Goal: Task Accomplishment & Management: Complete application form

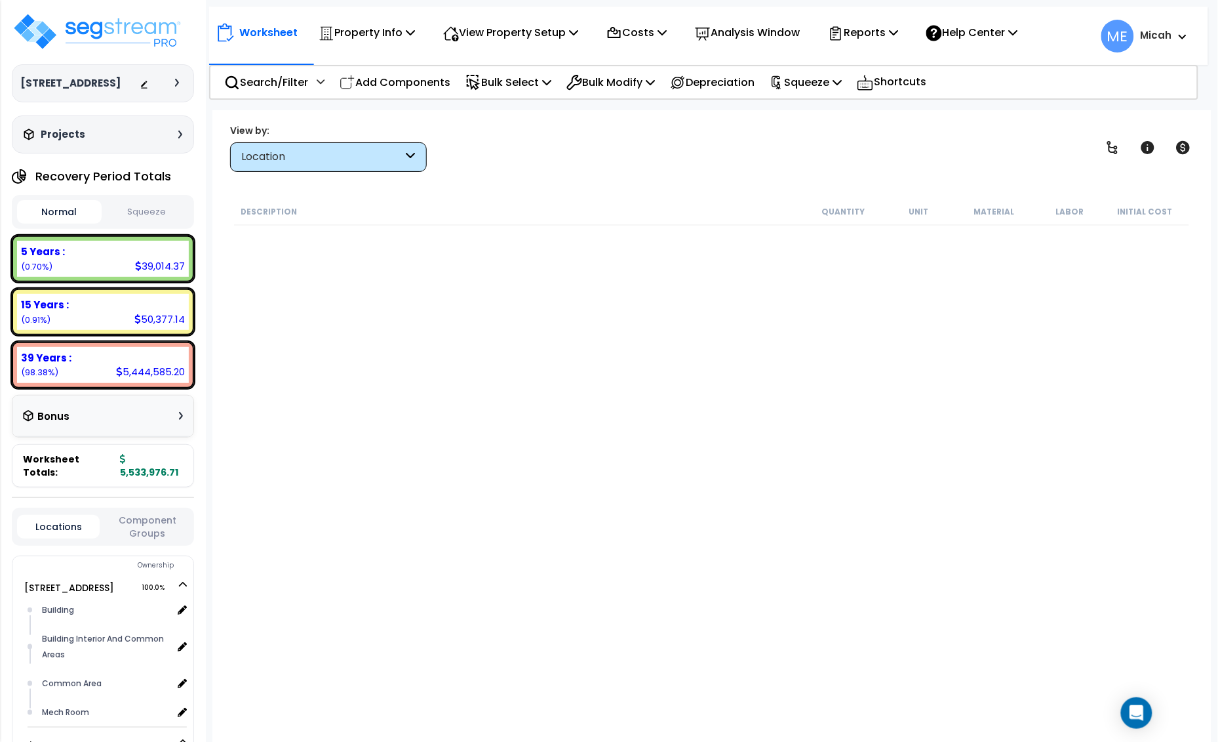
scroll to position [82, 0]
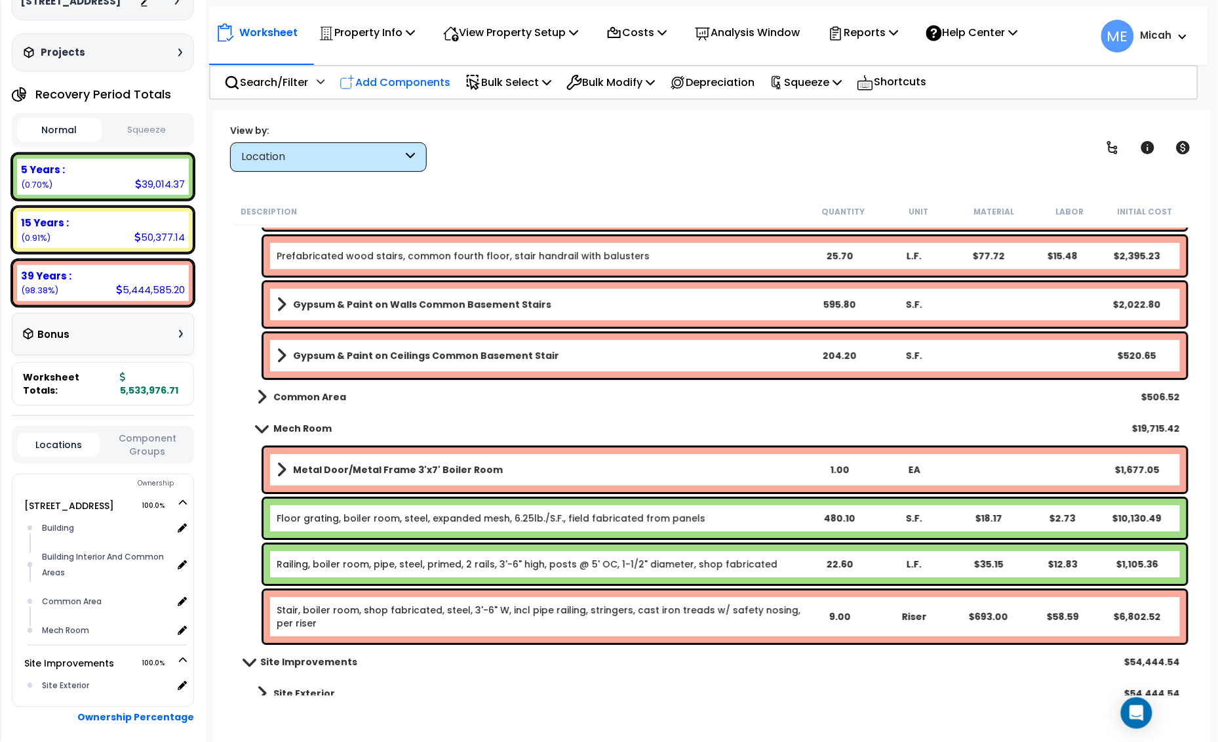
click at [408, 76] on p "Add Components" at bounding box center [395, 82] width 111 height 18
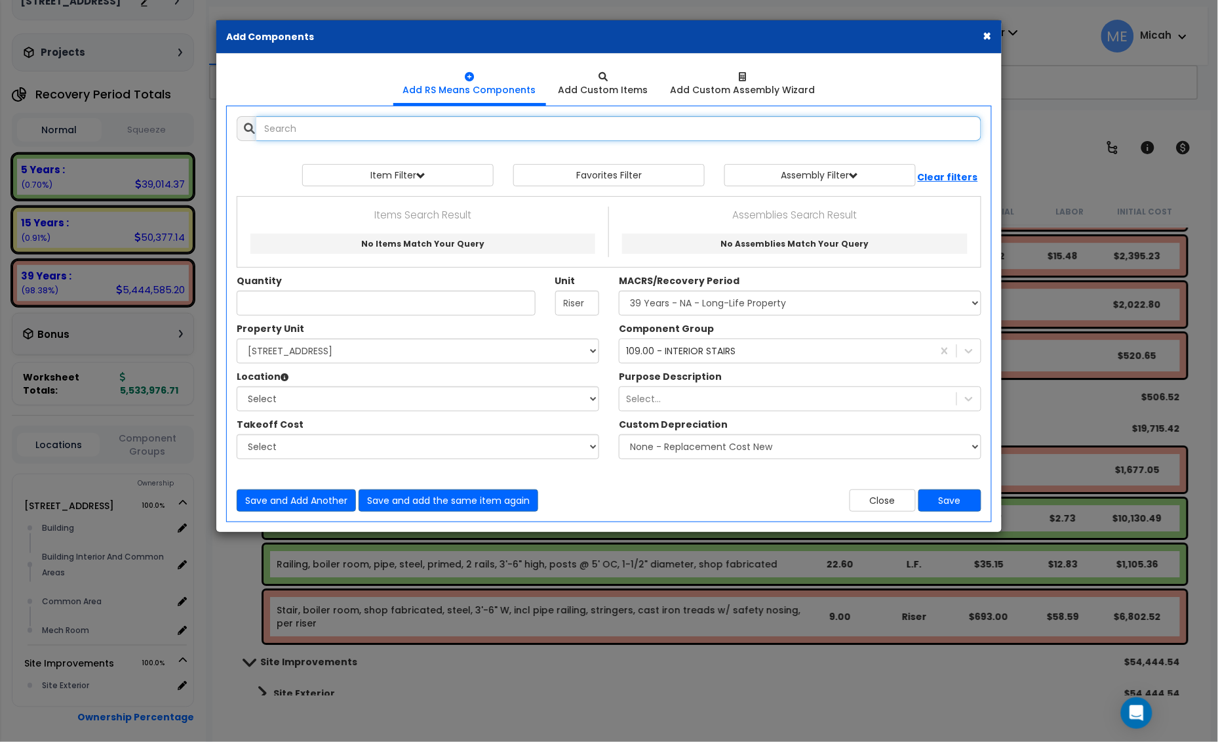
select select
click at [296, 121] on input "text" at bounding box center [618, 128] width 725 height 25
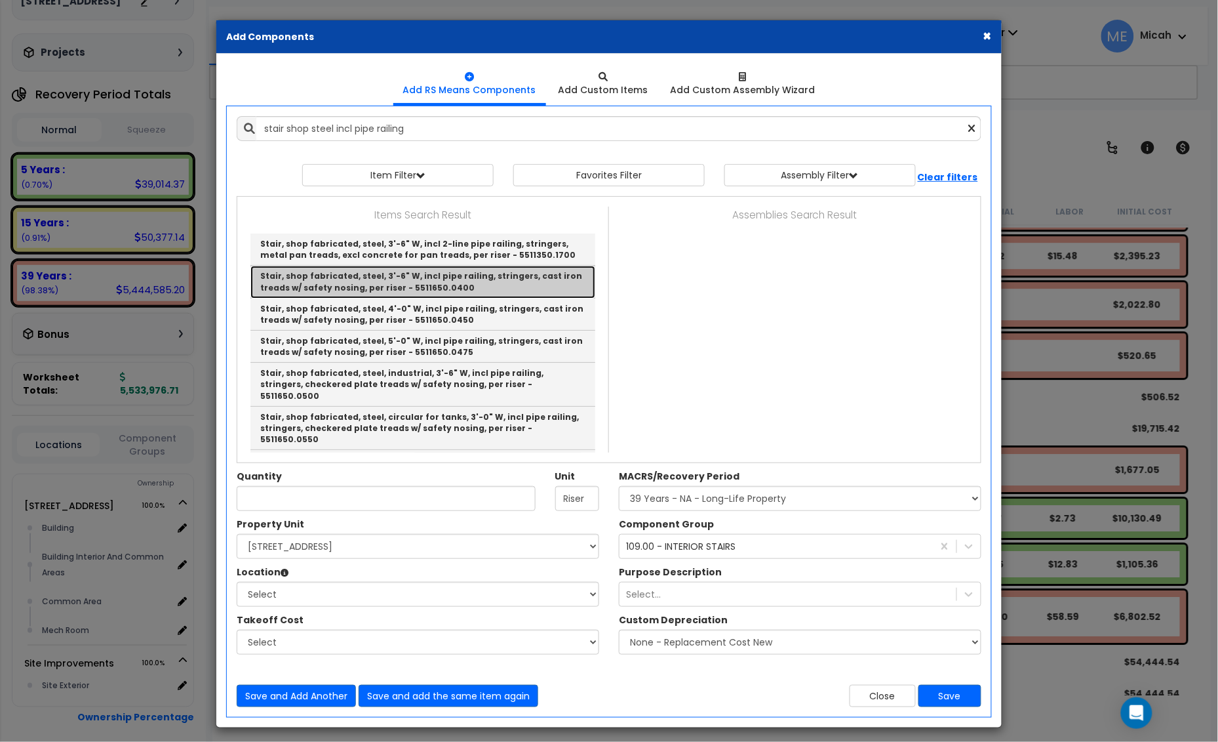
click at [367, 275] on link "Stair, shop fabricated, steel, 3'-6" W, incl pipe railing, stringers, cast iron…" at bounding box center [423, 282] width 345 height 32
type input "Stair, shop fabricated, steel, 3'-6" W, incl pipe railing, stringers, cast iron…"
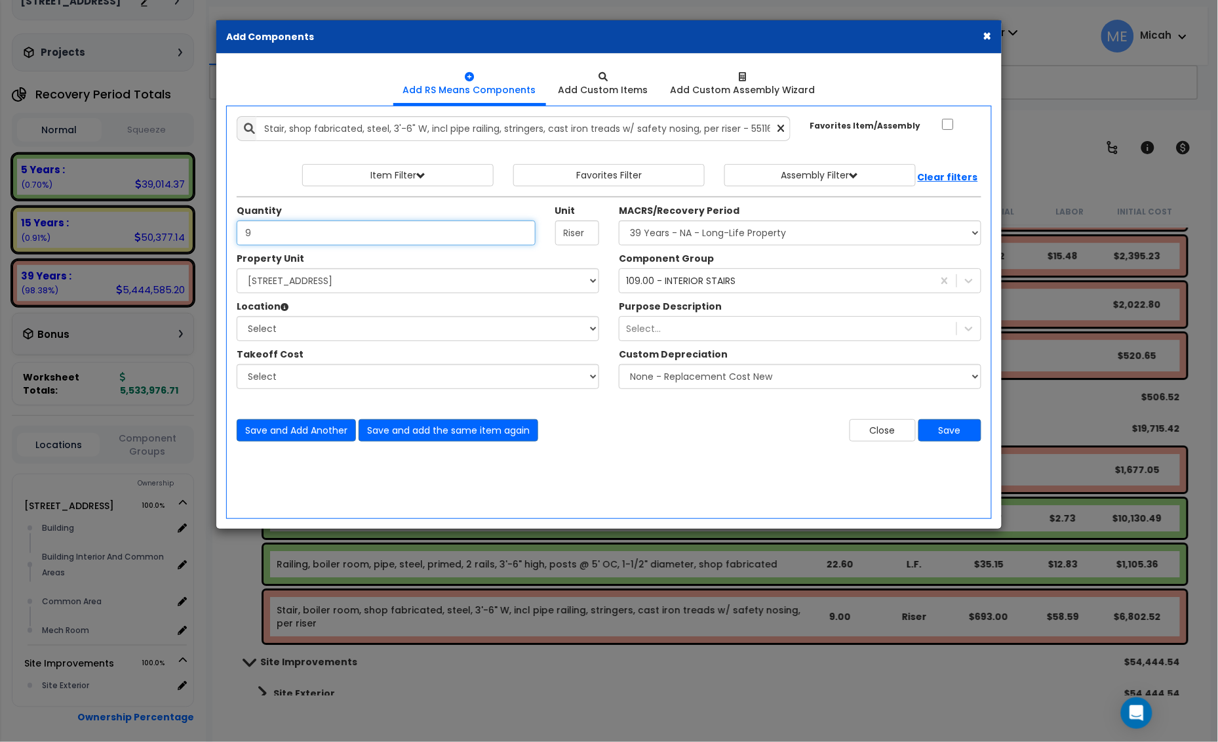
type input "9"
click at [400, 289] on select "Select 25 Penncraft Ave Site Improvements" at bounding box center [418, 280] width 363 height 25
select select "170921"
click at [237, 269] on select "Select 25 Penncraft Ave Site Improvements" at bounding box center [418, 280] width 363 height 25
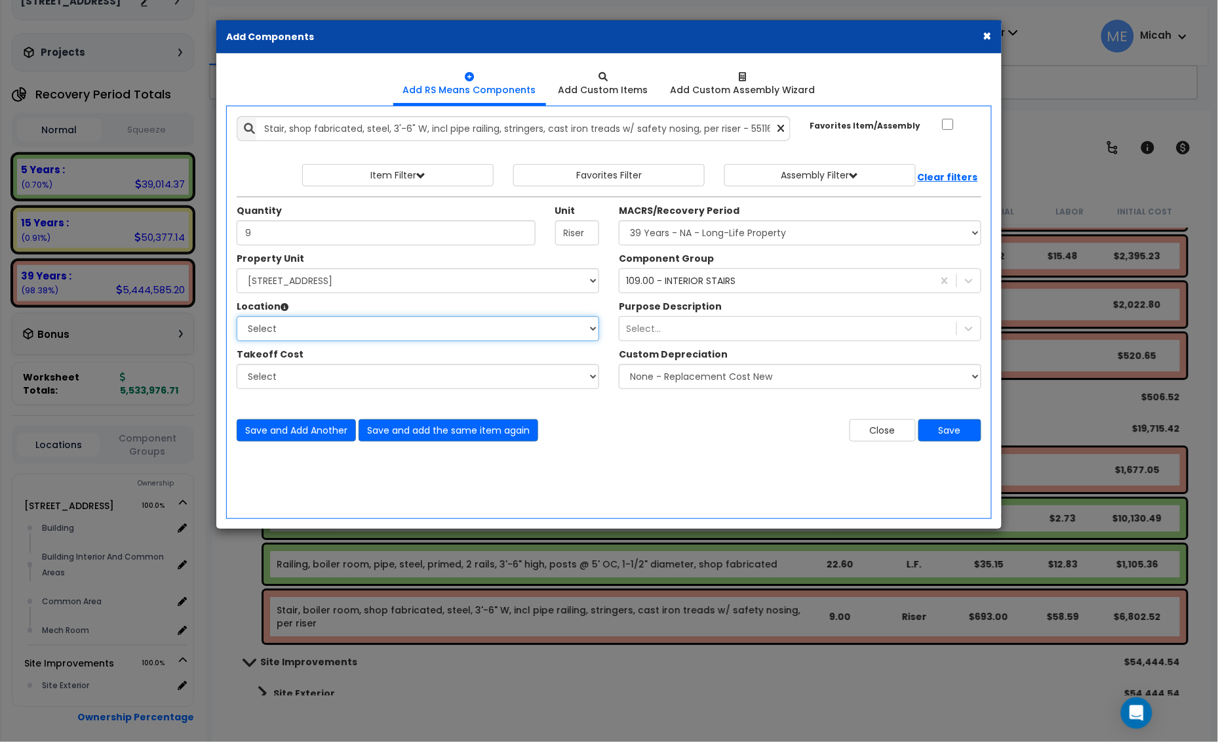
click at [387, 331] on select "Select Building Building Interior Building Interior And Common Areas Common Are…" at bounding box center [418, 328] width 363 height 25
select select "31954"
click at [237, 317] on select "Select Building Building Interior Building Interior And Common Areas Common Are…" at bounding box center [418, 328] width 363 height 25
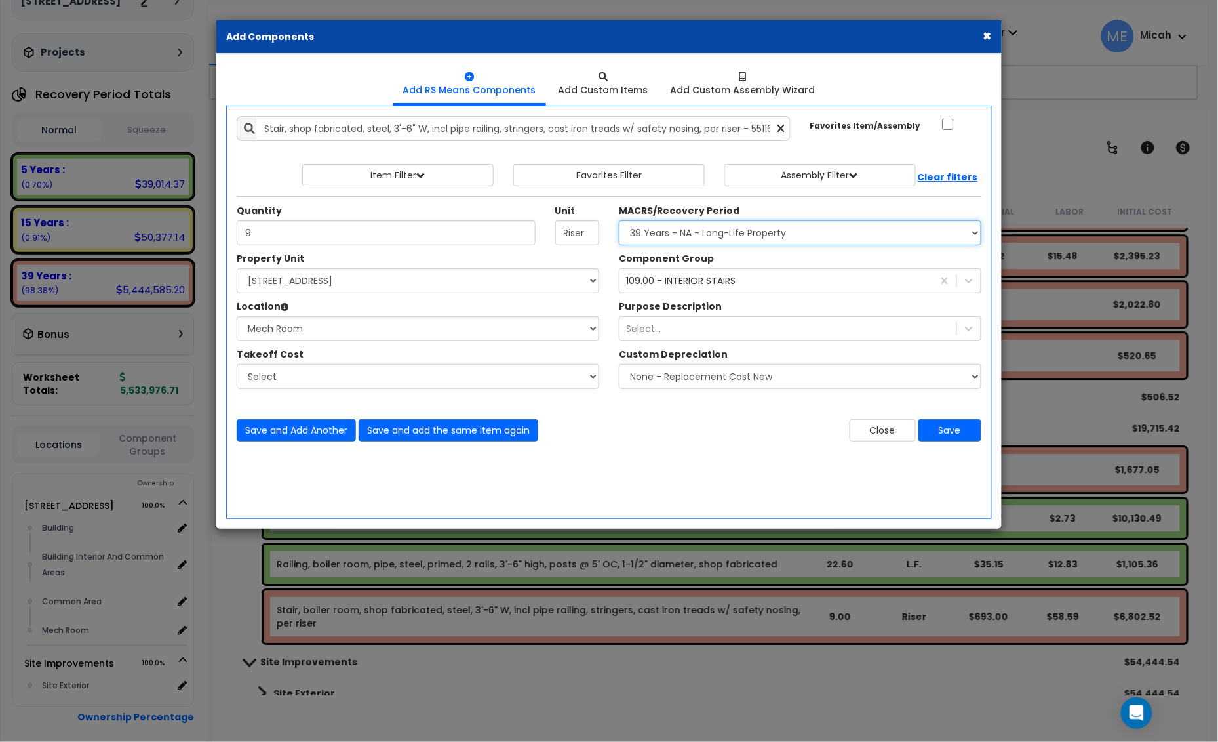
click at [769, 230] on select "Select MACRS/Recovery Period 5 Years - 57.0 - Distributive Trades & Services 5 …" at bounding box center [800, 232] width 363 height 25
select select "3669"
click at [619, 221] on select "Select MACRS/Recovery Period 5 Years - 57.0 - Distributive Trades & Services 5 …" at bounding box center [800, 232] width 363 height 25
click at [685, 285] on div "109.00 - INTERIOR STAIRS" at bounding box center [681, 280] width 110 height 13
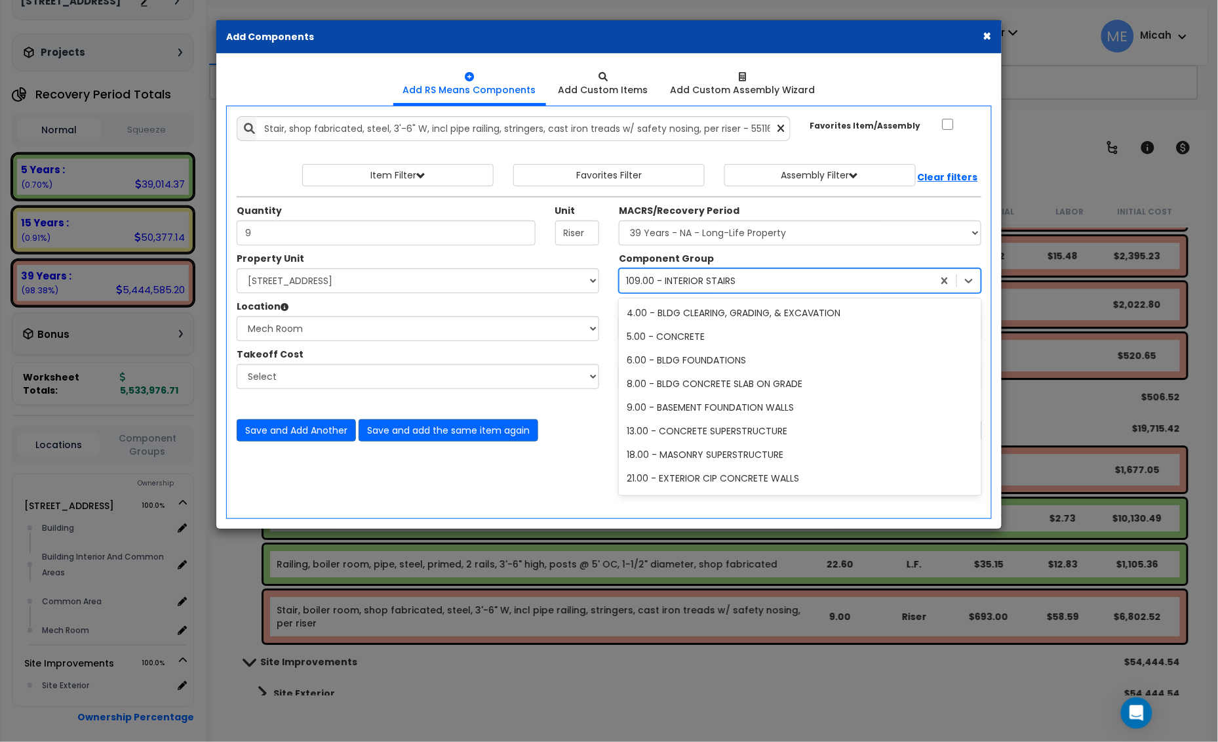
scroll to position [262, 0]
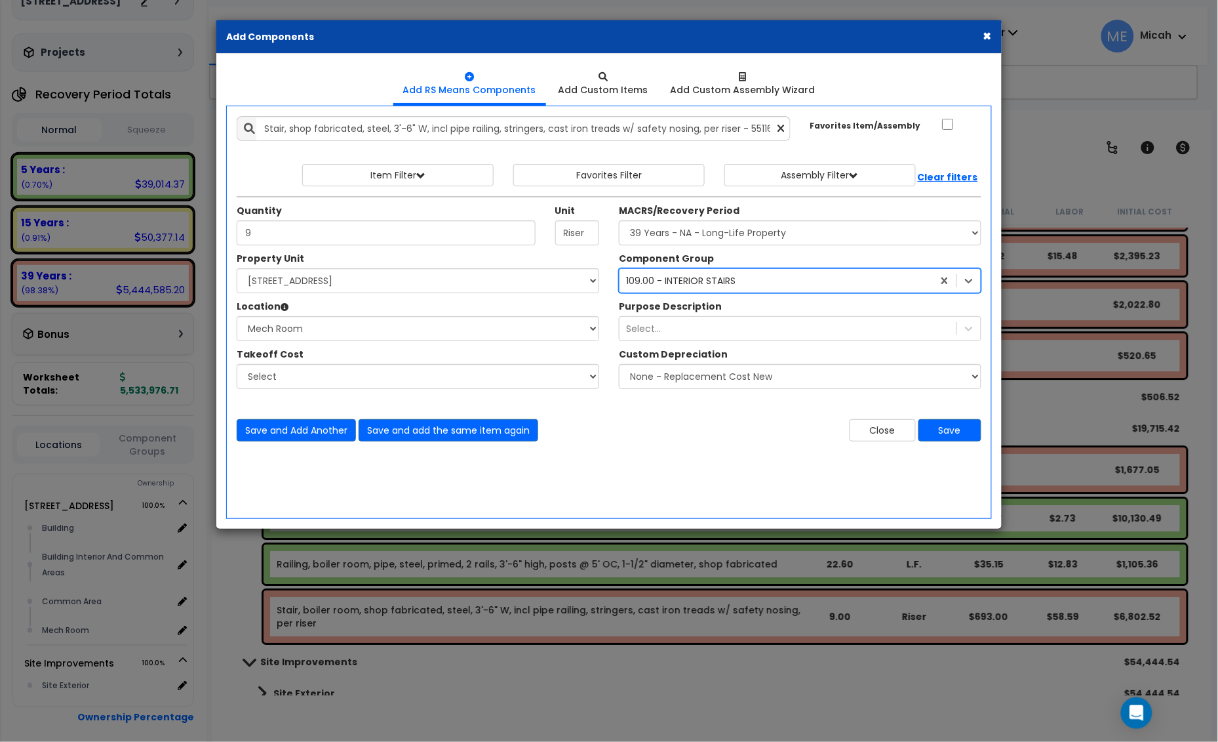
click at [702, 285] on div "109.00 - INTERIOR STAIRS" at bounding box center [681, 280] width 110 height 13
click at [969, 433] on button "Save" at bounding box center [950, 430] width 63 height 22
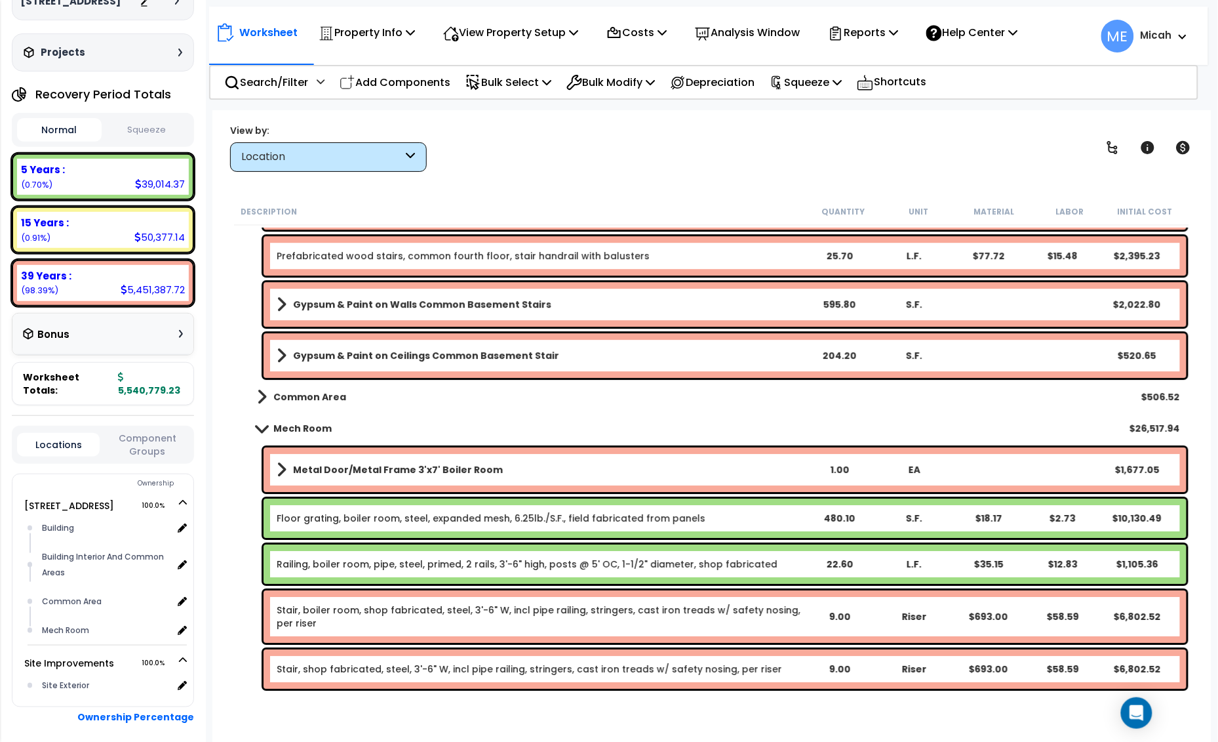
click at [686, 657] on div "Stair, shop fabricated, steel, 3'-6" W, incl pipe railing, stringers, cast iron…" at bounding box center [725, 668] width 923 height 39
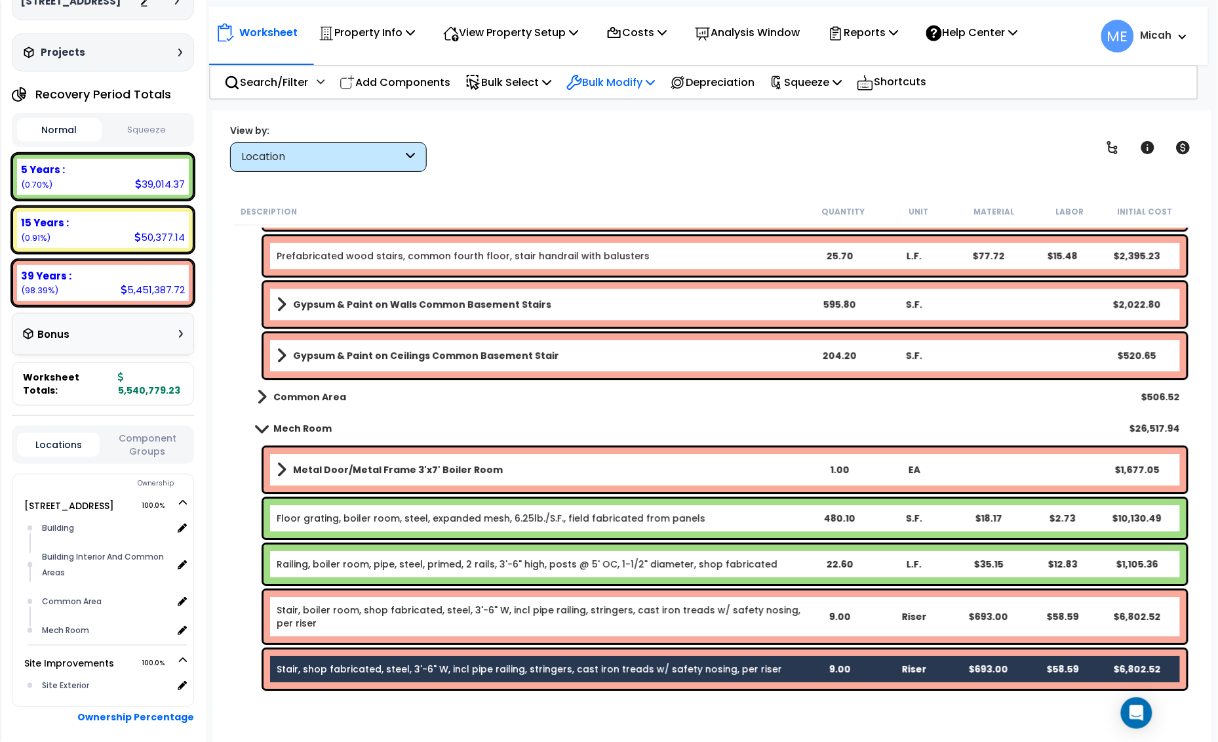
click at [655, 86] on p "Bulk Modify" at bounding box center [611, 82] width 89 height 18
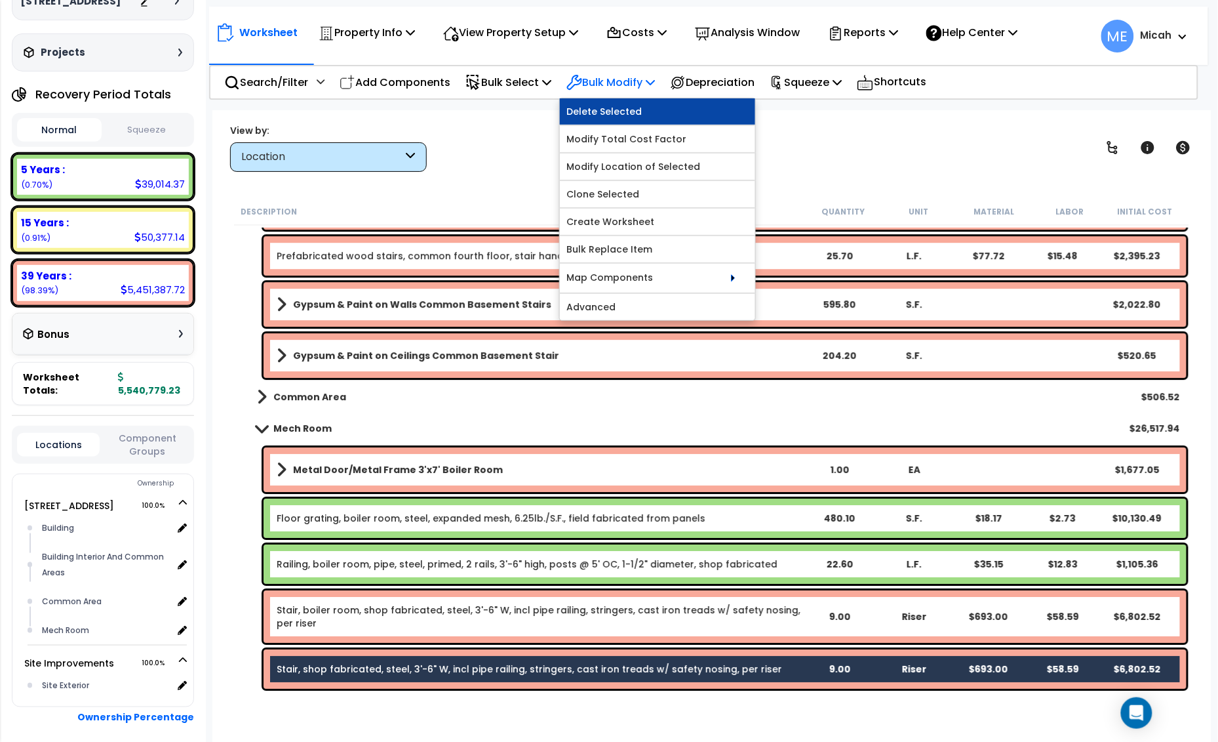
click at [656, 110] on link "Delete Selected" at bounding box center [657, 111] width 195 height 26
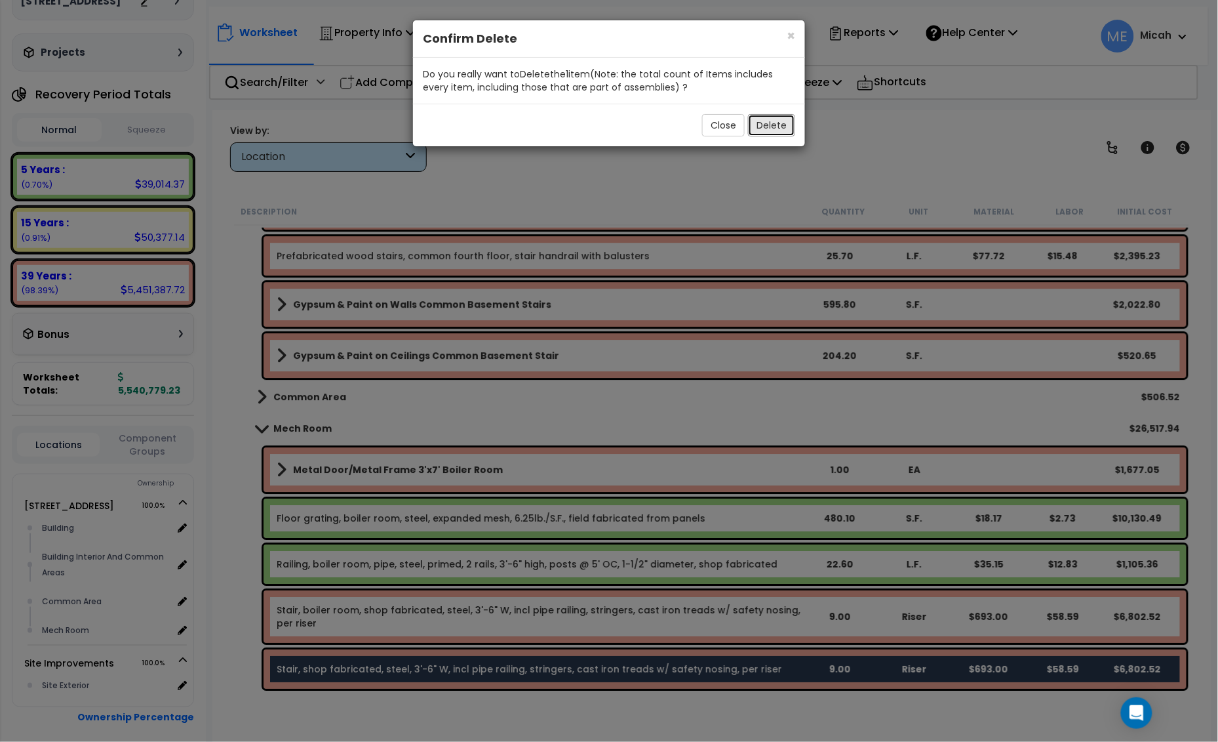
click at [765, 117] on button "Delete" at bounding box center [771, 125] width 47 height 22
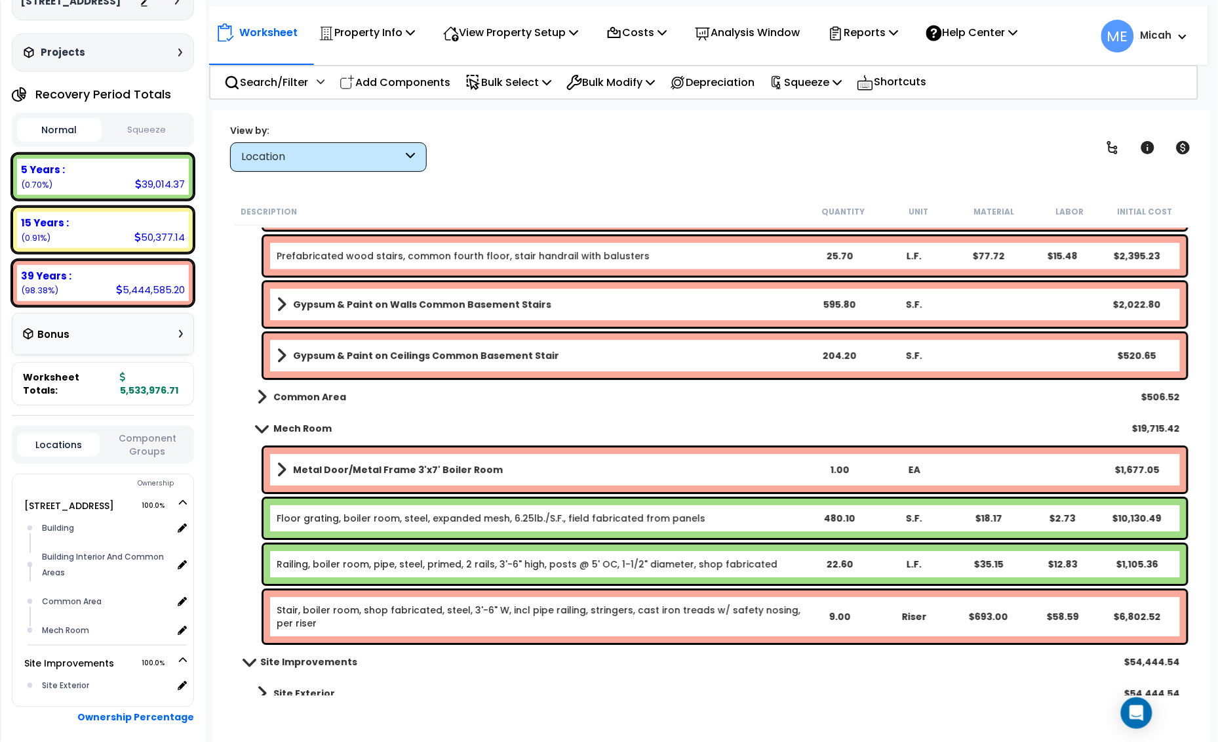
drag, startPoint x: 420, startPoint y: 76, endPoint x: 607, endPoint y: 391, distance: 365.8
click at [420, 76] on p "Add Components" at bounding box center [395, 82] width 111 height 18
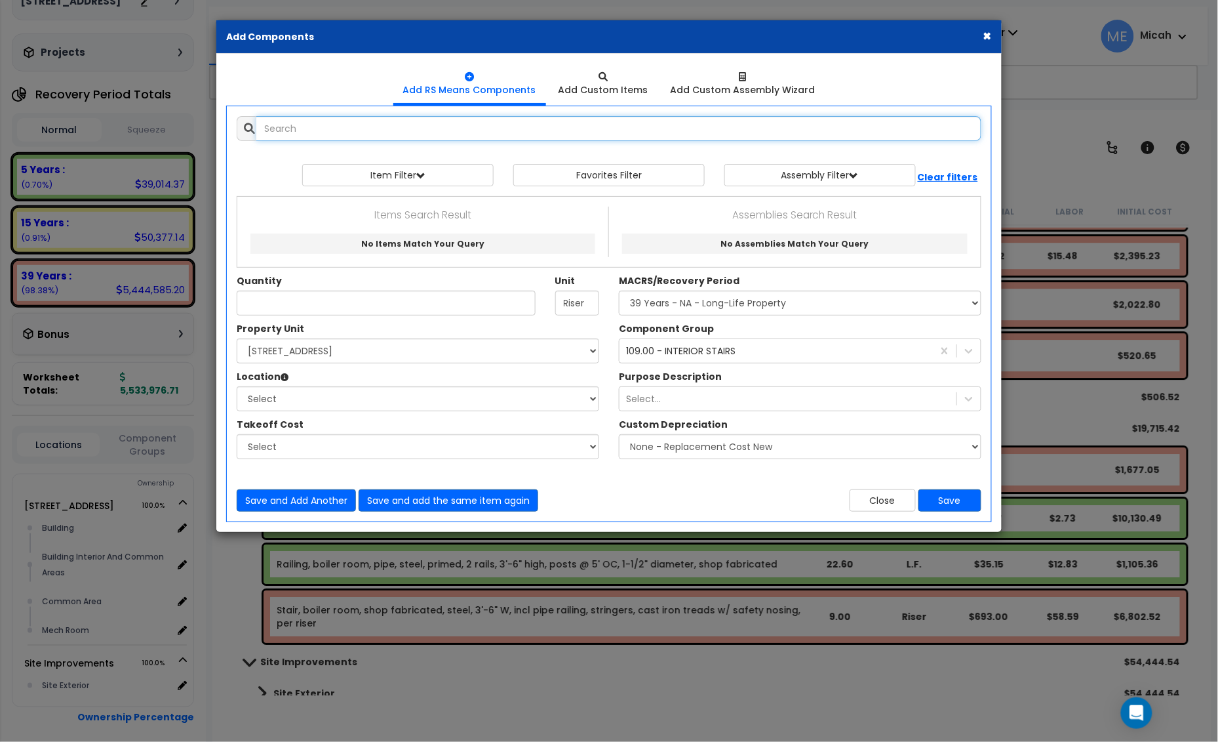
select select
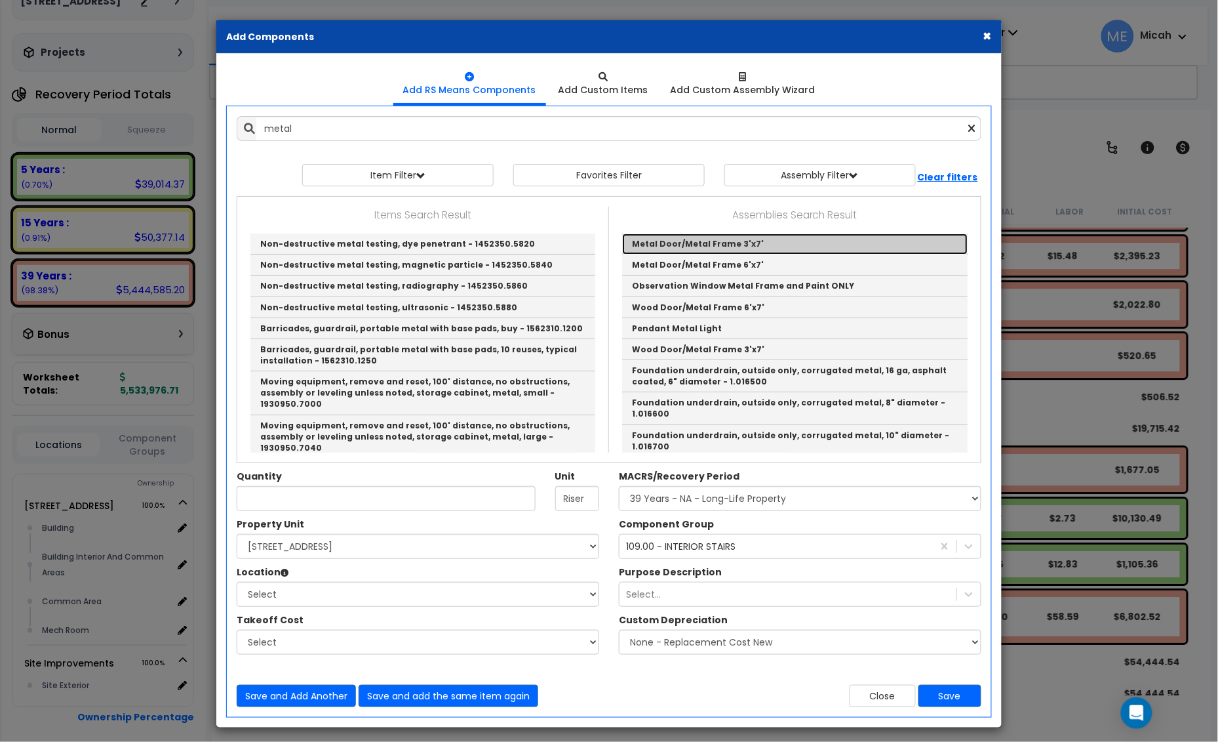
click at [700, 248] on link "Metal Door/Metal Frame 3'x7'" at bounding box center [795, 243] width 346 height 21
type input "Metal Door/Metal Frame 3'x7'"
checkbox input "true"
type input "EA"
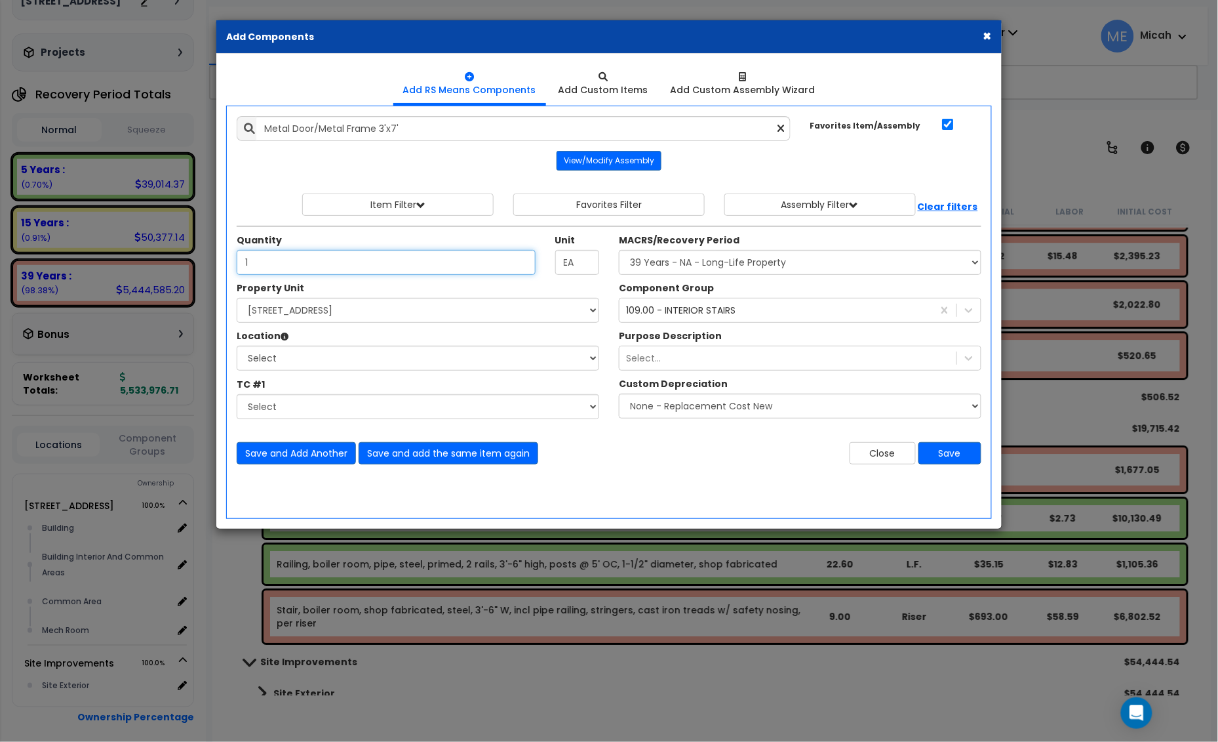
type input "1"
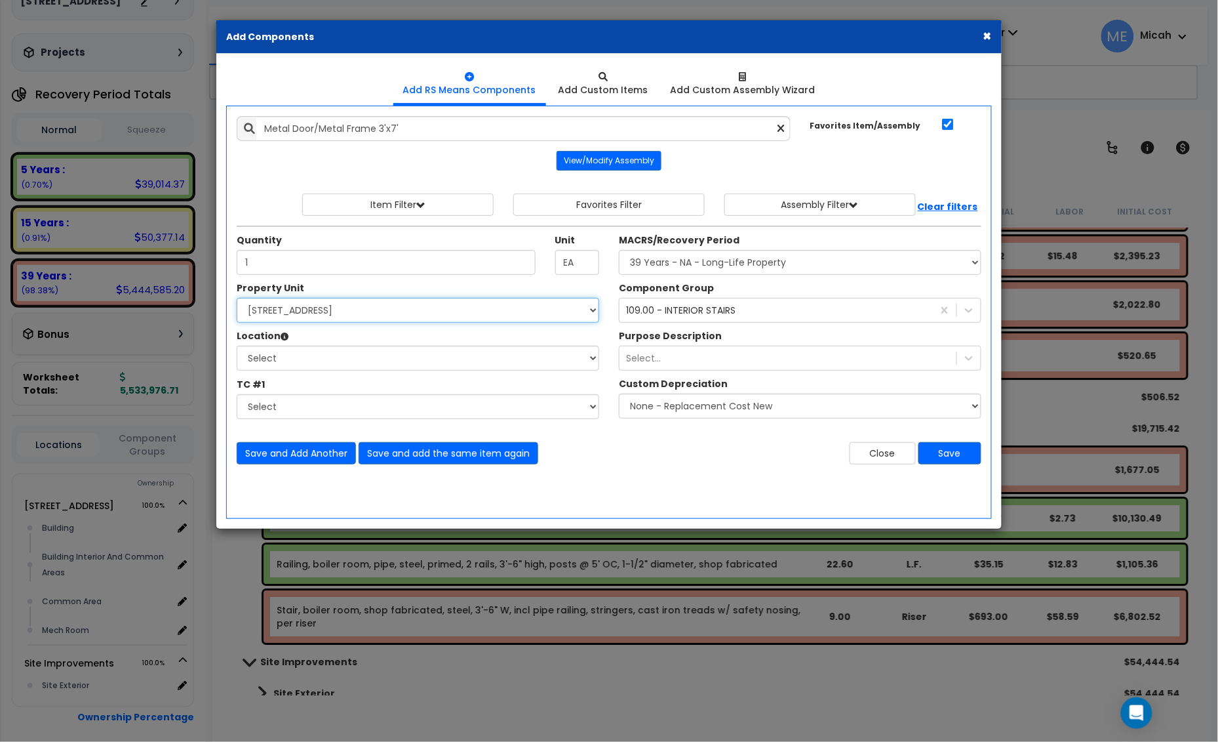
click at [339, 315] on select "Select 25 Penncraft Ave Site Improvements" at bounding box center [418, 310] width 363 height 25
select select "170921"
click at [237, 298] on select "Select 25 Penncraft Ave Site Improvements" at bounding box center [418, 310] width 363 height 25
click at [336, 359] on select "Select Building Building Interior Building Interior And Common Areas Common Are…" at bounding box center [418, 358] width 363 height 25
select select "31954"
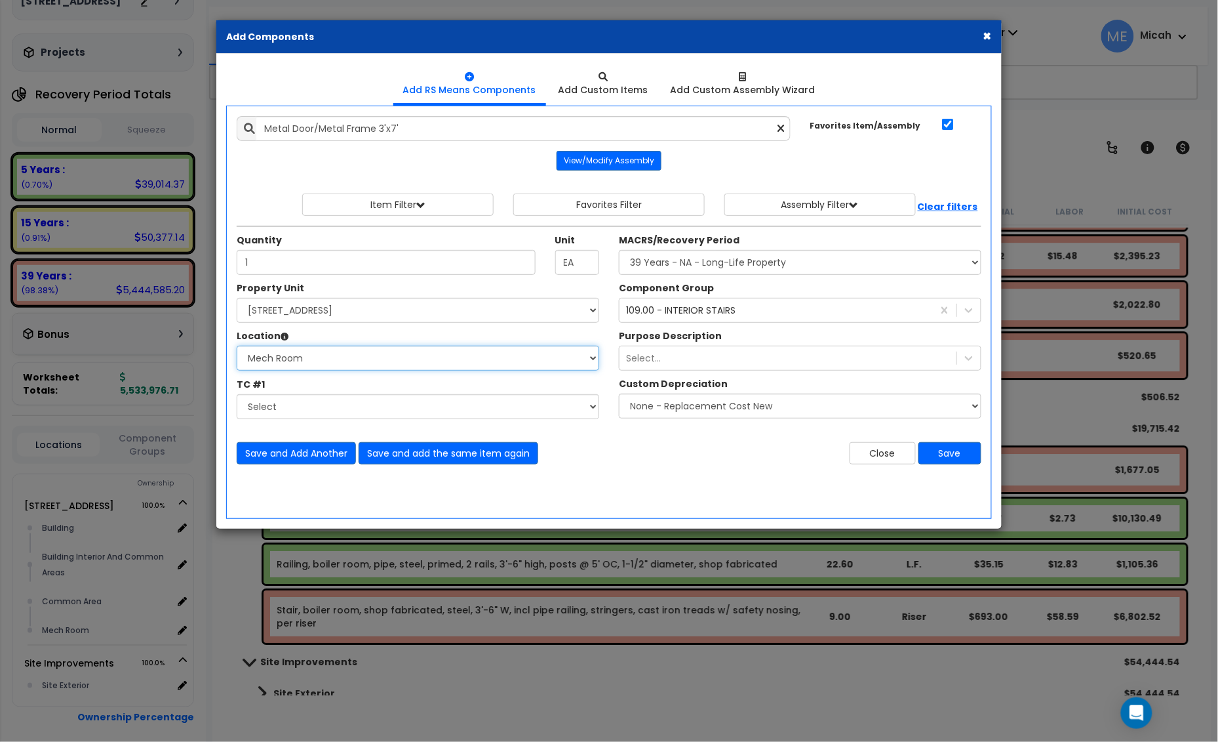
click at [237, 346] on select "Select Building Building Interior Building Interior And Common Areas Common Are…" at bounding box center [418, 358] width 363 height 25
click at [775, 260] on select "Select MACRS/Recovery Period 5 Years - 57.0 - Distributive Trades & Services 5 …" at bounding box center [800, 262] width 363 height 25
select select "3669"
click at [619, 251] on select "Select MACRS/Recovery Period 5 Years - 57.0 - Distributive Trades & Services 5 …" at bounding box center [800, 262] width 363 height 25
click at [697, 312] on div "109.00 - INTERIOR STAIRS" at bounding box center [681, 310] width 110 height 13
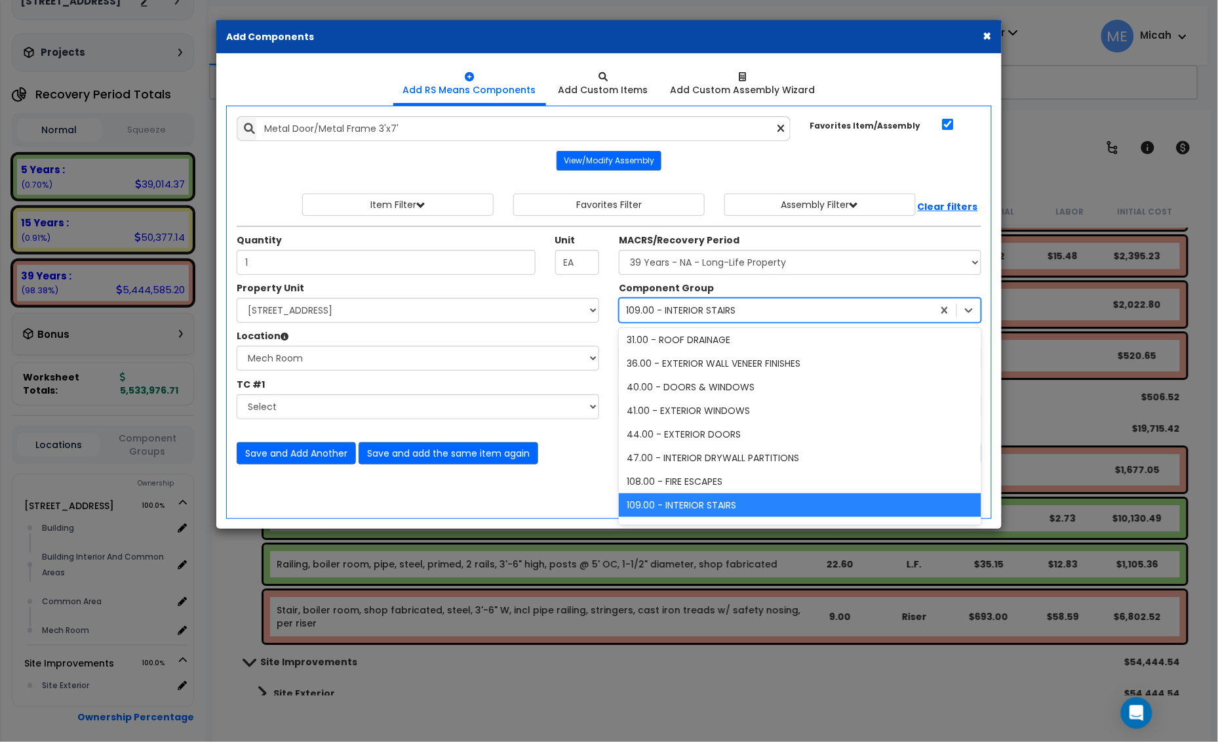
type input "40"
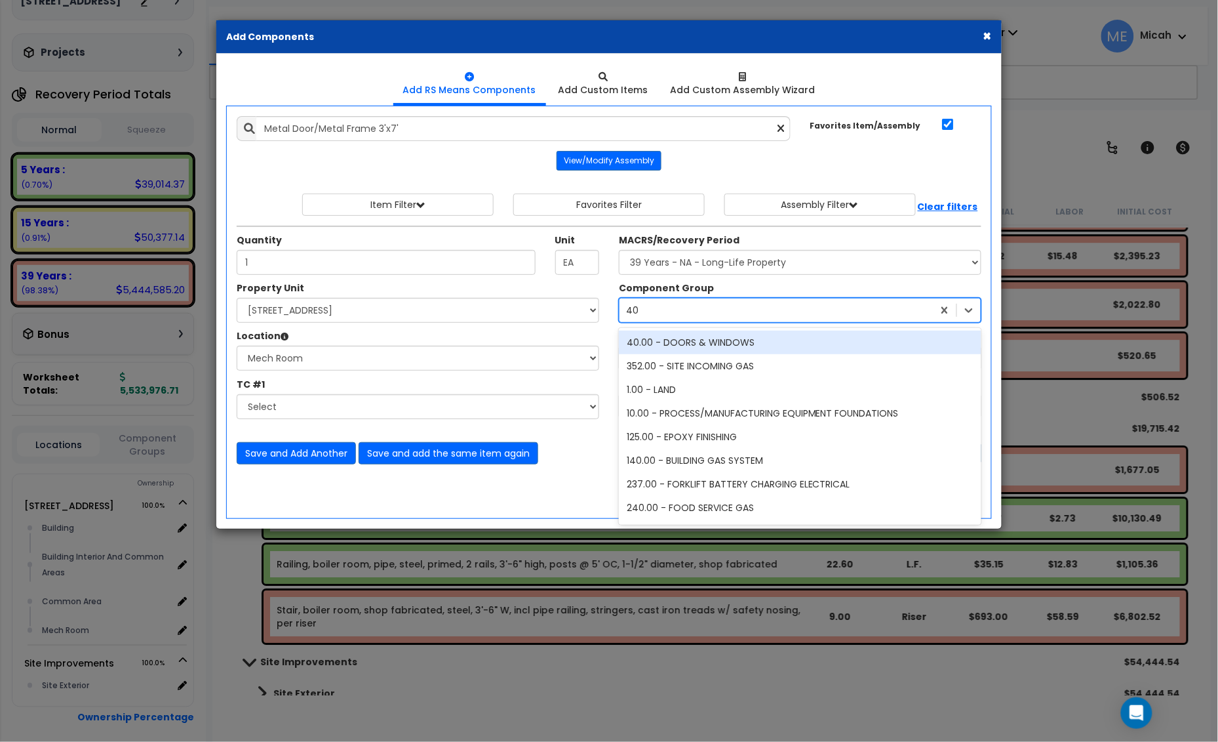
click at [703, 338] on div "40.00 - DOORS & WINDOWS" at bounding box center [800, 343] width 363 height 24
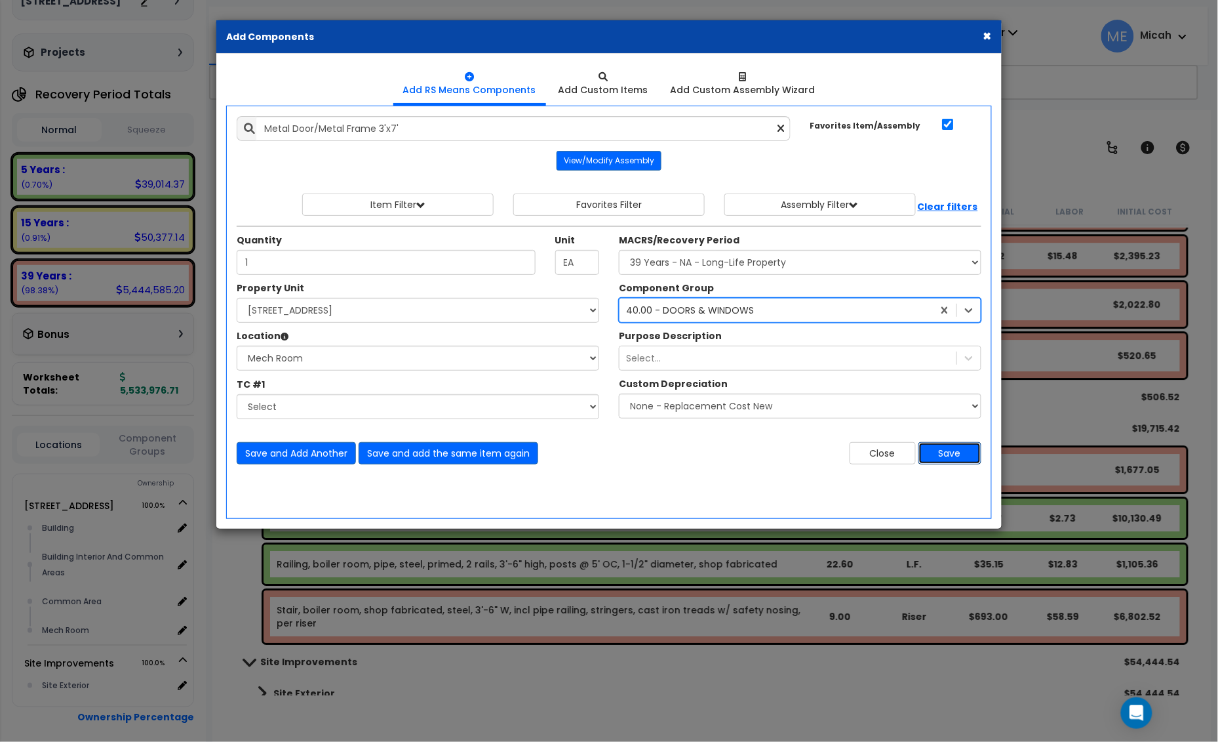
click at [942, 460] on button "Save" at bounding box center [950, 453] width 63 height 22
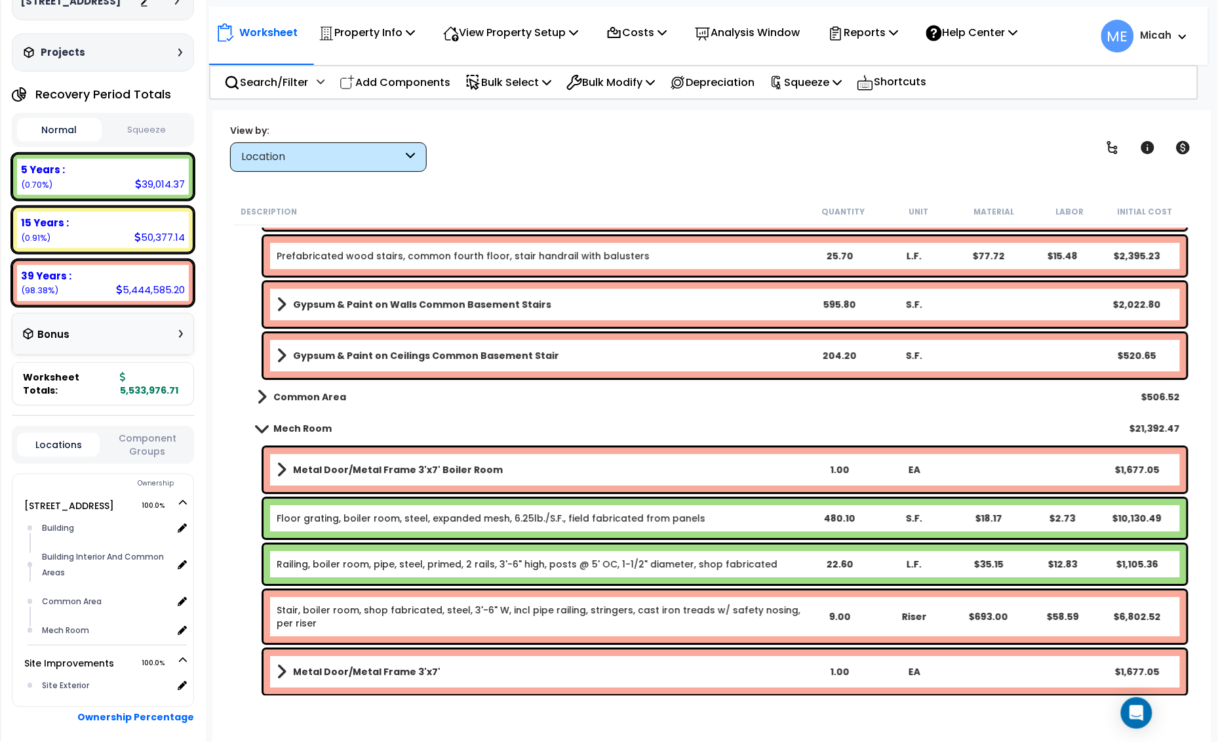
scroll to position [4637, 0]
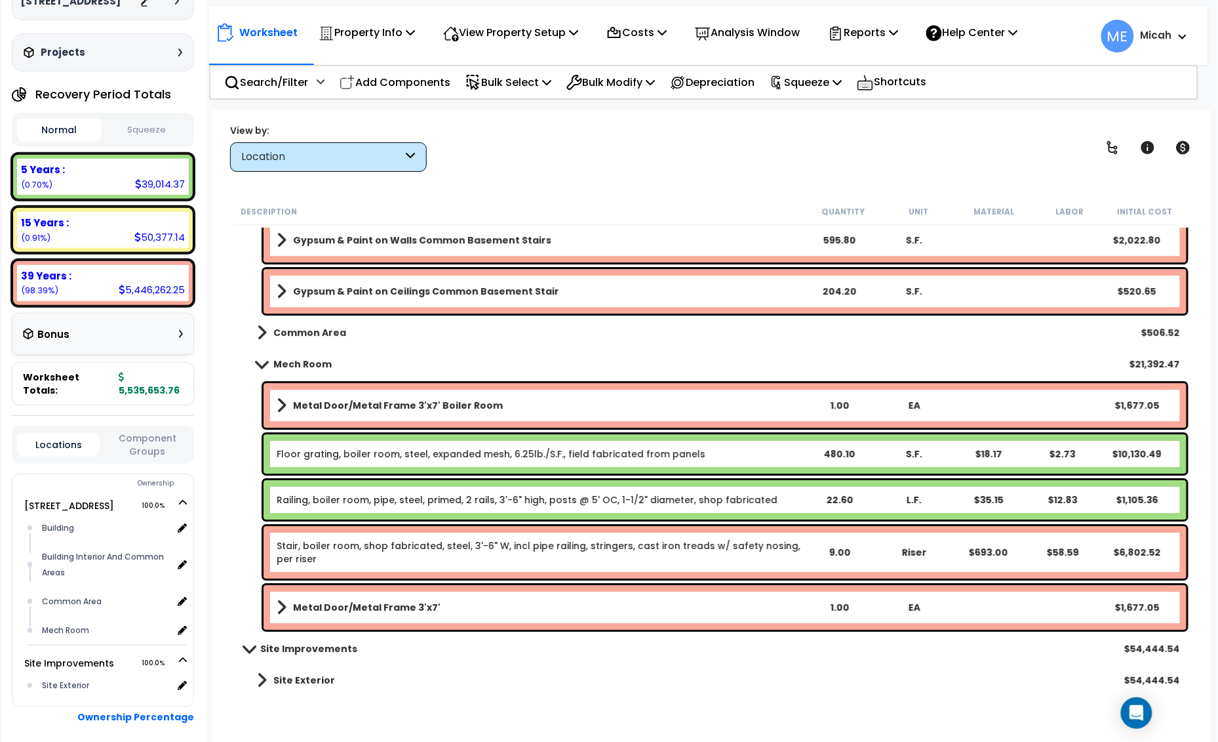
click at [322, 601] on b "Metal Door/Metal Frame 3'x7'" at bounding box center [367, 607] width 148 height 13
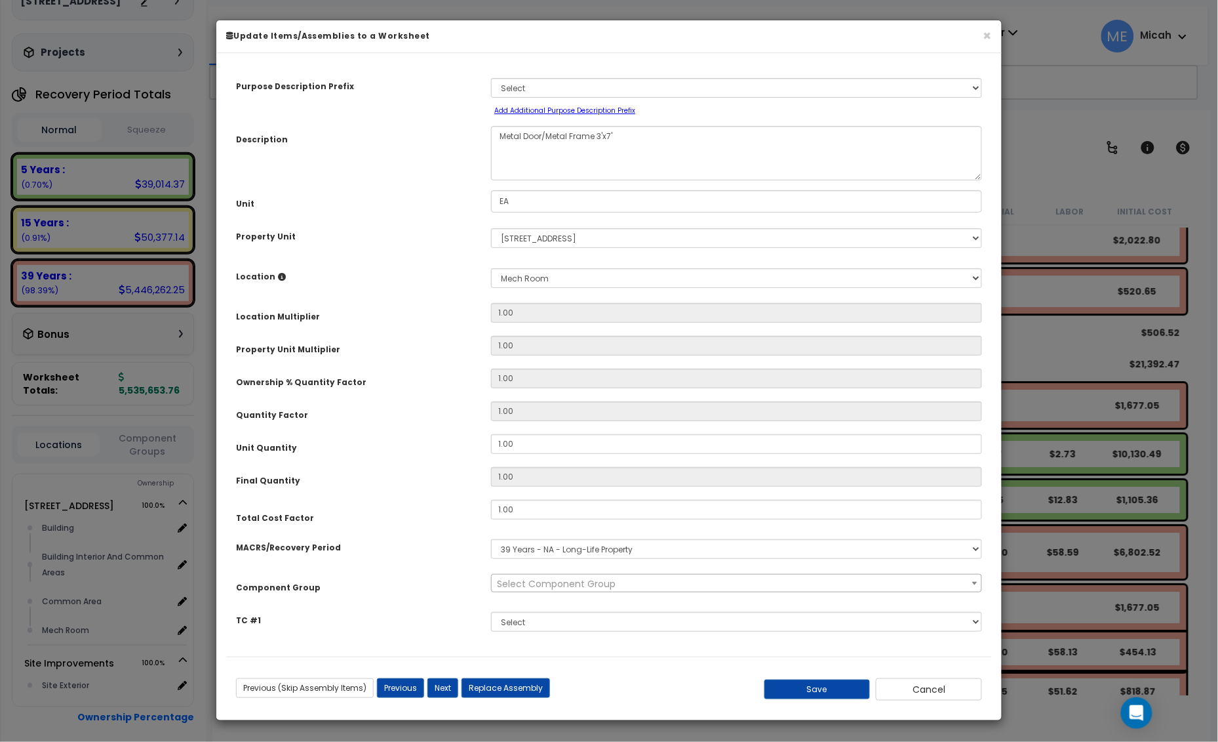
scroll to position [0, 0]
click at [641, 136] on textarea "Metal Door/Metal Frame 3'x7'" at bounding box center [736, 153] width 491 height 54
select select "57248"
type textarea "Metal Door/Metal Frame 3'x7'"
select select "57248"
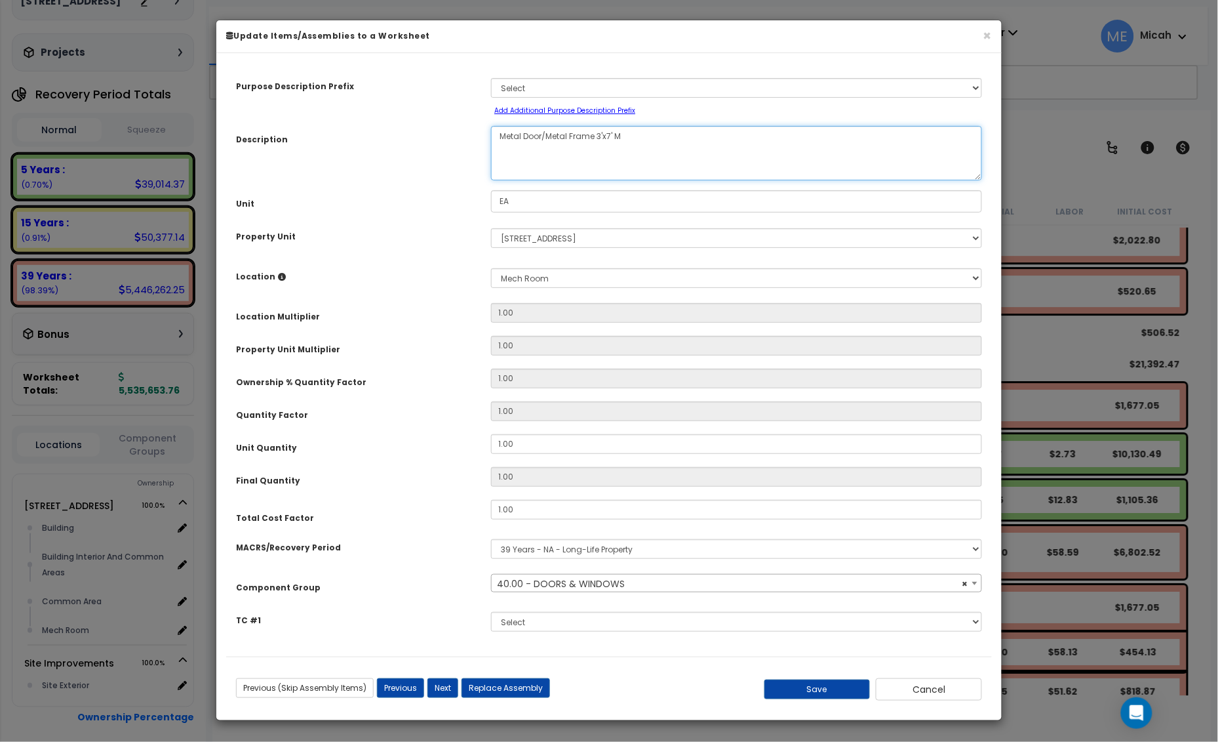
type textarea "Metal Door/Metal Frame 3'x7' Ma"
select select "57248"
type textarea "Metal Door/Metal Frame 3'x7' Main"
select select "57248"
type textarea "Metal Door/Metal Frame 3'x7' Maint"
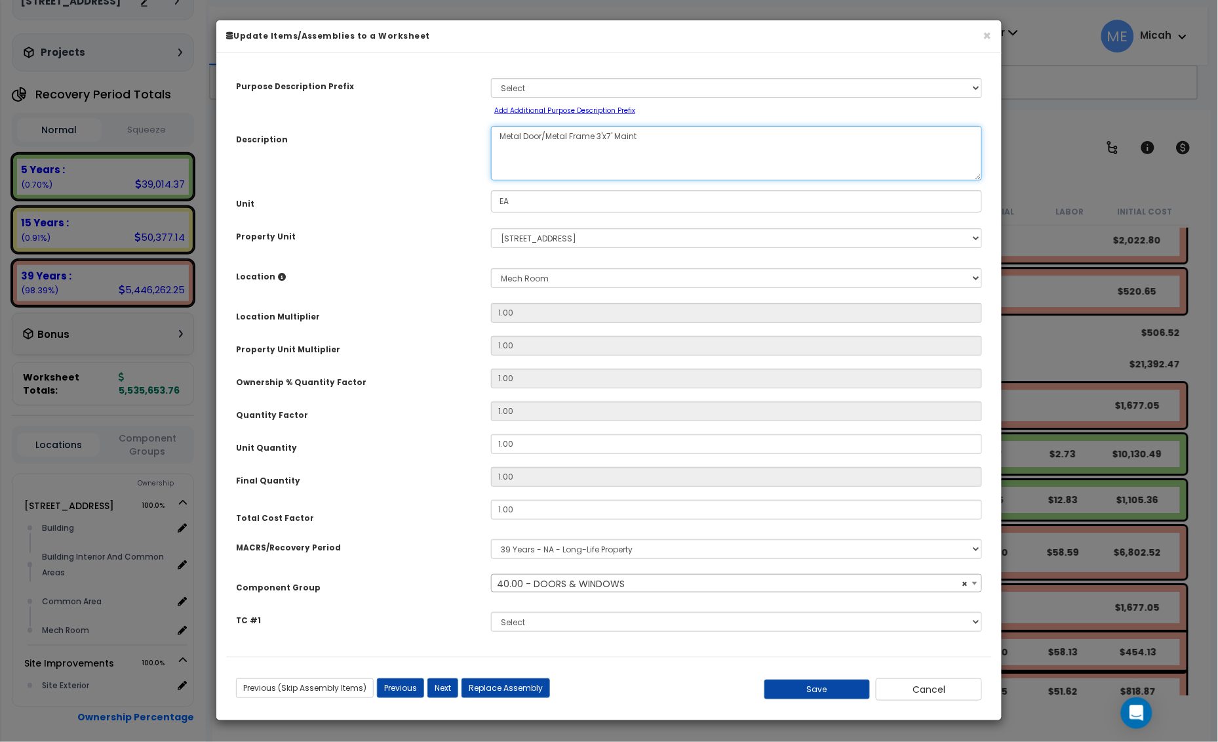
select select "57248"
type textarea "Metal Door/Metal Frame 3'x7' Mainte"
select select "57248"
type textarea "Metal Door/Metal Frame 3'x7' Mainten"
select select "57248"
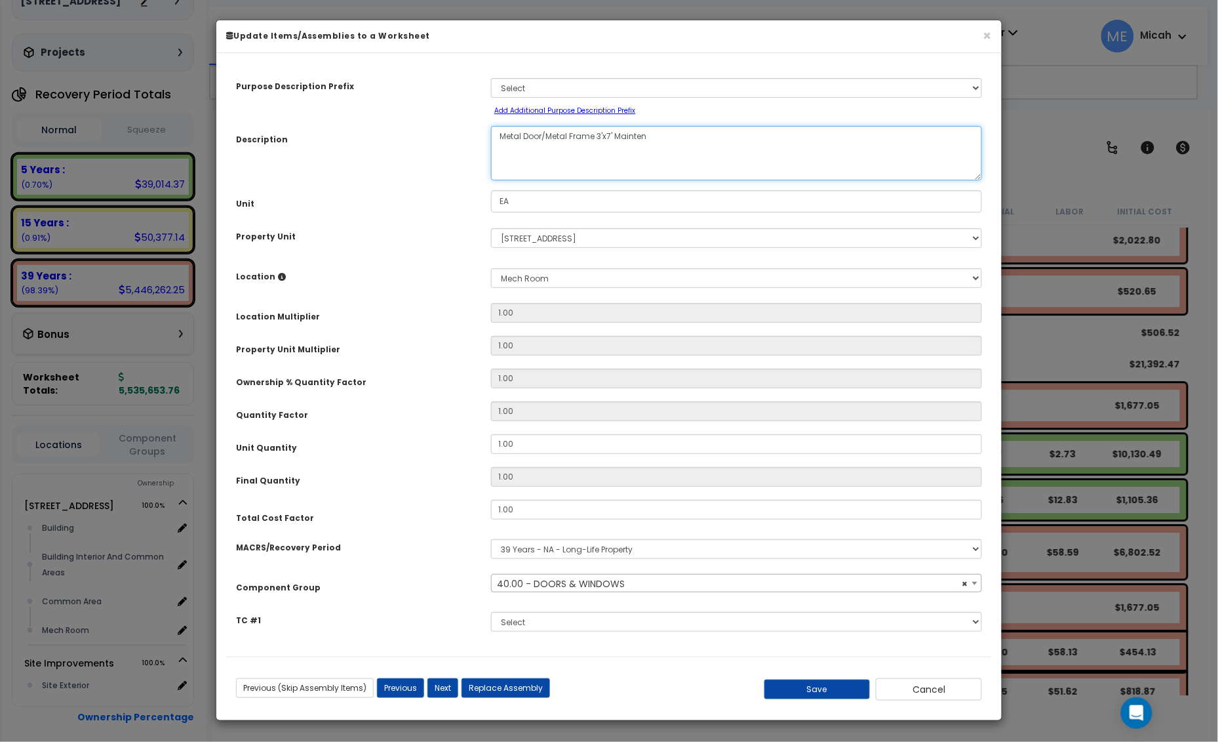
type textarea "Metal Door/Metal Frame 3'x7' Maintena"
select select "57248"
type textarea "Metal Door/Metal Frame 3'x7' Maintenanc"
select select "57248"
type textarea "Metal Door/Metal Frame 3'x7' Maintenance"
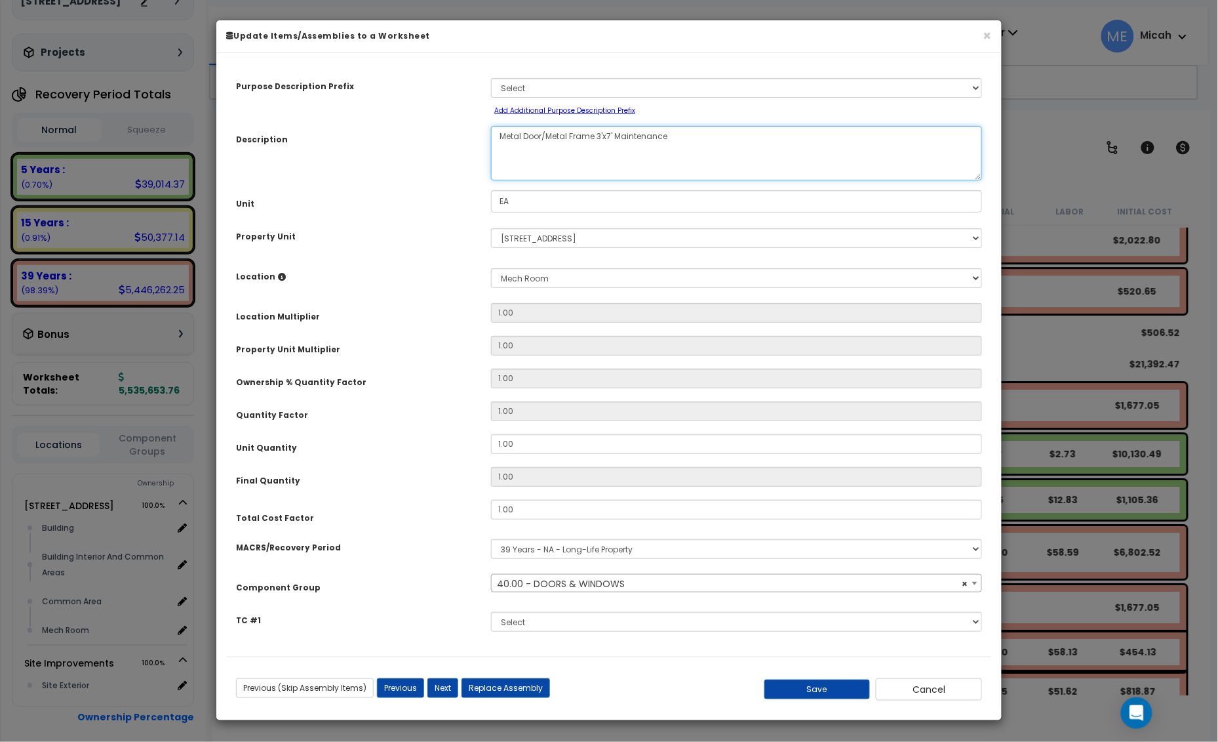
select select "57248"
type textarea "Metal Door/Metal Frame 3'x7' Maintenance Ro"
select select "57248"
type textarea "Metal Door/Metal Frame 3'x7' Maintenance Room"
select select "57248"
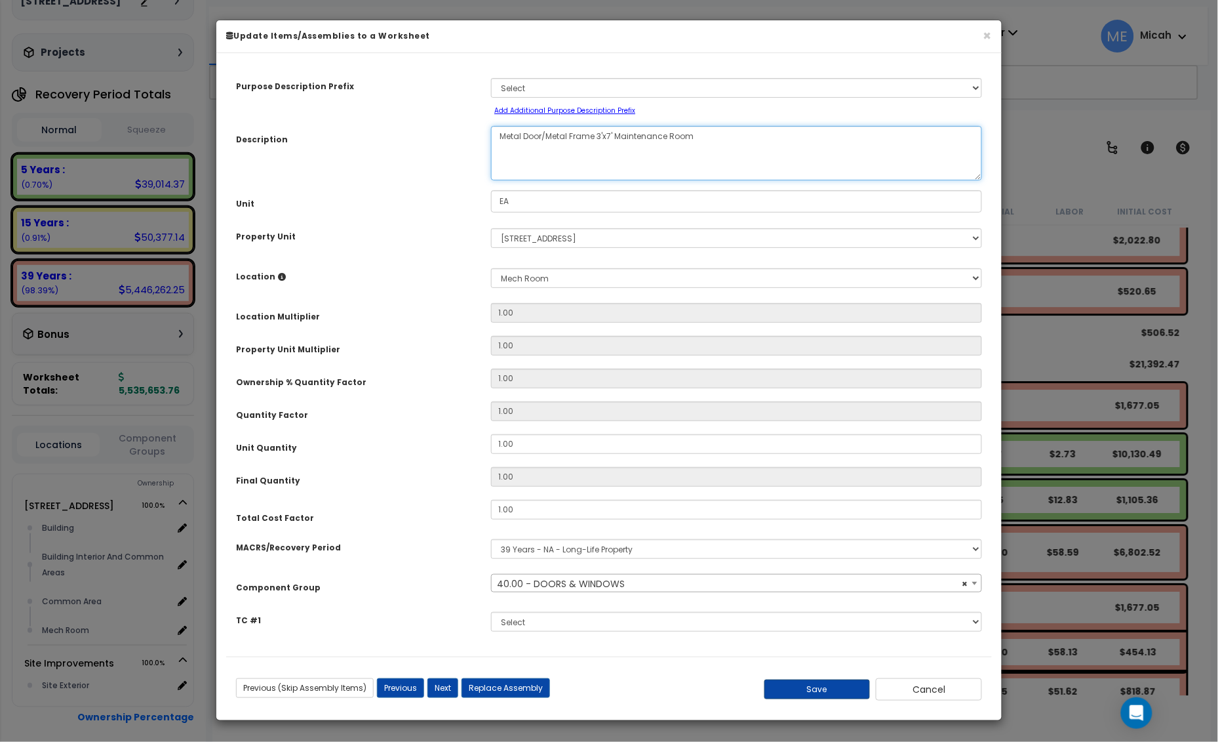
type textarea "Metal Door/Metal Frame 3'x7' Maintenance Room"
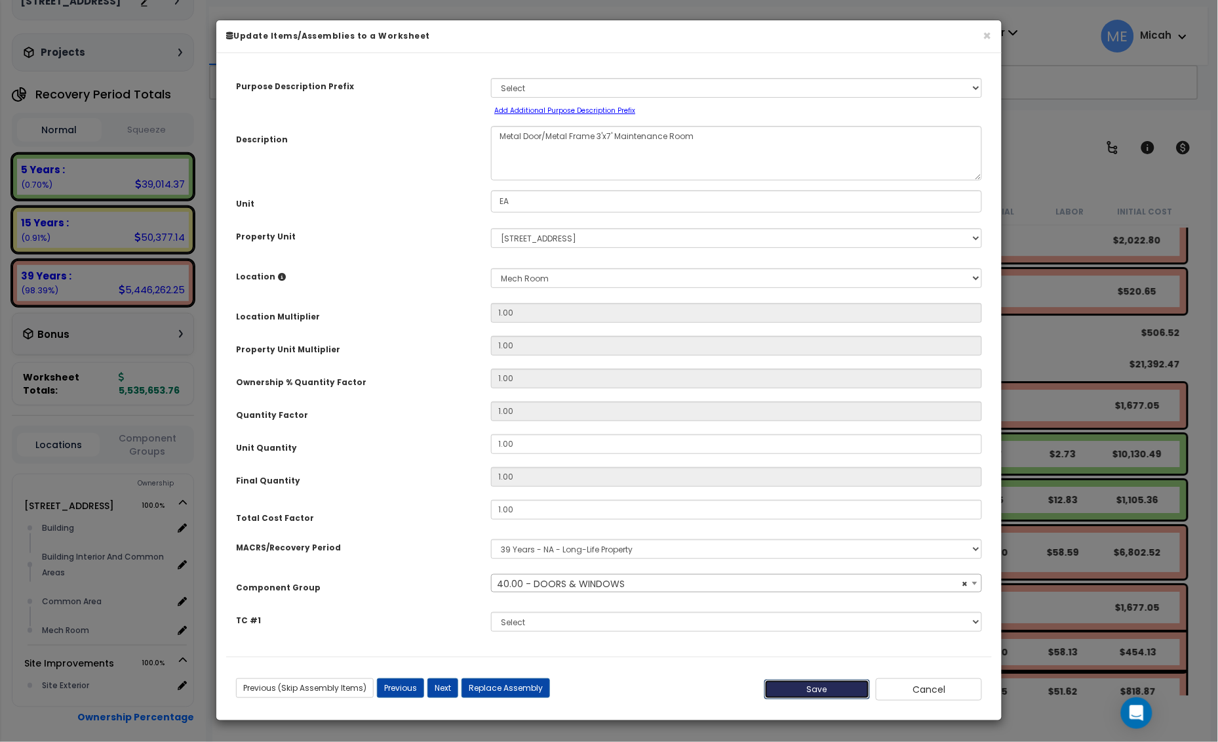
click at [820, 697] on button "Save" at bounding box center [818, 689] width 106 height 20
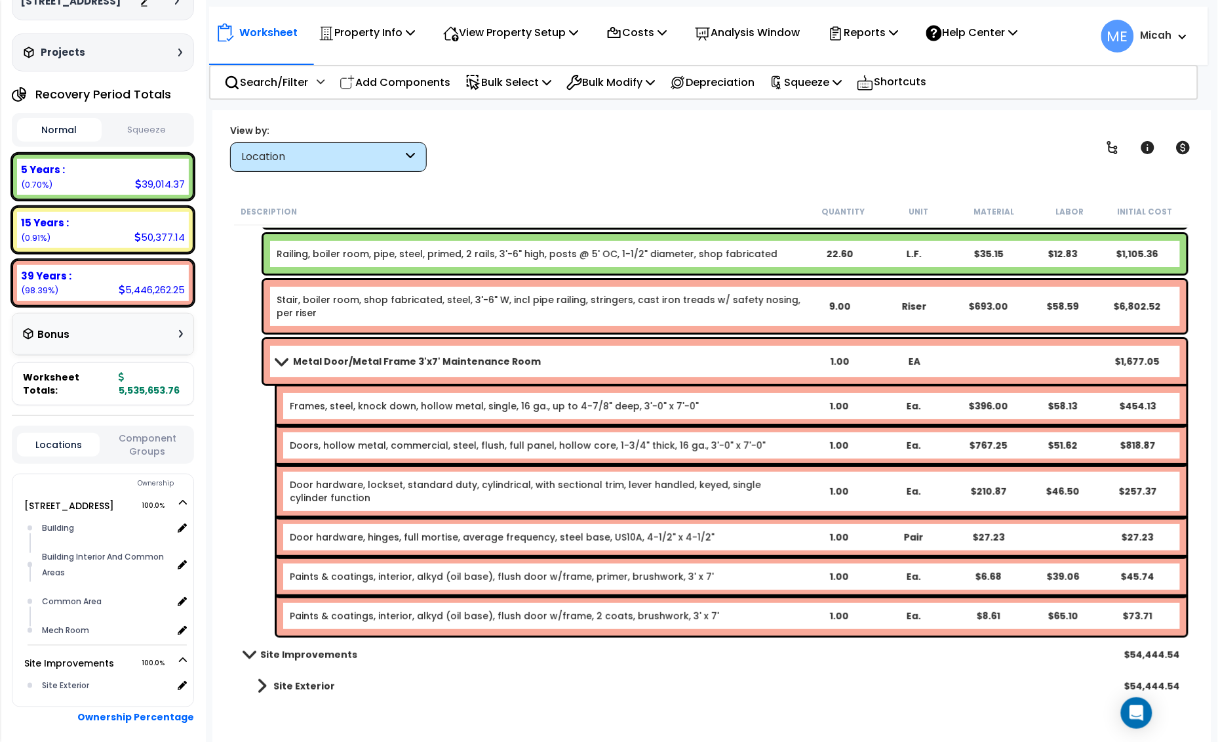
click at [285, 354] on link "Metal Door/Metal Frame 3'x7' Maintenance Room" at bounding box center [539, 361] width 525 height 18
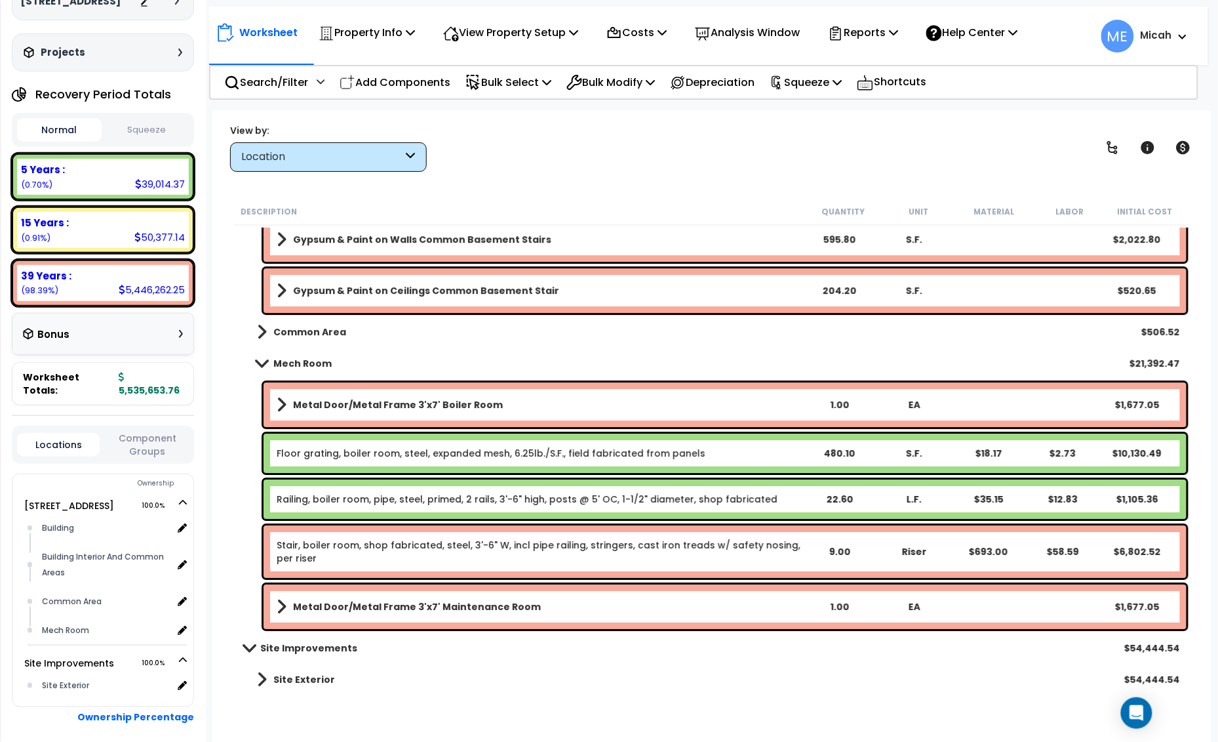
scroll to position [4637, 0]
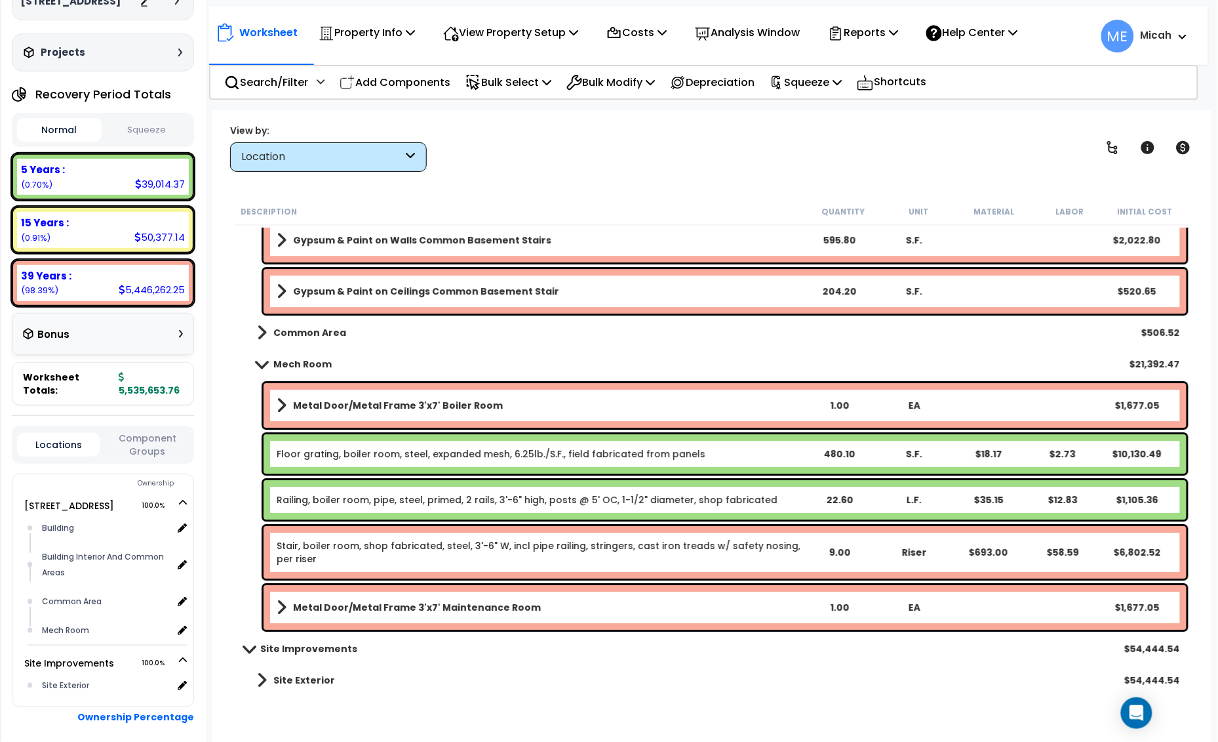
click at [411, 80] on p "Add Components" at bounding box center [395, 82] width 111 height 18
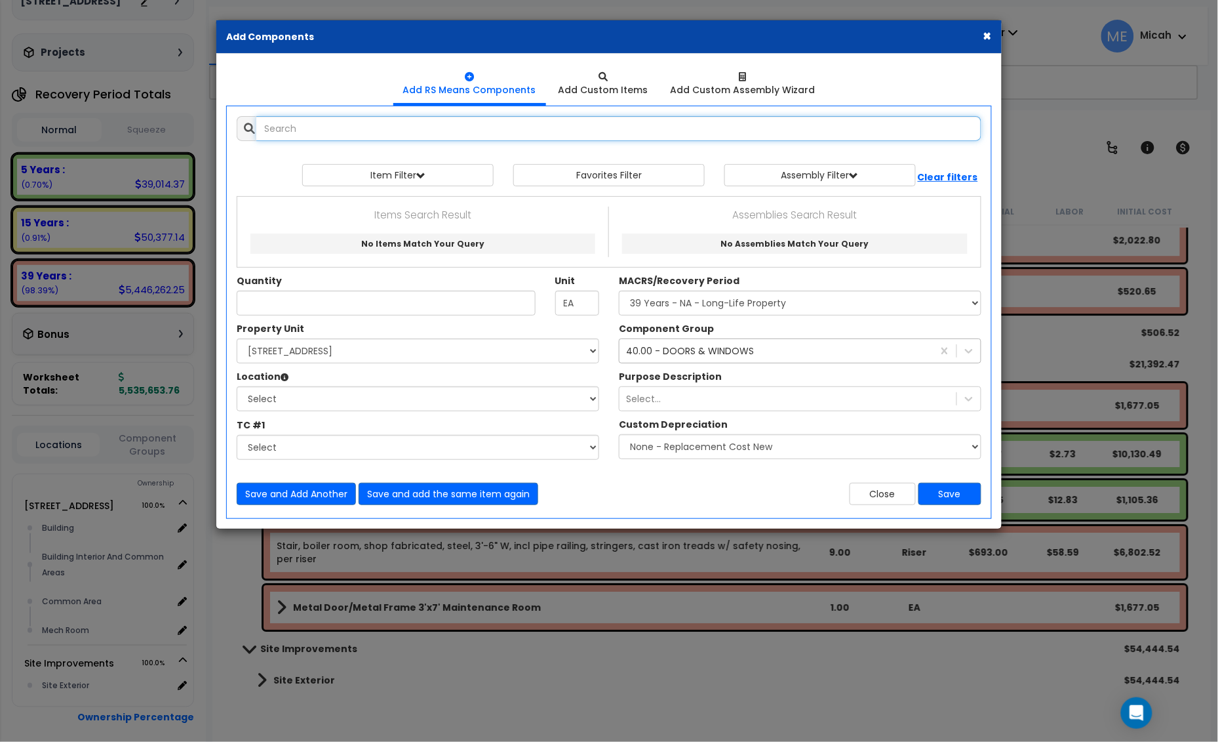
select select
click at [321, 141] on input "text" at bounding box center [618, 128] width 725 height 25
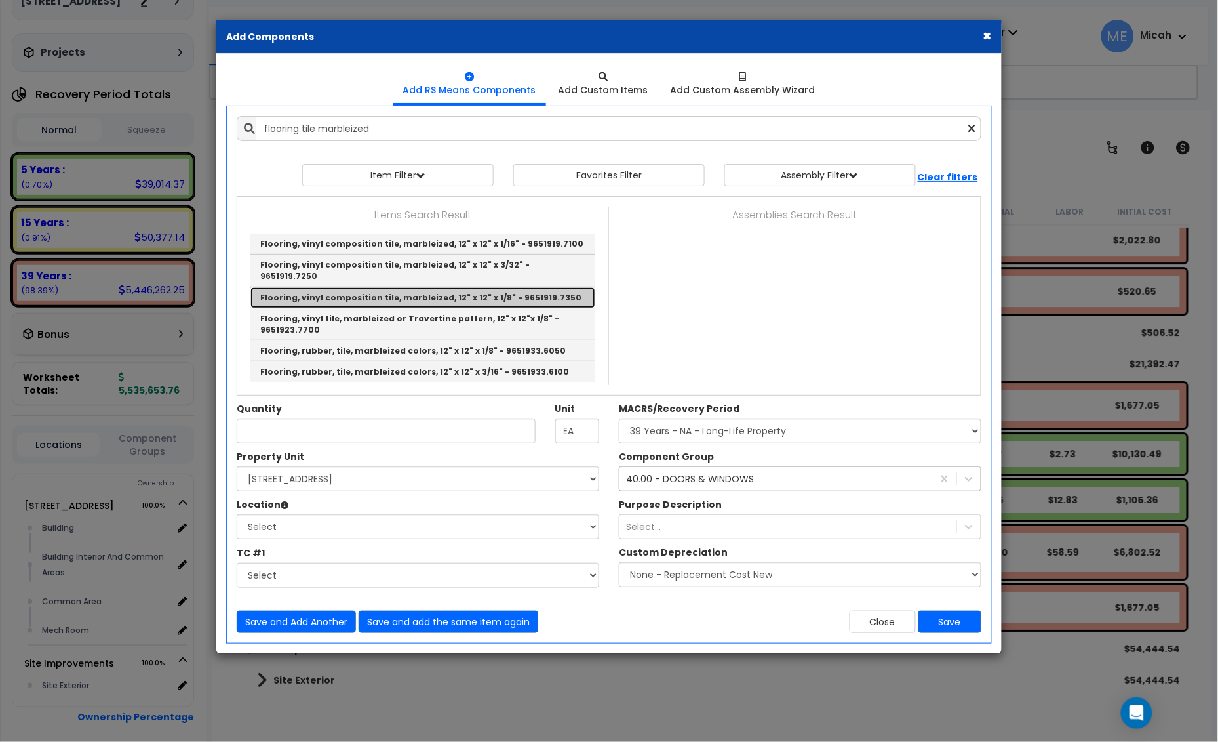
click at [385, 287] on link "Flooring, vinyl composition tile, marbleized, 12" x 12" x 1/8" - 9651919.7350" at bounding box center [423, 297] width 345 height 21
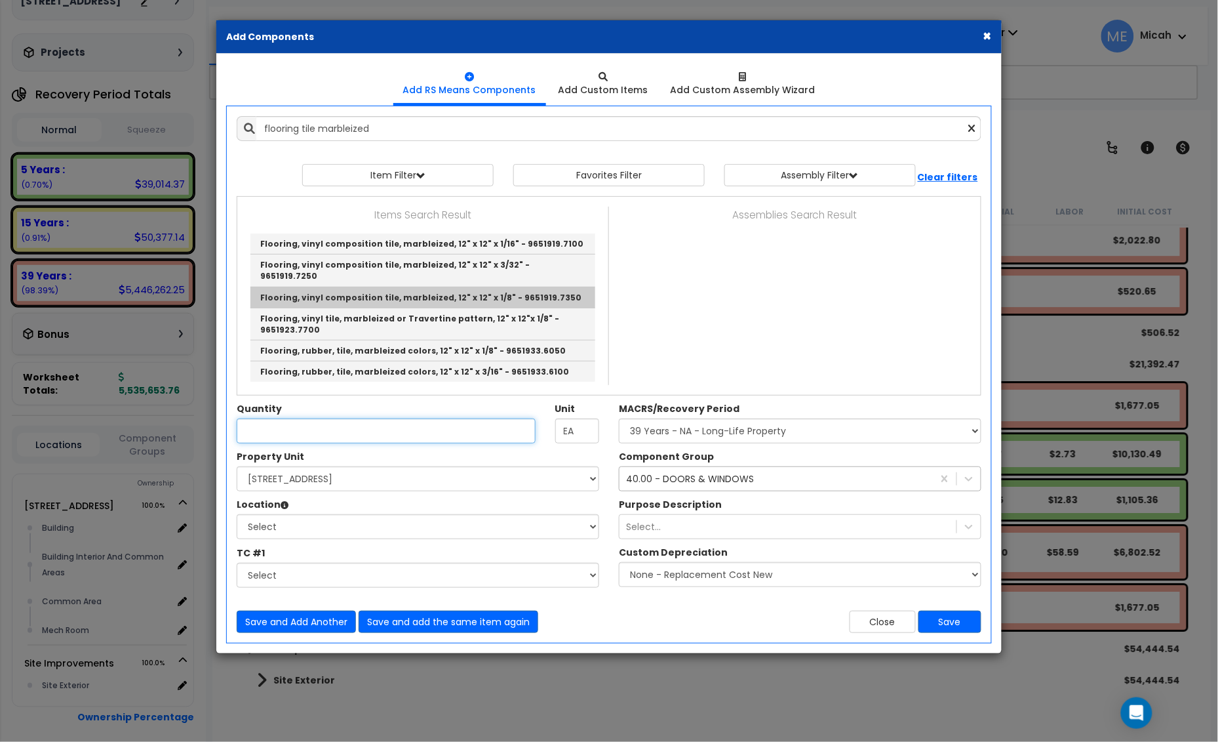
type input "Flooring, vinyl composition tile, marbleized, 12" x 12" x 1/8" - 9651919.7350"
checkbox input "false"
type input "S.F."
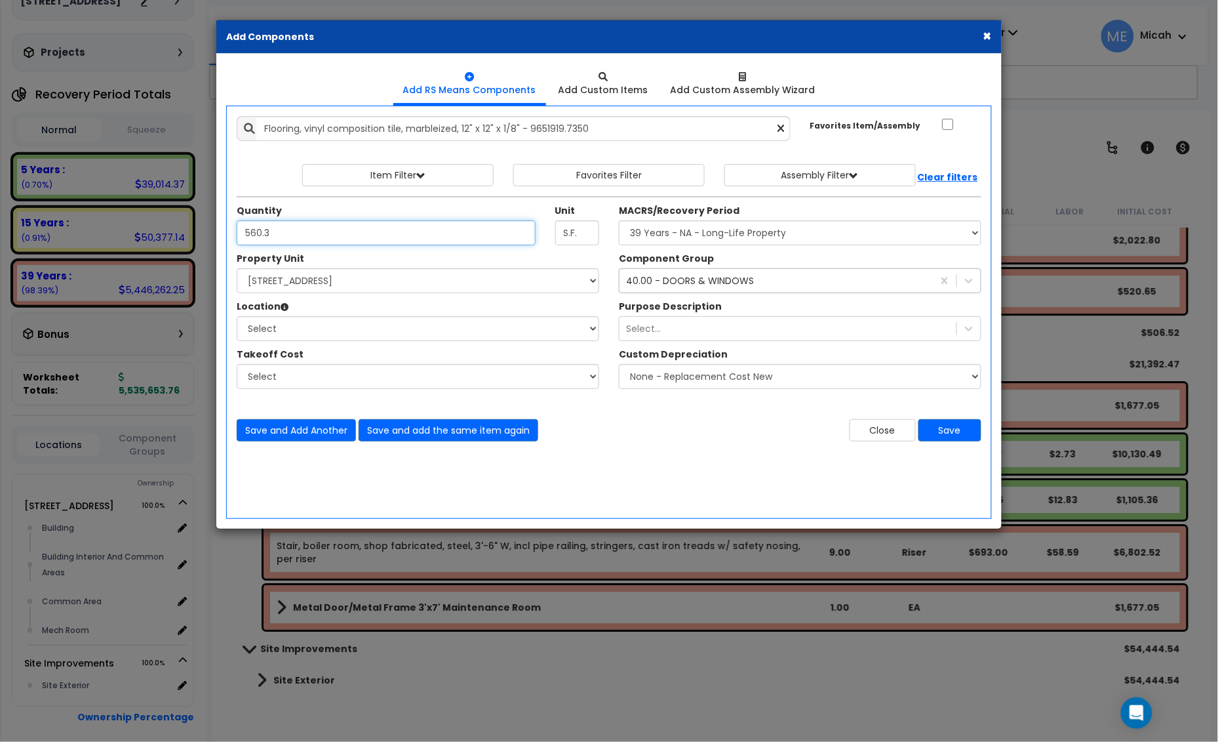
type input "560.3"
click at [385, 287] on select "Select 25 Penncraft Ave Site Improvements" at bounding box center [418, 280] width 363 height 25
select select "170921"
click at [237, 269] on select "Select 25 Penncraft Ave Site Improvements" at bounding box center [418, 280] width 363 height 25
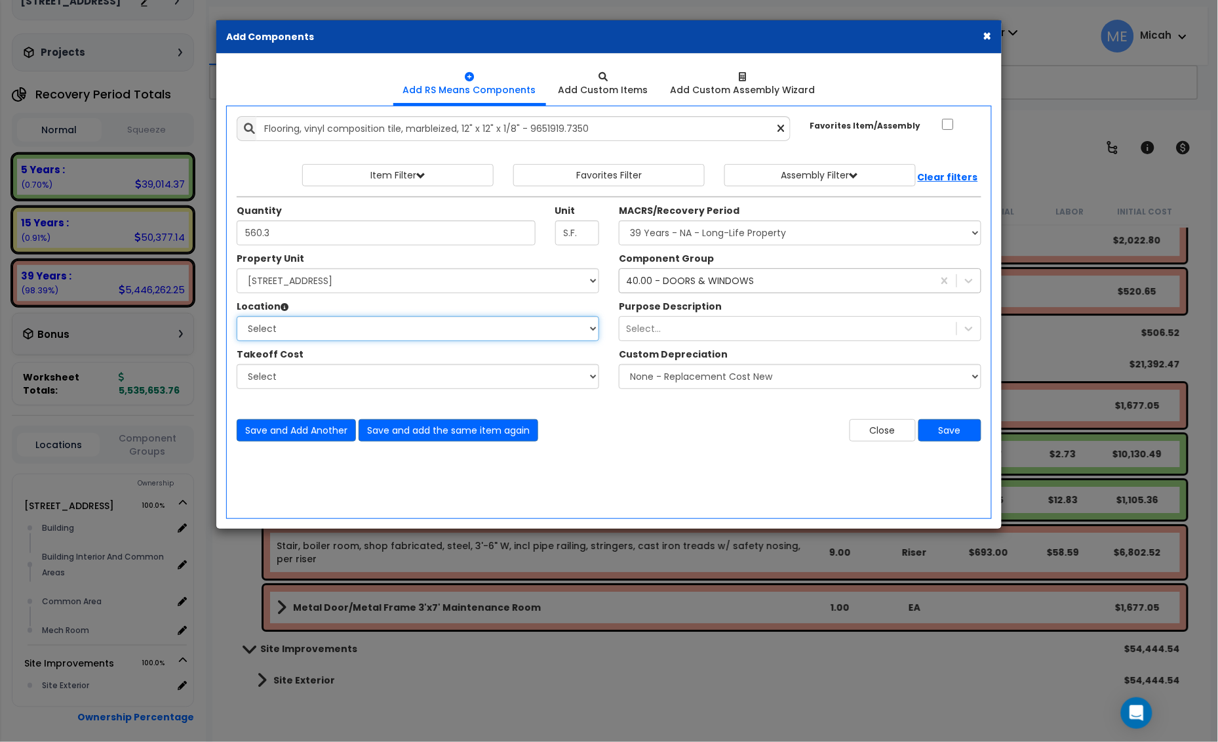
click at [359, 335] on select "Select Building Building Interior Building Interior And Common Areas Common Are…" at bounding box center [418, 328] width 363 height 25
select select "31954"
click at [237, 317] on select "Select Building Building Interior Building Interior And Common Areas Common Are…" at bounding box center [418, 328] width 363 height 25
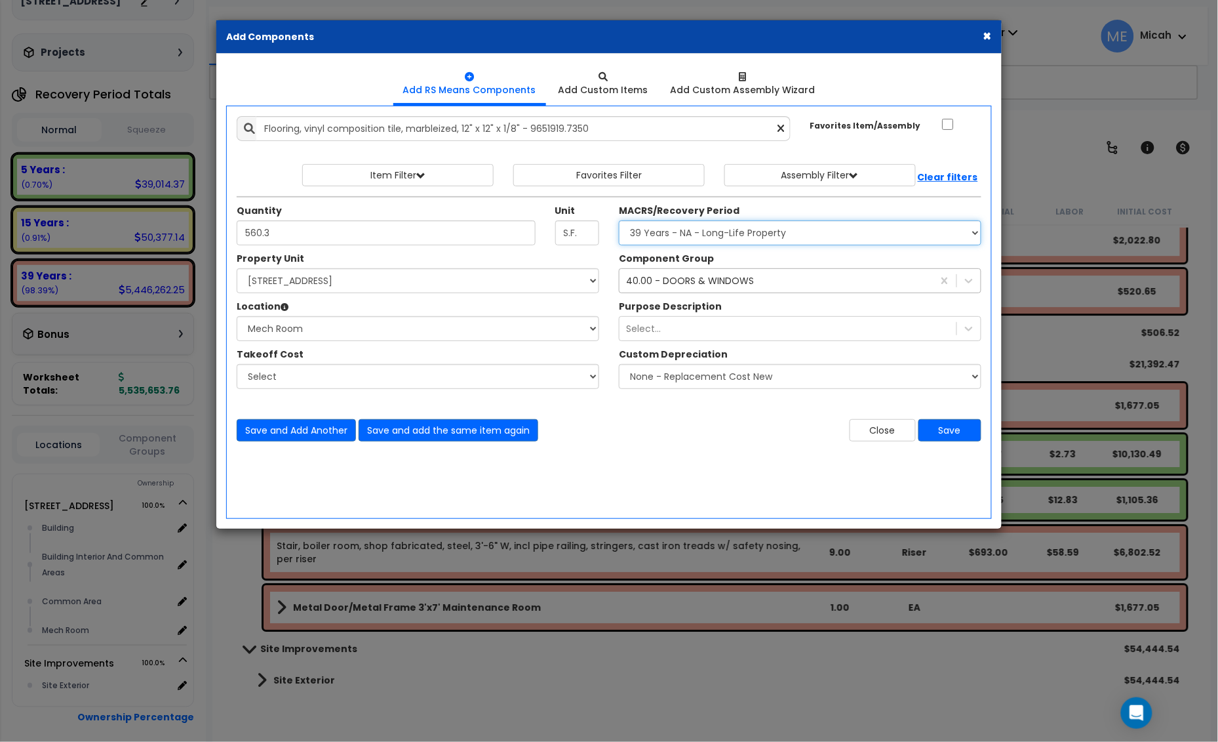
click at [752, 227] on select "Select MACRS/Recovery Period 5 Years - 57.0 - Distributive Trades & Services 5 …" at bounding box center [800, 232] width 363 height 25
select select "3667"
click at [619, 221] on select "Select MACRS/Recovery Period 5 Years - 57.0 - Distributive Trades & Services 5 …" at bounding box center [800, 232] width 363 height 25
click at [721, 283] on div "40.00 - DOORS & WINDOWS" at bounding box center [690, 280] width 128 height 13
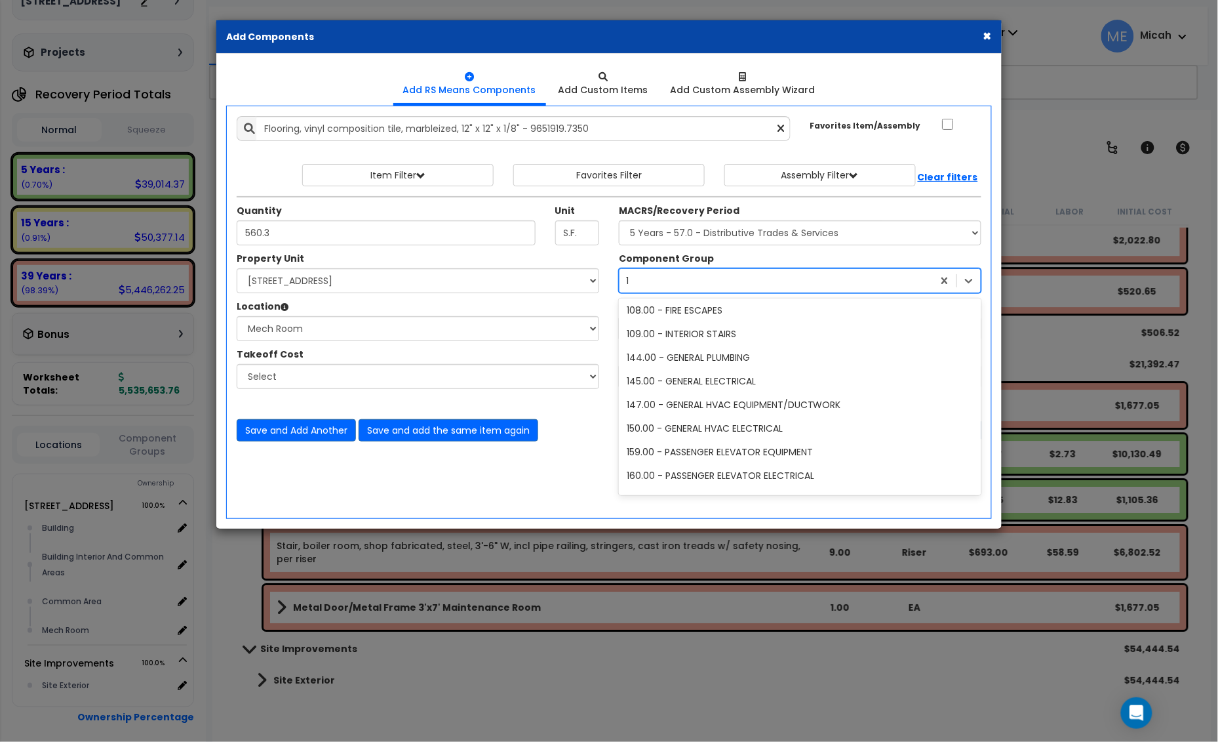
scroll to position [50, 0]
type input "130"
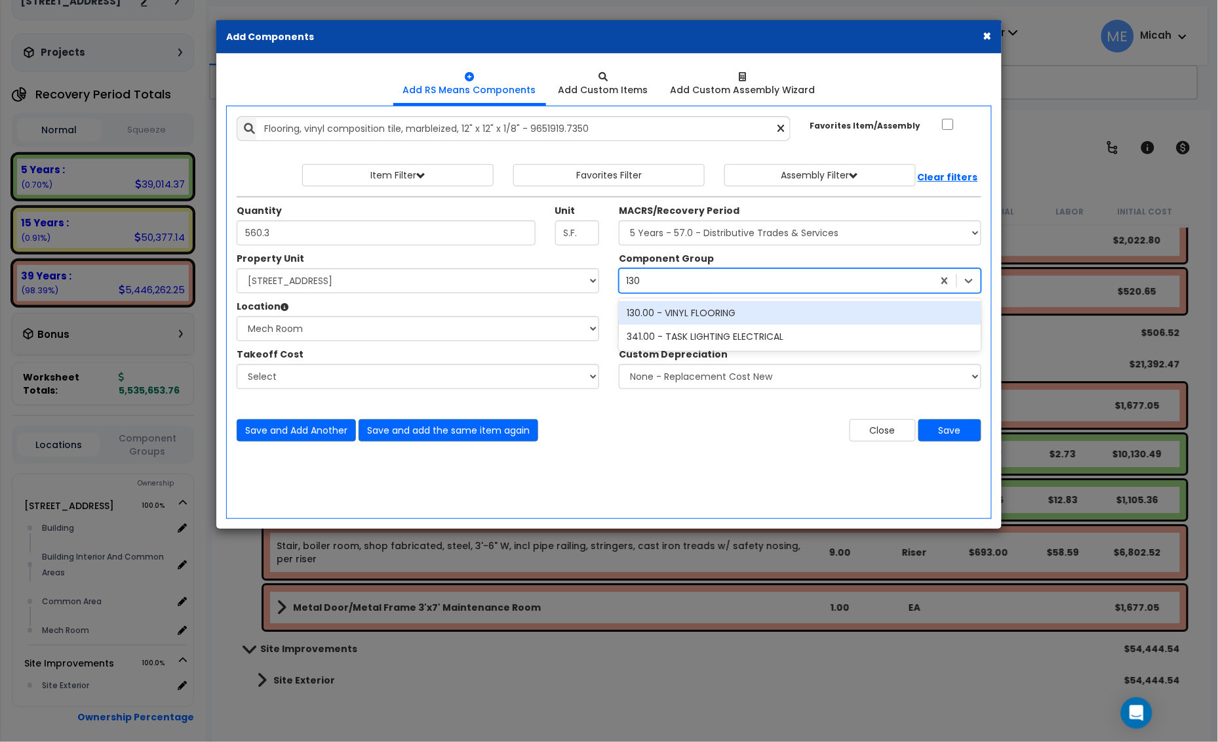
scroll to position [0, 0]
click at [742, 318] on div "130.00 - VINYL FLOORING" at bounding box center [800, 313] width 363 height 24
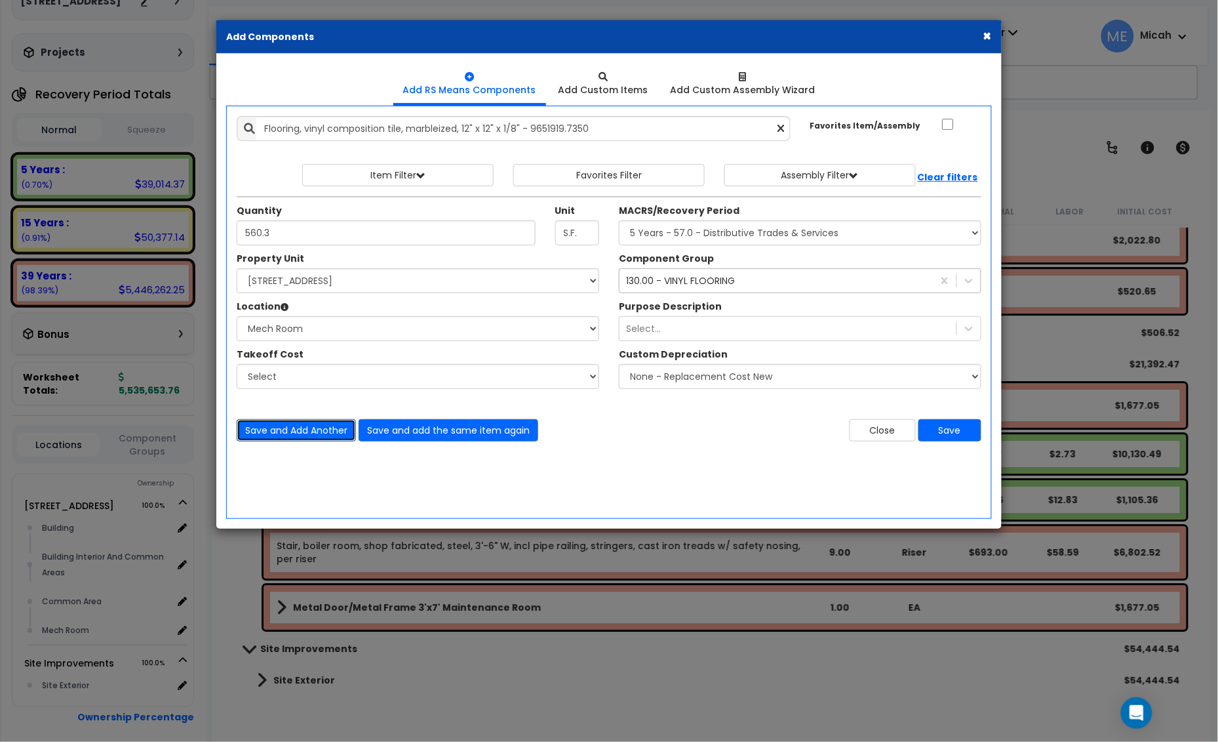
click at [303, 430] on button "Save and Add Another" at bounding box center [296, 430] width 119 height 22
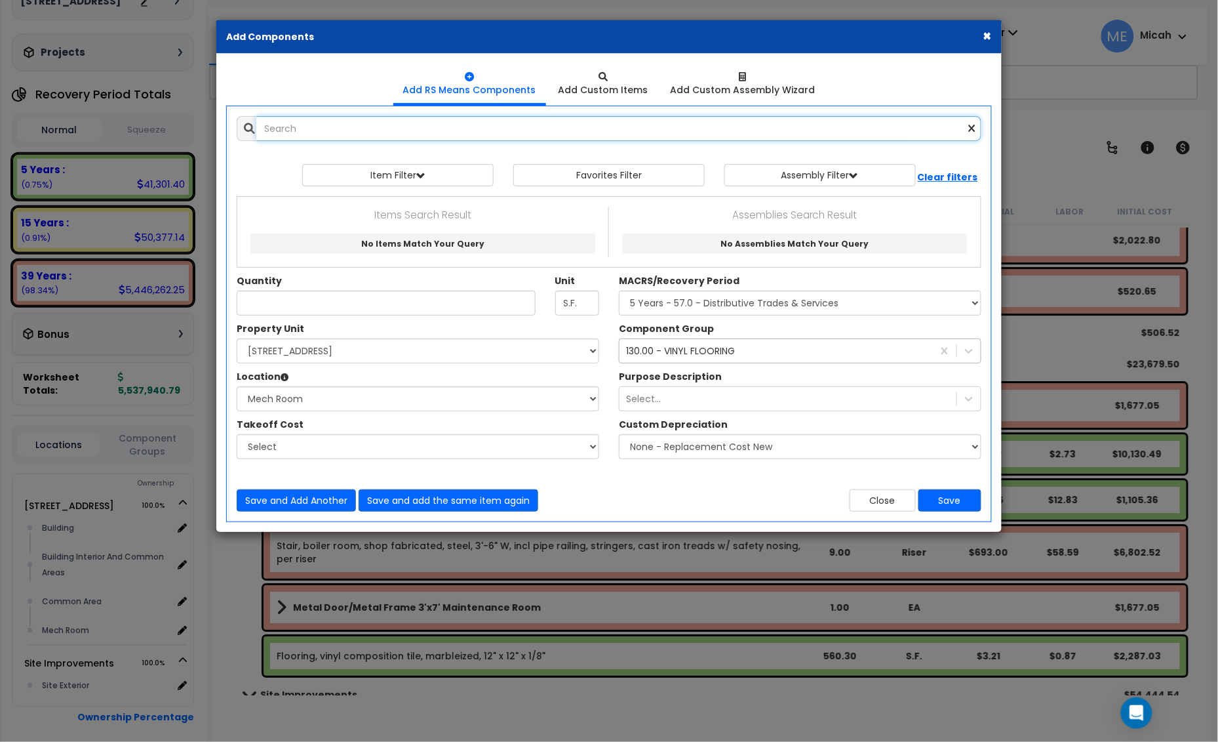
click at [287, 130] on input "text" at bounding box center [618, 128] width 725 height 25
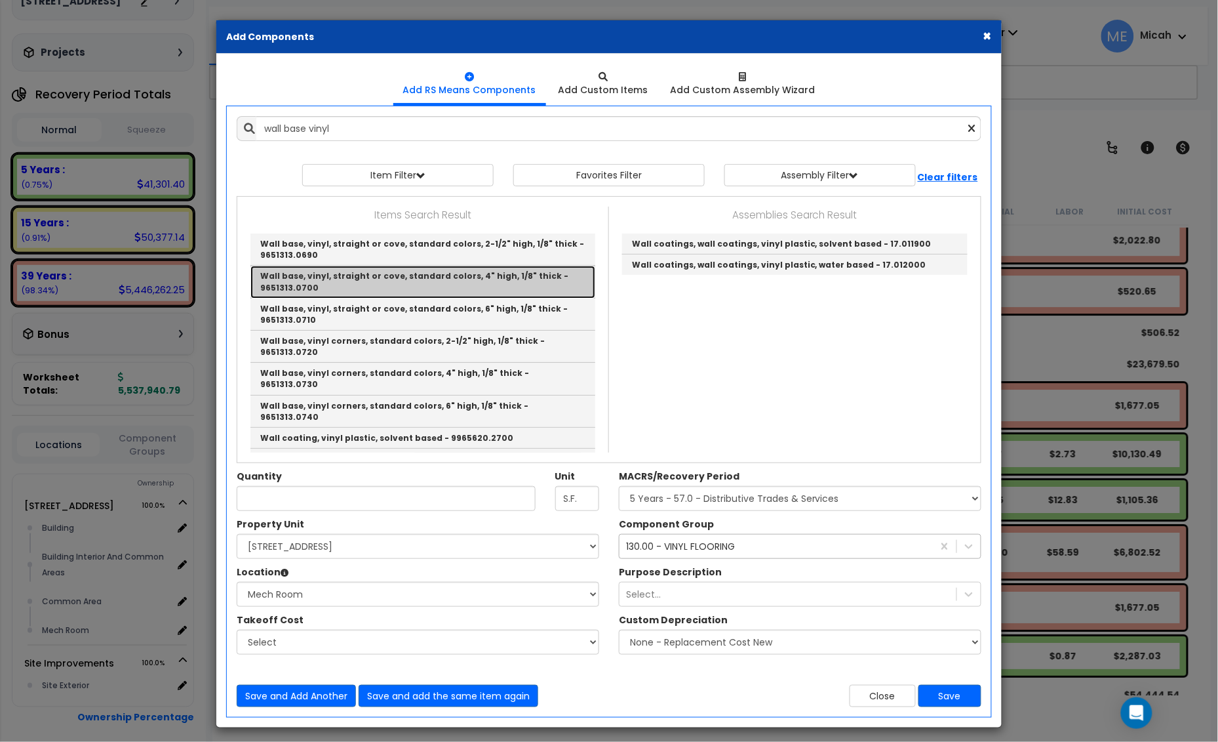
click at [412, 283] on link "Wall base, vinyl, straight or cove, standard colors, 4" high, 1/8" thick - 9651…" at bounding box center [423, 282] width 345 height 32
type input "Wall base, vinyl, straight or cove, standard colors, 4" high, 1/8" thick - 9651…"
type input "L.F."
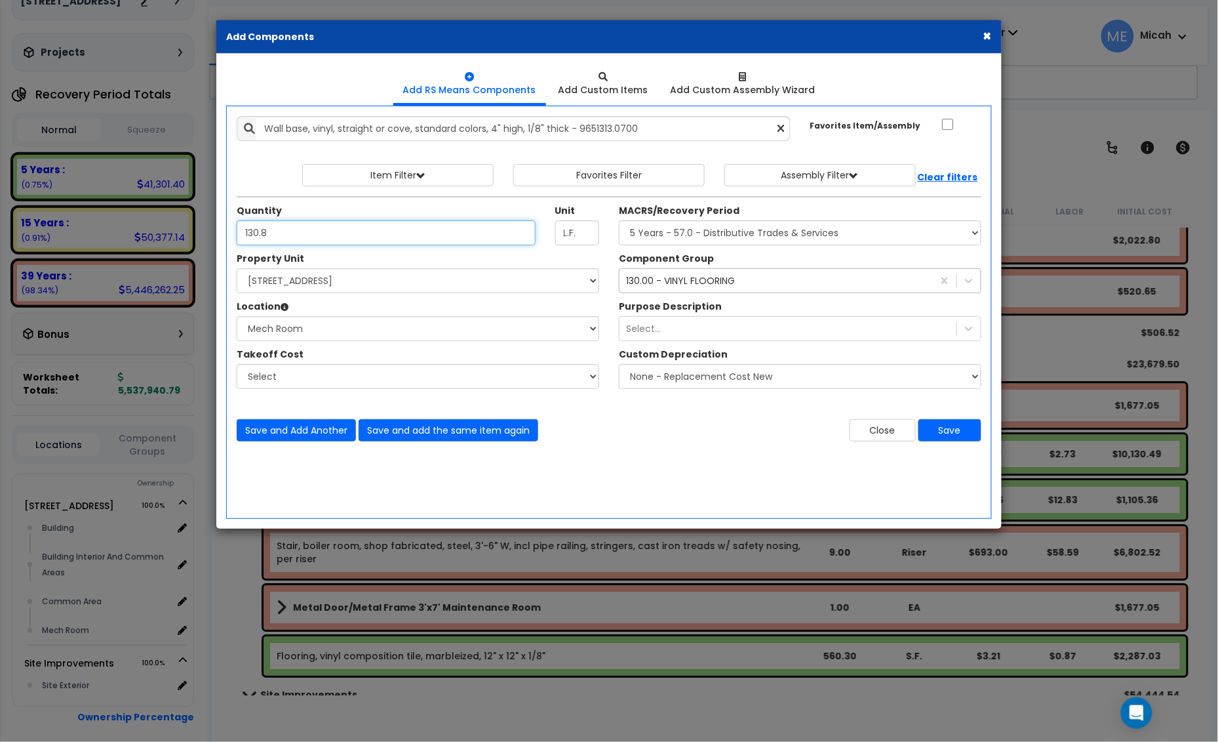
type input "130.8"
click at [660, 277] on div "130.00 - VINYL FLOORING" at bounding box center [680, 280] width 109 height 13
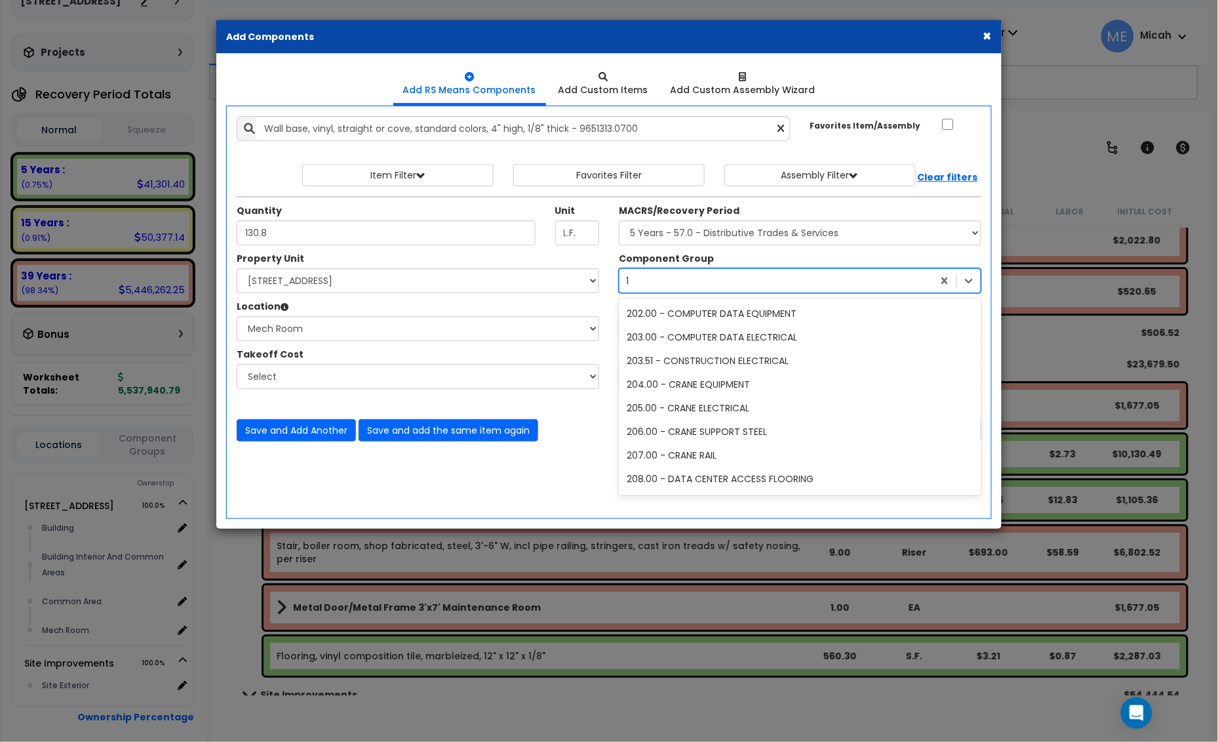
scroll to position [563, 0]
type input "114"
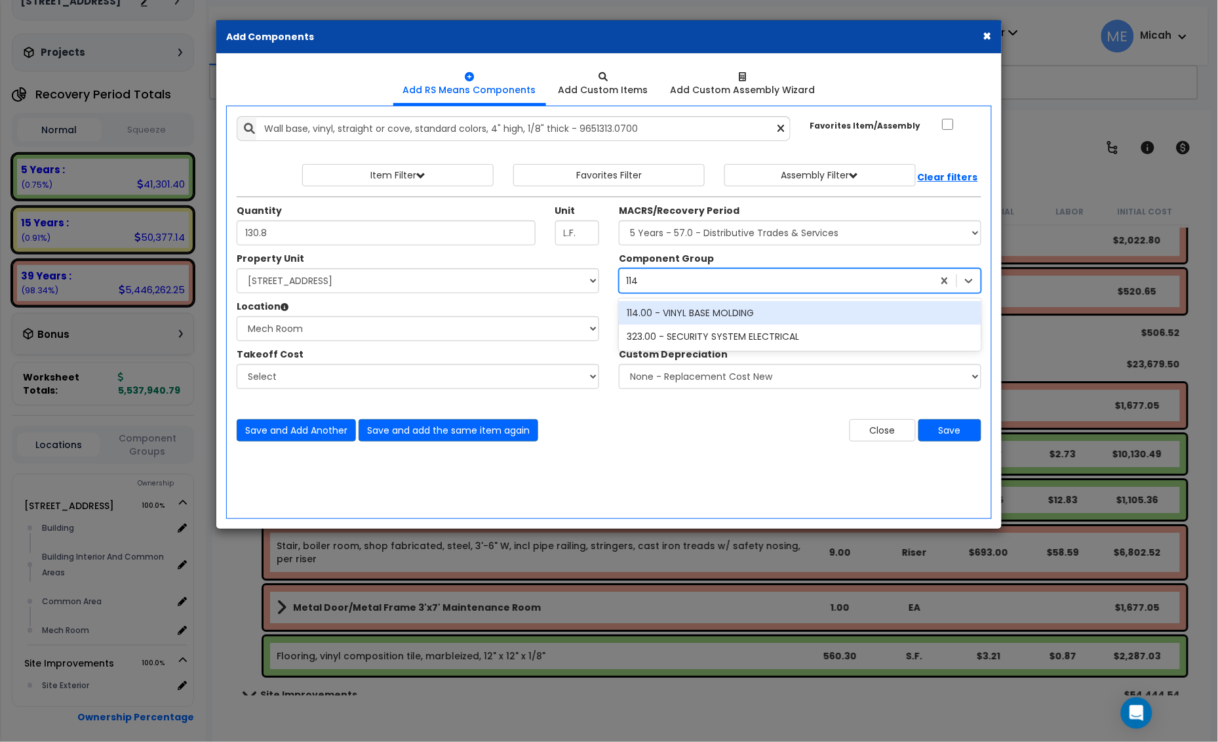
scroll to position [0, 0]
click at [666, 313] on div "114.00 - VINYL BASE MOLDING" at bounding box center [800, 313] width 363 height 24
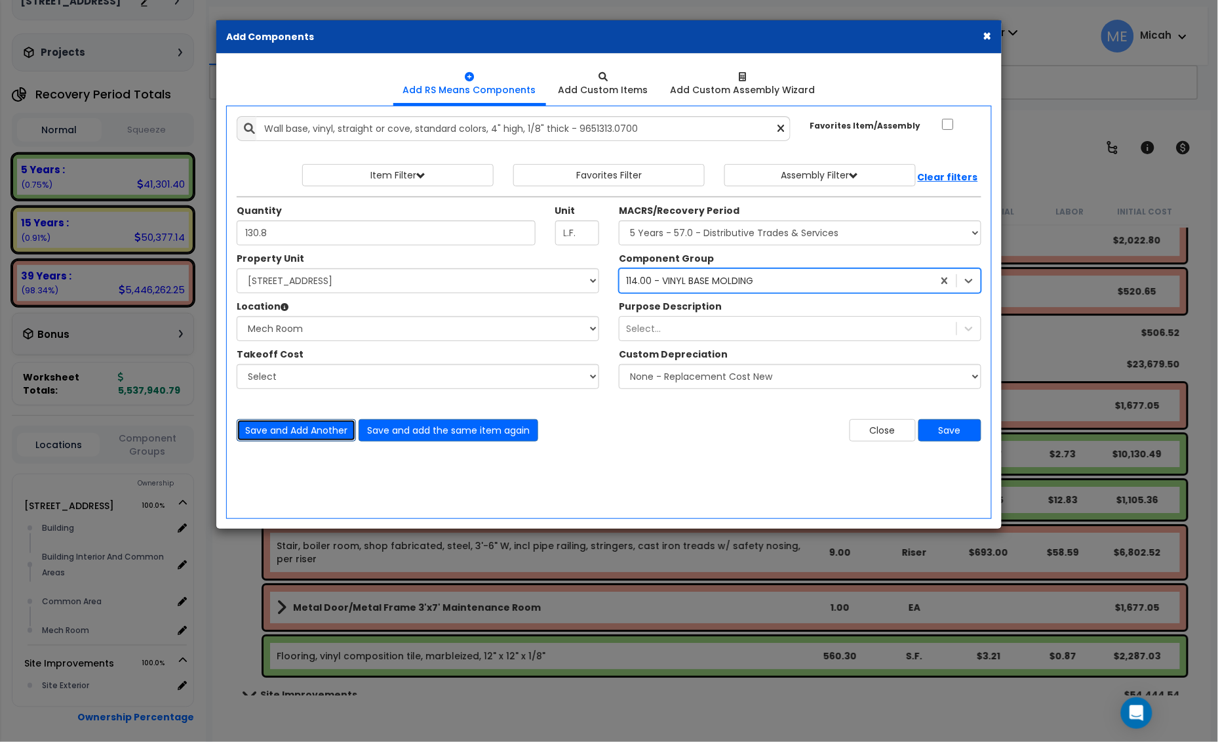
click at [306, 426] on button "Save and Add Another" at bounding box center [296, 430] width 119 height 22
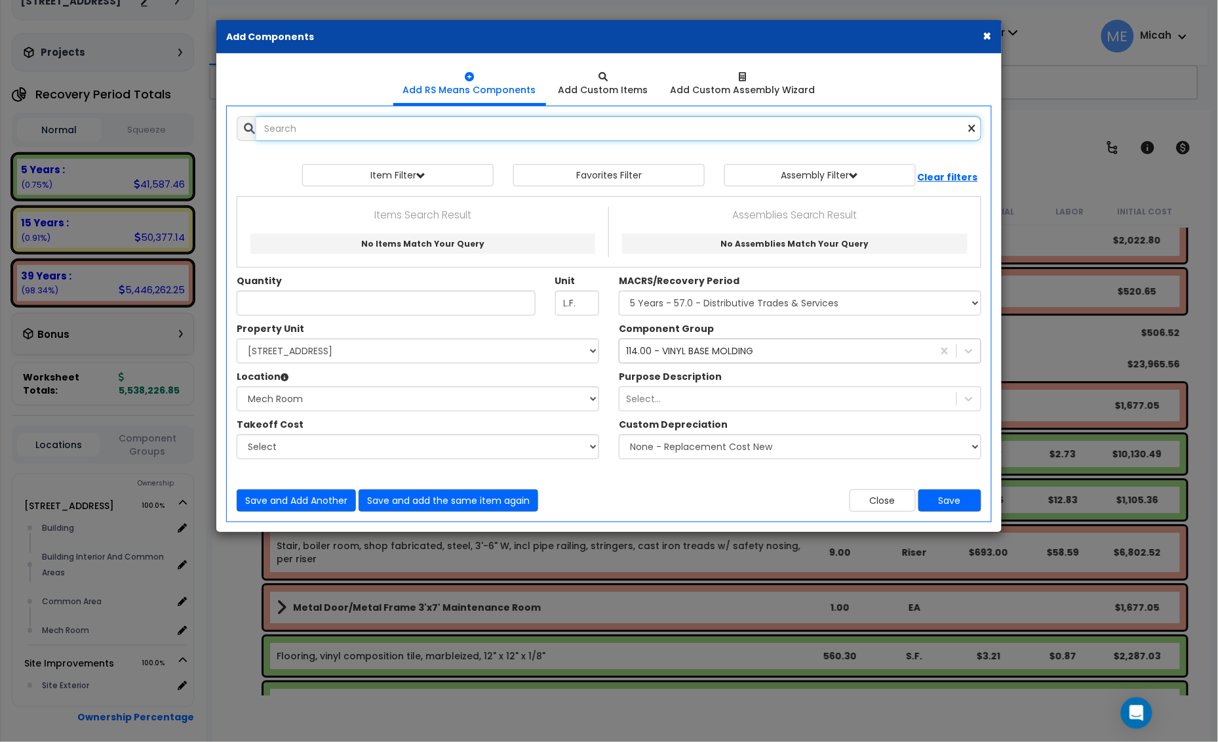
click at [319, 130] on input "text" at bounding box center [618, 128] width 725 height 25
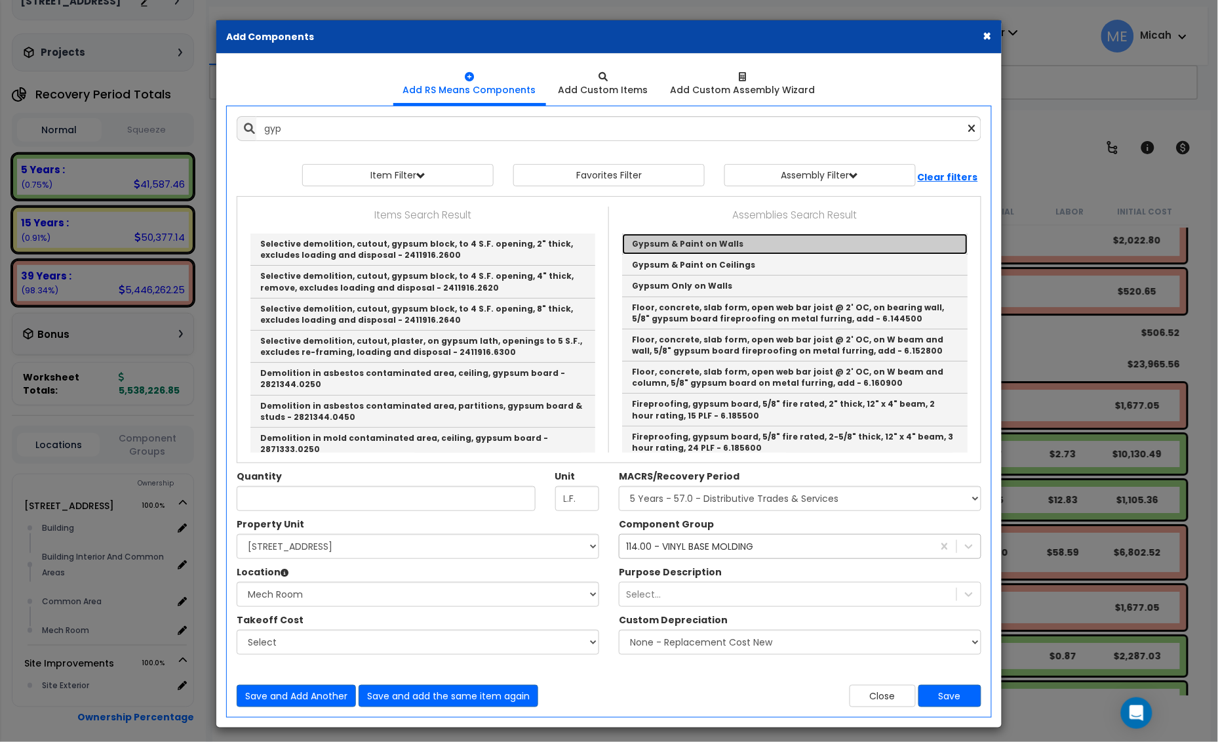
click at [765, 241] on link "Gypsum & Paint on Walls" at bounding box center [795, 243] width 346 height 21
type input "Gypsum & Paint on Walls"
checkbox input "true"
type input "EA"
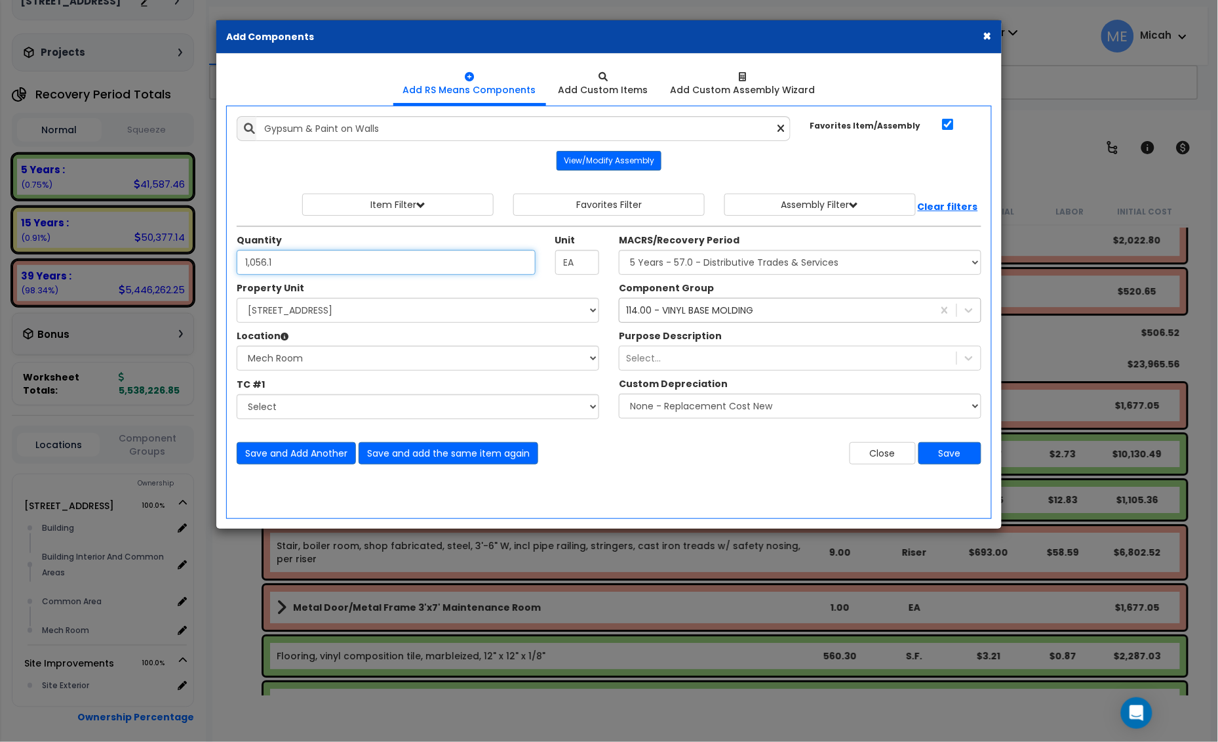
type input "1,056.1"
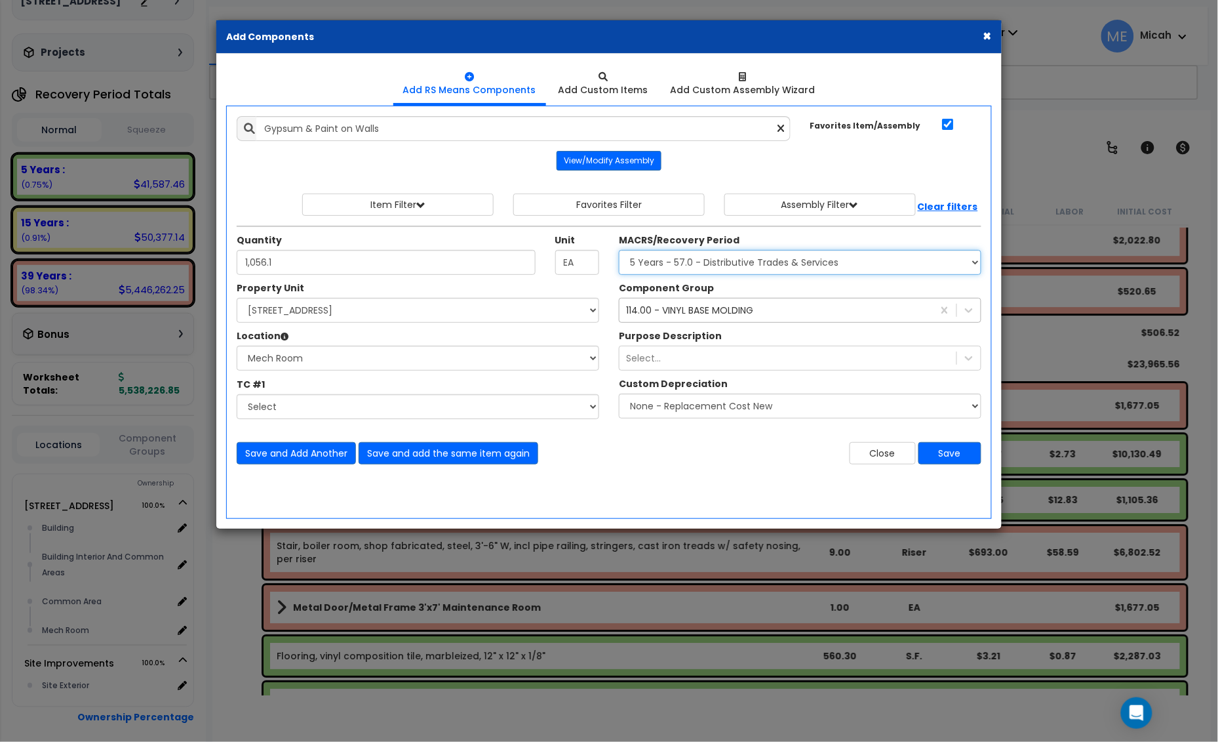
drag, startPoint x: 660, startPoint y: 264, endPoint x: 660, endPoint y: 271, distance: 7.2
click at [660, 264] on select "Select MACRS/Recovery Period 5 Years - 57.0 - Distributive Trades & Services 5 …" at bounding box center [800, 262] width 363 height 25
select select "3669"
click at [619, 251] on select "Select MACRS/Recovery Period 5 Years - 57.0 - Distributive Trades & Services 5 …" at bounding box center [800, 262] width 363 height 25
click at [660, 317] on div "114.00 - VINYL BASE MOLDING" at bounding box center [689, 310] width 127 height 13
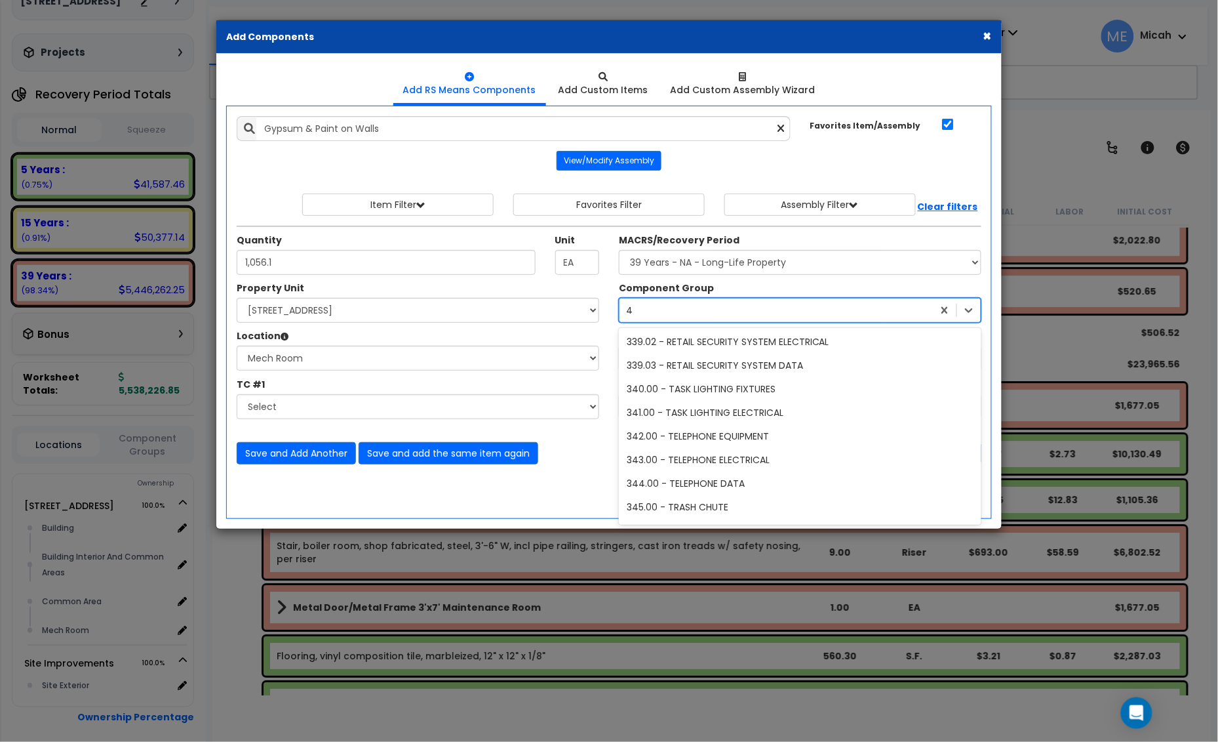
type input "47"
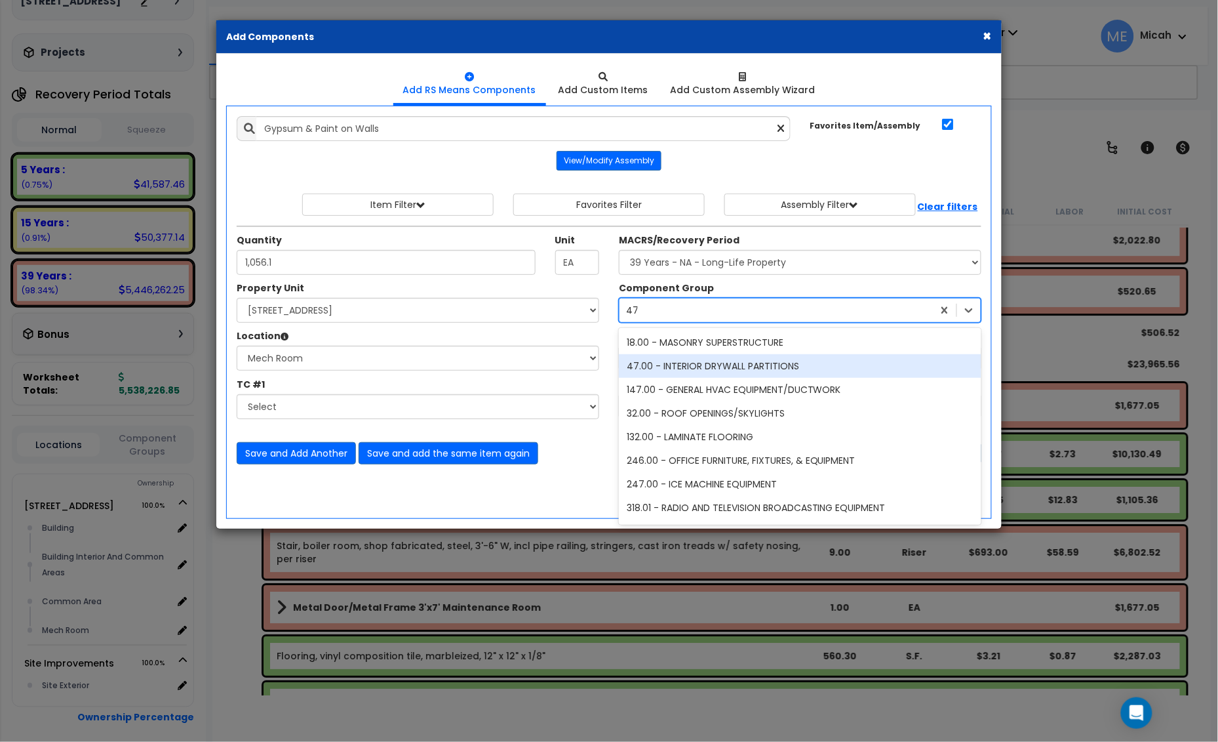
click at [676, 368] on div "47.00 - INTERIOR DRYWALL PARTITIONS" at bounding box center [800, 366] width 363 height 24
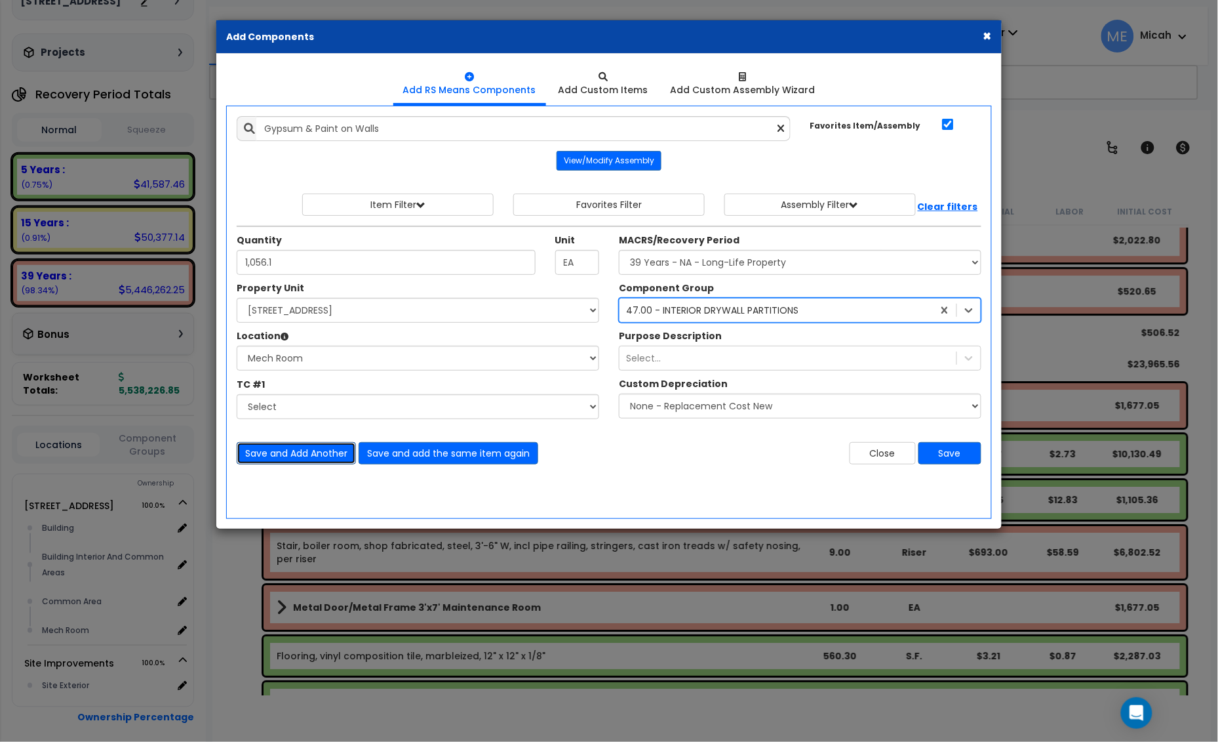
click at [307, 461] on button "Save and Add Another" at bounding box center [296, 453] width 119 height 22
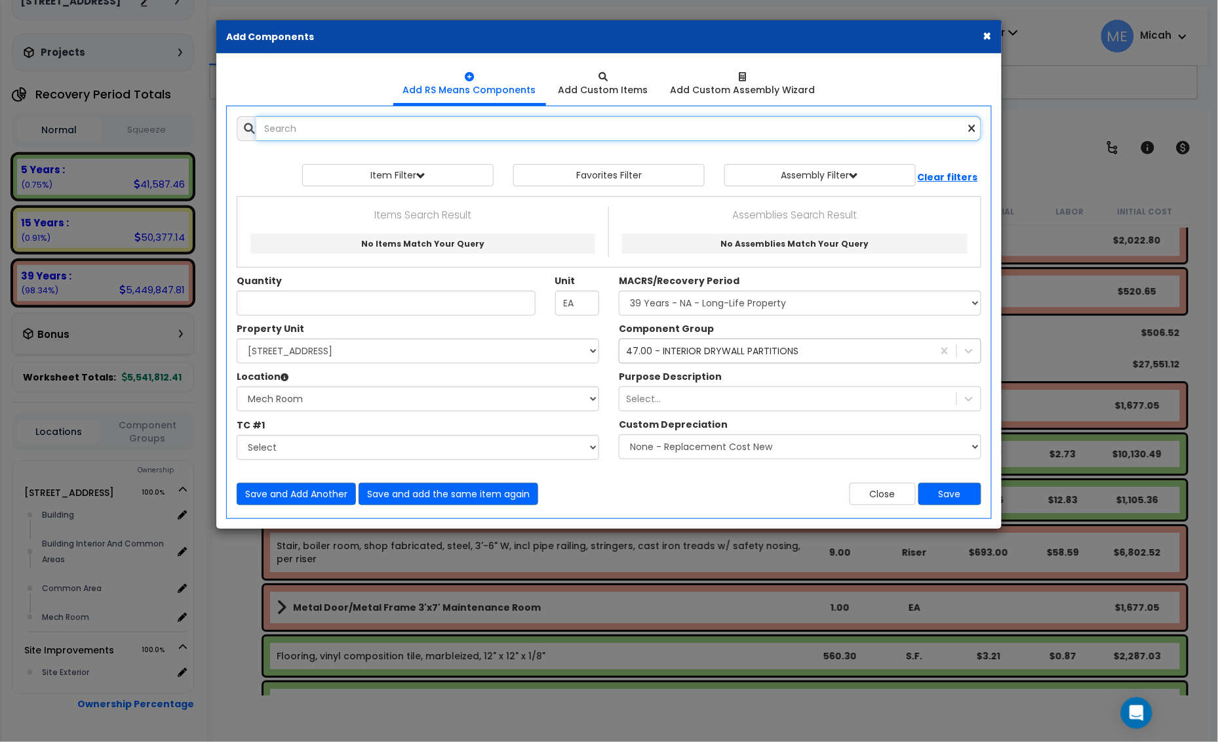
click at [309, 121] on input "text" at bounding box center [618, 128] width 725 height 25
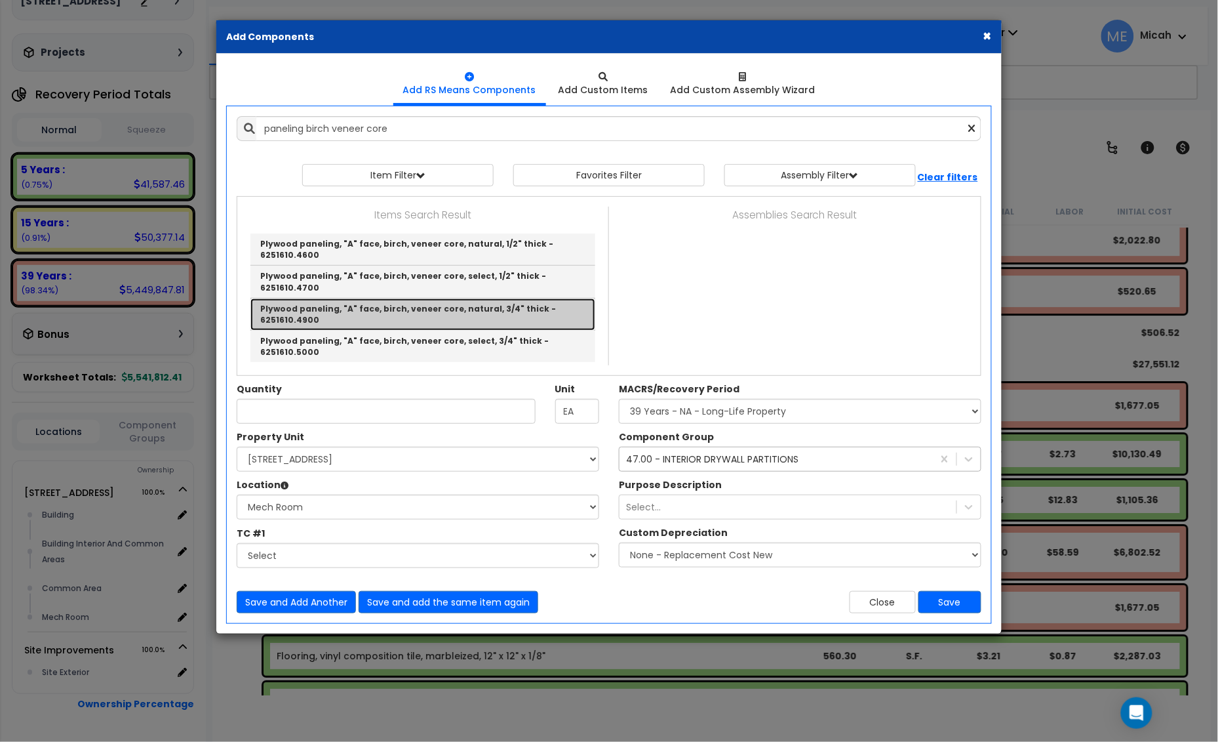
click at [476, 298] on link "Plywood paneling, "A" face, birch, veneer core, natural, 3/4" thick - 6251610.4…" at bounding box center [423, 314] width 345 height 32
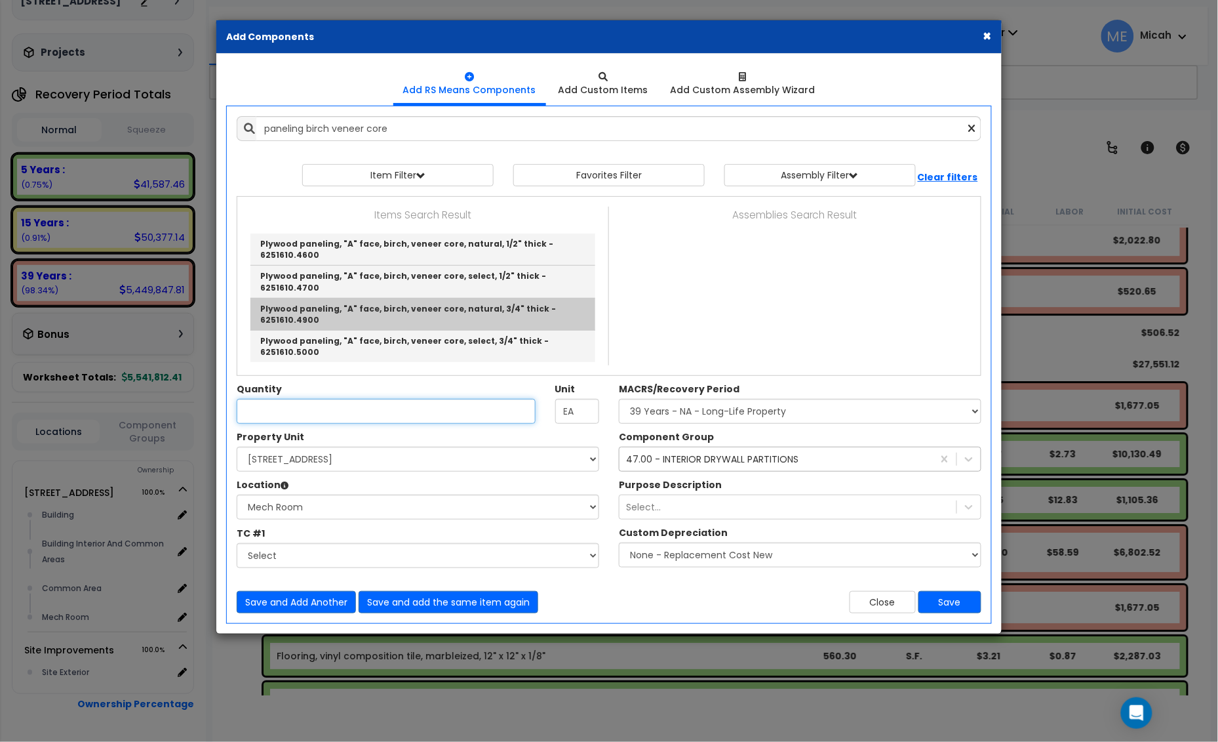
type input "Plywood paneling, "A" face, birch, veneer core, natural, 3/4" thick - 6251610.4…"
checkbox input "false"
type input "S.F."
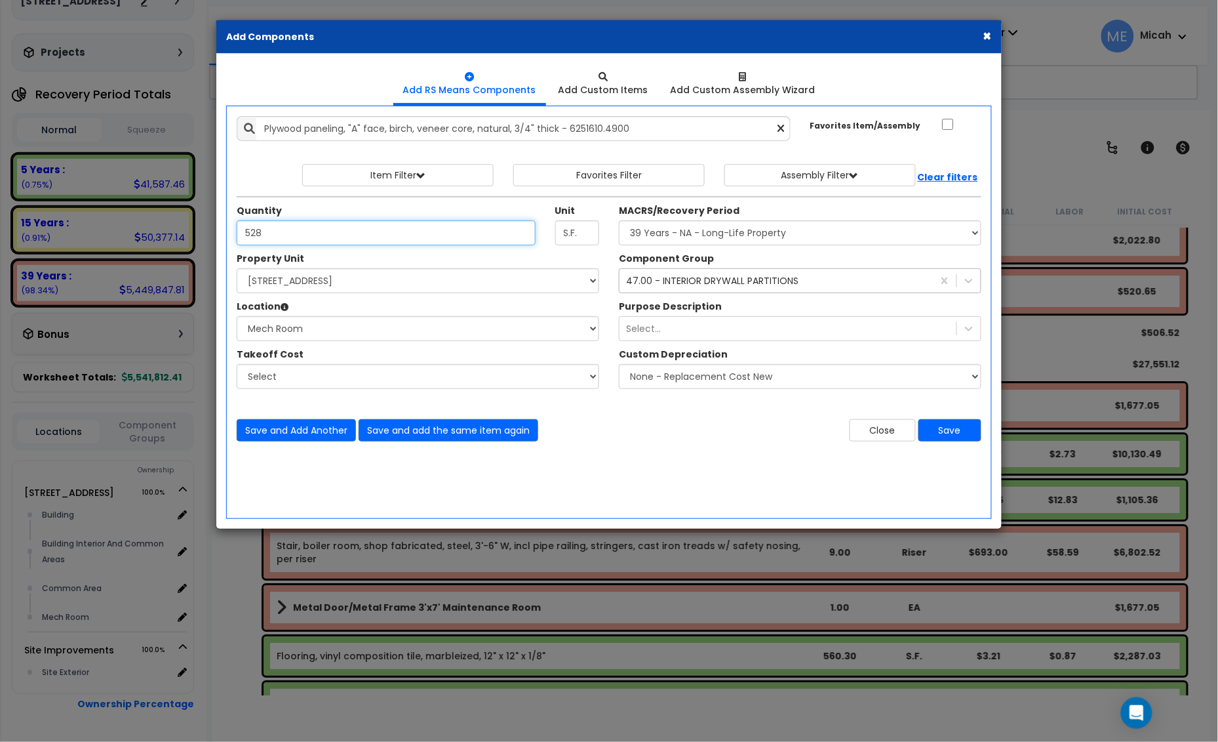
type input "528"
click at [719, 231] on select "Select MACRS/Recovery Period 5 Years - 57.0 - Distributive Trades & Services 5 …" at bounding box center [800, 232] width 363 height 25
select select "3667"
click at [619, 221] on select "Select MACRS/Recovery Period 5 Years - 57.0 - Distributive Trades & Services 5 …" at bounding box center [800, 232] width 363 height 25
click at [725, 283] on div "47.00 - INTERIOR DRYWALL PARTITIONS" at bounding box center [712, 280] width 172 height 13
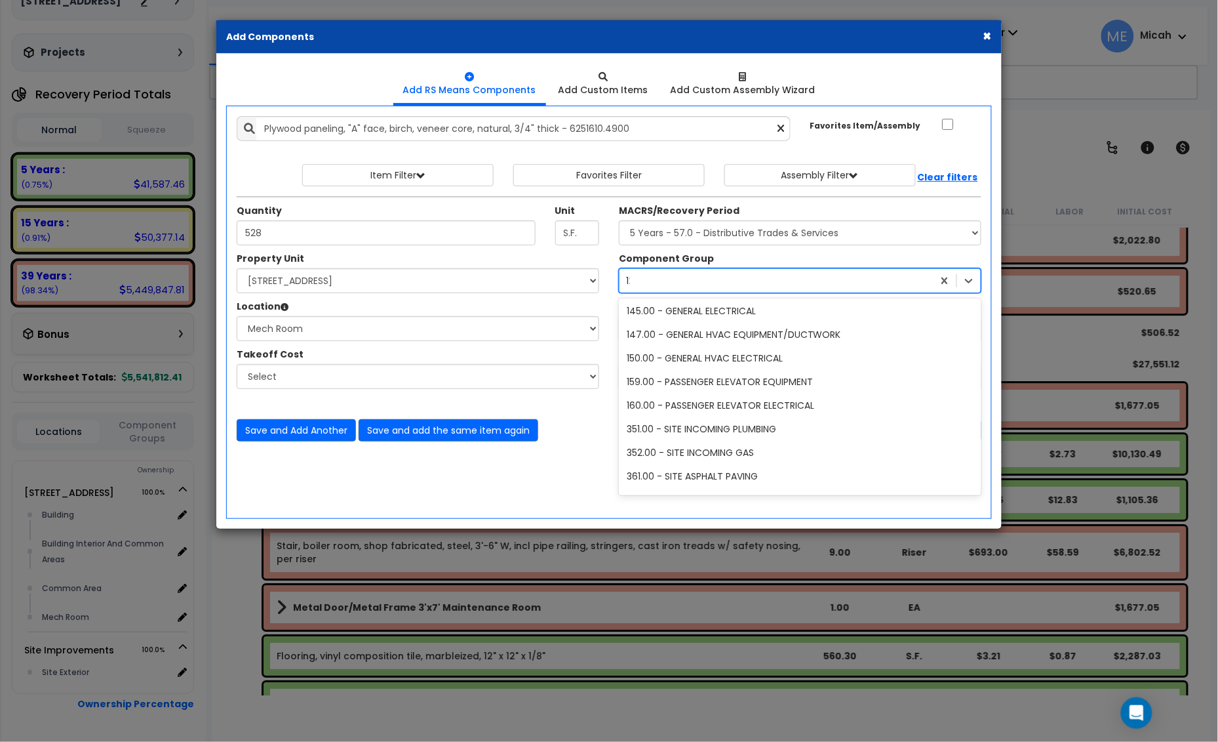
scroll to position [49, 0]
type input "120"
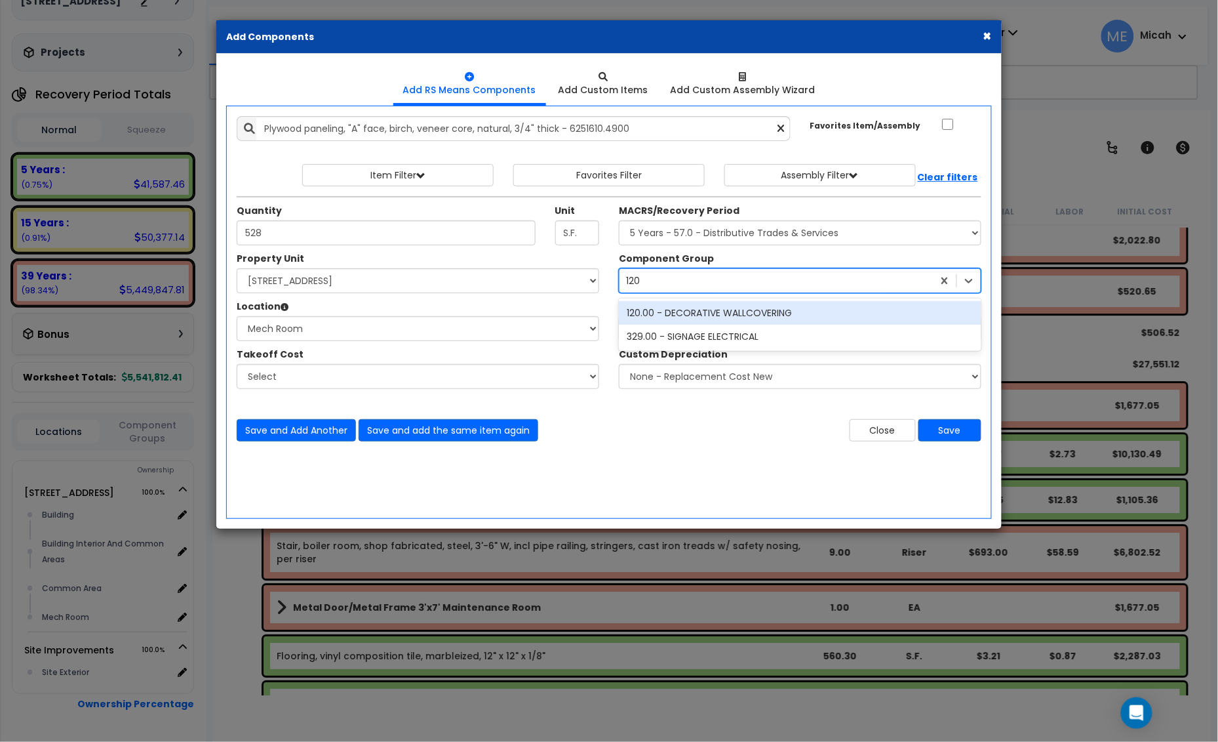
click at [749, 316] on div "120.00 - DECORATIVE WALLCOVERING" at bounding box center [800, 313] width 363 height 24
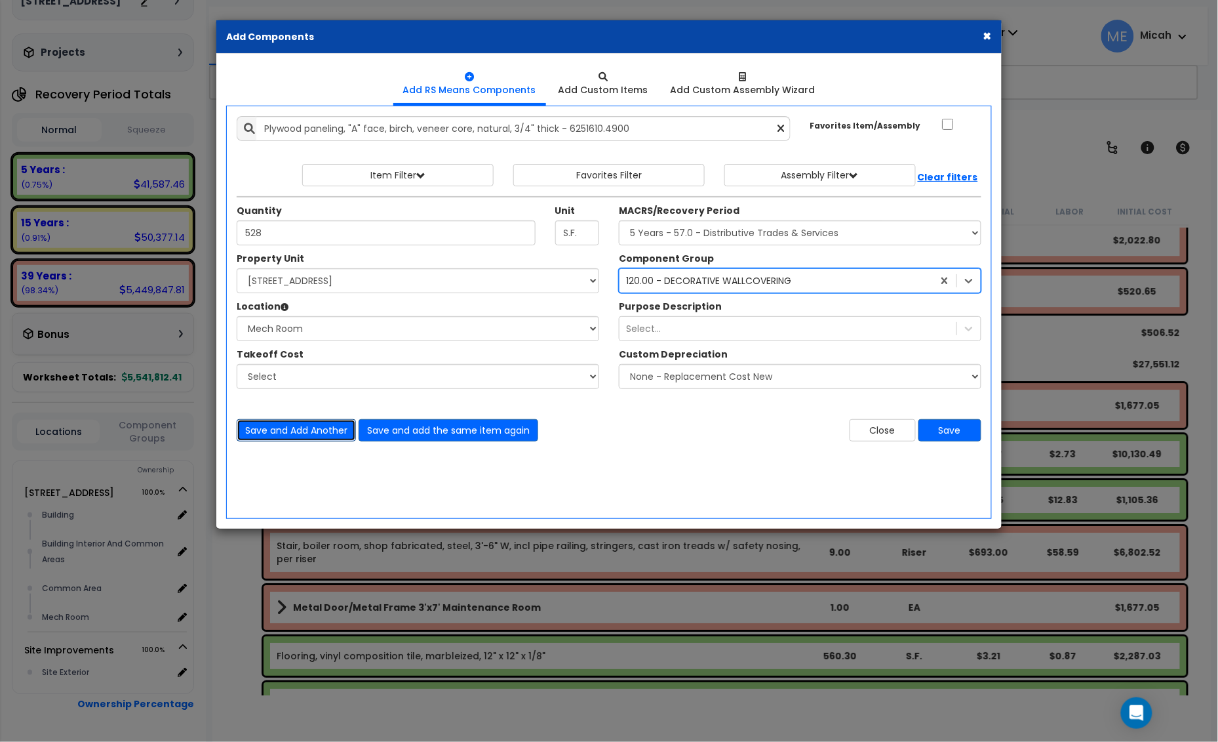
click at [290, 433] on button "Save and Add Another" at bounding box center [296, 430] width 119 height 22
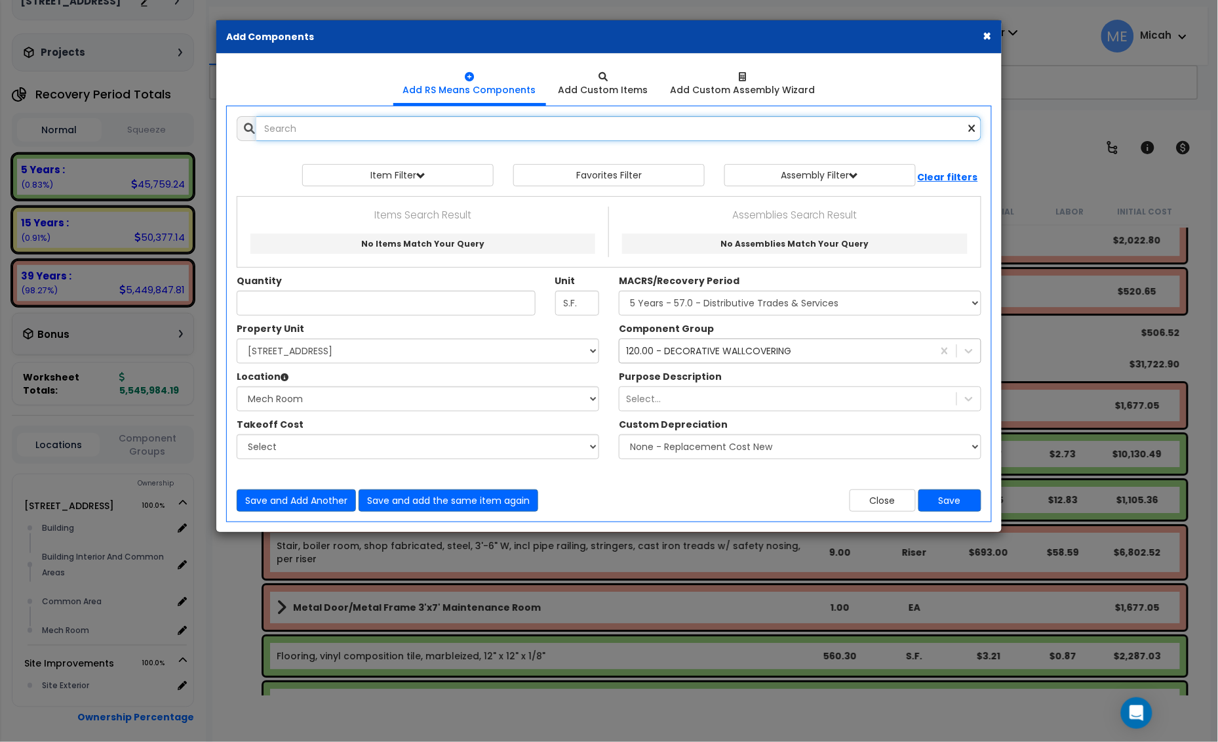
click at [270, 131] on input "text" at bounding box center [618, 128] width 725 height 25
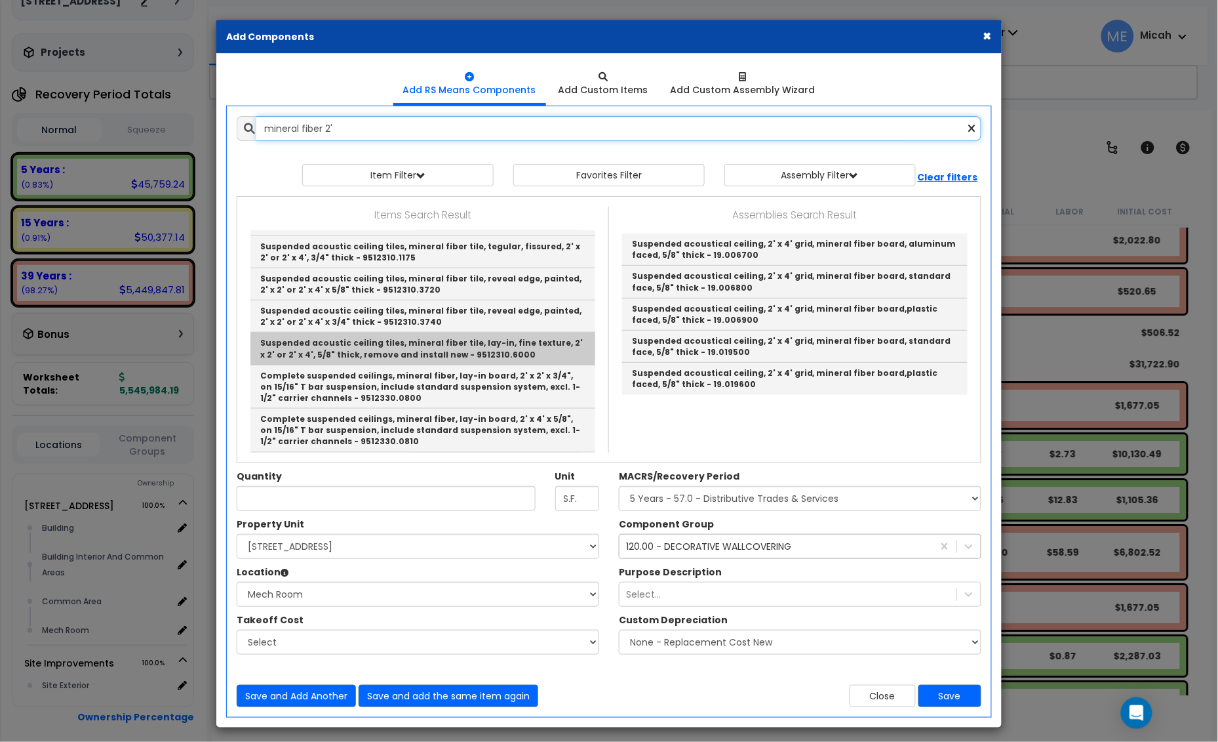
scroll to position [410, 0]
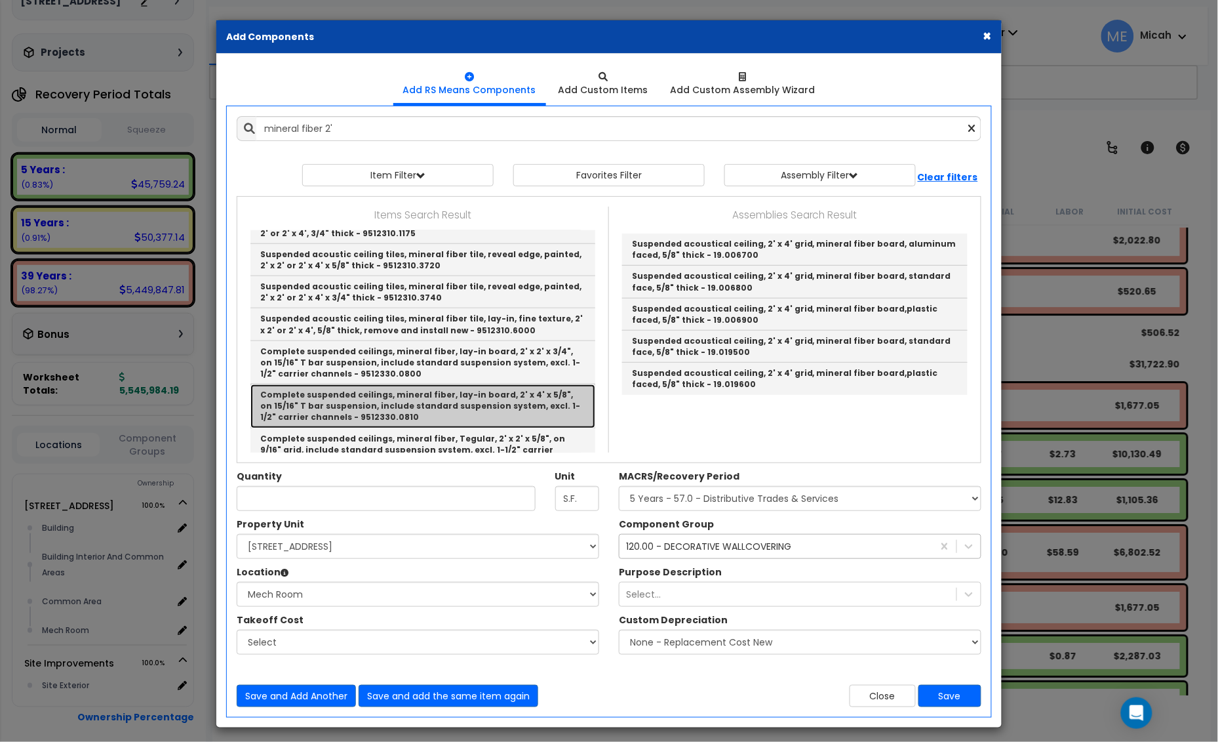
click at [498, 411] on link "Complete suspended ceilings, mineral fiber, lay-in board, 2' x 4' x 5/8", on 15…" at bounding box center [423, 405] width 345 height 43
type input "Complete suspended ceilings, mineral fiber, lay-in board, 2' x 4' x 5/8", on 15…"
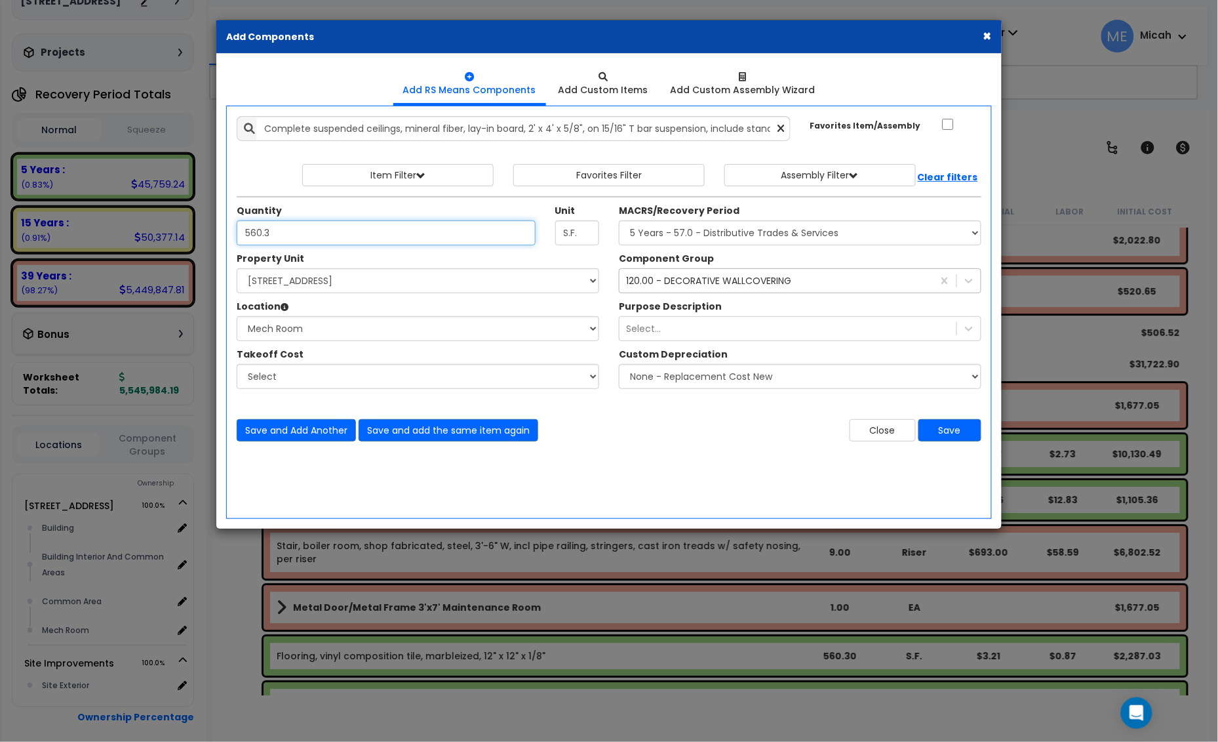
type input "560.3"
click at [654, 228] on select "Select MACRS/Recovery Period 5 Years - 57.0 - Distributive Trades & Services 5 …" at bounding box center [800, 232] width 363 height 25
select select "3669"
click at [619, 221] on select "Select MACRS/Recovery Period 5 Years - 57.0 - Distributive Trades & Services 5 …" at bounding box center [800, 232] width 363 height 25
click at [689, 285] on div "120.00 - DECORATIVE WALLCOVERING" at bounding box center [708, 280] width 165 height 13
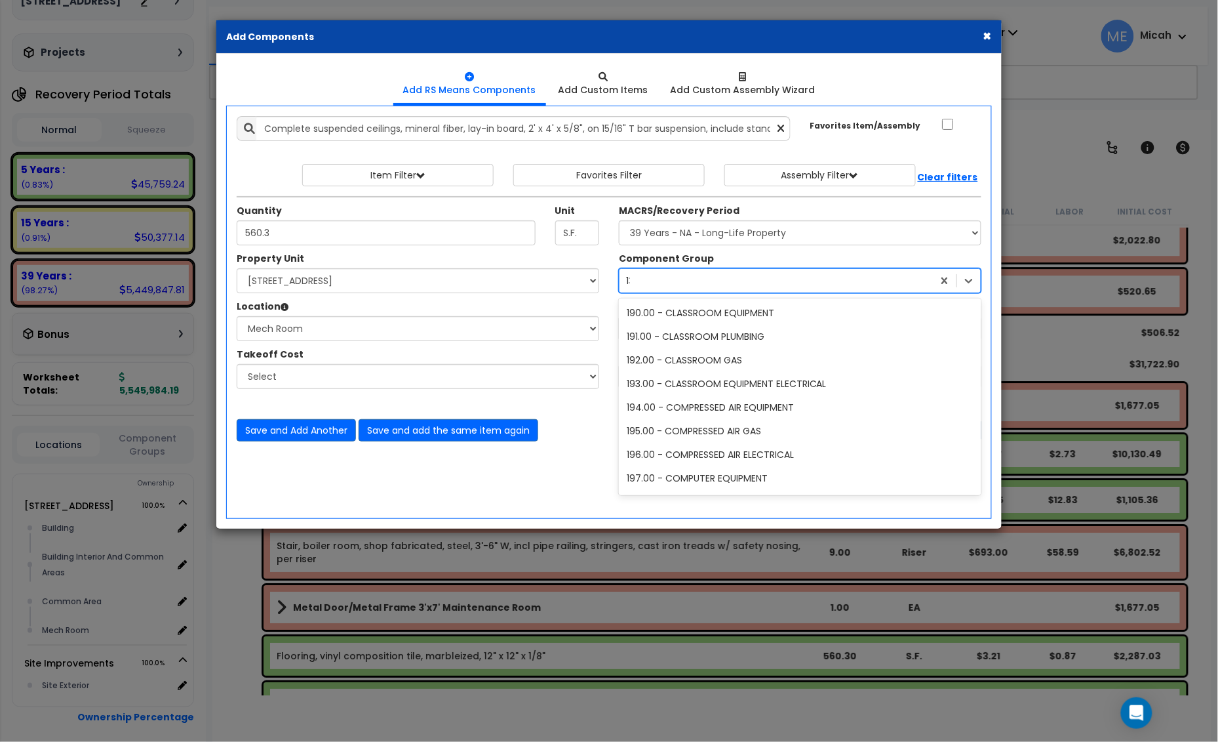
scroll to position [119, 0]
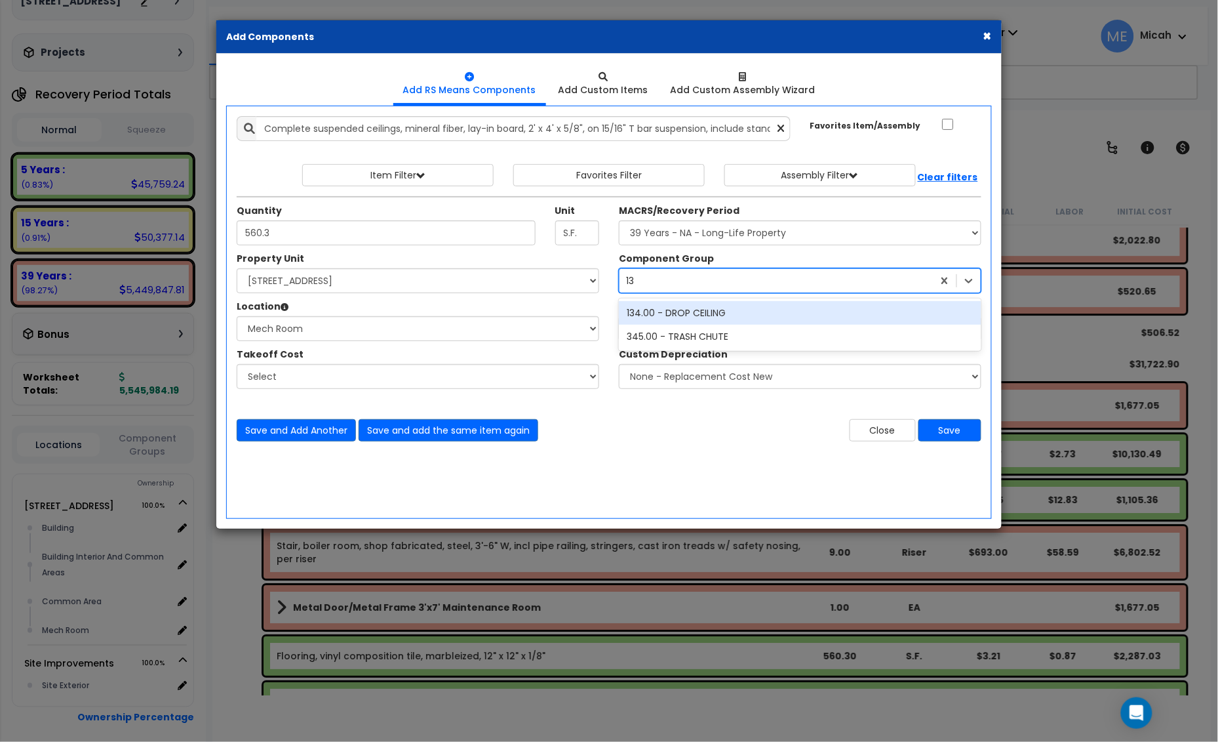
type input "134"
click at [693, 312] on div "134.00 - DROP CEILING" at bounding box center [800, 313] width 363 height 24
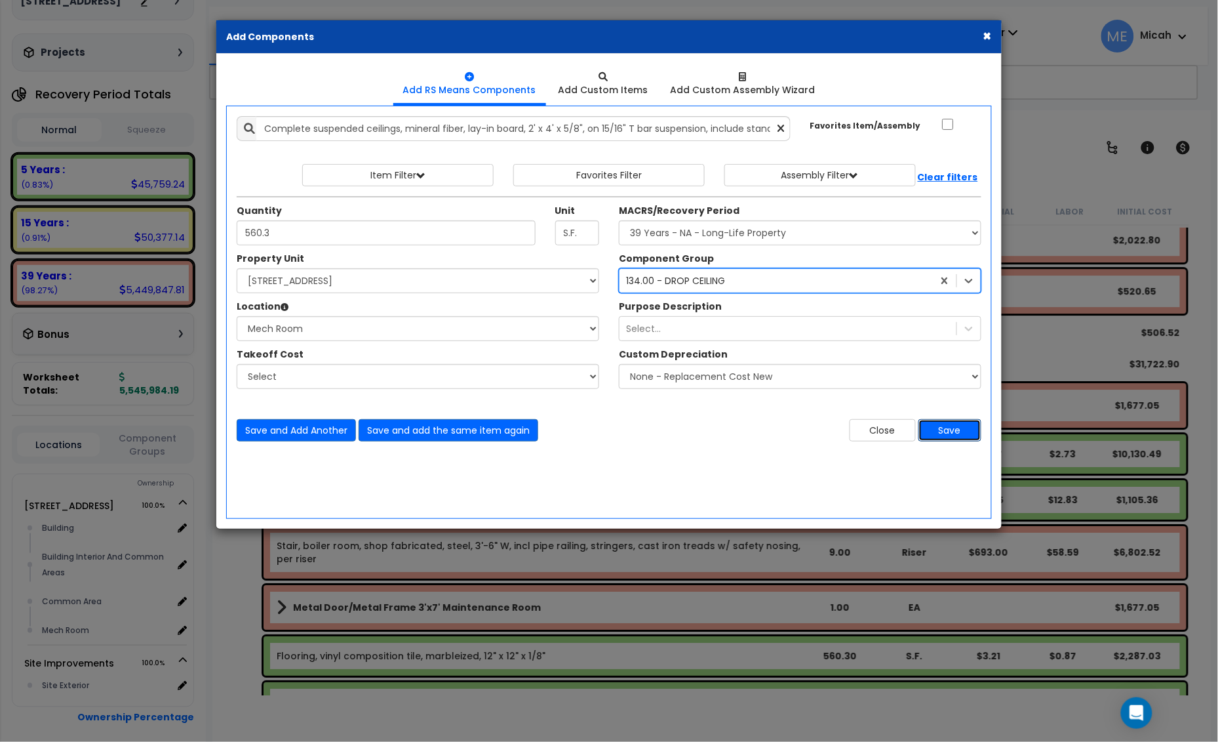
click at [975, 428] on button "Save" at bounding box center [950, 430] width 63 height 22
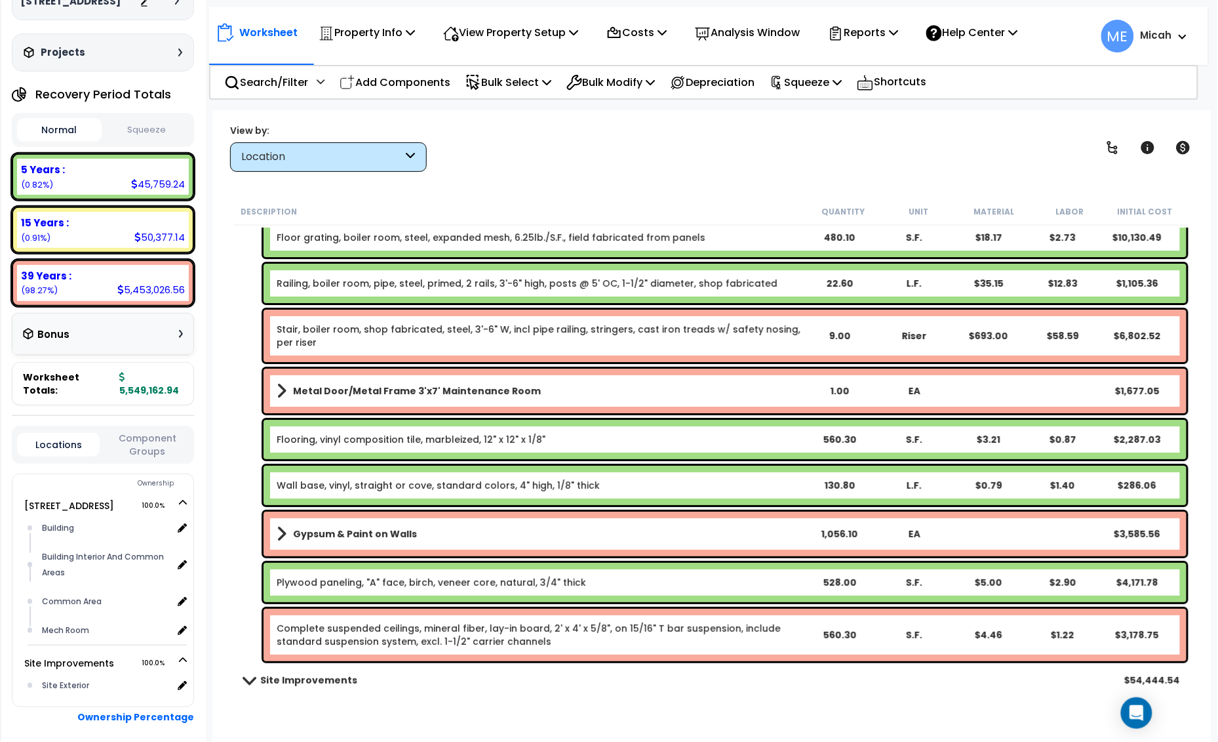
scroll to position [4883, 0]
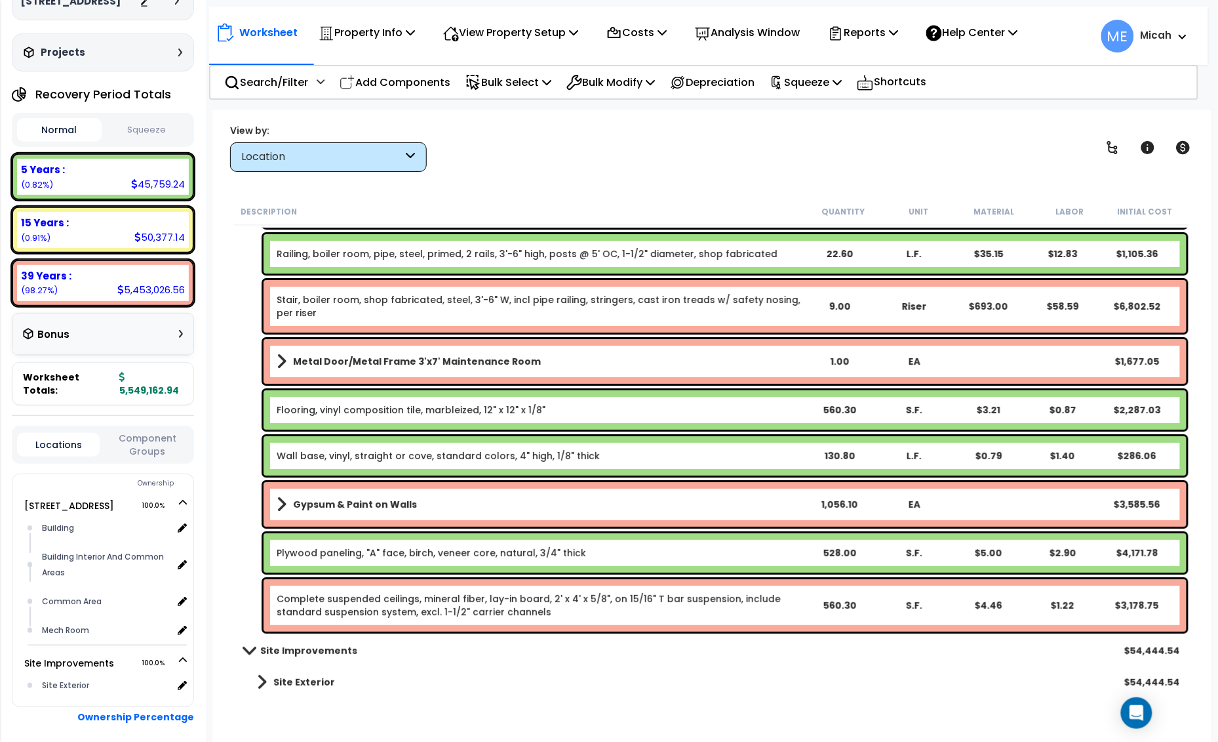
click at [356, 411] on link "Flooring, vinyl composition tile, marbleized, 12" x 12" x 1/8"" at bounding box center [411, 409] width 269 height 13
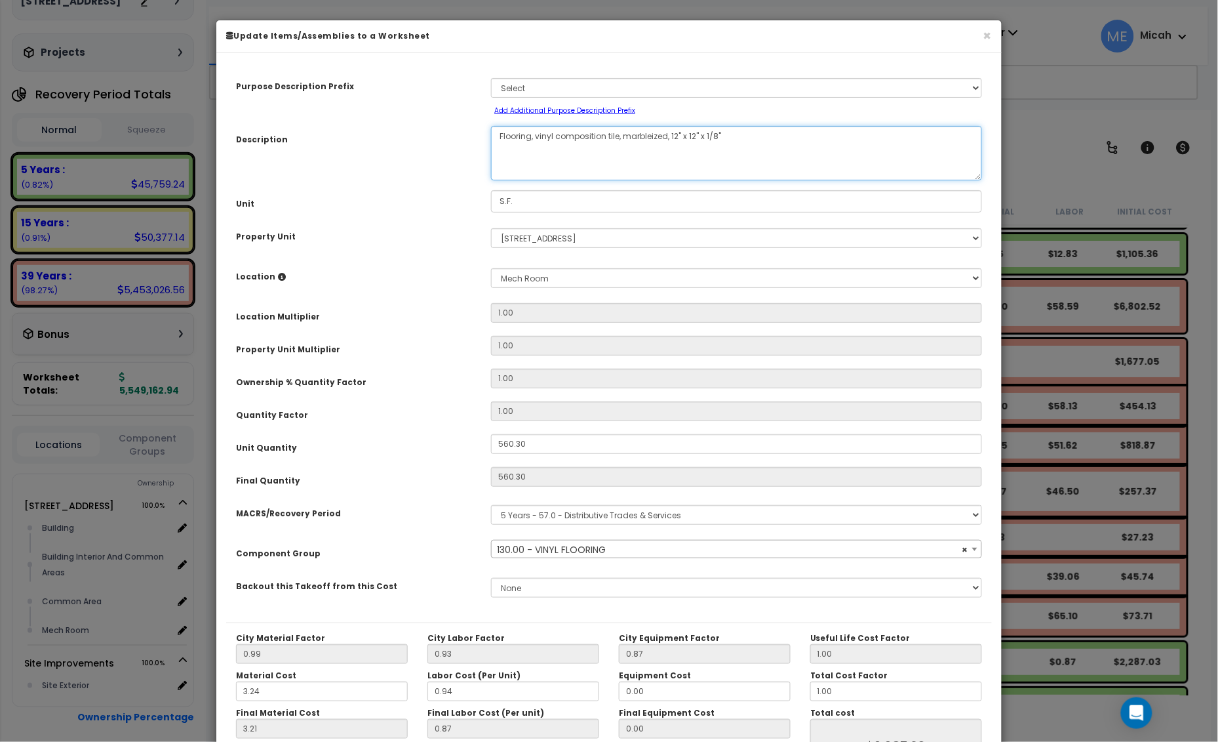
click at [535, 138] on textarea "Flooring, vinyl composition tile, marbleized, 12" x 12" x 1/8"" at bounding box center [736, 153] width 491 height 54
select select "56945"
type textarea "Flooring, mvinyl composition tile, marbleized, 12" x 12" x 1/8""
select select "56945"
type textarea "Flooring, maivinyl composition tile, marbleized, 12" x 12" x 1/8""
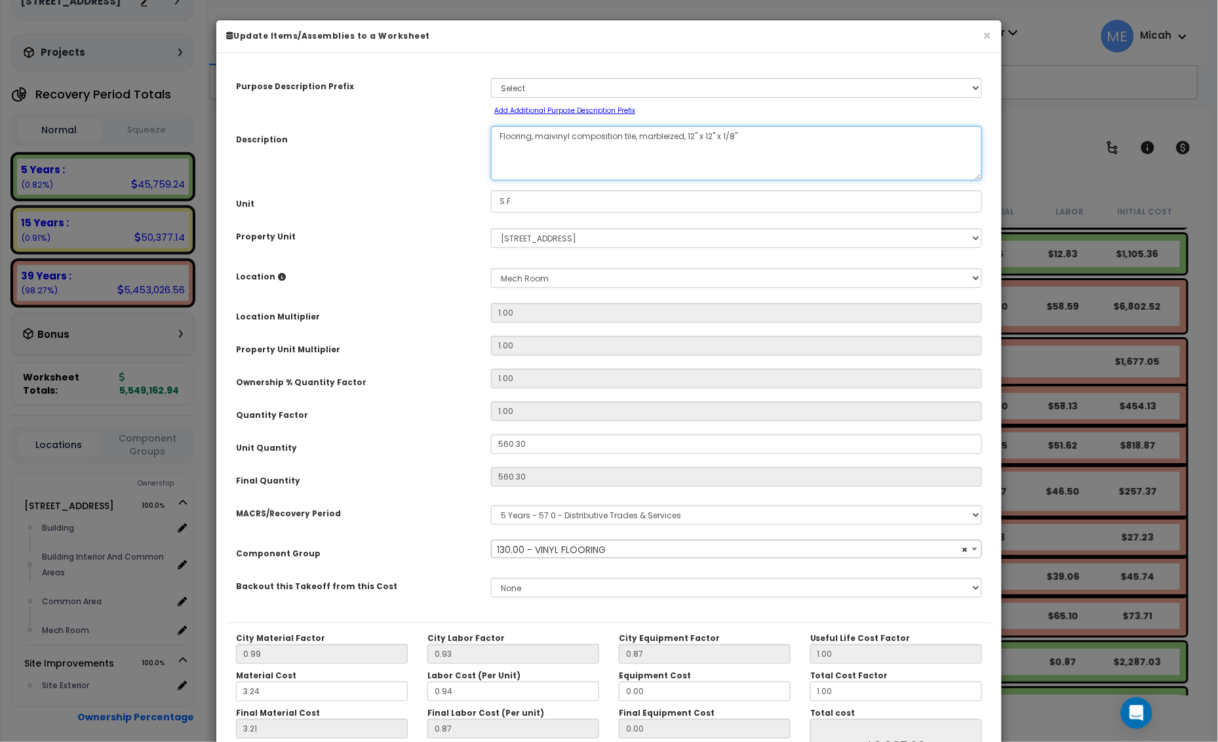
select select "56945"
type textarea "Flooring, mainvinyl composition tile, marbleized, 12" x 12" x 1/8""
select select "56945"
type textarea "Flooring, maintvinyl composition tile, marbleized, 12" x 12" x 1/8""
select select "56945"
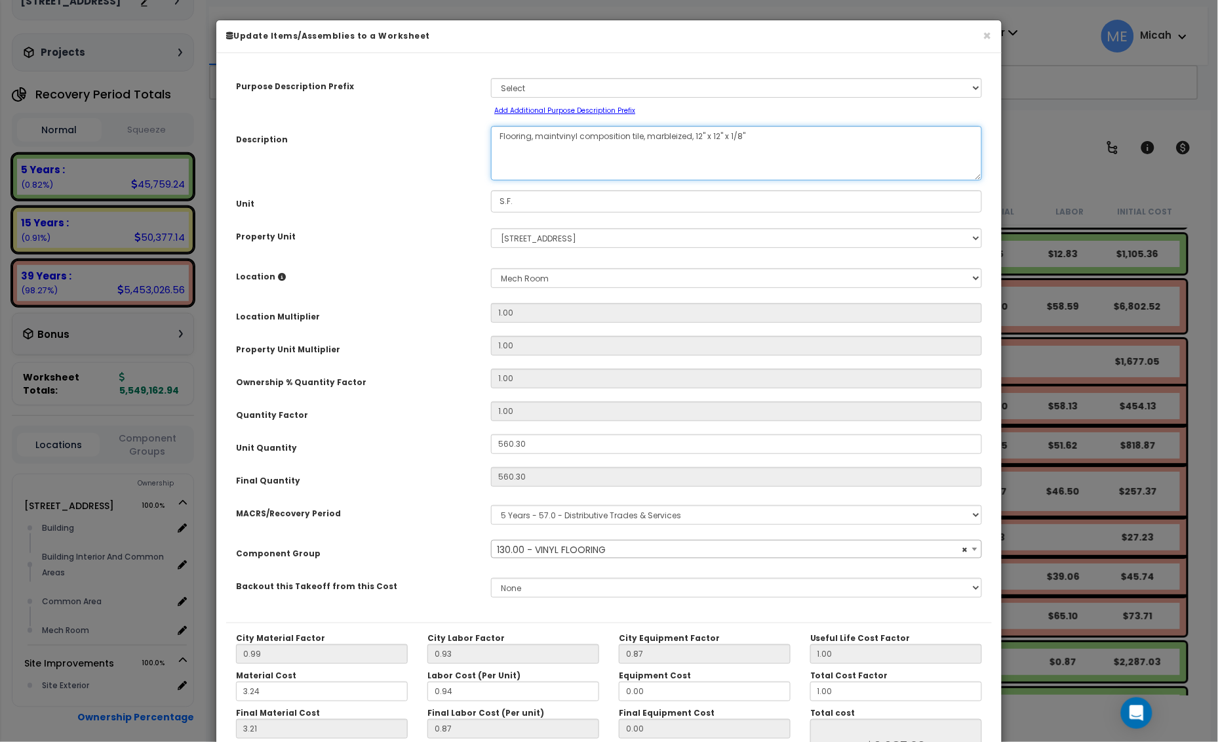
type textarea "Flooring, maintevinyl composition tile, marbleized, 12" x 12" x 1/8""
select select "56945"
type textarea "Flooring, maintenvinyl composition tile, marbleized, 12" x 12" x 1/8""
select select "56945"
type textarea "Flooring, maintenanvinyl composition tile, marbleized, 12" x 12" x 1/8""
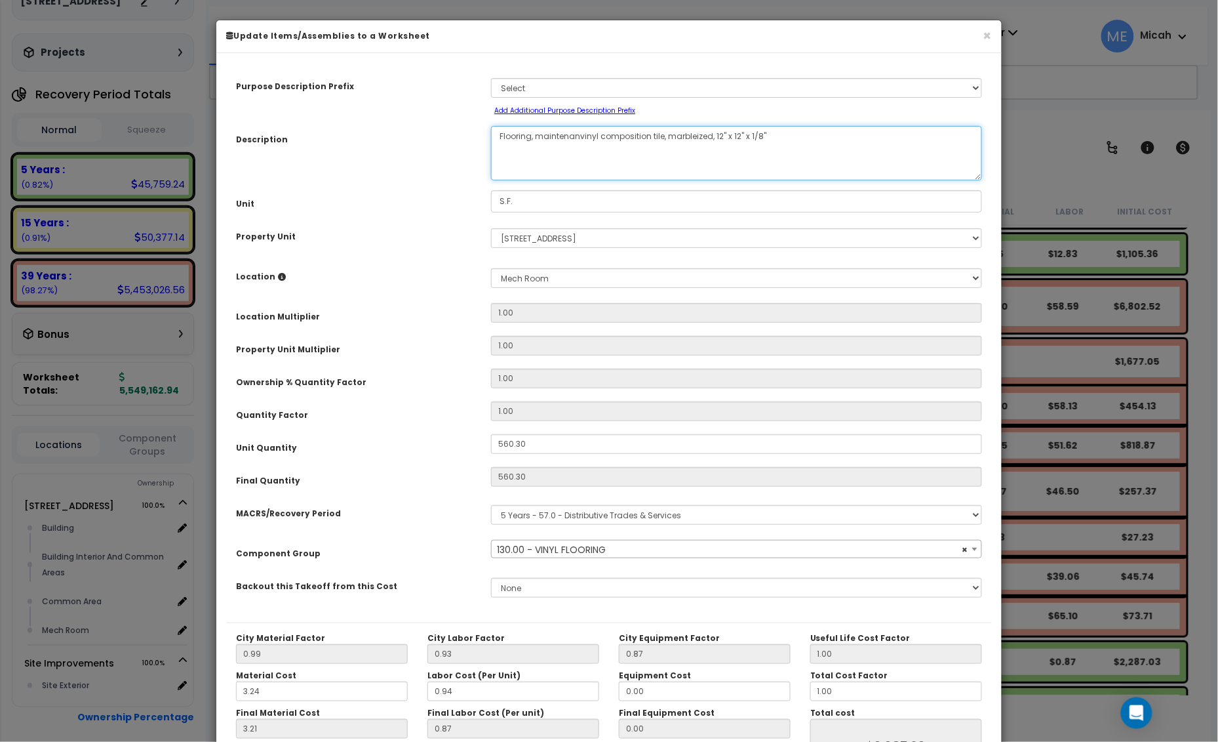
select select "56945"
type textarea "Flooring, maintenancevinyl composition tile, marbleized, 12" x 12" x 1/8""
select select "56945"
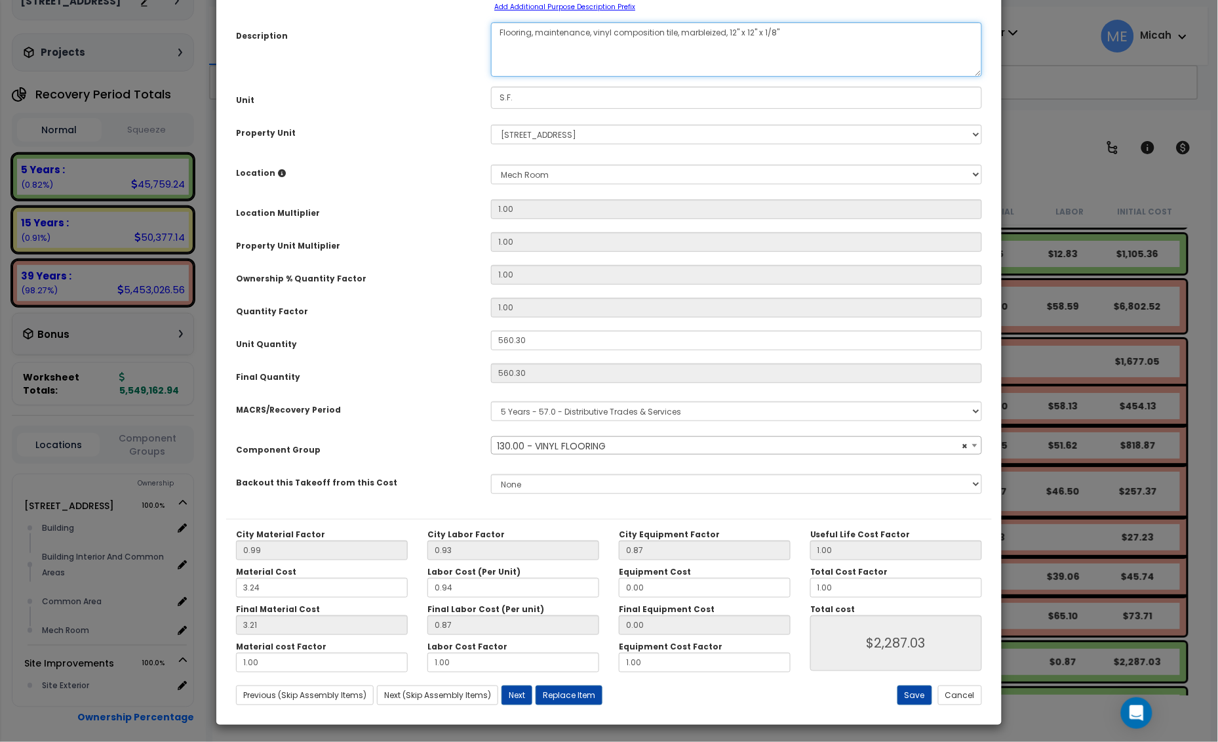
scroll to position [107, 0]
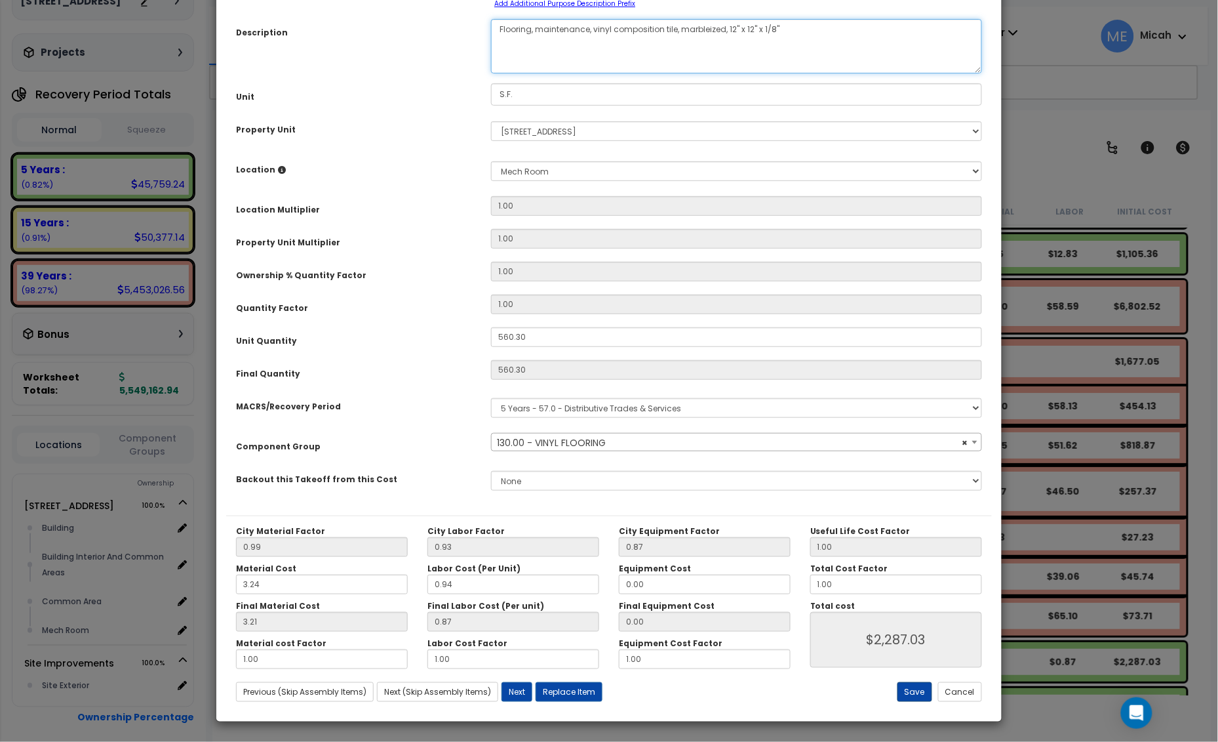
type textarea "Flooring, maintenance, vinyl composition tile, marbleized, 12" x 12" x 1/8""
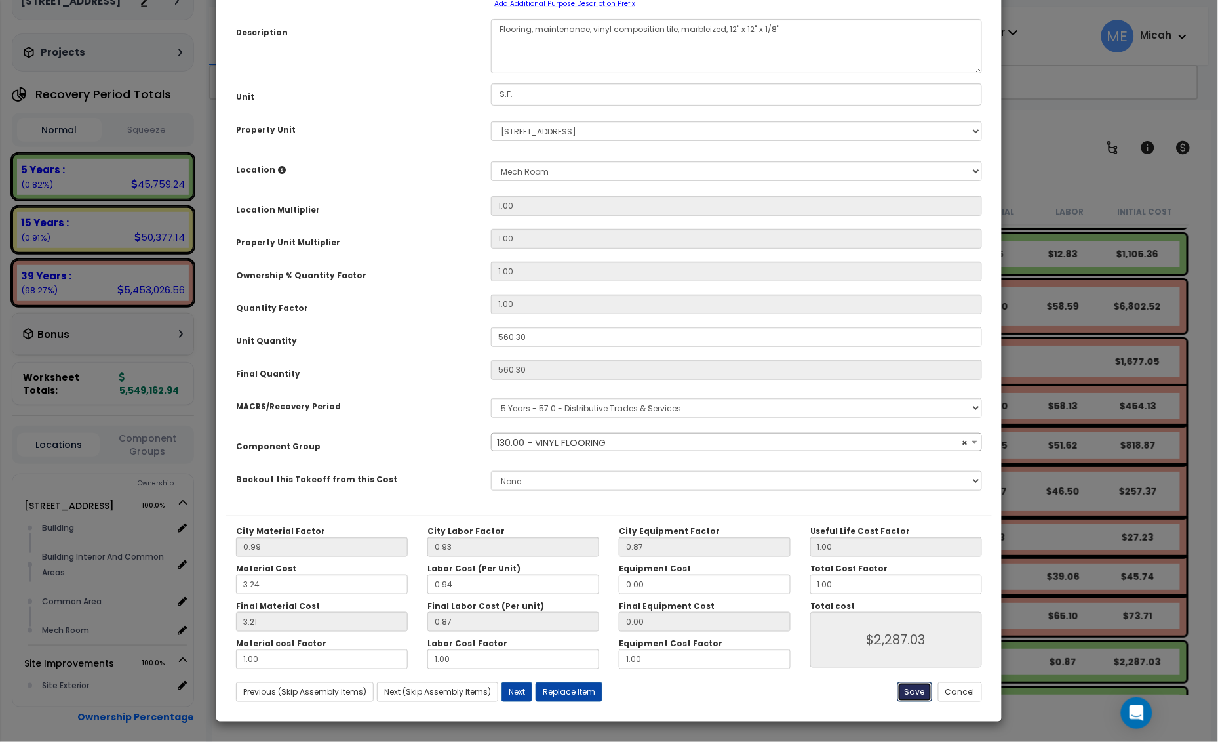
click at [909, 693] on button "Save" at bounding box center [915, 692] width 35 height 20
type input "2287.03"
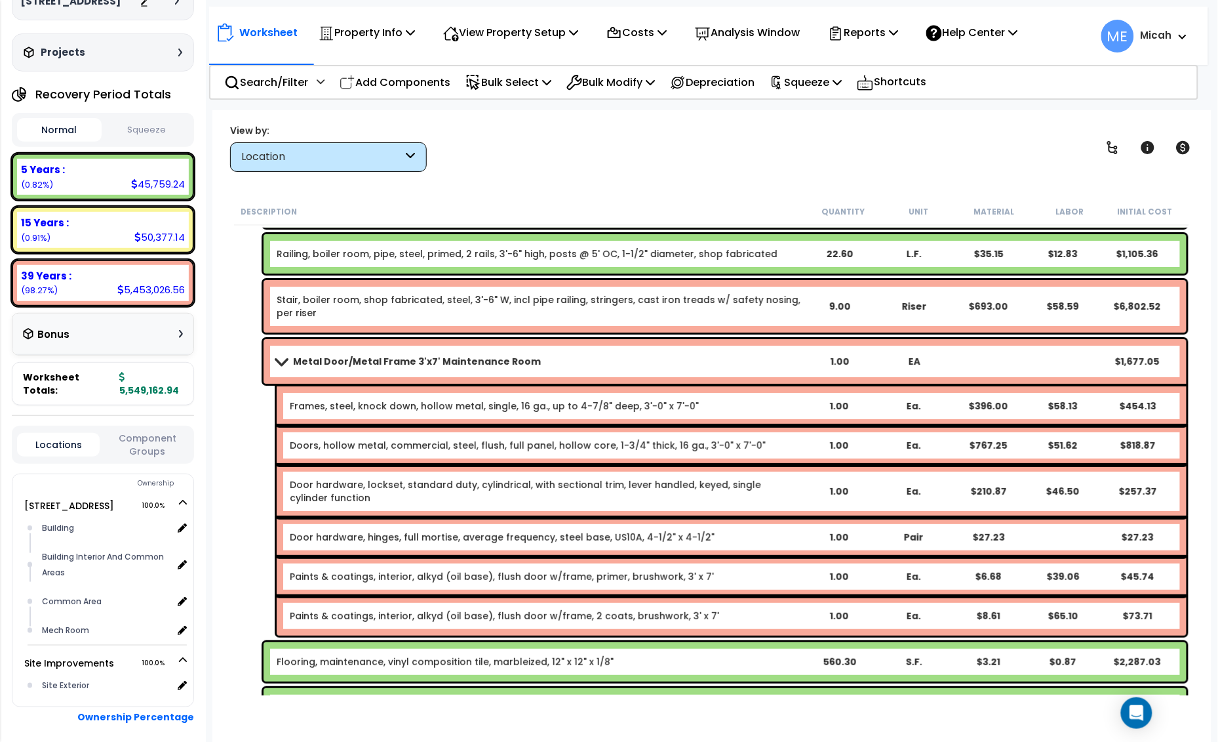
click at [279, 354] on link "Metal Door/Metal Frame 3'x7' Maintenance Room" at bounding box center [539, 361] width 525 height 18
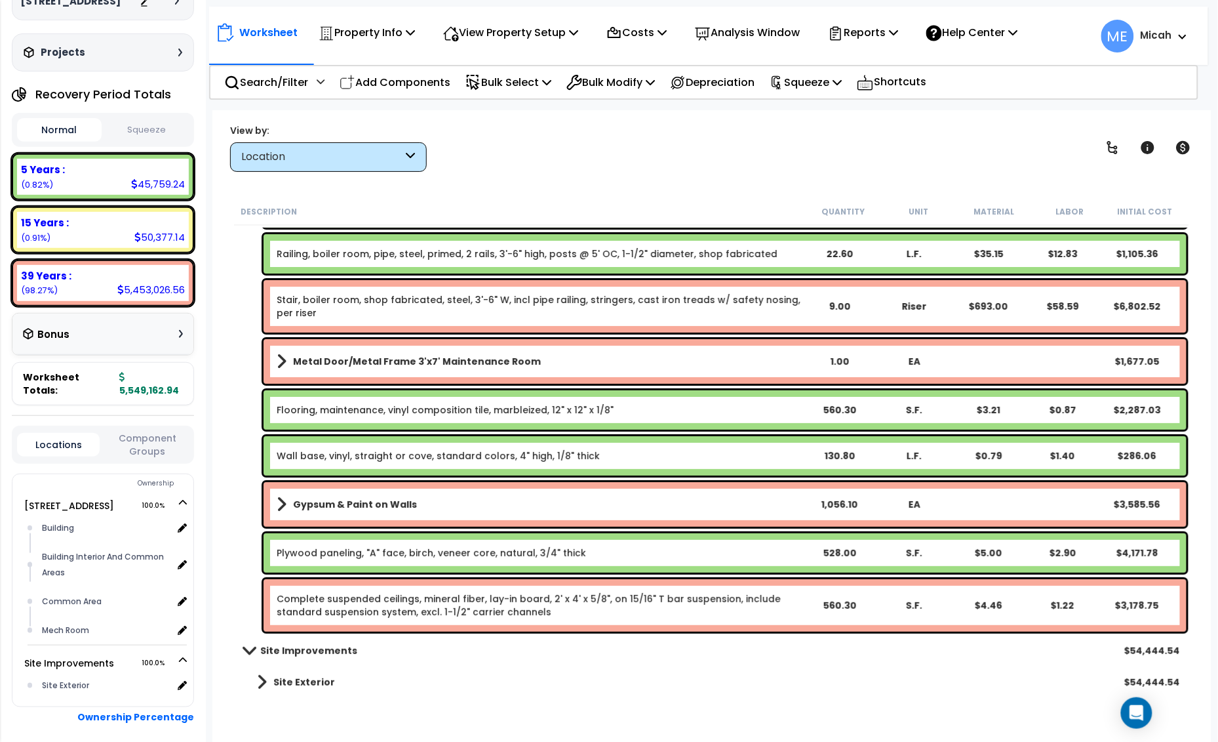
click at [379, 454] on link "Wall base, vinyl, straight or cove, standard colors, 4" high, 1/8" thick" at bounding box center [438, 455] width 323 height 13
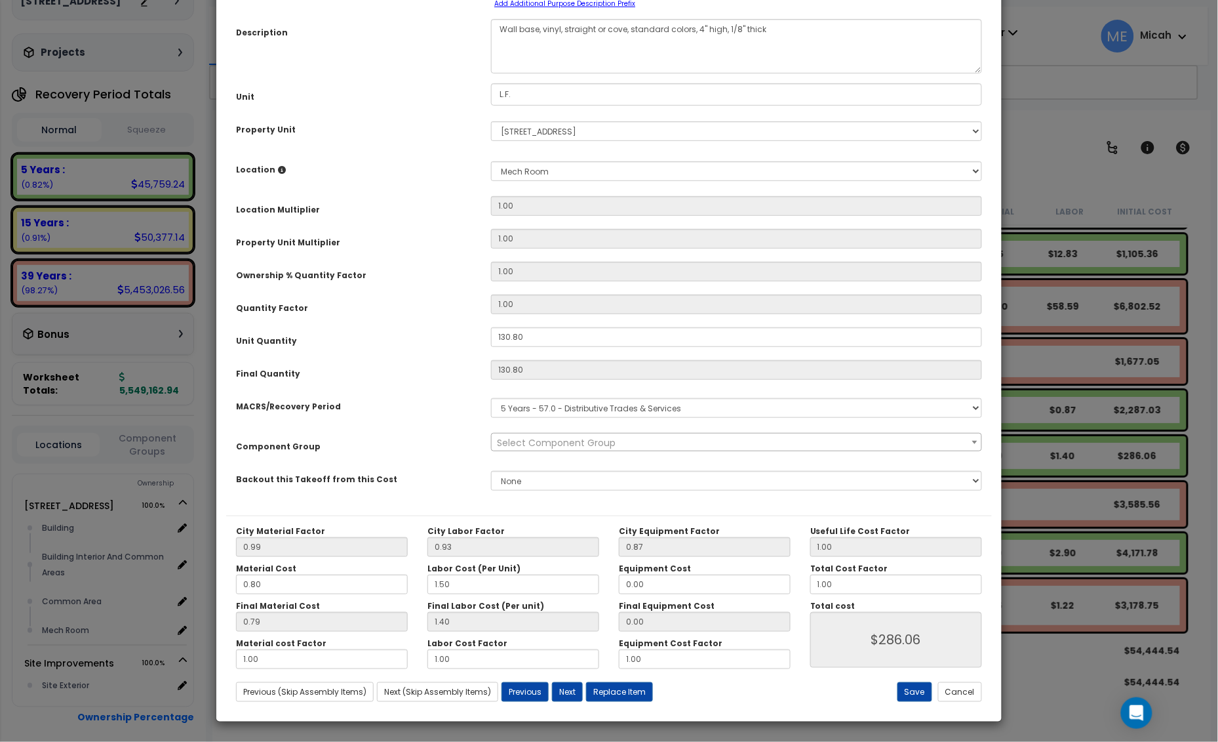
scroll to position [0, 0]
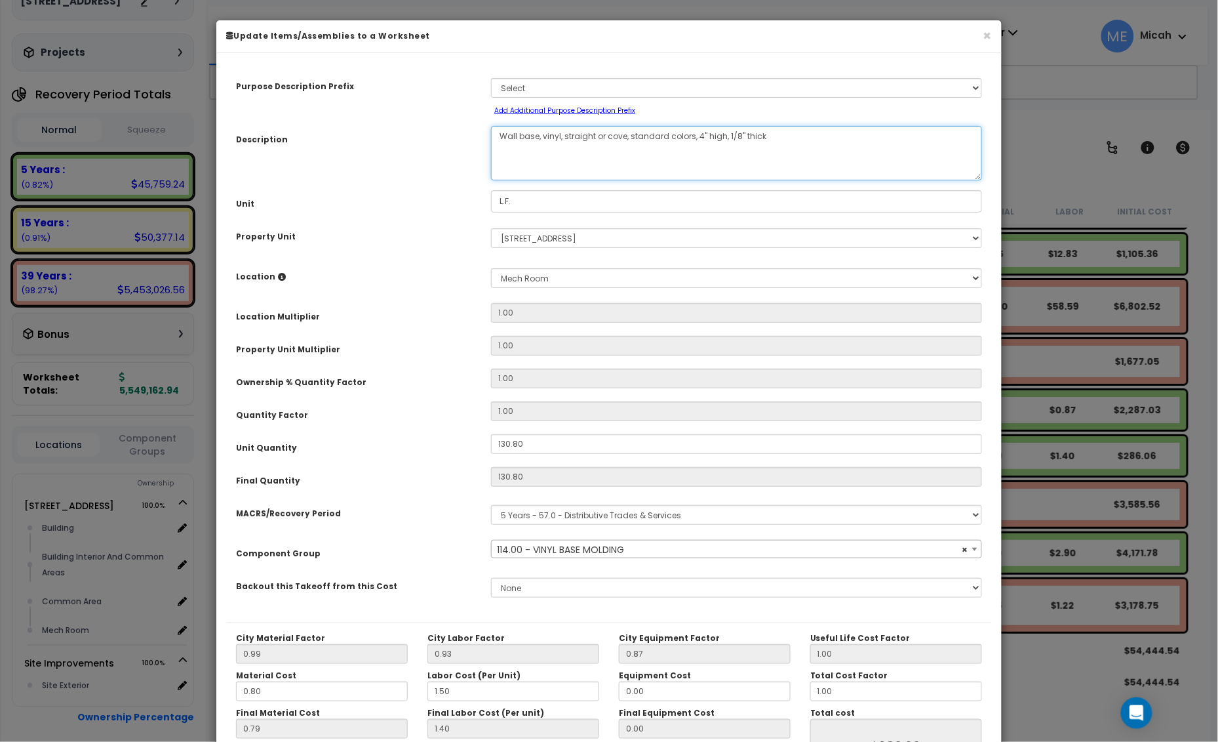
click at [542, 134] on textarea "Wall base, vinyl, straight or cove, standard colors, 4" high, 1/8" thick" at bounding box center [736, 153] width 491 height 54
select select "56929"
type textarea "Wall base, maivinyl, straight or cove, standard colors, 4" high, 1/8" thick"
select select "56929"
type textarea "Wall base, mainvinyl, straight or cove, standard colors, 4" high, 1/8" thick"
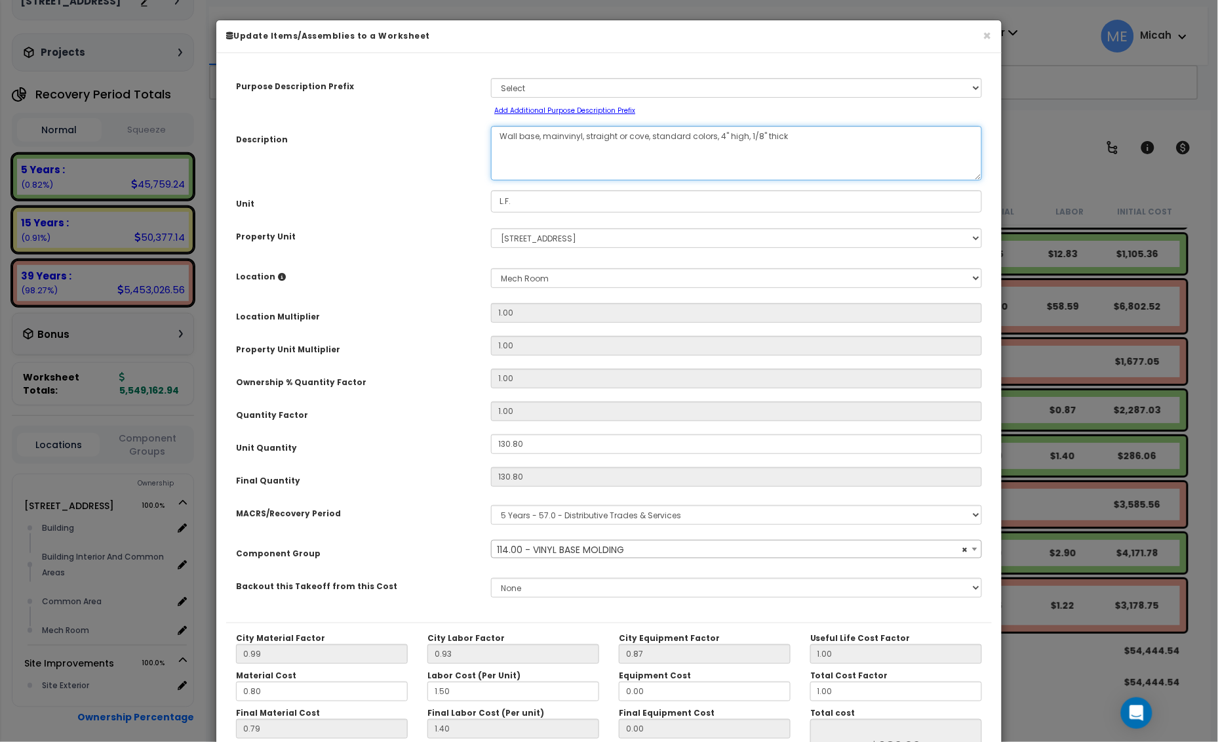
select select "56929"
type textarea "Wall base, maintvinyl, straight or cove, standard colors, 4" high, 1/8" thick"
select select "56929"
type textarea "Wall base, maintenvinyl, straight or cove, standard colors, 4" high, 1/8" thick"
select select "56929"
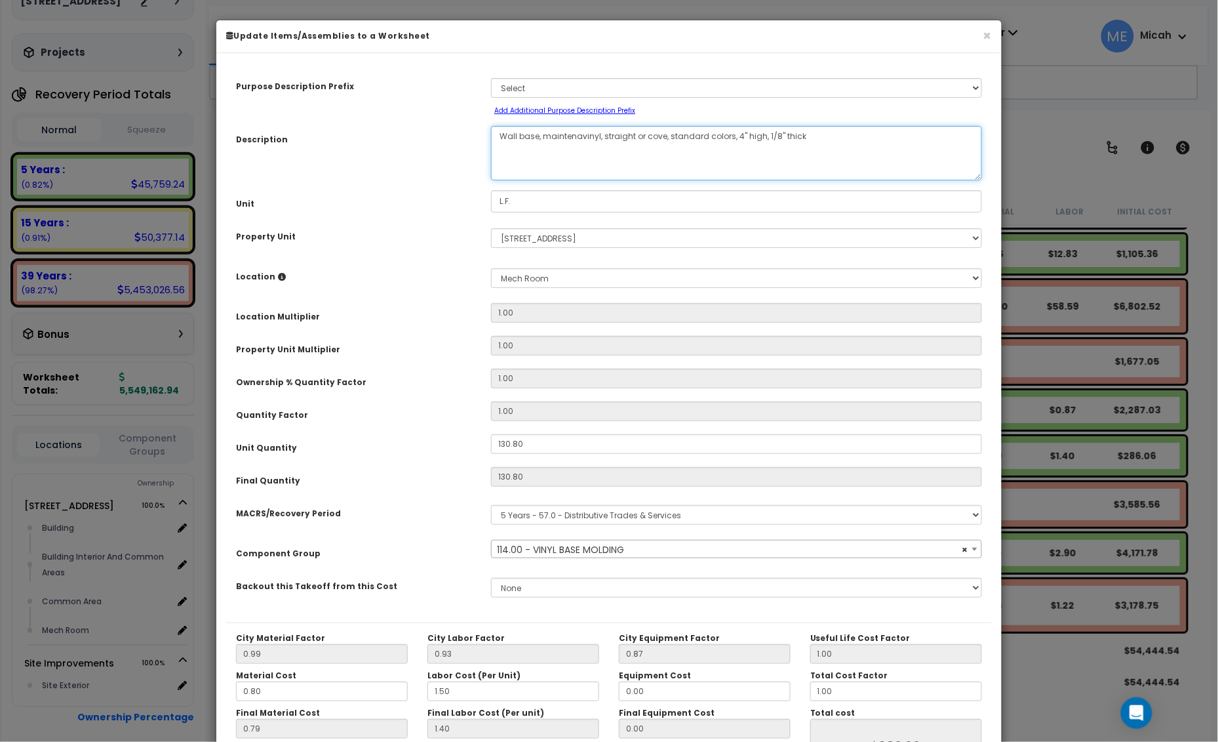
type textarea "Wall base, maintenanvinyl, straight or cove, standard colors, 4" high, 1/8" thi…"
select select "56929"
type textarea "Wall base, maintenancevinyl, straight or cove, standard colors, 4" high, 1/8" t…"
select select "56929"
type textarea "Wall base, maintenance,vinyl, straight or cove, standard colors, 4" high, 1/8" …"
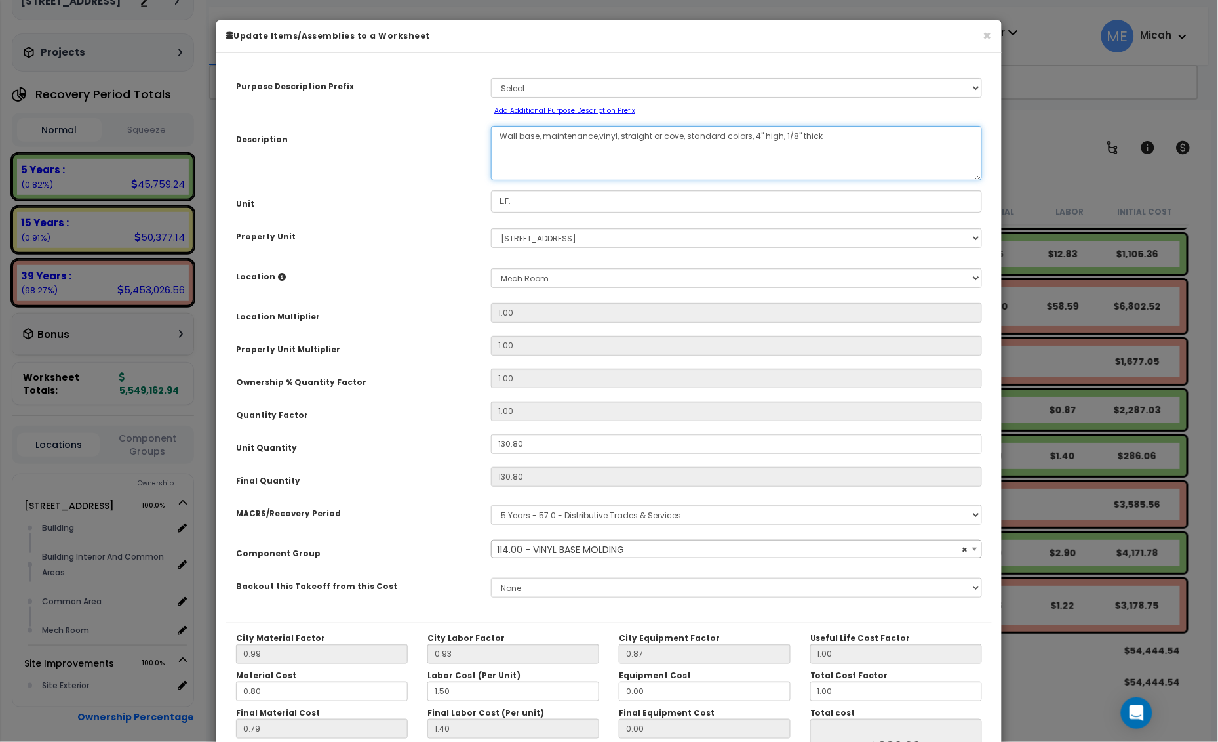
select select "56929"
type textarea "Wall base, maintenance, vinyl, straight or cove, standard colors, 4" high, 1/8"…"
select select "56929"
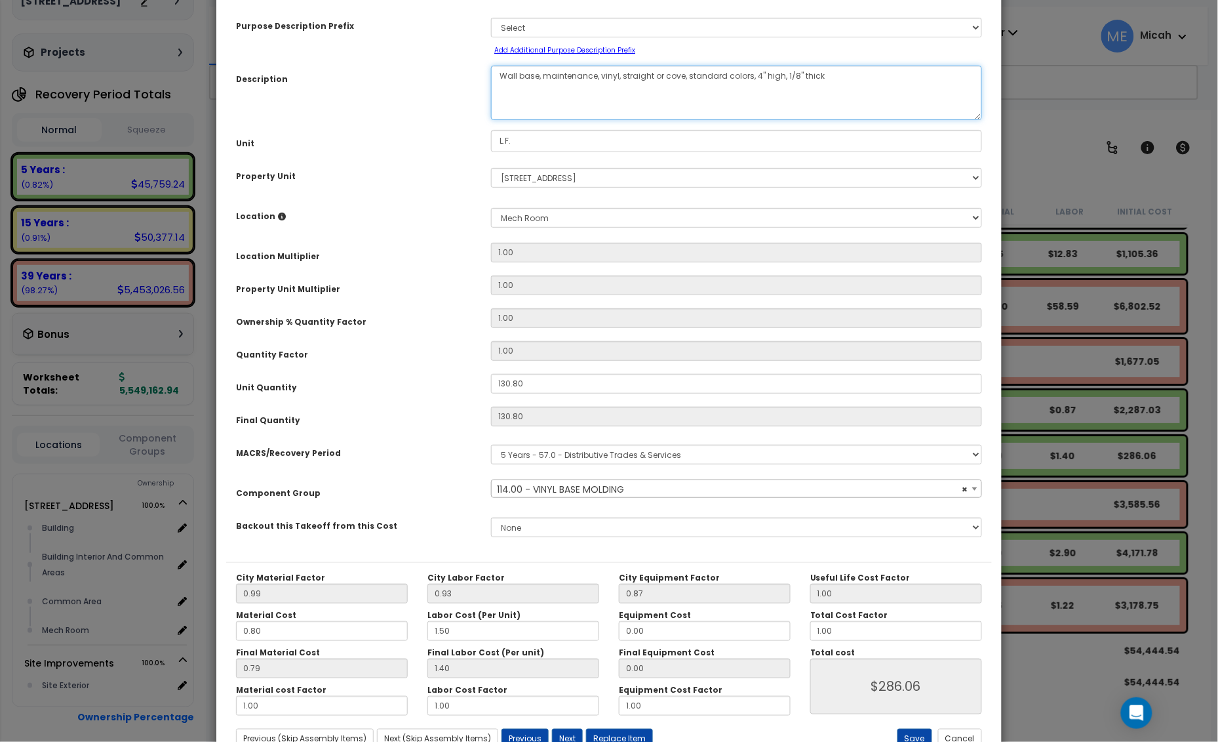
scroll to position [107, 0]
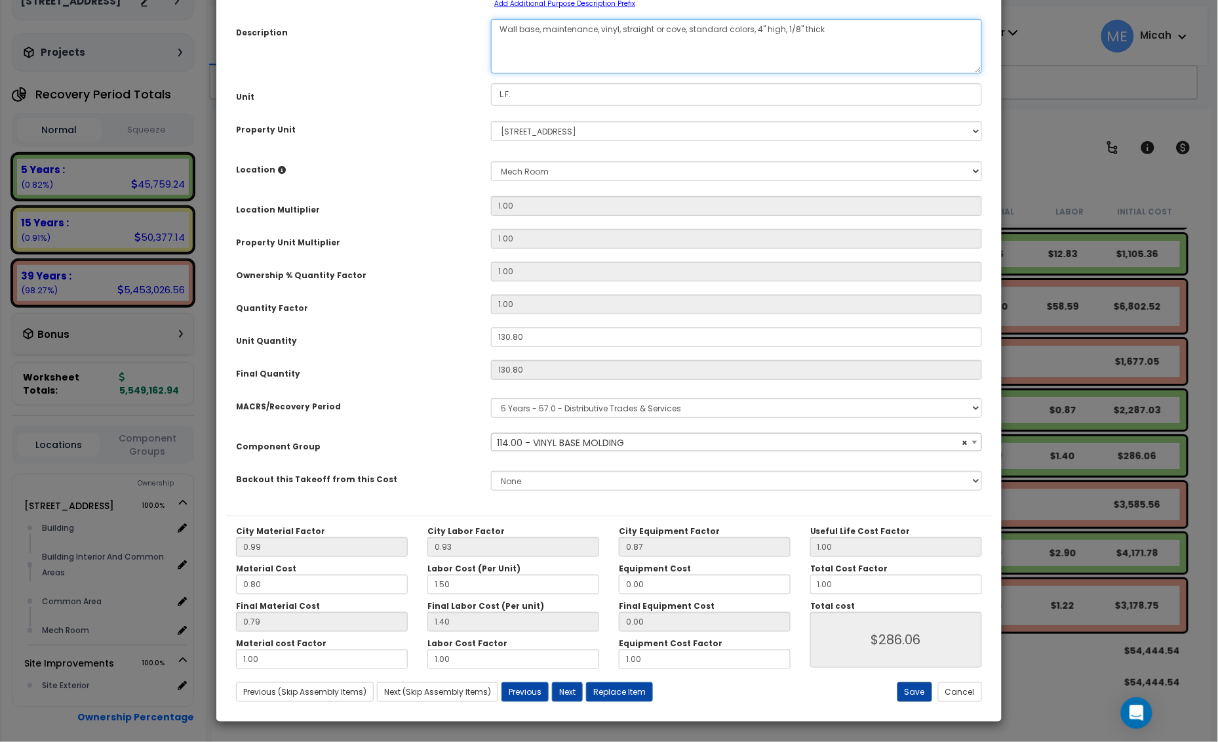
type textarea "Wall base, maintenance, vinyl, straight or cove, standard colors, 4" high, 1/8"…"
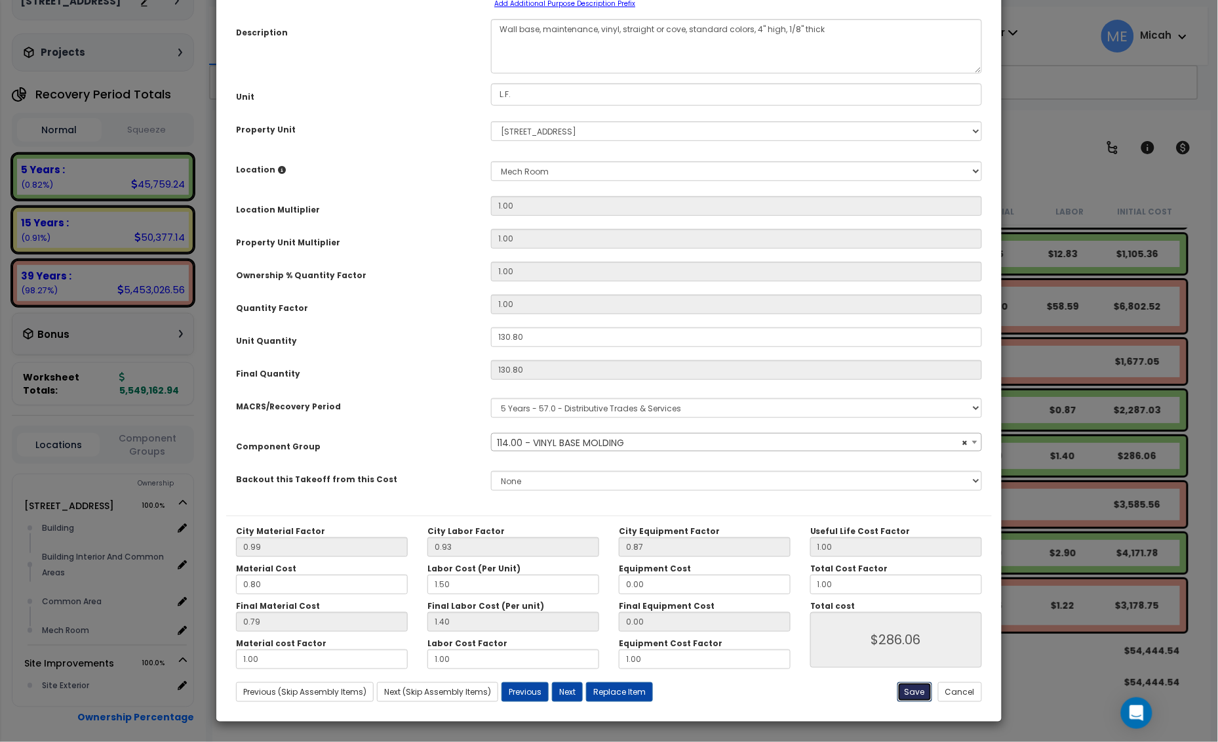
click at [902, 692] on button "Save" at bounding box center [915, 692] width 35 height 20
type input "286.06"
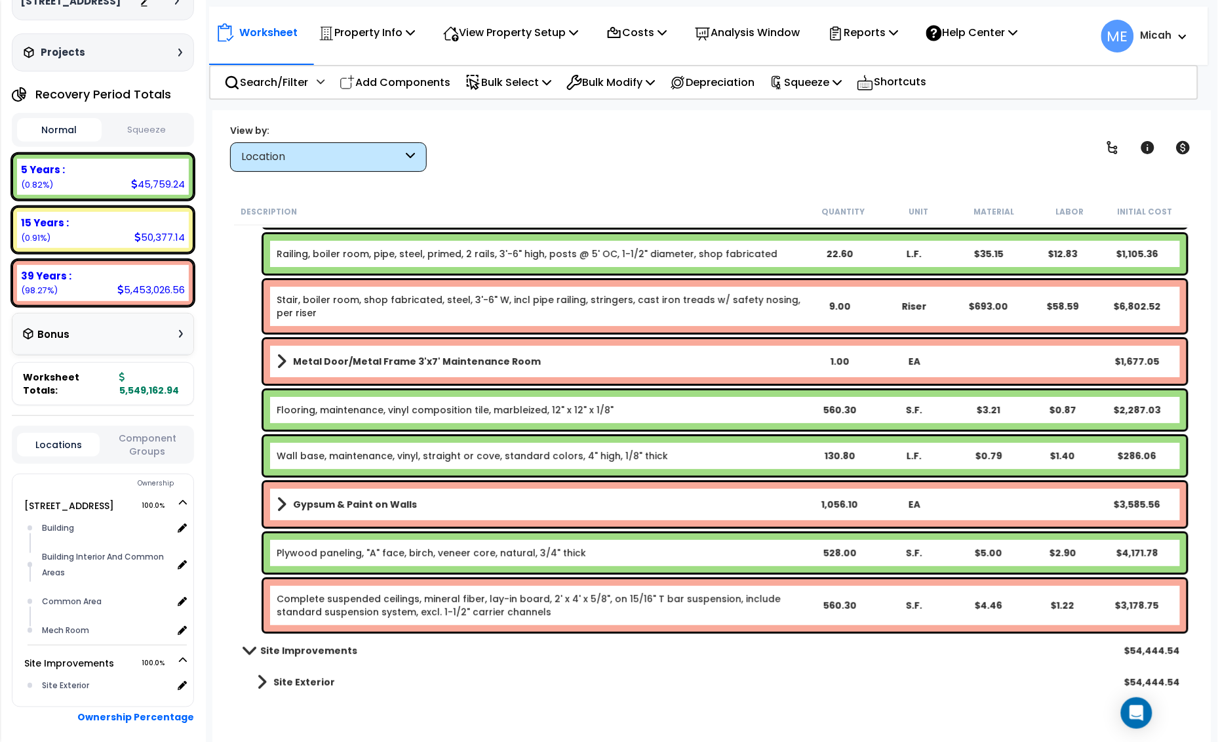
click at [327, 507] on b "Gypsum & Paint on Walls" at bounding box center [355, 504] width 124 height 13
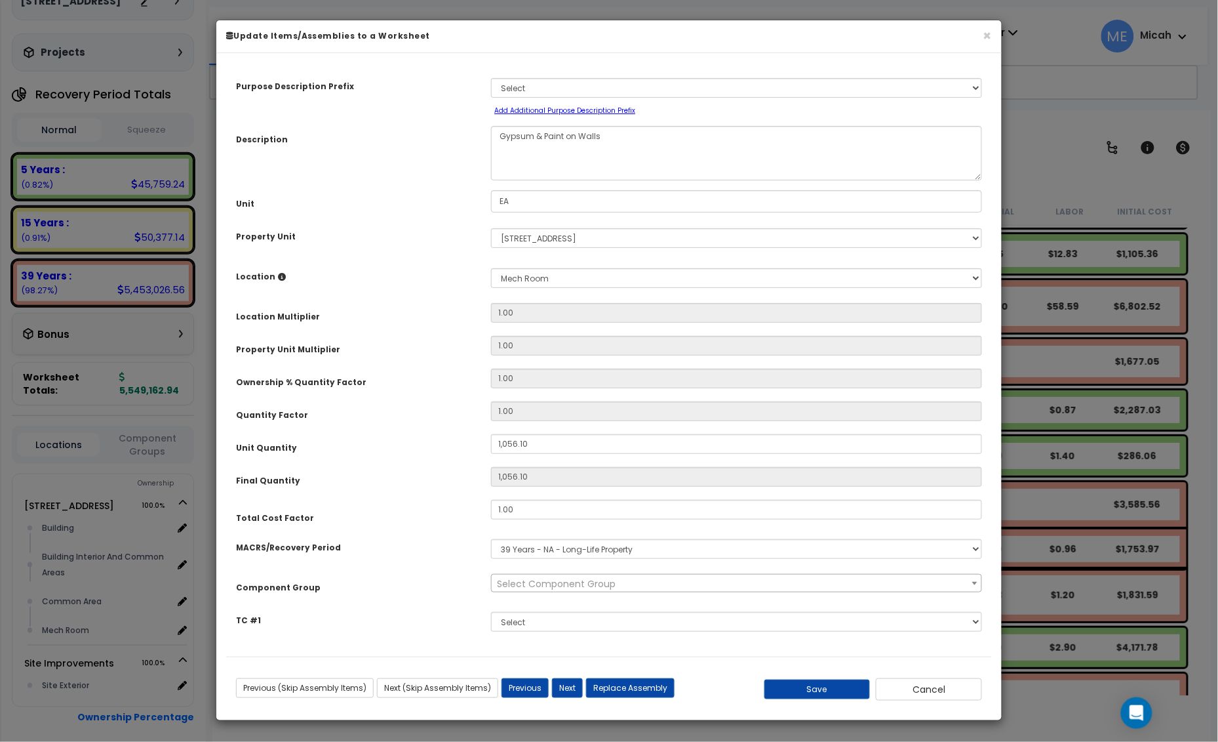
scroll to position [0, 0]
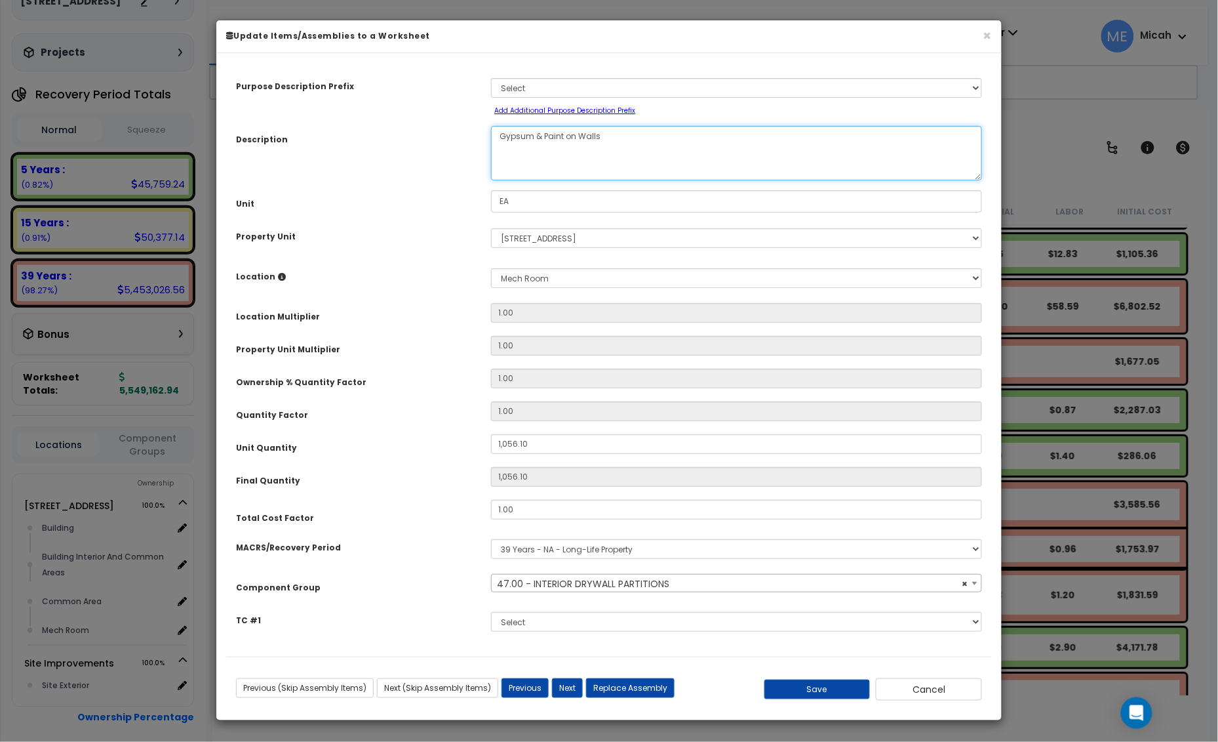
click at [604, 146] on textarea "Gypsum & Paint on Walls" at bounding box center [736, 153] width 491 height 54
select select "56869"
type textarea "Gypsum & Paint on Walls"
select select "56869"
type textarea "Gypsum & Paint on Walls M"
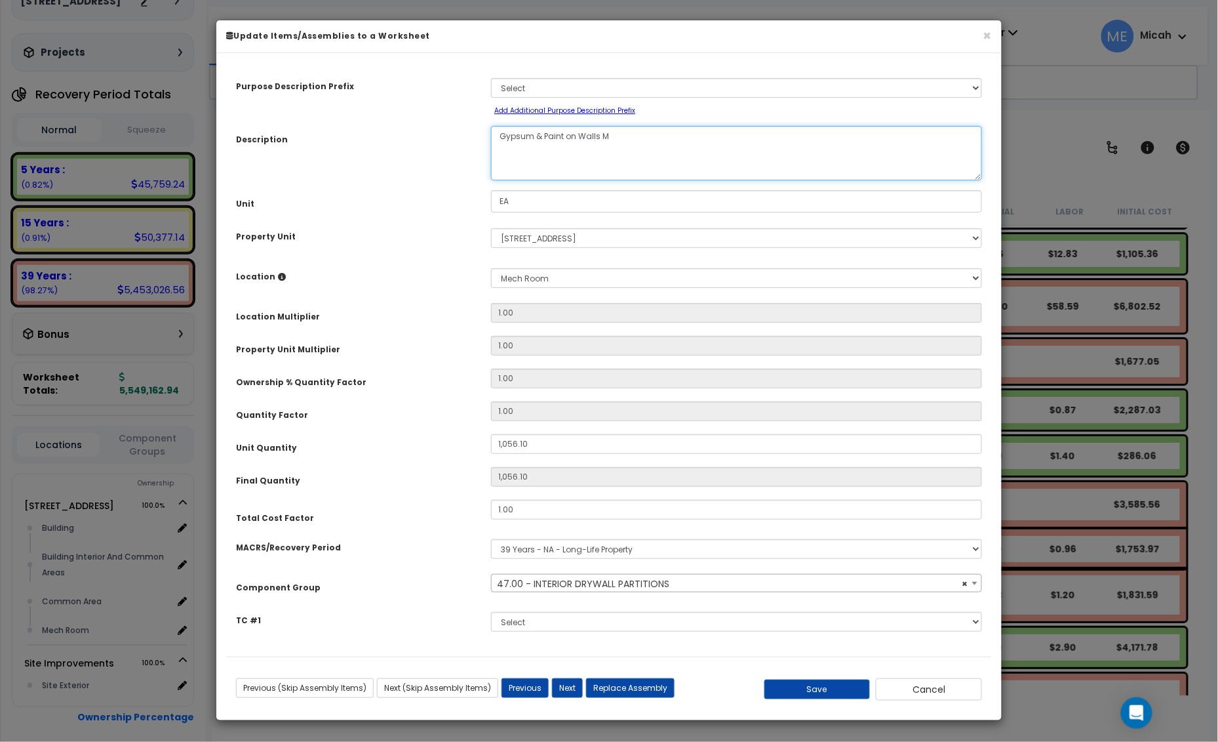
select select "56869"
type textarea "Gypsum & Paint on Walls Mai"
select select "56869"
type textarea "Gypsum & Paint on Walls Main"
select select "56869"
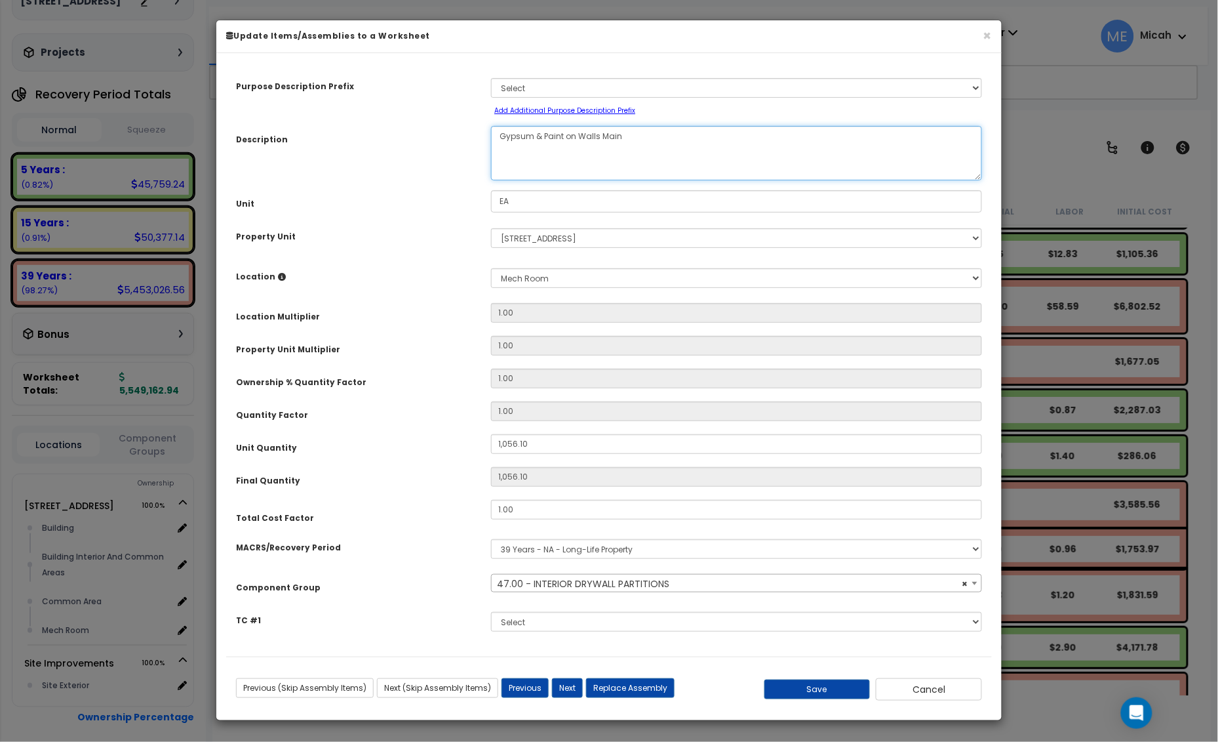
type textarea "Gypsum & Paint on Walls Maint"
select select "56869"
type textarea "Gypsum & Paint on Walls Mainten"
select select "56869"
type textarea "Gypsum & Paint on Walls Maintenan"
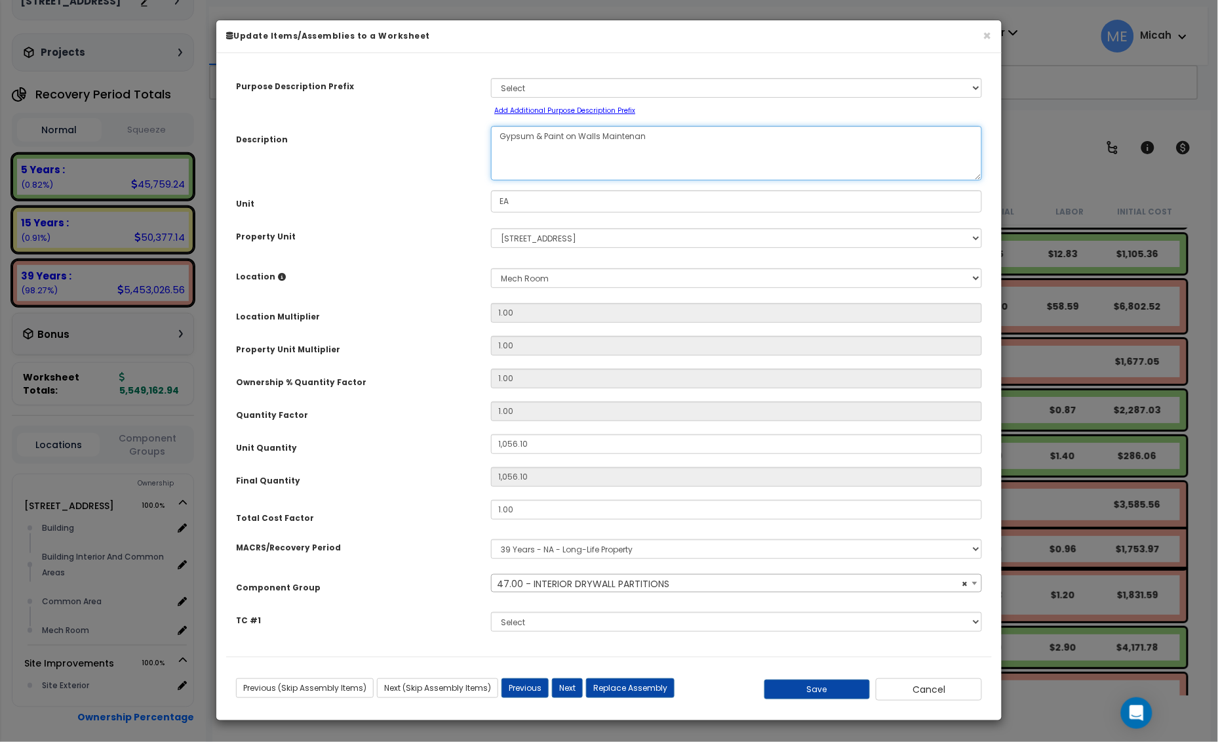
select select "56869"
type textarea "Gypsum & Paint on Walls Maintenance"
select select "56869"
type textarea "Gypsum & Paint on Walls Maintenance"
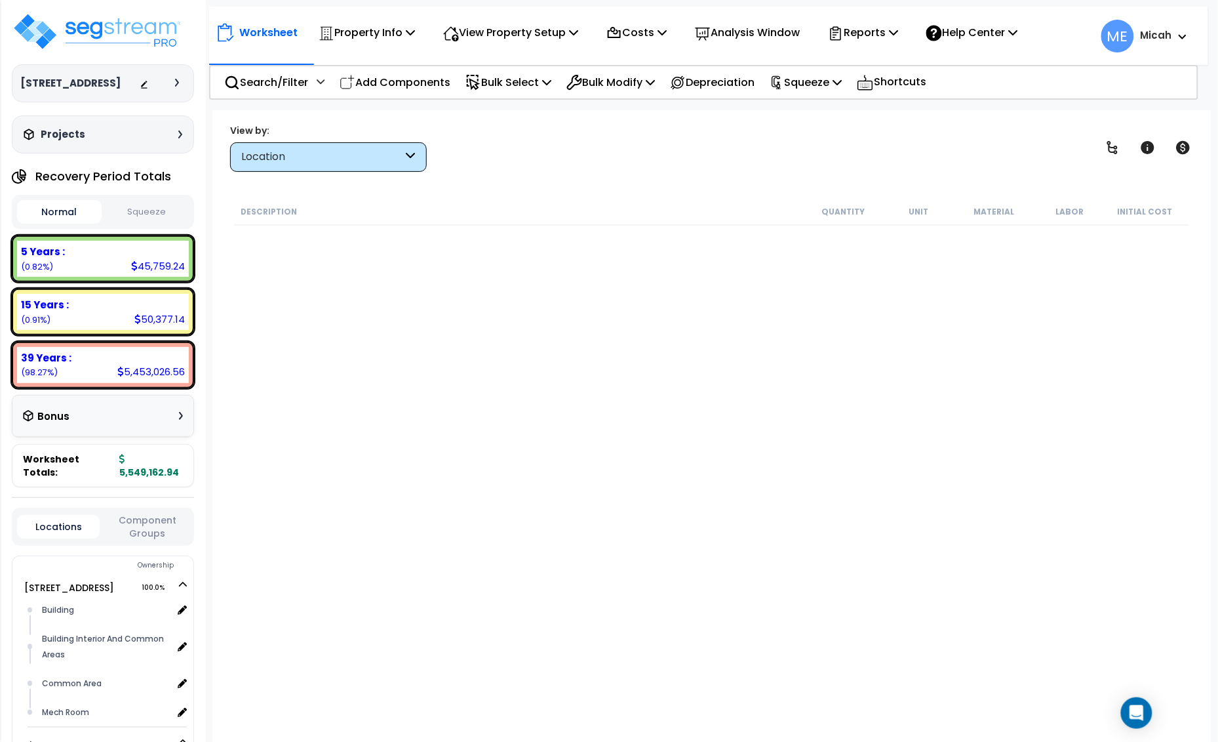
scroll to position [82, 0]
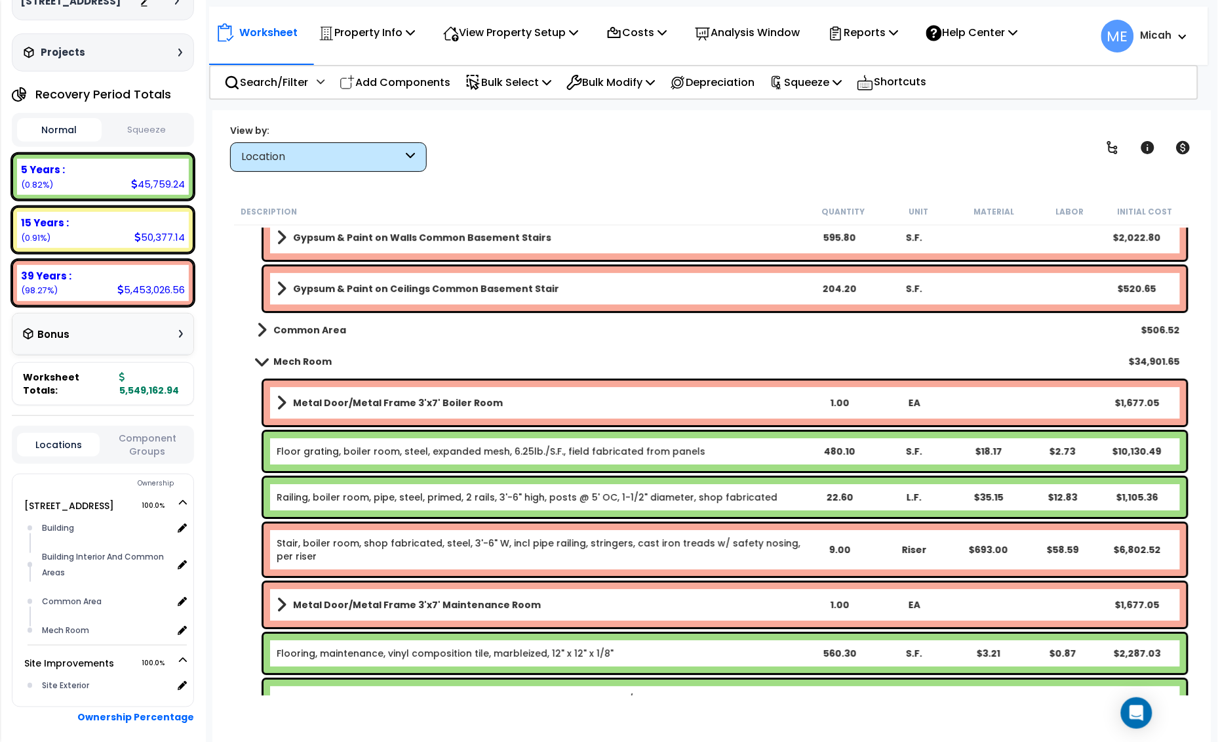
click at [262, 357] on span at bounding box center [261, 361] width 18 height 10
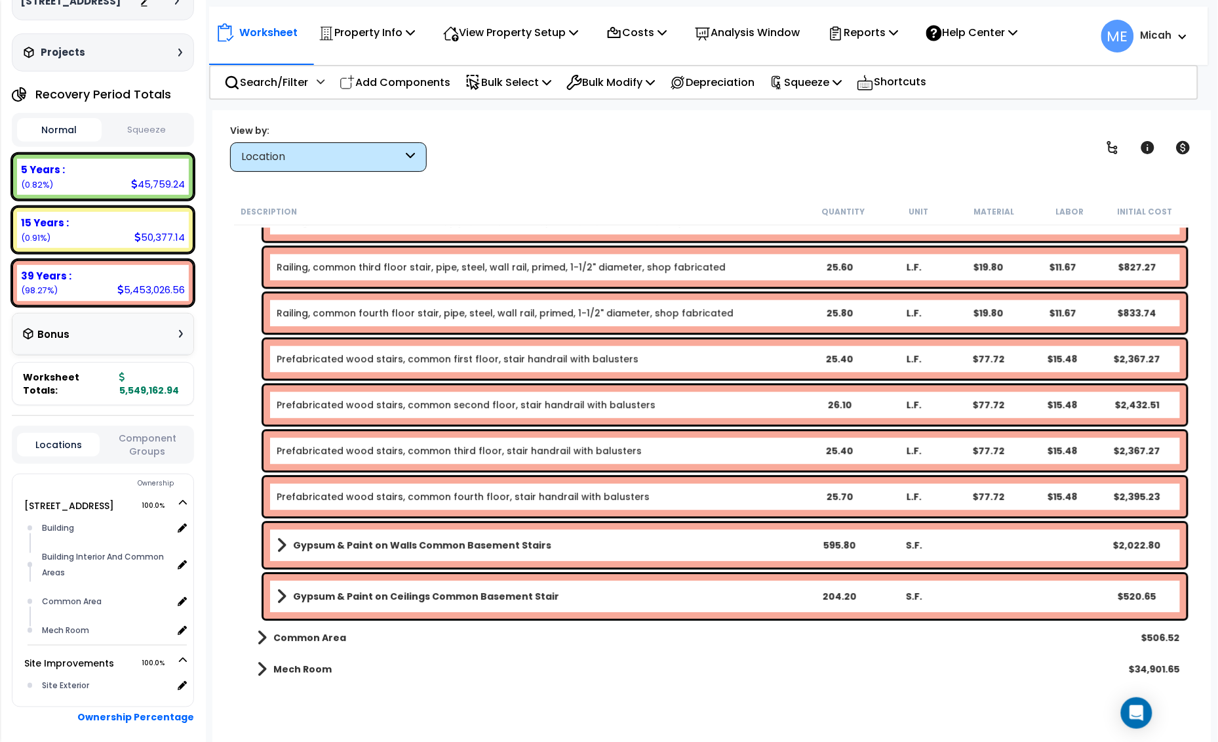
scroll to position [4336, 0]
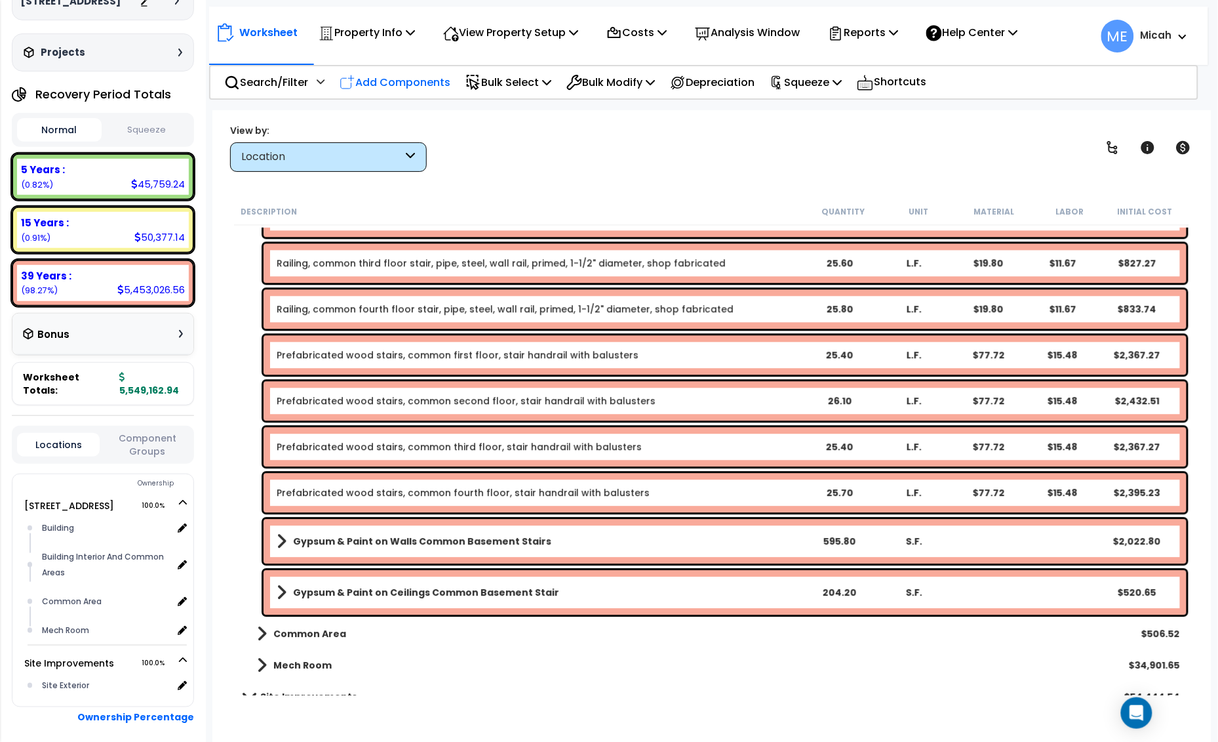
click at [428, 82] on p "Add Components" at bounding box center [395, 82] width 111 height 18
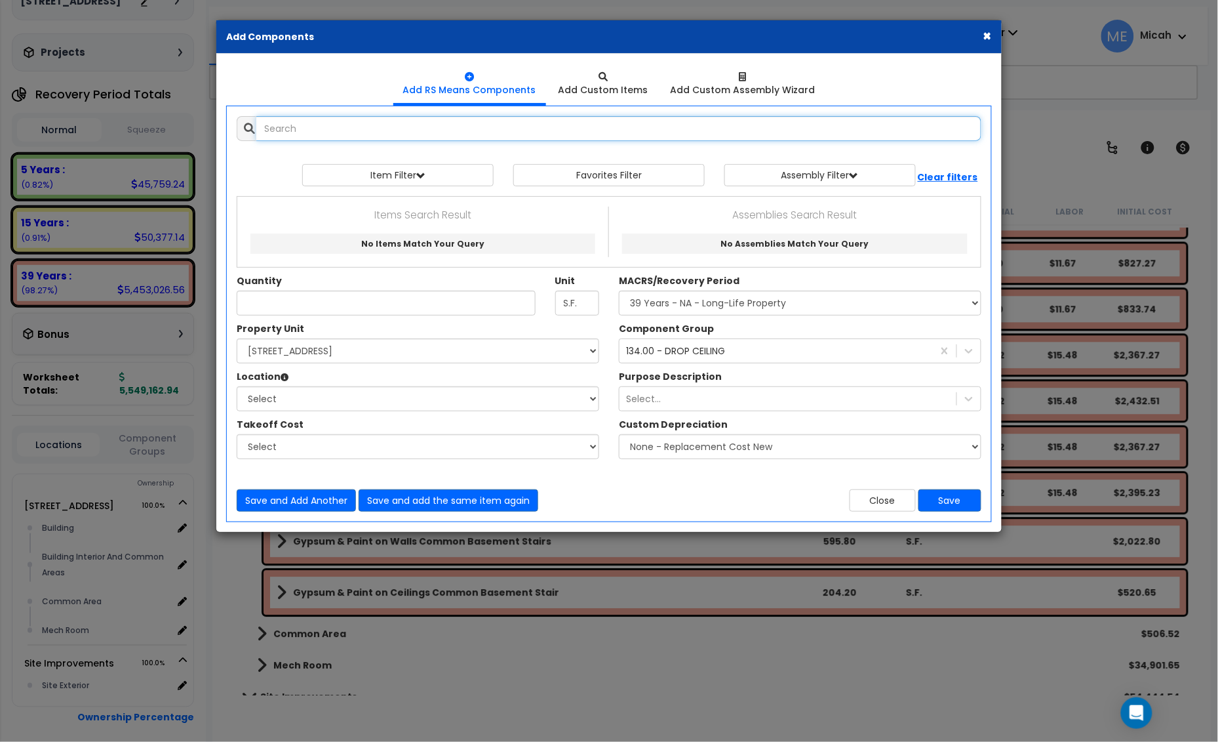
select select
click at [312, 125] on input "text" at bounding box center [618, 128] width 725 height 25
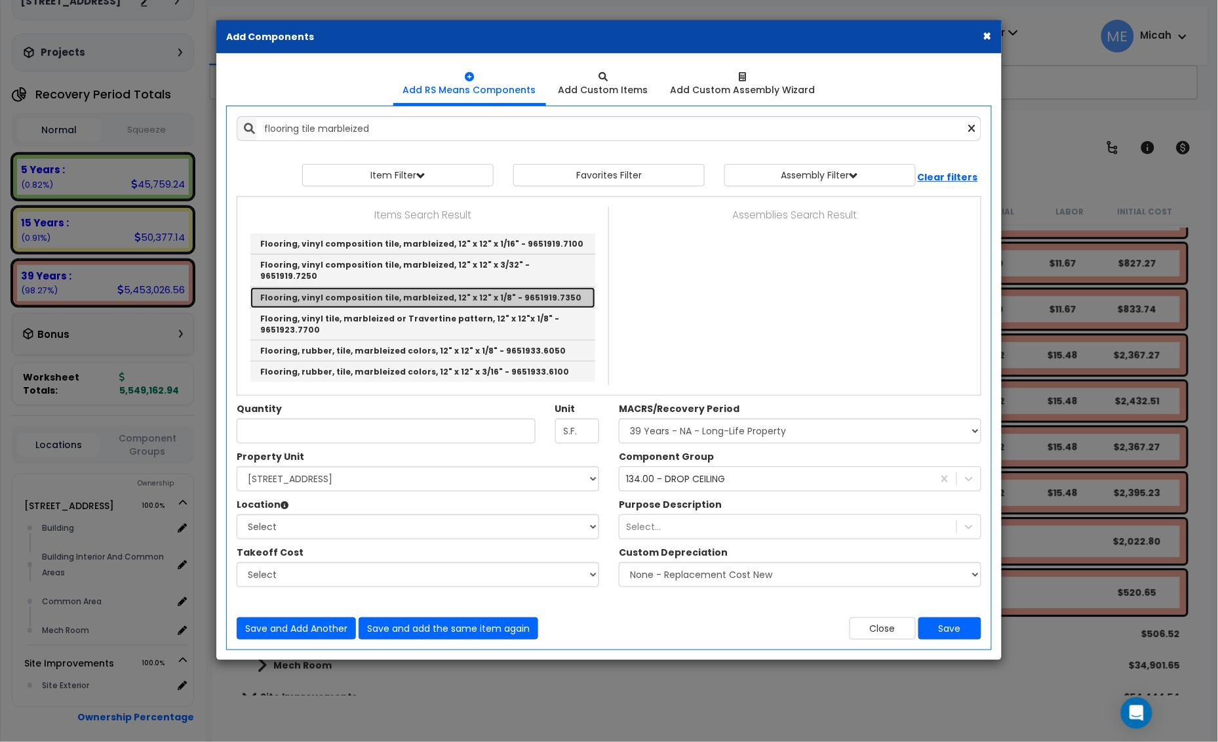
click at [451, 287] on link "Flooring, vinyl composition tile, marbleized, 12" x 12" x 1/8" - 9651919.7350" at bounding box center [423, 297] width 345 height 21
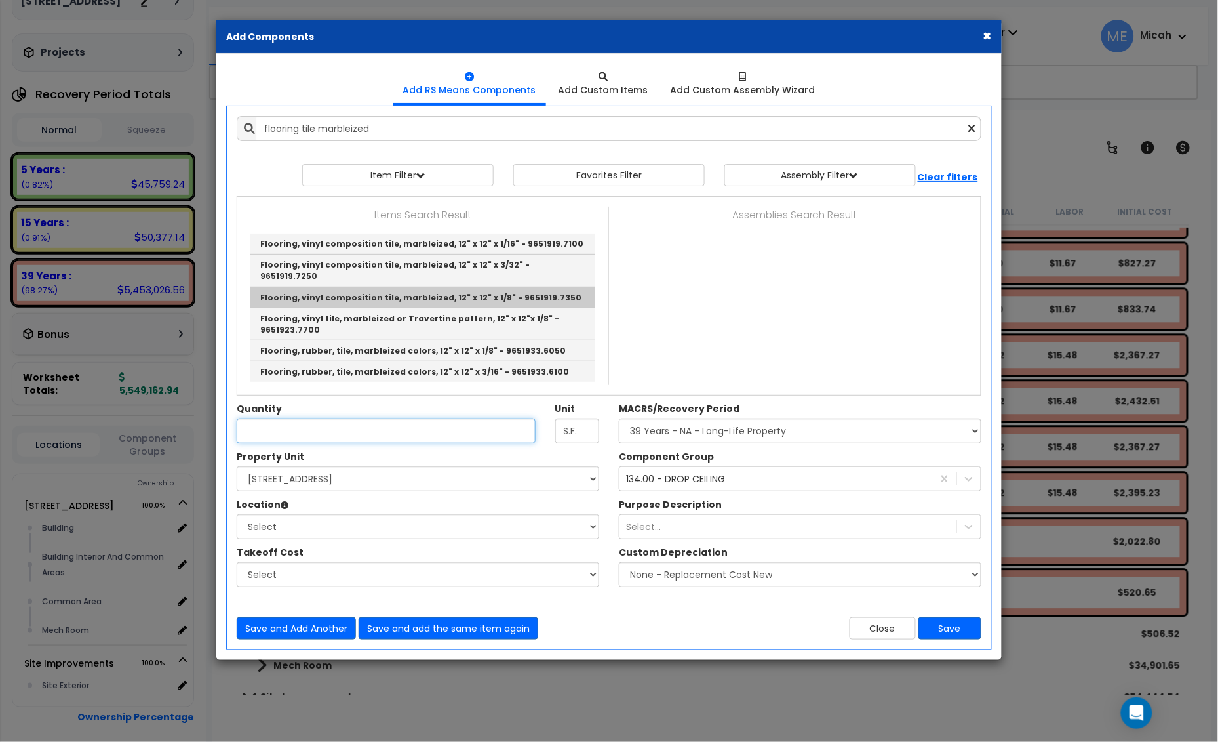
type input "Flooring, vinyl composition tile, marbleized, 12" x 12" x 1/8" - 9651919.7350"
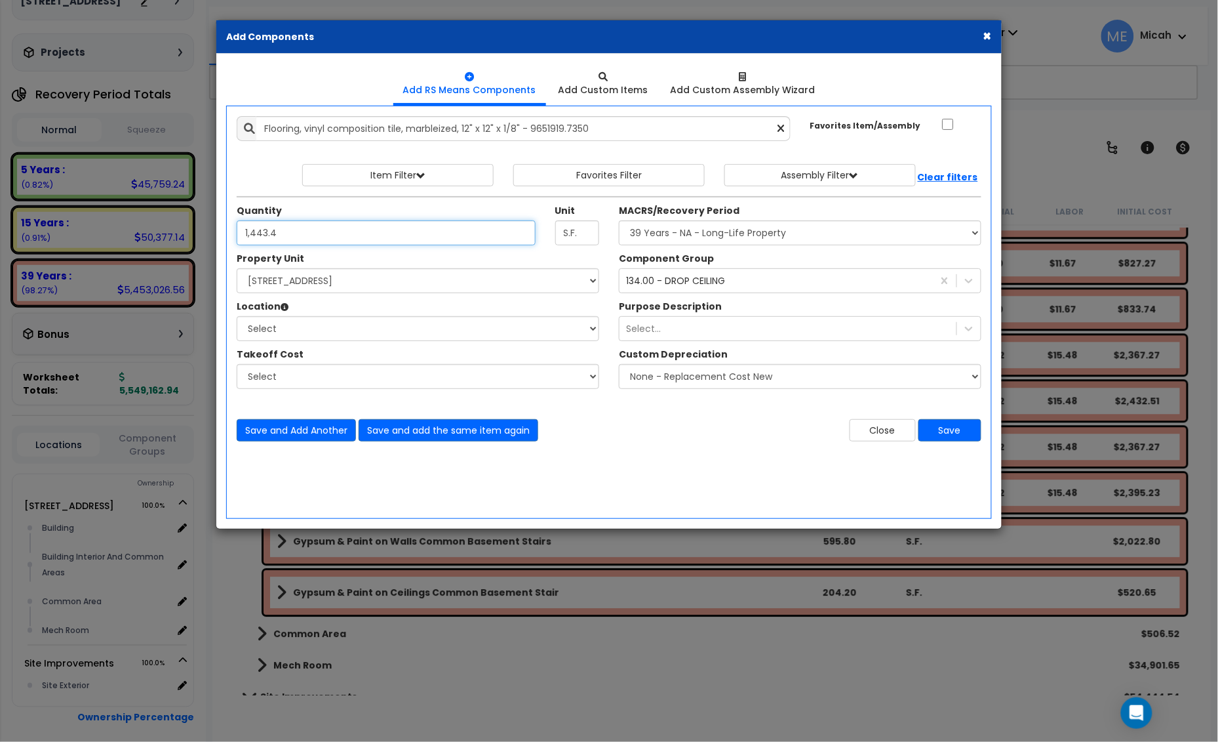
type input "1,443.4"
click at [329, 281] on select "Select 25 Penncraft Ave Site Improvements" at bounding box center [418, 280] width 363 height 25
select select "170921"
click at [237, 269] on select "Select 25 Penncraft Ave Site Improvements" at bounding box center [418, 280] width 363 height 25
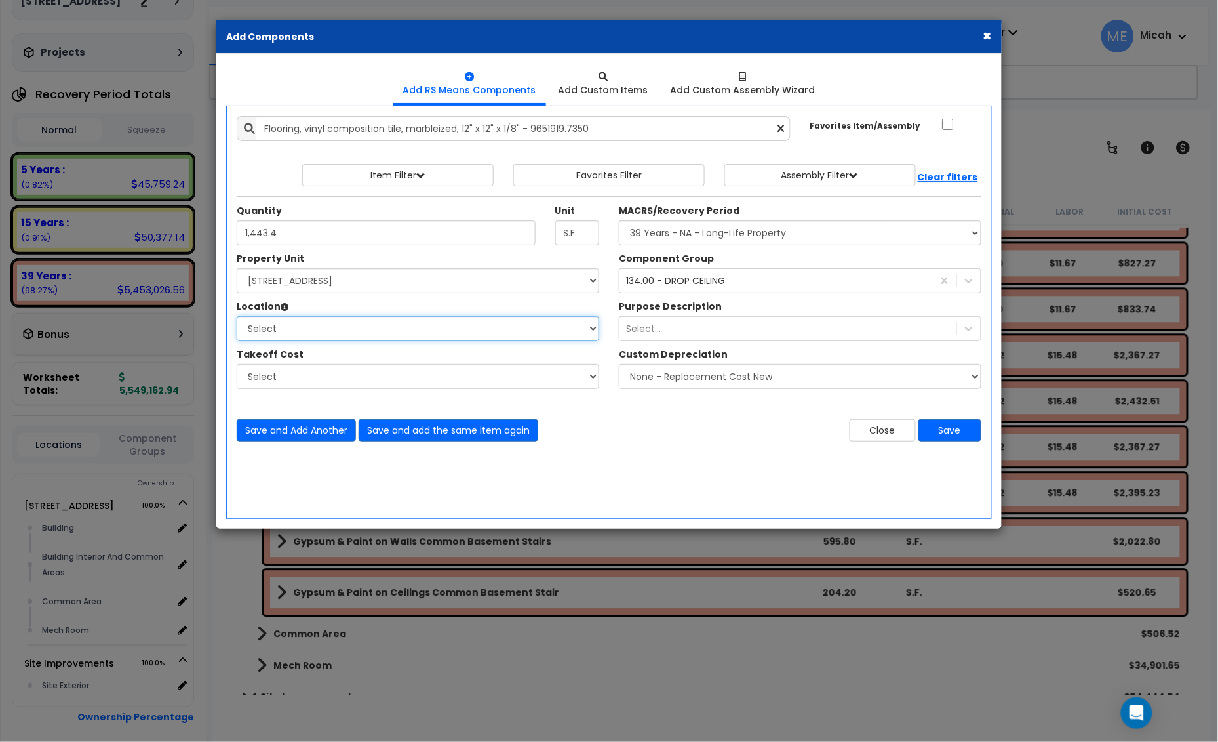
click at [334, 336] on select "Select Building Building Interior Building Interior And Common Areas Common Are…" at bounding box center [418, 328] width 363 height 25
select select "31953"
click at [237, 317] on select "Select Building Building Interior Building Interior And Common Areas Common Are…" at bounding box center [418, 328] width 363 height 25
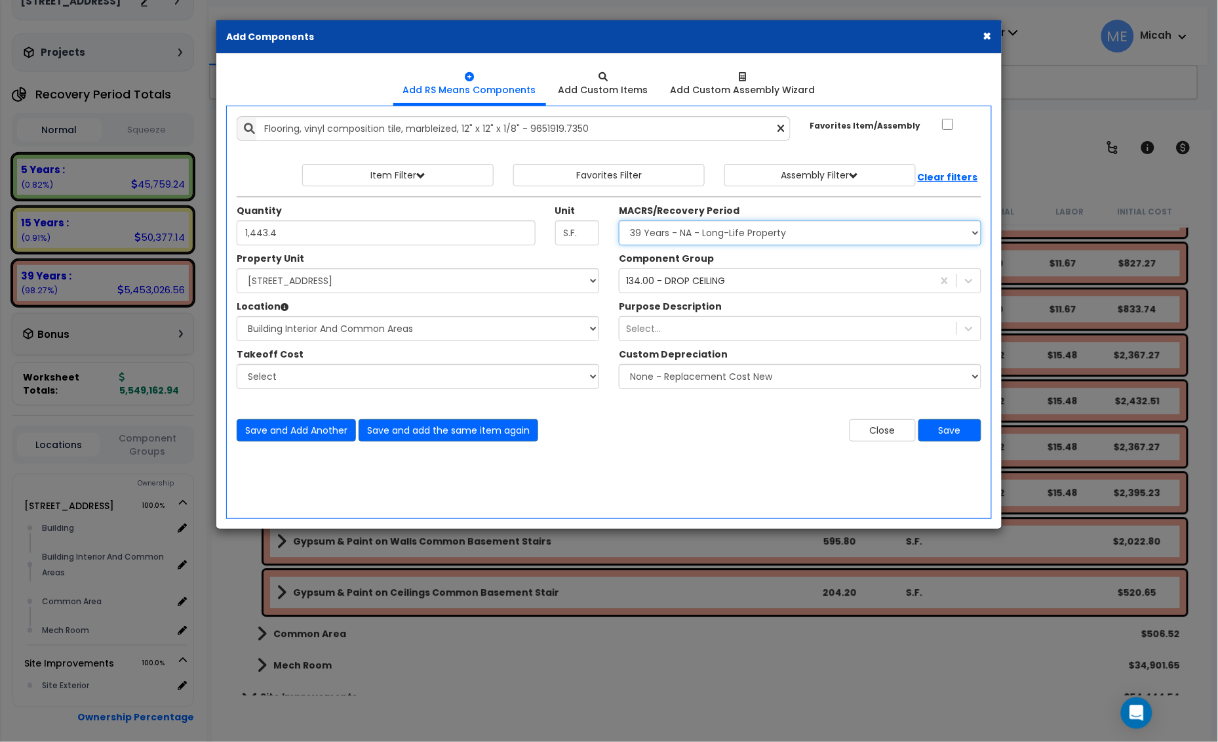
drag, startPoint x: 656, startPoint y: 230, endPoint x: 658, endPoint y: 238, distance: 8.0
click at [656, 230] on select "Select MACRS/Recovery Period 5 Years - 57.0 - Distributive Trades & Services 5 …" at bounding box center [800, 232] width 363 height 25
select select "3667"
click at [619, 221] on select "Select MACRS/Recovery Period 5 Years - 57.0 - Distributive Trades & Services 5 …" at bounding box center [800, 232] width 363 height 25
click at [697, 287] on div "134.00 - DROP CEILING" at bounding box center [675, 280] width 99 height 13
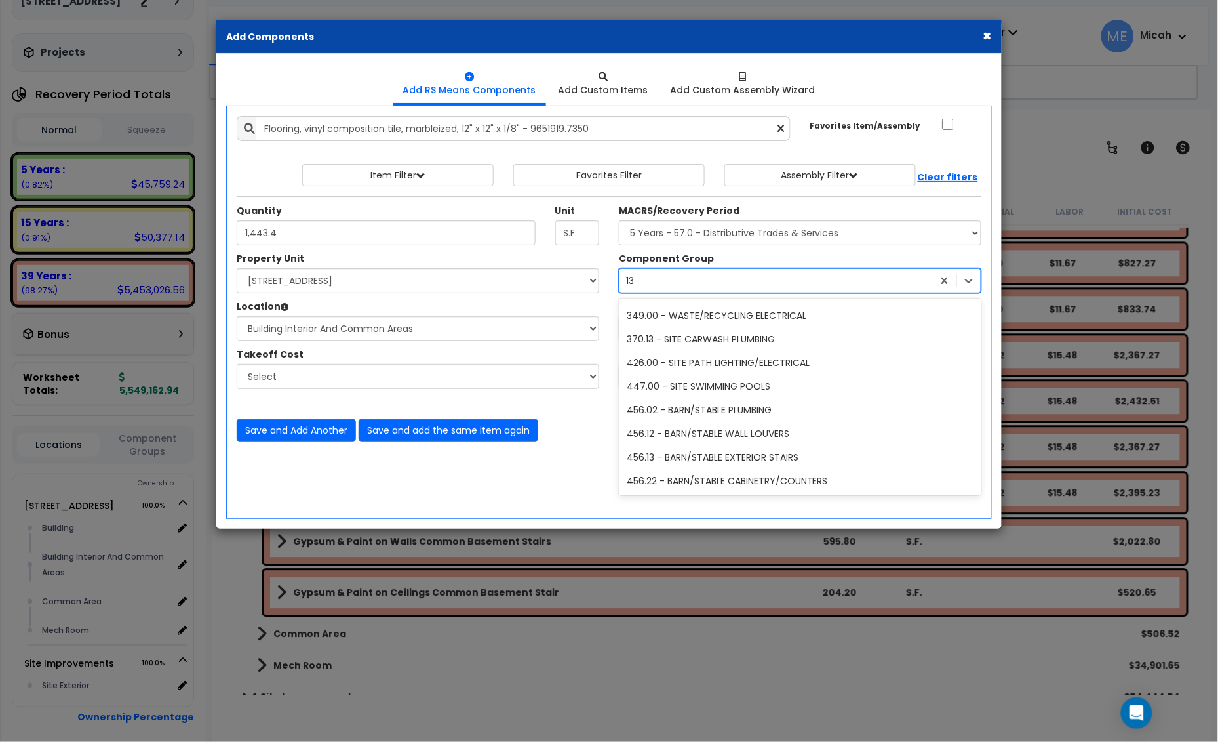
scroll to position [96, 0]
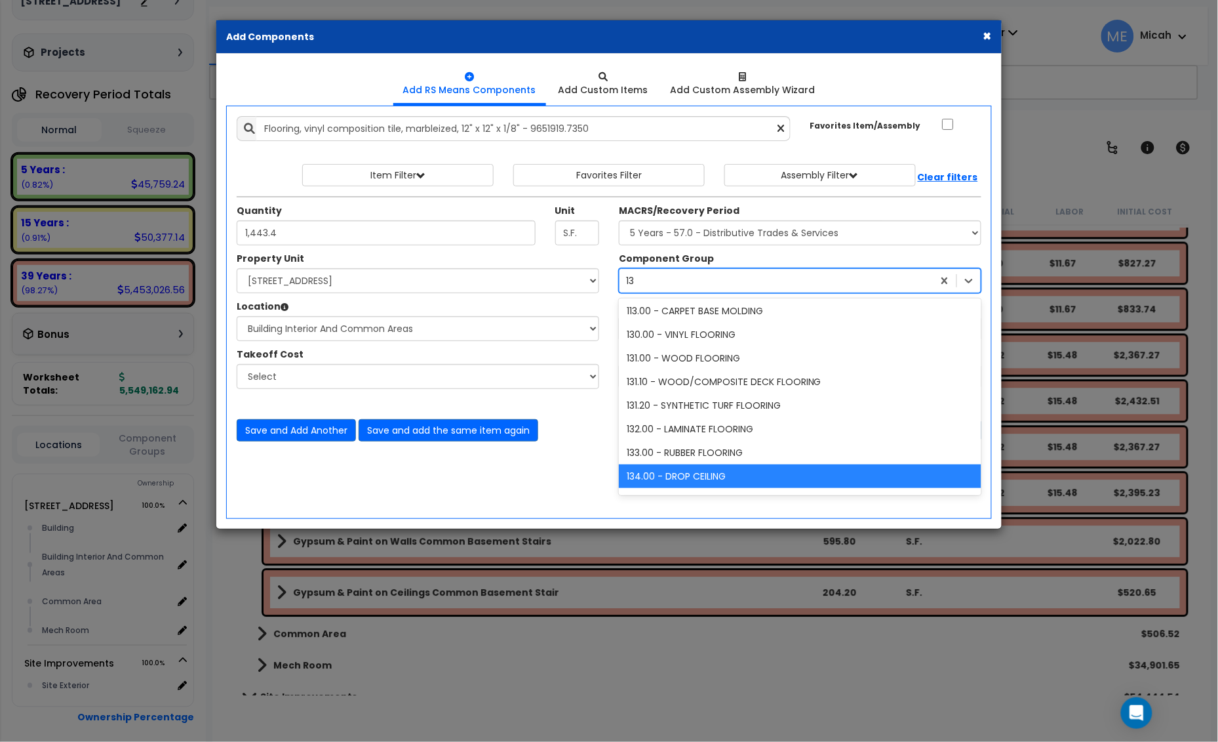
type input "130"
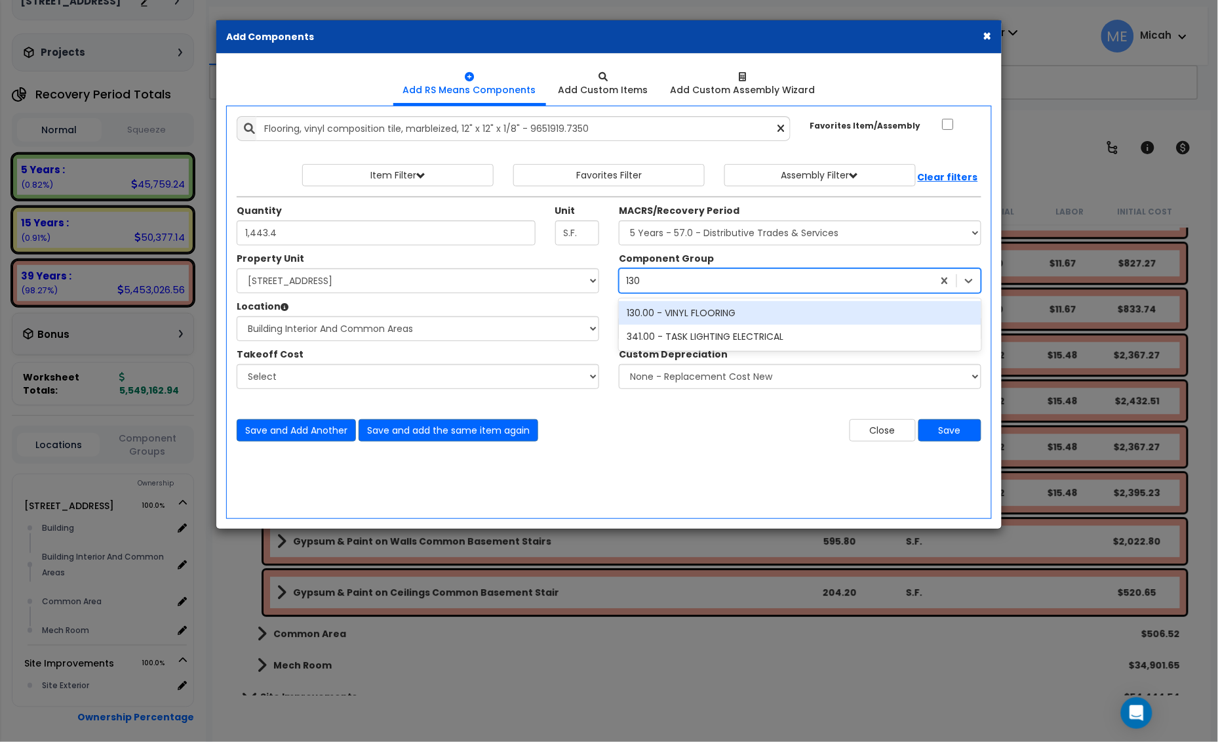
scroll to position [0, 0]
click at [694, 309] on div "130.00 - VINYL FLOORING" at bounding box center [800, 313] width 363 height 24
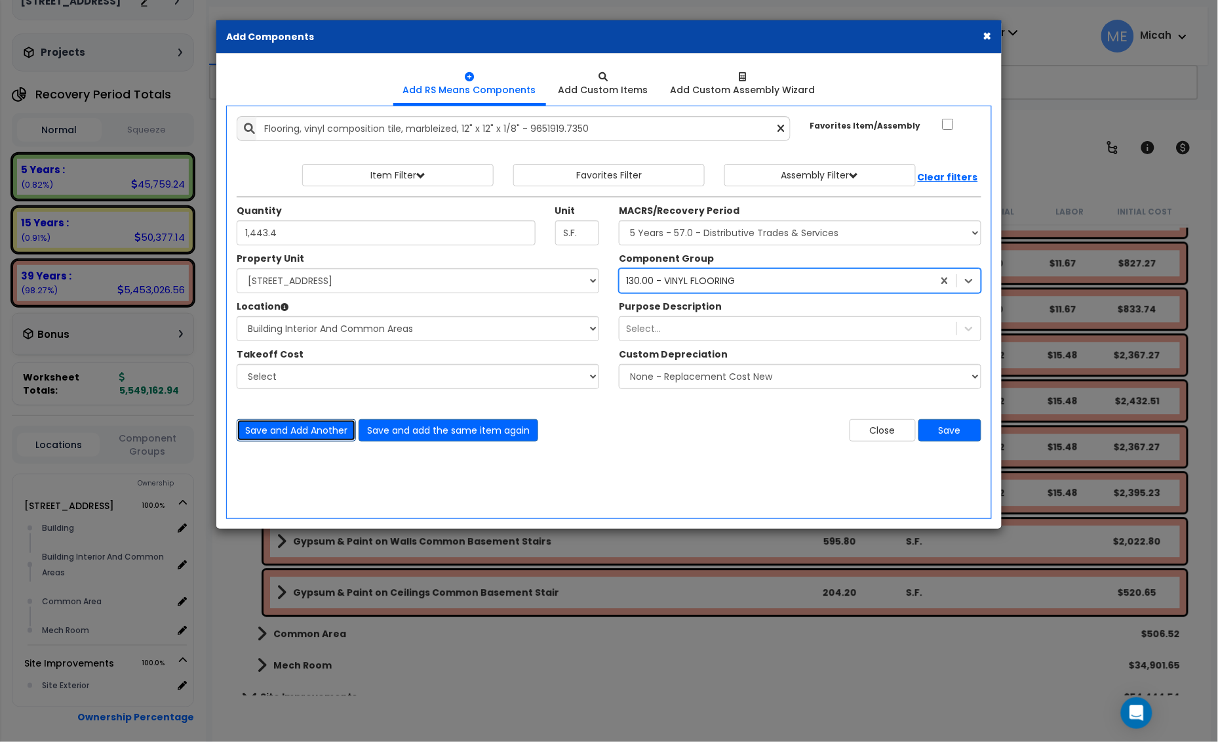
click at [296, 431] on button "Save and Add Another" at bounding box center [296, 430] width 119 height 22
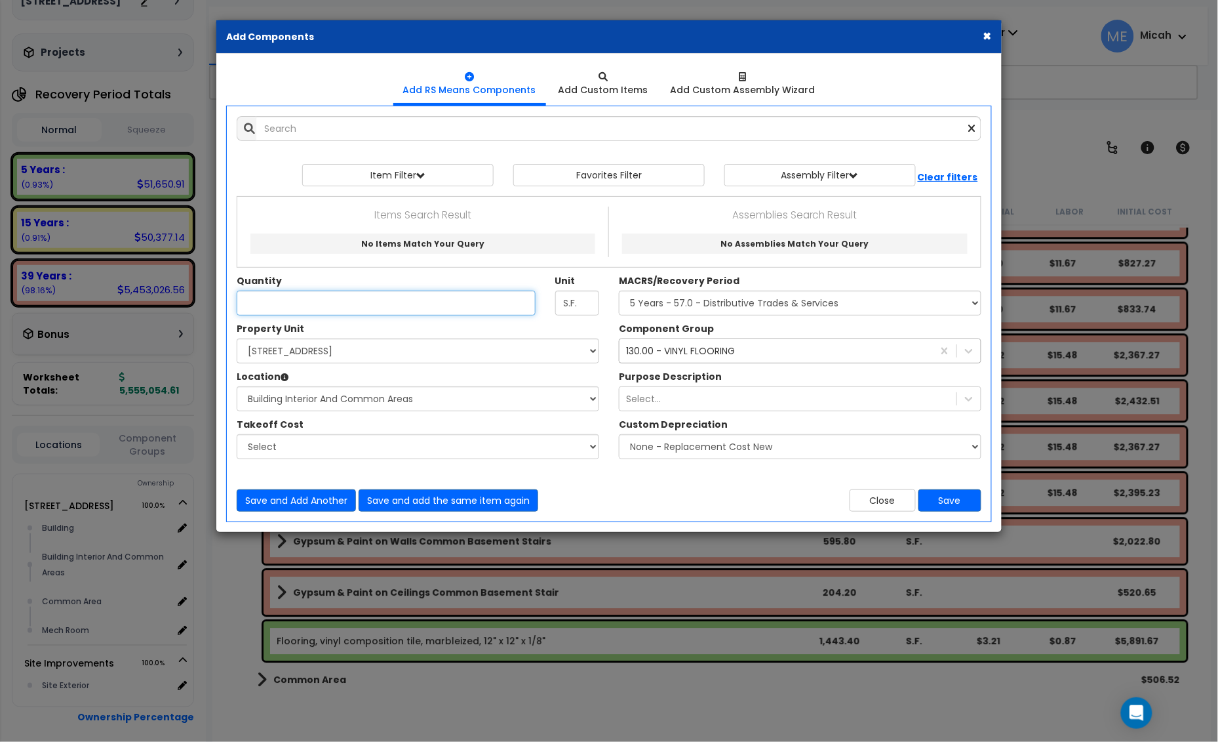
click at [292, 308] on input "Unit Quantity" at bounding box center [386, 303] width 299 height 25
type input "1,506.3"
click at [322, 136] on input "text" at bounding box center [618, 128] width 725 height 25
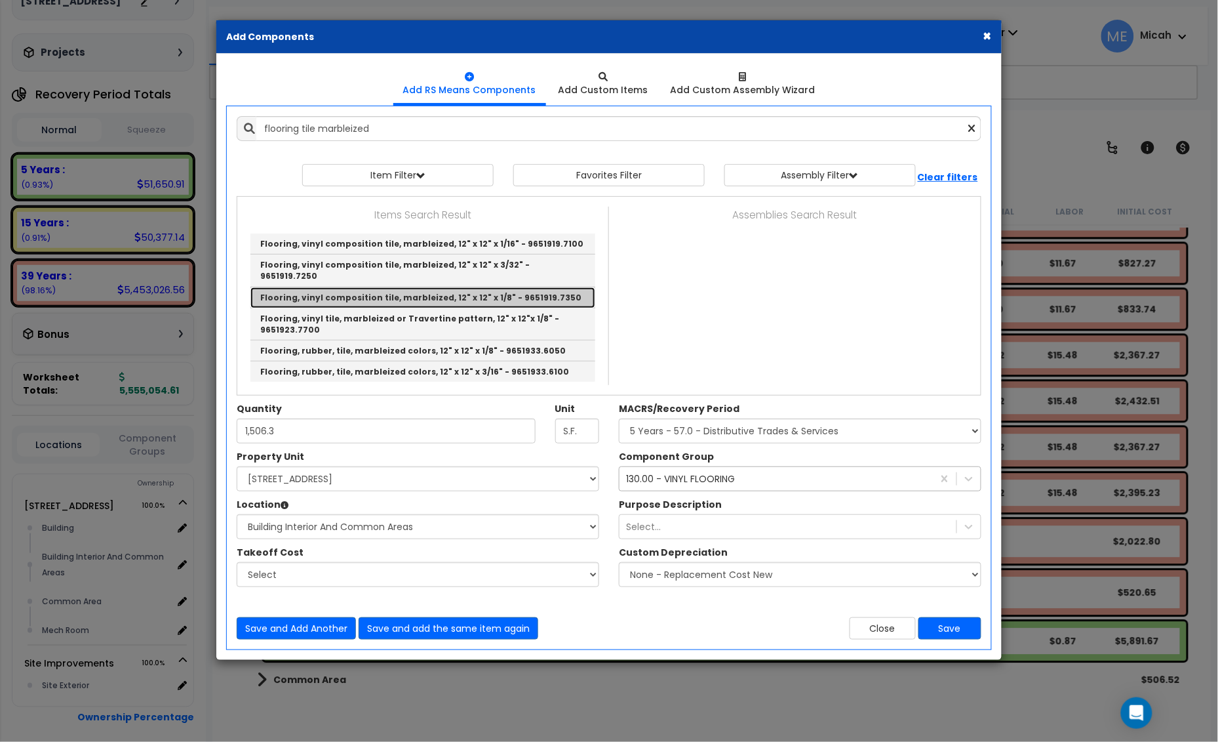
click at [554, 287] on link "Flooring, vinyl composition tile, marbleized, 12" x 12" x 1/8" - 9651919.7350" at bounding box center [423, 297] width 345 height 21
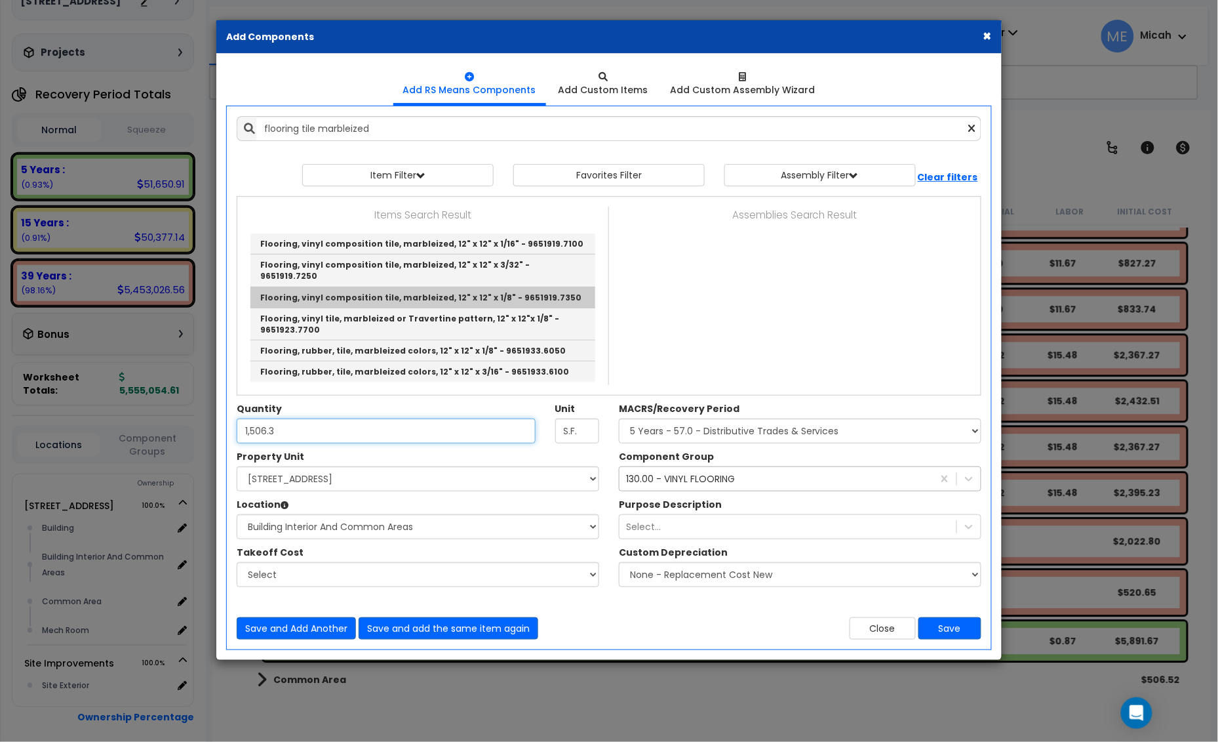
type input "Flooring, vinyl composition tile, marbleized, 12" x 12" x 1/8" - 9651919.7350"
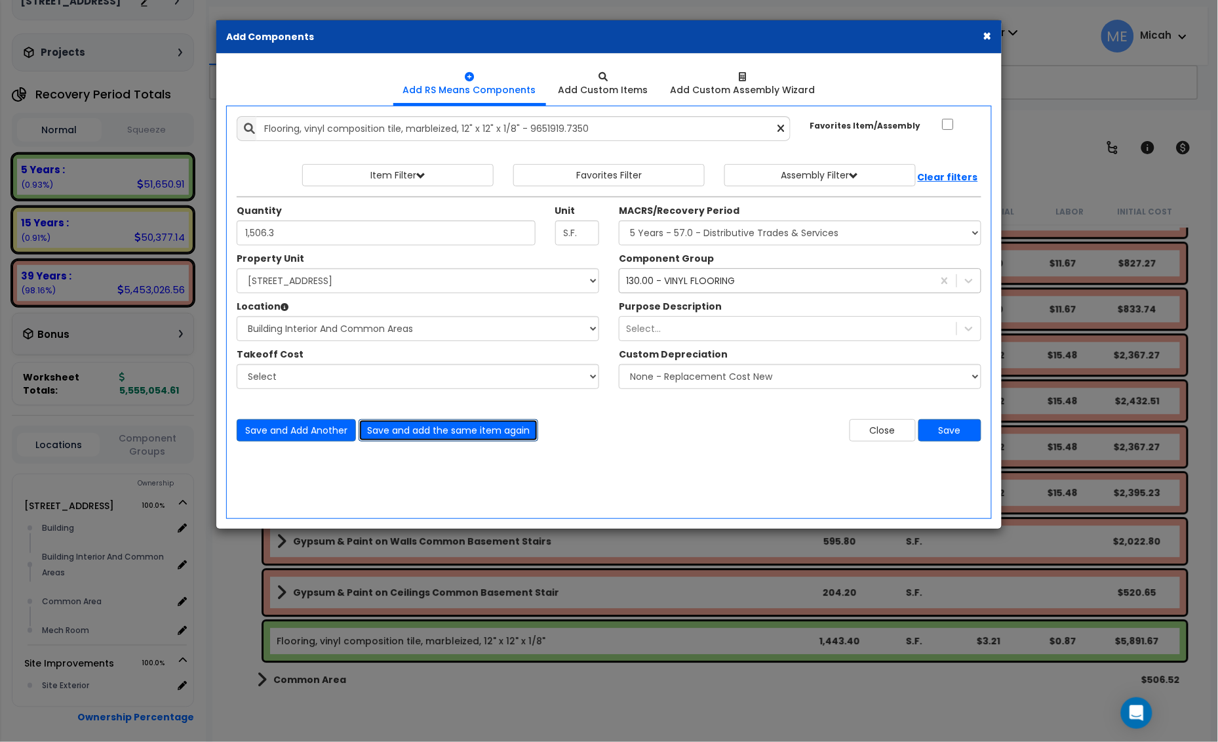
click at [456, 431] on button "Save and add the same item again" at bounding box center [449, 430] width 180 height 22
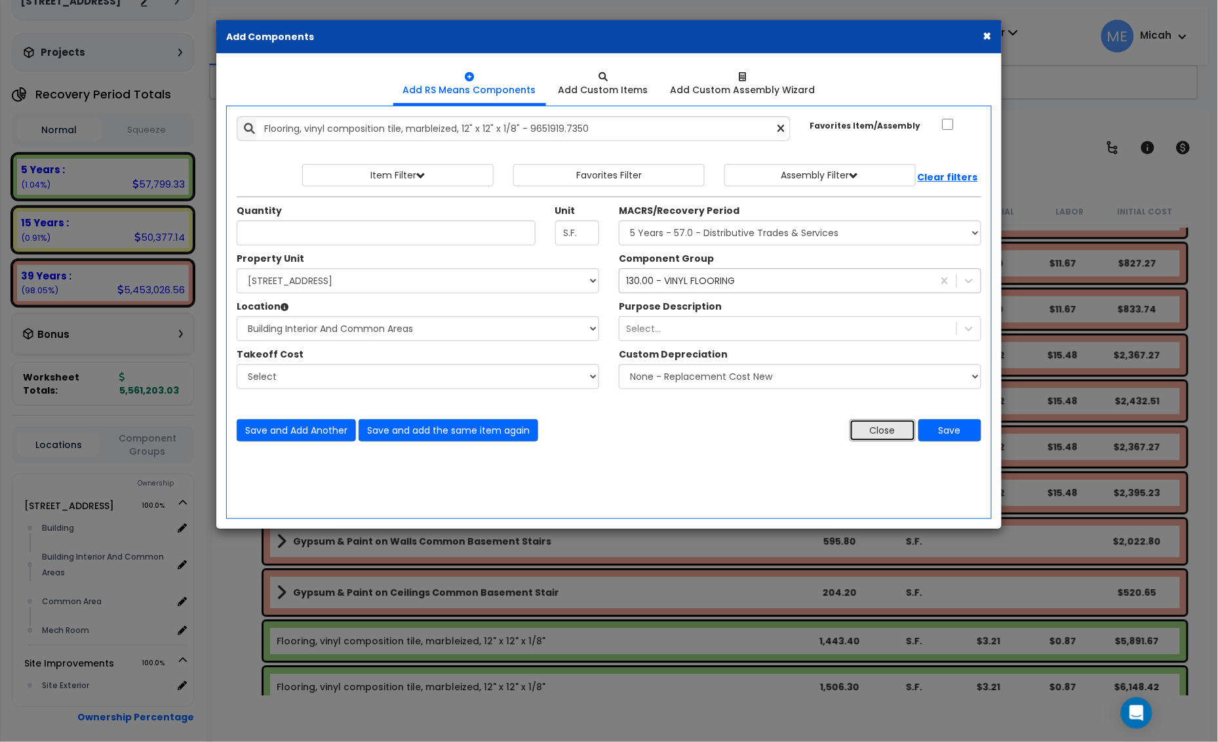
click at [868, 438] on button "Close" at bounding box center [883, 430] width 66 height 22
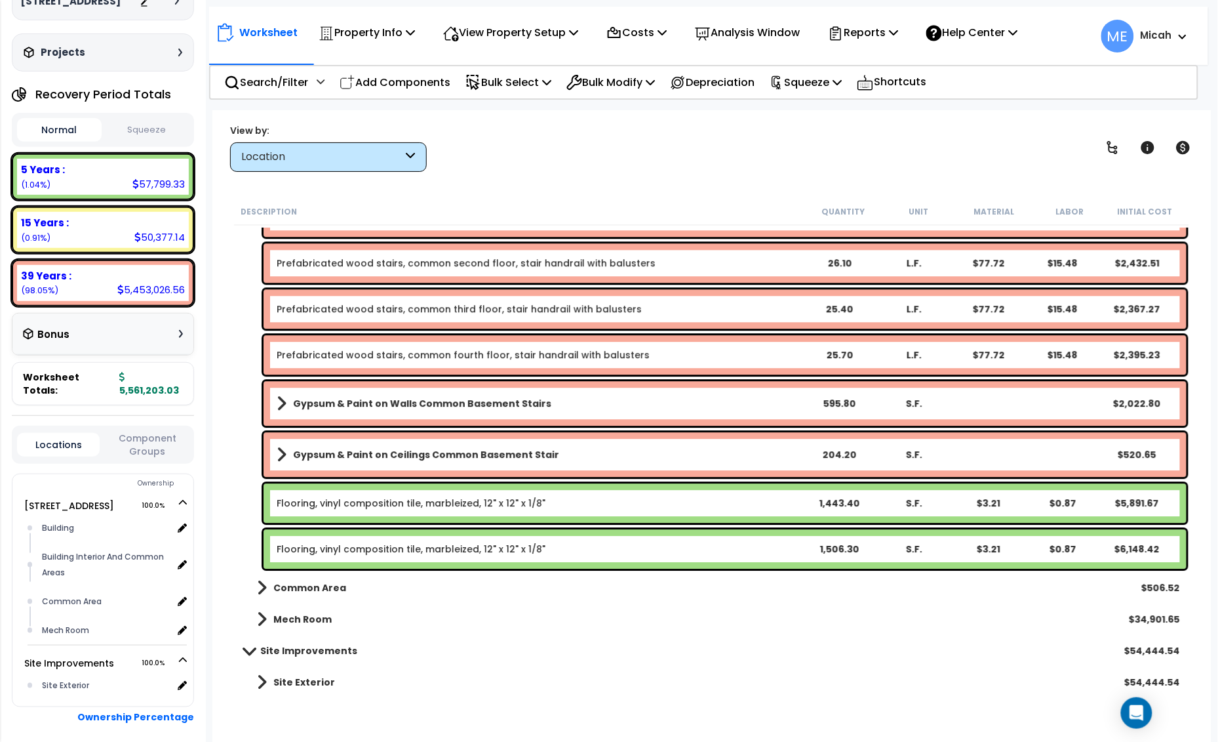
scroll to position [4476, 0]
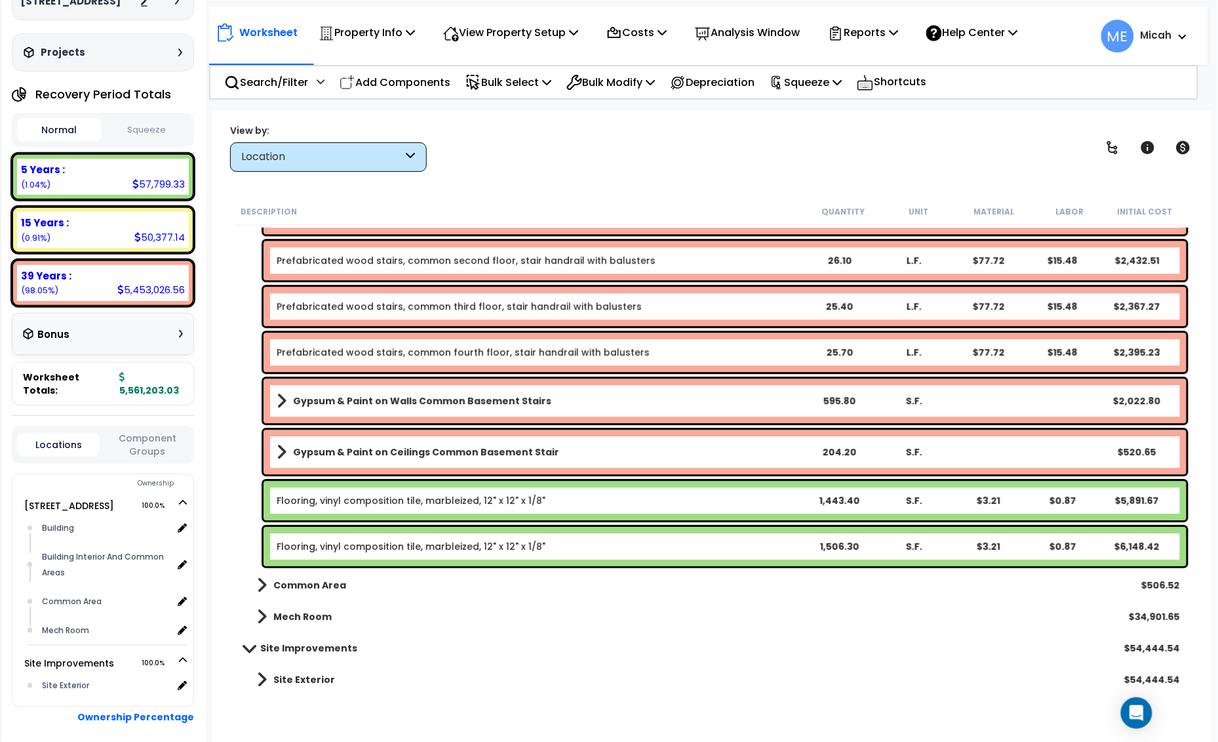
click at [426, 500] on link "Flooring, vinyl composition tile, marbleized, 12" x 12" x 1/8"" at bounding box center [411, 500] width 269 height 13
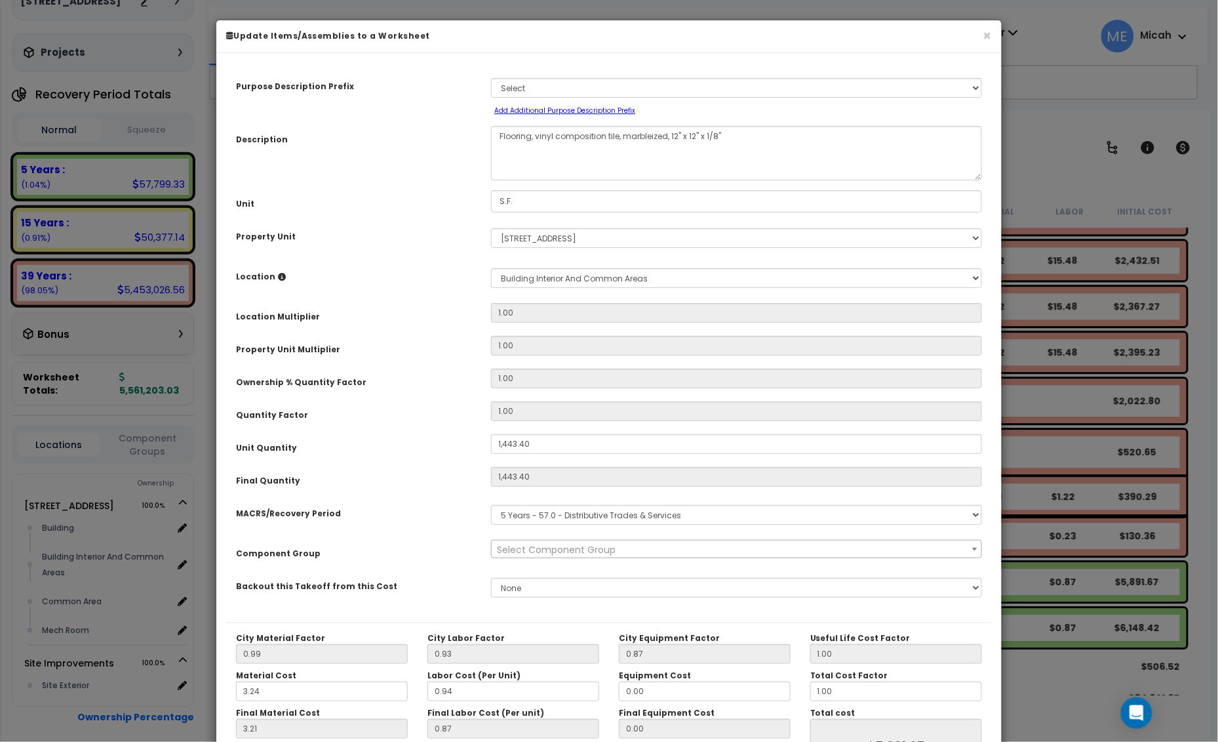
scroll to position [0, 0]
click at [536, 134] on textarea "Flooring, vinyl composition tile, marbleized, 12" x 12" x 1/8"" at bounding box center [736, 153] width 491 height 54
select select "56945"
type textarea "Flooring, bvinyl composition tile, marbleized, 12" x 12" x 1/8""
select select "56945"
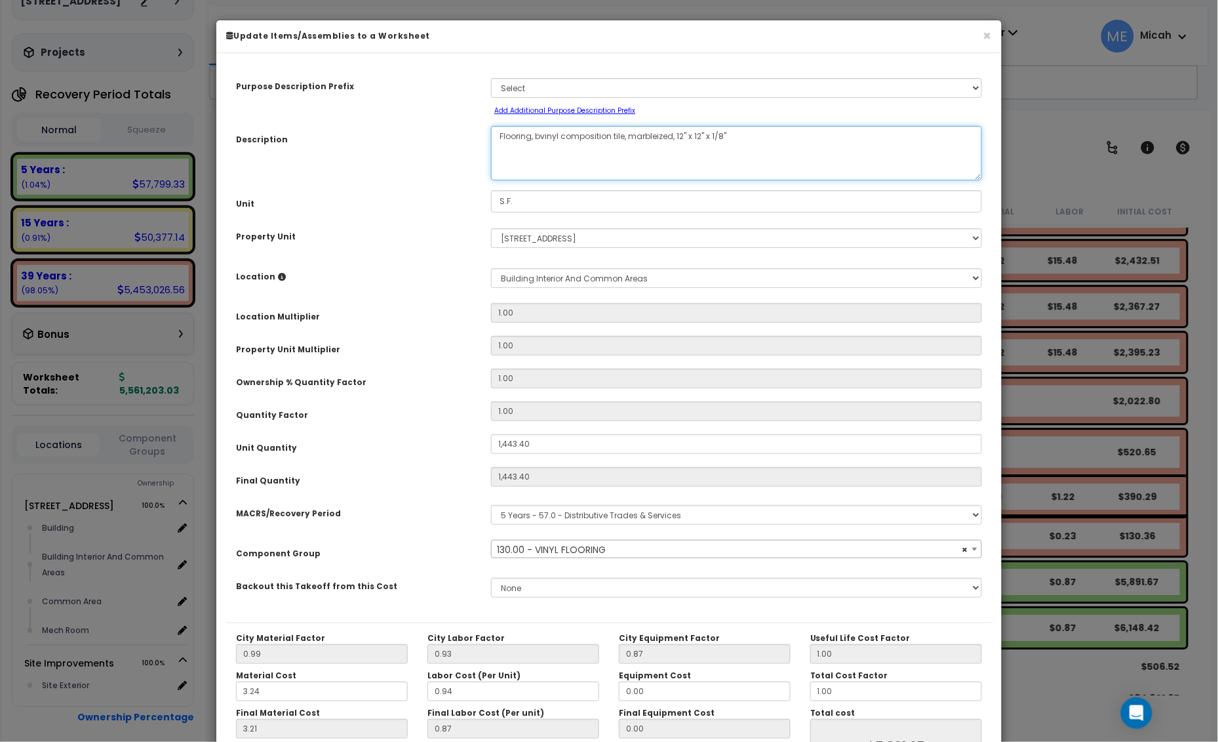
type textarea "Flooring, bavinyl composition tile, marbleized, 12" x 12" x 1/8""
select select "56945"
type textarea "Flooring, basemvinyl composition tile, marbleized, 12" x 12" x 1/8""
select select "56945"
type textarea "Flooring, basementvinyl composition tile, marbleized, 12" x 12" x 1/8""
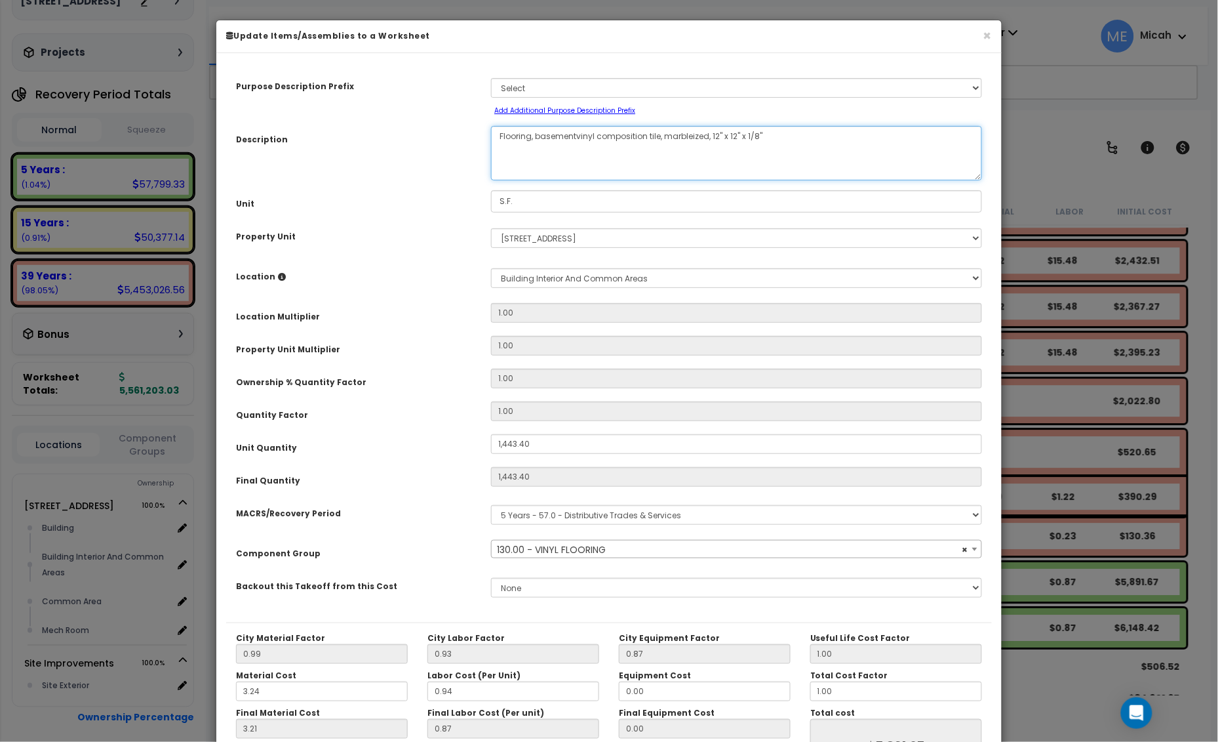
select select "56945"
type textarea "Flooring, basement vinyl composition tile, marbleized, 12" x 12" x 1/8""
select select "56945"
type textarea "Flooring, basement hvinyl composition tile, marbleized, 12" x 12" x 1/8""
select select "56945"
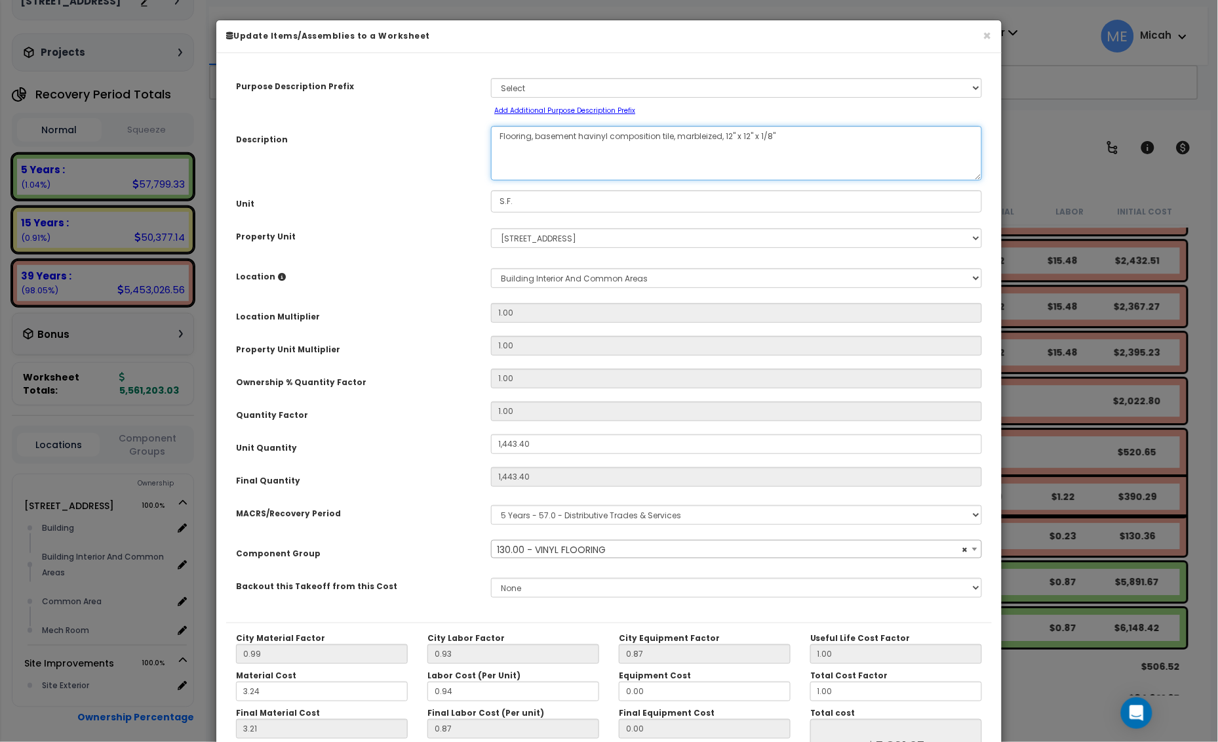
type textarea "Flooring, basement halvinyl composition tile, marbleized, 12" x 12" x 1/8""
select select "56945"
type textarea "Flooring, basement hall,vinyl composition tile, marbleized, 12" x 12" x 1/8""
select select "56945"
type textarea "Flooring, basement hall, vinyl composition tile, marbleized, 12" x 12" x 1/8""
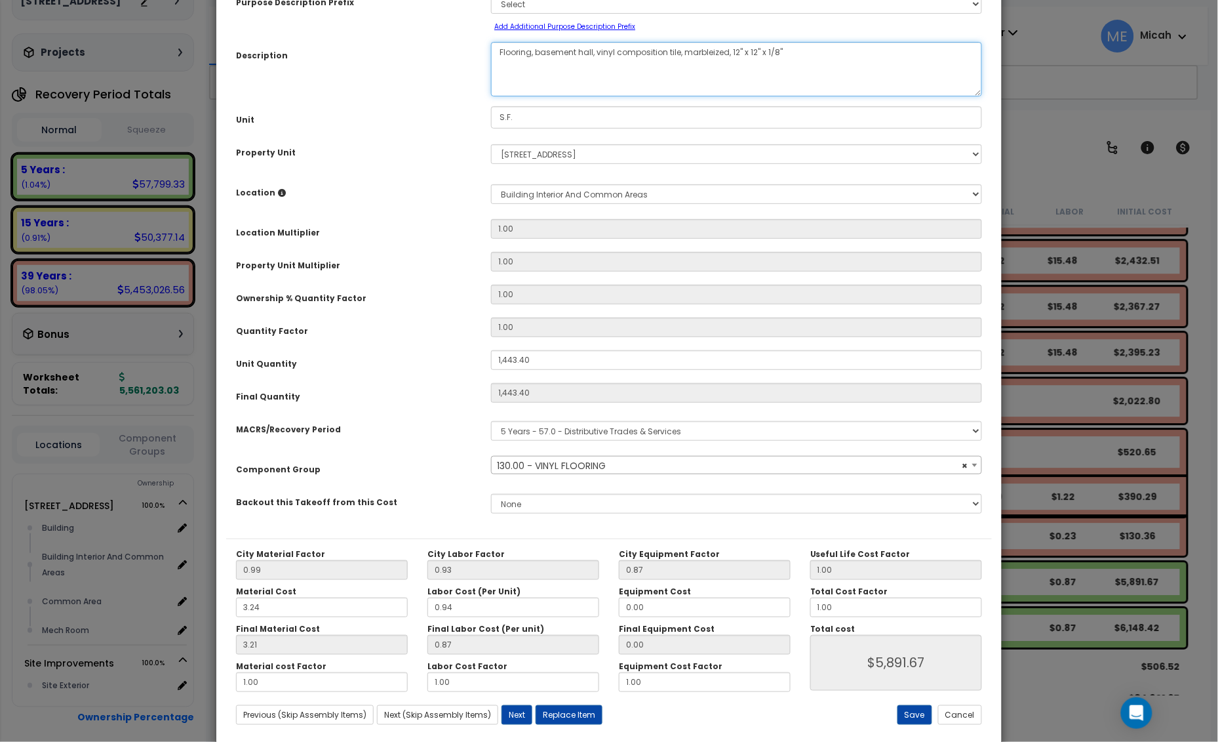
scroll to position [107, 0]
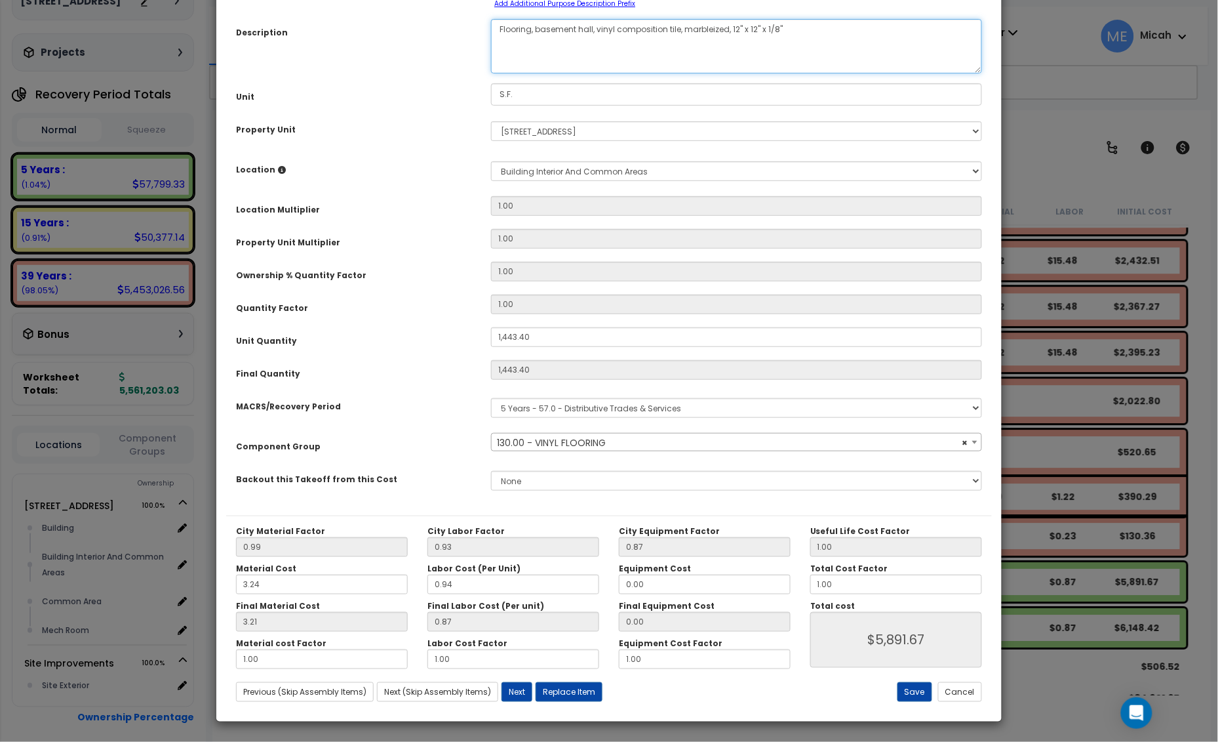
select select "56945"
type textarea "Flooring, basement hall, vinyl composition tile, marbleized, 12" x 12" x 1/8""
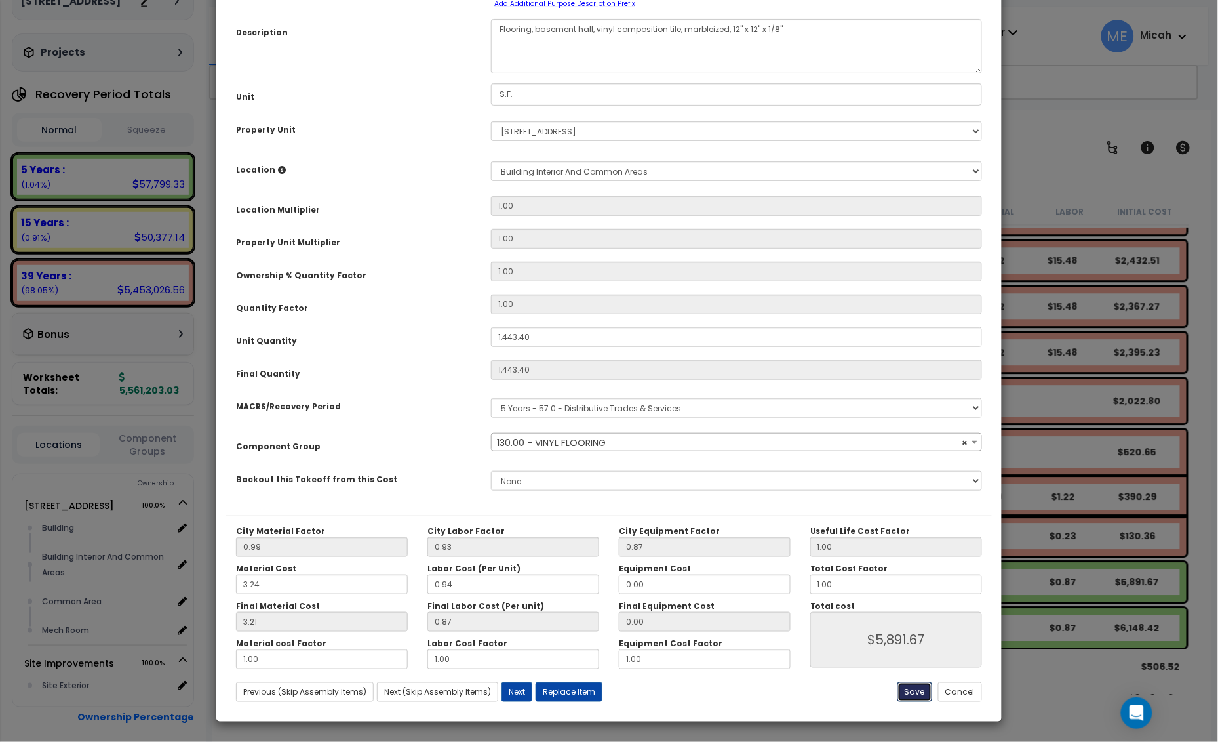
select select "56945"
click at [916, 694] on button "Save" at bounding box center [915, 692] width 35 height 20
type input "1443.40"
type input "5891.67"
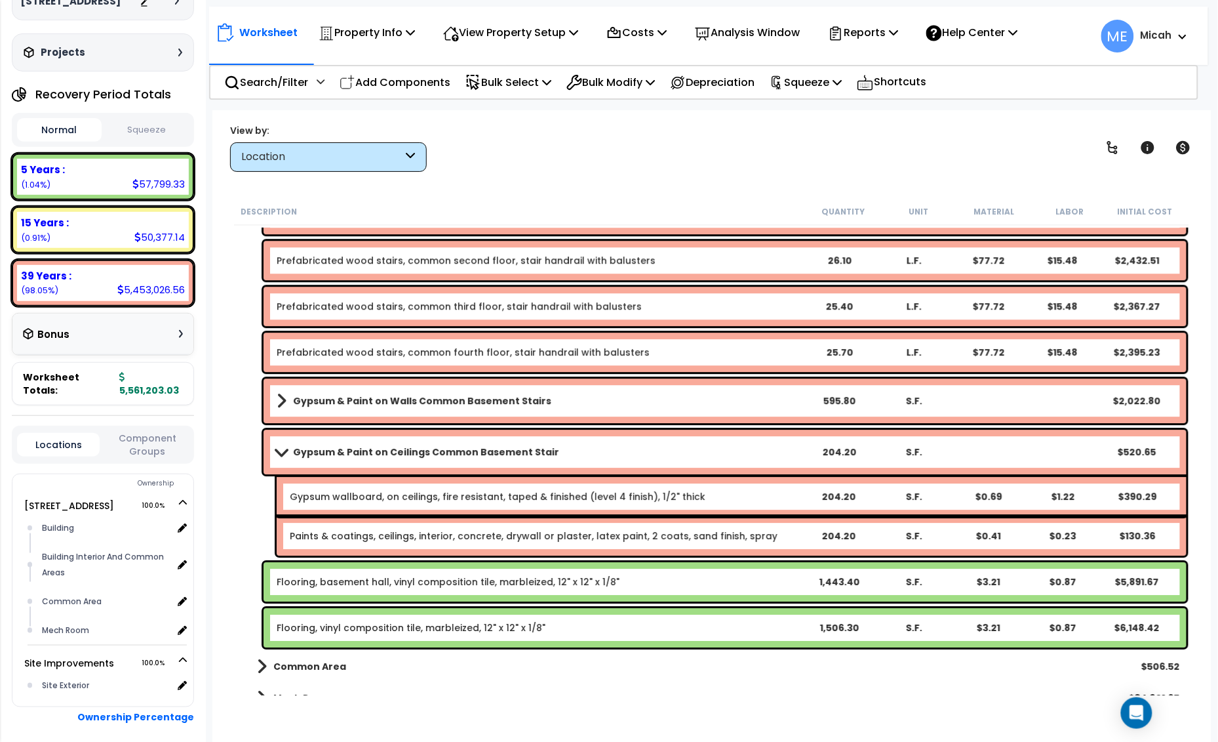
click at [282, 451] on span at bounding box center [281, 452] width 18 height 10
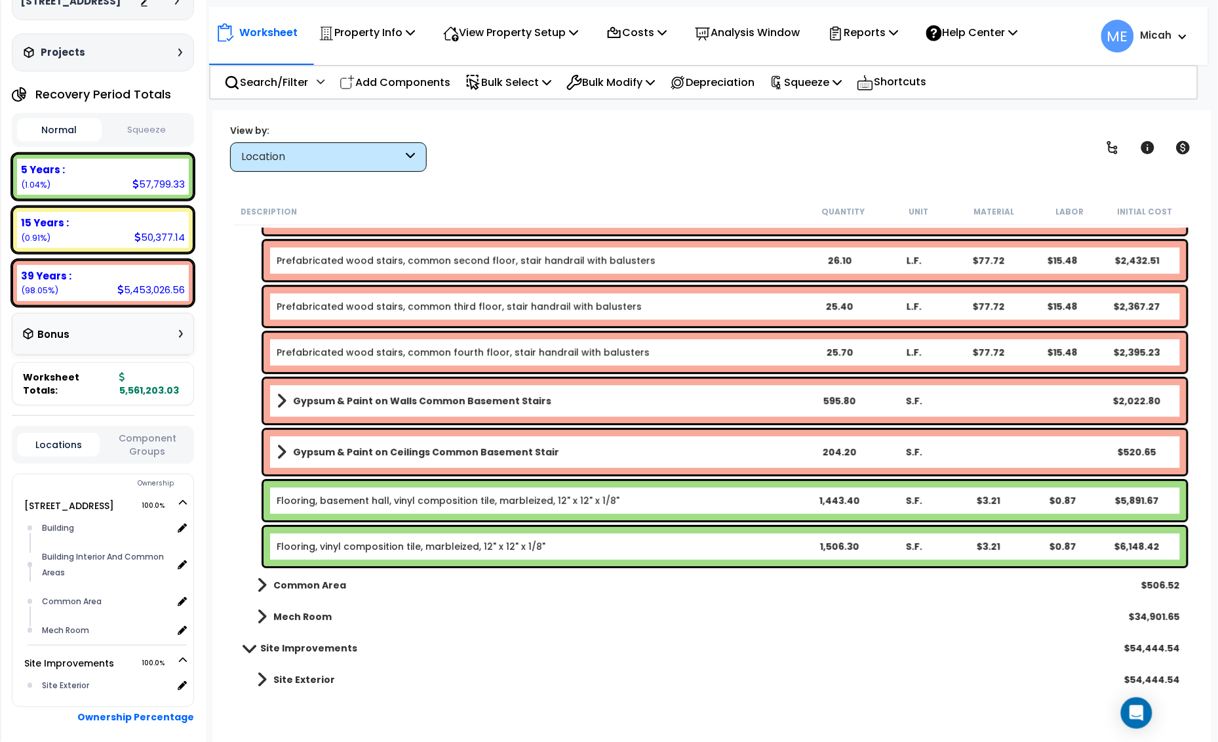
click at [328, 549] on link "Flooring, vinyl composition tile, marbleized, 12" x 12" x 1/8"" at bounding box center [411, 546] width 269 height 13
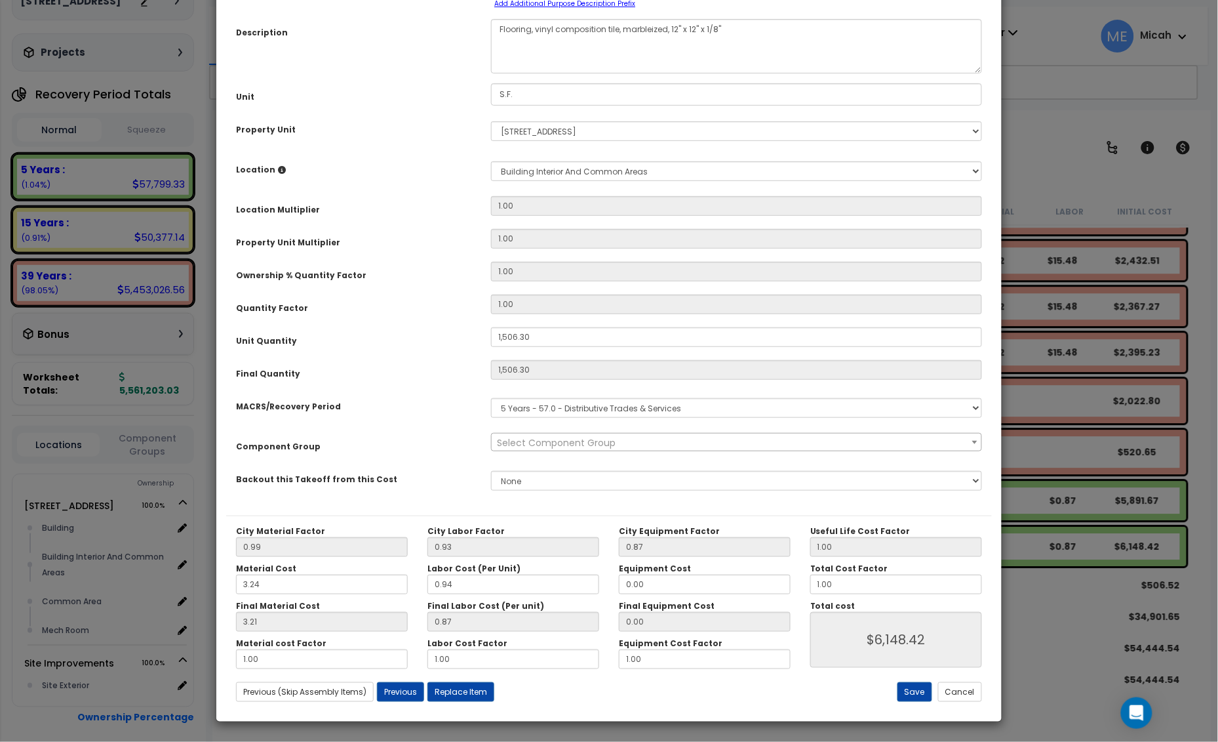
scroll to position [0, 0]
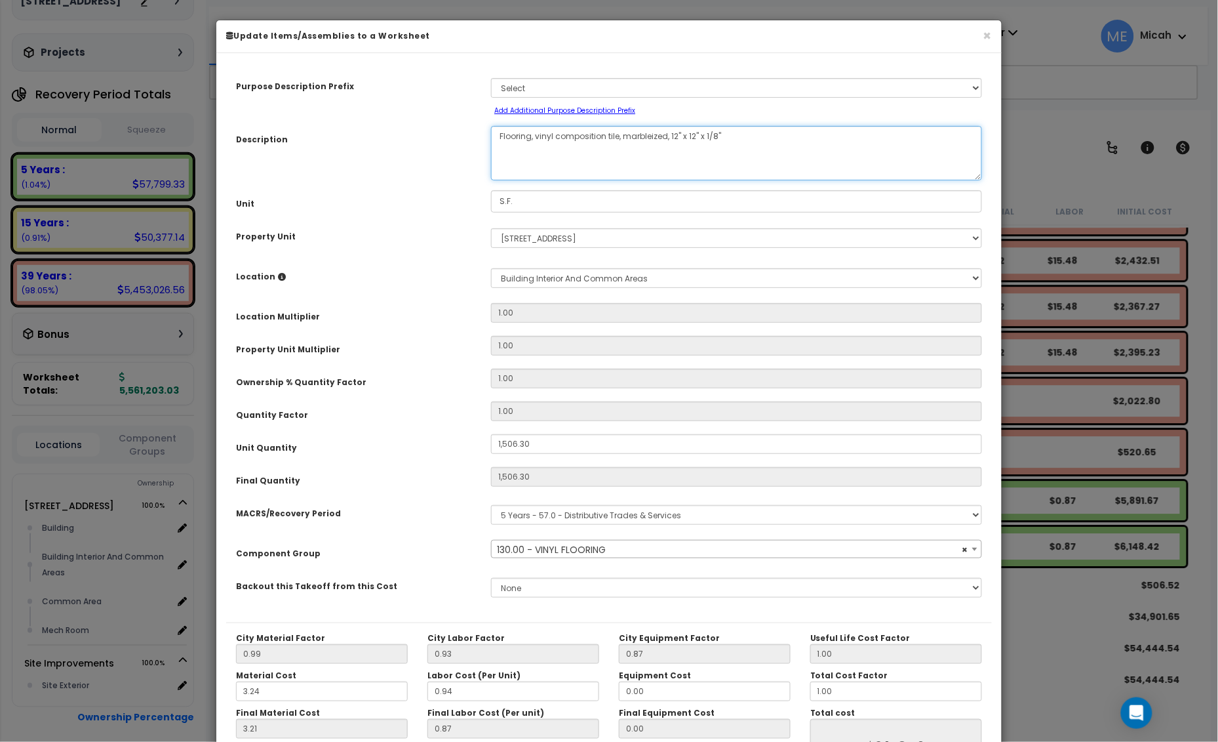
click at [536, 132] on textarea "Flooring, vinyl composition tile, marbleized, 12" x 12" x 1/8"" at bounding box center [736, 153] width 491 height 54
select select "56945"
type textarea "Flooring, fivinyl composition tile, marbleized, 12" x 12" x 1/8""
select select "56945"
type textarea "Flooring, firsvinyl composition tile, marbleized, 12" x 12" x 1/8""
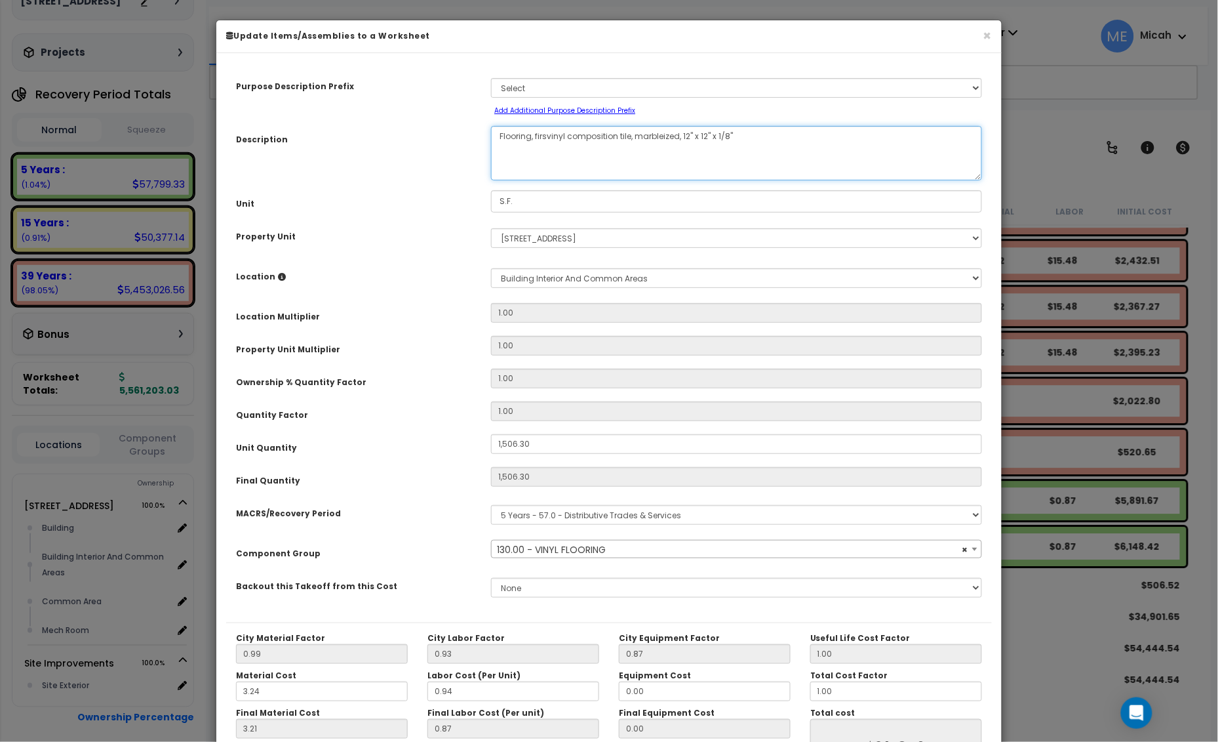
select select "56945"
type textarea "Flooring, first vinyl composition tile, marbleized, 12" x 12" x 1/8""
select select "56945"
type textarea "Flooring, first flvinyl composition tile, marbleized, 12" x 12" x 1/8""
select select "56945"
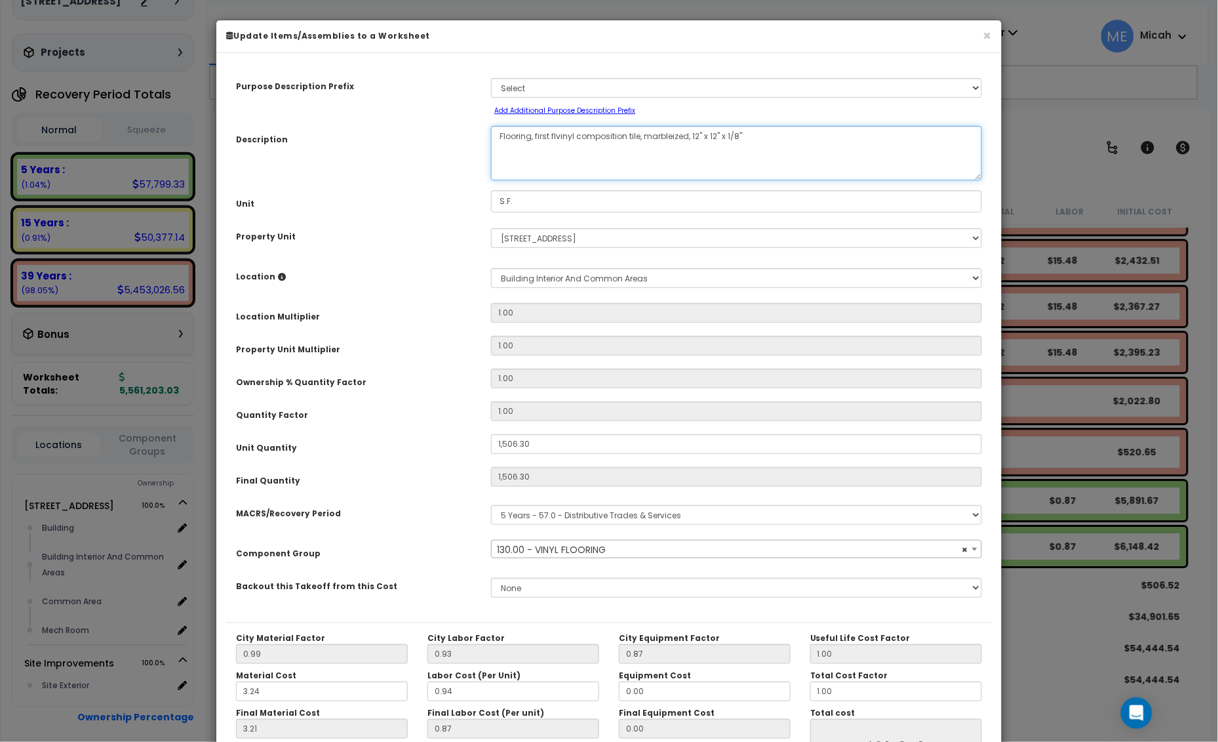
type textarea "Flooring, first flovinyl composition tile, marbleized, 12" x 12" x 1/8""
select select "56945"
type textarea "Flooring, first floor,vinyl composition tile, marbleized, 12" x 12" x 1/8""
select select "56945"
type textarea "Flooring, first floor, vinyl composition tile, marbleized, 12" x 12" x 1/8""
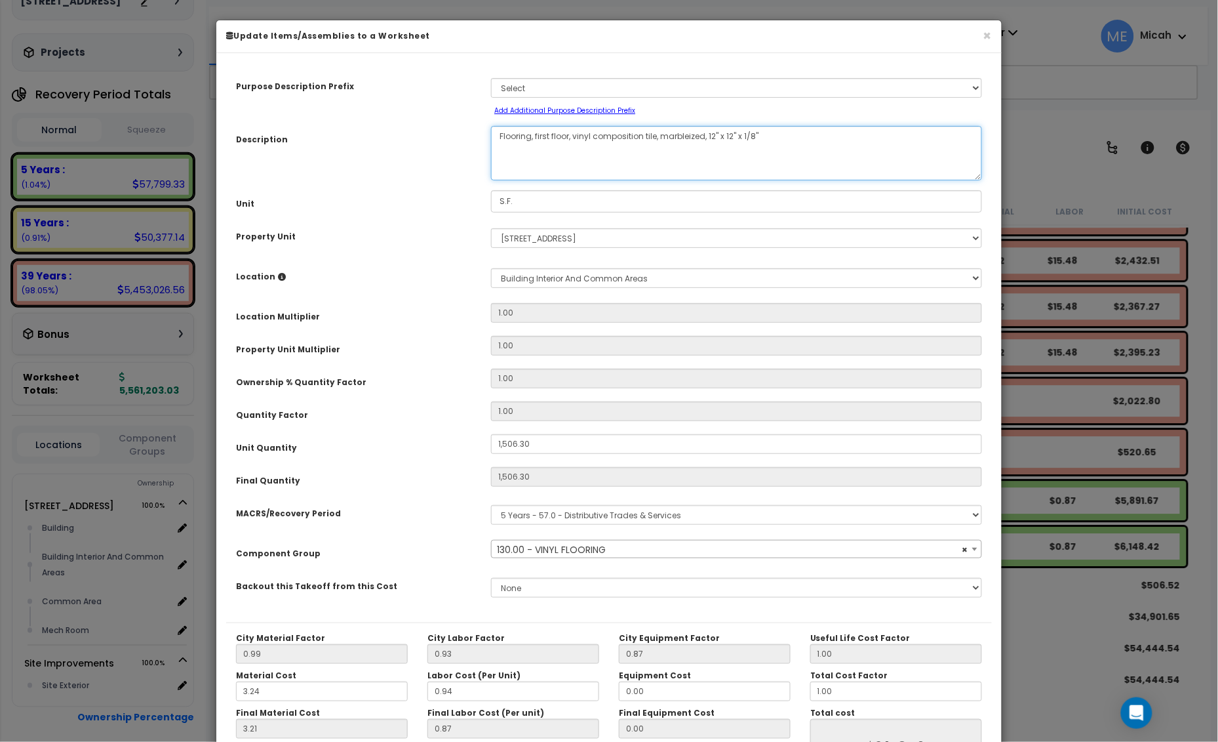
select select "56945"
type textarea "Flooring, first floorvinyl composition tile, marbleized, 12" x 12" x 1/8""
select select "56945"
type textarea "Flooring, first floor vinyl composition tile, marbleized, 12" x 12" x 1/8""
select select "56945"
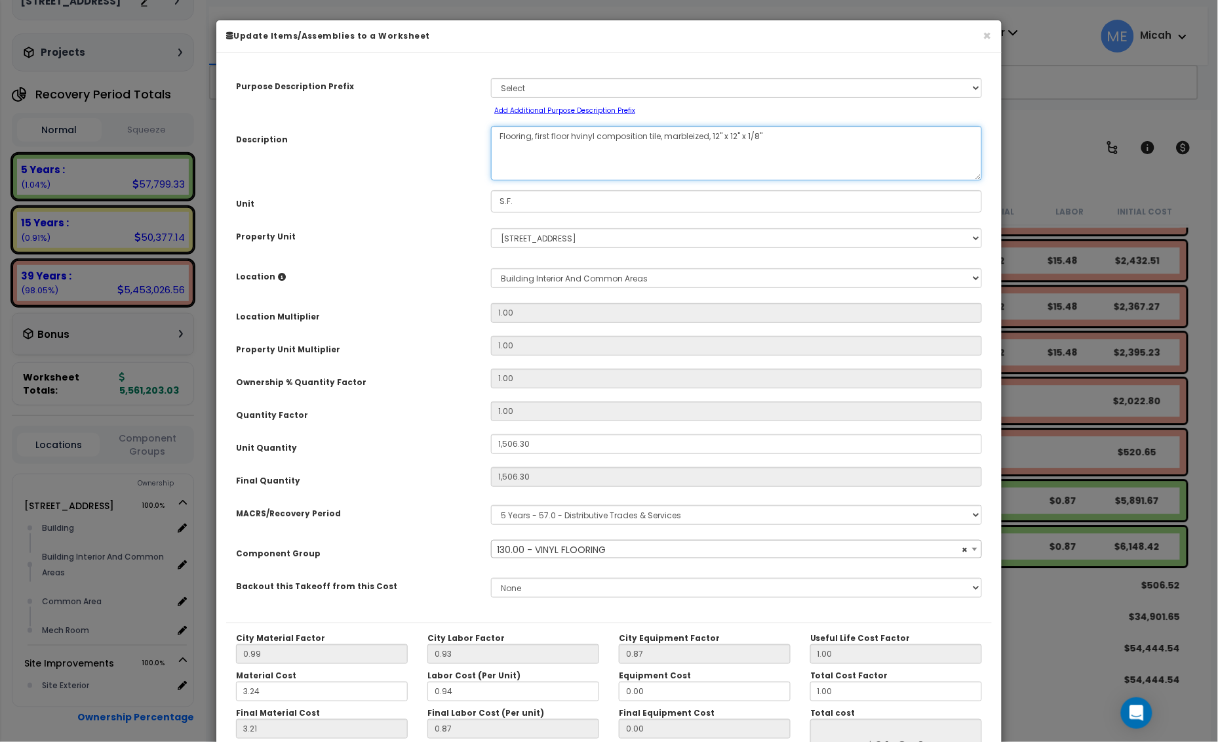
type textarea "Flooring, first floor havinyl composition tile, marbleized, 12" x 12" x 1/8""
select select "56945"
type textarea "Flooring, first floor hallvinyl composition tile, marbleized, 12" x 12" x 1/8""
select select "56945"
type textarea "Flooring, first floor hall,vinyl composition tile, marbleized, 12" x 12" x 1/8""
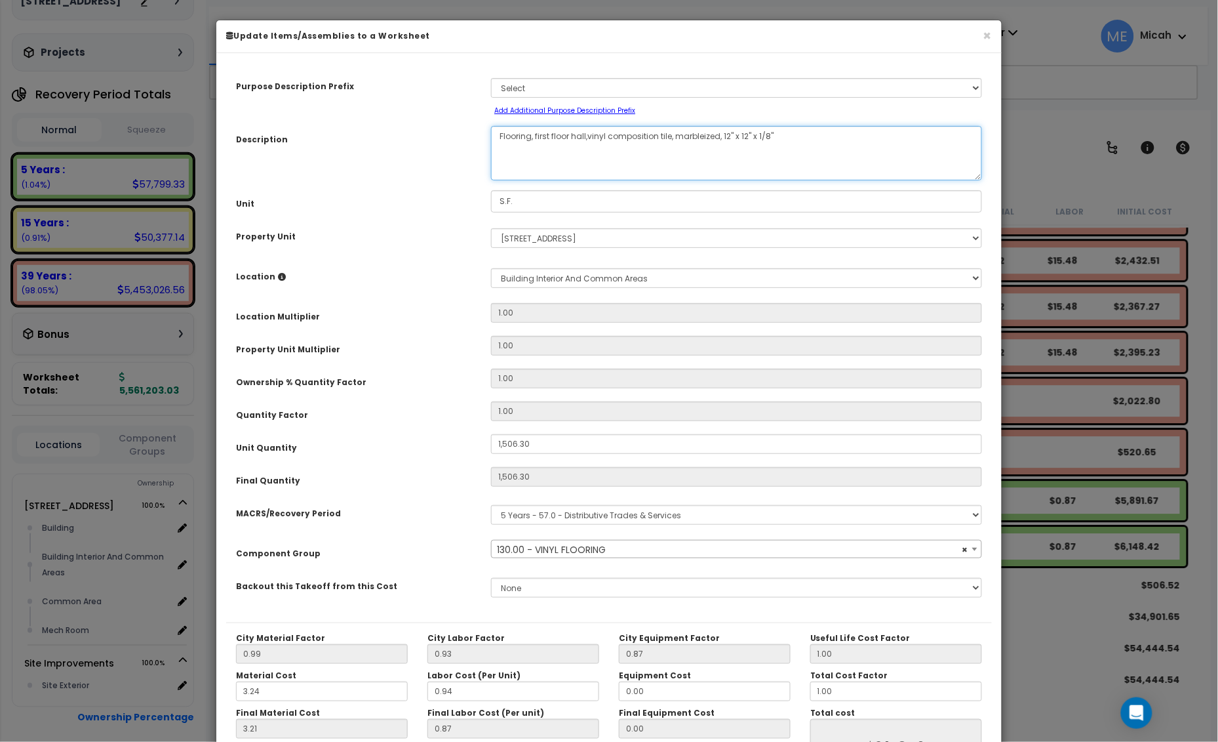
select select "56945"
type textarea "Flooring, first floor hall, vinyl composition tile, marbleized, 12" x 12" x 1/8""
select select "56945"
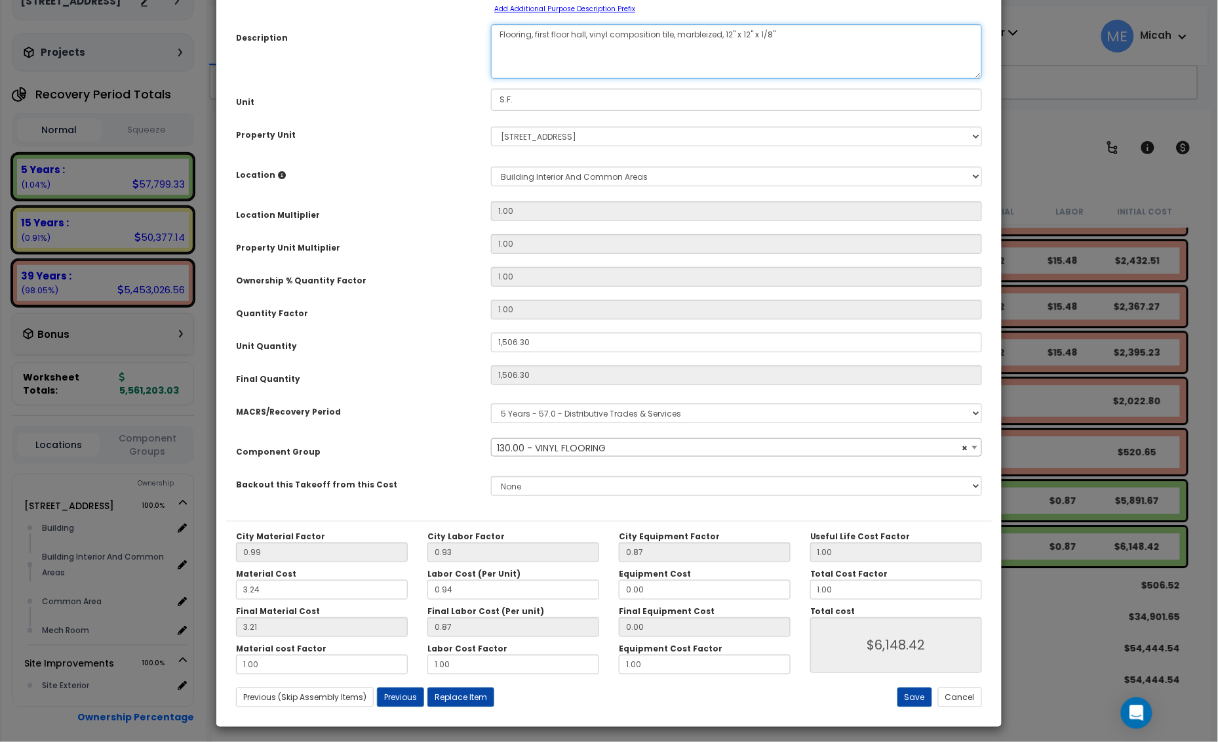
scroll to position [107, 0]
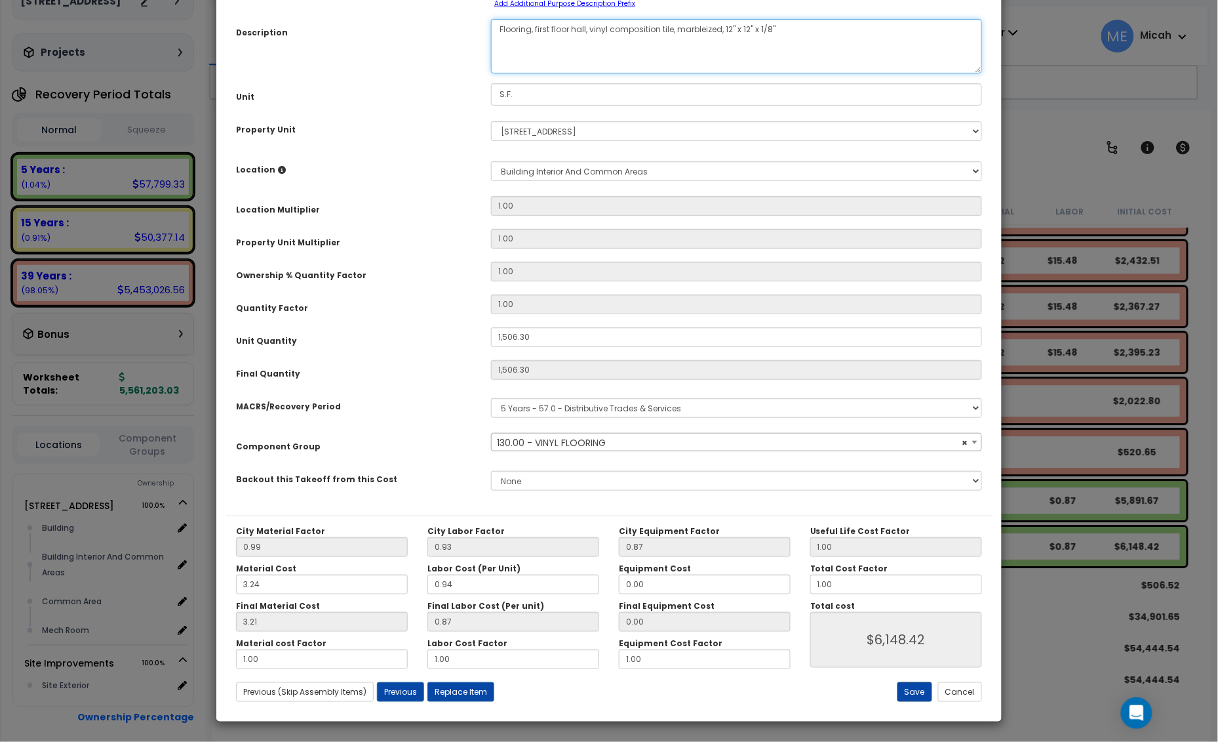
type textarea "Flooring, first floor hall, vinyl composition tile, marbleized, 12" x 12" x 1/8""
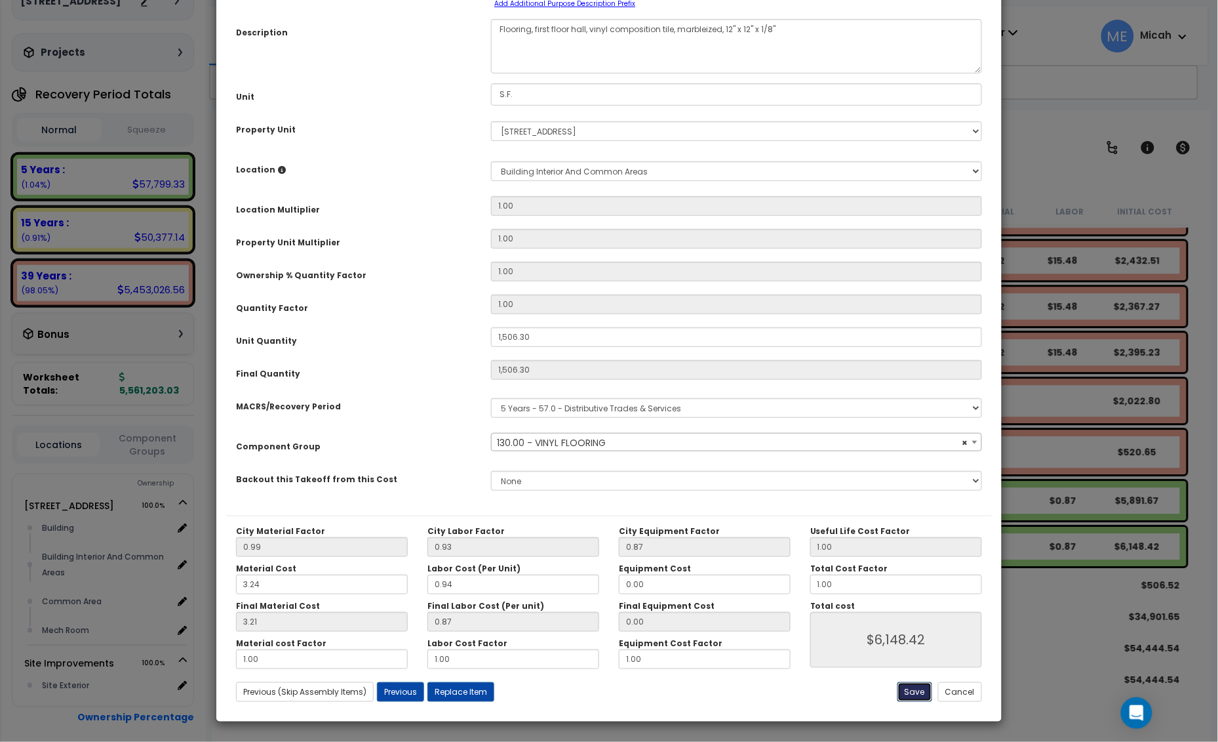
click at [904, 693] on button "Save" at bounding box center [915, 692] width 35 height 20
type input "1506.30"
type input "6148.42"
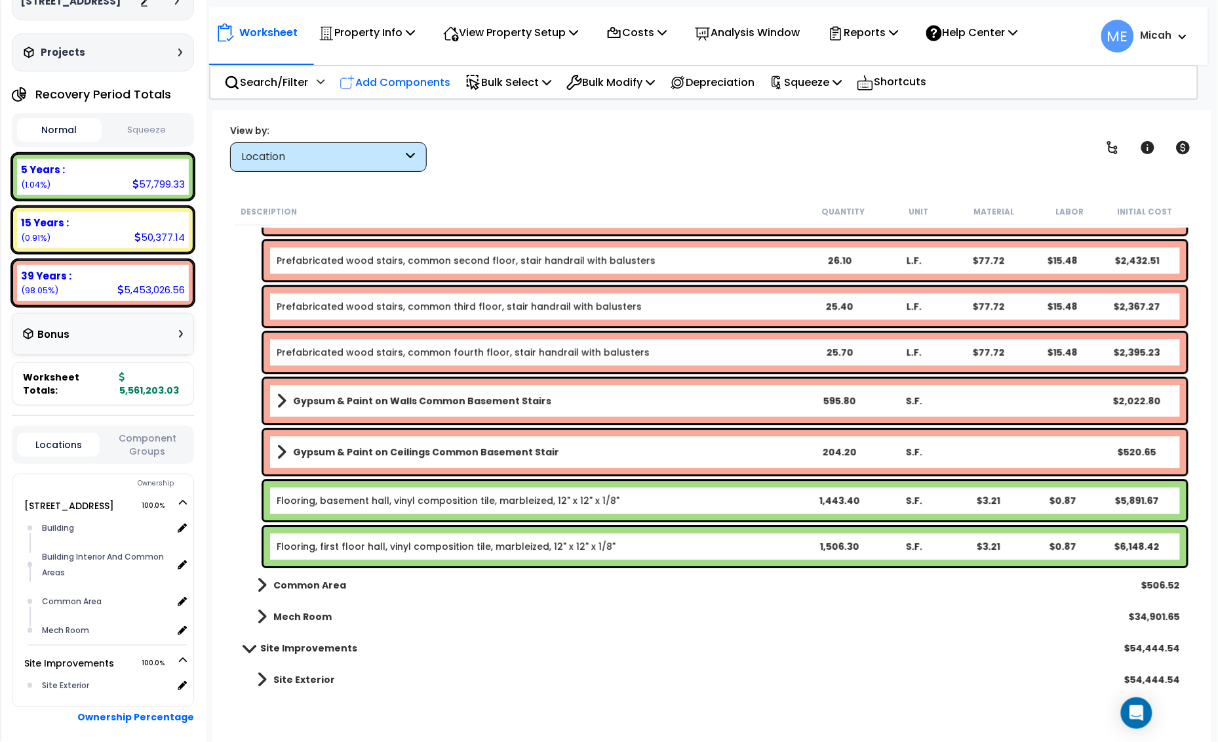
drag, startPoint x: 423, startPoint y: 70, endPoint x: 1187, endPoint y: 413, distance: 837.5
click at [423, 70] on div "Add Components" at bounding box center [394, 82] width 125 height 31
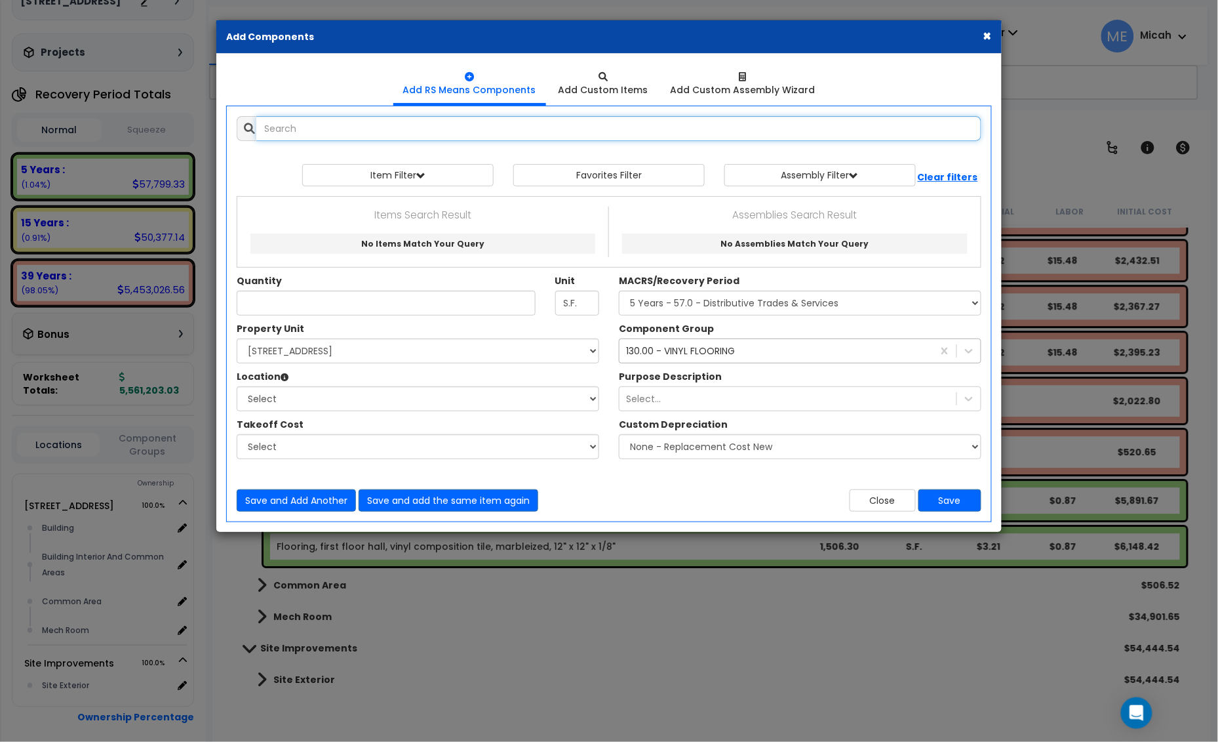
select select
click at [316, 132] on input "text" at bounding box center [618, 128] width 725 height 25
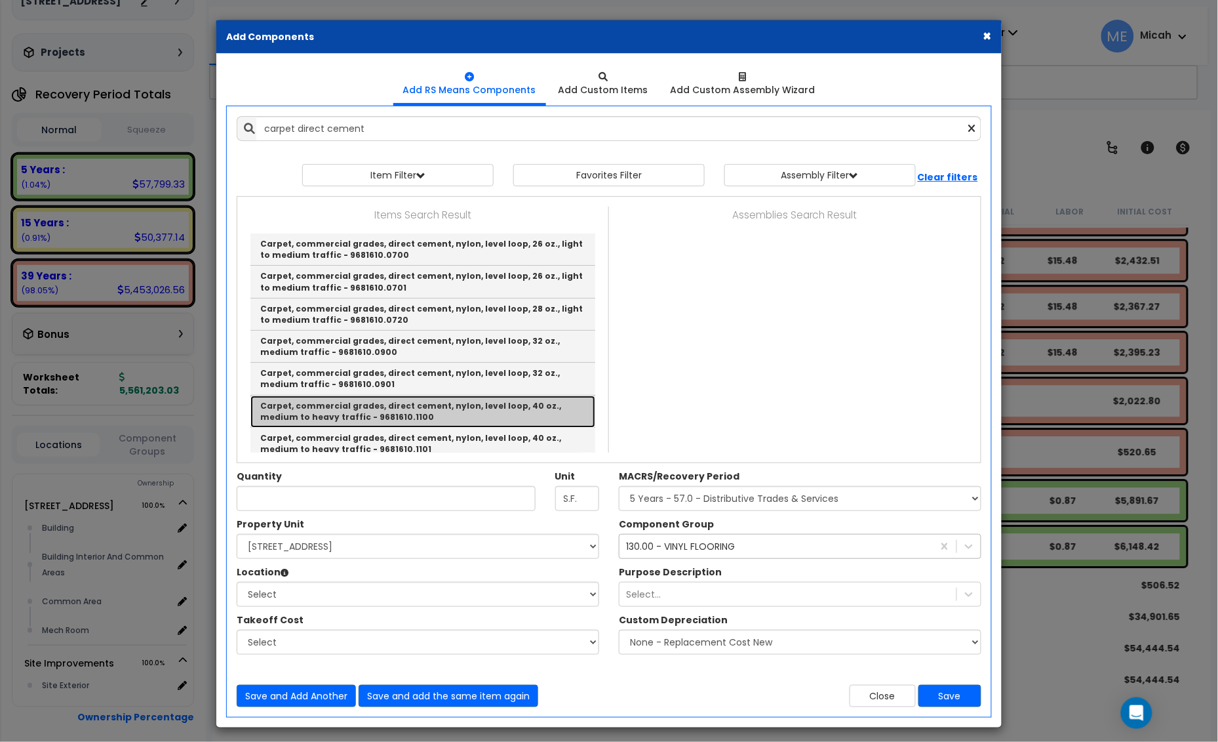
click at [388, 411] on link "Carpet, commercial grades, direct cement, nylon, level loop, 40 oz., medium to …" at bounding box center [423, 411] width 345 height 32
type input "Carpet, commercial grades, direct cement, nylon, level loop, 40 oz., medium to …"
type input "S.Y."
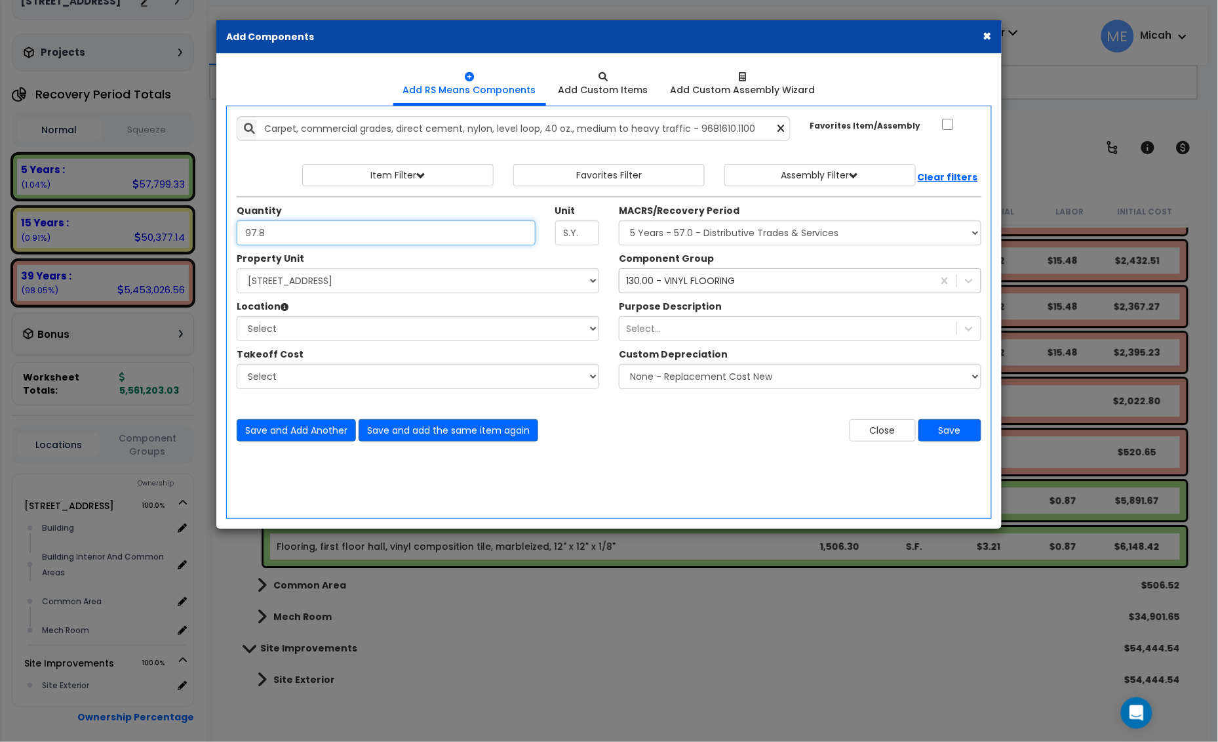
click at [205, 240] on div "× Add Components Add RS Means Components Add Custom Items Add Items" at bounding box center [609, 371] width 1218 height 742
type input "10.9"
click at [299, 294] on div "Property Unit Select 25 Penncraft Ave Site Improvements Select Building" at bounding box center [418, 327] width 382 height 151
click at [302, 286] on select "Select 25 Penncraft Ave Site Improvements" at bounding box center [418, 280] width 363 height 25
select select "170921"
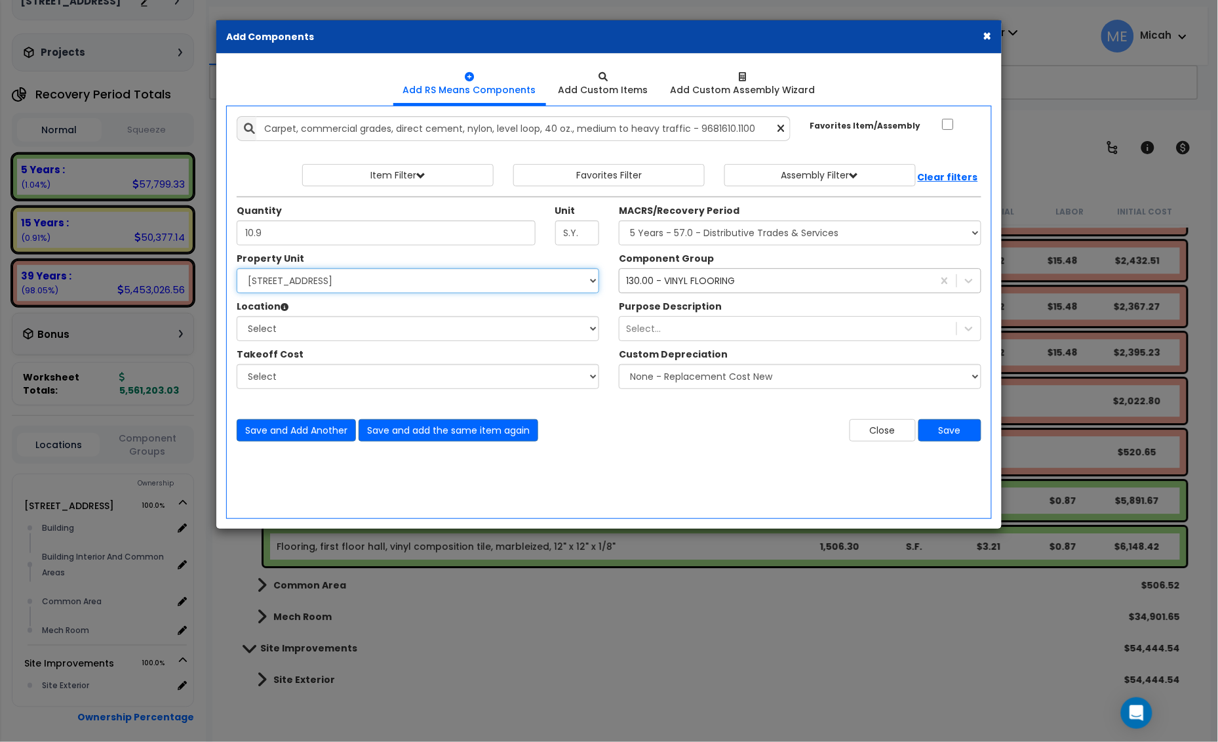
click at [237, 269] on select "Select 25 Penncraft Ave Site Improvements" at bounding box center [418, 280] width 363 height 25
click at [319, 325] on select "Select Building Building Interior Building Interior And Common Areas Common Are…" at bounding box center [418, 328] width 363 height 25
select select "31953"
click at [237, 317] on select "Select Building Building Interior Building Interior And Common Areas Common Are…" at bounding box center [418, 328] width 363 height 25
click at [650, 233] on select "Select MACRS/Recovery Period 5 Years - 57.0 - Distributive Trades & Services 5 …" at bounding box center [800, 232] width 363 height 25
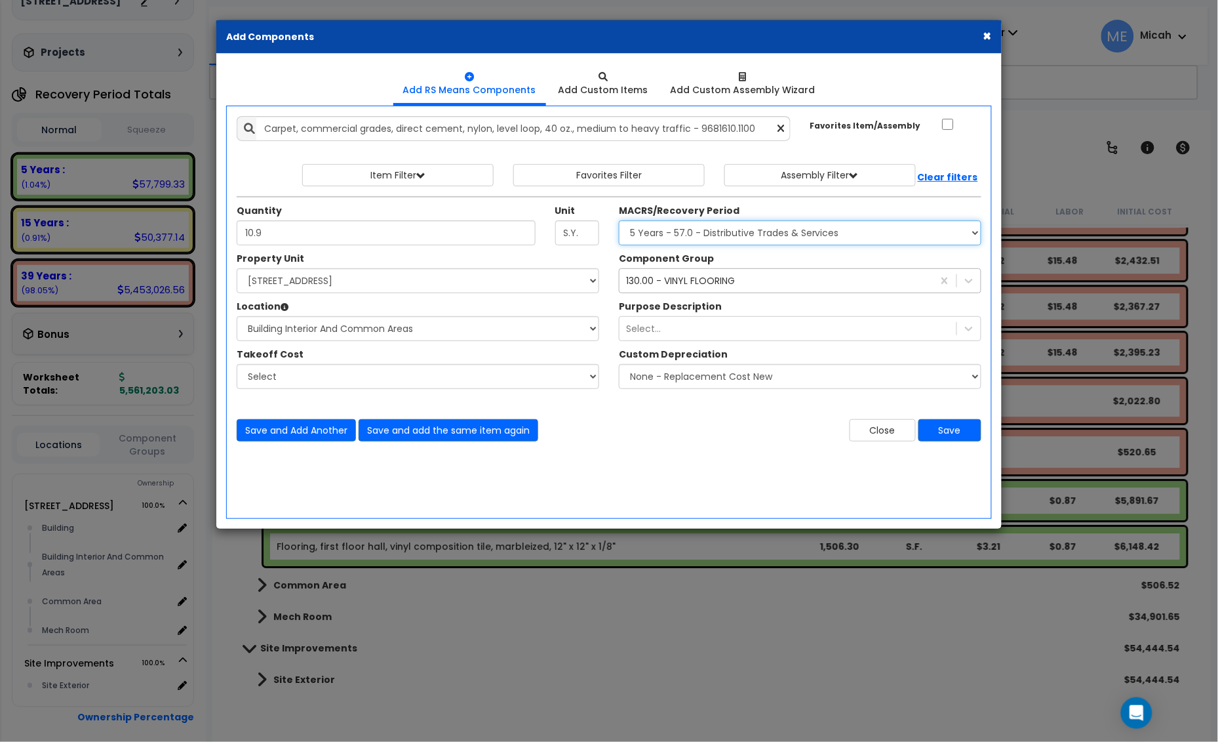
select select "3667"
click at [619, 221] on select "Select MACRS/Recovery Period 5 Years - 57.0 - Distributive Trades & Services 5 …" at bounding box center [800, 232] width 363 height 25
click at [670, 283] on div "130.00 - VINYL FLOORING" at bounding box center [680, 280] width 109 height 13
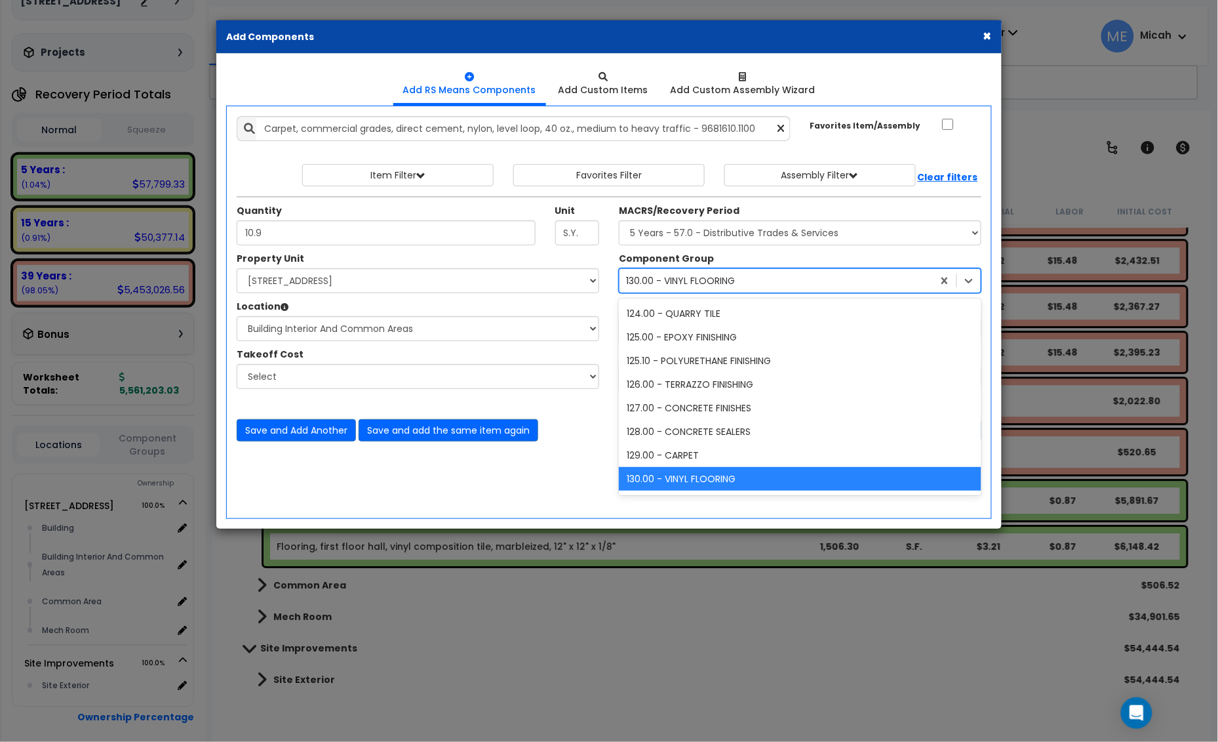
scroll to position [167, 0]
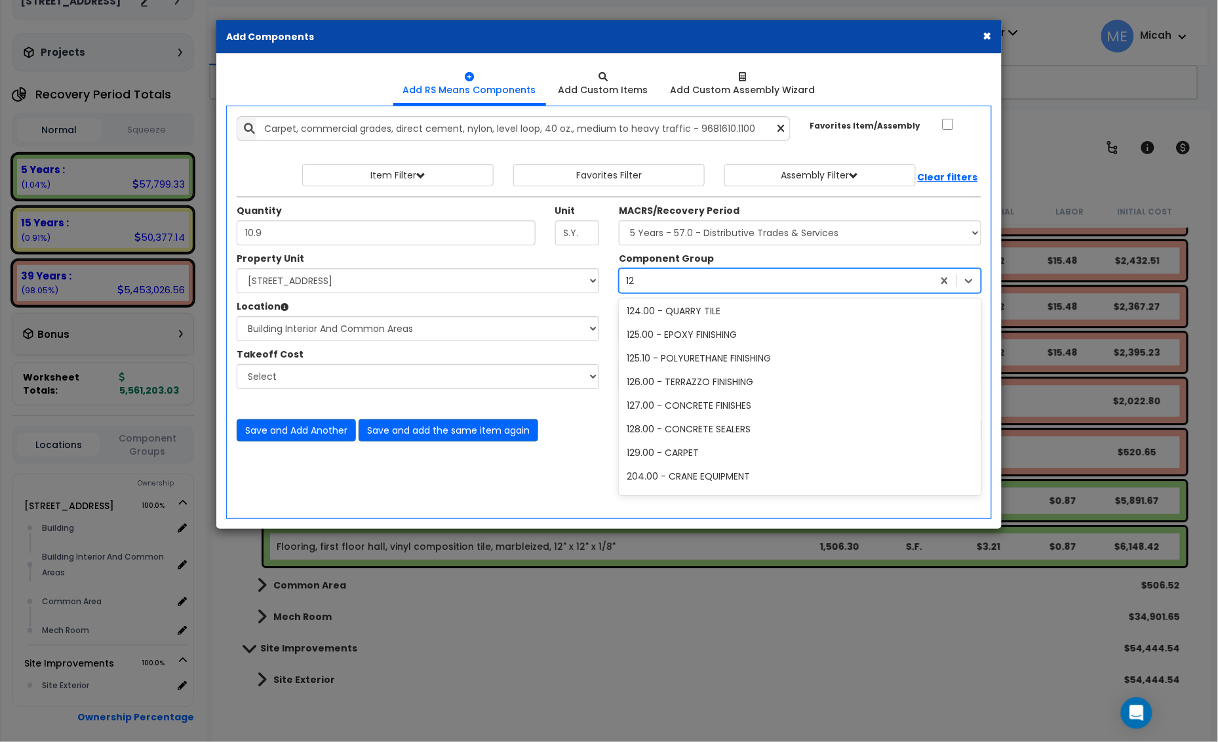
type input "129"
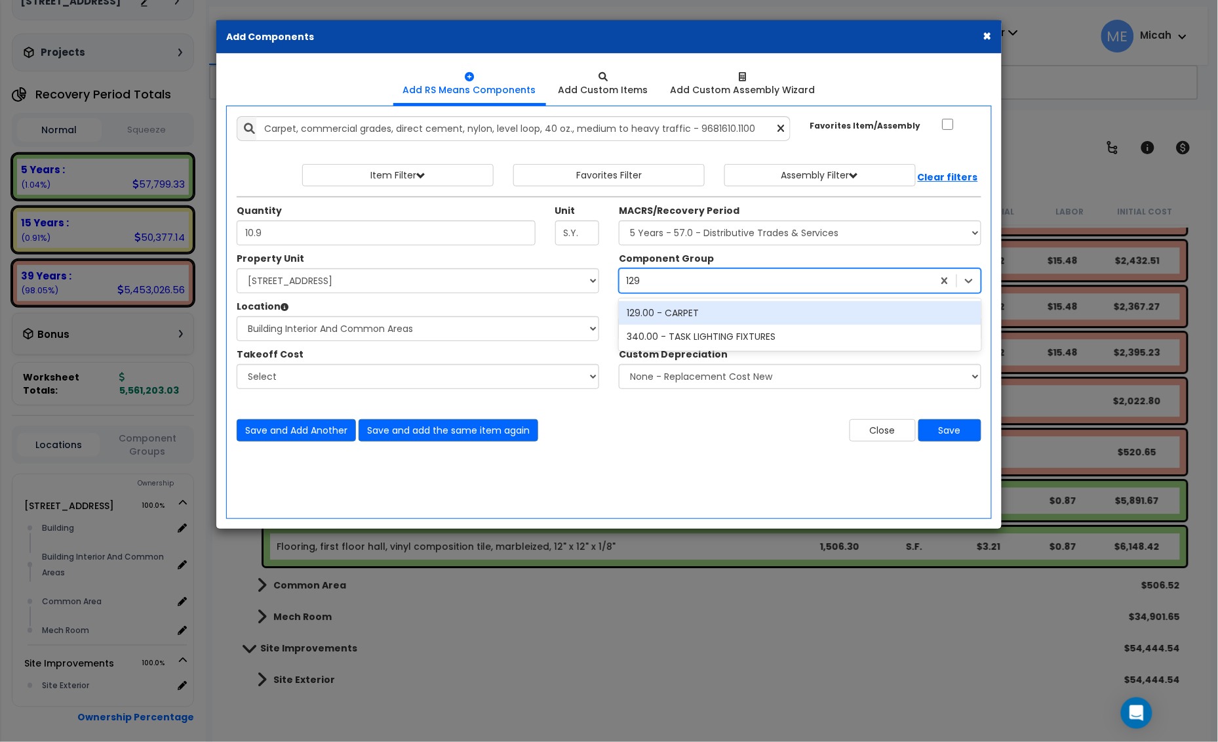
click at [670, 302] on div "129.00 - CARPET" at bounding box center [800, 313] width 363 height 24
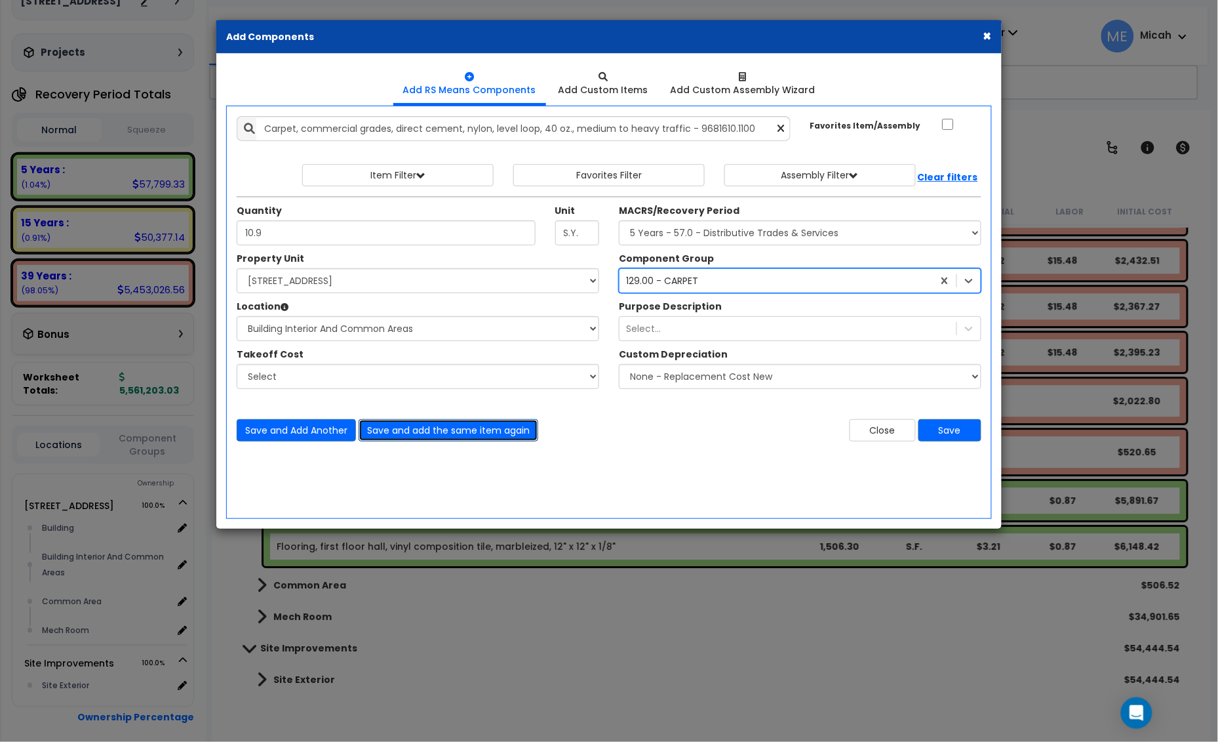
click at [462, 426] on button "Save and add the same item again" at bounding box center [449, 430] width 180 height 22
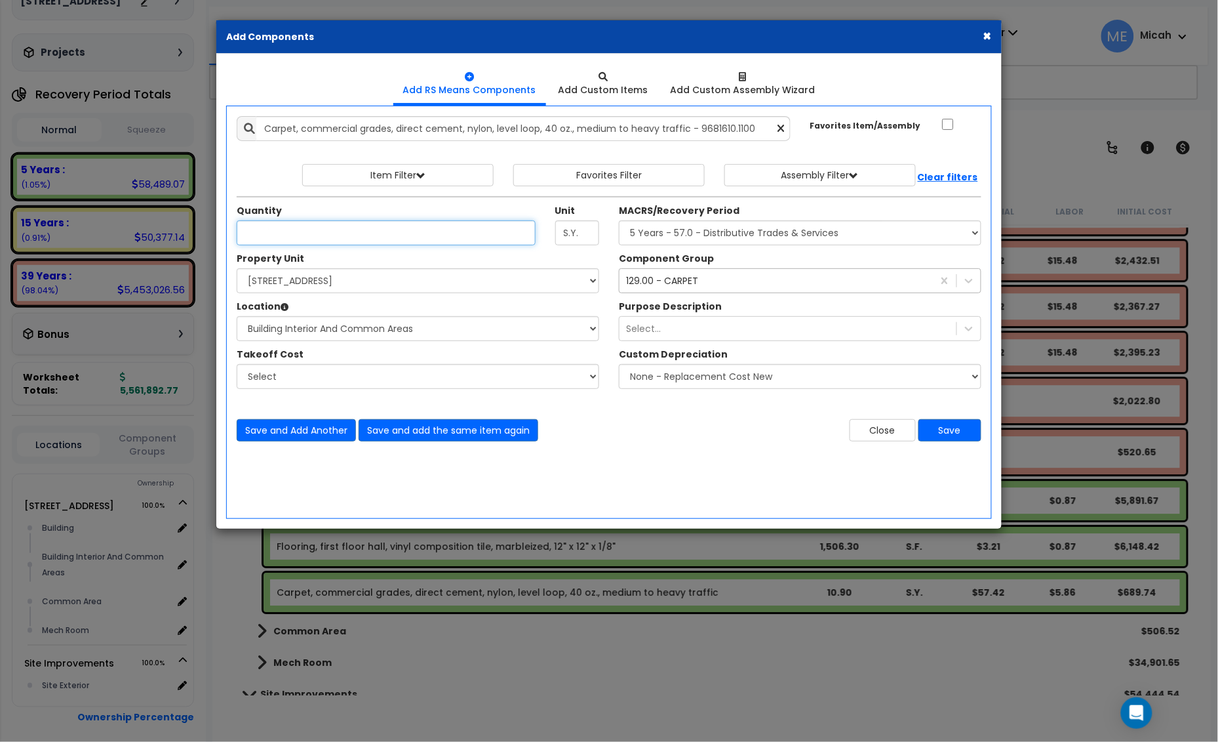
click at [300, 228] on input "Unit Quantity" at bounding box center [386, 232] width 299 height 25
type input "242.7"
click at [418, 431] on button "Save and add the same item again" at bounding box center [449, 430] width 180 height 22
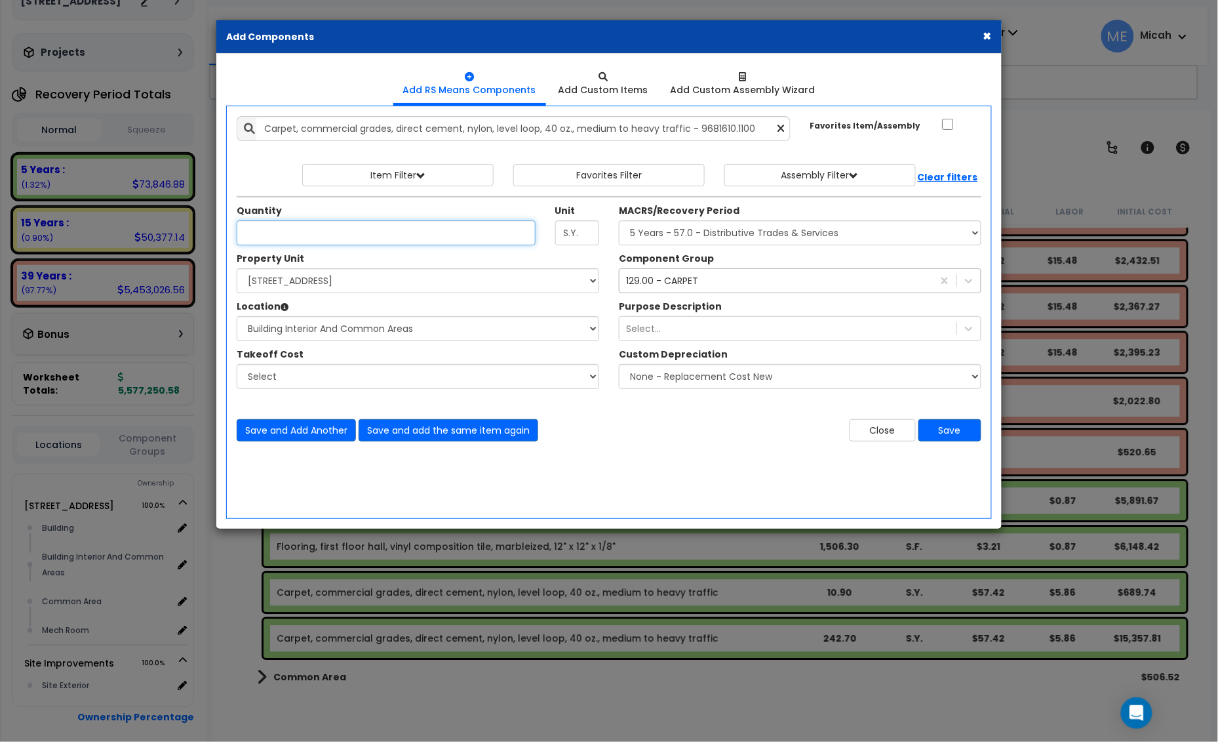
click at [294, 236] on input "Unit Quantity" at bounding box center [386, 232] width 299 height 25
type input "78.1"
click at [476, 425] on button "Save and add the same item again" at bounding box center [449, 430] width 180 height 22
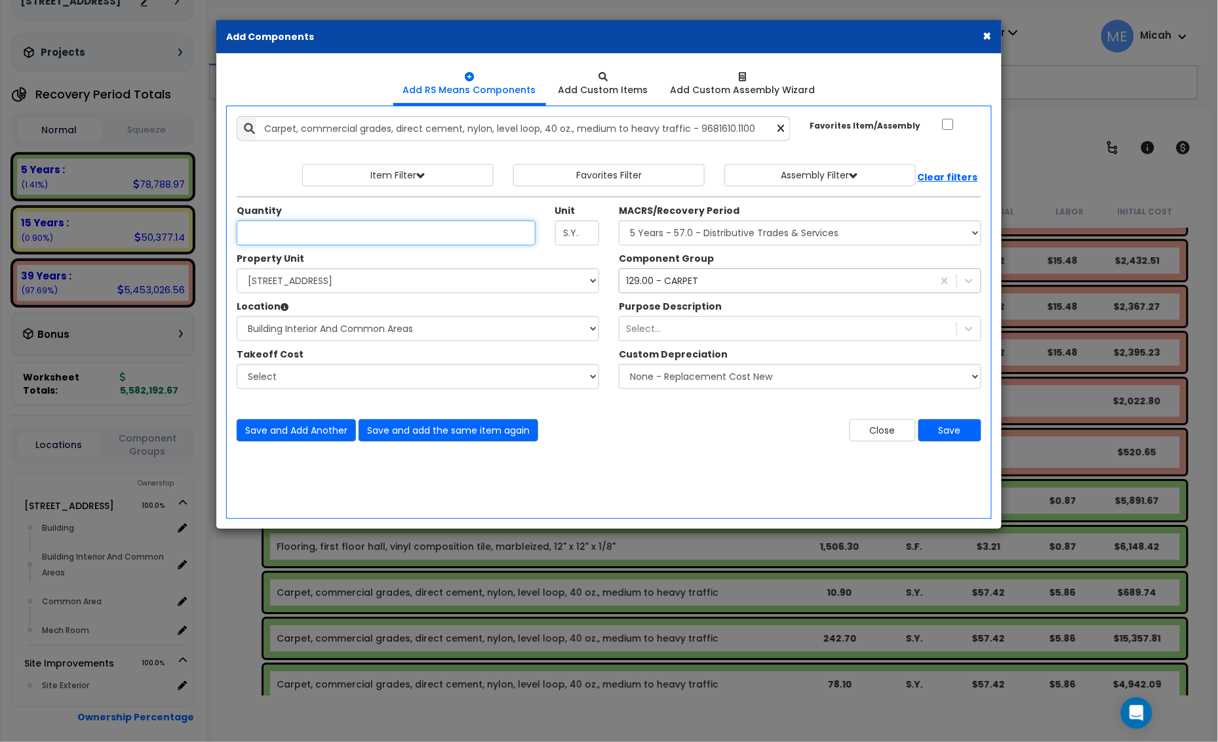
click at [279, 233] on input "Unit Quantity" at bounding box center [386, 232] width 299 height 25
type input "159.1"
click at [971, 434] on button "Save" at bounding box center [950, 430] width 63 height 22
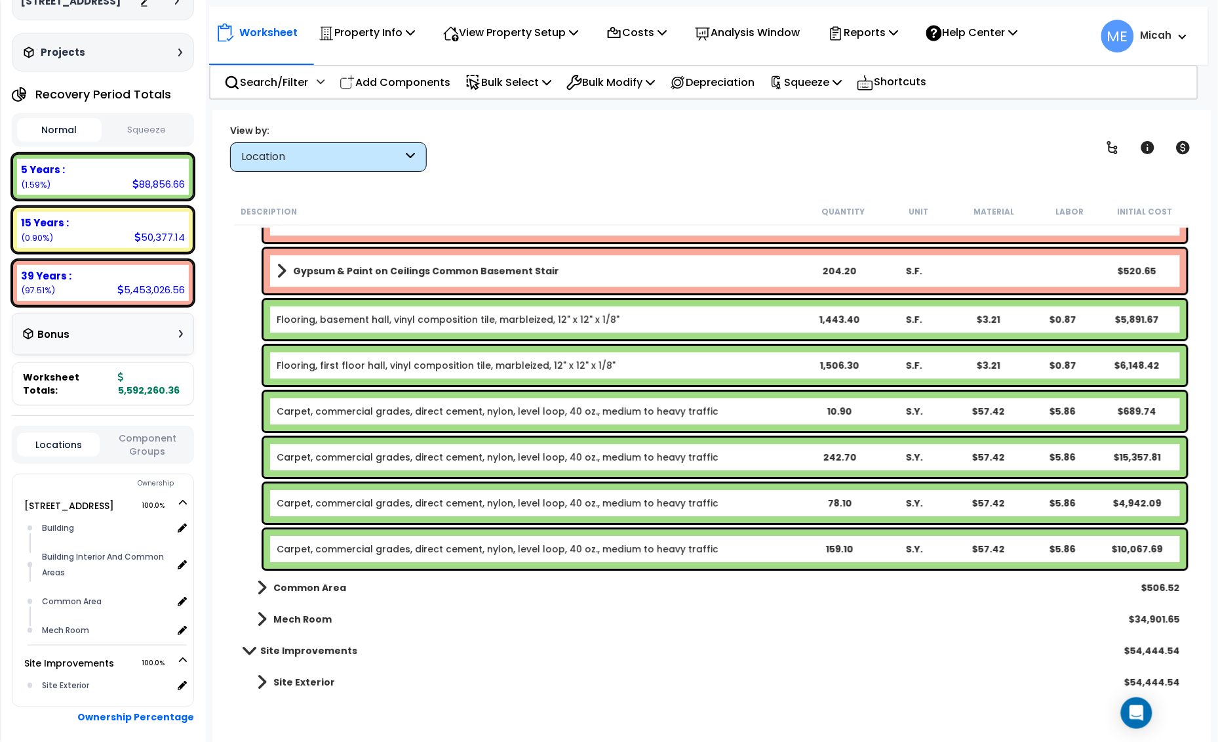
scroll to position [4660, 0]
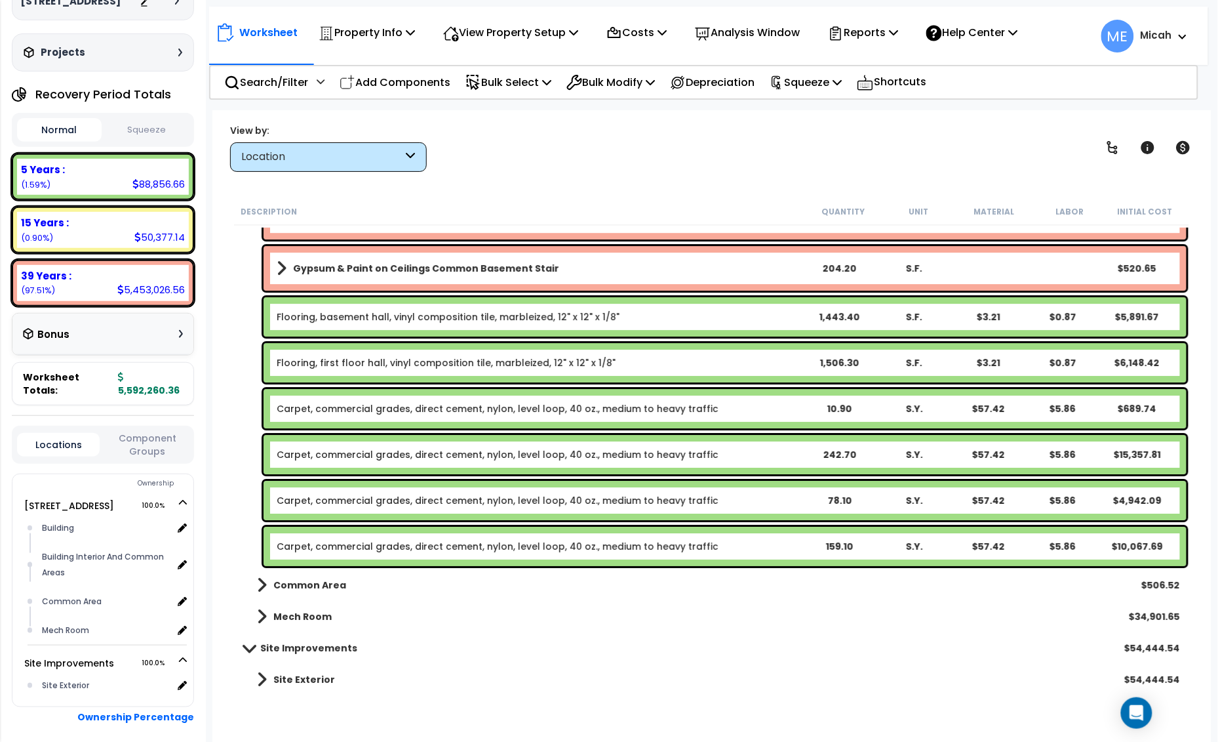
click at [352, 407] on link "Carpet, commercial grades, direct cement, nylon, level loop, 40 oz., medium to …" at bounding box center [498, 408] width 442 height 13
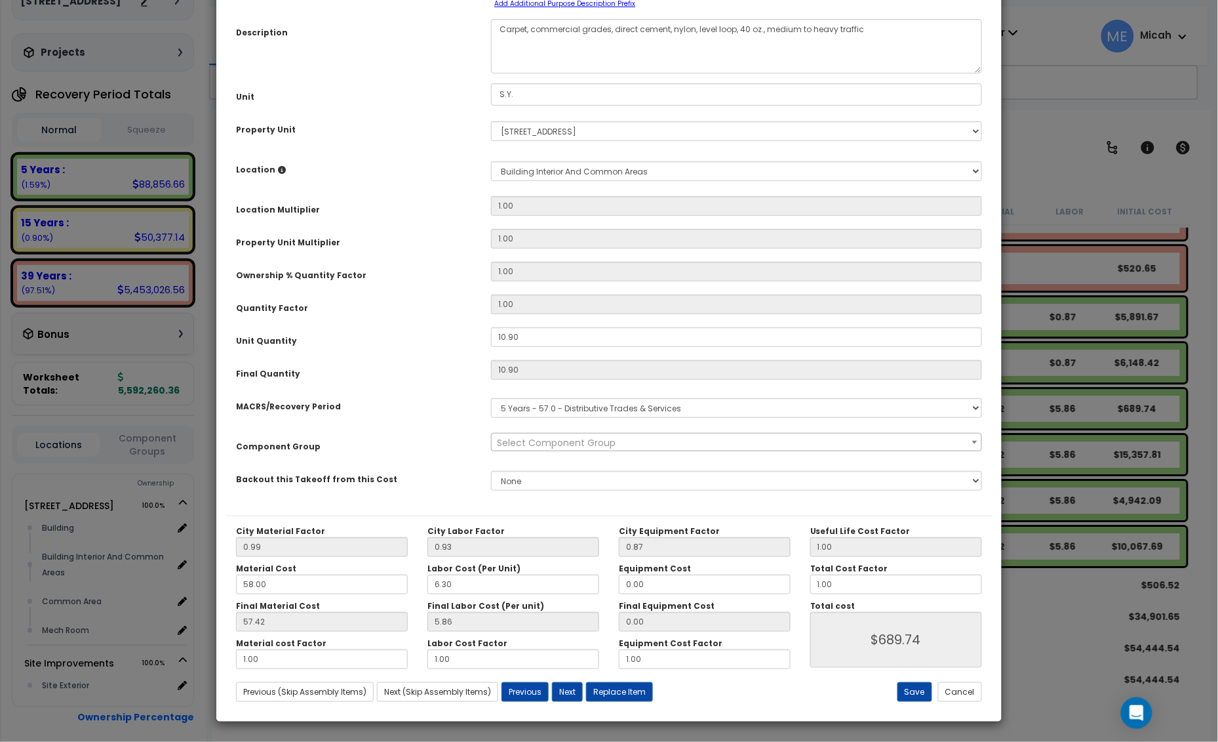
scroll to position [0, 0]
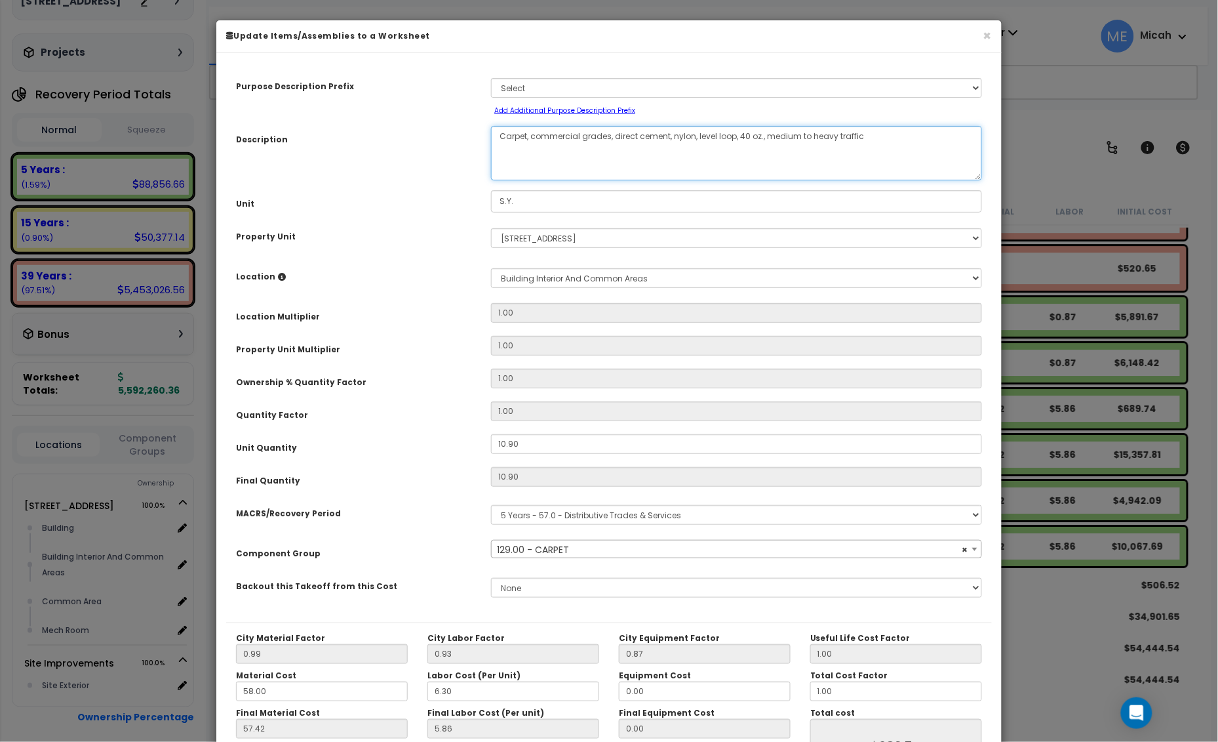
click at [531, 136] on textarea "Carpet, commercial grades, direct cement, nylon, level loop, 40 oz., medium to …" at bounding box center [736, 153] width 491 height 54
select select "56944"
type textarea "Carpet, fcommercial grades, direct cement, nylon, level loop, 40 oz., medium to…"
select select "56944"
type textarea "Carpet, fircommercial grades, direct cement, nylon, level loop, 40 oz., medium …"
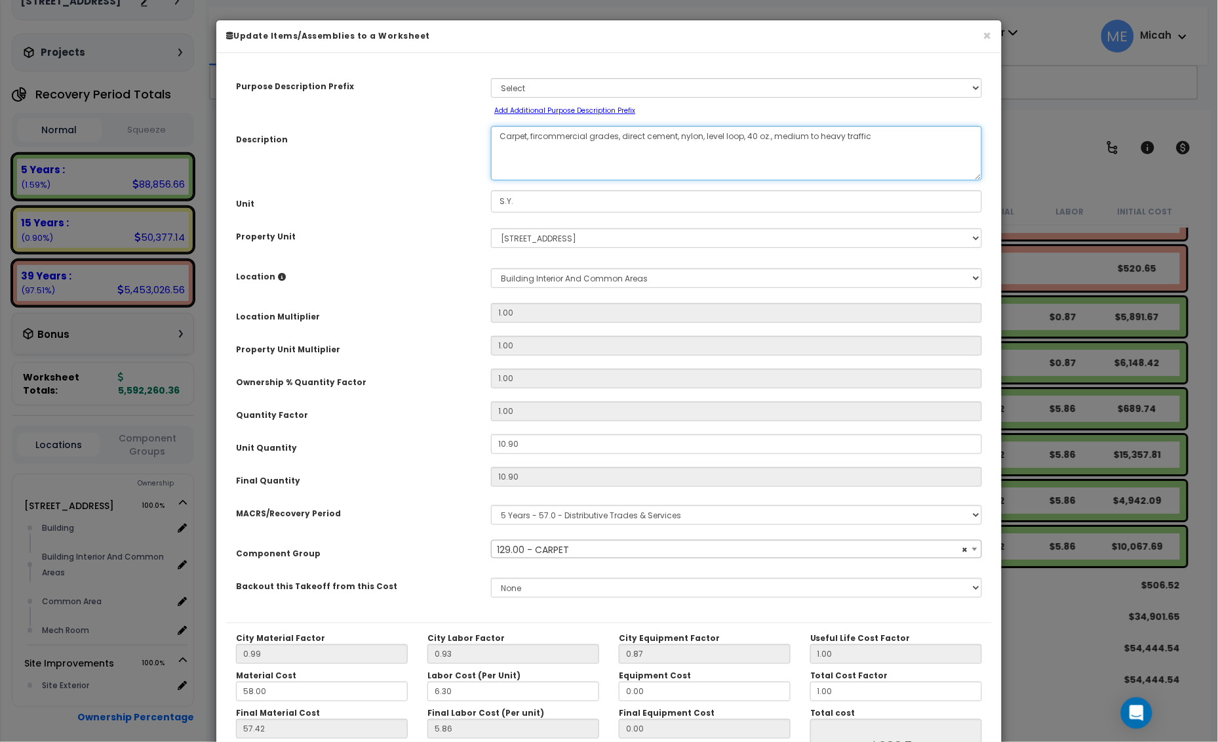
select select "56944"
type textarea "Carpet, firstcommercial grades, direct cement, nylon, level loop, 40 oz., mediu…"
select select "56944"
type textarea "Carpet, first fcommercial grades, direct cement, nylon, level loop, 40 oz., med…"
select select "56944"
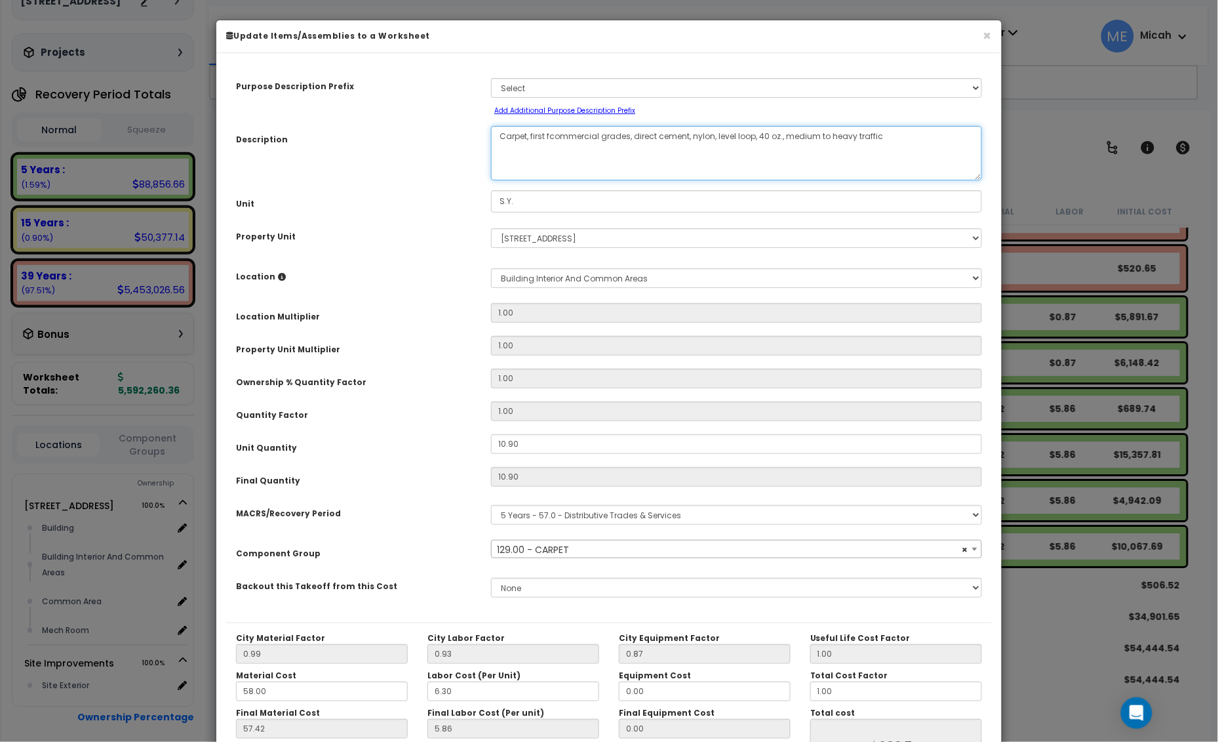
type textarea "Carpet, first flcommercial grades, direct cement, nylon, level loop, 40 oz., me…"
select select "56944"
type textarea "Carpet, first floorcommercial grades, direct cement, nylon, level loop, 40 oz.,…"
select select "56944"
type textarea "Carpet, first floor commercial grades, direct cement, nylon, level loop, 40 oz.…"
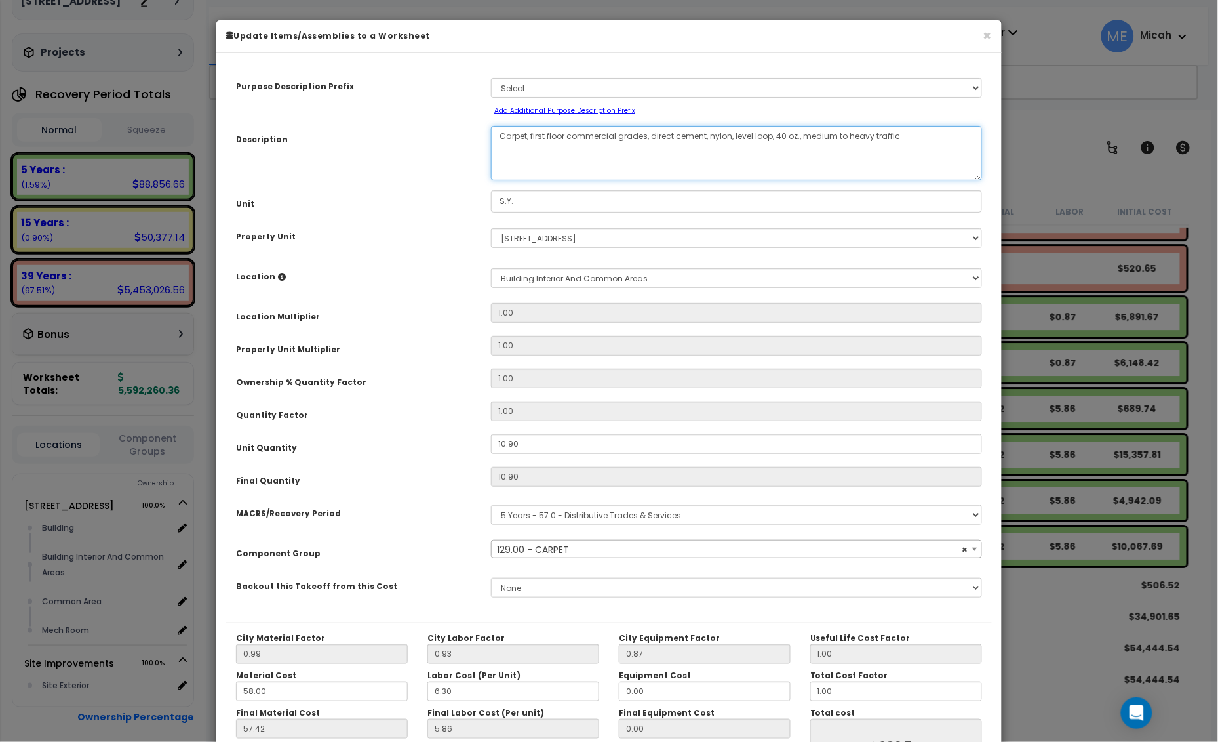
select select "56944"
type textarea "Carpet, first floor hacommercial grades, direct cement, nylon, level loop, 40 o…"
select select "56944"
type textarea "Carpet, first floor hallcommercial grades, direct cement, nylon, level loop, 40…"
select select "56944"
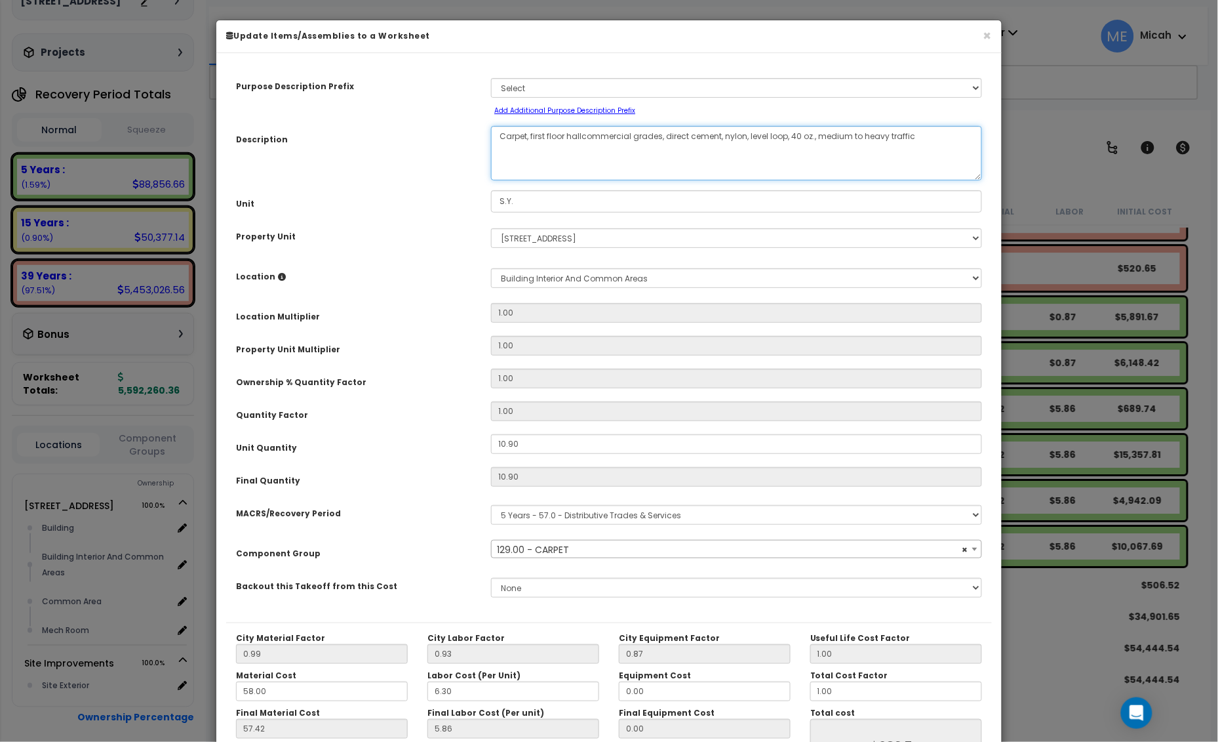
type textarea "Carpet, first floor hall,commercial grades, direct cement, nylon, level loop, 4…"
select select "56944"
type textarea "Carpet, first floor hall, commercial grades, direct cement, nylon, level loop, …"
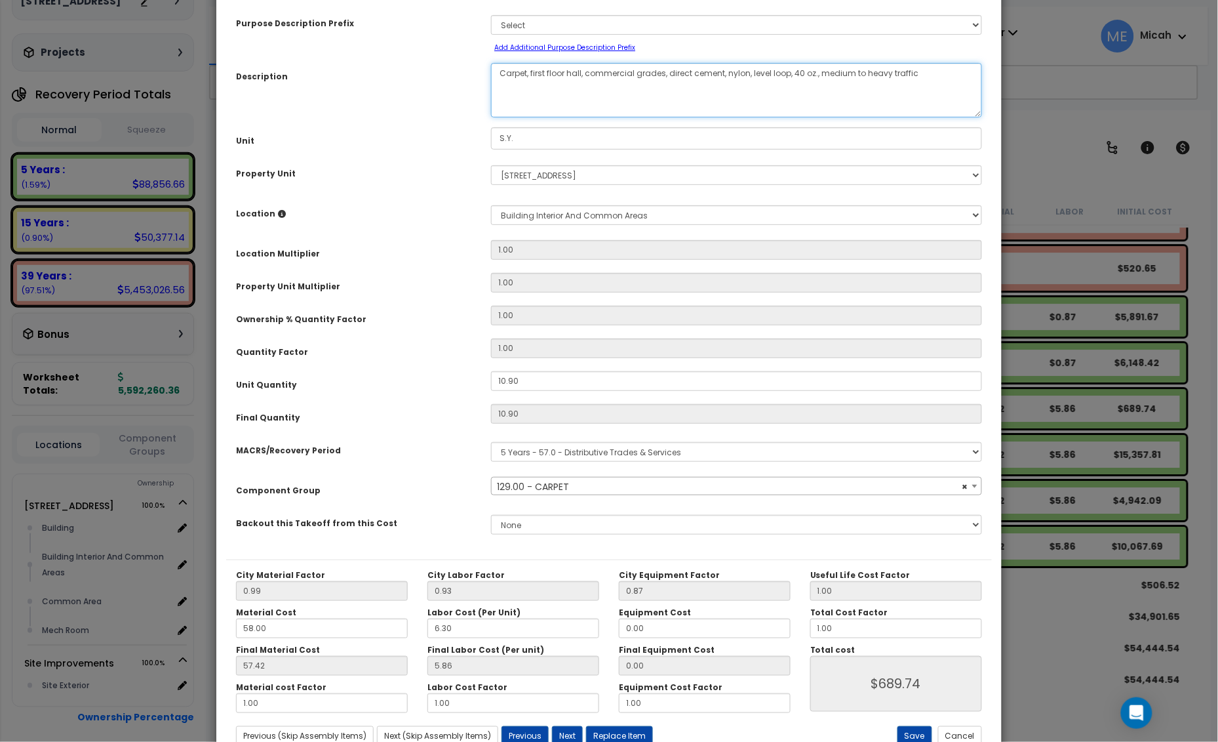
scroll to position [107, 0]
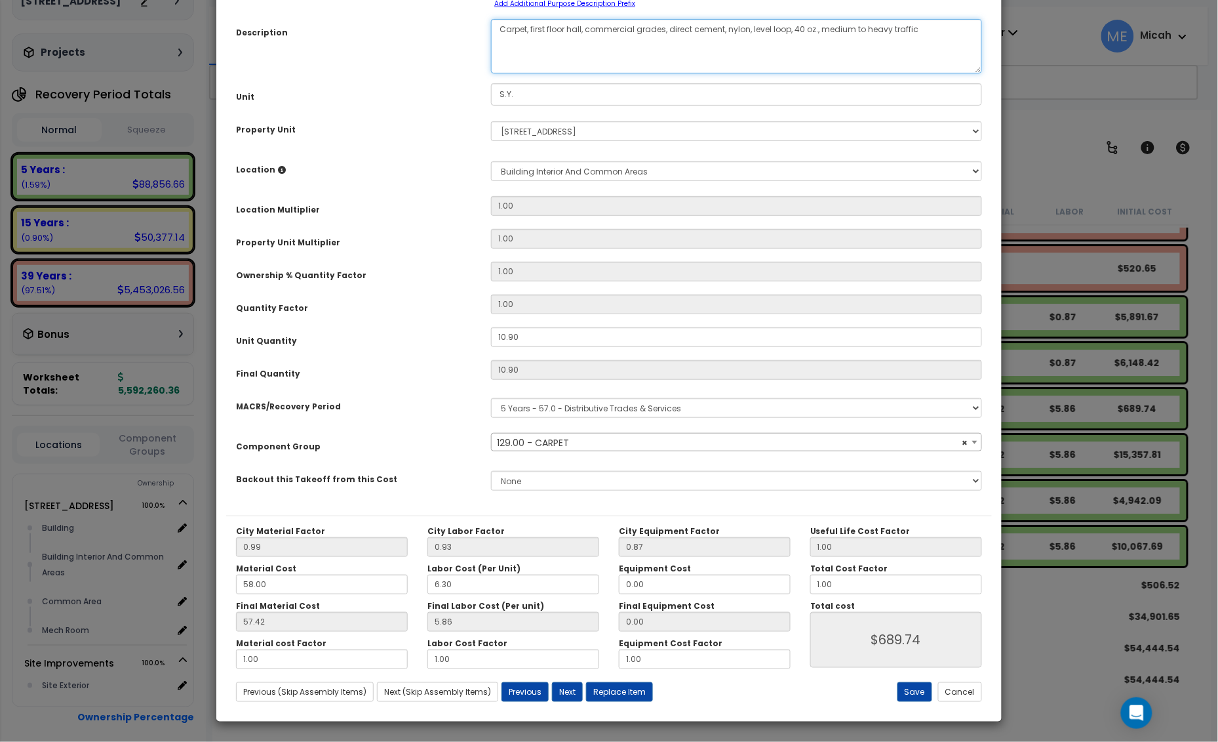
select select "56944"
type textarea "Carpet, first floor hall, commercial grades, direct cement, nylon, level loop, …"
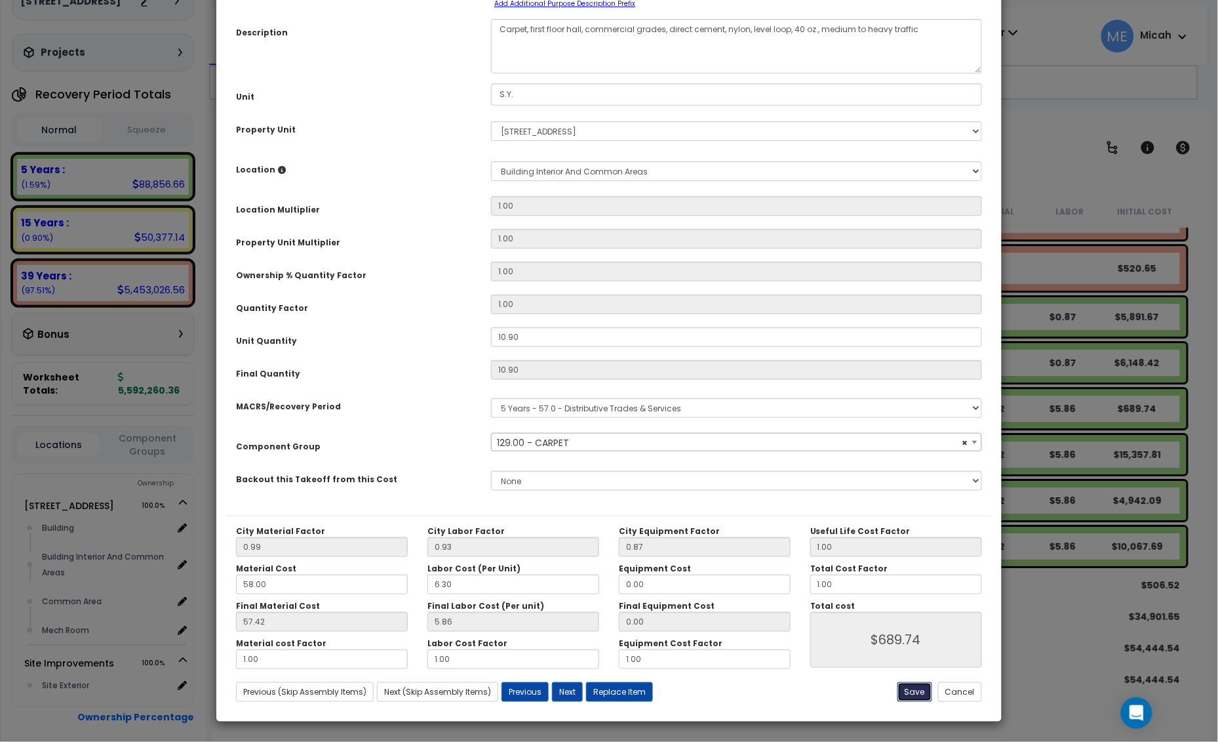
click at [915, 689] on button "Save" at bounding box center [915, 692] width 35 height 20
type input "689.74"
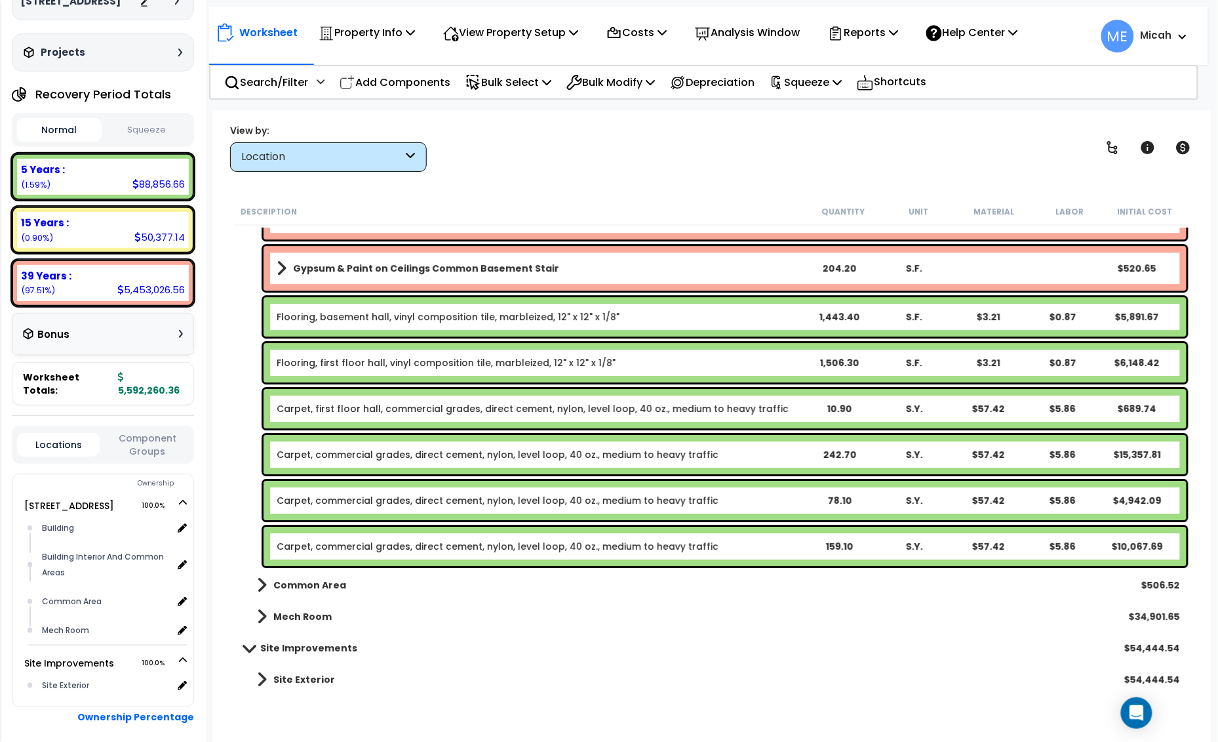
click at [341, 451] on link "Carpet, commercial grades, direct cement, nylon, level loop, 40 oz., medium to …" at bounding box center [498, 454] width 442 height 13
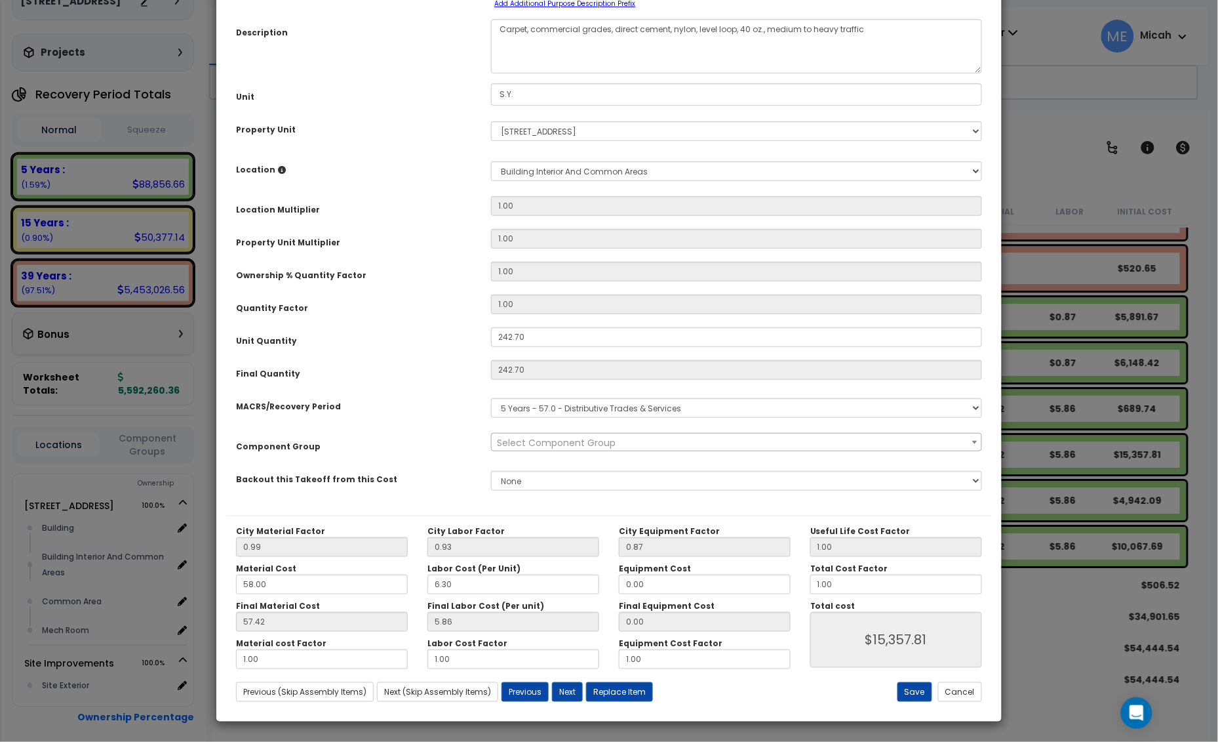
scroll to position [0, 0]
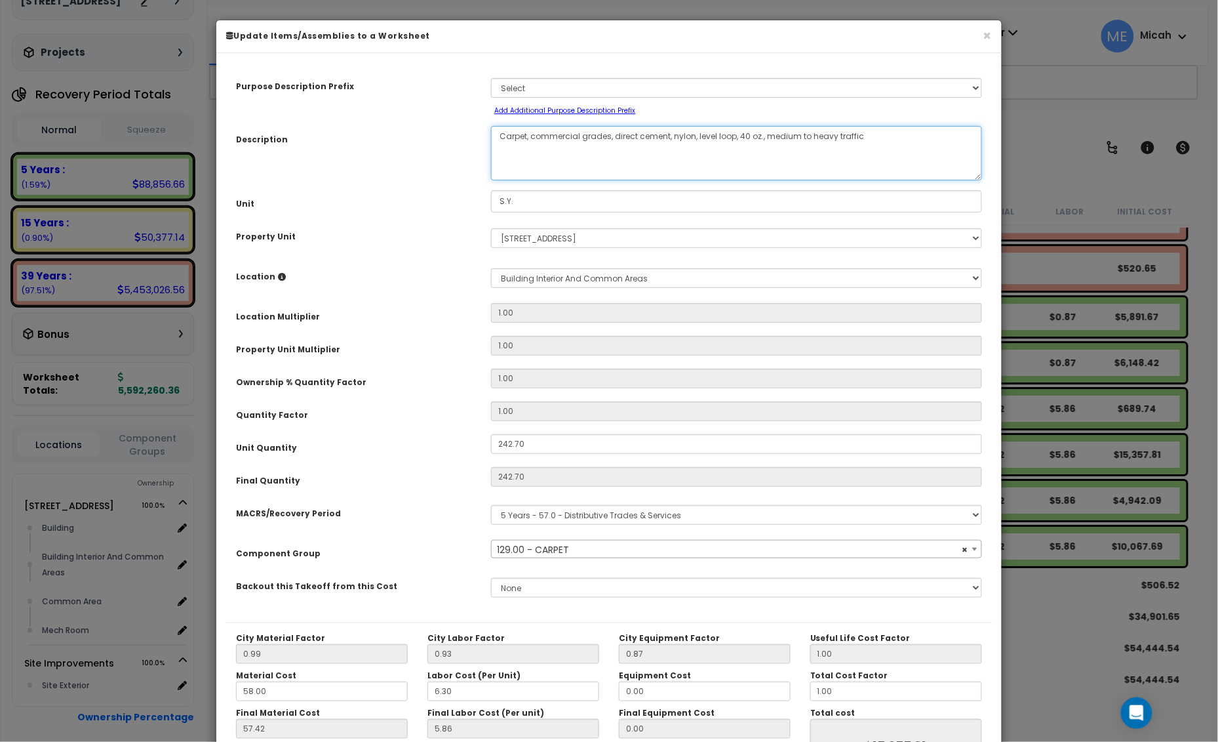
click at [530, 136] on textarea "Carpet, commercial grades, direct cement, nylon, level loop, 40 oz., medium to …" at bounding box center [736, 153] width 491 height 54
select select "56944"
type textarea "Carpet, commercial grades, direct cement, nylon, level loop, 40 oz., medium to …"
select select "56944"
type textarea "Carpet, se commercial grades, direct cement, nylon, level loop, 40 oz., medium …"
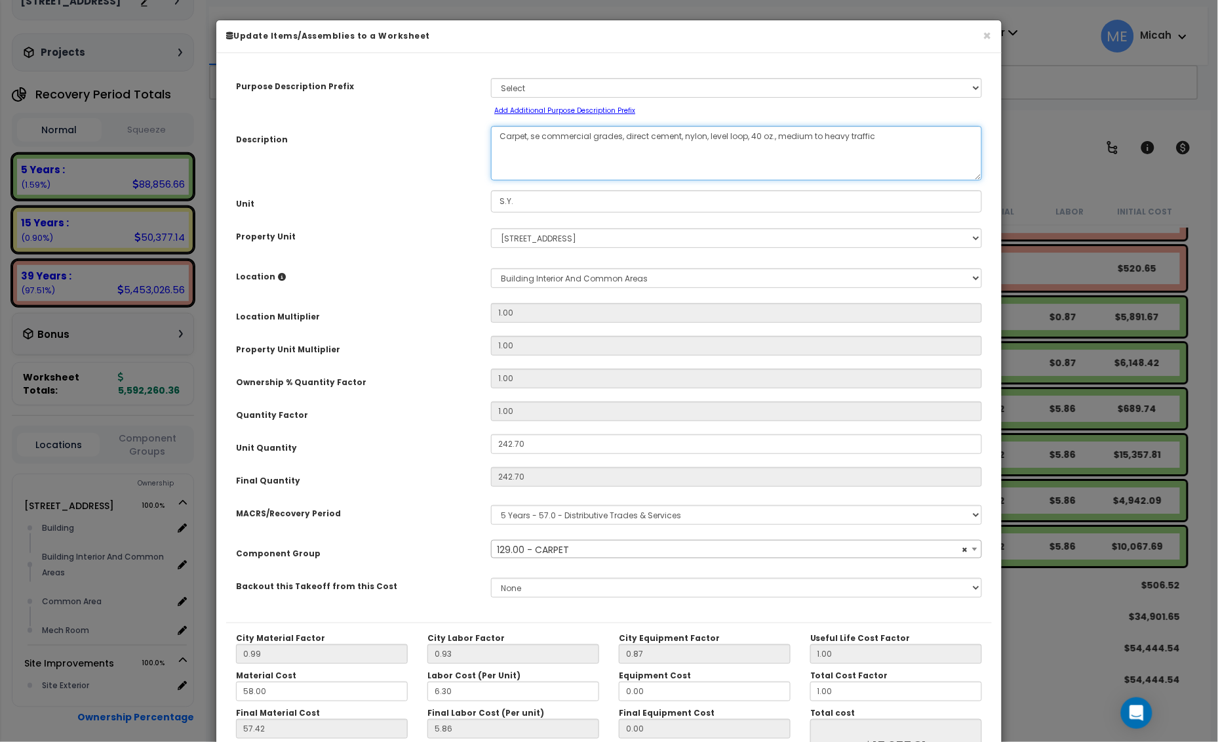
select select "56944"
type textarea "Carpet, secon commercial grades, direct cement, nylon, level loop, 40 oz., medi…"
select select "56944"
type textarea "Carpet, second commercial grades, direct cement, nylon, level loop, 40 oz., med…"
select select "56944"
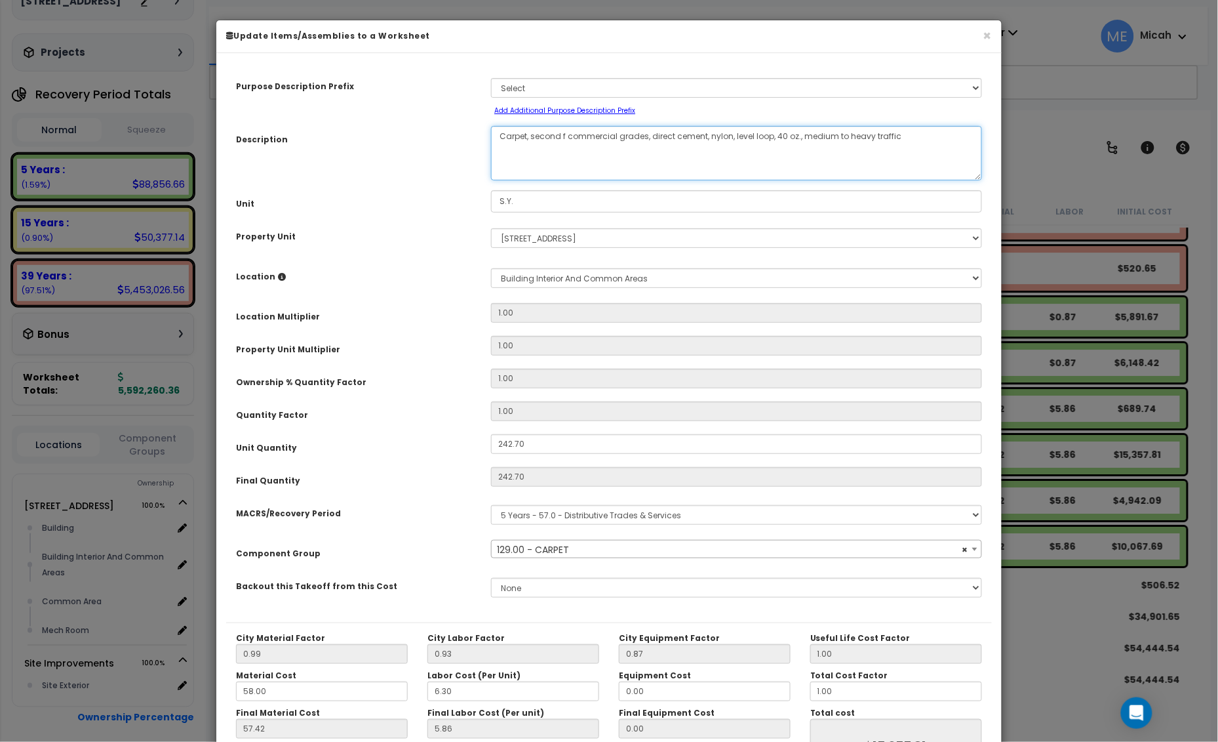
type textarea "Carpet, second fl commercial grades, direct cement, nylon, level loop, 40 oz., …"
select select "56944"
type textarea "Carpet, second flo commercial grades, direct cement, nylon, level loop, 40 oz.,…"
select select "56944"
type textarea "Carpet, second floor commercial grades, direct cement, nylon, level loop, 40 oz…"
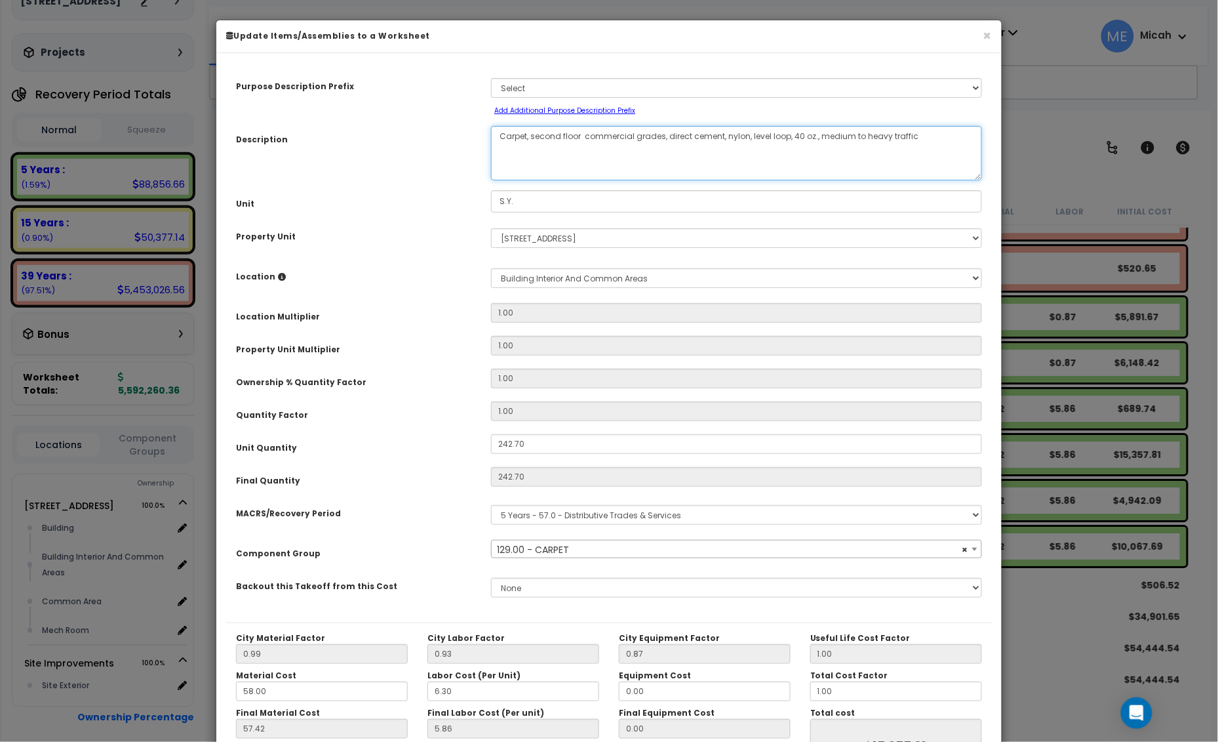
select select "56944"
type textarea "Carpet, second floor ha commercial grades, direct cement, nylon, level loop, 40…"
select select "56944"
type textarea "Carpet, second floor hall commercial grades, direct cement, nylon, level loop, …"
select select "56944"
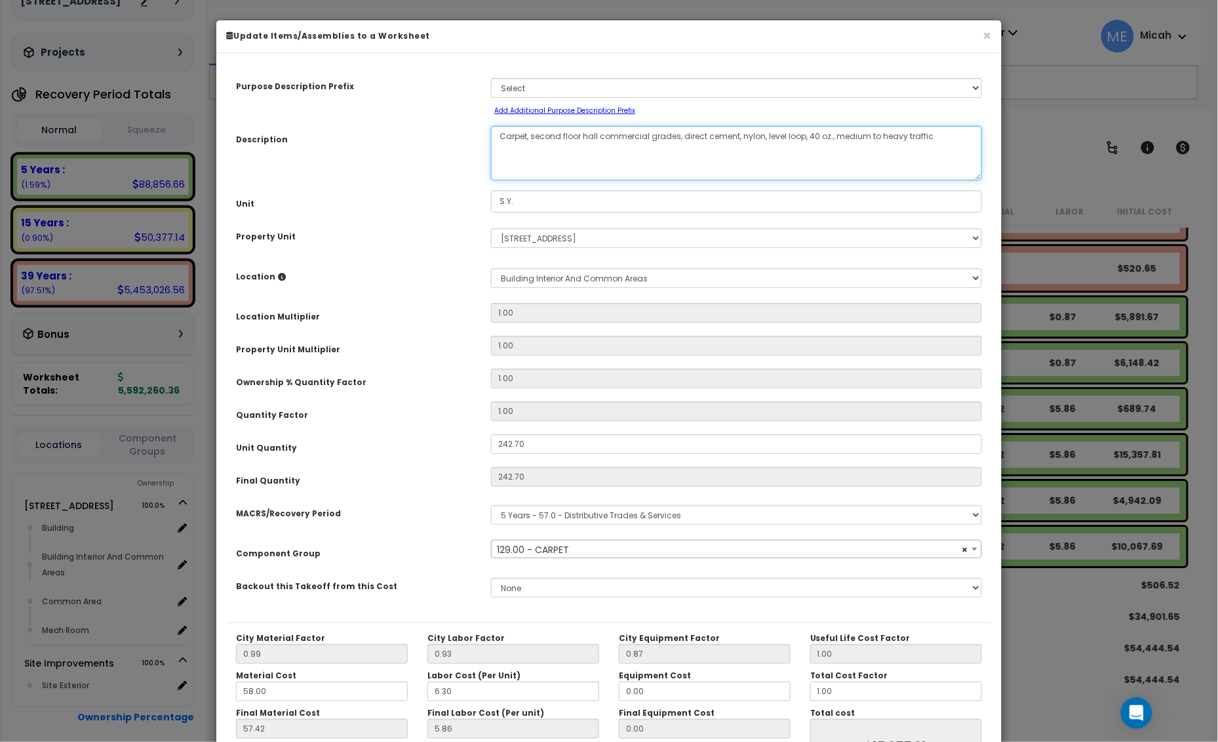
type textarea "Carpet, second floor hall, commercial grades, direct cement, nylon, level loop,…"
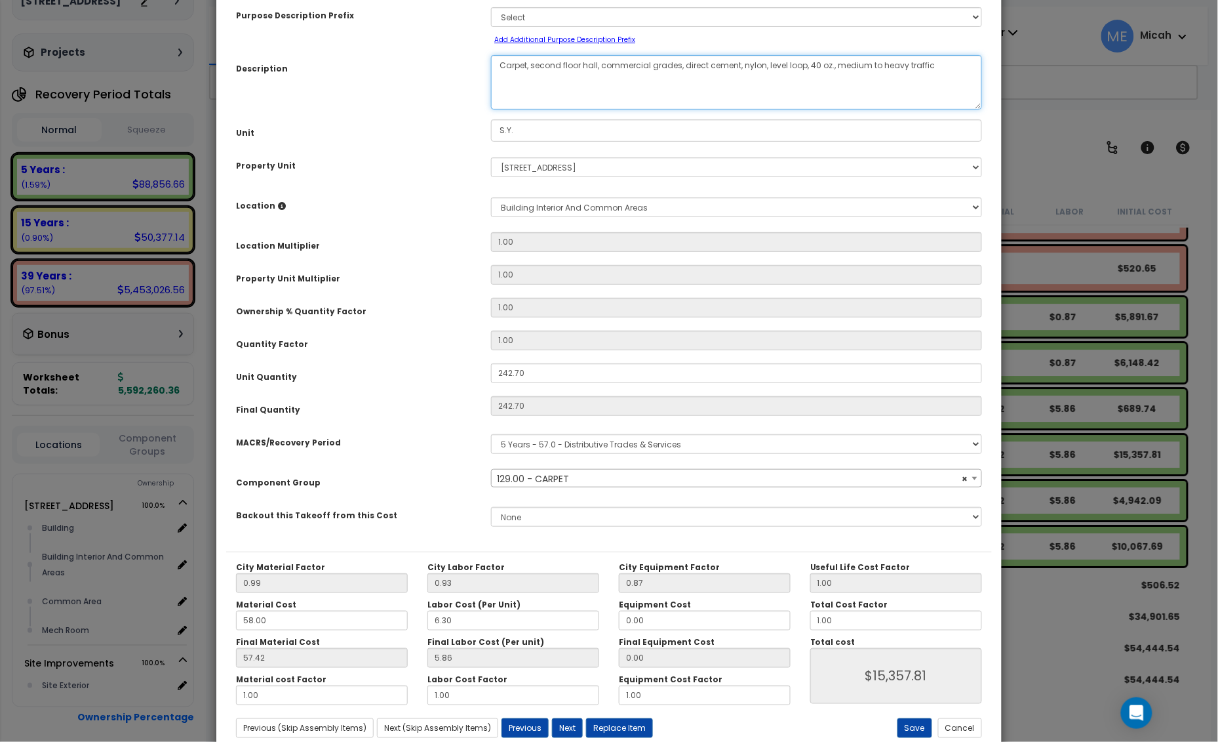
scroll to position [107, 0]
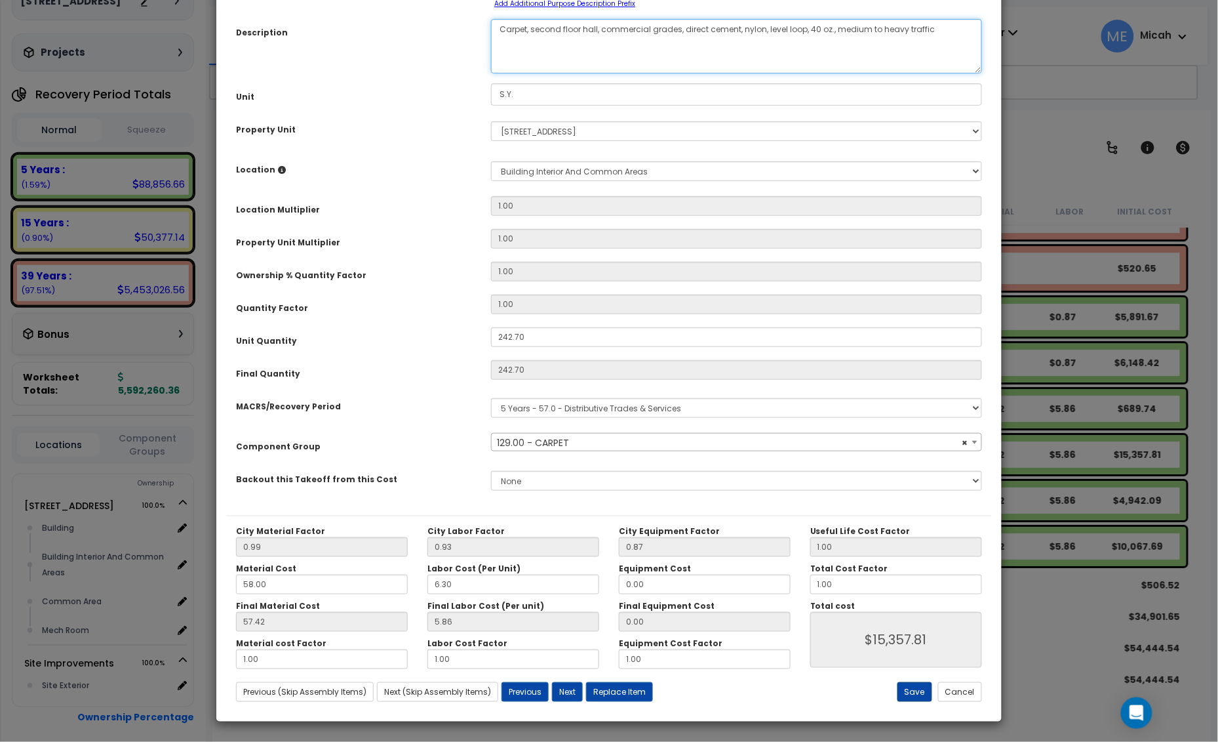
select select "56944"
type textarea "Carpet, second floor hall, commercial grades, direct cement, nylon, level loop,…"
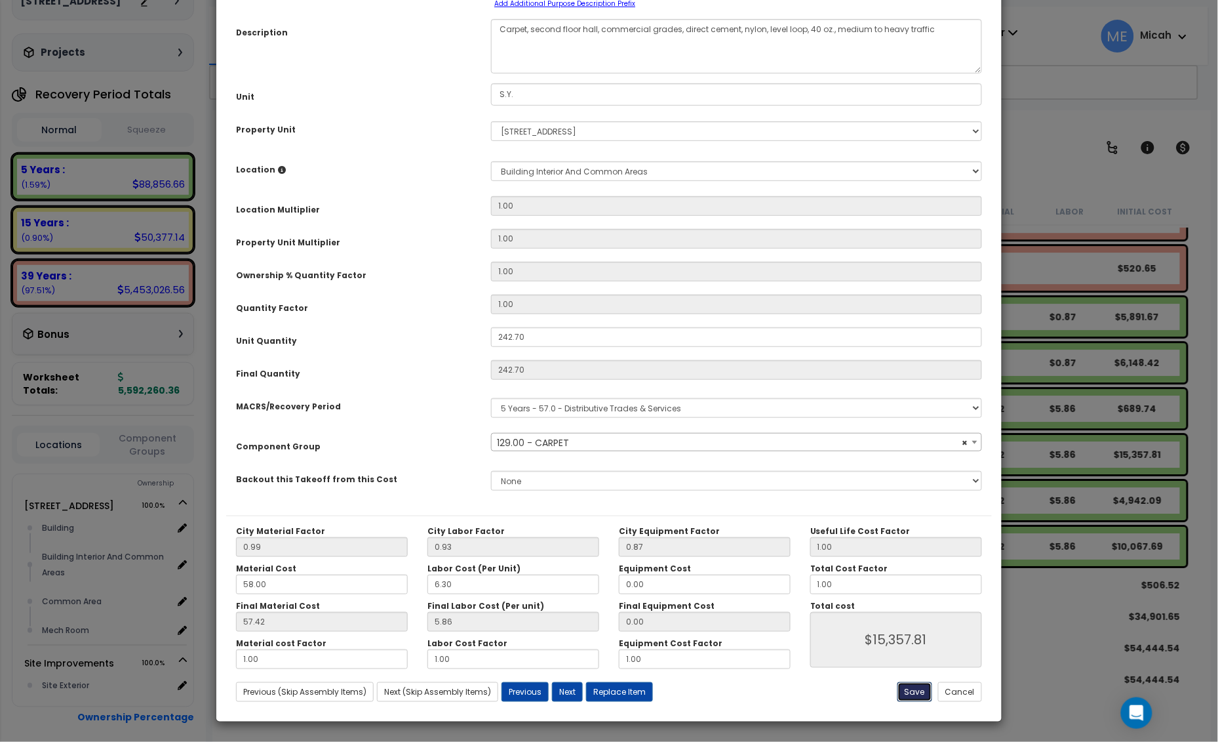
click at [907, 695] on button "Save" at bounding box center [915, 692] width 35 height 20
type input "15357.81"
select select "56944"
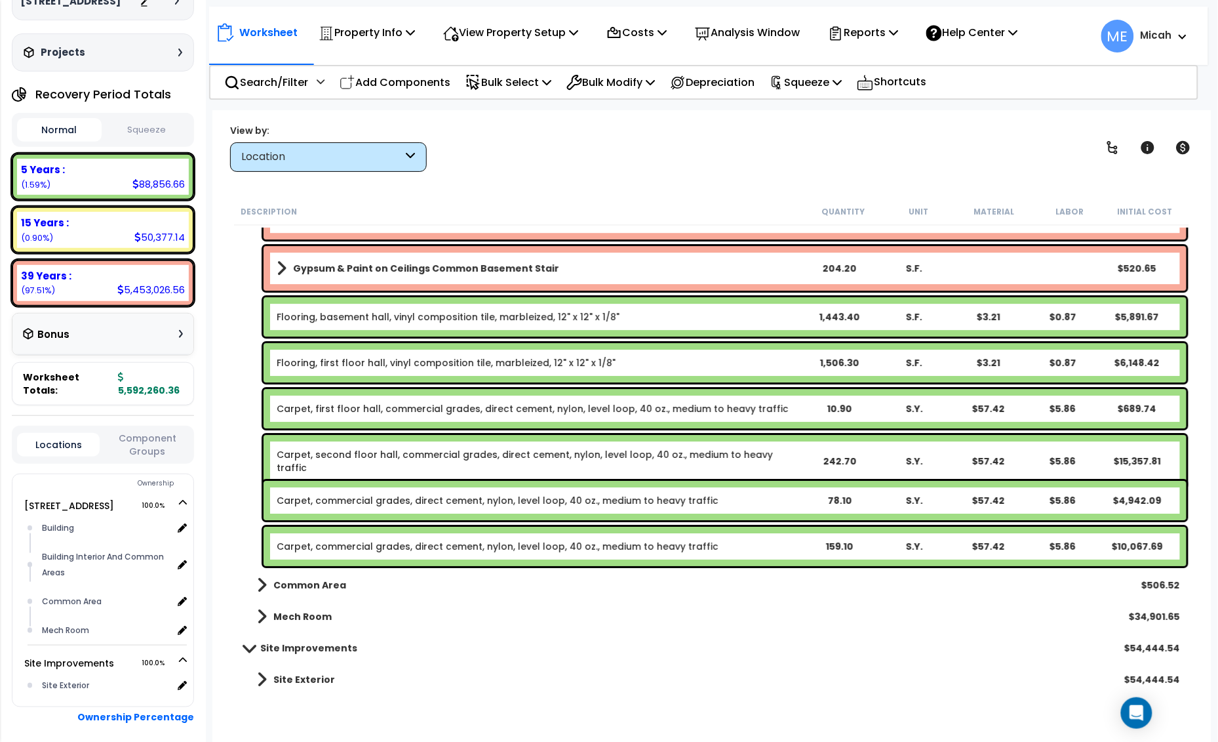
click at [342, 499] on link "Carpet, commercial grades, direct cement, nylon, level loop, 40 oz., medium to …" at bounding box center [498, 500] width 442 height 13
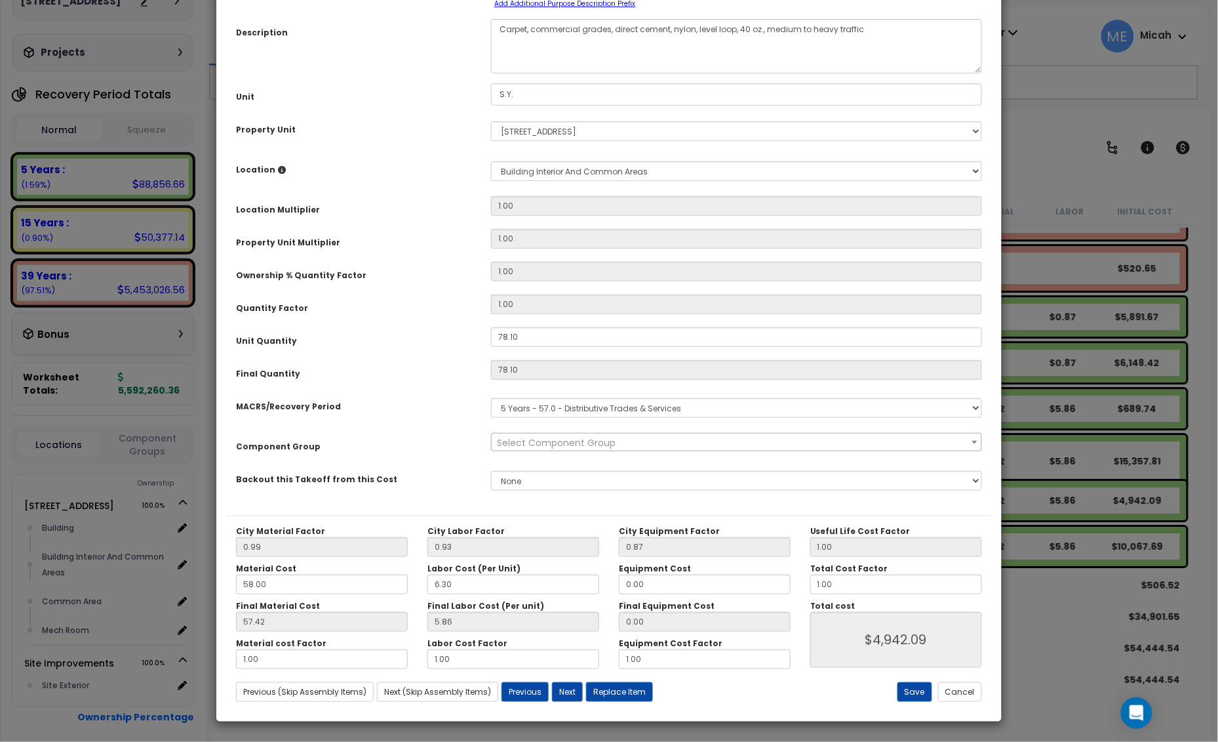
scroll to position [0, 0]
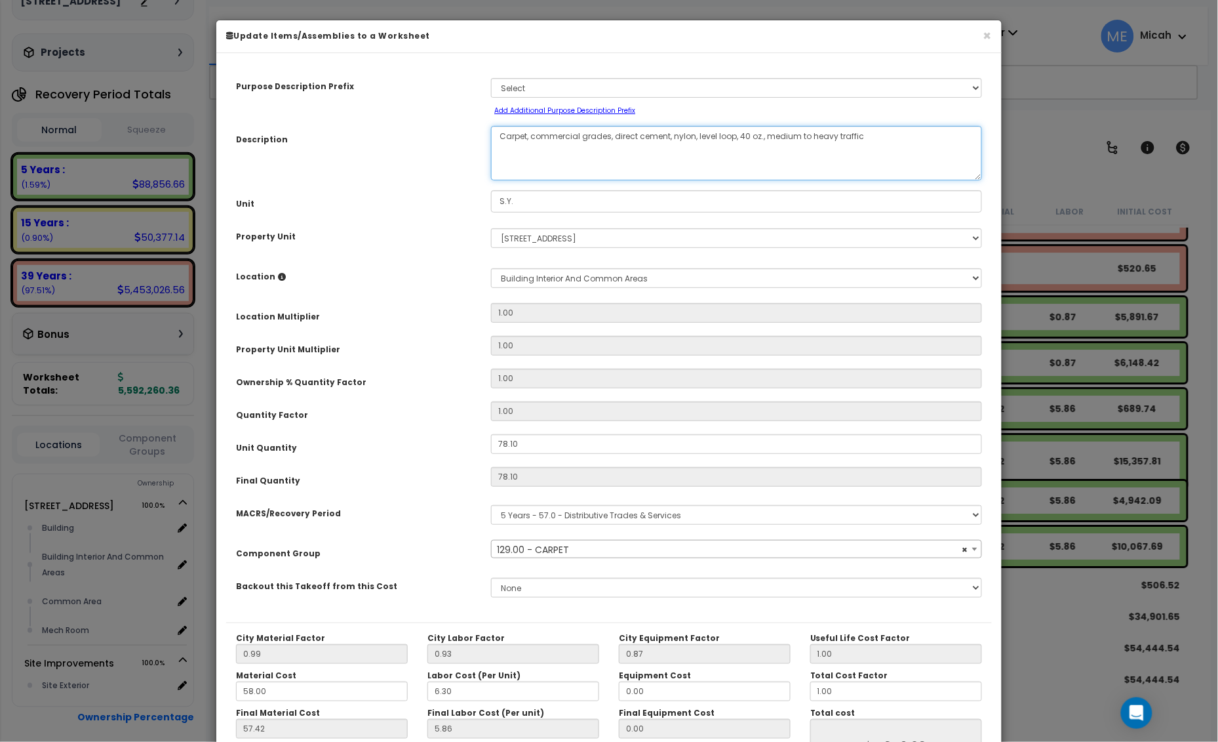
click at [530, 136] on textarea "Carpet, commercial grades, direct cement, nylon, level loop, 40 oz., medium to …" at bounding box center [736, 153] width 491 height 54
select select "56944"
type textarea "Carpet, t commercial grades, direct cement, nylon, level loop, 40 oz., medium t…"
select select "56944"
type textarea "Carpet, th commercial grades, direct cement, nylon, level loop, 40 oz., medium …"
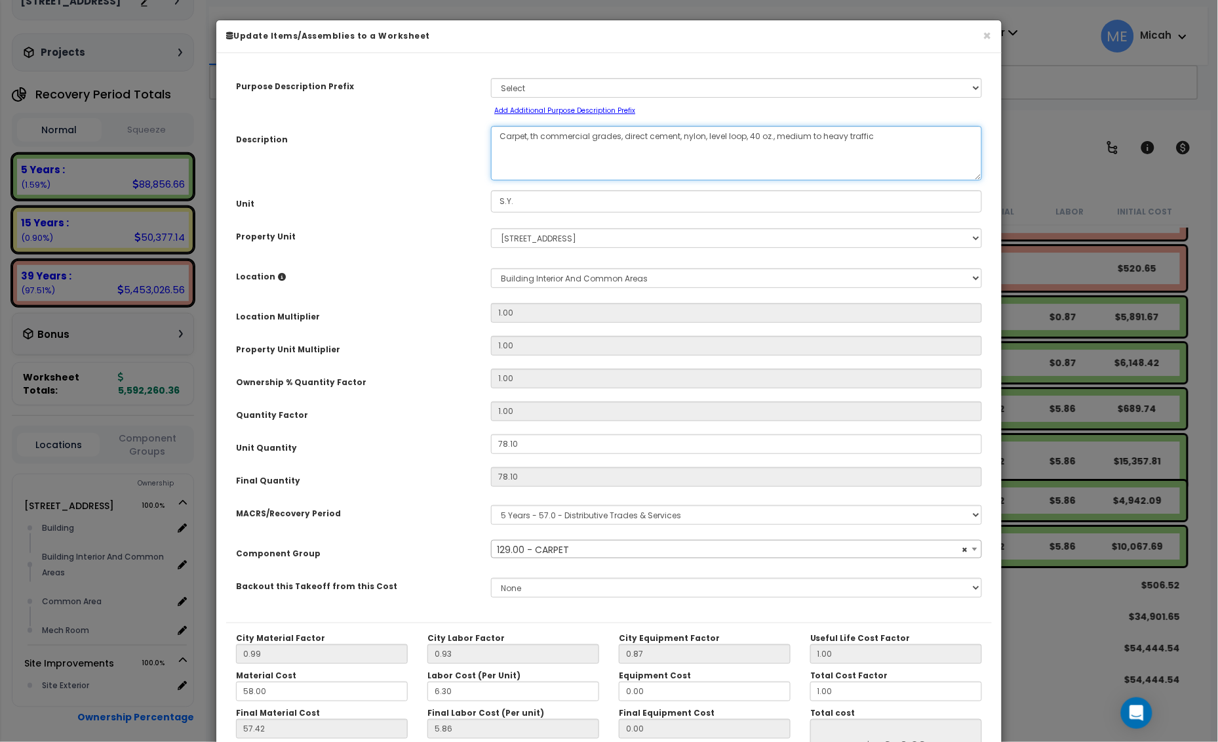
select select "56944"
type textarea "Carpet, thir commercial grades, direct cement, nylon, level loop, 40 oz., mediu…"
select select "56944"
type textarea "Carpet, third commercial grades, direct cement, nylon, level loop, 40 oz., medi…"
select select "56944"
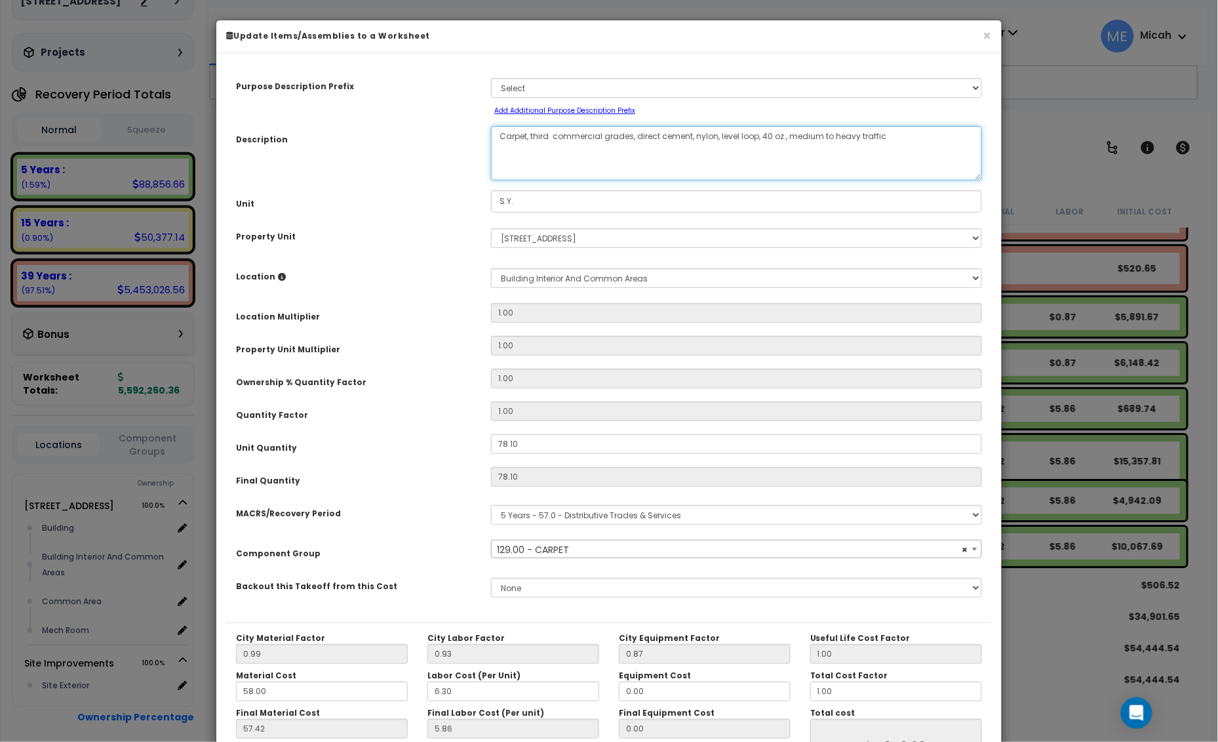
type textarea "Carpet, third f commercial grades, direct cement, nylon, level loop, 40 oz., me…"
select select "56944"
type textarea "Carpet, third fl commercial grades, direct cement, nylon, level loop, 40 oz., m…"
select select "56944"
type textarea "Carpet, third flo commercial grades, direct cement, nylon, level loop, 40 oz., …"
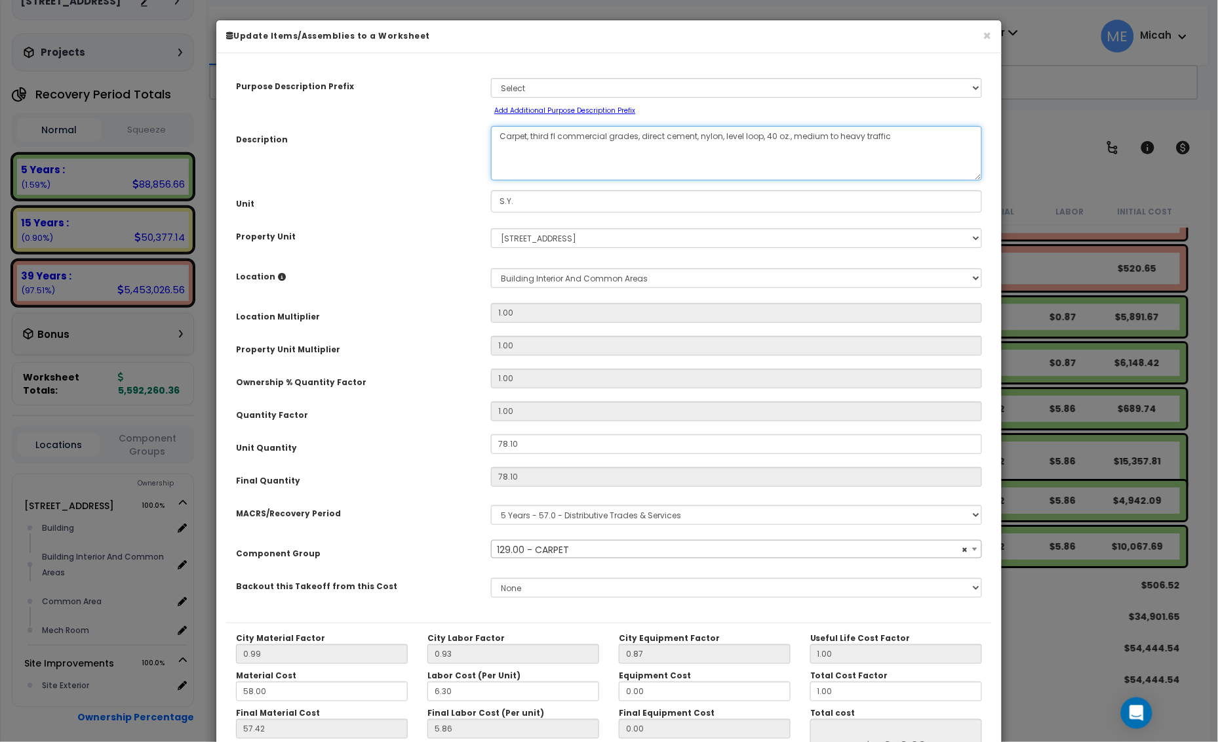
select select "56944"
type textarea "Carpet, third floo commercial grades, direct cement, nylon, level loop, 40 oz.,…"
select select "56944"
type textarea "Carpet, third floor commercial grades, direct cement, nylon, level loop, 40 oz.…"
select select "56944"
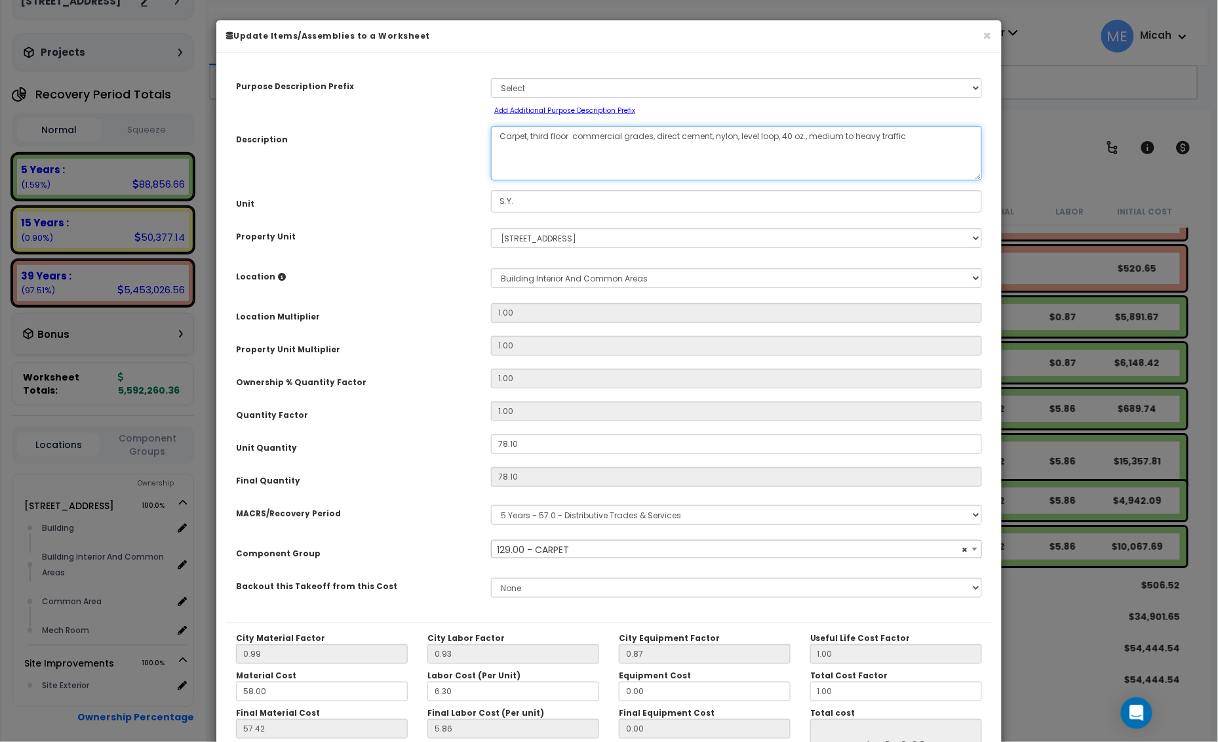
type textarea "Carpet, third floor h commercial grades, direct cement, nylon, level loop, 40 o…"
select select "56944"
type textarea "Carpet, third floor hal commercial grades, direct cement, nylon, level loop, 40…"
select select "56944"
type textarea "Carpet, third floor hall, commercial grades, direct cement, nylon, level loop, …"
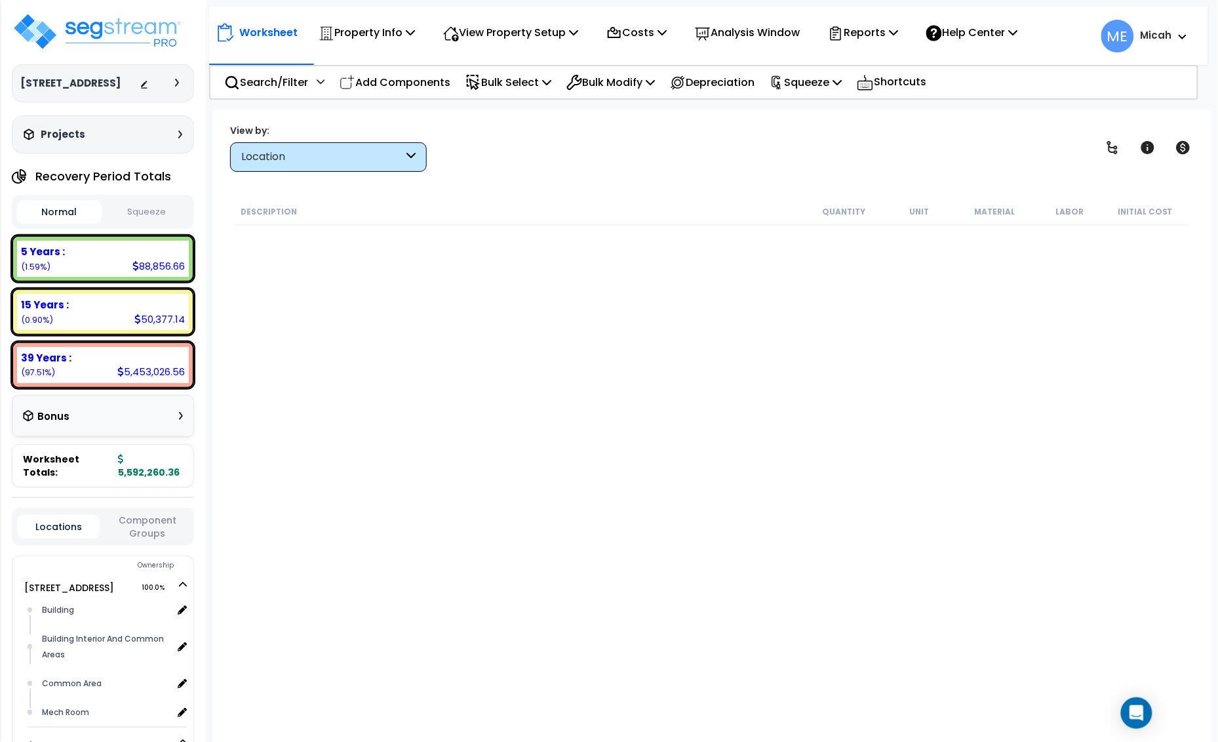
scroll to position [82, 0]
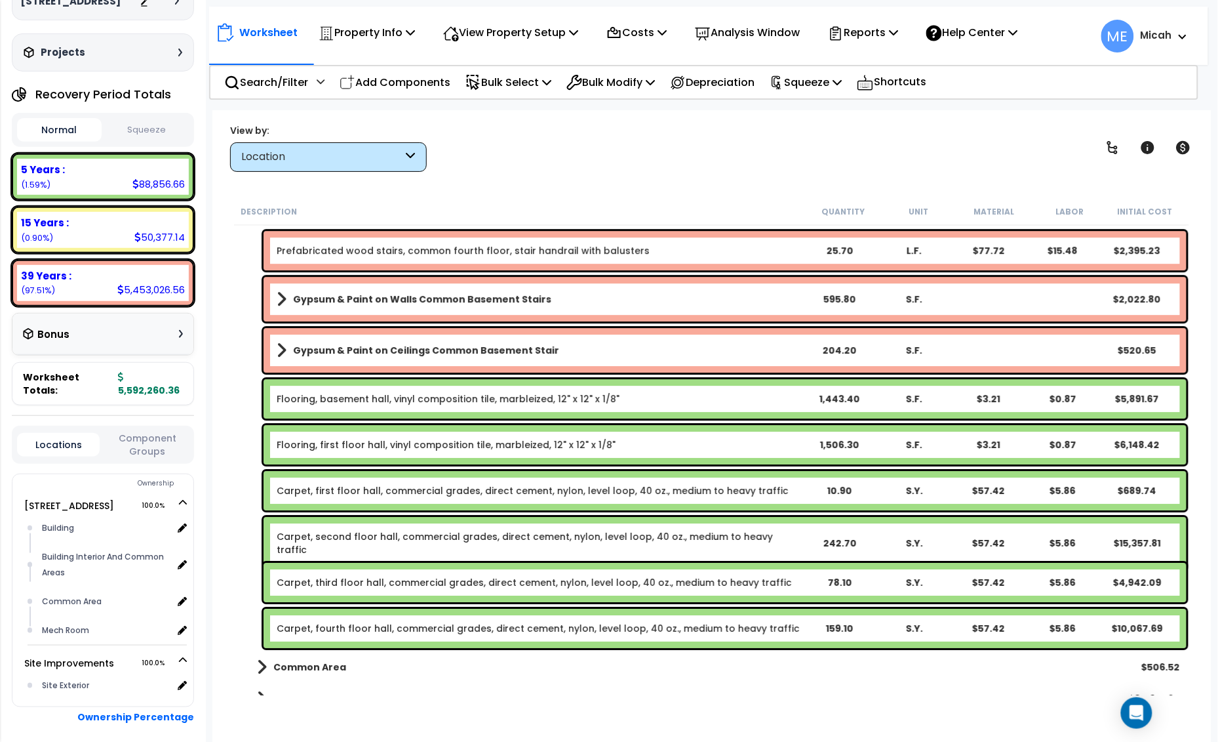
drag, startPoint x: 411, startPoint y: 81, endPoint x: 557, endPoint y: 209, distance: 194.8
click at [411, 81] on p "Add Components" at bounding box center [395, 82] width 111 height 18
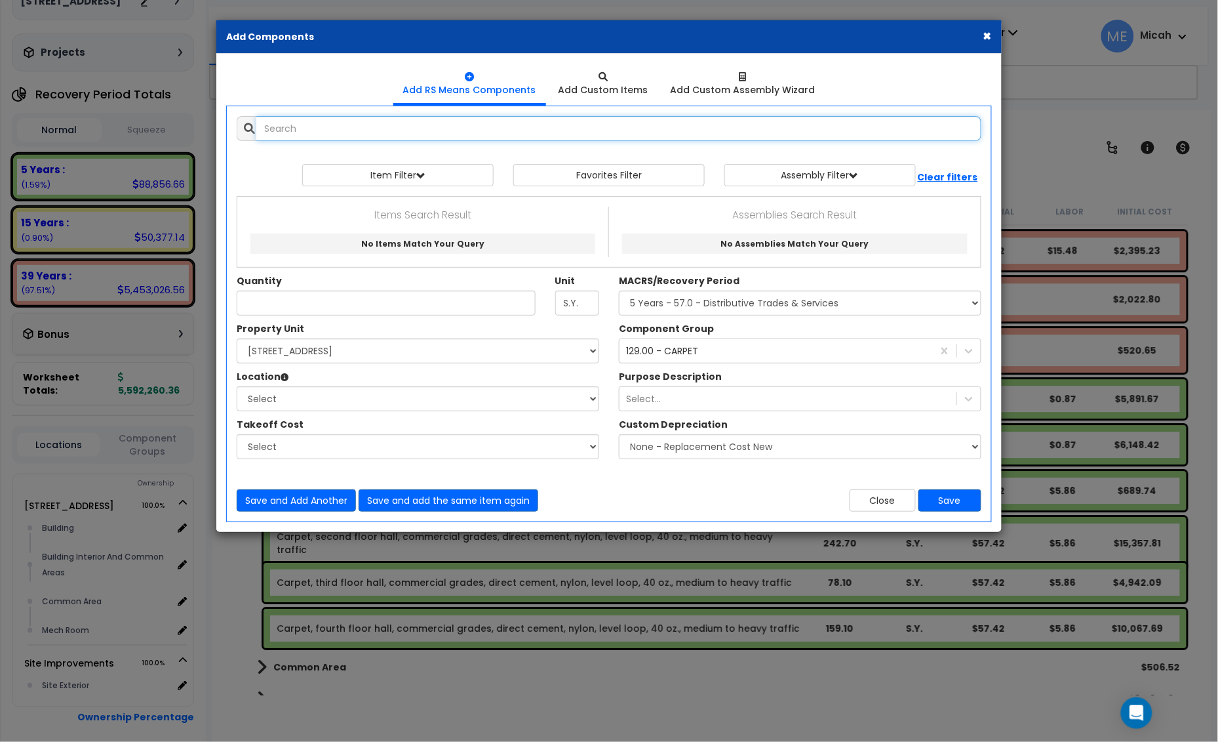
select select
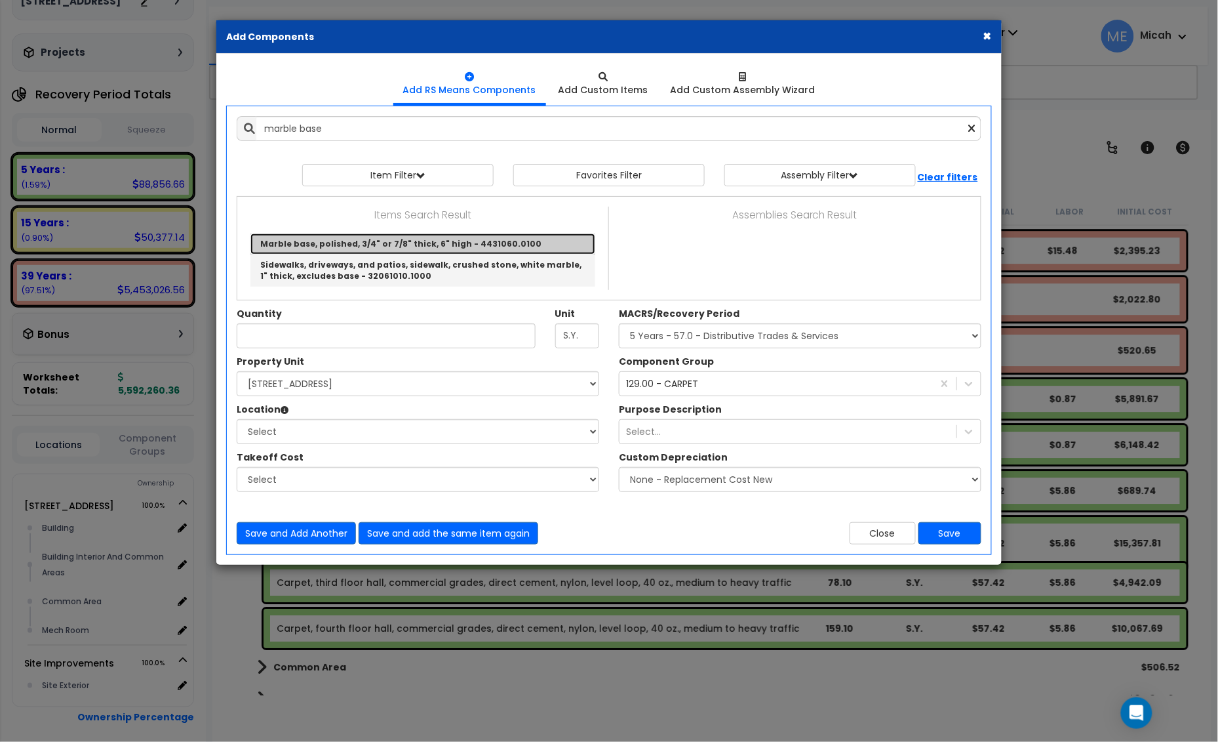
click at [350, 247] on link "Marble base, polished, 3/4" or 7/8" thick, 6" high - 4431060.0100" at bounding box center [423, 243] width 345 height 21
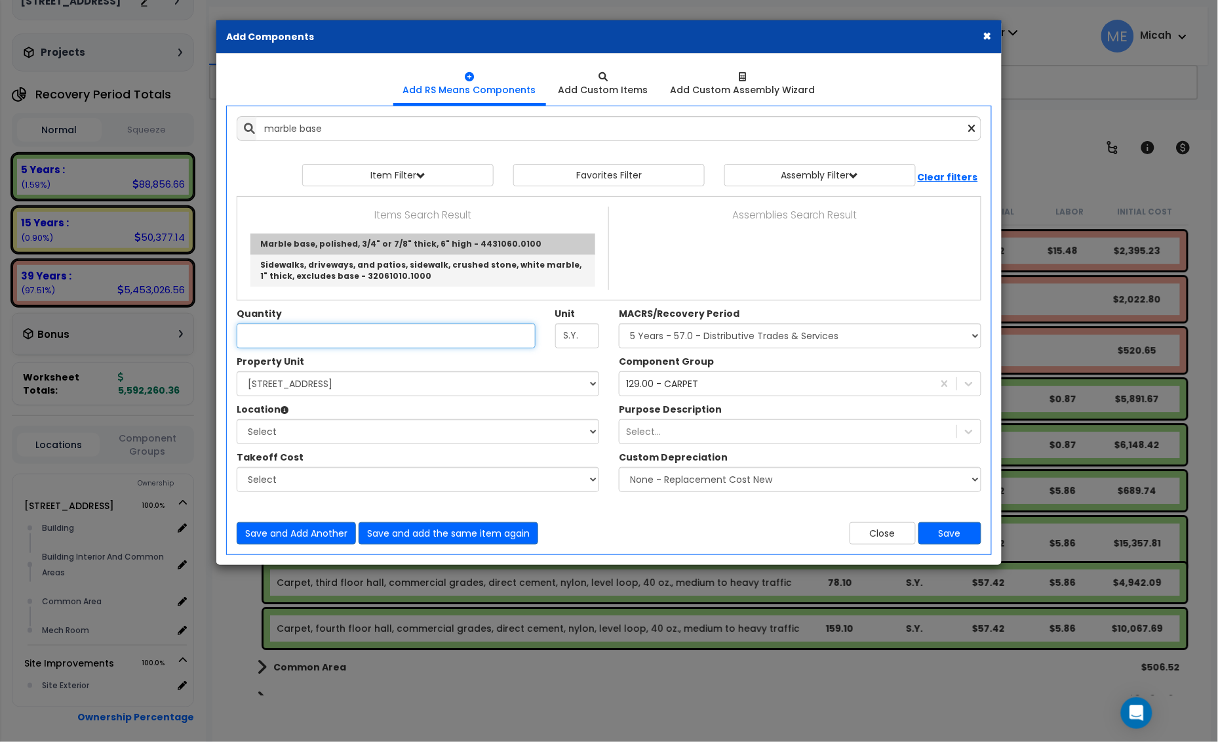
type input "Marble base, polished, 3/4" or 7/8" thick, 6" high - 4431060.0100"
type input "L.F."
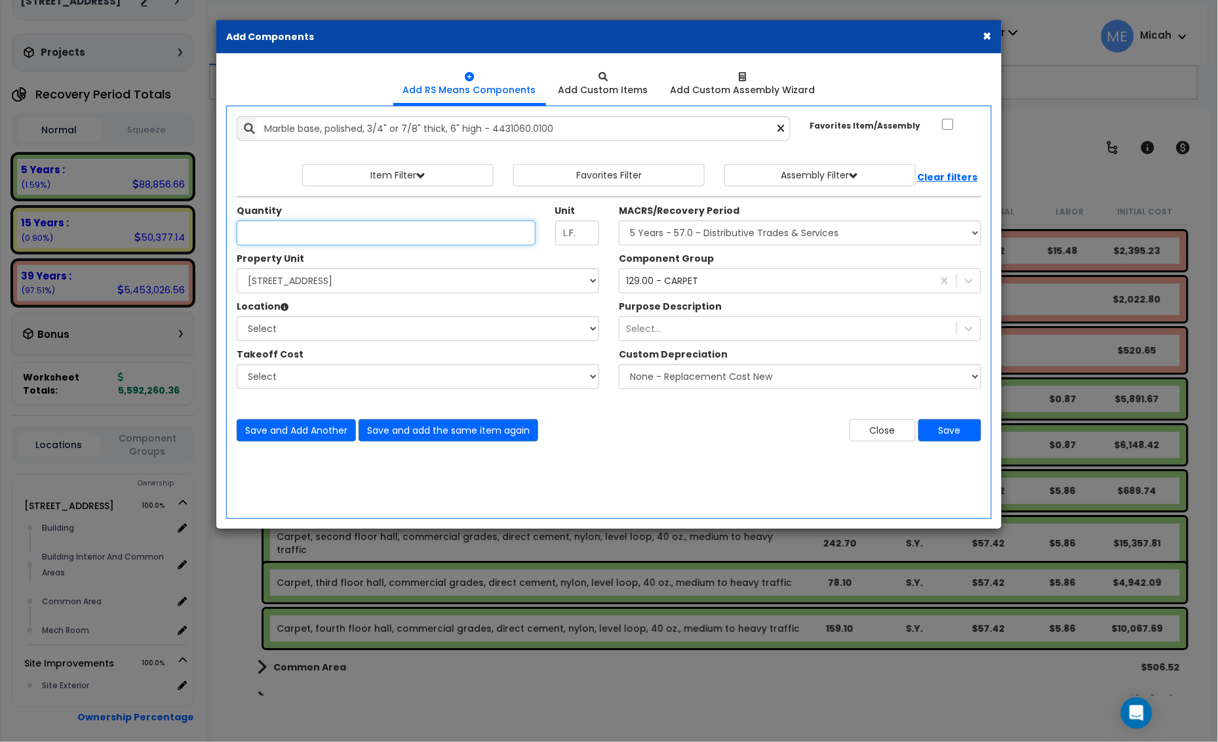
click at [335, 237] on input "Unit Quantity" at bounding box center [386, 232] width 299 height 25
type input "368.7"
click at [328, 287] on select "Select 25 Penncraft Ave Site Improvements" at bounding box center [418, 280] width 363 height 25
select select "170921"
click at [237, 269] on select "Select 25 Penncraft Ave Site Improvements" at bounding box center [418, 280] width 363 height 25
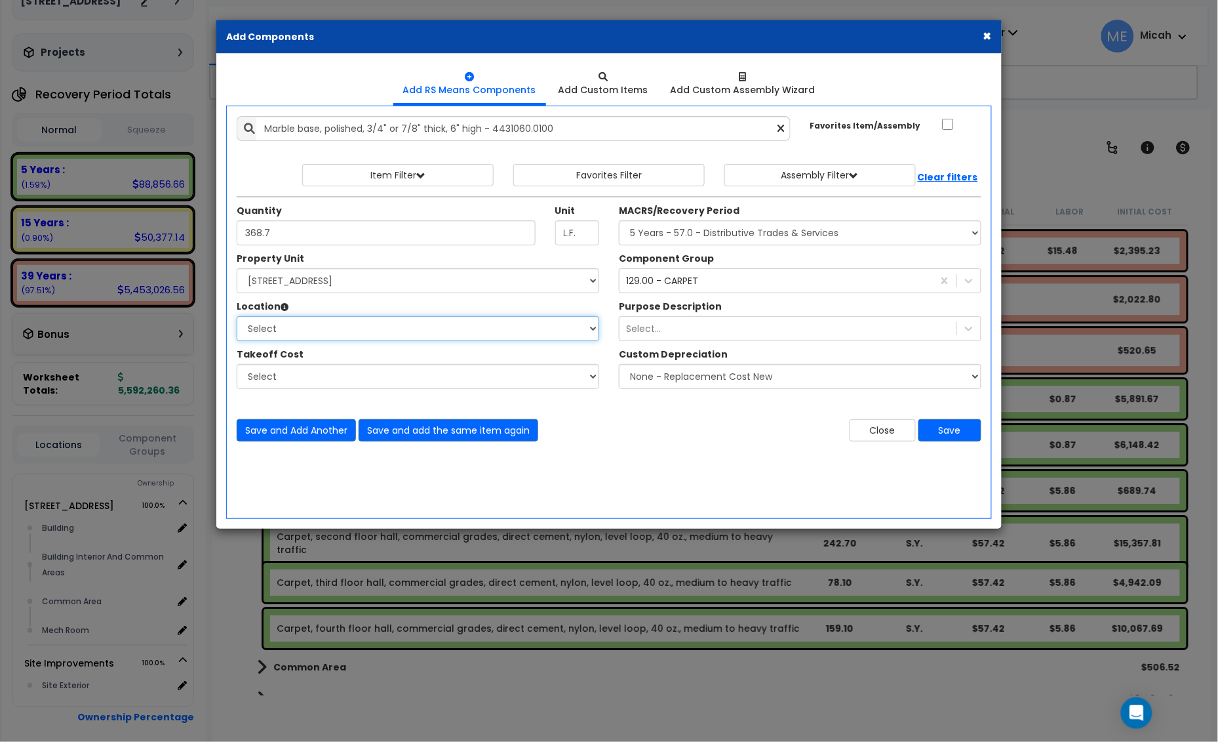
click at [331, 330] on select "Select Building Building Interior Building Interior And Common Areas Common Are…" at bounding box center [418, 328] width 363 height 25
select select "31953"
click at [237, 317] on select "Select Building Building Interior Building Interior And Common Areas Common Are…" at bounding box center [418, 328] width 363 height 25
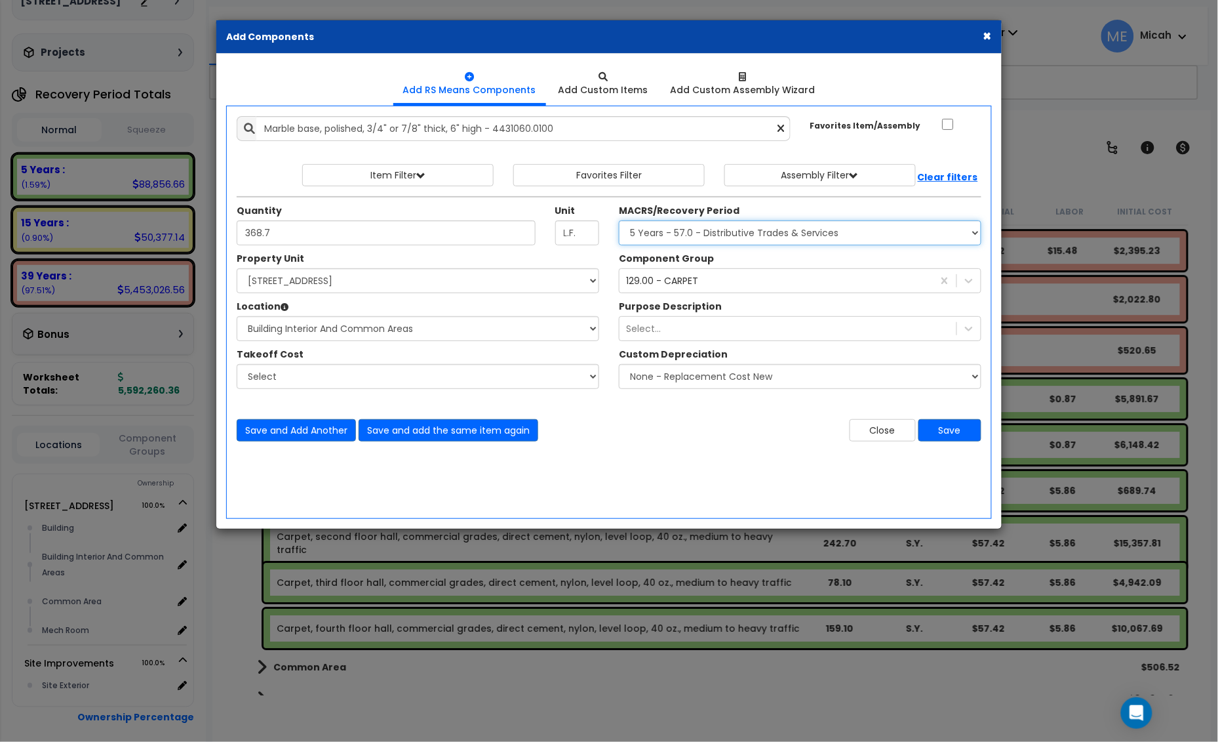
click at [662, 225] on select "Select MACRS/Recovery Period 5 Years - 57.0 - Distributive Trades & Services 5 …" at bounding box center [800, 232] width 363 height 25
select select "3669"
click at [619, 221] on select "Select MACRS/Recovery Period 5 Years - 57.0 - Distributive Trades & Services 5 …" at bounding box center [800, 232] width 363 height 25
click at [638, 286] on div "129.00 - CARPET" at bounding box center [662, 280] width 72 height 13
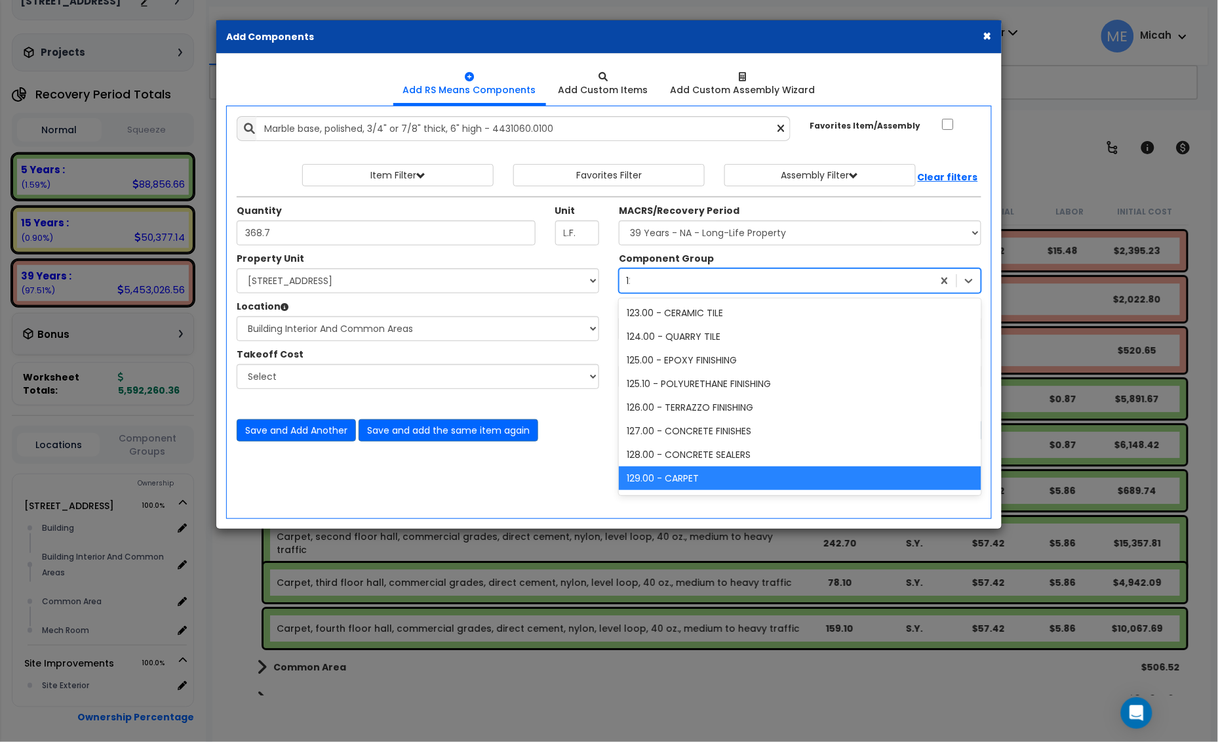
scroll to position [143, 0]
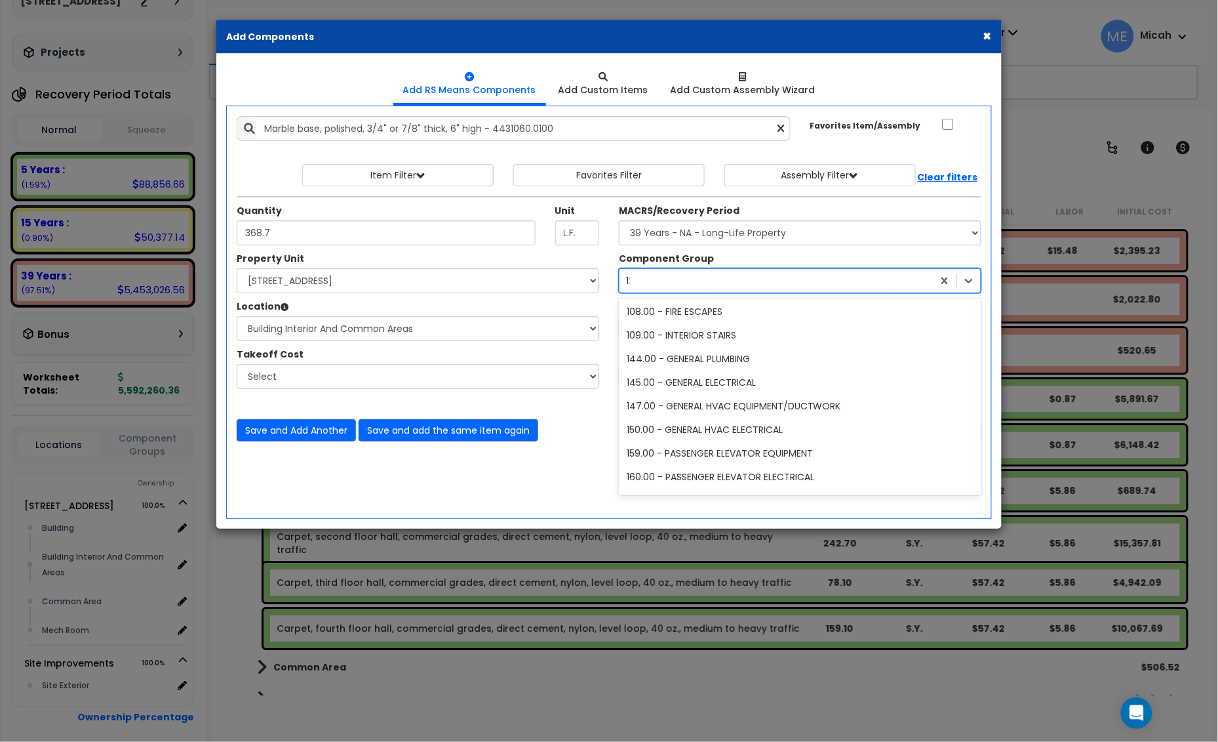
type input "123"
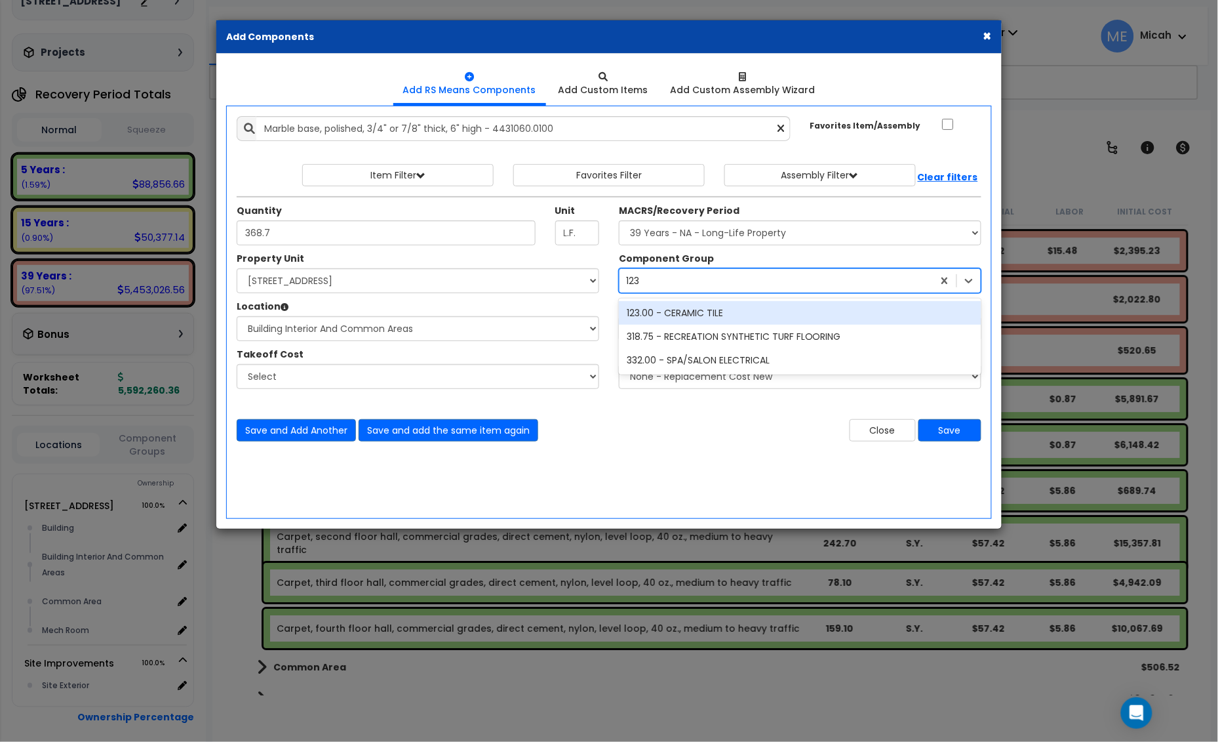
scroll to position [0, 0]
click at [670, 313] on div "123.00 - CERAMIC TILE" at bounding box center [800, 313] width 363 height 24
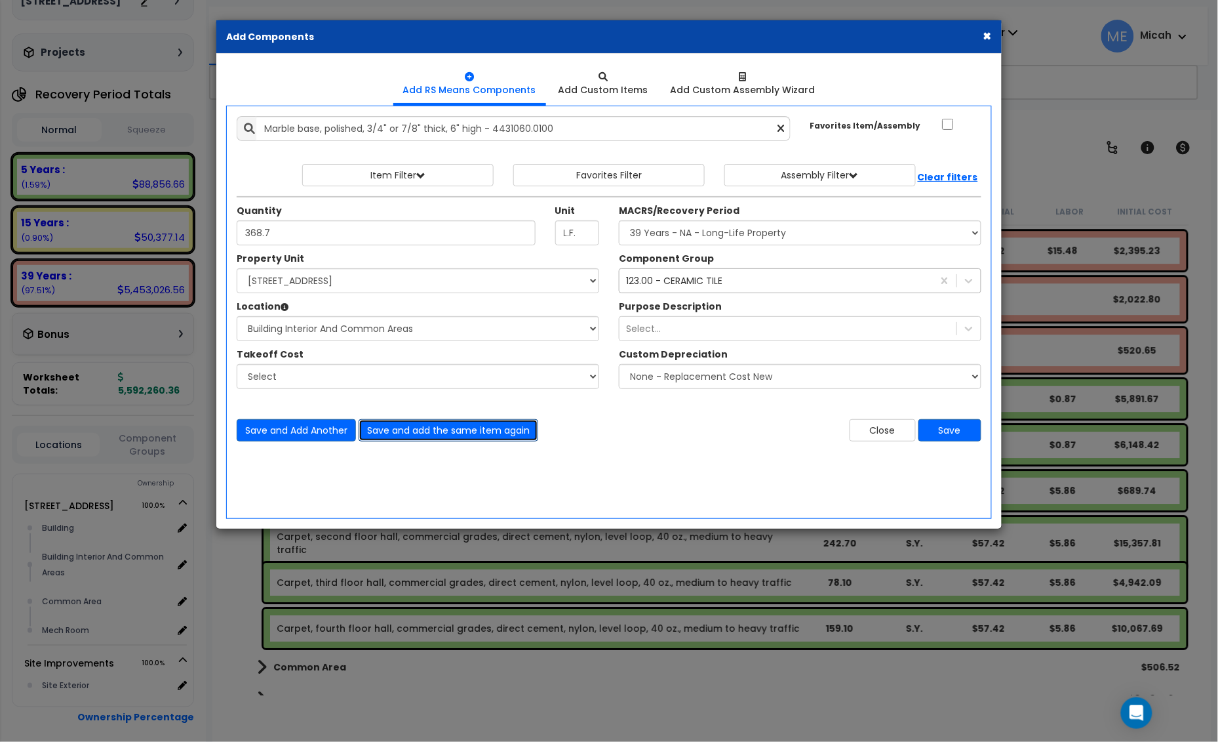
click at [485, 435] on button "Save and add the same item again" at bounding box center [449, 430] width 180 height 22
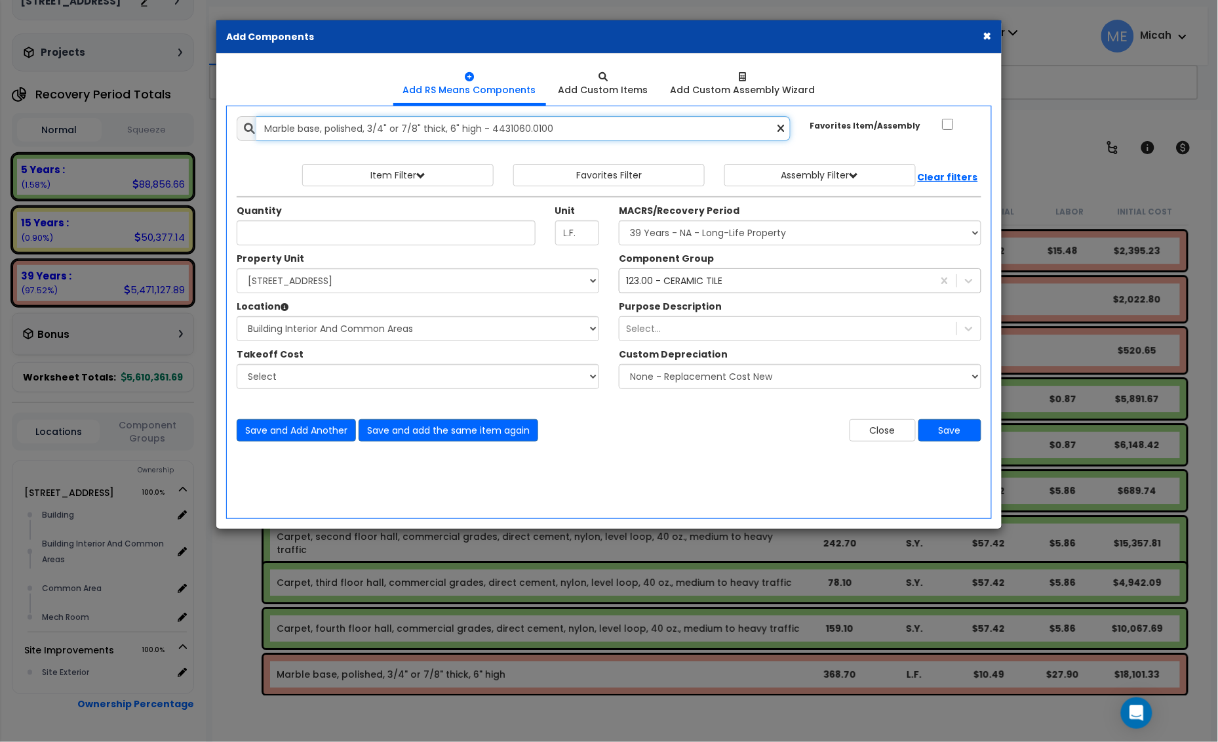
click at [775, 127] on input "Marble base, polished, 3/4" or 7/8" thick, 6" high - 4431060.0100" at bounding box center [523, 128] width 534 height 25
click at [784, 129] on icon at bounding box center [781, 128] width 7 height 11
click at [341, 138] on input "text" at bounding box center [523, 128] width 534 height 25
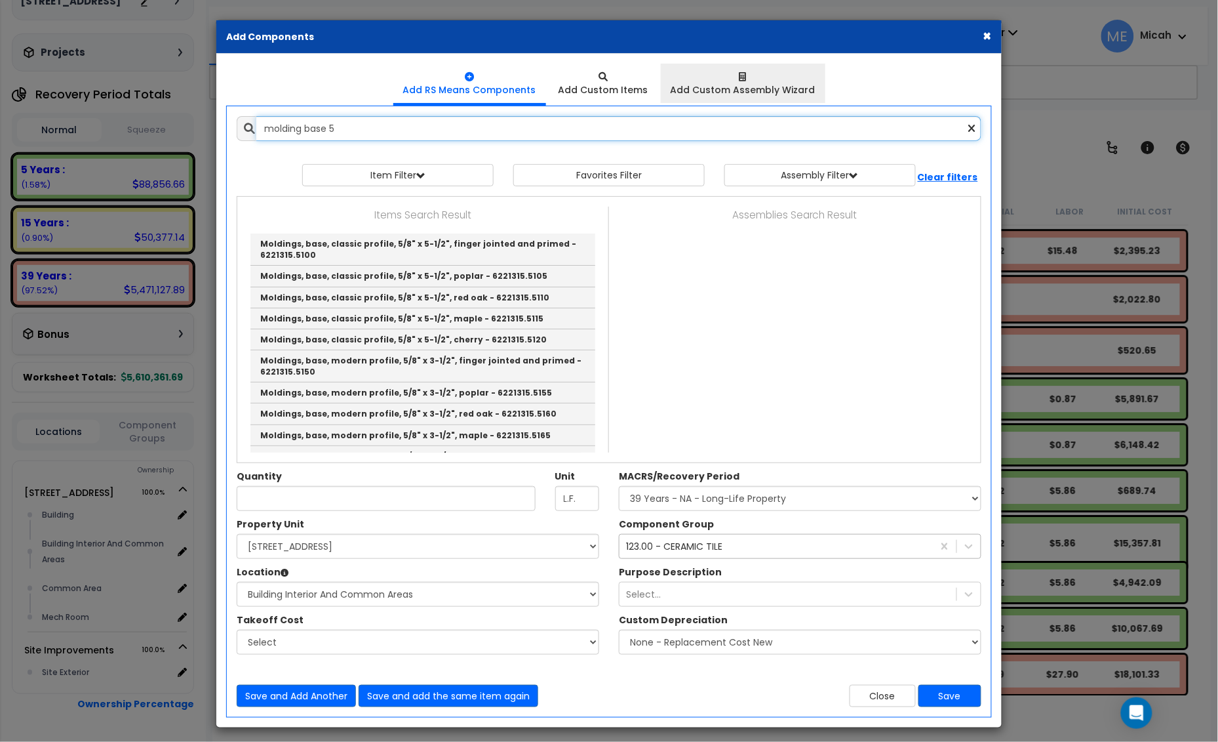
type input "molding base 5"
click at [749, 80] on div at bounding box center [743, 76] width 145 height 13
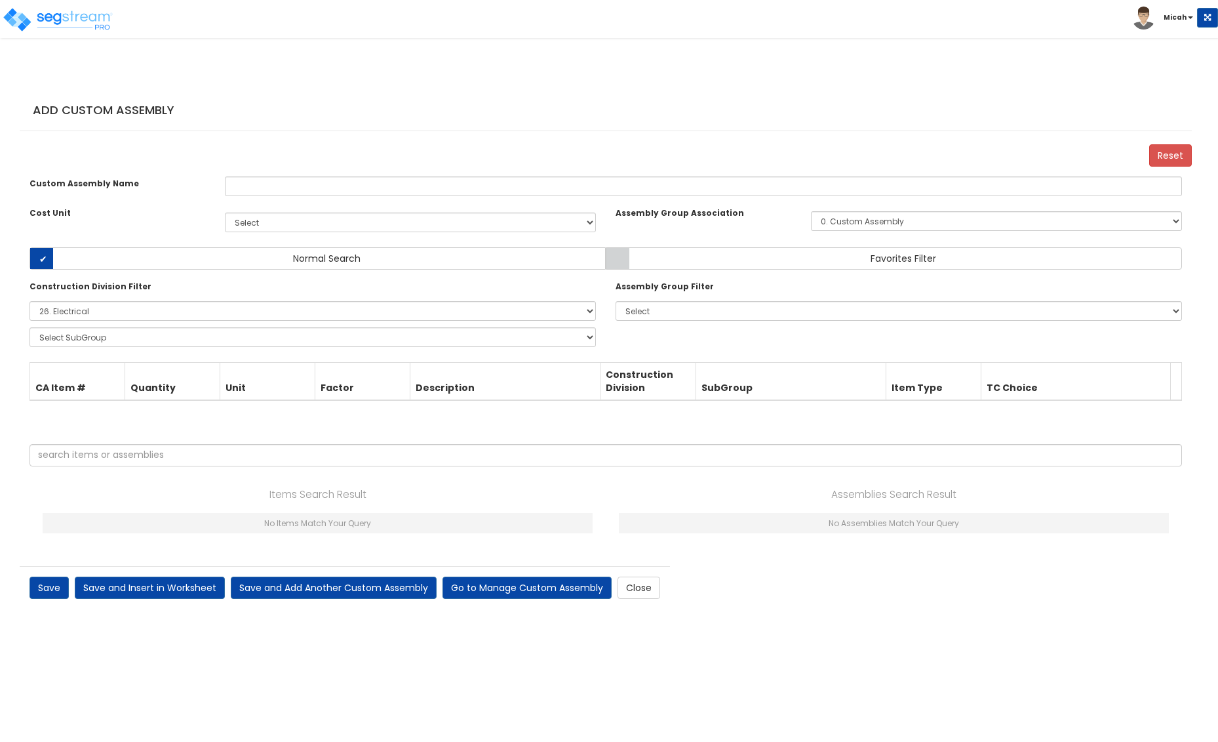
select select "26000000"
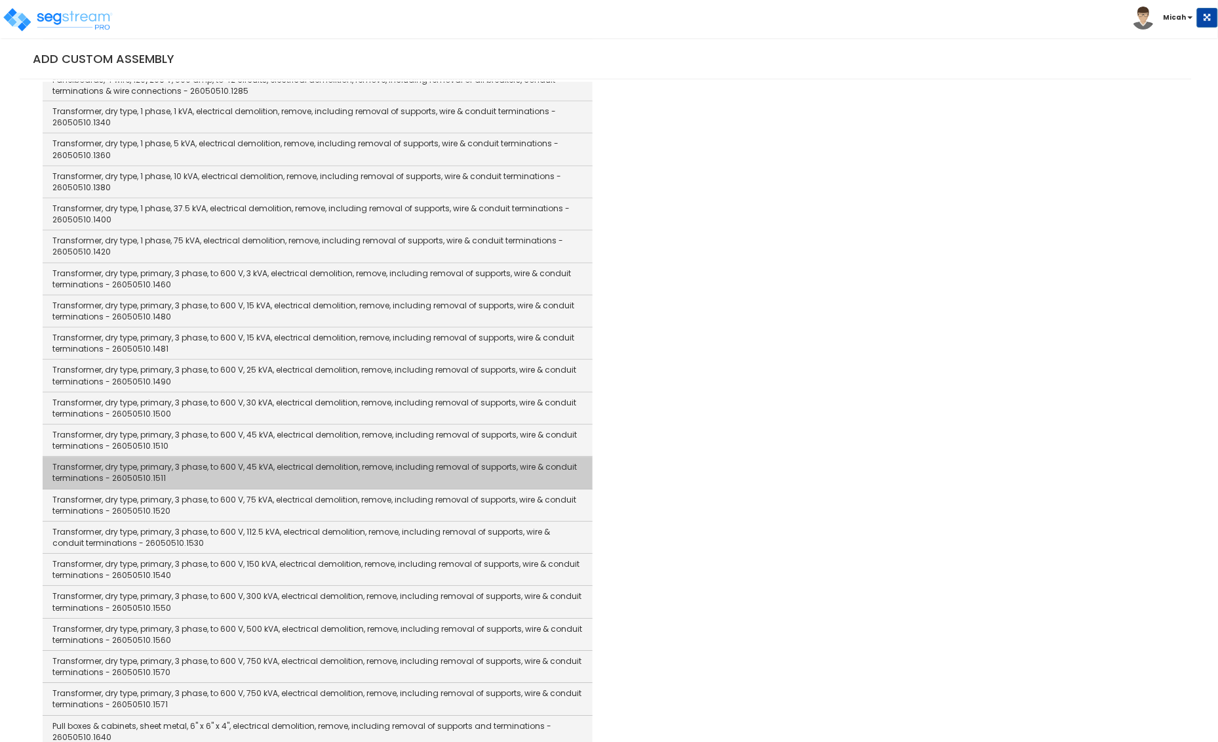
scroll to position [2633, 0]
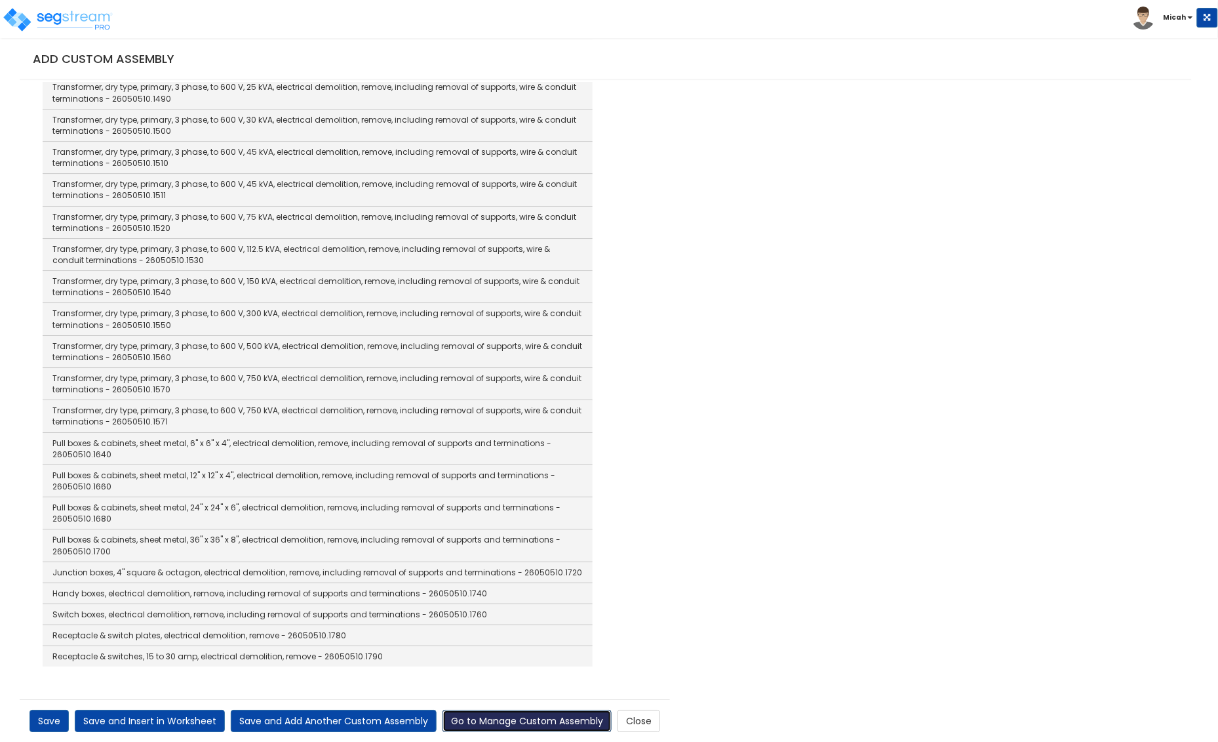
click at [551, 719] on link "Go to Manage Custom Assembly" at bounding box center [527, 721] width 169 height 22
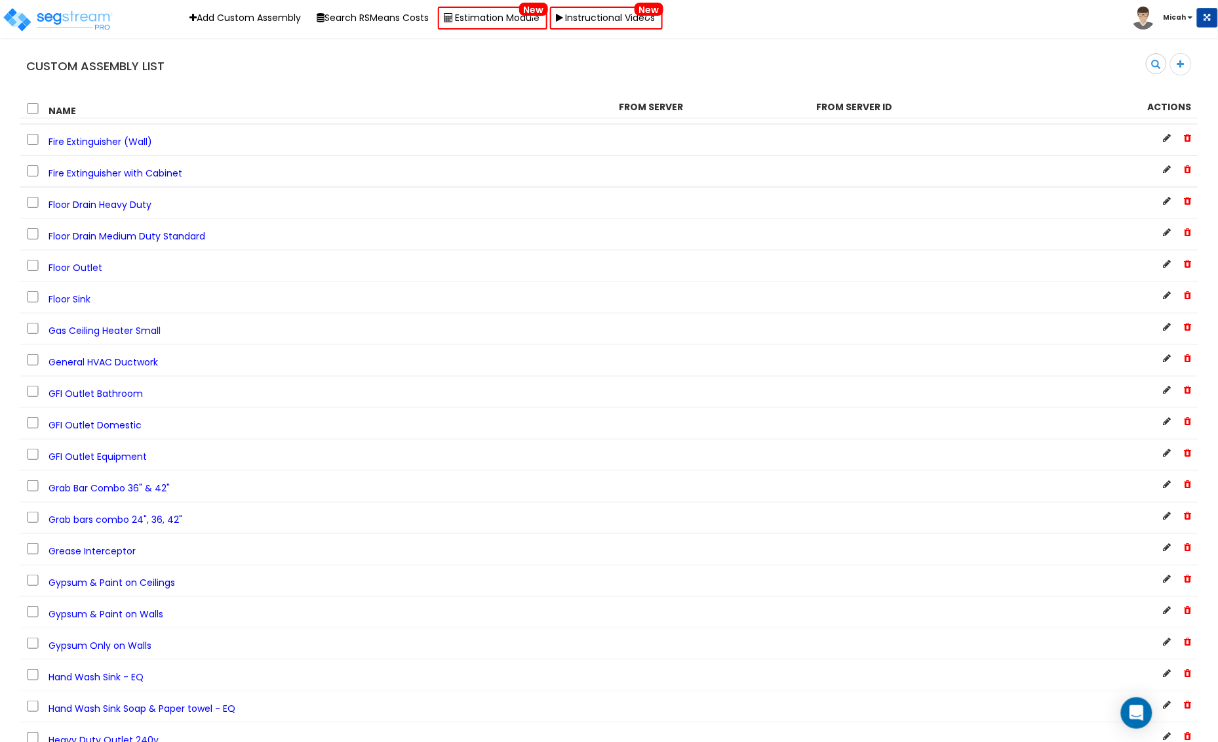
scroll to position [1640, 0]
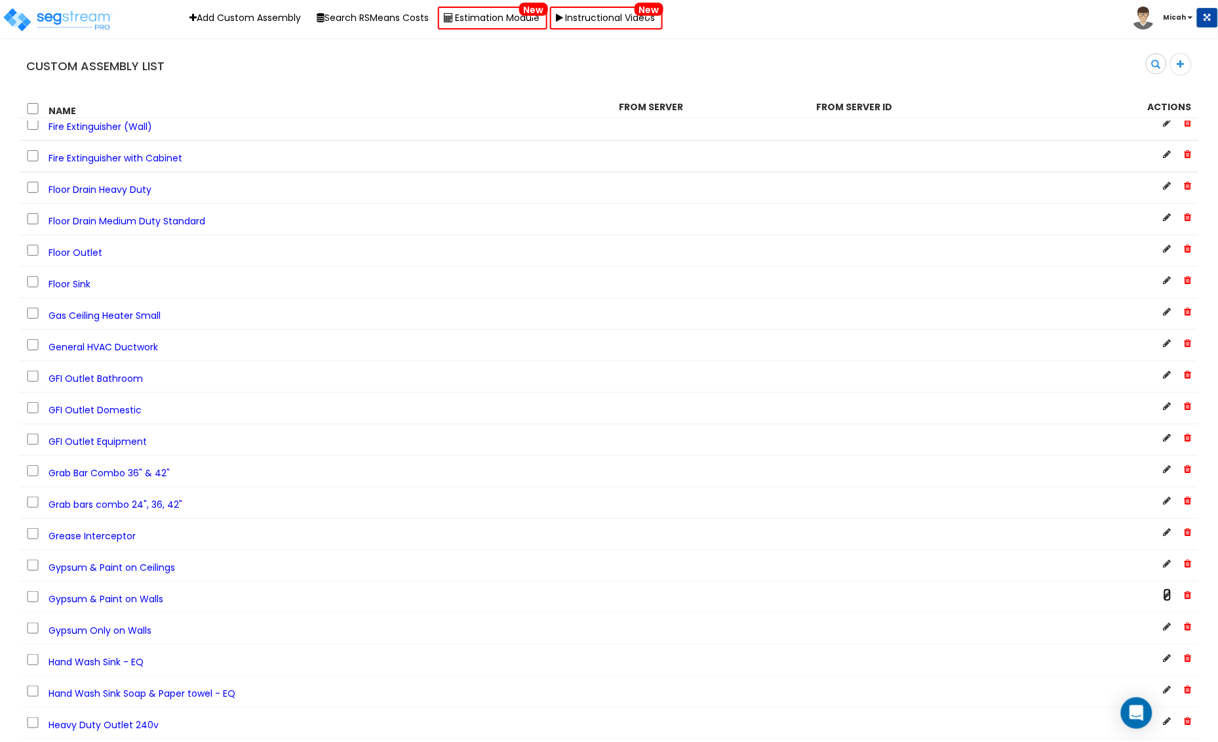
click at [1167, 599] on icon at bounding box center [1168, 594] width 8 height 9
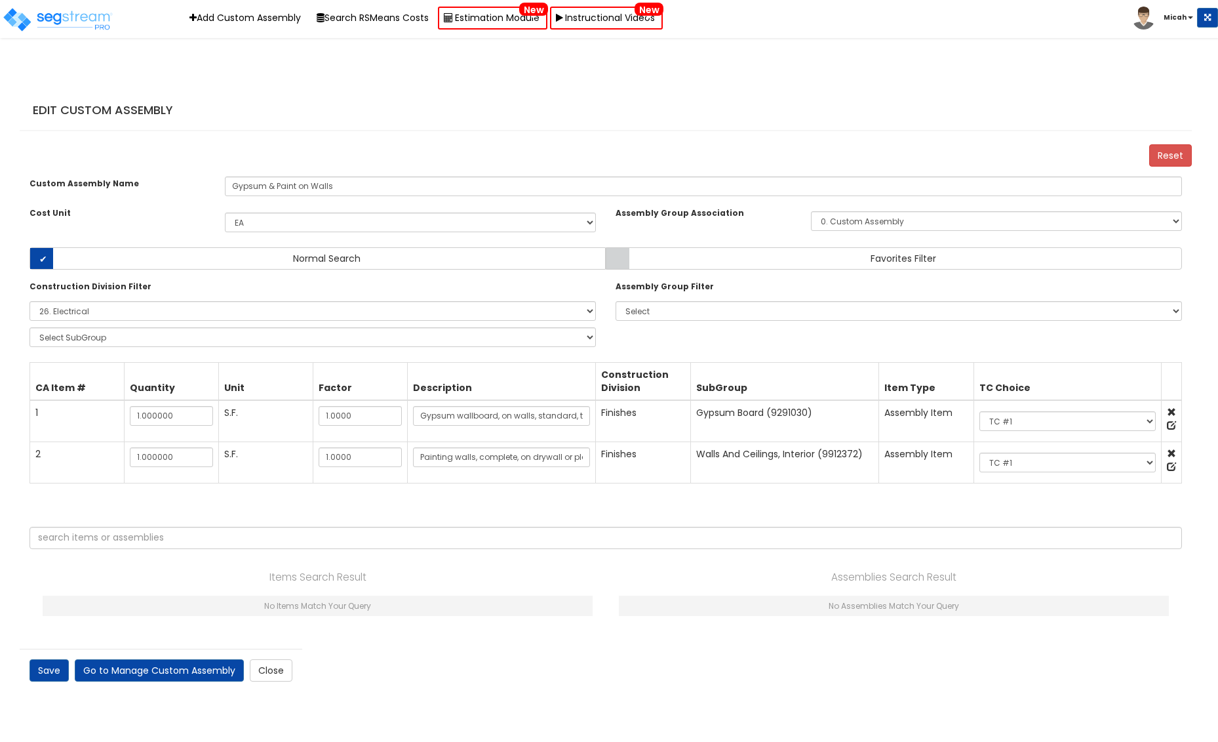
select select "1"
select select "26000000"
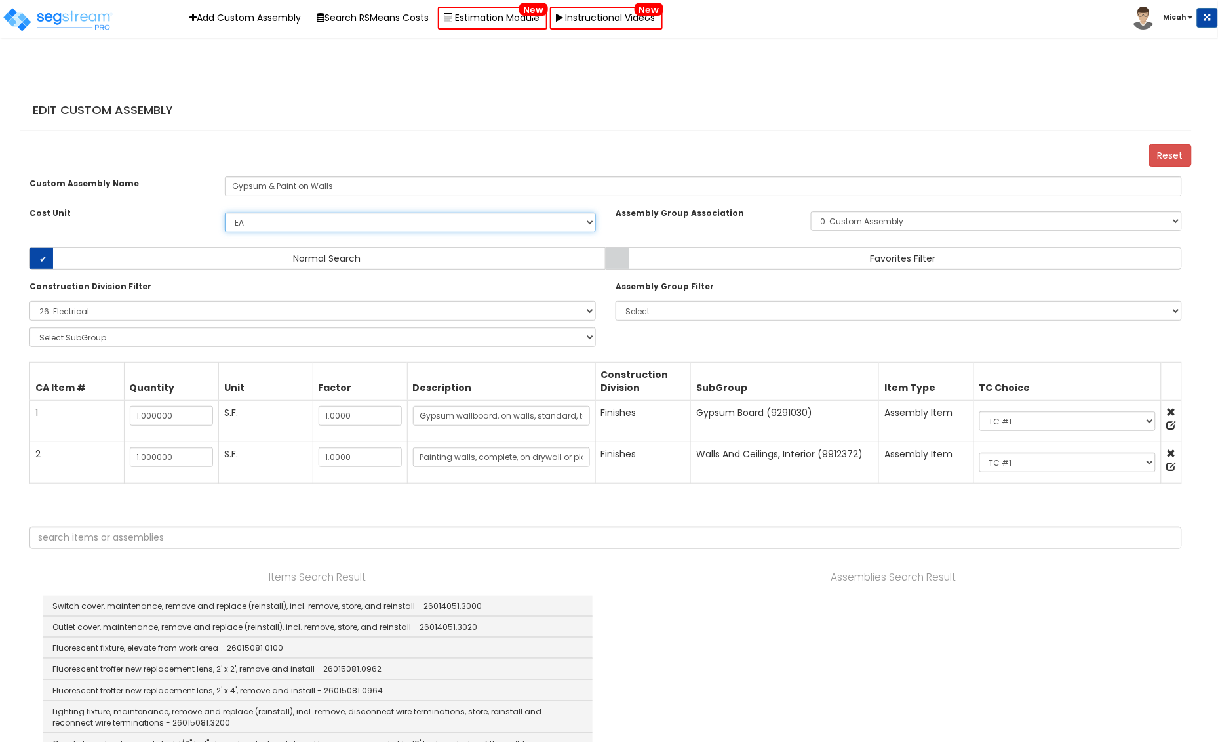
click at [588, 232] on select "Select EA TOT SF LF SY LS CAR EA. M.S.F EA TOT SF Ea LF SY Add Additional Cost …" at bounding box center [410, 222] width 371 height 20
select select "1400"
click at [225, 225] on select "Select EA TOT SF LF SY LS CAR EA. M.S.F EA TOT SF Ea LF SY Add Additional Cost …" at bounding box center [410, 222] width 371 height 20
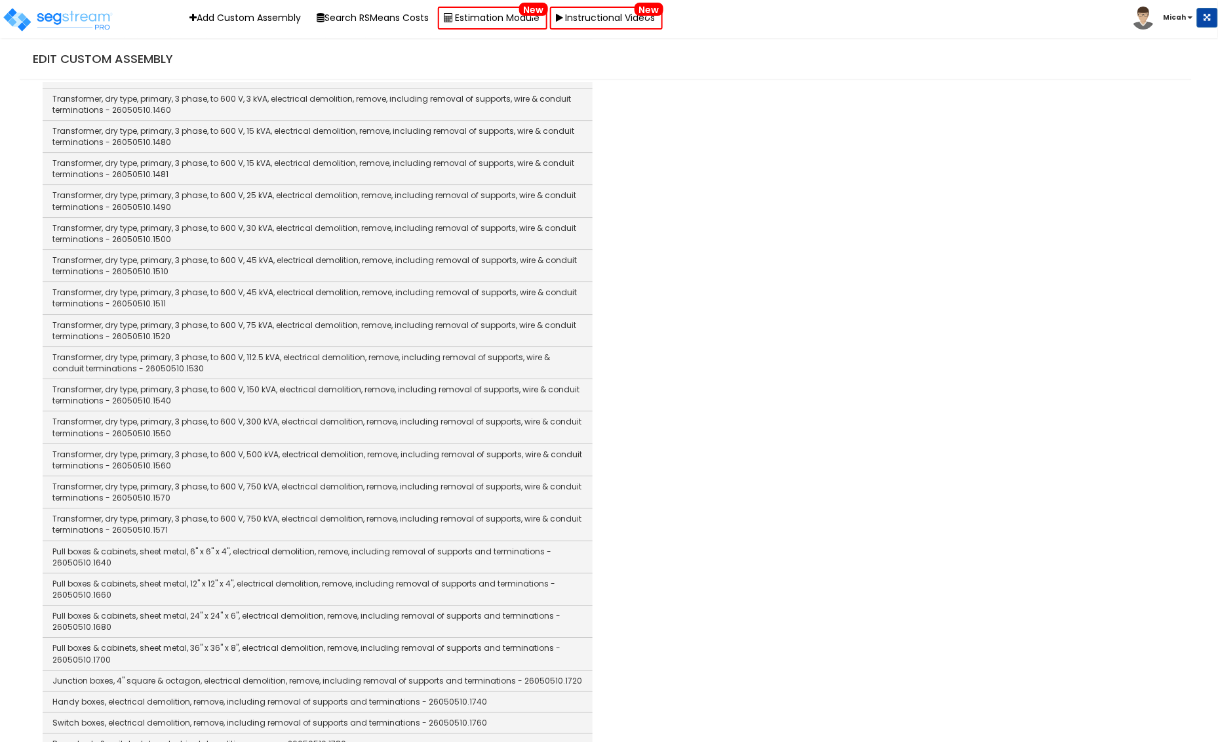
scroll to position [2716, 0]
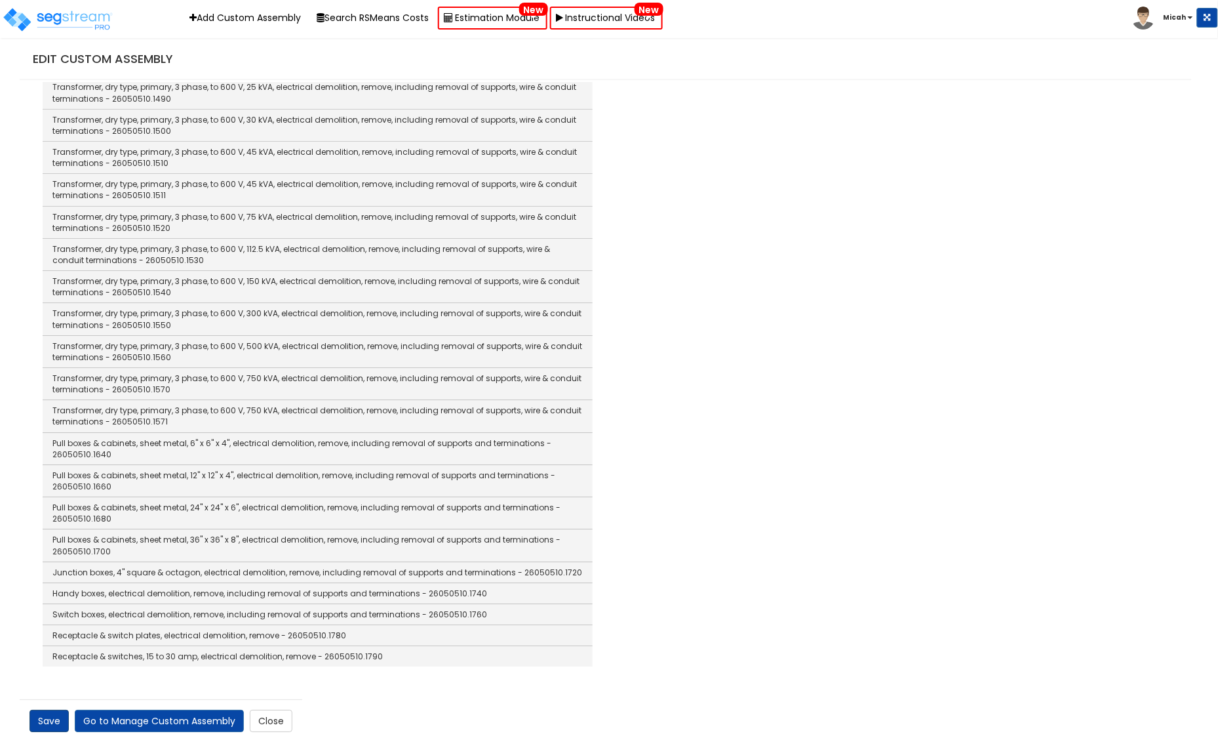
click at [47, 721] on link "Save" at bounding box center [49, 721] width 39 height 22
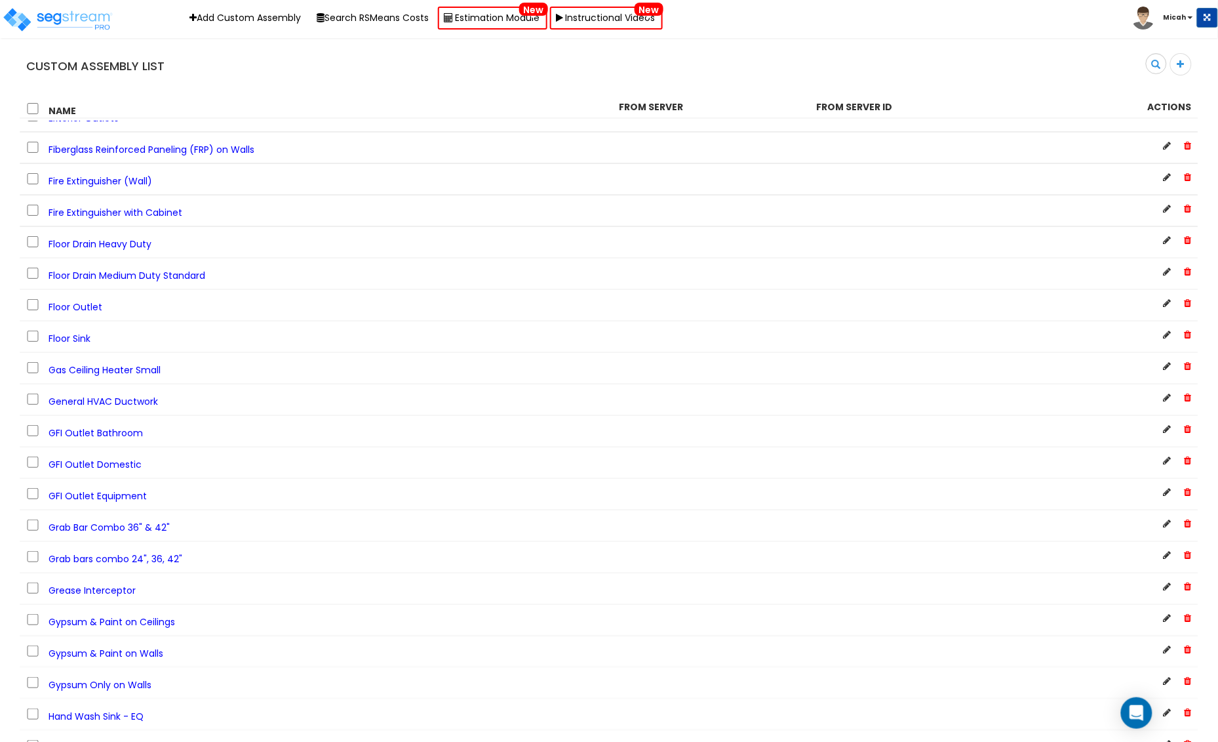
scroll to position [1640, 0]
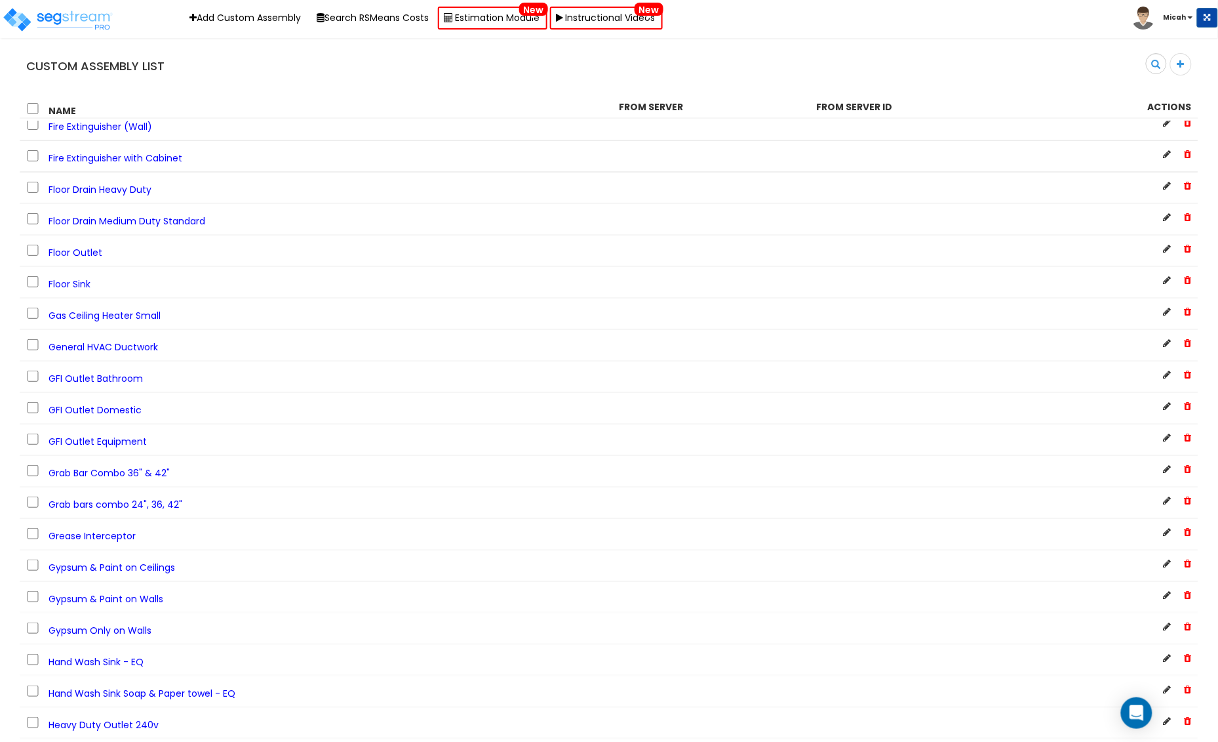
click at [158, 574] on span "Gypsum & Paint on Ceilings" at bounding box center [112, 567] width 127 height 13
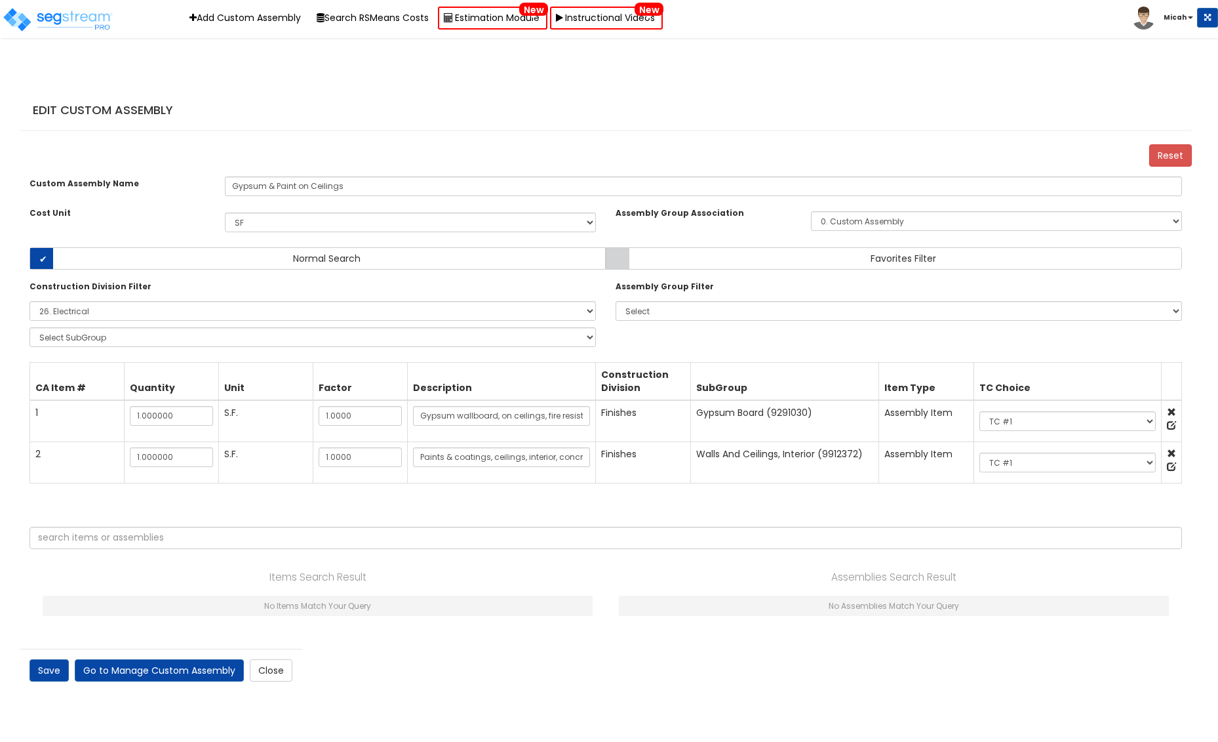
select select "1400"
select select "26000000"
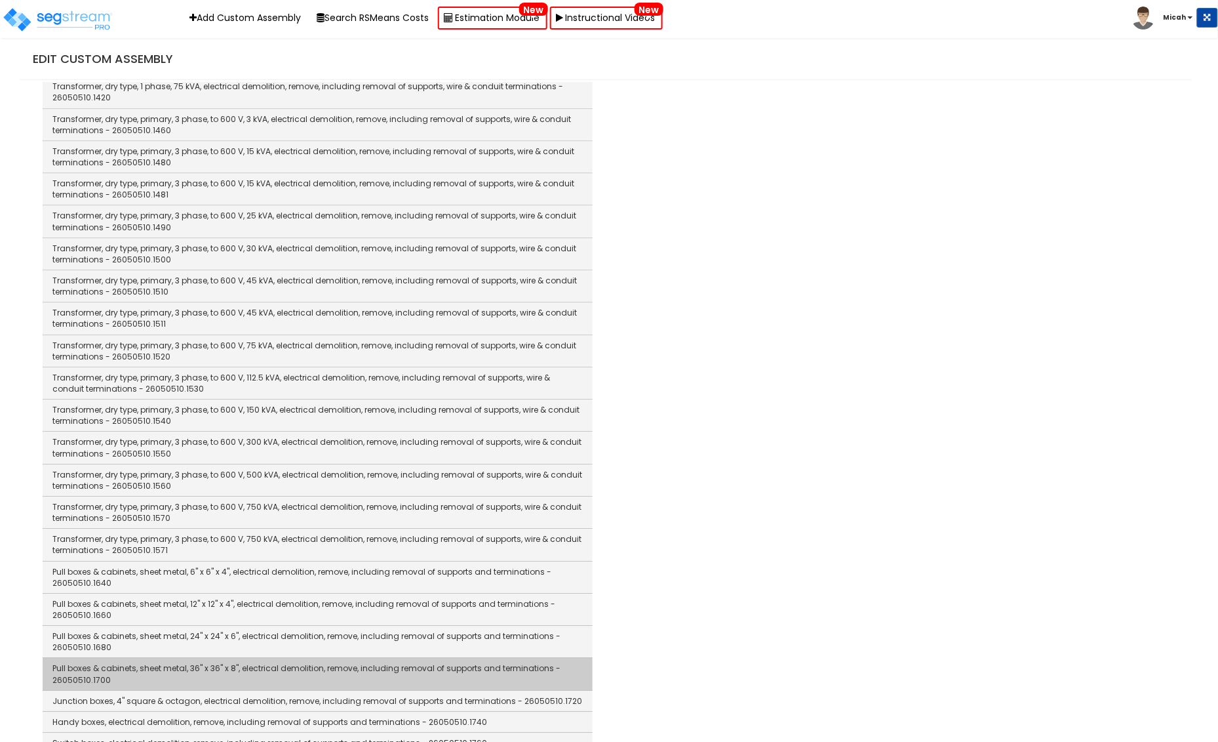
scroll to position [2716, 0]
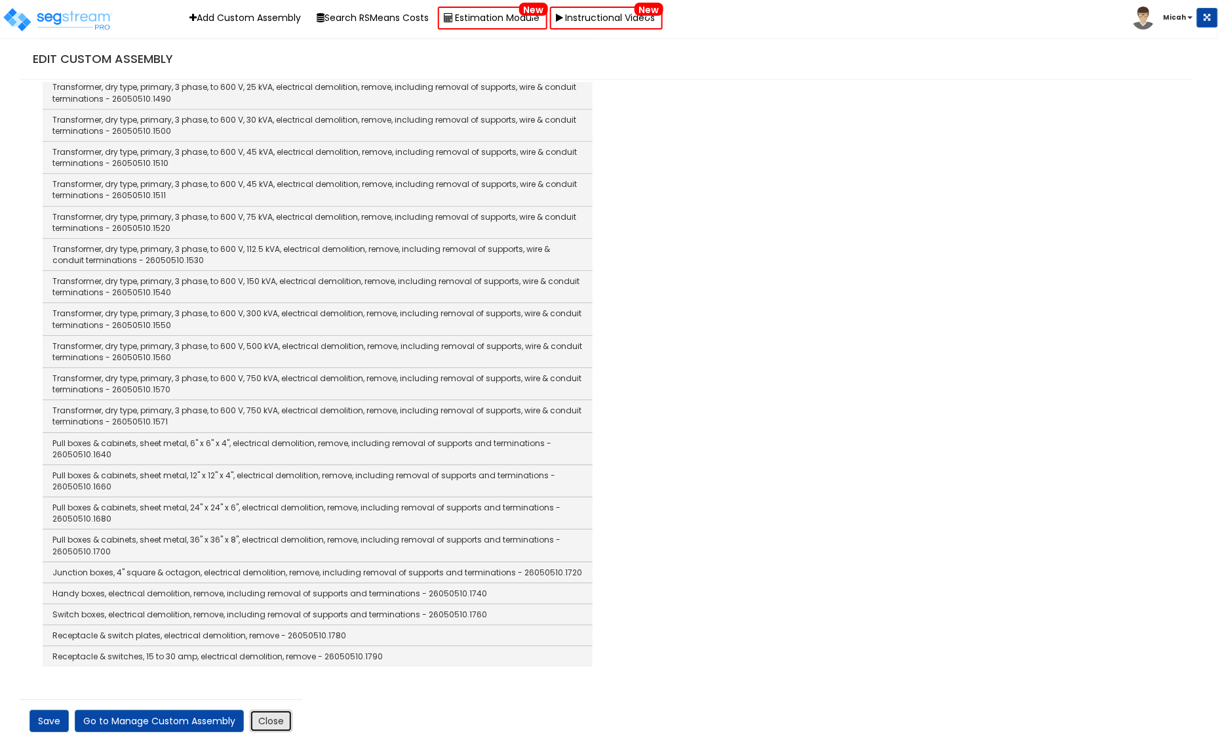
click at [266, 720] on link "Close" at bounding box center [271, 721] width 43 height 22
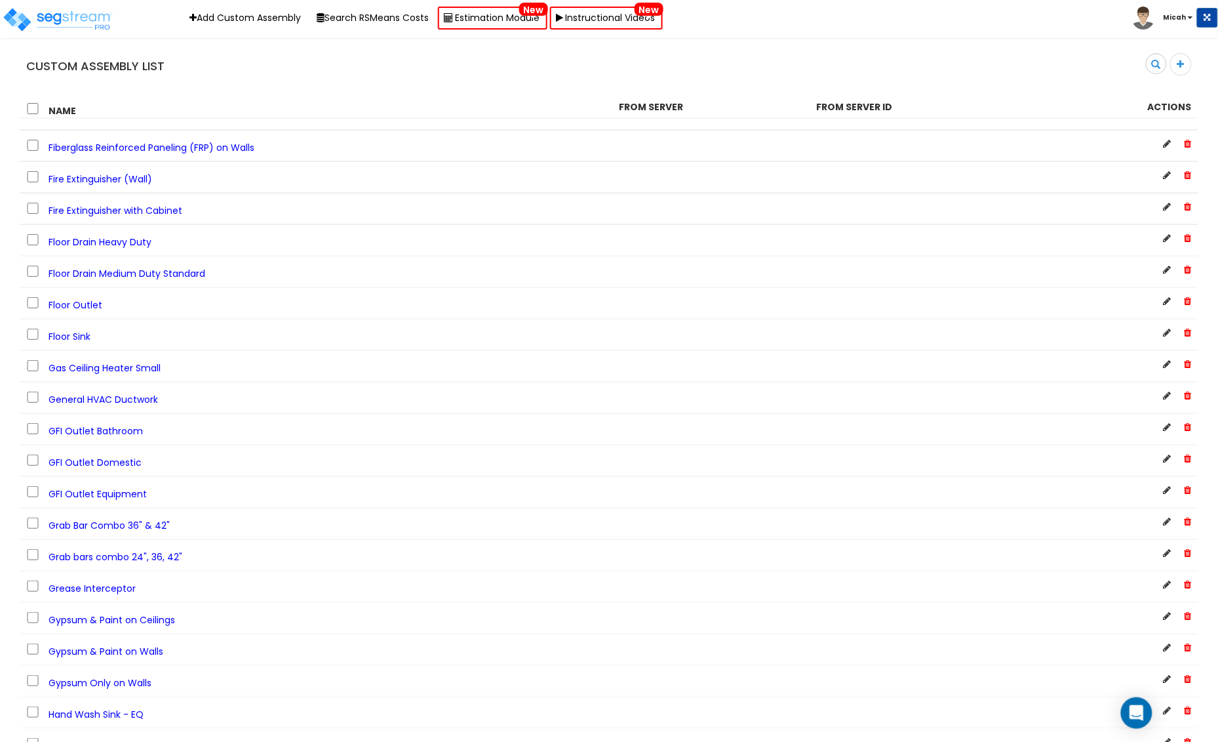
scroll to position [1721, 0]
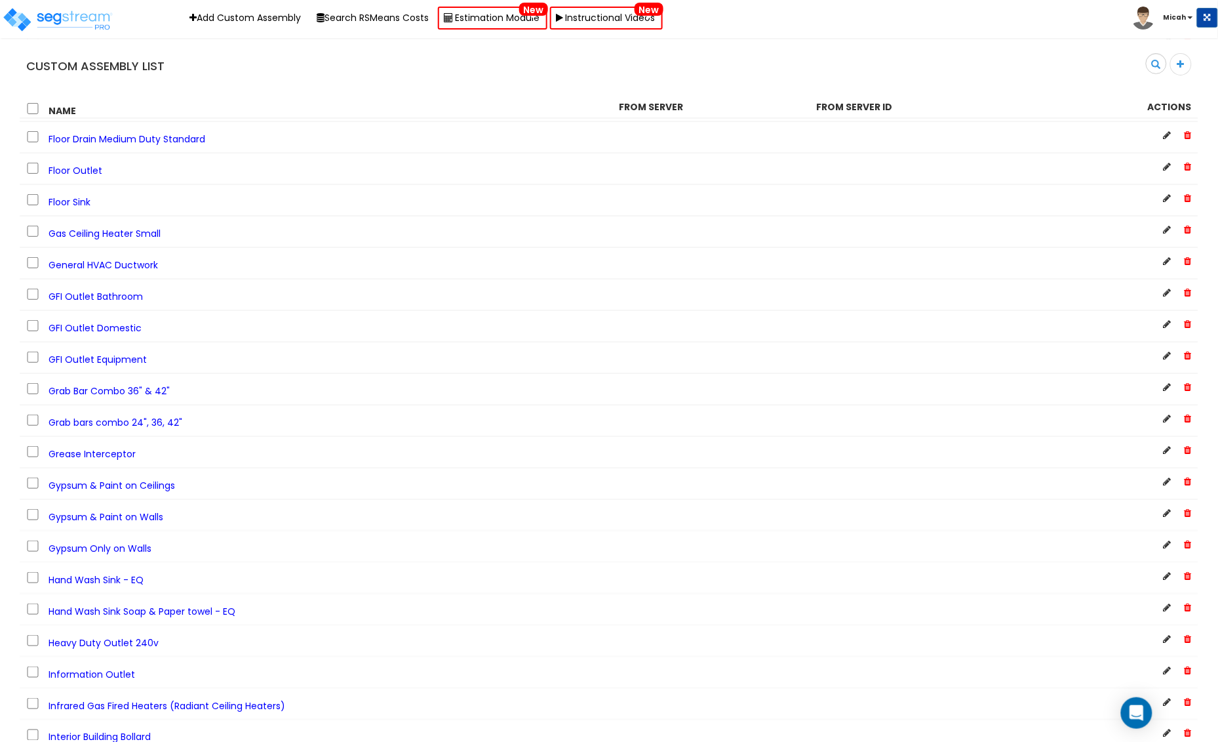
click at [129, 555] on span "Gypsum Only on Walls" at bounding box center [100, 548] width 103 height 13
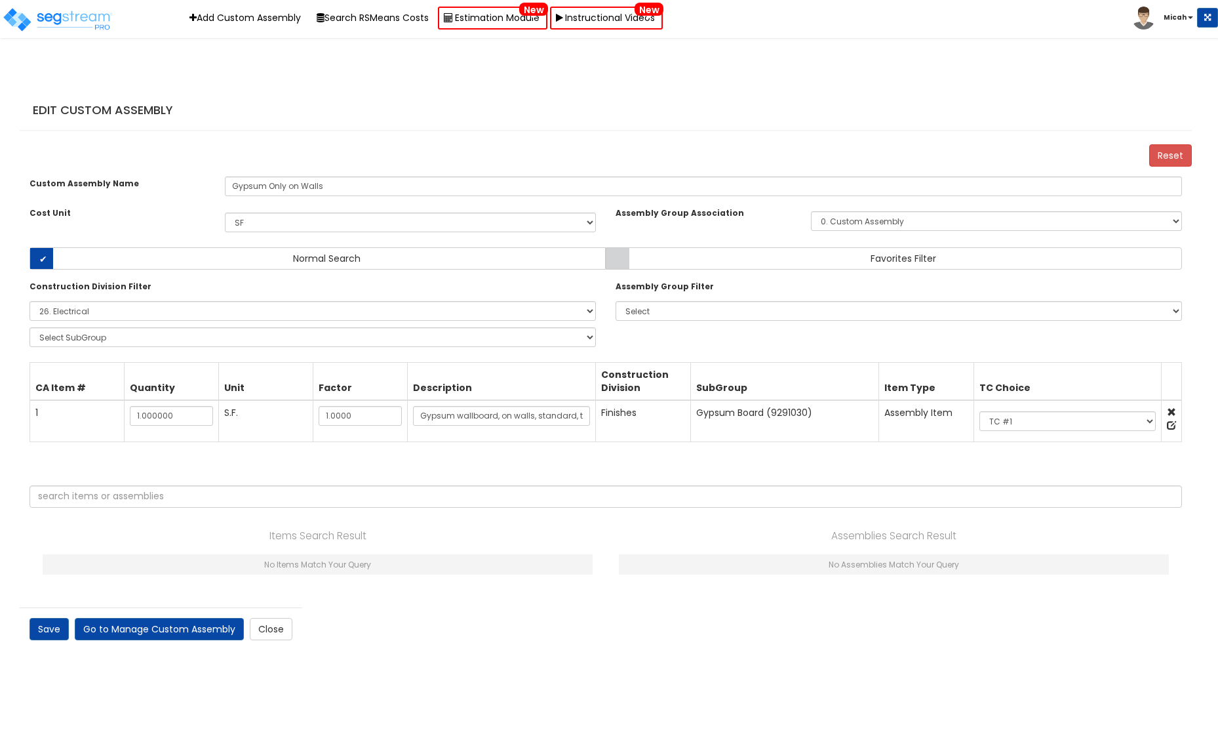
select select "1400"
select select "26000000"
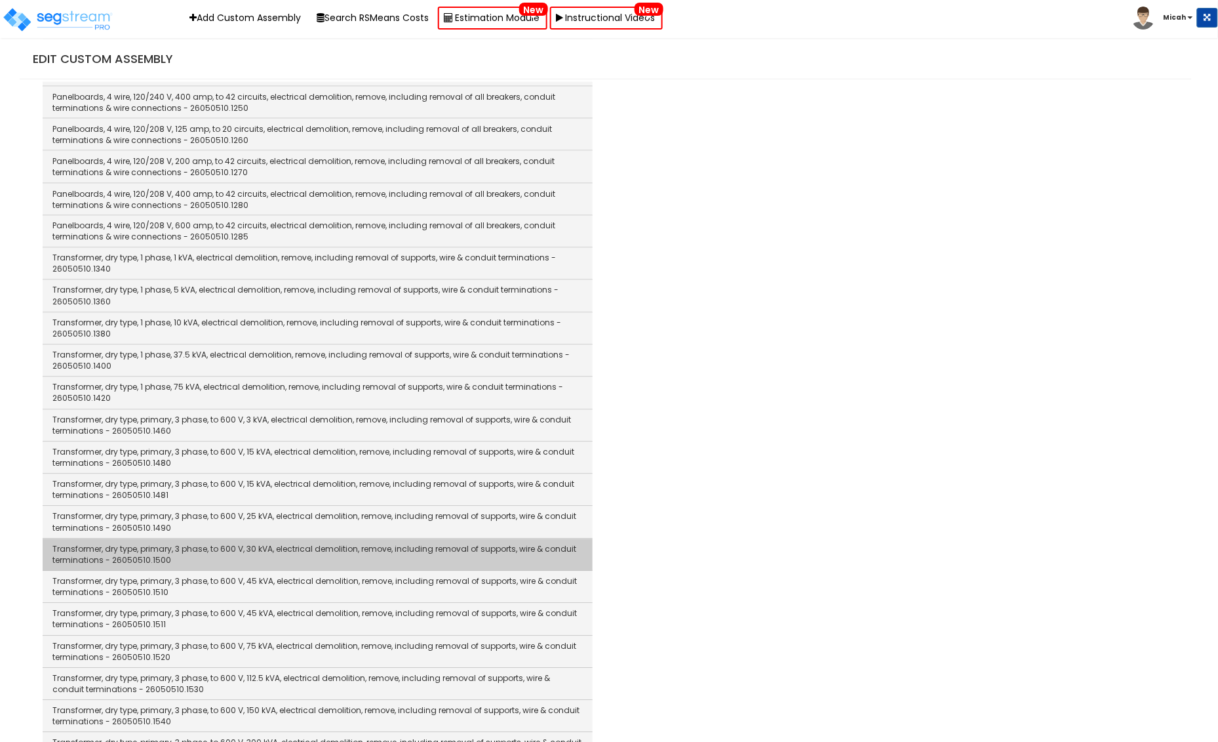
scroll to position [2674, 0]
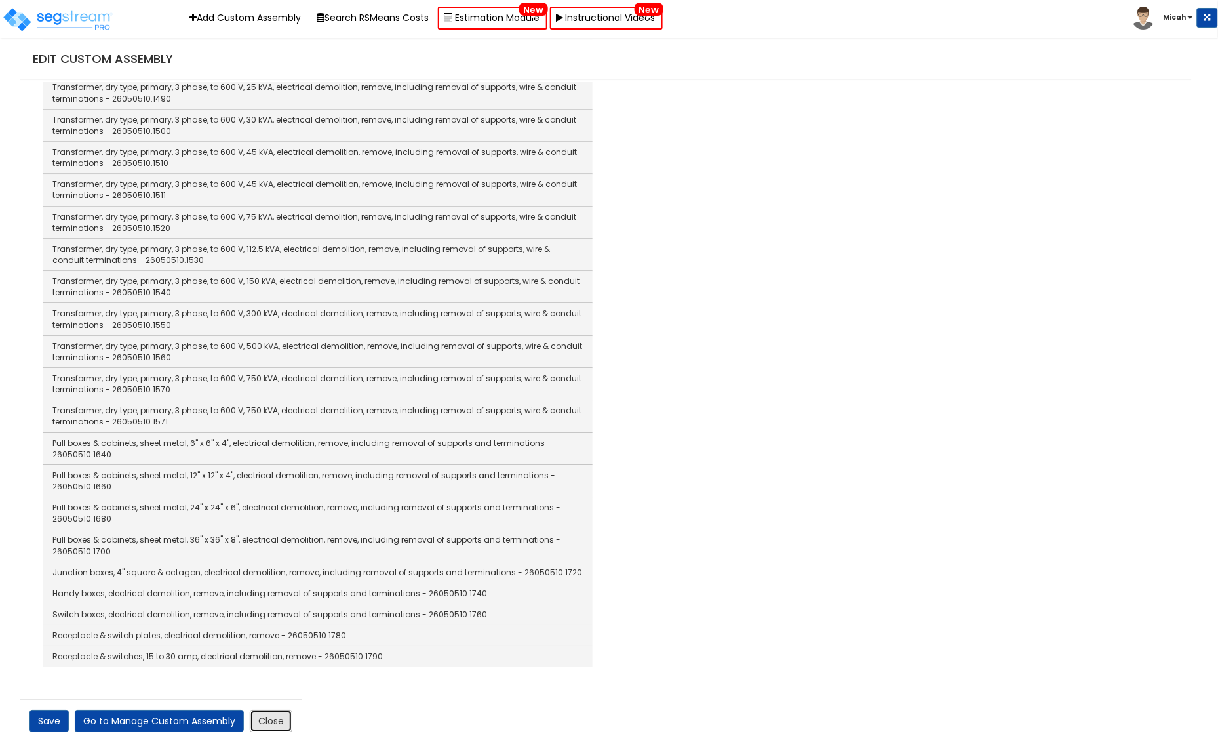
click at [277, 714] on link "Close" at bounding box center [271, 721] width 43 height 22
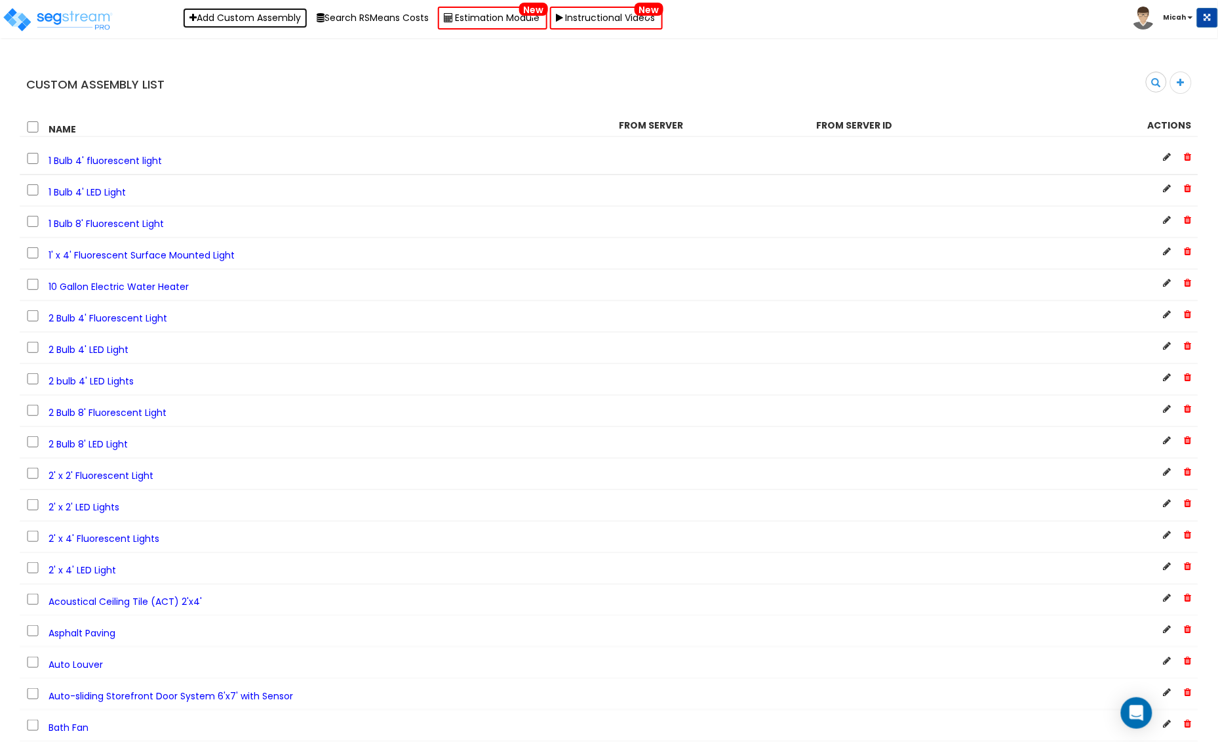
click at [211, 18] on link "Add Custom Assembly" at bounding box center [245, 18] width 125 height 20
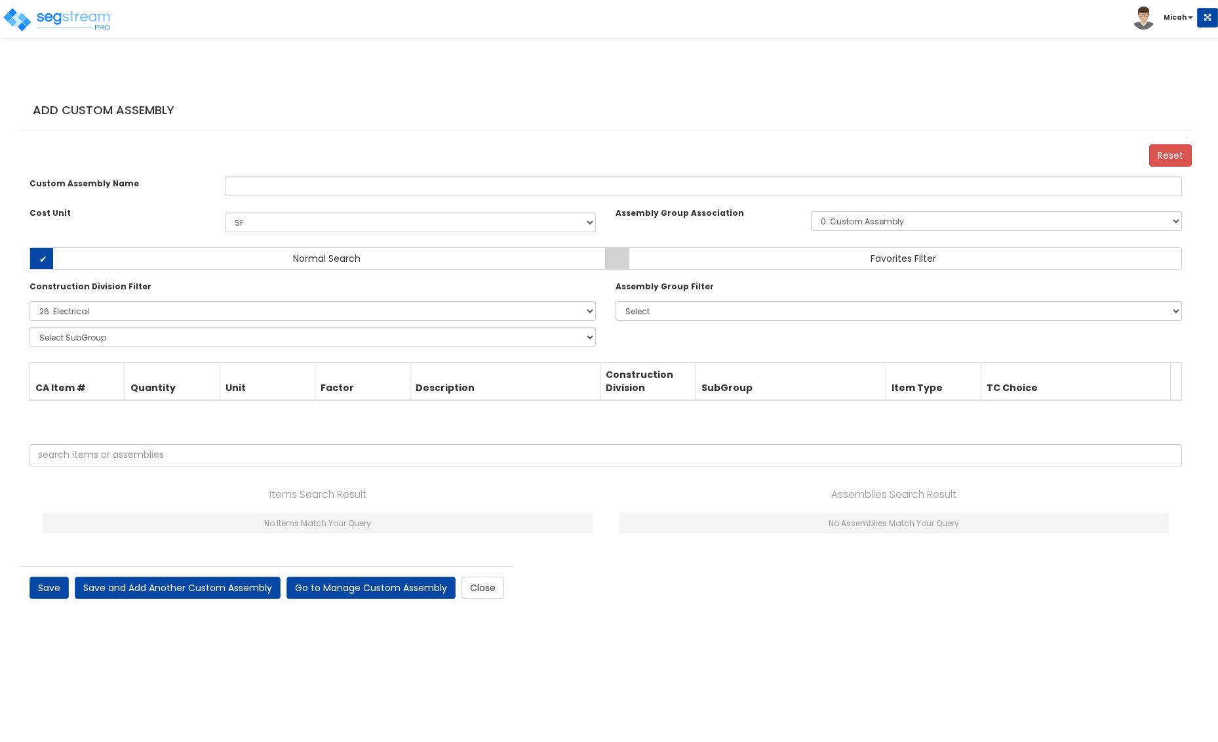
select select "1400"
select select "26000000"
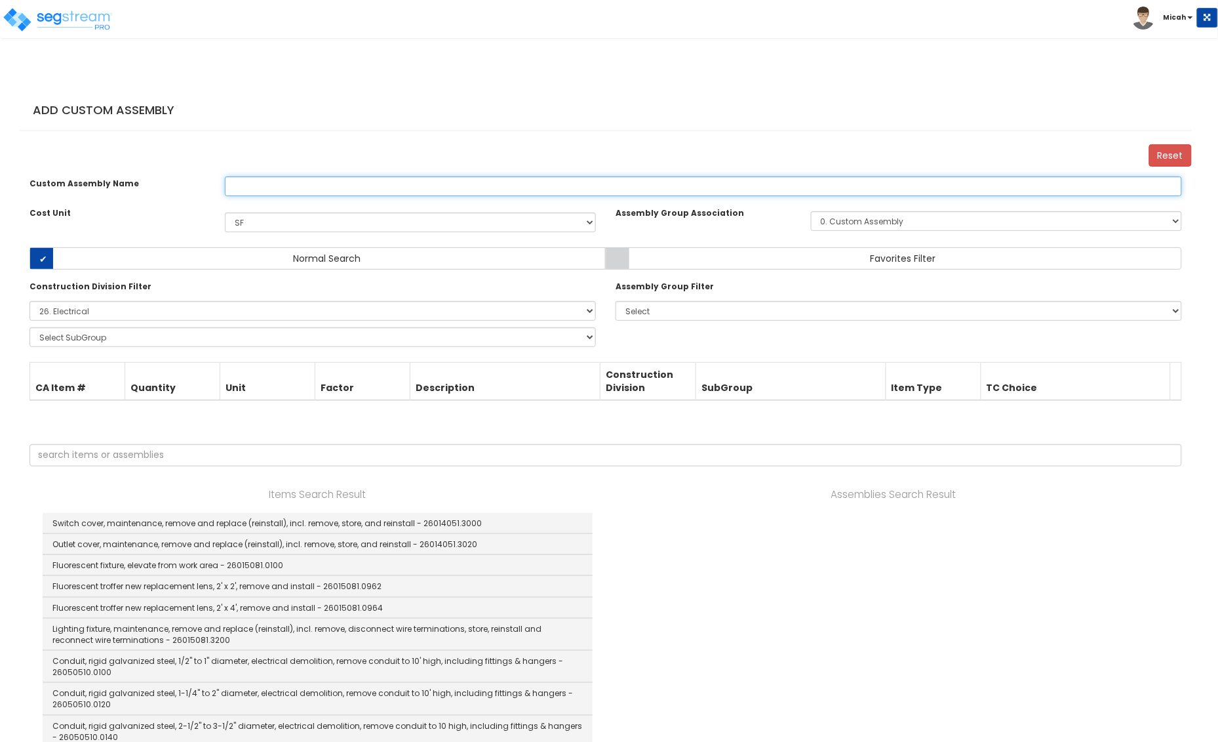
click at [270, 180] on input "text" at bounding box center [703, 186] width 957 height 20
type input "Molding Base 6" with Shoe"
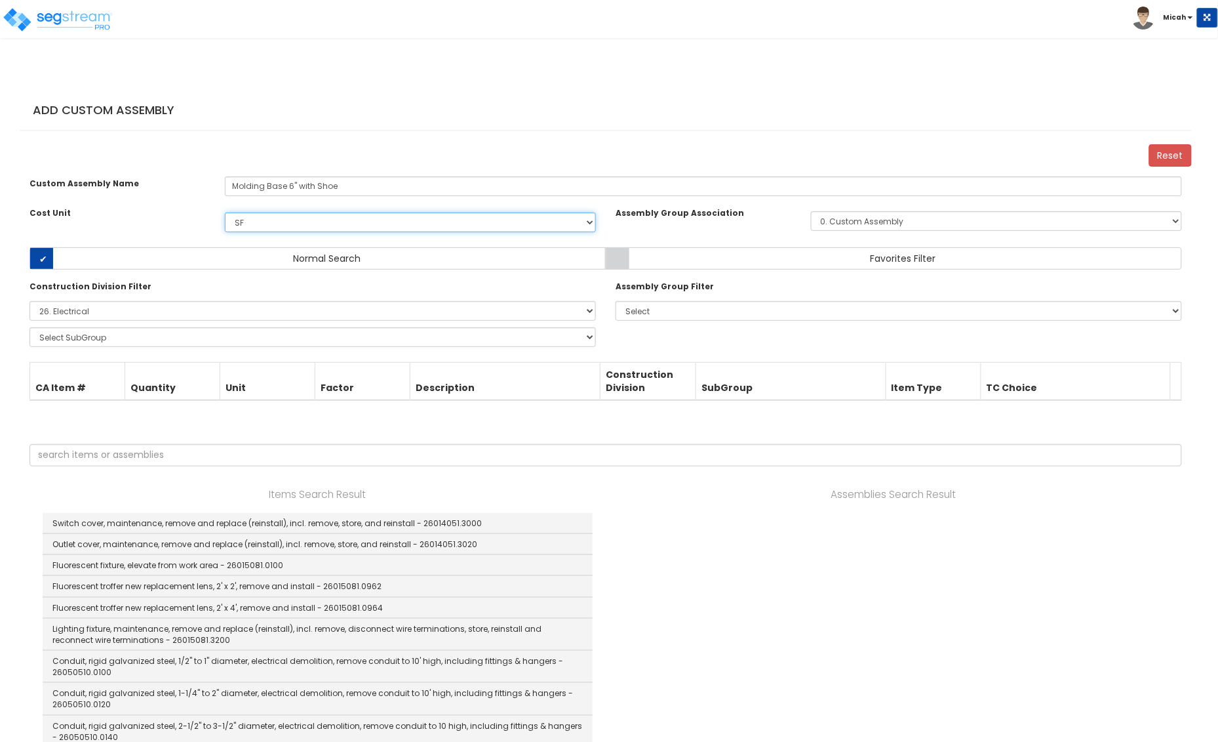
click at [587, 224] on select "Select EA TOT SF [PERSON_NAME] LS CAR EA. M.S.F EA TOT SF Ea [PERSON_NAME] Add …" at bounding box center [410, 222] width 371 height 20
select select "1401"
click at [225, 212] on select "Select EA TOT SF [PERSON_NAME] LS CAR EA. M.S.F EA TOT SF Ea [PERSON_NAME] Add …" at bounding box center [410, 222] width 371 height 20
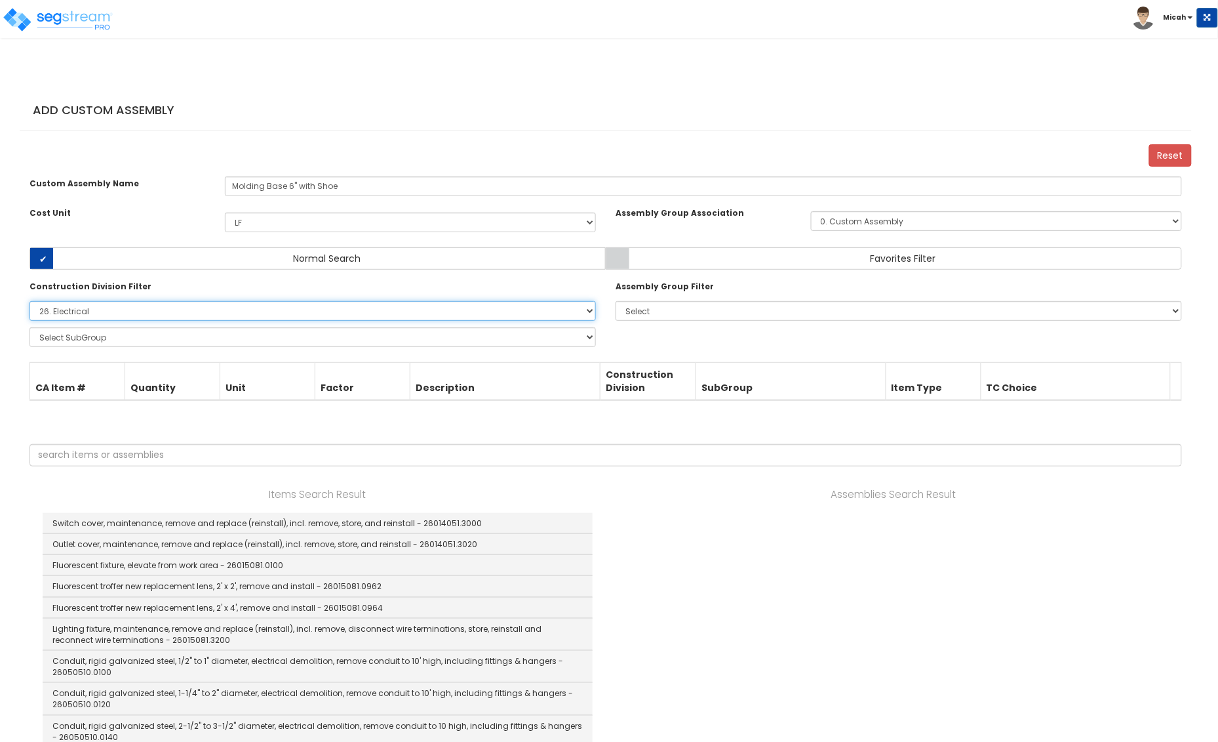
click at [291, 318] on select "Select 0. Custom Item 1. General Requirements 2. Existing Conditions 3. Concret…" at bounding box center [313, 311] width 567 height 20
select select "6000000"
click at [30, 301] on select "Select 0. Custom Item 1. General Requirements 2. Existing Conditions 3. Concret…" at bounding box center [313, 311] width 567 height 20
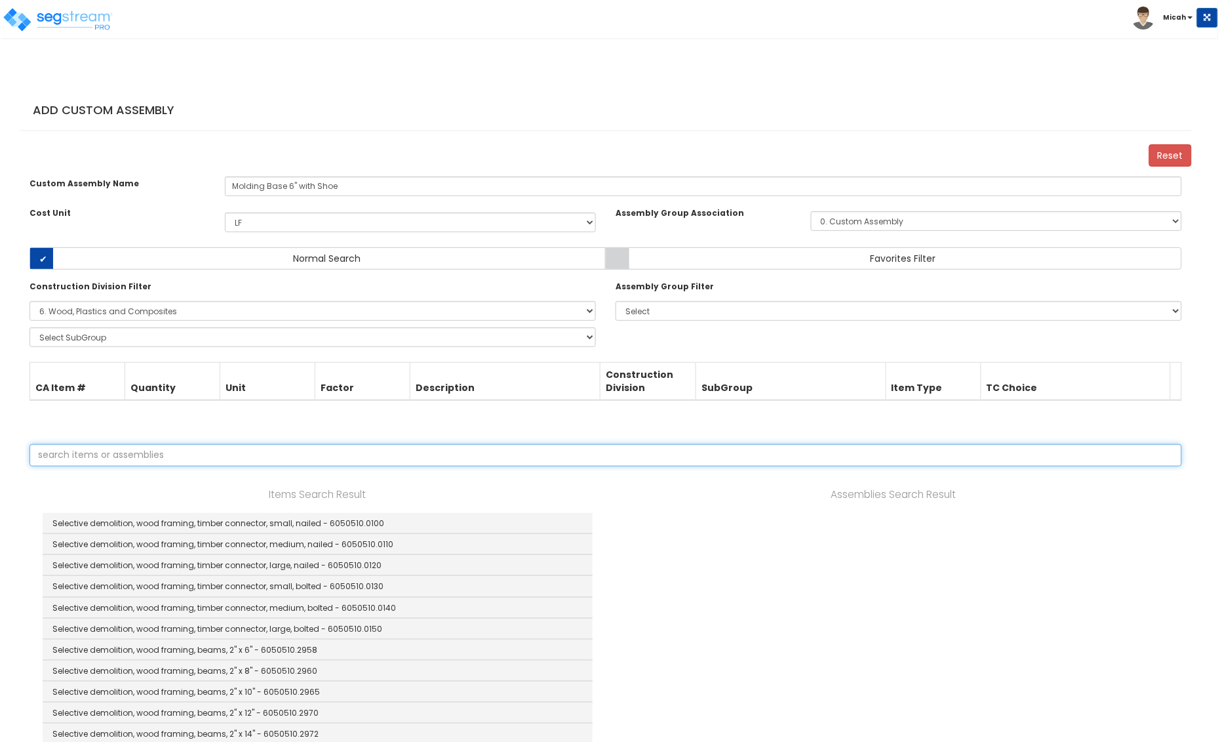
click at [133, 447] on input "text" at bounding box center [606, 455] width 1153 height 22
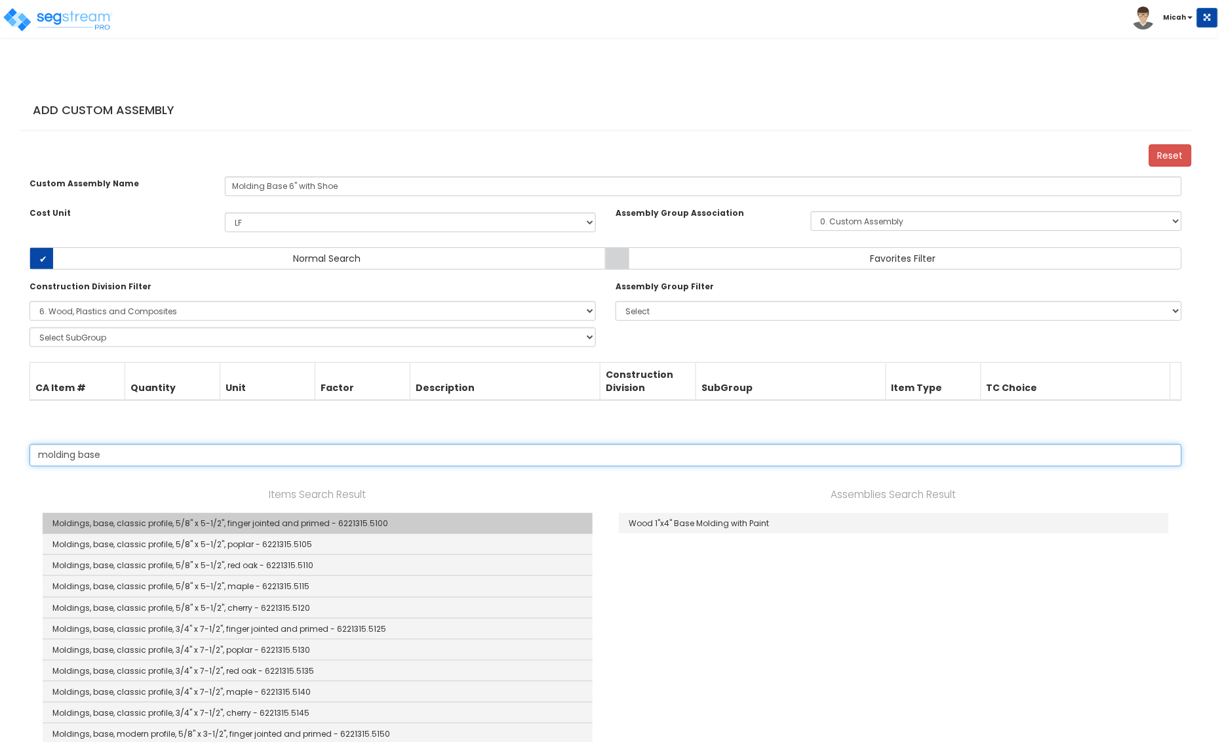
type input "molding base"
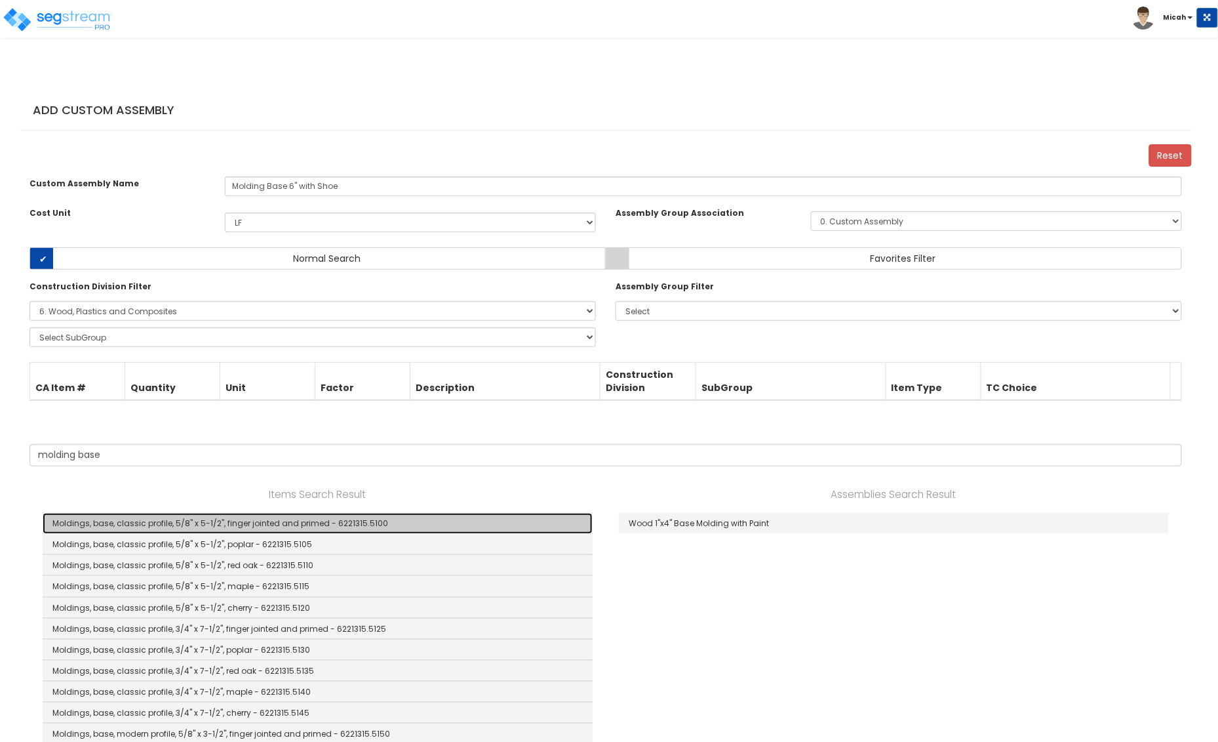
click at [245, 516] on link "Moldings, base, classic profile, 5/8" x 5-1/2", finger jointed and primed - 622…" at bounding box center [318, 523] width 550 height 21
checkbox input "false"
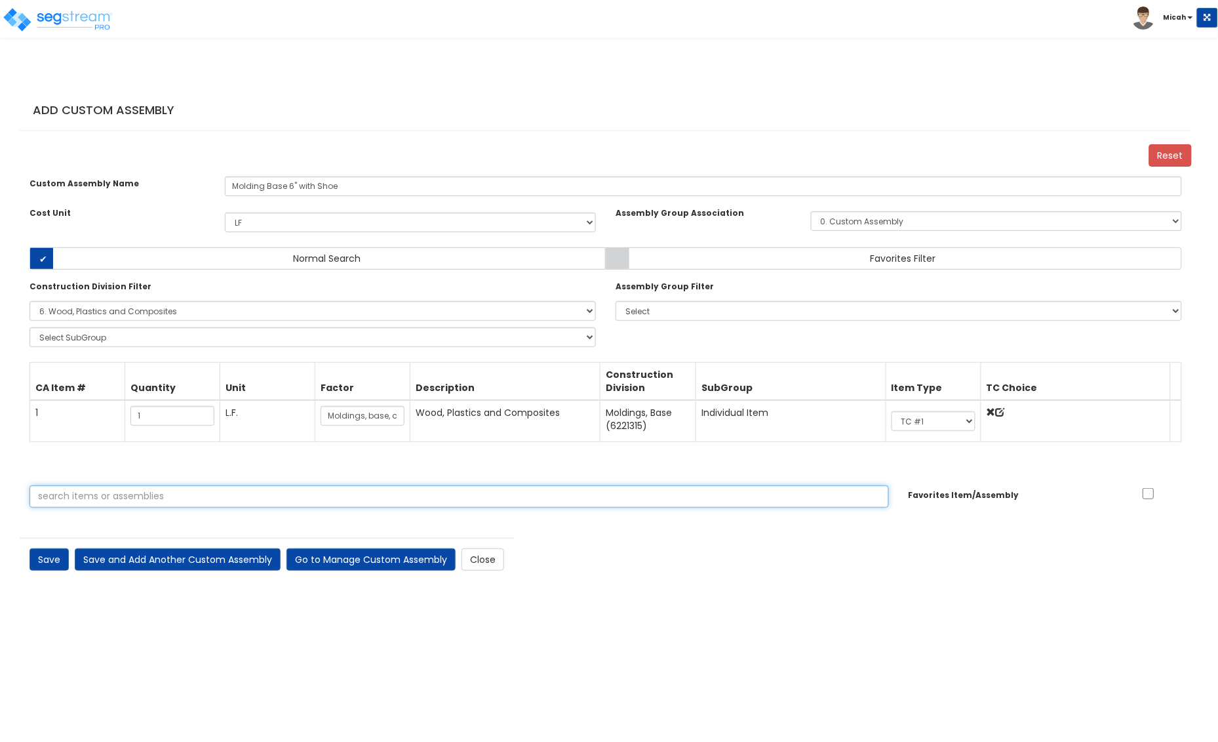
click at [190, 504] on input "text" at bounding box center [460, 496] width 860 height 22
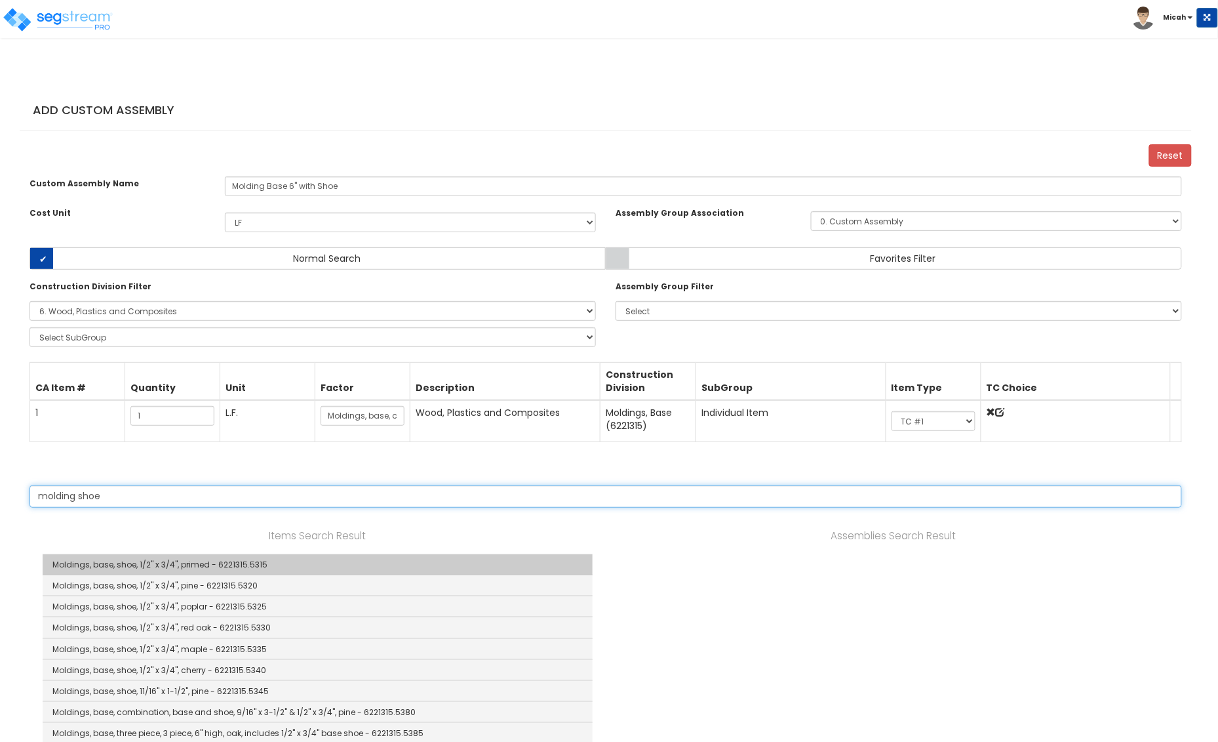
type input "molding shoe"
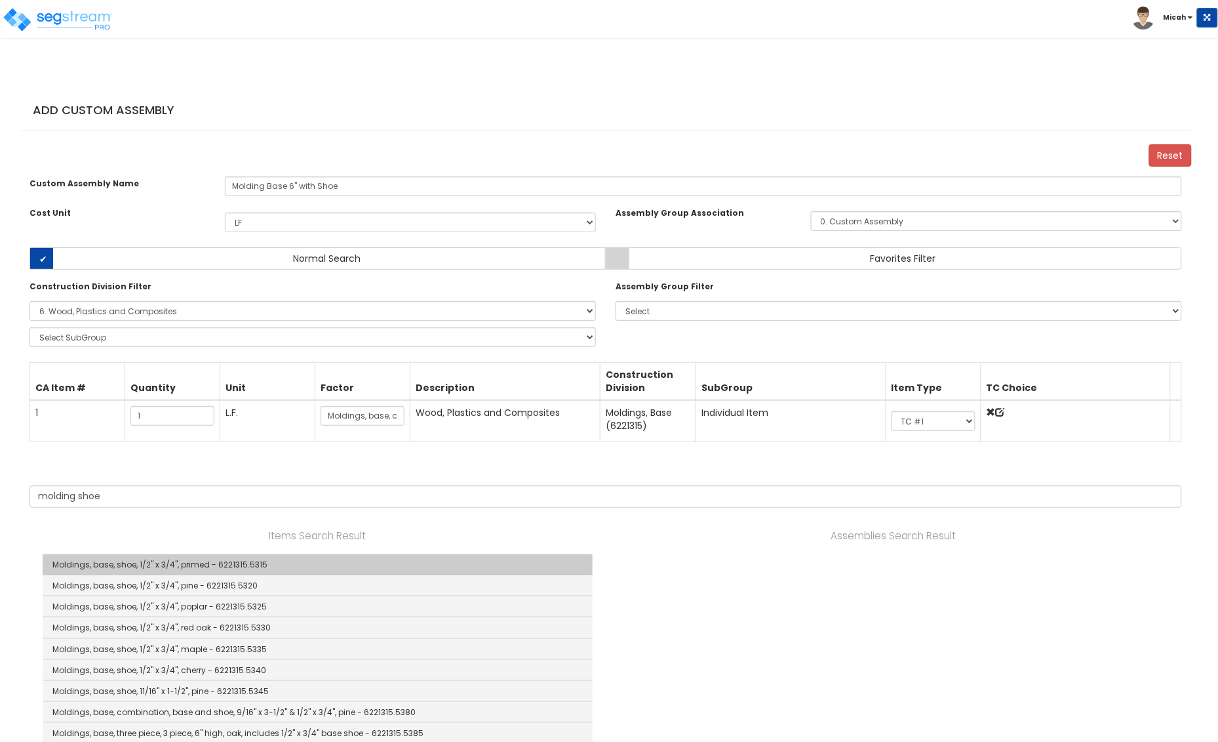
click at [192, 561] on link "Moldings, base, shoe, 1/2" x 3/4", primed - 6221315.5315" at bounding box center [318, 564] width 550 height 21
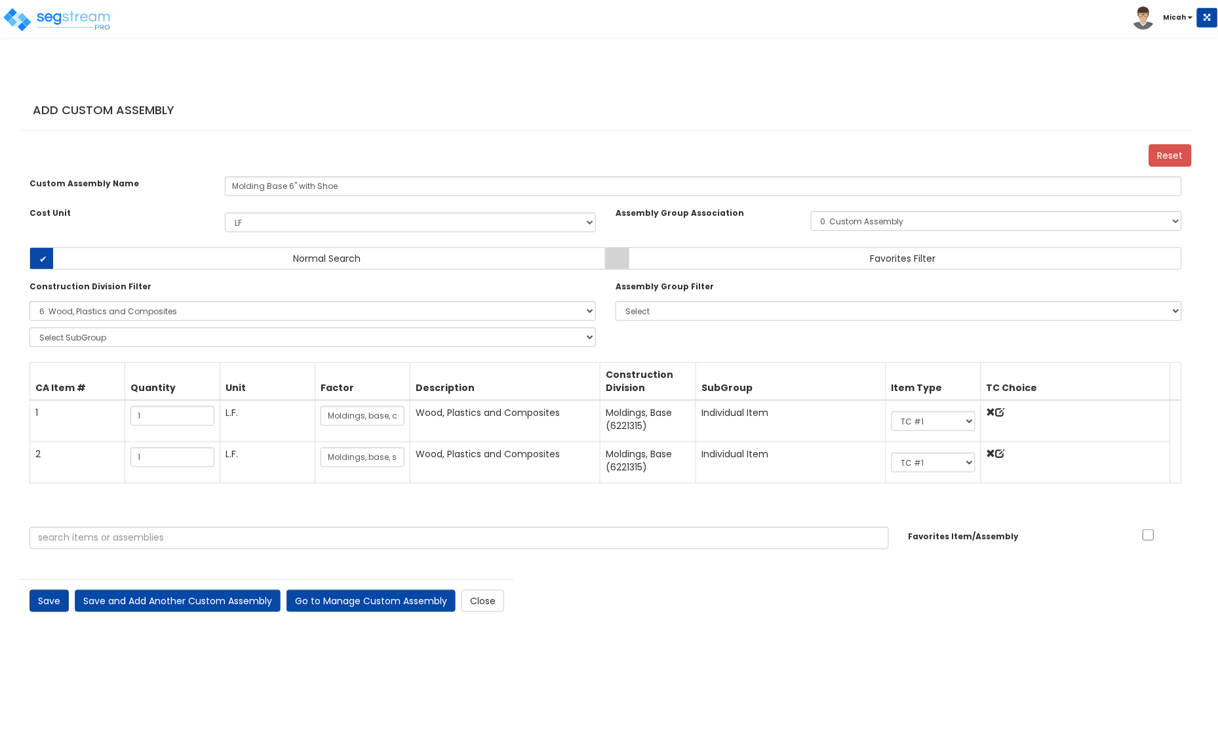
click at [49, 604] on link "Save" at bounding box center [49, 601] width 39 height 22
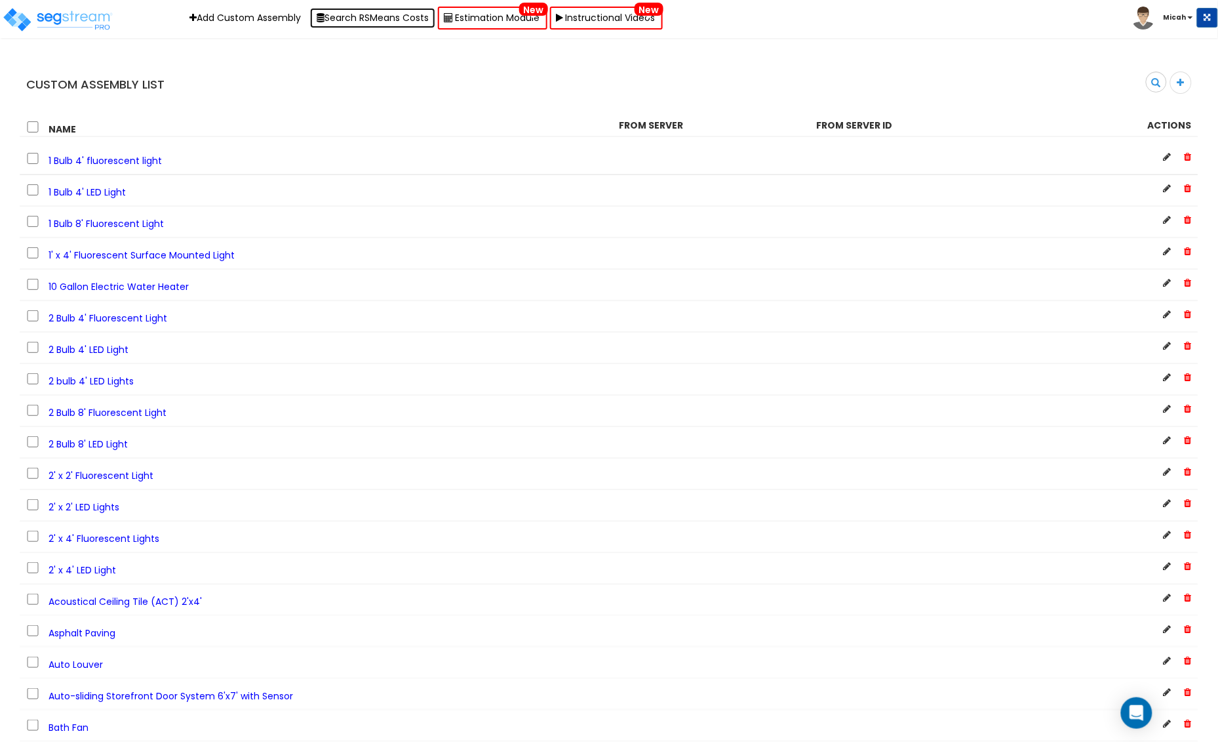
click at [374, 22] on button "Search RSMeans Costs" at bounding box center [372, 18] width 125 height 20
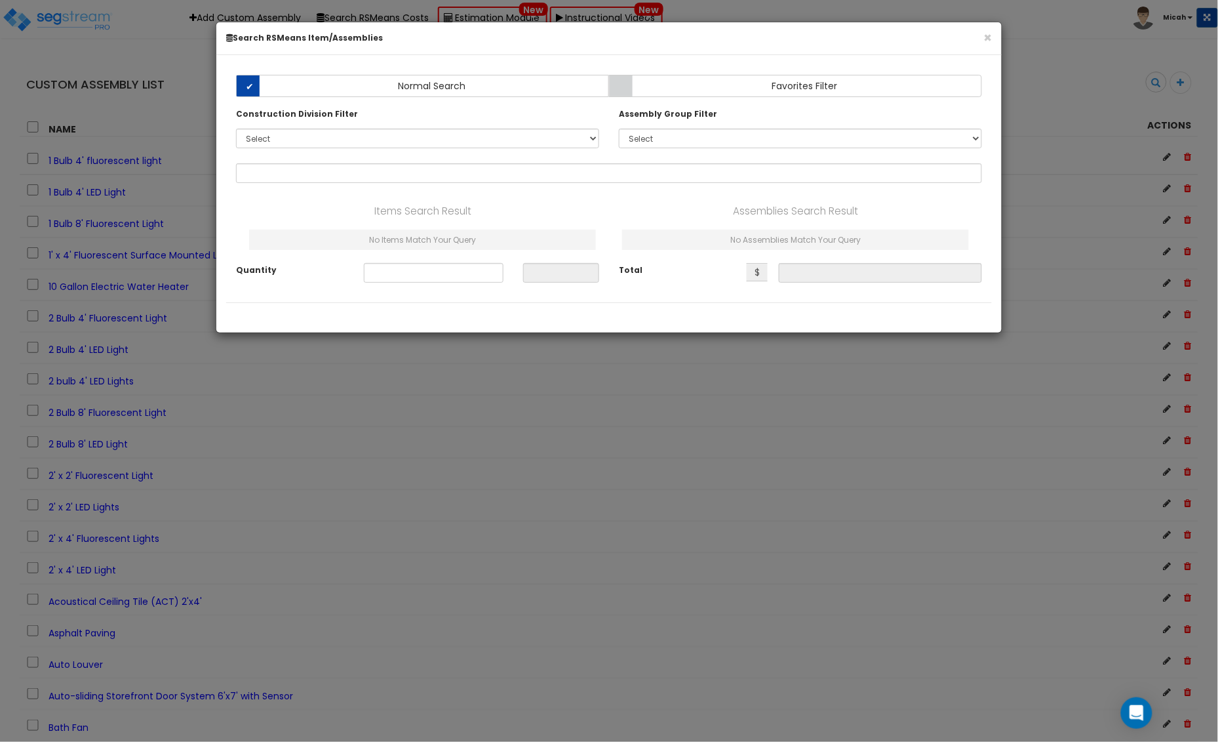
click at [978, 33] on h6 "Search RSMeans Item/Assemblies" at bounding box center [609, 37] width 766 height 11
click at [986, 36] on button "×" at bounding box center [987, 38] width 9 height 14
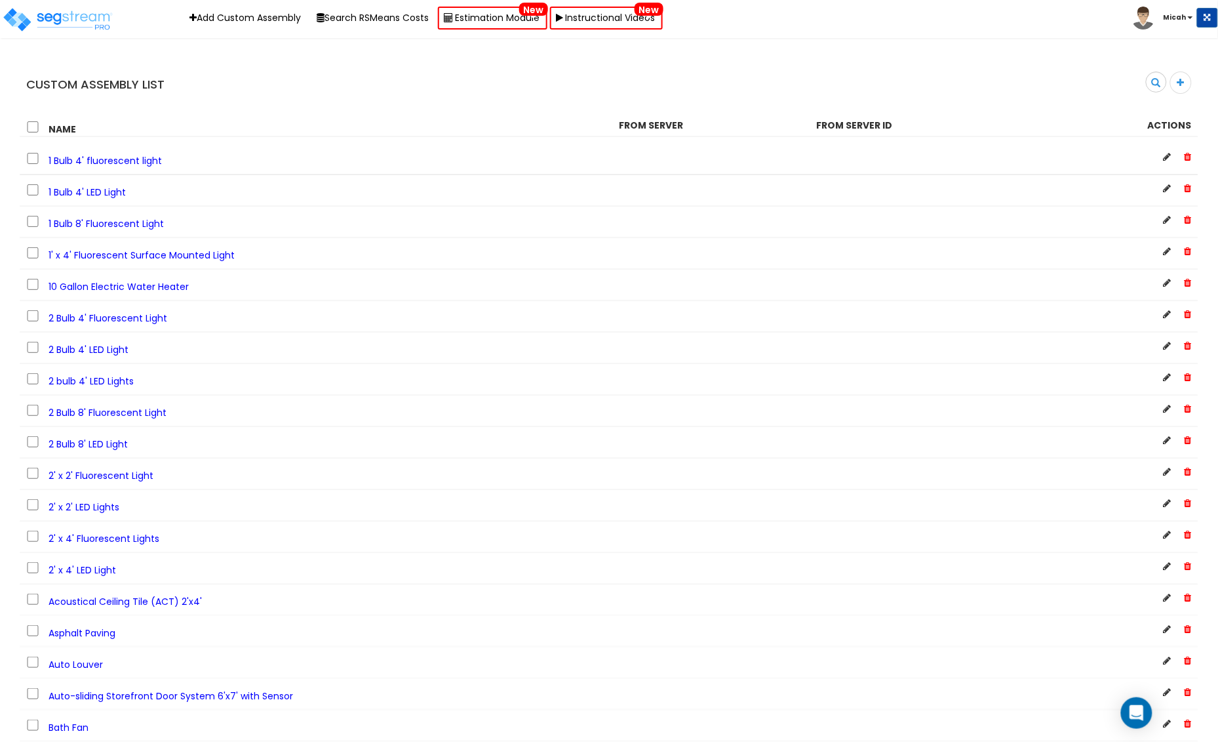
click at [1188, 18] on span at bounding box center [1190, 17] width 5 height 3
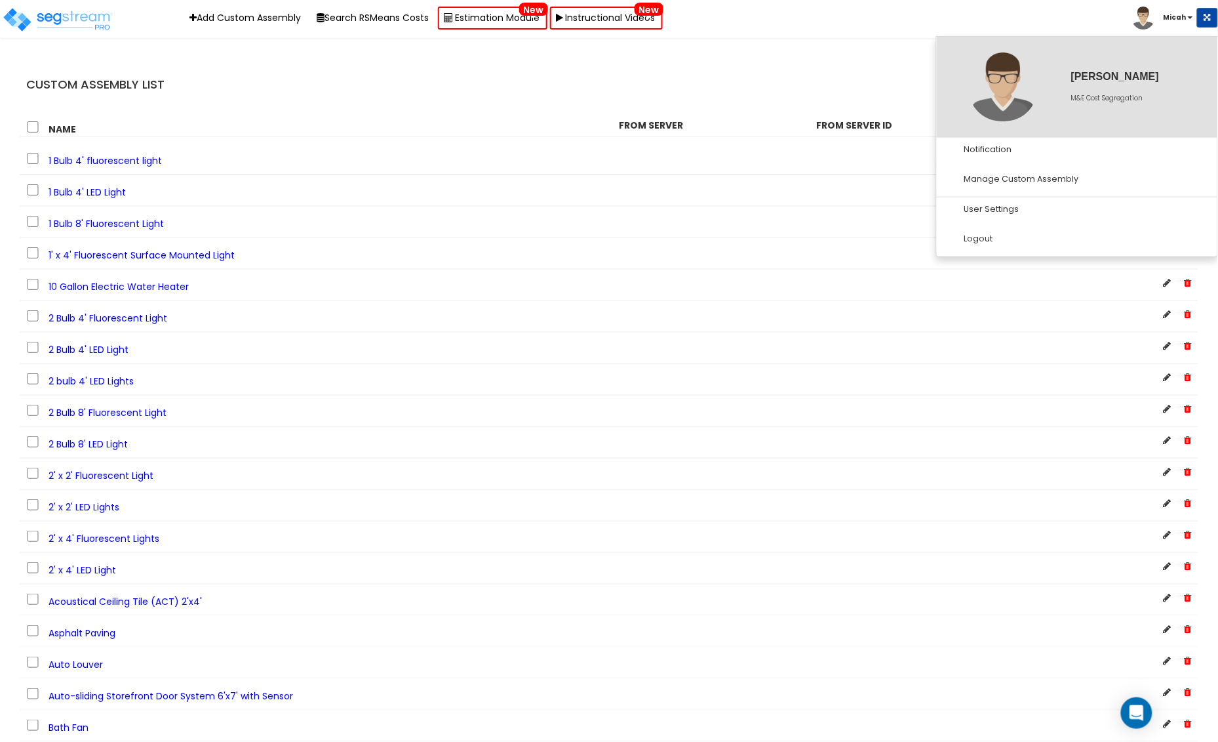
click at [1188, 18] on span at bounding box center [1190, 17] width 5 height 3
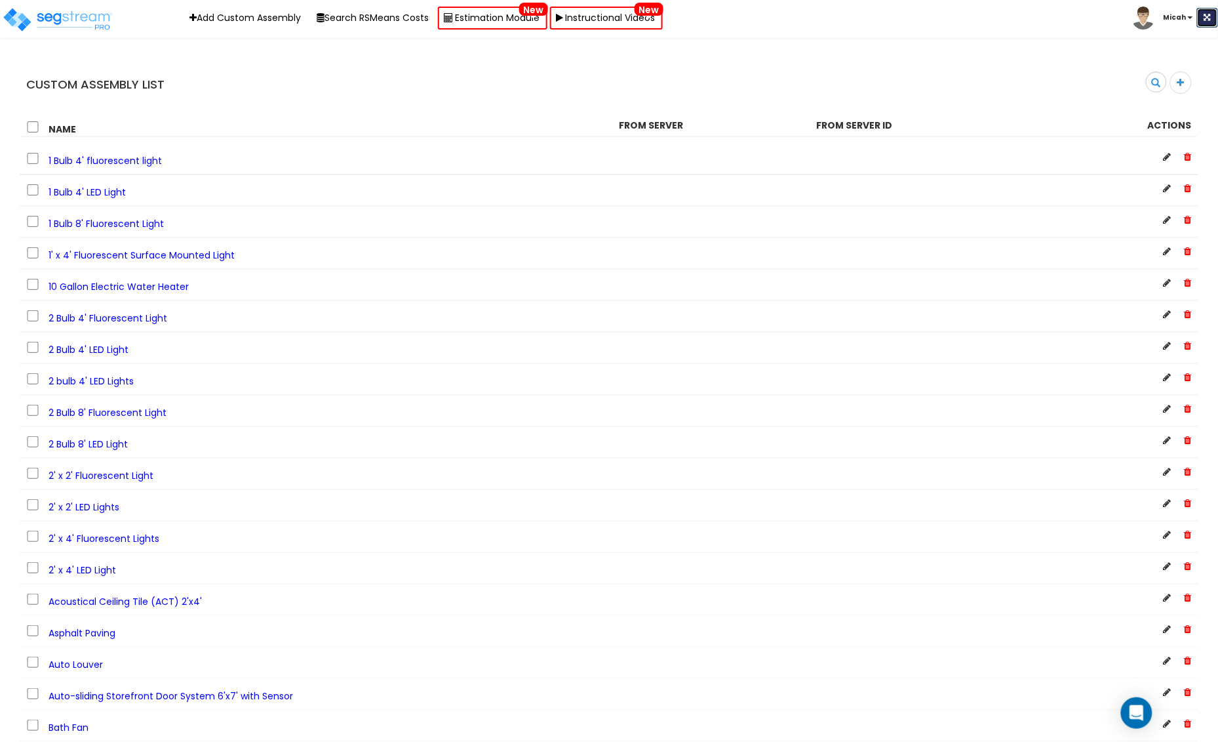
click at [1207, 12] on button at bounding box center [1207, 18] width 21 height 20
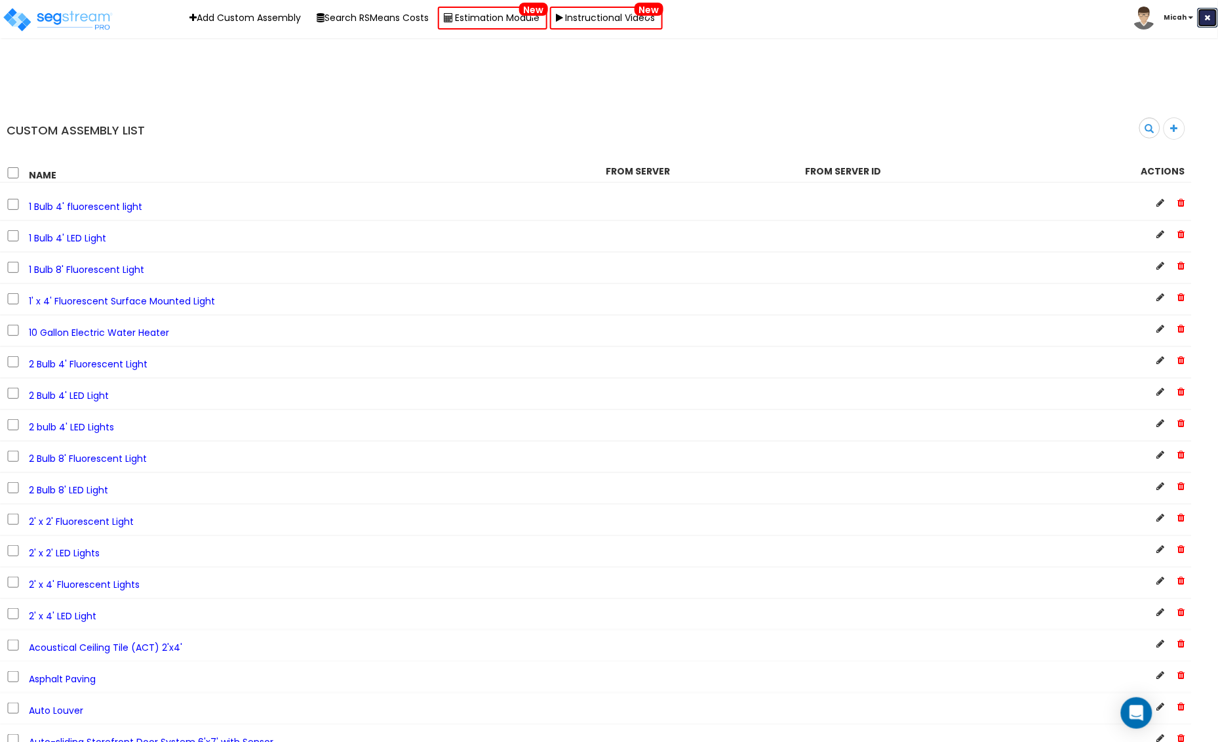
click at [1207, 12] on button at bounding box center [1208, 18] width 20 height 20
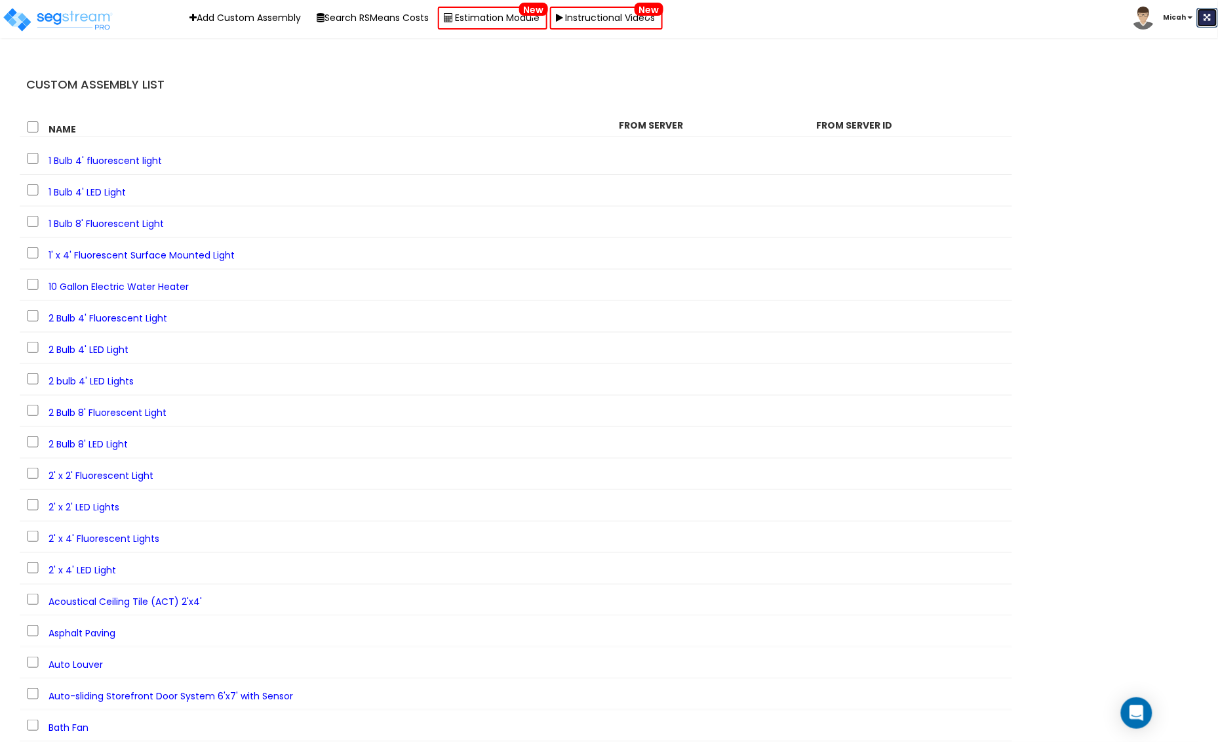
click at [1207, 12] on button at bounding box center [1207, 18] width 21 height 20
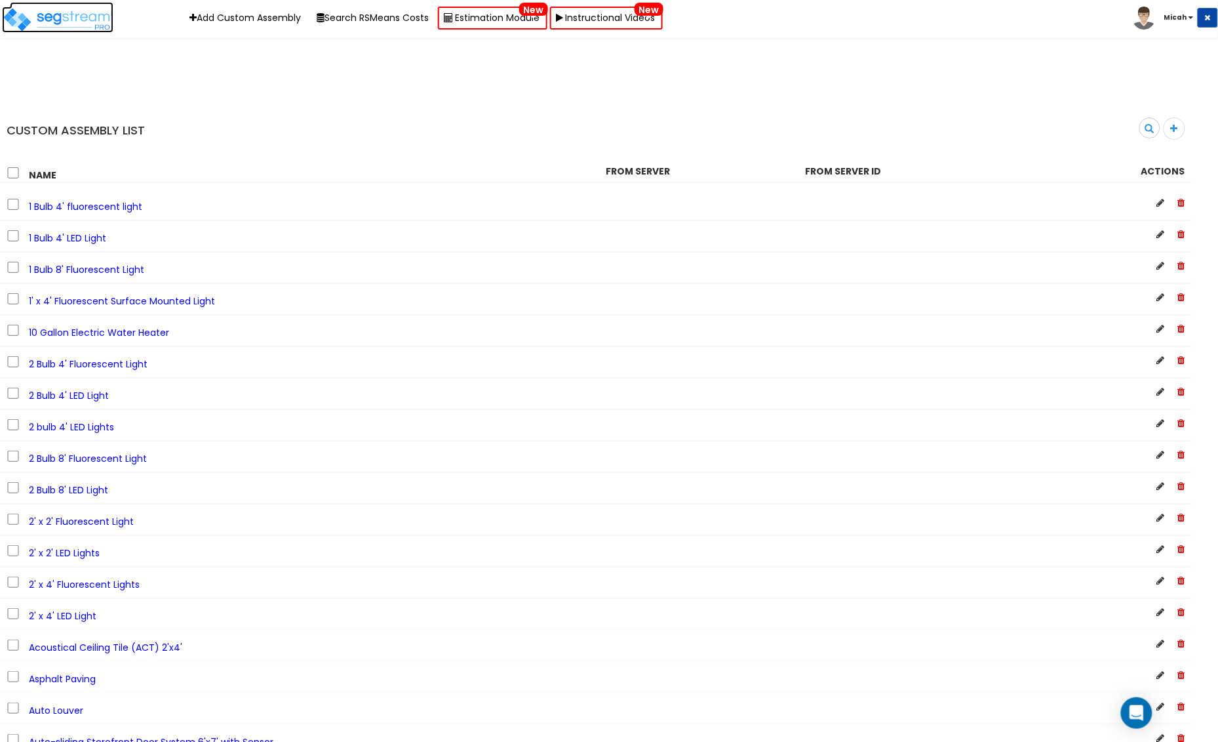
click at [60, 18] on img at bounding box center [57, 20] width 111 height 26
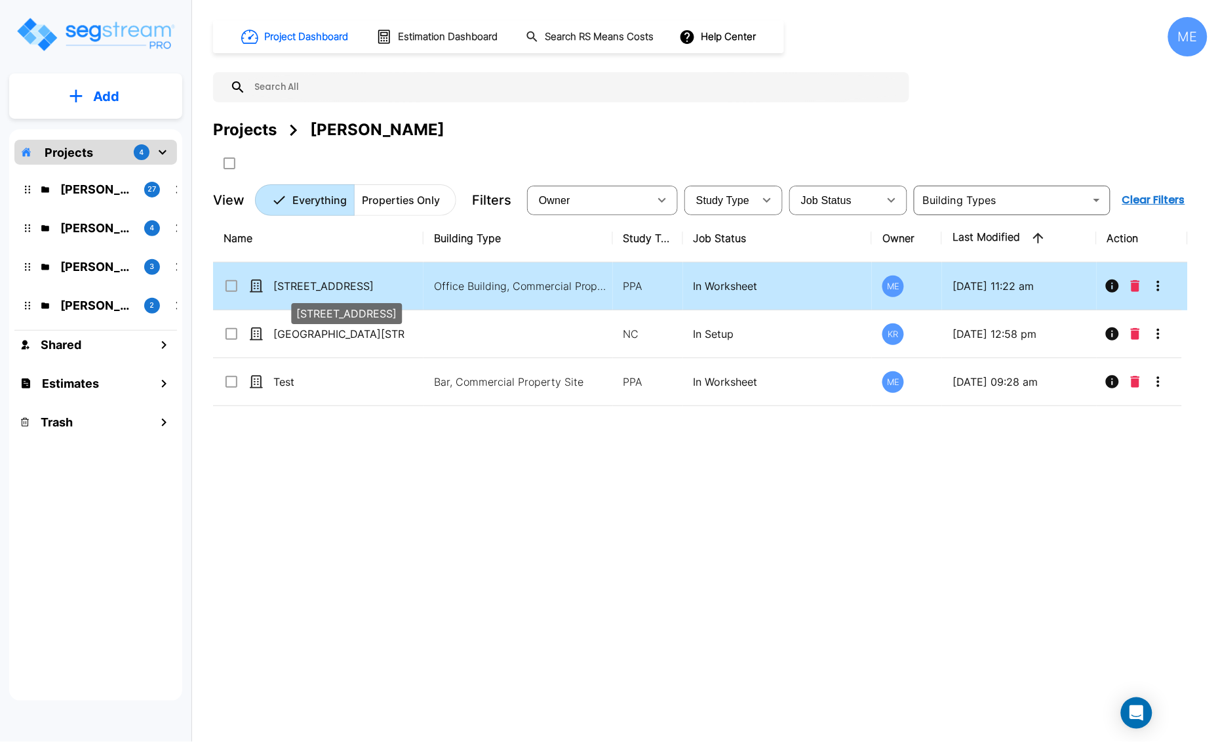
click at [332, 287] on p "[STREET_ADDRESS]" at bounding box center [338, 286] width 131 height 16
checkbox input "true"
click at [332, 287] on p "[STREET_ADDRESS]" at bounding box center [338, 286] width 131 height 16
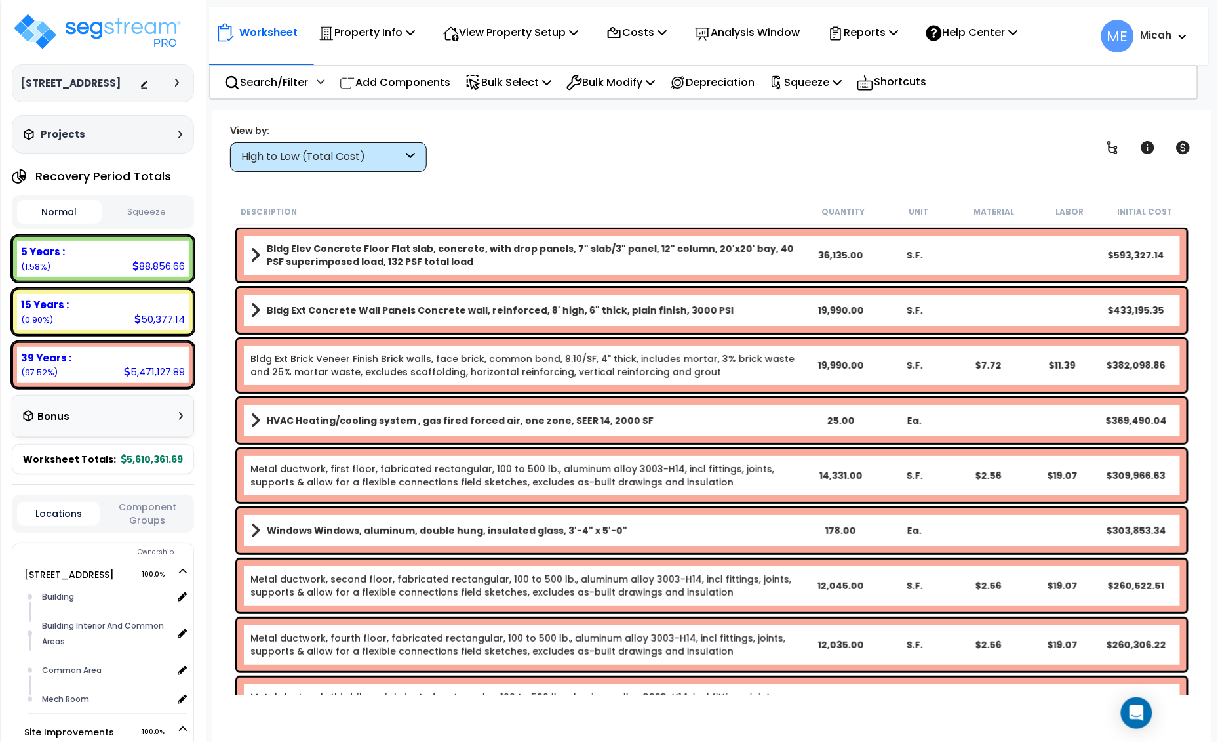
click at [412, 157] on icon at bounding box center [411, 157] width 9 height 15
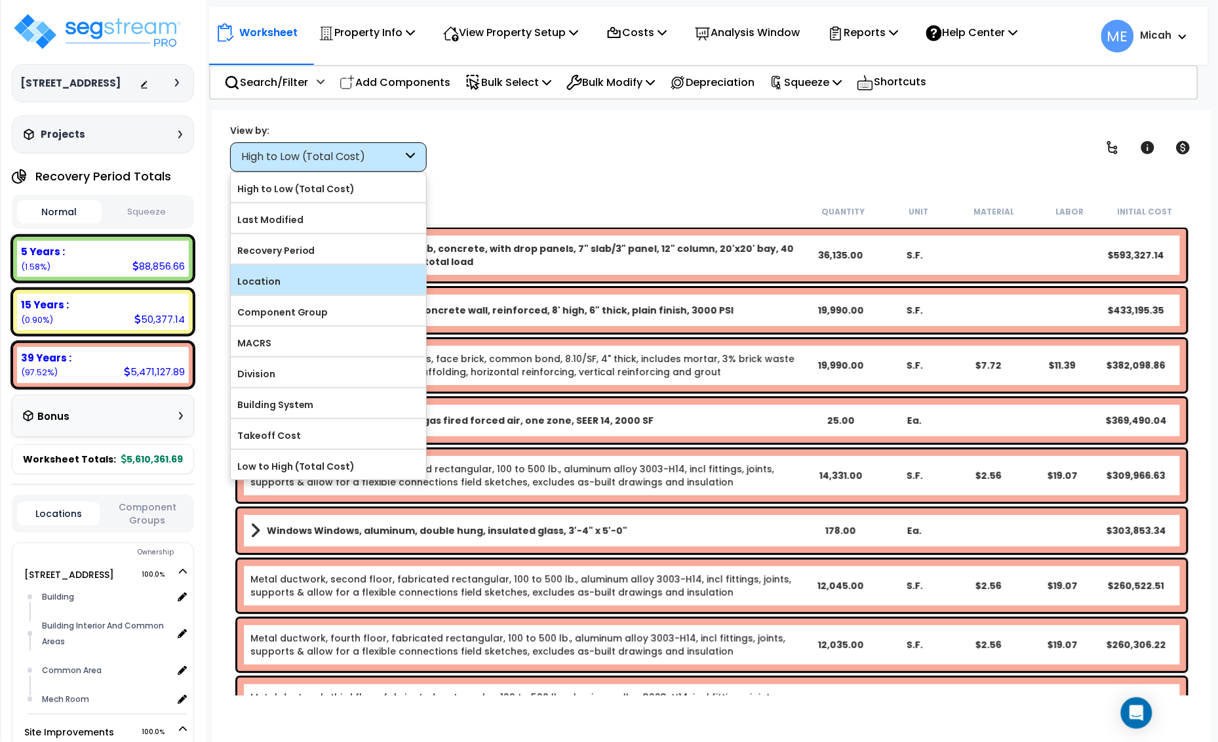
click at [289, 273] on label "Location" at bounding box center [328, 282] width 195 height 20
click at [0, 0] on input "Location" at bounding box center [0, 0] width 0 height 0
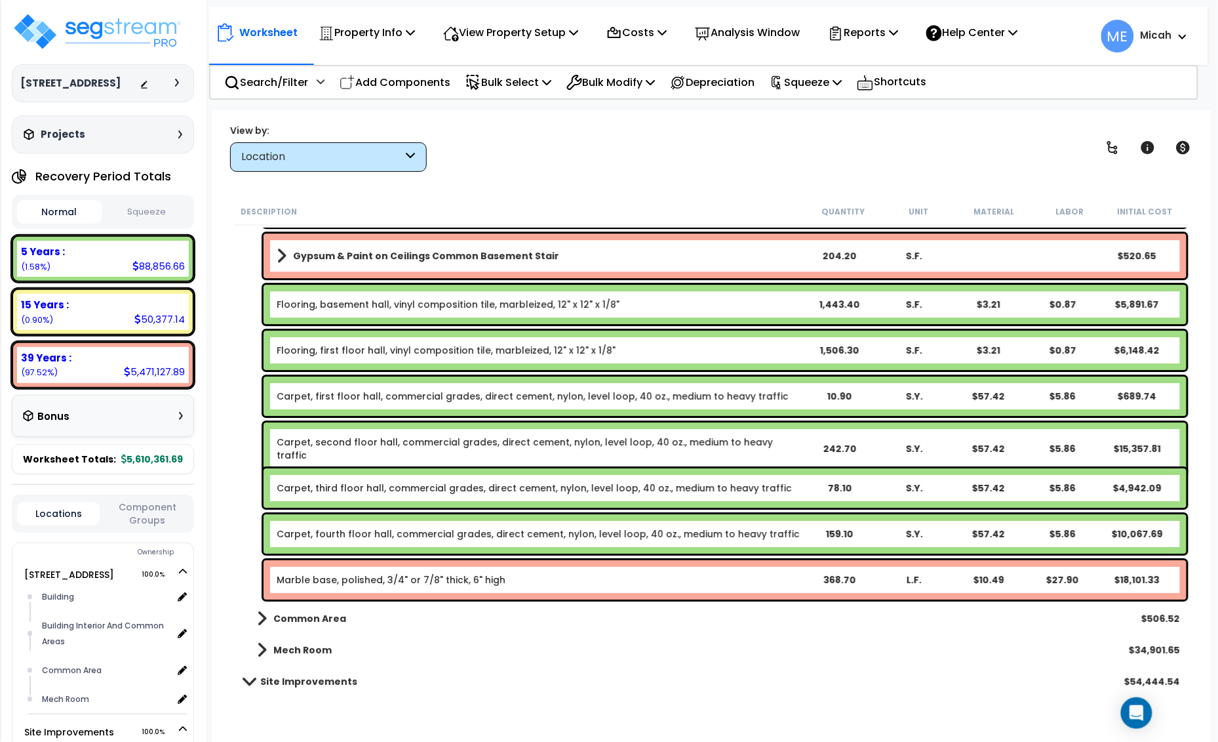
scroll to position [4706, 0]
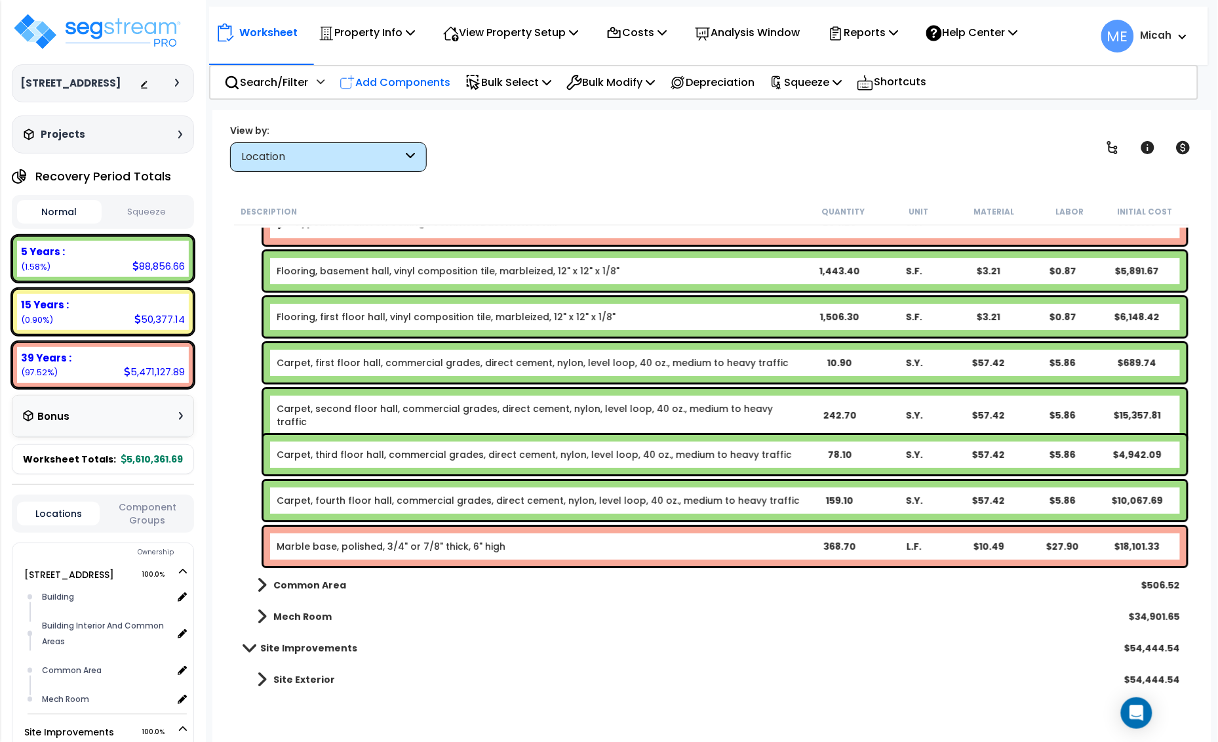
click at [414, 84] on p "Add Components" at bounding box center [395, 82] width 111 height 18
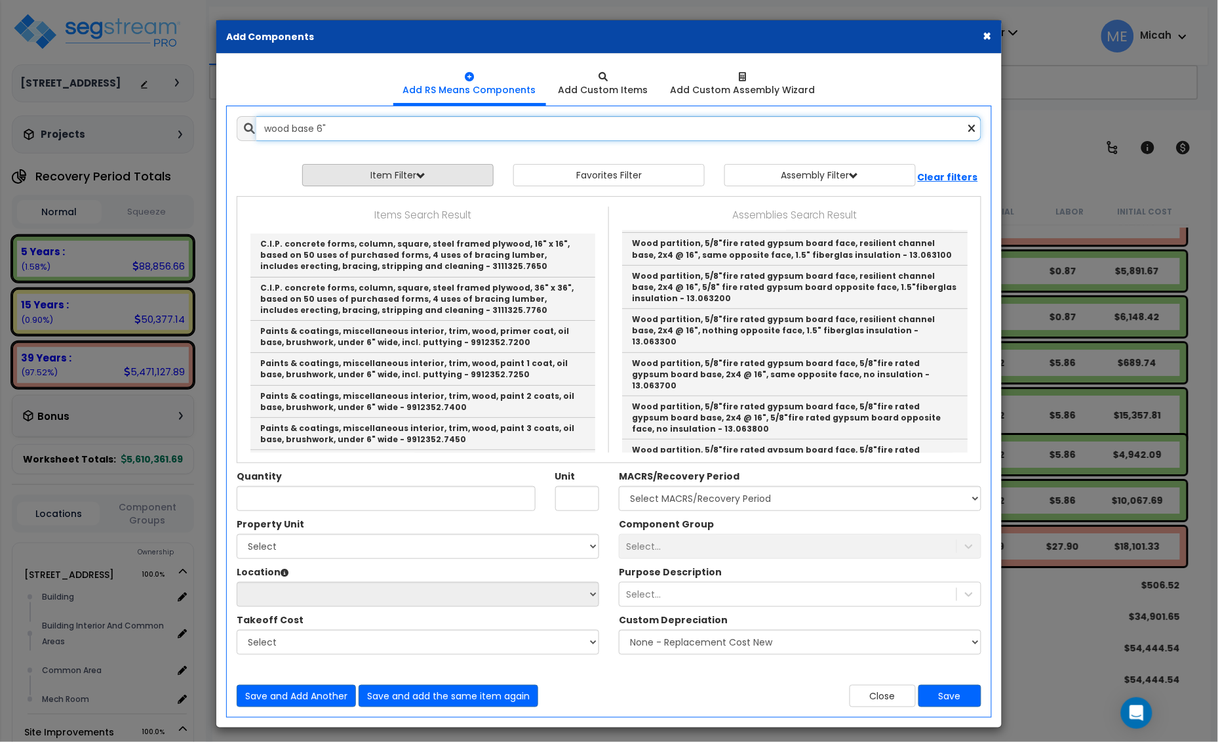
scroll to position [0, 0]
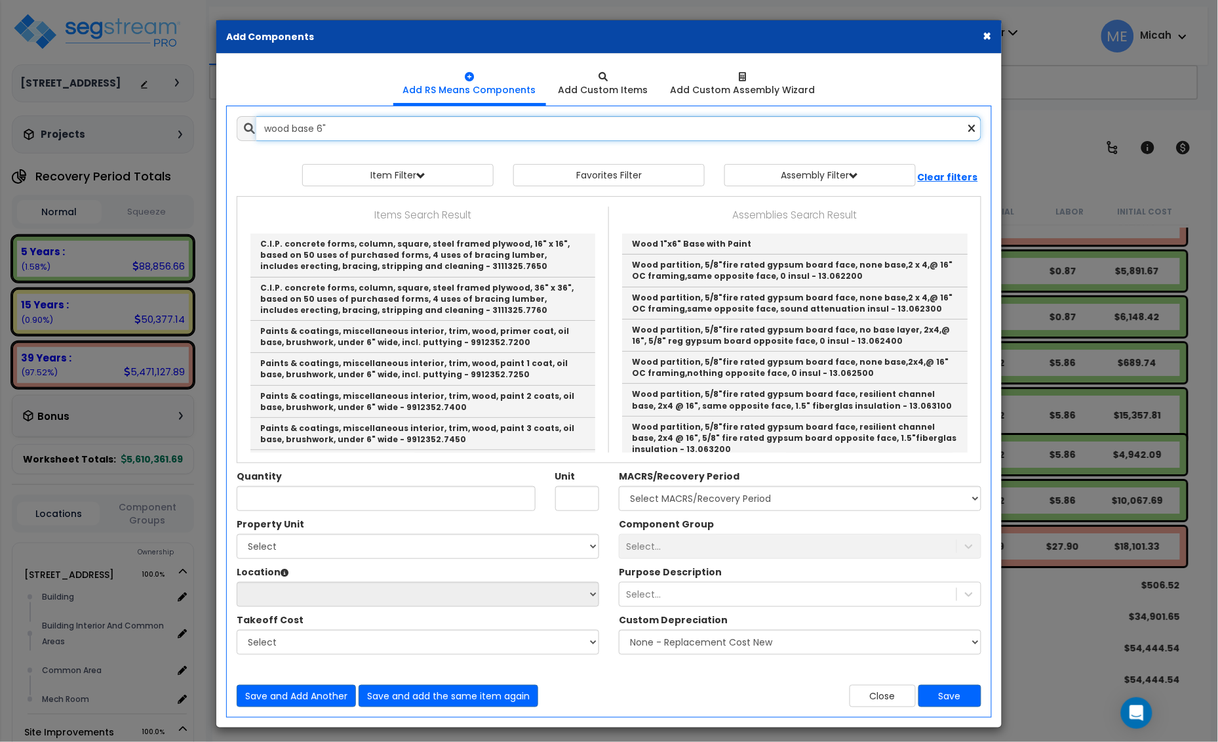
drag, startPoint x: 313, startPoint y: 141, endPoint x: 276, endPoint y: 142, distance: 37.4
click at [276, 142] on div "Add Items Add Assemblies Both wood base 6" Unit" at bounding box center [609, 411] width 765 height 611
type input "w"
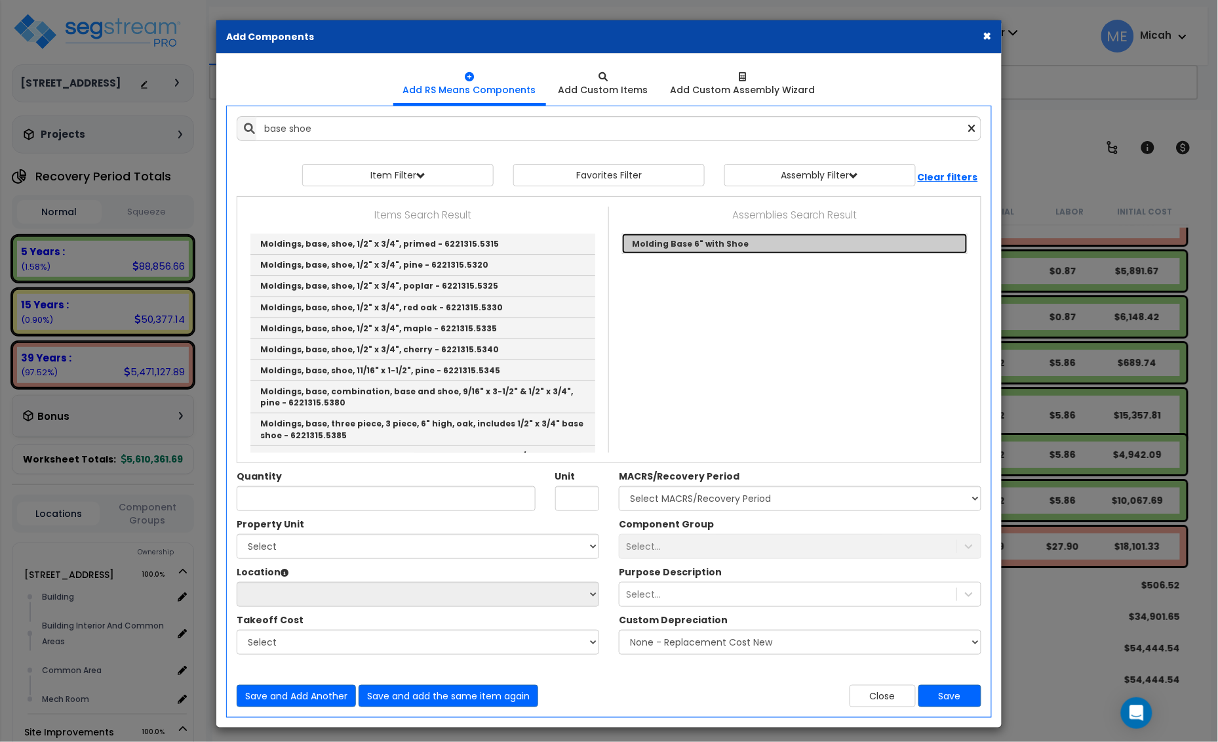
click at [675, 247] on link "Molding Base 6" with Shoe" at bounding box center [795, 243] width 346 height 20
type input "Molding Base 6" with Shoe"
checkbox input "true"
type input "LF"
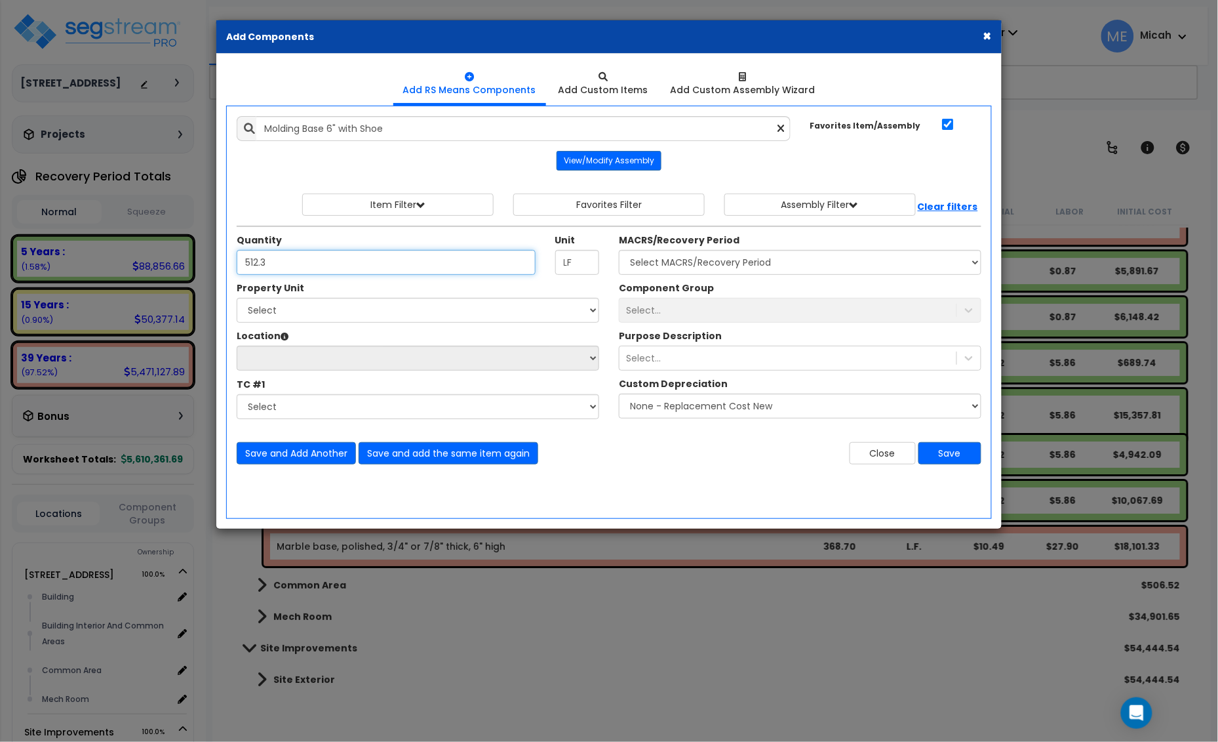
type input "512.3"
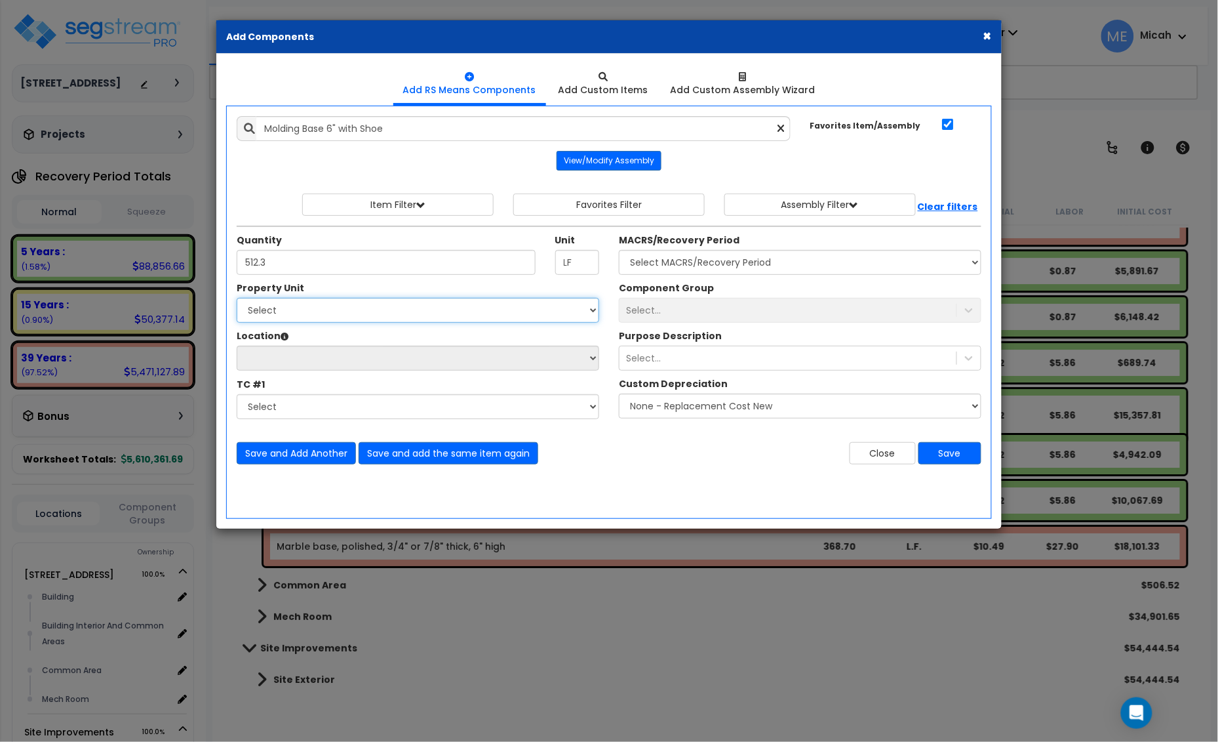
click at [371, 313] on select "Select 25 Penncraft Ave Site Improvements" at bounding box center [418, 310] width 363 height 25
select select "170921"
click at [237, 298] on select "Select 25 Penncraft Ave Site Improvements" at bounding box center [418, 310] width 363 height 25
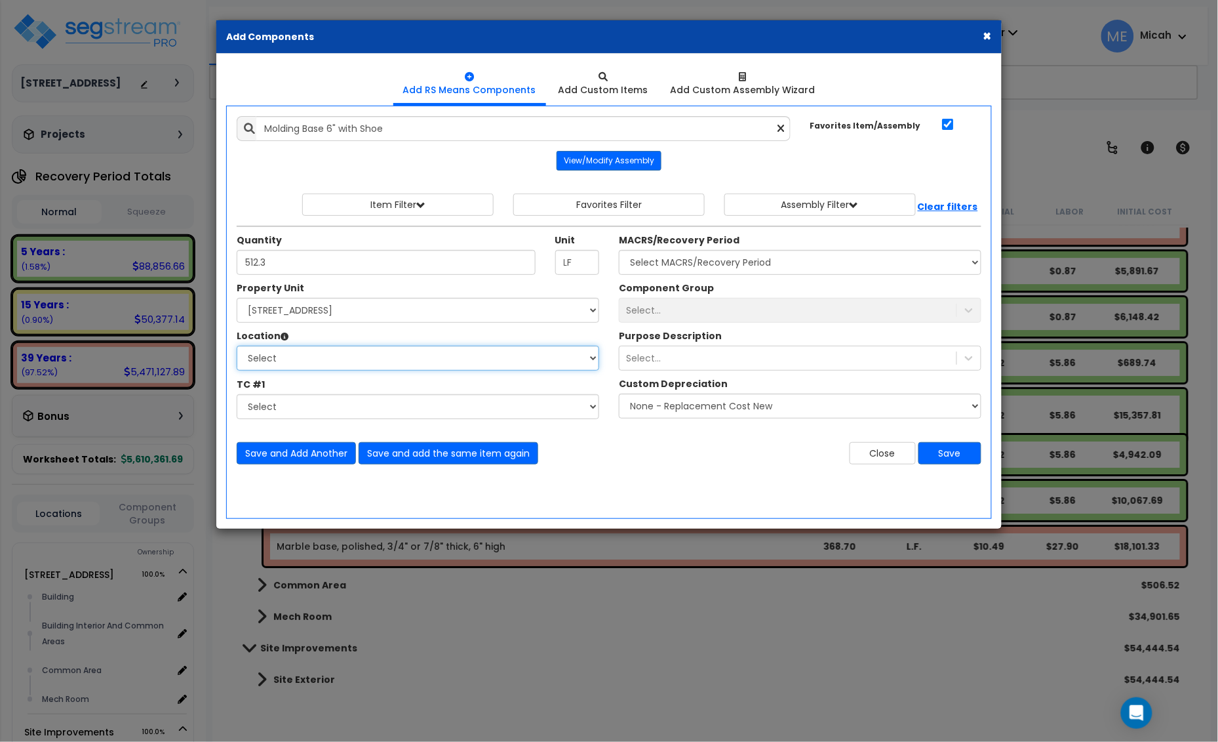
click at [372, 365] on select "Select Building Building Interior Building Interior And Common Areas Common Are…" at bounding box center [418, 358] width 363 height 25
select select "31953"
click at [237, 346] on select "Select Building Building Interior Building Interior And Common Areas Common Are…" at bounding box center [418, 358] width 363 height 25
click at [751, 262] on select "Select MACRS/Recovery Period 5 Years - 57.0 - Distributive Trades & Services 5 …" at bounding box center [800, 262] width 363 height 25
select select "3667"
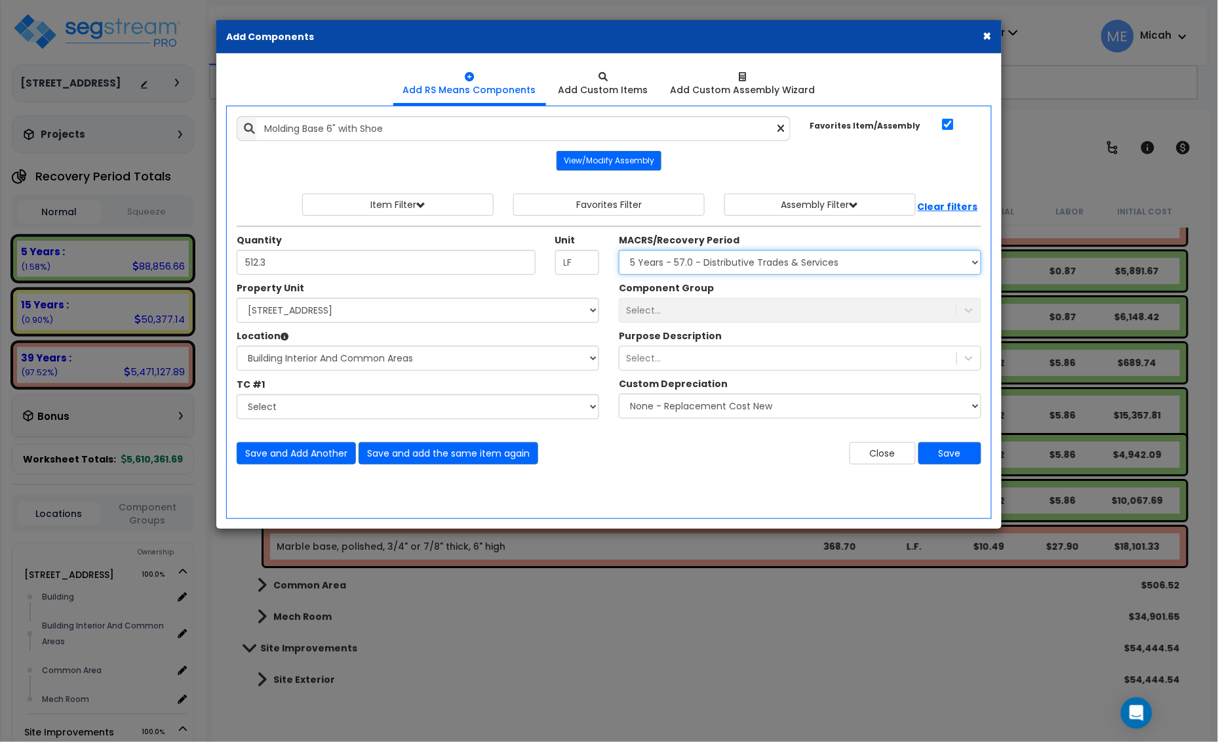
click at [619, 251] on select "Select MACRS/Recovery Period 5 Years - 57.0 - Distributive Trades & Services 5 …" at bounding box center [800, 262] width 363 height 25
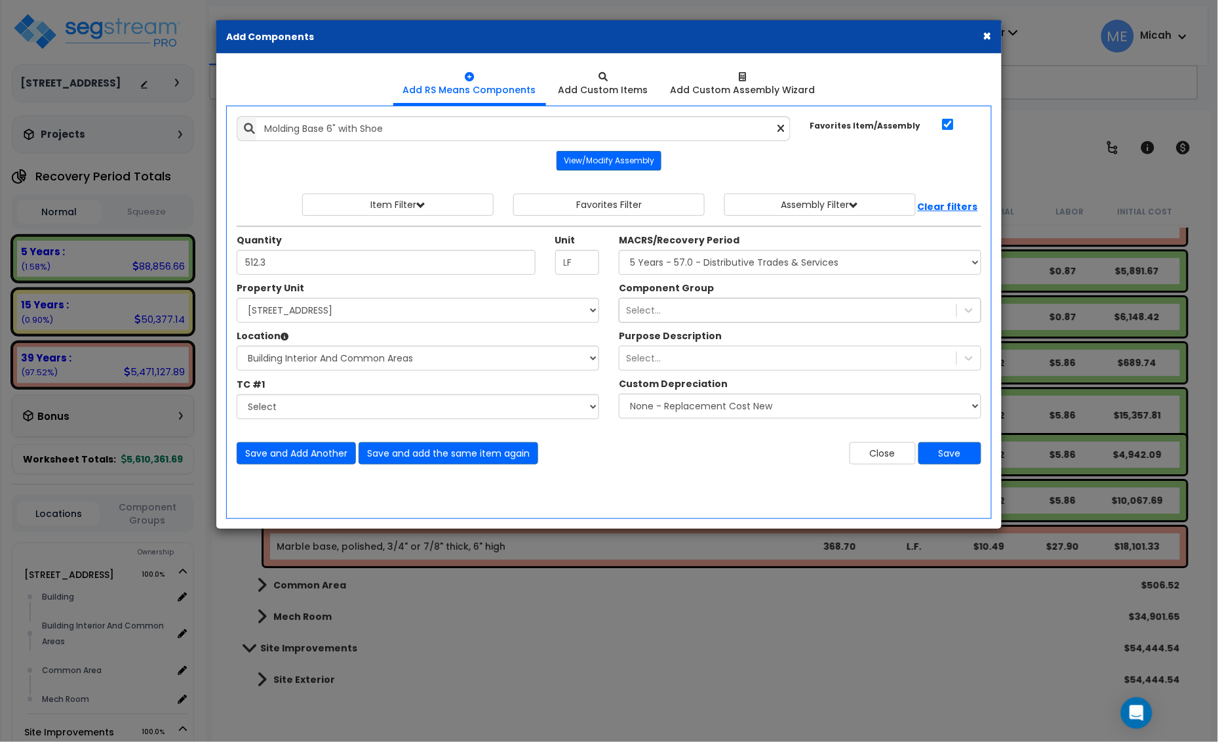
click at [695, 319] on div "Select..." at bounding box center [788, 310] width 337 height 21
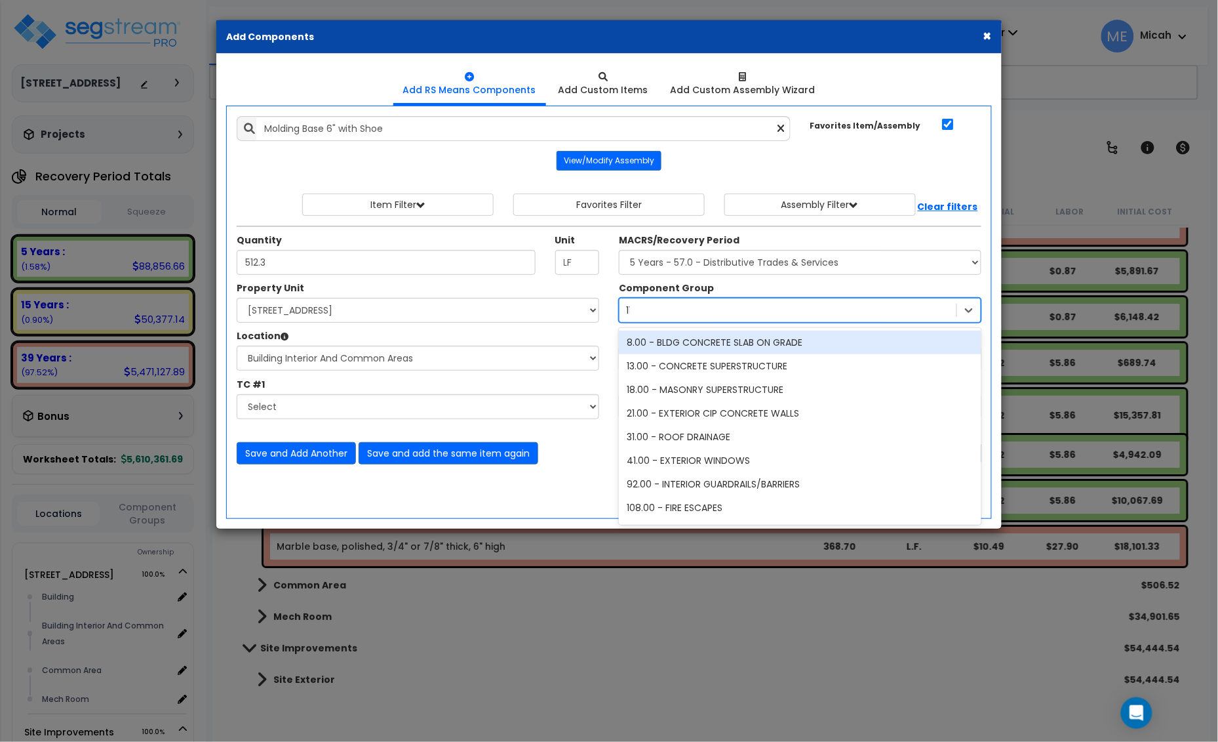
type input "115"
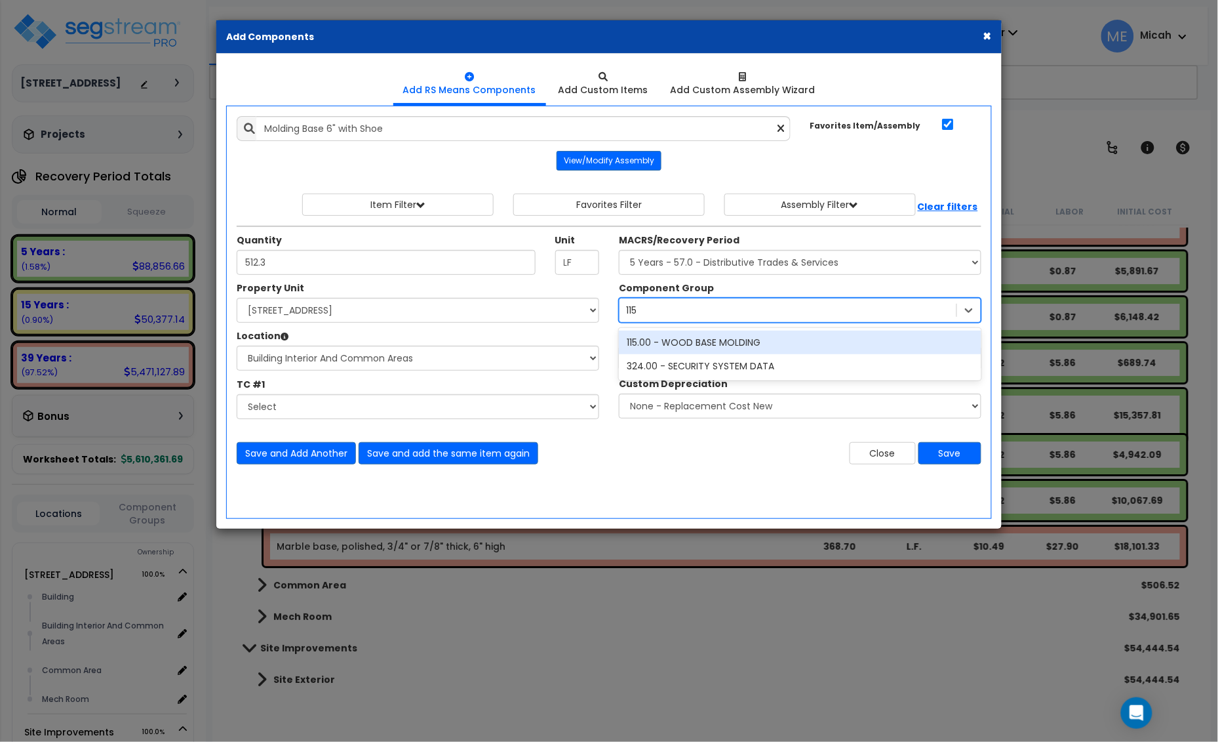
click at [683, 350] on div "115.00 - WOOD BASE MOLDING" at bounding box center [800, 343] width 363 height 24
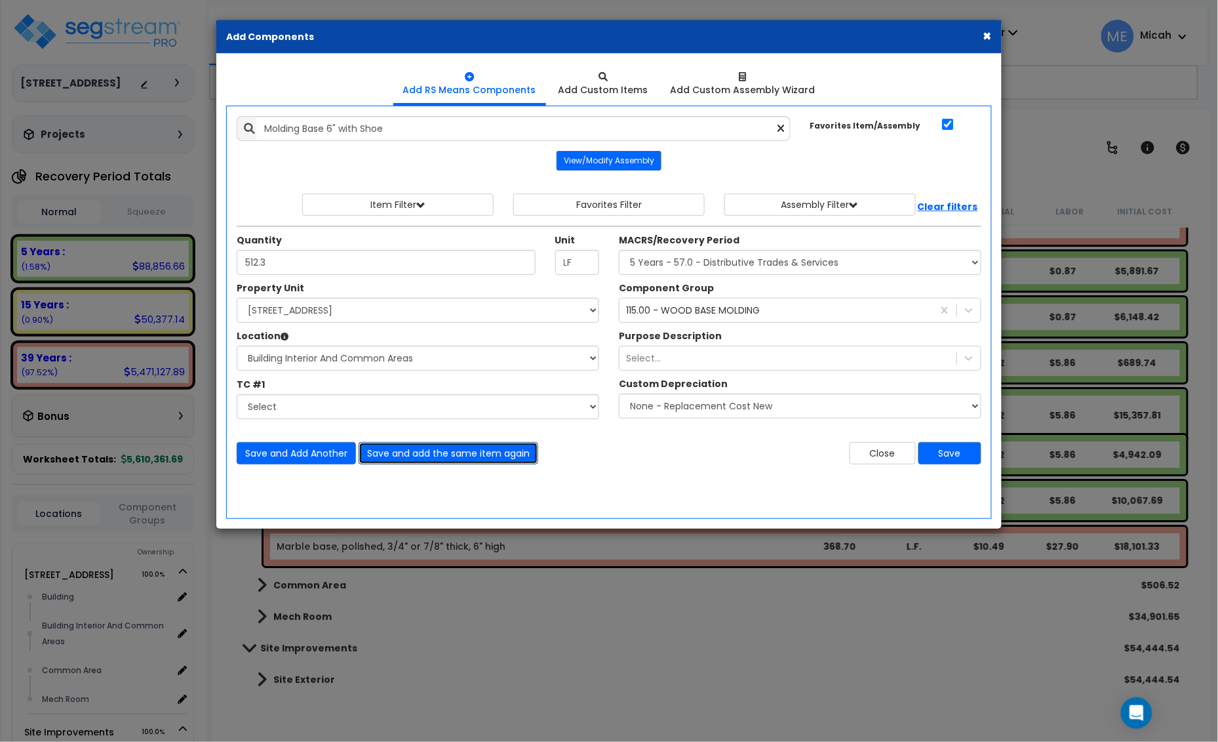
click at [453, 448] on button "Save and add the same item again" at bounding box center [449, 453] width 180 height 22
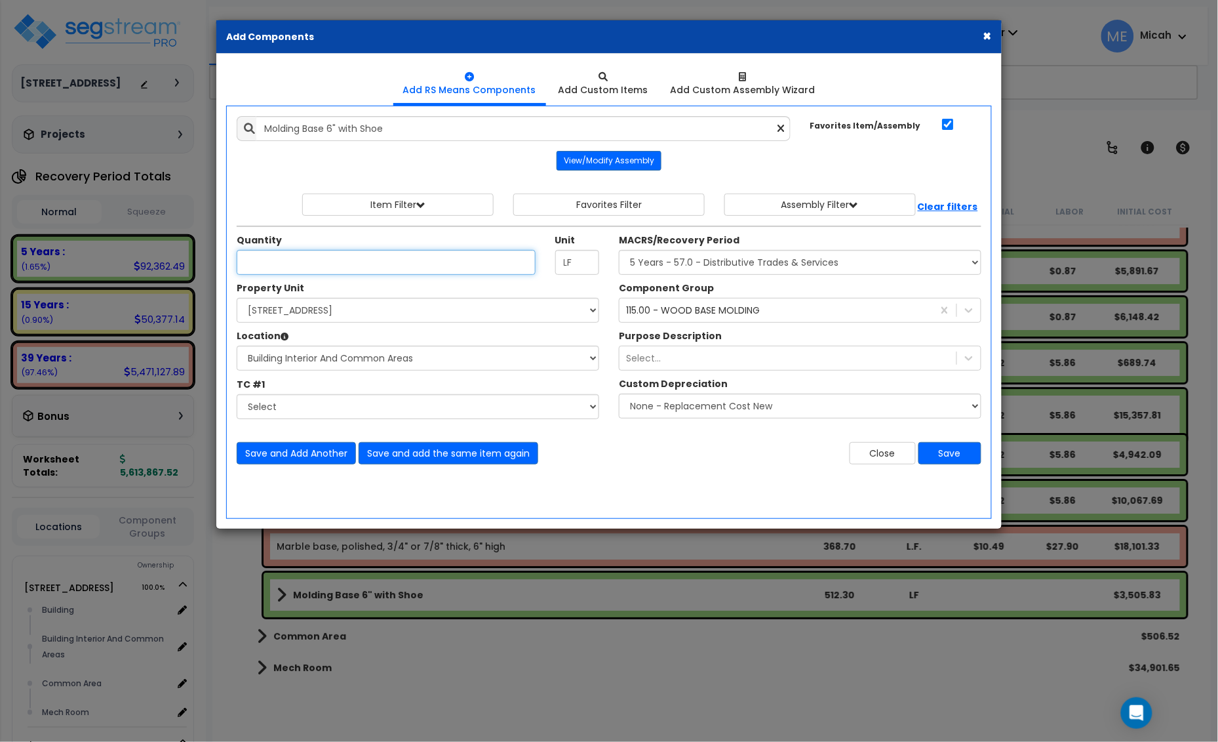
drag, startPoint x: 250, startPoint y: 256, endPoint x: 256, endPoint y: 261, distance: 7.5
click at [253, 258] on input "Quantity" at bounding box center [386, 262] width 299 height 25
type input "170.8"
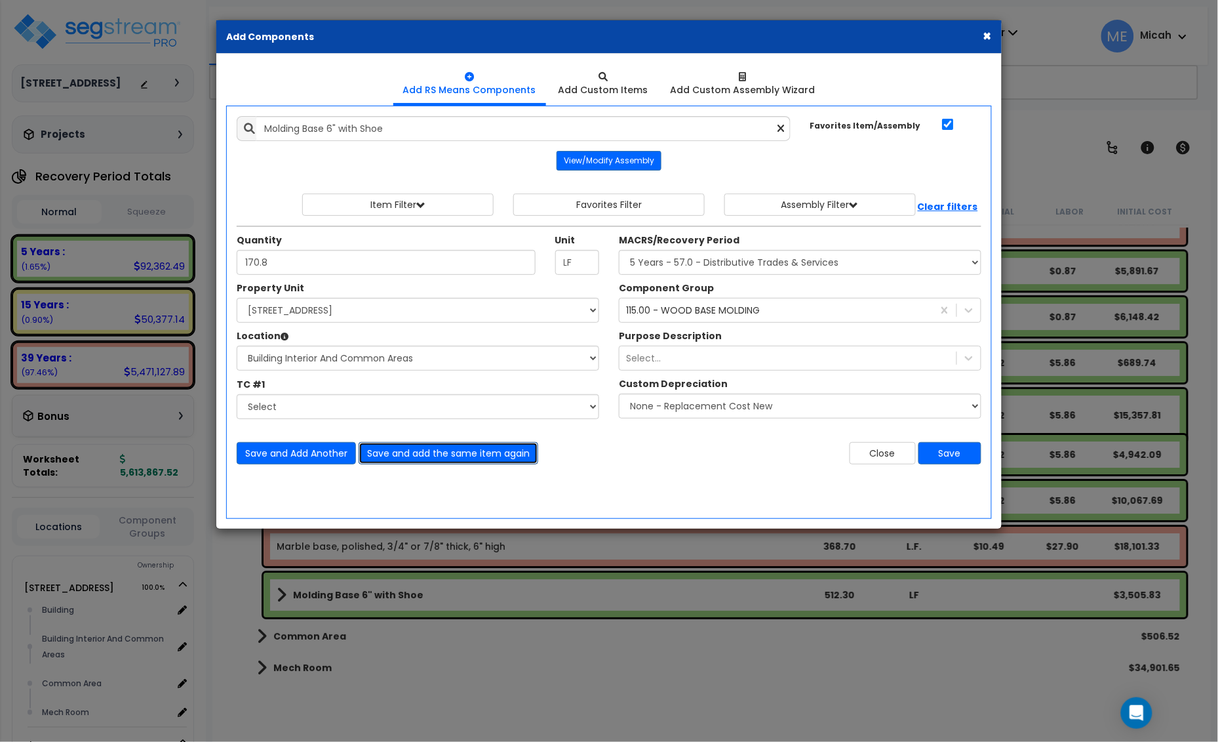
click at [463, 456] on button "Save and add the same item again" at bounding box center [449, 453] width 180 height 22
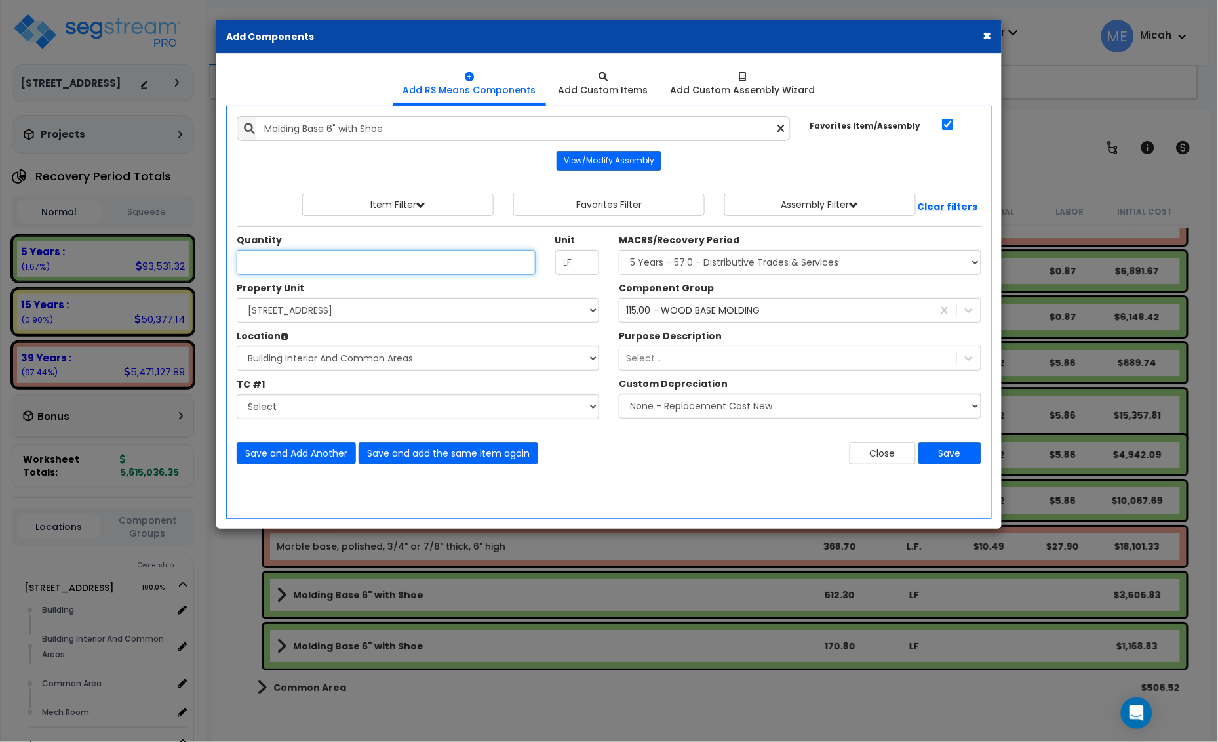
click at [282, 270] on input "Quantity" at bounding box center [386, 262] width 299 height 25
type input "333.9"
click at [319, 456] on button "Save and Add Another" at bounding box center [296, 453] width 119 height 22
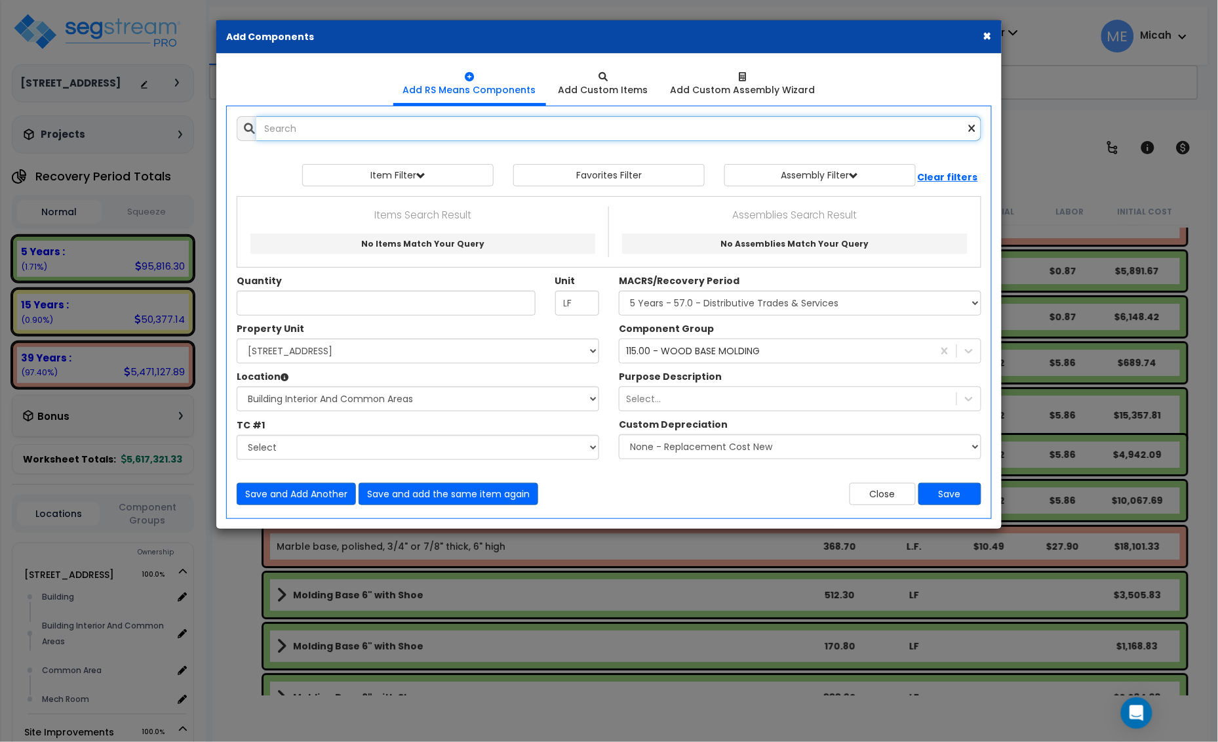
click at [282, 132] on input "text" at bounding box center [618, 128] width 725 height 25
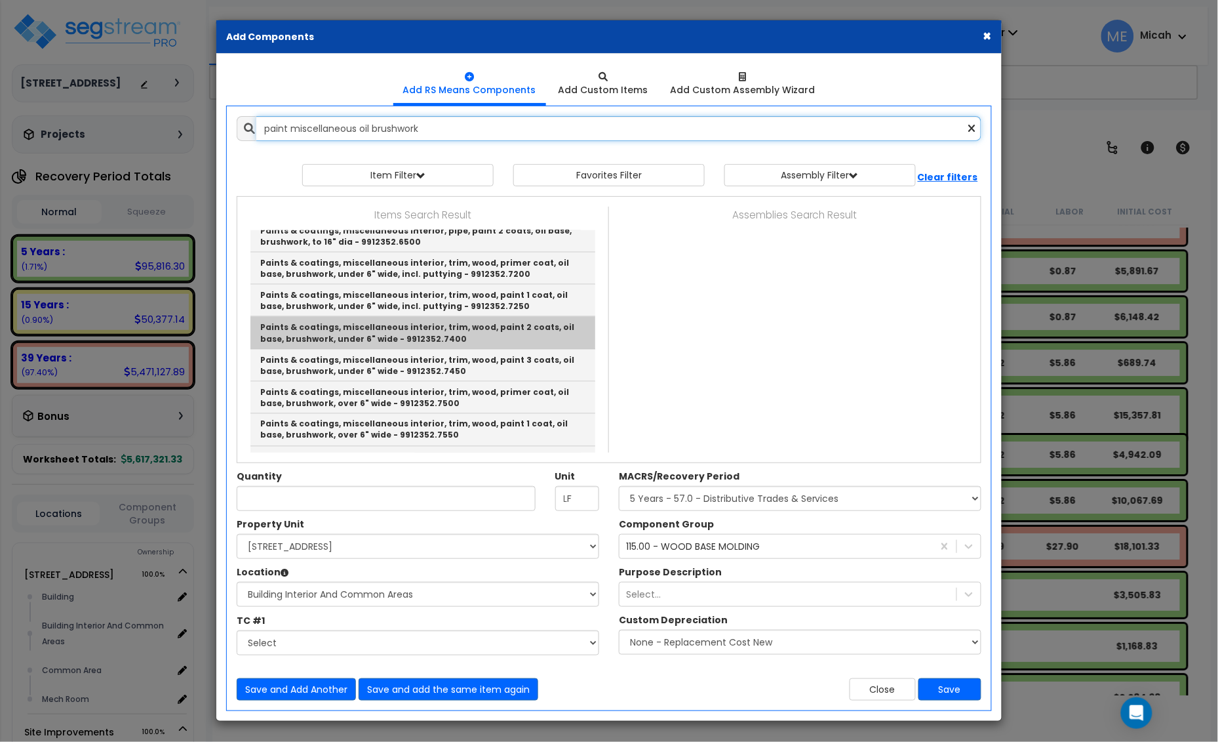
scroll to position [656, 0]
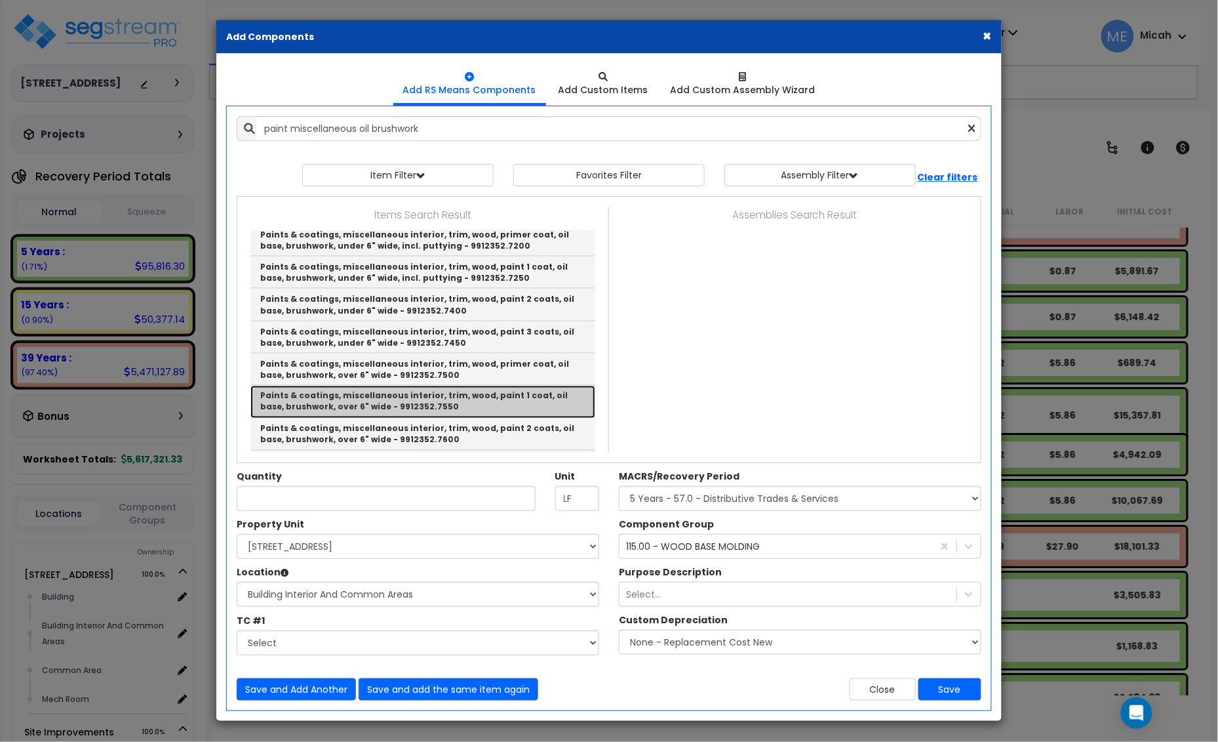
click at [520, 402] on link "Paints & coatings, miscellaneous interior, trim, wood, paint 1 coat, oil base, …" at bounding box center [423, 402] width 345 height 32
type input "Paints & coatings, miscellaneous interior, trim, wood, paint 1 coat, oil base, …"
checkbox input "false"
type input "L.F."
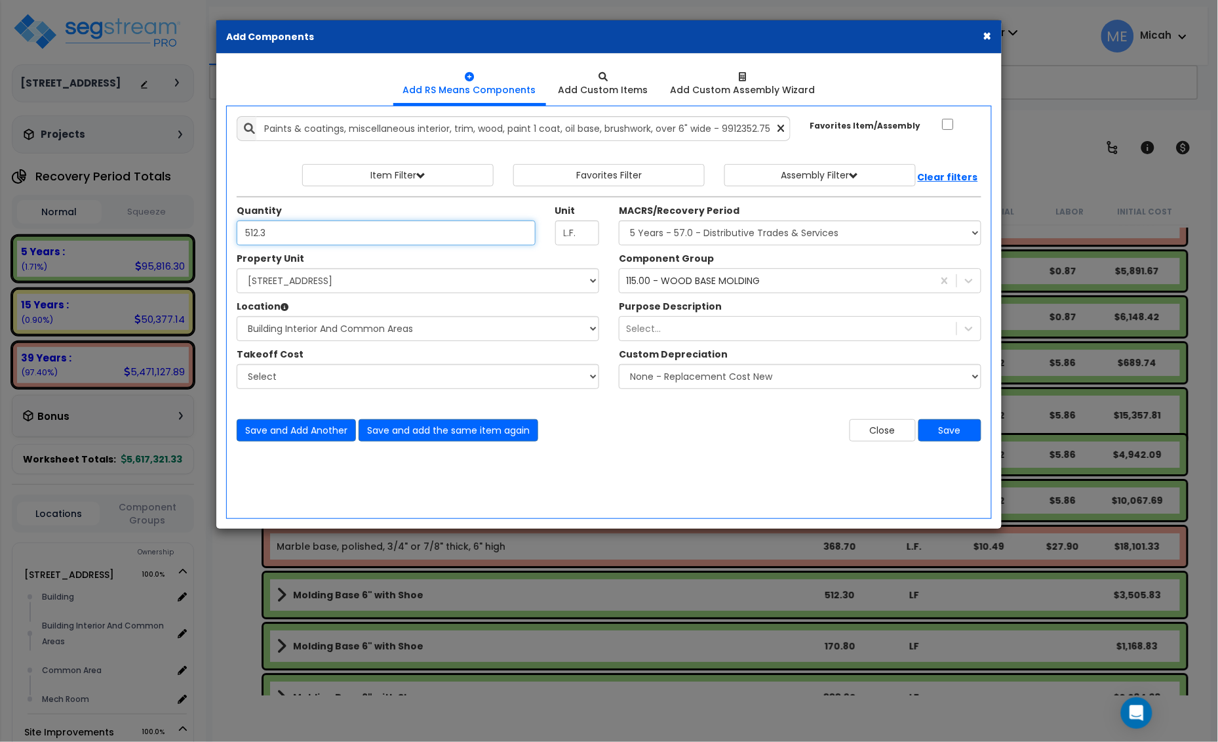
type input "512.3"
click at [693, 228] on select "Select MACRS/Recovery Period 5 Years - 57.0 - Distributive Trades & Services 5 …" at bounding box center [800, 232] width 363 height 25
select select "3669"
click at [619, 221] on select "Select MACRS/Recovery Period 5 Years - 57.0 - Distributive Trades & Services 5 …" at bounding box center [800, 232] width 363 height 25
click at [673, 280] on div "115.00 - WOOD BASE MOLDING" at bounding box center [693, 280] width 134 height 13
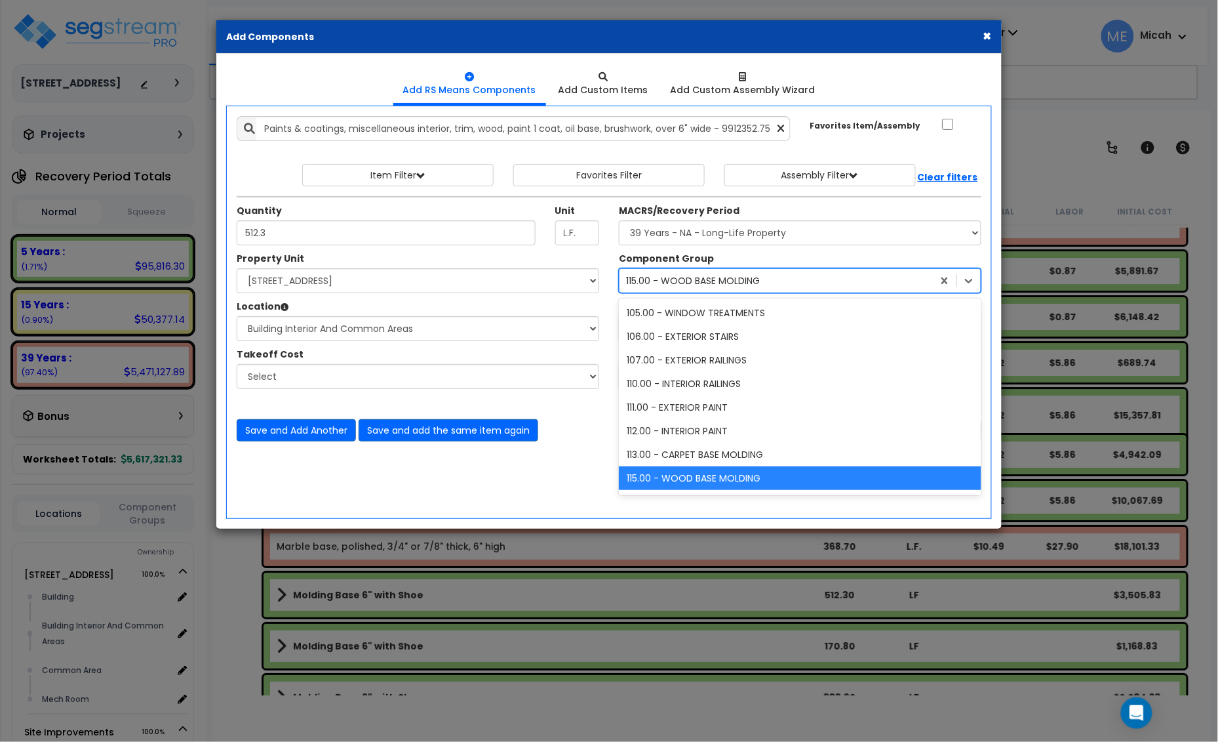
scroll to position [25, 0]
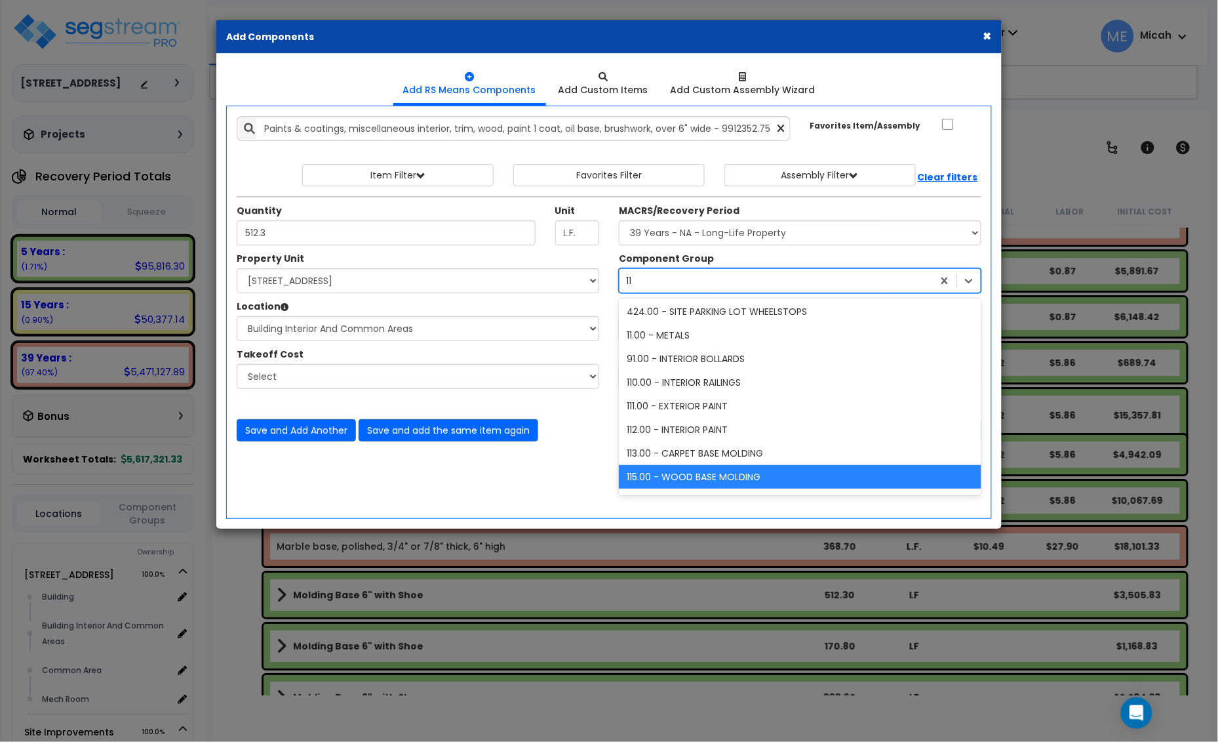
type input "112"
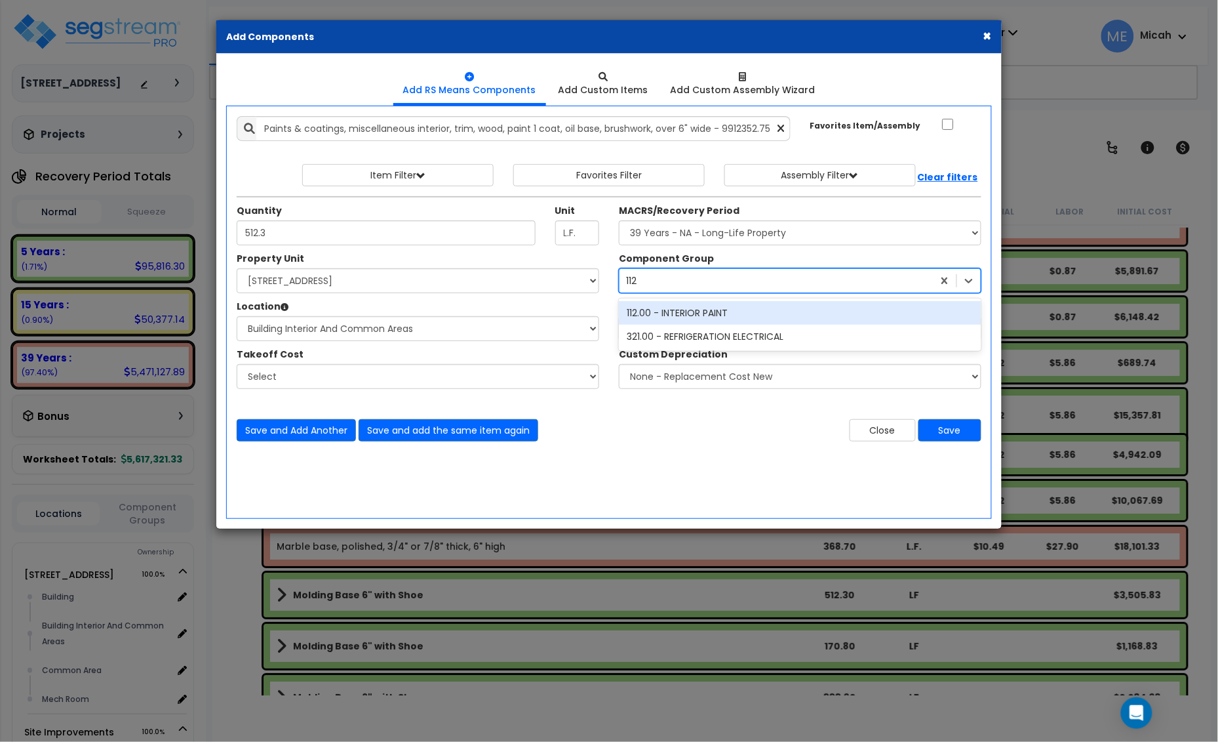
click at [673, 315] on div "112.00 - INTERIOR PAINT" at bounding box center [800, 313] width 363 height 24
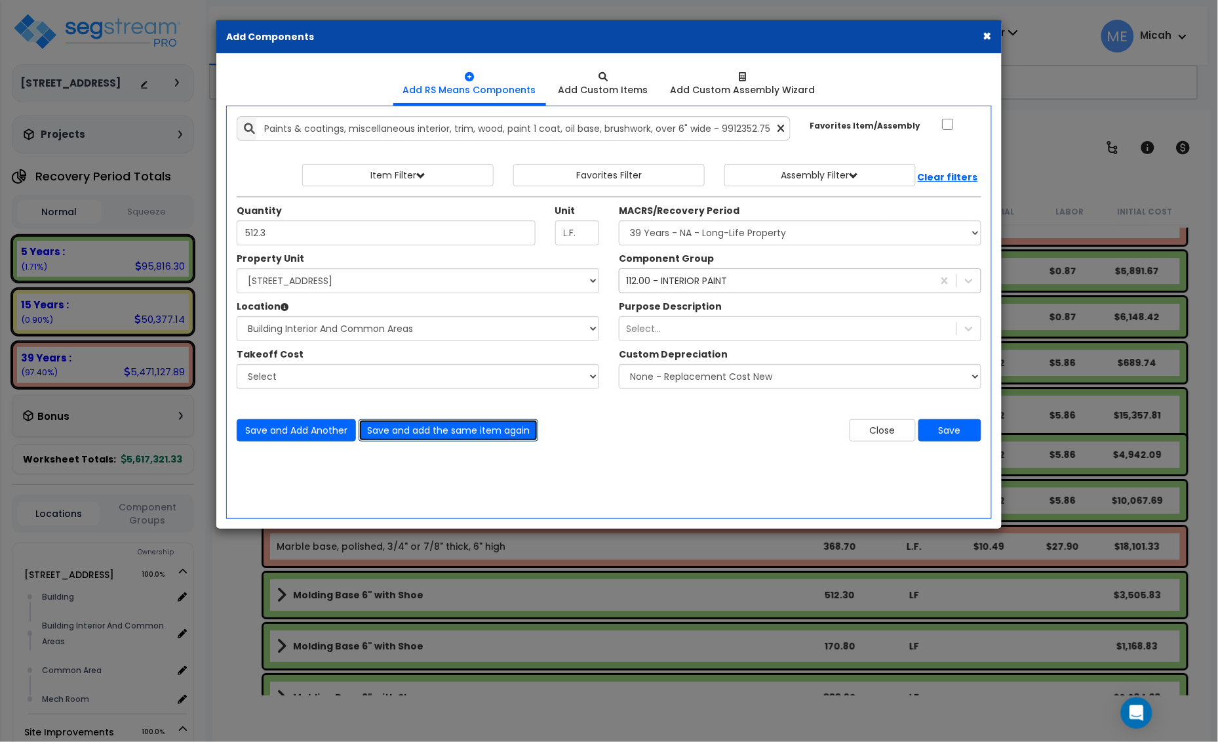
click at [470, 434] on button "Save and add the same item again" at bounding box center [449, 430] width 180 height 22
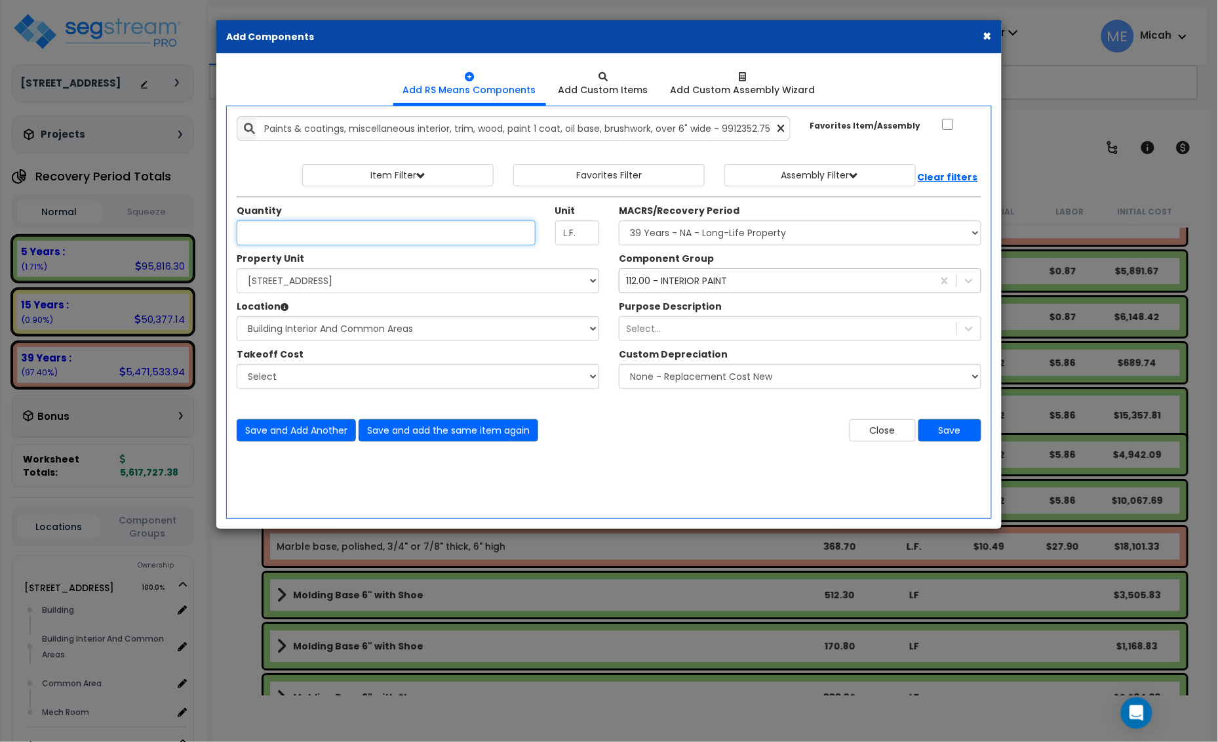
click at [296, 241] on input "Quantity" at bounding box center [386, 232] width 299 height 25
type input "170.8"
click at [471, 430] on button "Save and add the same item again" at bounding box center [449, 430] width 180 height 22
click at [302, 241] on input "Quantity" at bounding box center [386, 232] width 299 height 25
type input "333.9"
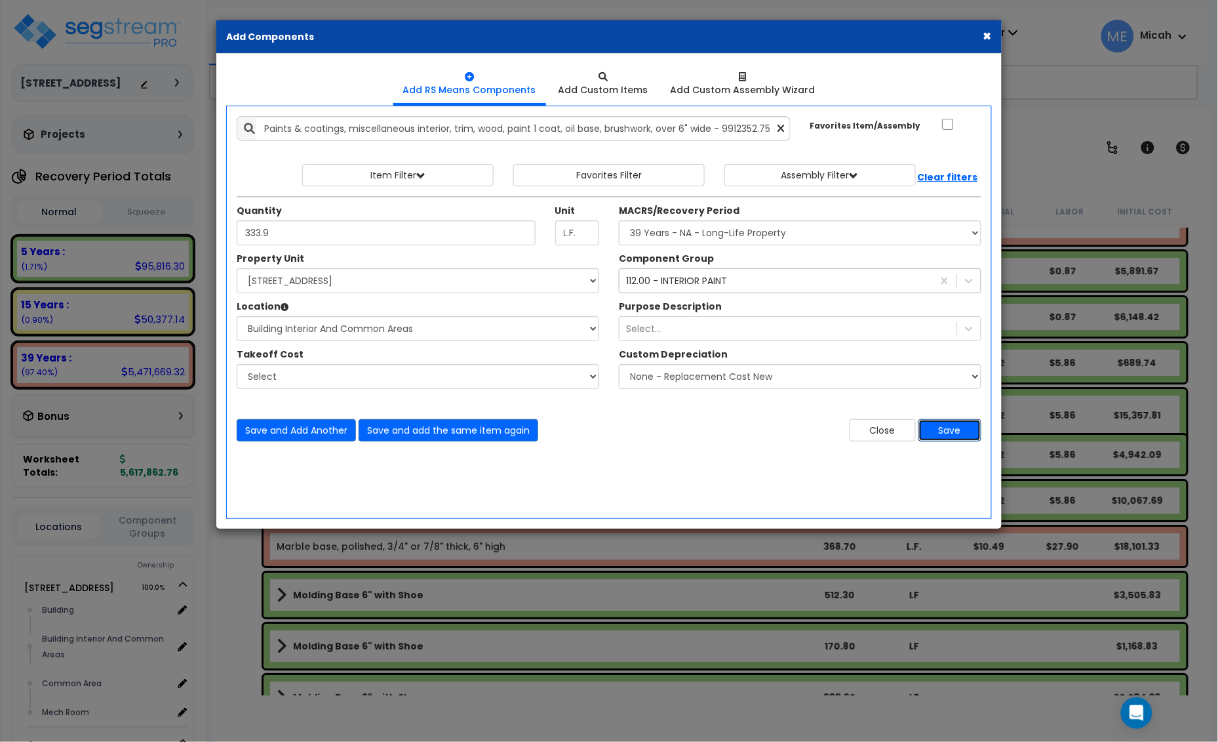
click at [948, 432] on button "Save" at bounding box center [950, 430] width 63 height 22
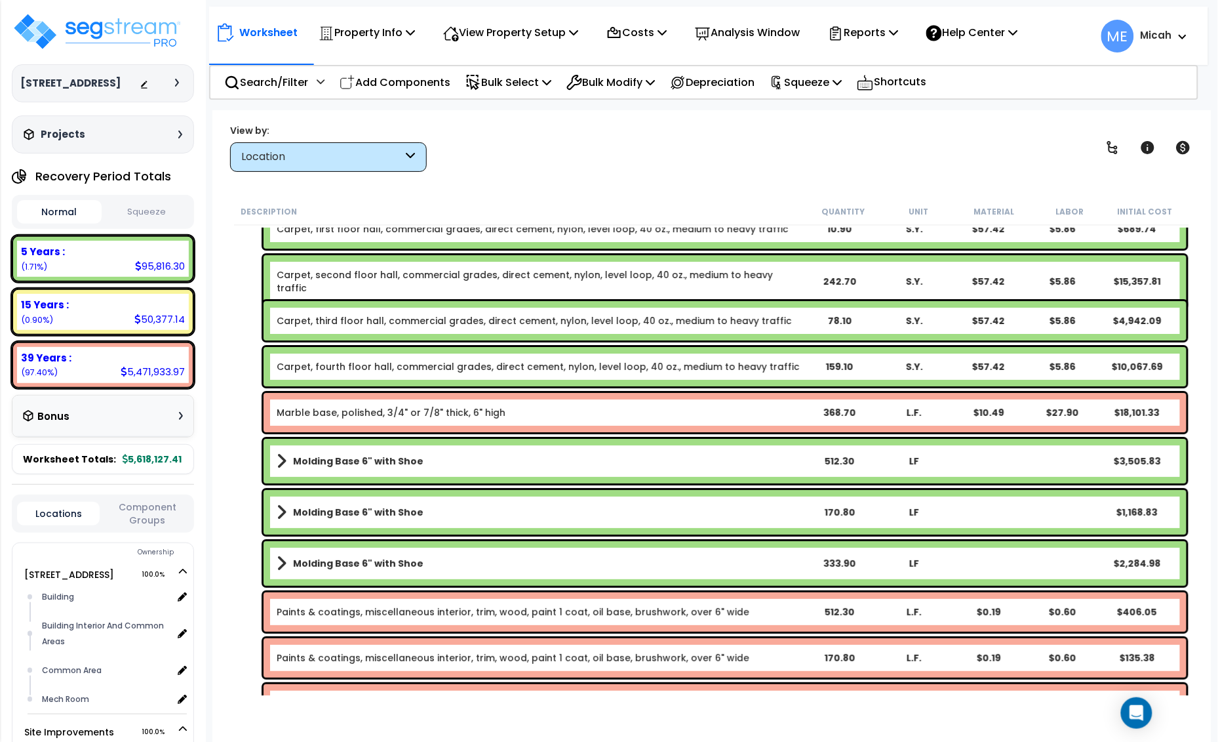
scroll to position [4788, 0]
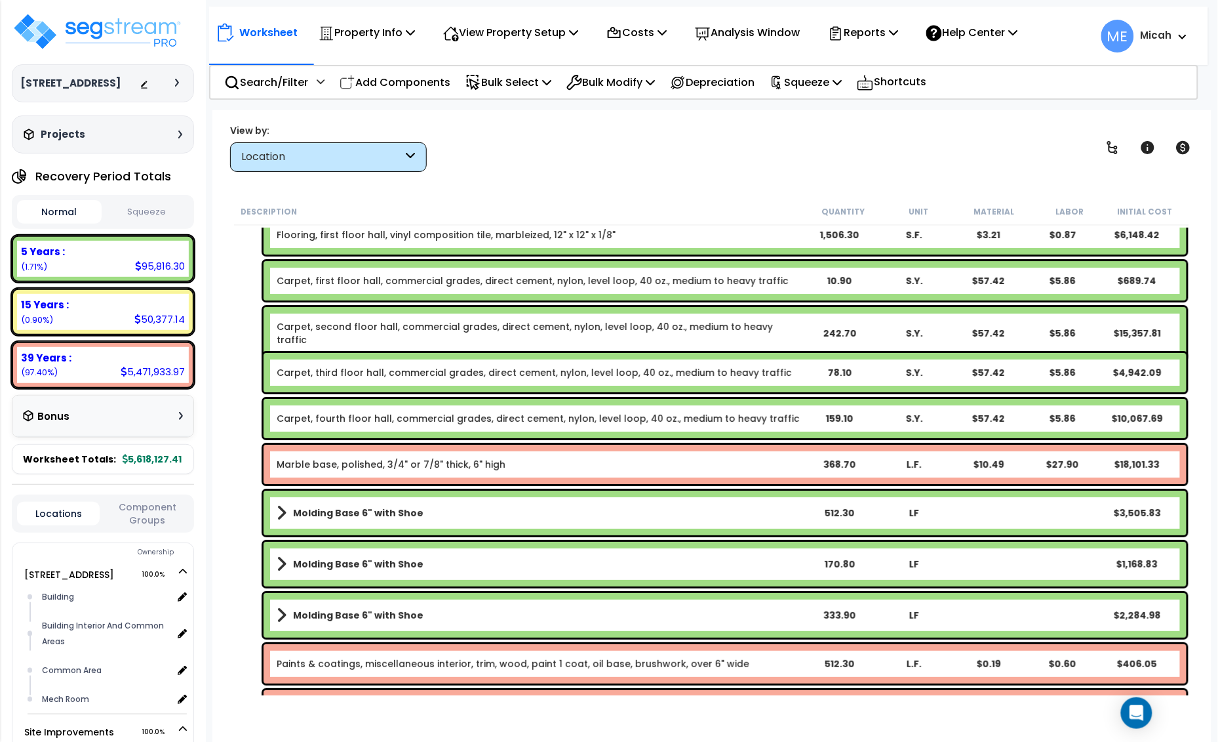
click at [354, 420] on link "Carpet, fourth floor hall, commercial grades, direct cement, nylon, level loop,…" at bounding box center [538, 418] width 523 height 13
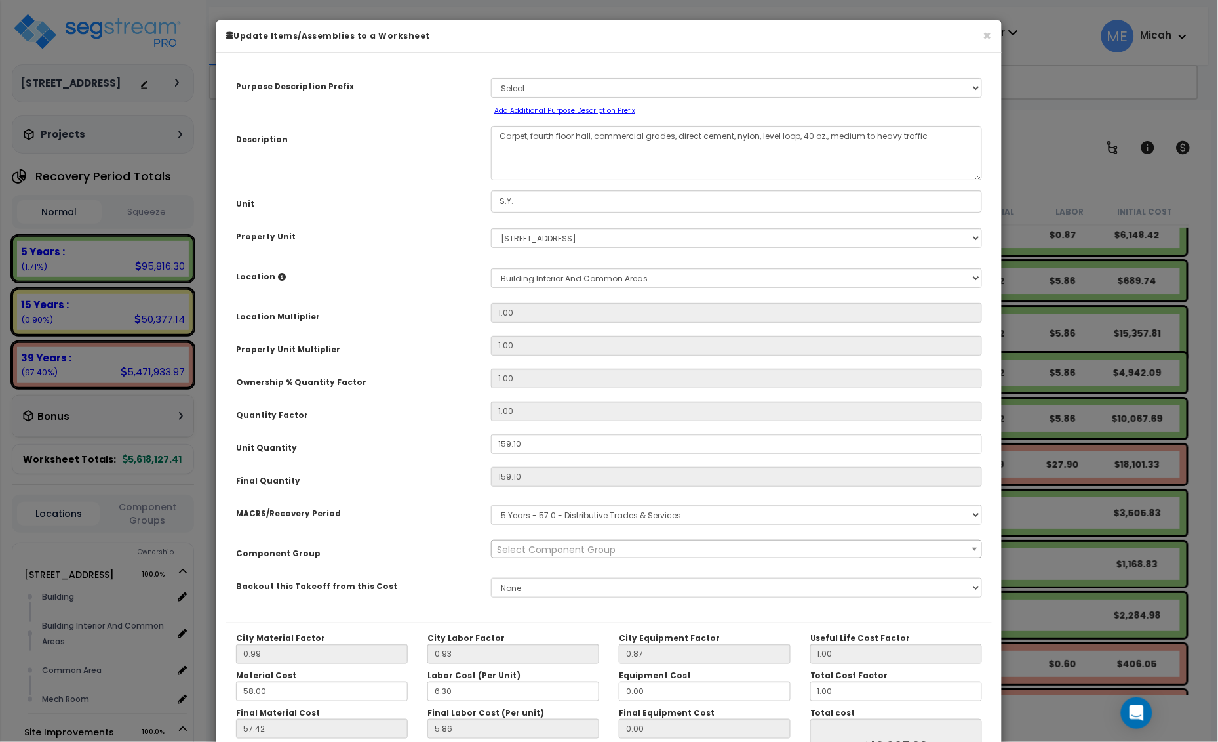
select select "56944"
click at [594, 136] on textarea "Carpet, fourth floor hall, commercial grades, direct cement, nylon, level loop,…" at bounding box center [736, 153] width 491 height 54
drag, startPoint x: 594, startPoint y: 135, endPoint x: 533, endPoint y: 131, distance: 60.5
click at [533, 131] on textarea "Carpet, fourth floor hall, commercial grades, direct cement, nylon, level loop,…" at bounding box center [736, 153] width 491 height 54
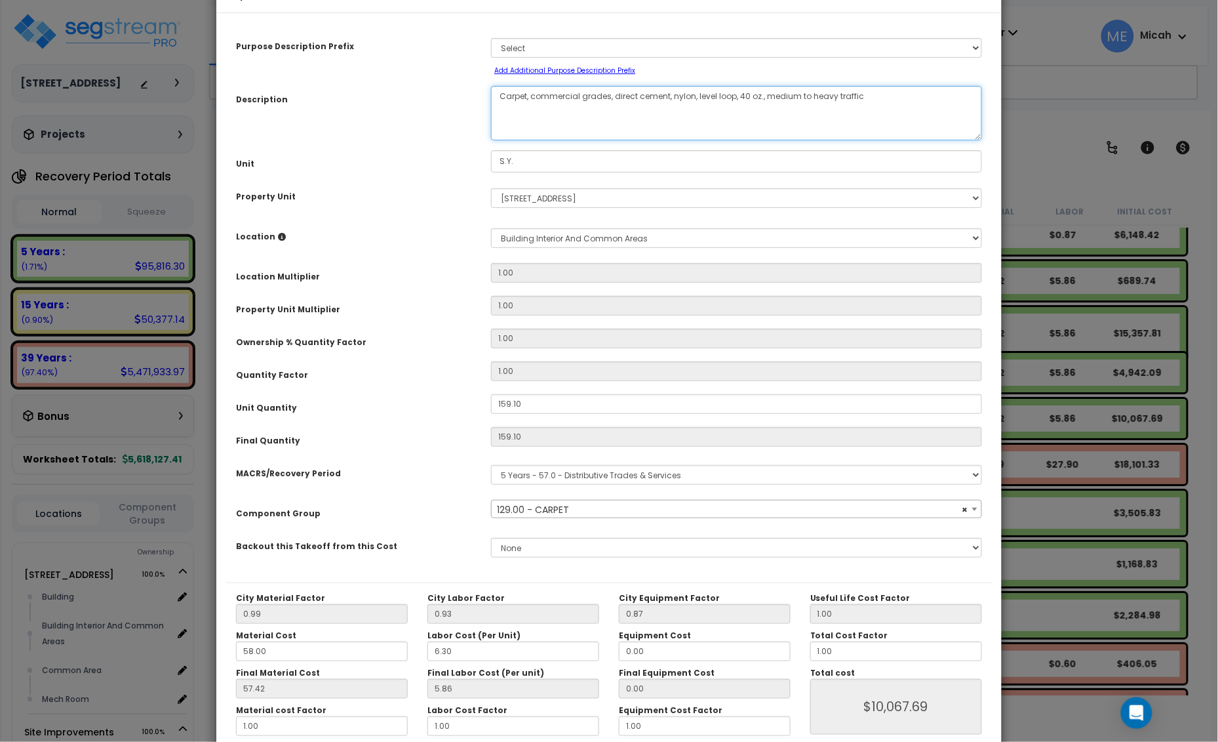
scroll to position [107, 0]
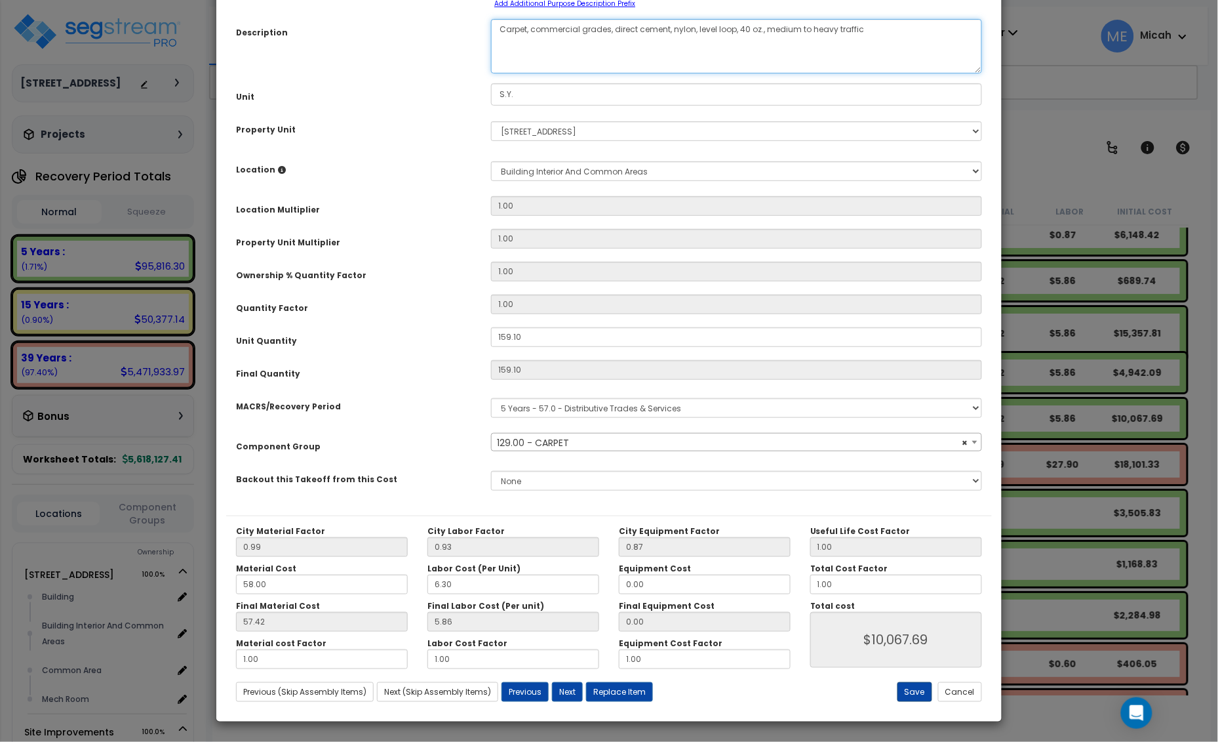
type textarea "Carpet, commercial grades, direct cement, nylon, level loop, 40 oz., medium to …"
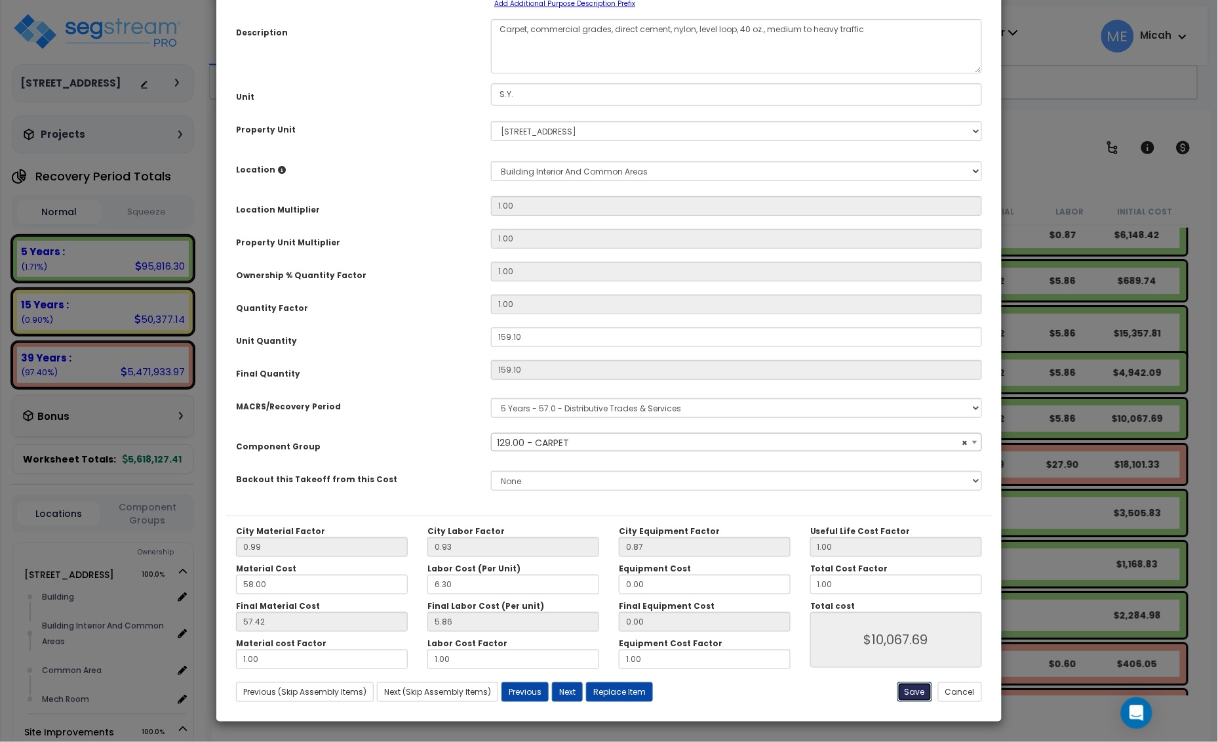
click at [904, 695] on button "Save" at bounding box center [915, 692] width 35 height 20
type input "10067.69"
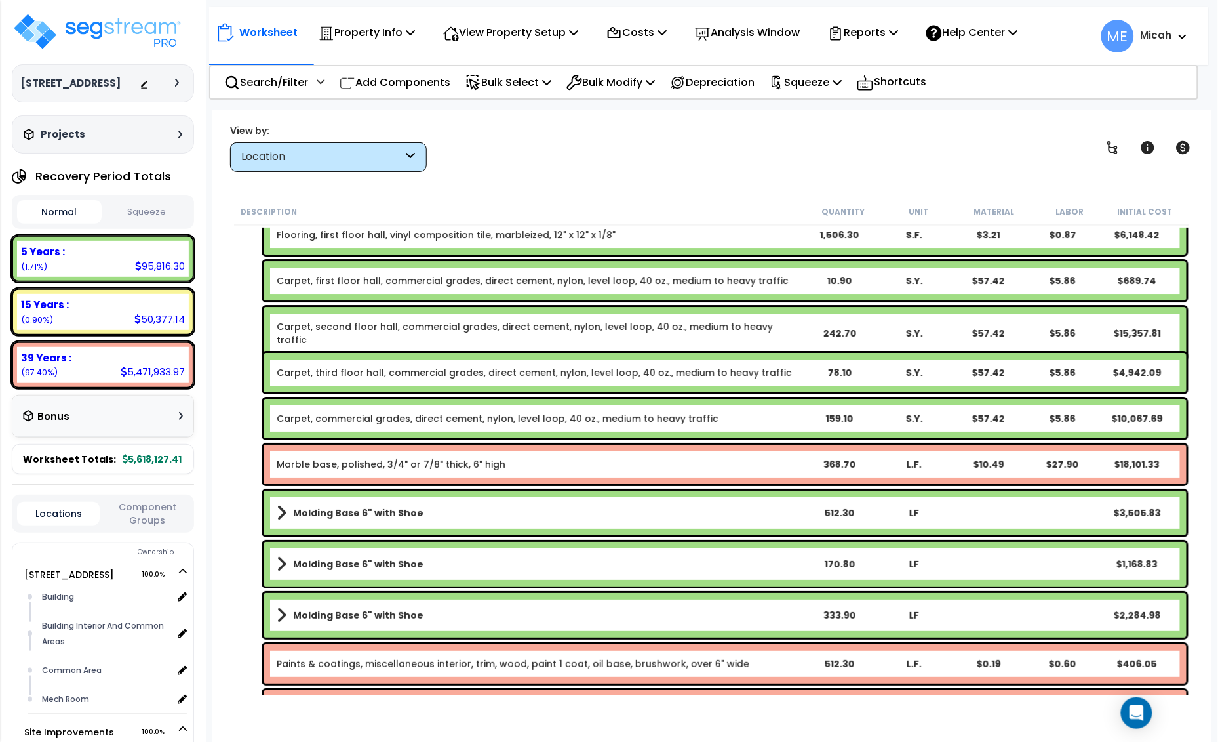
click at [319, 371] on link "Carpet, third floor hall, commercial grades, direct cement, nylon, level loop, …" at bounding box center [534, 372] width 515 height 13
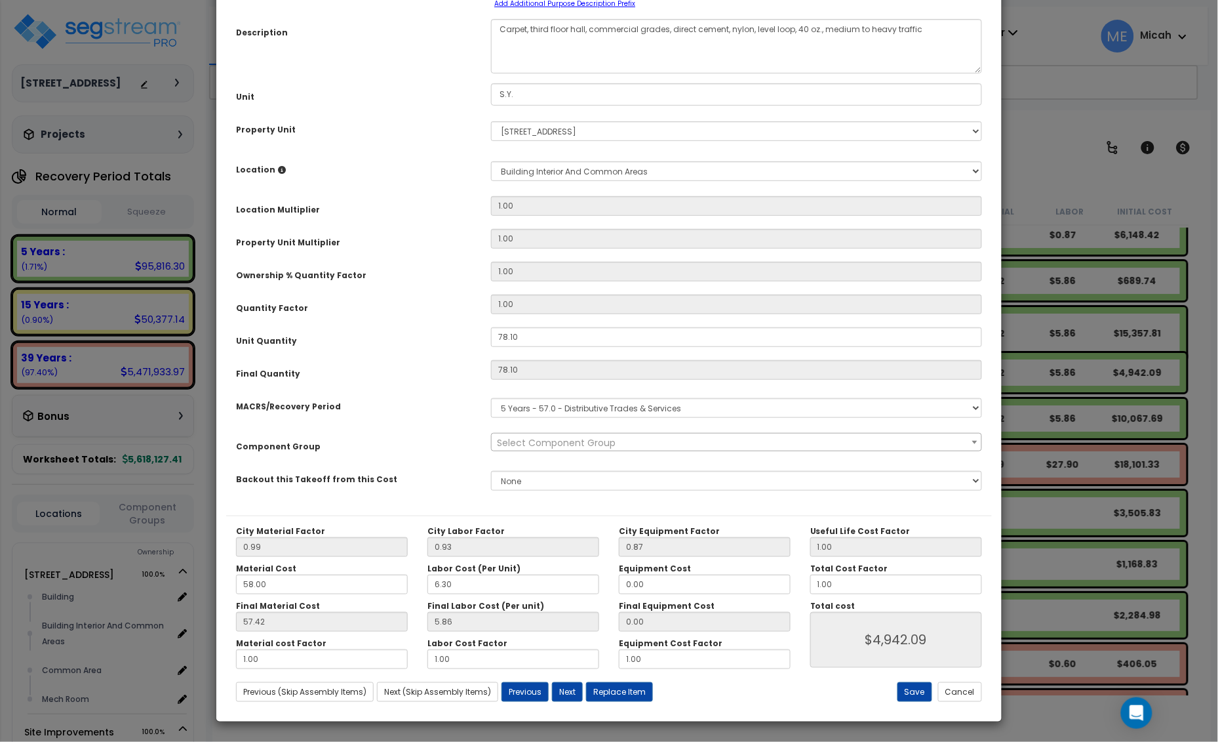
scroll to position [0, 0]
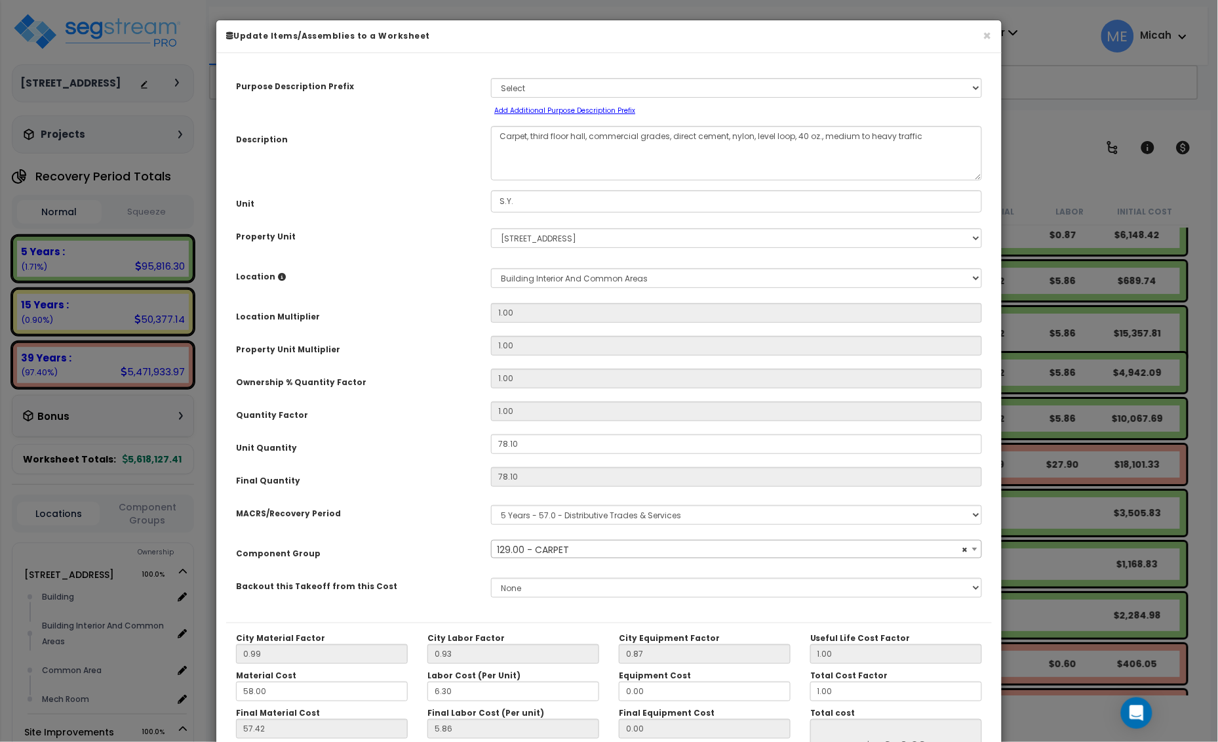
select select "56944"
drag, startPoint x: 588, startPoint y: 136, endPoint x: 531, endPoint y: 132, distance: 56.5
click at [531, 132] on textarea "Carpet, third floor hall, commercial grades, direct cement, nylon, level loop, …" at bounding box center [736, 153] width 491 height 54
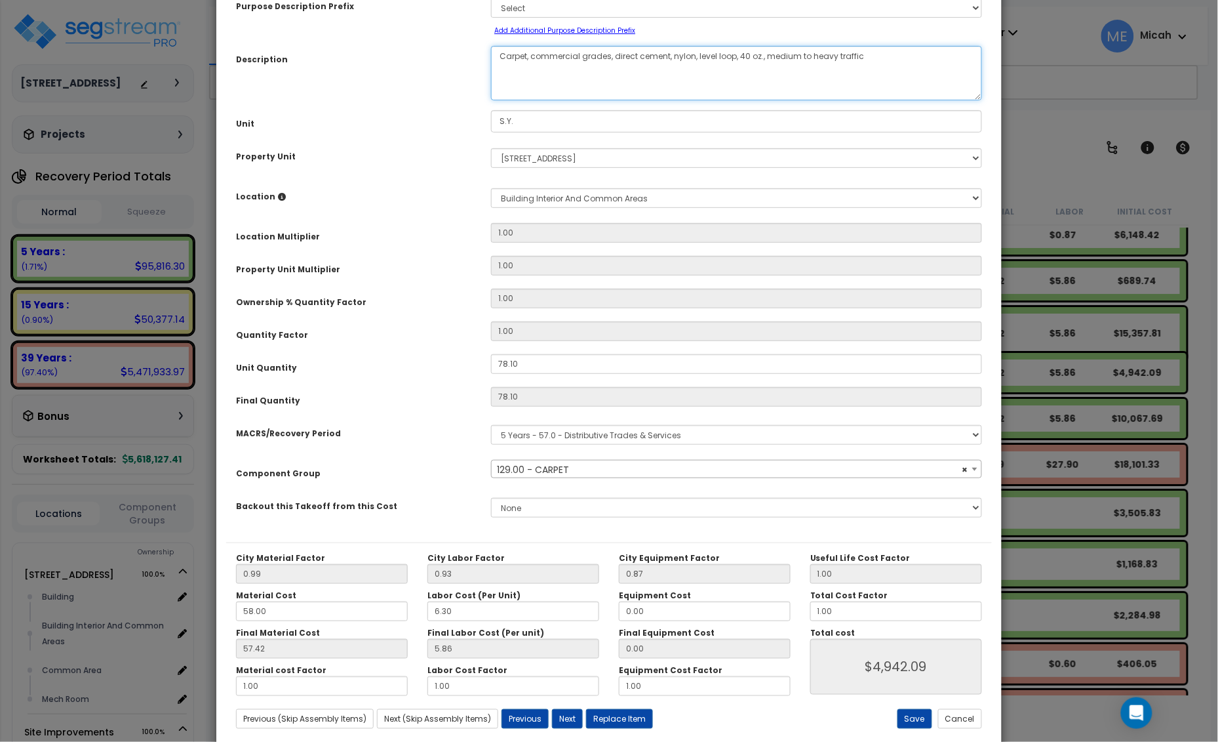
scroll to position [107, 0]
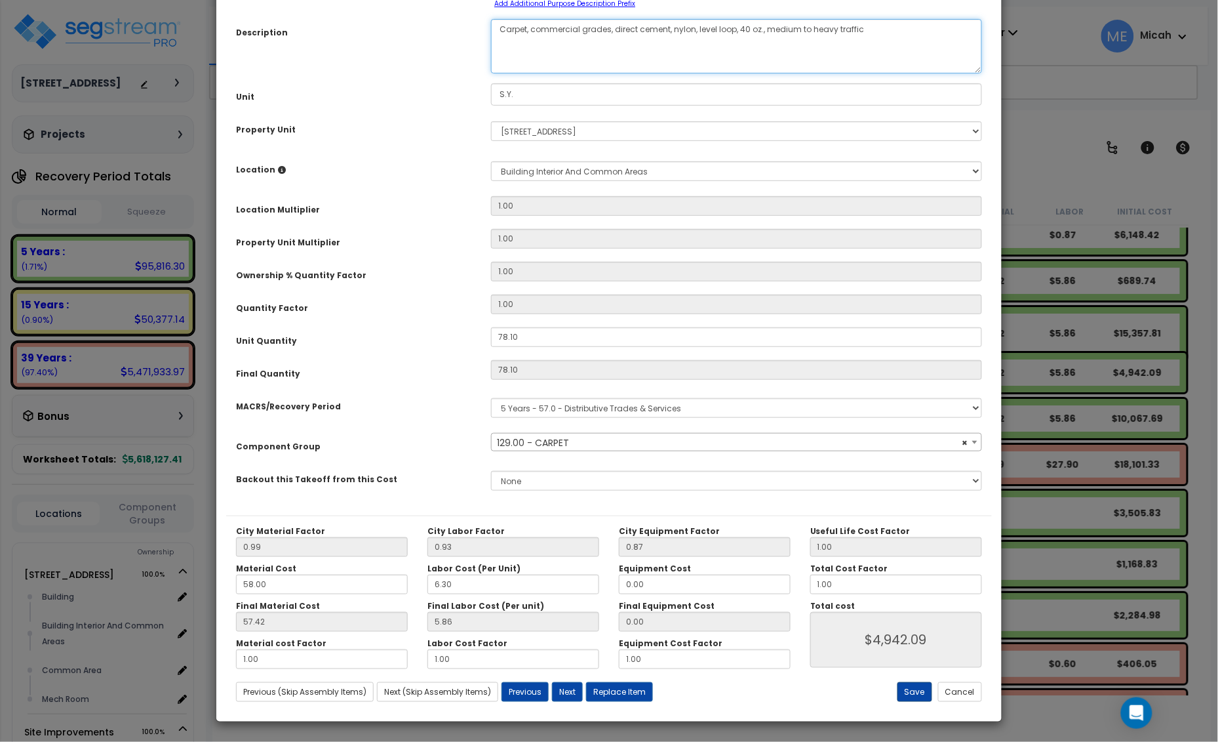
type textarea "Carpet, commercial grades, direct cement, nylon, level loop, 40 oz., medium to …"
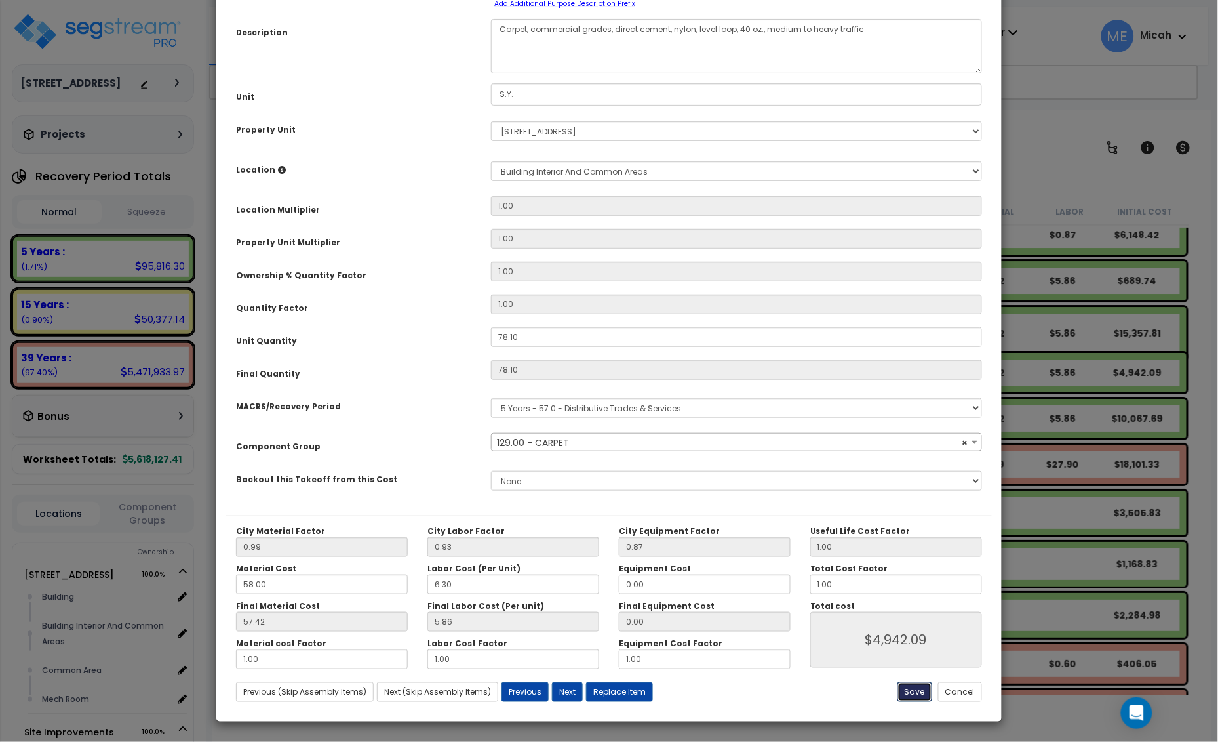
click at [912, 690] on button "Save" at bounding box center [915, 692] width 35 height 20
type input "4942.09"
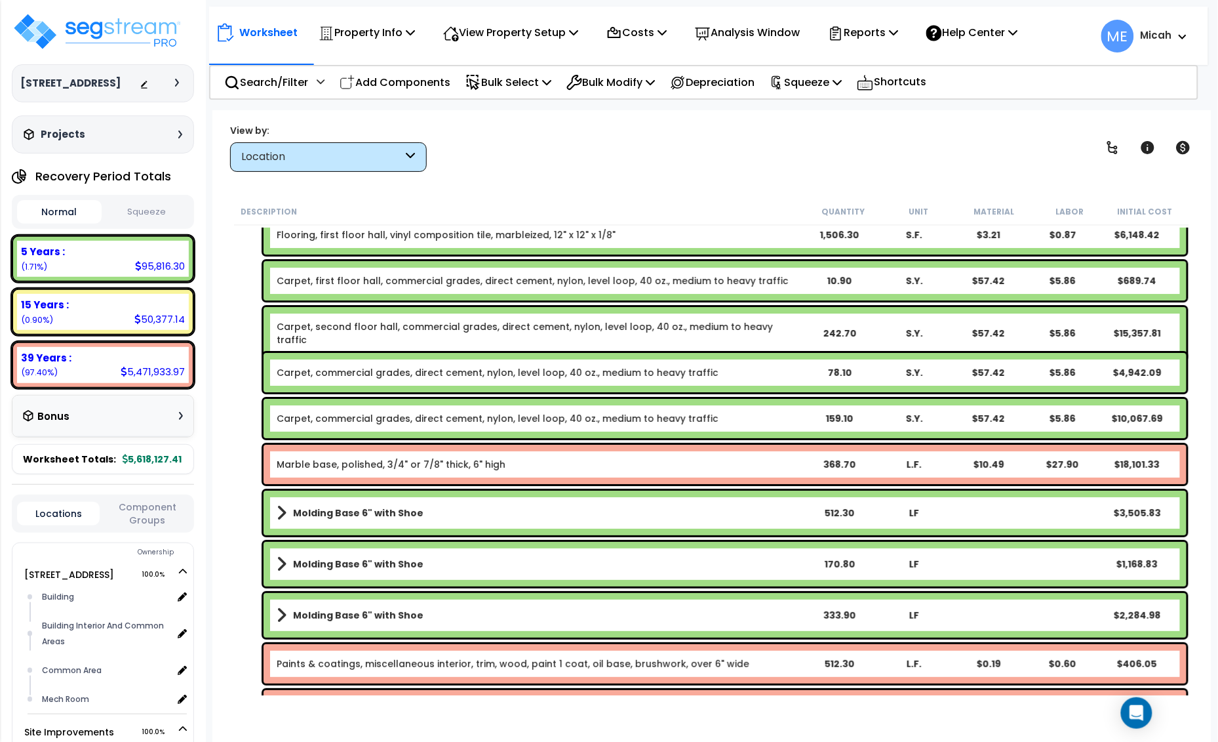
click at [328, 328] on link "Carpet, second floor hall, commercial grades, direct cement, nylon, level loop,…" at bounding box center [539, 333] width 525 height 26
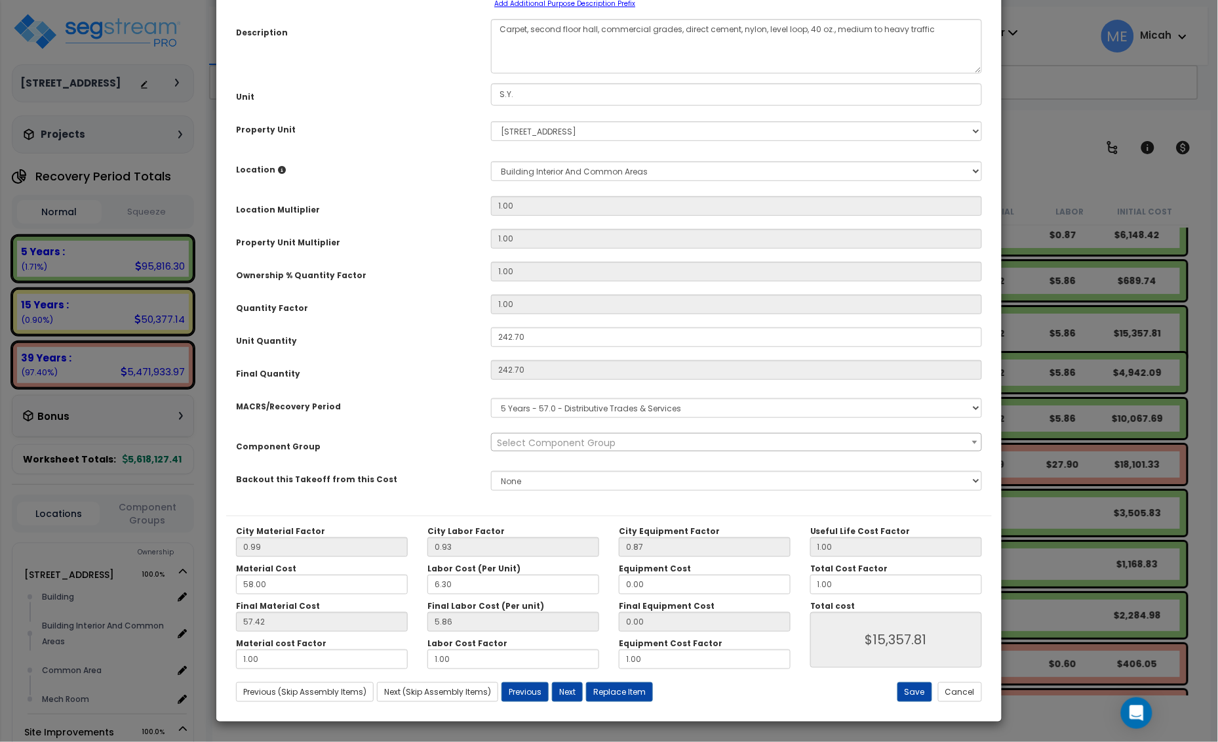
scroll to position [0, 0]
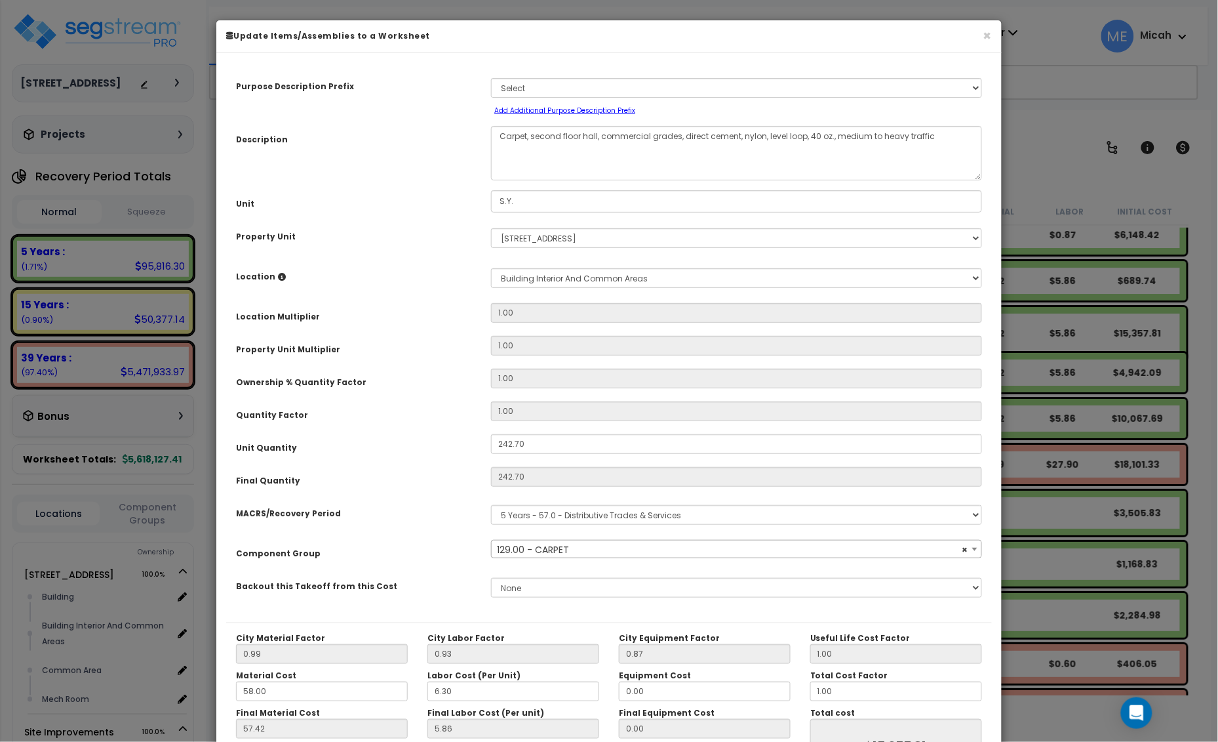
select select "56944"
drag, startPoint x: 598, startPoint y: 134, endPoint x: 531, endPoint y: 132, distance: 66.9
click at [531, 132] on textarea "Carpet, second floor hall, commercial grades, direct cement, nylon, level loop,…" at bounding box center [736, 153] width 491 height 54
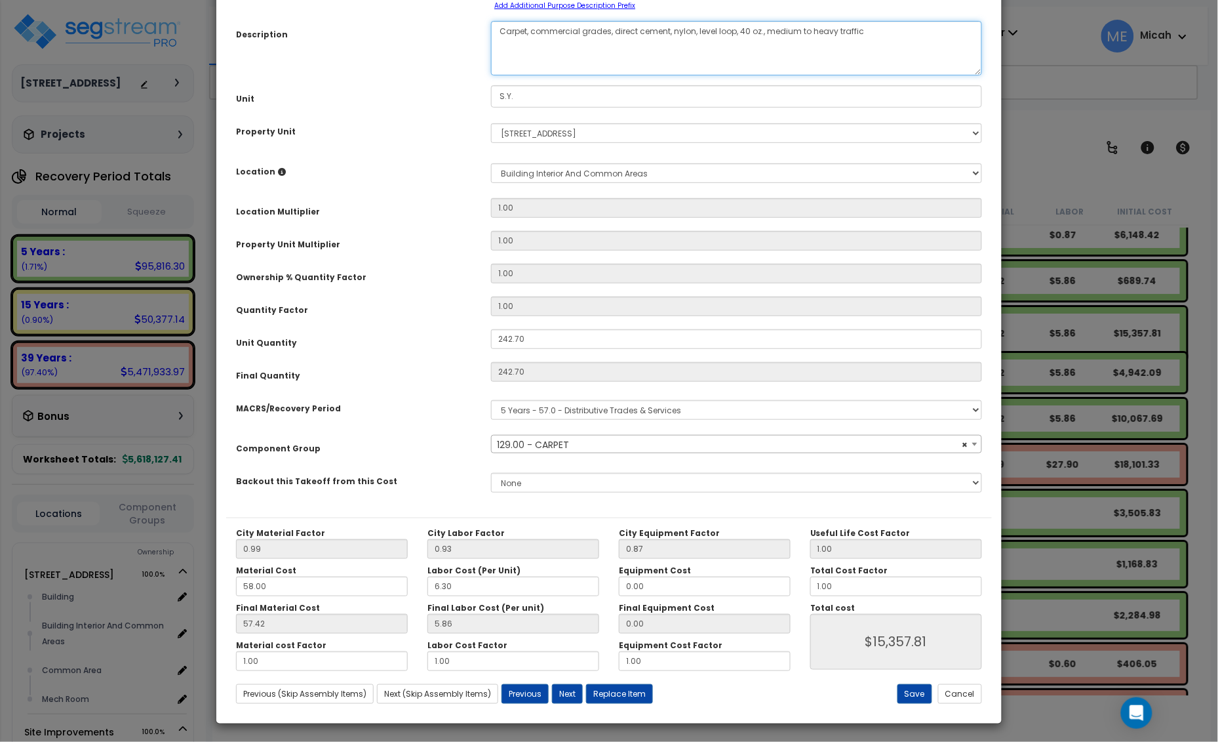
scroll to position [107, 0]
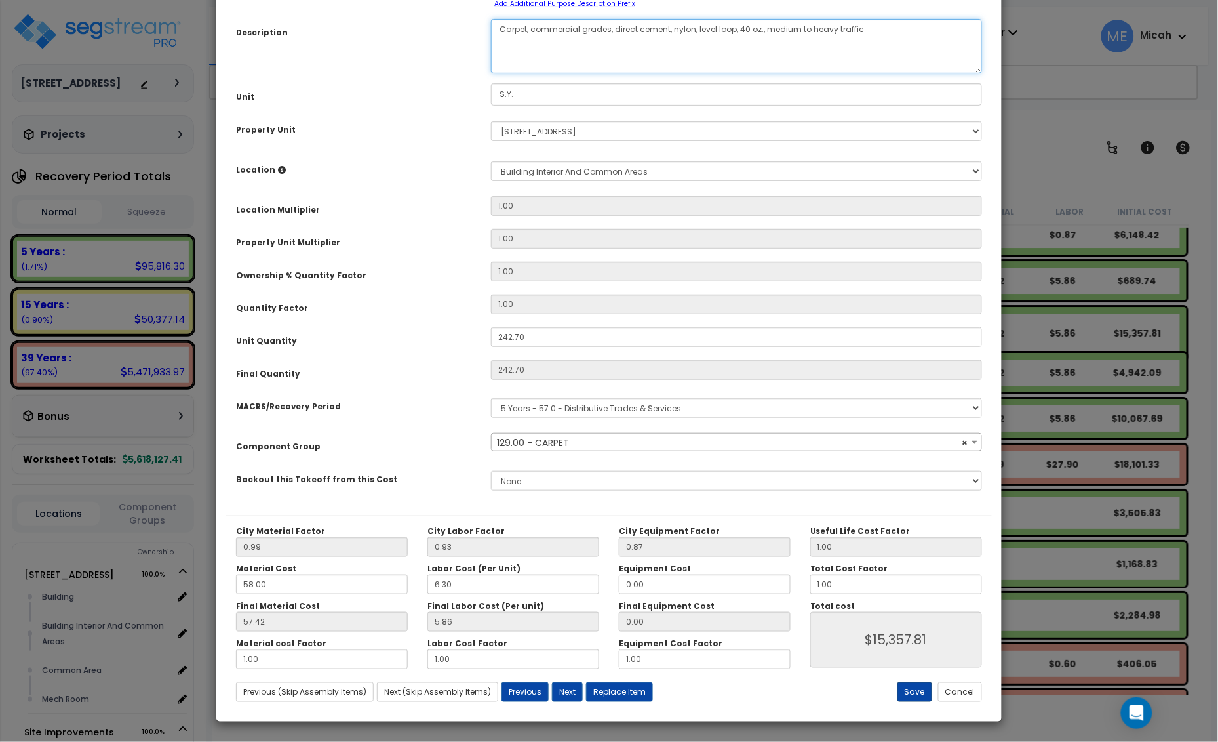
type textarea "Carpet, commercial grades, direct cement, nylon, level loop, 40 oz., medium to …"
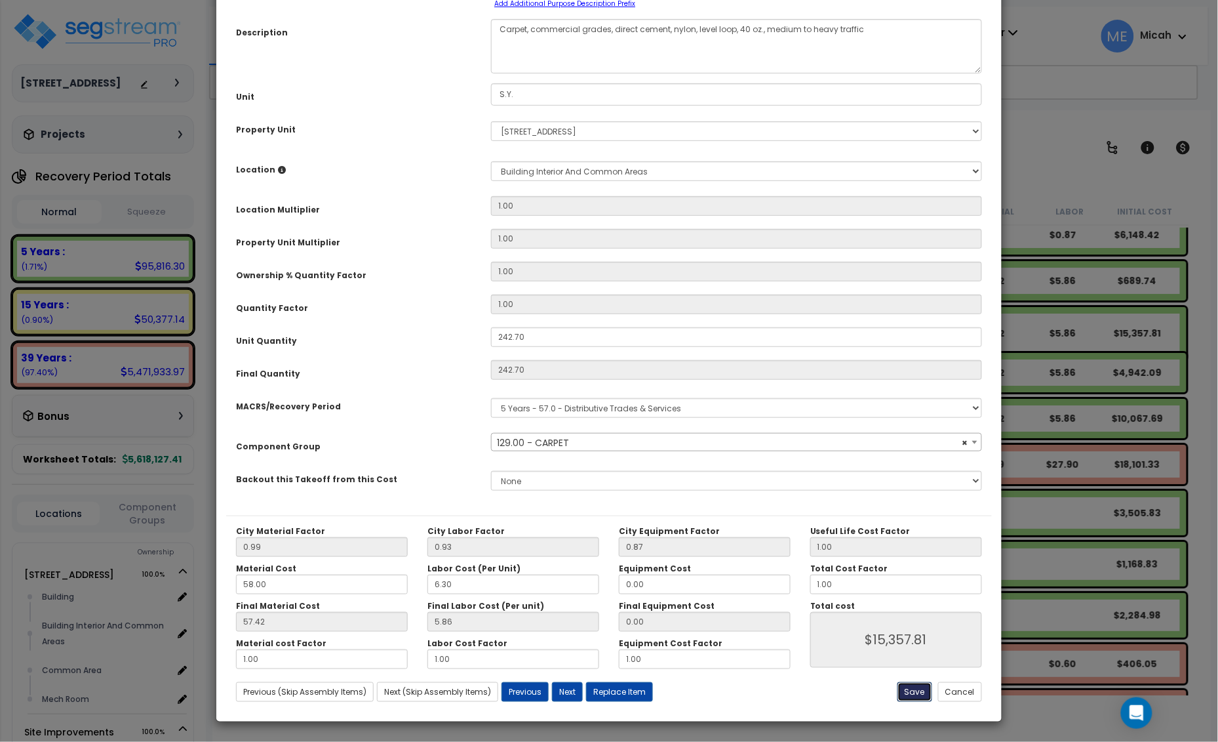
click at [912, 685] on button "Save" at bounding box center [915, 692] width 35 height 20
type input "15357.81"
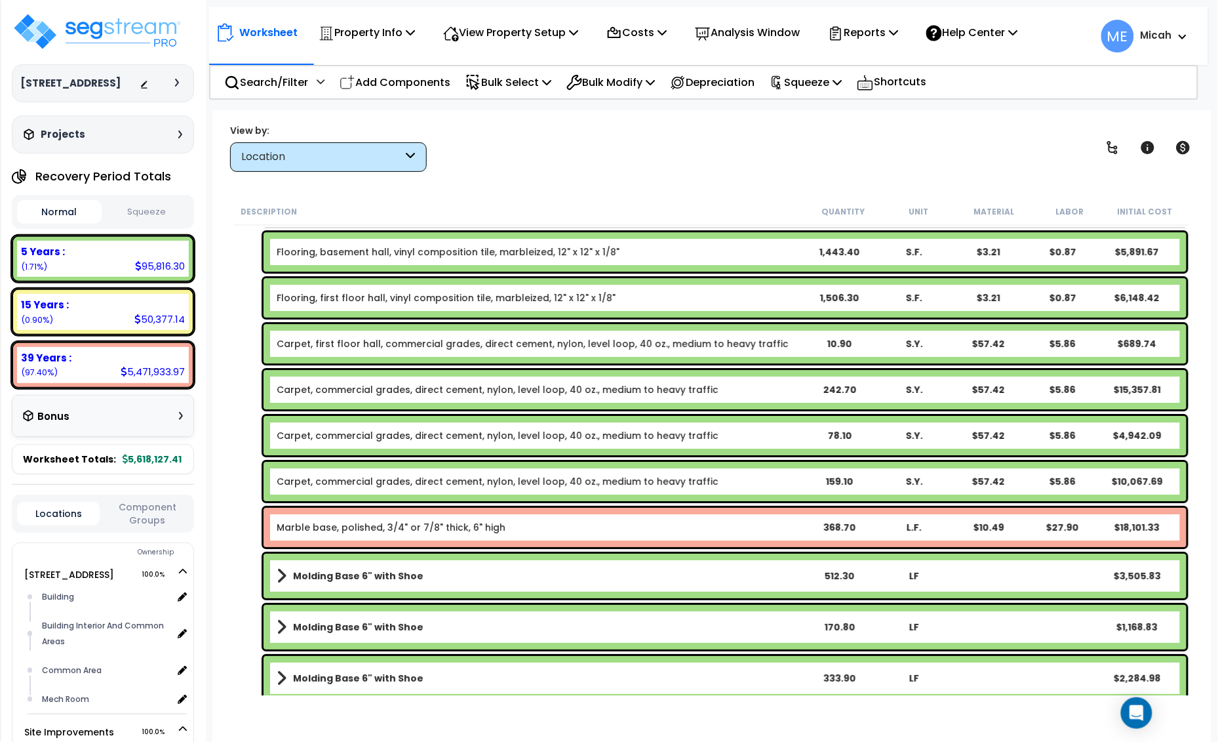
scroll to position [4624, 0]
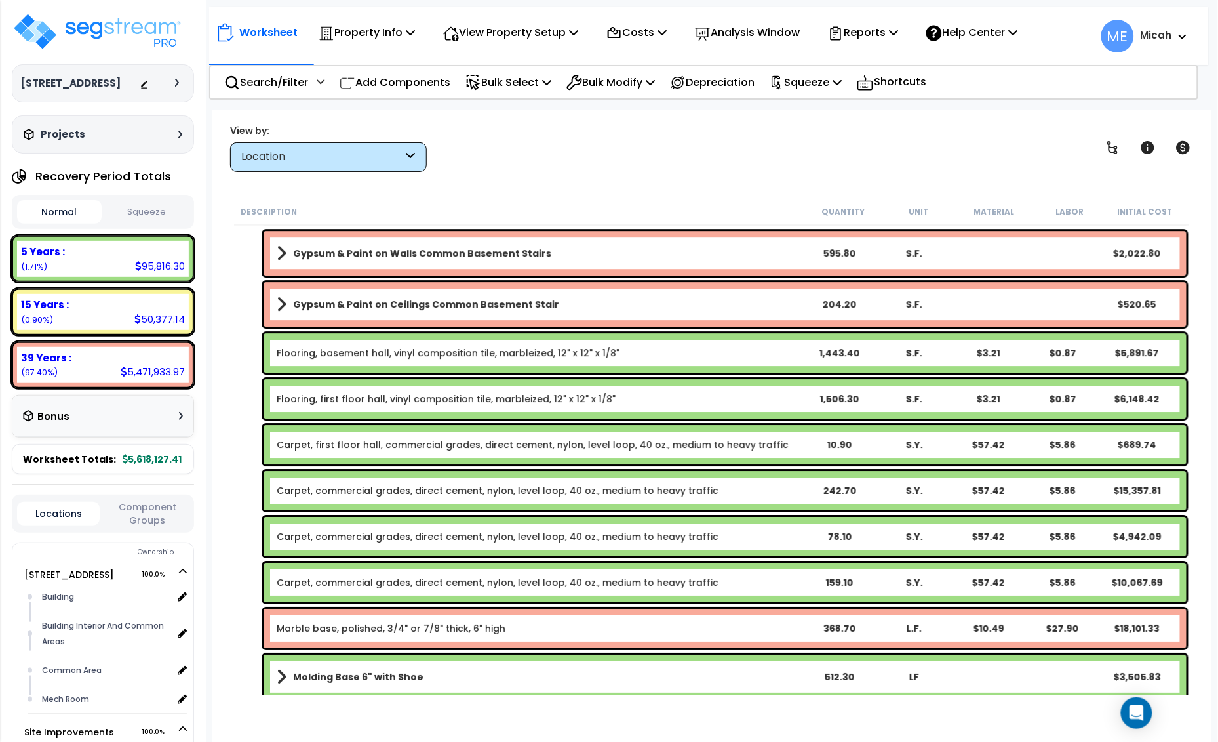
click at [367, 444] on link "Carpet, first floor hall, commercial grades, direct cement, nylon, level loop, …" at bounding box center [533, 444] width 512 height 13
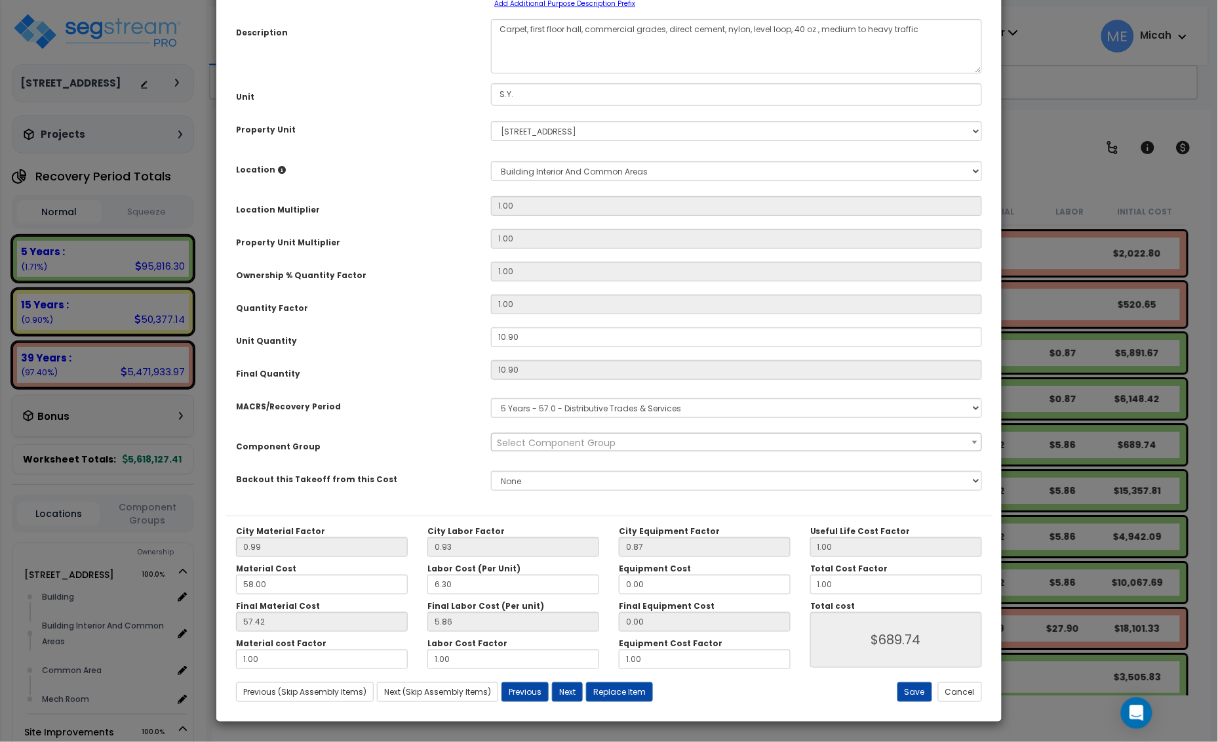
scroll to position [0, 0]
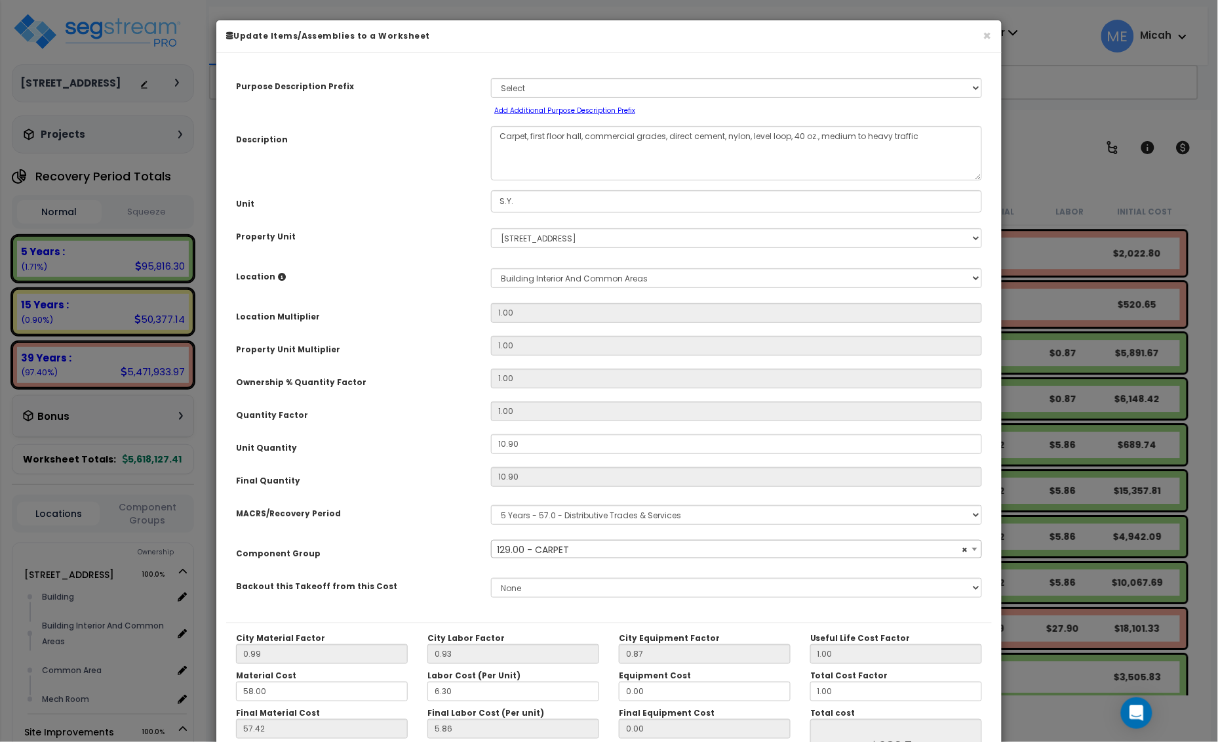
select select "56944"
drag, startPoint x: 582, startPoint y: 136, endPoint x: 532, endPoint y: 135, distance: 50.5
click at [532, 135] on textarea "Carpet, first floor hall, commercial grades, direct cement, nylon, level loop, …" at bounding box center [736, 153] width 491 height 54
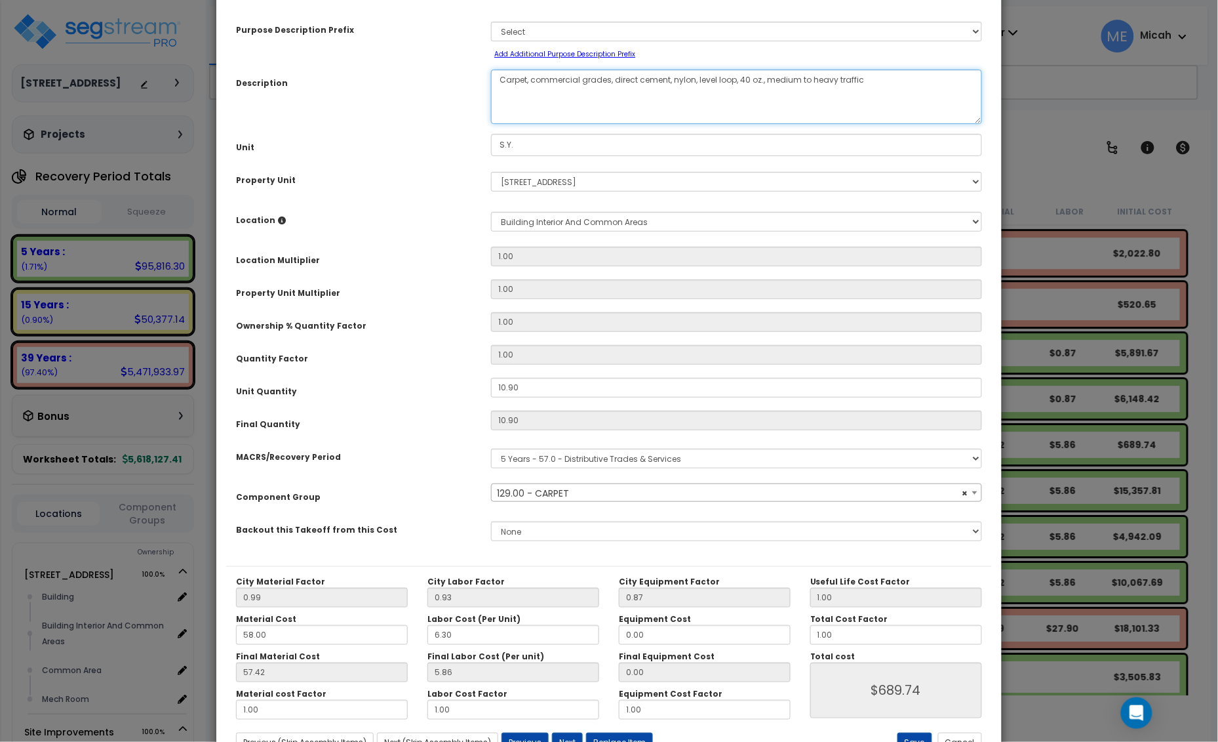
scroll to position [107, 0]
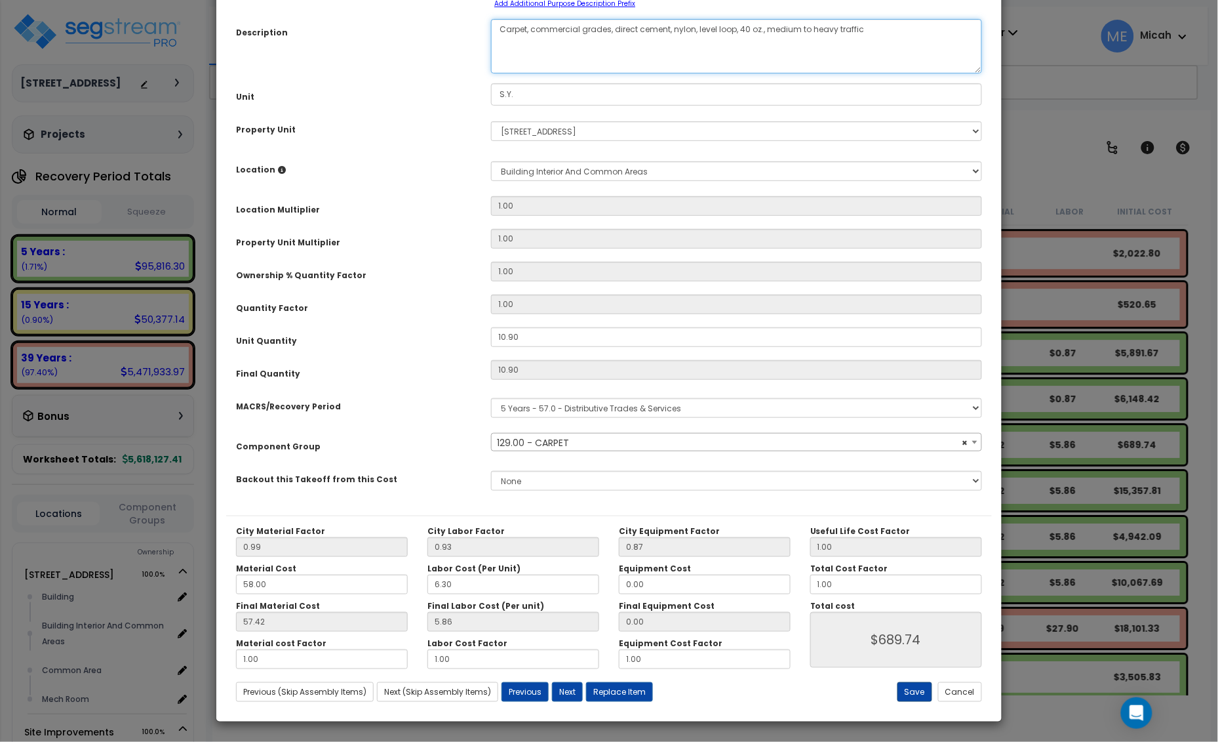
type textarea "Carpet, commercial grades, direct cement, nylon, level loop, 40 oz., medium to …"
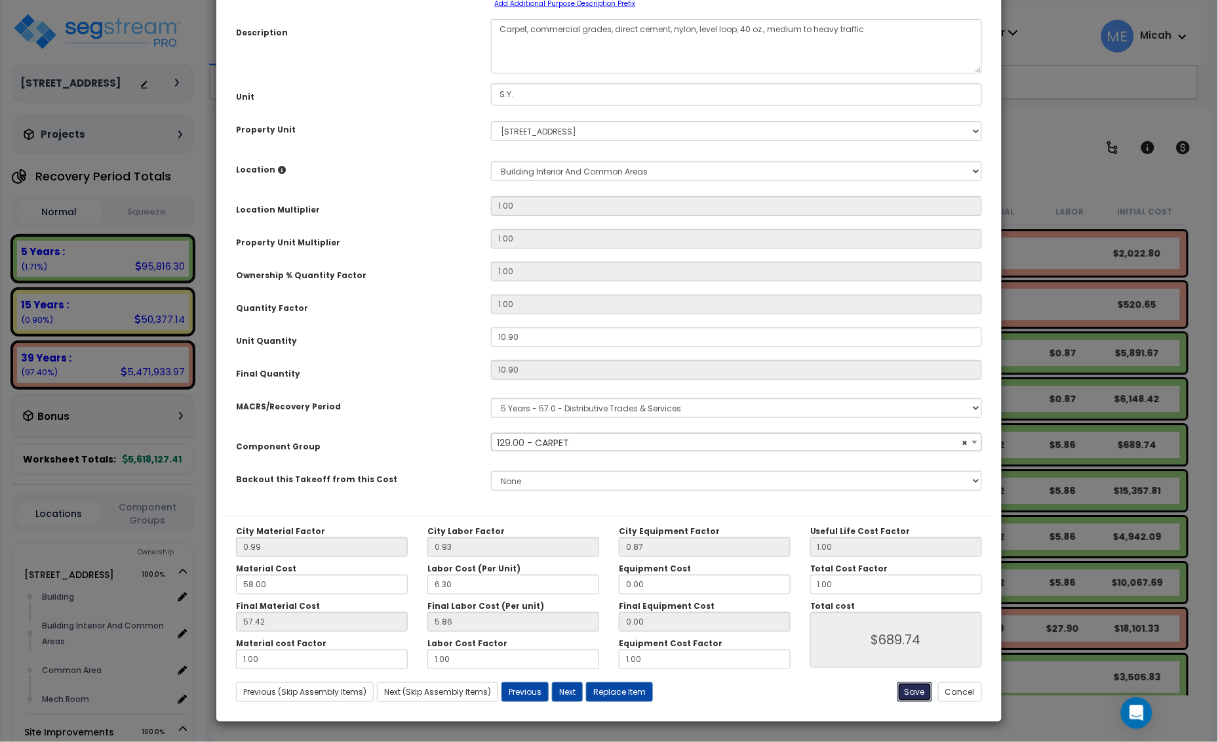
click at [917, 694] on button "Save" at bounding box center [915, 692] width 35 height 20
type input "689.74"
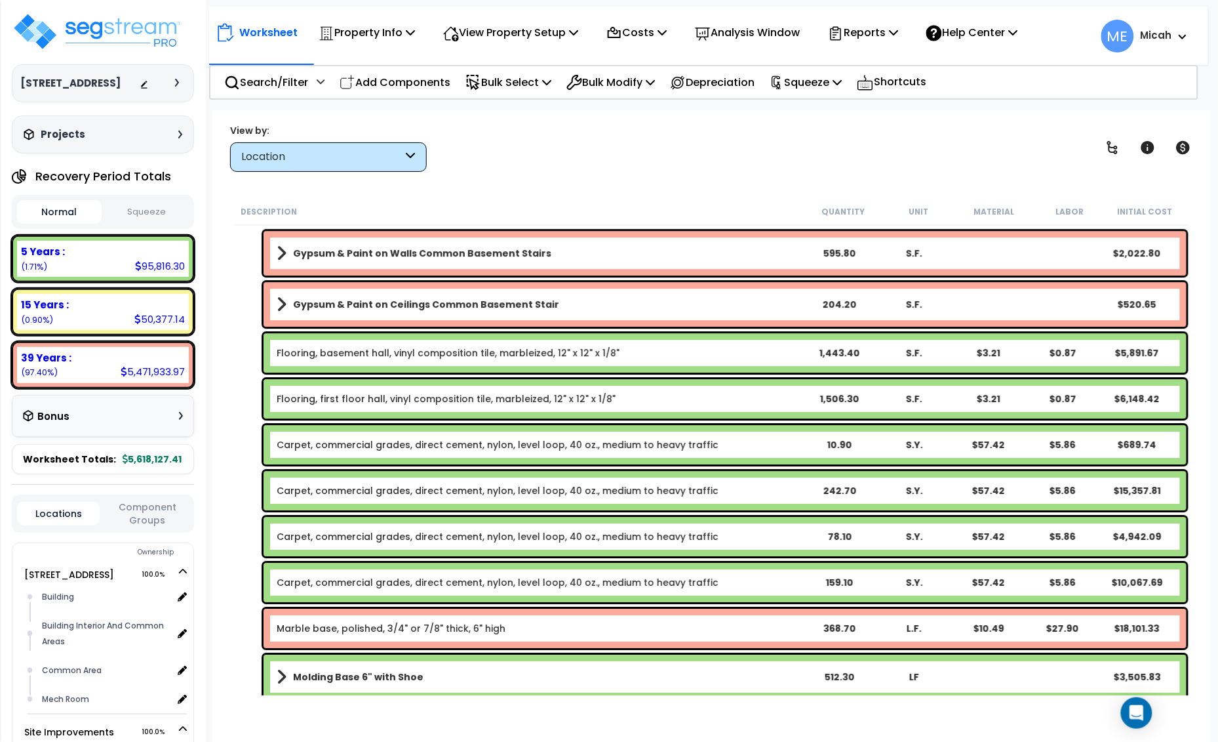
click at [351, 401] on link "Flooring, first floor hall, vinyl composition tile, marbleized, 12" x 12" x 1/8"" at bounding box center [446, 398] width 339 height 13
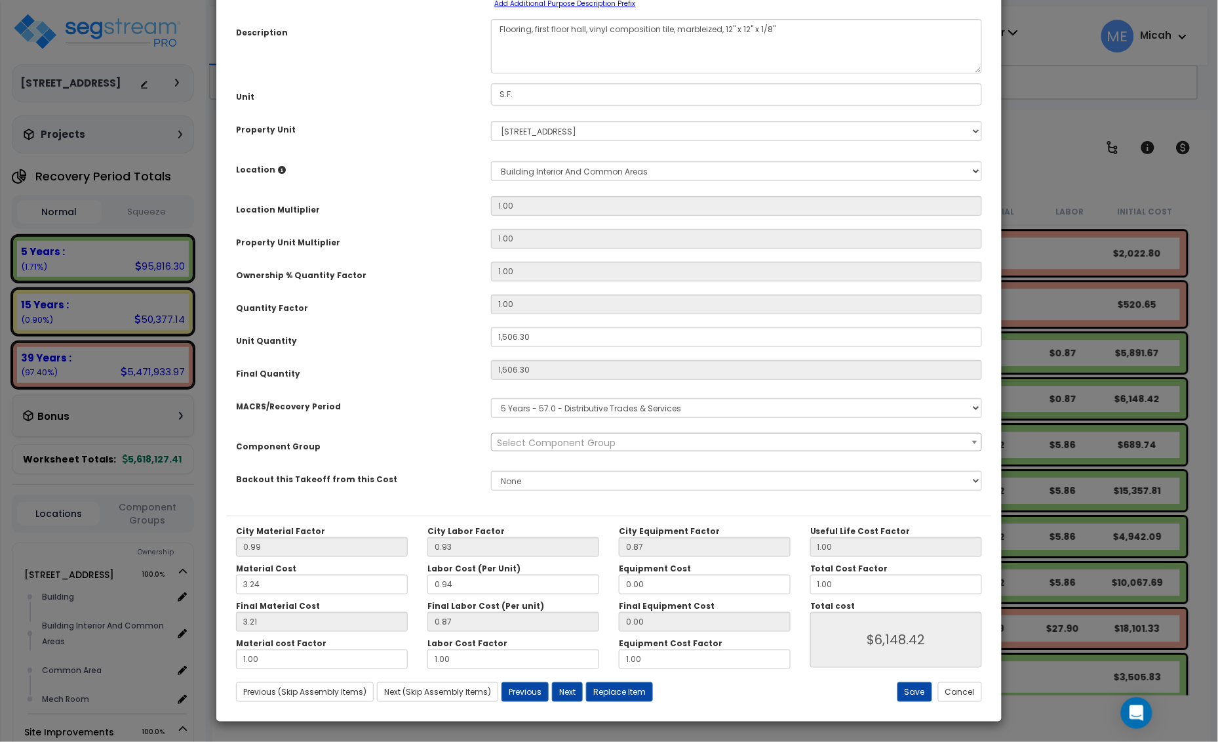
scroll to position [0, 0]
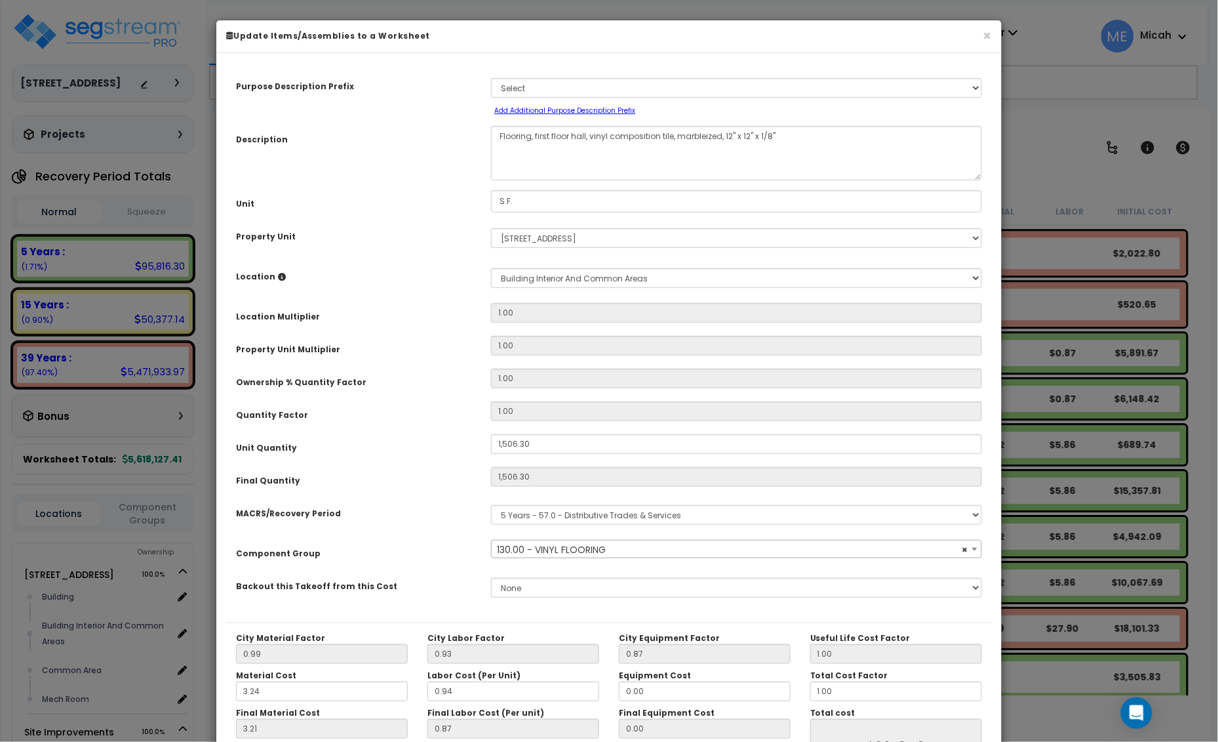
select select "56945"
drag, startPoint x: 588, startPoint y: 138, endPoint x: 536, endPoint y: 135, distance: 51.9
click at [536, 135] on textarea "Flooring, first floor hall, vinyl composition tile, marbleized, 12" x 12" x 1/8"" at bounding box center [736, 153] width 491 height 54
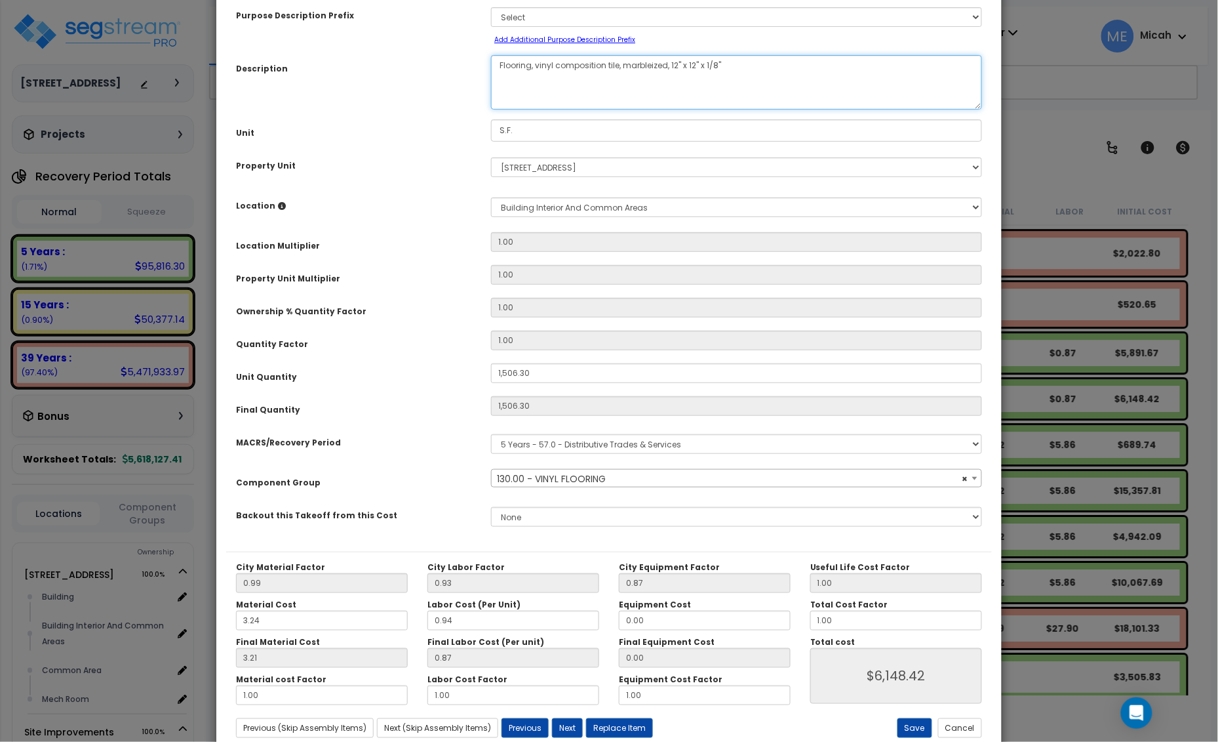
scroll to position [107, 0]
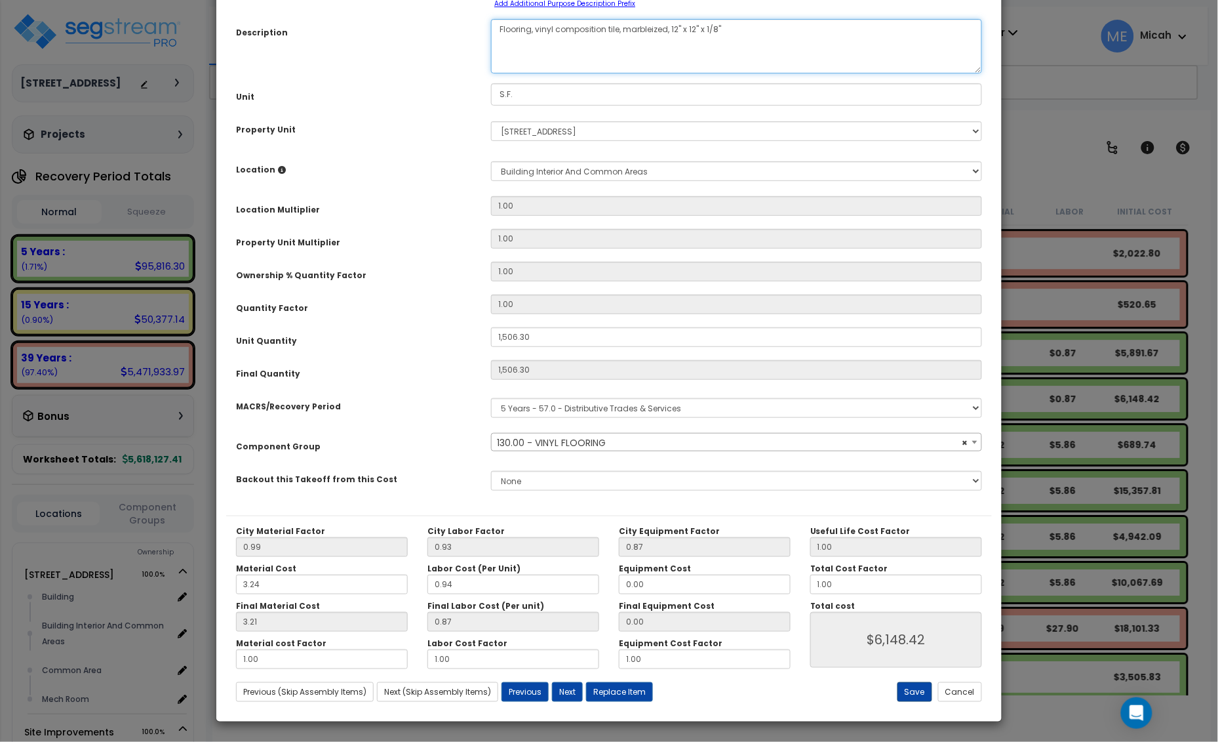
type textarea "Flooring, vinyl composition tile, marbleized, 12" x 12" x 1/8""
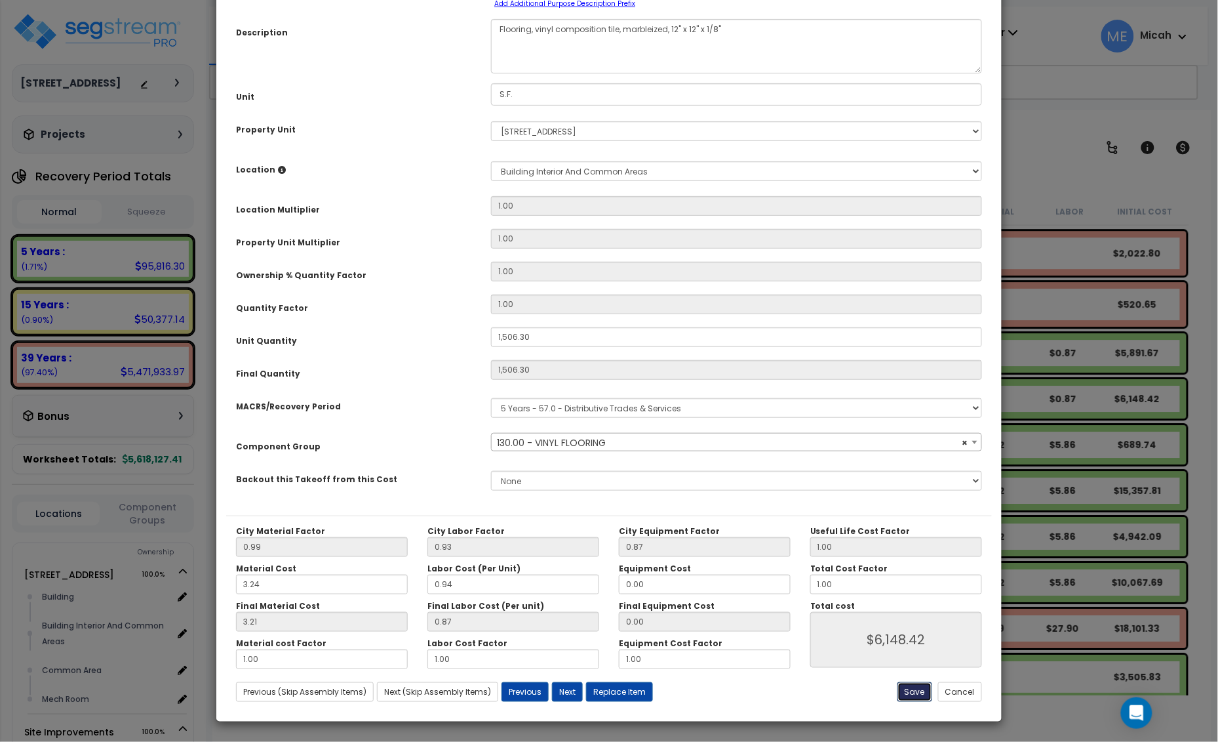
click at [915, 693] on button "Save" at bounding box center [915, 692] width 35 height 20
type input "1506.30"
type input "6148.42"
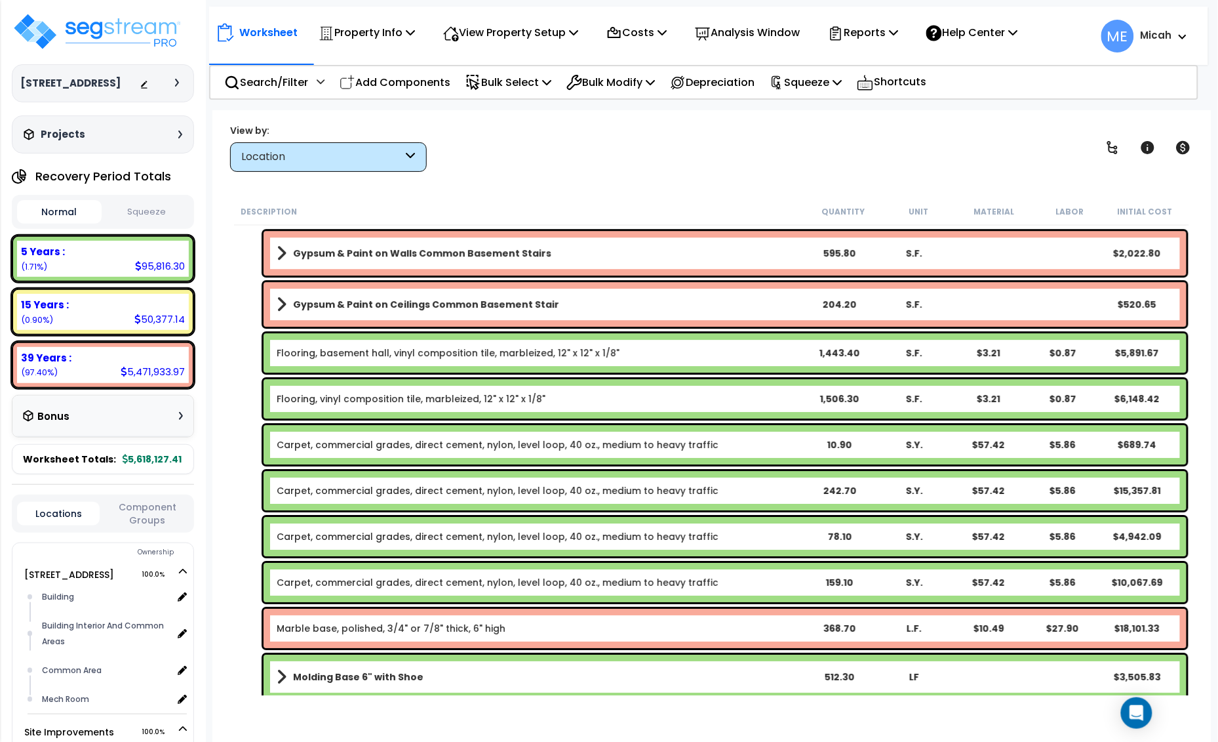
click at [346, 352] on link "Flooring, basement hall, vinyl composition tile, marbleized, 12" x 12" x 1/8"" at bounding box center [448, 352] width 343 height 13
click at [351, 354] on link "Flooring, basement hall, vinyl composition tile, marbleized, 12" x 12" x 1/8"" at bounding box center [448, 352] width 343 height 13
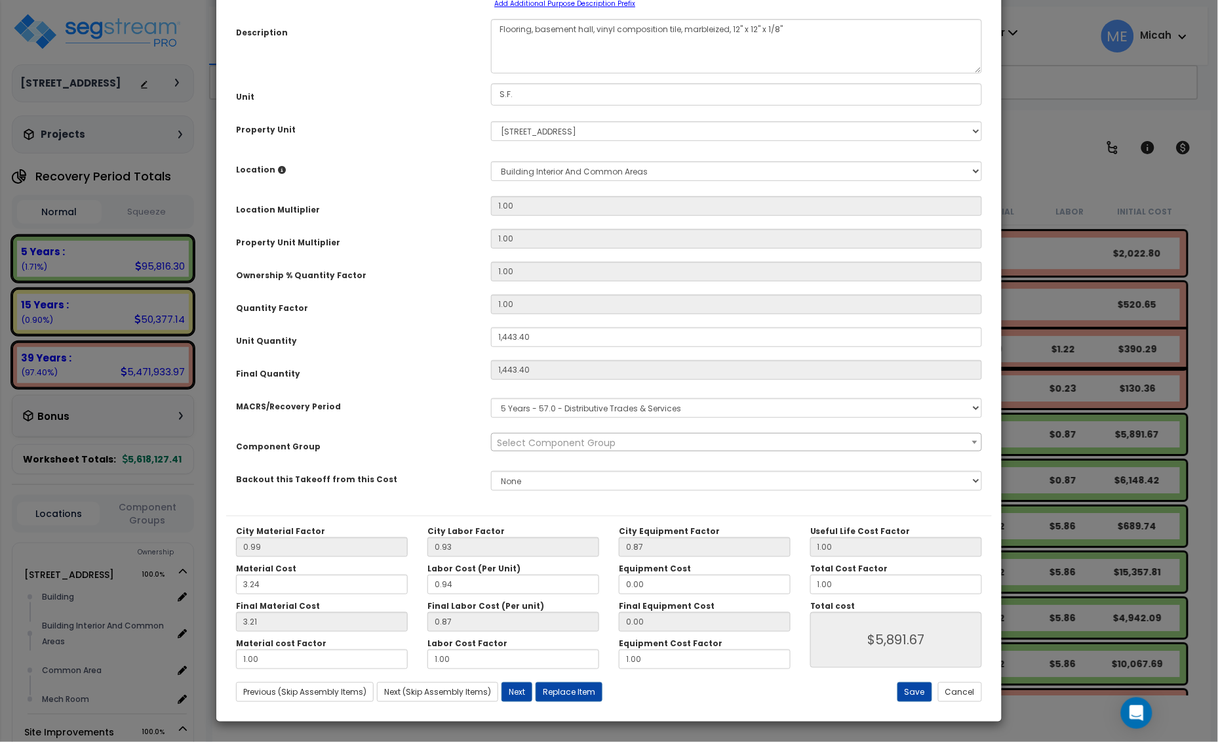
scroll to position [0, 0]
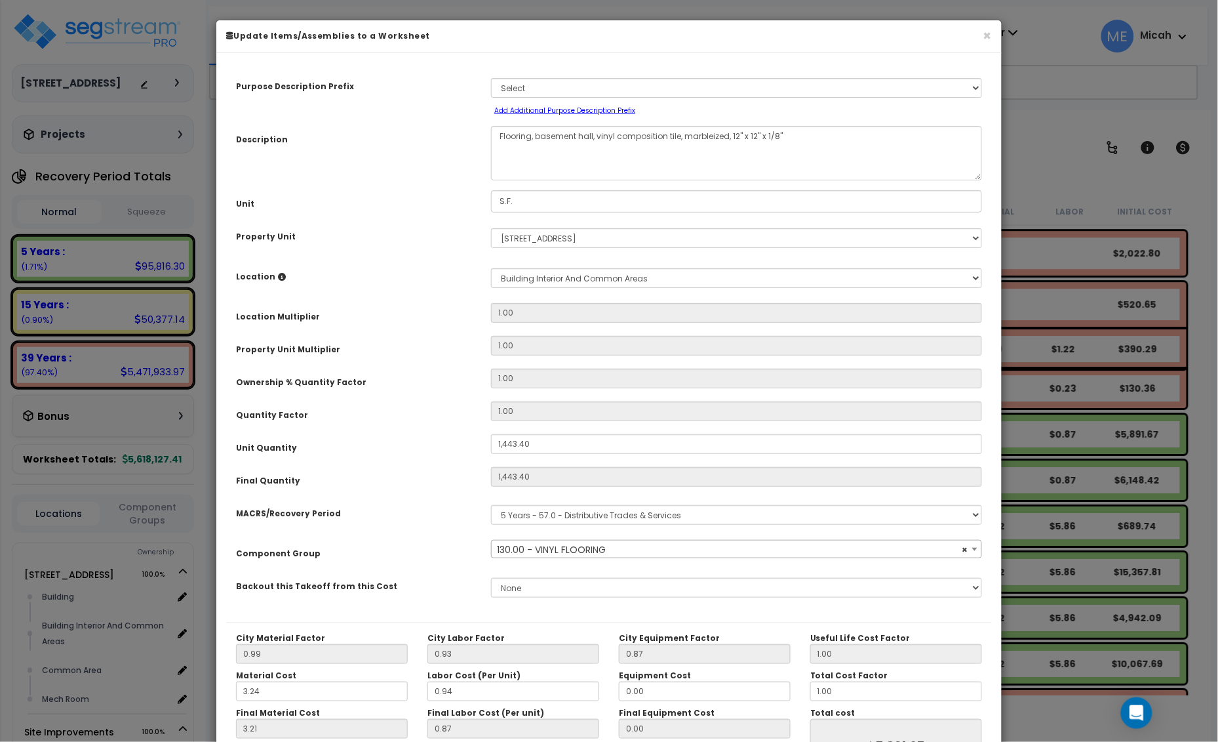
select select "56945"
drag, startPoint x: 595, startPoint y: 135, endPoint x: 535, endPoint y: 132, distance: 59.8
click at [535, 132] on textarea "Flooring, basement hall, vinyl composition tile, marbleized, 12" x 12" x 1/8"" at bounding box center [736, 153] width 491 height 54
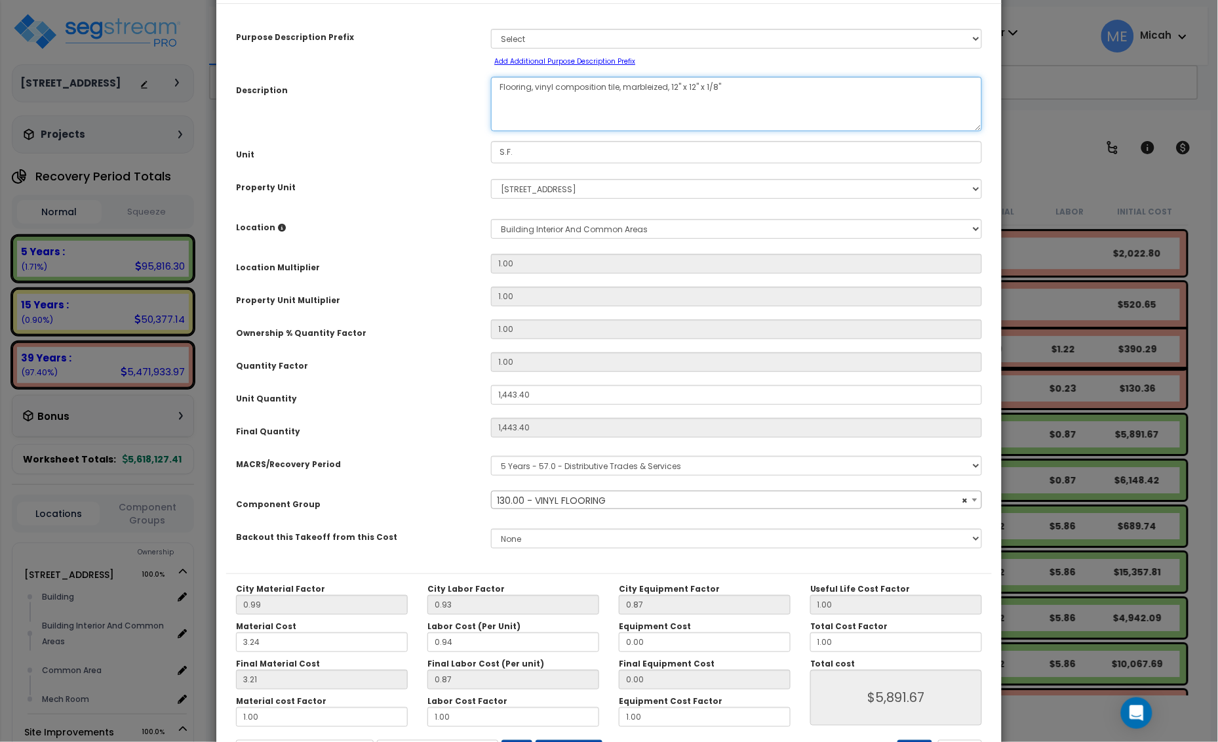
scroll to position [107, 0]
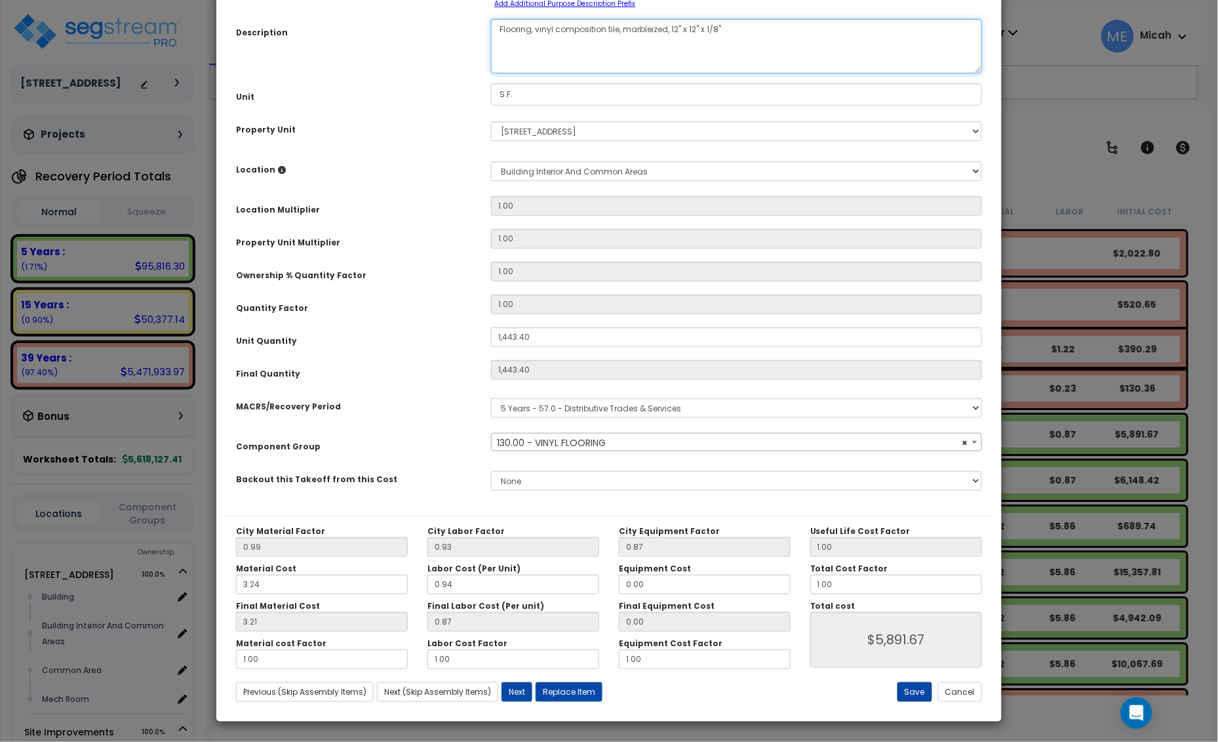
type textarea "Flooring, vinyl composition tile, marbleized, 12" x 12" x 1/8""
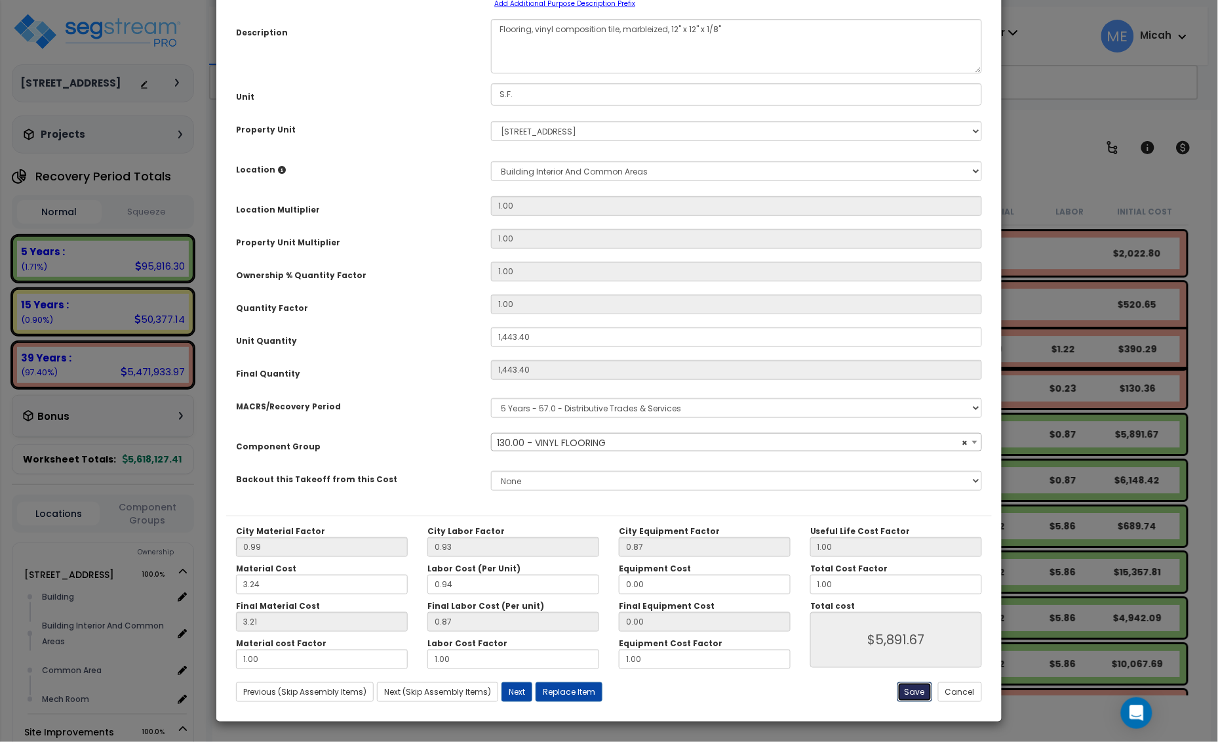
click at [913, 693] on button "Save" at bounding box center [915, 692] width 35 height 20
type input "1443.40"
type input "5891.67"
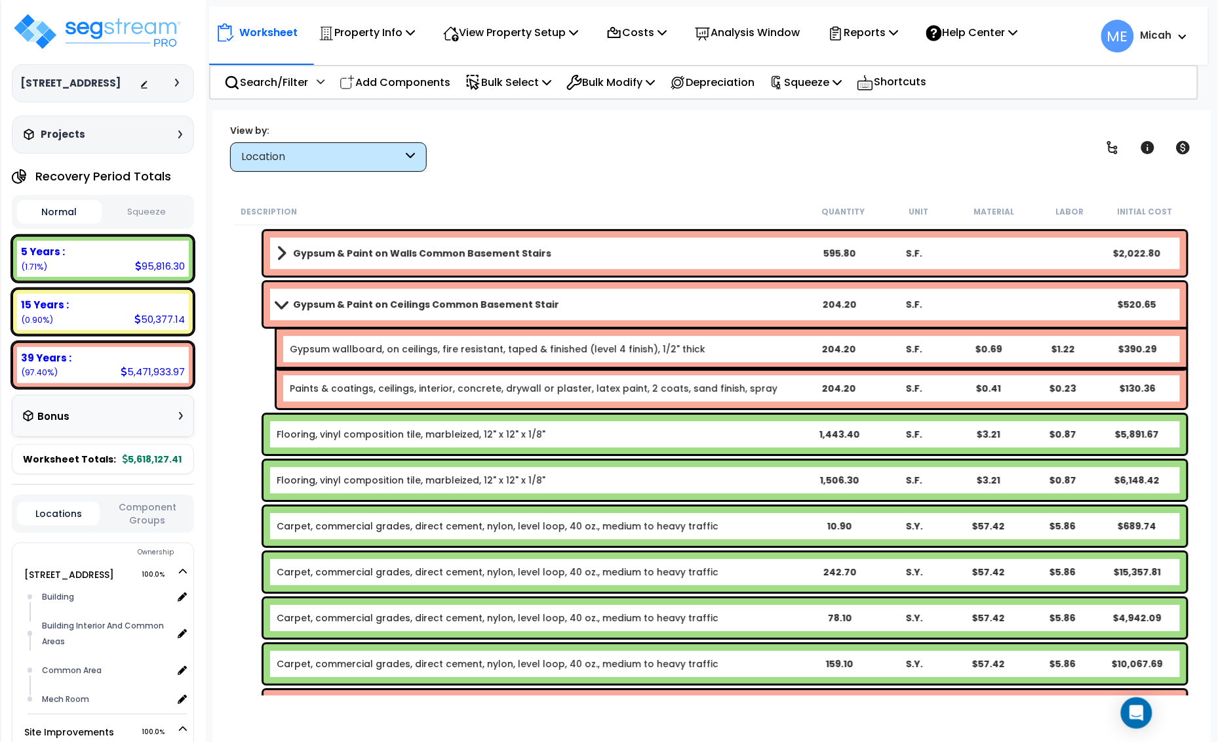
click at [330, 302] on b "Gypsum & Paint on Ceilings Common Basement Stair" at bounding box center [426, 304] width 266 height 13
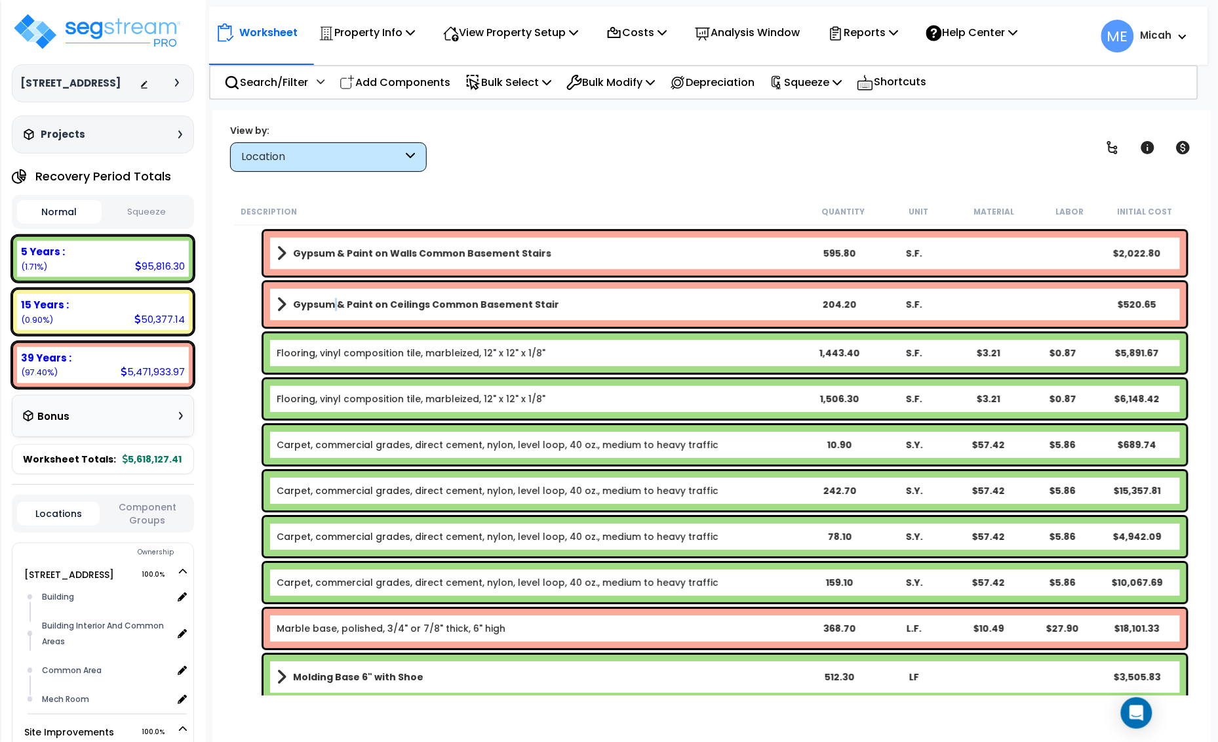
click at [330, 302] on b "Gypsum & Paint on Ceilings Common Basement Stair" at bounding box center [426, 304] width 266 height 13
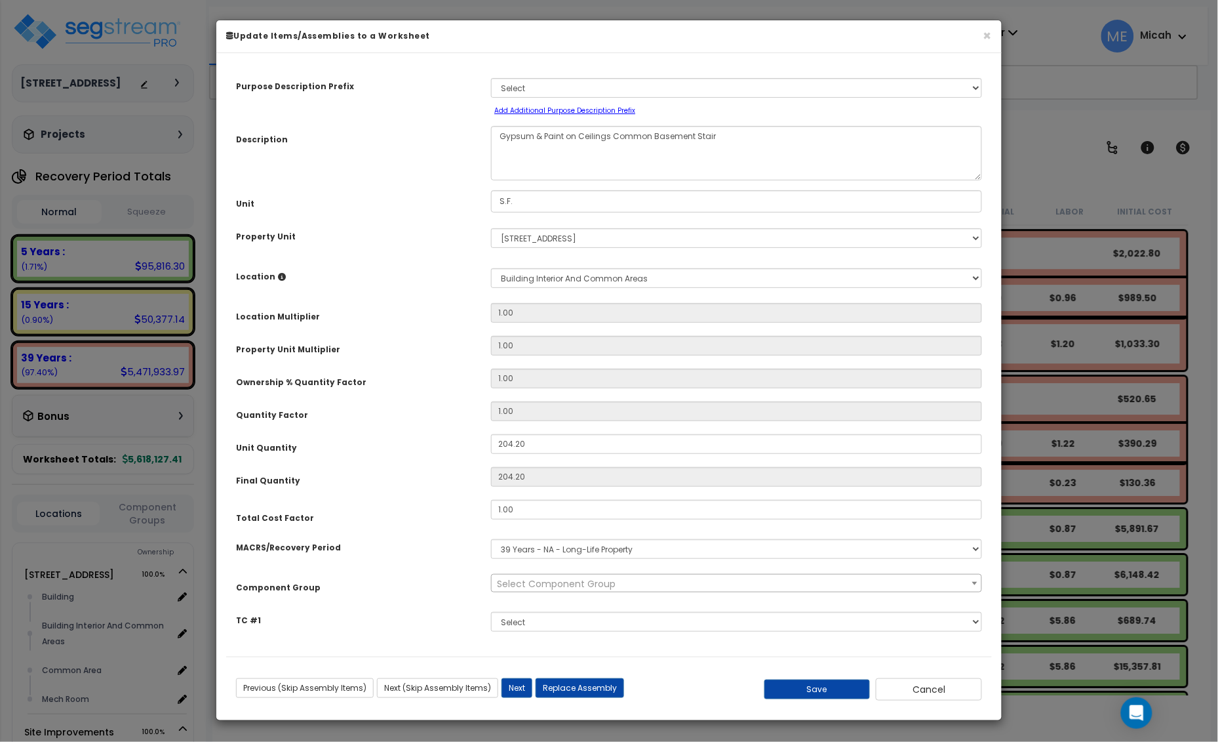
scroll to position [0, 0]
select select "56950"
drag, startPoint x: 731, startPoint y: 133, endPoint x: 611, endPoint y: 136, distance: 120.7
click at [611, 136] on textarea "Gypsum & Paint on Ceilings Common Basement Stair" at bounding box center [736, 153] width 491 height 54
type textarea "Gypsum & Paint on Ceilings"
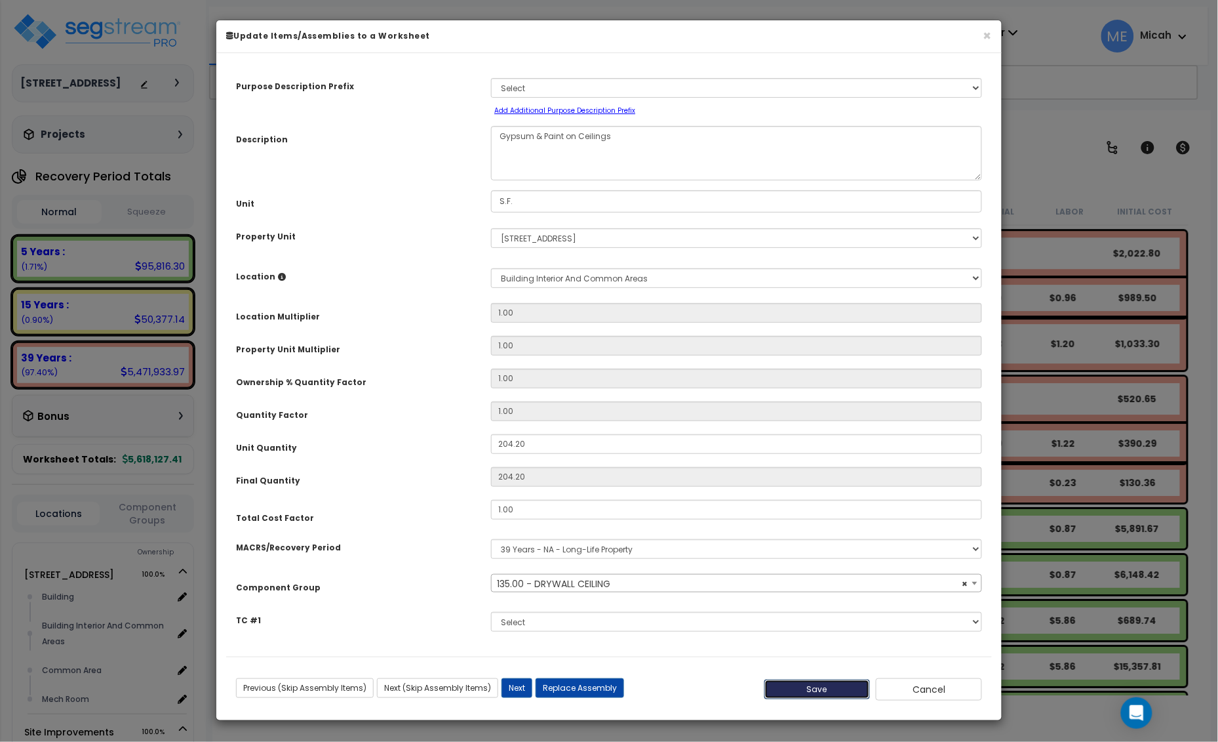
click at [814, 690] on button "Save" at bounding box center [818, 689] width 106 height 20
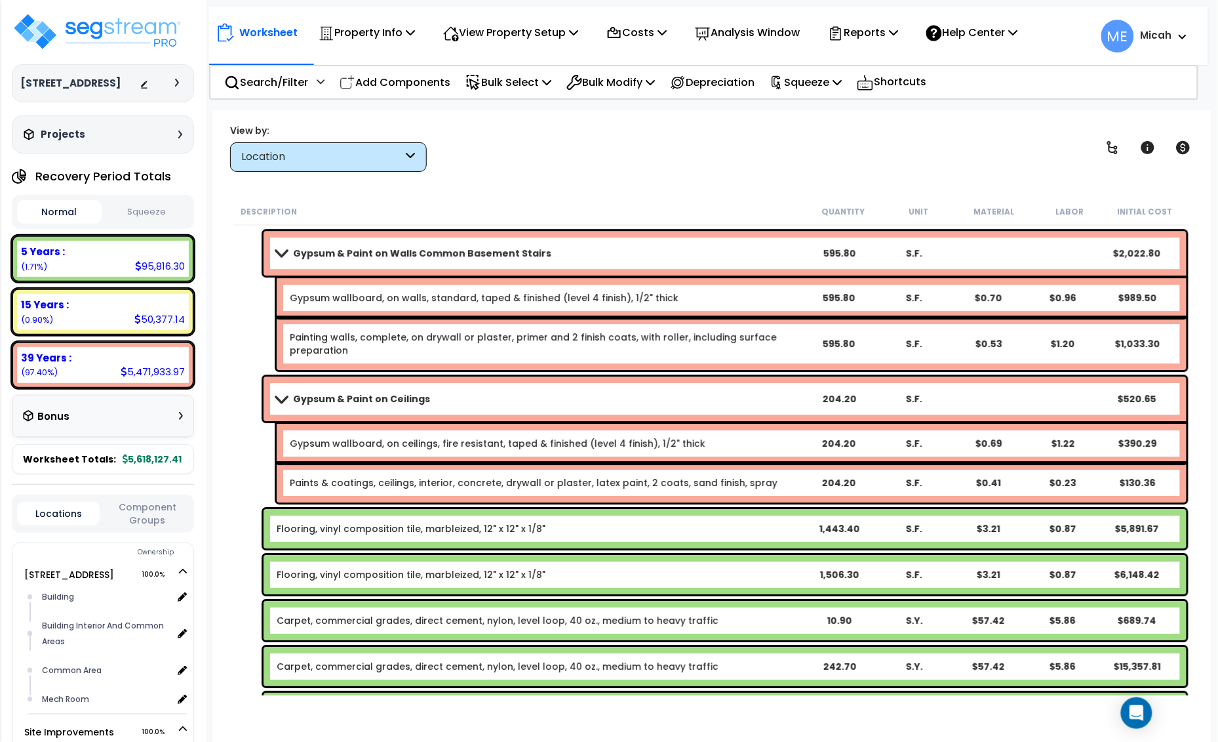
click at [281, 394] on span at bounding box center [281, 398] width 18 height 10
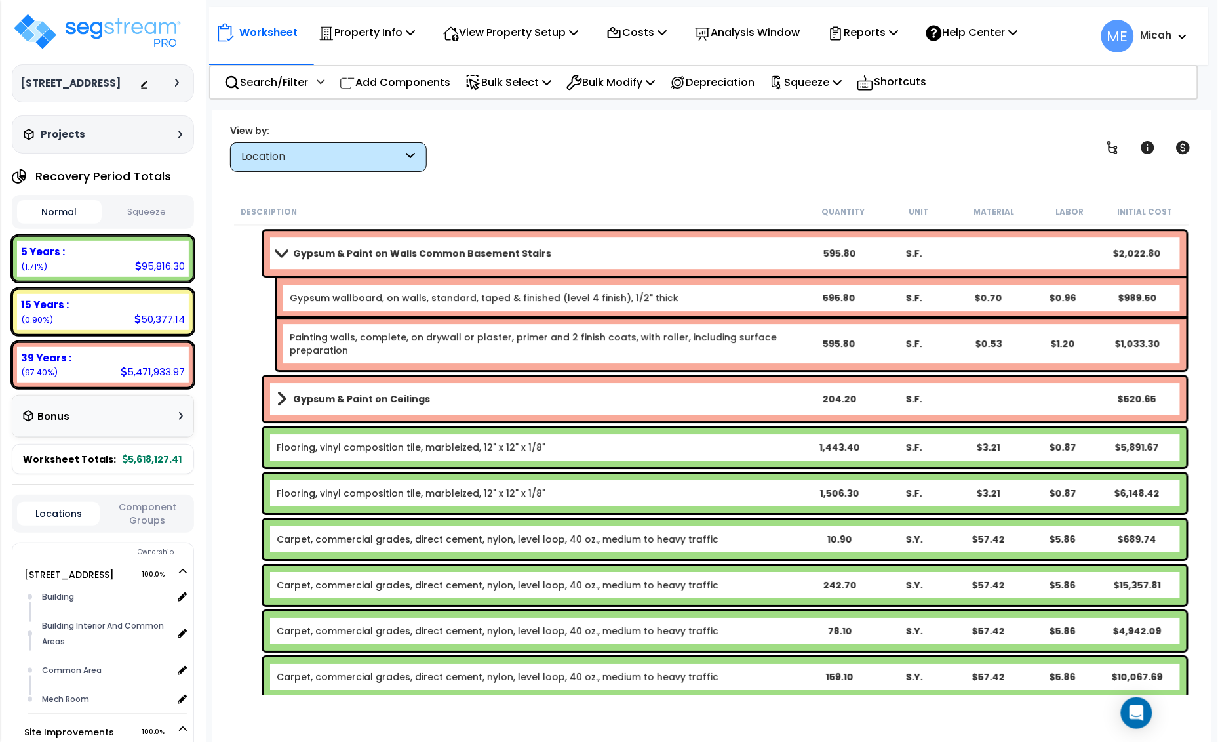
click at [362, 252] on b "Gypsum & Paint on Walls Common Basement Stairs" at bounding box center [422, 253] width 258 height 13
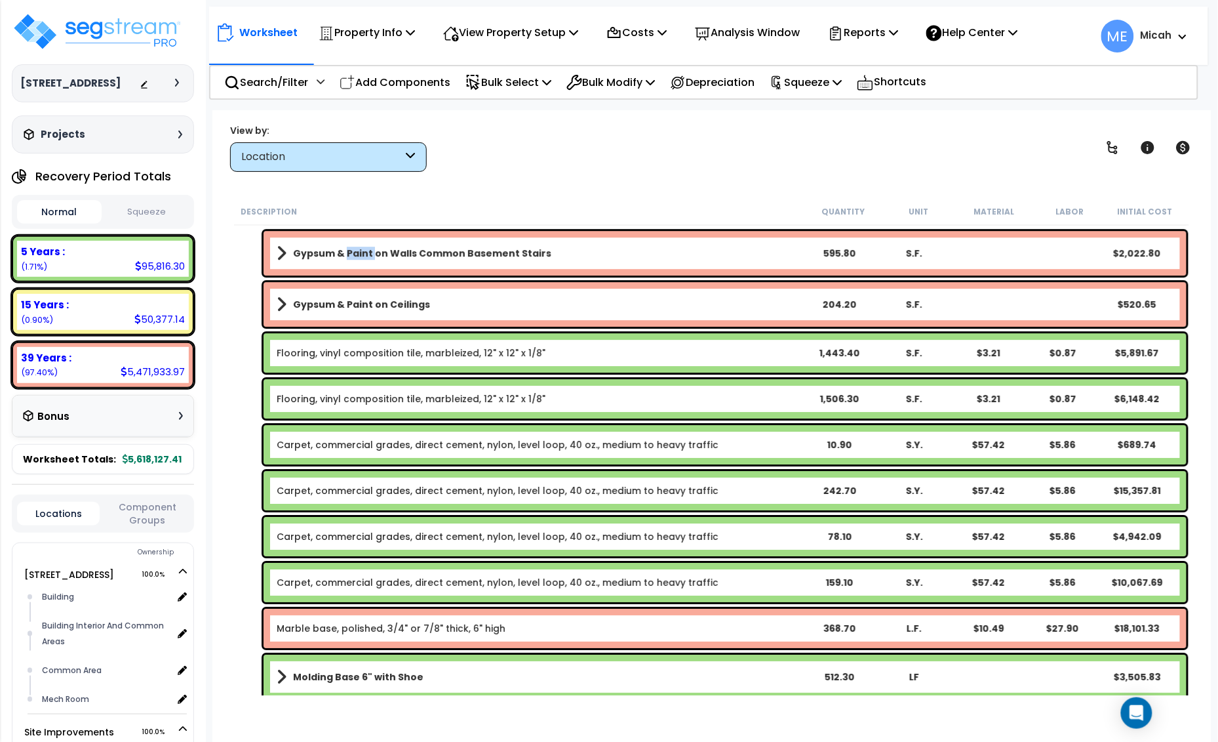
click at [362, 252] on b "Gypsum & Paint on Walls Common Basement Stairs" at bounding box center [422, 253] width 258 height 13
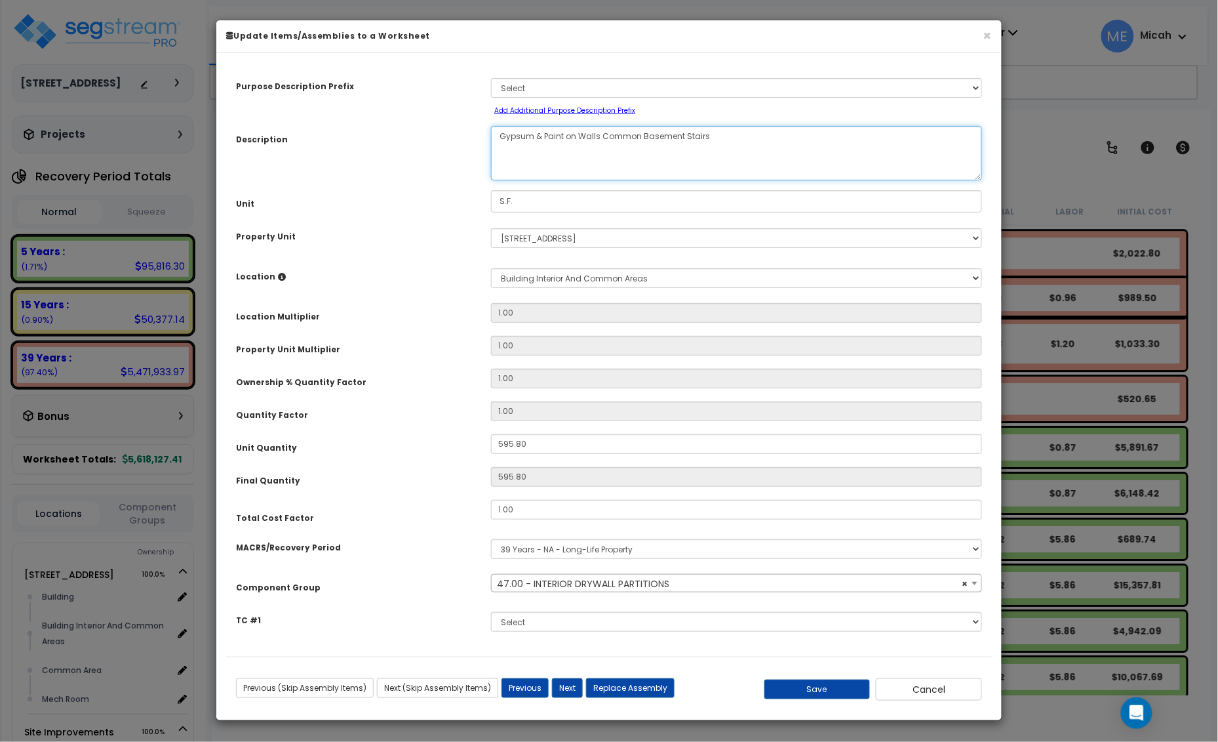
select select "56869"
drag, startPoint x: 718, startPoint y: 134, endPoint x: 603, endPoint y: 133, distance: 114.8
click at [603, 133] on textarea "Gypsum & Paint on Walls Common Basement Stairs" at bounding box center [736, 153] width 491 height 54
type textarea "Gypsum & Paint on Walls"
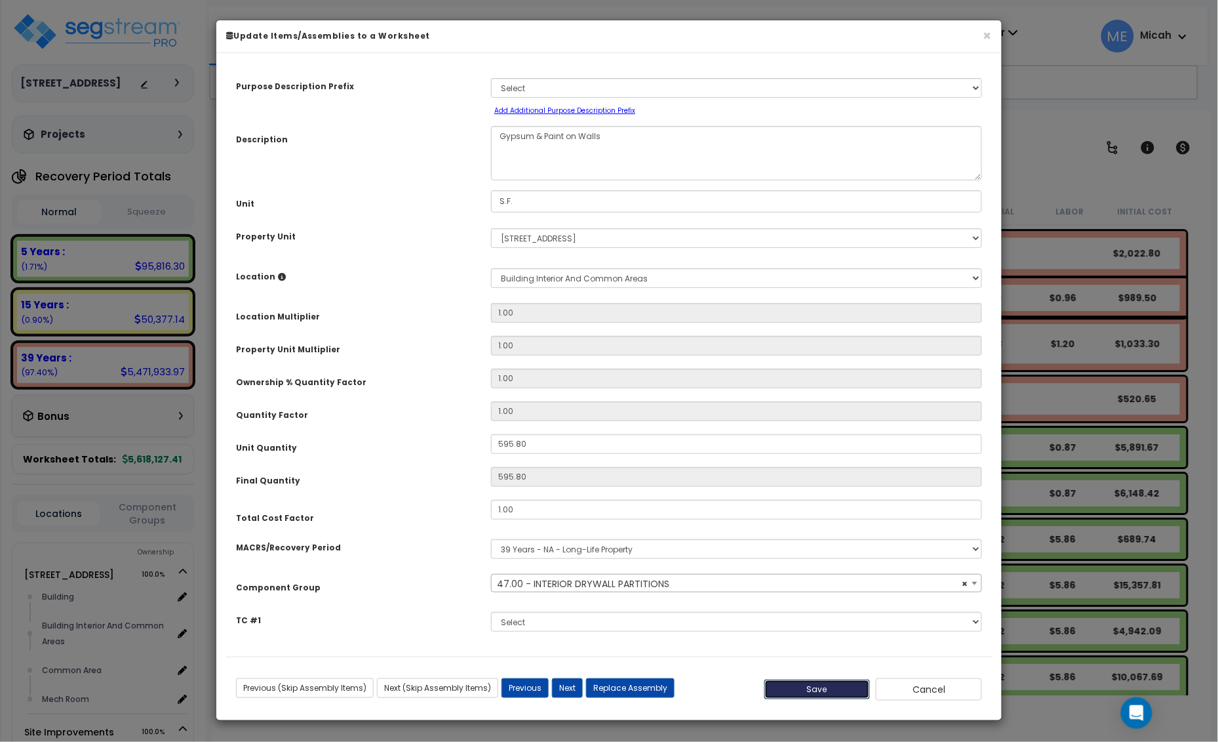
click at [823, 693] on button "Save" at bounding box center [818, 689] width 106 height 20
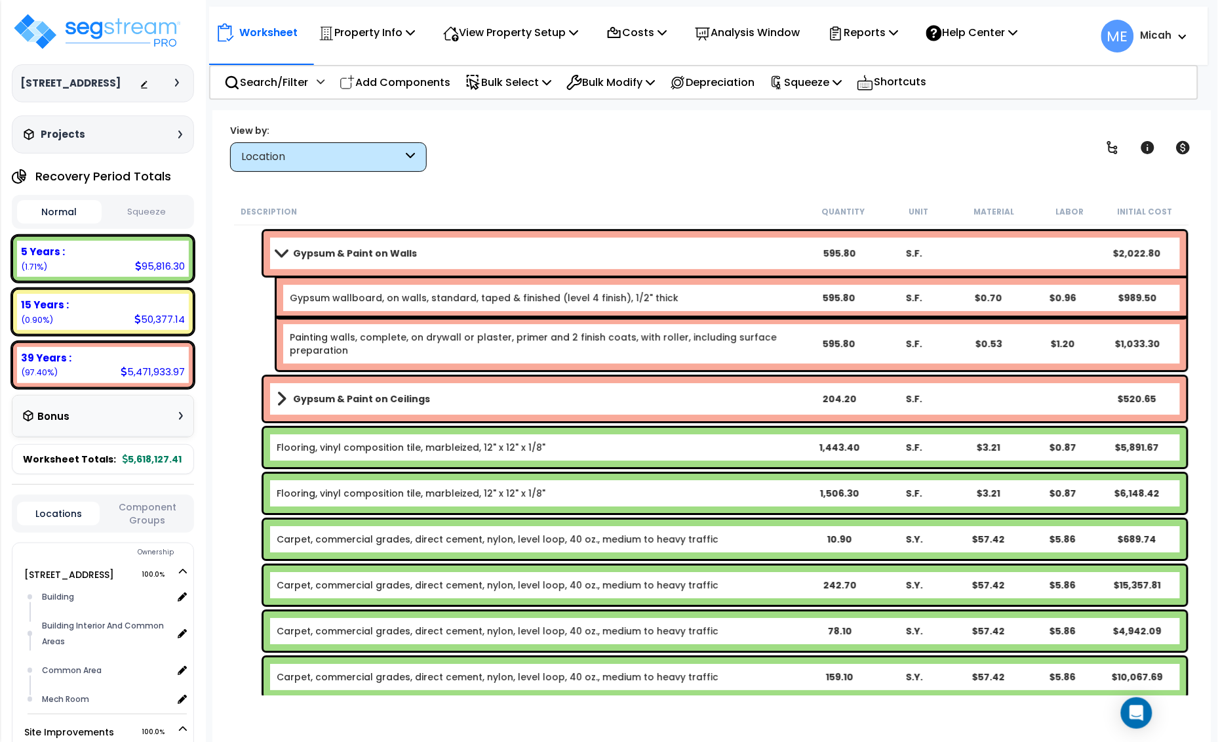
click at [282, 253] on span at bounding box center [281, 253] width 18 height 10
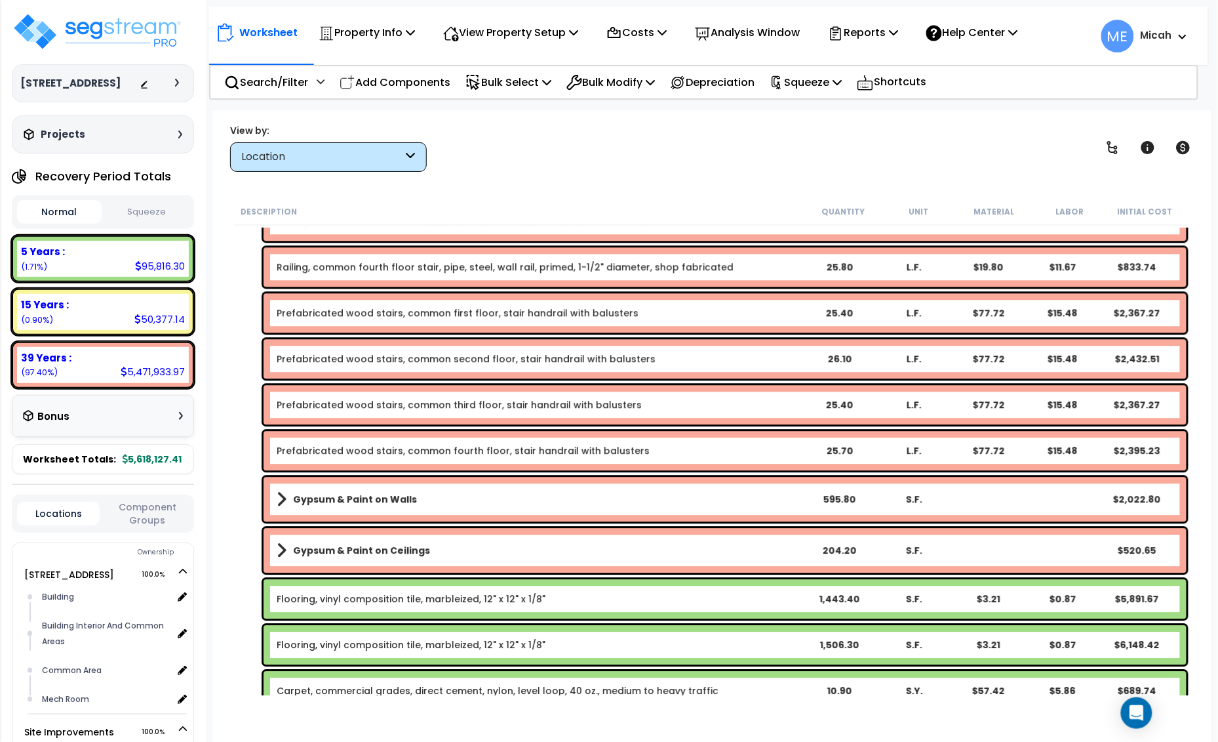
scroll to position [4296, 0]
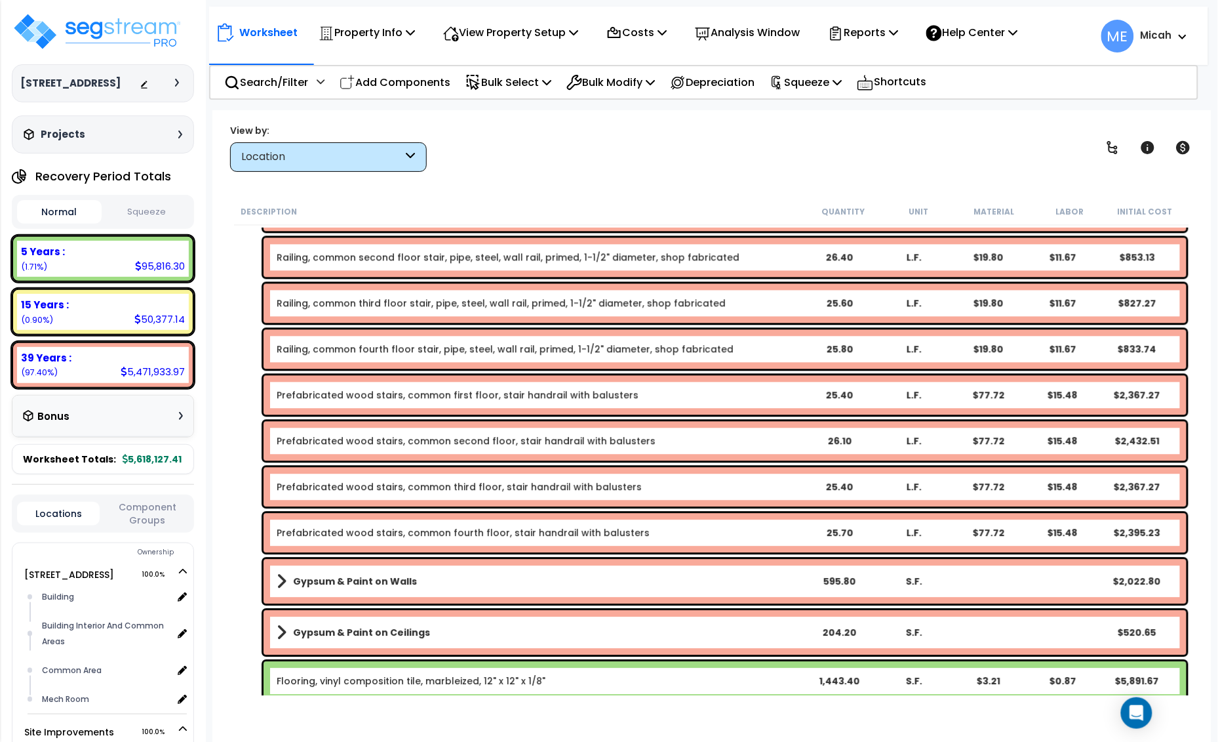
click at [355, 538] on div "Prefabricated wood stairs, common fourth floor, stair handrail with balusters 2…" at bounding box center [725, 532] width 923 height 39
click at [355, 538] on link "Prefabricated wood stairs, common fourth floor, stair handrail with balusters" at bounding box center [463, 532] width 373 height 13
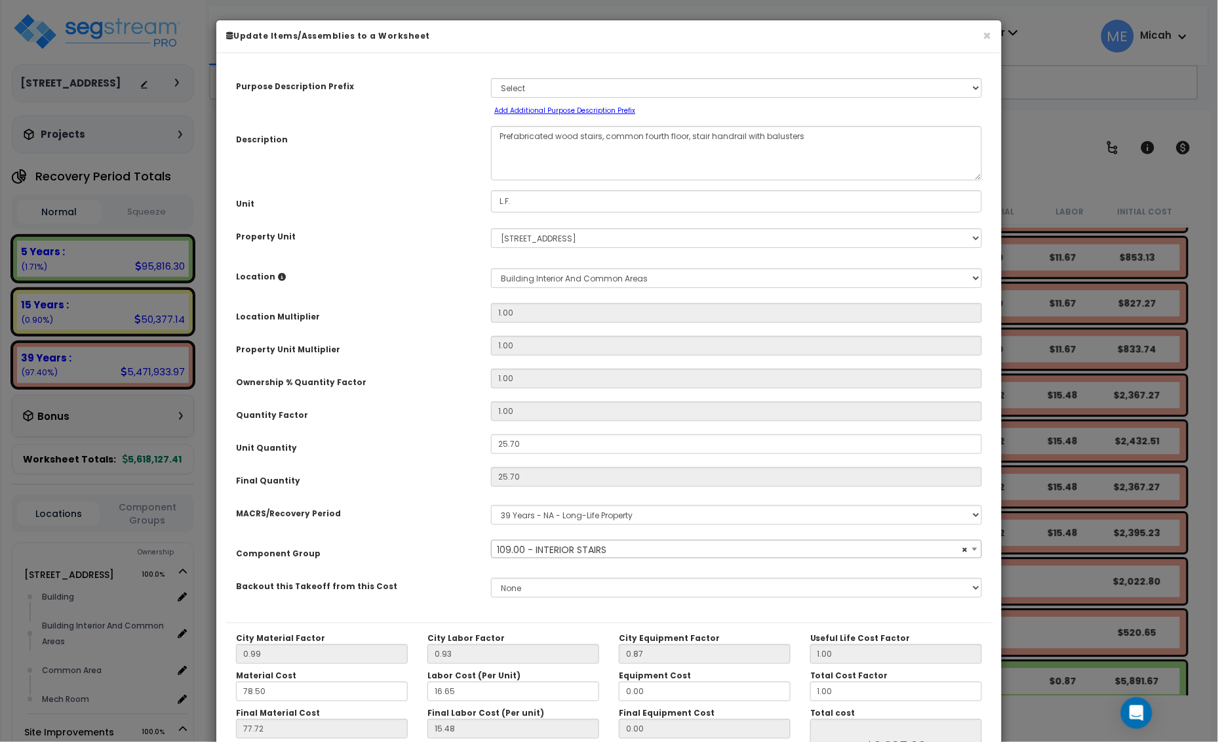
select select "56924"
drag, startPoint x: 687, startPoint y: 136, endPoint x: 605, endPoint y: 135, distance: 82.6
click at [605, 135] on textarea "Prefabricated wood stairs, common fourth floor, stair handrail with balusters" at bounding box center [736, 153] width 491 height 54
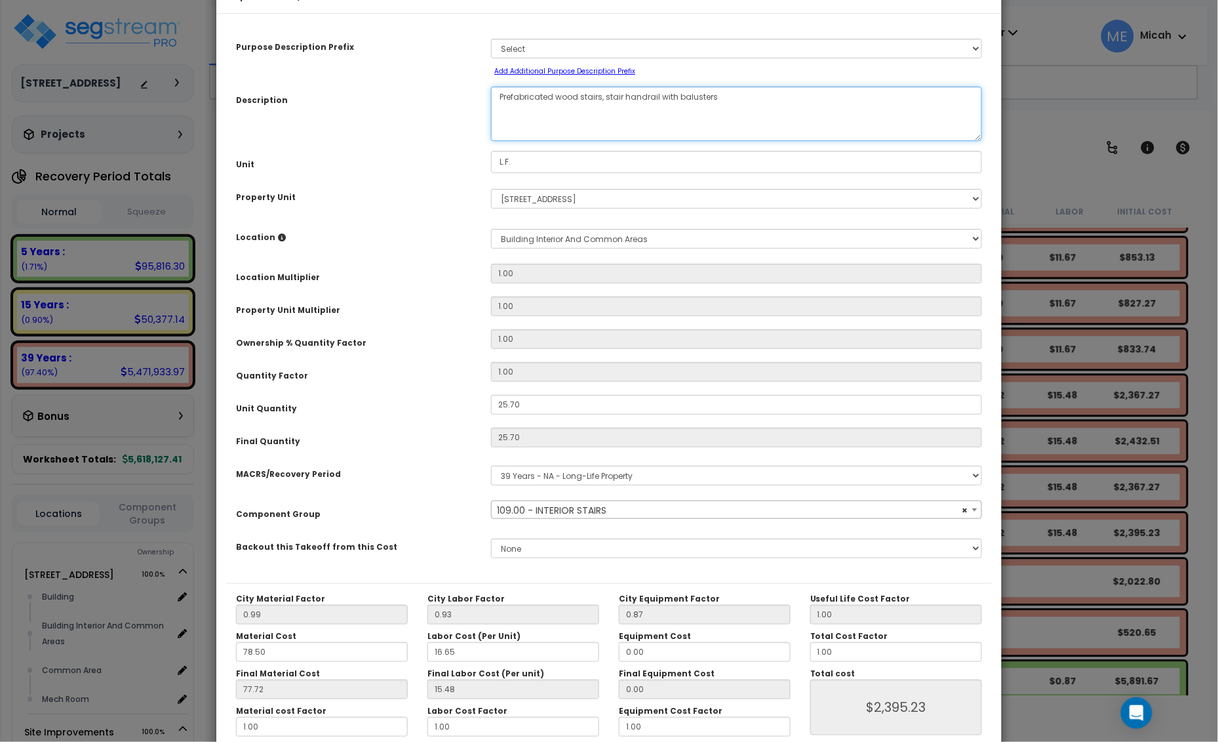
scroll to position [107, 0]
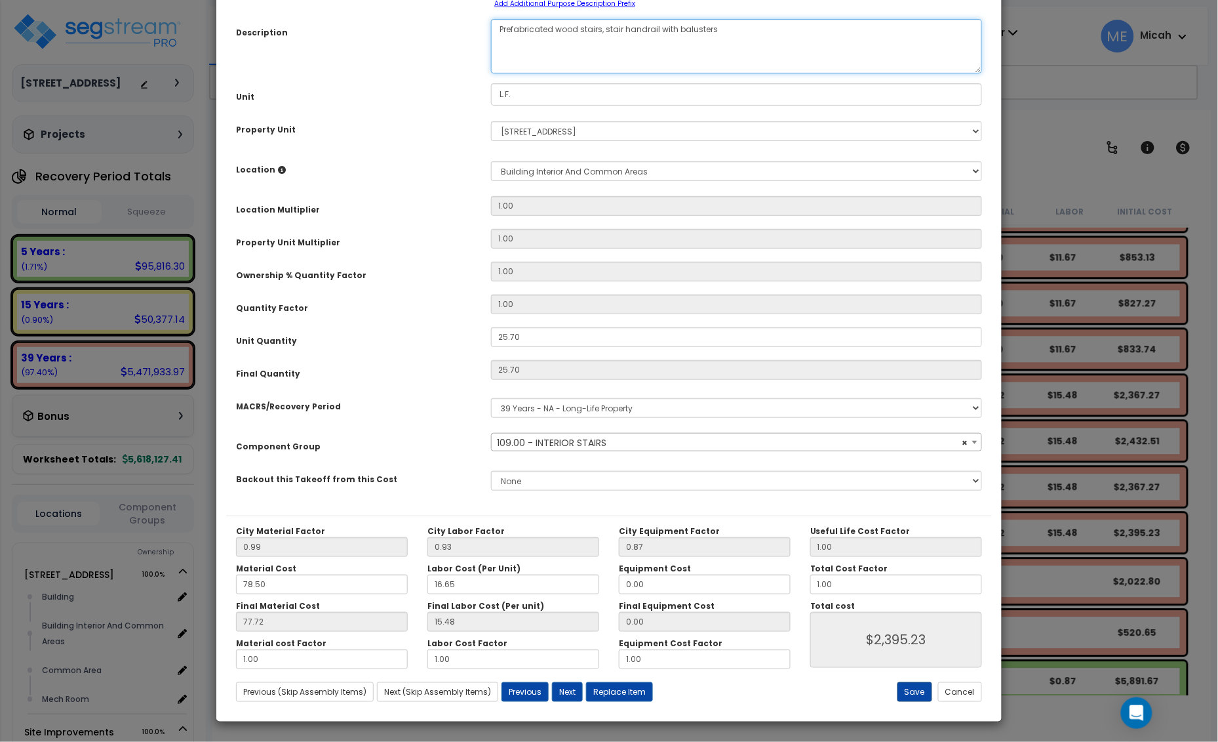
type textarea "Prefabricated wood stairs, stair handrail with balusters"
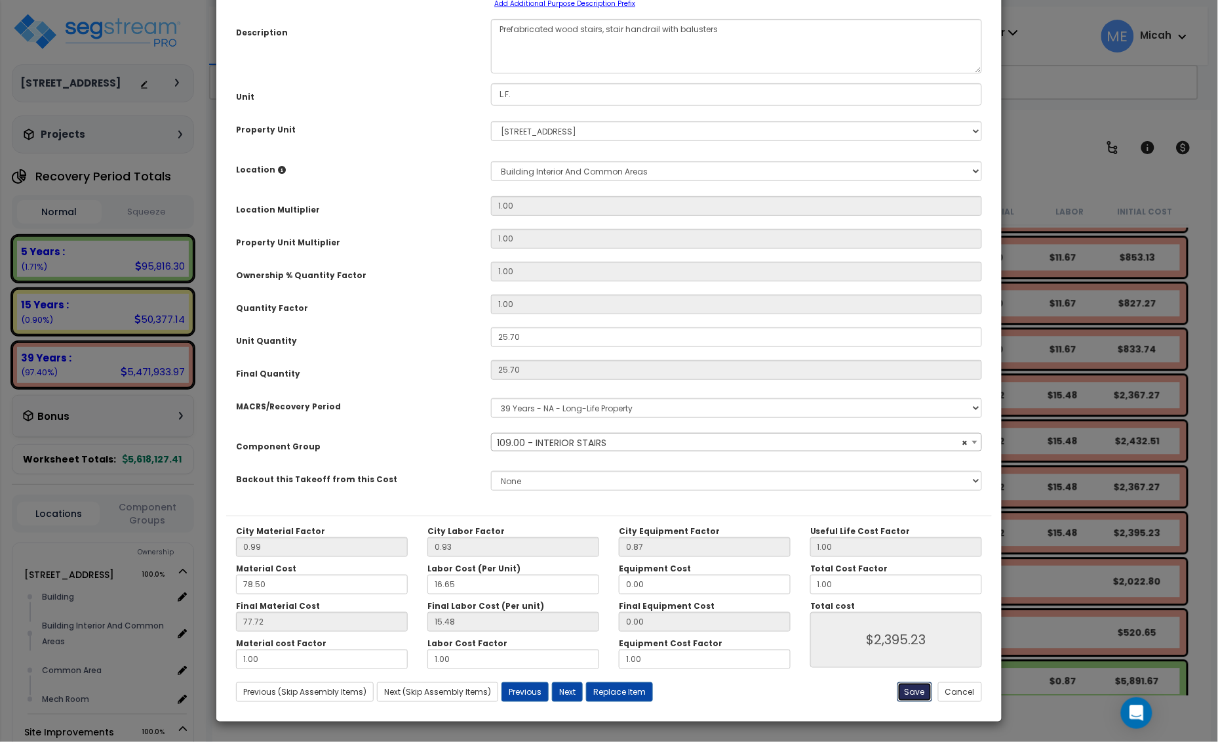
click at [906, 692] on button "Save" at bounding box center [915, 692] width 35 height 20
type input "2395.23"
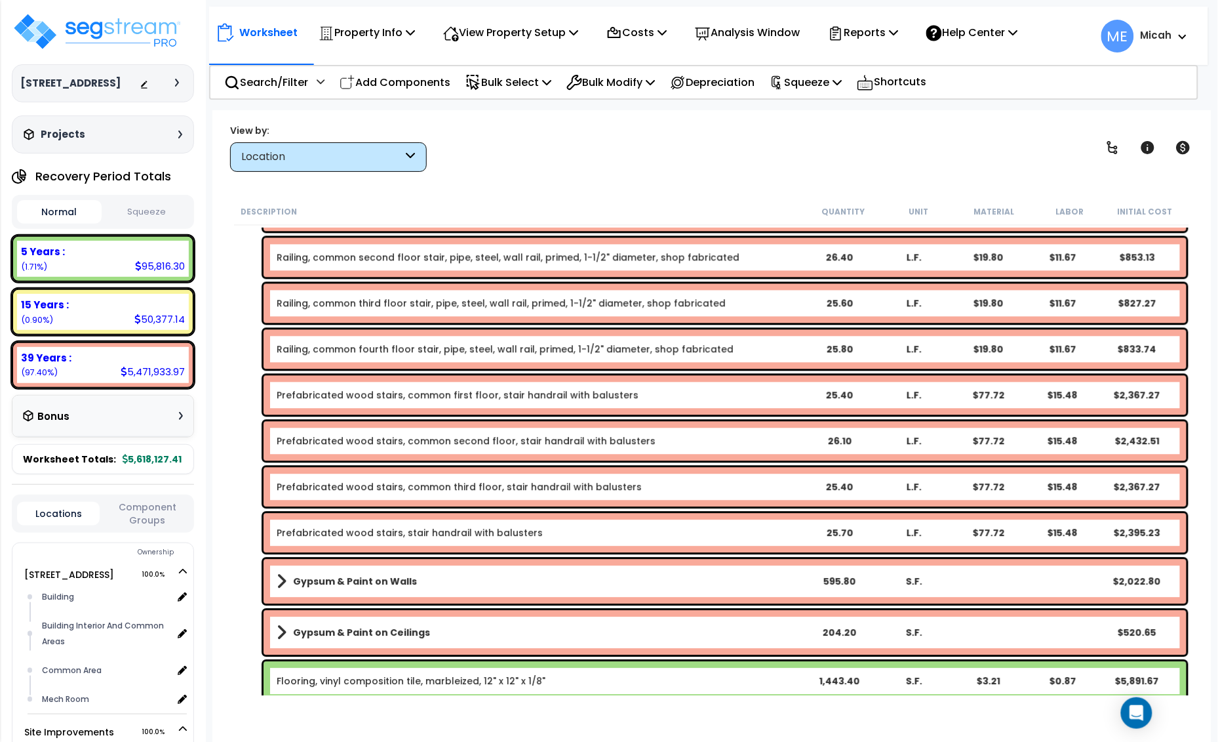
click at [375, 489] on link "Prefabricated wood stairs, common third floor, stair handrail with balusters" at bounding box center [459, 486] width 365 height 13
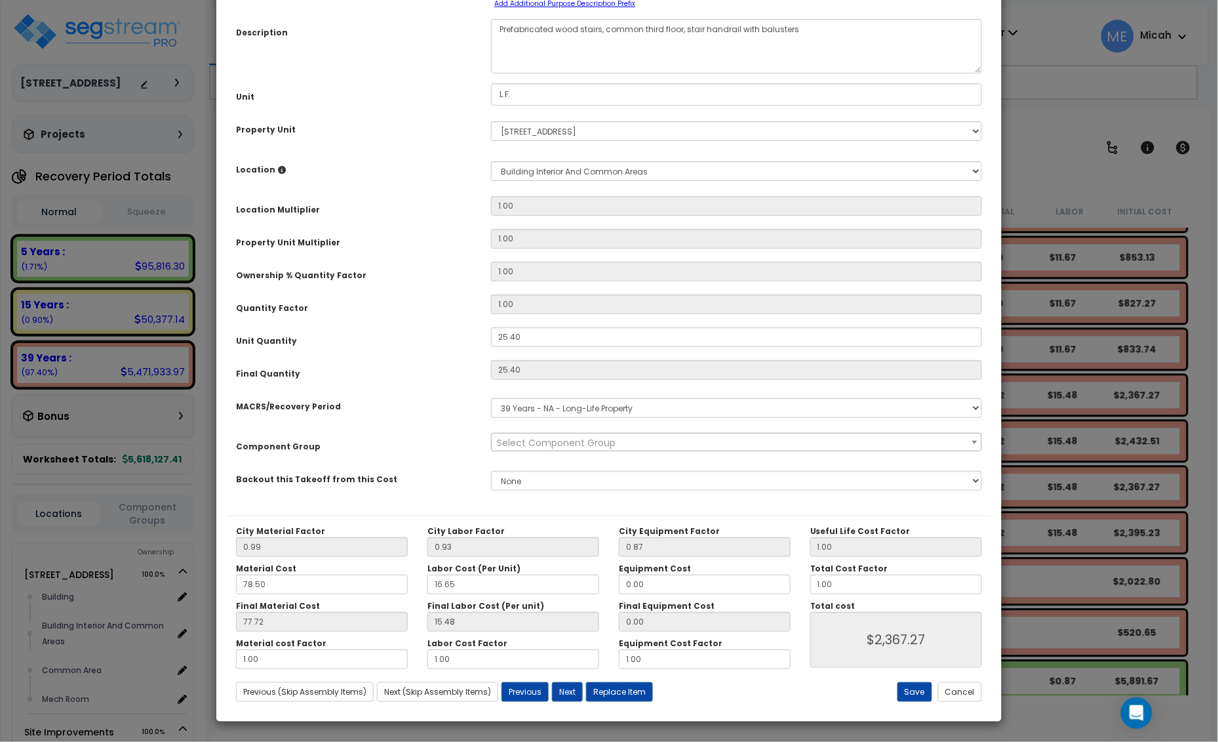
scroll to position [0, 0]
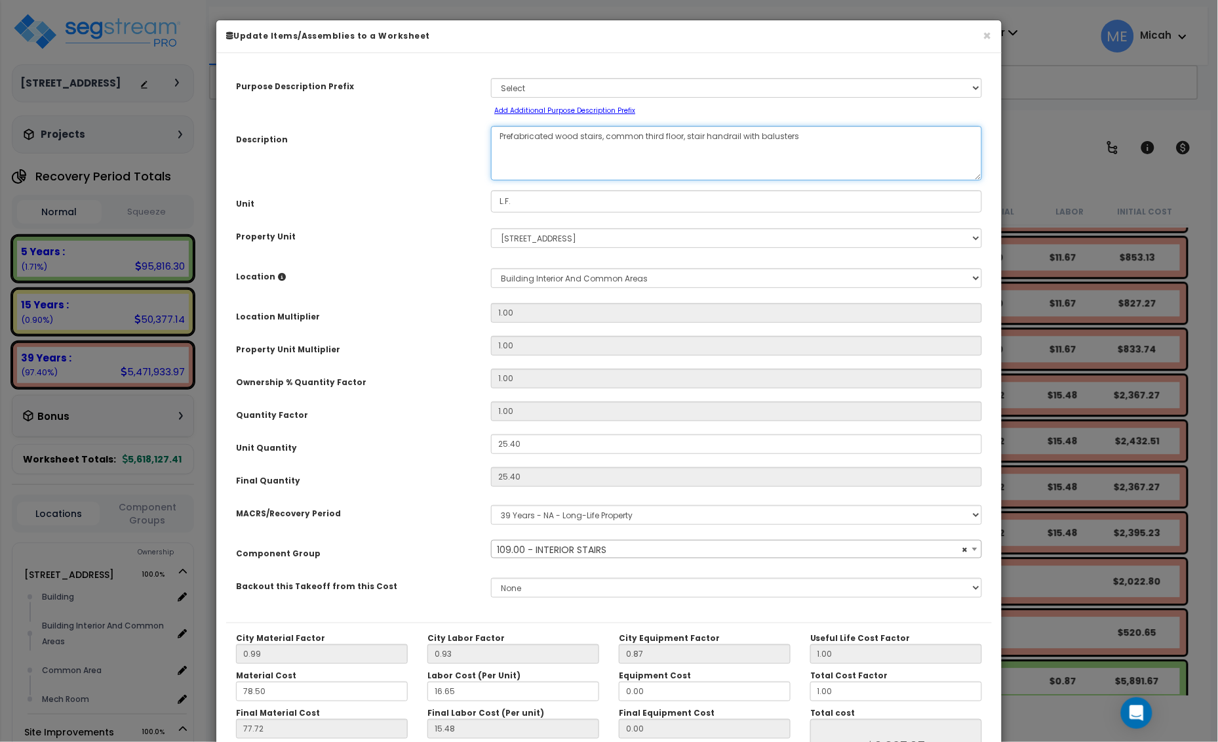
select select "56924"
drag, startPoint x: 683, startPoint y: 136, endPoint x: 607, endPoint y: 138, distance: 76.1
click at [607, 138] on textarea "Prefabricated wood stairs, common third floor, stair handrail with balusters" at bounding box center [736, 153] width 491 height 54
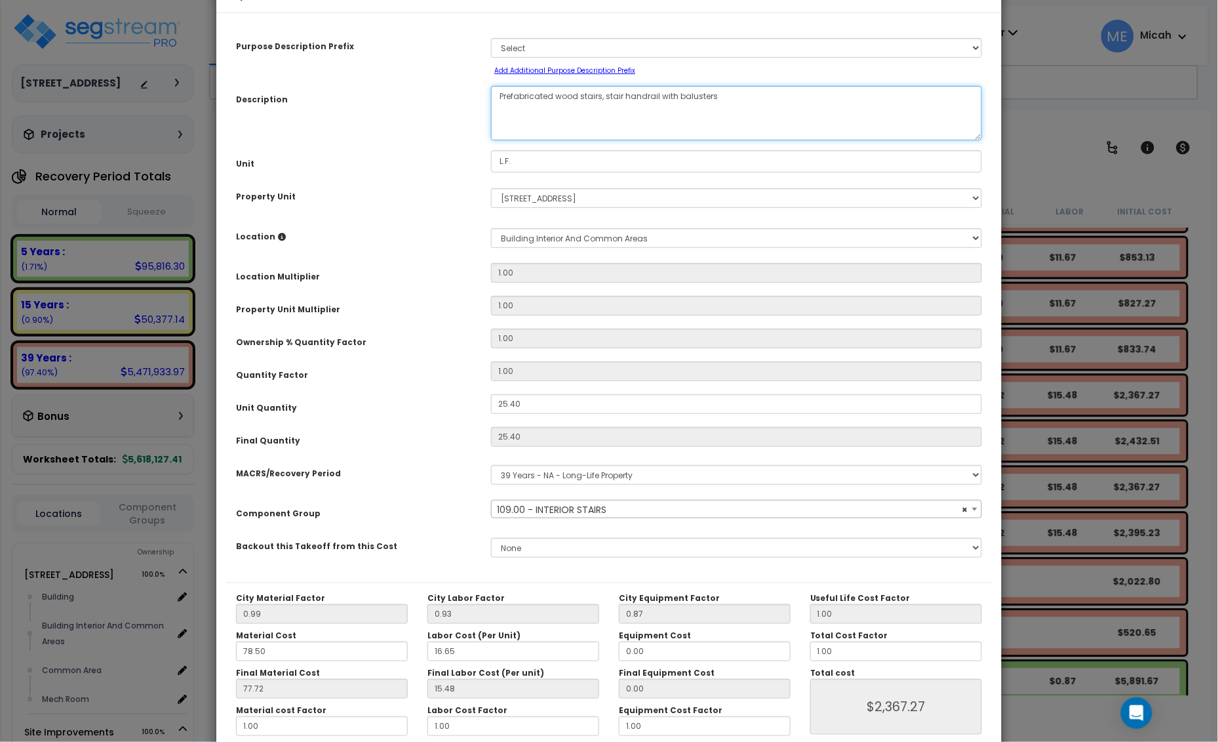
scroll to position [107, 0]
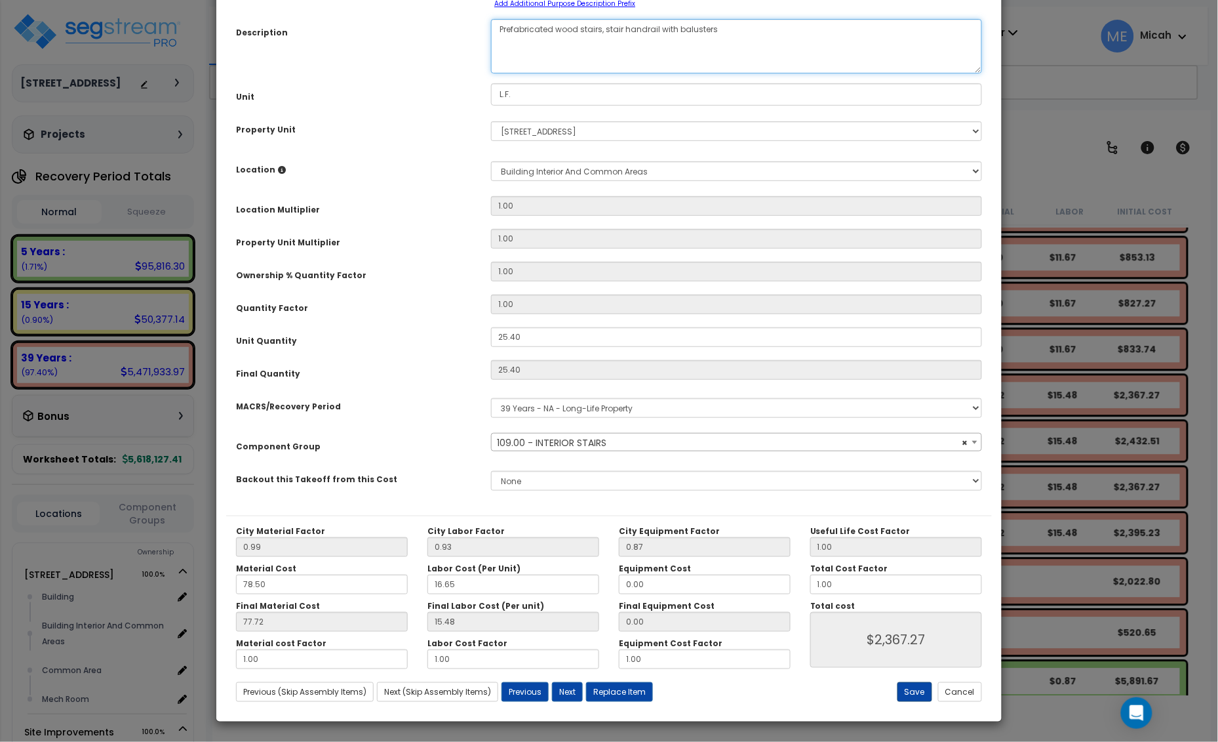
type textarea "Prefabricated wood stairs, stair handrail with balusters"
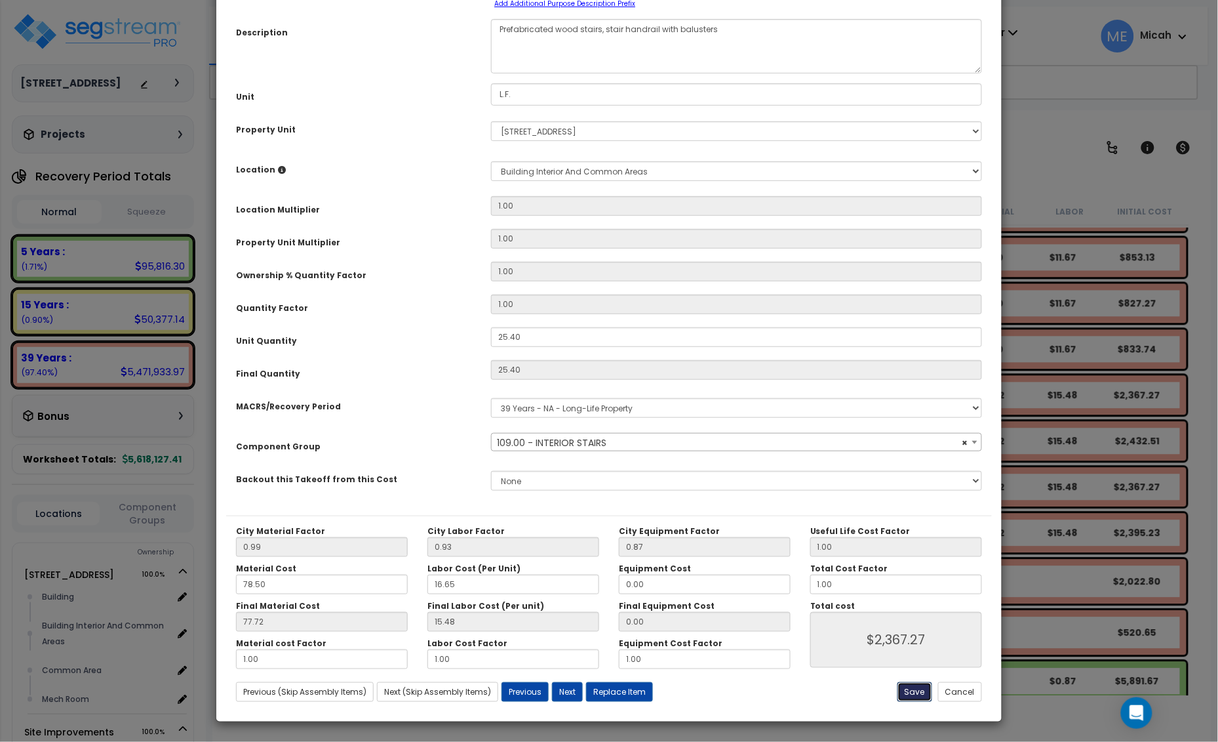
click at [915, 690] on button "Save" at bounding box center [915, 692] width 35 height 20
type input "2367.27"
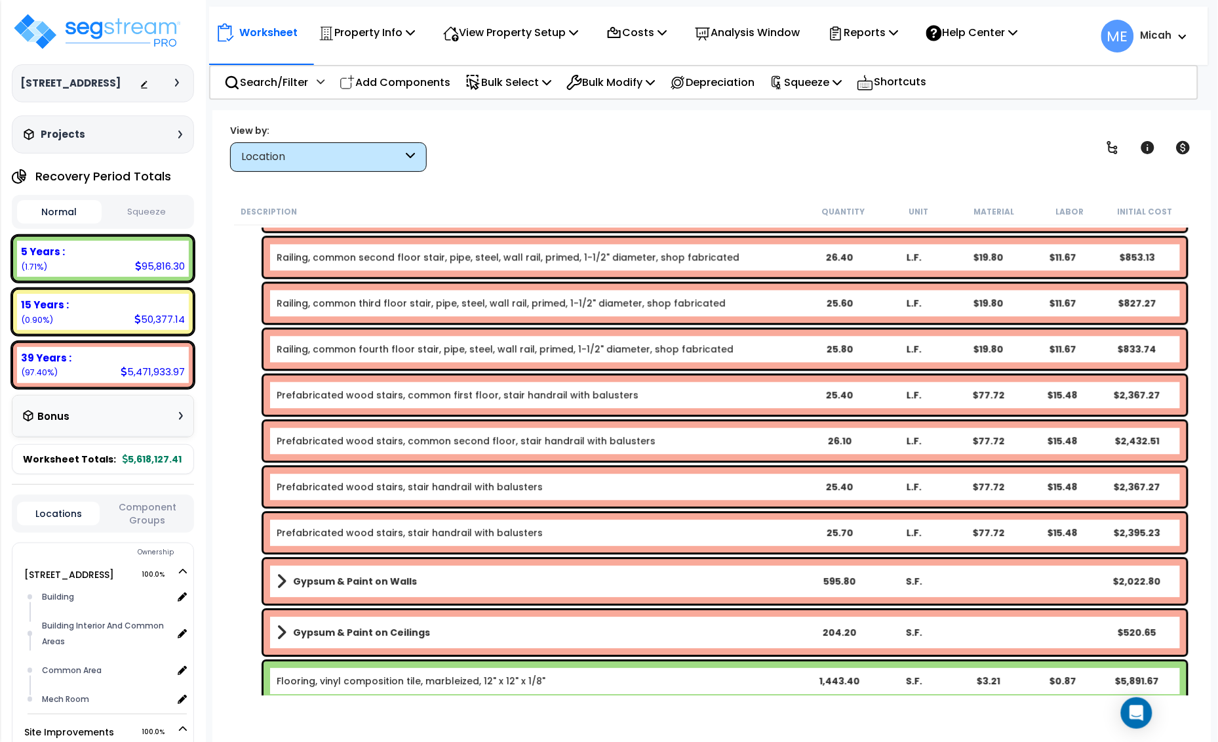
click at [346, 348] on link "Railing, common fourth floor stair, pipe, steel, wall rail, primed, 1-1/2" diam…" at bounding box center [505, 348] width 457 height 13
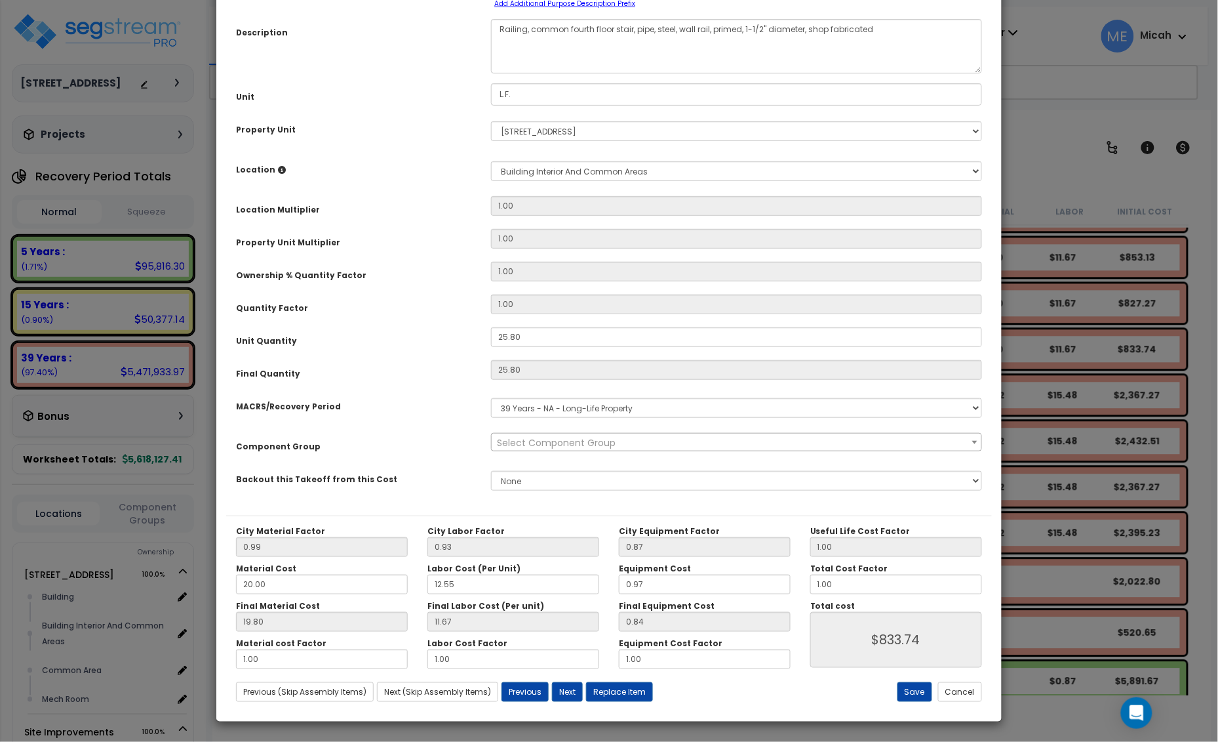
scroll to position [0, 0]
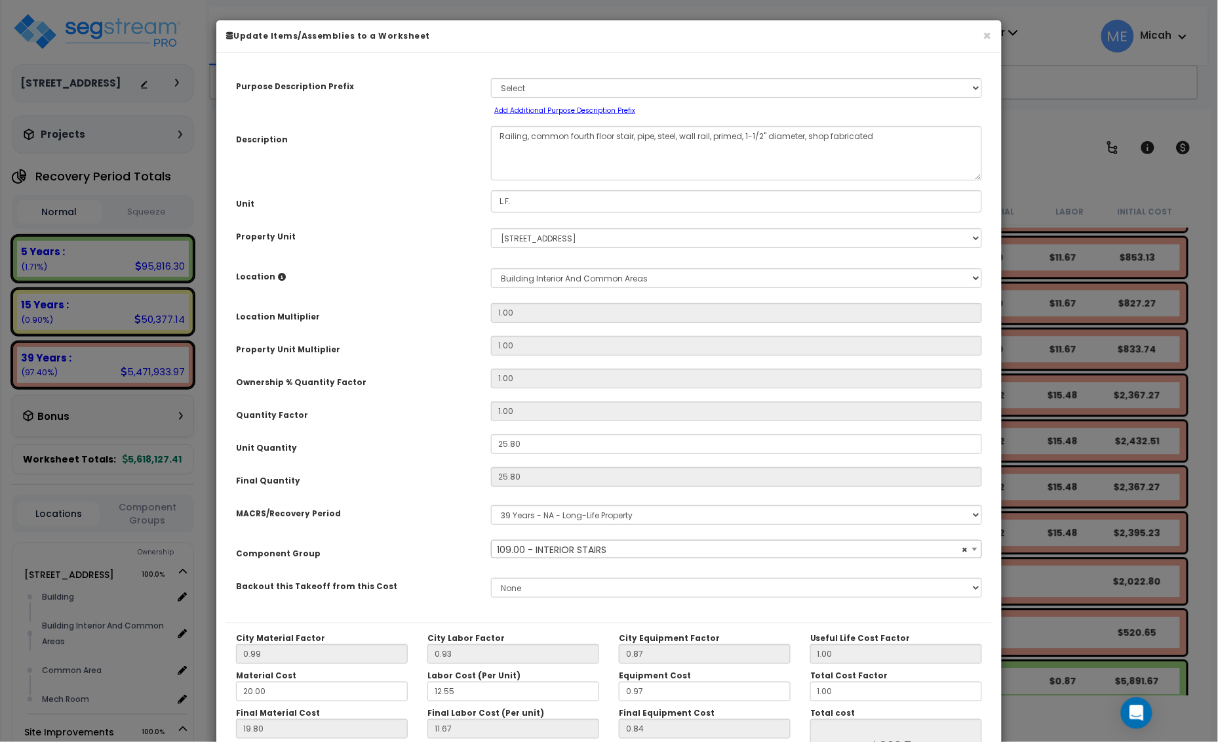
select select "56924"
drag, startPoint x: 634, startPoint y: 135, endPoint x: 532, endPoint y: 131, distance: 101.7
click at [532, 131] on textarea "Railing, common fourth floor stair, pipe, steel, wall rail, primed, 1-1/2" diam…" at bounding box center [736, 153] width 491 height 54
click at [562, 146] on textarea "Railing, common fourth floor stair, pipe, steel, wall rail, primed, 1-1/2" diam…" at bounding box center [736, 153] width 491 height 54
drag, startPoint x: 633, startPoint y: 136, endPoint x: 617, endPoint y: 136, distance: 15.7
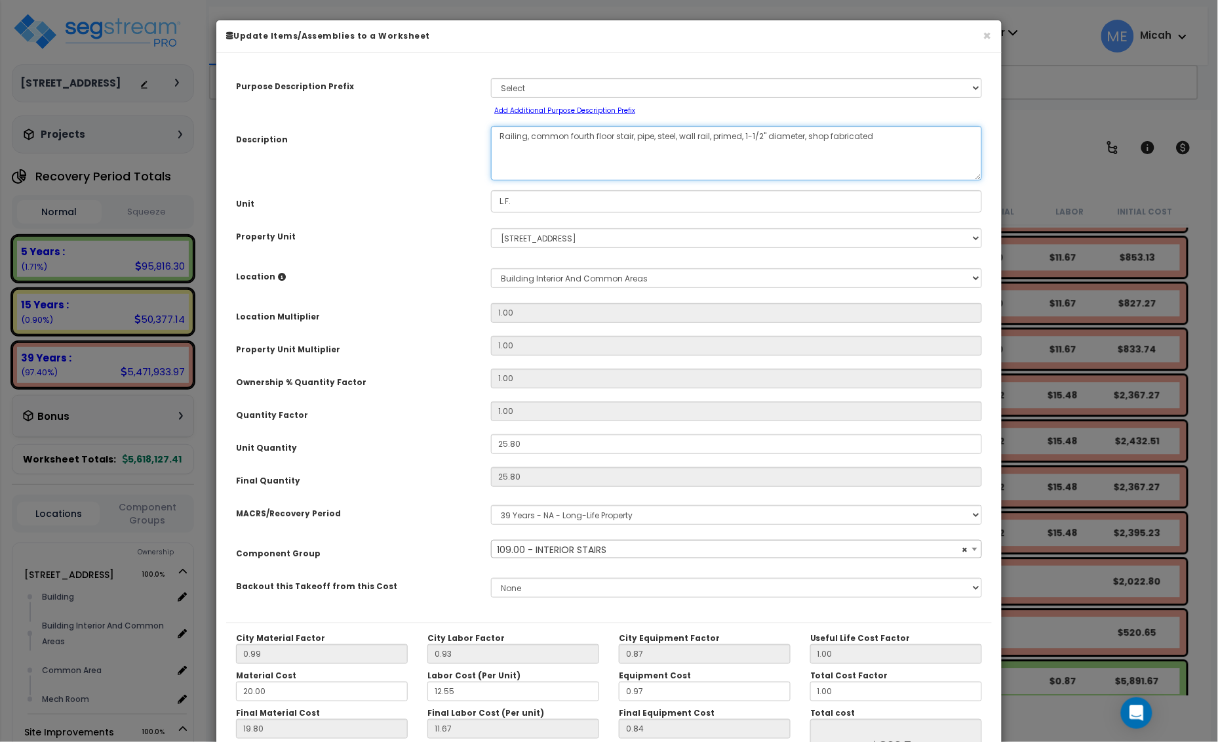
click at [617, 136] on textarea "Railing, common fourth floor stair, pipe, steel, wall rail, primed, 1-1/2" diam…" at bounding box center [736, 153] width 491 height 54
click at [611, 135] on textarea "Railing, common fourth floor stair, pipe, steel, wall rail, primed, 1-1/2" diam…" at bounding box center [736, 153] width 491 height 54
drag, startPoint x: 611, startPoint y: 136, endPoint x: 531, endPoint y: 134, distance: 80.0
click at [531, 134] on textarea "Railing, common fourth floor stair, pipe, steel, wall rail, primed, 1-1/2" diam…" at bounding box center [736, 153] width 491 height 54
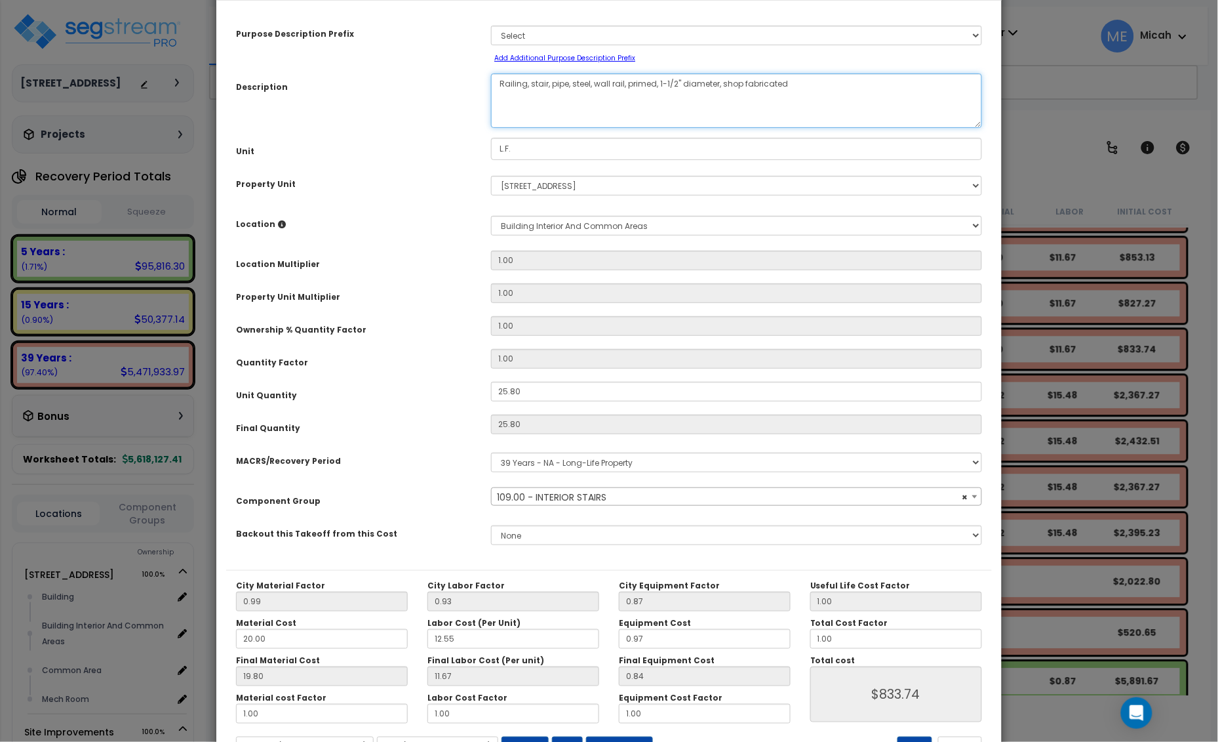
scroll to position [107, 0]
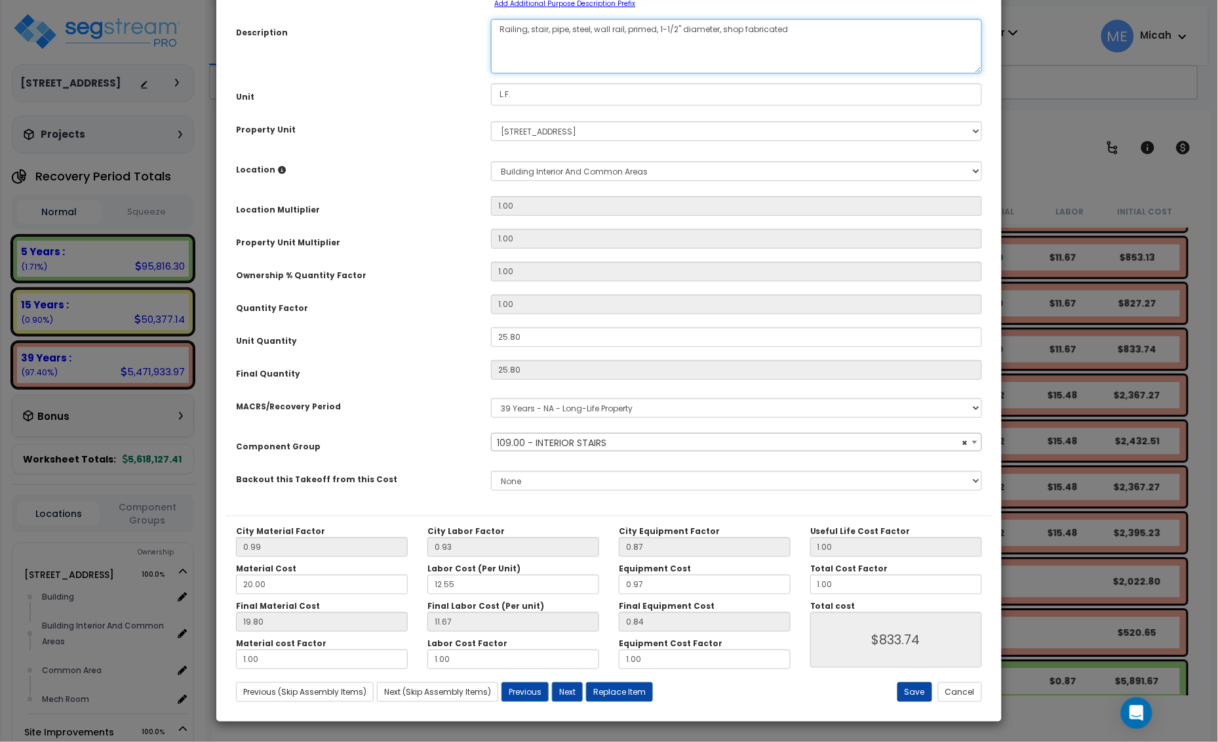
type textarea "Railing, stair, pipe, steel, wall rail, primed, 1-1/2" diameter, shop fabricated"
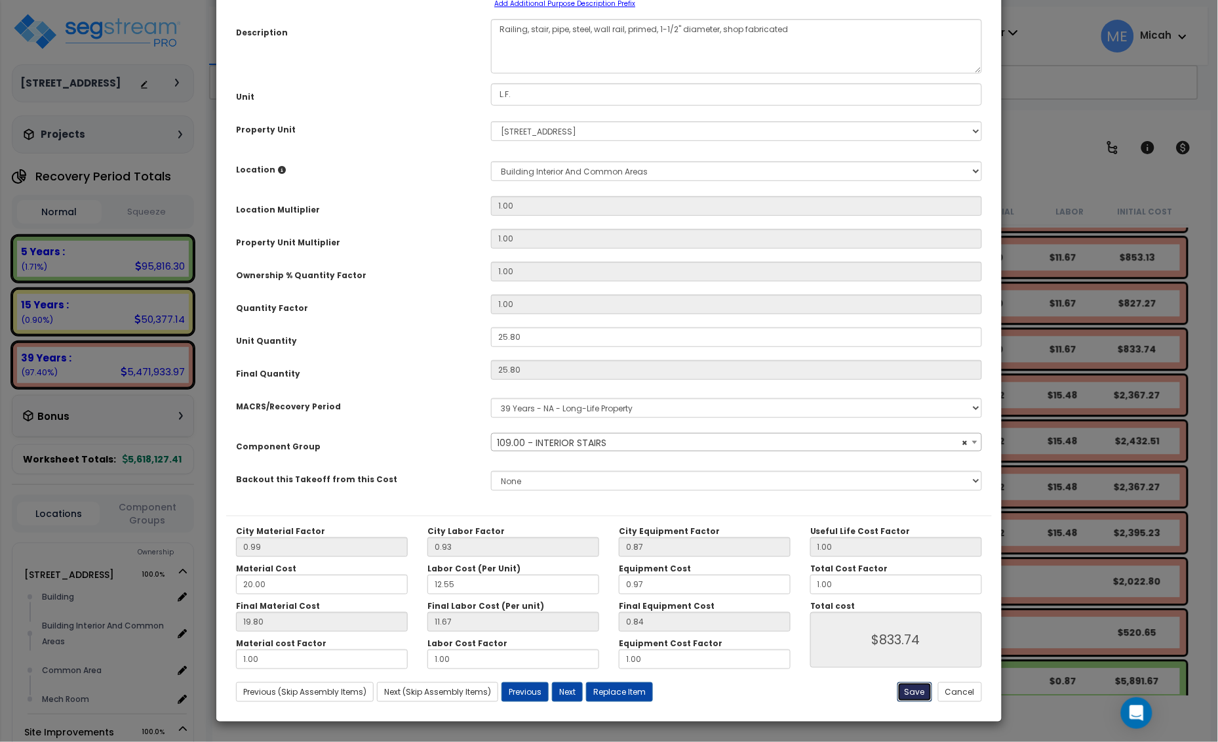
click at [906, 690] on button "Save" at bounding box center [915, 692] width 35 height 20
type input "833.74"
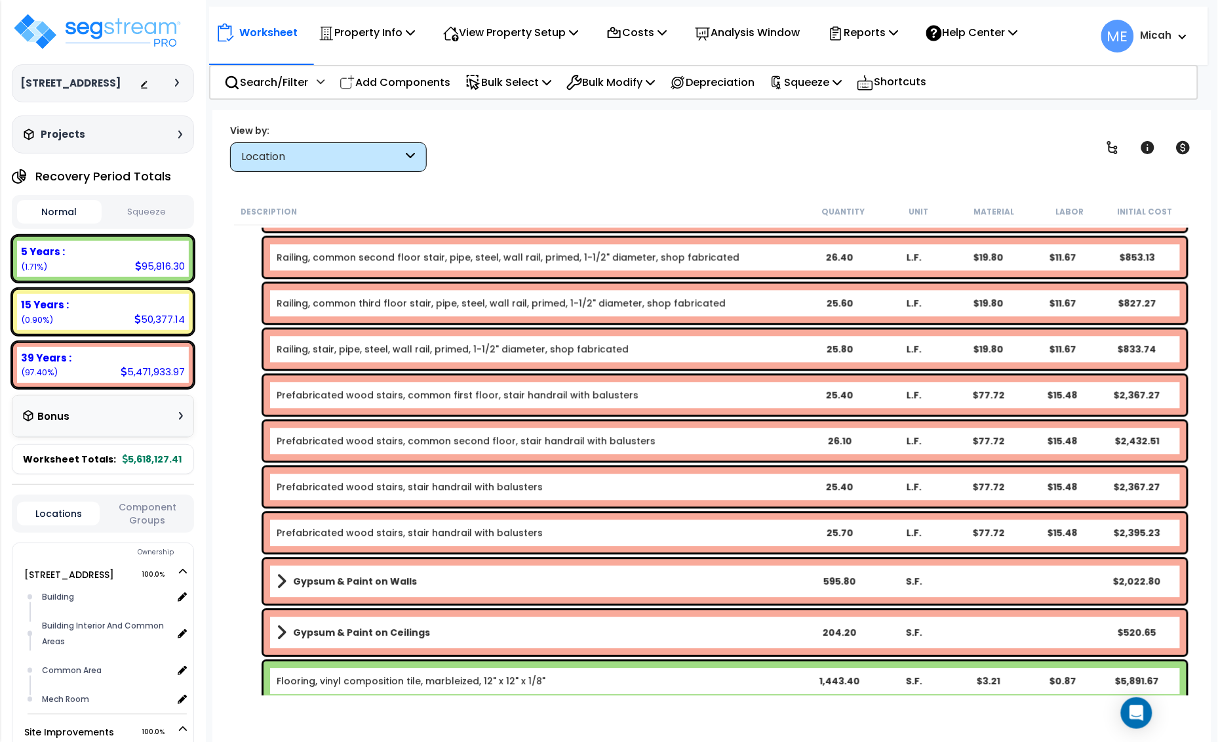
click at [366, 444] on link "Prefabricated wood stairs, common second floor, stair handrail with balusters" at bounding box center [466, 440] width 379 height 13
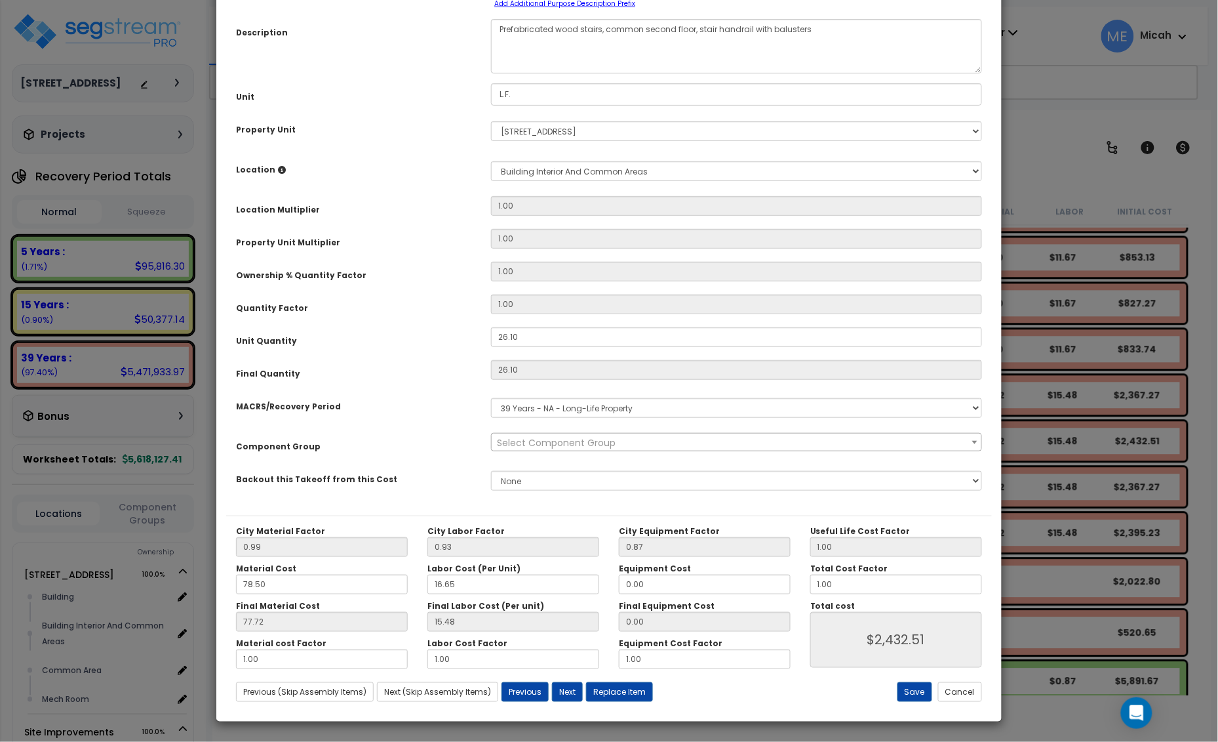
scroll to position [0, 0]
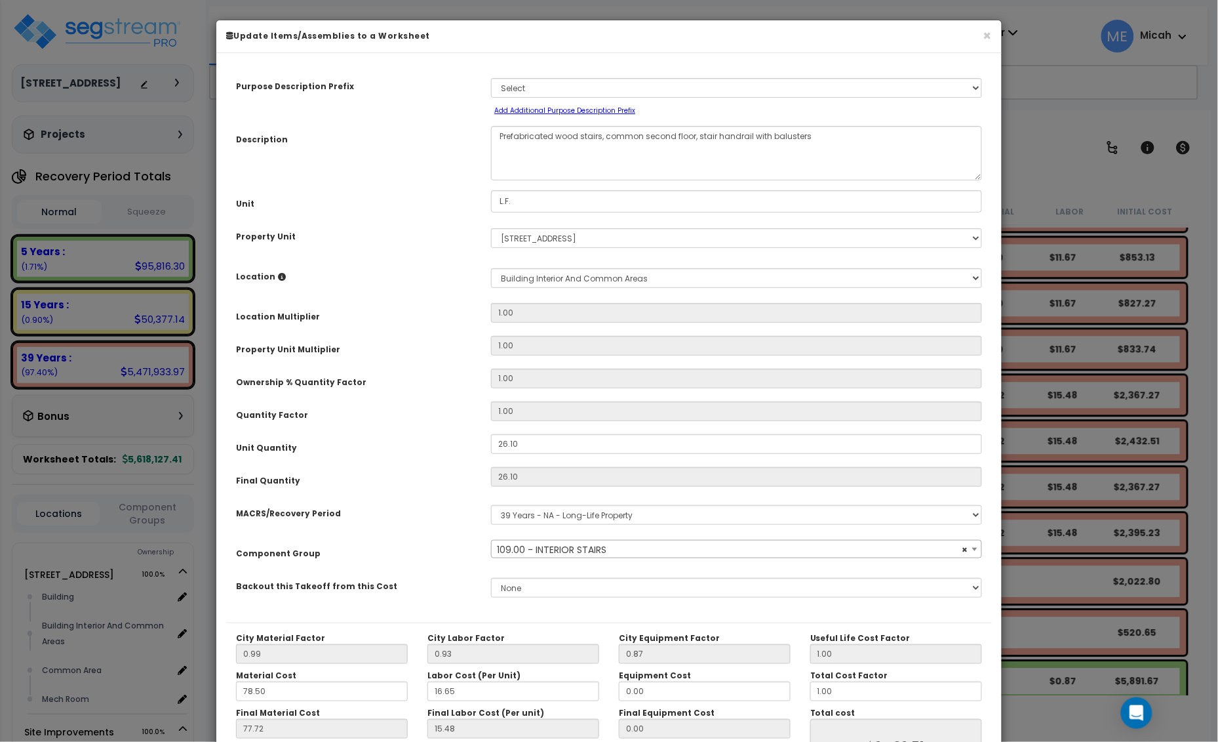
select select "56924"
drag, startPoint x: 691, startPoint y: 134, endPoint x: 604, endPoint y: 134, distance: 86.6
click at [604, 134] on textarea "Prefabricated wood stairs, common second floor, stair handrail with balusters" at bounding box center [736, 153] width 491 height 54
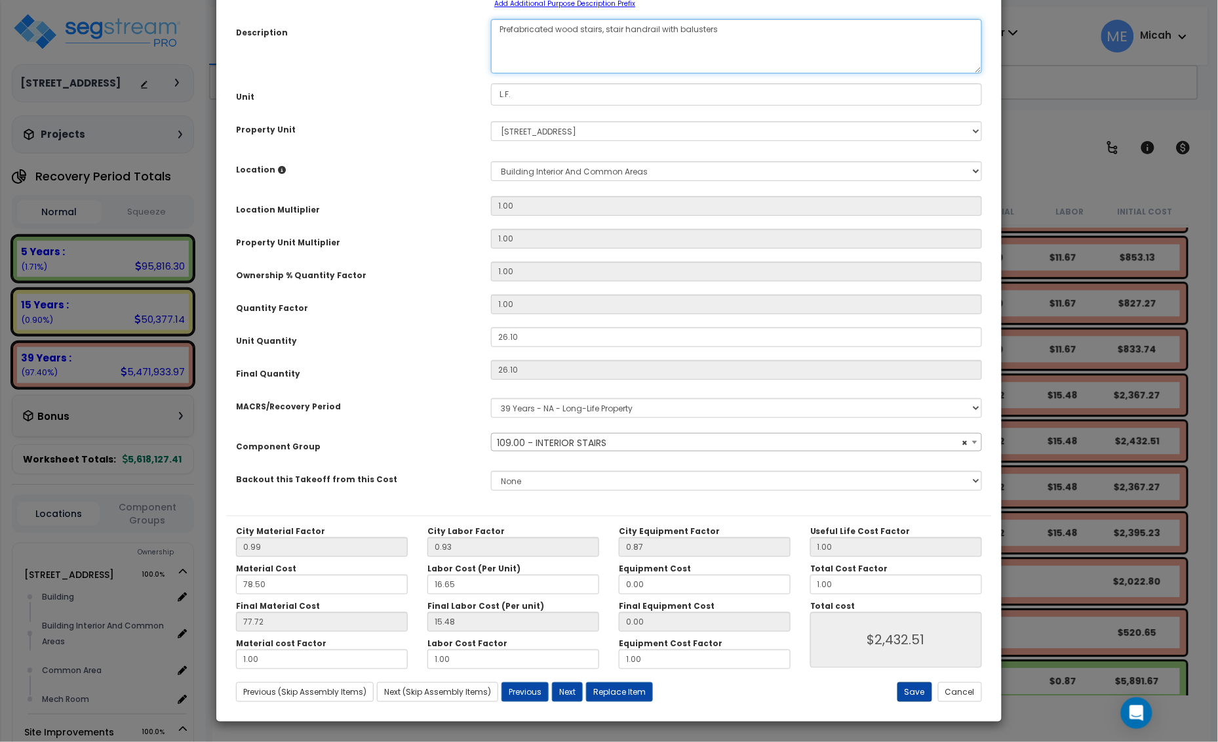
type textarea "Prefabricated wood stairs, stair handrail with balusters"
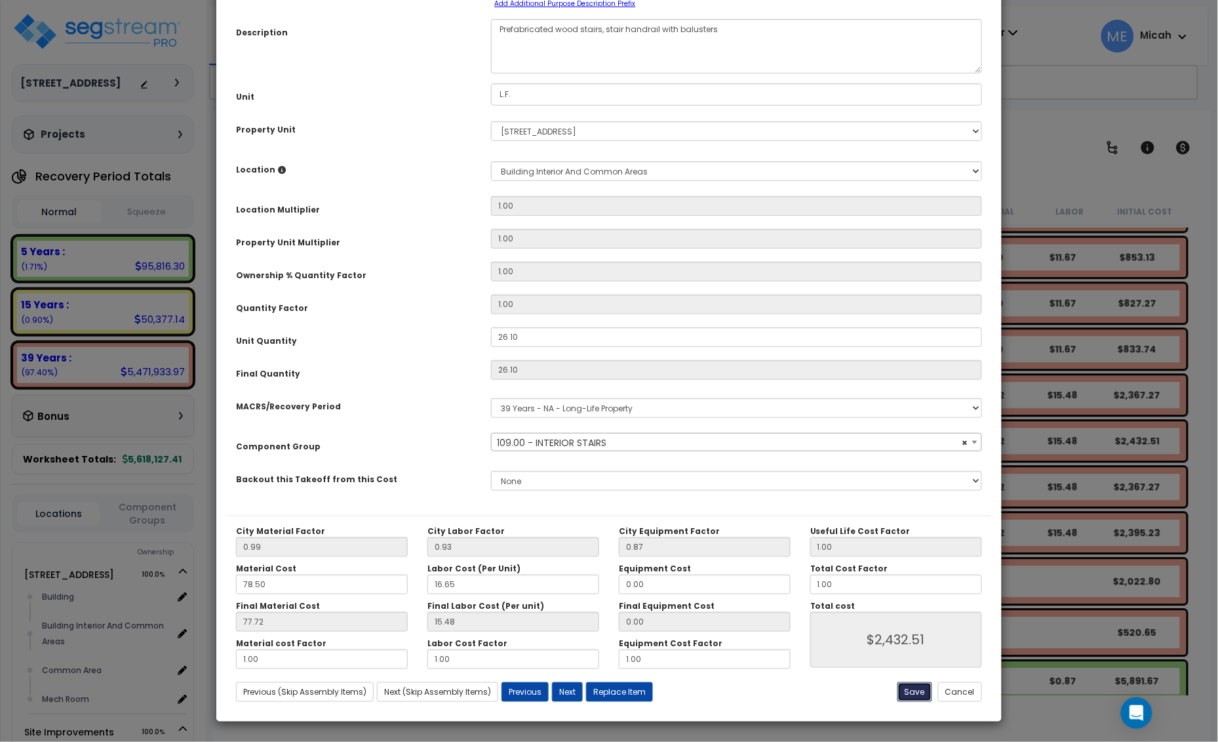
click at [902, 690] on button "Save" at bounding box center [915, 692] width 35 height 20
type input "2432.51"
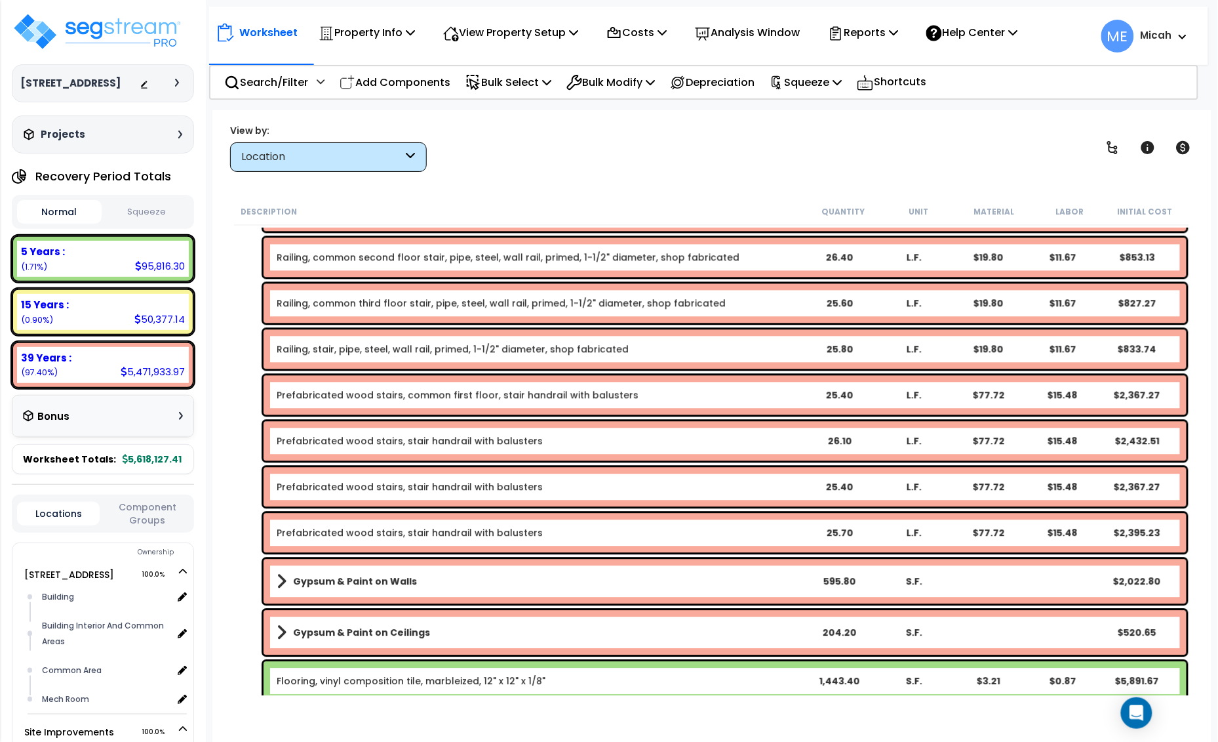
click at [374, 304] on link "Railing, common third floor stair, pipe, steel, wall rail, primed, 1-1/2" diame…" at bounding box center [501, 302] width 449 height 13
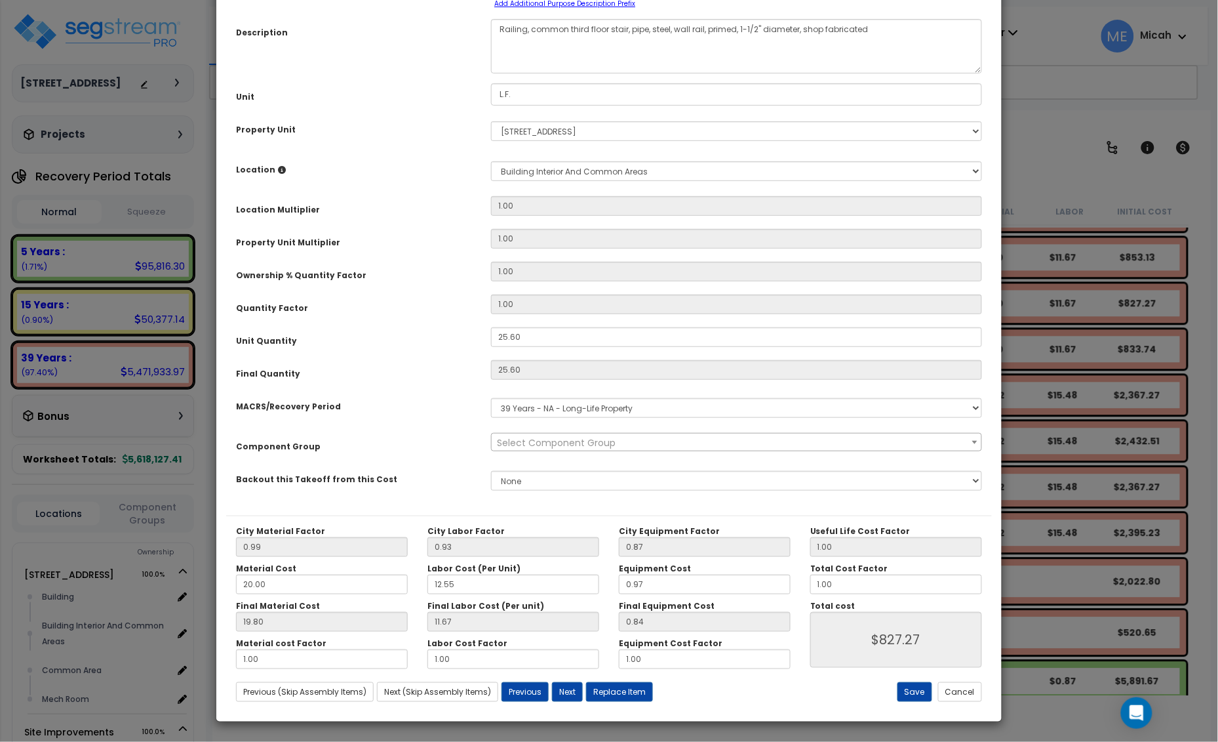
scroll to position [0, 0]
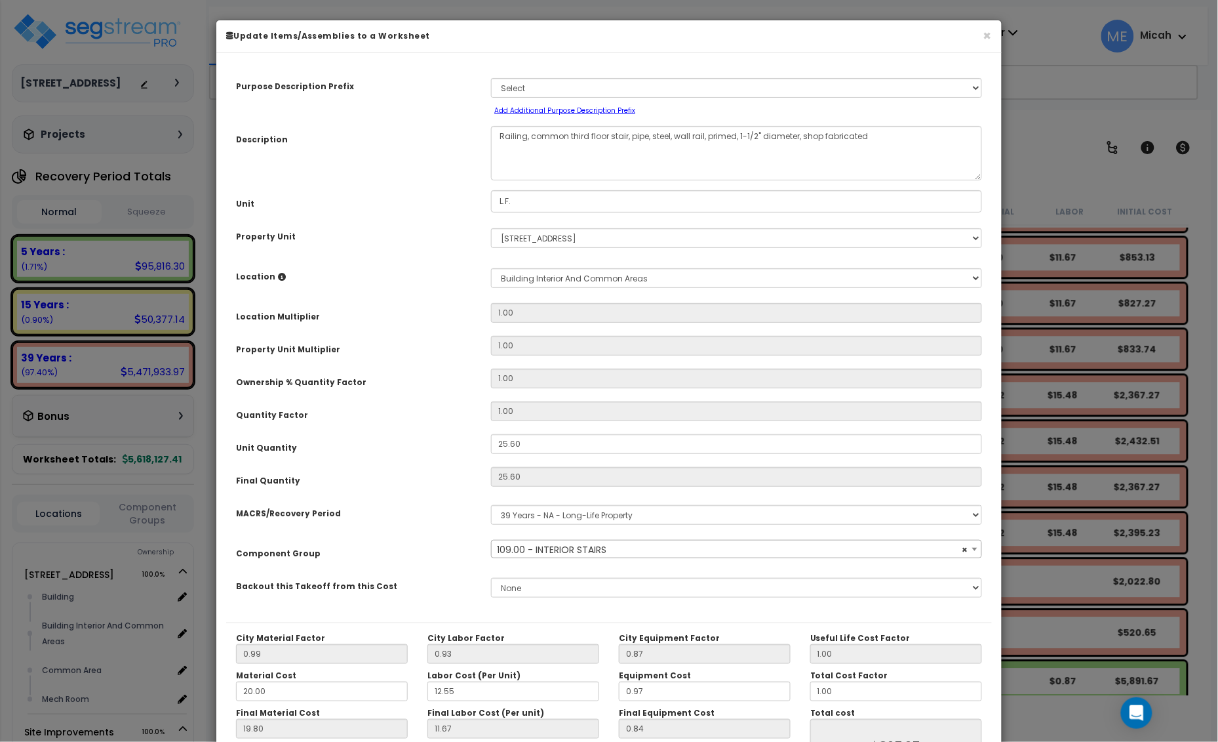
select select "56924"
drag, startPoint x: 607, startPoint y: 133, endPoint x: 532, endPoint y: 134, distance: 74.8
click at [532, 134] on textarea "Railing, common third floor stair, pipe, steel, wall rail, primed, 1-1/2" diame…" at bounding box center [736, 153] width 491 height 54
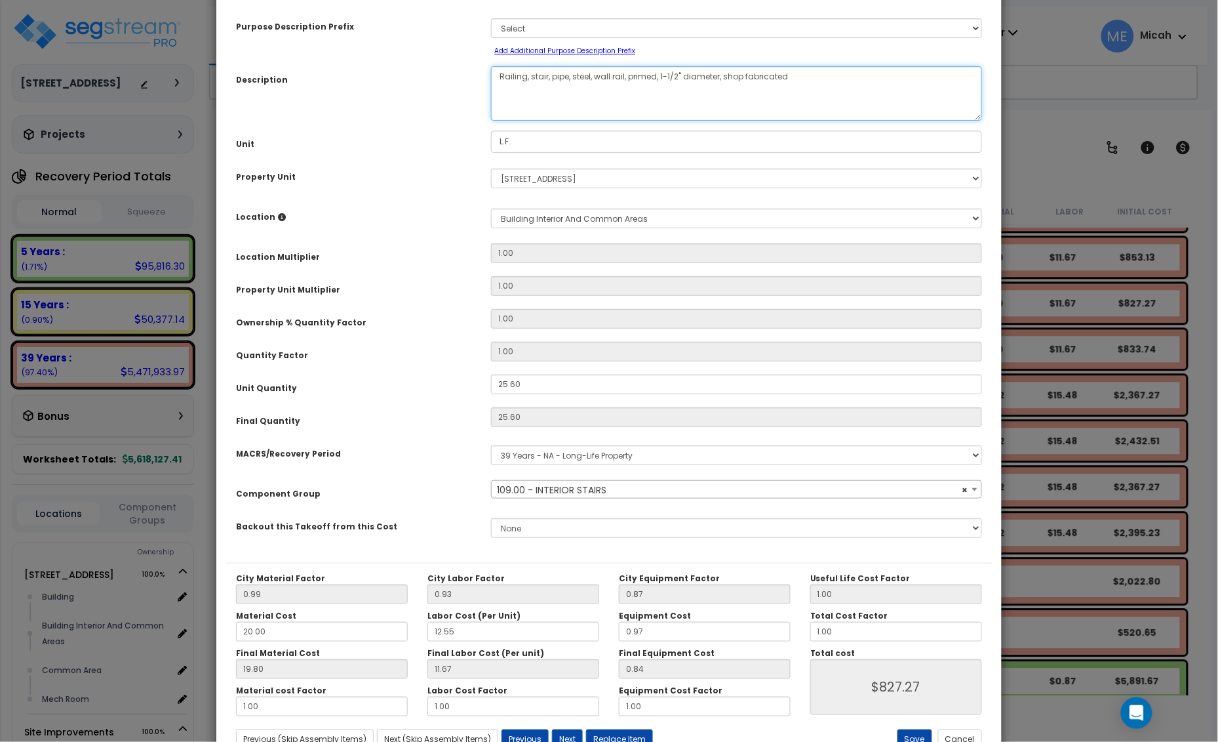
scroll to position [107, 0]
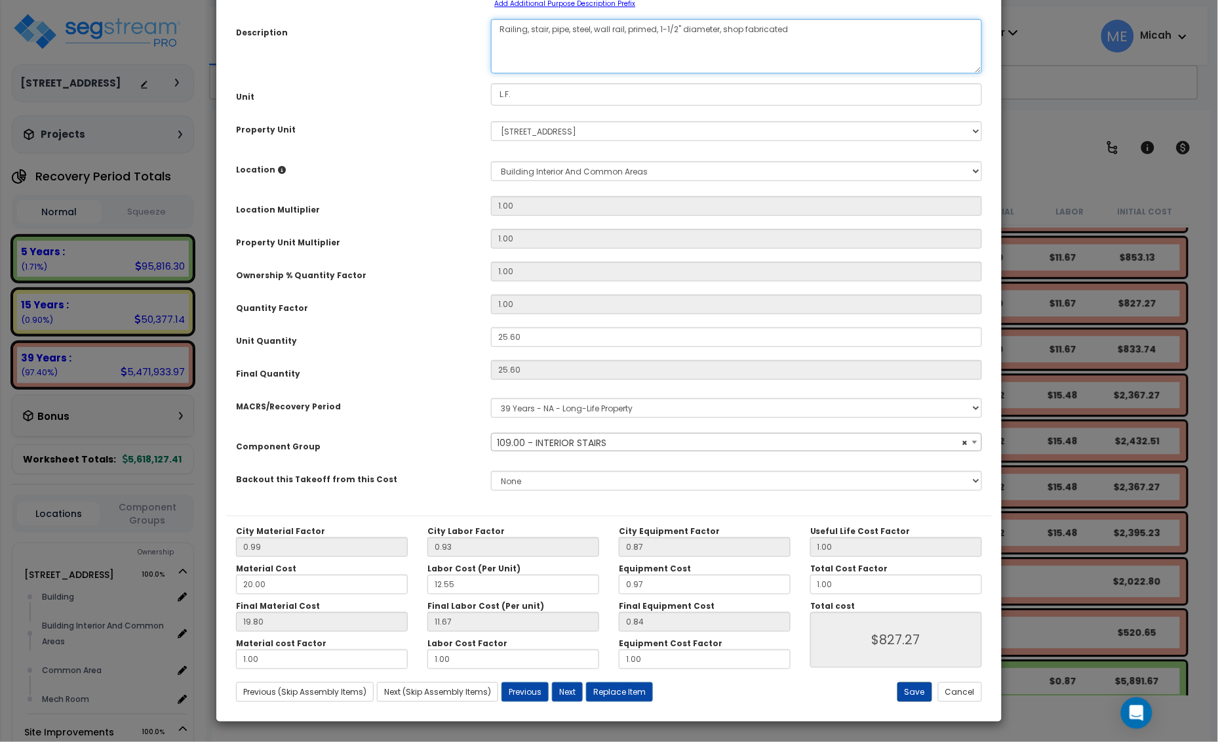
type textarea "Railing, stair, pipe, steel, wall rail, primed, 1-1/2" diameter, shop fabricated"
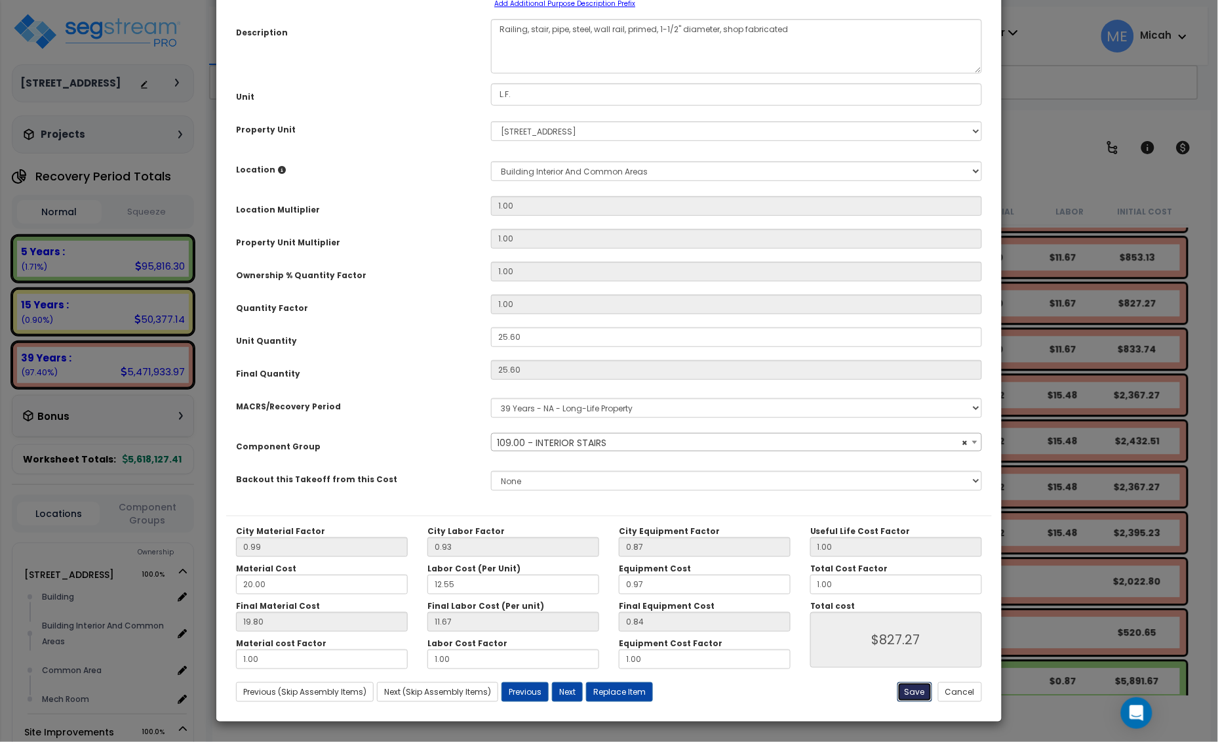
click at [916, 690] on button "Save" at bounding box center [915, 692] width 35 height 20
type input "827.27"
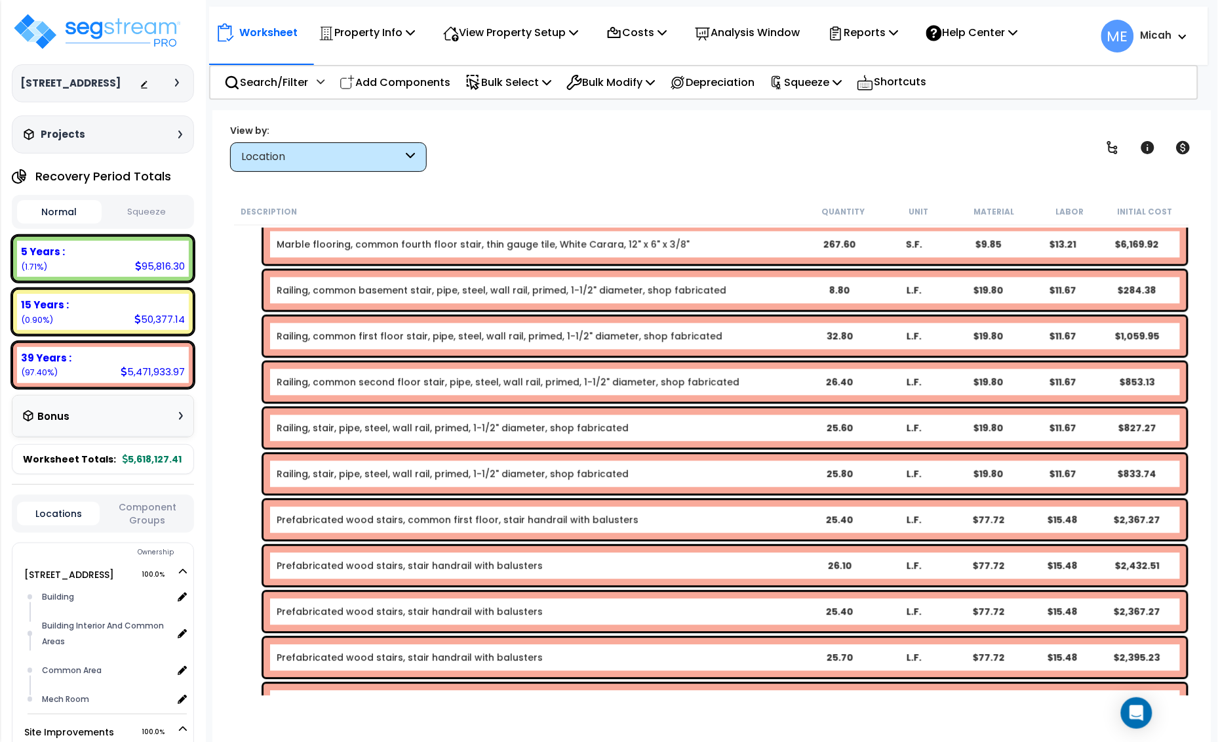
scroll to position [4132, 0]
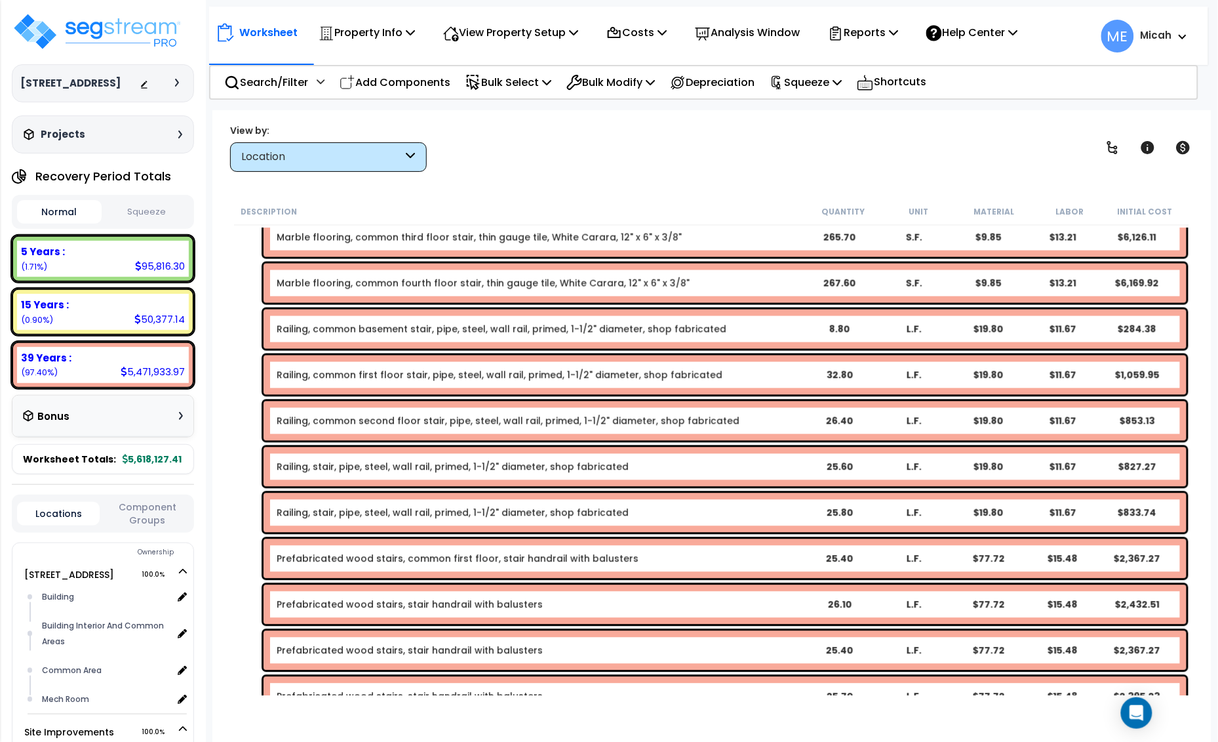
click at [371, 418] on link "Railing, common second floor stair, pipe, steel, wall rail, primed, 1-1/2" diam…" at bounding box center [508, 420] width 463 height 13
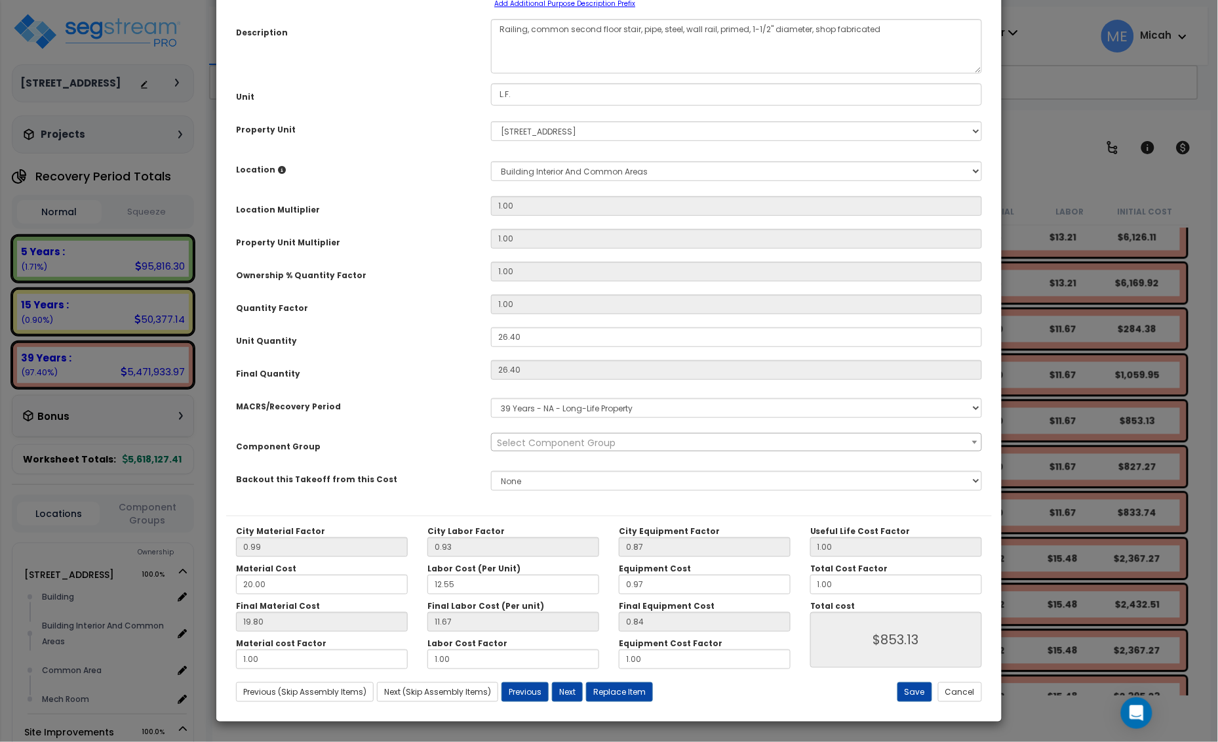
scroll to position [0, 0]
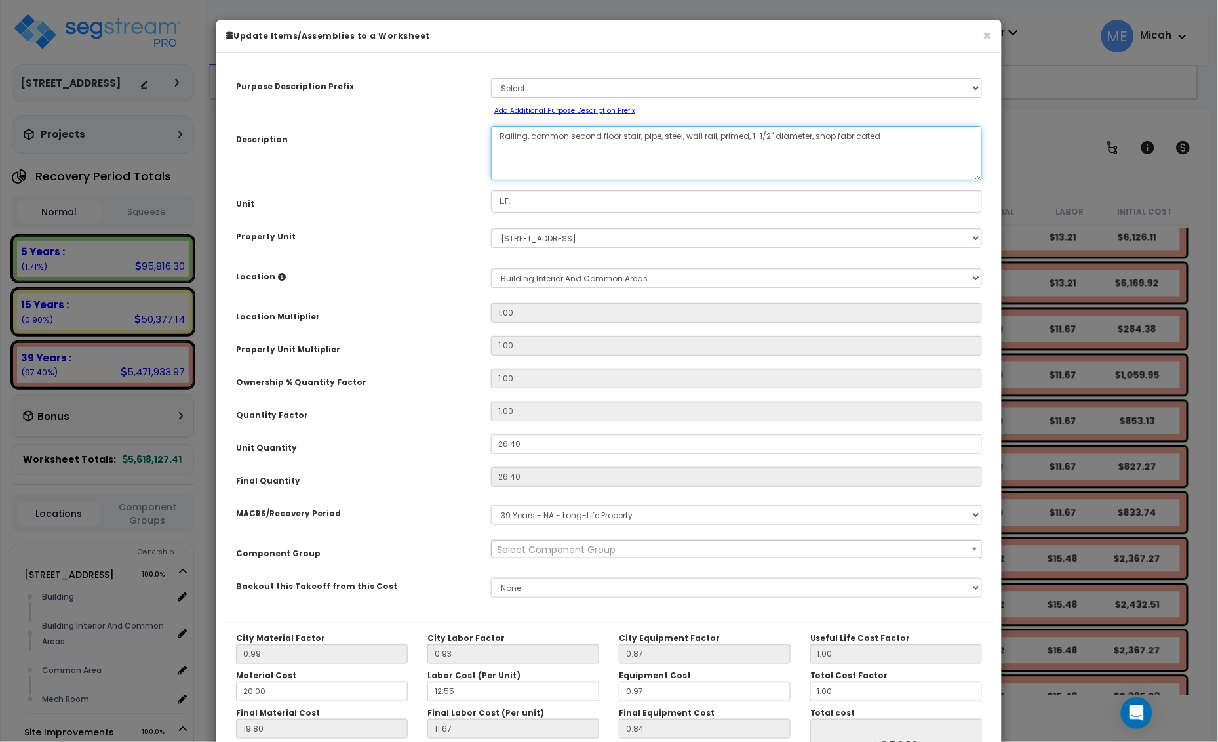
drag, startPoint x: 617, startPoint y: 136, endPoint x: 531, endPoint y: 136, distance: 85.9
click at [531, 136] on textarea "Railing, common second floor stair, pipe, steel, wall rail, primed, 1-1/2" diam…" at bounding box center [736, 153] width 491 height 54
type textarea "Railing, stair, pipe, steel, wall rail, primed, 1-1/2" diameter, shop fabricated"
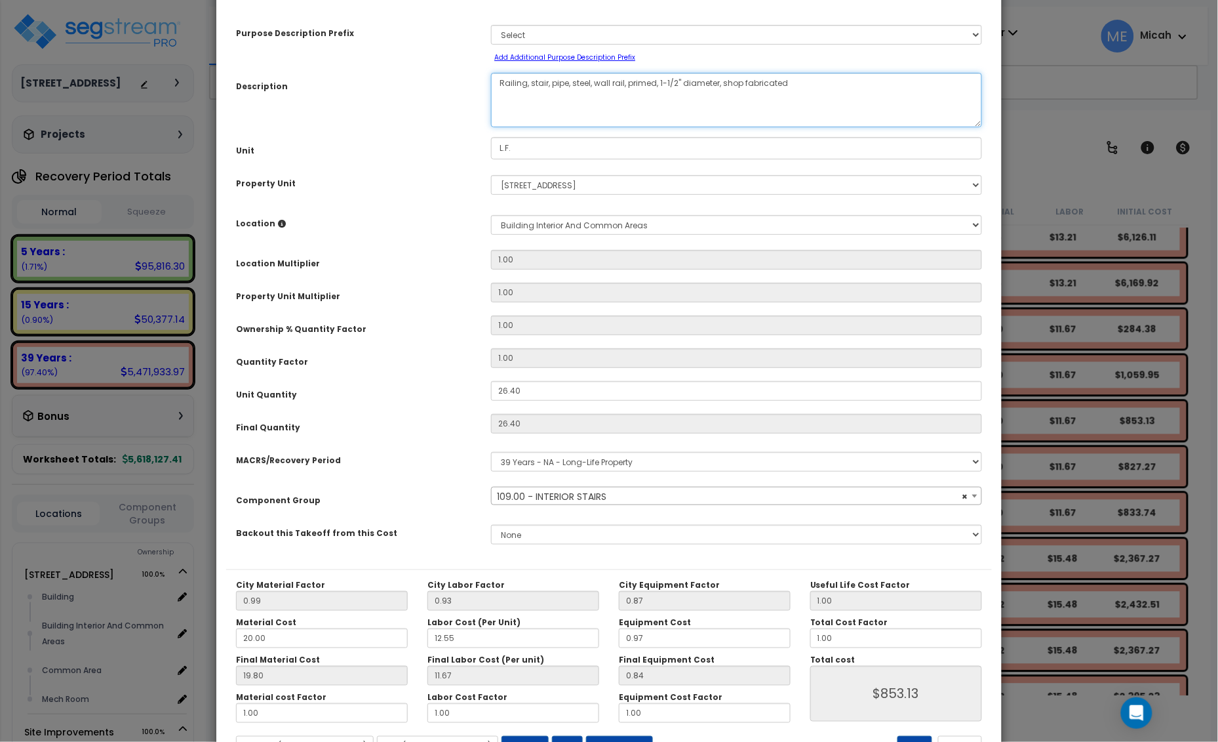
scroll to position [107, 0]
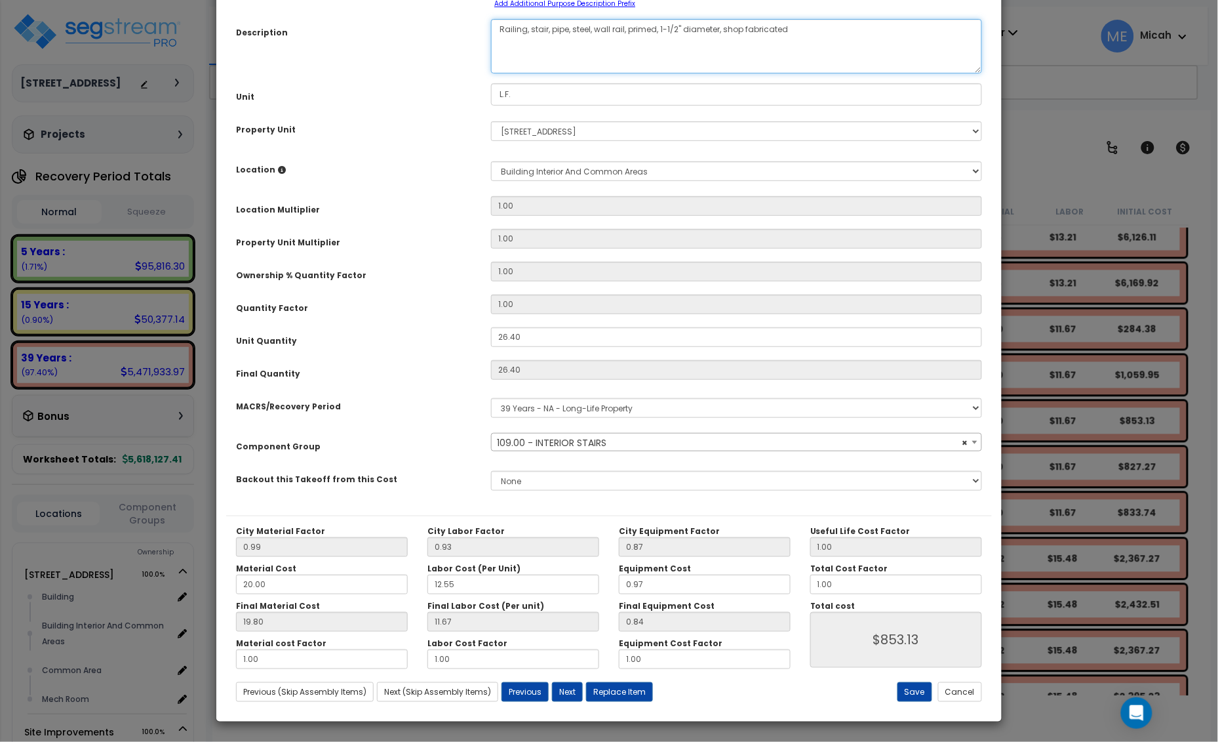
select select "56924"
type textarea "Railing, stair, pipe, steel, wall rail, primed, 1-1/2" diameter, shop fabricated"
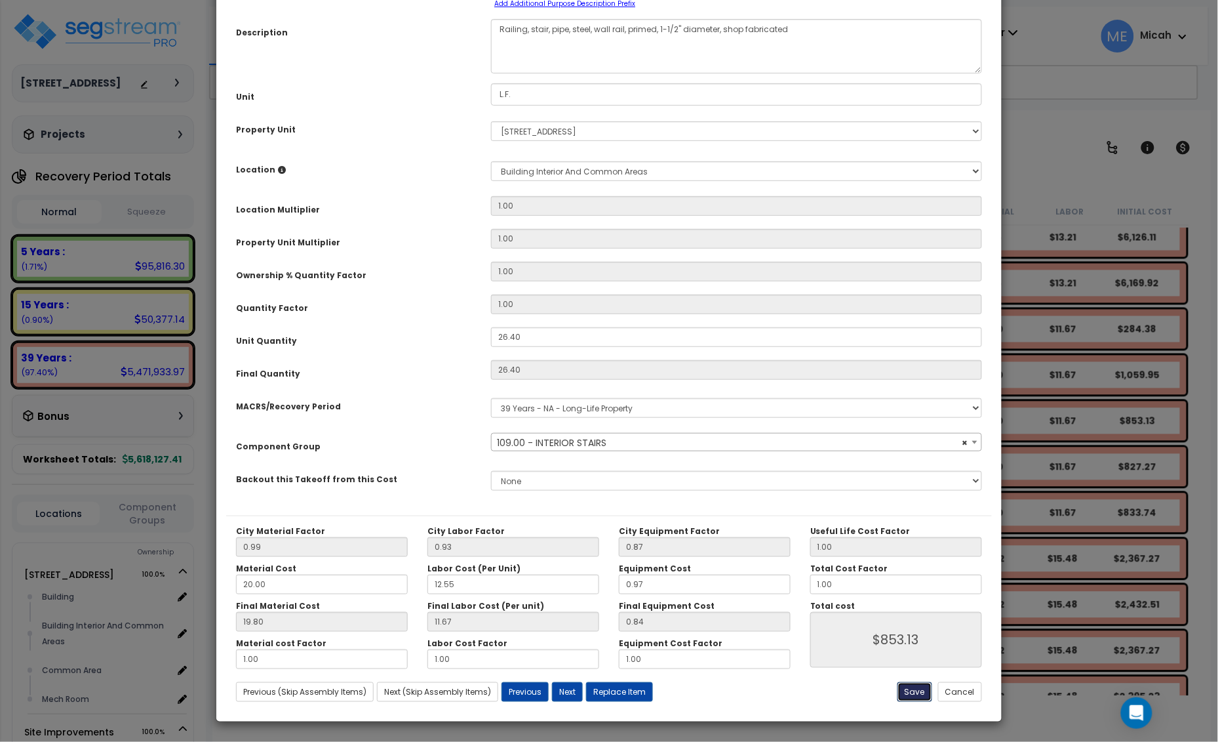
click at [917, 692] on button "Save" at bounding box center [915, 692] width 35 height 20
type input "853.13"
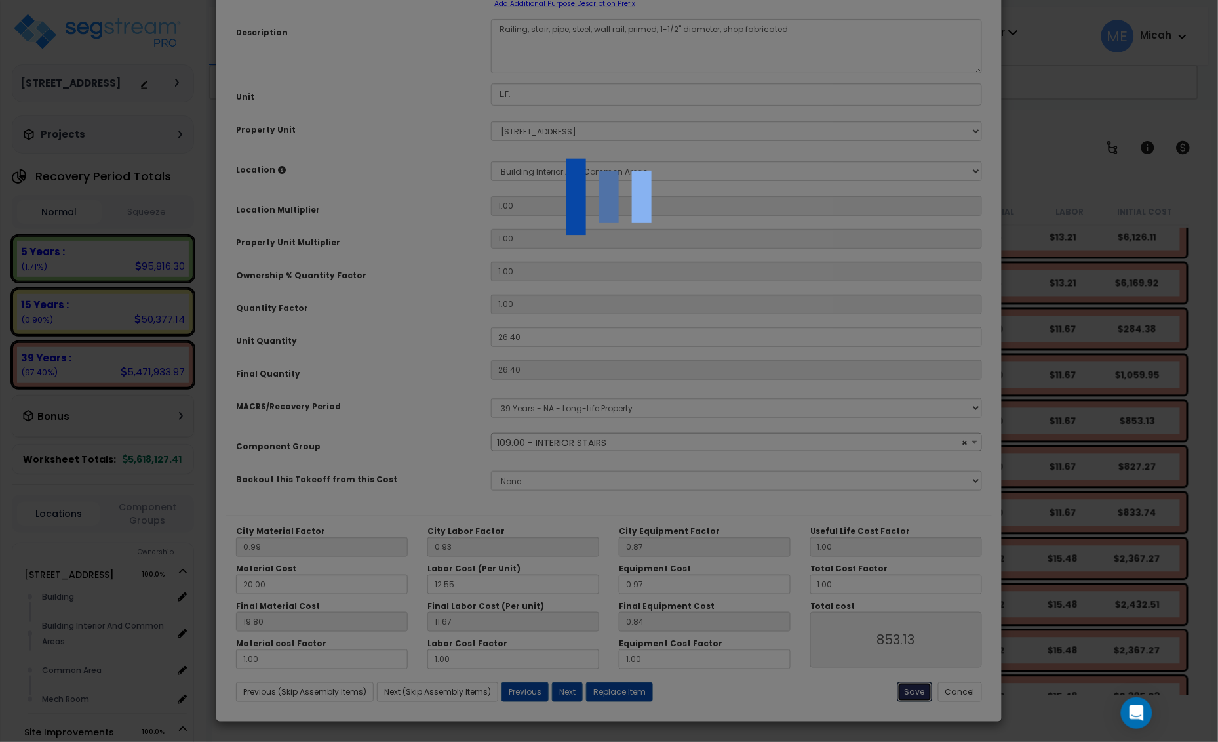
select select "56924"
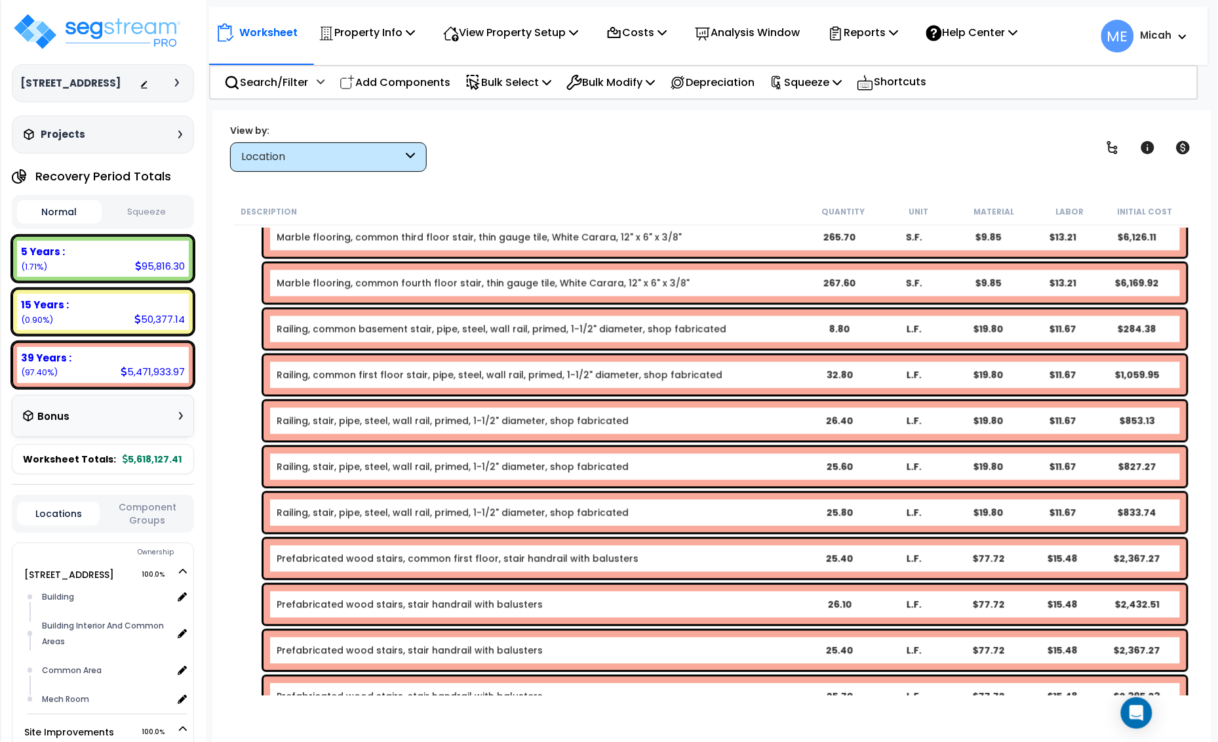
click at [364, 376] on link "Railing, common first floor stair, pipe, steel, wall rail, primed, 1-1/2" diame…" at bounding box center [500, 375] width 446 height 13
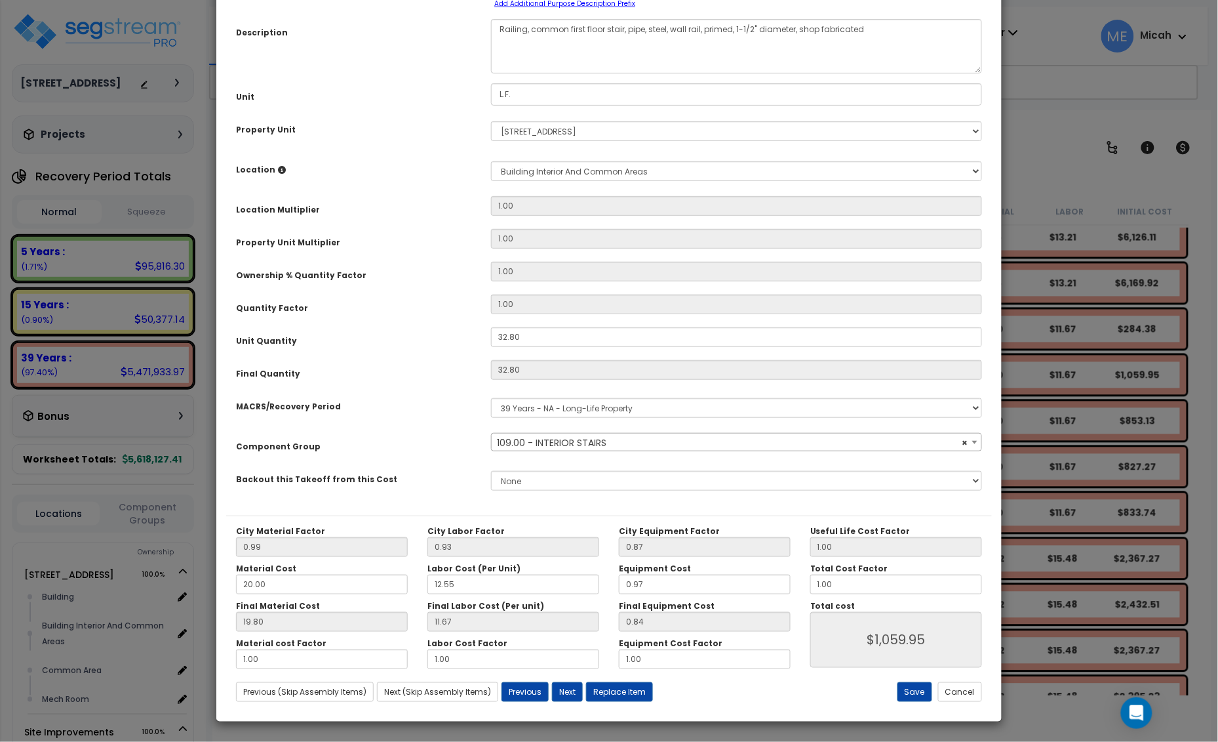
scroll to position [0, 0]
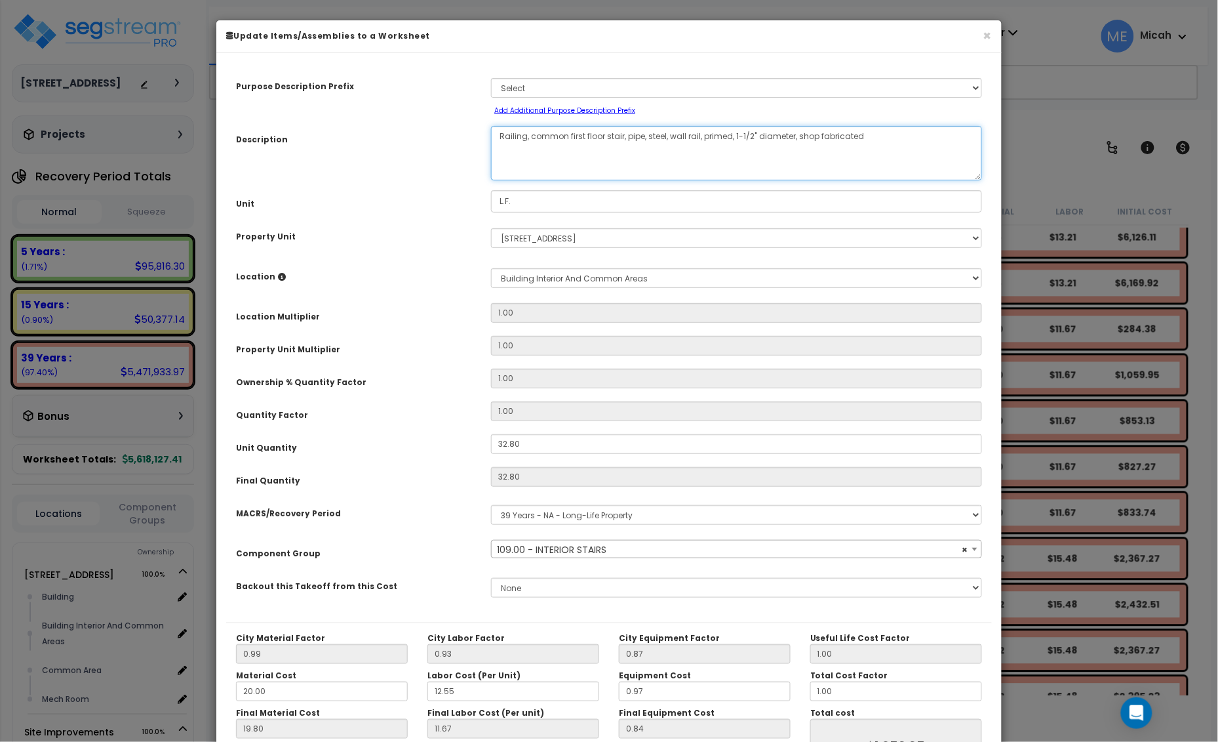
drag, startPoint x: 604, startPoint y: 135, endPoint x: 532, endPoint y: 132, distance: 72.2
click at [532, 132] on textarea "Railing, common first floor stair, pipe, steel, wall rail, primed, 1-1/2" diame…" at bounding box center [736, 153] width 491 height 54
select select "56924"
type textarea "Railing, stair, pipe, steel, wall rail, primed, 1-1/2" diameter, shop fabricated"
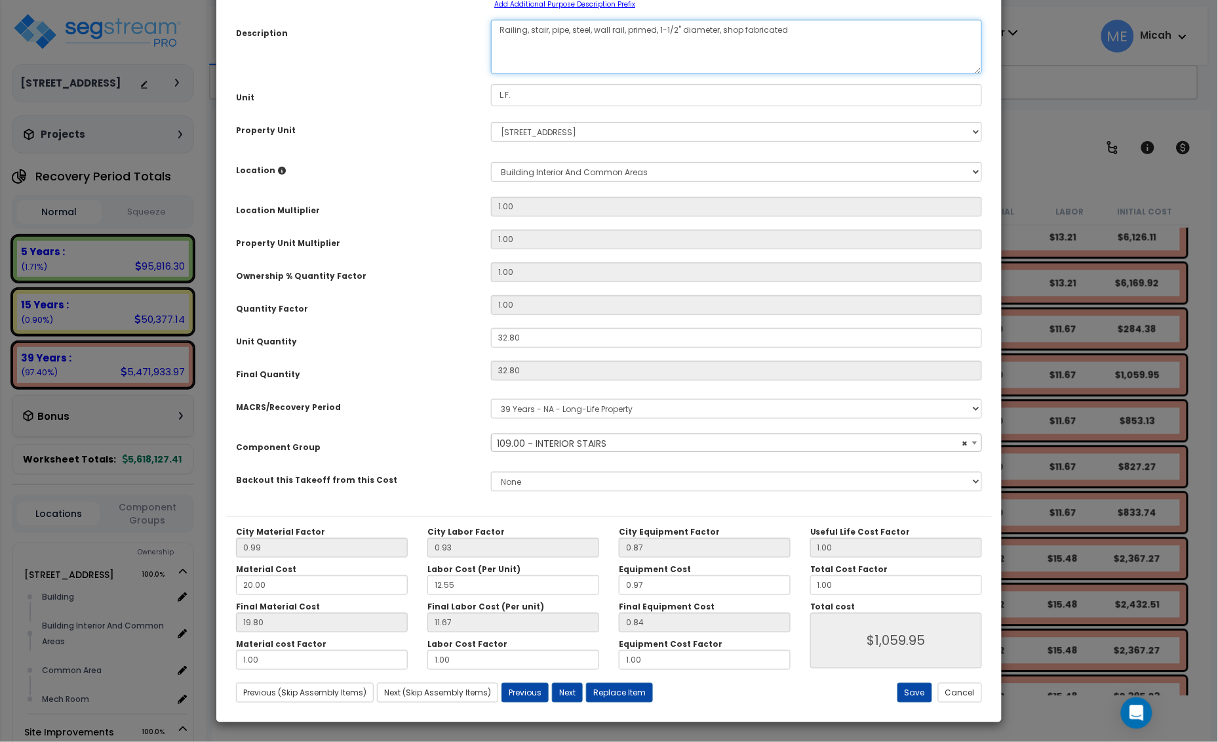
scroll to position [107, 0]
select select "56924"
type textarea "Railing, stair, pipe, steel, wall rail, primed, 1-1/2" diameter, shop fabricated"
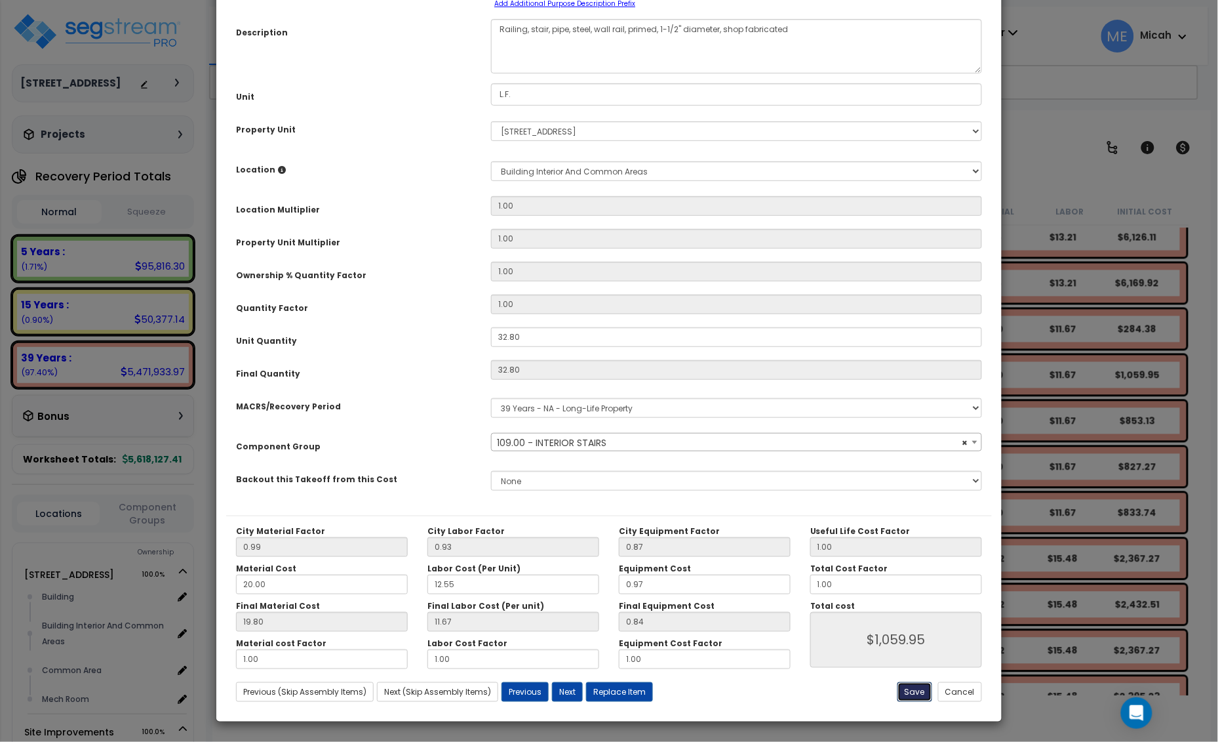
select select "56924"
click at [912, 689] on button "Save" at bounding box center [915, 692] width 35 height 20
type input "1059.95"
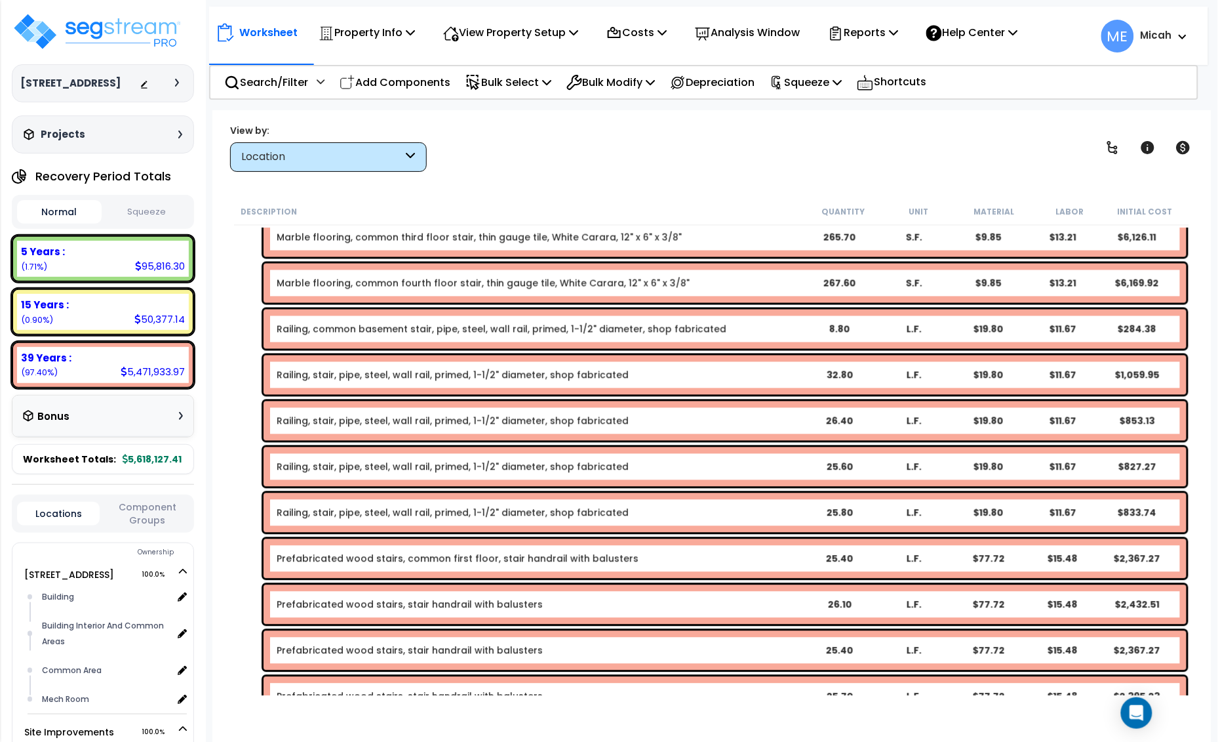
click at [353, 329] on link "Railing, common basement stair, pipe, steel, wall rail, primed, 1-1/2" diameter…" at bounding box center [502, 329] width 450 height 13
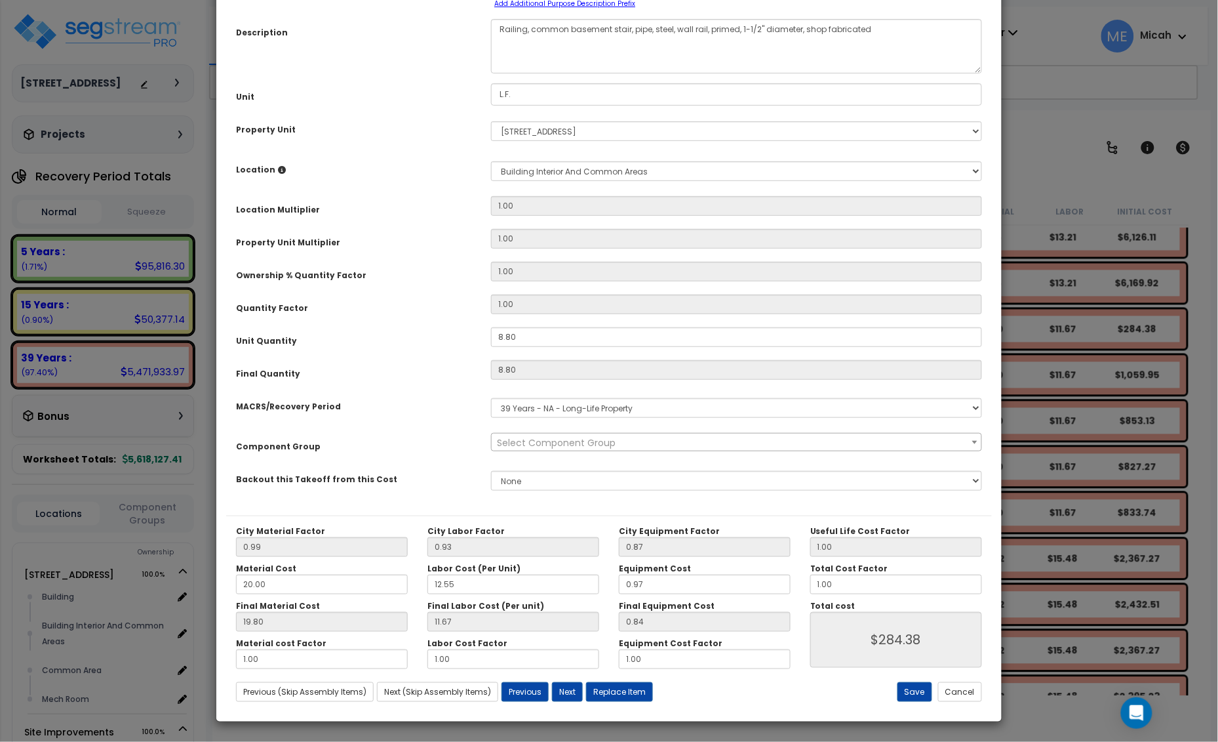
scroll to position [0, 0]
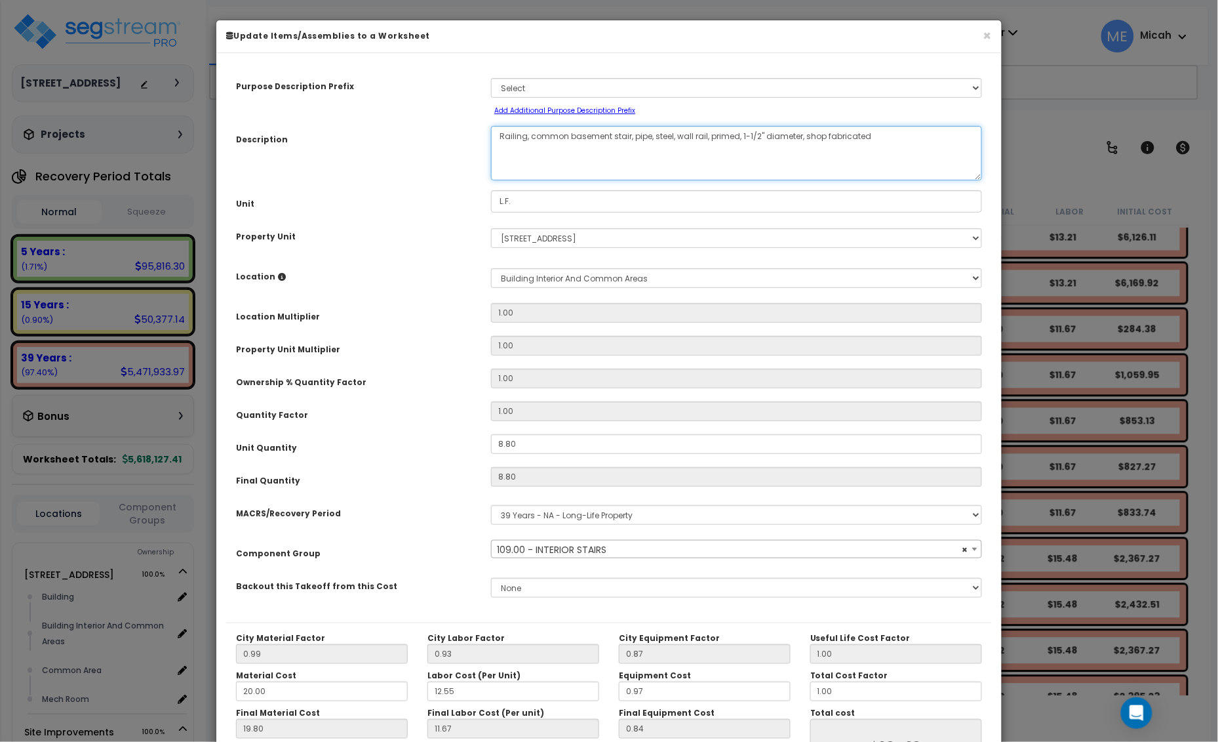
drag, startPoint x: 612, startPoint y: 134, endPoint x: 533, endPoint y: 138, distance: 79.4
click at [533, 138] on textarea "Railing, common basement stair, pipe, steel, wall rail, primed, 1-1/2" diameter…" at bounding box center [736, 153] width 491 height 54
select select "56924"
type textarea "Railing, stair, pipe, steel, wall rail, primed, 1-1/2" diameter, shop fabricated"
select select "56924"
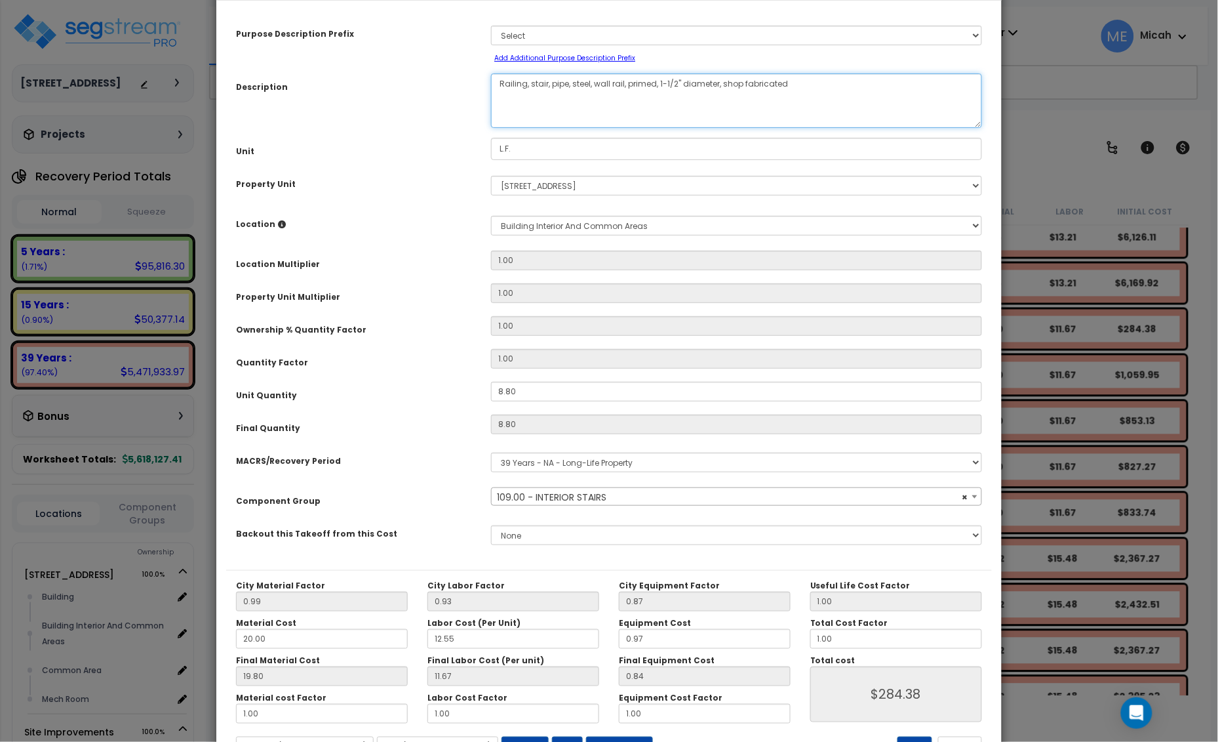
scroll to position [107, 0]
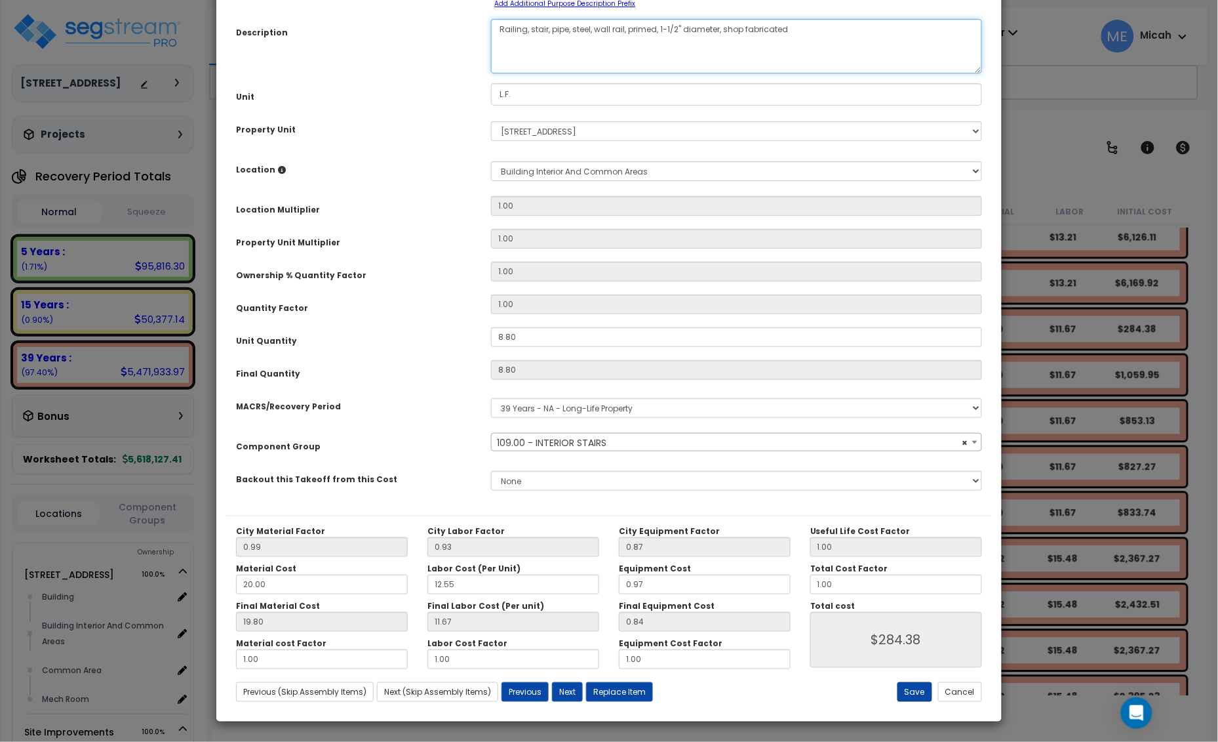
type textarea "Railing, stair, pipe, steel, wall rail, primed, 1-1/2" diameter, shop fabricated"
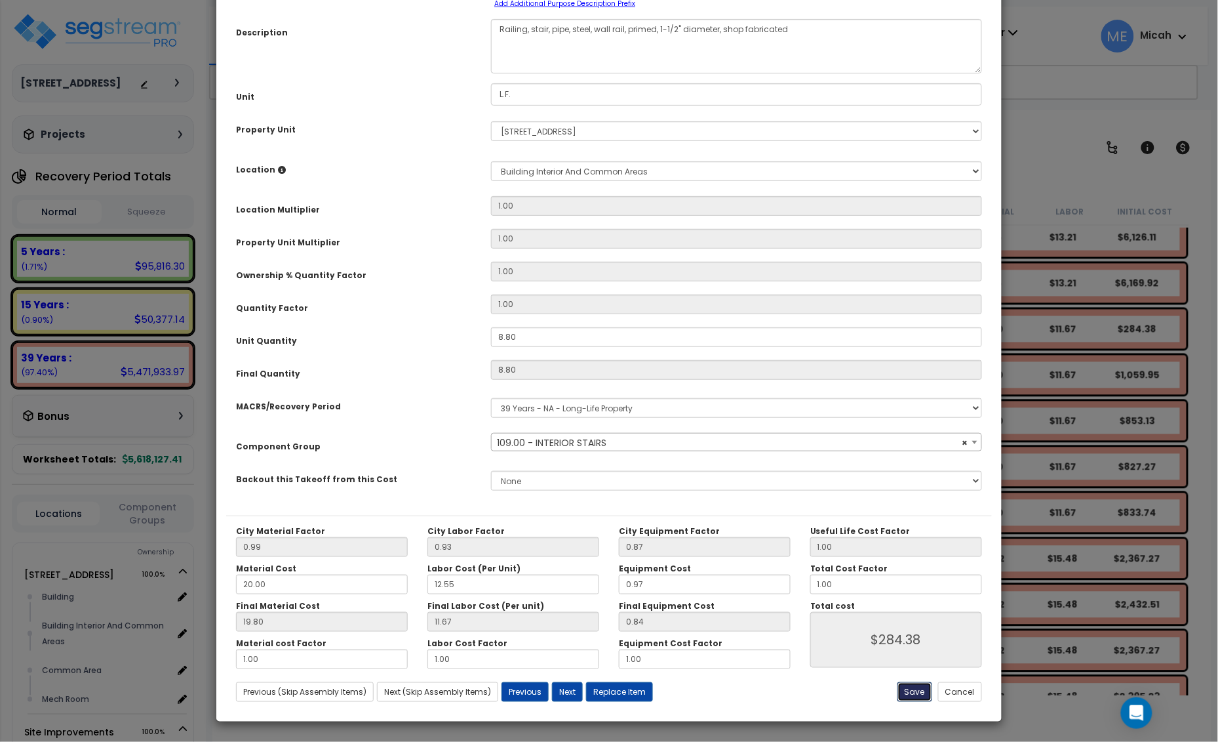
click at [921, 696] on button "Save" at bounding box center [915, 692] width 35 height 20
type input "284.38"
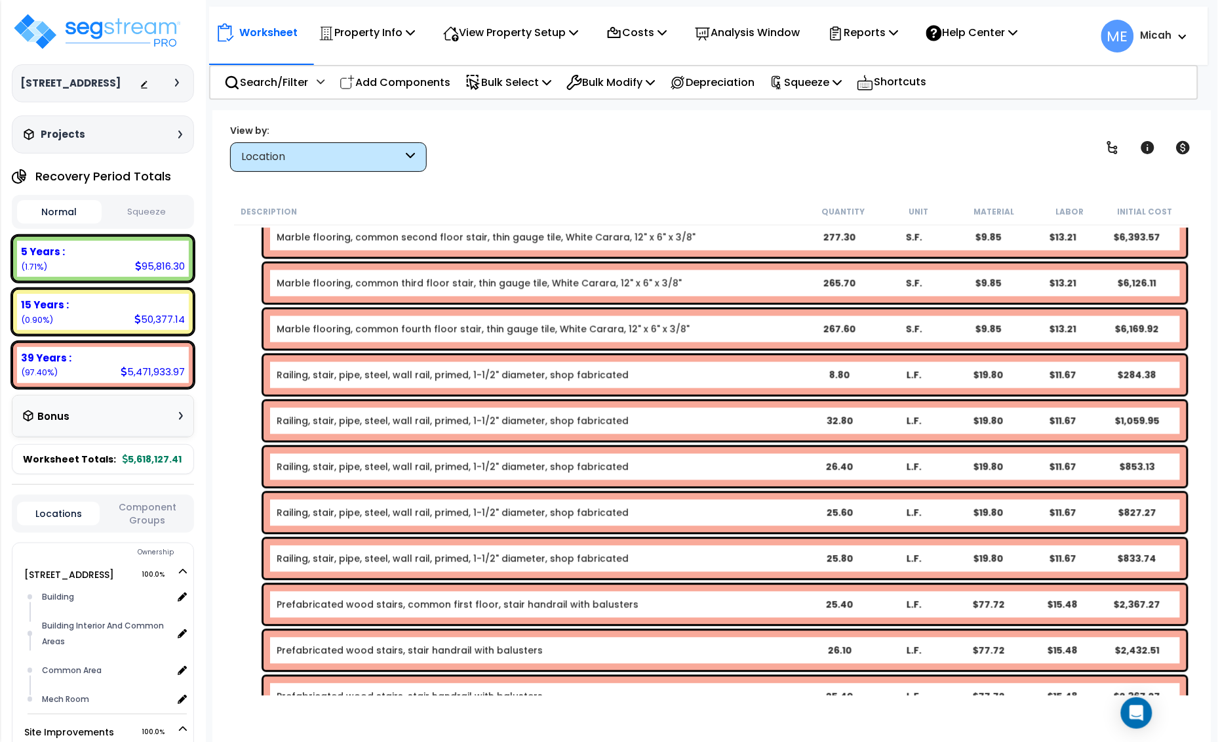
scroll to position [4050, 0]
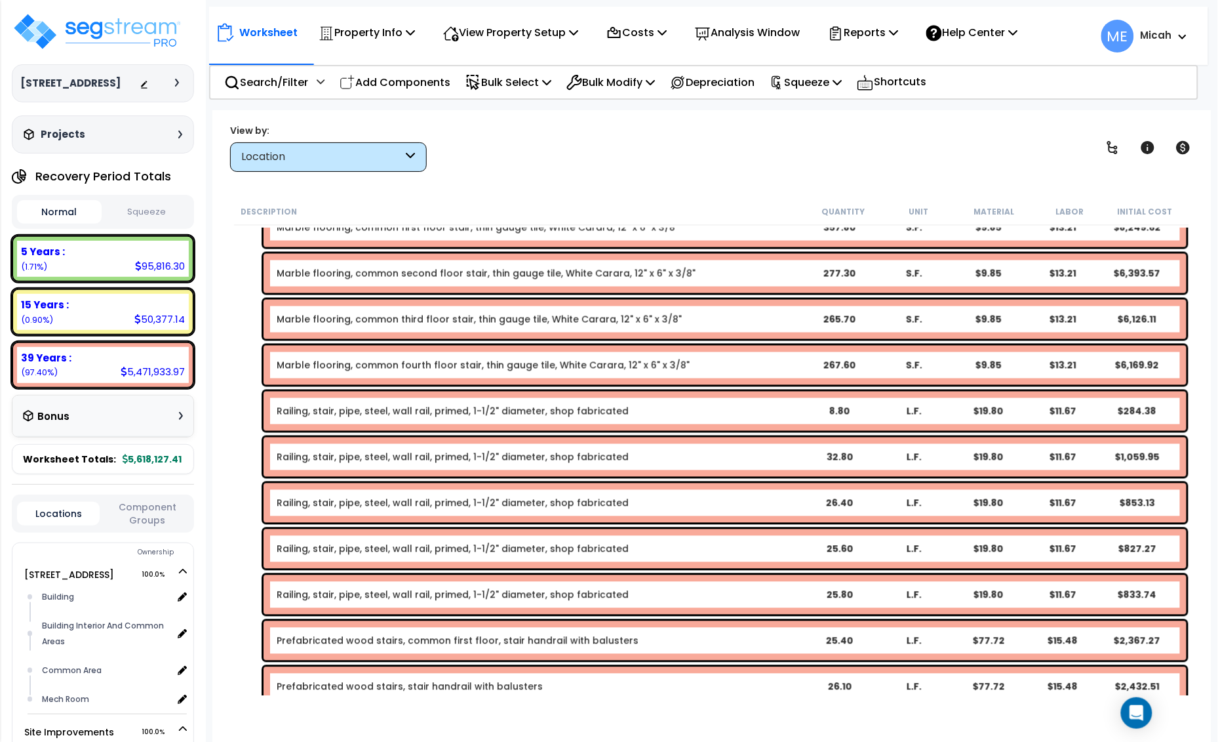
click at [384, 367] on link "Marble flooring, common fourth floor stair, thin gauge tile, White Carara, 12" …" at bounding box center [483, 365] width 413 height 13
click at [384, 366] on link "Marble flooring, common fourth floor stair, thin gauge tile, White Carara, 12" …" at bounding box center [483, 365] width 413 height 13
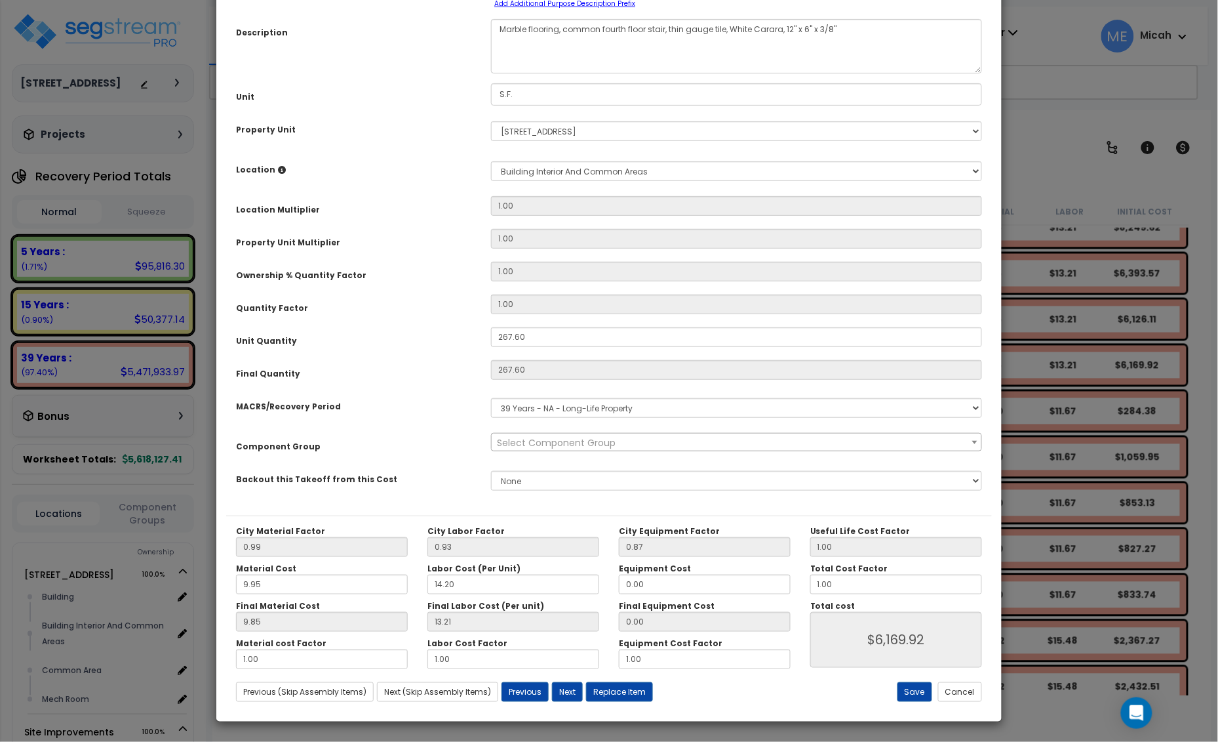
scroll to position [0, 0]
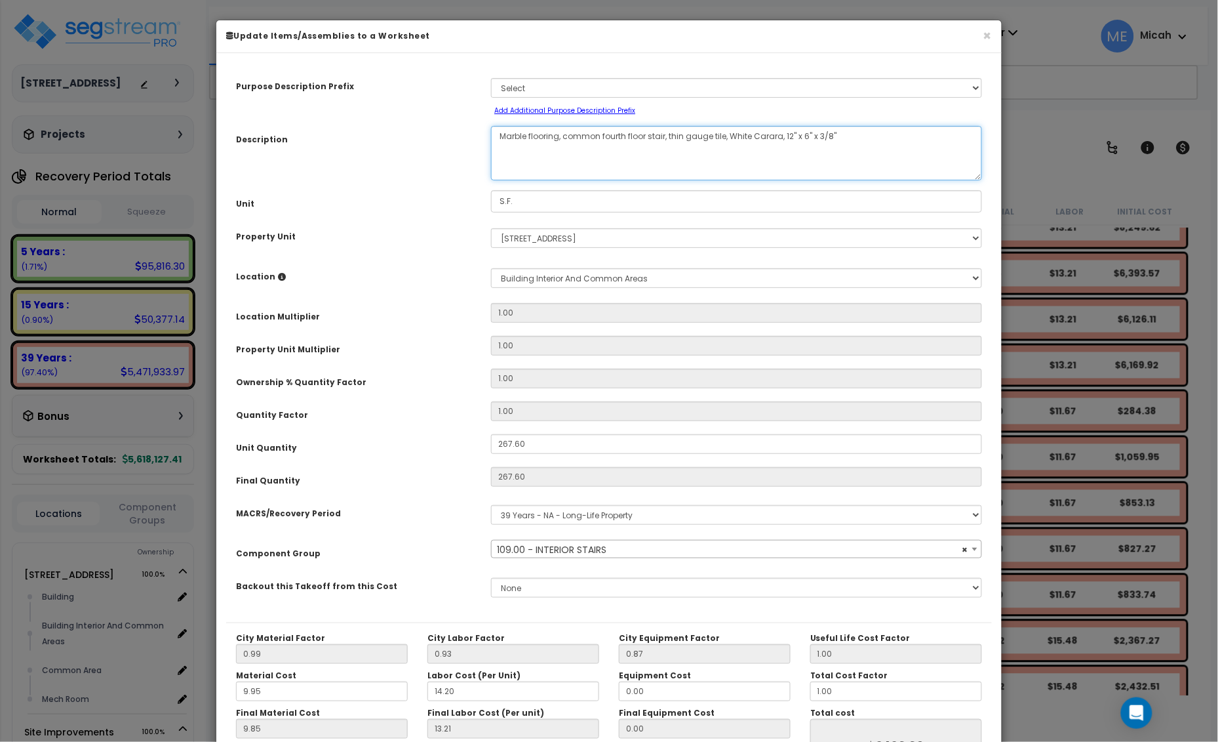
click at [647, 135] on textarea "Marble flooring, common fourth floor stair, thin gauge tile, White Carara, 12" …" at bounding box center [736, 153] width 491 height 54
select select "56924"
drag, startPoint x: 664, startPoint y: 136, endPoint x: 564, endPoint y: 139, distance: 100.4
click at [564, 139] on textarea "Marble flooring, common fourth floor stair, thin gauge tile, White Carara, 12" …" at bounding box center [736, 153] width 491 height 54
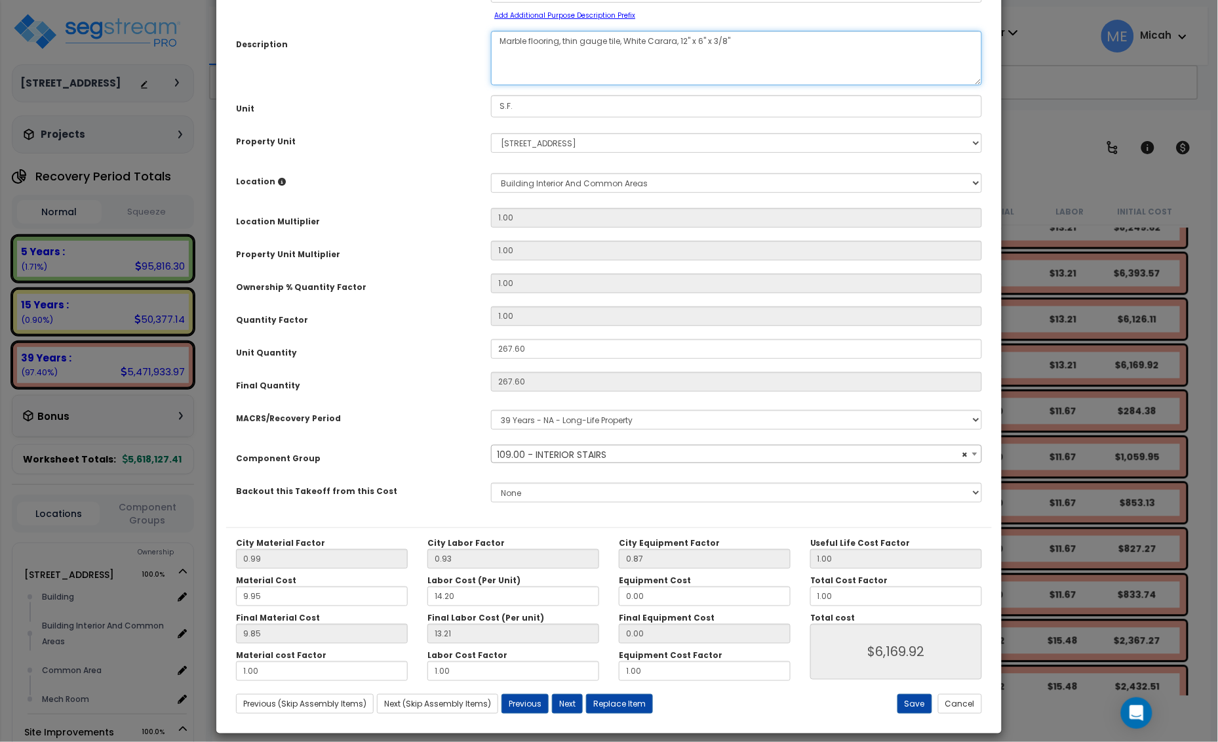
scroll to position [107, 0]
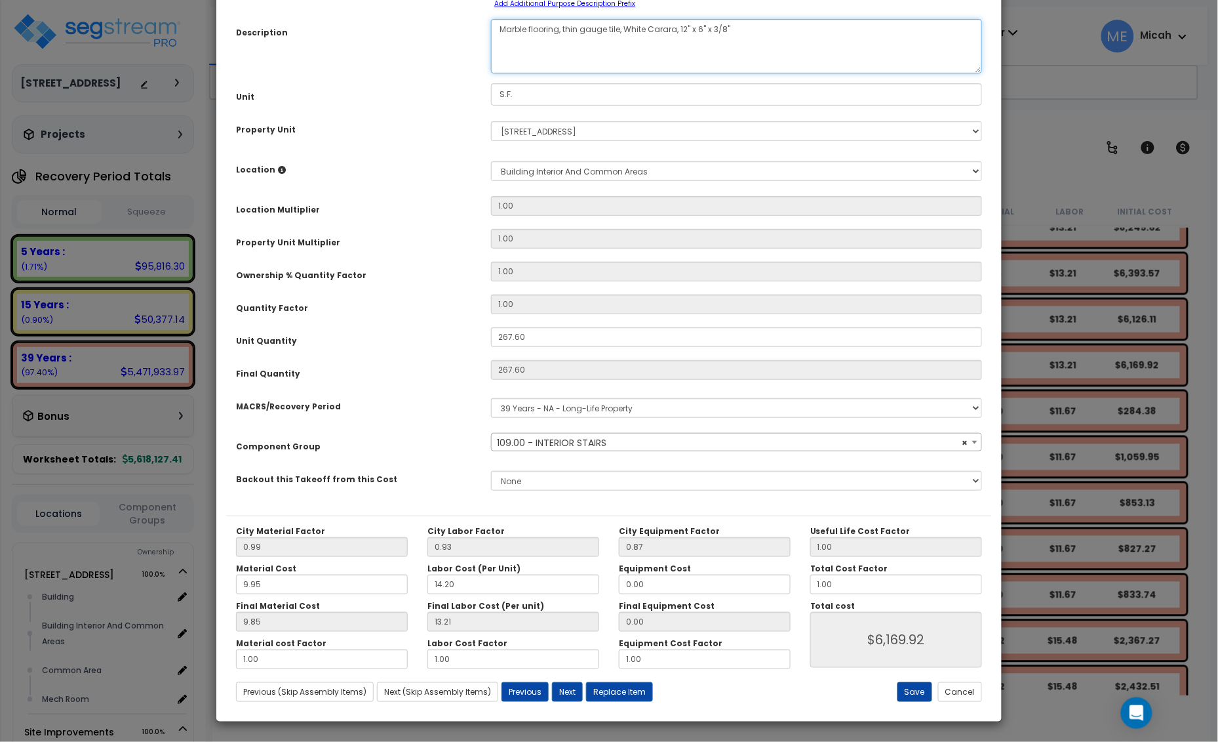
type textarea "Marble flooring, thin gauge tile, White Carara, 12" x 6" x 3/8""
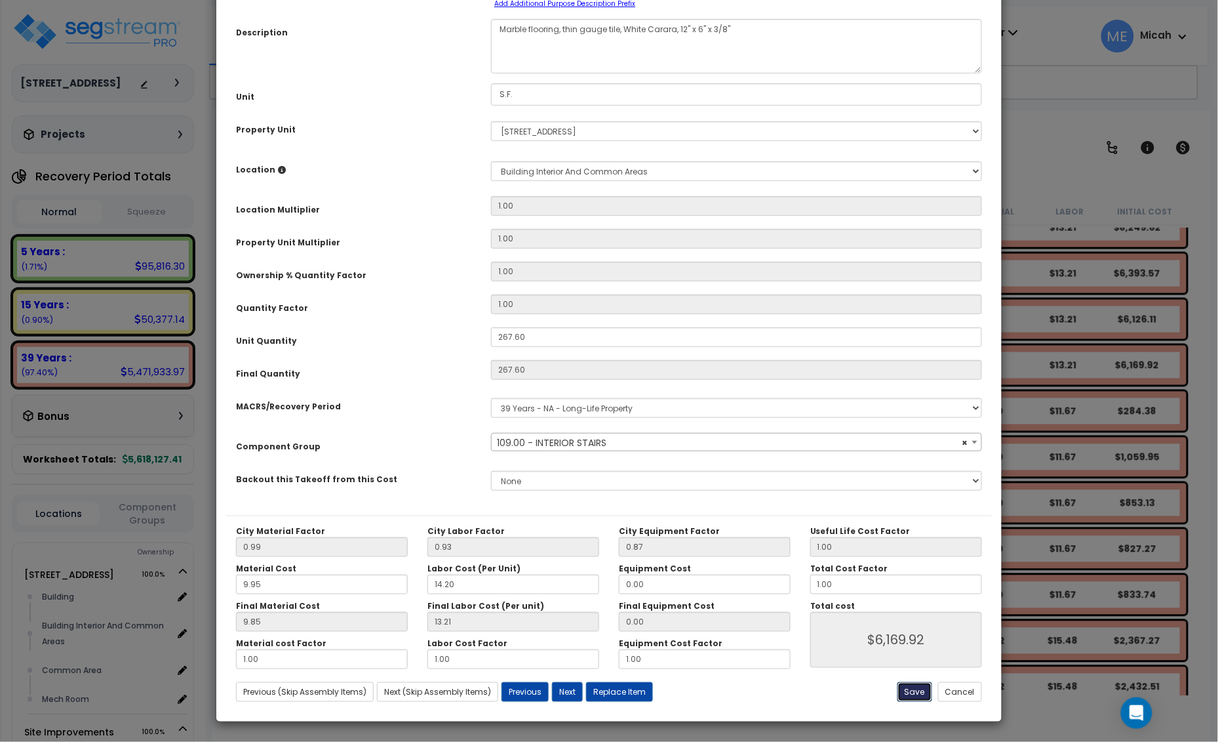
click at [906, 696] on button "Save" at bounding box center [915, 692] width 35 height 20
type input "6169.92"
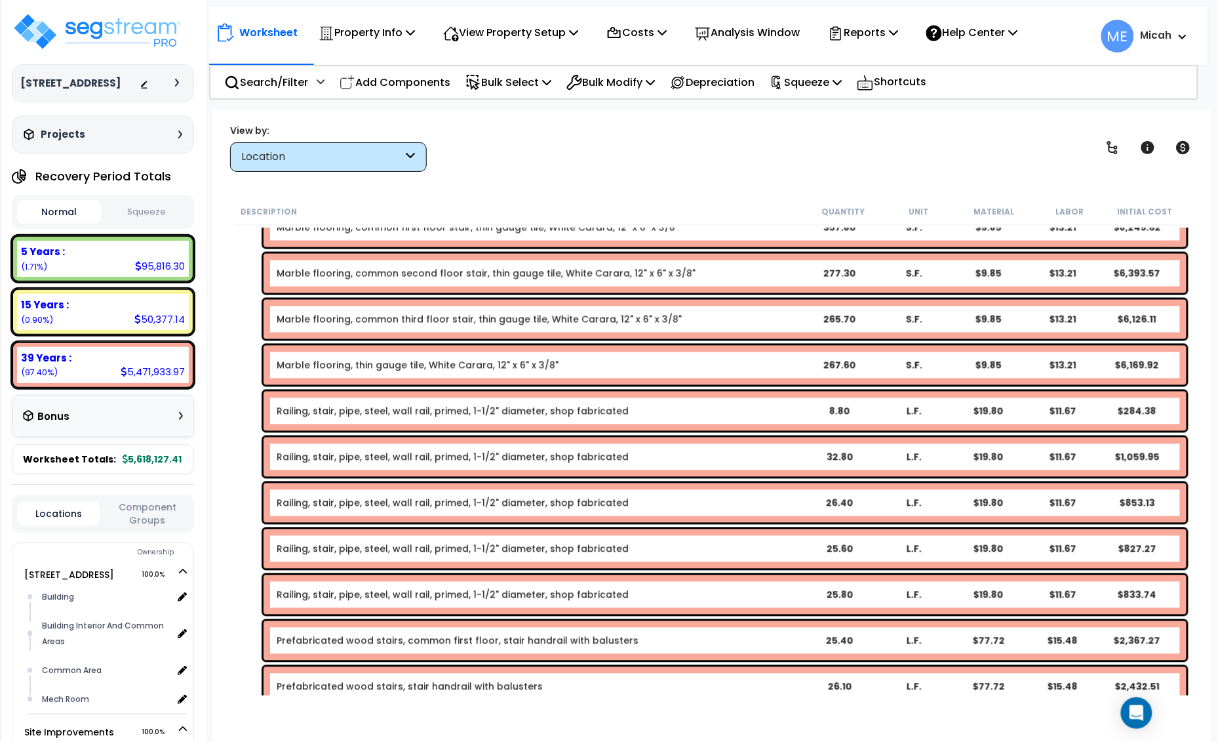
click at [401, 315] on link "Marble flooring, common third floor stair, thin gauge tile, White Carara, 12" x…" at bounding box center [479, 319] width 405 height 13
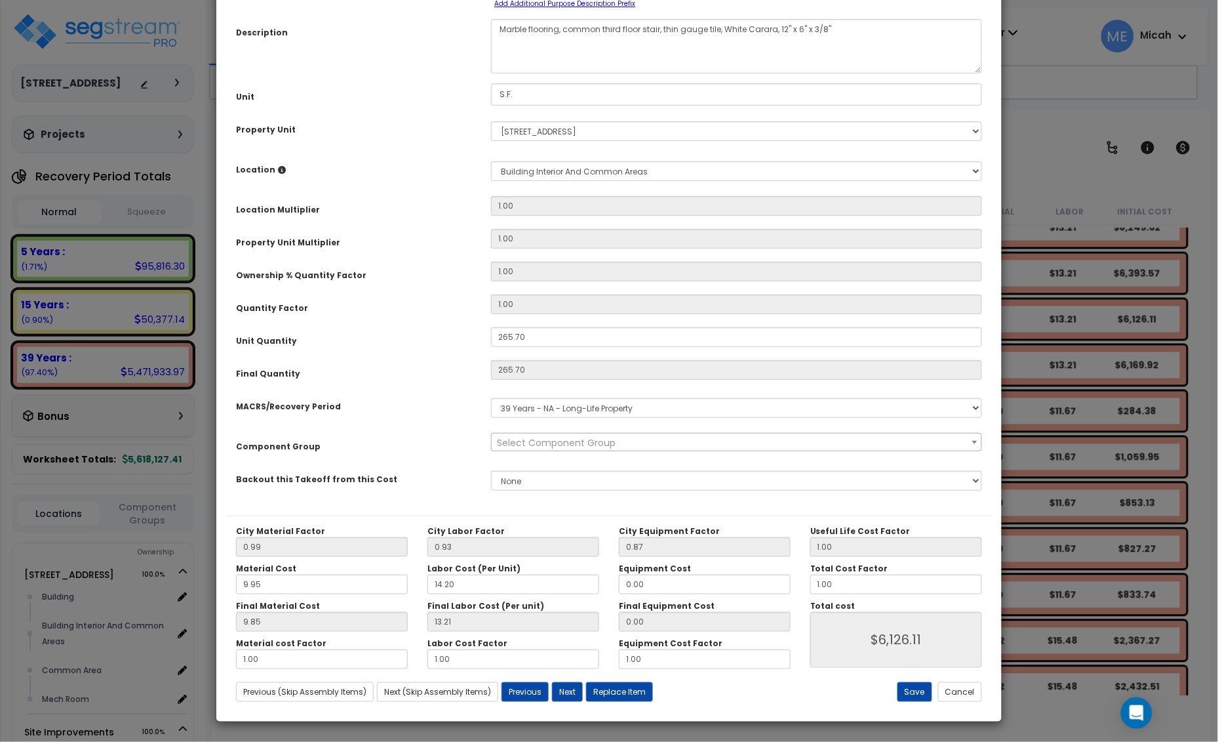
scroll to position [0, 0]
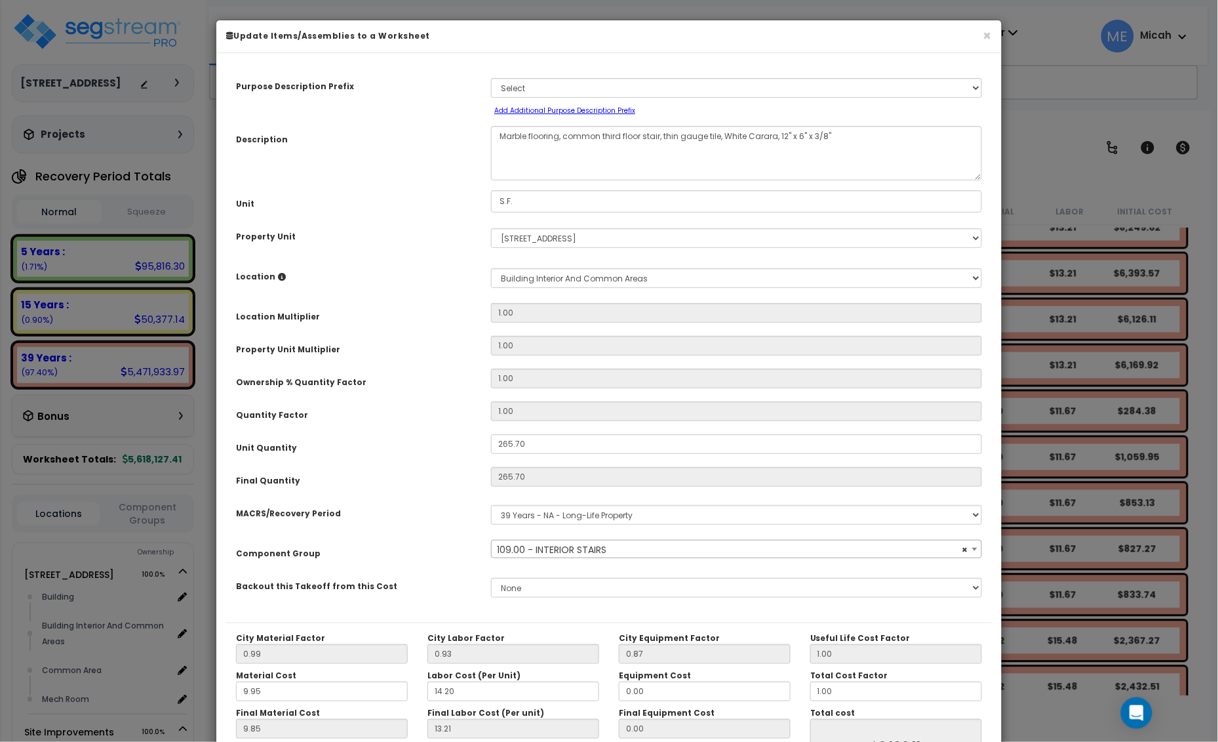
select select "56924"
drag, startPoint x: 660, startPoint y: 136, endPoint x: 563, endPoint y: 138, distance: 97.7
click at [563, 138] on textarea "Marble flooring, common third floor stair, thin gauge tile, White Carara, 12" x…" at bounding box center [736, 153] width 491 height 54
type textarea "Marble flooring, thin gauge tile, White Carara, 12" x 6" x 3/8""
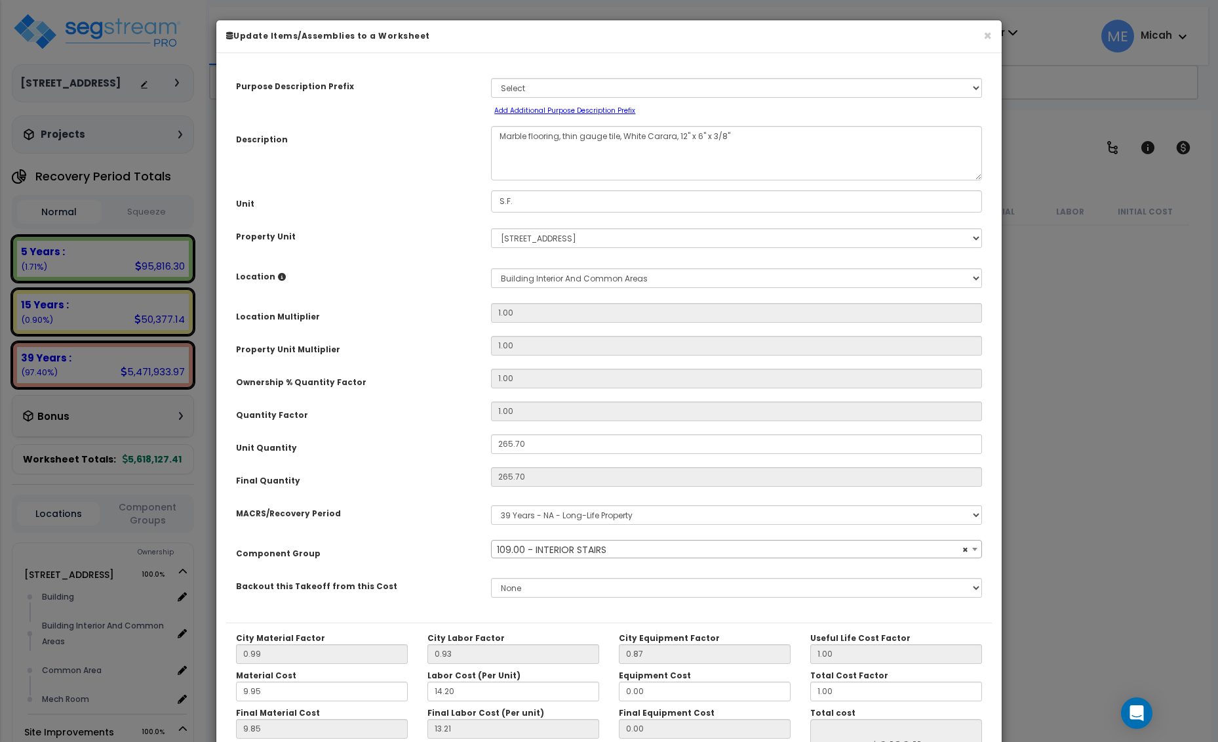
select select "56924"
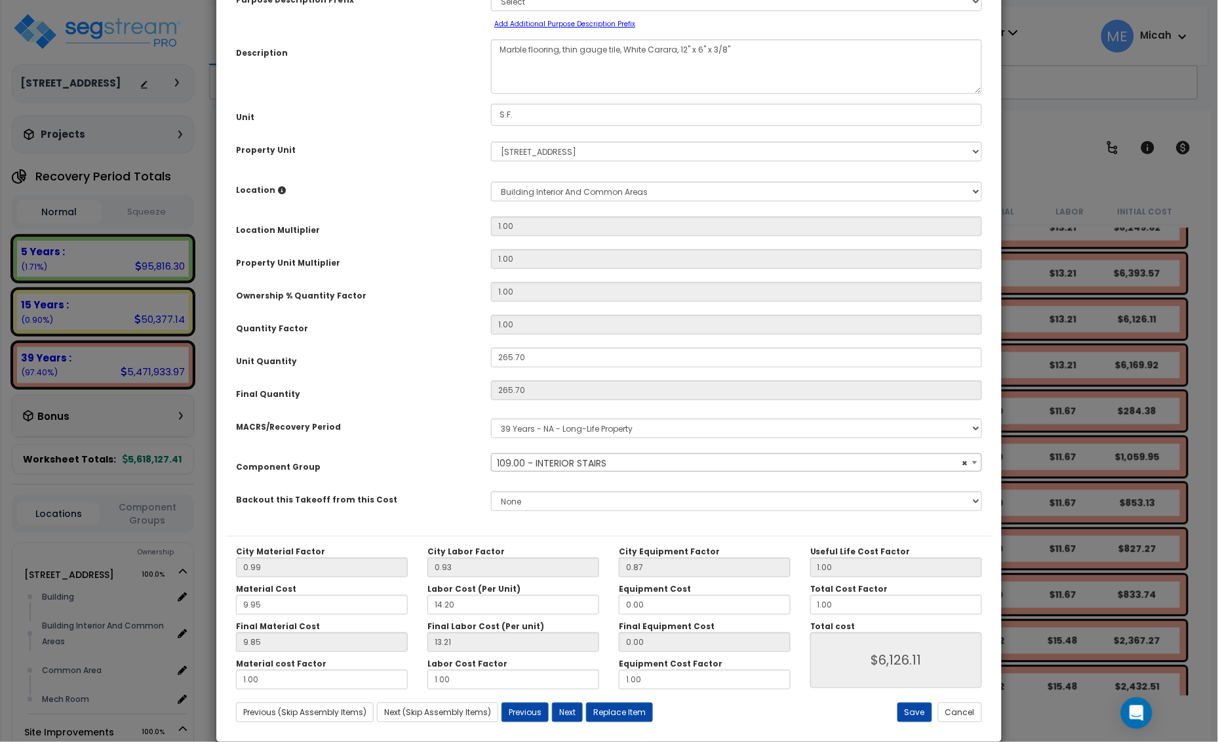
scroll to position [107, 0]
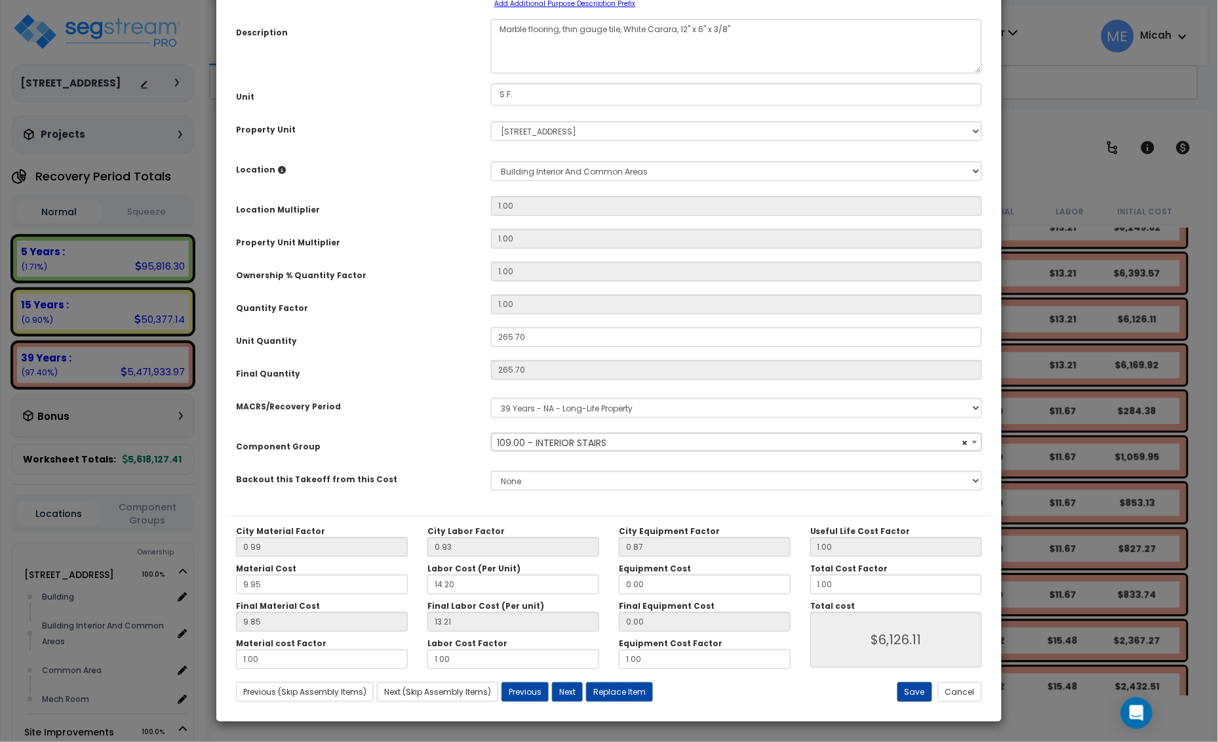
type textarea "Marble flooring, thin gauge tile, White Carara, 12" x 6" x 3/8""
click at [906, 694] on button "Save" at bounding box center [915, 692] width 35 height 20
type input "6126.11"
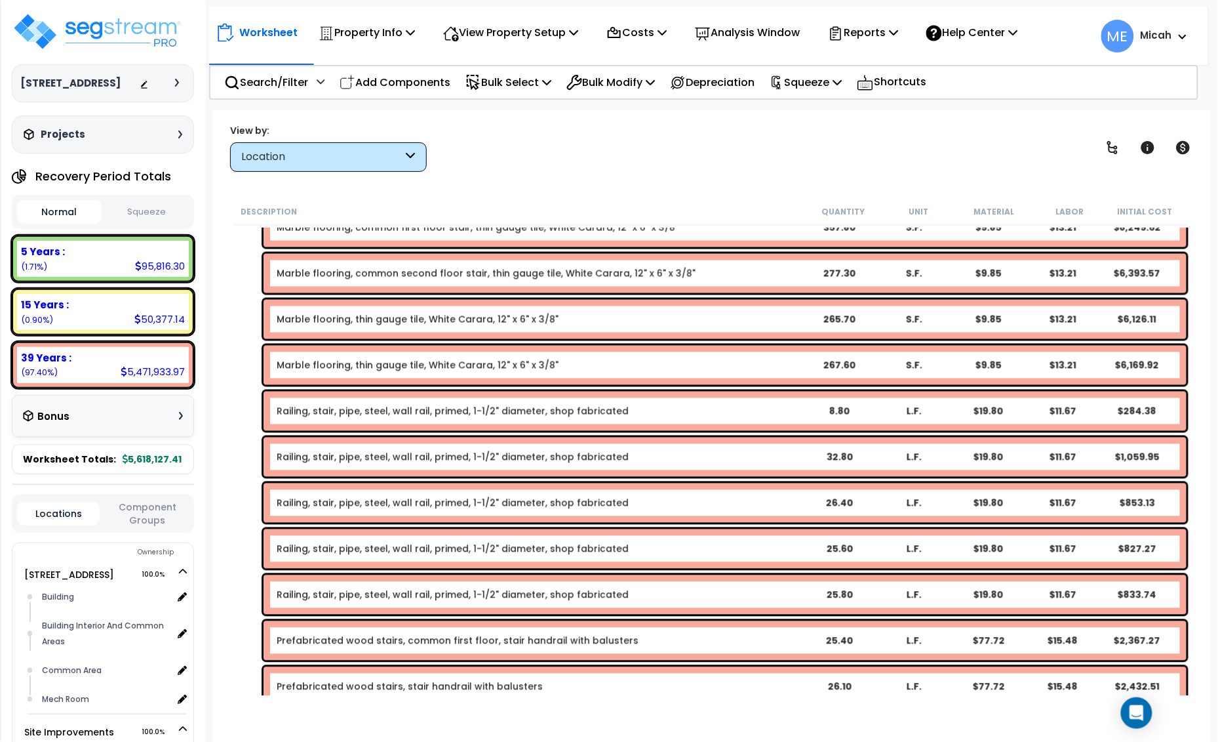
click at [399, 269] on link "Marble flooring, common second floor stair, thin gauge tile, White Carara, 12" …" at bounding box center [486, 273] width 419 height 13
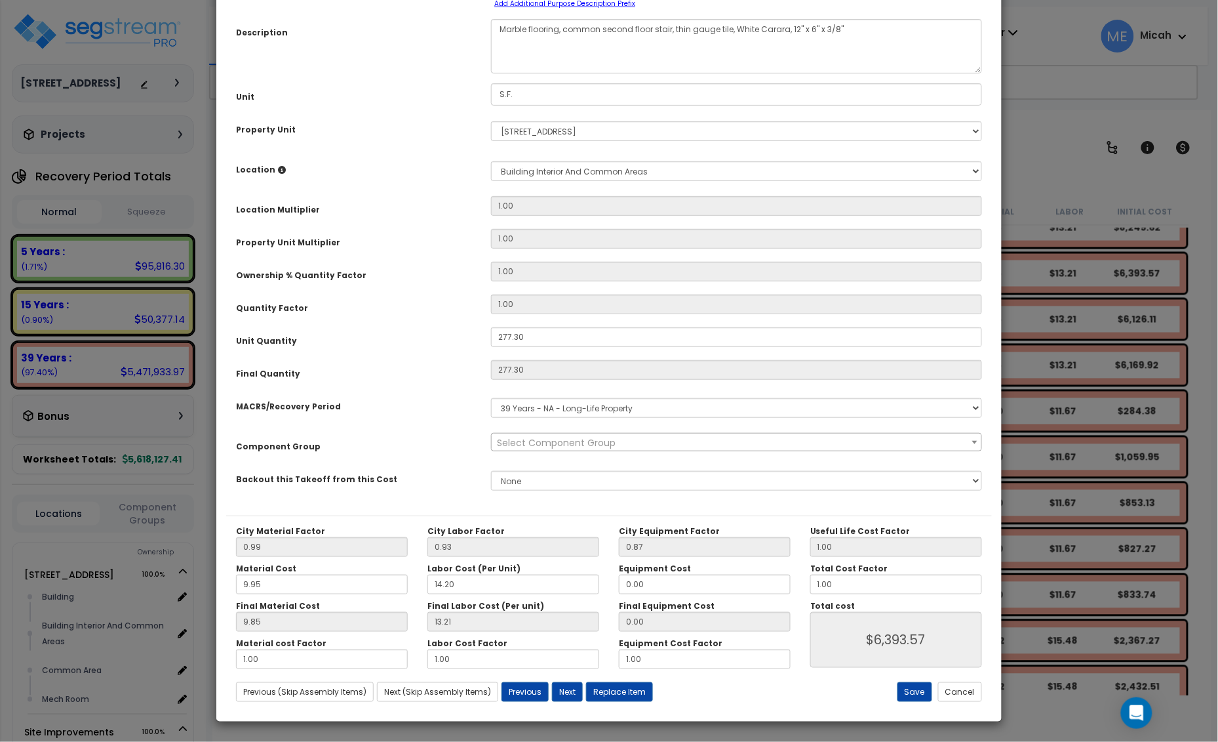
scroll to position [0, 0]
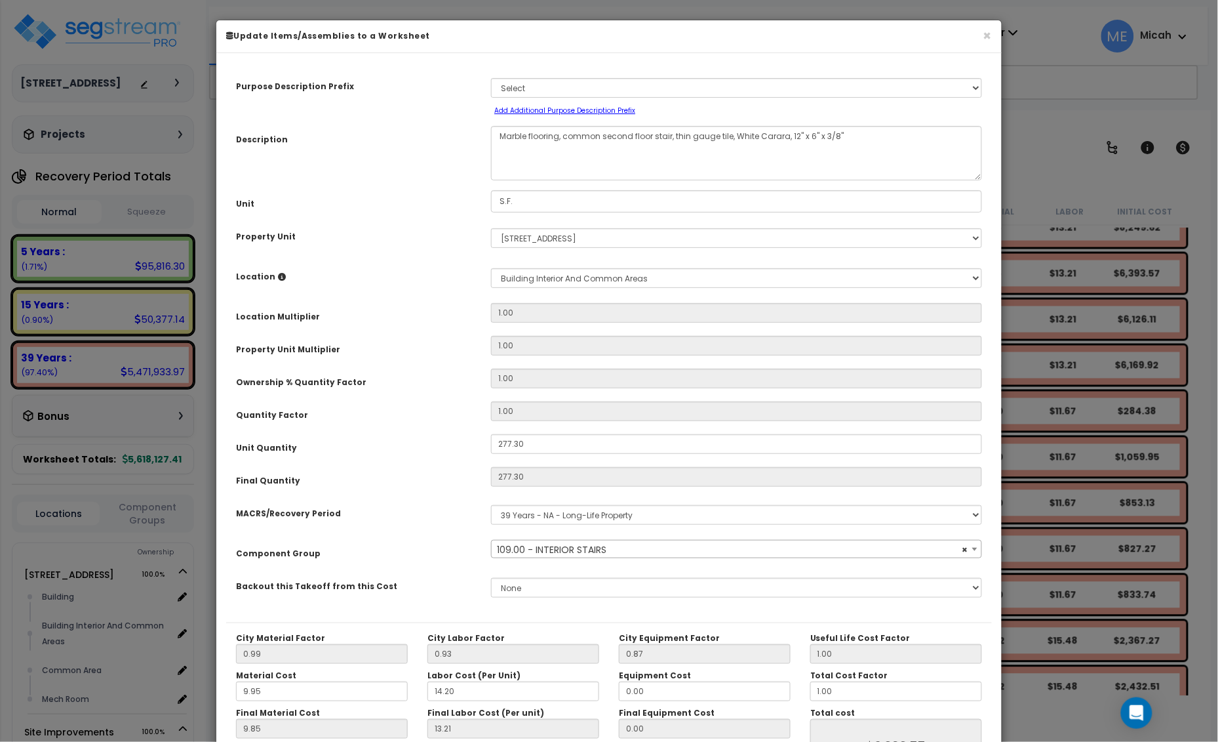
select select "56924"
drag, startPoint x: 671, startPoint y: 135, endPoint x: 563, endPoint y: 132, distance: 108.3
click at [563, 132] on textarea "Marble flooring, common second floor stair, thin gauge tile, White Carara, 12" …" at bounding box center [736, 153] width 491 height 54
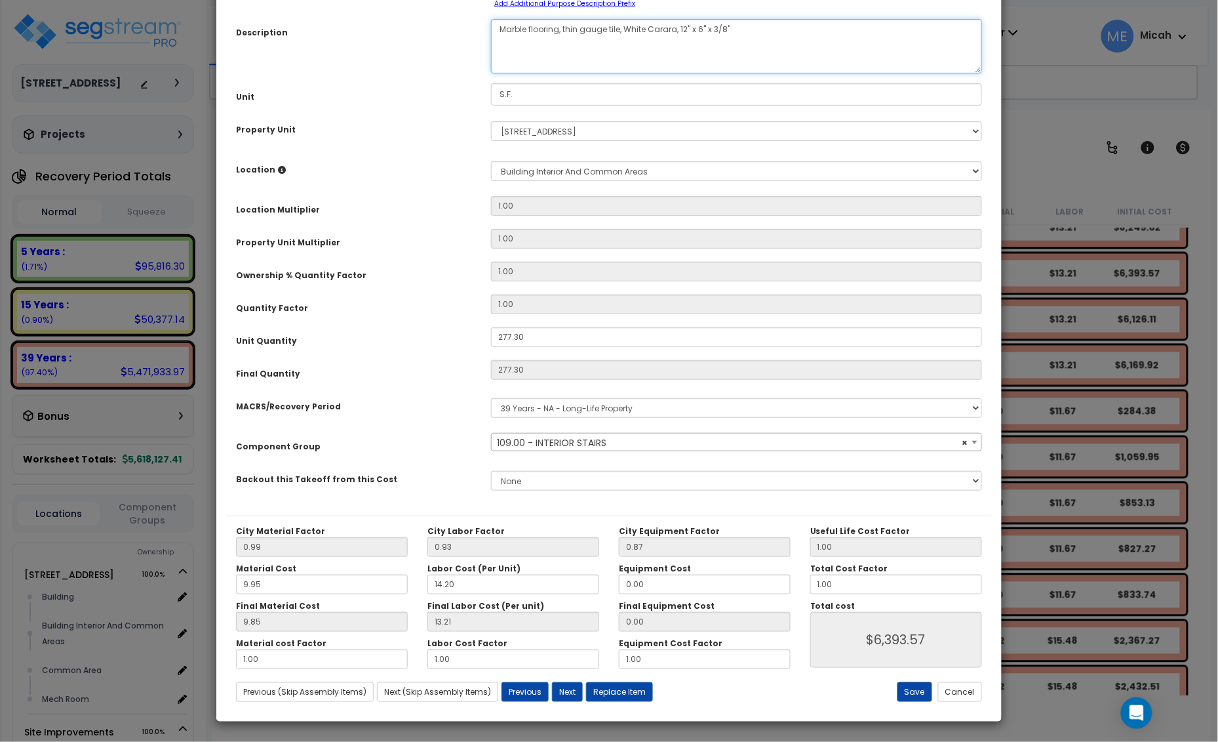
type textarea "Marble flooring, thin gauge tile, White Carara, 12" x 6" x 3/8""
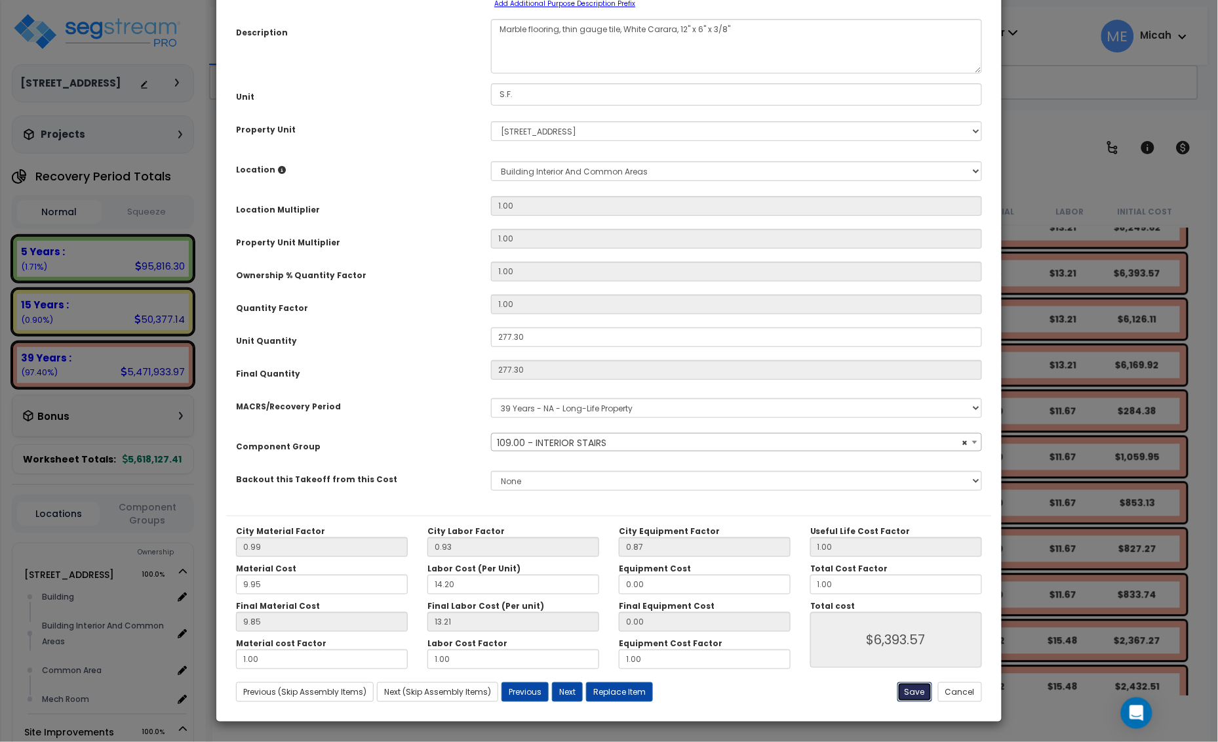
click at [902, 696] on button "Save" at bounding box center [915, 692] width 35 height 20
type input "6393.57"
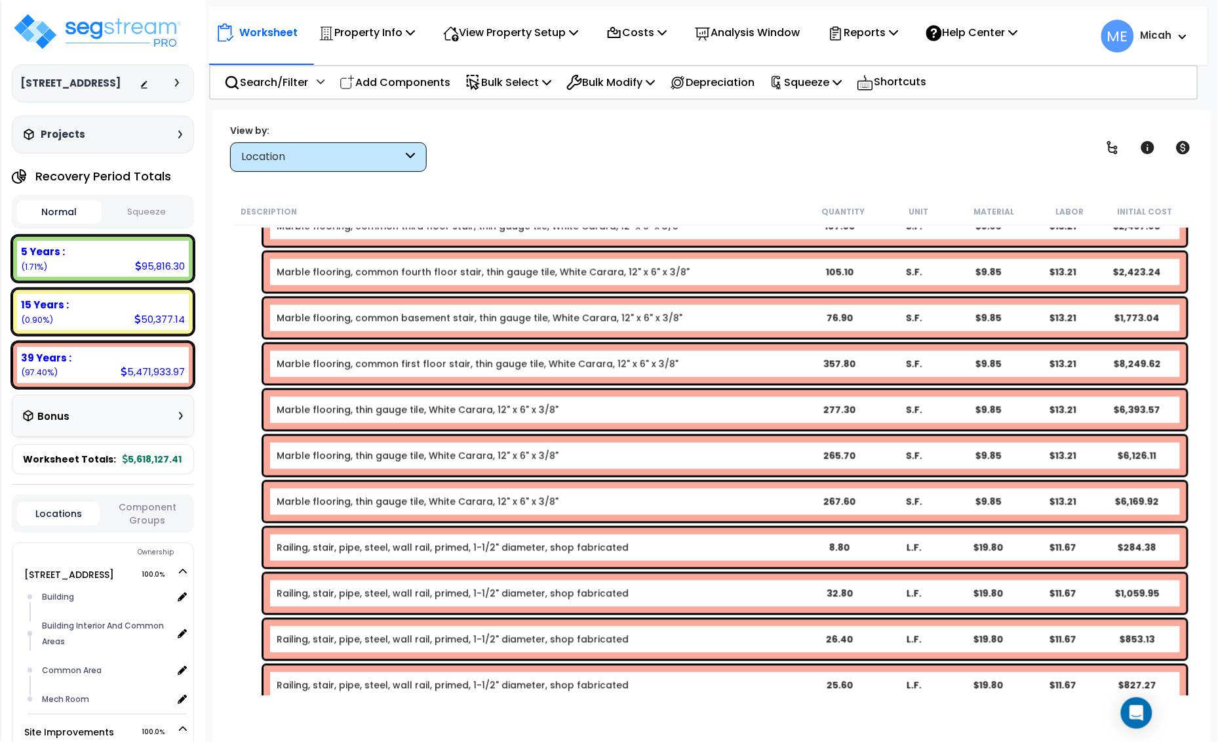
scroll to position [3886, 0]
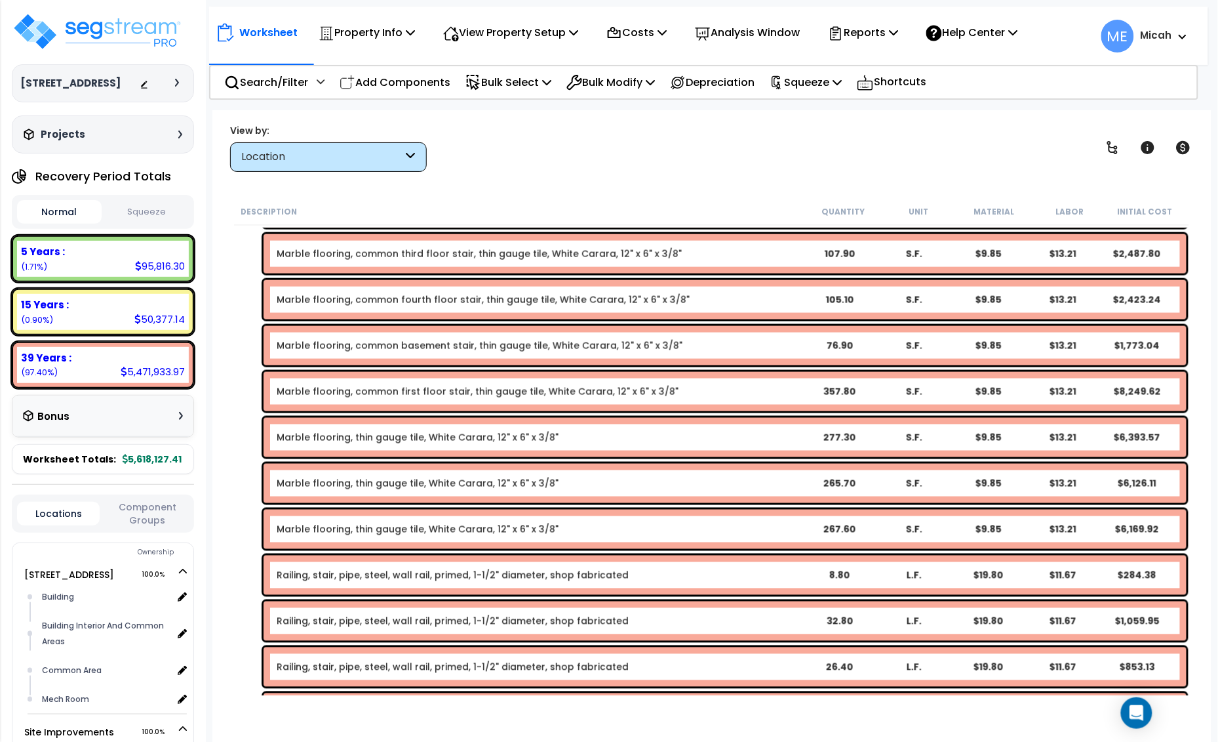
click at [371, 395] on link "Marble flooring, common first floor stair, thin gauge tile, White Carara, 12" x…" at bounding box center [478, 391] width 402 height 13
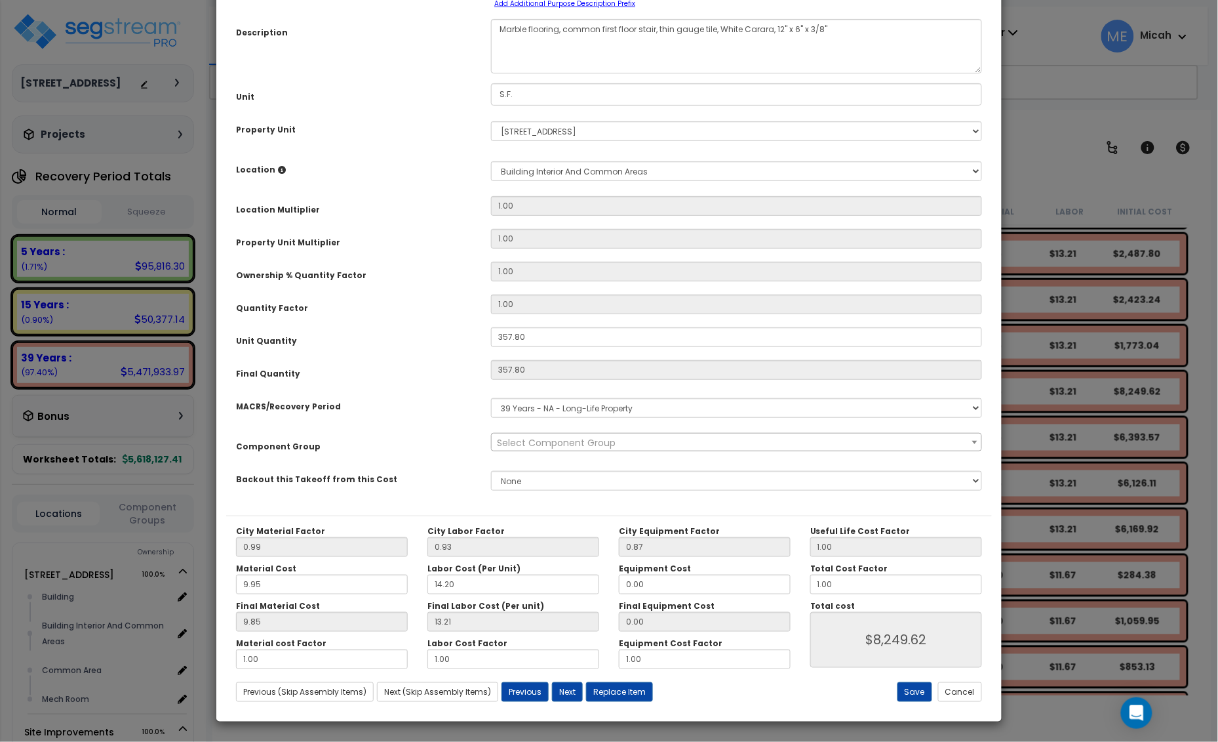
scroll to position [0, 0]
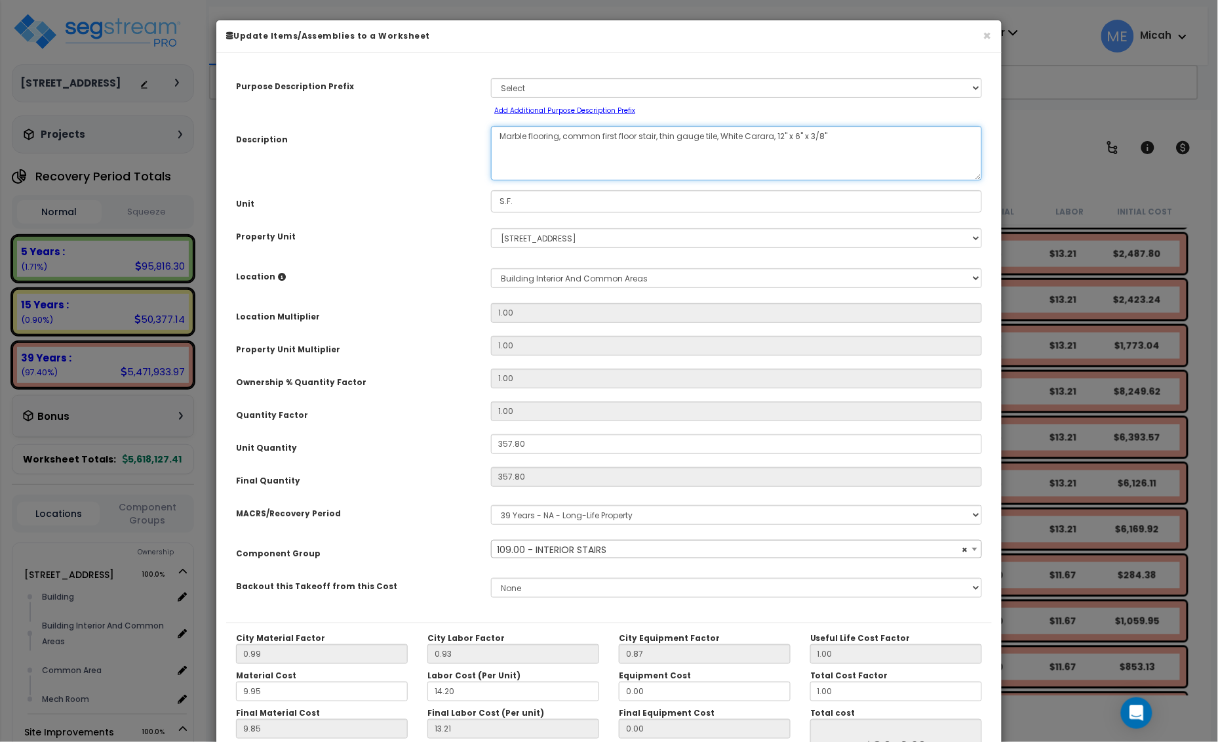
select select "56924"
drag, startPoint x: 658, startPoint y: 140, endPoint x: 562, endPoint y: 148, distance: 96.1
click at [562, 148] on textarea "Marble flooring, common first floor stair, thin gauge tile, White Carara, 12" x…" at bounding box center [736, 153] width 491 height 54
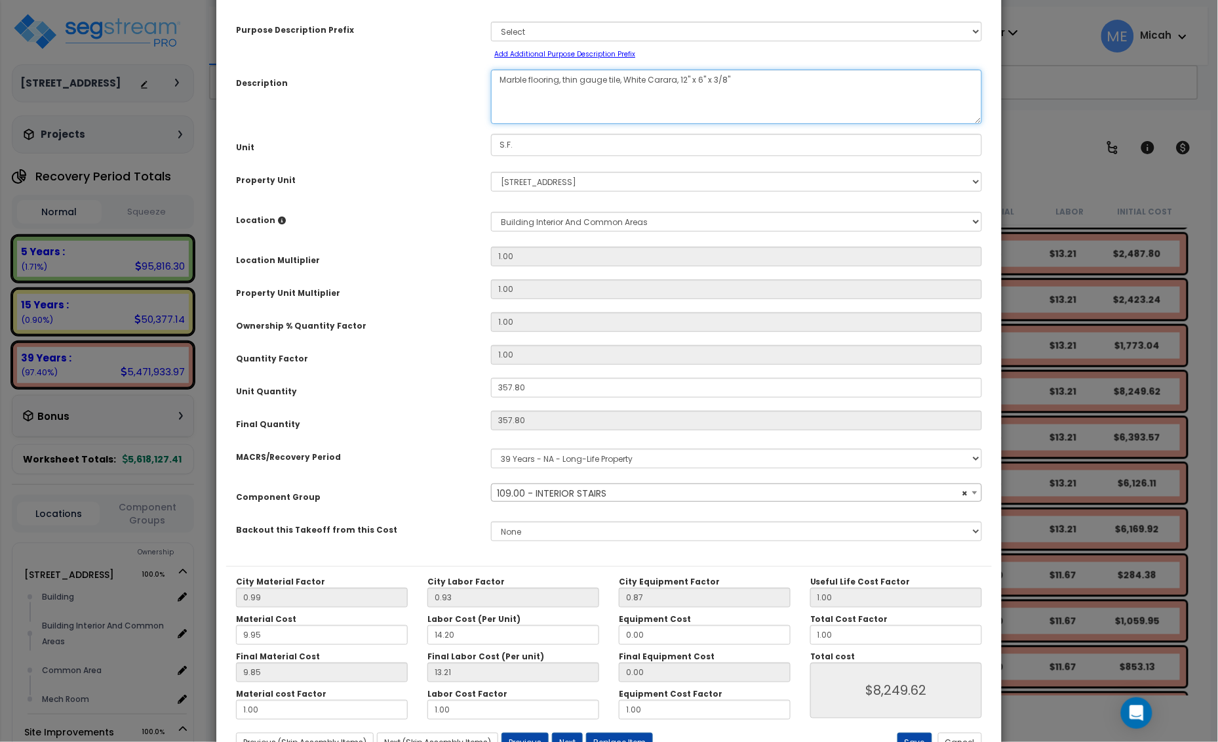
scroll to position [107, 0]
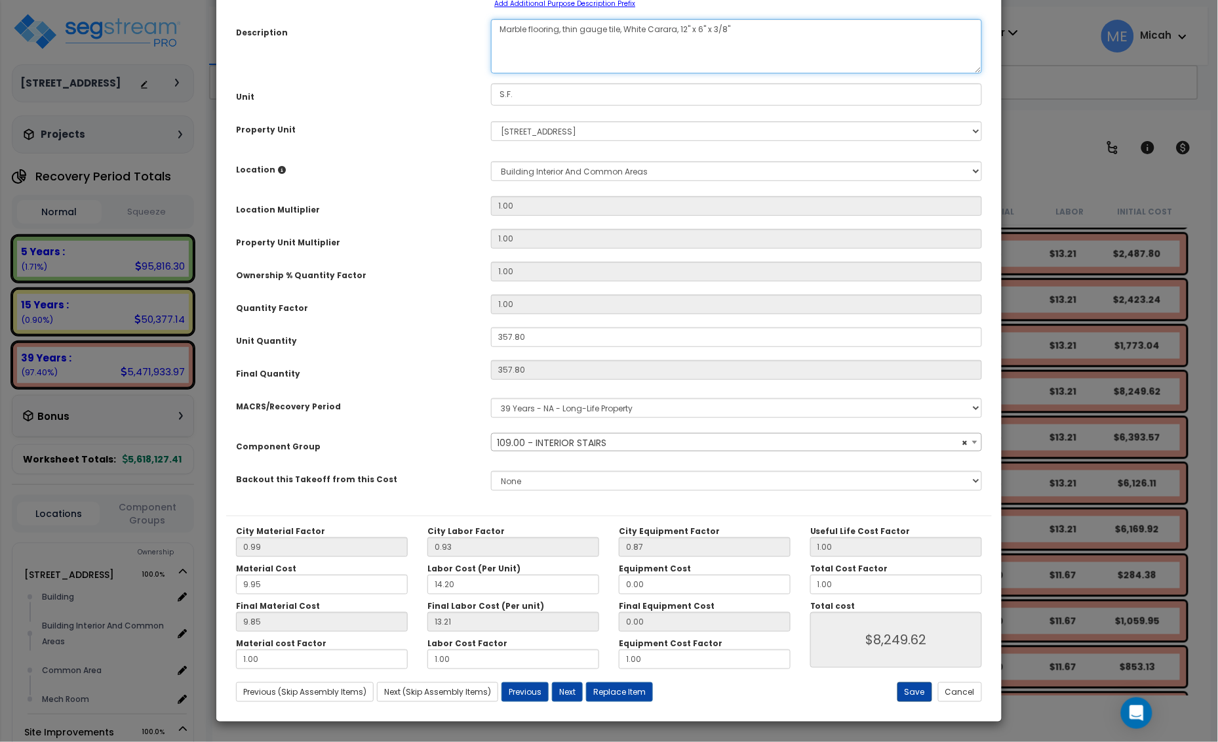
type textarea "Marble flooring, thin gauge tile, White Carara, 12" x 6" x 3/8""
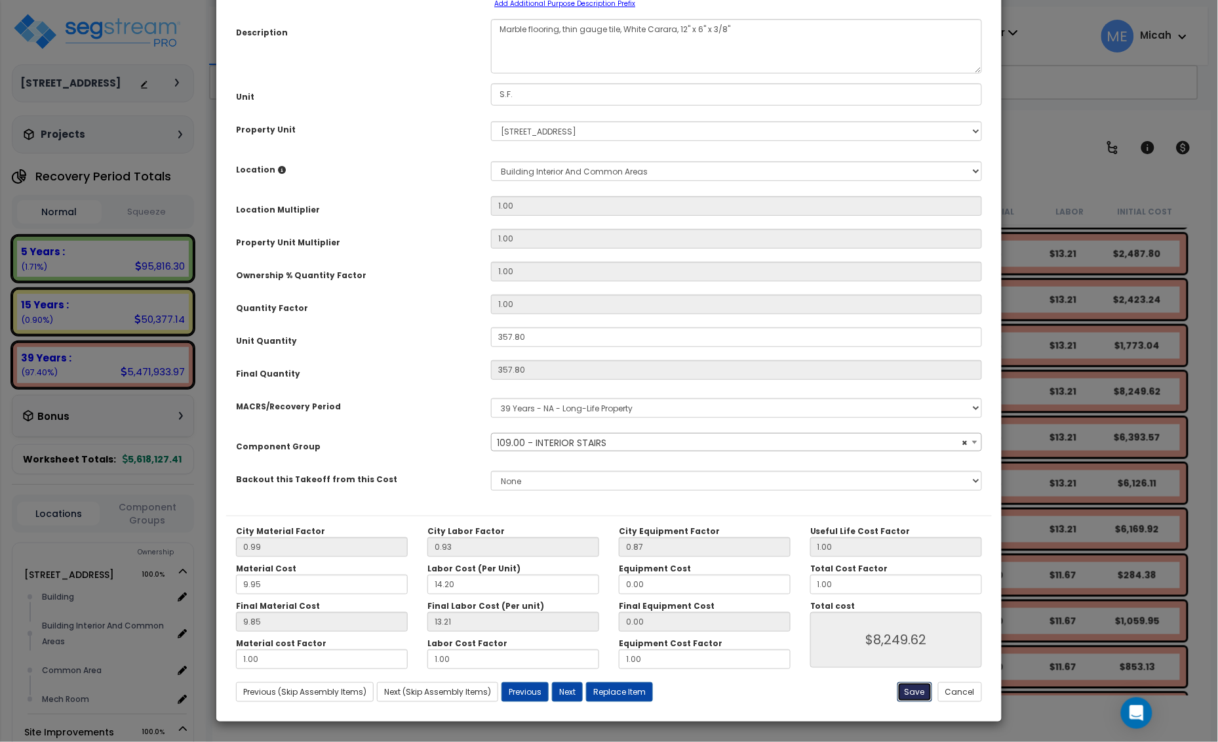
click at [914, 694] on button "Save" at bounding box center [915, 692] width 35 height 20
type input "8249.62"
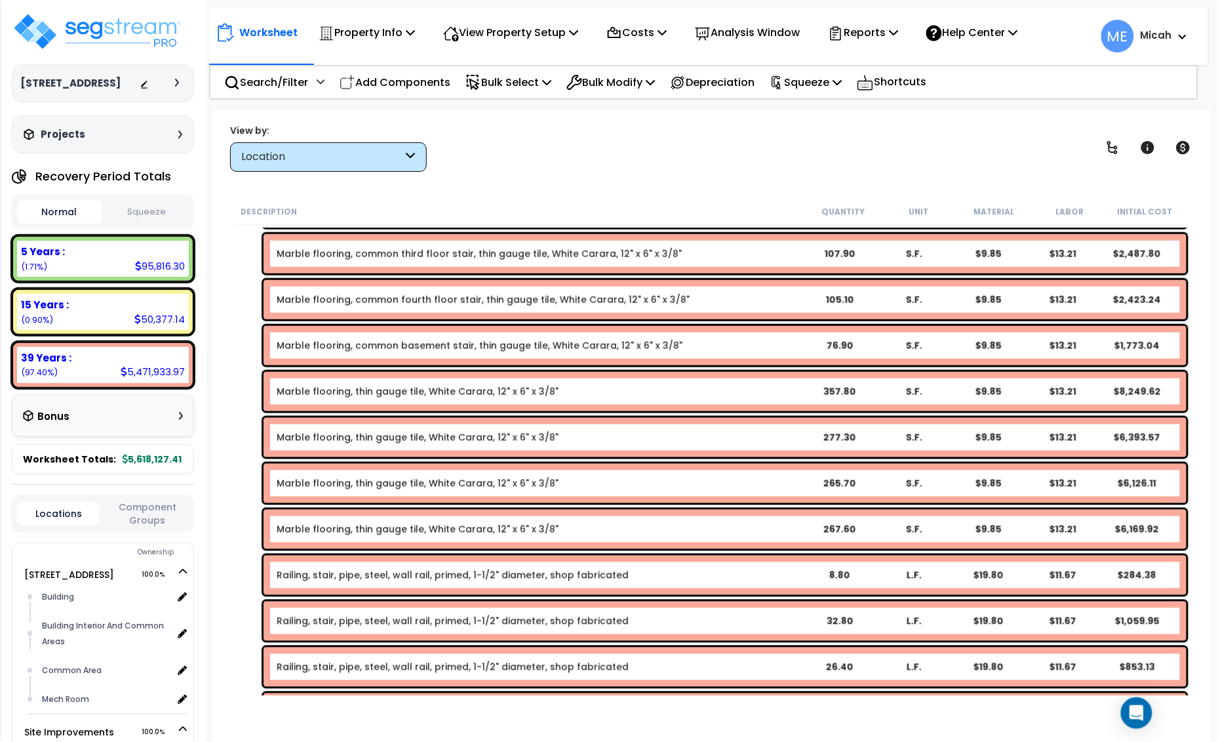
click at [364, 346] on link "Marble flooring, common basement stair, thin gauge tile, White Carara, 12" x 6"…" at bounding box center [480, 345] width 406 height 13
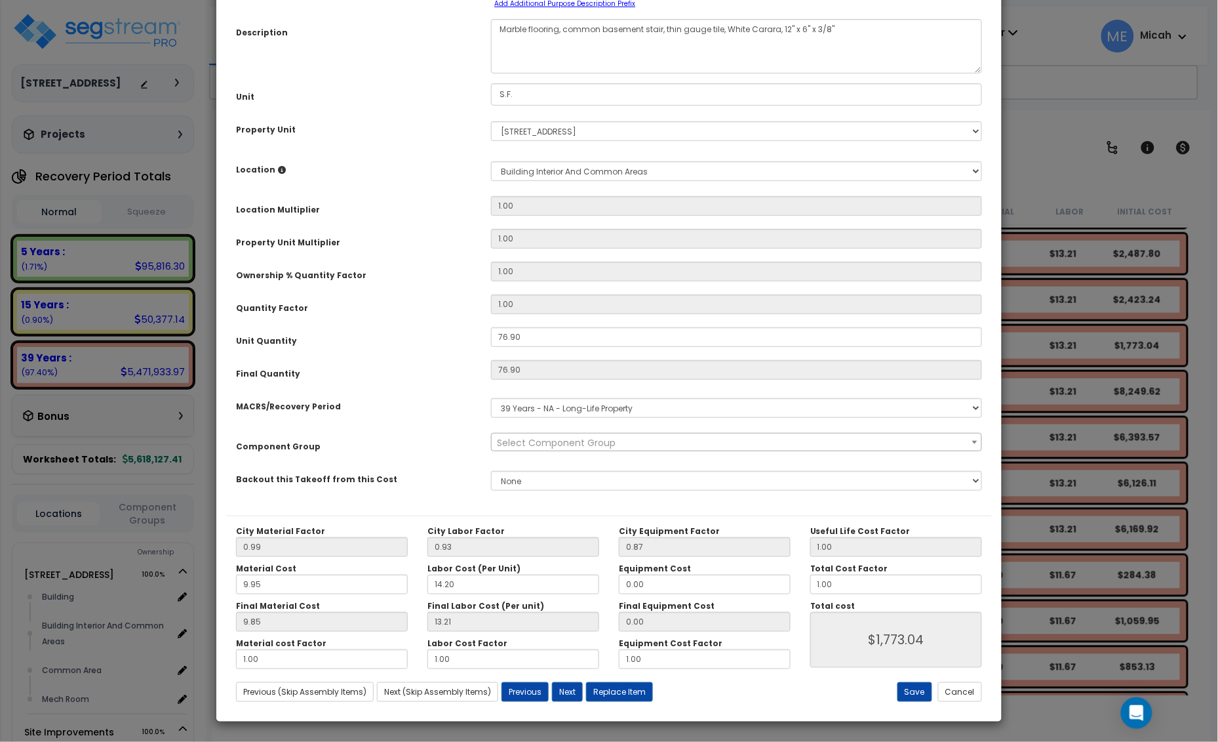
scroll to position [0, 0]
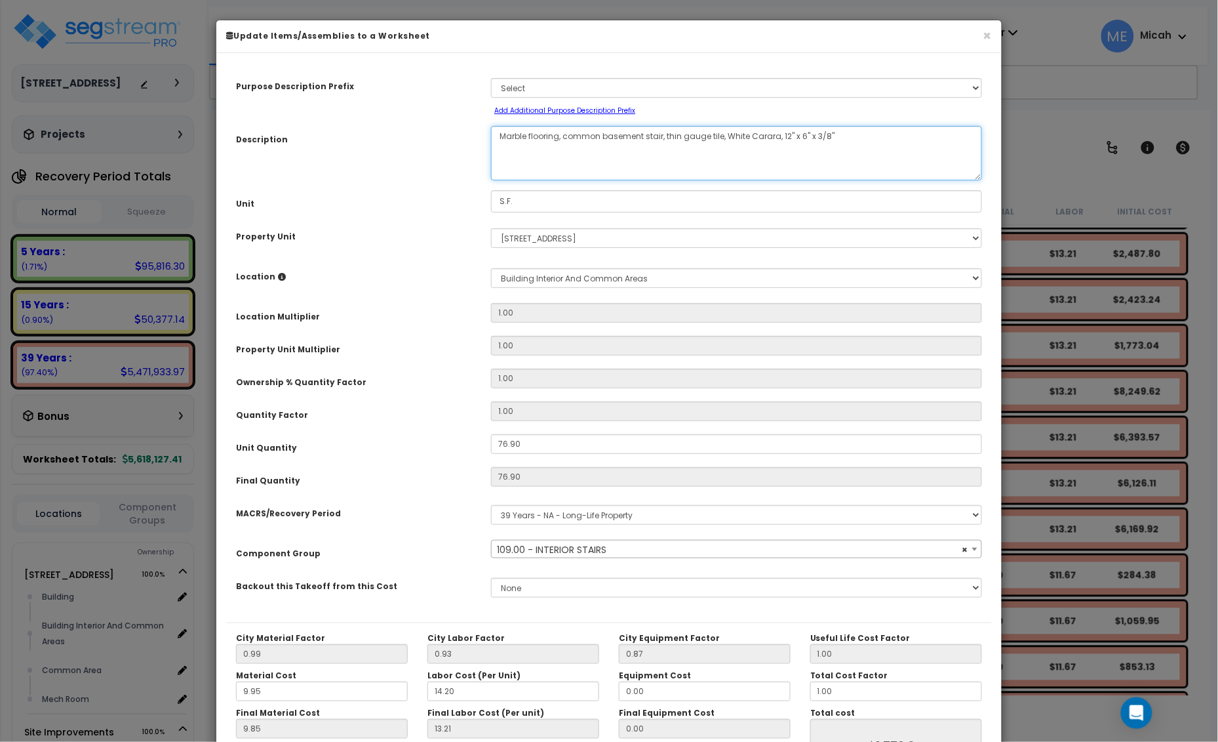
drag, startPoint x: 664, startPoint y: 135, endPoint x: 562, endPoint y: 138, distance: 101.7
click at [562, 138] on textarea "Marble flooring, common basement stair, thin gauge tile, White Carara, 12" x 6"…" at bounding box center [736, 153] width 491 height 54
select select "56924"
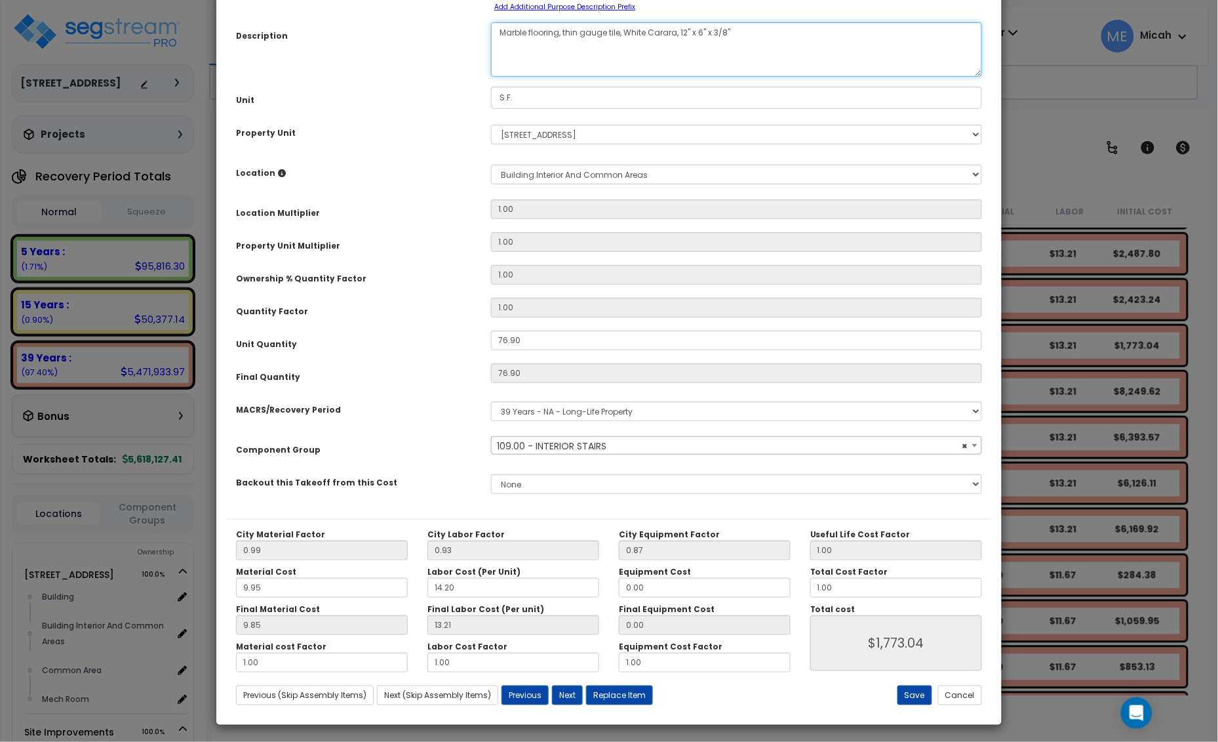
scroll to position [107, 0]
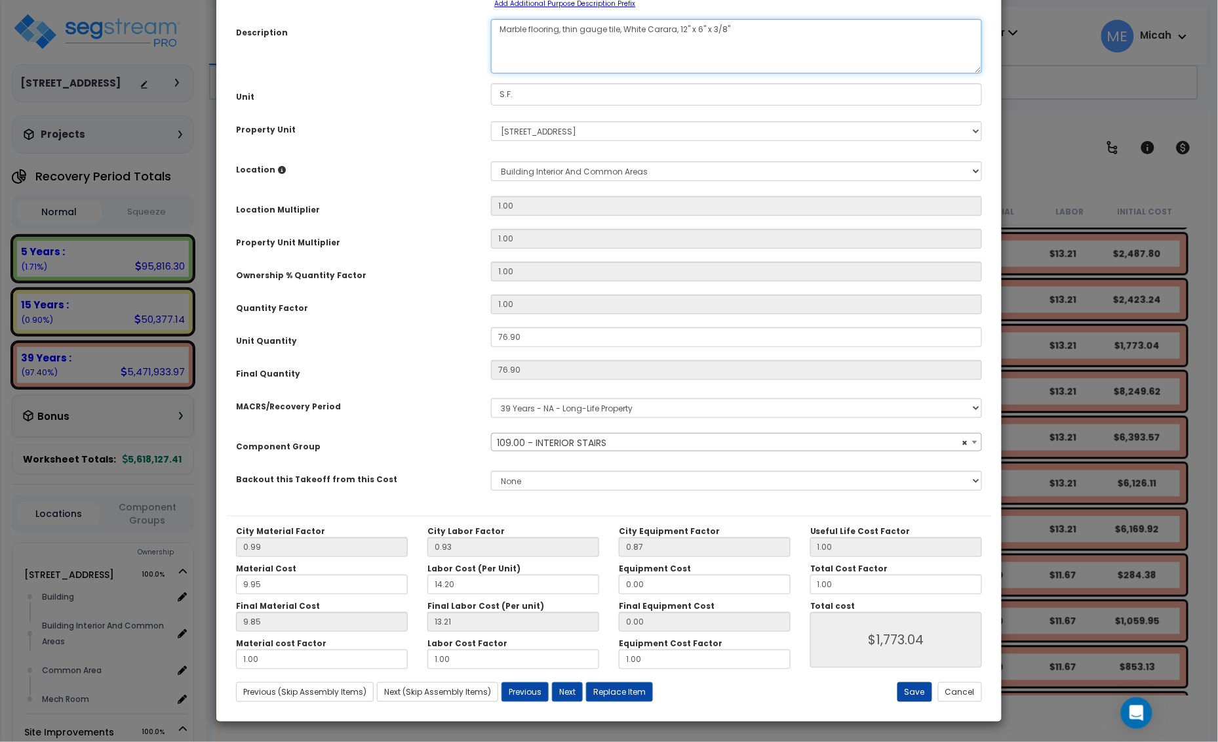
type textarea "Marble flooring, thin gauge tile, White Carara, 12" x 6" x 3/8""
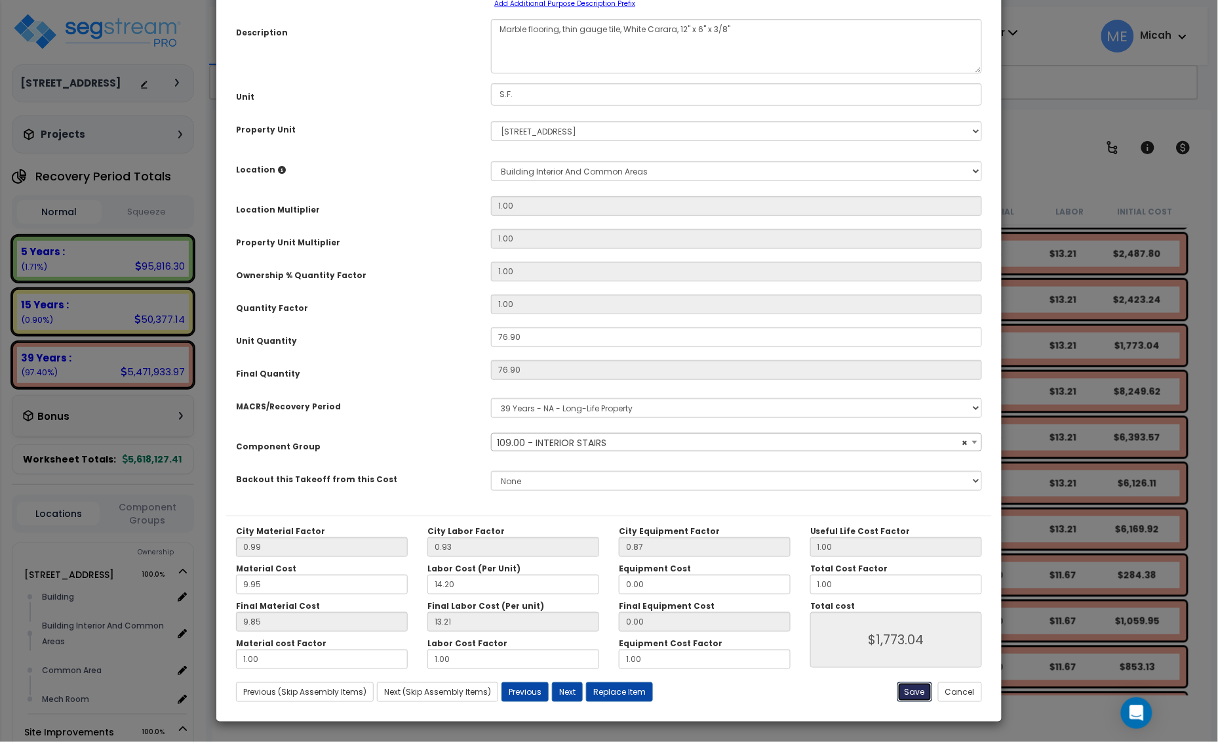
click at [914, 687] on button "Save" at bounding box center [915, 692] width 35 height 20
type input "1773.04"
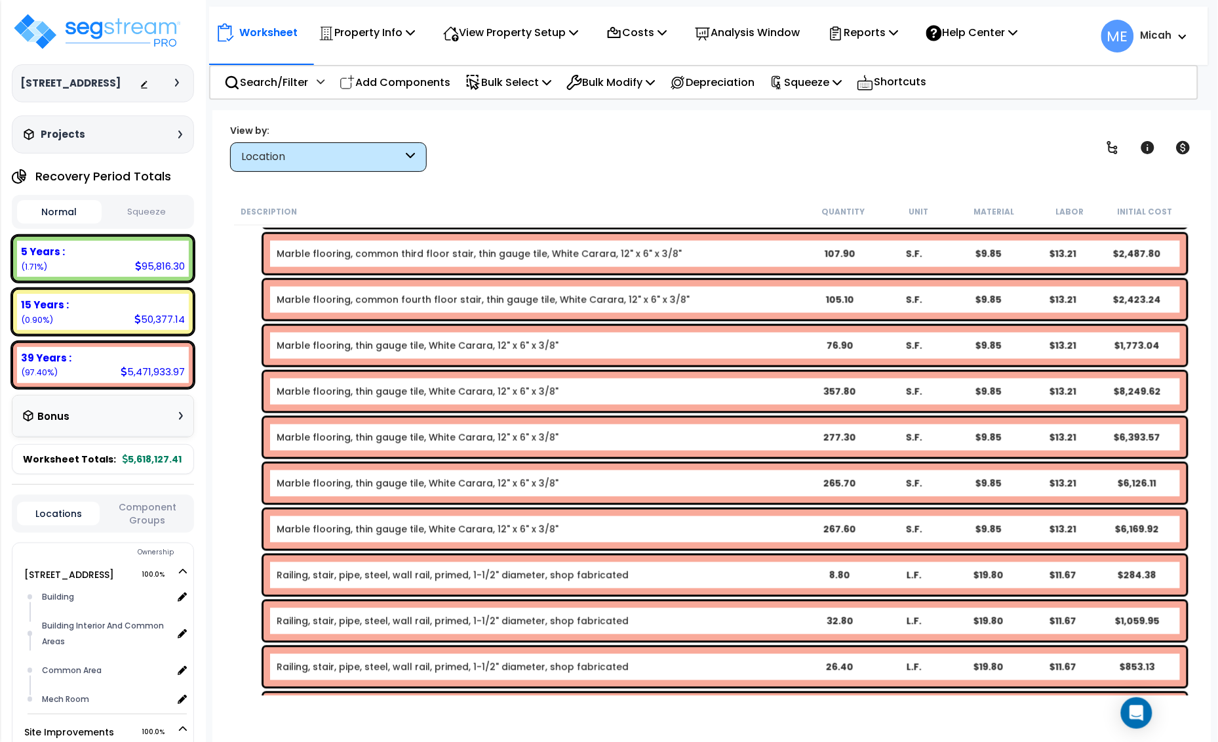
click at [418, 300] on link "Marble flooring, common fourth floor stair, thin gauge tile, White Carara, 12" …" at bounding box center [483, 299] width 413 height 13
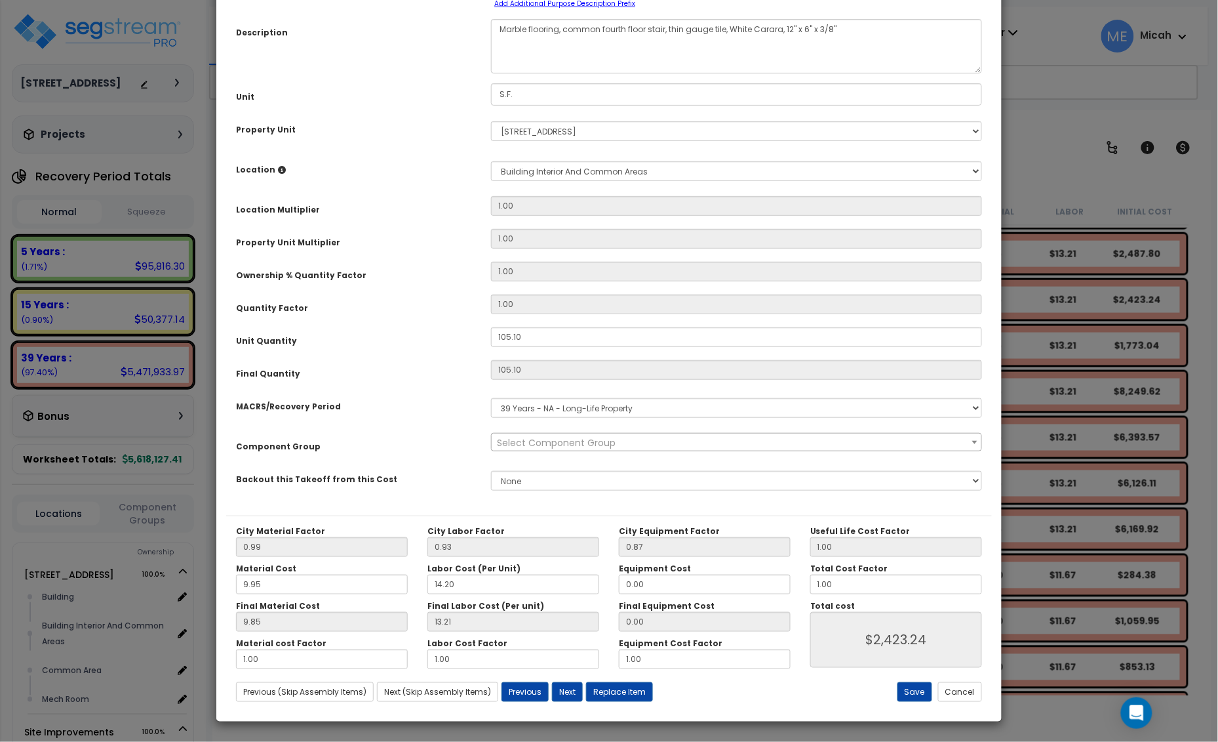
scroll to position [0, 0]
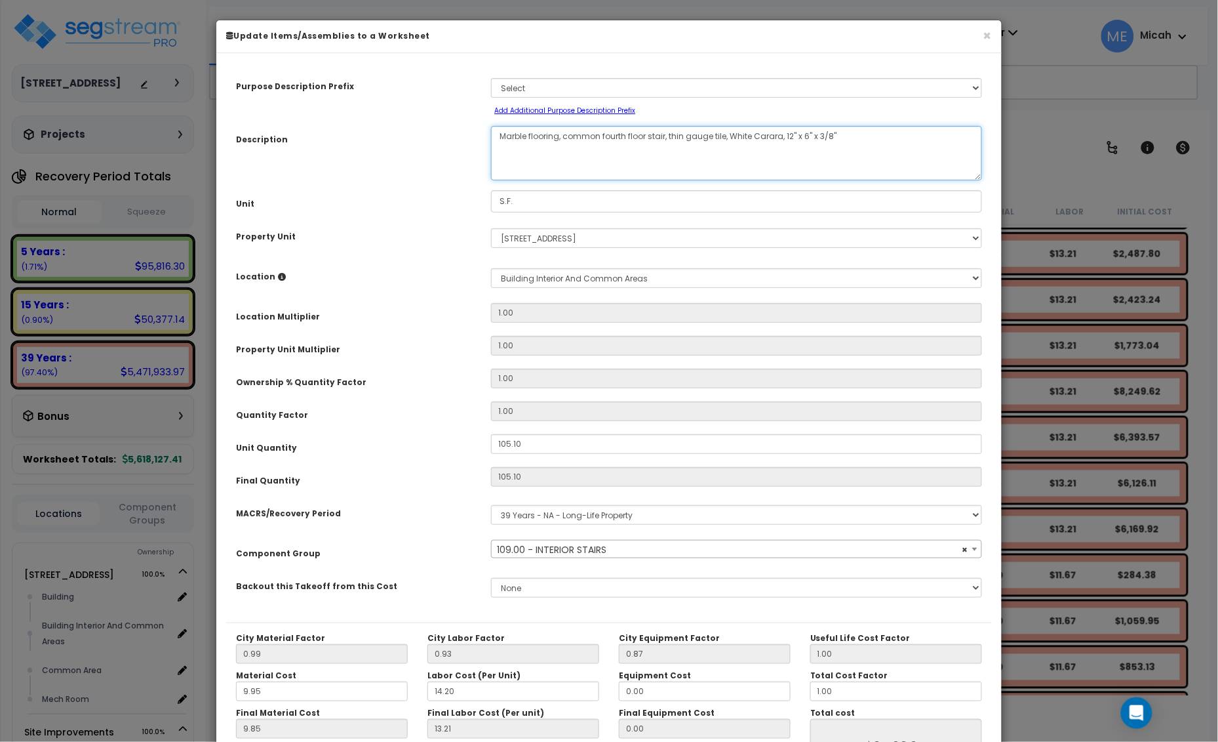
select select "56924"
drag, startPoint x: 666, startPoint y: 136, endPoint x: 564, endPoint y: 136, distance: 102.3
click at [564, 136] on textarea "Marble flooring, common fourth floor stair, thin gauge tile, White Carara, 12" …" at bounding box center [736, 153] width 491 height 54
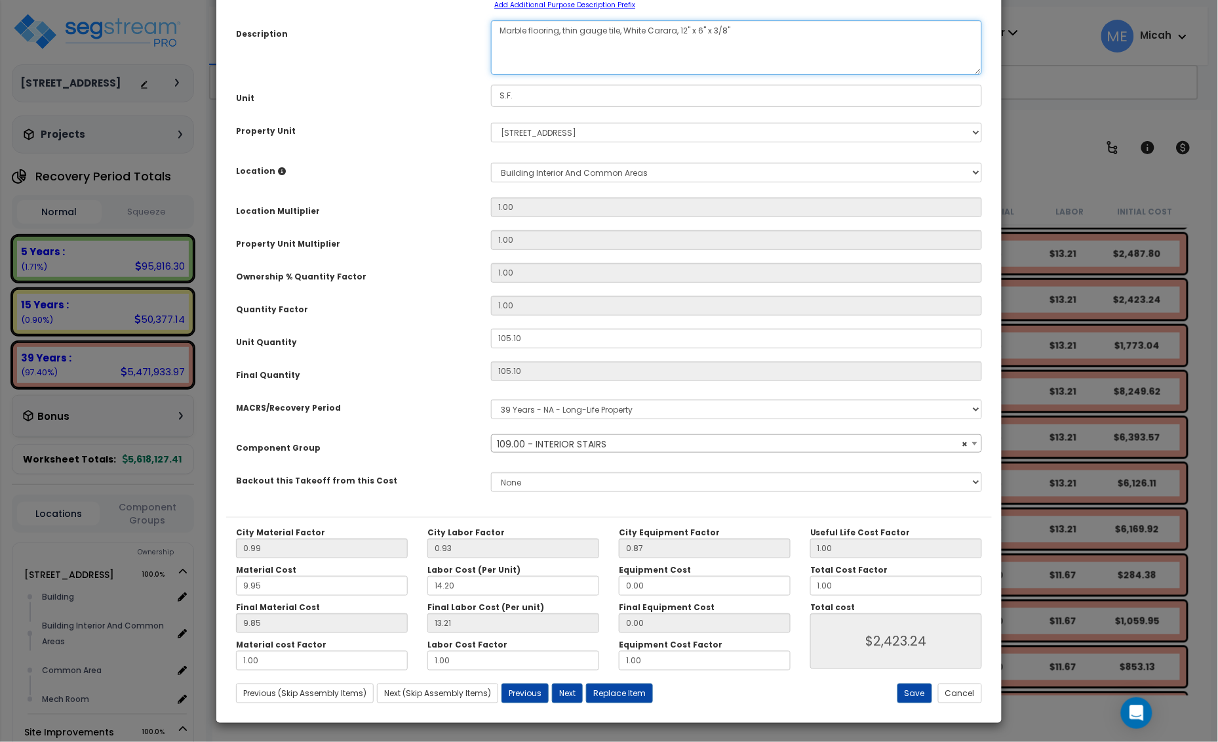
scroll to position [107, 0]
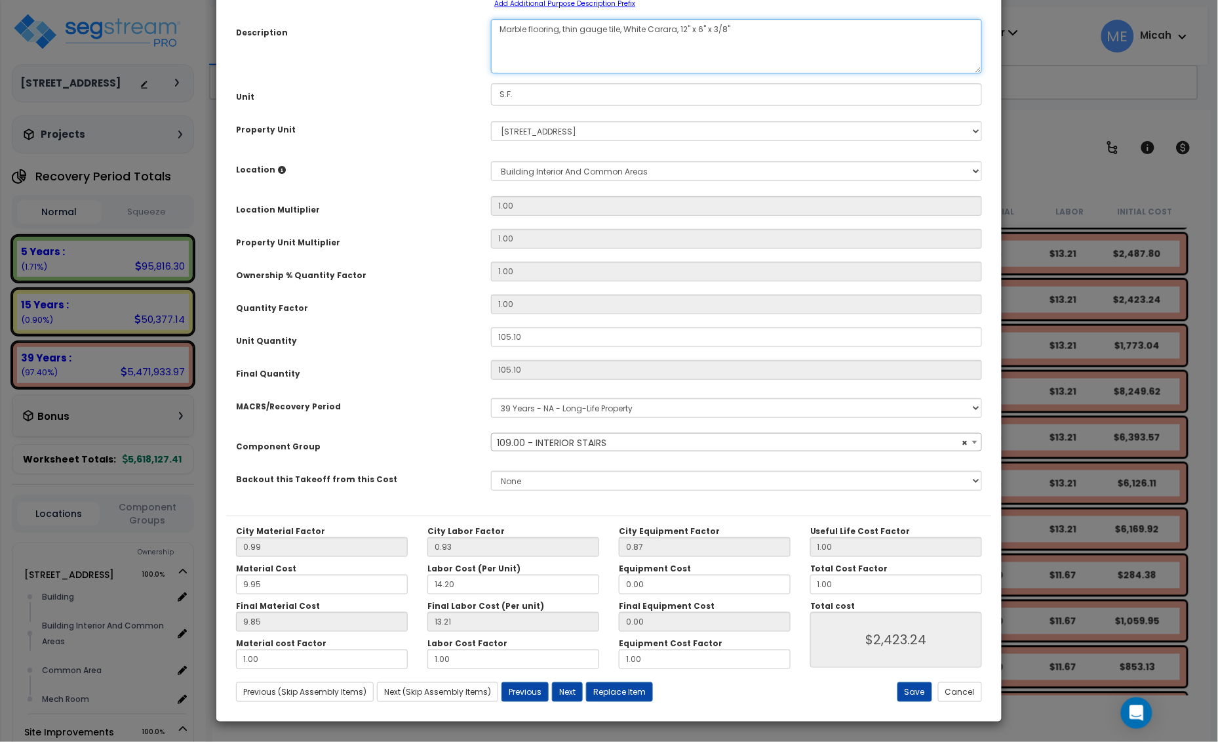
type textarea "Marble flooring, thin gauge tile, White Carara, 12" x 6" x 3/8""
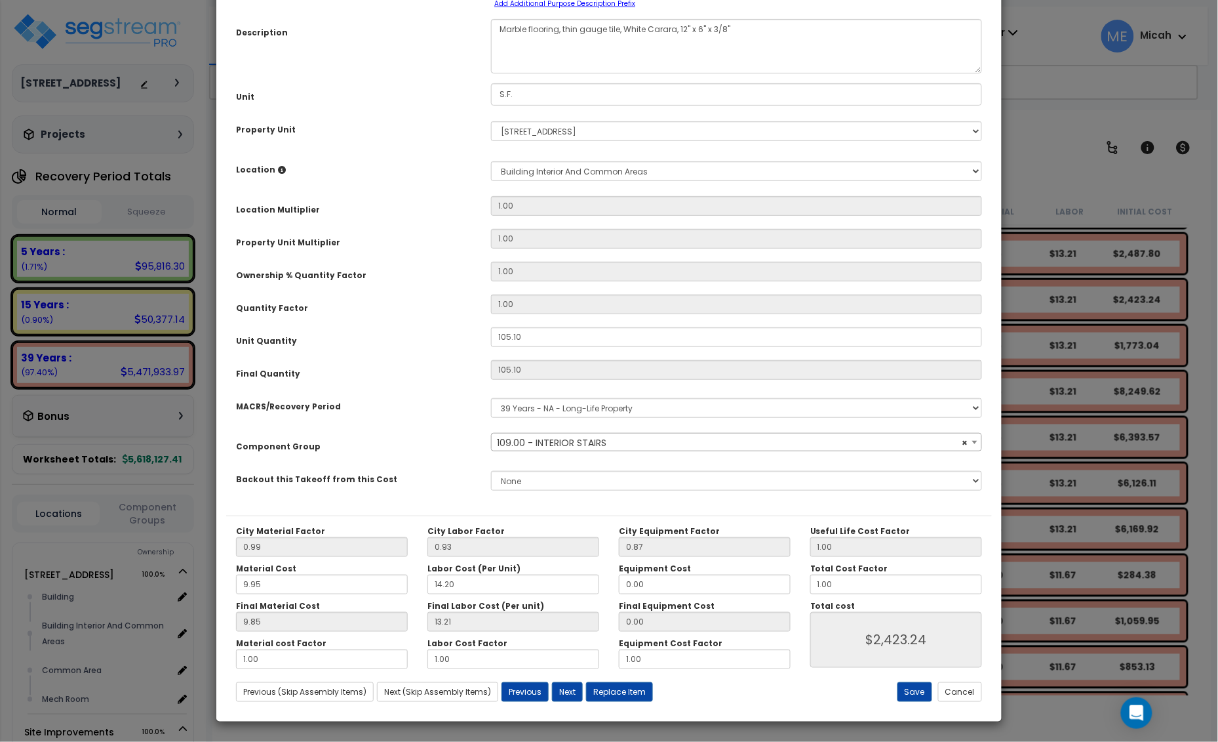
click at [918, 703] on div "City Material Factor 0.99 City Labor Factor 0.93 City Equipment Factor 0.87 Mat…" at bounding box center [609, 613] width 766 height 196
click at [910, 692] on button "Save" at bounding box center [915, 692] width 35 height 20
type input "2423.24"
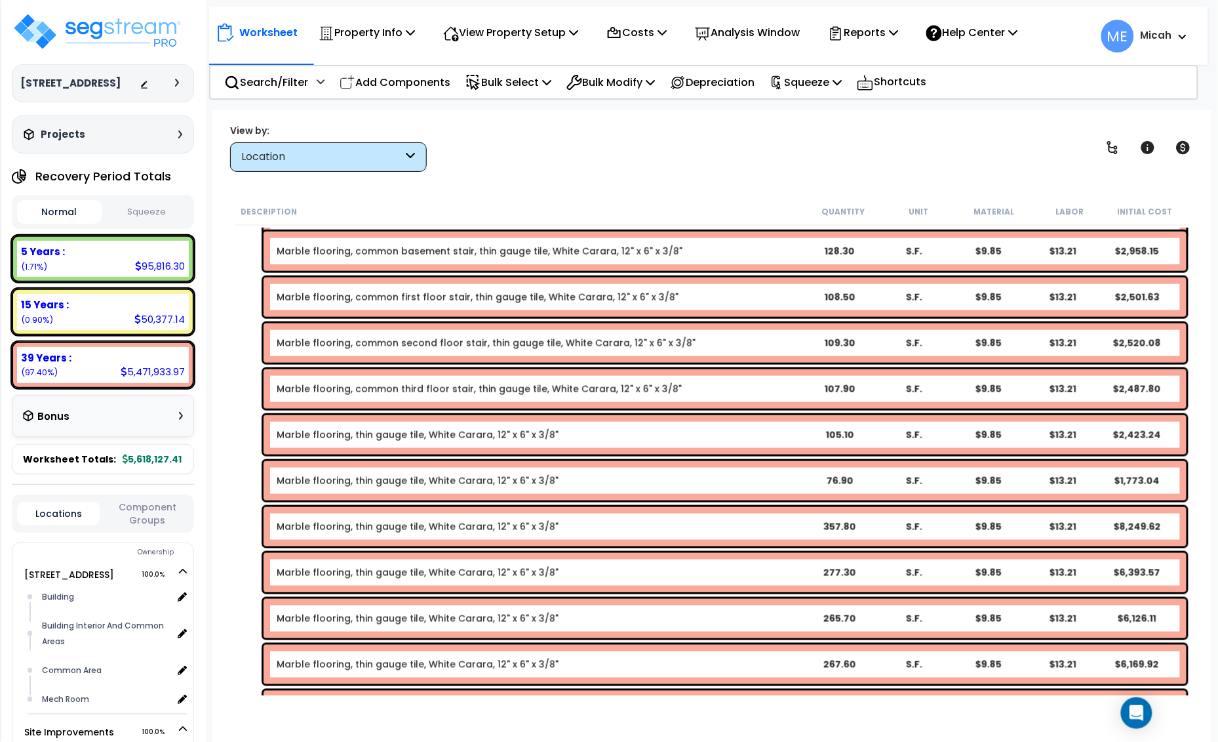
scroll to position [3722, 0]
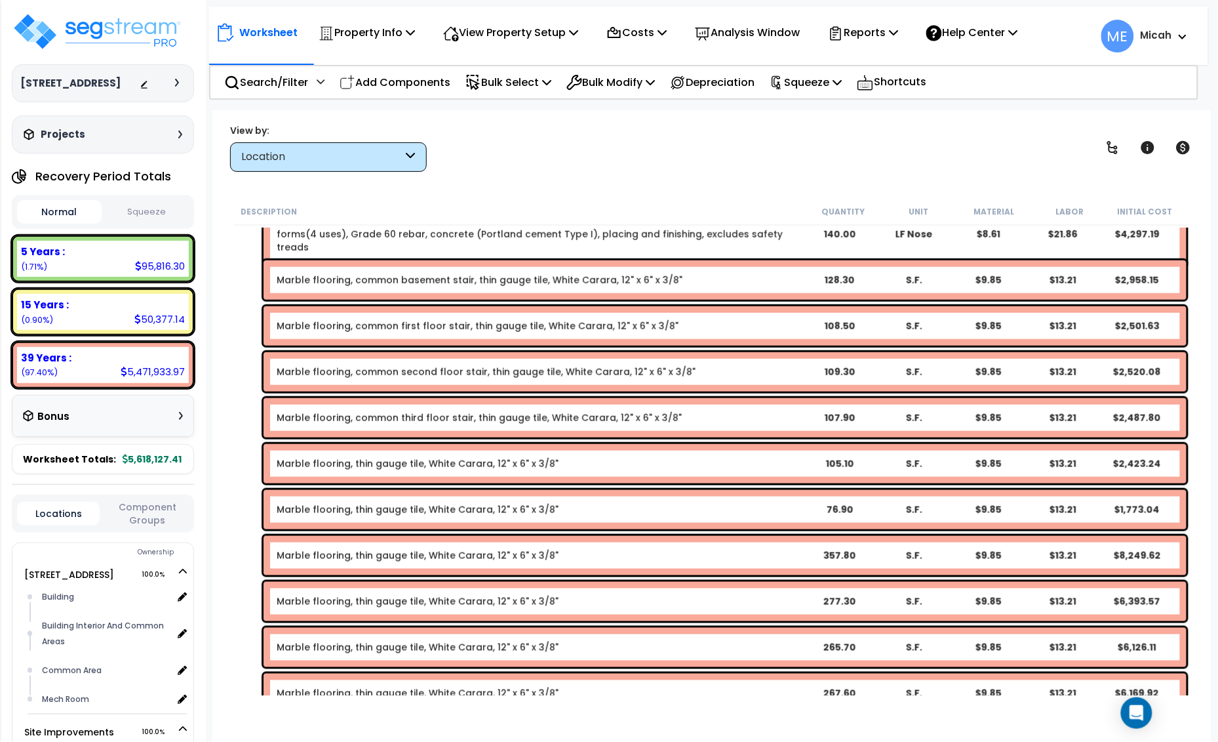
click at [407, 421] on link "Marble flooring, common third floor stair, thin gauge tile, White Carara, 12" x…" at bounding box center [479, 417] width 405 height 13
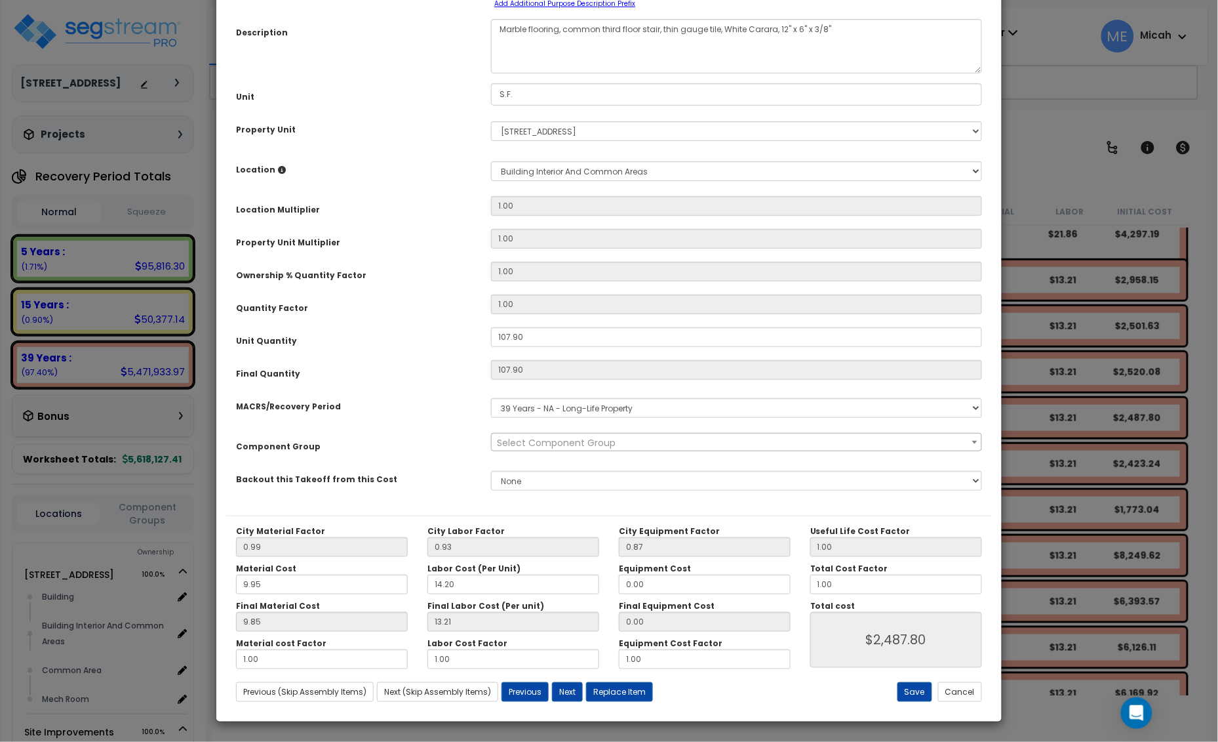
scroll to position [0, 0]
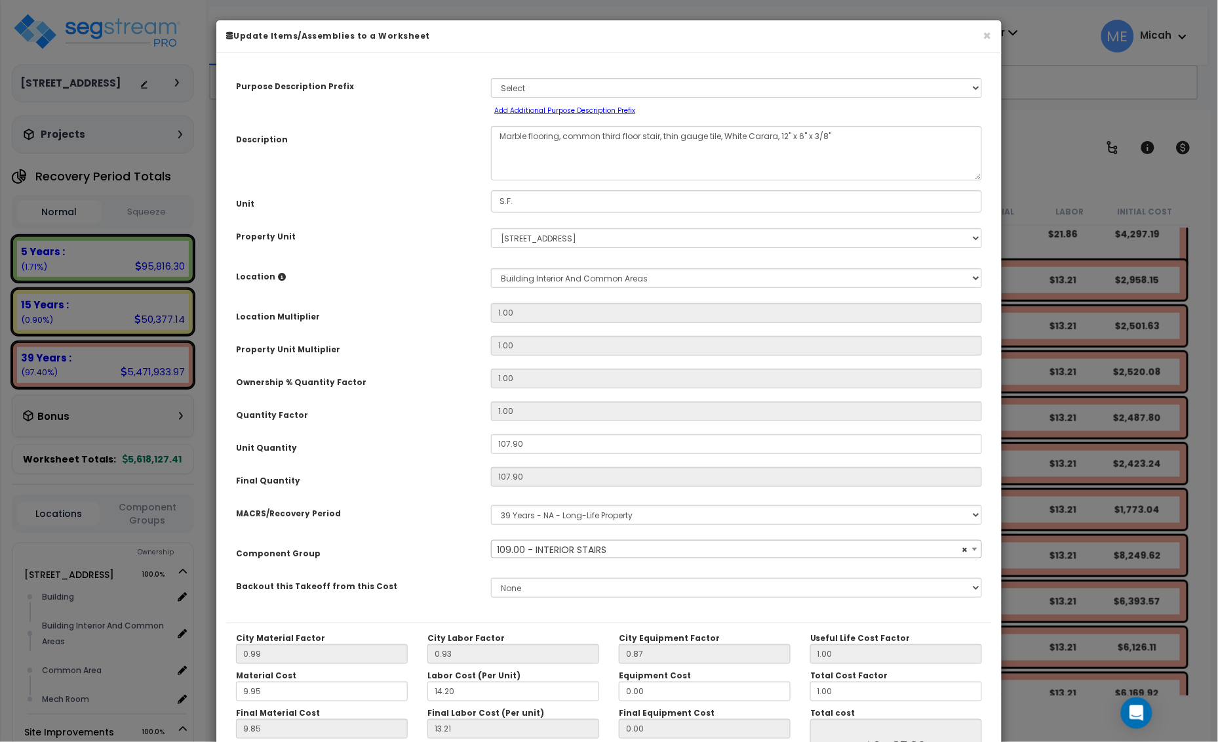
select select "56924"
drag, startPoint x: 660, startPoint y: 136, endPoint x: 564, endPoint y: 146, distance: 97.0
click at [564, 146] on textarea "Marble flooring, common third floor stair, thin gauge tile, White Carara, 12" x…" at bounding box center [736, 153] width 491 height 54
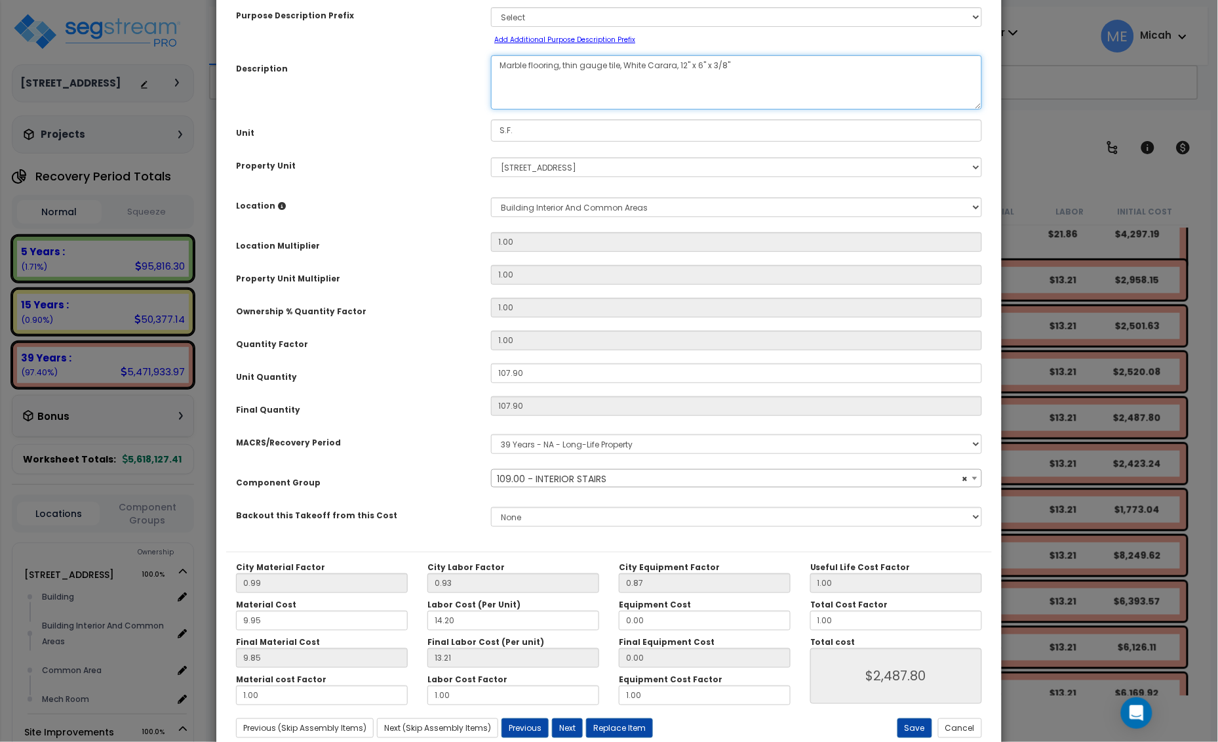
scroll to position [107, 0]
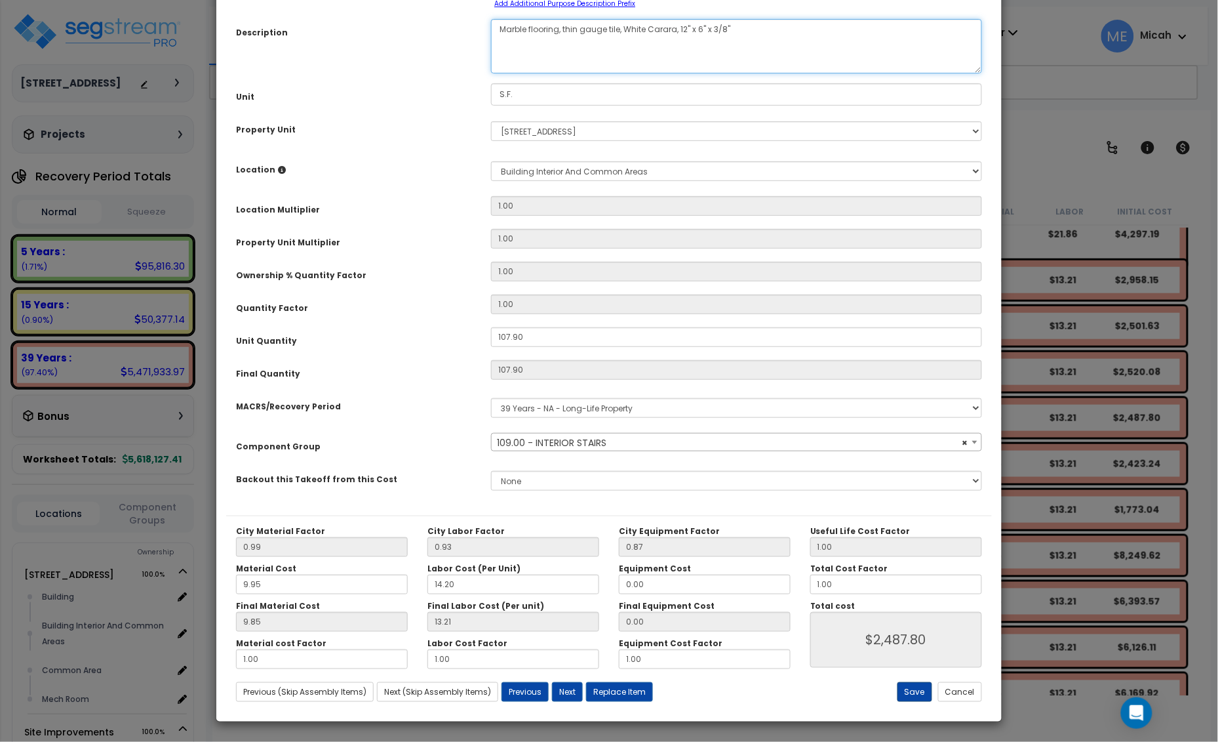
type textarea "Marble flooring, thin gauge tile, White Carara, 12" x 6" x 3/8""
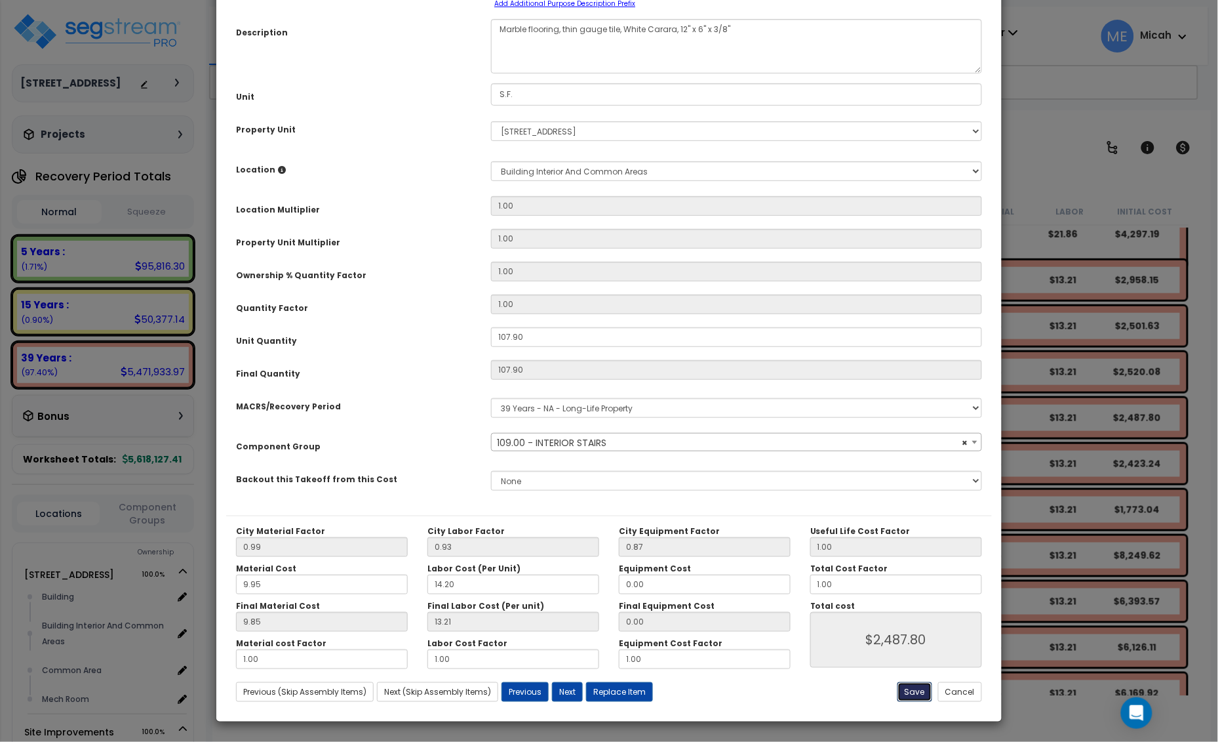
click at [913, 692] on button "Save" at bounding box center [915, 692] width 35 height 20
type input "2487.80"
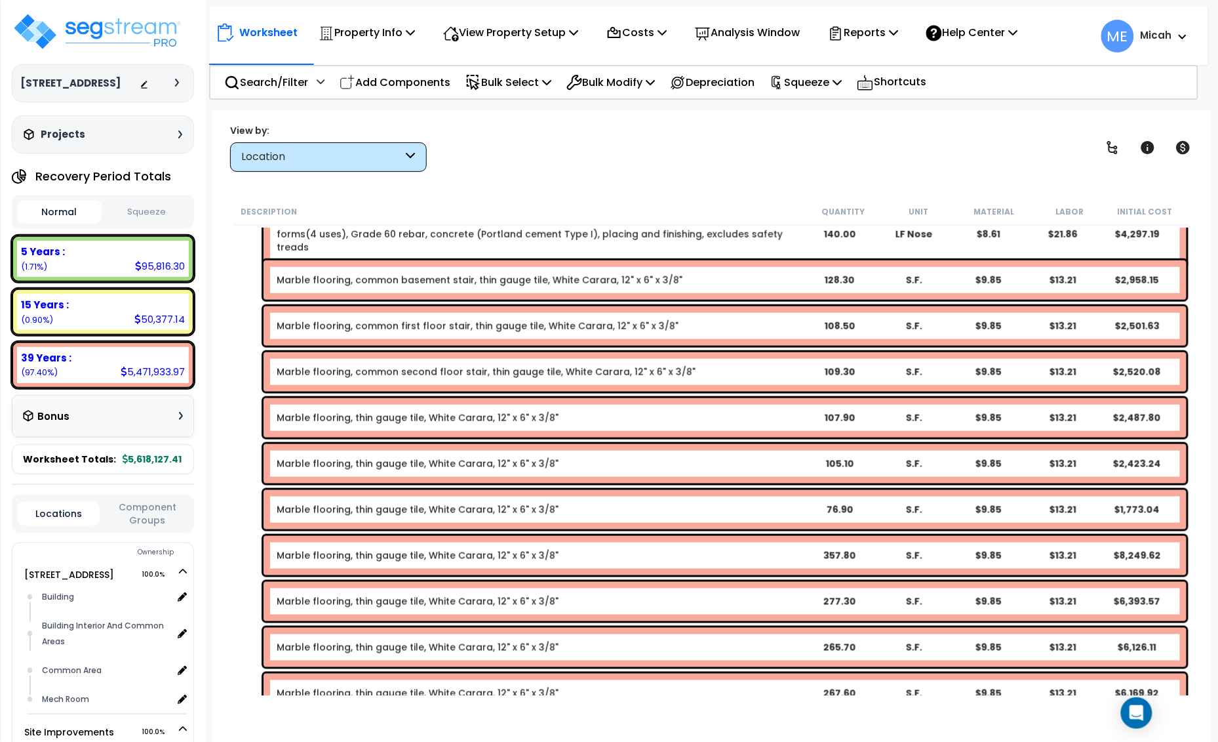
click at [411, 374] on link "Marble flooring, common second floor stair, thin gauge tile, White Carara, 12" …" at bounding box center [486, 371] width 419 height 13
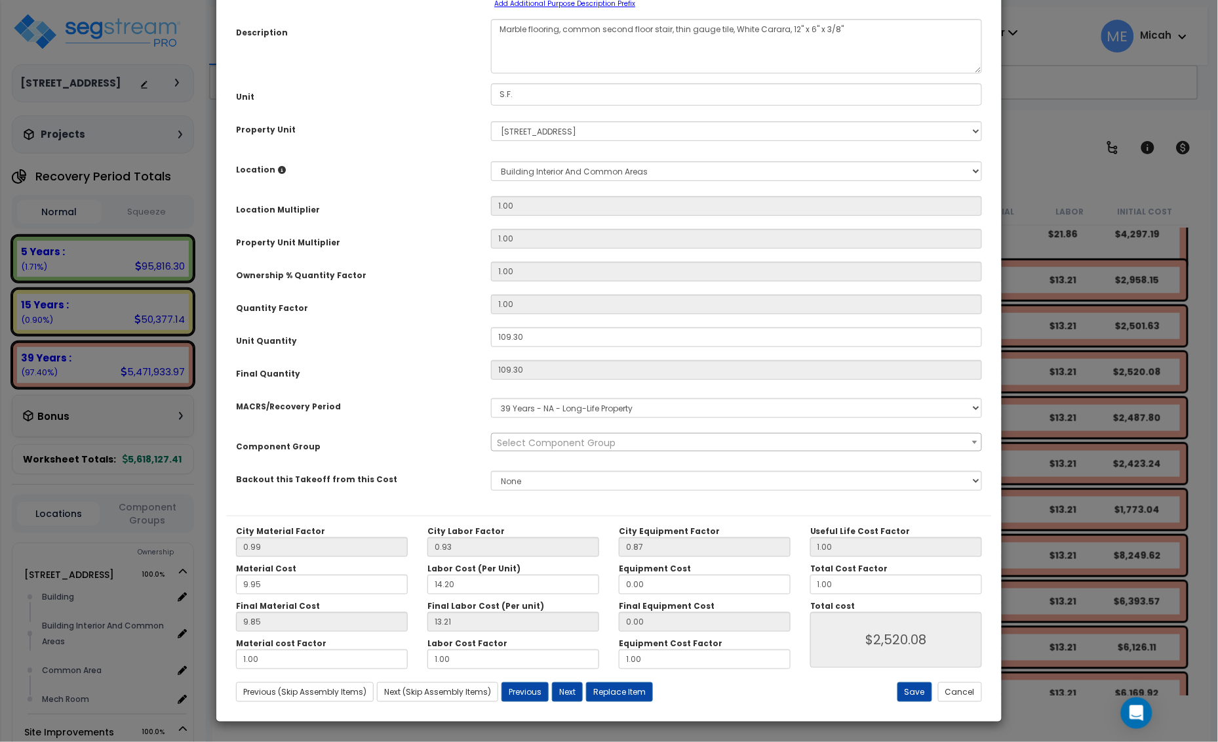
scroll to position [0, 0]
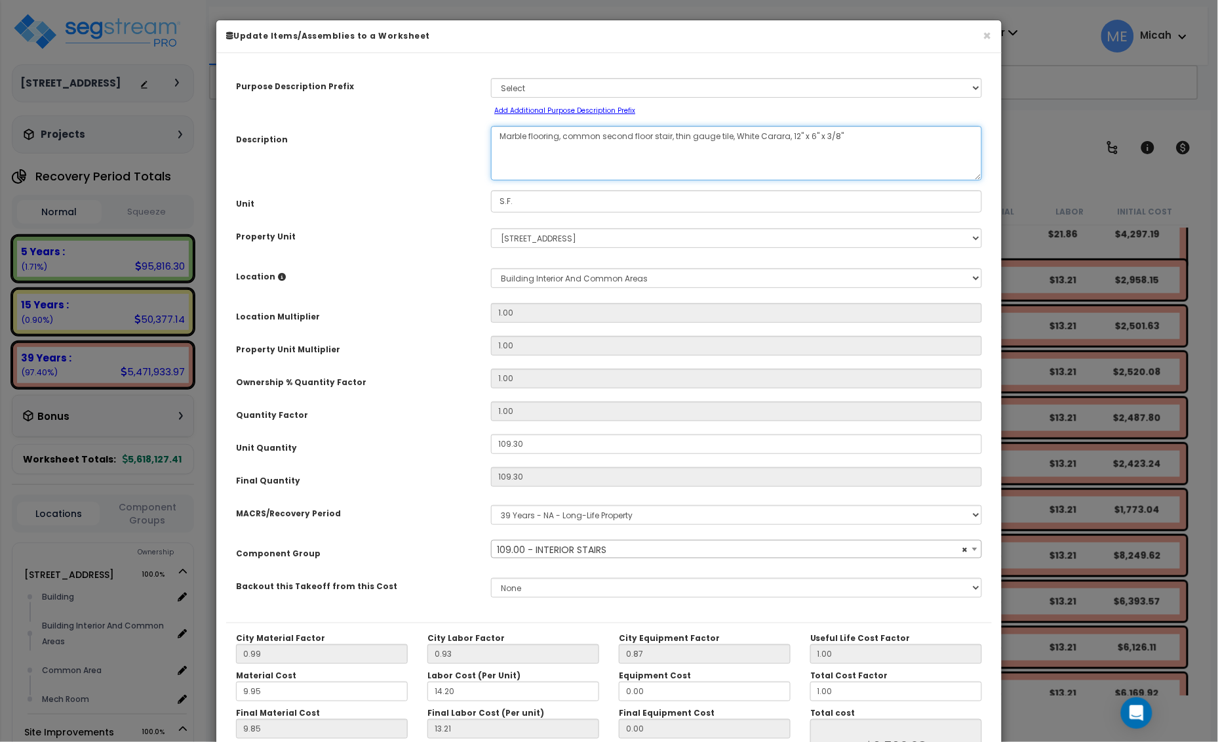
drag, startPoint x: 671, startPoint y: 134, endPoint x: 564, endPoint y: 134, distance: 106.9
click at [564, 134] on textarea "Marble flooring, common second floor stair, thin gauge tile, White Carara, 12" …" at bounding box center [736, 153] width 491 height 54
select select "56924"
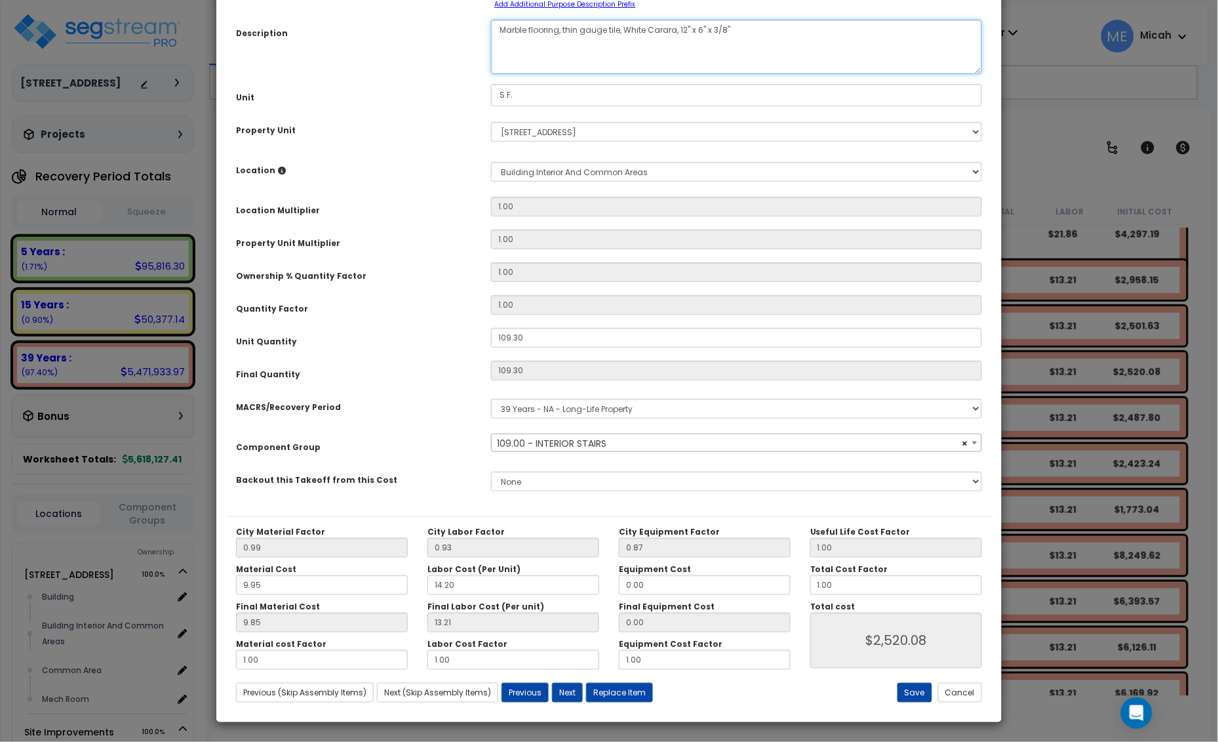
scroll to position [107, 0]
type textarea "Marble flooring, thin gauge tile, White Carara, 12" x 6" x 3/8""
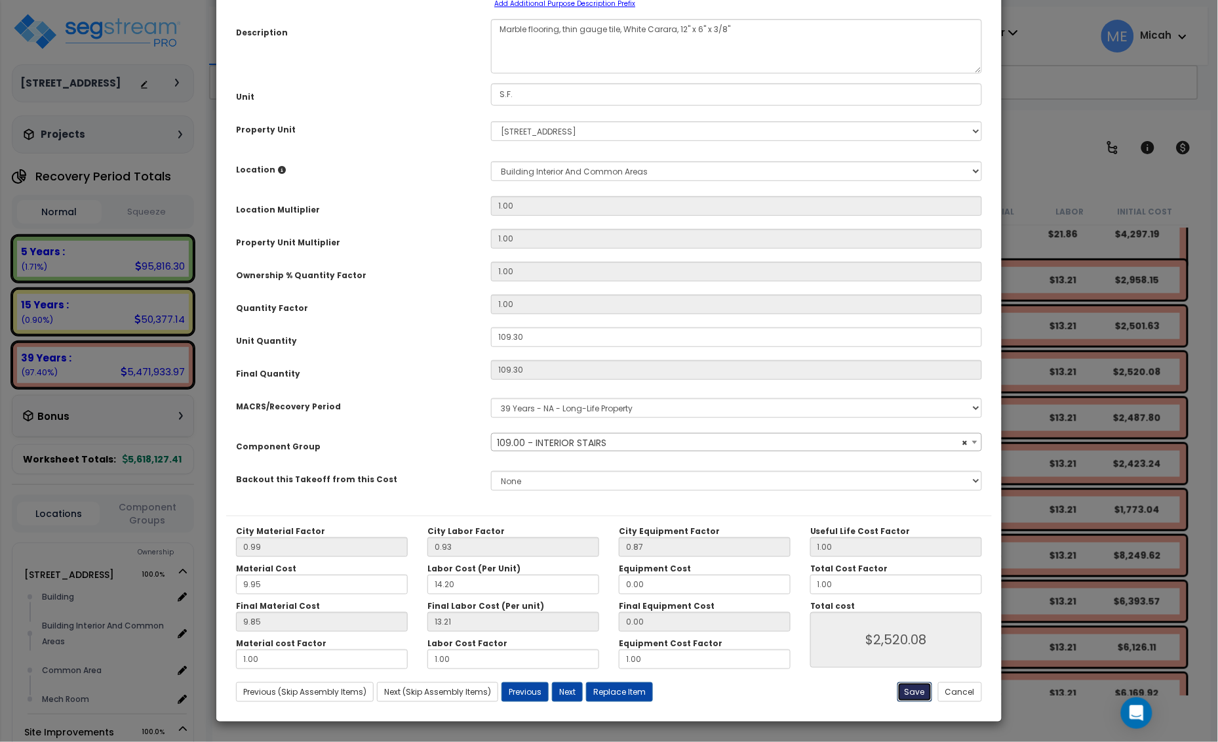
click at [919, 692] on button "Save" at bounding box center [915, 692] width 35 height 20
type input "2520.08"
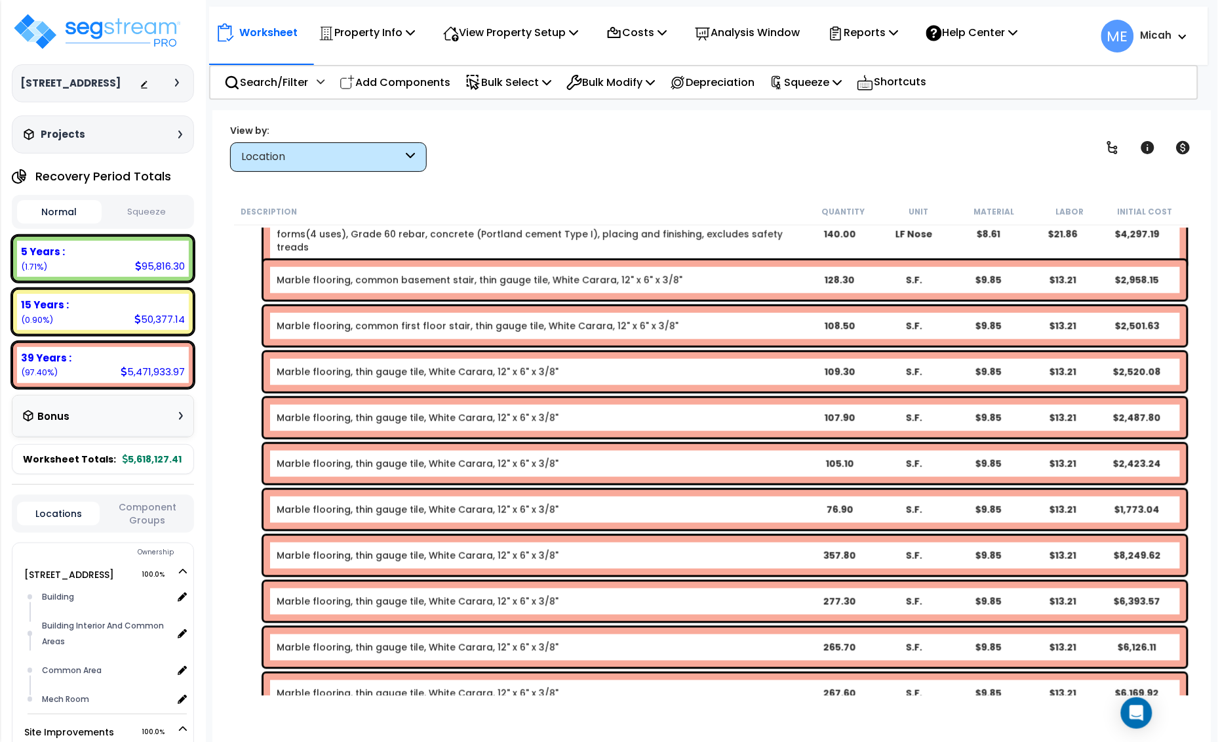
click at [434, 321] on link "Marble flooring, common first floor stair, thin gauge tile, White Carara, 12" x…" at bounding box center [478, 325] width 402 height 13
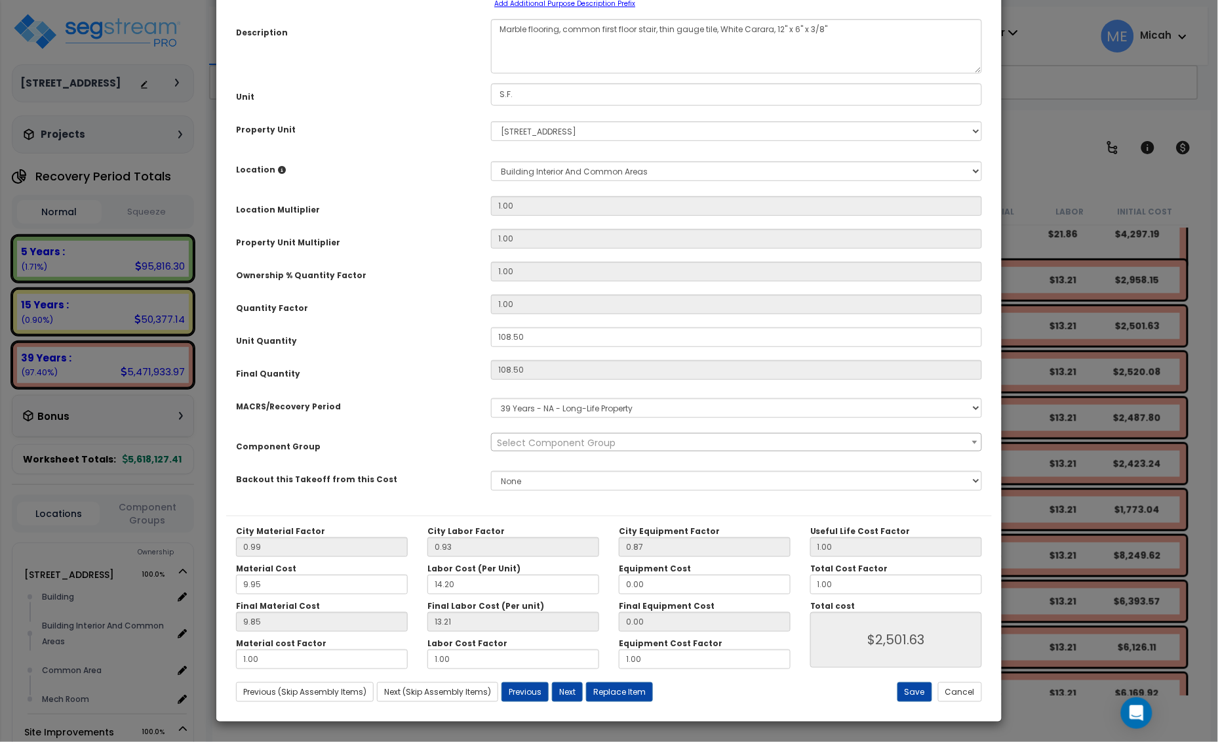
scroll to position [0, 0]
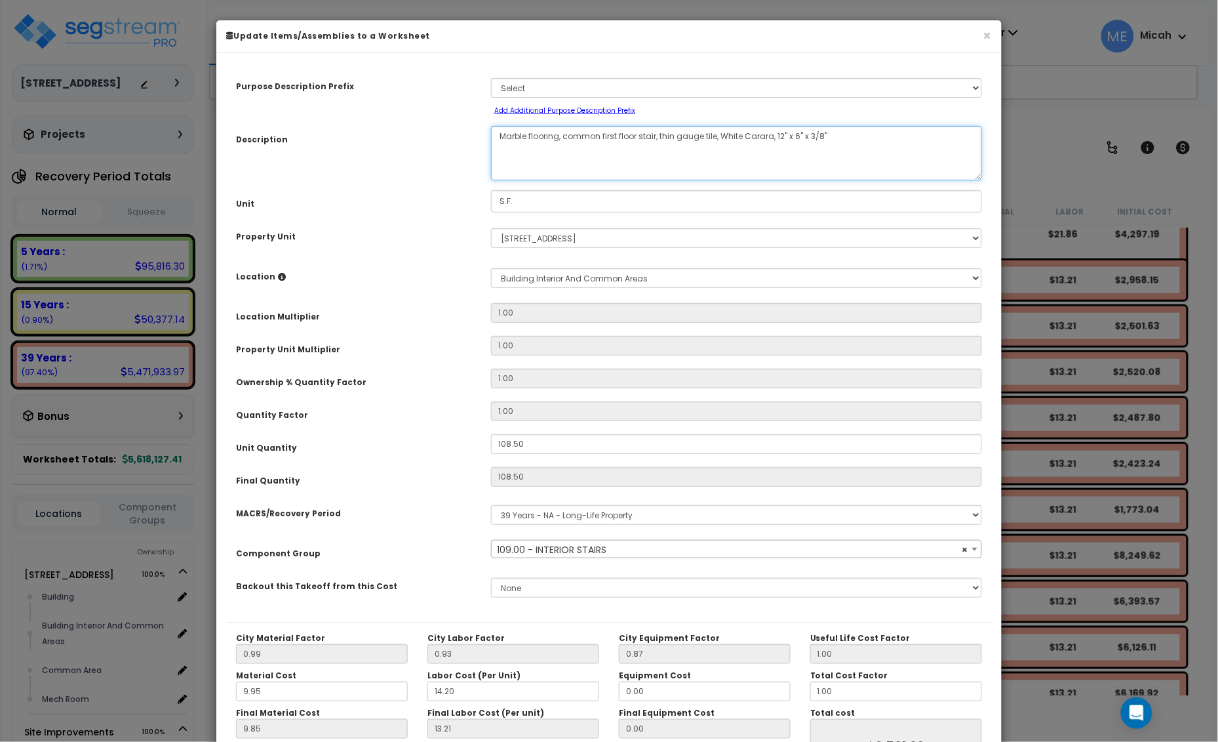
drag, startPoint x: 656, startPoint y: 138, endPoint x: 563, endPoint y: 142, distance: 93.2
click at [563, 142] on textarea "Marble flooring, common first floor stair, thin gauge tile, White Carara, 12" x…" at bounding box center [736, 153] width 491 height 54
select select "56924"
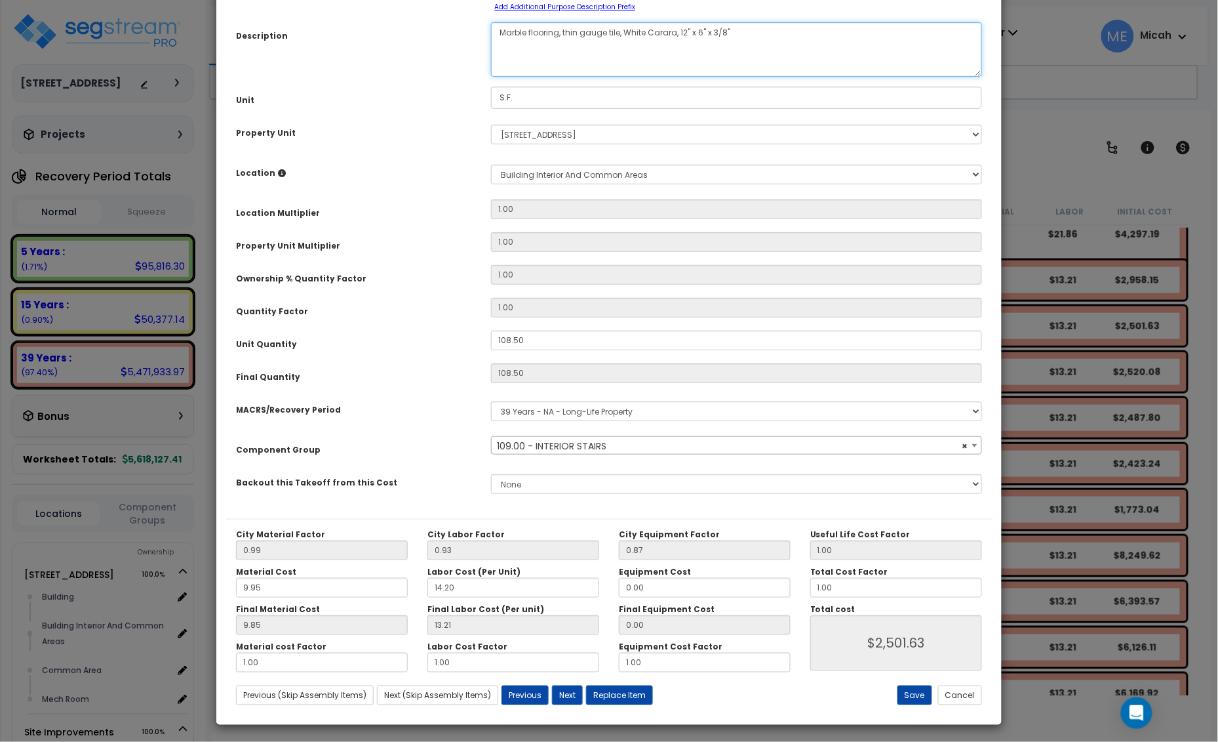
scroll to position [107, 0]
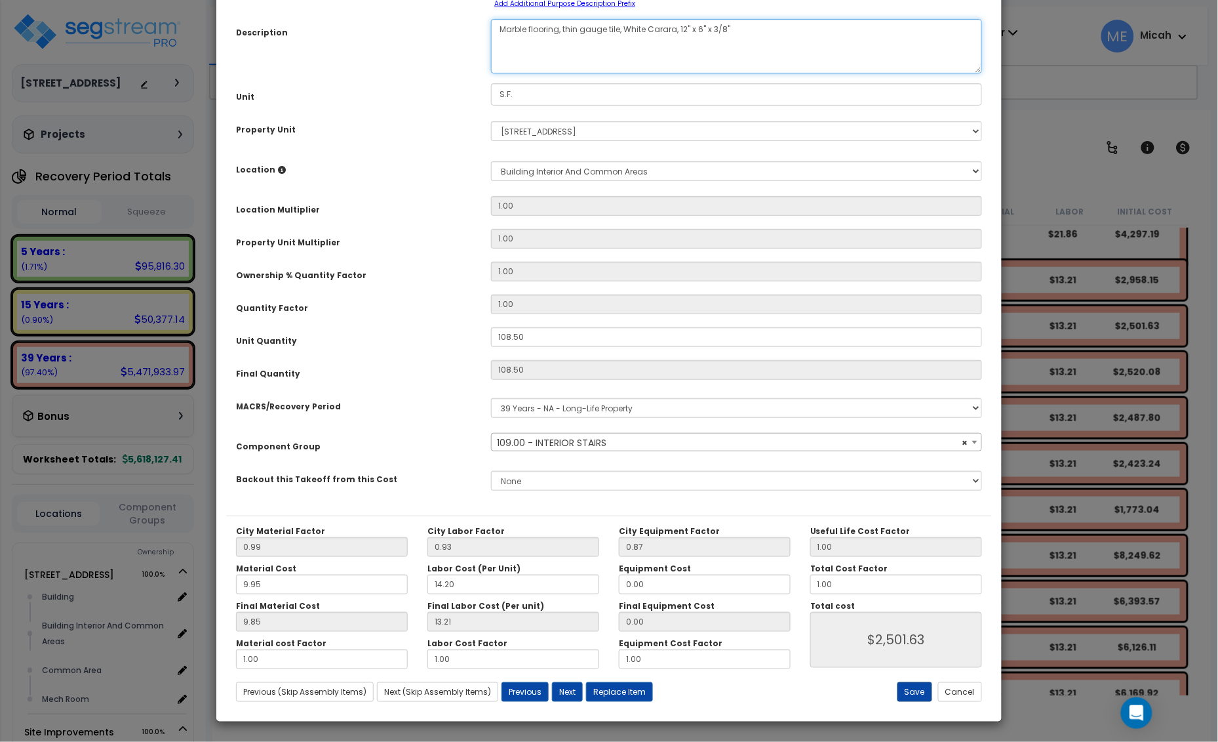
type textarea "Marble flooring, thin gauge tile, White Carara, 12" x 6" x 3/8""
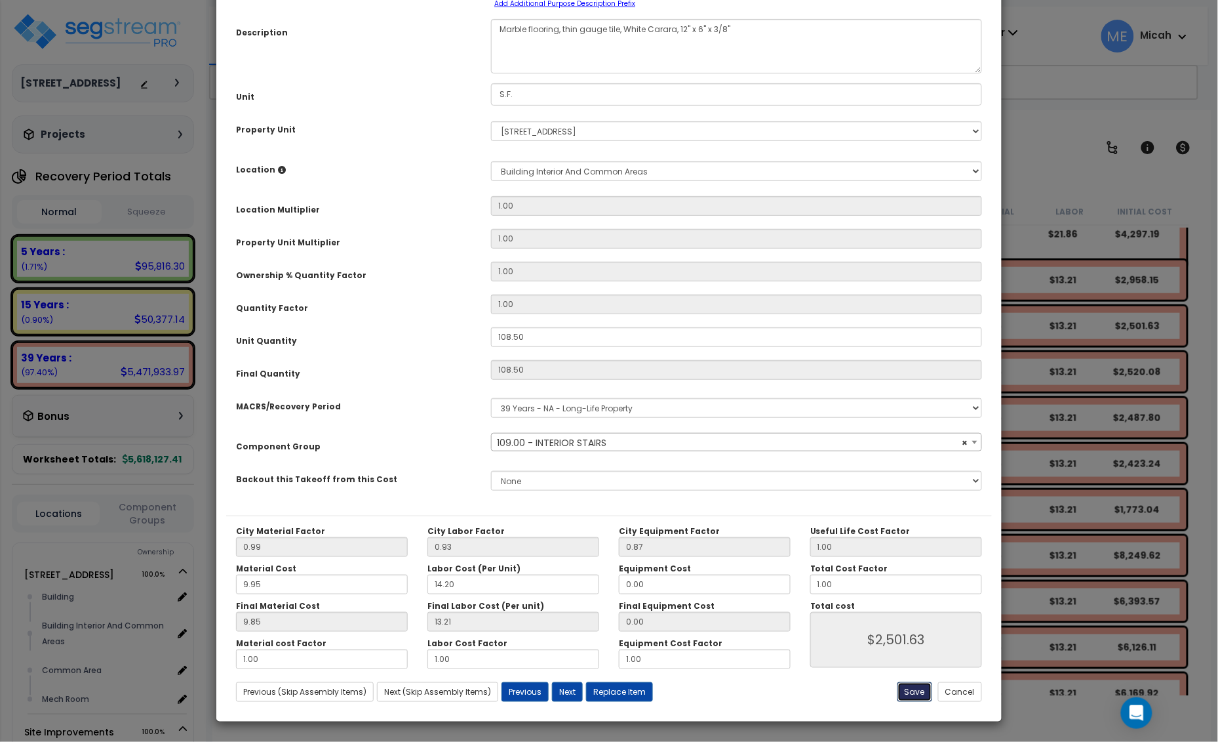
click at [910, 687] on button "Save" at bounding box center [915, 692] width 35 height 20
type input "2501.63"
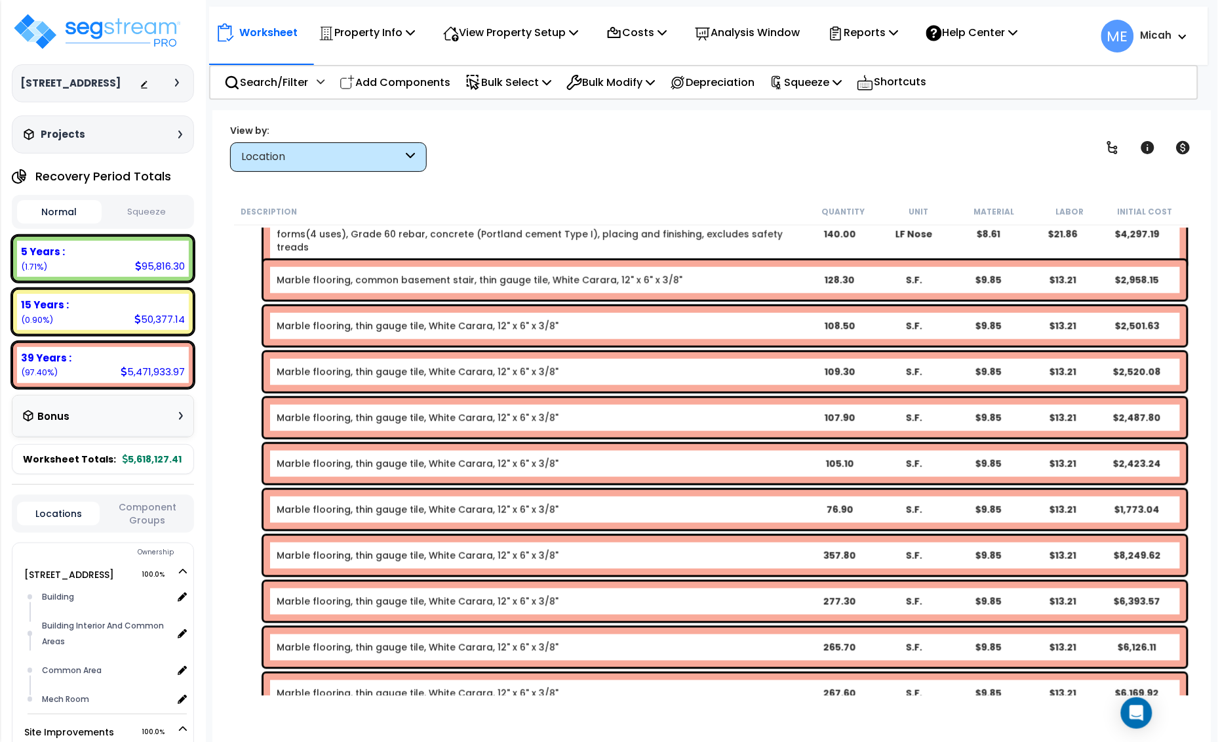
click at [388, 276] on link "Marble flooring, common basement stair, thin gauge tile, White Carara, 12" x 6"…" at bounding box center [480, 279] width 406 height 13
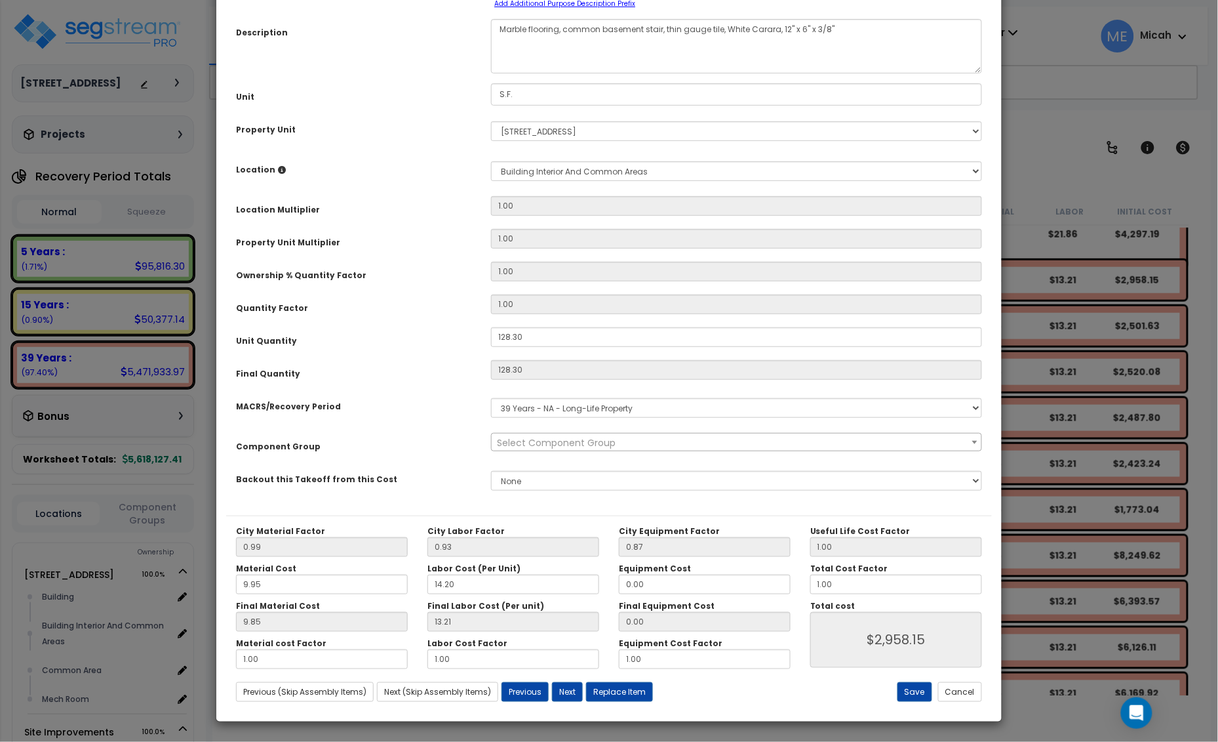
scroll to position [0, 0]
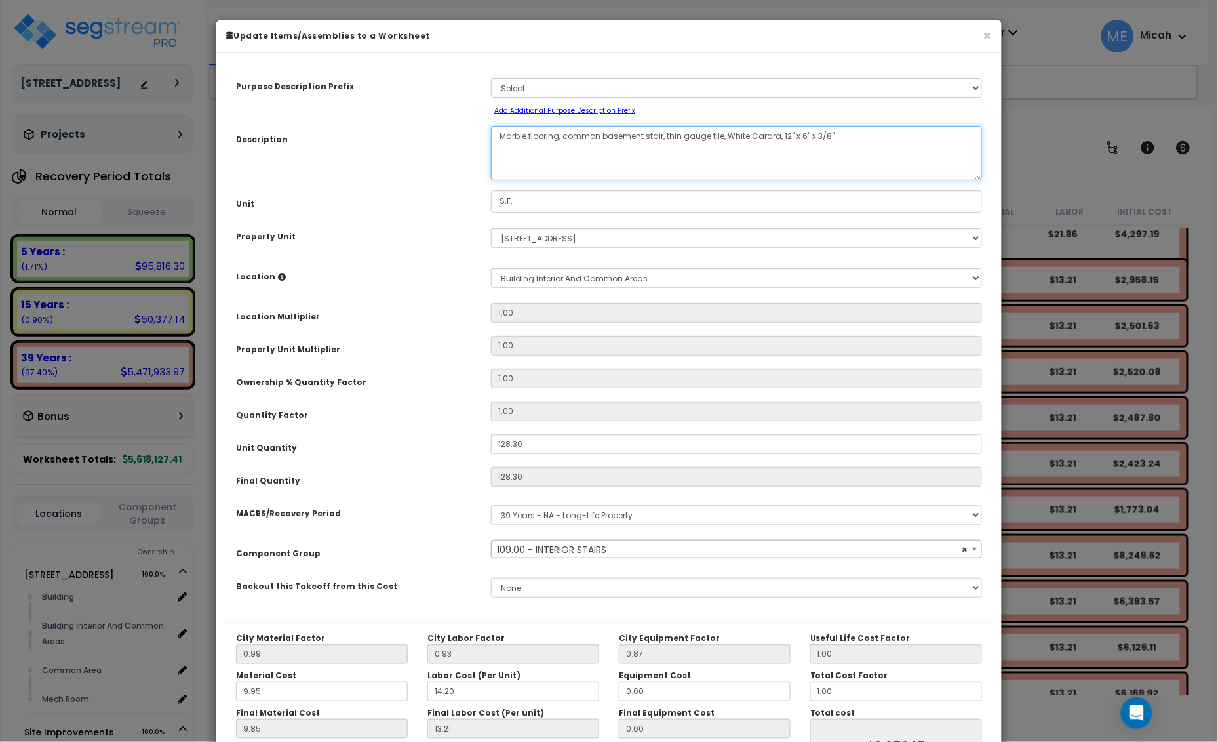
drag, startPoint x: 663, startPoint y: 138, endPoint x: 563, endPoint y: 142, distance: 100.4
click at [563, 142] on textarea "Marble flooring, common basement stair, thin gauge tile, White Carara, 12" x 6"…" at bounding box center [736, 153] width 491 height 54
select select "56924"
type textarea "Marble flooring, thin gauge tile, White Carara, 12" x 6" x 3/8""
select select "56924"
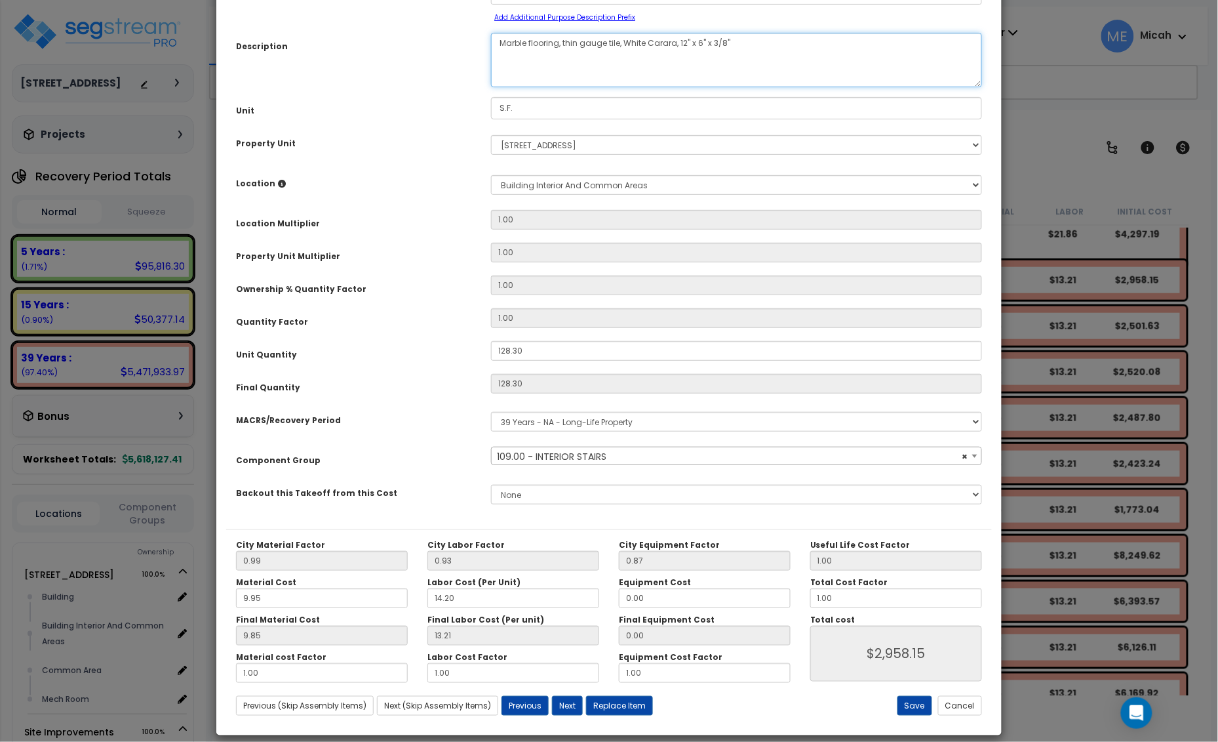
scroll to position [107, 0]
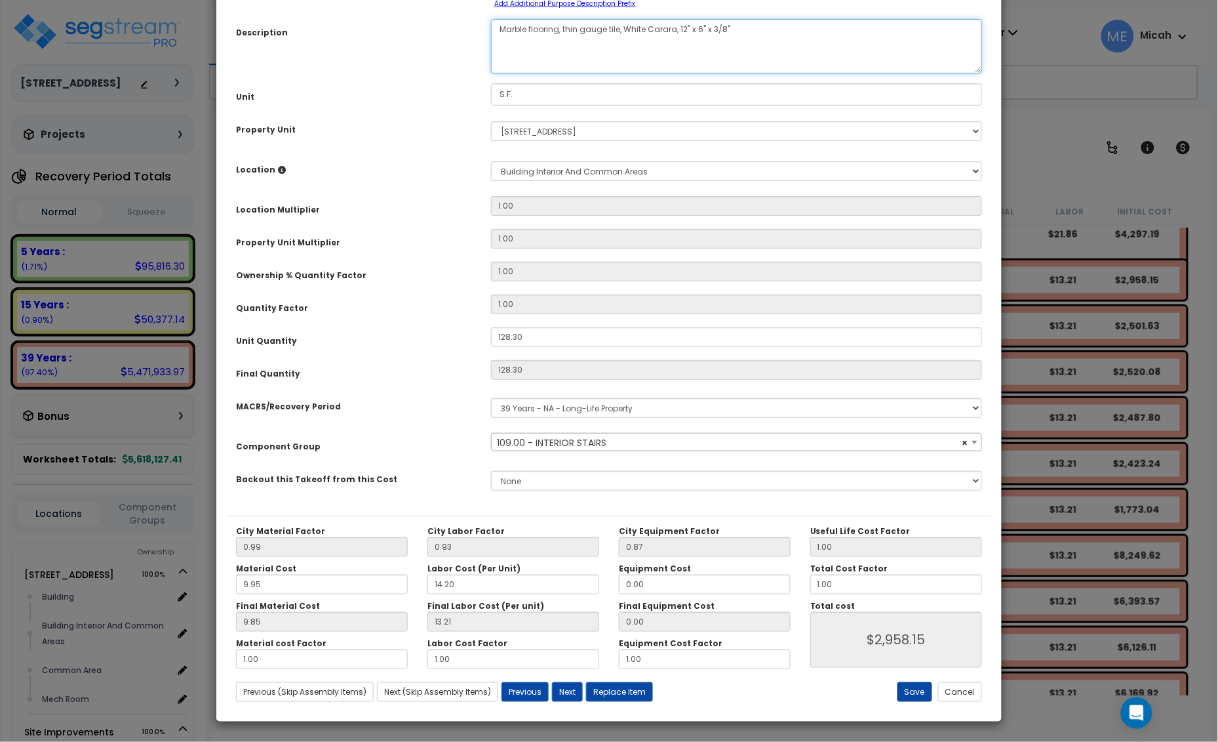
type textarea "Marble flooring, thin gauge tile, White Carara, 12" x 6" x 3/8""
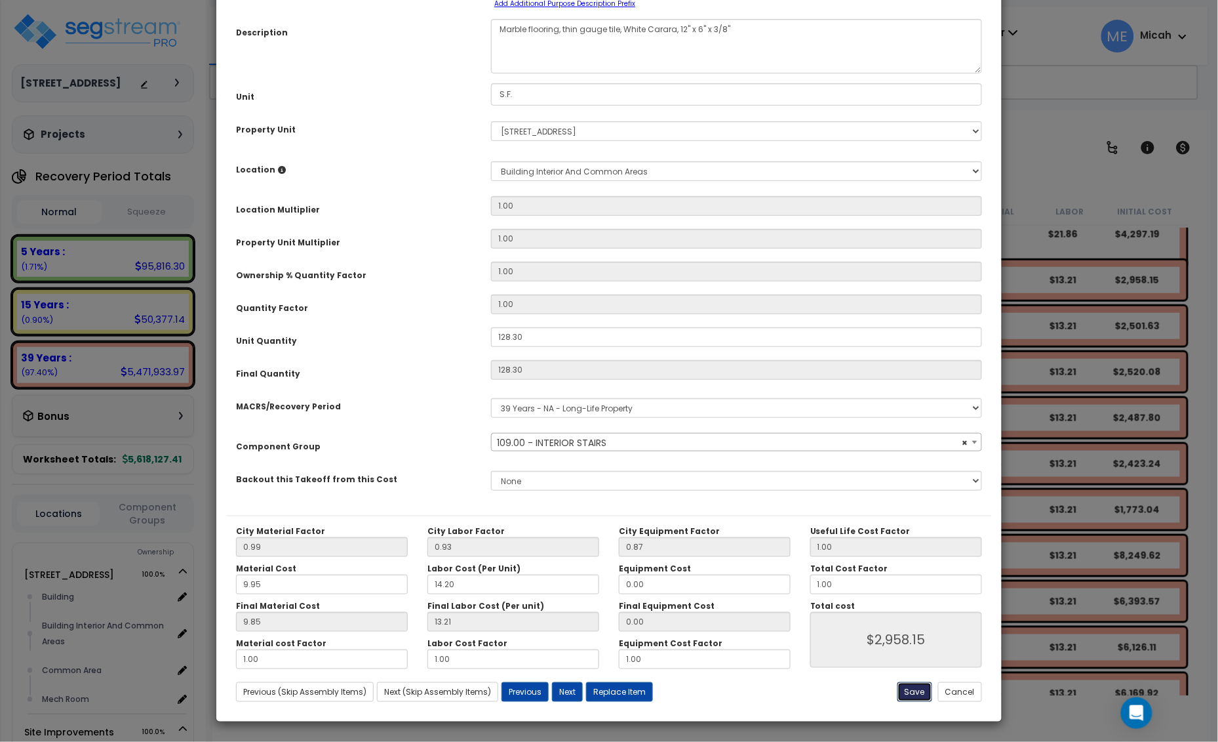
click at [919, 695] on button "Save" at bounding box center [915, 692] width 35 height 20
type input "2958.15"
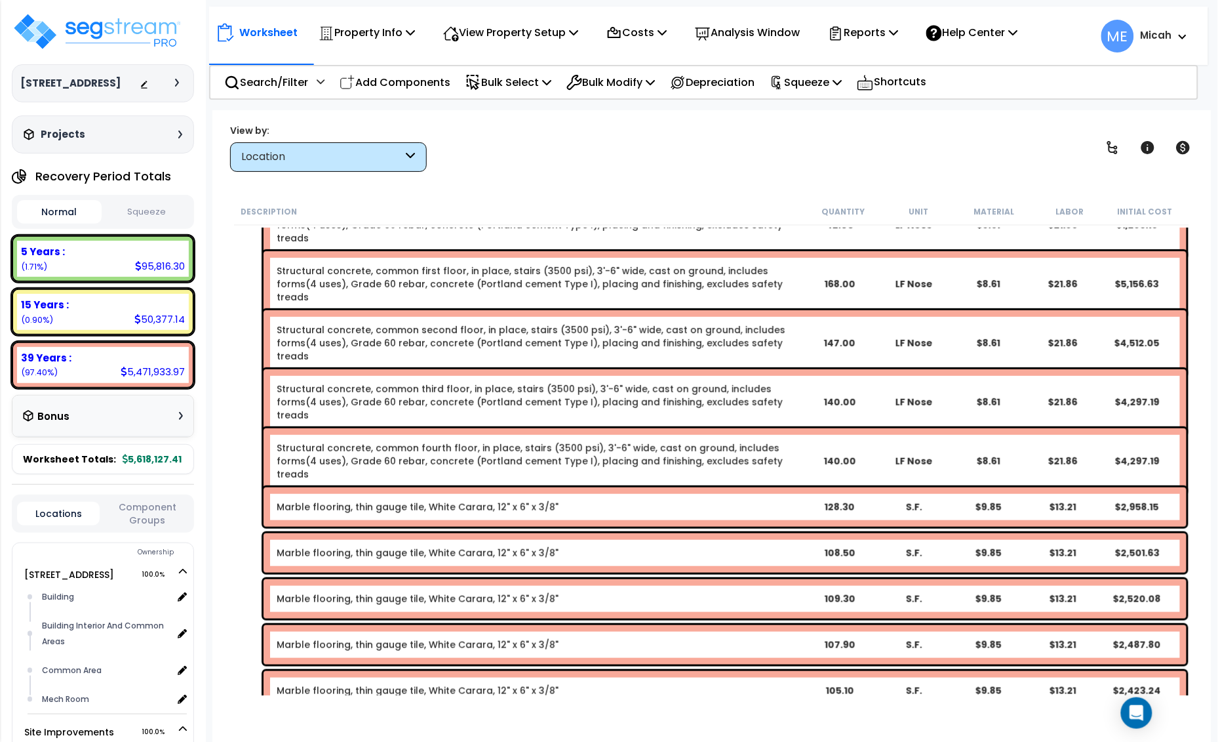
scroll to position [3476, 0]
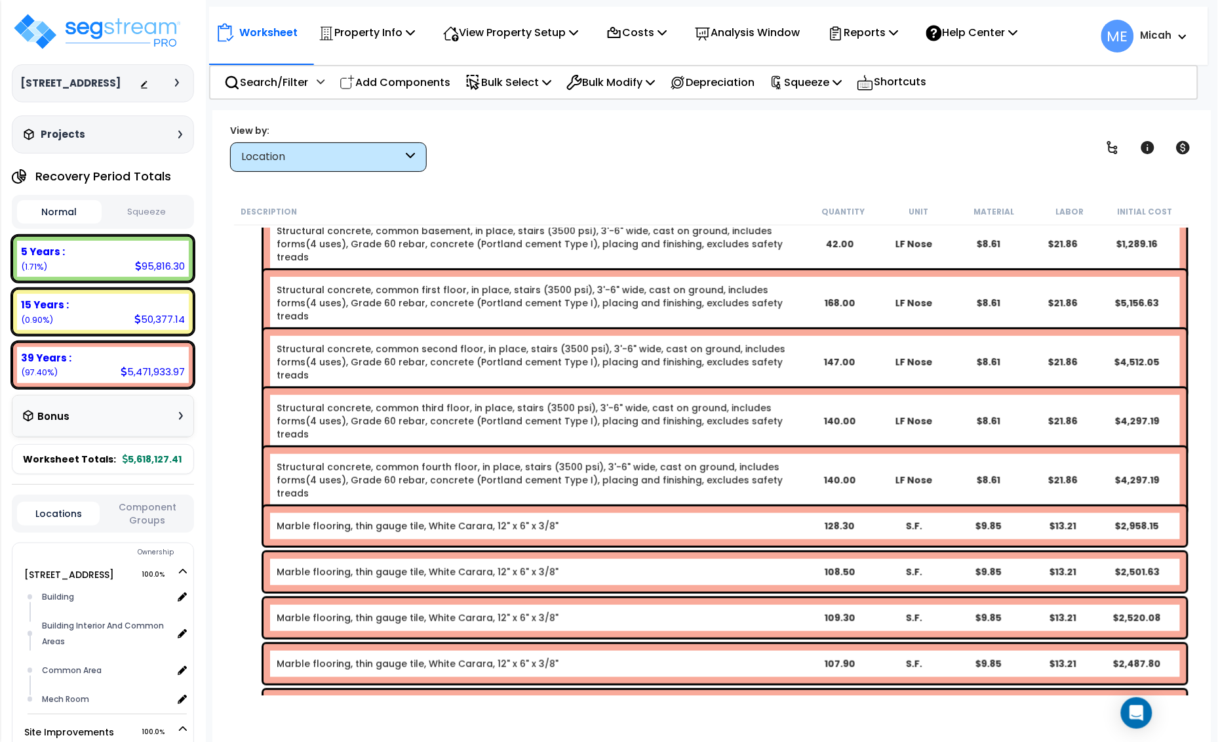
click at [437, 470] on link "Structural concrete, common fourth floor, in place, stairs (3500 psi), 3'-6" wi…" at bounding box center [539, 479] width 525 height 39
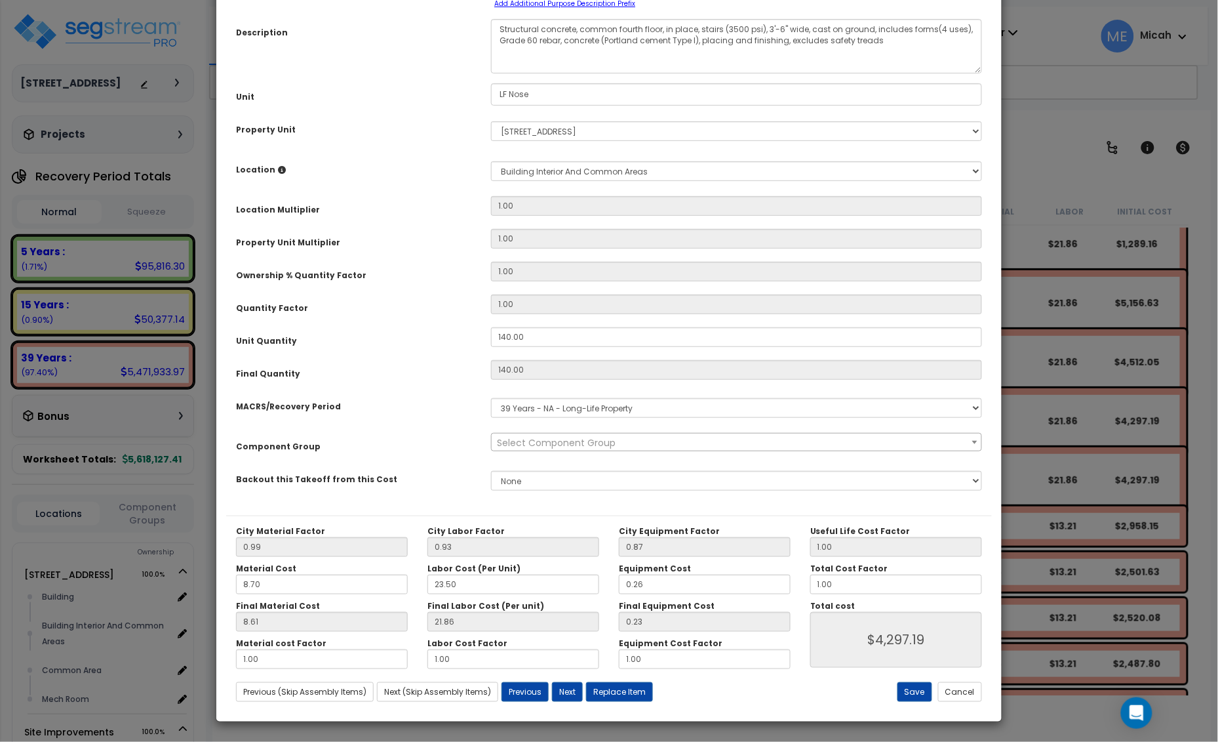
scroll to position [0, 0]
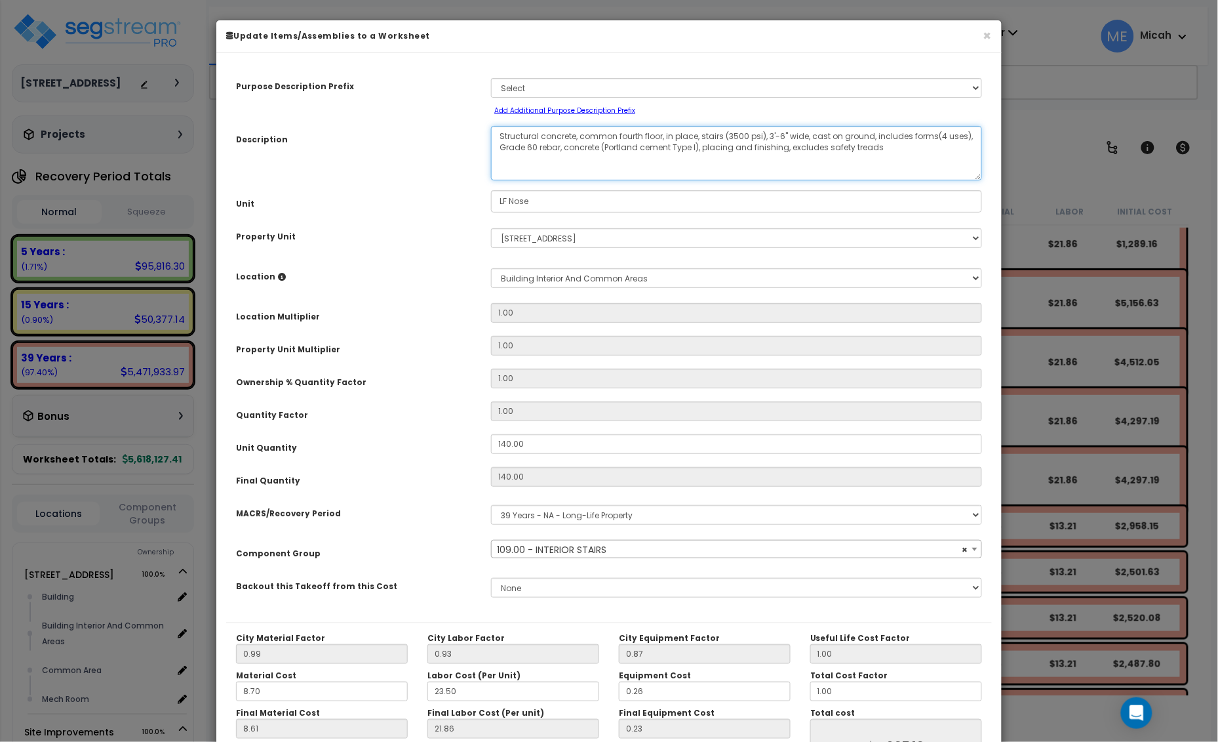
select select "56924"
drag, startPoint x: 662, startPoint y: 134, endPoint x: 581, endPoint y: 133, distance: 81.3
click at [581, 133] on textarea "Structural concrete, common fourth floor, in place, stairs (3500 psi), 3'-6" wi…" at bounding box center [736, 153] width 491 height 54
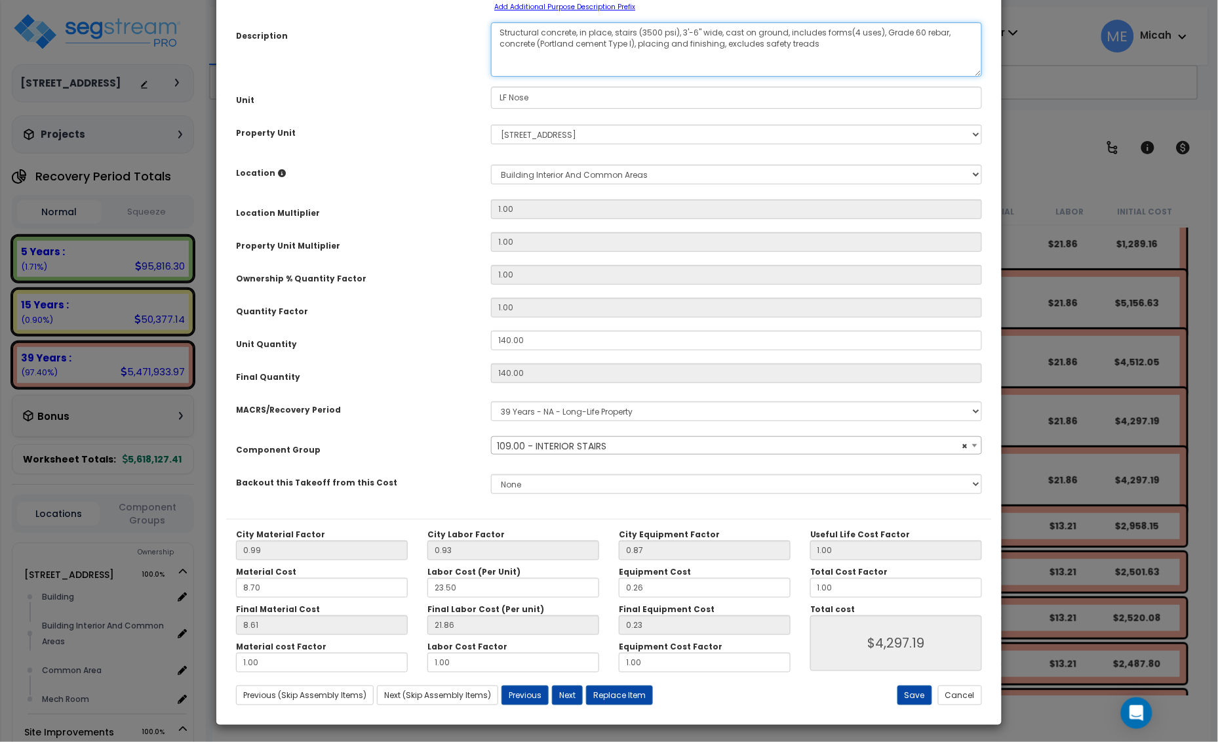
scroll to position [107, 0]
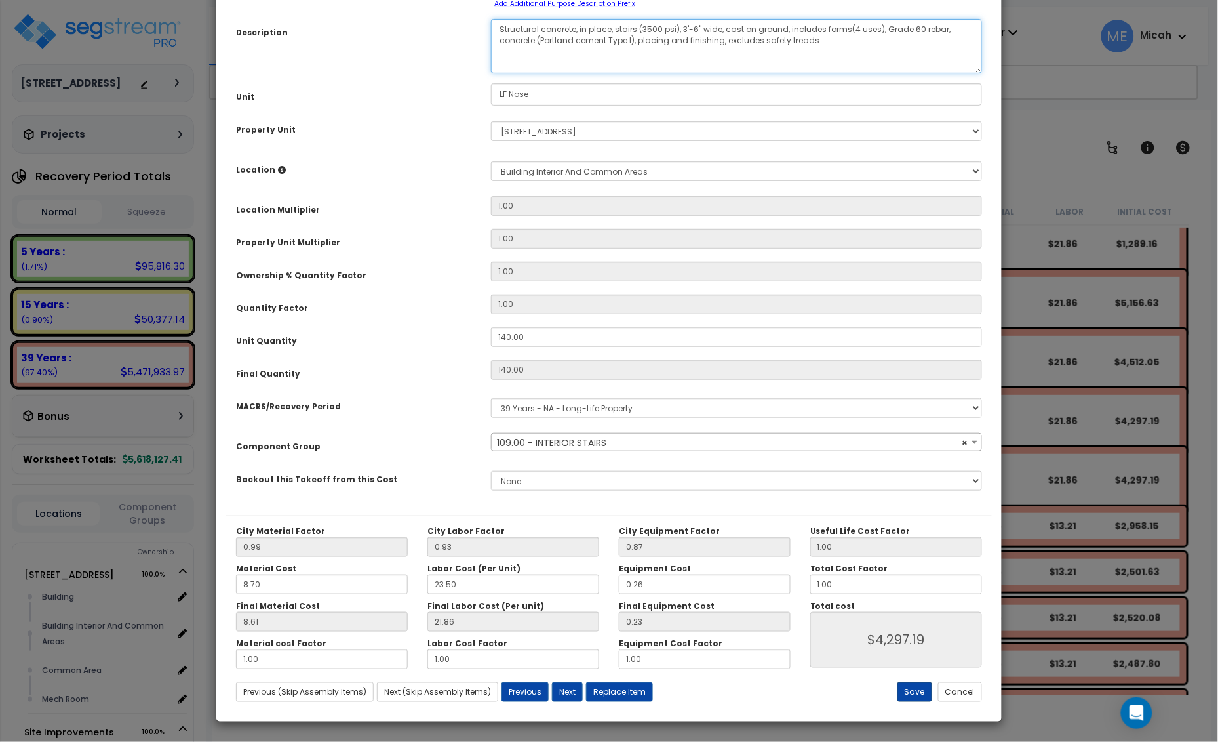
type textarea "Structural concrete, in place, stairs (3500 psi), 3'-6" wide, cast on ground, i…"
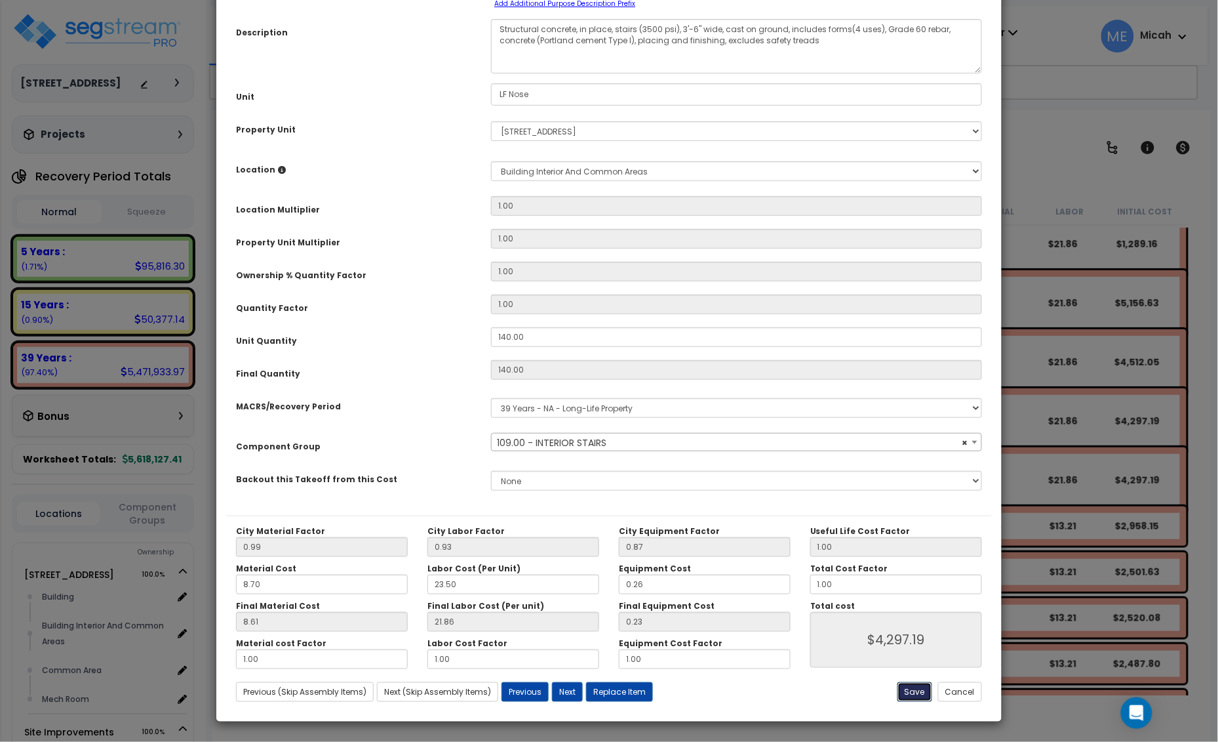
click at [918, 695] on button "Save" at bounding box center [915, 692] width 35 height 20
type input "4297.19"
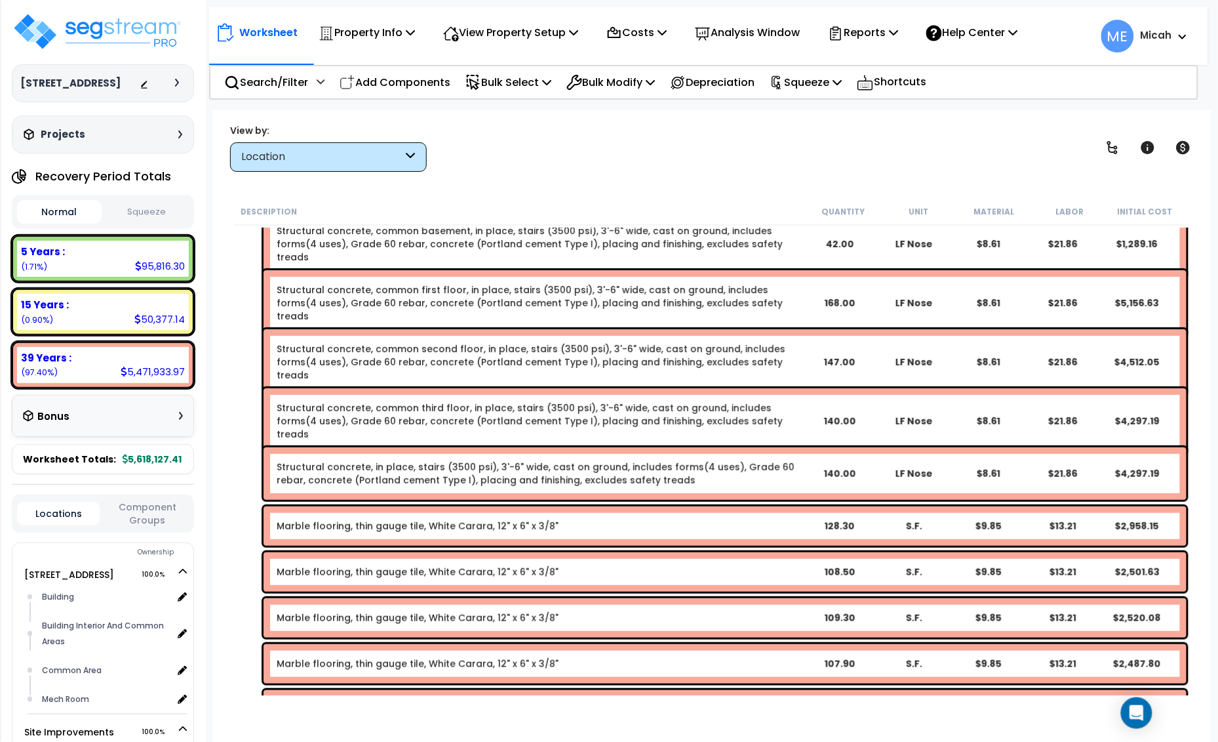
click at [371, 420] on link "Structural concrete, common third floor, in place, stairs (3500 psi), 3'-6" wid…" at bounding box center [539, 420] width 525 height 39
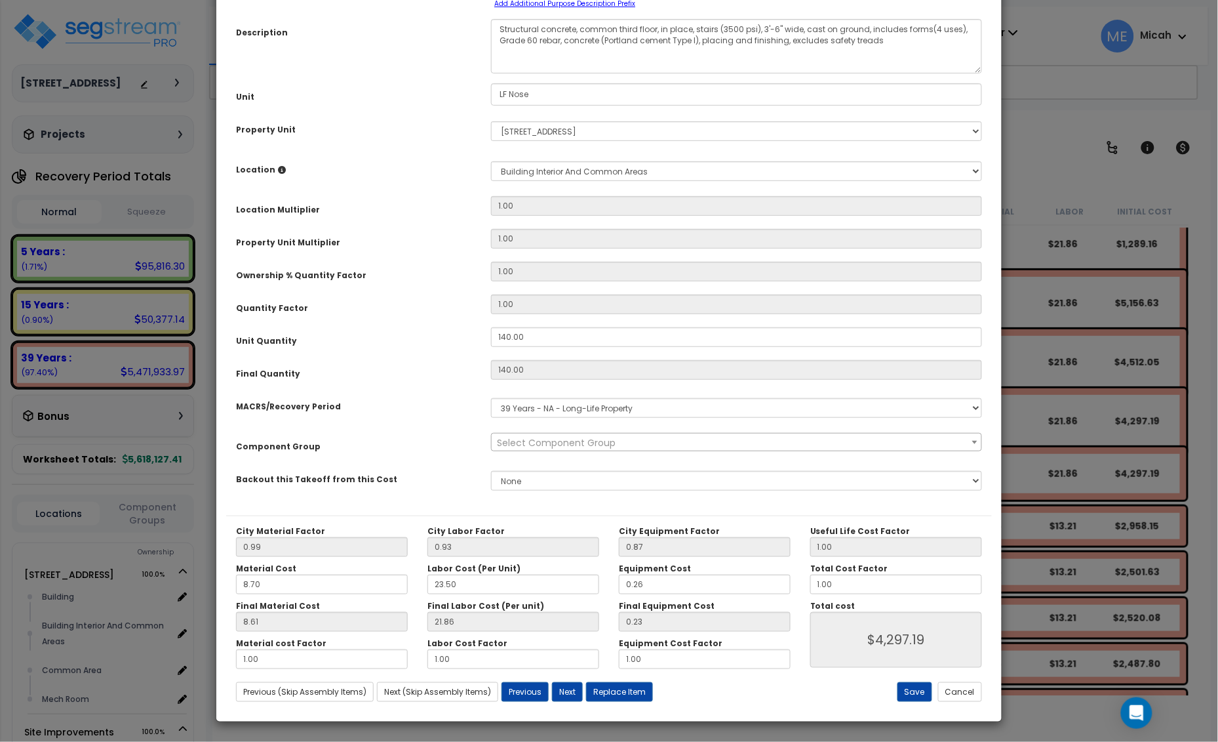
scroll to position [0, 0]
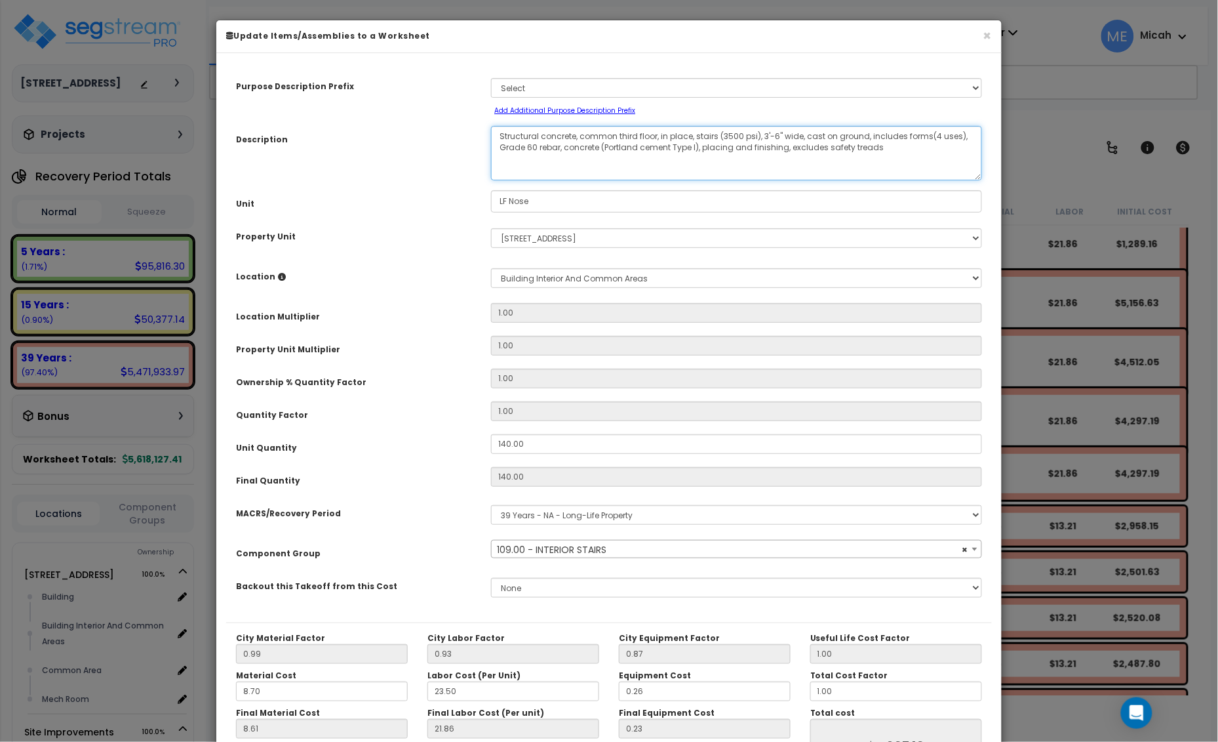
drag, startPoint x: 656, startPoint y: 136, endPoint x: 580, endPoint y: 135, distance: 76.1
click at [580, 135] on textarea "Structural concrete, common third floor, in place, stairs (3500 psi), 3'-6" wid…" at bounding box center [736, 153] width 491 height 54
select select "56924"
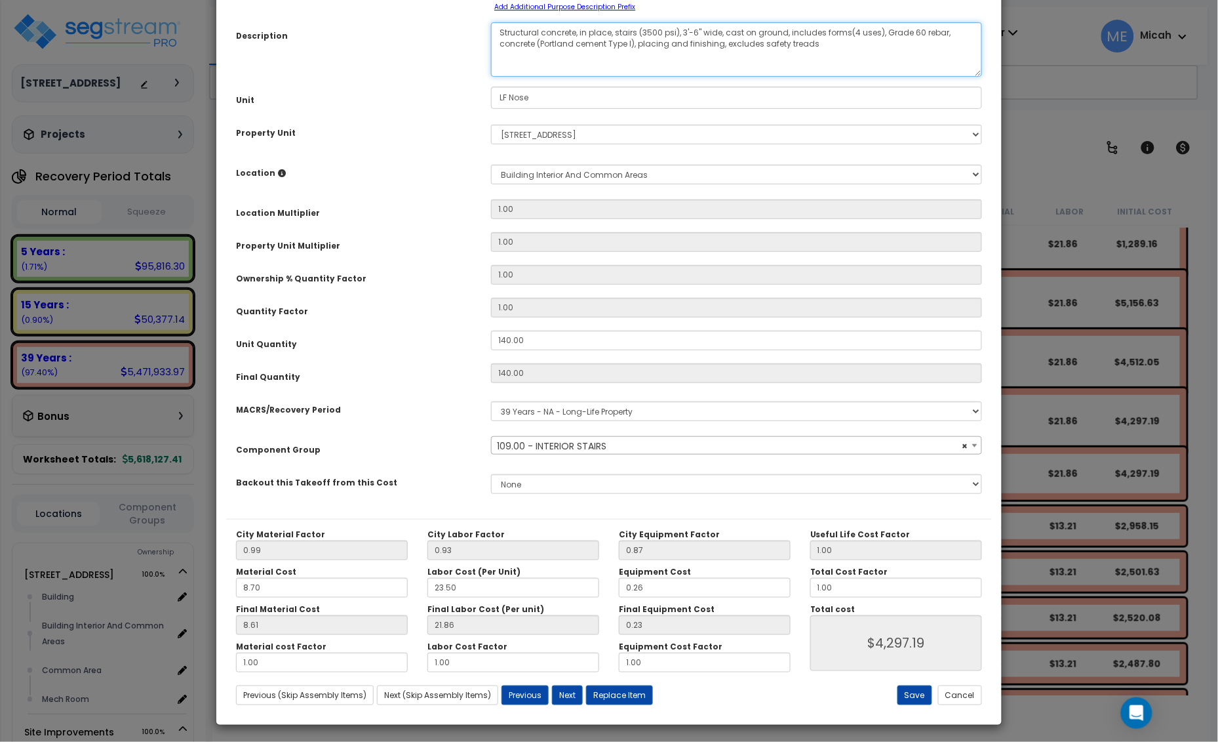
scroll to position [107, 0]
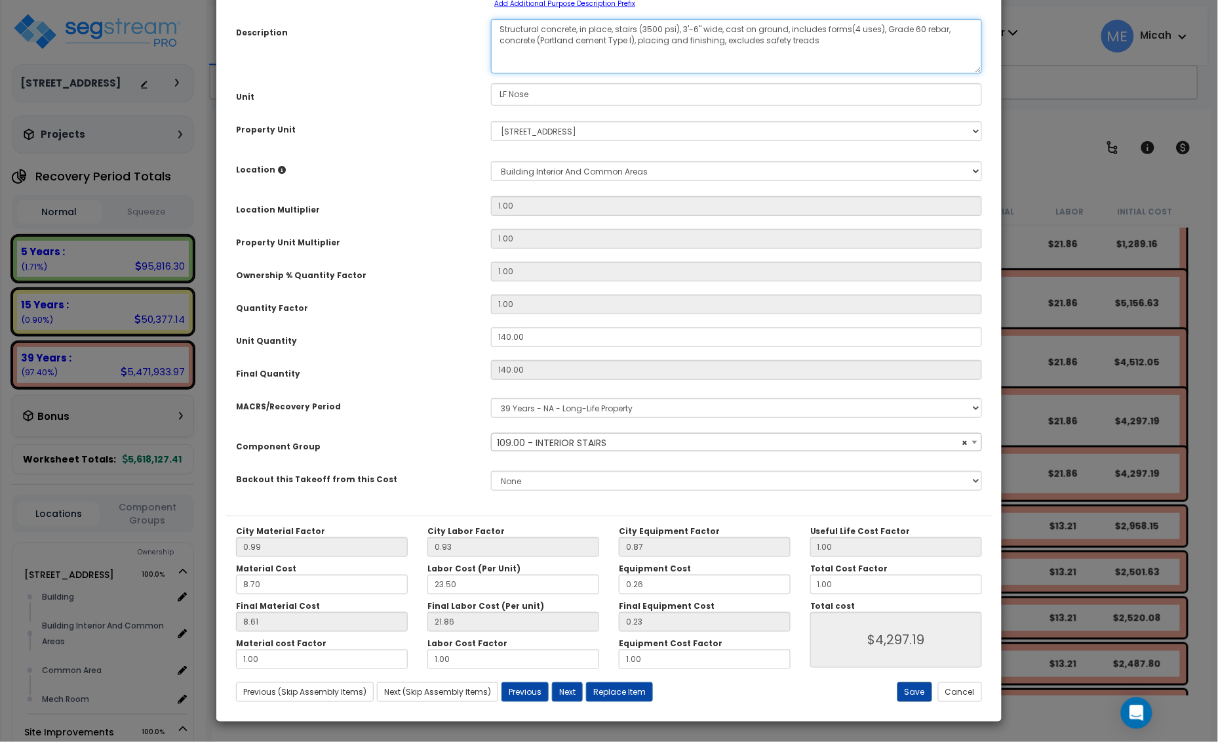
type textarea "Structural concrete, in place, stairs (3500 psi), 3'-6" wide, cast on ground, i…"
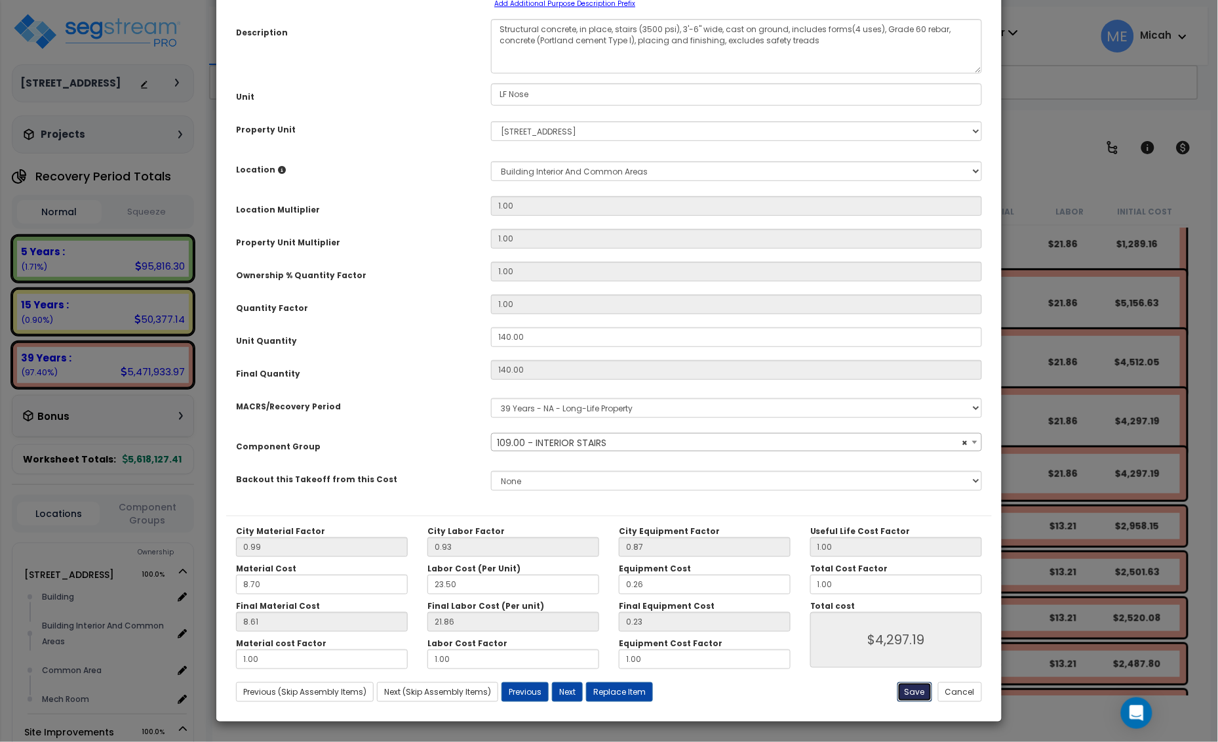
click at [919, 689] on button "Save" at bounding box center [915, 692] width 35 height 20
type input "4297.19"
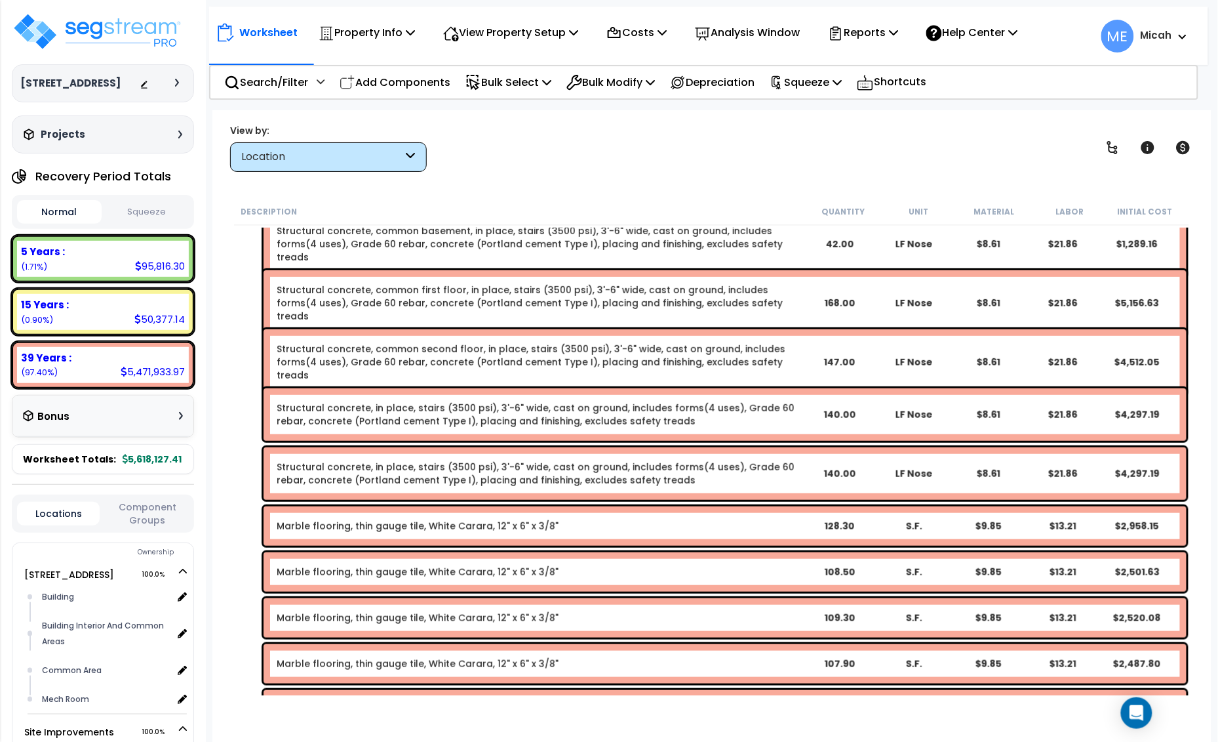
click at [398, 353] on link "Structural concrete, common second floor, in place, stairs (3500 psi), 3'-6" wi…" at bounding box center [539, 361] width 525 height 39
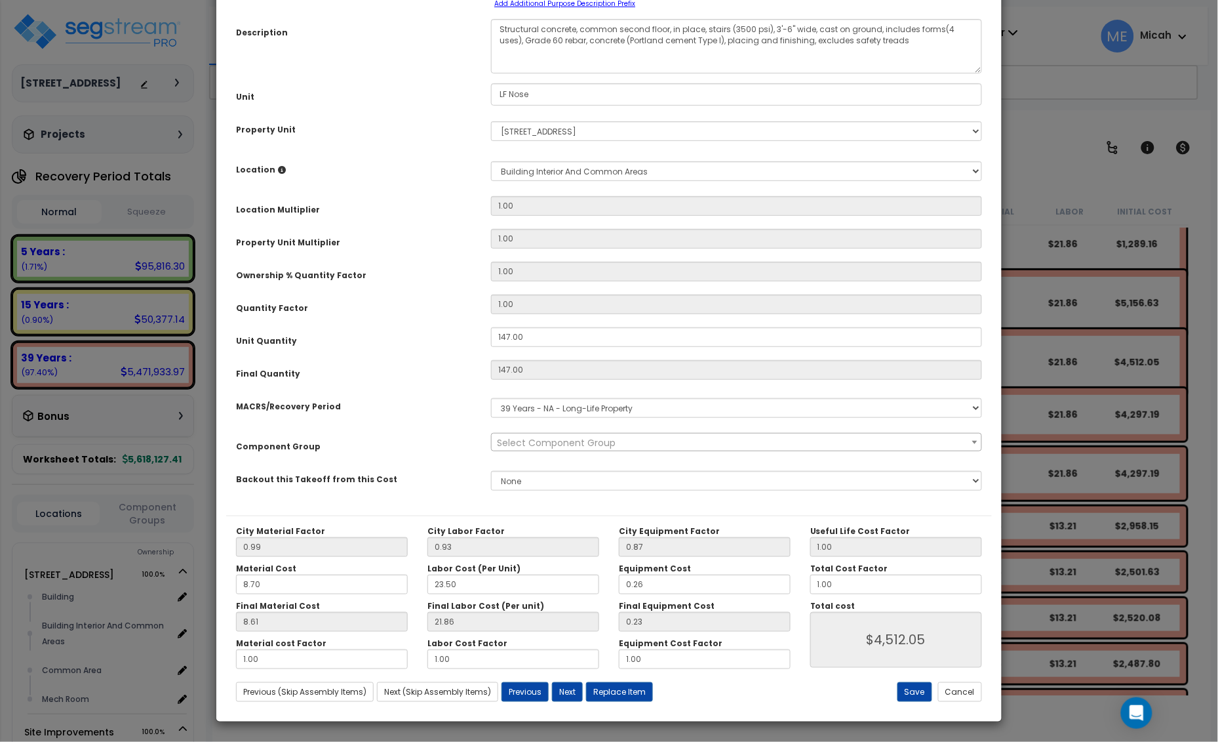
scroll to position [0, 0]
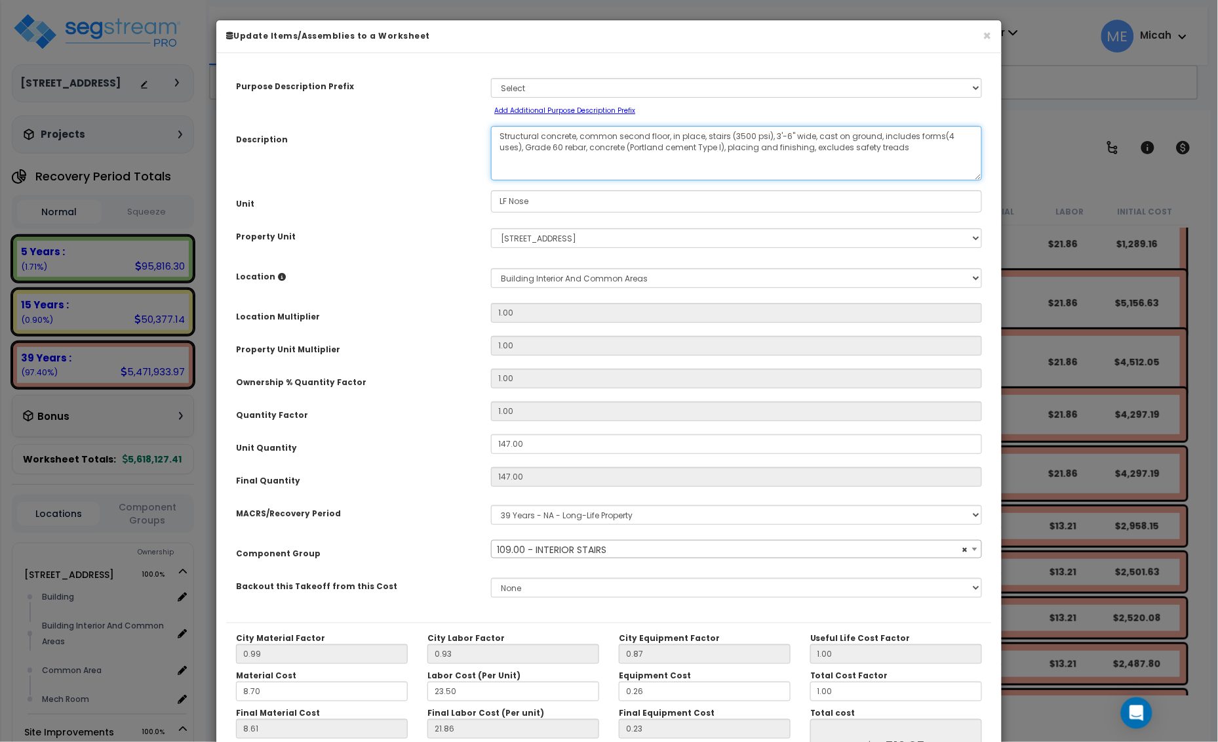
select select "56924"
drag, startPoint x: 668, startPoint y: 134, endPoint x: 579, endPoint y: 133, distance: 88.5
click at [579, 133] on textarea "Structural concrete, common second floor, in place, stairs (3500 psi), 3'-6" wi…" at bounding box center [736, 153] width 491 height 54
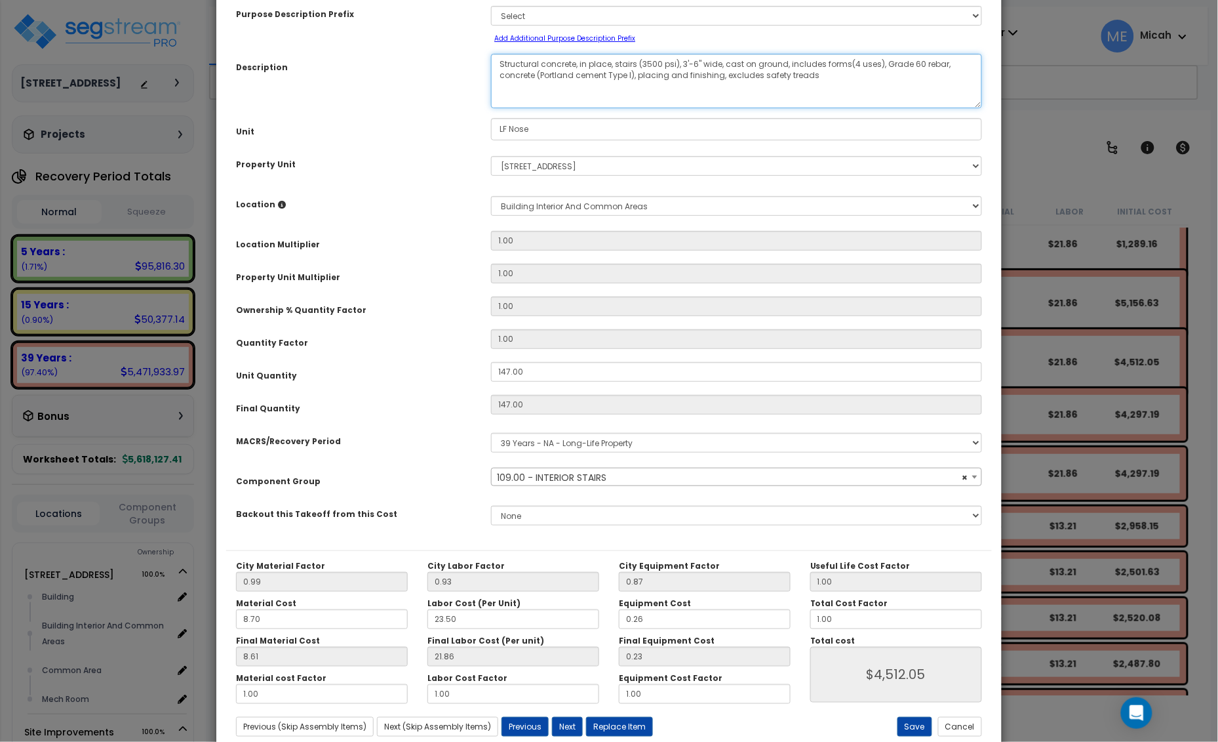
scroll to position [107, 0]
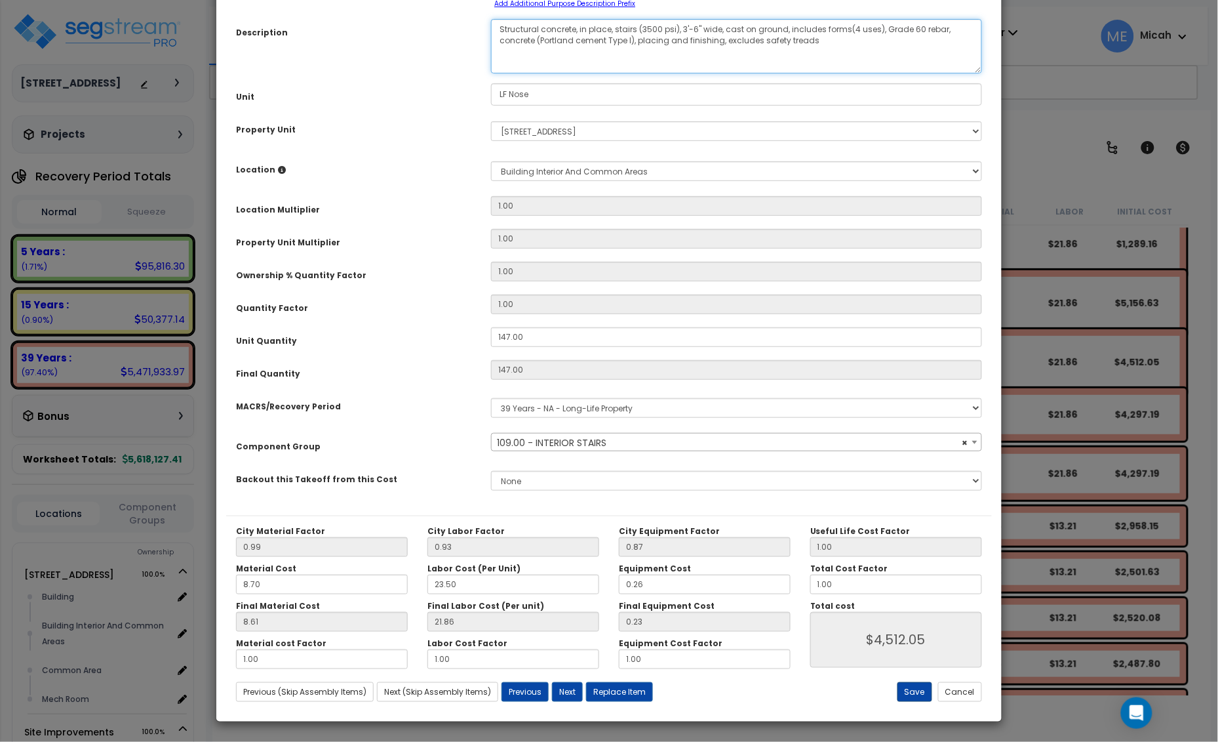
type textarea "Structural concrete, in place, stairs (3500 psi), 3'-6" wide, cast on ground, i…"
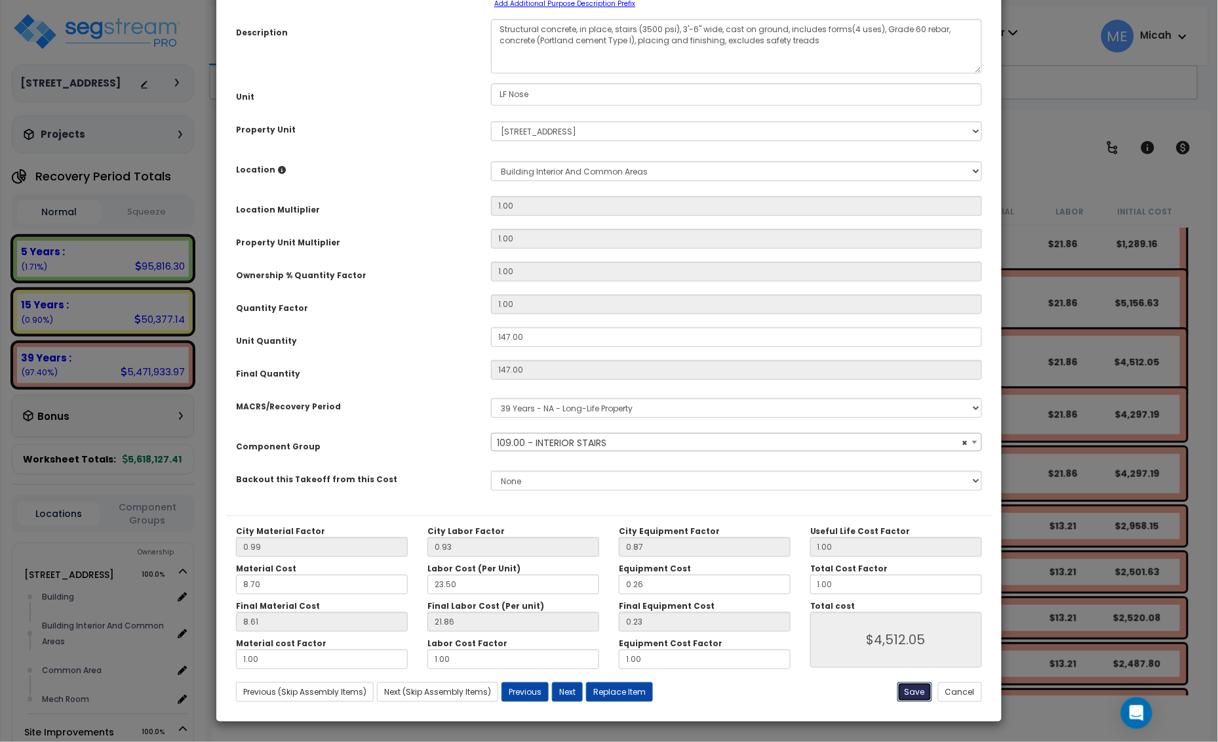
click at [907, 695] on button "Save" at bounding box center [915, 692] width 35 height 20
type input "4512.05"
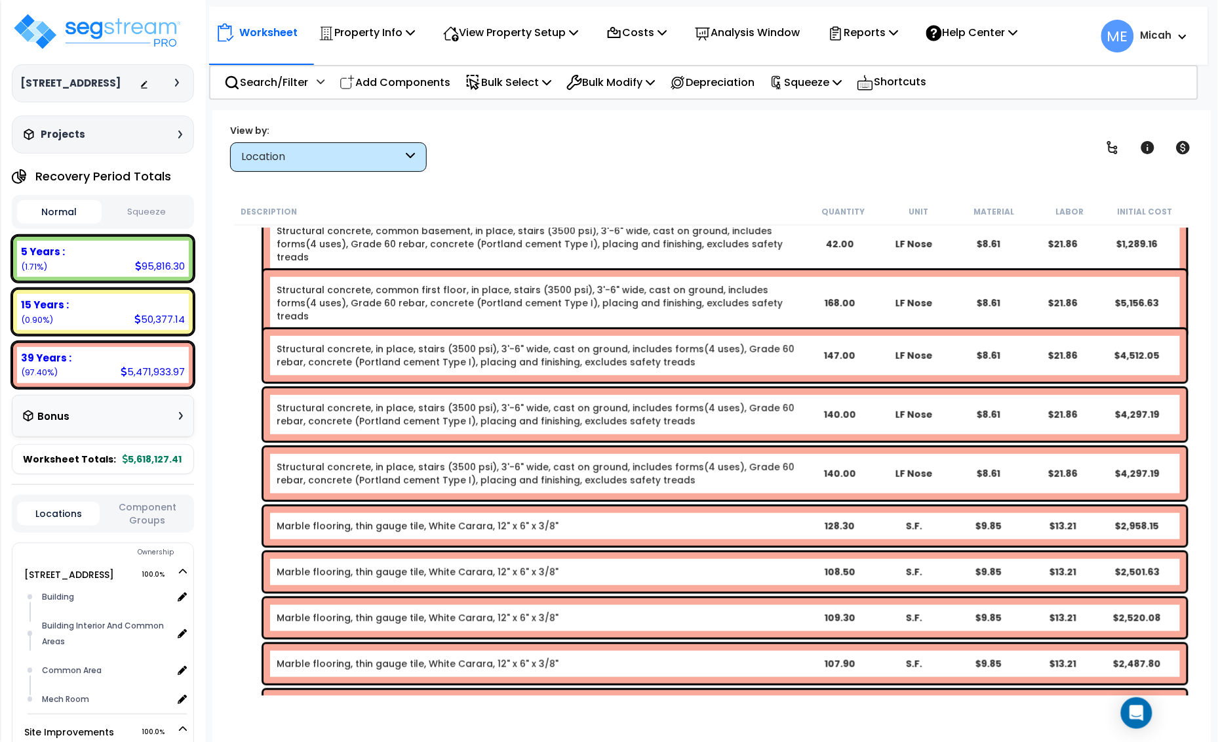
click at [382, 293] on link "Structural concrete, common first floor, in place, stairs (3500 psi), 3'-6" wid…" at bounding box center [539, 302] width 525 height 39
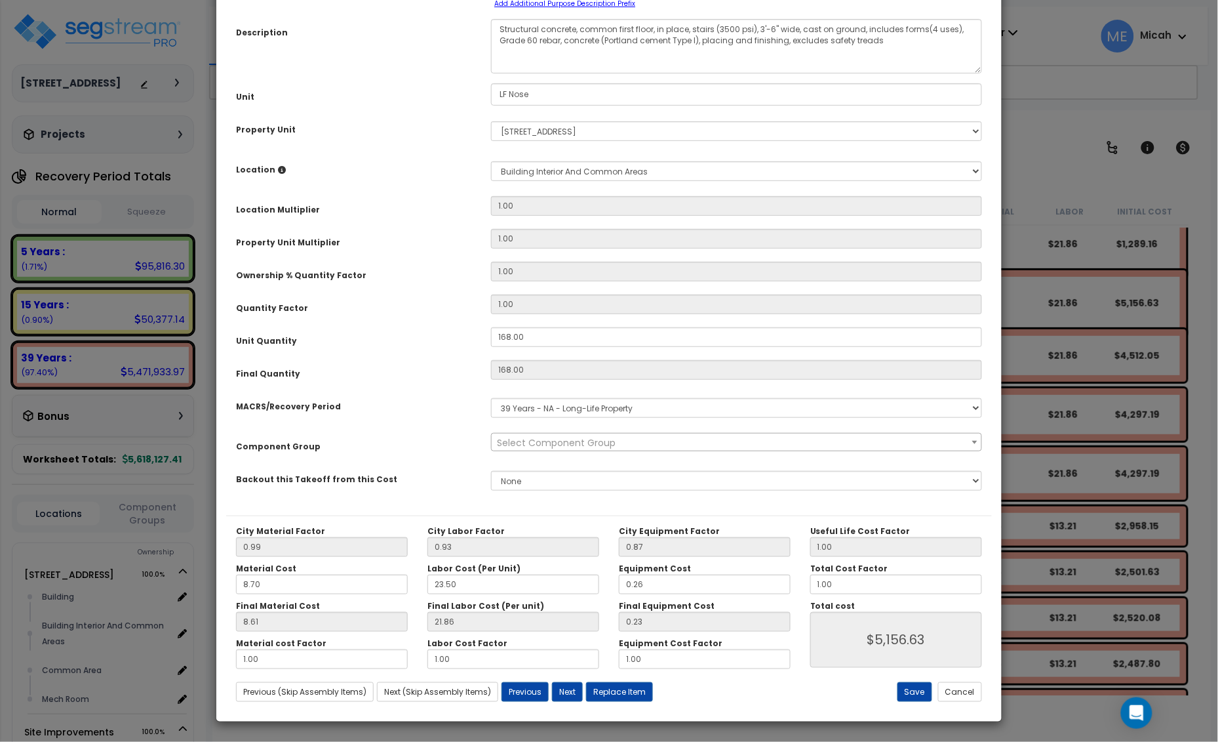
scroll to position [0, 0]
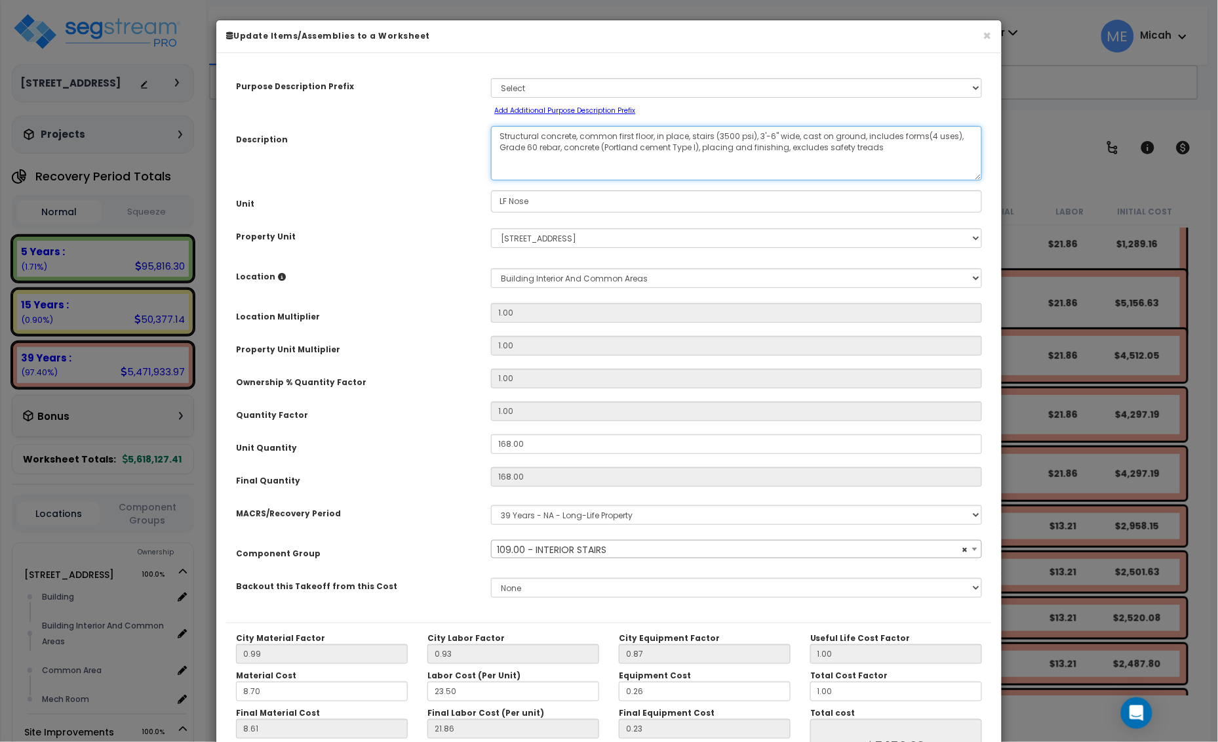
select select "56924"
drag, startPoint x: 653, startPoint y: 135, endPoint x: 578, endPoint y: 132, distance: 75.5
click at [578, 132] on textarea "Structural concrete, common first floor, in place, stairs (3500 psi), 3'-6" wid…" at bounding box center [736, 153] width 491 height 54
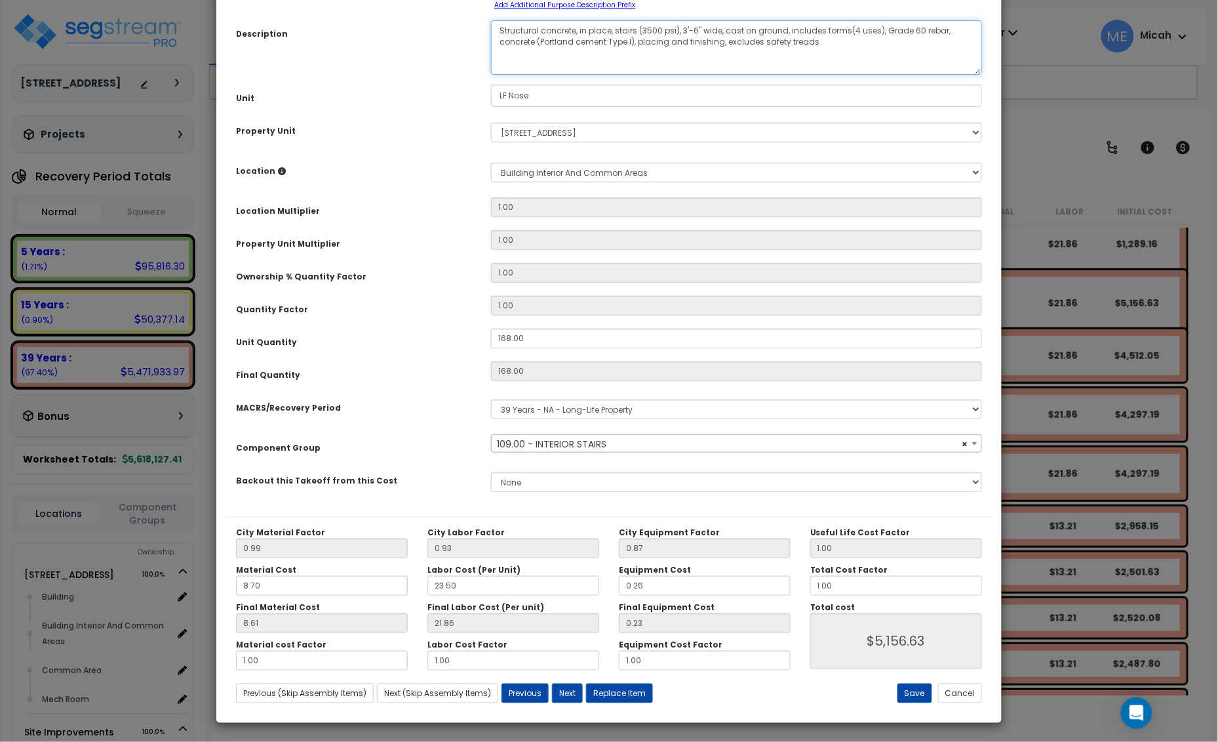
scroll to position [107, 0]
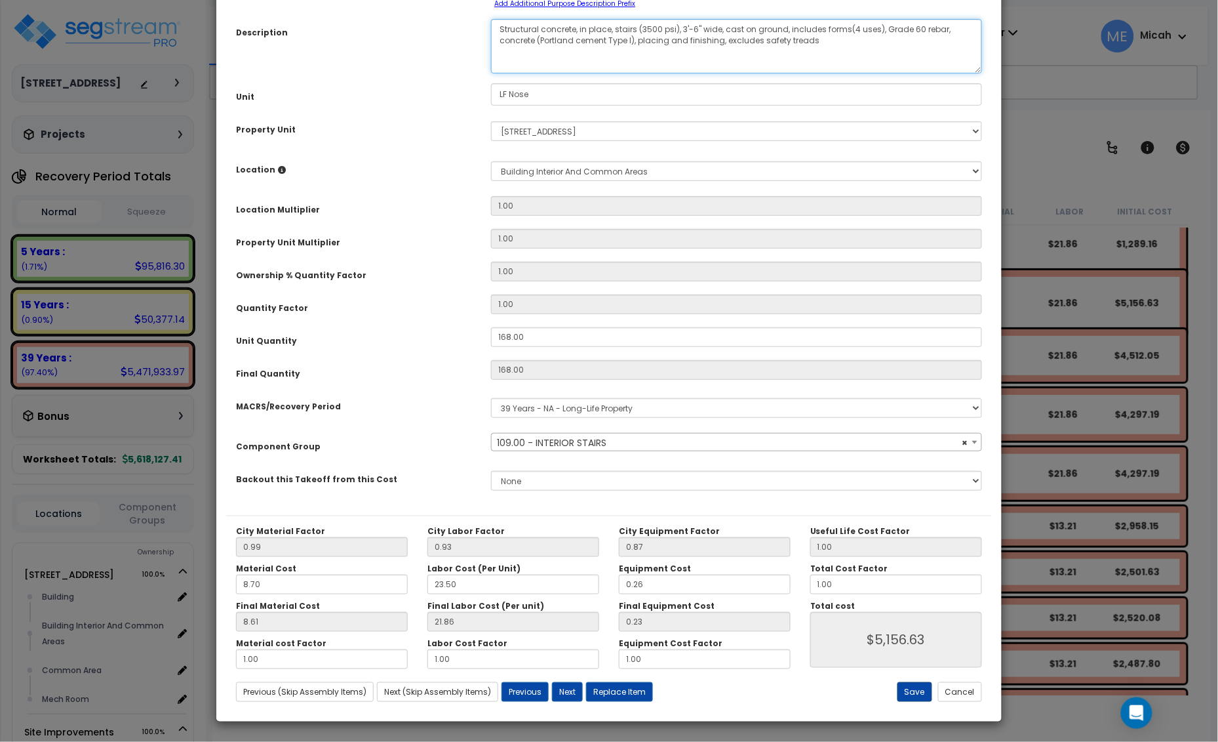
type textarea "Structural concrete, in place, stairs (3500 psi), 3'-6" wide, cast on ground, i…"
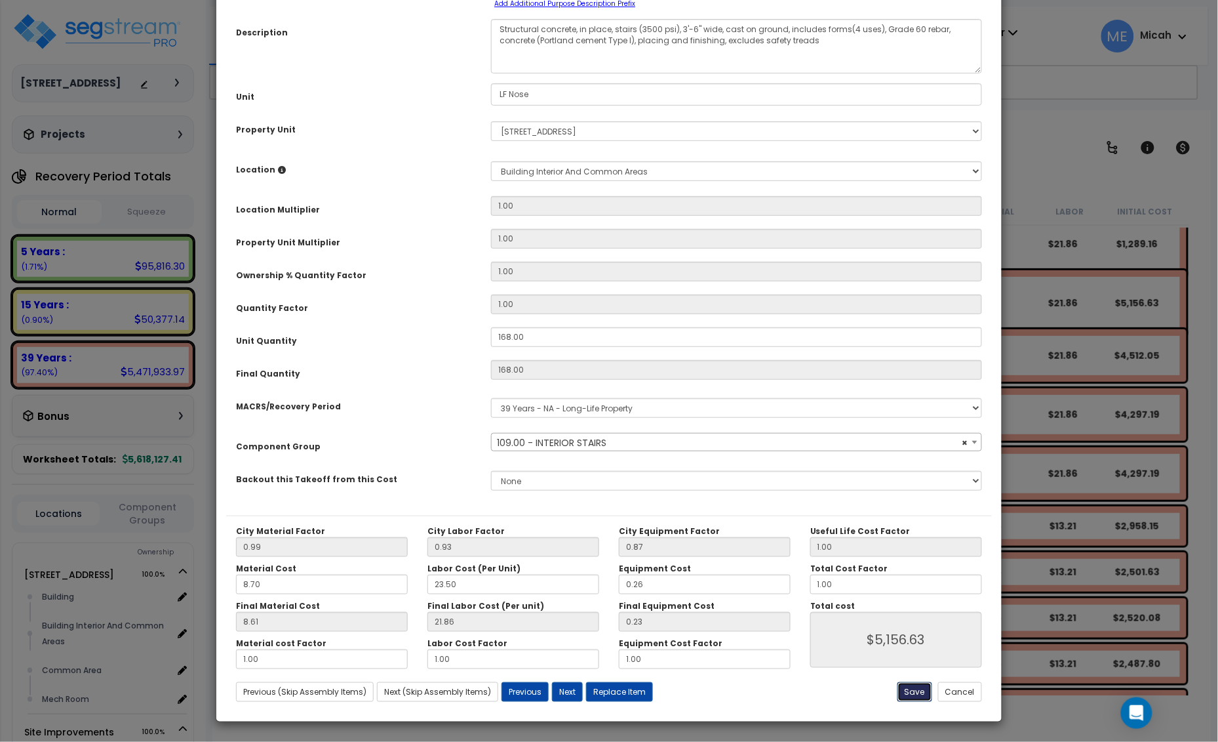
click at [918, 696] on button "Save" at bounding box center [915, 692] width 35 height 20
type input "5156.63"
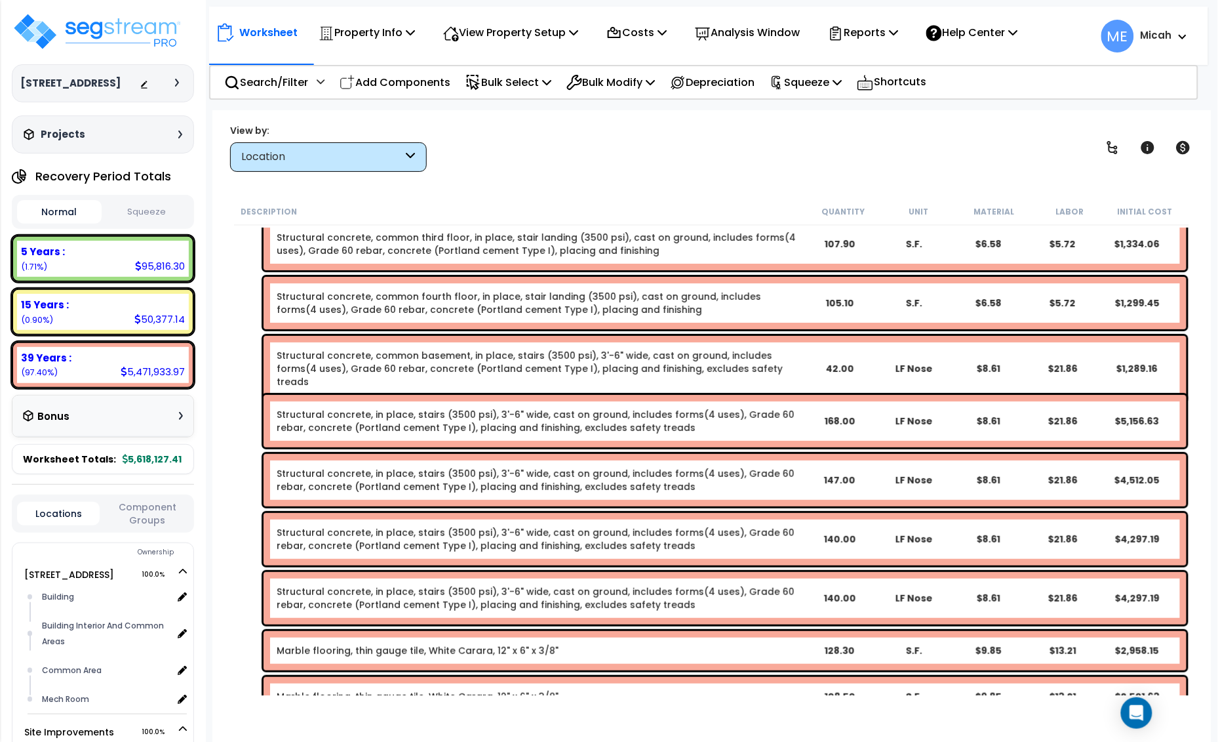
scroll to position [3312, 0]
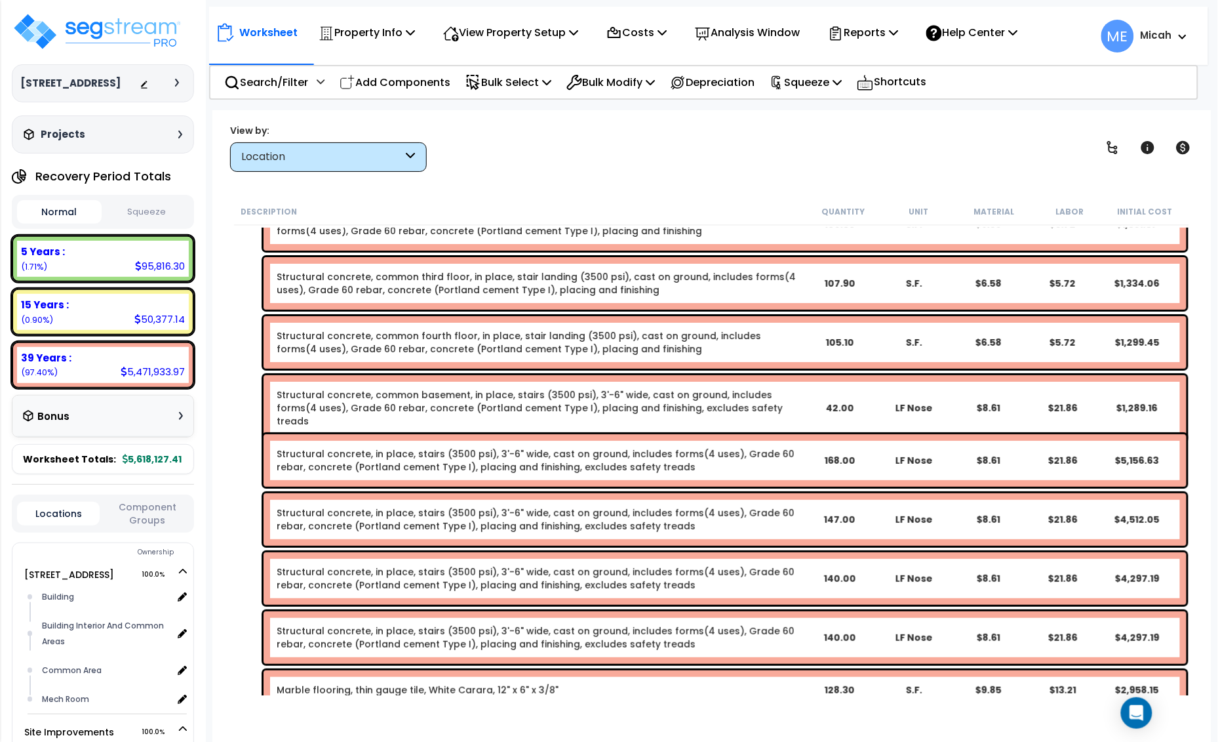
click at [380, 401] on link "Structural concrete, common basement, in place, stairs (3500 psi), 3'-6" wide, …" at bounding box center [539, 407] width 525 height 39
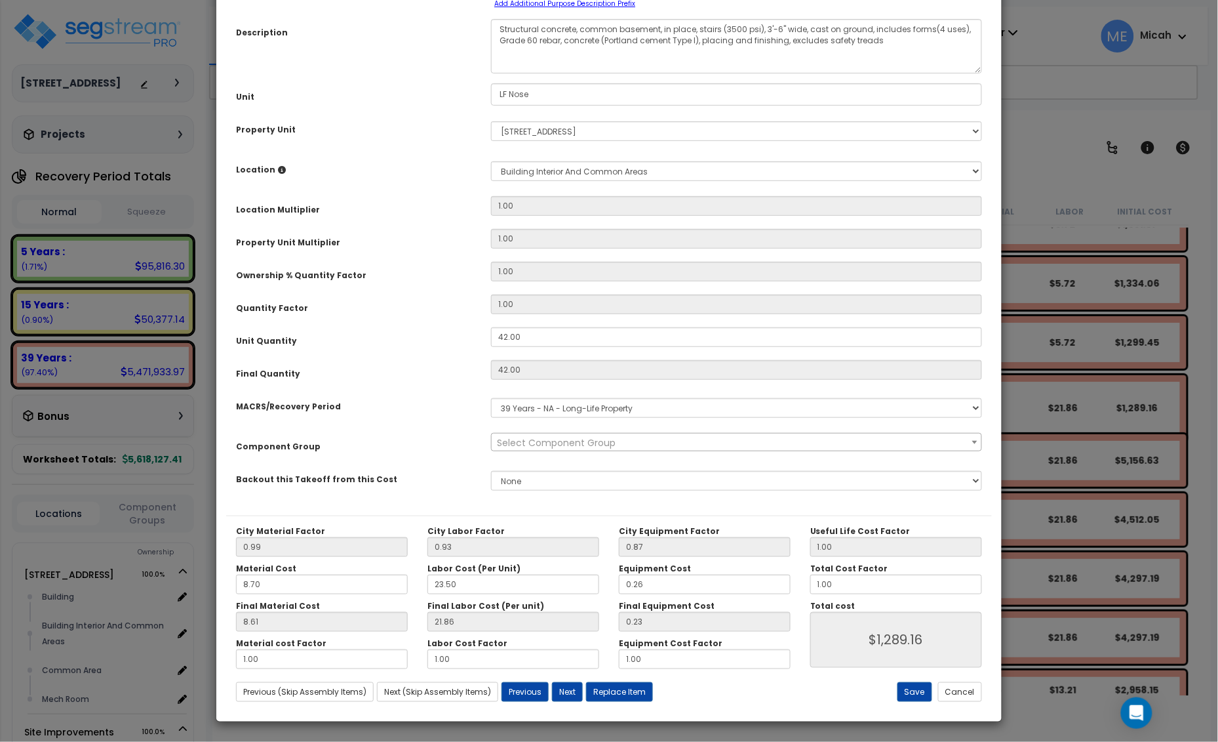
scroll to position [0, 0]
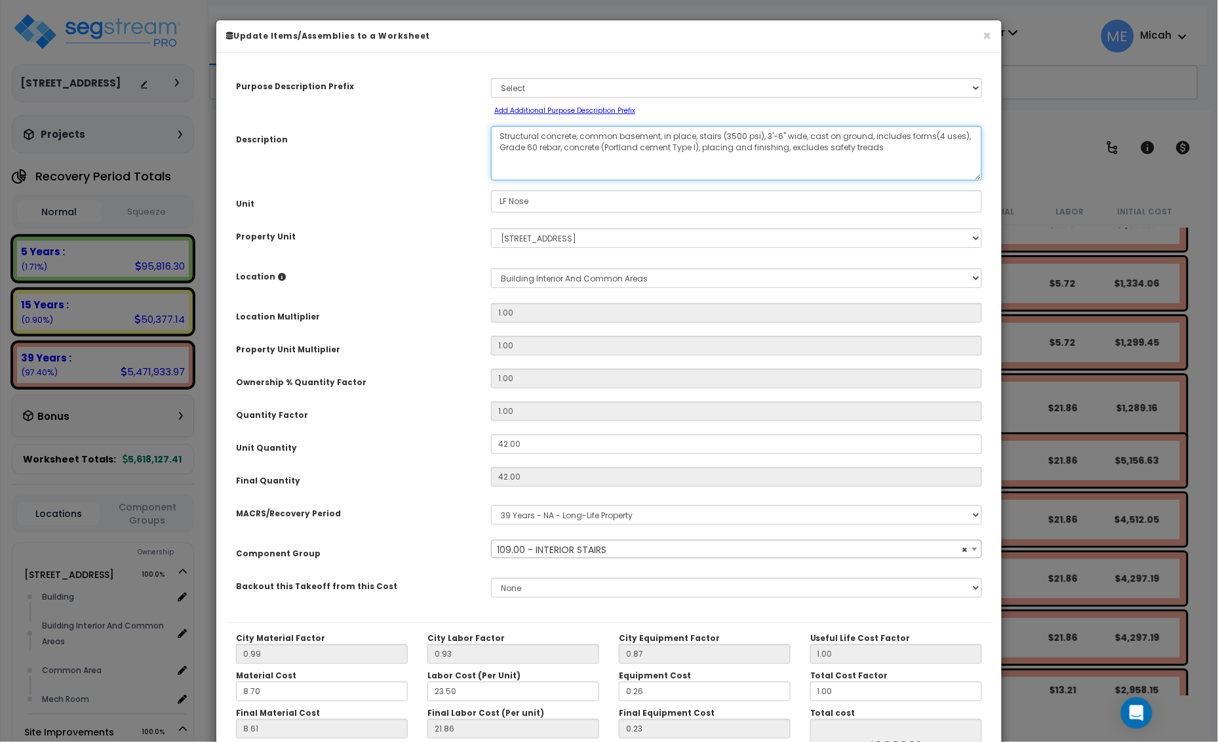
select select "56924"
drag, startPoint x: 660, startPoint y: 136, endPoint x: 582, endPoint y: 136, distance: 78.0
click at [582, 136] on textarea "Structural concrete, common basement, in place, stairs (3500 psi), 3'-6" wide, …" at bounding box center [736, 153] width 491 height 54
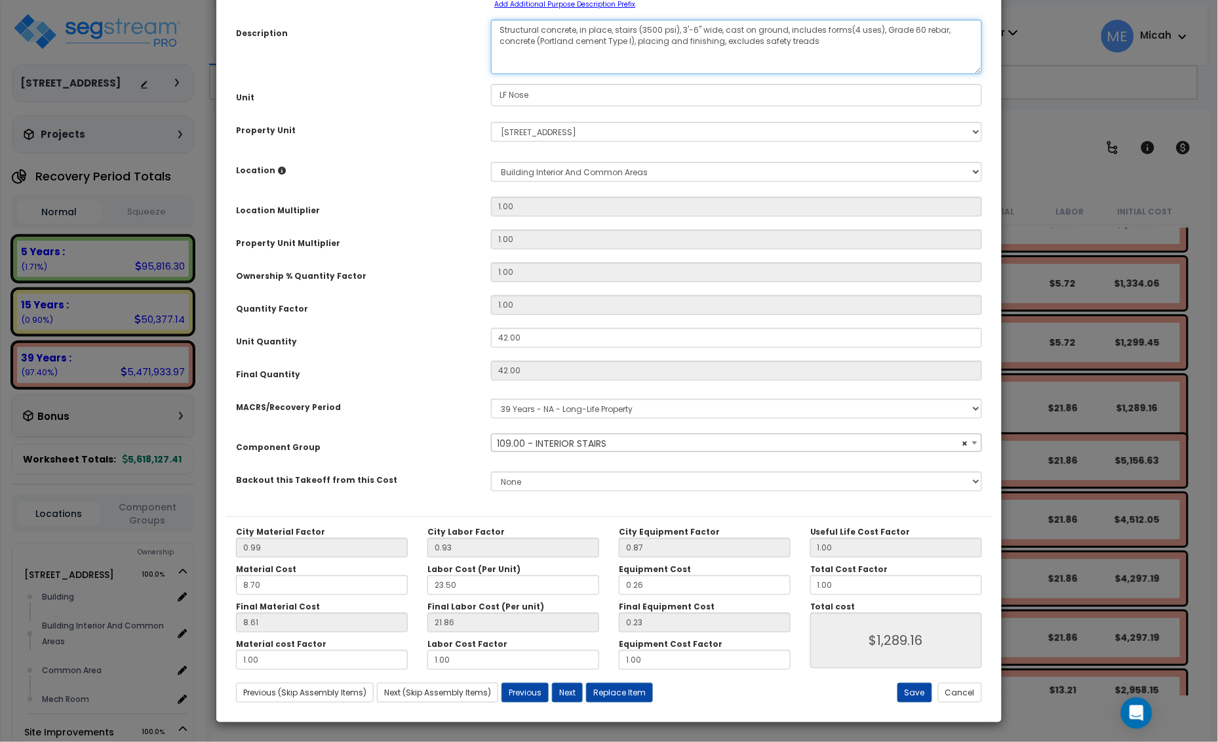
scroll to position [107, 0]
type textarea "Structural concrete, in place, stairs (3500 psi), 3'-6" wide, cast on ground, i…"
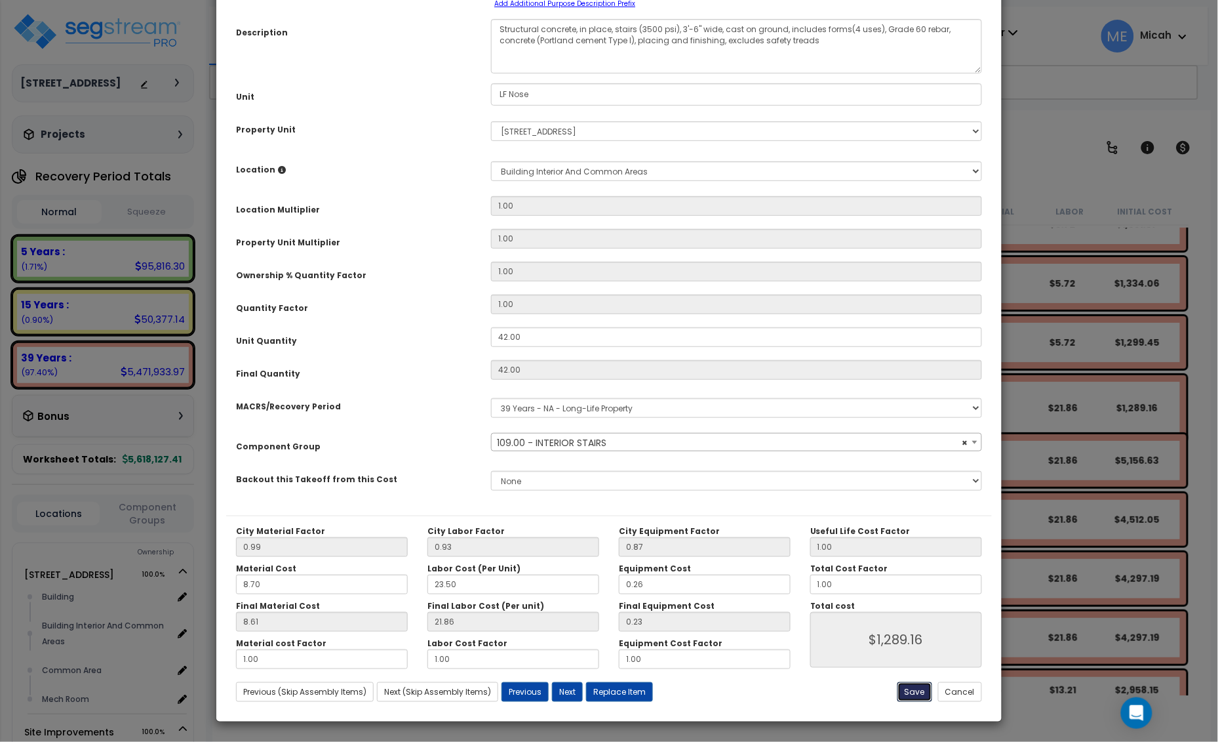
click at [919, 683] on button "Save" at bounding box center [915, 692] width 35 height 20
type input "1289.16"
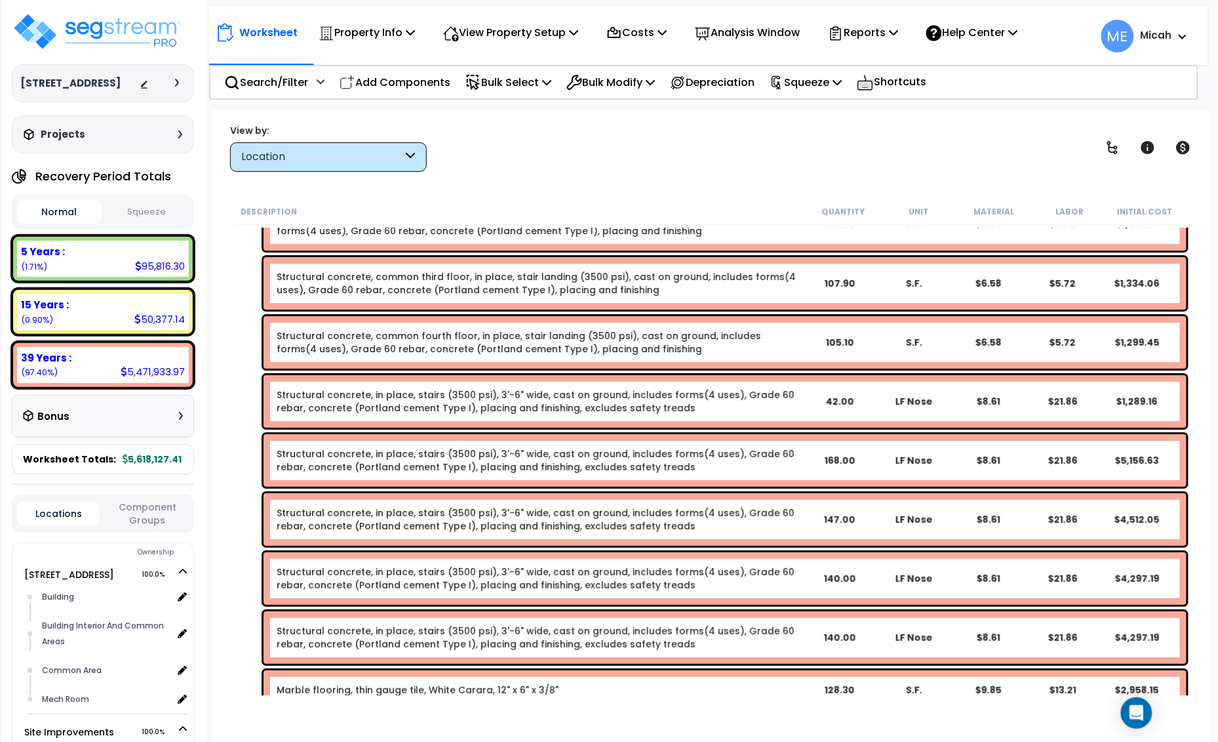
click at [421, 351] on link "Structural concrete, common fourth floor, in place, stair landing (3500 psi), c…" at bounding box center [539, 342] width 525 height 26
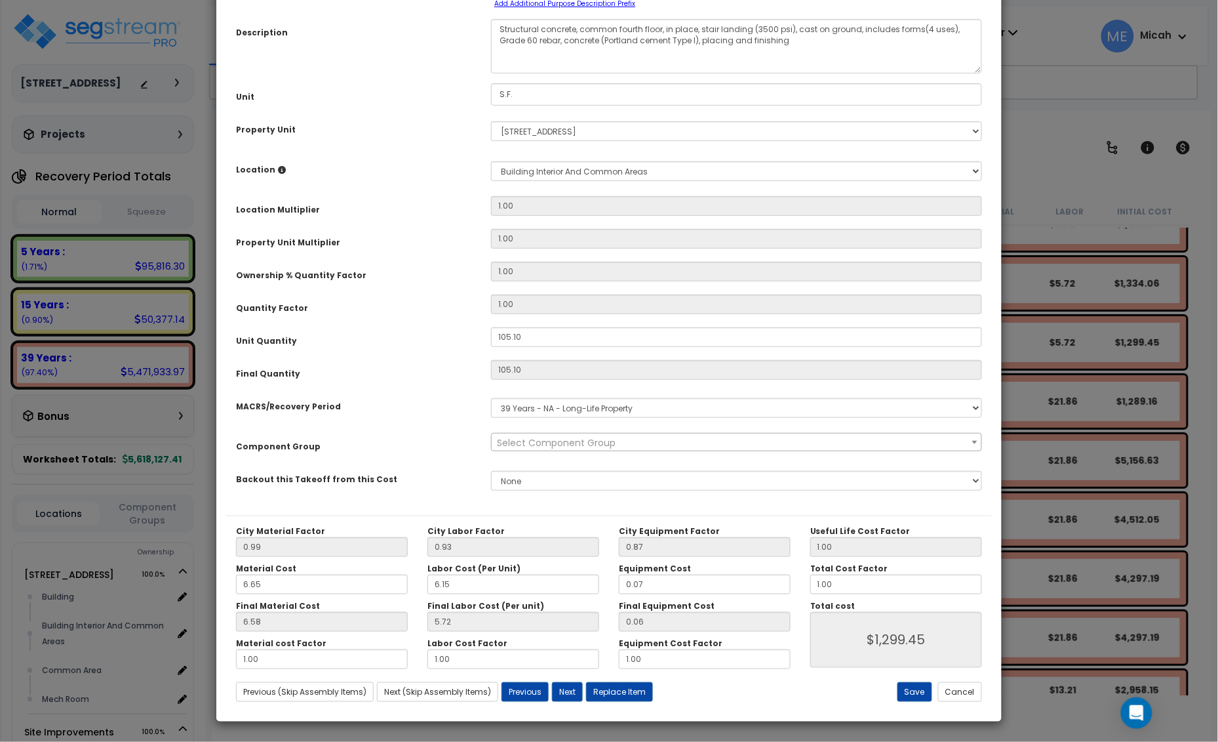
scroll to position [0, 0]
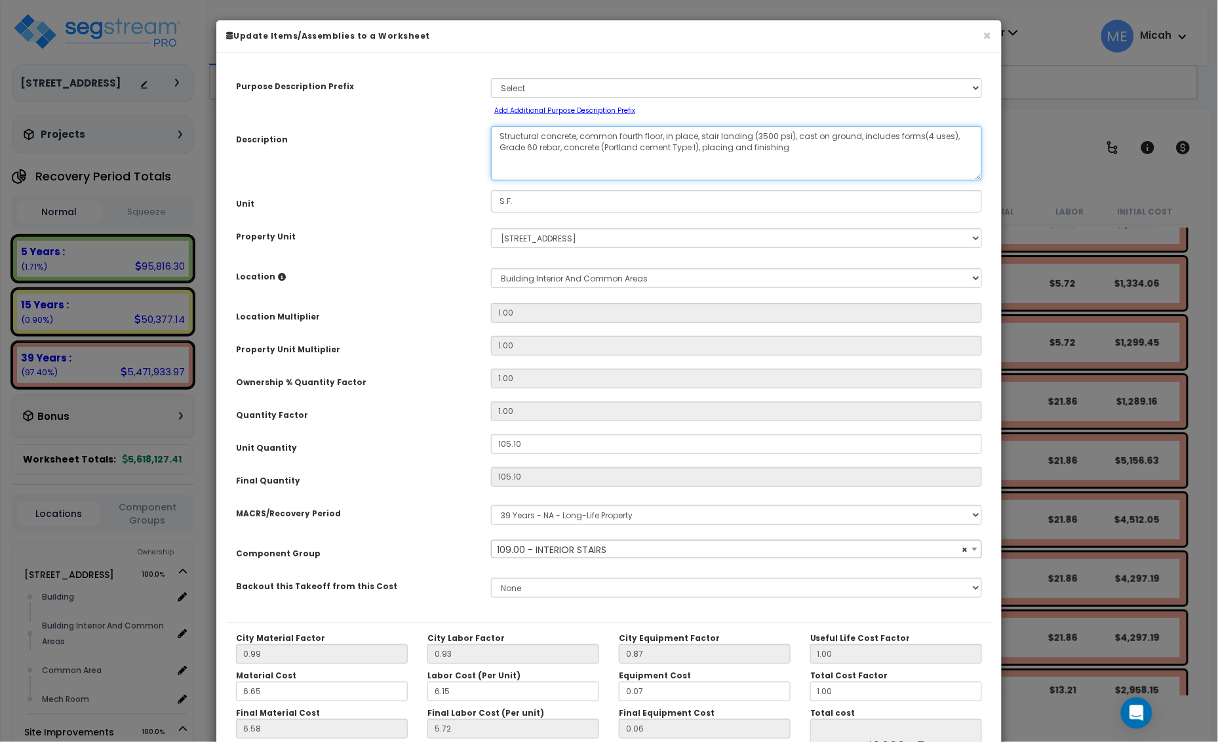
drag, startPoint x: 663, startPoint y: 134, endPoint x: 581, endPoint y: 133, distance: 82.0
click at [581, 133] on textarea "Structural concrete, common fourth floor, in place, stair landing (3500 psi), c…" at bounding box center [736, 153] width 491 height 54
select select "56924"
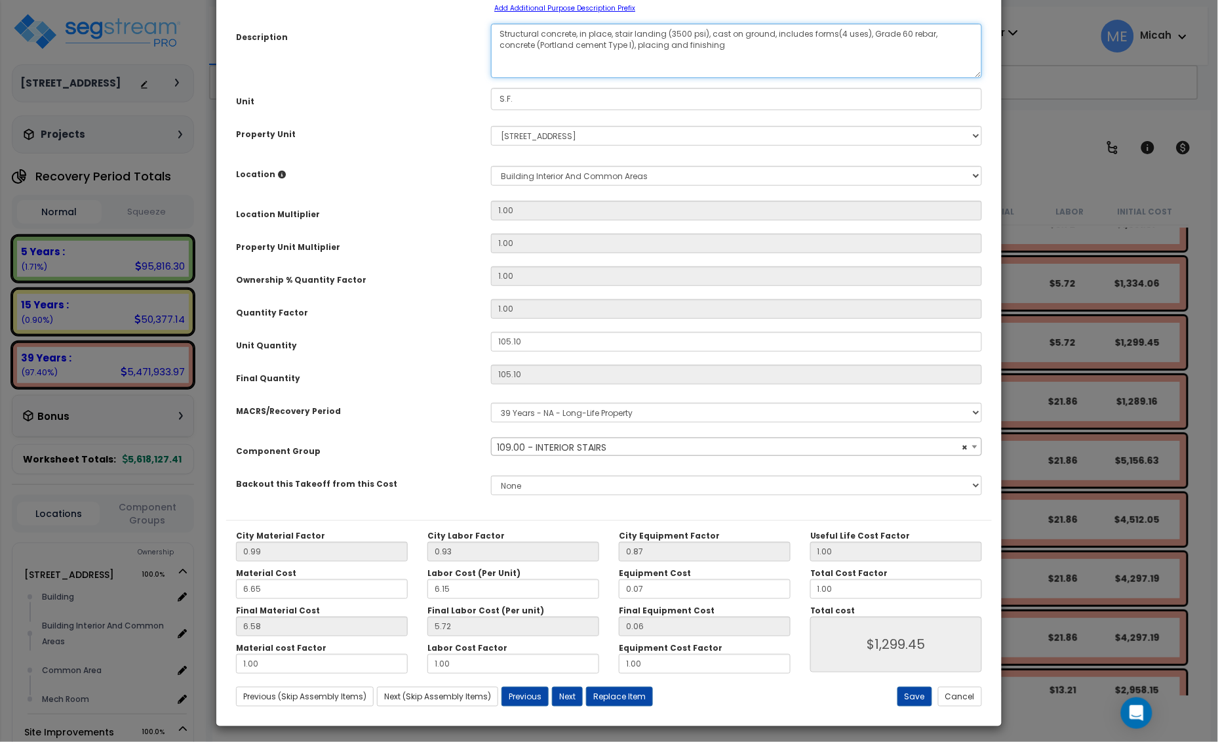
scroll to position [107, 0]
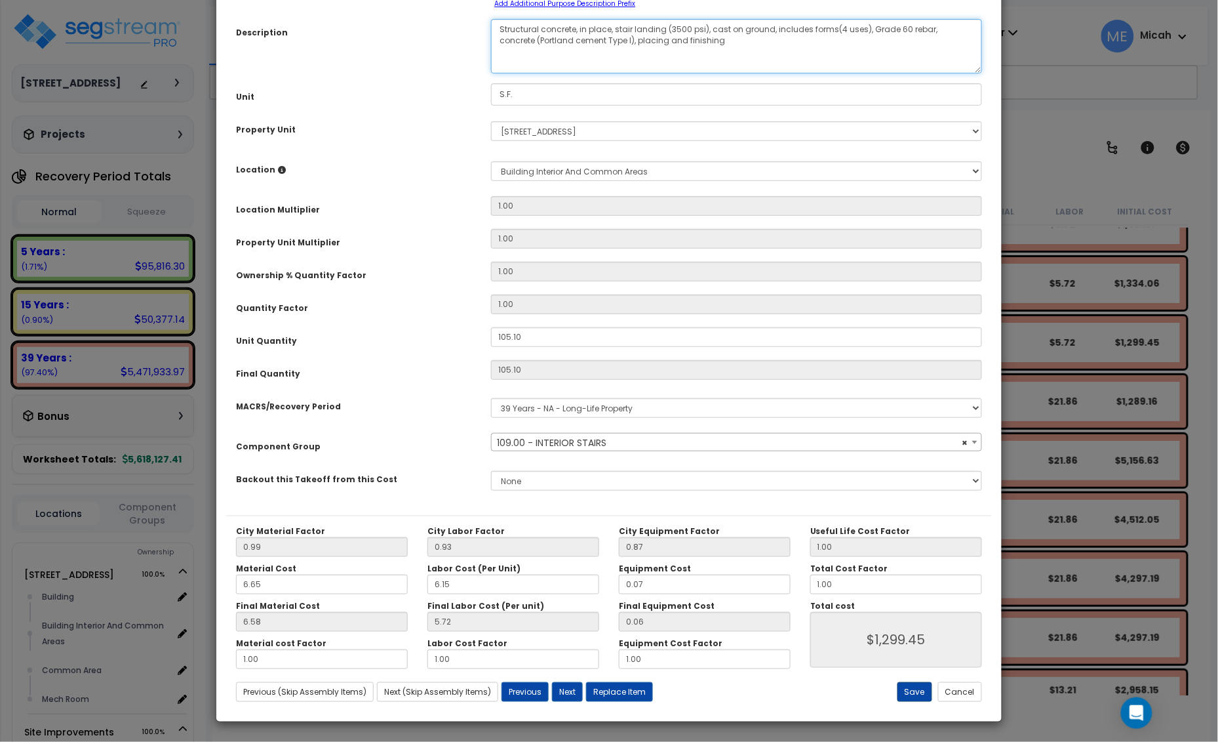
type textarea "Structural concrete, in place, stair landing (3500 psi), cast on ground, includ…"
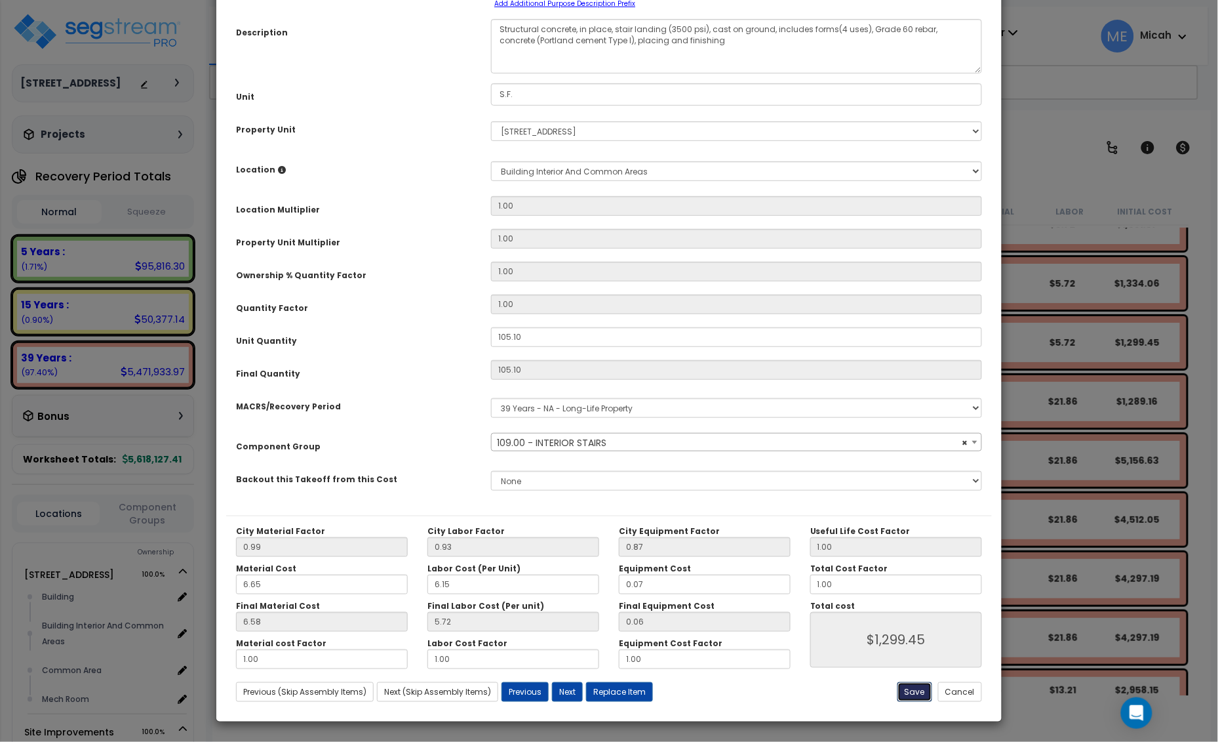
click at [914, 692] on button "Save" at bounding box center [915, 692] width 35 height 20
type input "1299.45"
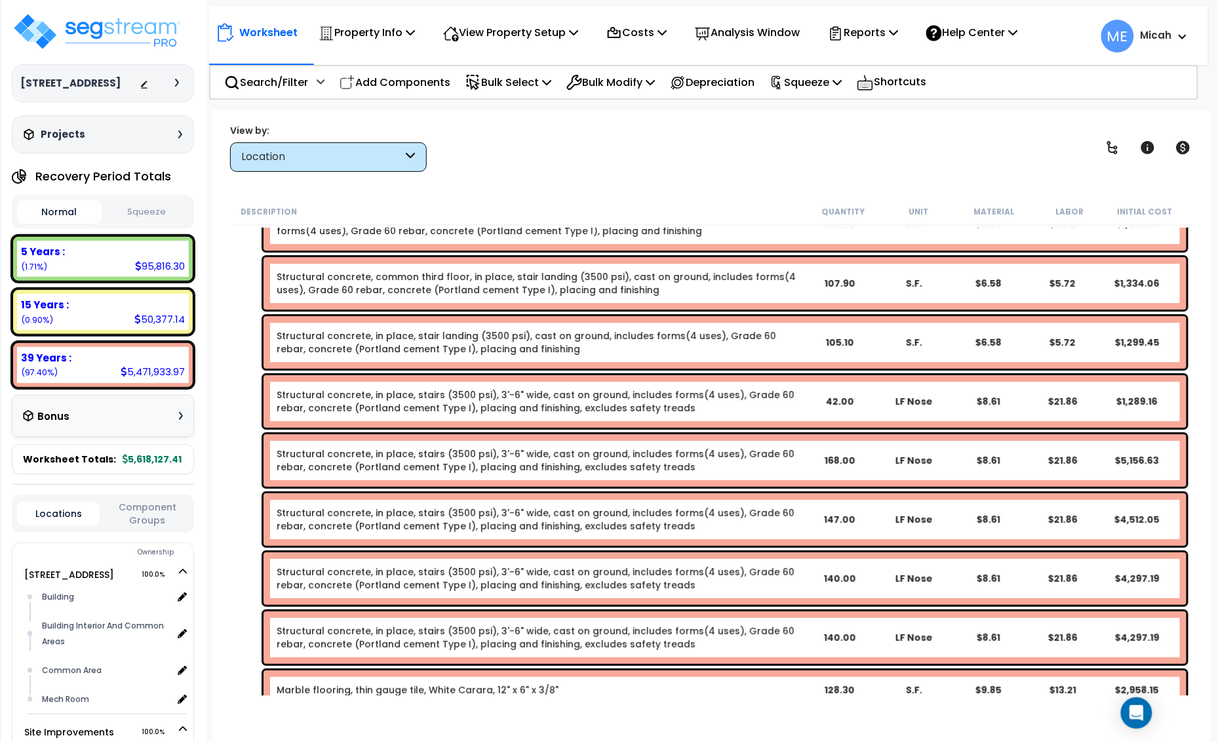
click at [427, 282] on link "Structural concrete, common third floor, in place, stair landing (3500 psi), ca…" at bounding box center [539, 283] width 525 height 26
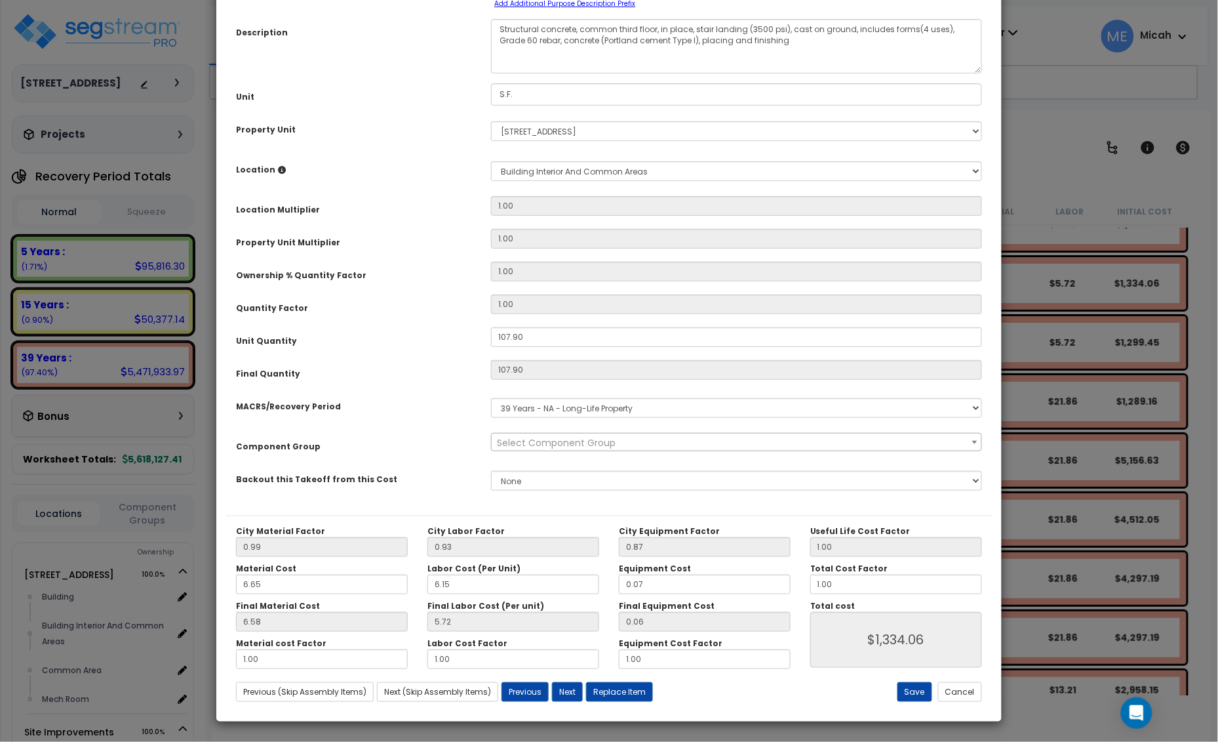
scroll to position [0, 0]
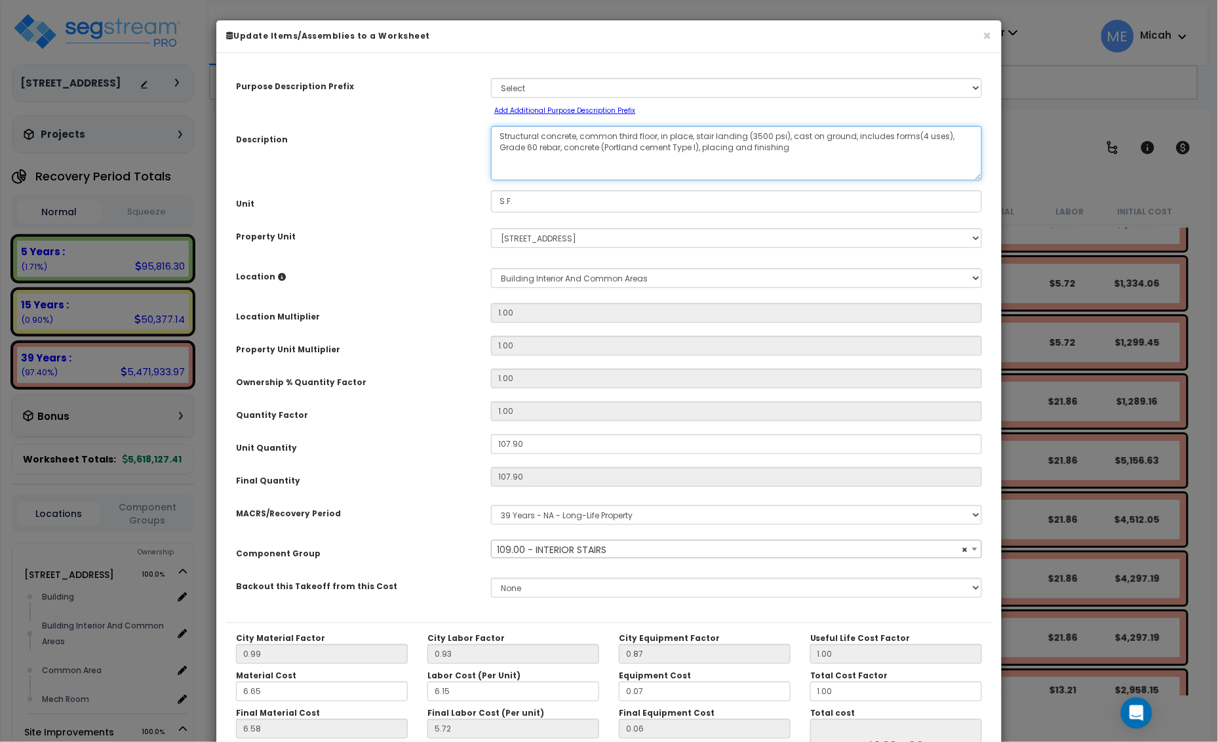
drag, startPoint x: 657, startPoint y: 132, endPoint x: 582, endPoint y: 129, distance: 75.5
click at [582, 129] on textarea "Structural concrete, common third floor, in place, stair landing (3500 psi), ca…" at bounding box center [736, 153] width 491 height 54
select select "56924"
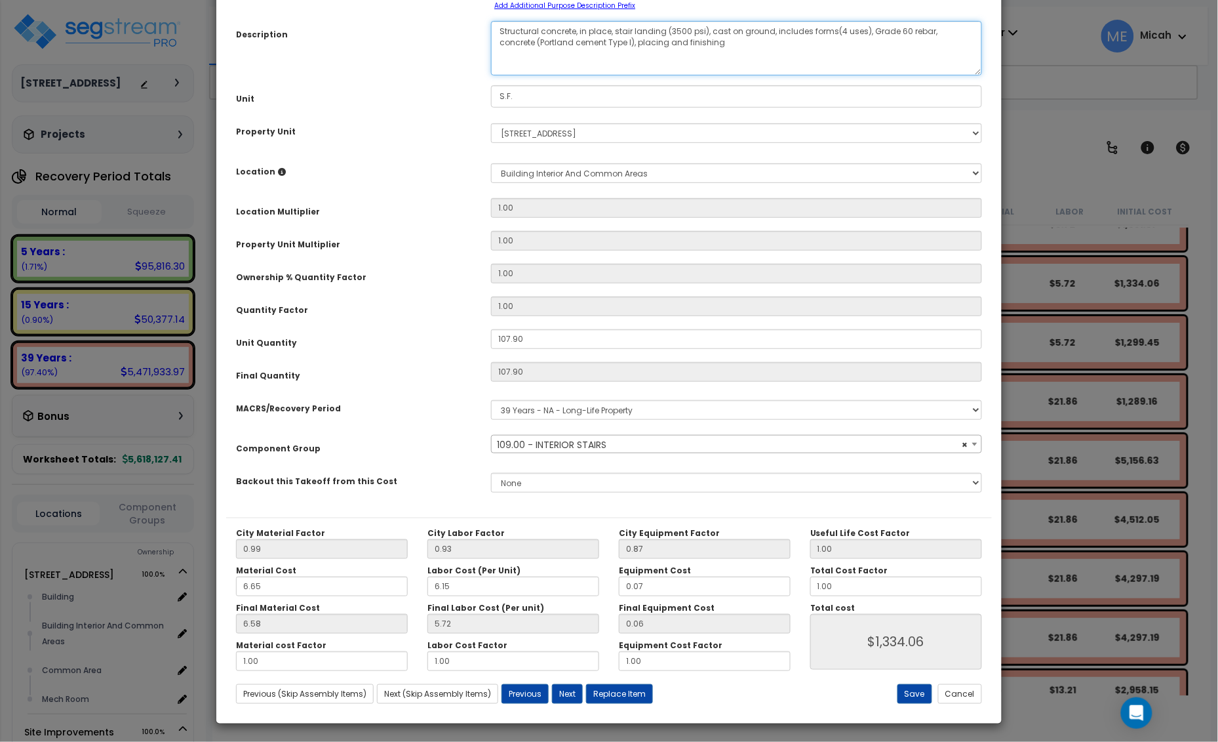
scroll to position [107, 0]
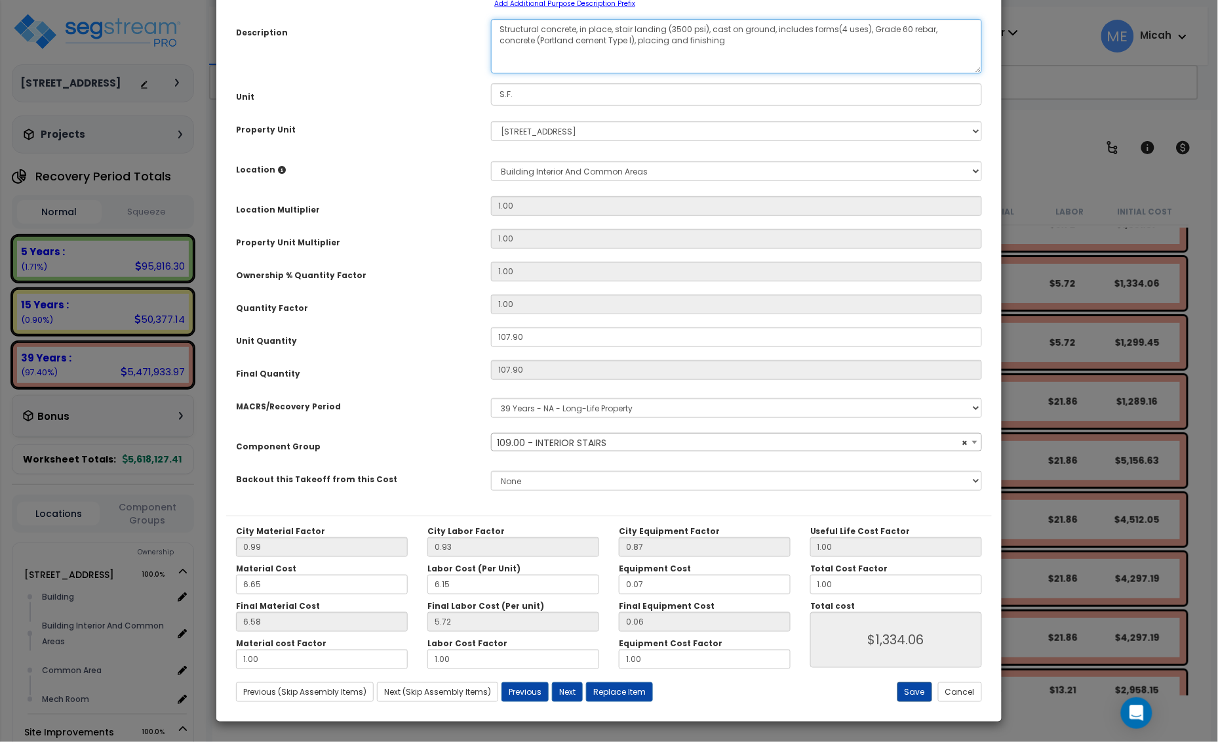
type textarea "Structural concrete, in place, stair landing (3500 psi), cast on ground, includ…"
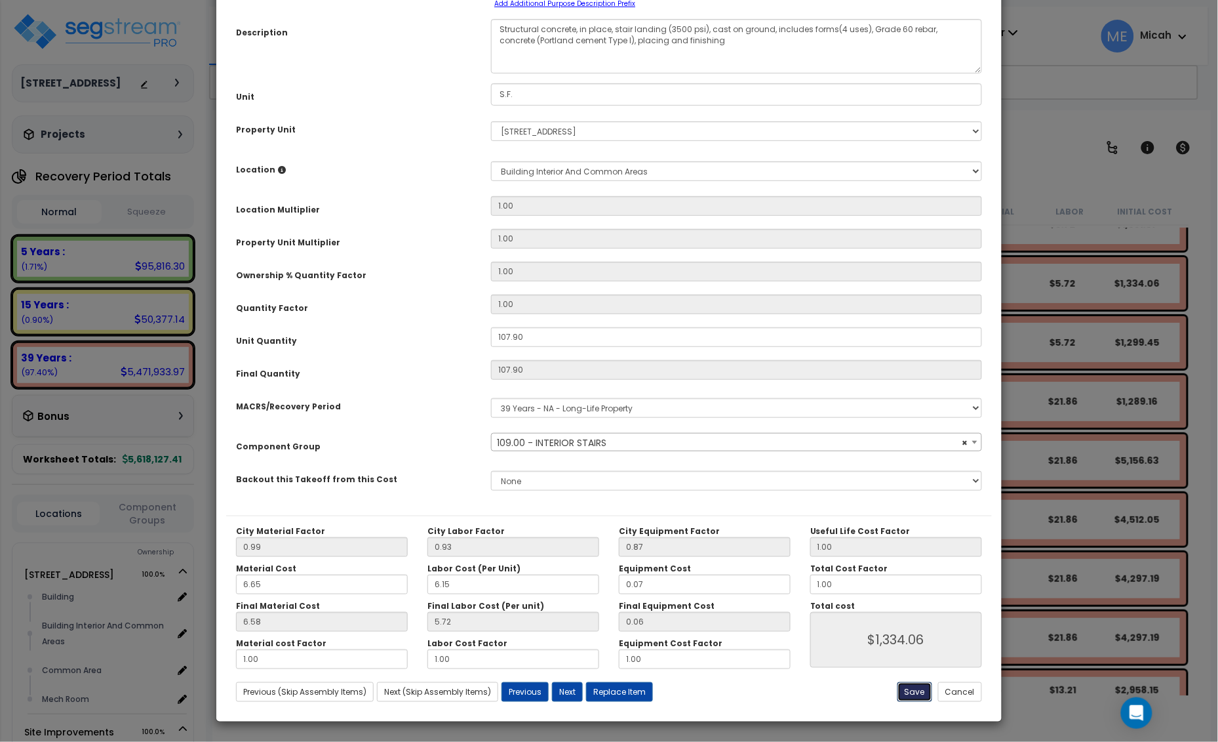
click at [915, 693] on button "Save" at bounding box center [915, 692] width 35 height 20
type input "1334.06"
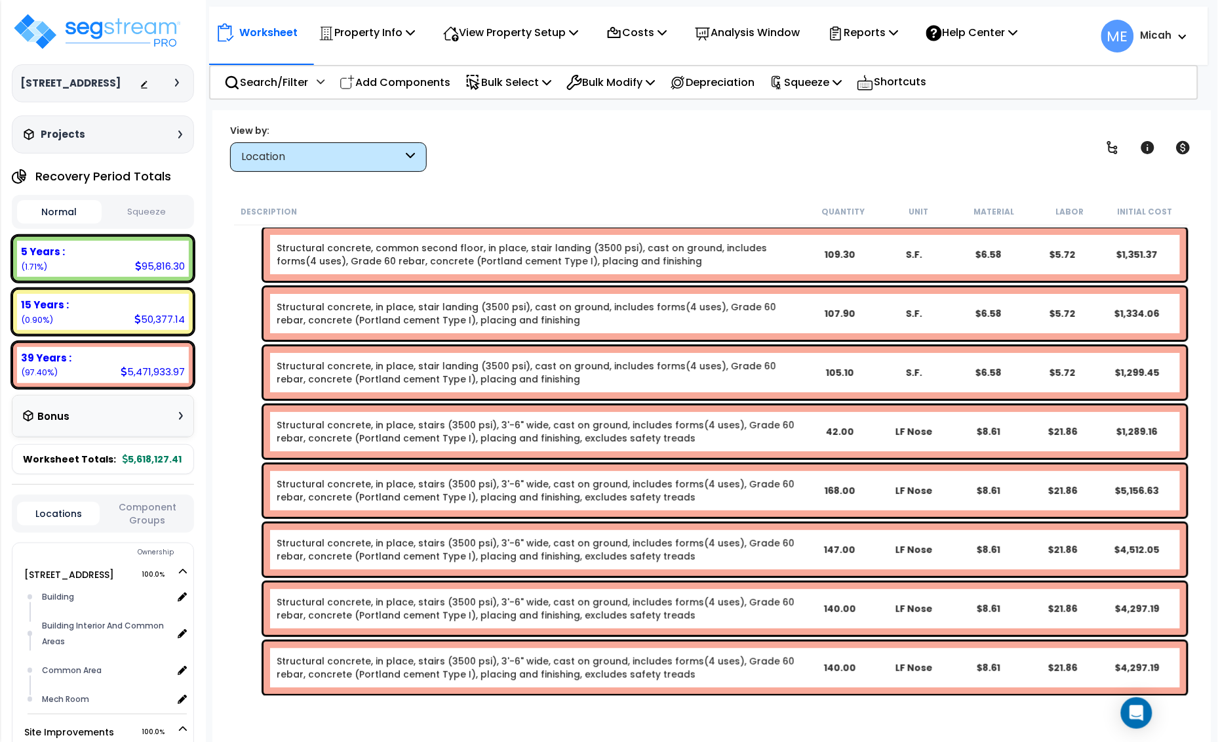
scroll to position [3230, 0]
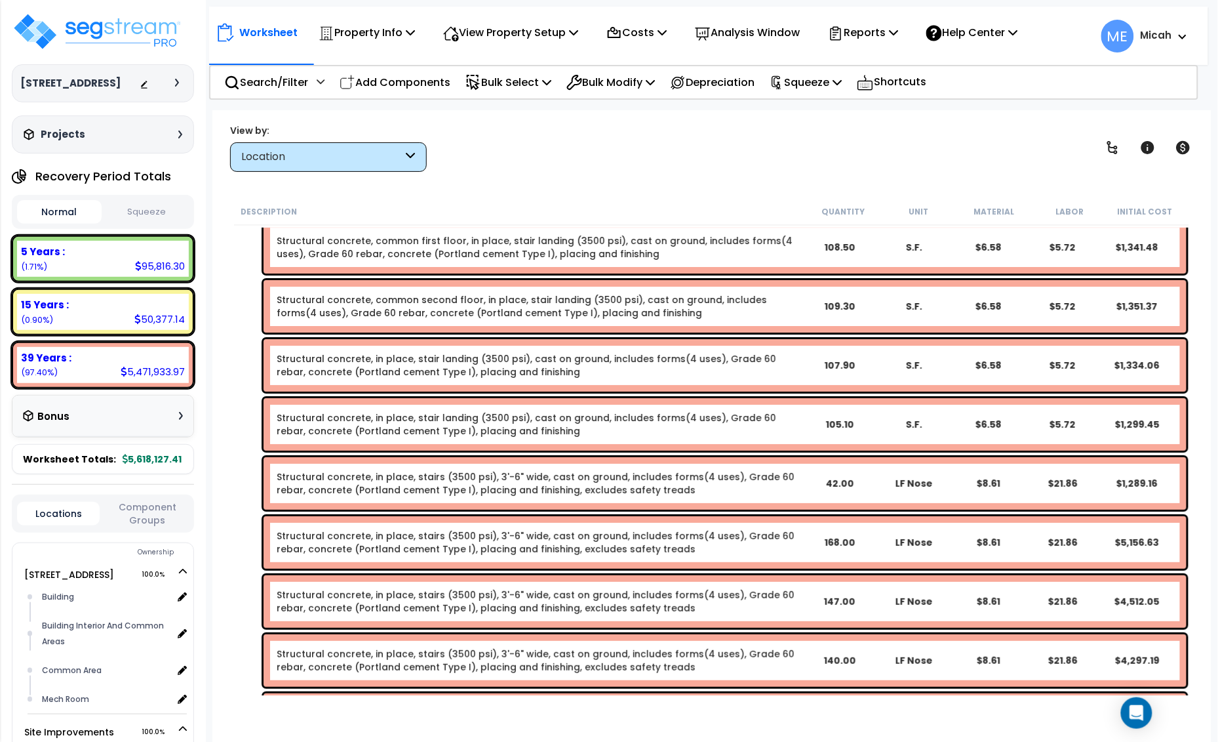
click at [369, 302] on link "Structural concrete, common second floor, in place, stair landing (3500 psi), c…" at bounding box center [539, 306] width 525 height 26
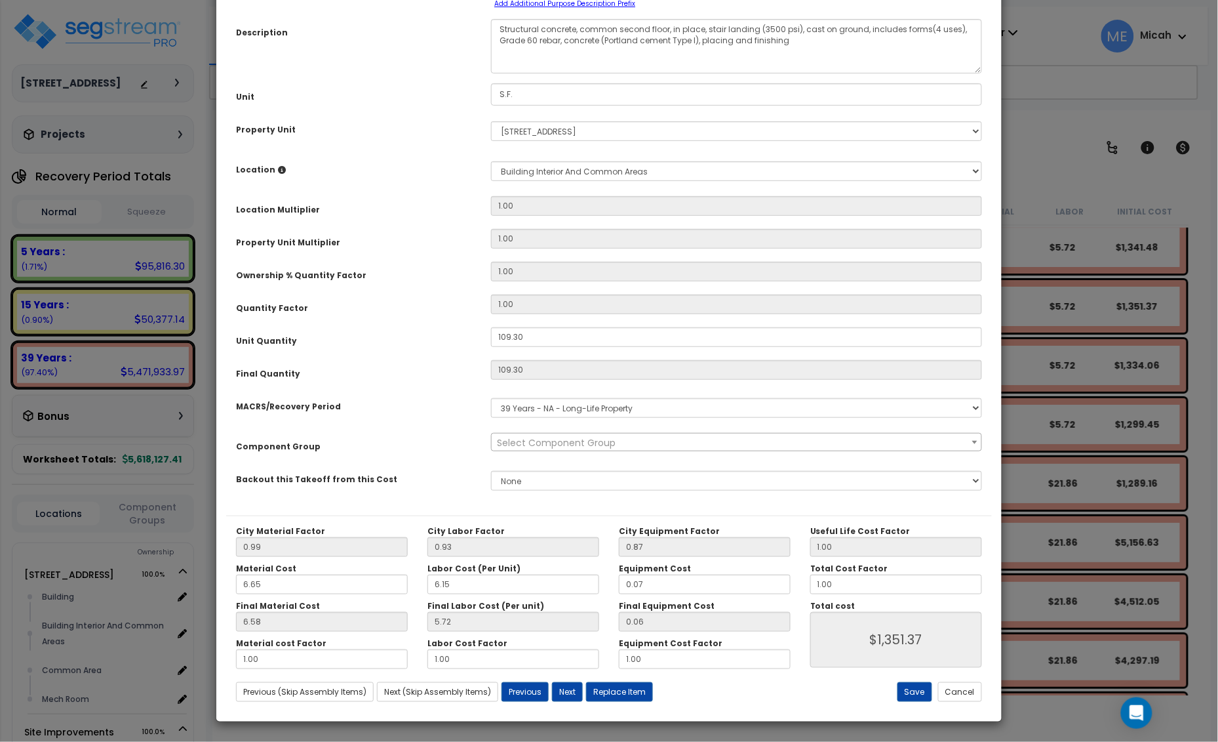
scroll to position [0, 0]
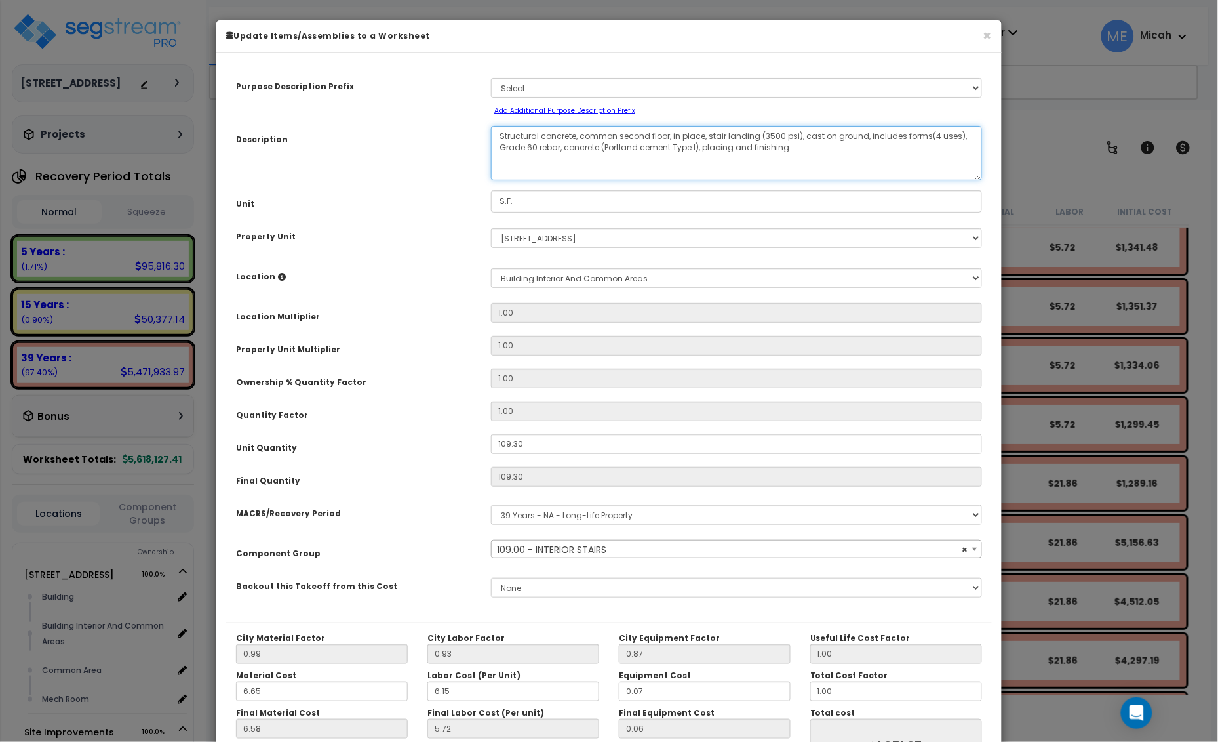
drag, startPoint x: 668, startPoint y: 135, endPoint x: 582, endPoint y: 132, distance: 86.0
click at [582, 132] on textarea "Structural concrete, common second floor, in place, stair landing (3500 psi), c…" at bounding box center [736, 153] width 491 height 54
select select "56924"
type textarea "Structural concrete, in place, stair landing (3500 psi), cast on ground, includ…"
select select "56924"
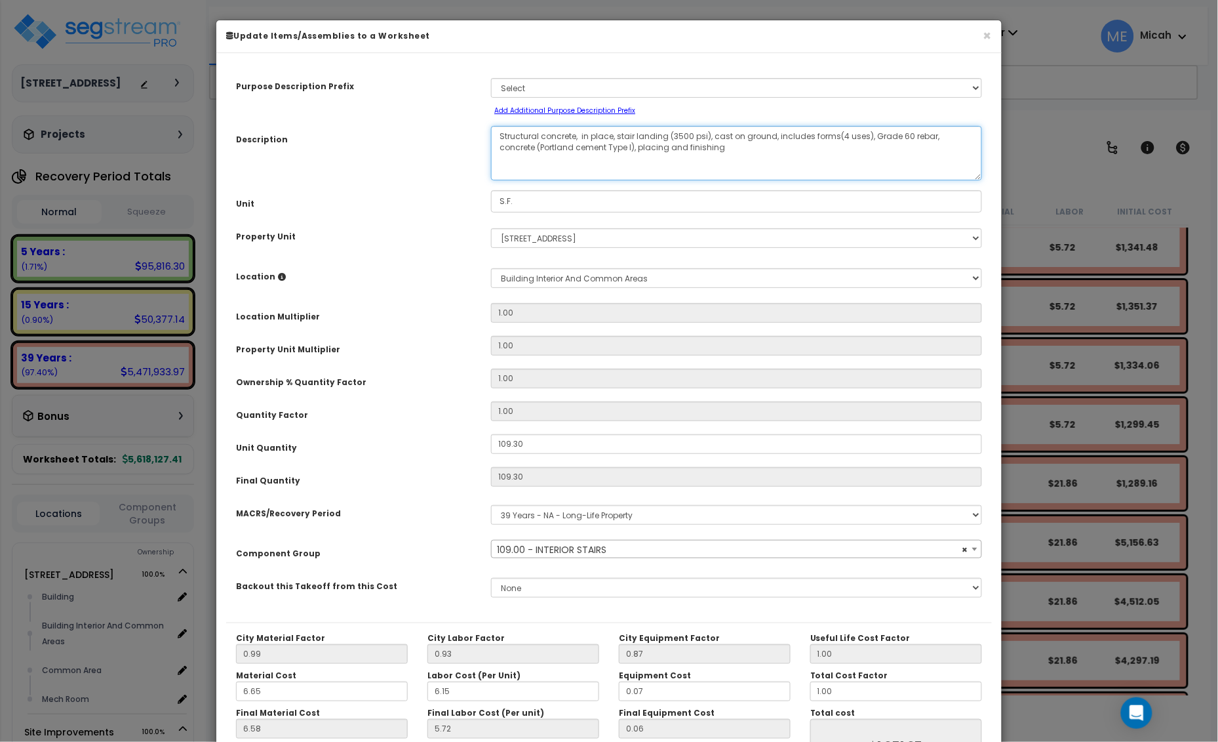
type textarea "Structural concrete, in place, stair landing (3500 psi), cast on ground, includ…"
select select "56924"
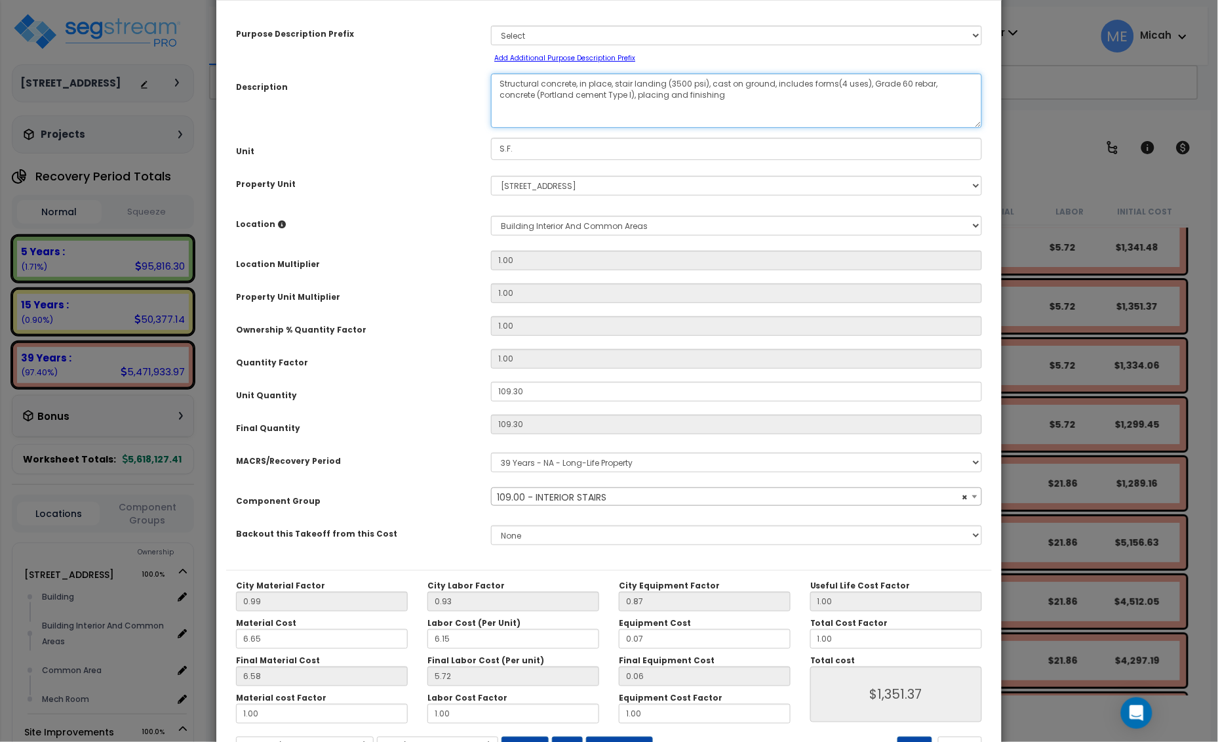
scroll to position [107, 0]
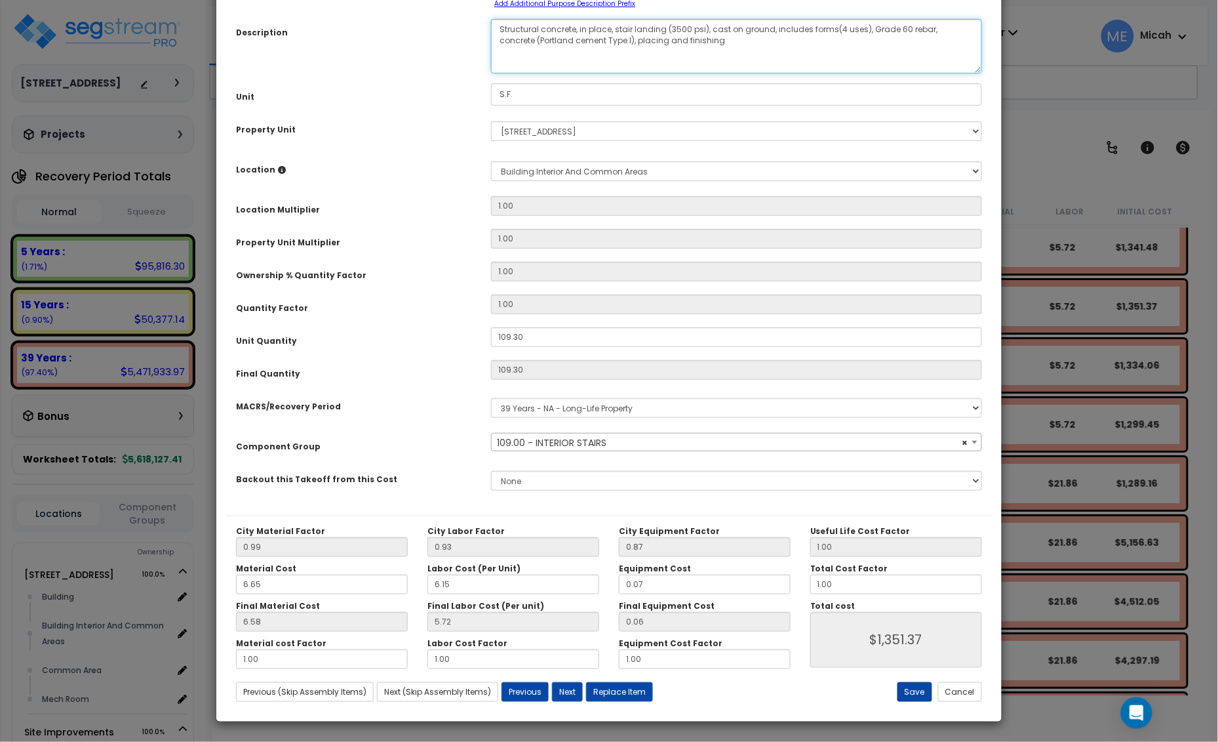
type textarea "Structural concrete, in place, stair landing (3500 psi), cast on ground, includ…"
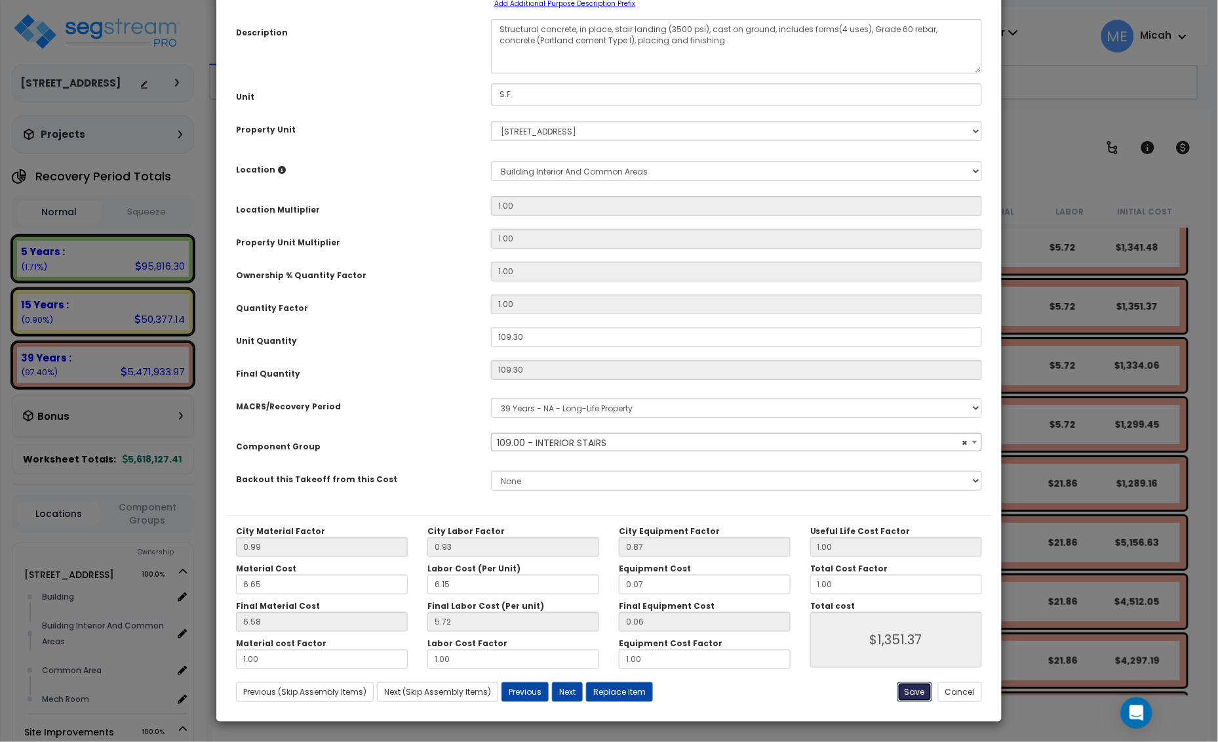
click at [908, 694] on button "Save" at bounding box center [915, 692] width 35 height 20
type input "1351.37"
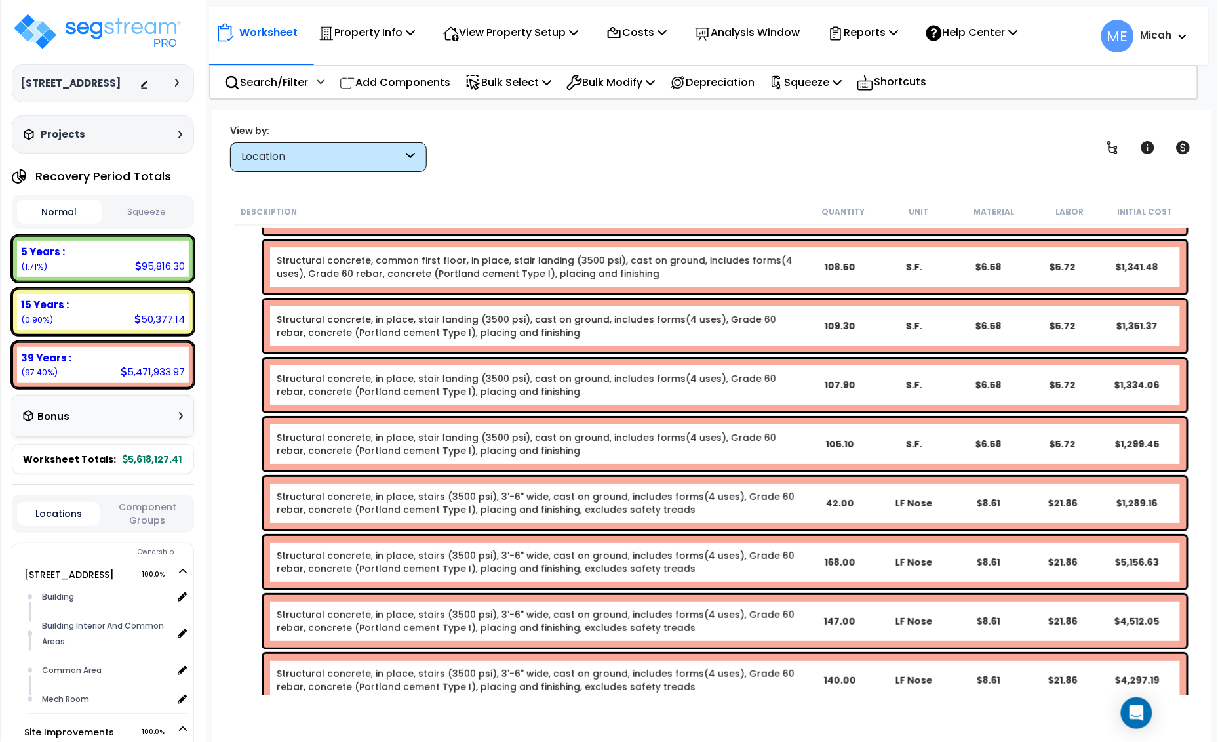
scroll to position [3149, 0]
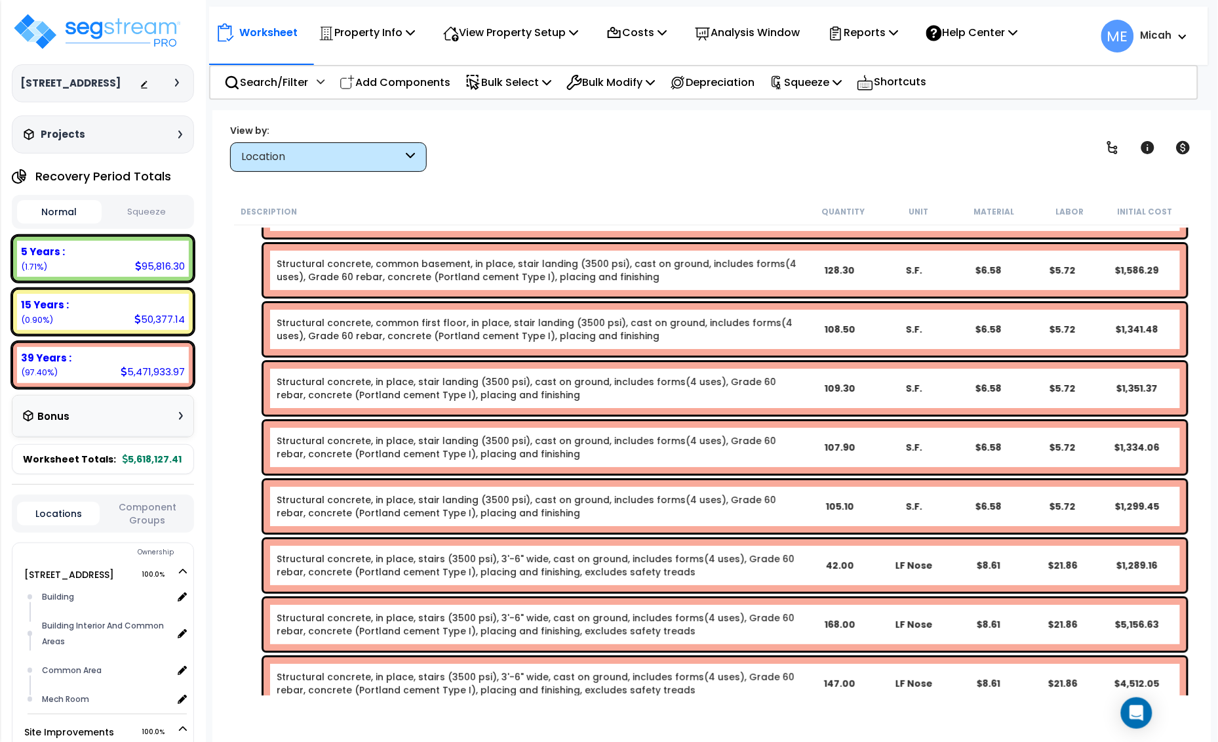
click at [355, 326] on link "Structural concrete, common first floor, in place, stair landing (3500 psi), ca…" at bounding box center [539, 329] width 525 height 26
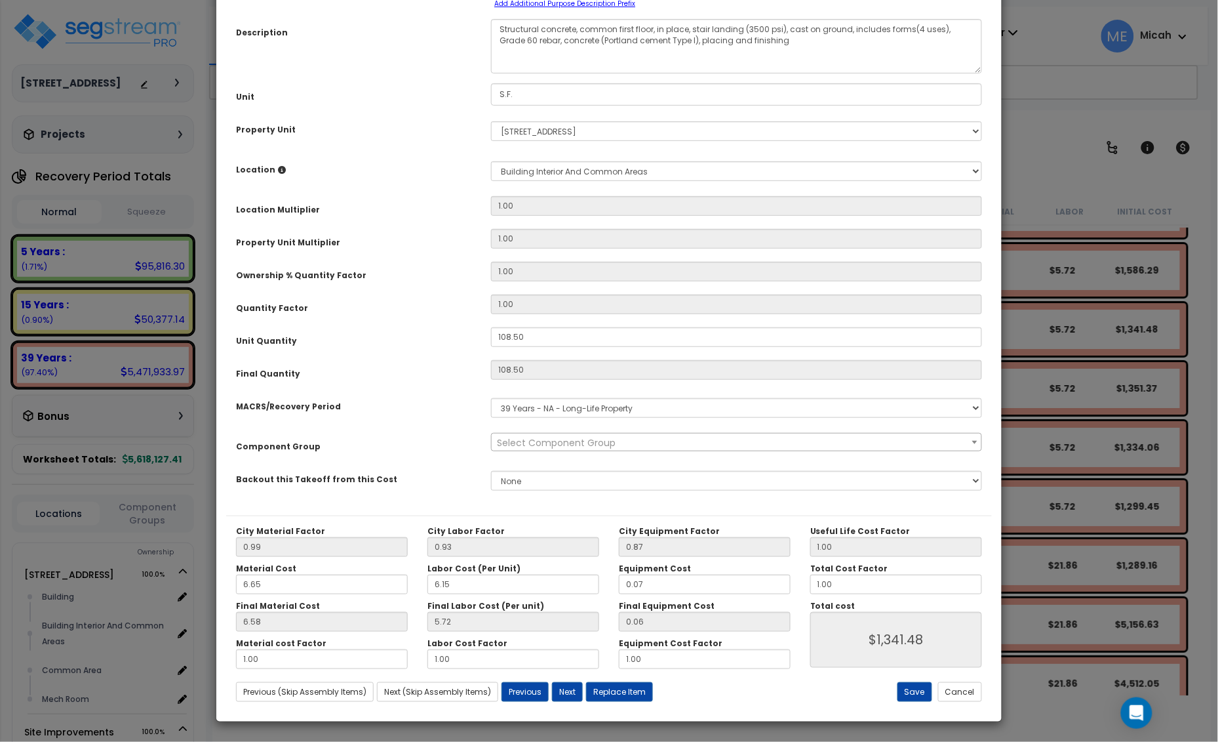
scroll to position [0, 0]
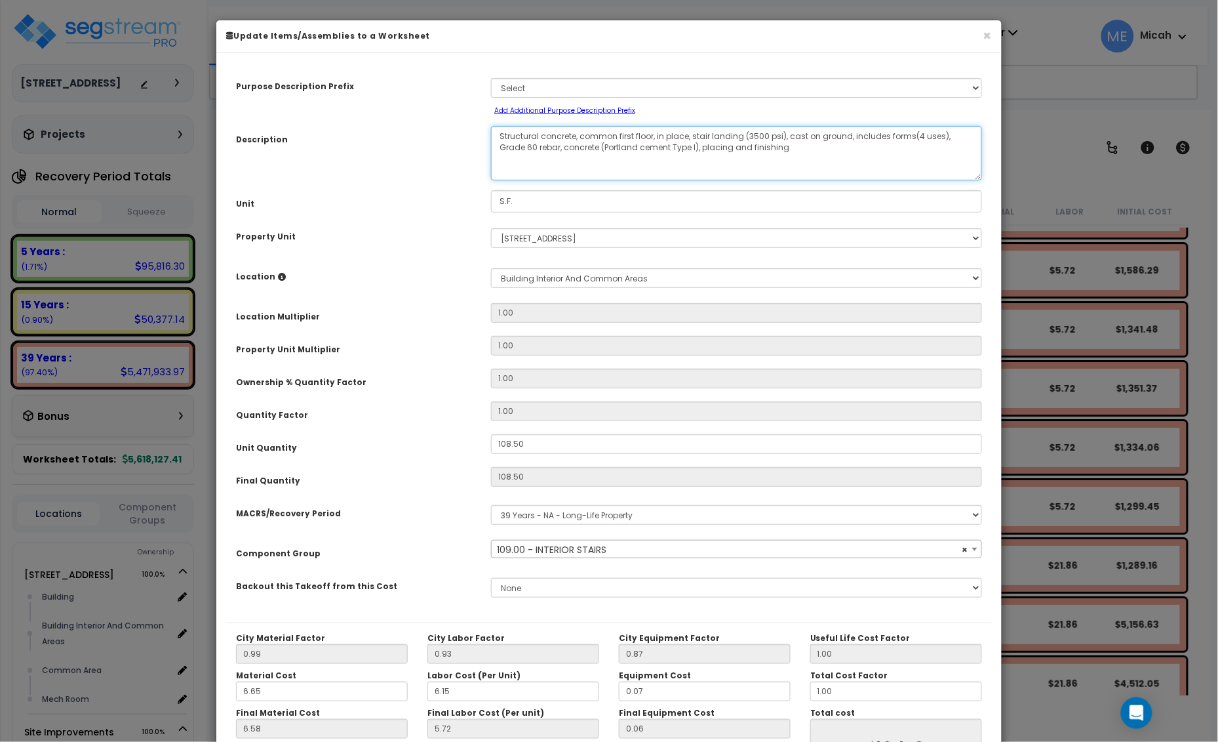
drag, startPoint x: 654, startPoint y: 135, endPoint x: 582, endPoint y: 132, distance: 72.2
click at [582, 132] on textarea "Structural concrete, common first floor, in place, stair landing (3500 psi), ca…" at bounding box center [736, 153] width 491 height 54
select select "56924"
type textarea "Structural concrete, in place, stair landing (3500 psi), cast on ground, includ…"
select select "56924"
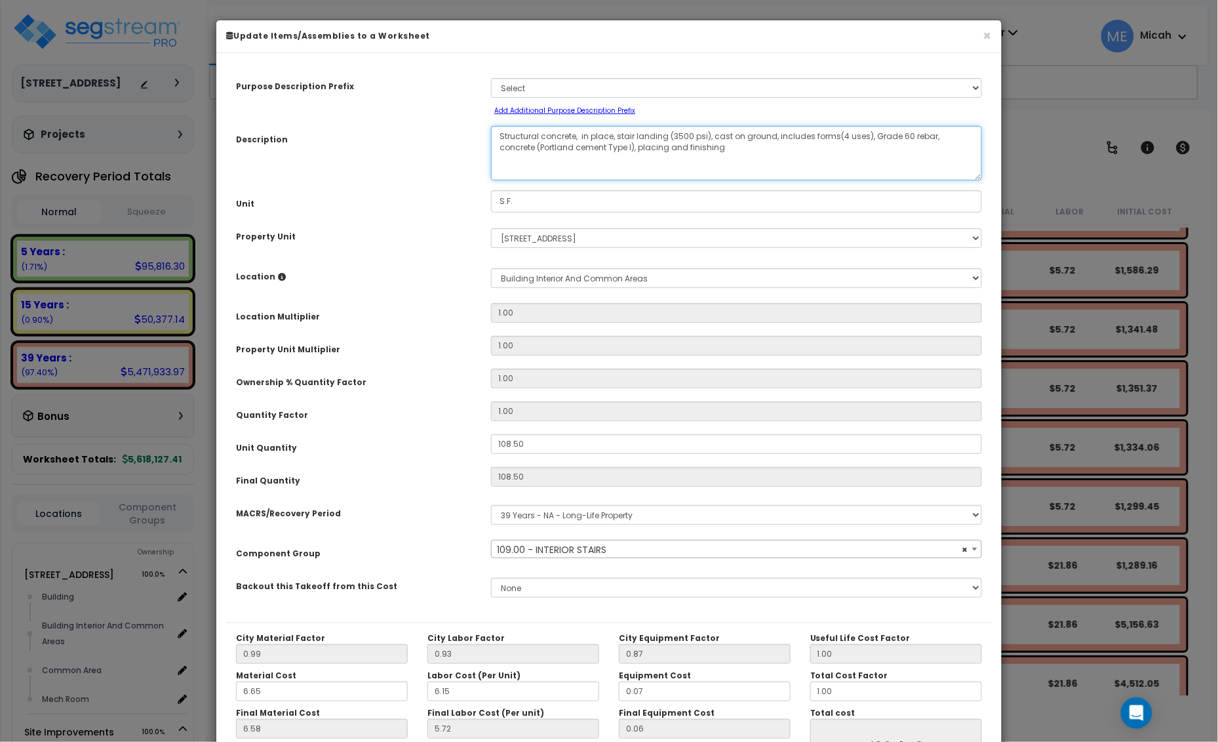
type textarea "Structural concrete, in place, stair landing (3500 psi), cast on ground, includ…"
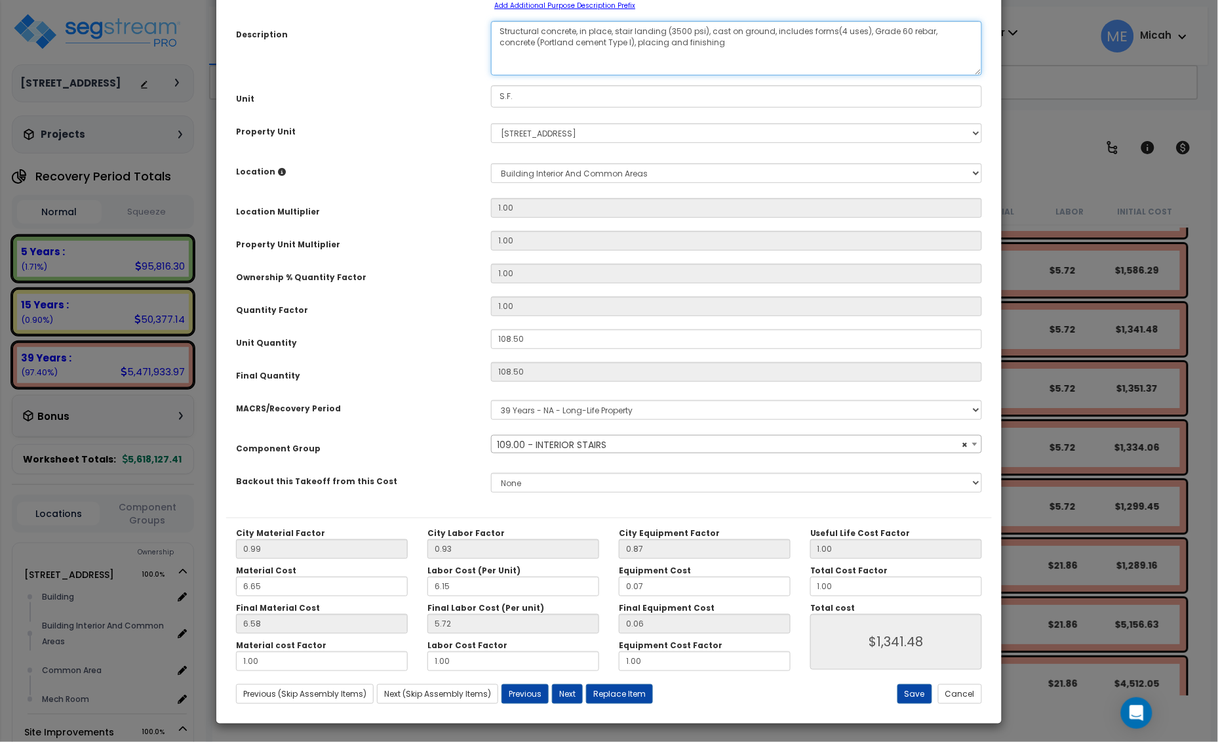
select select "56924"
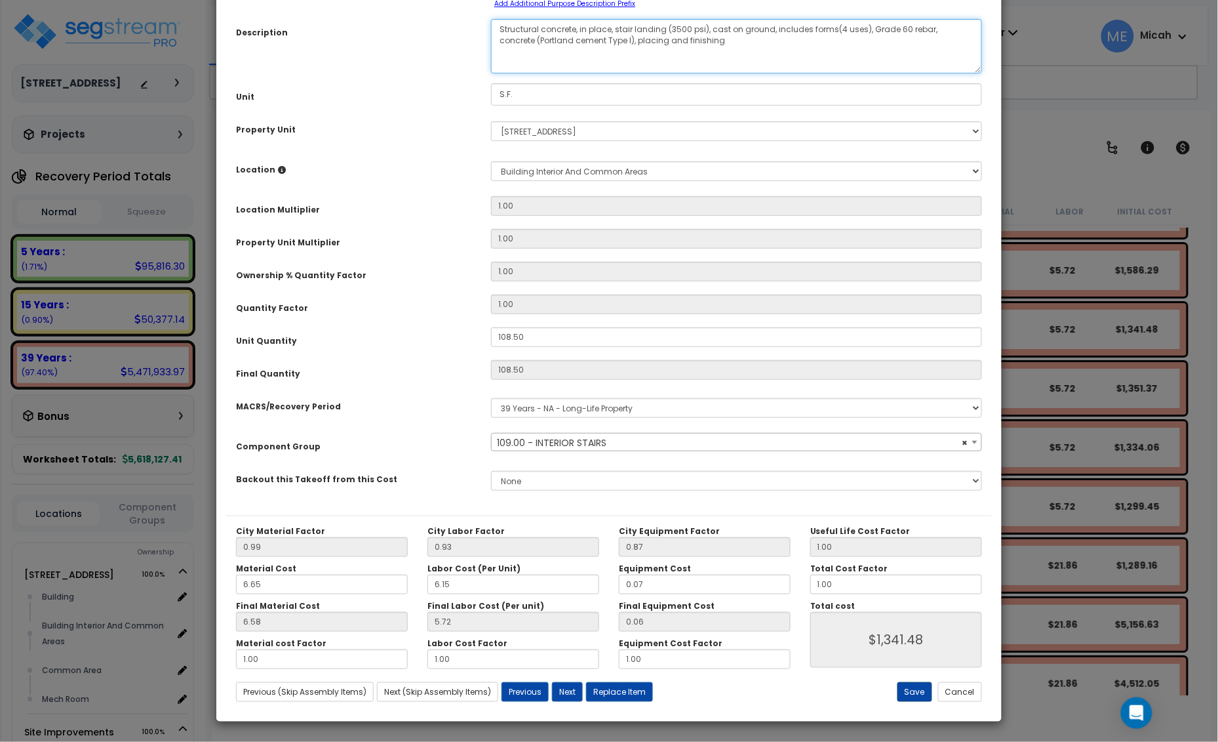
type textarea "Structural concrete, in place, stair landing (3500 psi), cast on ground, includ…"
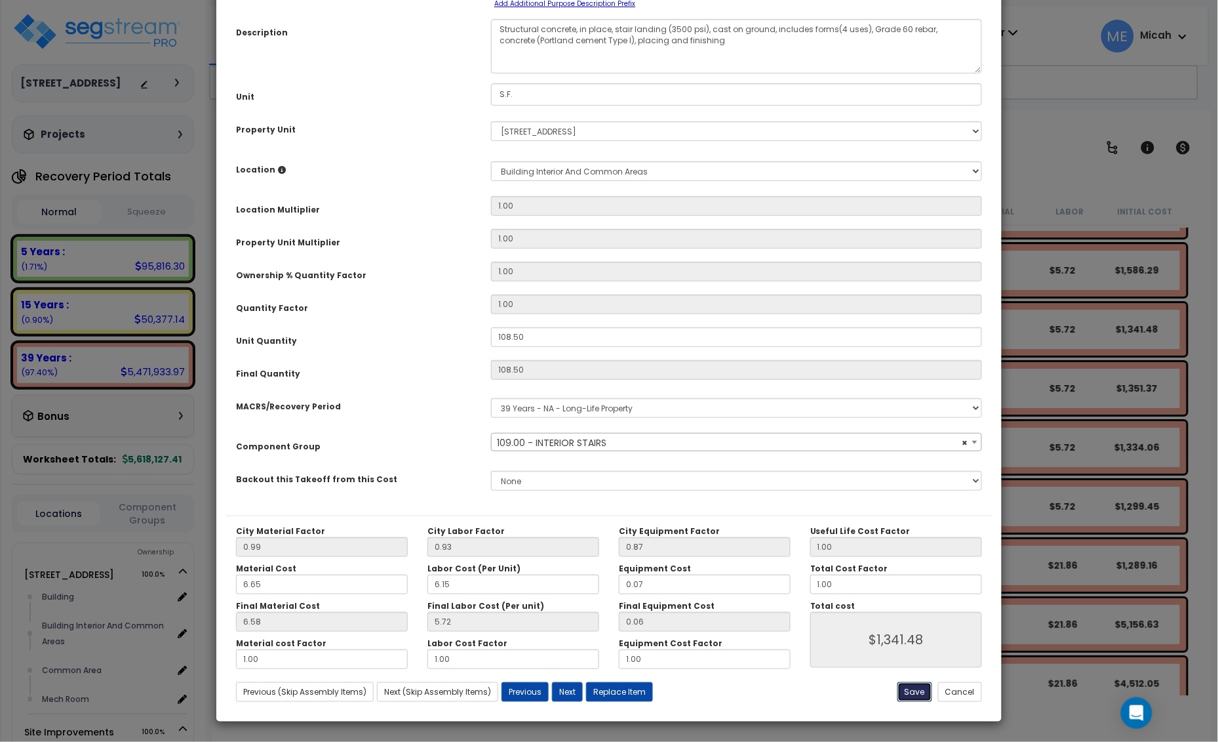
select select "56924"
click at [906, 693] on button "Save" at bounding box center [915, 692] width 35 height 20
type input "1341.48"
select select "56924"
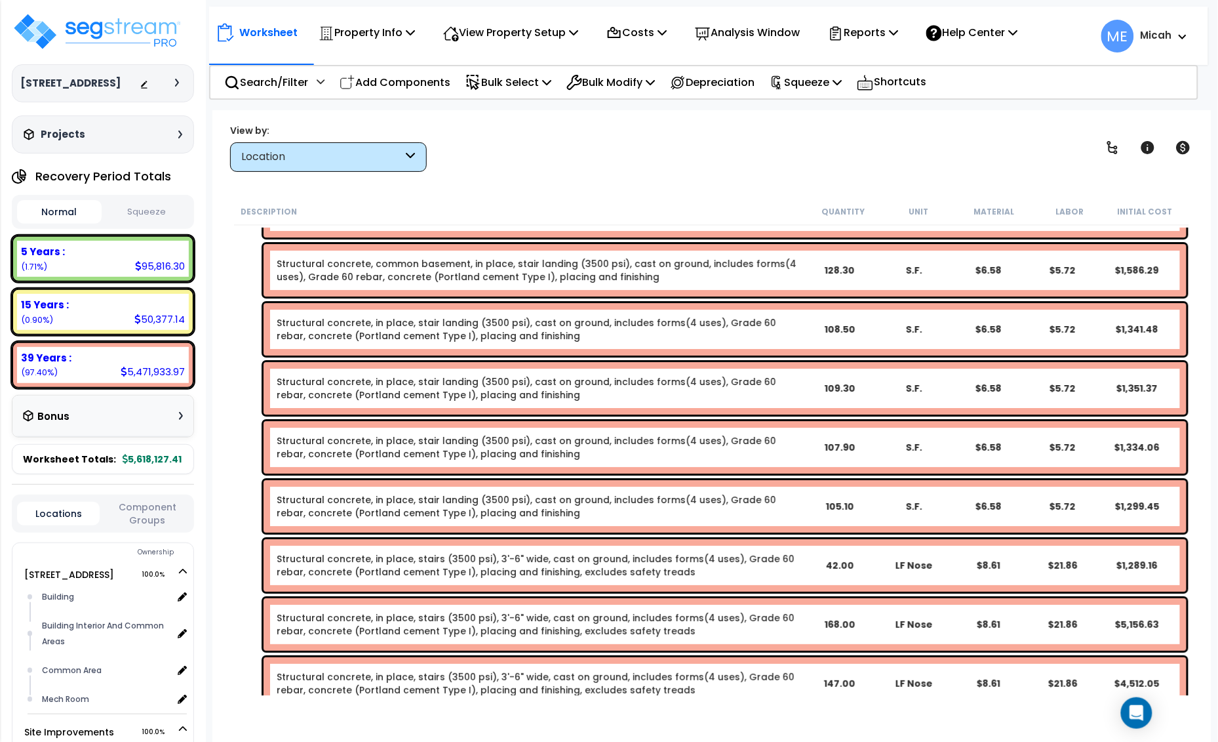
click at [456, 268] on link "Structural concrete, common basement, in place, stair landing (3500 psi), cast …" at bounding box center [539, 270] width 525 height 26
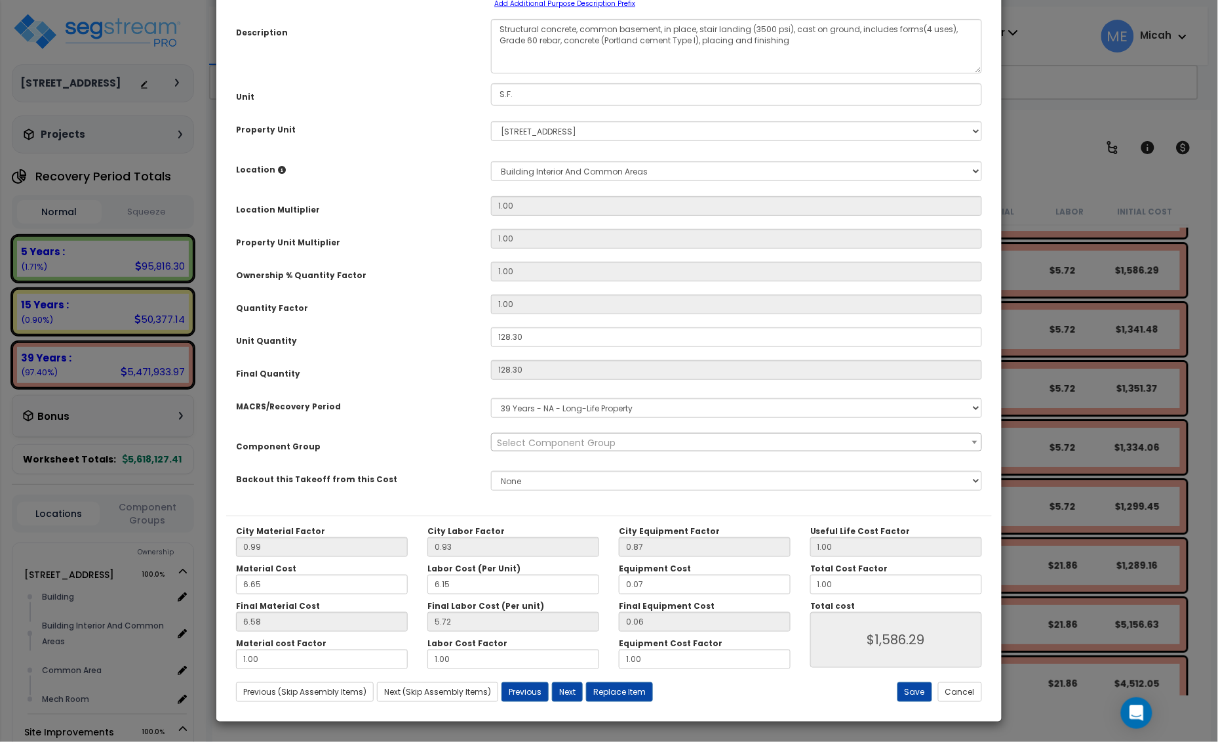
scroll to position [0, 0]
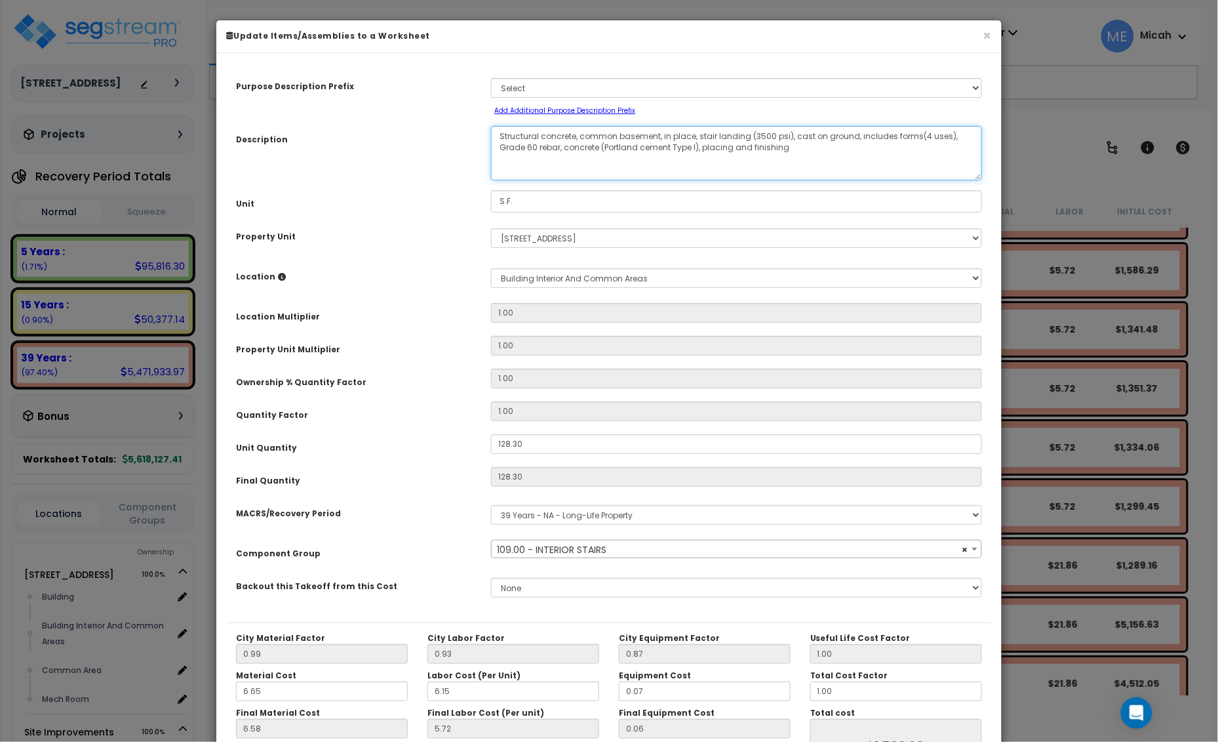
drag, startPoint x: 660, startPoint y: 133, endPoint x: 581, endPoint y: 132, distance: 79.4
click at [581, 132] on textarea "Structural concrete, common basement, in place, stair landing (3500 psi), cast …" at bounding box center [736, 153] width 491 height 54
select select "56924"
type textarea "Structural concrete, in place, stair landing (3500 psi), cast on ground, includ…"
select select "56924"
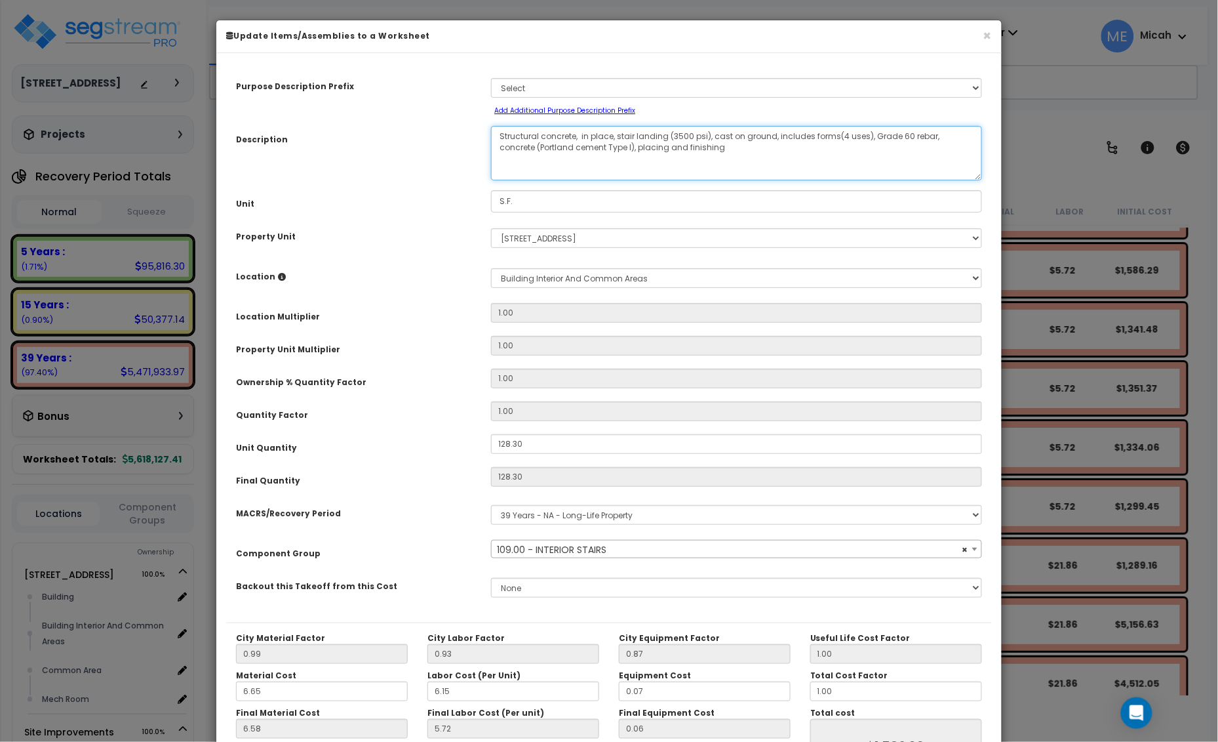
type textarea "Structural concrete, in place, stair landing (3500 psi), cast on ground, includ…"
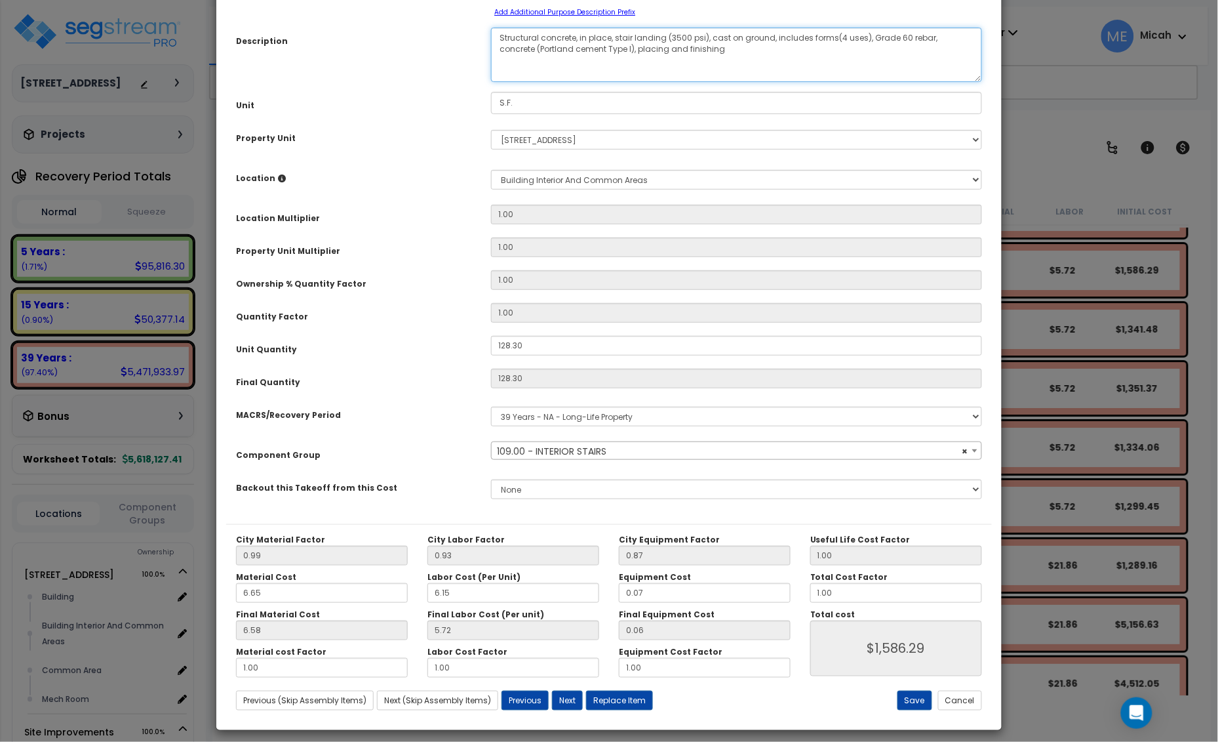
scroll to position [107, 0]
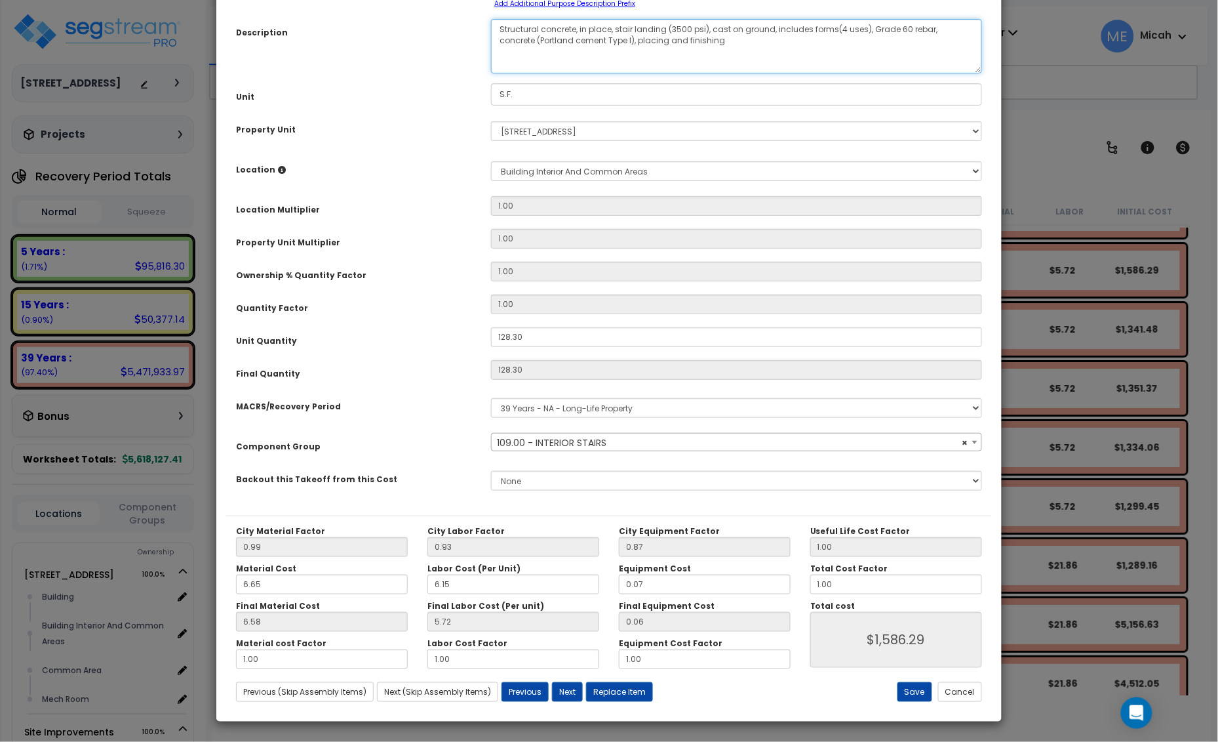
select select "56924"
type textarea "Structural concrete, in place, stair landing (3500 psi), cast on ground, includ…"
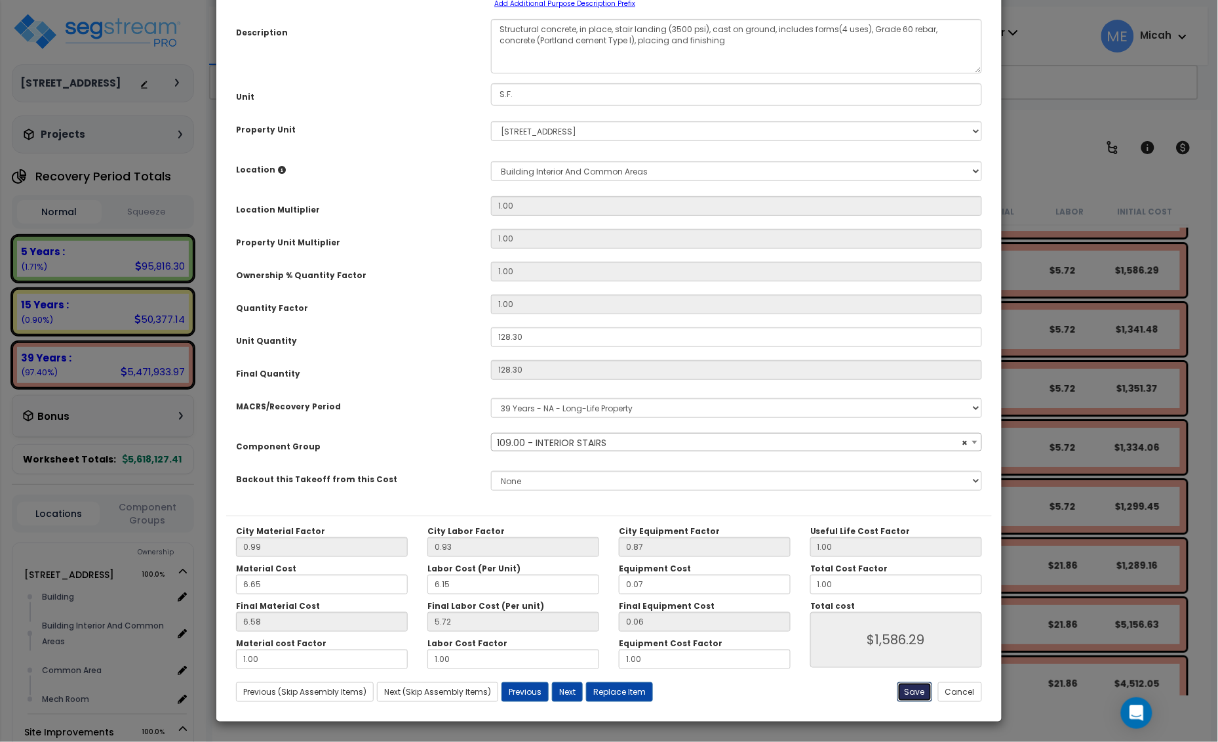
select select "56924"
click at [914, 692] on button "Save" at bounding box center [915, 692] width 35 height 20
type input "1586.29"
select select "56924"
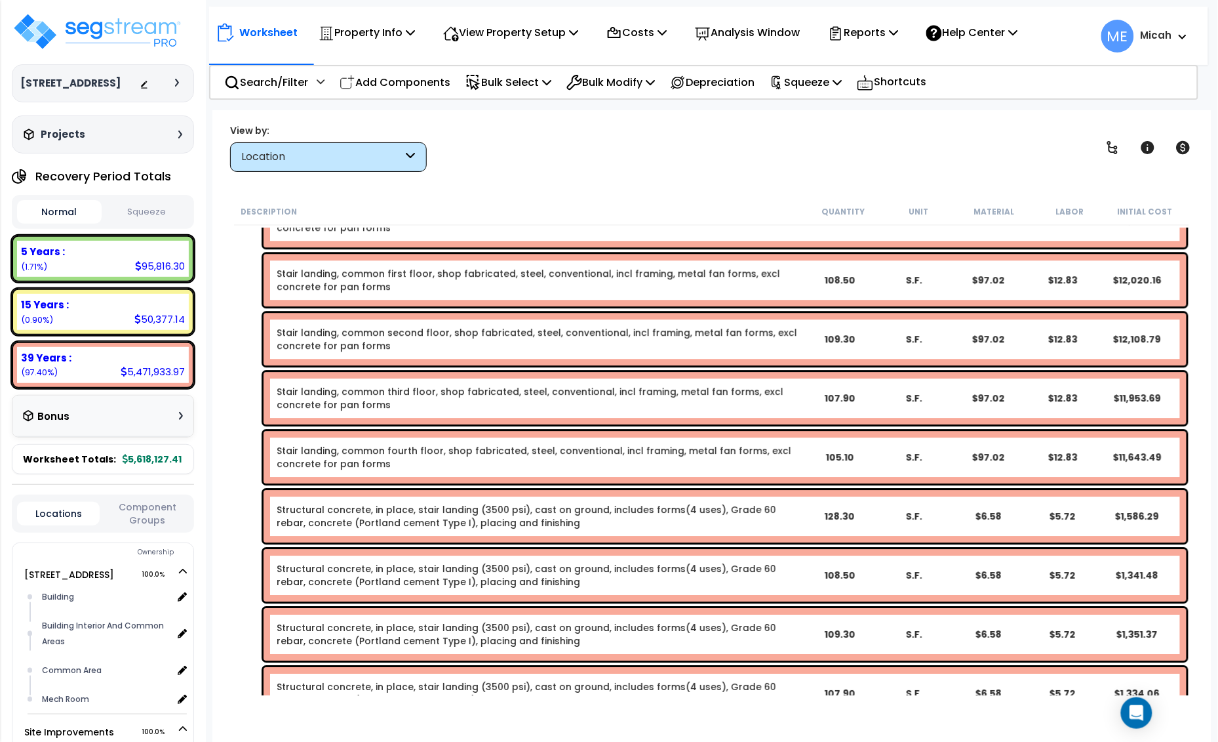
scroll to position [2821, 0]
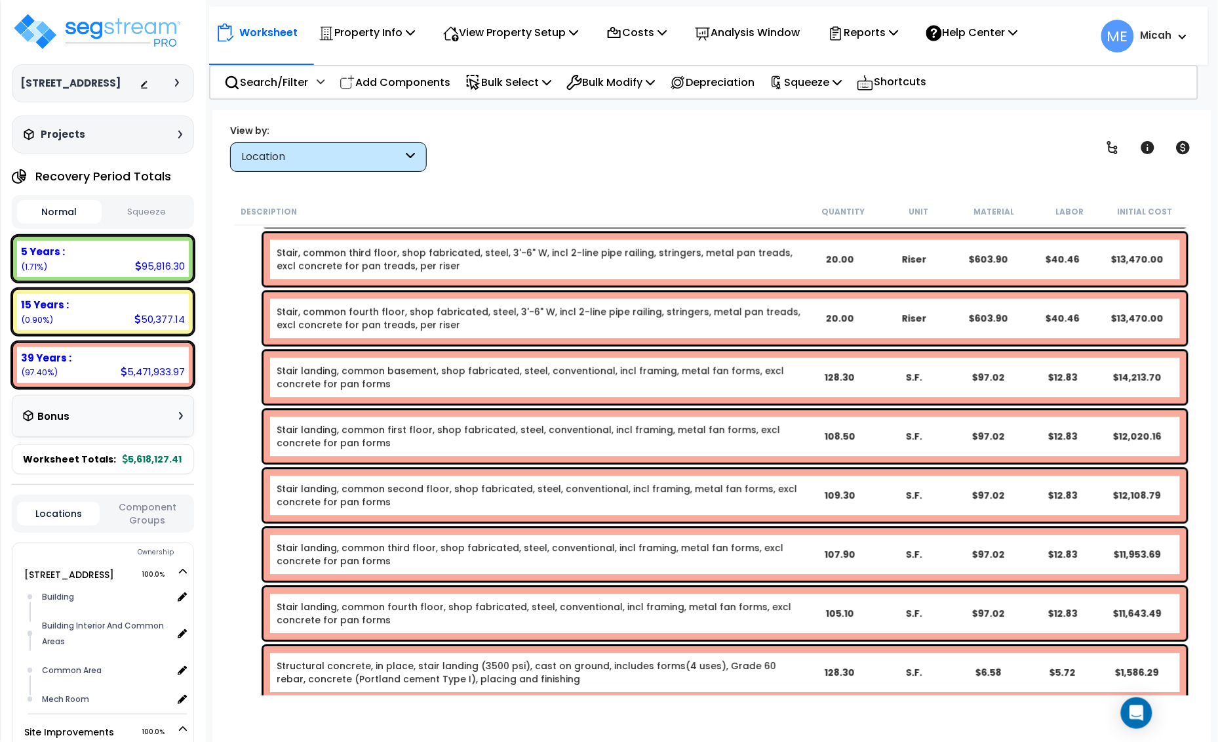
scroll to position [2739, 0]
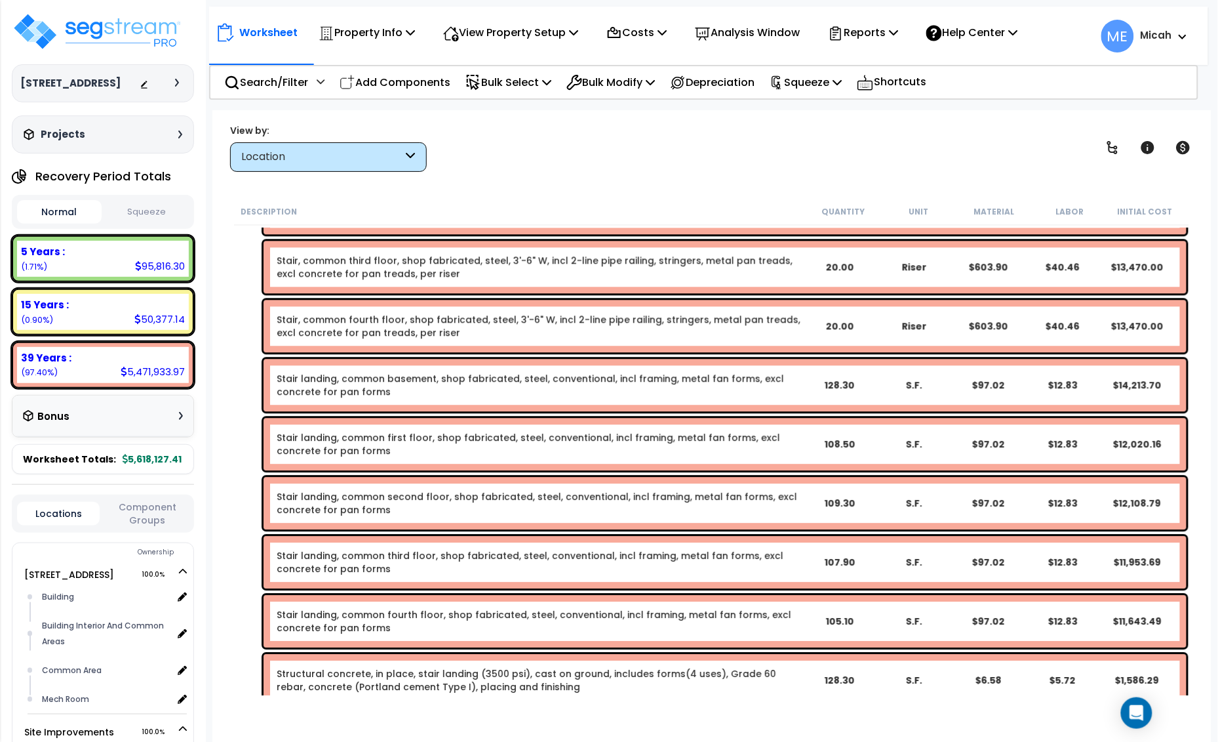
click at [422, 624] on link "Stair landing, common fourth floor, shop fabricated, steel, conventional, incl …" at bounding box center [539, 621] width 525 height 26
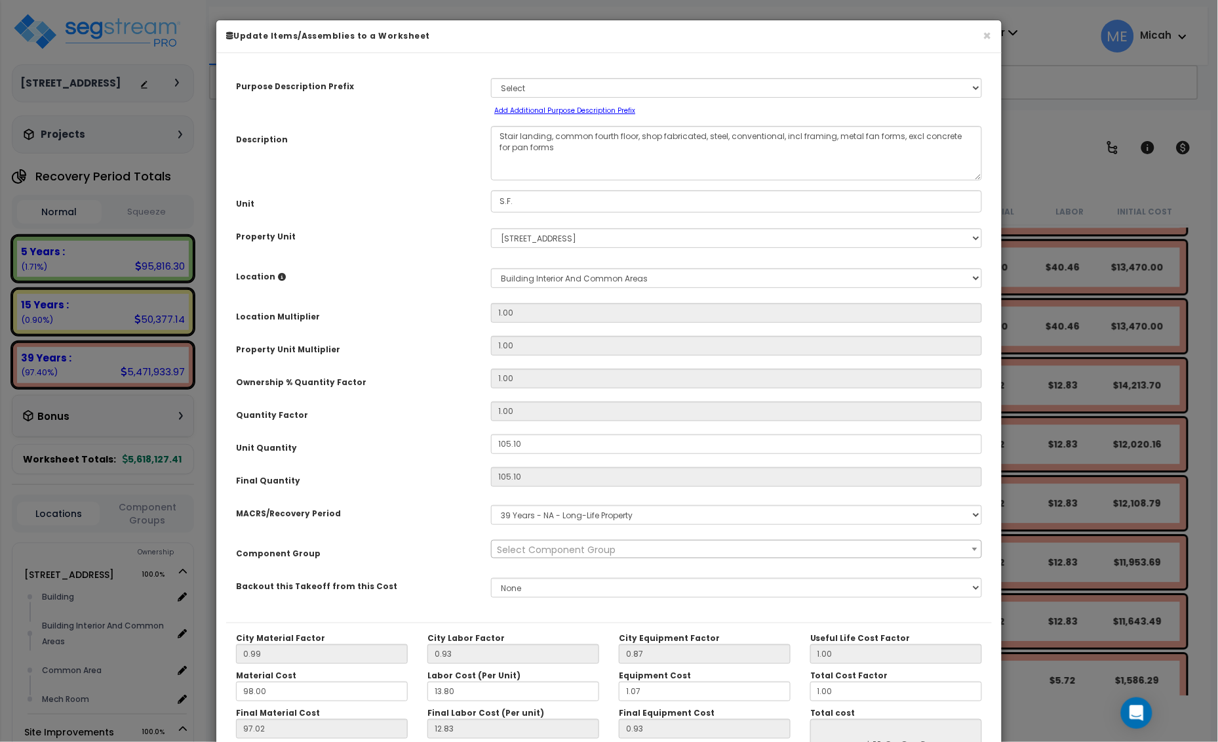
scroll to position [0, 0]
drag, startPoint x: 636, startPoint y: 134, endPoint x: 555, endPoint y: 134, distance: 80.7
click at [555, 134] on textarea "Stair landing, common fourth floor, shop fabricated, steel, conventional, incl …" at bounding box center [736, 153] width 491 height 54
select select "56924"
type textarea "Stair landing, shop fabricated, steel, conventional, incl framing, metal fan fo…"
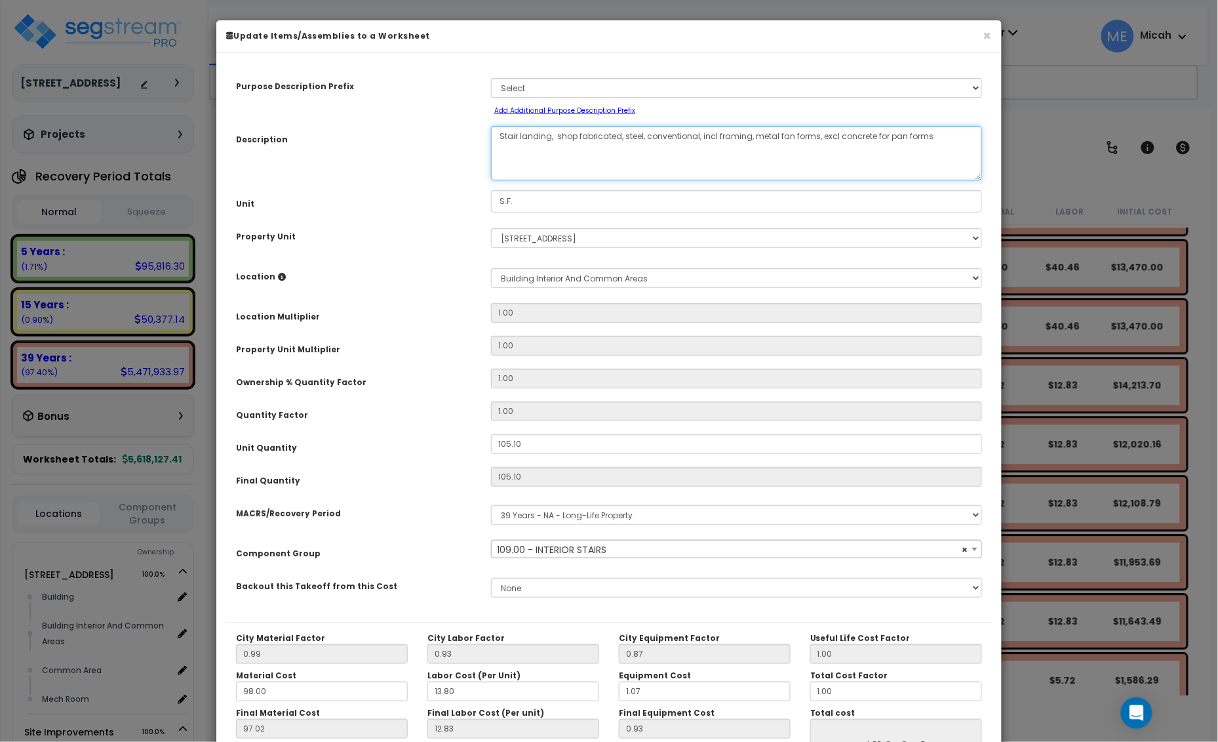
select select "56924"
type textarea "Stair landing, shop fabricated, steel, conventional, incl framing, metal fan fo…"
select select "56924"
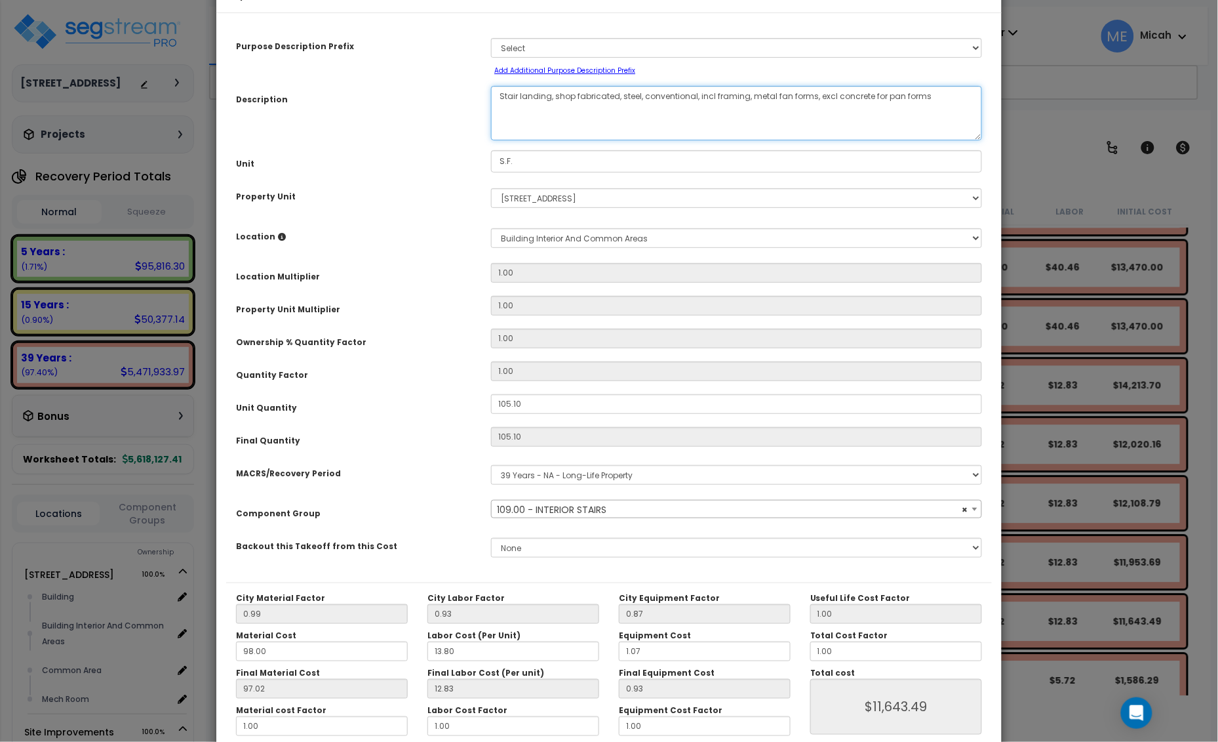
scroll to position [107, 0]
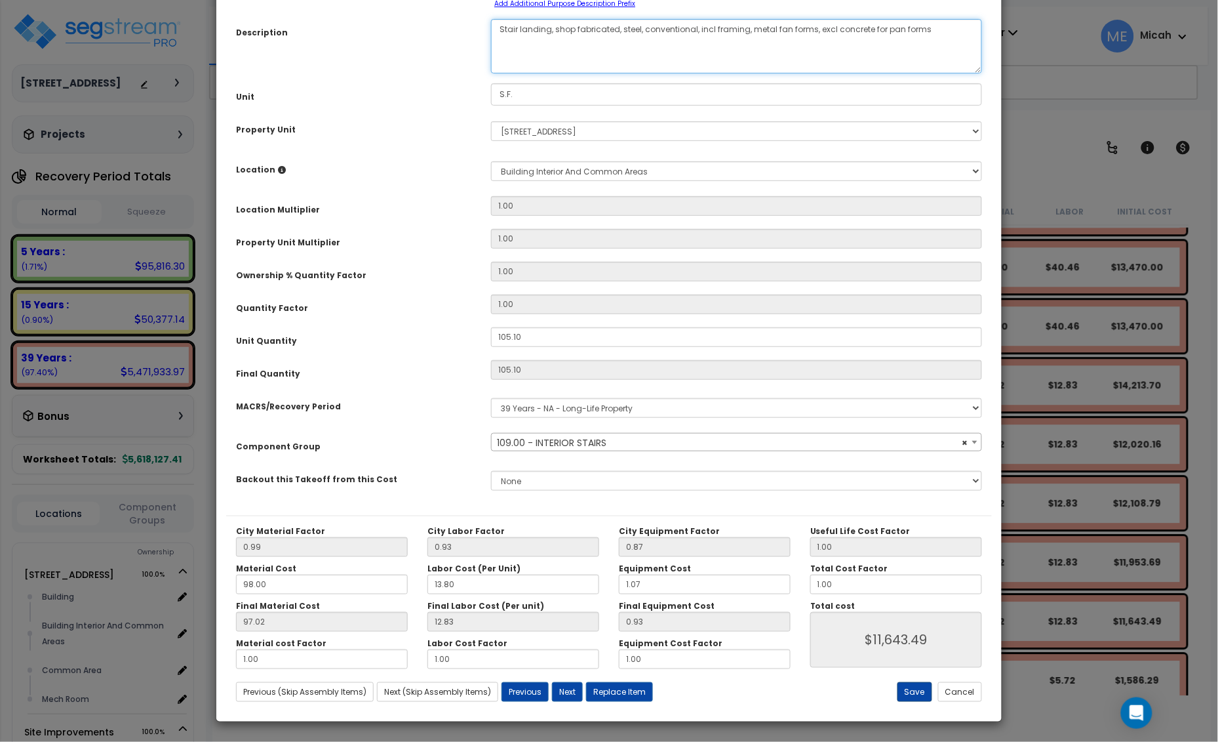
type textarea "Stair landing, shop fabricated, steel, conventional, incl framing, metal fan fo…"
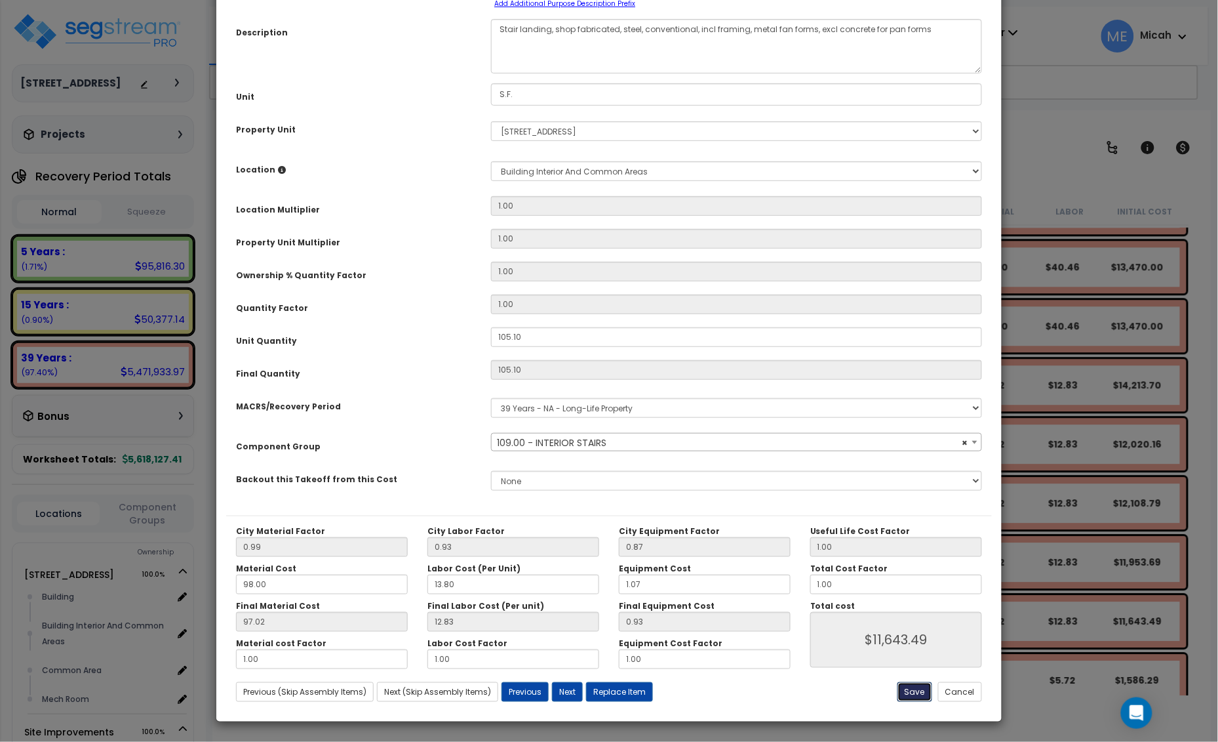
click at [906, 690] on button "Save" at bounding box center [915, 692] width 35 height 20
type input "11643.49"
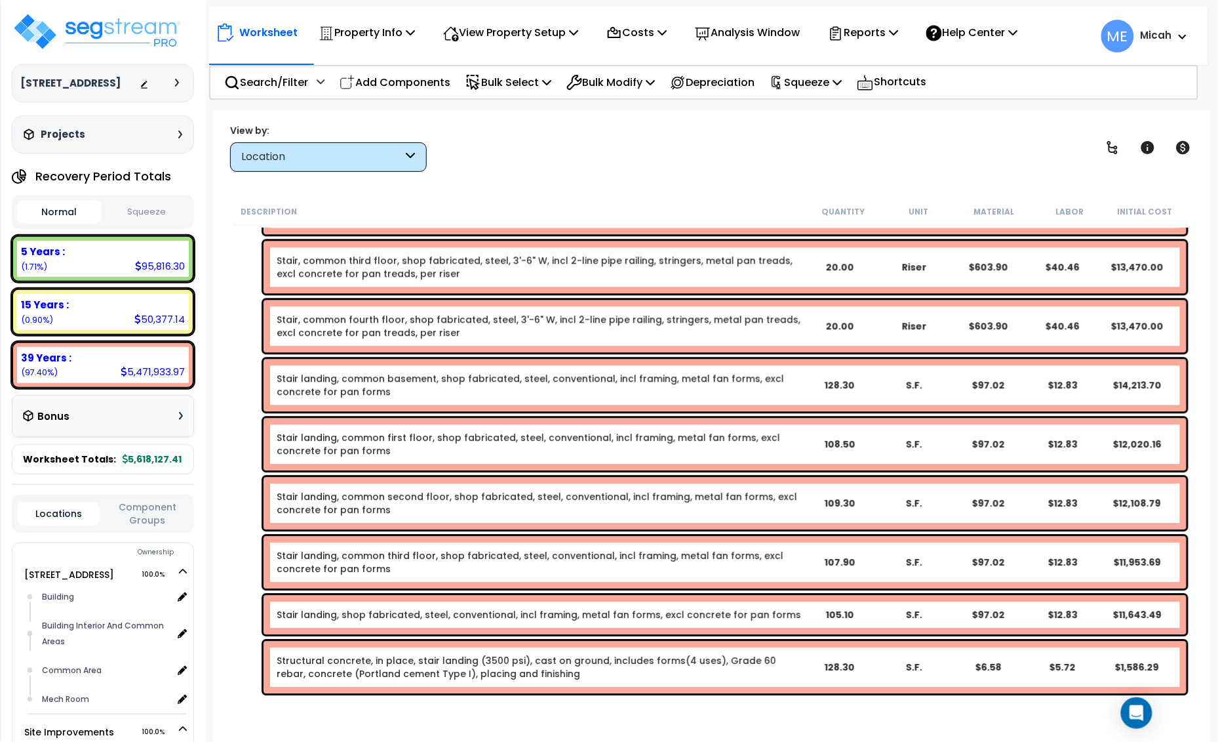
click at [416, 564] on link "Stair landing, common third floor, shop fabricated, steel, conventional, incl f…" at bounding box center [539, 562] width 525 height 26
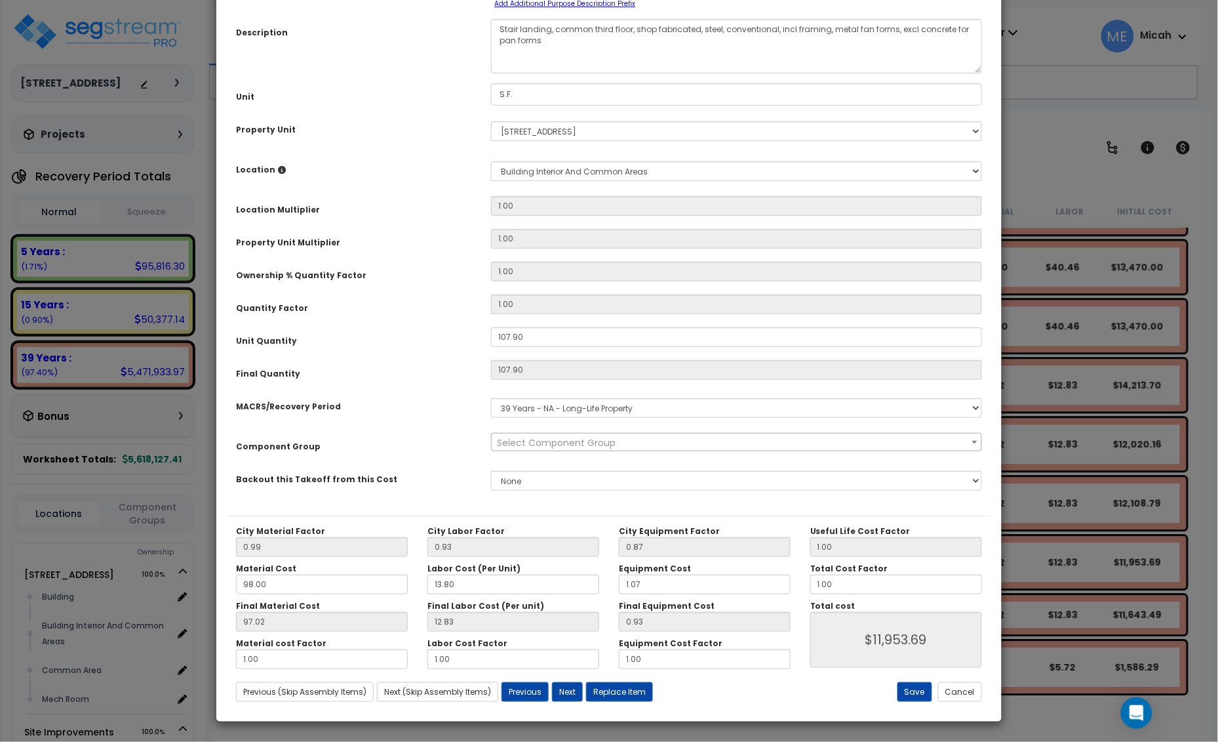
scroll to position [0, 0]
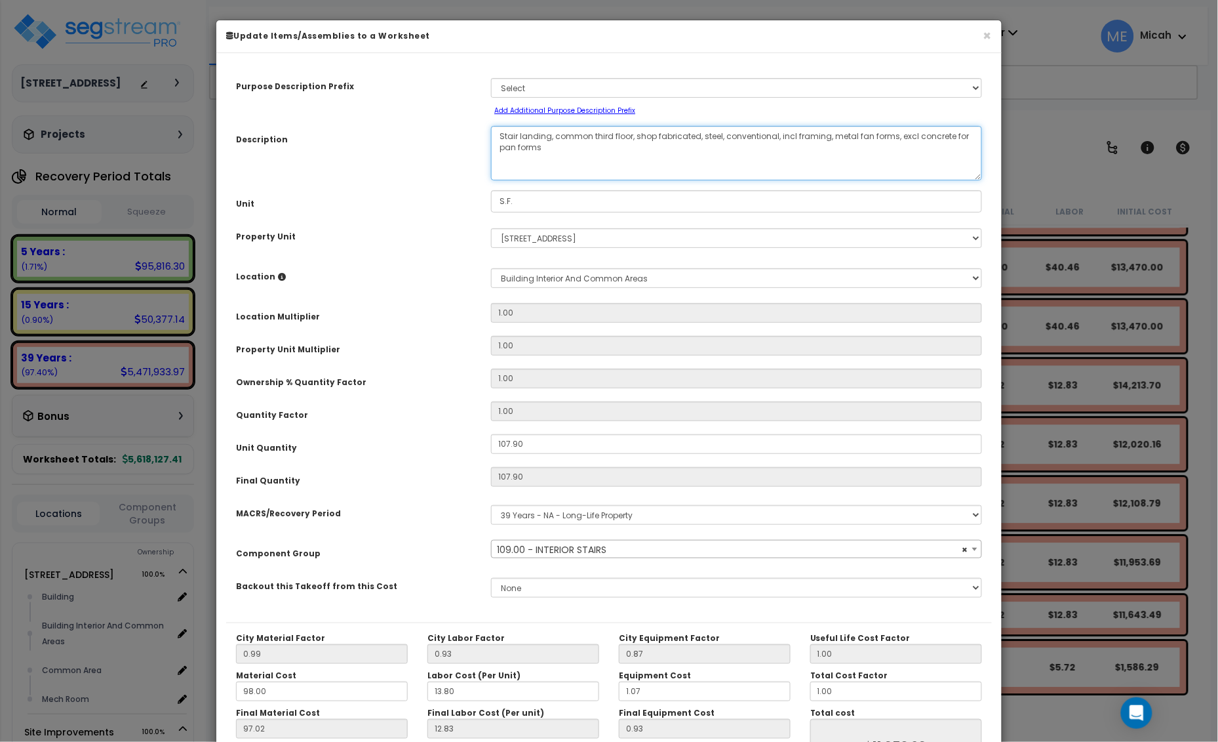
drag, startPoint x: 632, startPoint y: 138, endPoint x: 555, endPoint y: 134, distance: 76.1
click at [555, 134] on textarea "Stair landing, common third floor, shop fabricated, steel, conventional, incl f…" at bounding box center [736, 153] width 491 height 54
select select "56924"
type textarea "Stair landing, shop fabricated, steel, conventional, incl framing, metal fan fo…"
select select "56924"
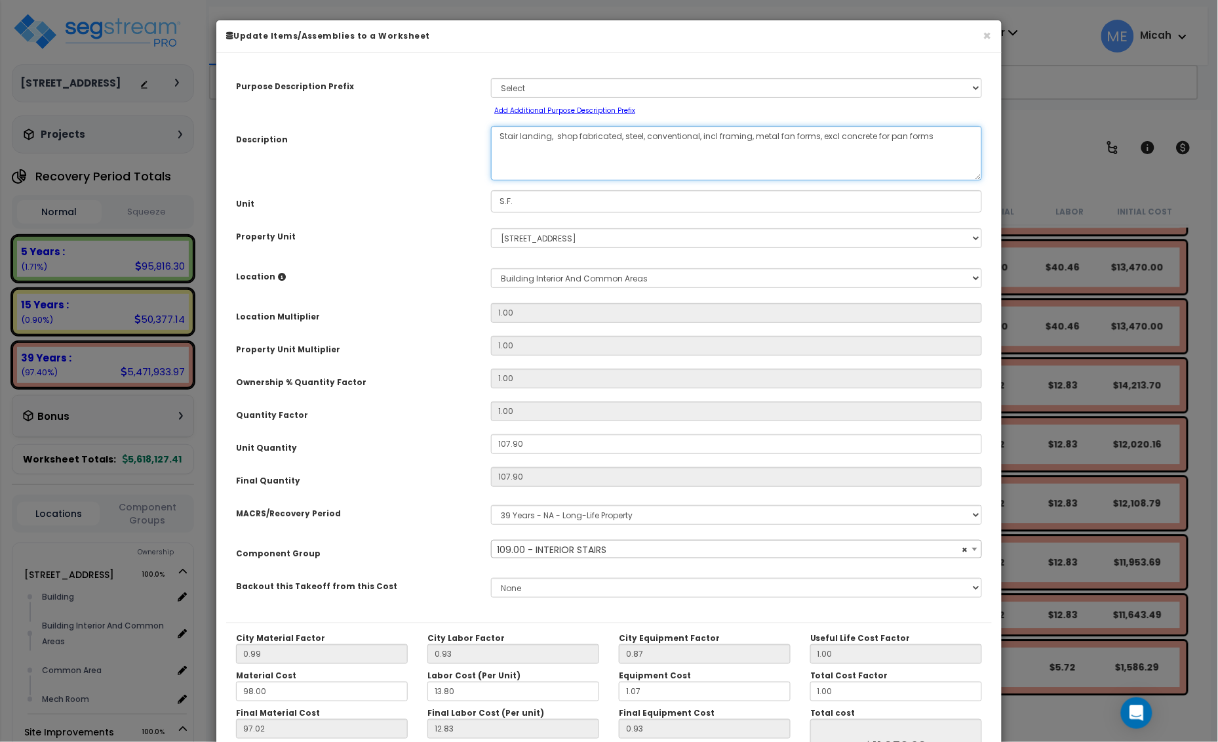
type textarea "Stair landing, shop fabricated, steel, conventional, incl framing, metal fan fo…"
select select "56924"
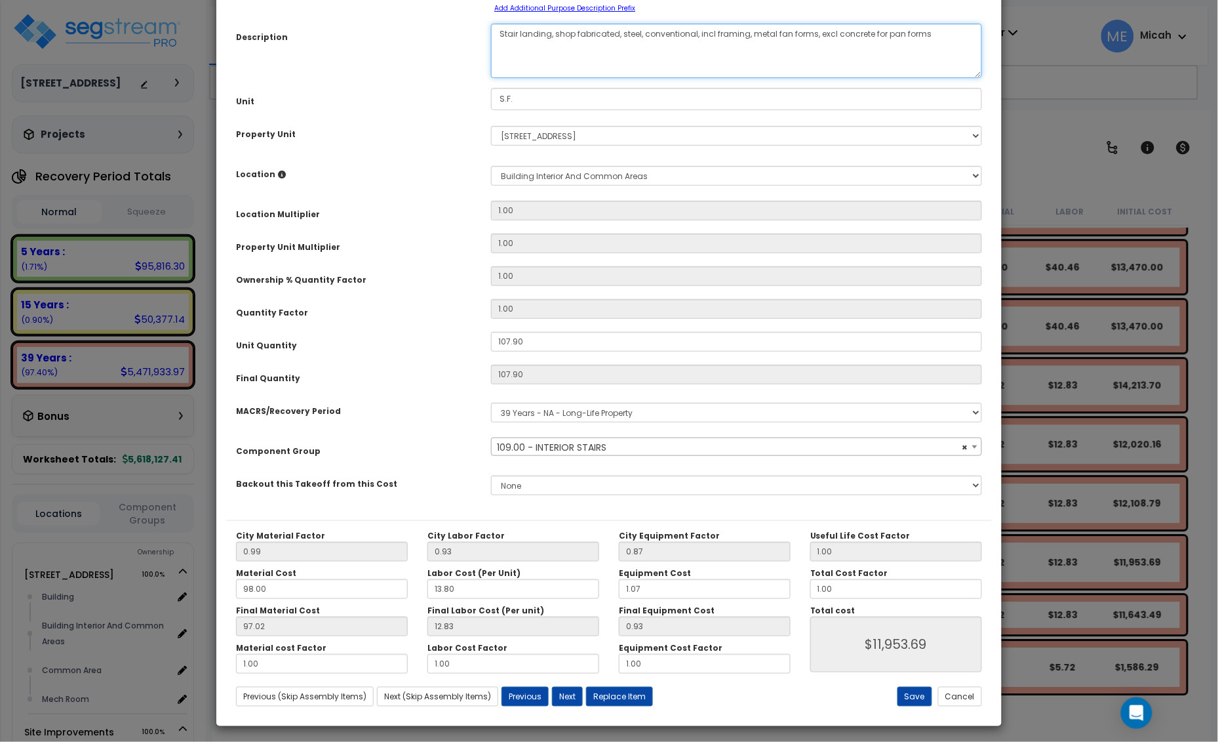
scroll to position [107, 0]
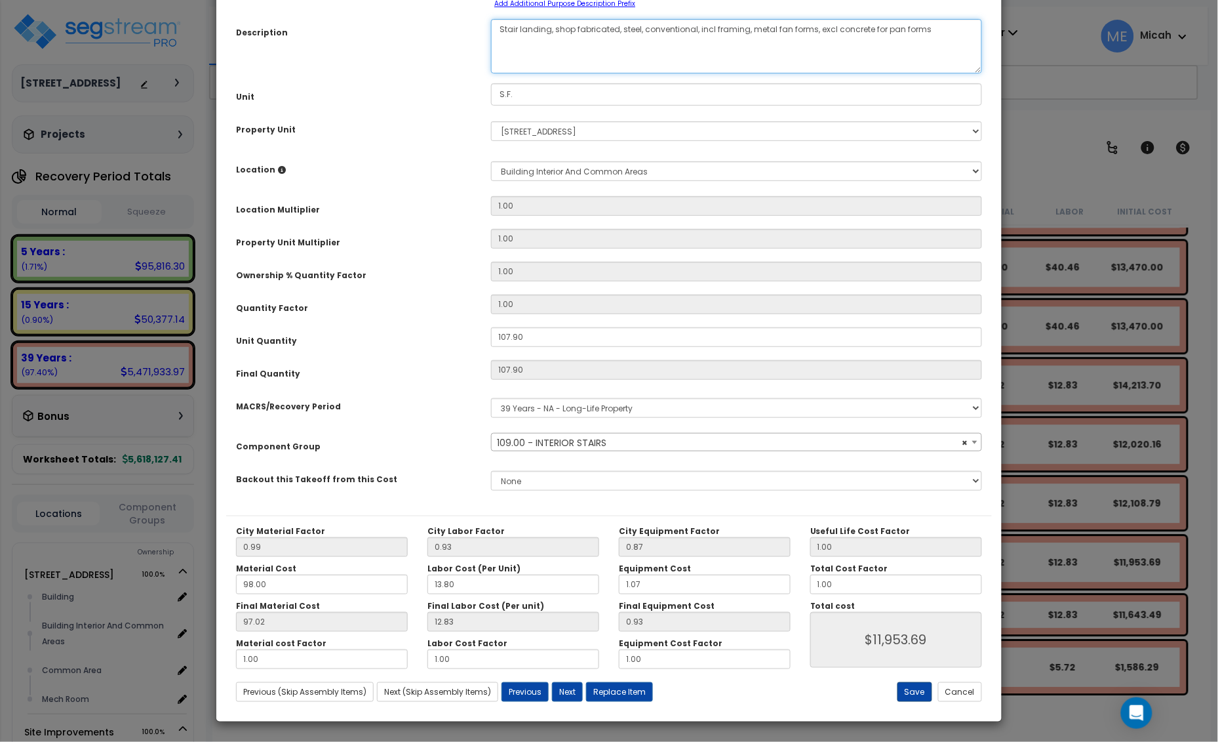
type textarea "Stair landing, shop fabricated, steel, conventional, incl framing, metal fan fo…"
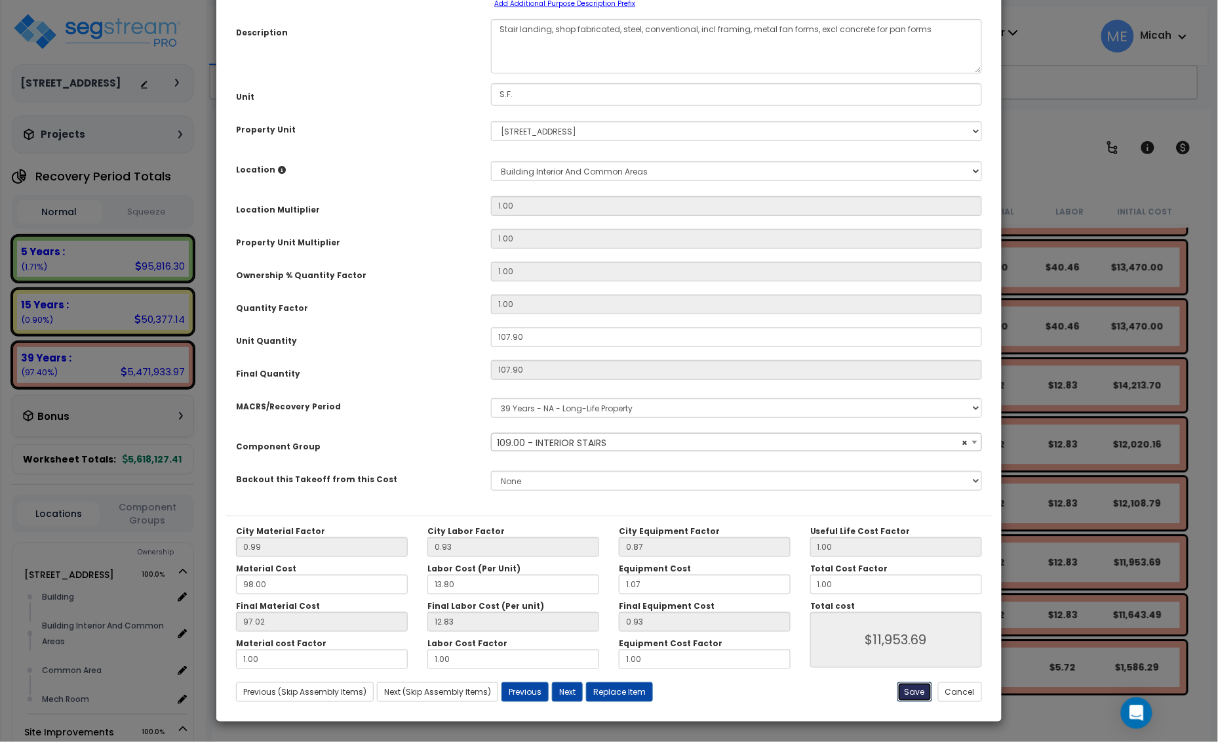
click at [916, 693] on button "Save" at bounding box center [915, 692] width 35 height 20
type input "11953.69"
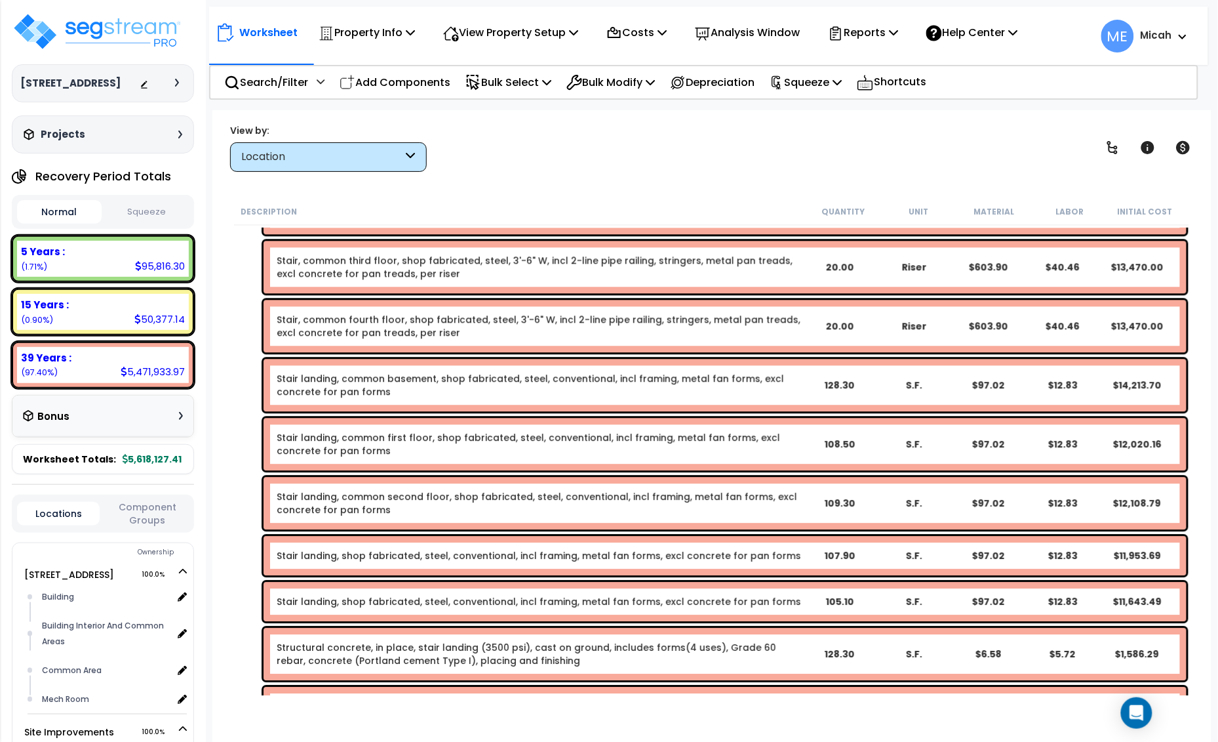
click at [391, 498] on link "Stair landing, common second floor, shop fabricated, steel, conventional, incl …" at bounding box center [539, 503] width 525 height 26
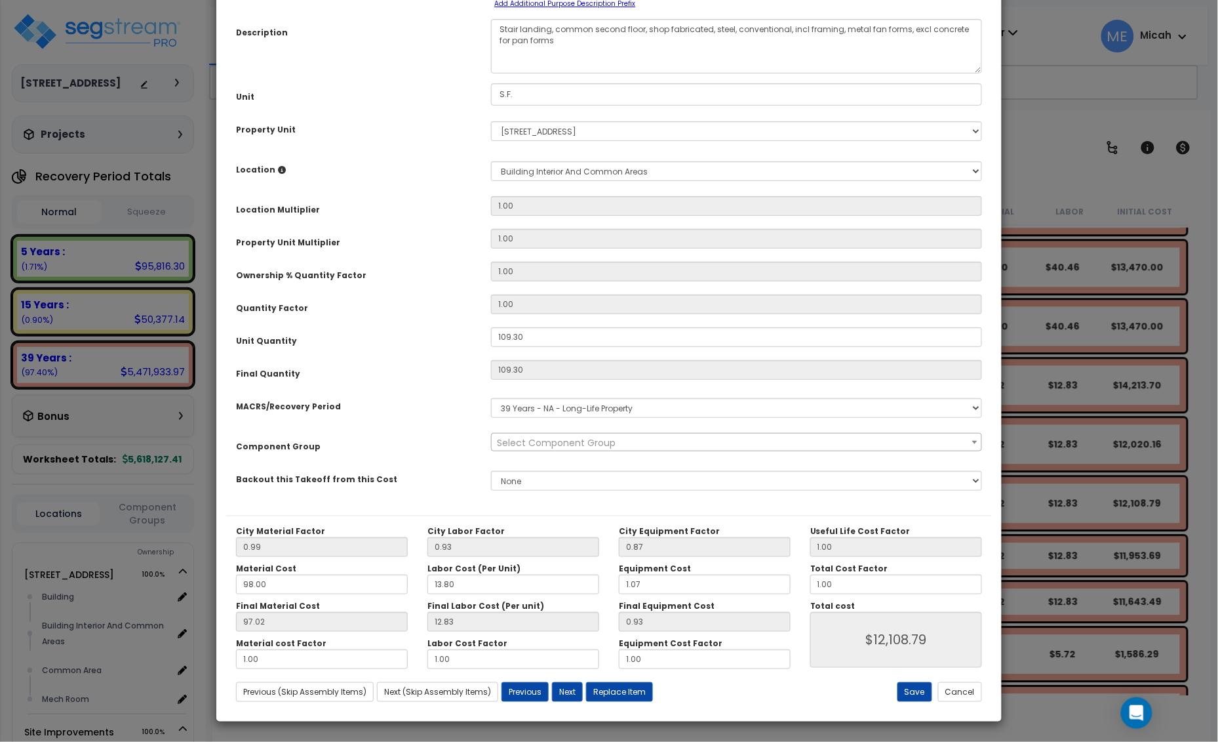
scroll to position [0, 0]
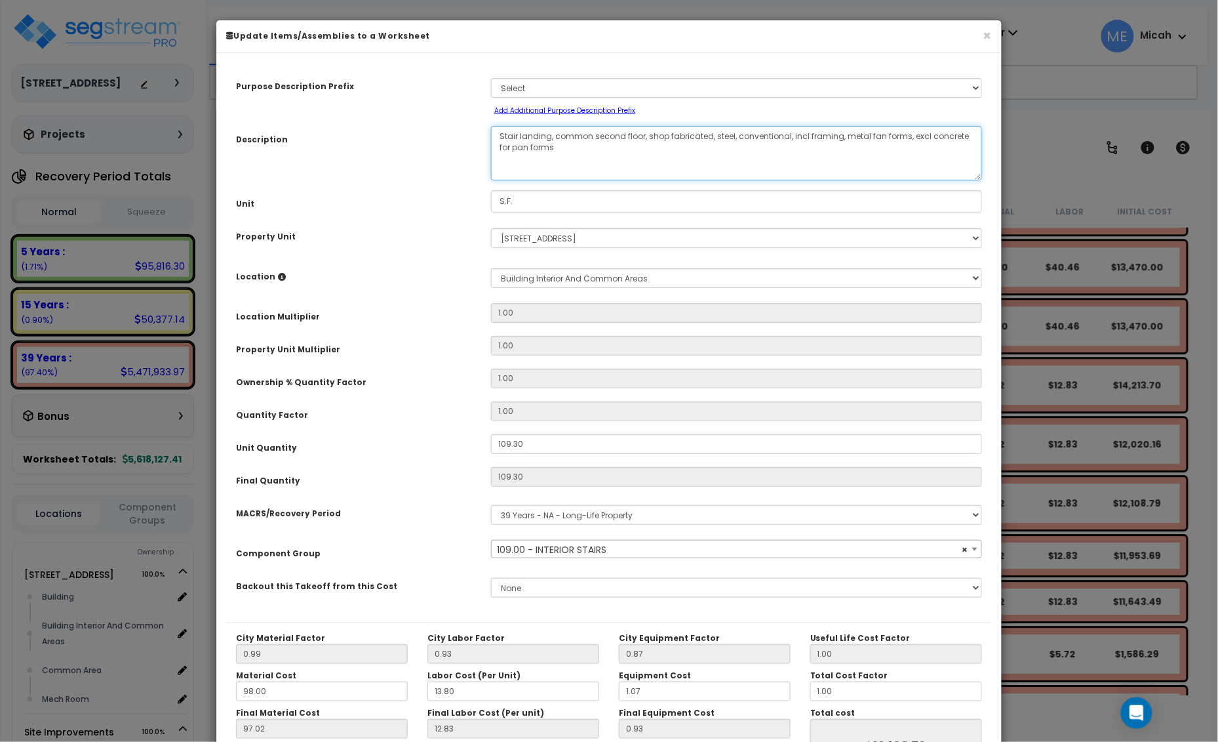
drag, startPoint x: 643, startPoint y: 136, endPoint x: 555, endPoint y: 132, distance: 88.0
click at [555, 132] on textarea "Stair landing, common second floor, shop fabricated, steel, conventional, incl …" at bounding box center [736, 153] width 491 height 54
select select "56924"
type textarea "Stair landing, shop fabricated, steel, conventional, incl framing, metal fan fo…"
select select "56924"
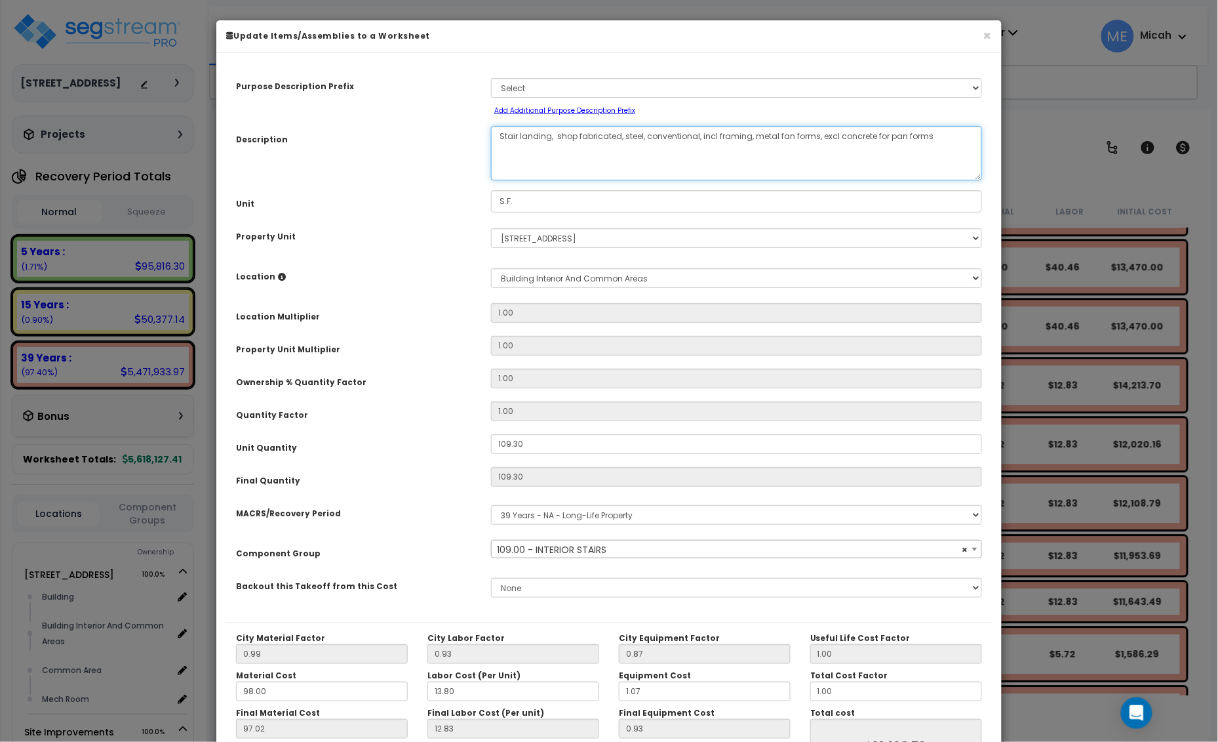
type textarea "Stair landing, shop fabricated, steel, conventional, incl framing, metal fan fo…"
select select "56924"
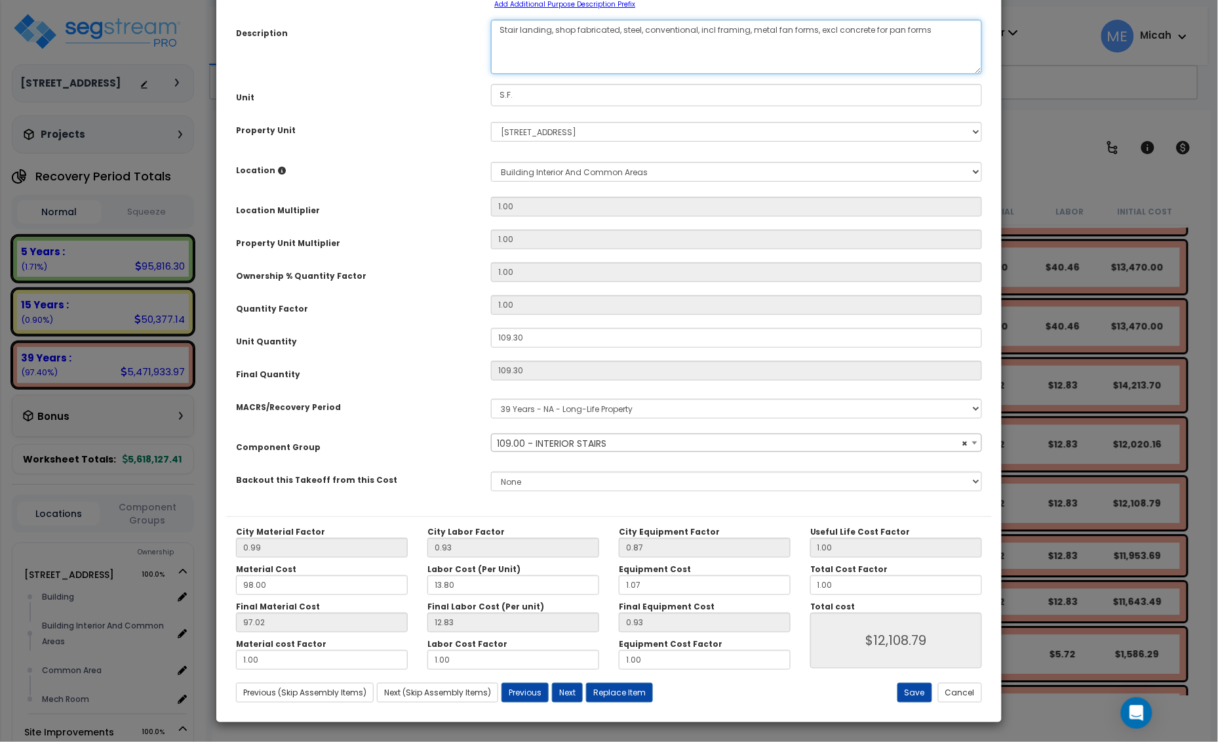
scroll to position [107, 0]
type textarea "Stair landing, shop fabricated, steel, conventional, incl framing, metal fan fo…"
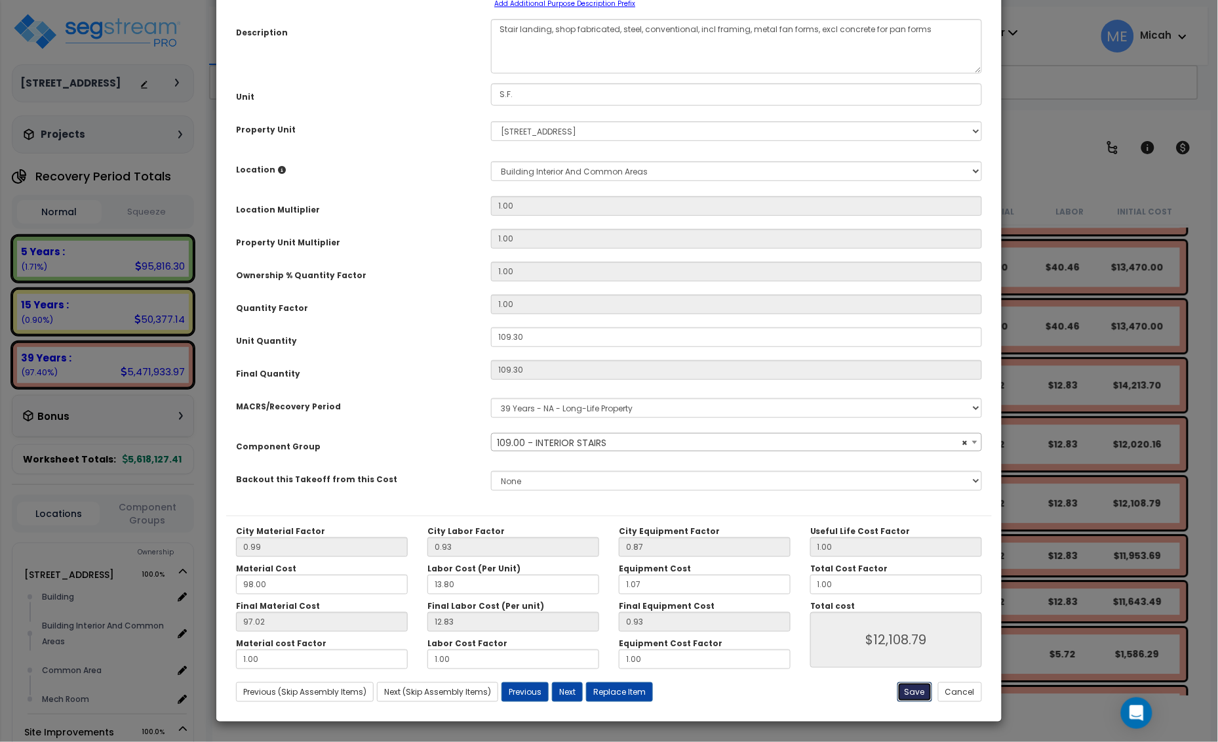
click at [907, 687] on button "Save" at bounding box center [915, 692] width 35 height 20
type input "12108.79"
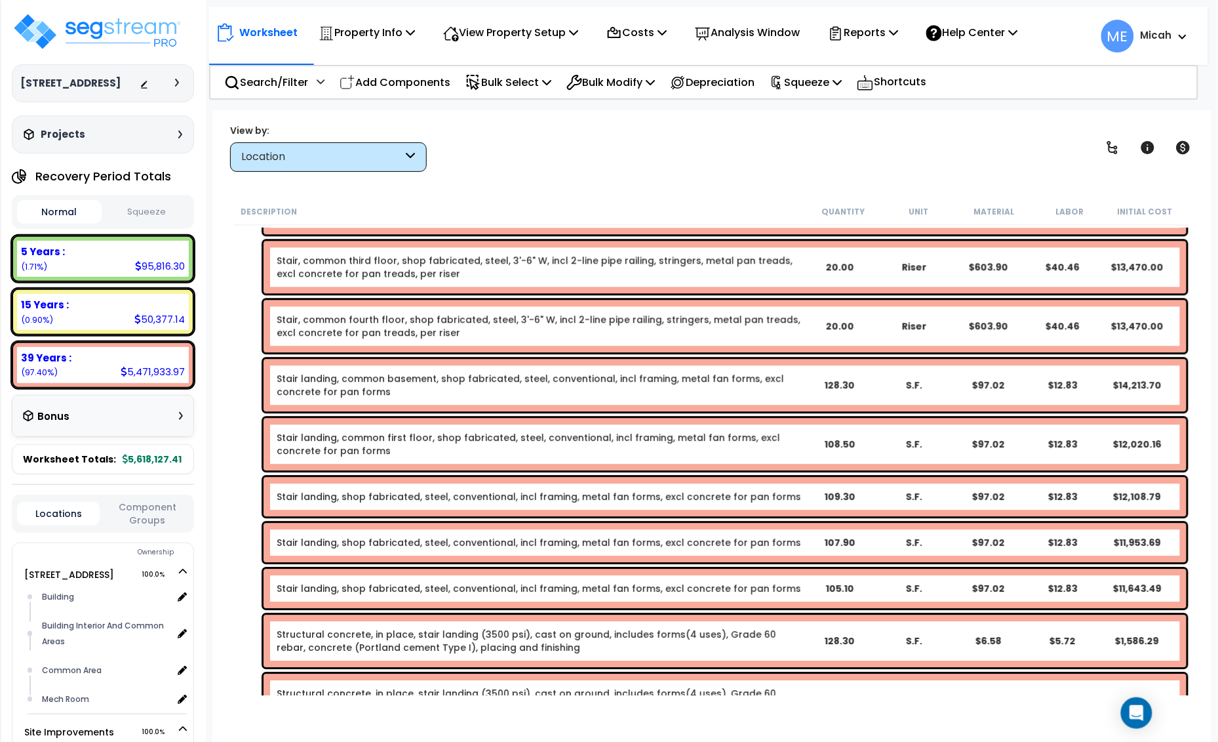
click at [397, 438] on link "Stair landing, common first floor, shop fabricated, steel, conventional, incl f…" at bounding box center [539, 444] width 525 height 26
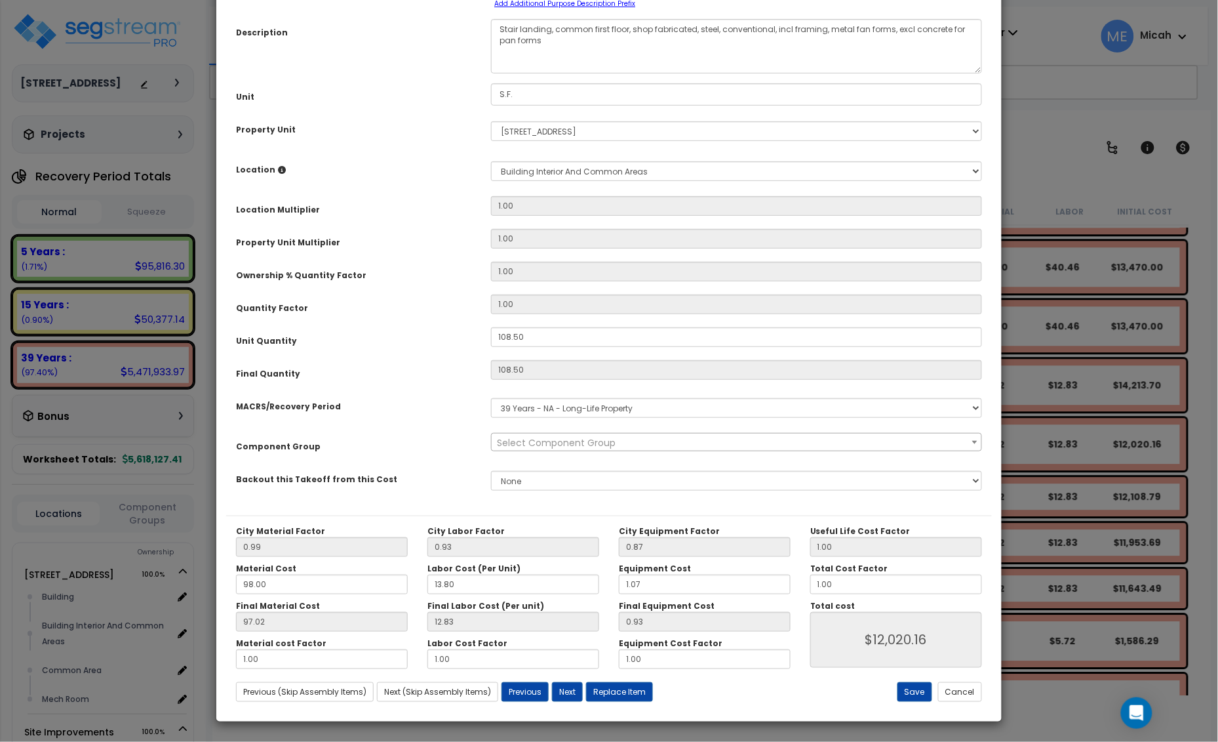
scroll to position [0, 0]
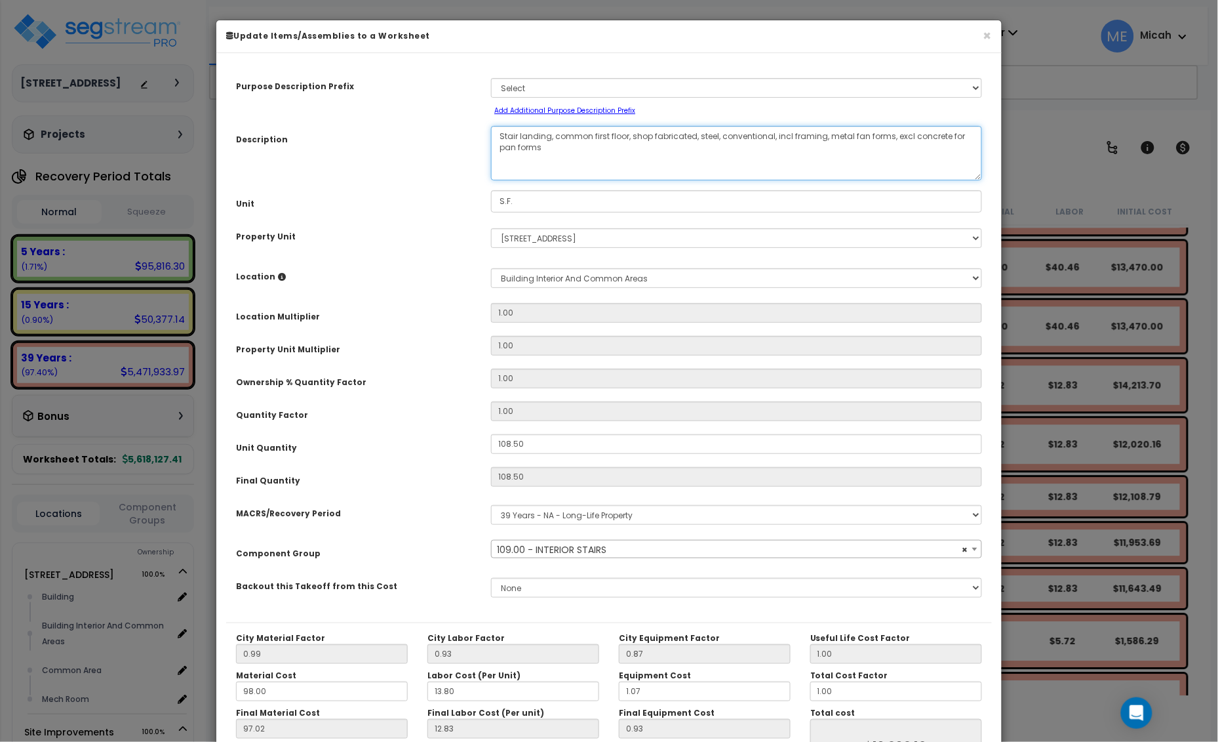
drag, startPoint x: 627, startPoint y: 135, endPoint x: 555, endPoint y: 133, distance: 71.5
click at [555, 133] on textarea "Stair landing, common first floor, shop fabricated, steel, conventional, incl f…" at bounding box center [736, 153] width 491 height 54
select select "56924"
type textarea "Stair landing, shop fabricated, steel, conventional, incl framing, metal fan fo…"
select select "56924"
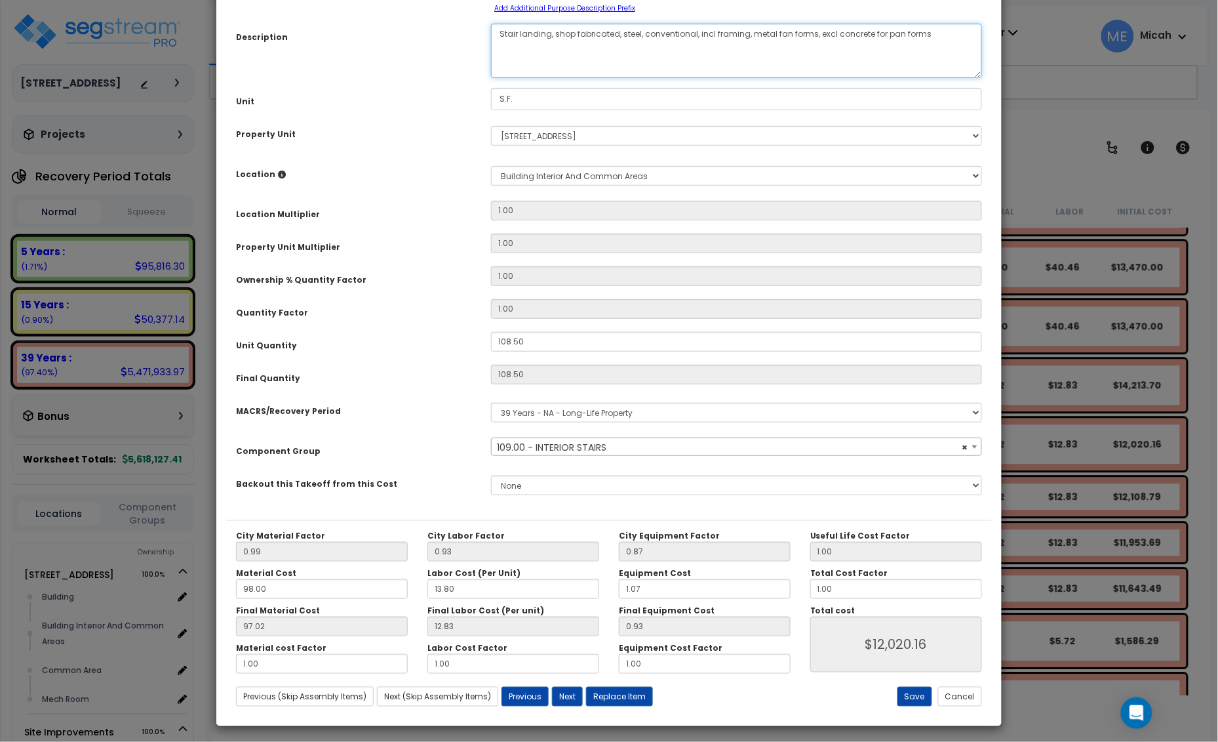
scroll to position [107, 0]
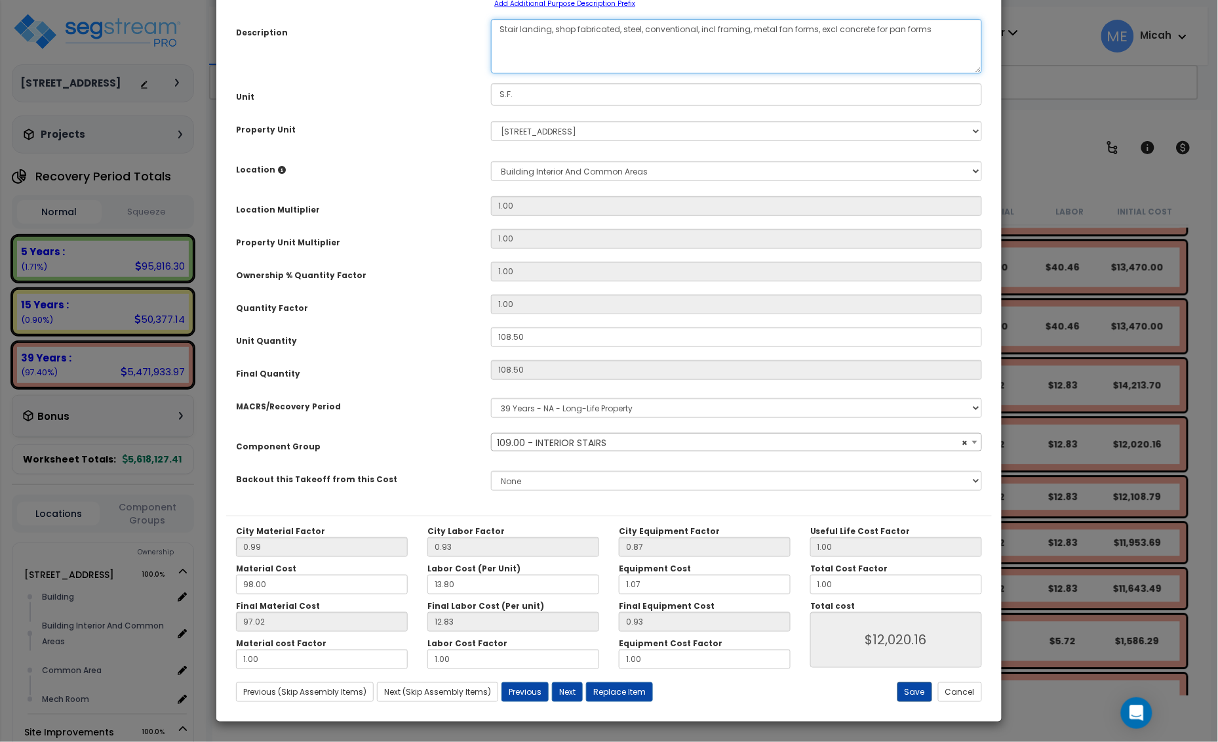
type textarea "Stair landing, shop fabricated, steel, conventional, incl framing, metal fan fo…"
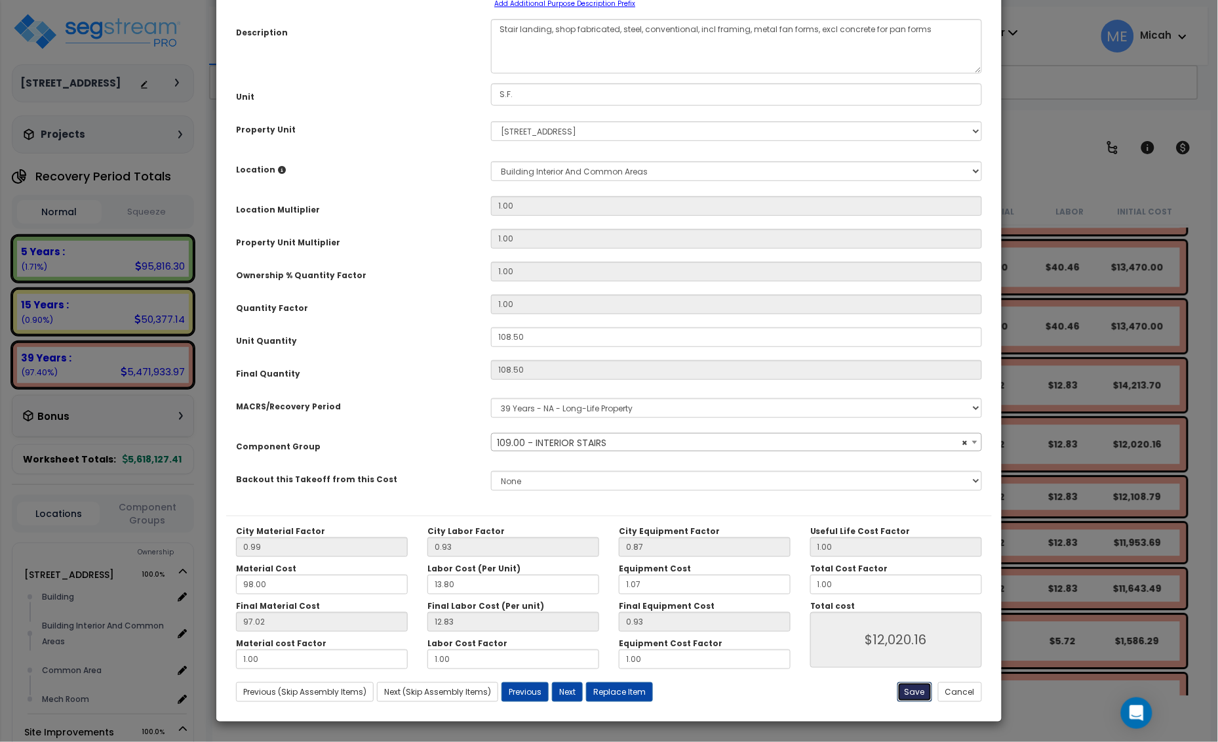
click at [919, 693] on button "Save" at bounding box center [915, 692] width 35 height 20
type input "12020.16"
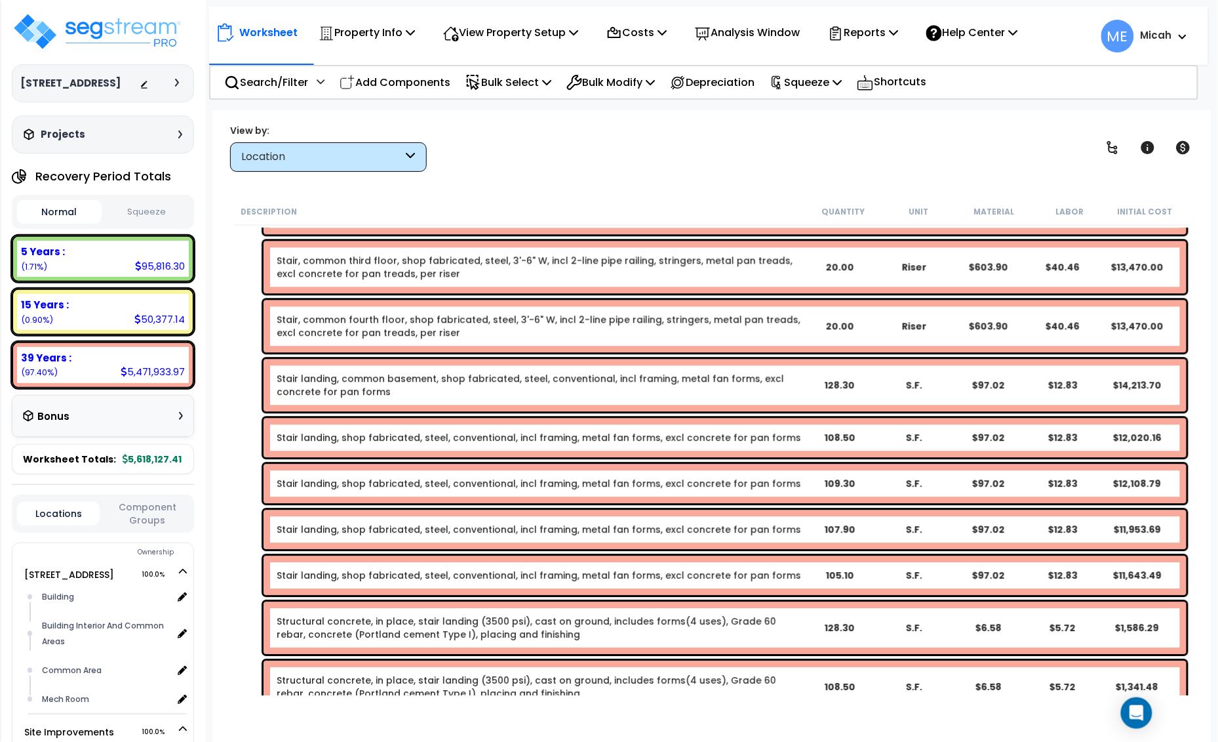
click at [352, 382] on link "Stair landing, common basement, shop fabricated, steel, conventional, incl fram…" at bounding box center [539, 385] width 525 height 26
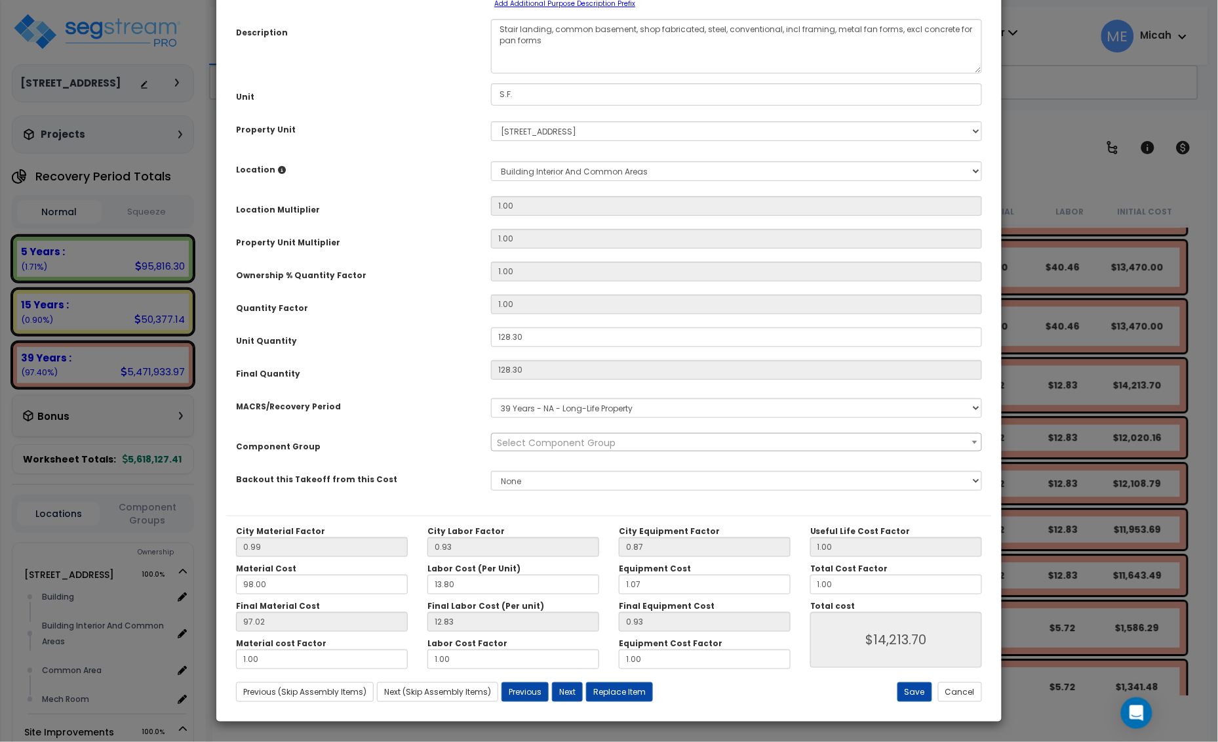
scroll to position [0, 0]
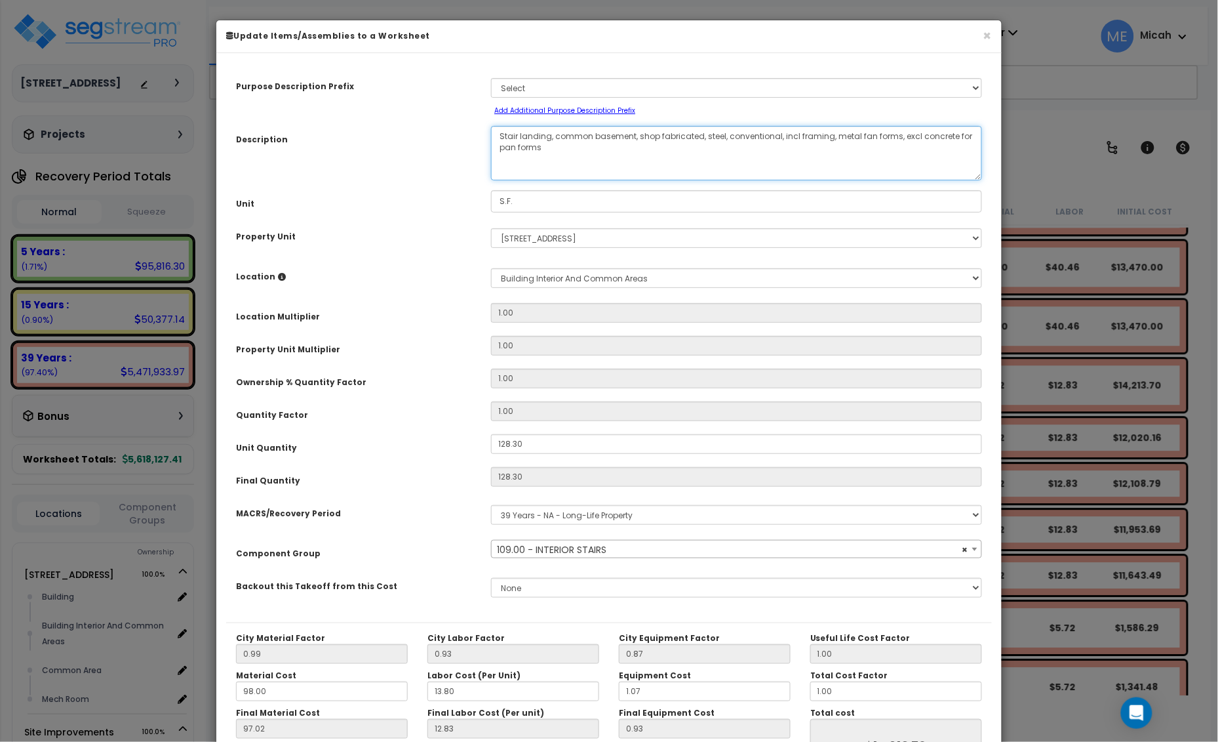
drag, startPoint x: 634, startPoint y: 138, endPoint x: 553, endPoint y: 131, distance: 81.6
click at [553, 131] on textarea "Stair landing, common basement, shop fabricated, steel, conventional, incl fram…" at bounding box center [736, 153] width 491 height 54
select select "56924"
type textarea "Stair landing, shop fabricated, steel, conventional, incl framing, metal fan fo…"
select select "56924"
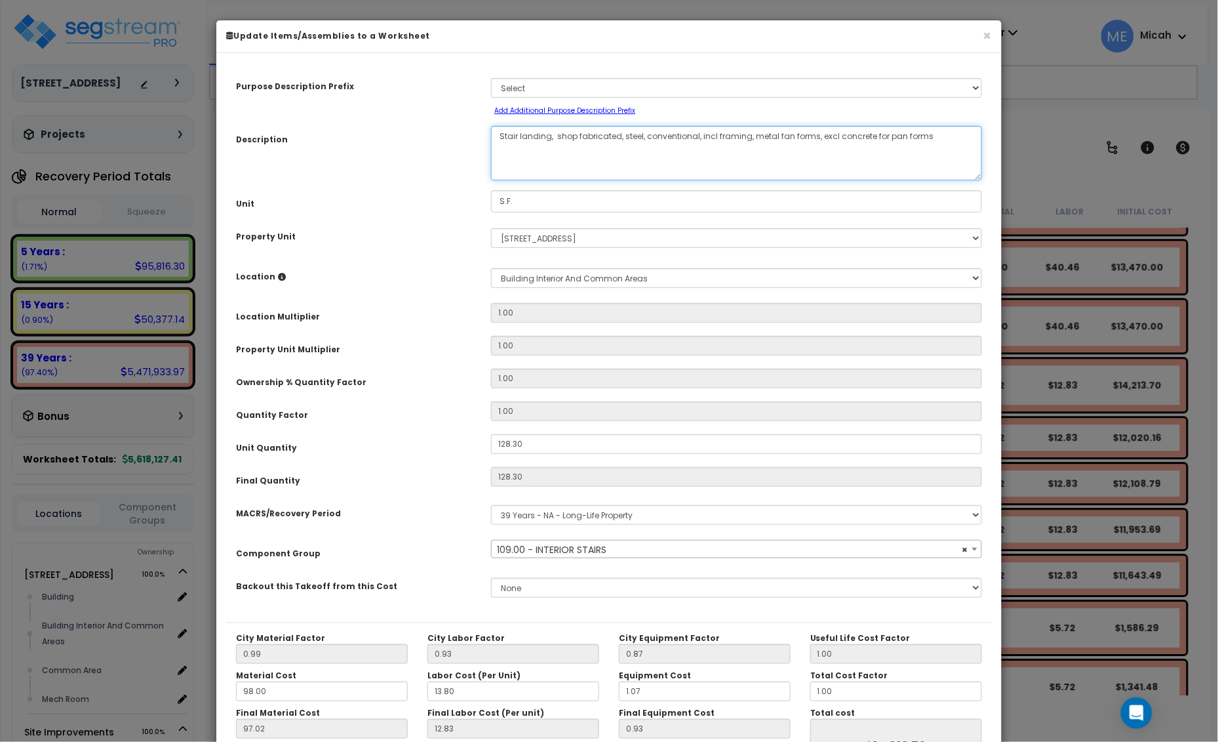
type textarea "Stair landing, shop fabricated, steel, conventional, incl framing, metal fan fo…"
select select "56924"
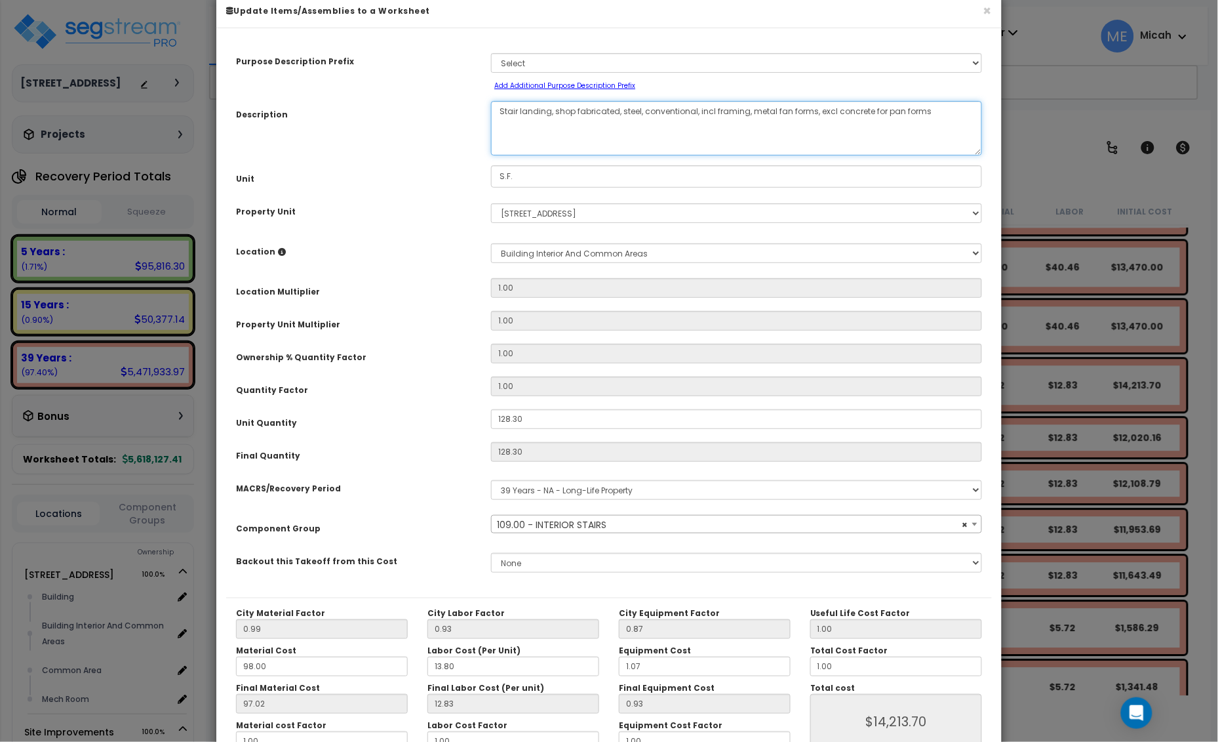
scroll to position [107, 0]
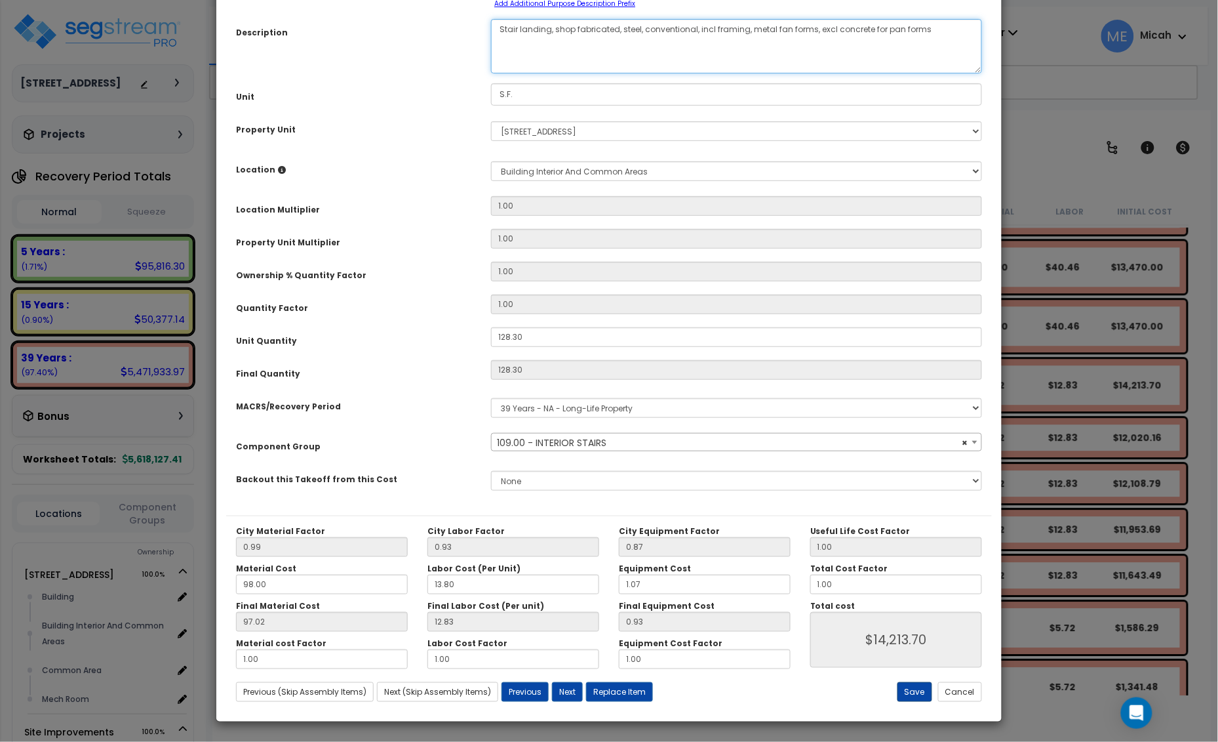
type textarea "Stair landing, shop fabricated, steel, conventional, incl framing, metal fan fo…"
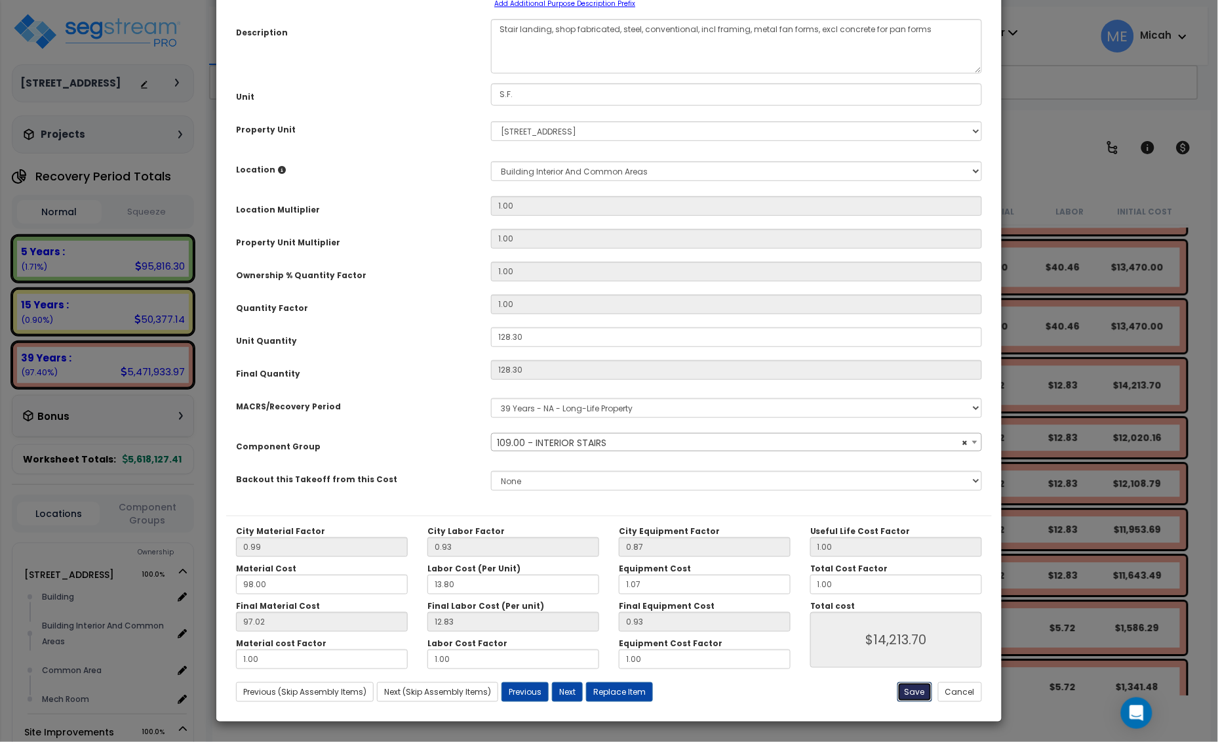
click at [909, 690] on button "Save" at bounding box center [915, 692] width 35 height 20
type input "14213.70"
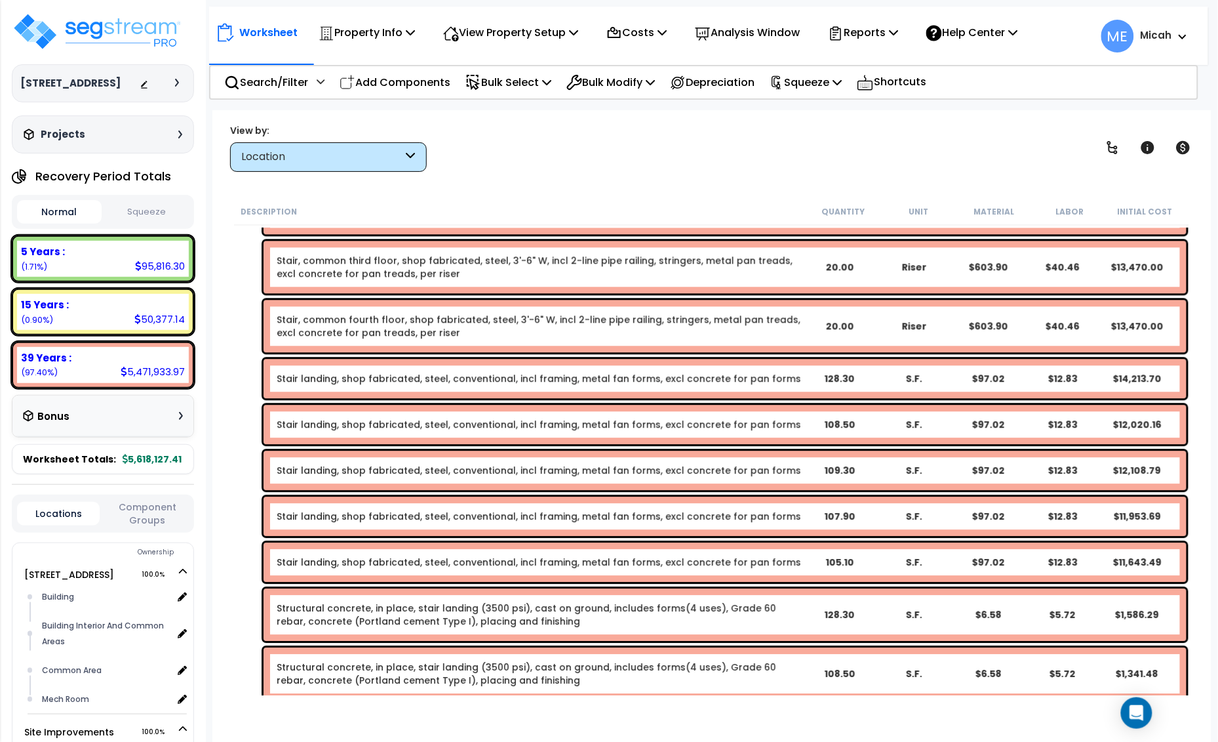
click at [437, 325] on link "Stair, common fourth floor, shop fabricated, steel, 3'-6" W, incl 2-line pipe r…" at bounding box center [539, 326] width 525 height 26
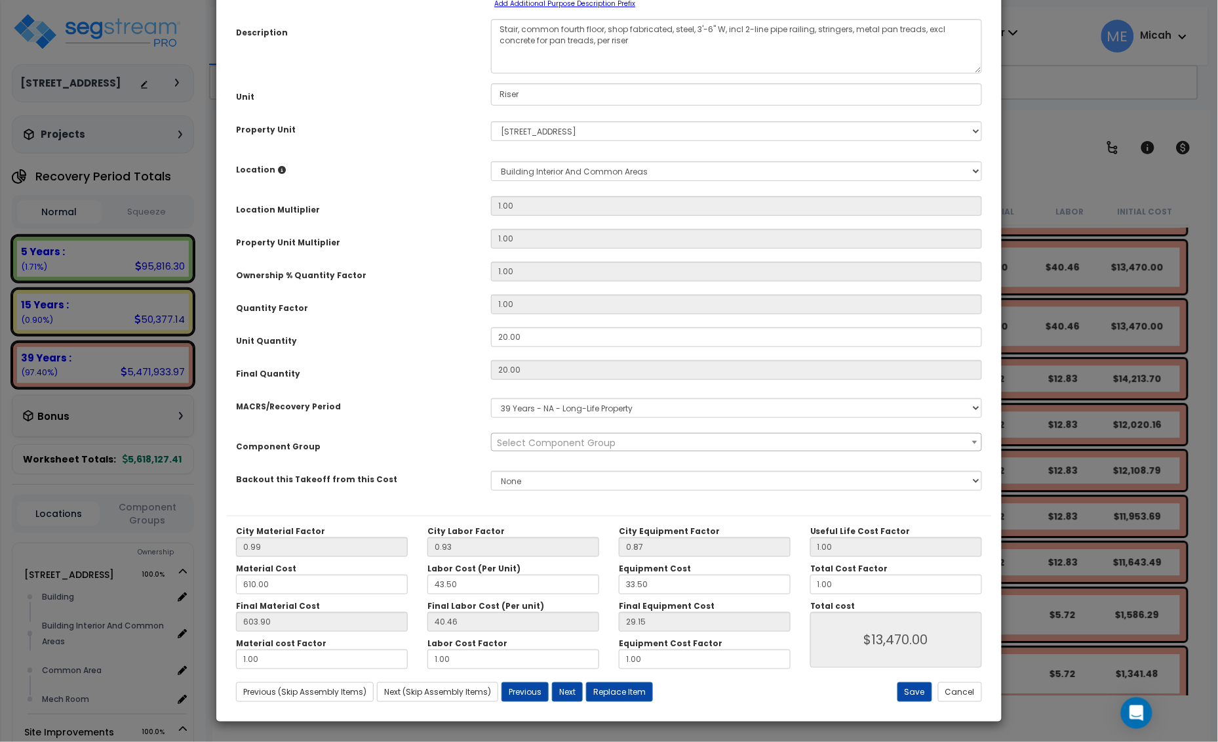
scroll to position [0, 0]
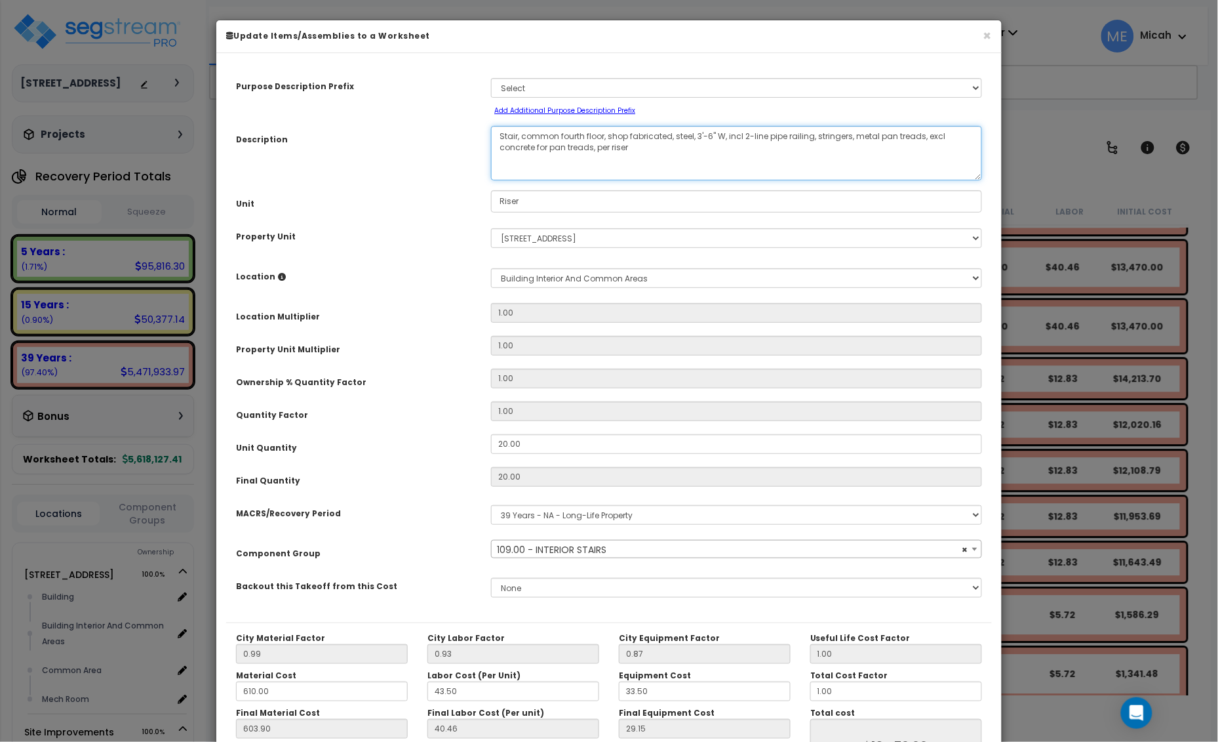
drag, startPoint x: 605, startPoint y: 136, endPoint x: 523, endPoint y: 132, distance: 82.0
click at [523, 132] on textarea "Stair, common fourth floor, shop fabricated, steel, 3'-6" W, incl 2-line pipe r…" at bounding box center [736, 153] width 491 height 54
select select "56924"
type textarea "Stair, shop fabricated, steel, 3'-6" W, incl 2-line pipe railing, stringers, me…"
select select "56924"
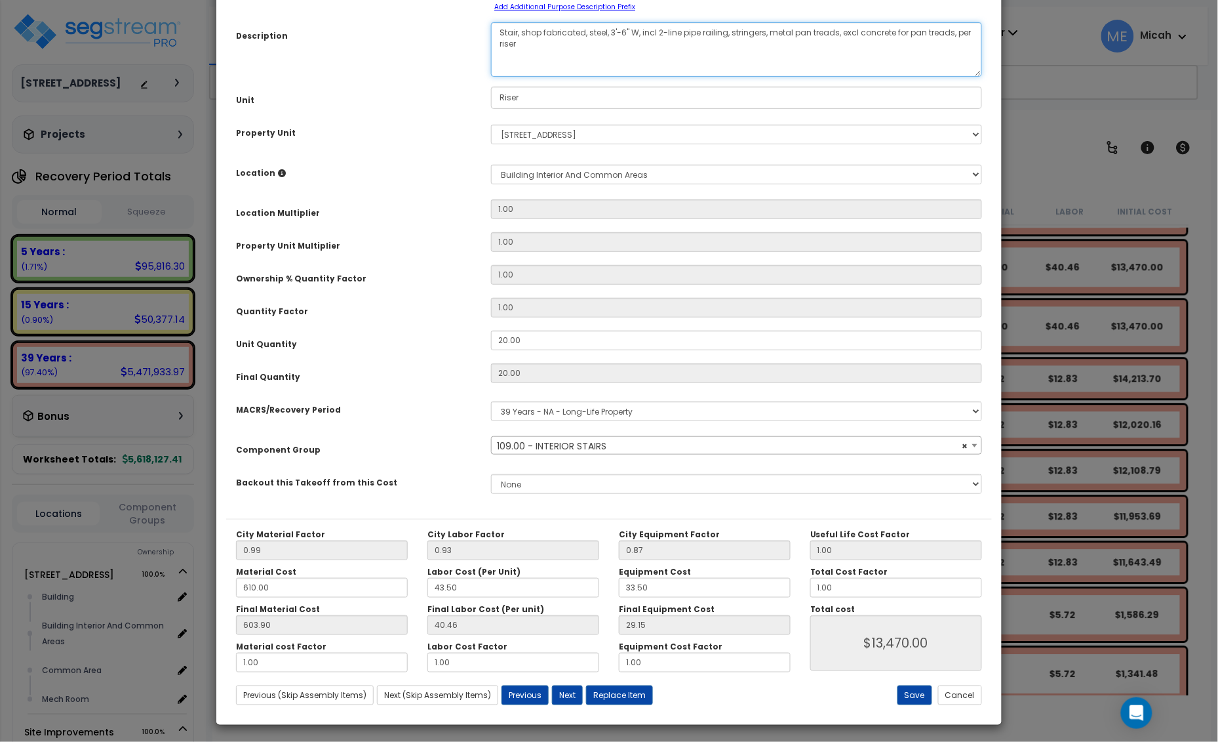
scroll to position [107, 0]
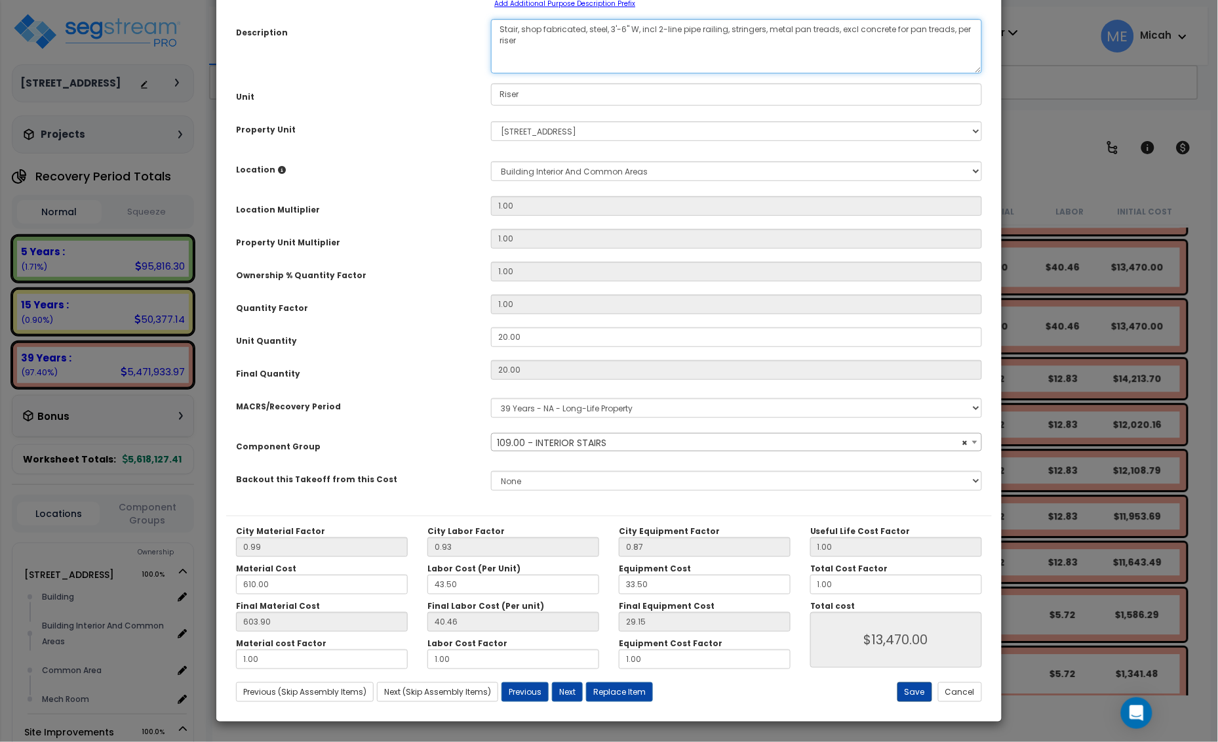
type textarea "Stair, shop fabricated, steel, 3'-6" W, incl 2-line pipe railing, stringers, me…"
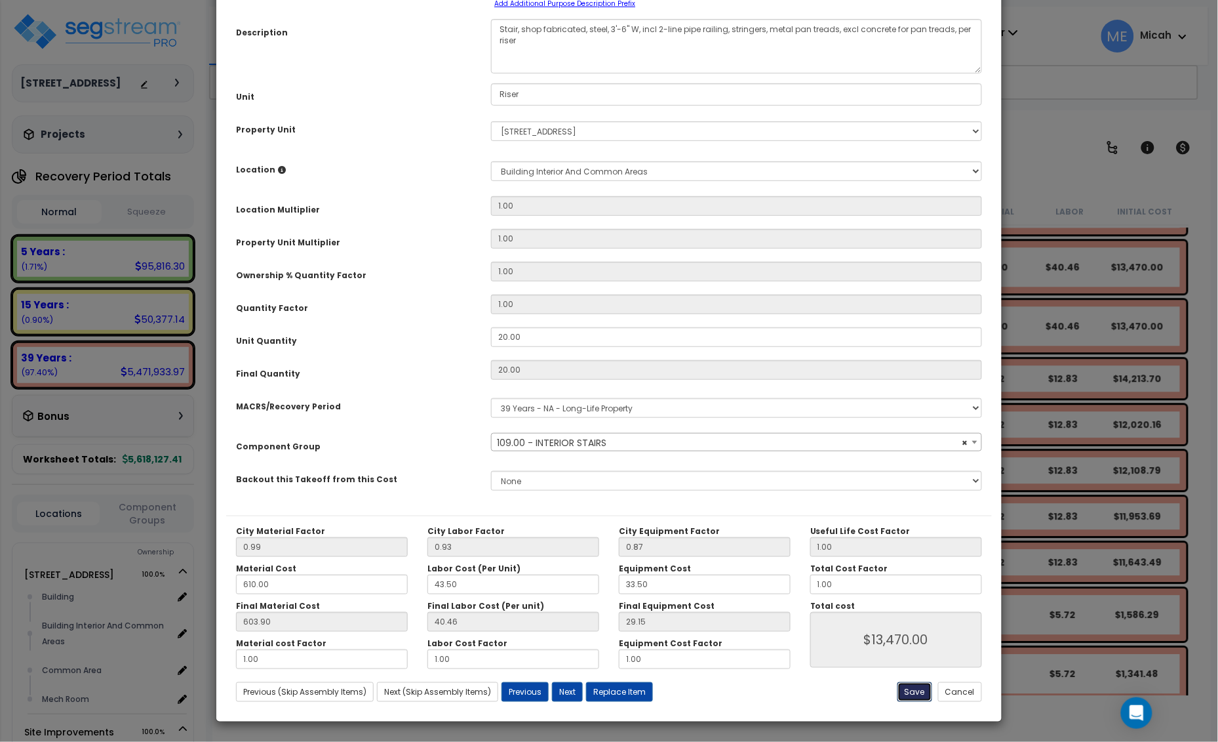
click at [920, 687] on button "Save" at bounding box center [915, 692] width 35 height 20
type input "13470.00"
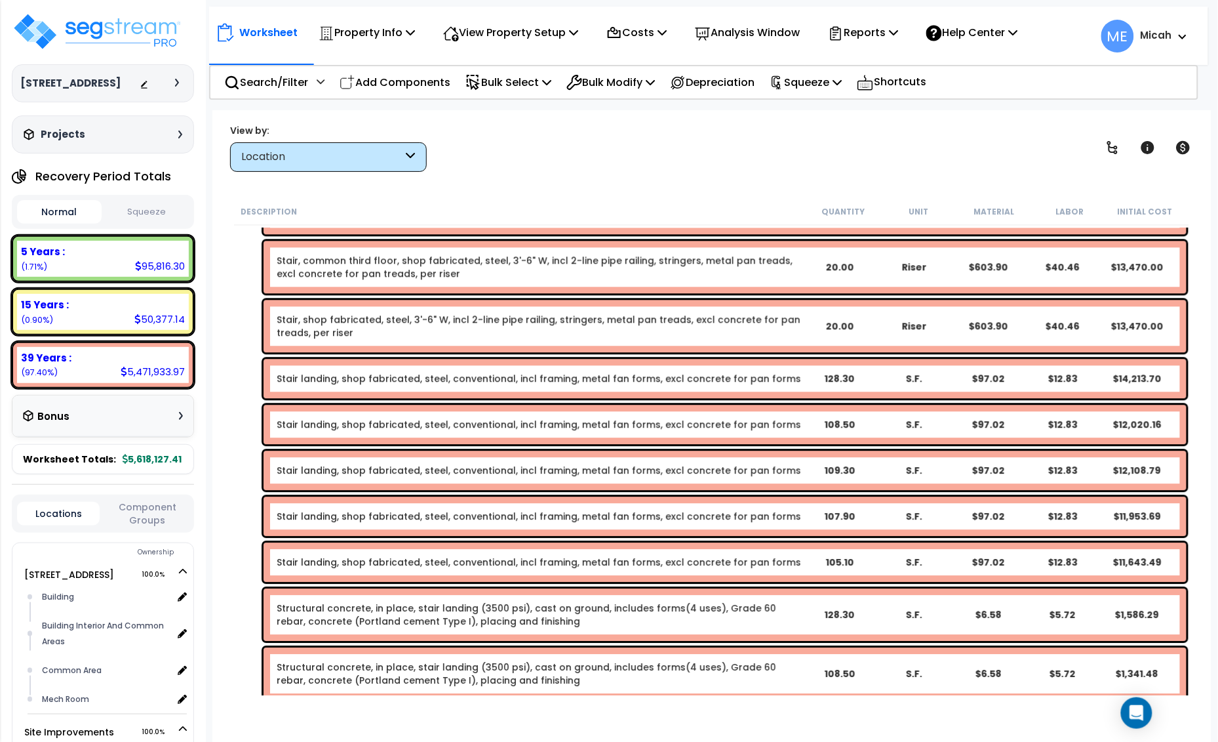
click at [364, 325] on link "Stair, shop fabricated, steel, 3'-6" W, incl 2-line pipe railing, stringers, me…" at bounding box center [539, 326] width 525 height 26
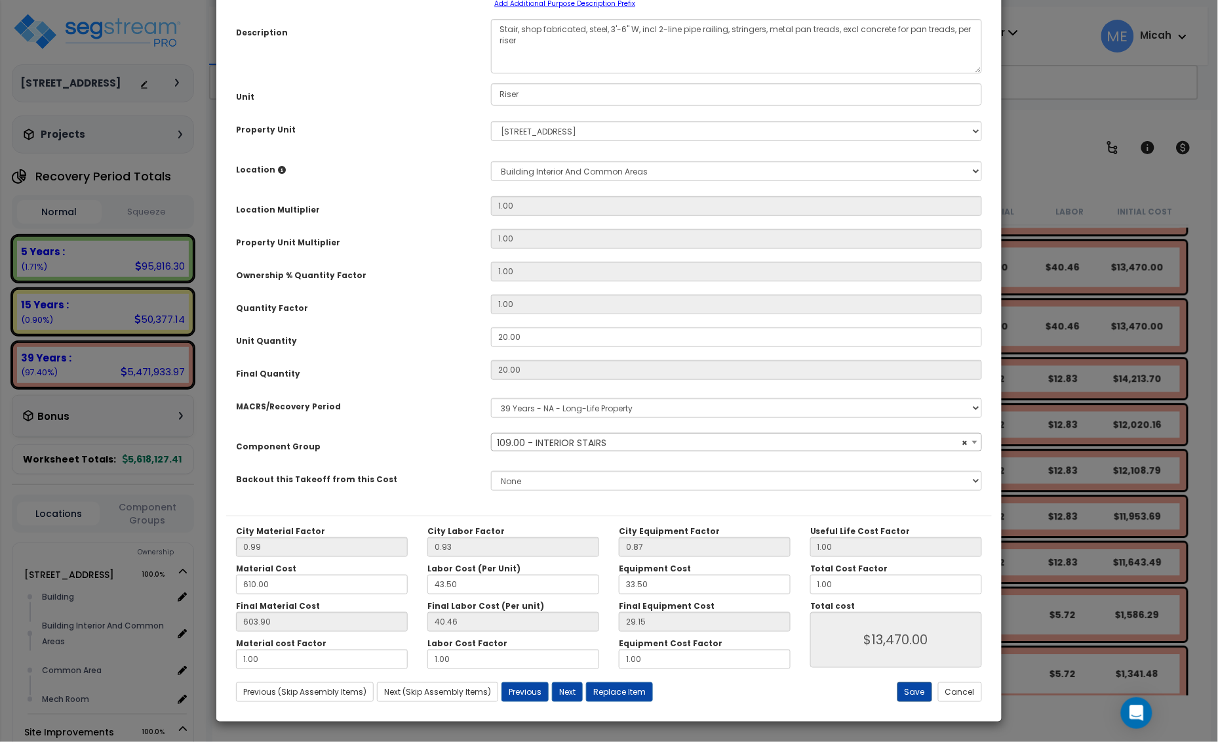
select select "56924"
click at [916, 693] on button "Save" at bounding box center [915, 692] width 35 height 20
type input "13470.00"
select select "56924"
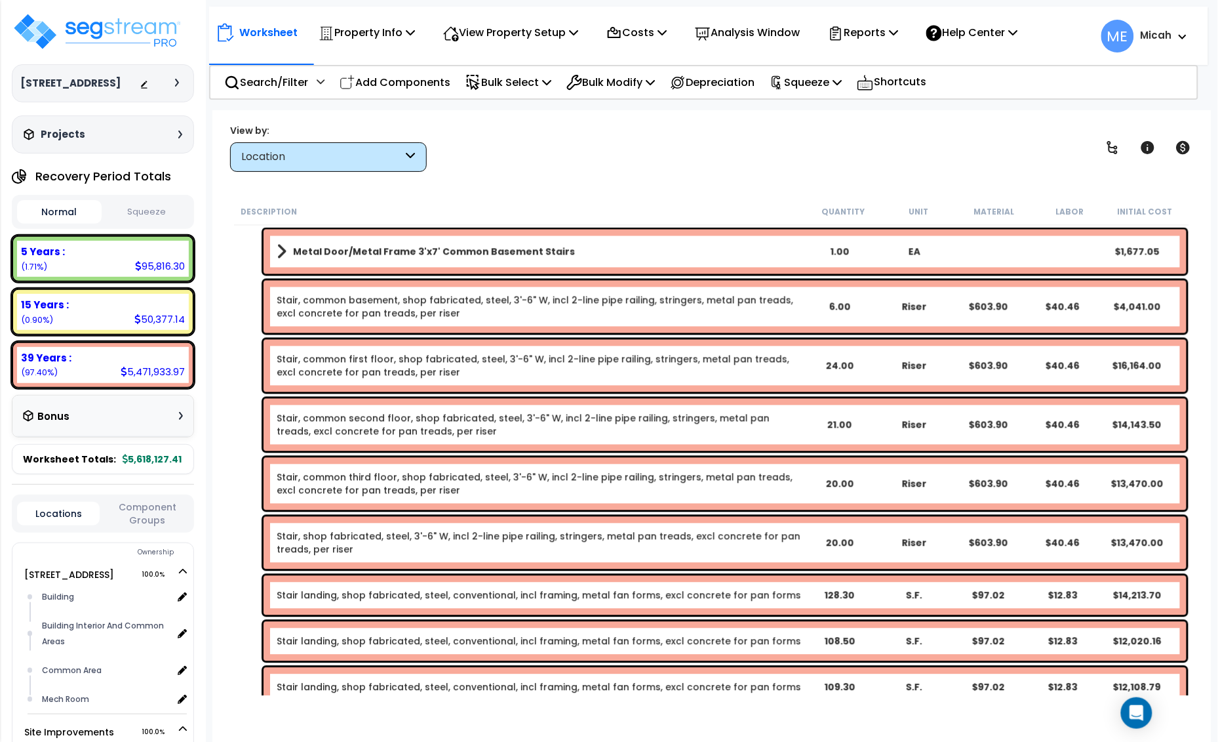
scroll to position [2493, 0]
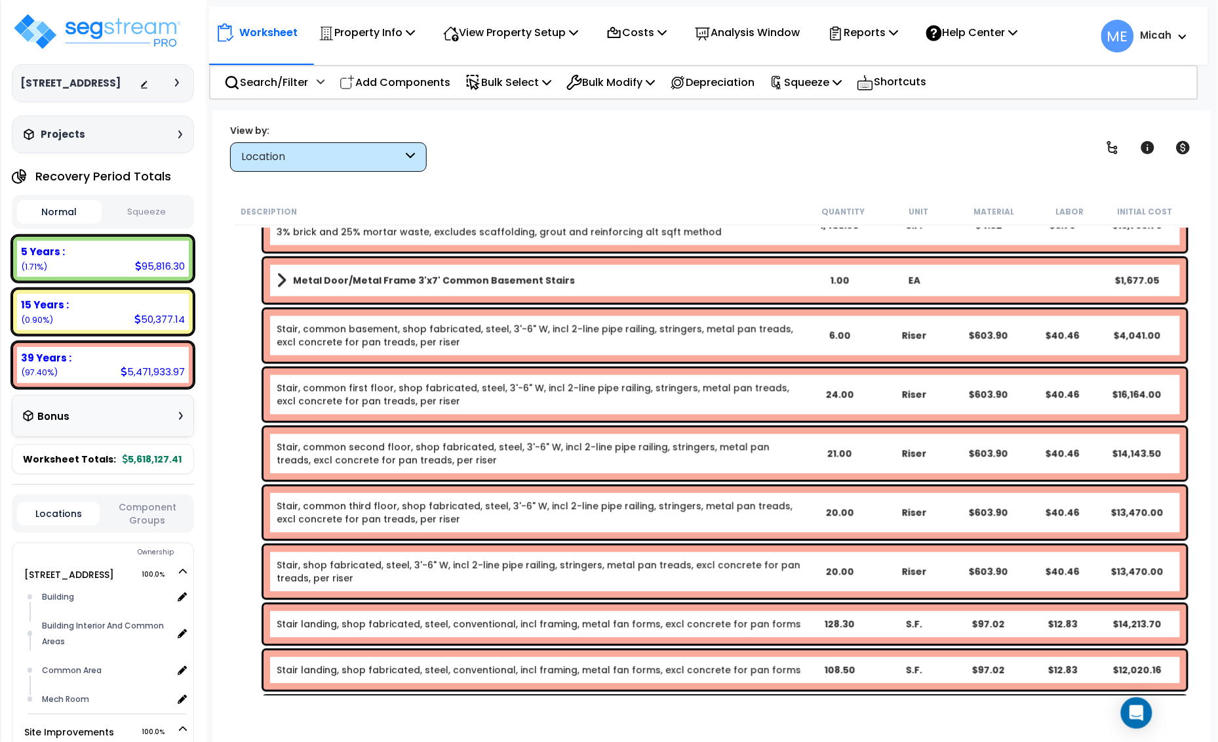
click at [381, 513] on link "Stair, common third floor, shop fabricated, steel, 3'-6" W, incl 2-line pipe ra…" at bounding box center [539, 513] width 525 height 26
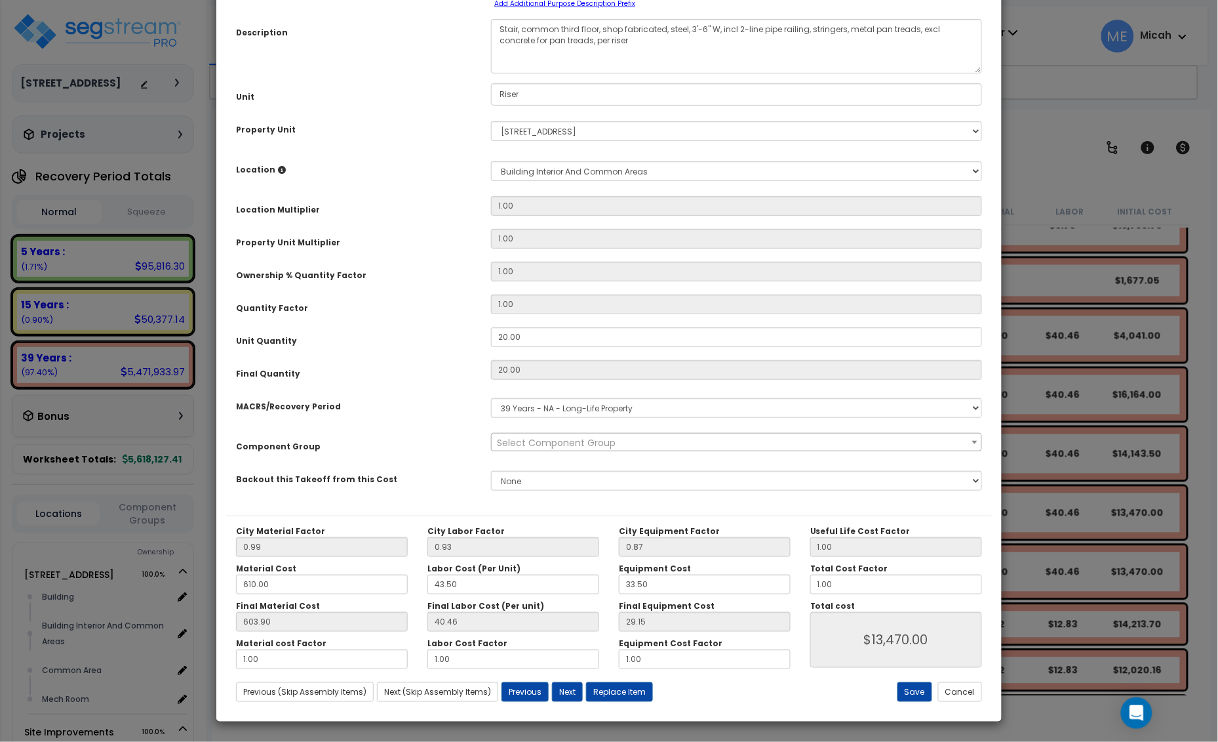
scroll to position [0, 0]
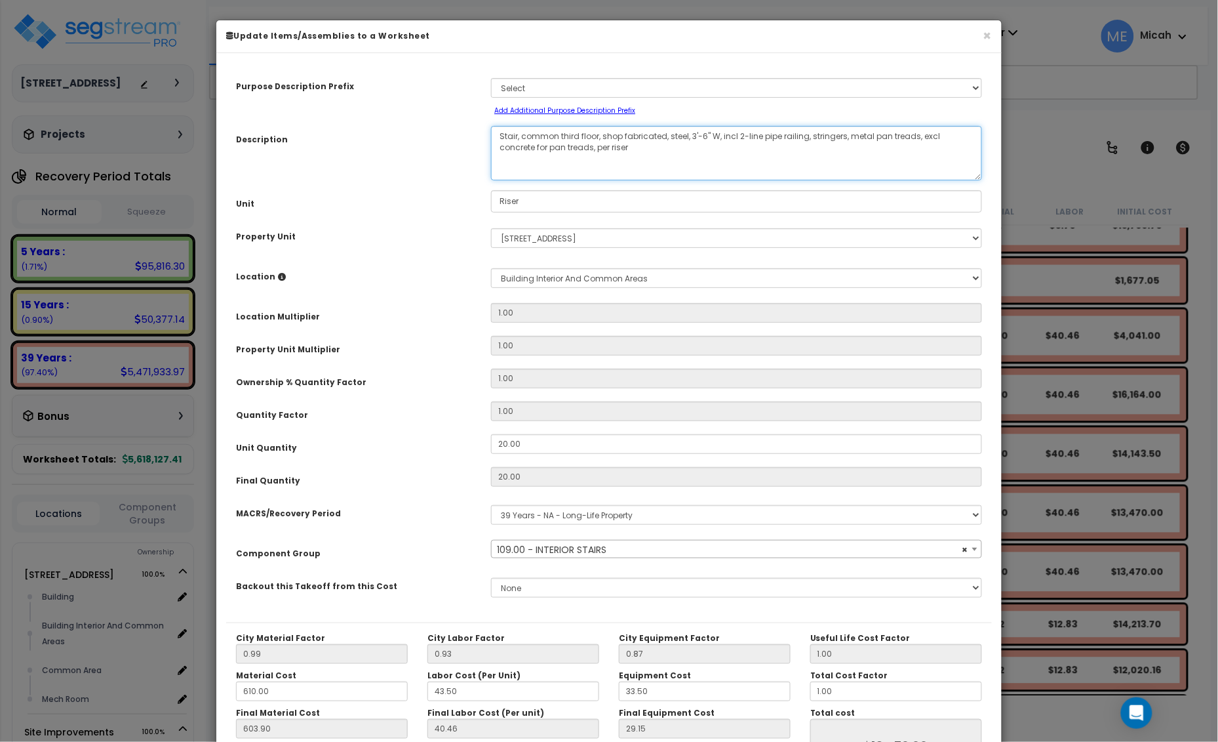
drag, startPoint x: 600, startPoint y: 136, endPoint x: 521, endPoint y: 135, distance: 78.7
click at [521, 135] on textarea "Stair, common third floor, shop fabricated, steel, 3'-6" W, incl 2-line pipe ra…" at bounding box center [736, 153] width 491 height 54
select select "56924"
type textarea "Stair, shop fabricated, steel, 3'-6" W, incl 2-line pipe railing, stringers, me…"
select select "56924"
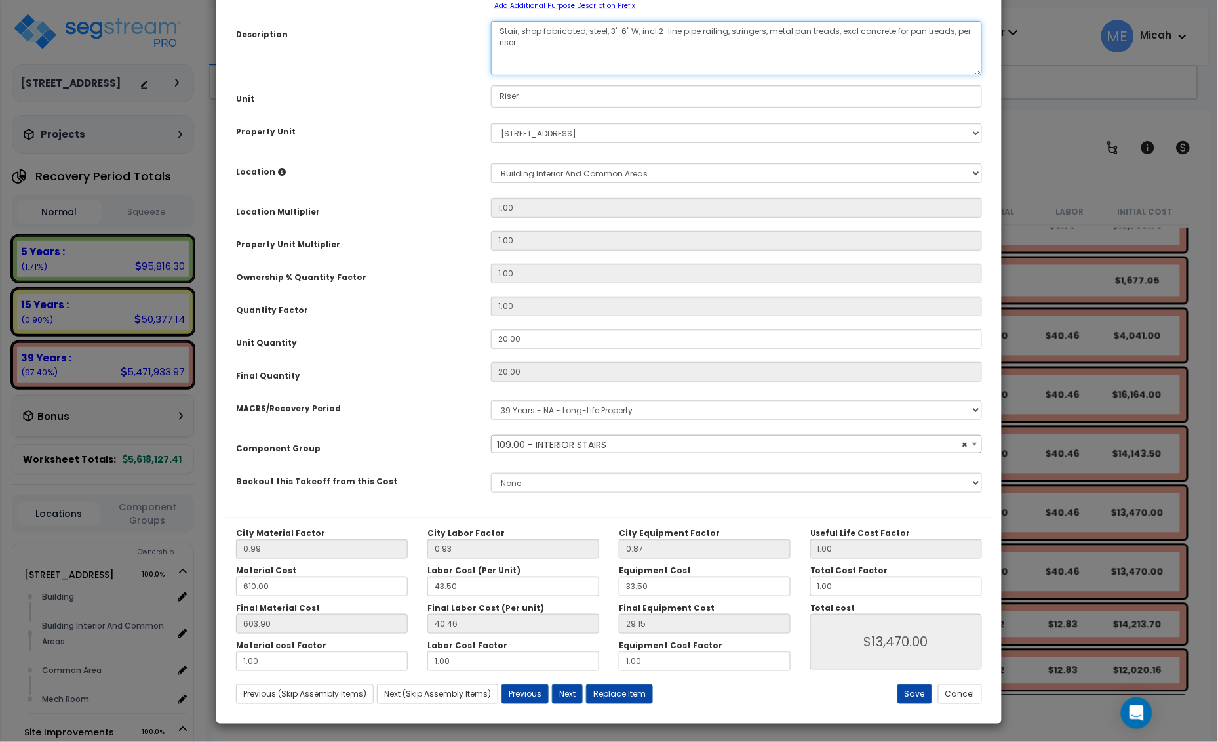
scroll to position [107, 0]
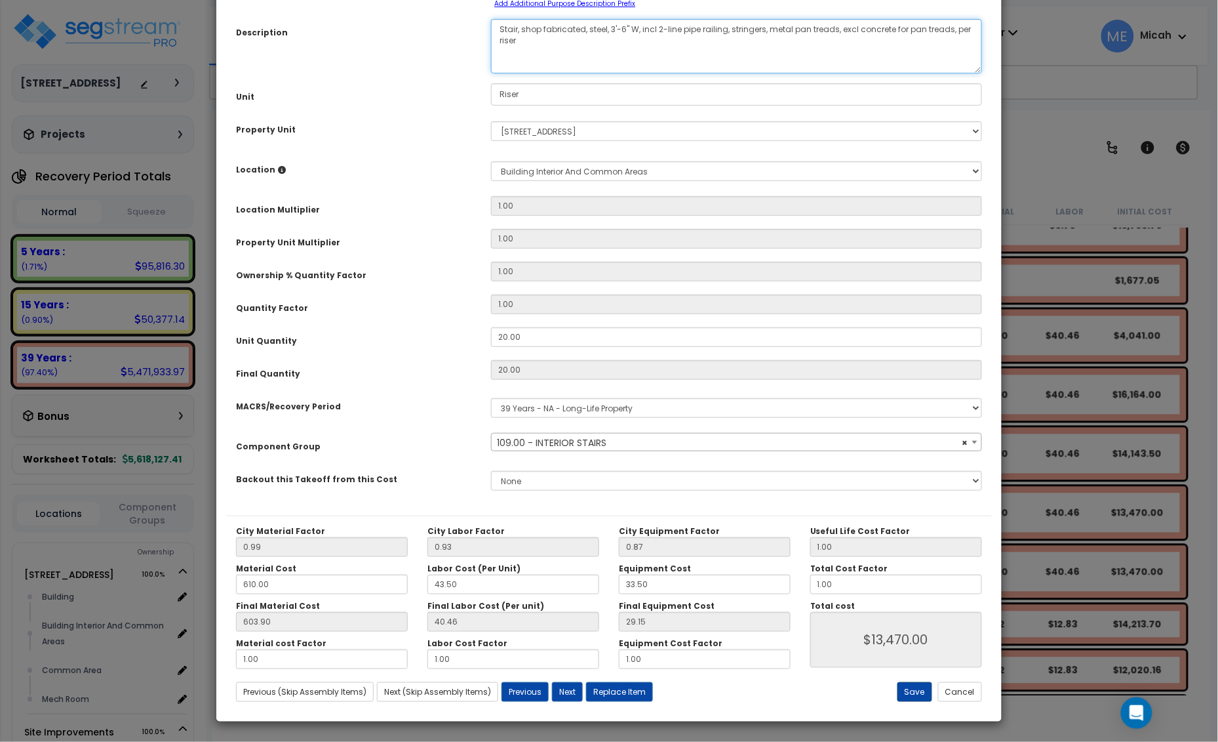
type textarea "Stair, shop fabricated, steel, 3'-6" W, incl 2-line pipe railing, stringers, me…"
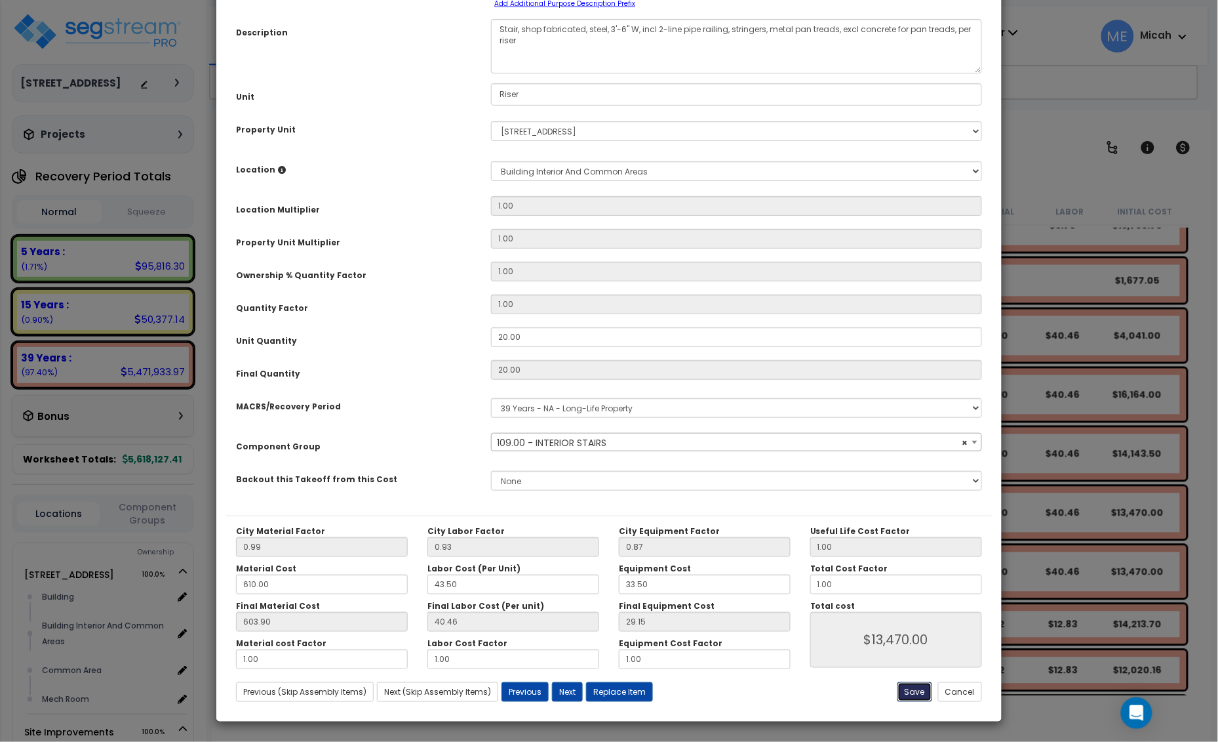
click at [908, 694] on button "Save" at bounding box center [915, 692] width 35 height 20
type input "13470.00"
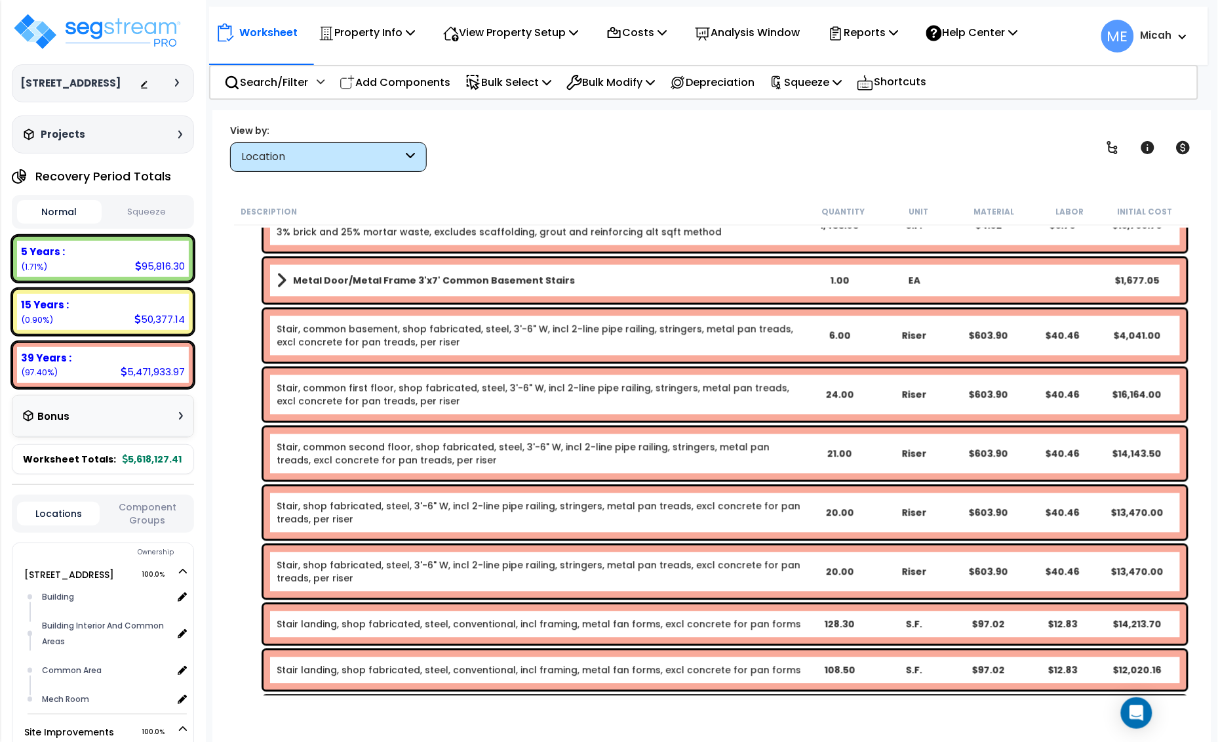
click at [354, 454] on link "Stair, common second floor, shop fabricated, steel, 3'-6" W, incl 2-line pipe r…" at bounding box center [539, 454] width 525 height 26
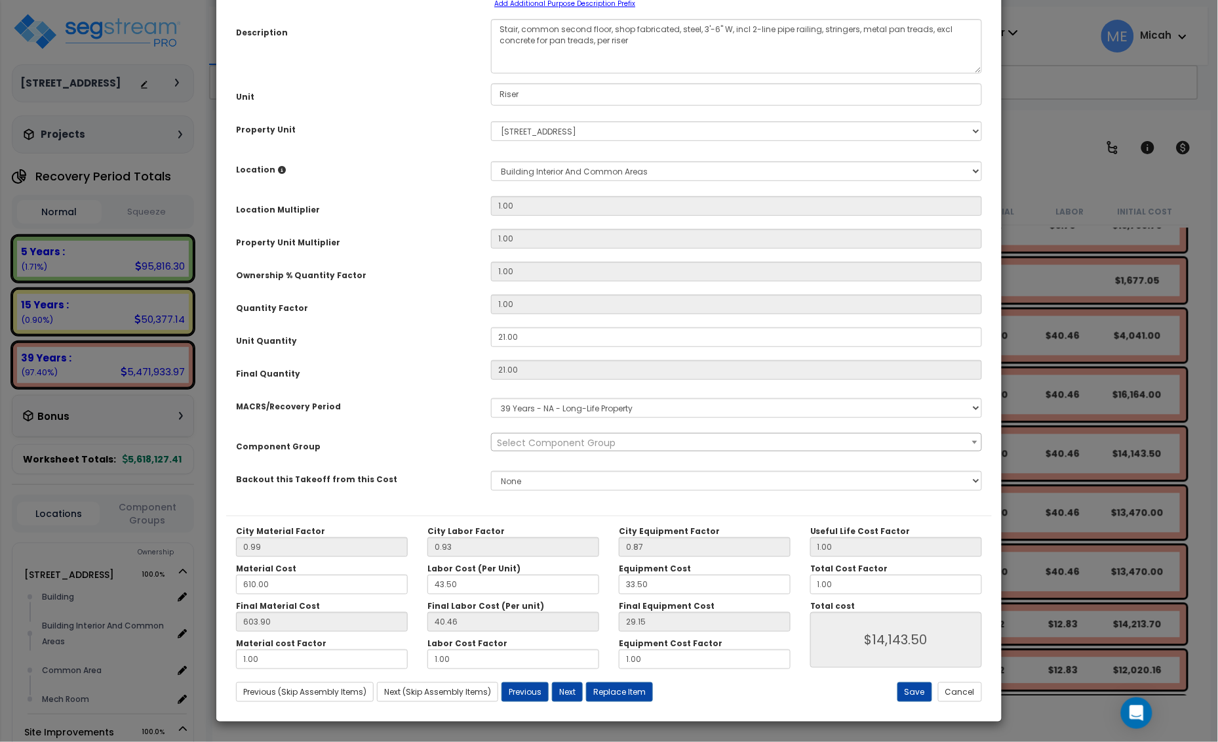
scroll to position [0, 0]
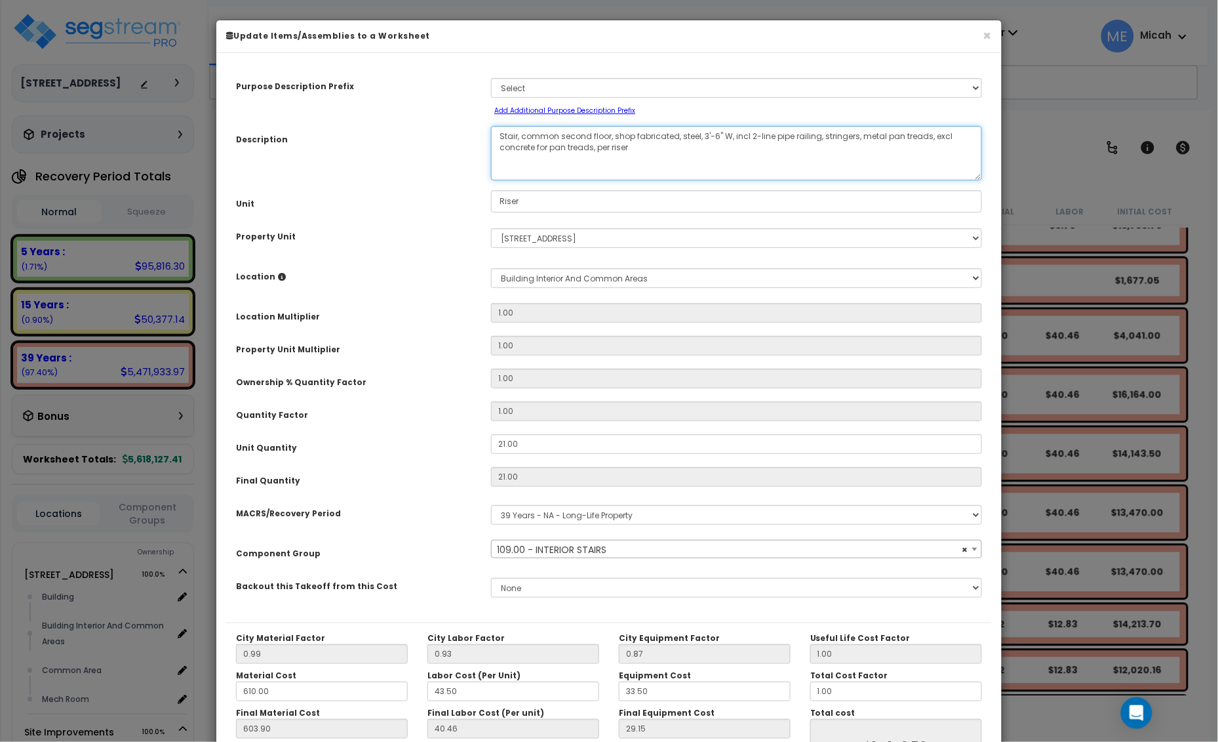
drag, startPoint x: 611, startPoint y: 136, endPoint x: 522, endPoint y: 132, distance: 88.7
click at [522, 132] on textarea "Stair, common second floor, shop fabricated, steel, 3'-6" W, incl 2-line pipe r…" at bounding box center [736, 153] width 491 height 54
select select "56924"
type textarea "Stair, shop fabricated, steel, 3'-6" W, incl 2-line pipe railing, stringers, me…"
select select "56924"
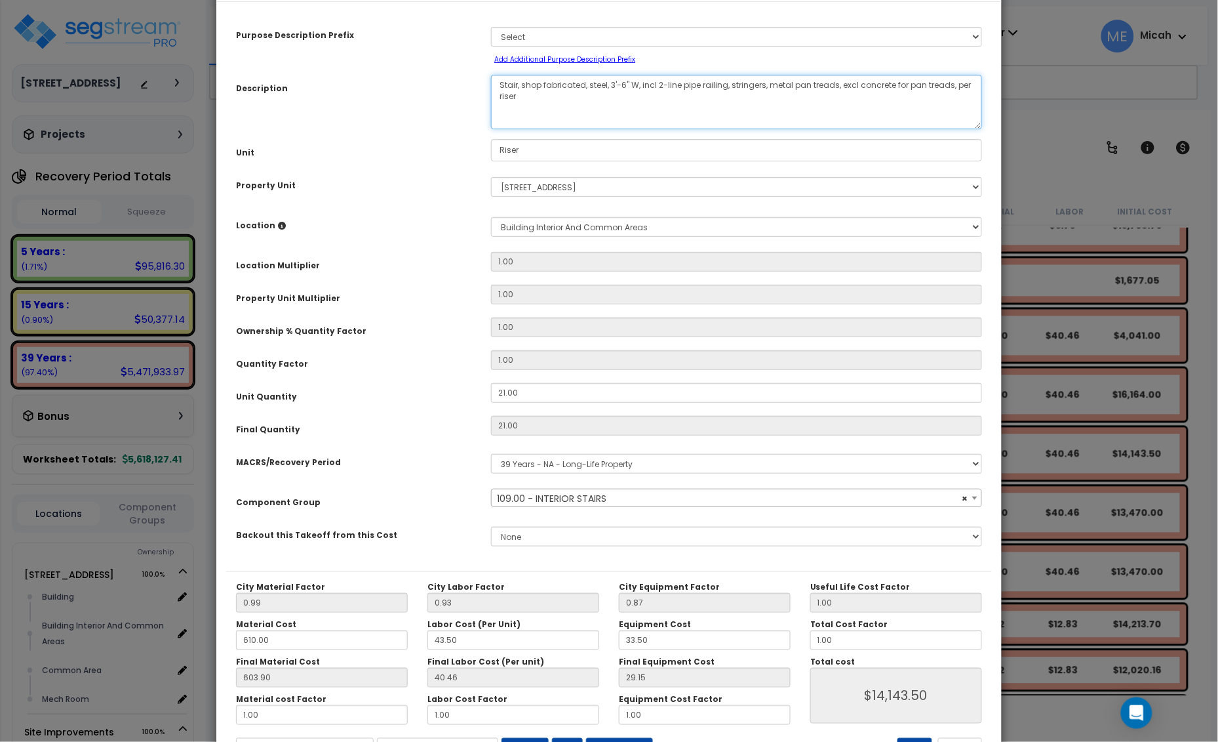
scroll to position [107, 0]
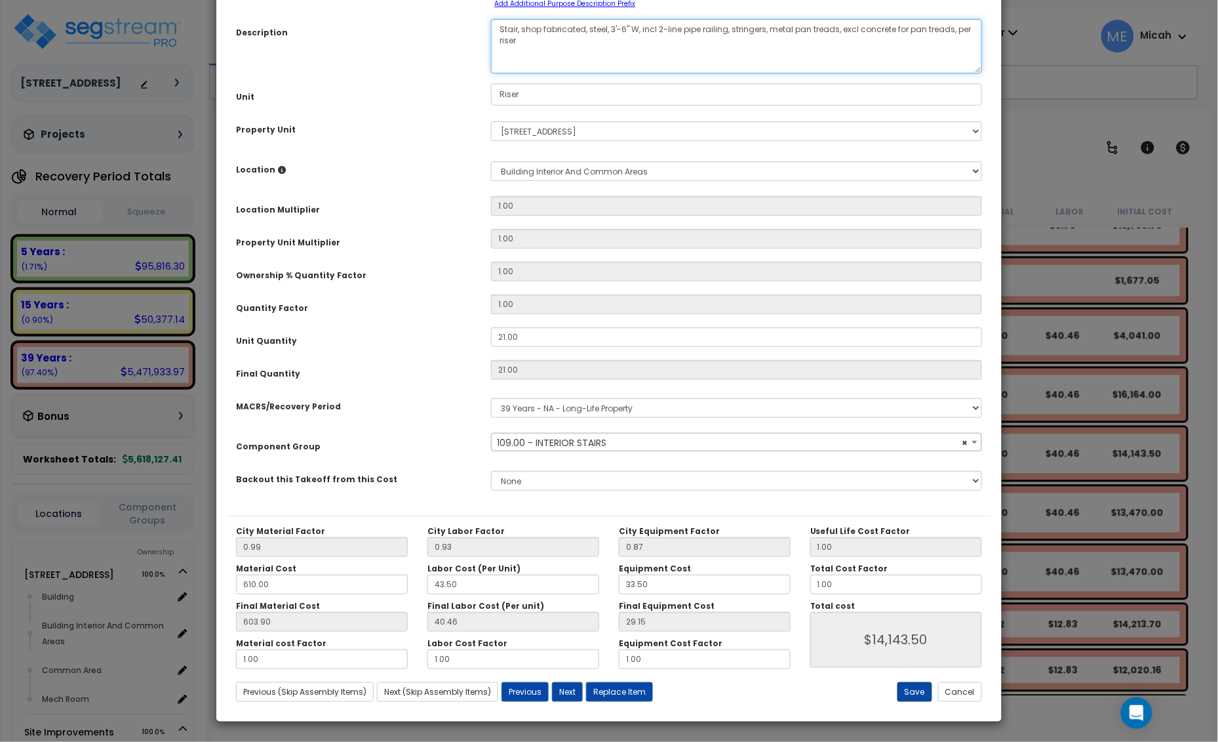
type textarea "Stair, shop fabricated, steel, 3'-6" W, incl 2-line pipe railing, stringers, me…"
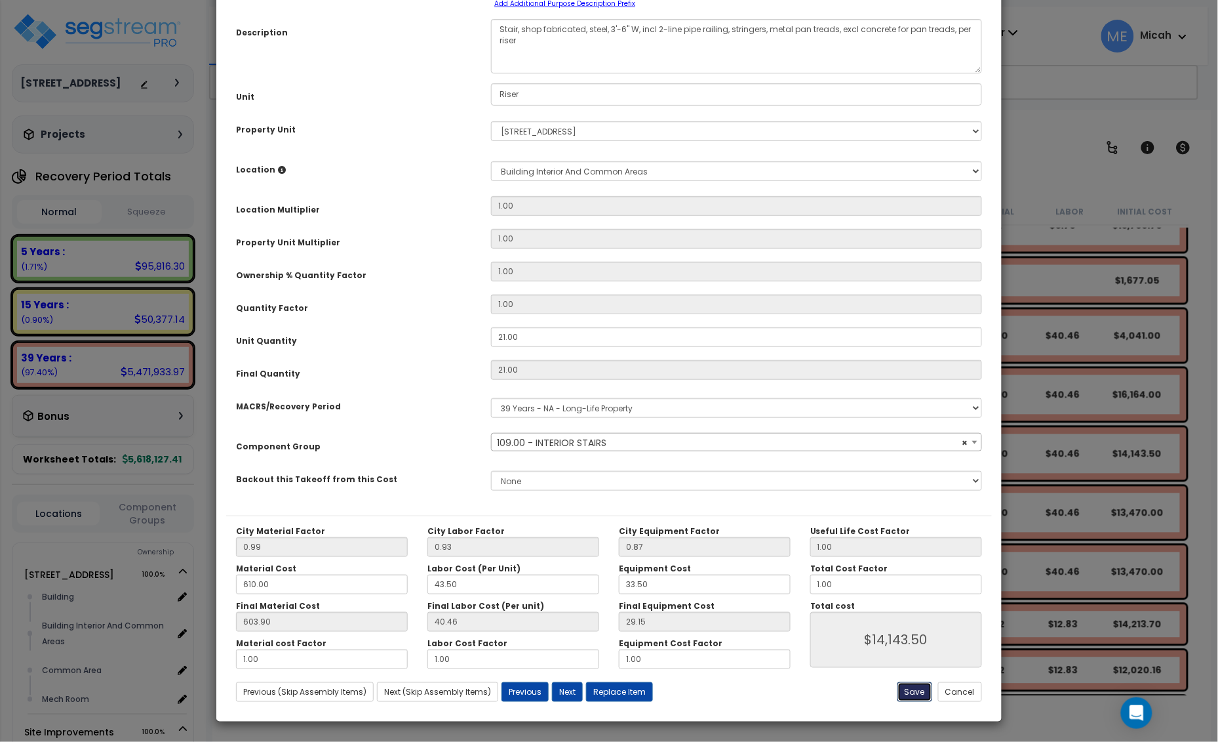
click at [910, 690] on button "Save" at bounding box center [915, 692] width 35 height 20
type input "14143.50"
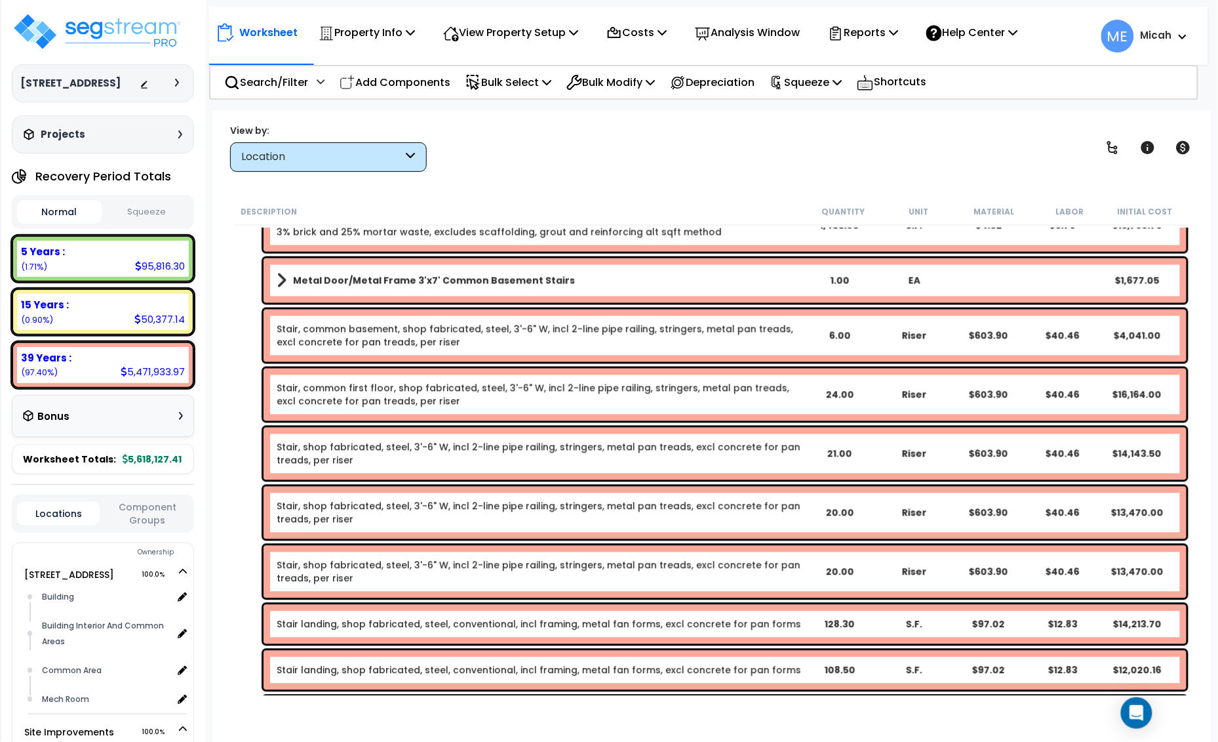
click at [340, 390] on link "Stair, common first floor, shop fabricated, steel, 3'-6" W, incl 2-line pipe ra…" at bounding box center [539, 395] width 525 height 26
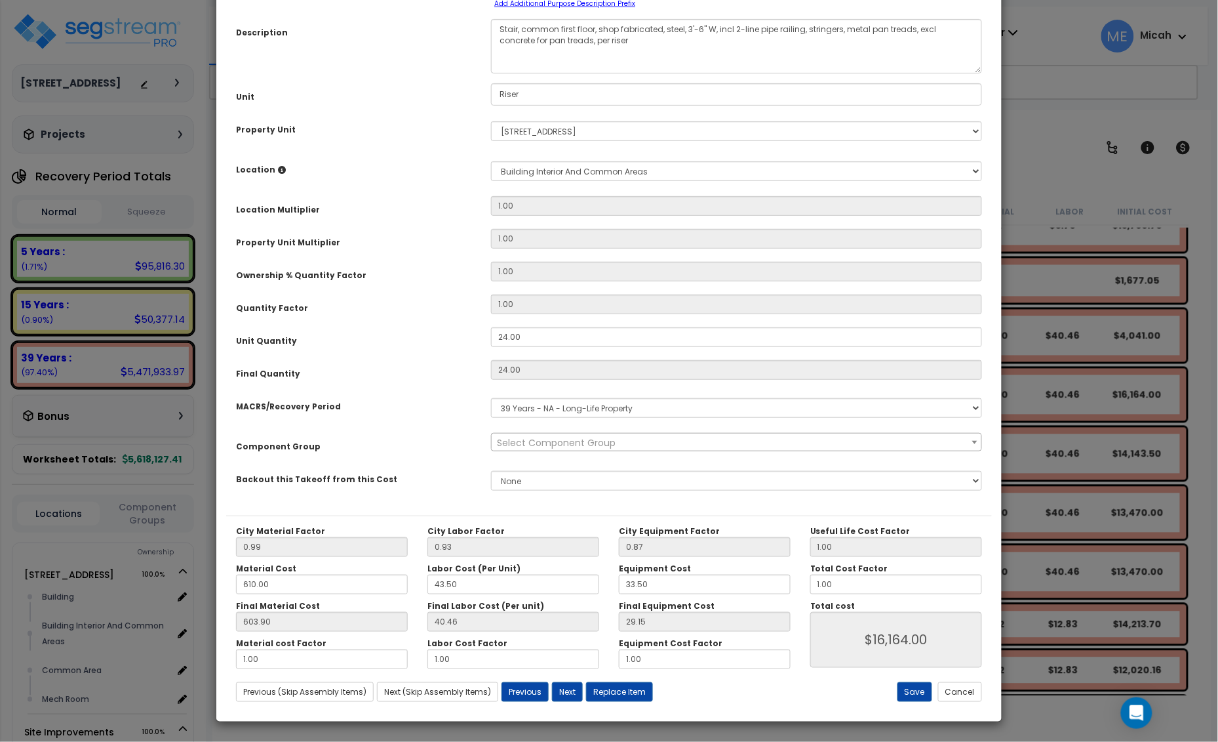
scroll to position [0, 0]
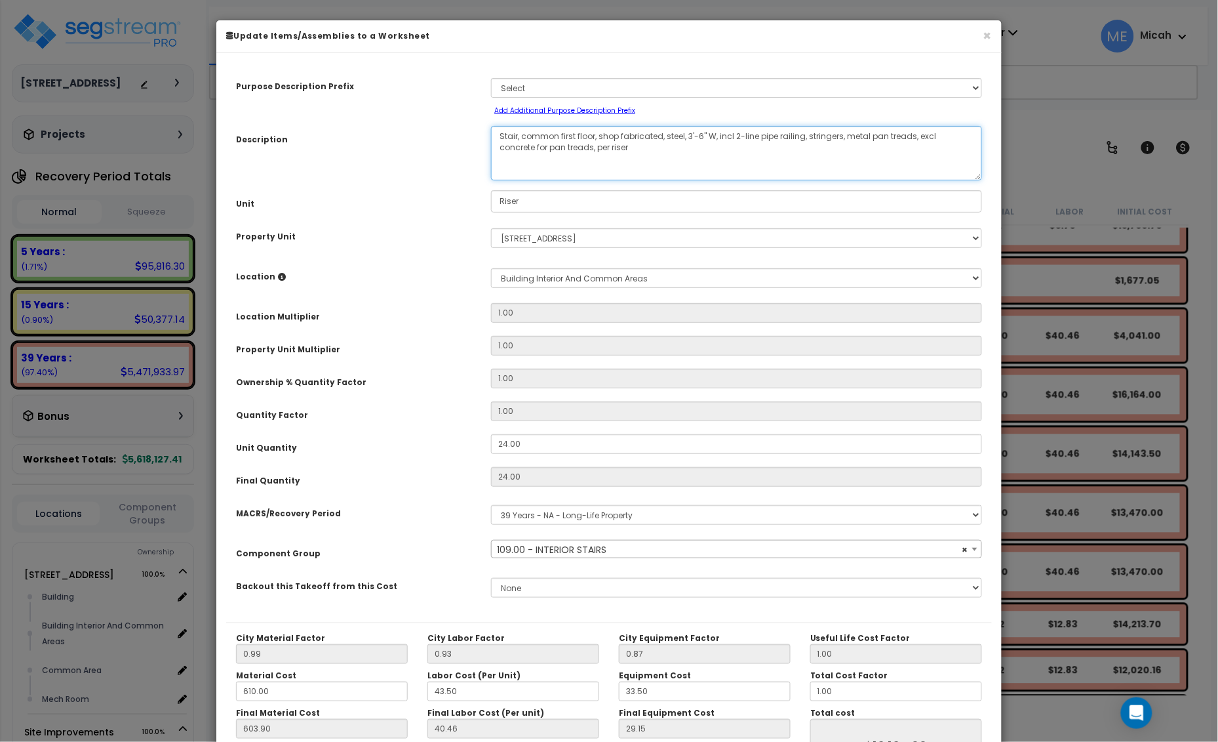
drag, startPoint x: 597, startPoint y: 136, endPoint x: 523, endPoint y: 131, distance: 73.6
click at [523, 131] on textarea "Stair, common first floor, shop fabricated, steel, 3'-6" W, incl 2-line pipe ra…" at bounding box center [736, 153] width 491 height 54
select select "56924"
type textarea "Stair, shop fabricated, steel, 3'-6" W, incl 2-line pipe railing, stringers, me…"
select select "56924"
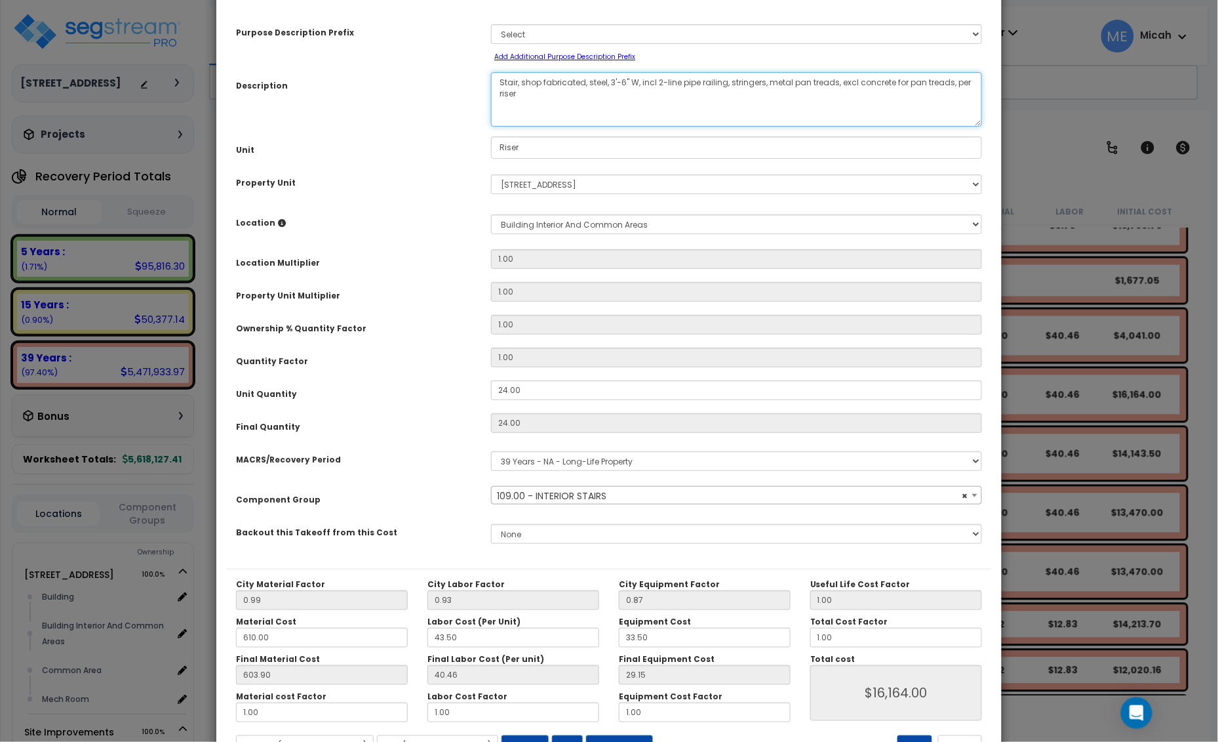
scroll to position [107, 0]
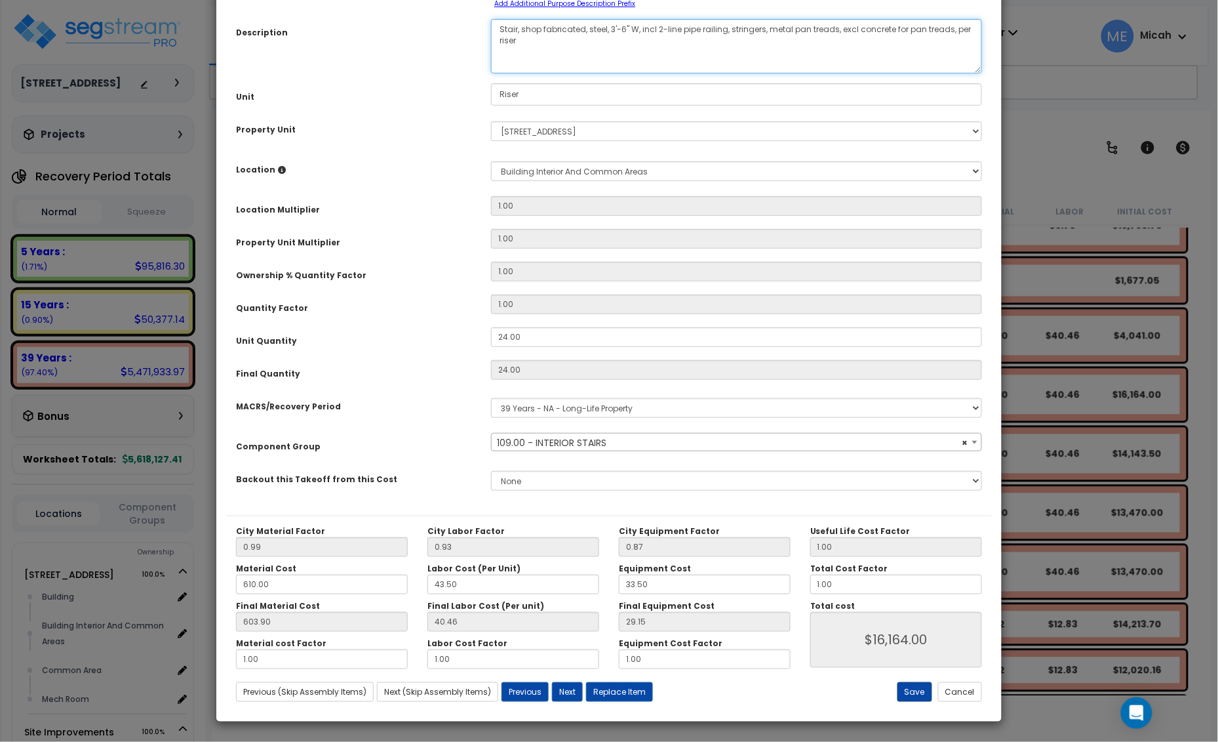
type textarea "Stair, shop fabricated, steel, 3'-6" W, incl 2-line pipe railing, stringers, me…"
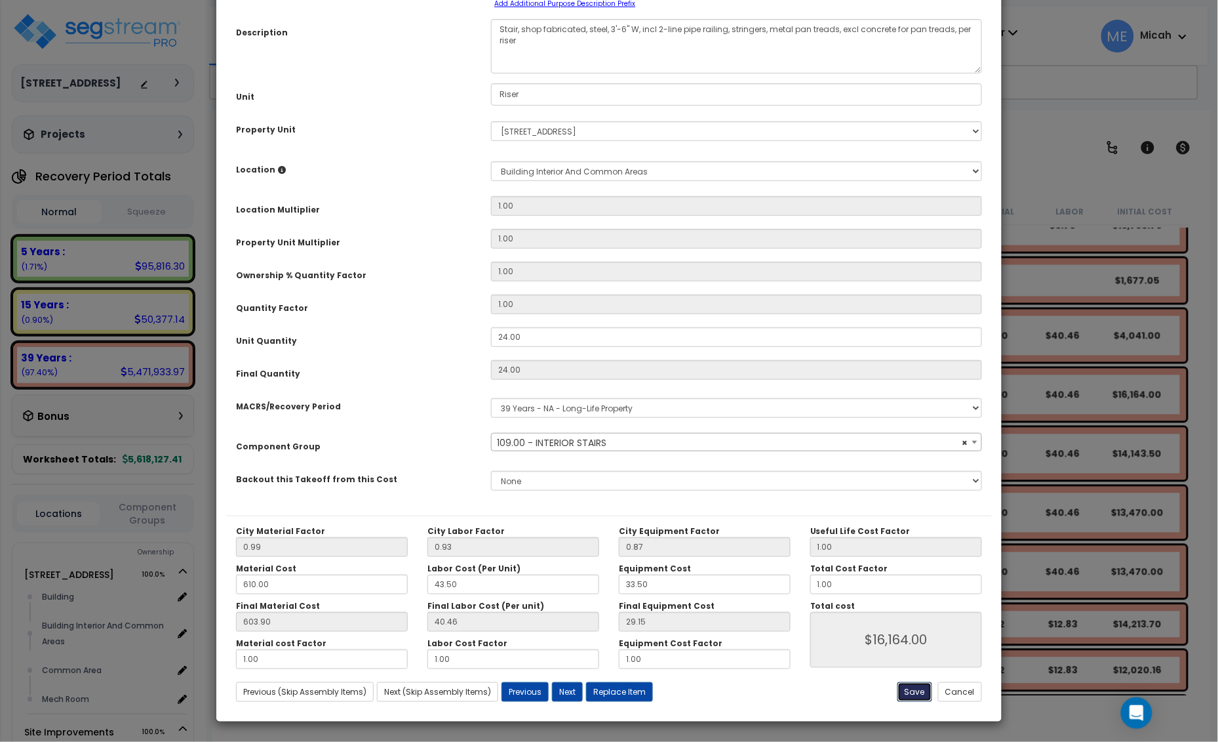
click at [918, 690] on button "Save" at bounding box center [915, 692] width 35 height 20
type input "16164.00"
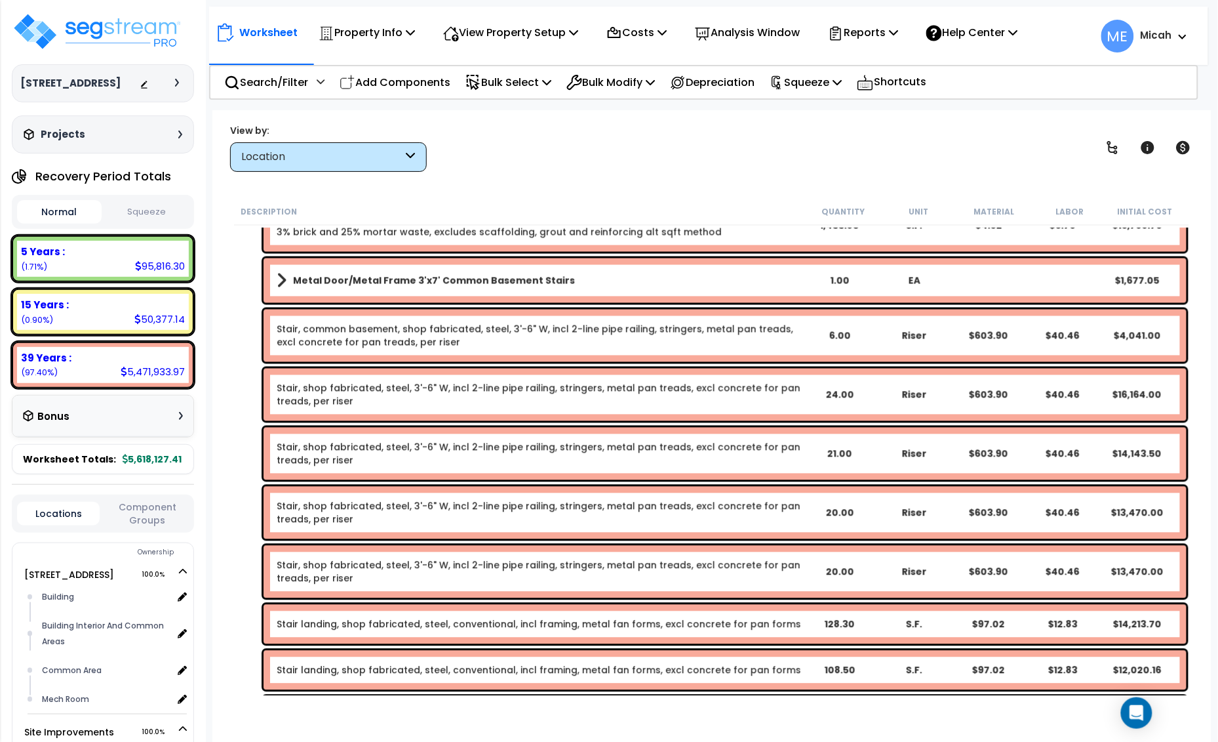
click at [365, 327] on link "Stair, common basement, shop fabricated, steel, 3'-6" W, incl 2-line pipe raili…" at bounding box center [539, 336] width 525 height 26
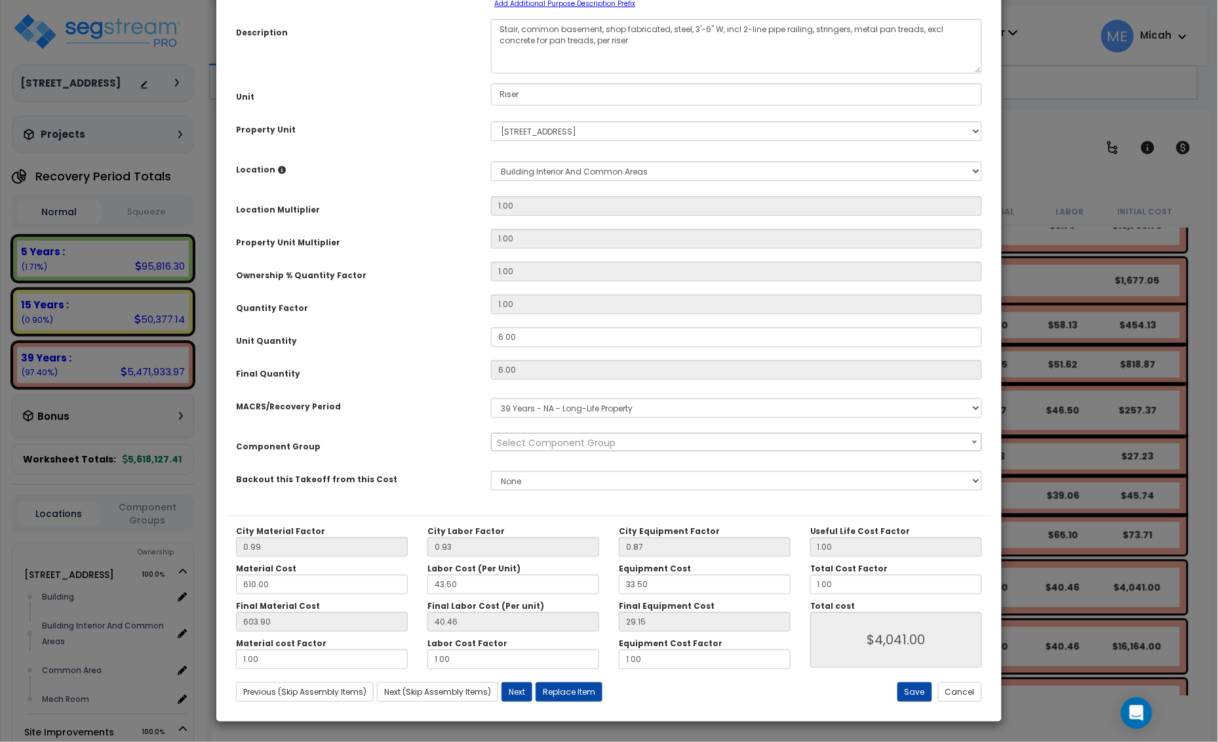
scroll to position [0, 0]
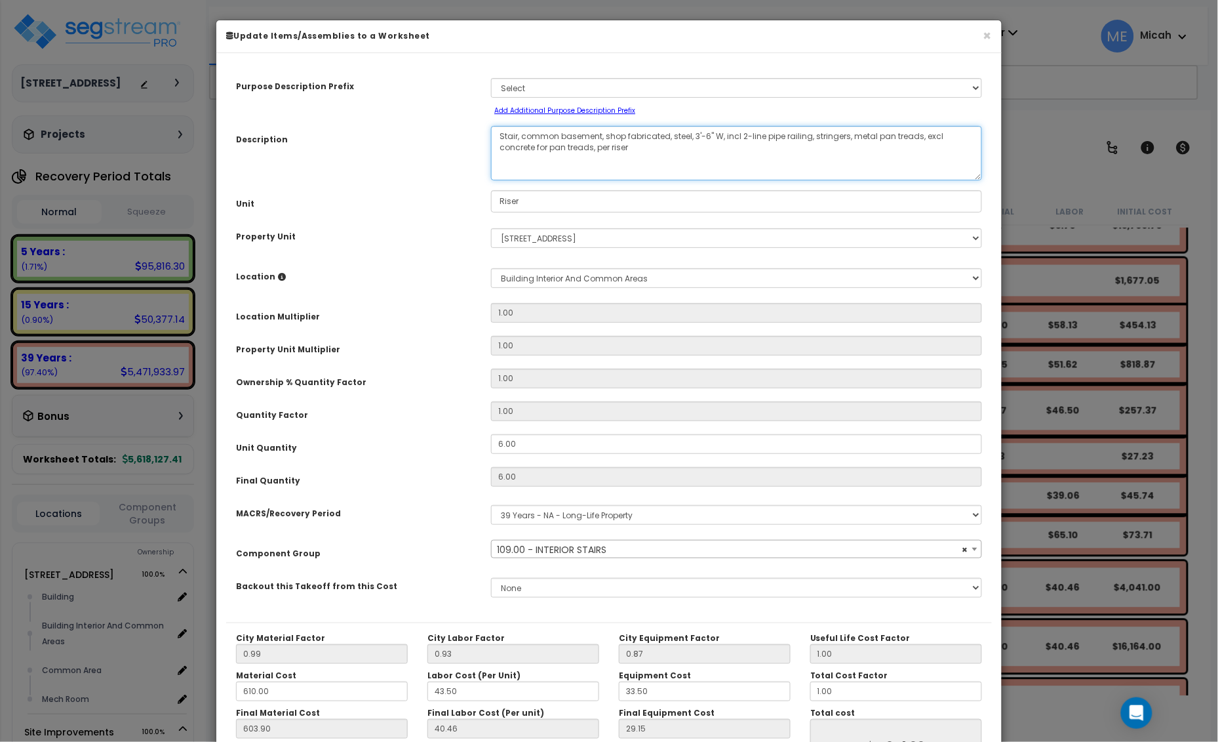
drag, startPoint x: 602, startPoint y: 136, endPoint x: 523, endPoint y: 132, distance: 78.8
click at [523, 132] on textarea "Stair, common basement, shop fabricated, steel, 3'-6" W, incl 2-line pipe raili…" at bounding box center [736, 153] width 491 height 54
select select "56924"
type textarea "Stair, shop fabricated, steel, 3'-6" W, incl 2-line pipe railing, stringers, me…"
select select "56924"
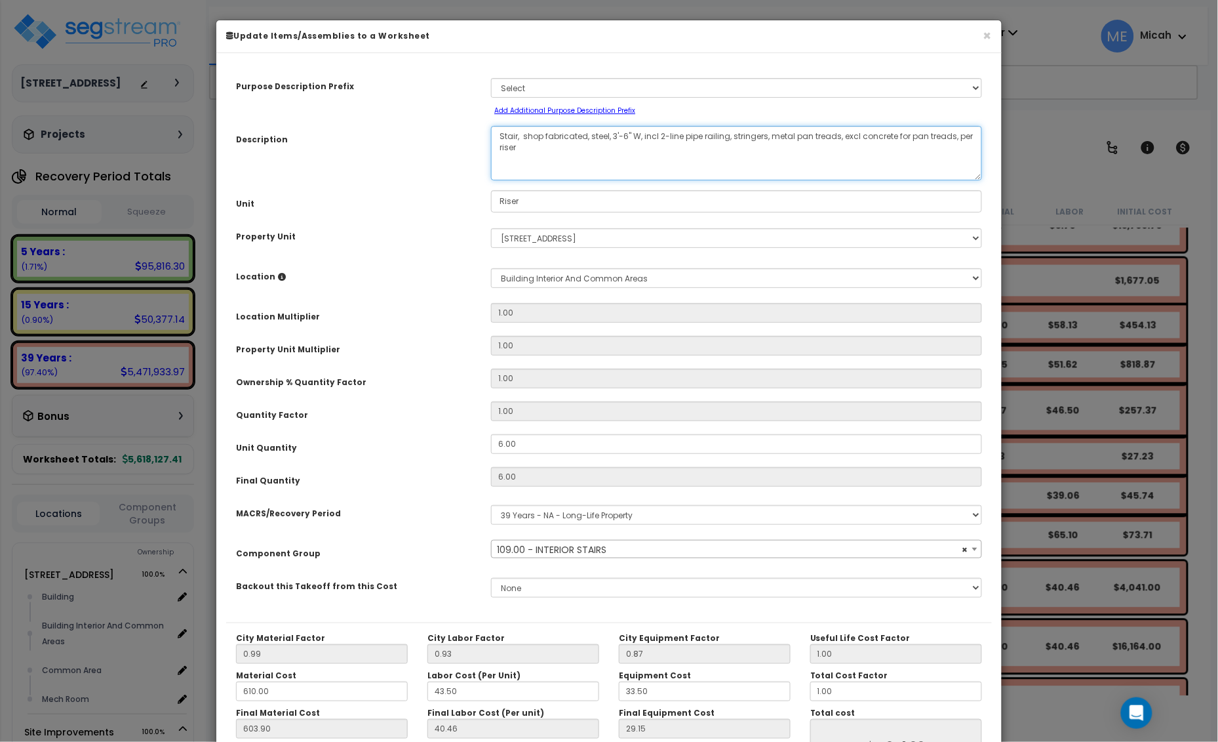
type textarea "Stair, shop fabricated, steel, 3'-6" W, incl 2-line pipe railing, stringers, me…"
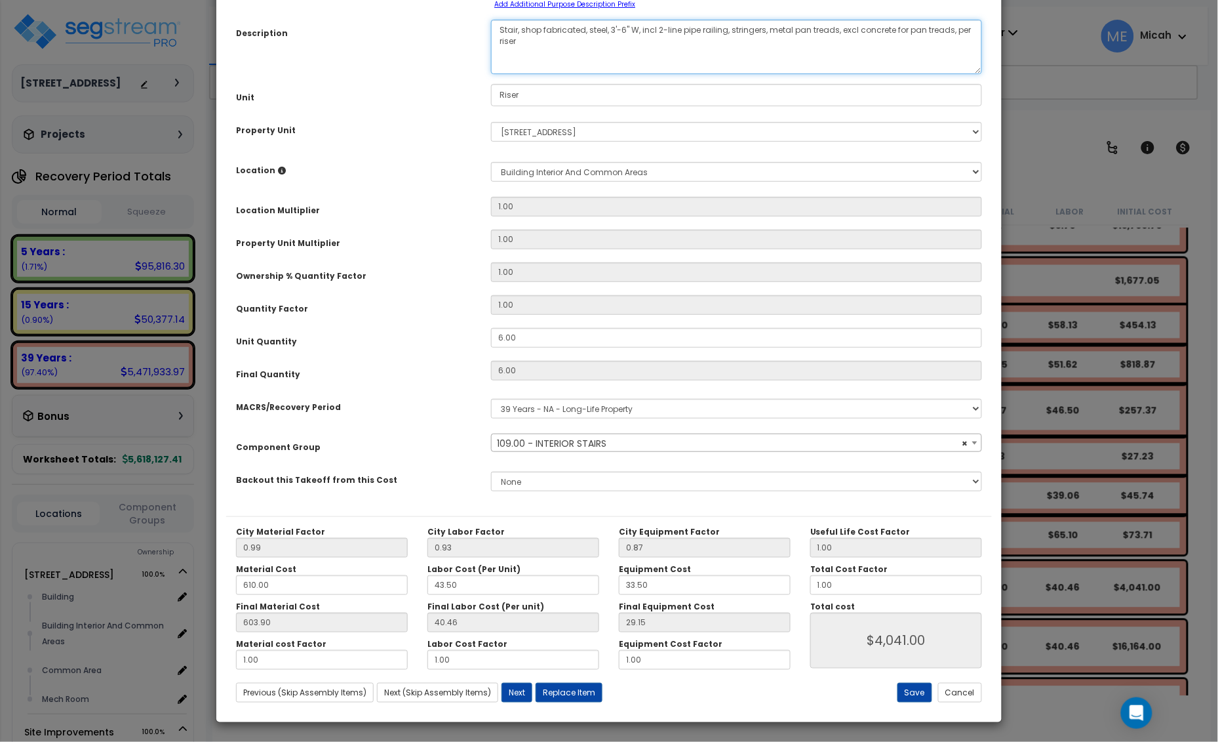
select select "56924"
type textarea "Stair, shop fabricated, steel, 3'-6" W, incl 2-line pipe railing, stringers, me…"
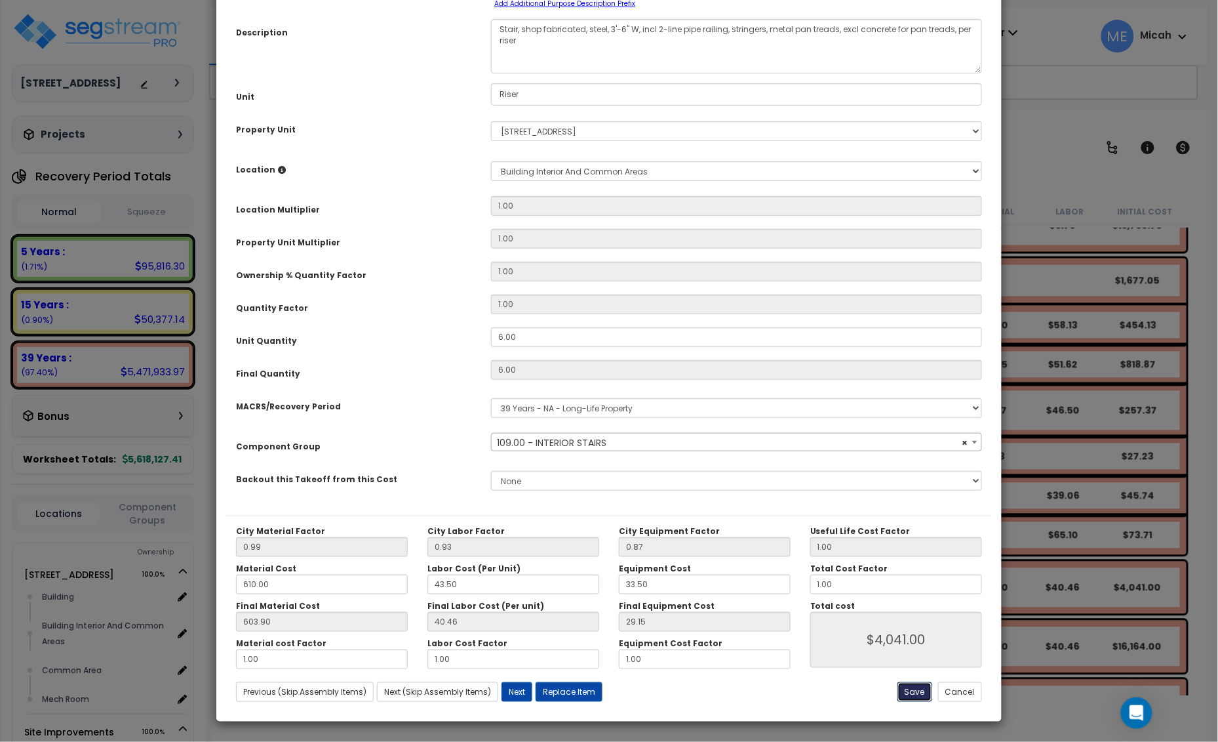
click at [916, 687] on button "Save" at bounding box center [915, 692] width 35 height 20
type input "4041.00"
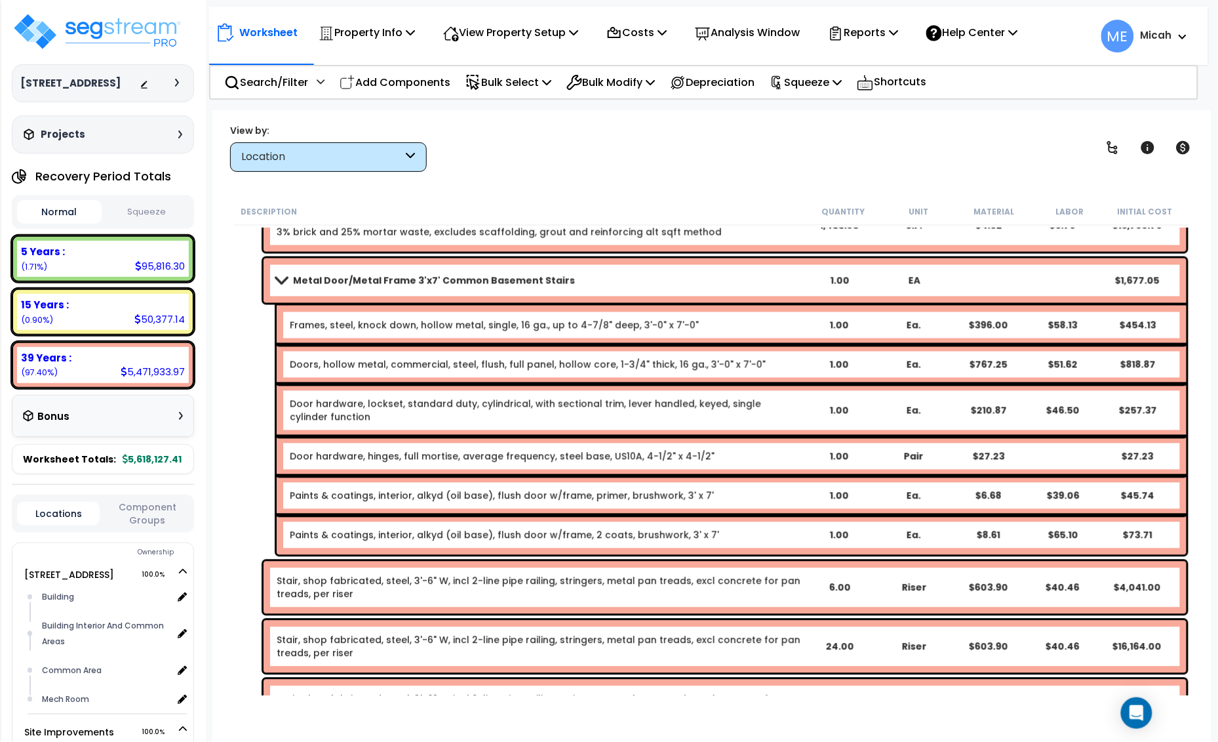
click at [326, 274] on b "Metal Door/Metal Frame 3'x7' Common Basement Stairs" at bounding box center [434, 280] width 282 height 13
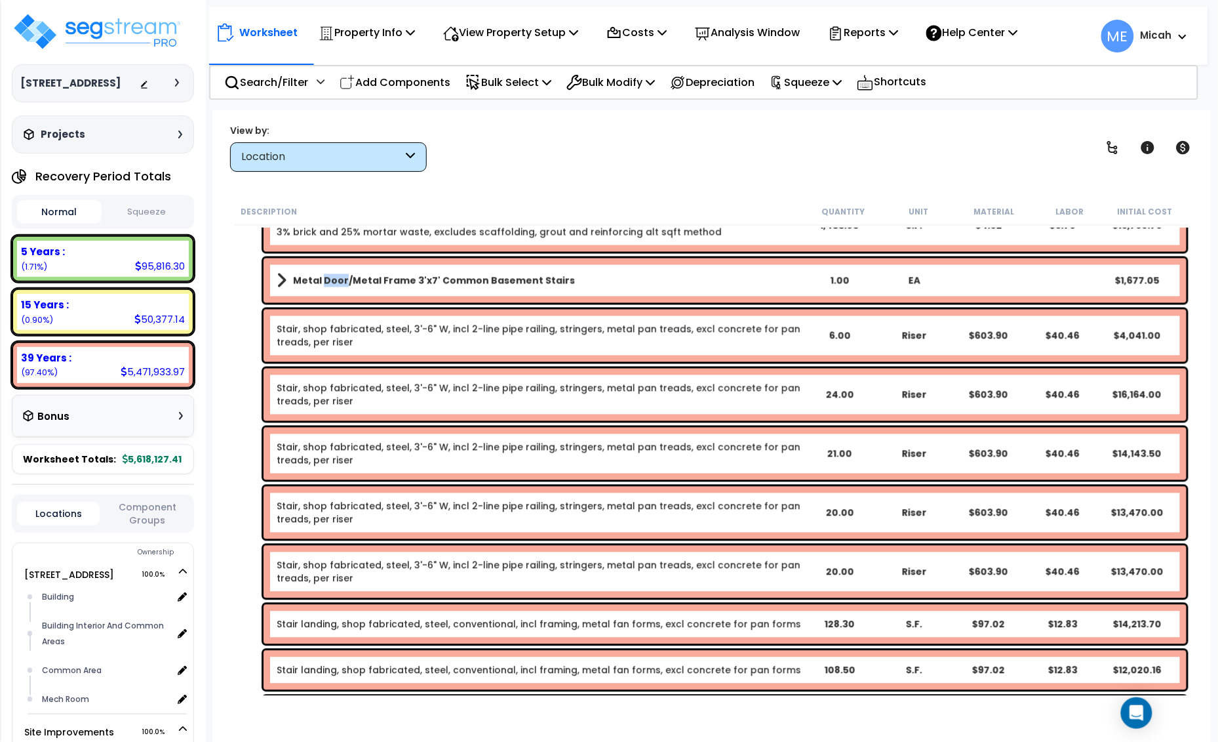
click at [326, 274] on b "Metal Door/Metal Frame 3'x7' Common Basement Stairs" at bounding box center [434, 280] width 282 height 13
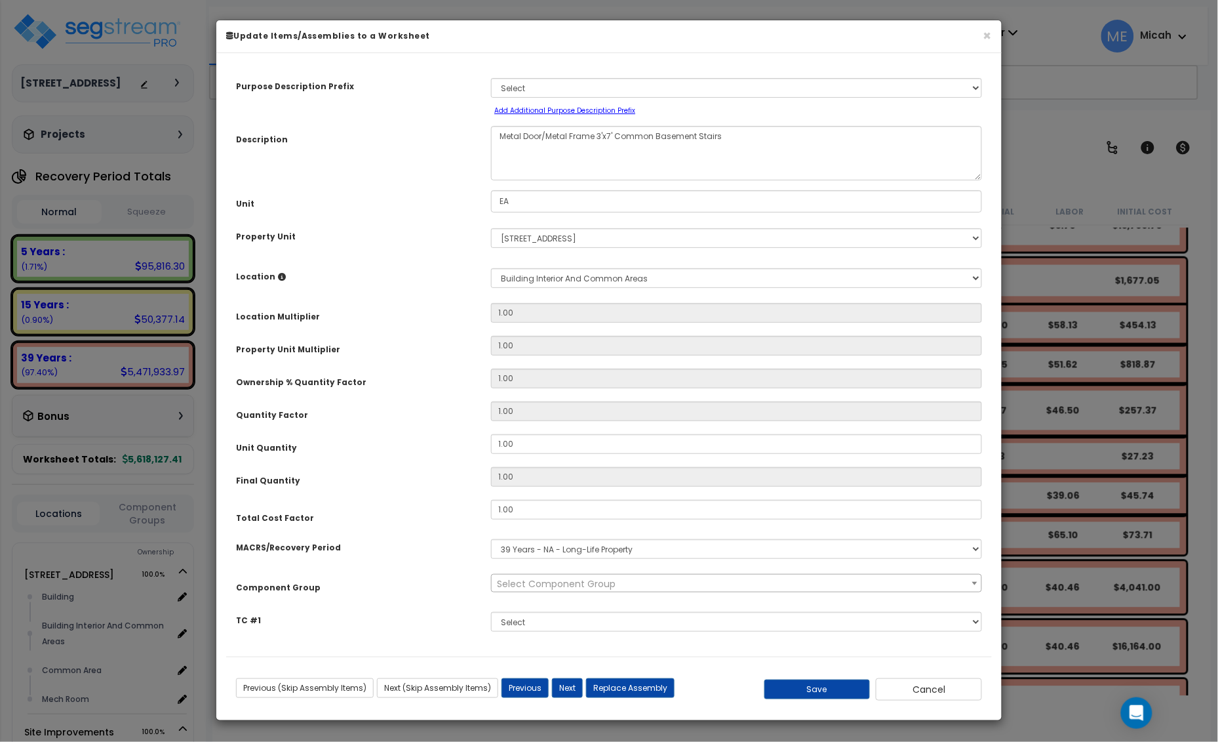
scroll to position [0, 0]
drag, startPoint x: 732, startPoint y: 138, endPoint x: 617, endPoint y: 136, distance: 114.8
click at [617, 136] on textarea "Metal Door/Metal Frame 3'x7' Common Basement Stairs" at bounding box center [736, 153] width 491 height 54
select select "57248"
type textarea "Metal Door/Metal Frame 3'x7'"
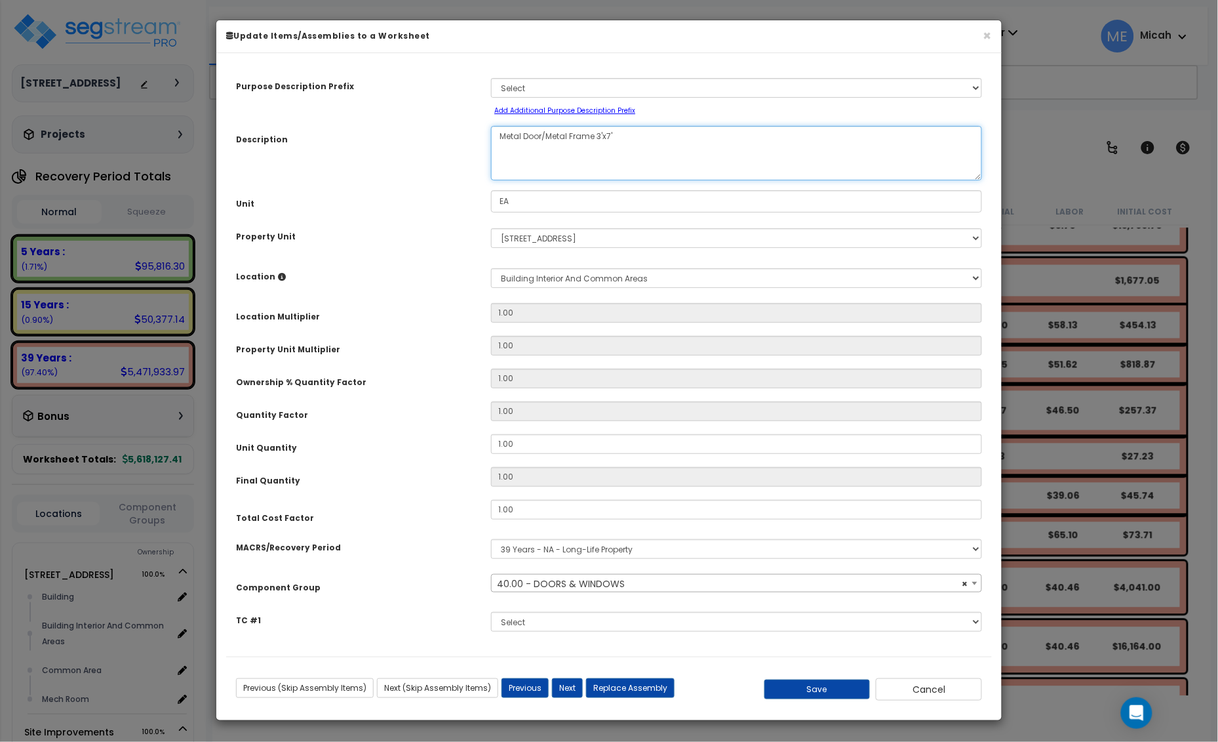
select select "57248"
type textarea "Metal Door/Metal Frame 3'x7'"
select select "57248"
type textarea "Metal Door/Metal Frame 3'x7'"
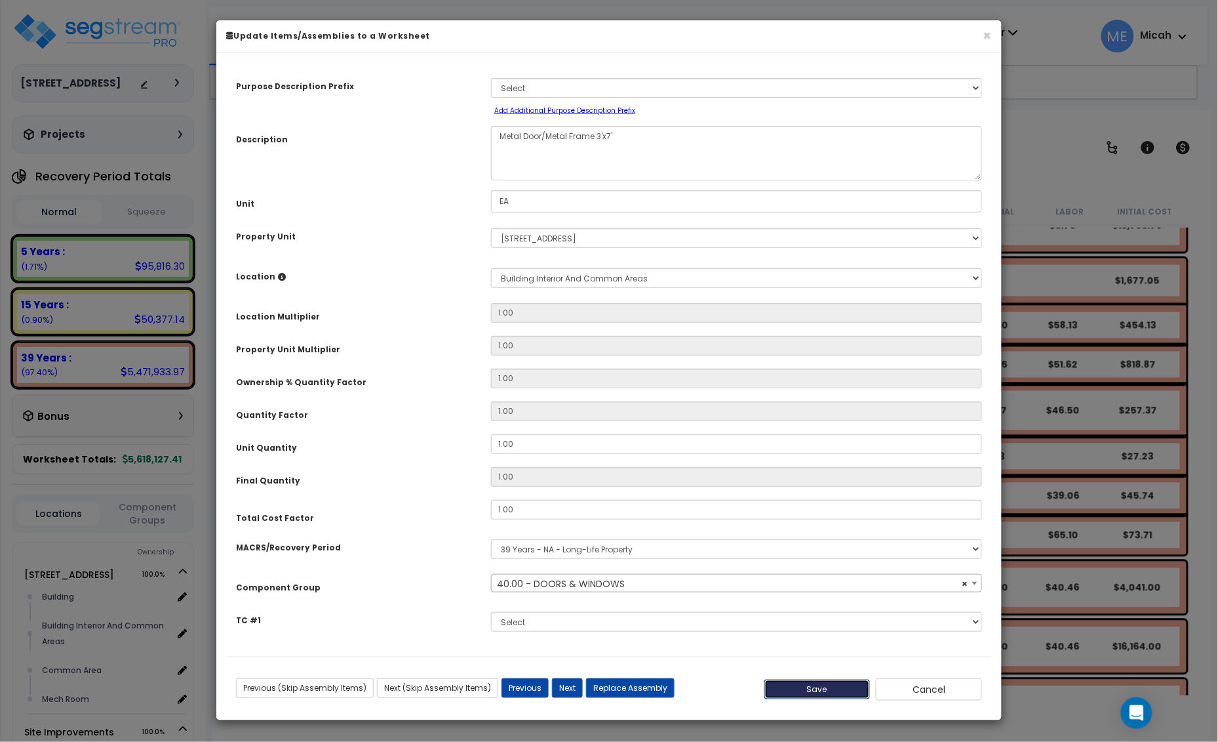
click at [812, 689] on button "Save" at bounding box center [818, 689] width 106 height 20
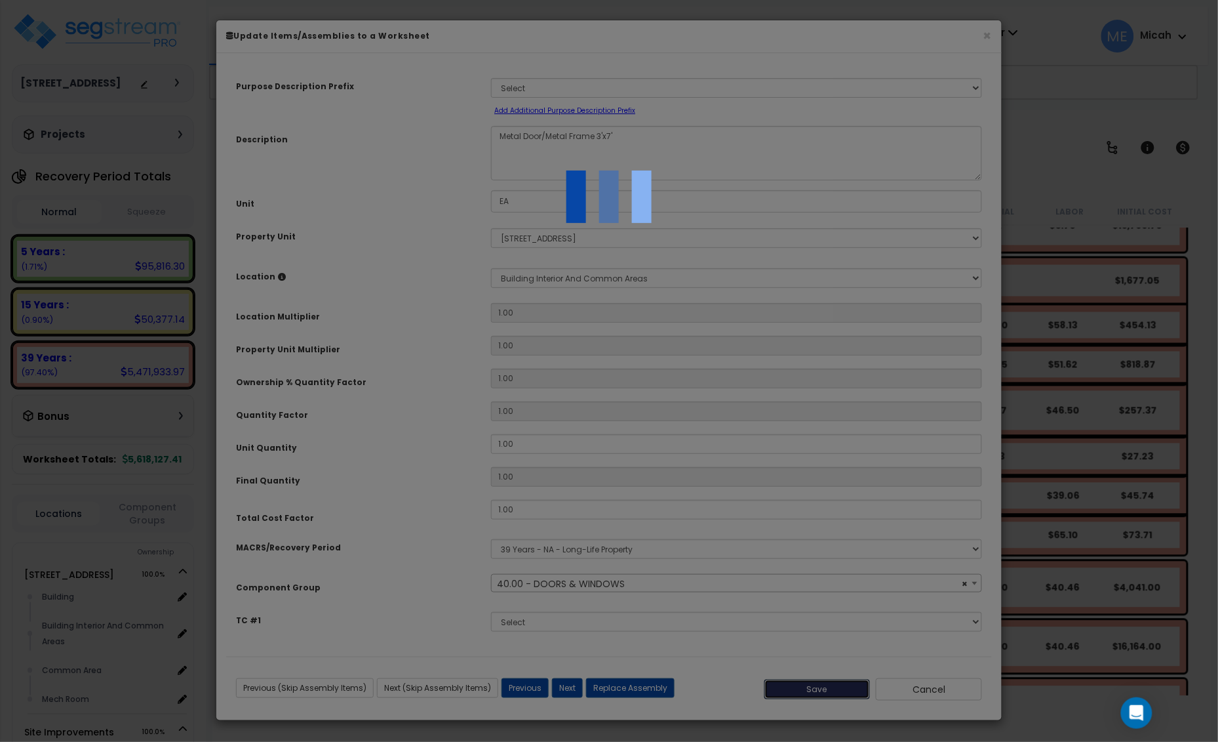
select select "57248"
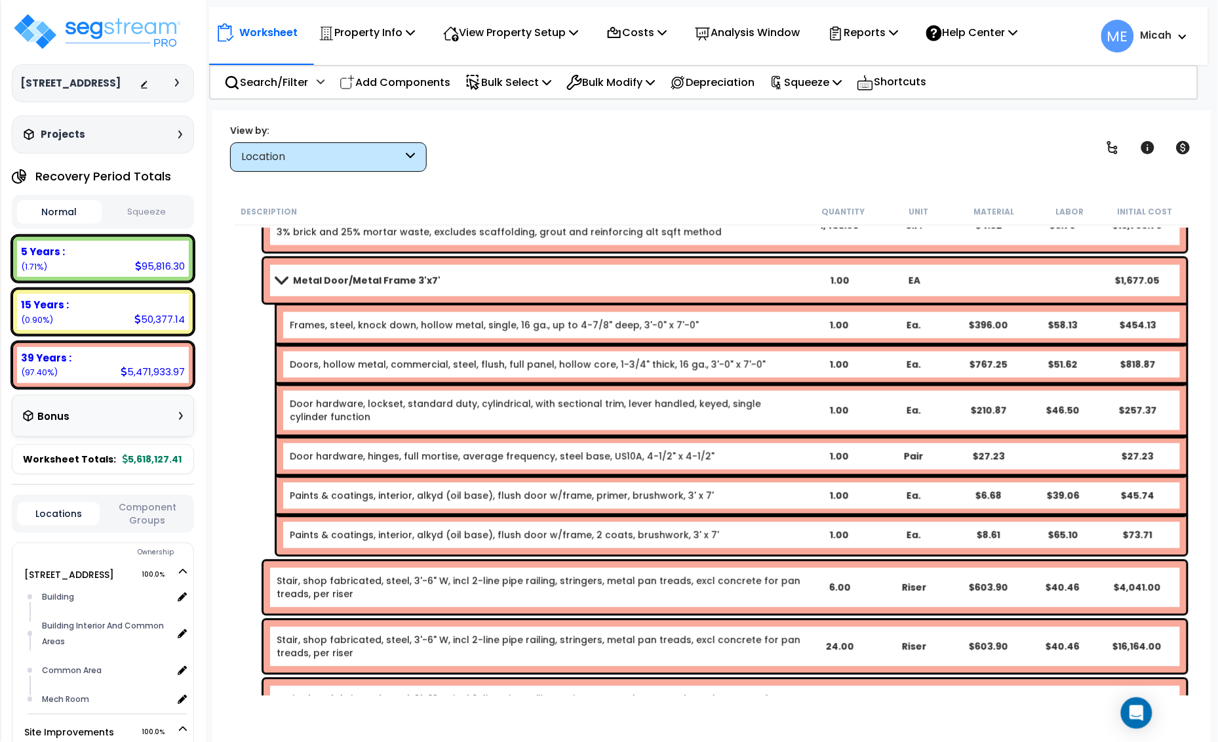
click at [277, 277] on span at bounding box center [281, 280] width 18 height 10
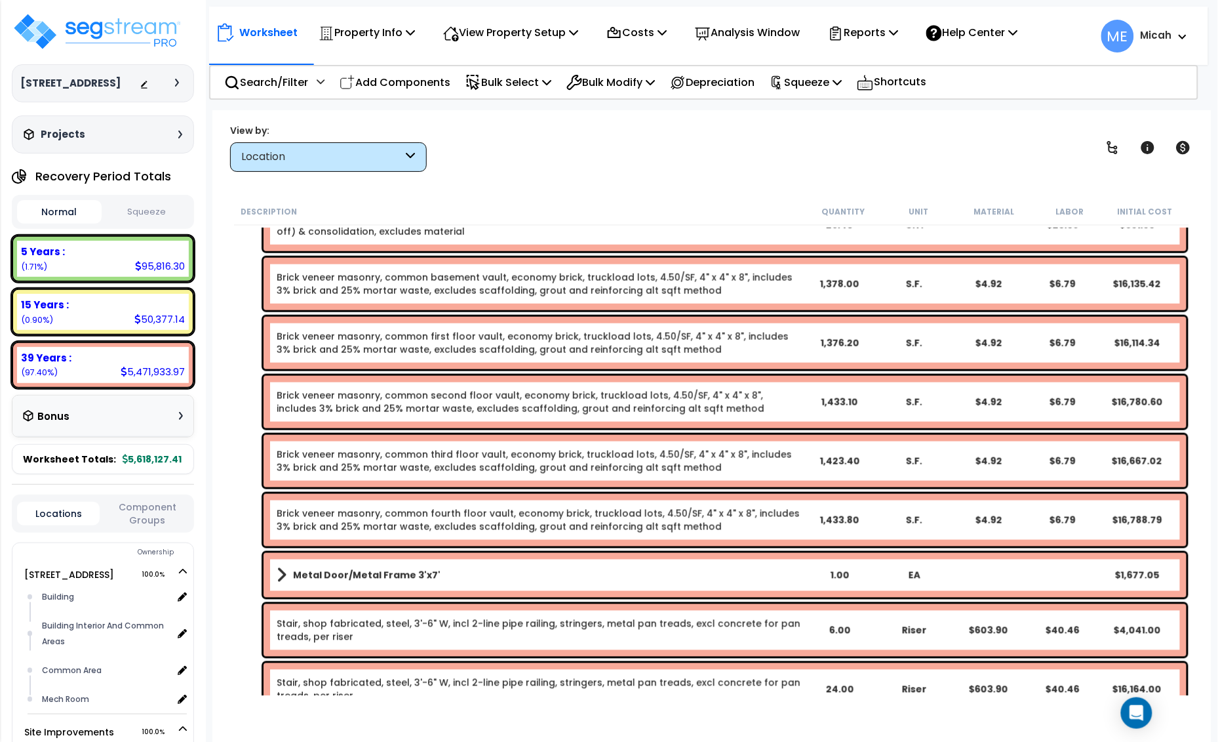
scroll to position [2165, 0]
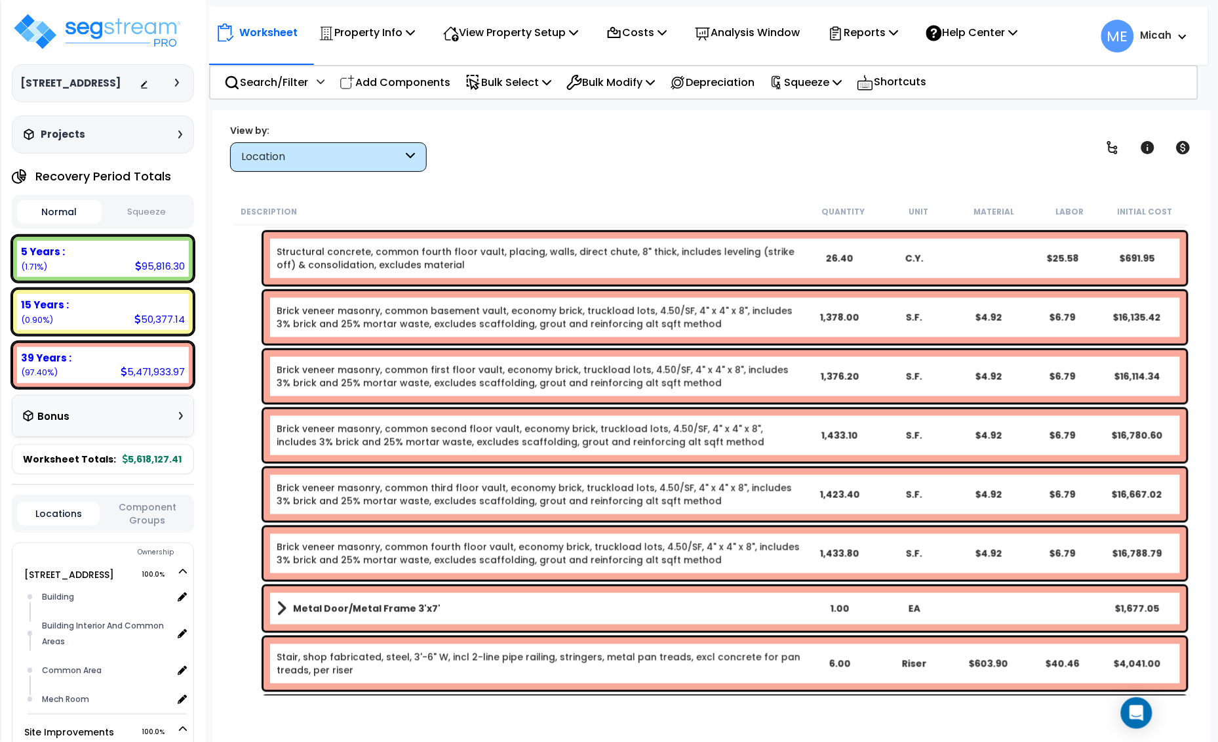
click at [378, 550] on link "Brick veneer masonry, common fourth floor vault, economy brick, truckload lots,…" at bounding box center [539, 553] width 525 height 26
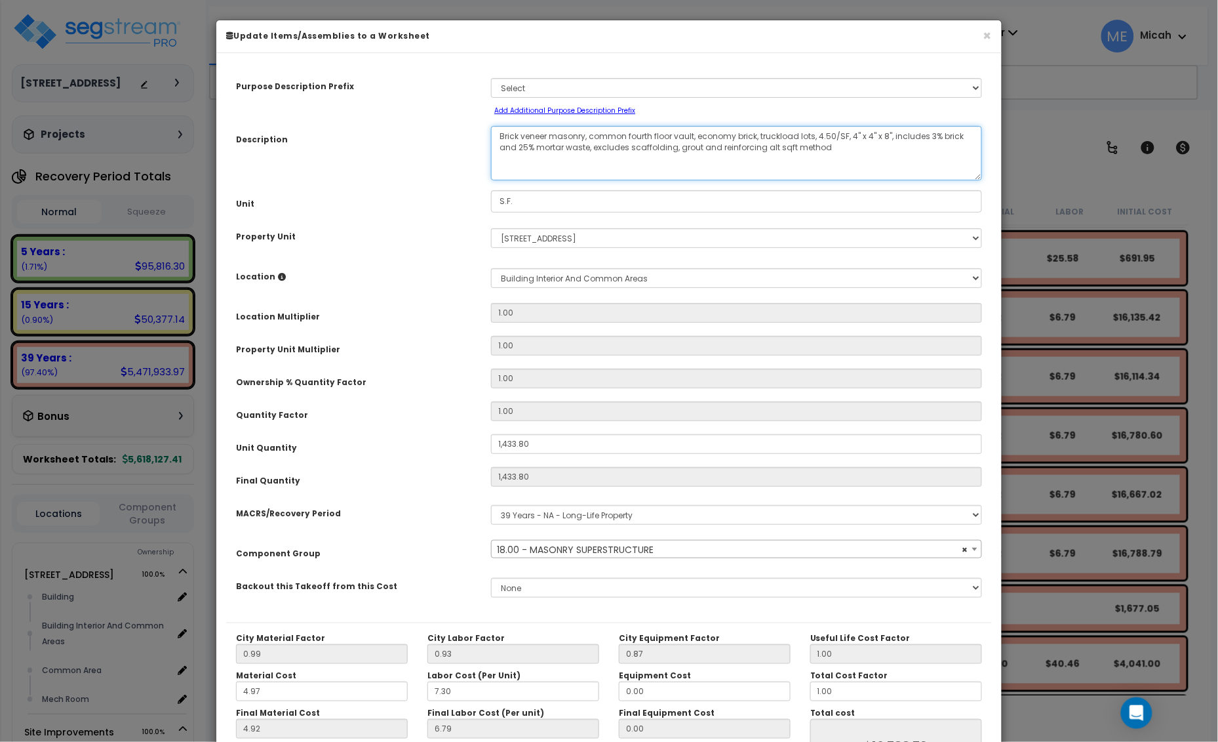
drag, startPoint x: 696, startPoint y: 135, endPoint x: 589, endPoint y: 135, distance: 106.9
click at [589, 135] on textarea "Brick veneer masonry, common fourth floor vault, economy brick, truckload lots,…" at bounding box center [736, 153] width 491 height 54
select select "56847"
type textarea "Brick veneer masonry, economy brick, truckload lots, 4.50/SF, 4" x 4" x 8", inc…"
select select "56847"
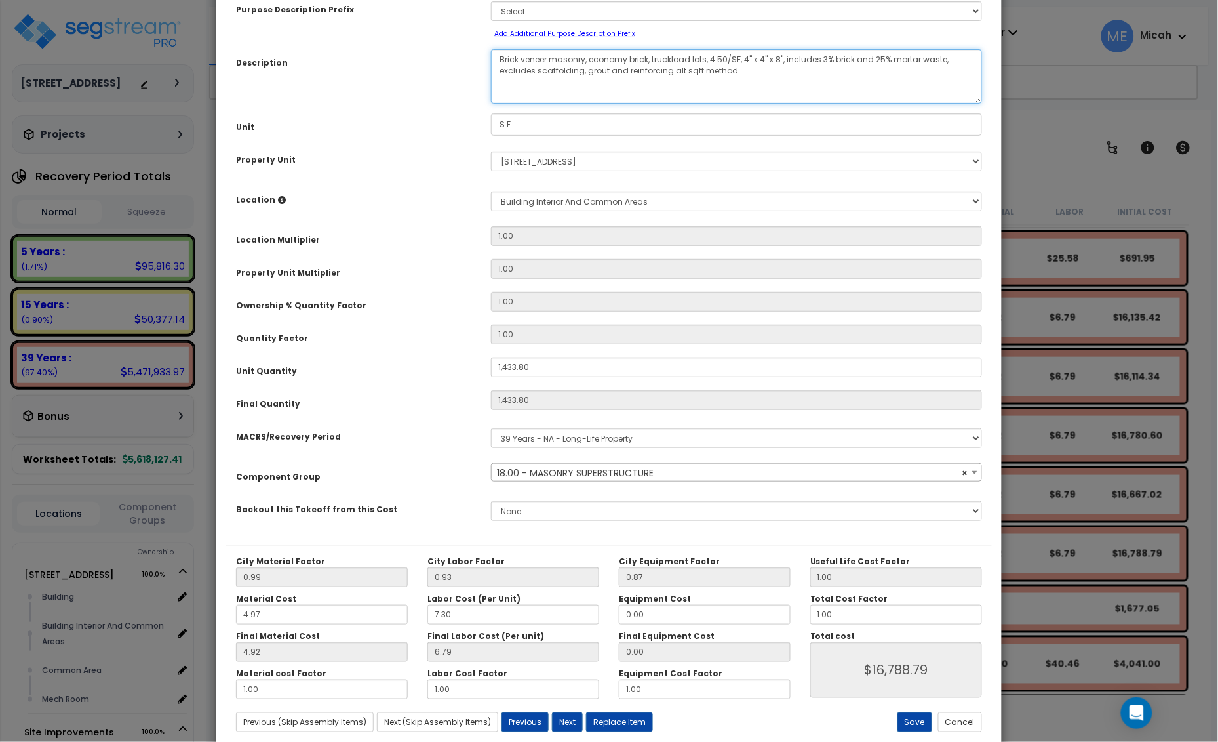
scroll to position [107, 0]
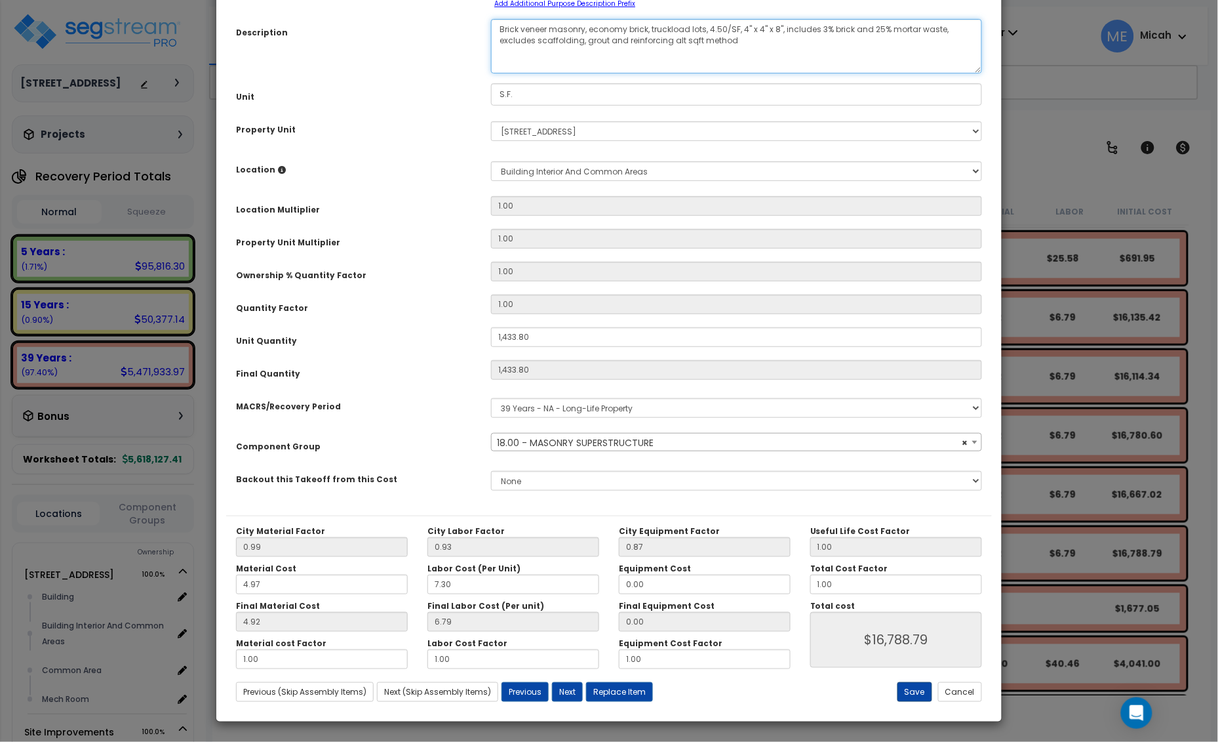
type textarea "Brick veneer masonry, economy brick, truckload lots, 4.50/SF, 4" x 4" x 8", inc…"
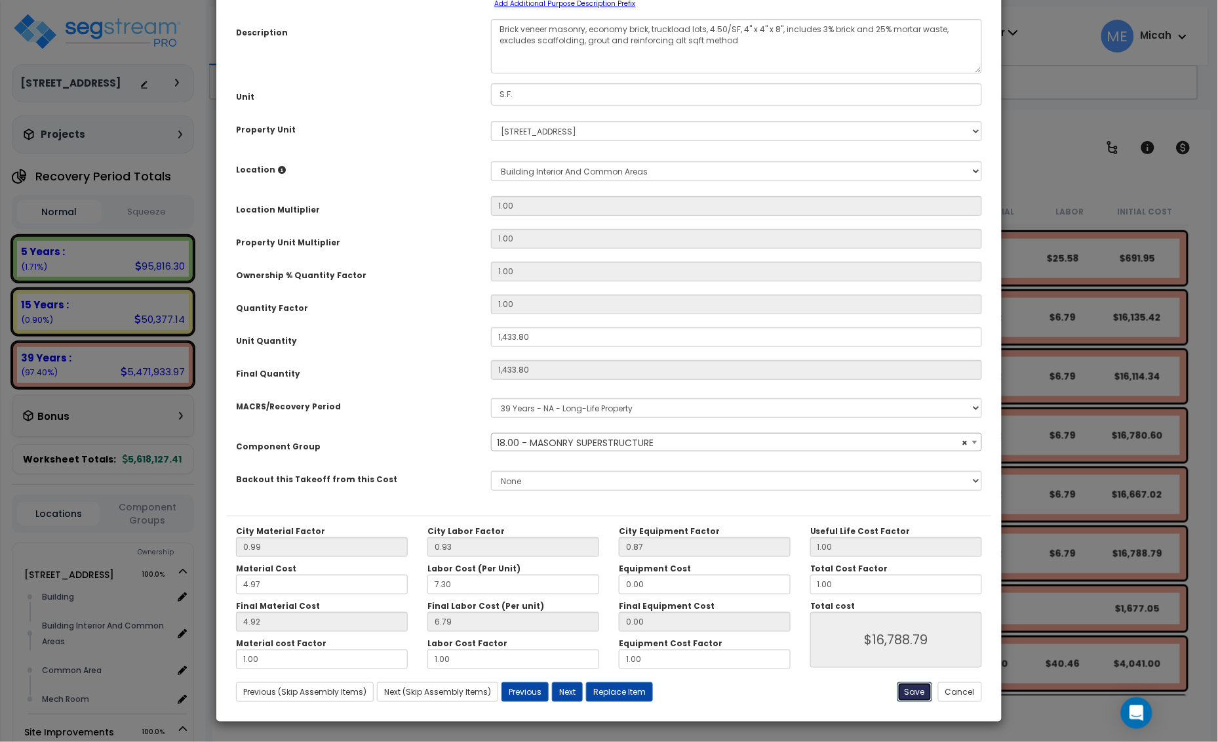
click at [903, 686] on button "Save" at bounding box center [915, 692] width 35 height 20
type input "1433.80"
type input "16788.79"
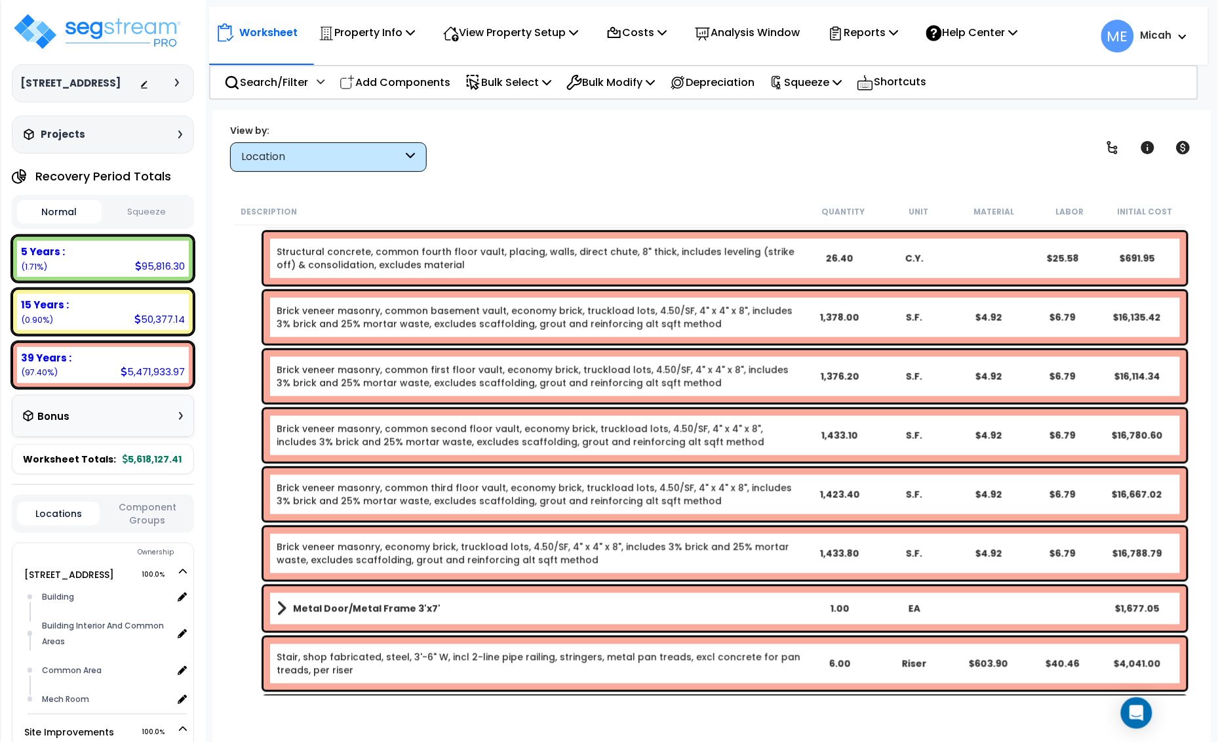
click at [408, 493] on link "Brick veneer masonry, common third floor vault, economy brick, truckload lots, …" at bounding box center [539, 494] width 525 height 26
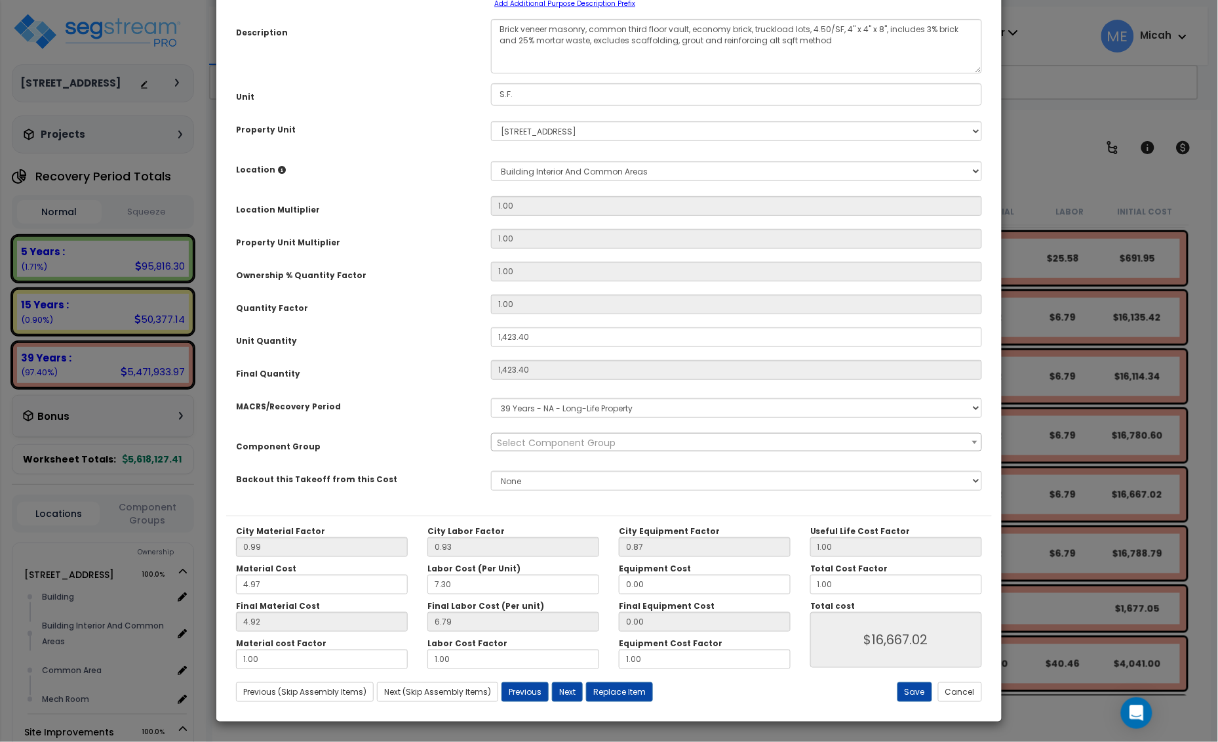
scroll to position [0, 0]
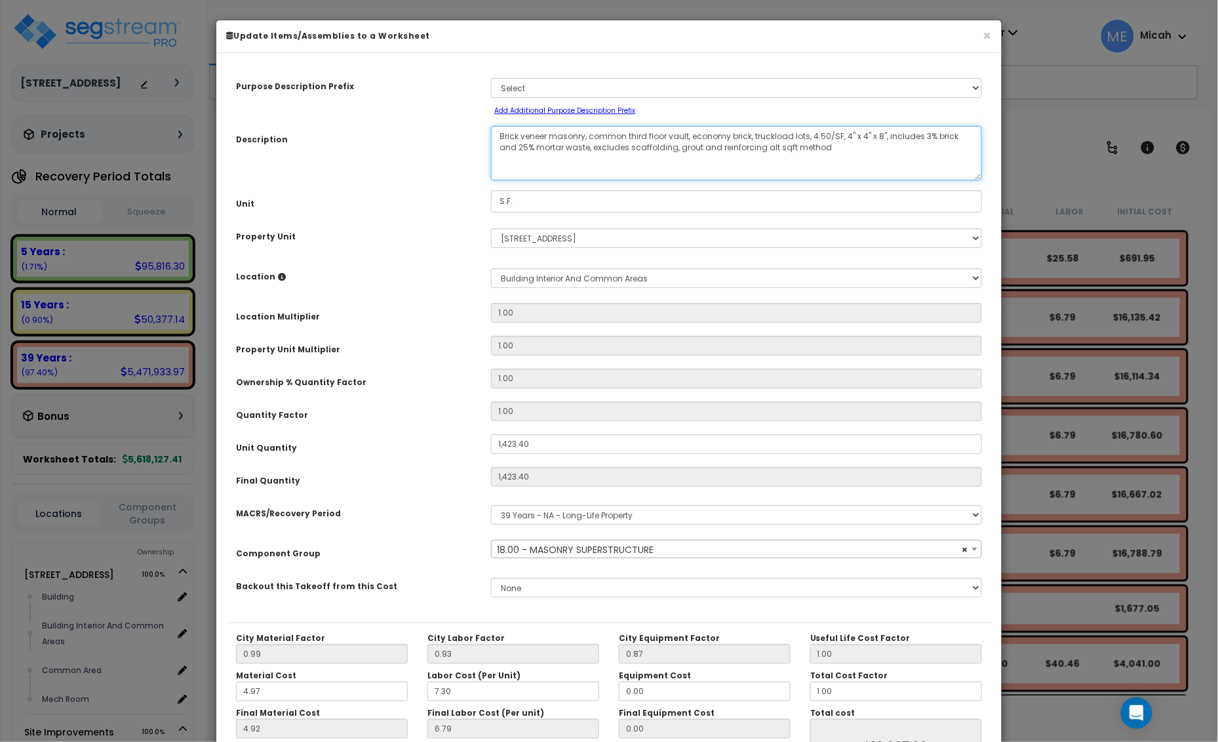
drag, startPoint x: 689, startPoint y: 133, endPoint x: 591, endPoint y: 132, distance: 97.7
click at [591, 132] on textarea "Brick veneer masonry, common third floor vault, economy brick, truckload lots, …" at bounding box center [736, 153] width 491 height 54
select select "56847"
type textarea "Brick veneer masonry, economy brick, truckload lots, 4.50/SF, 4" x 4" x 8", inc…"
select select "56847"
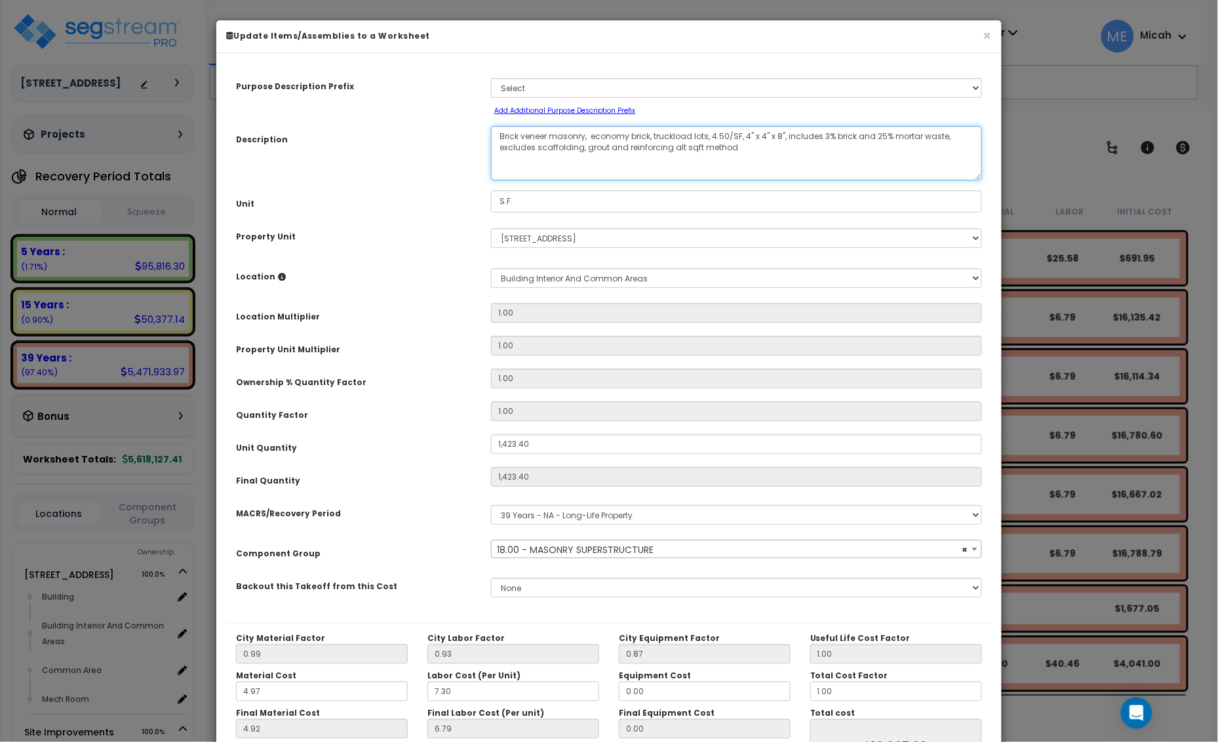
type textarea "Brick veneer masonry, economy brick, truckload lots, 4.50/SF, 4" x 4" x 8", inc…"
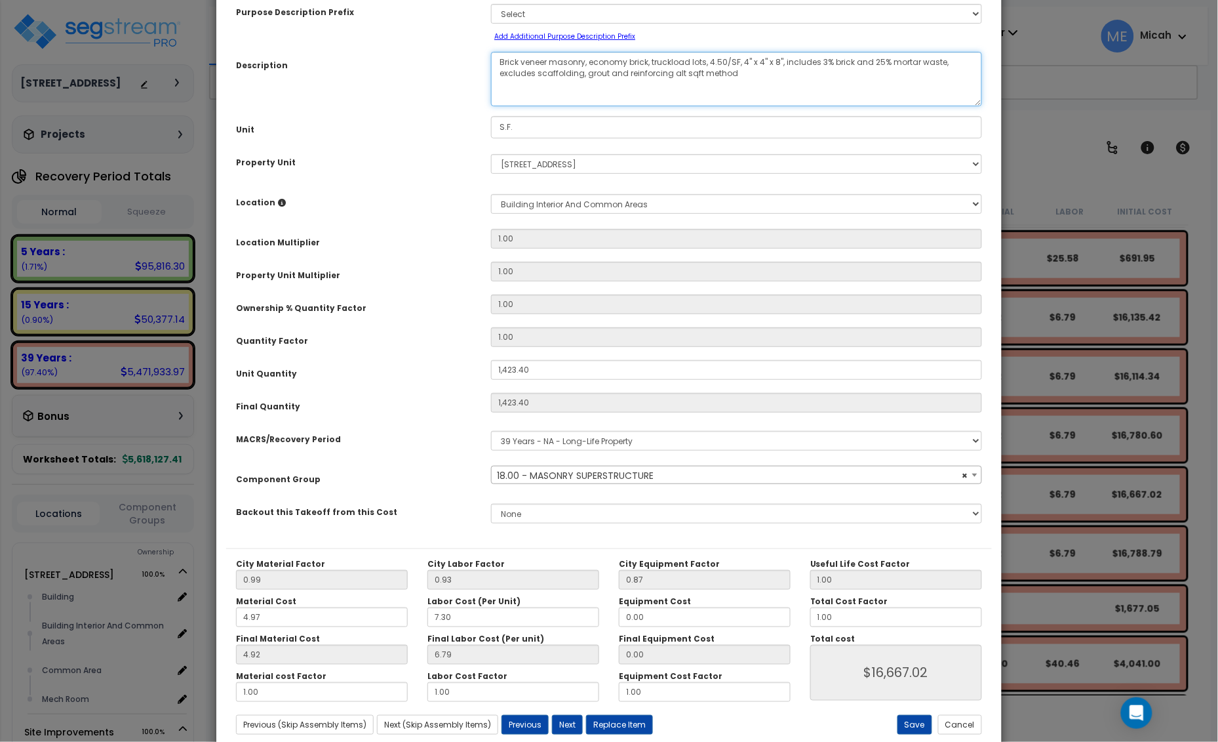
scroll to position [107, 0]
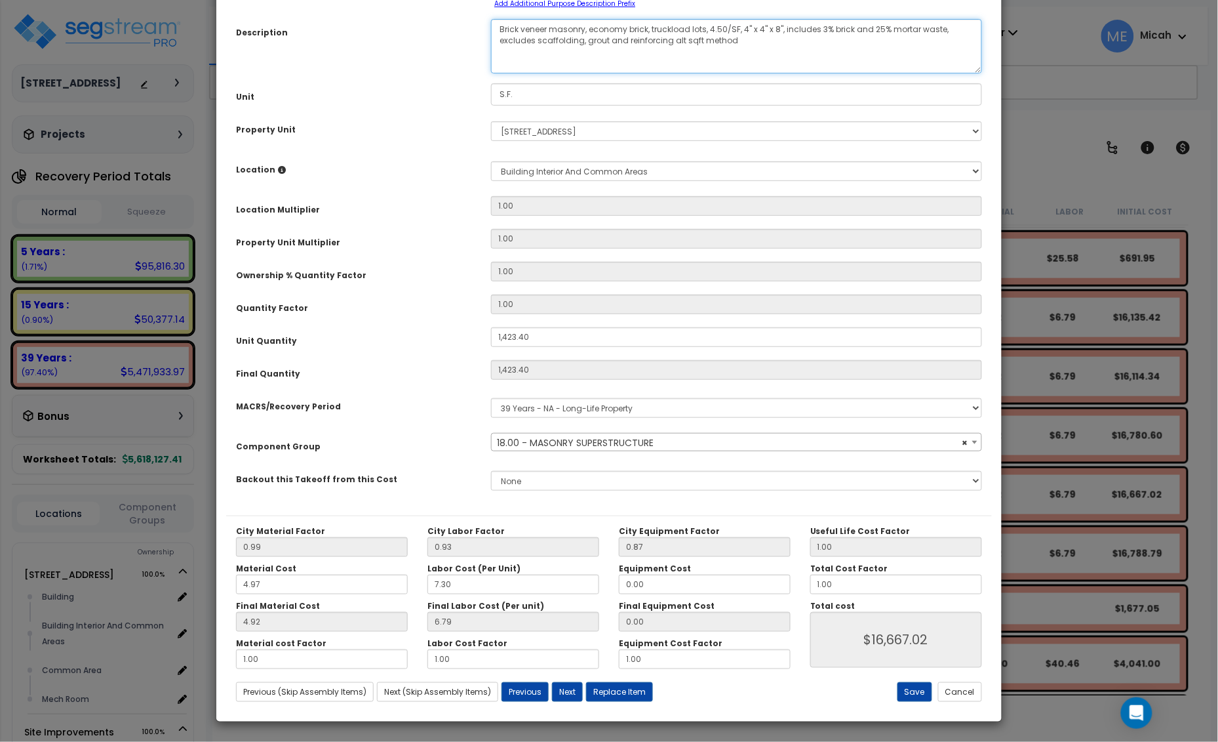
select select "56847"
type textarea "Brick veneer masonry, economy brick, truckload lots, 4.50/SF, 4" x 4" x 8", inc…"
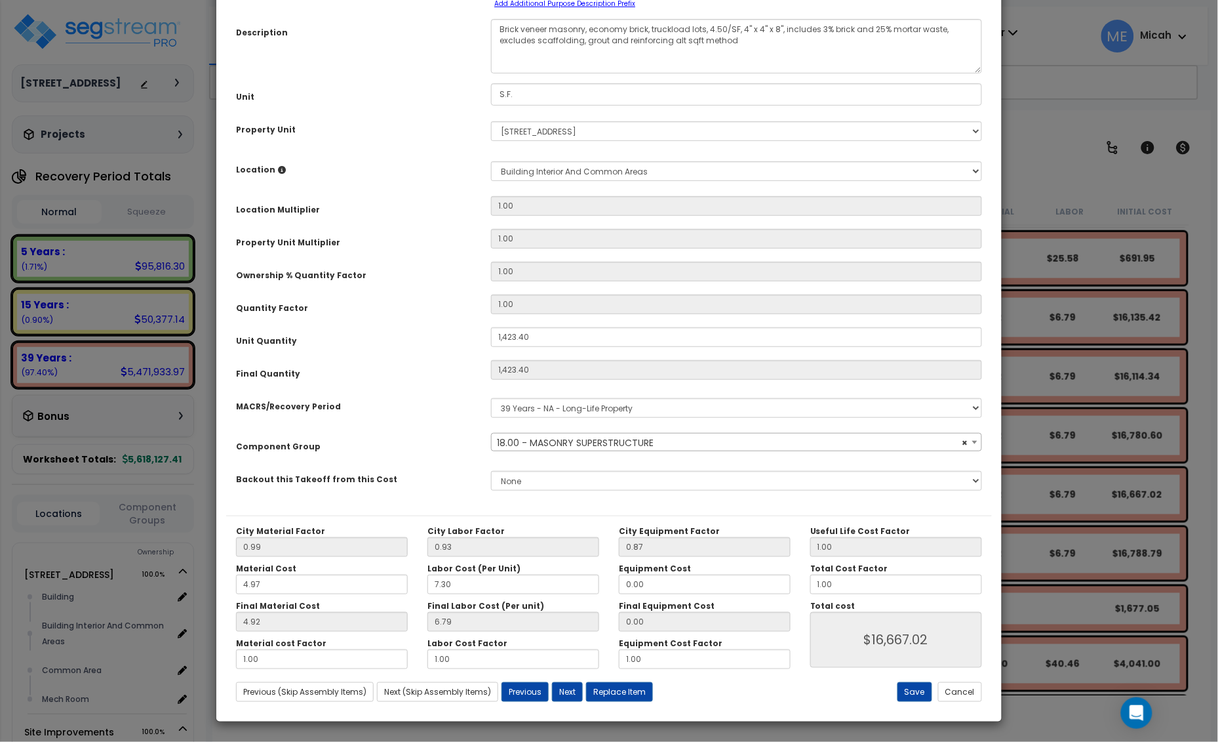
click at [898, 693] on div "Save Cancel" at bounding box center [864, 692] width 255 height 20
select select "56847"
click at [903, 695] on button "Save" at bounding box center [915, 692] width 35 height 20
type input "1423.40"
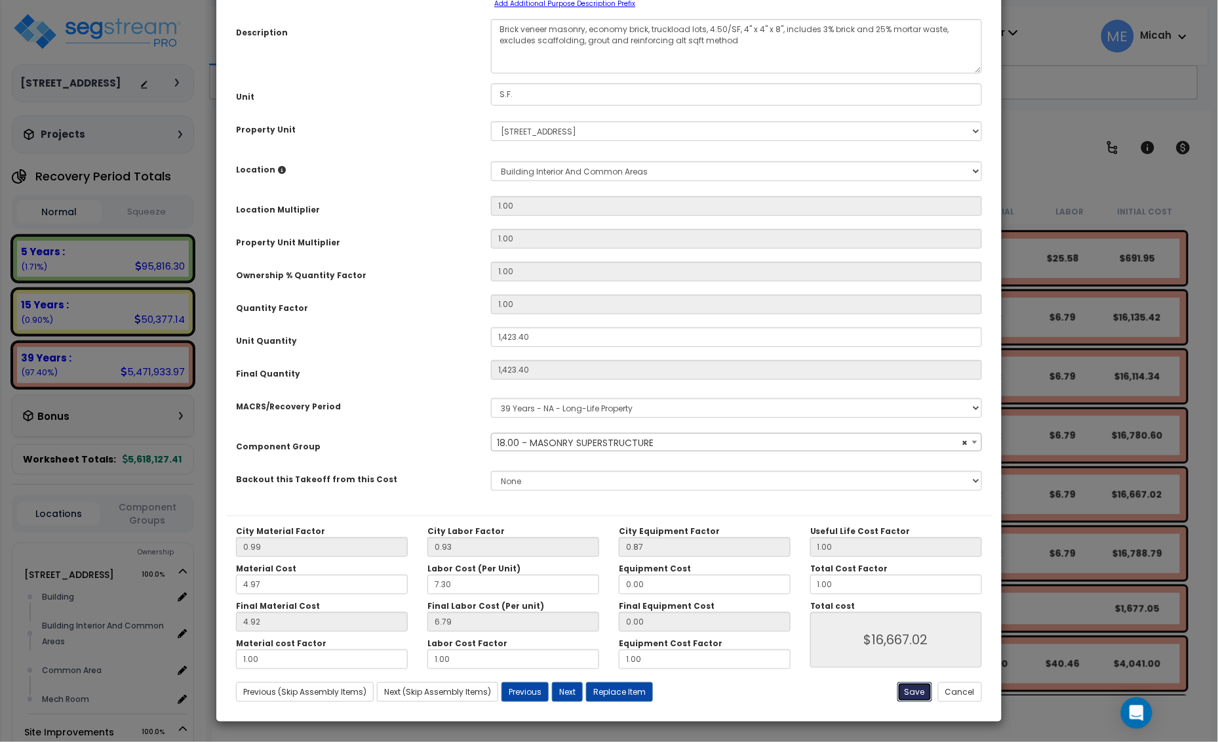
type input "16667.02"
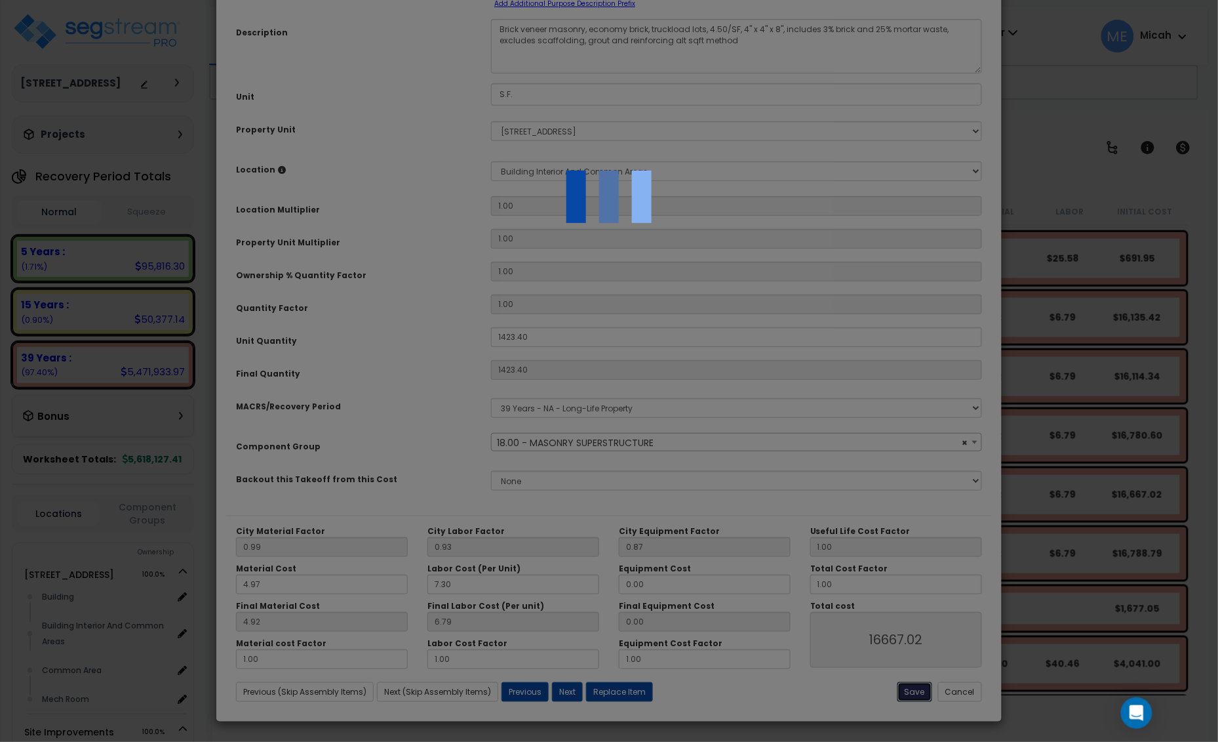
select select "56847"
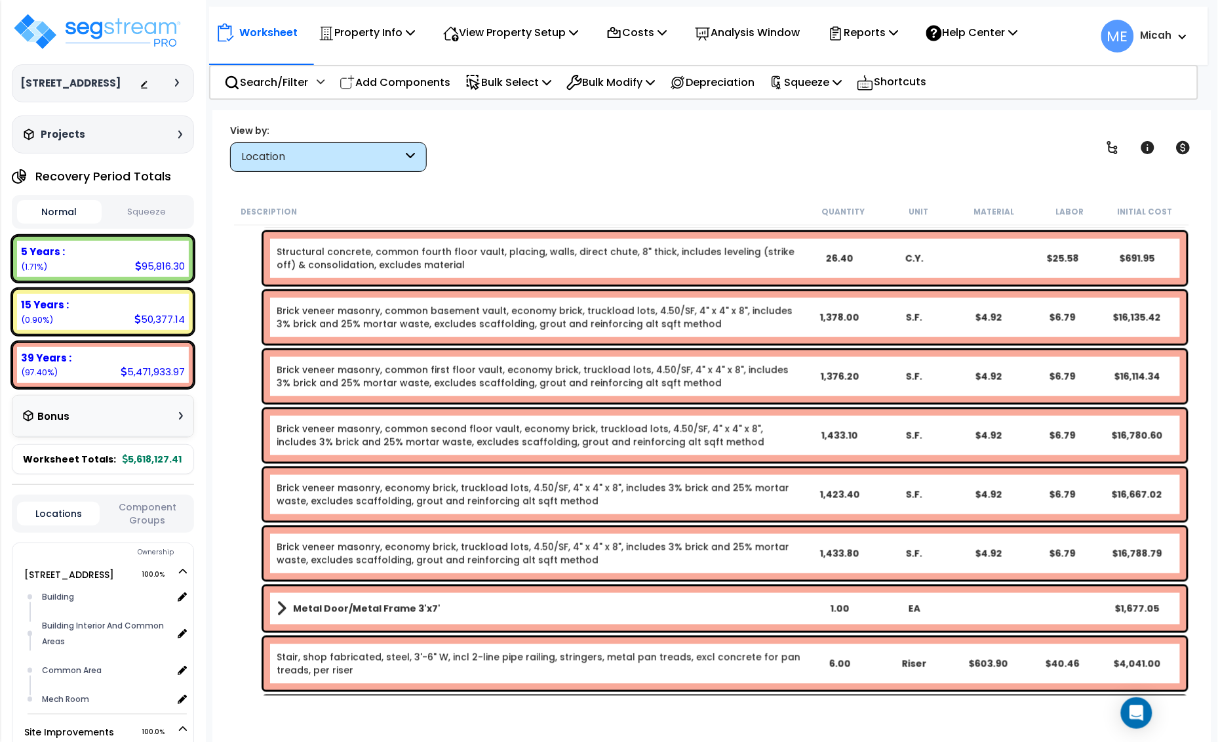
click at [439, 435] on link "Brick veneer masonry, common second floor vault, economy brick, truckload lots,…" at bounding box center [539, 435] width 525 height 26
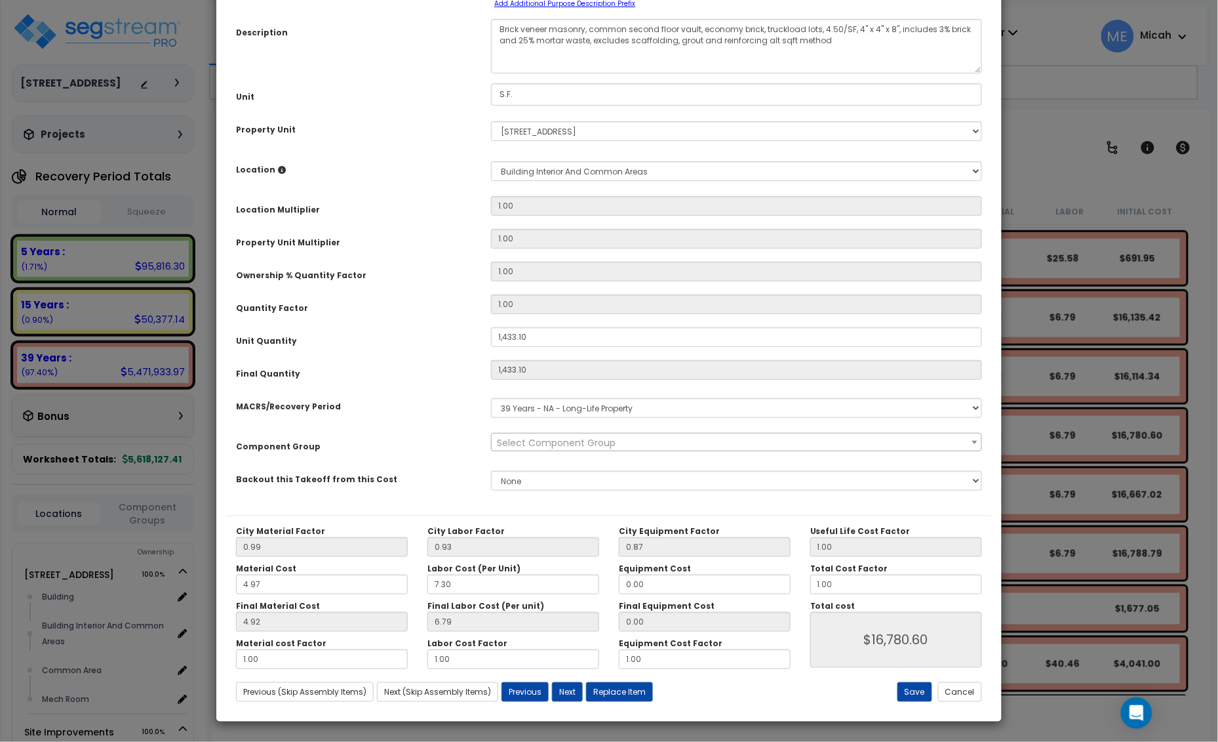
scroll to position [0, 0]
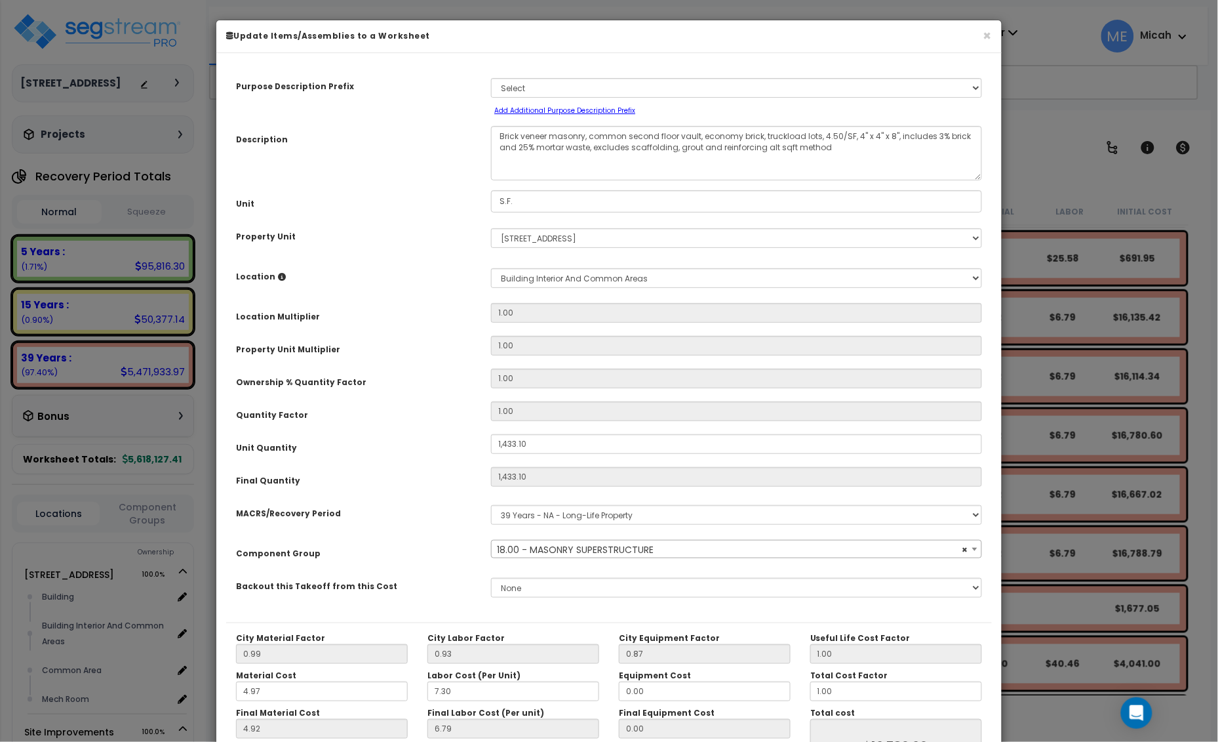
select select "56847"
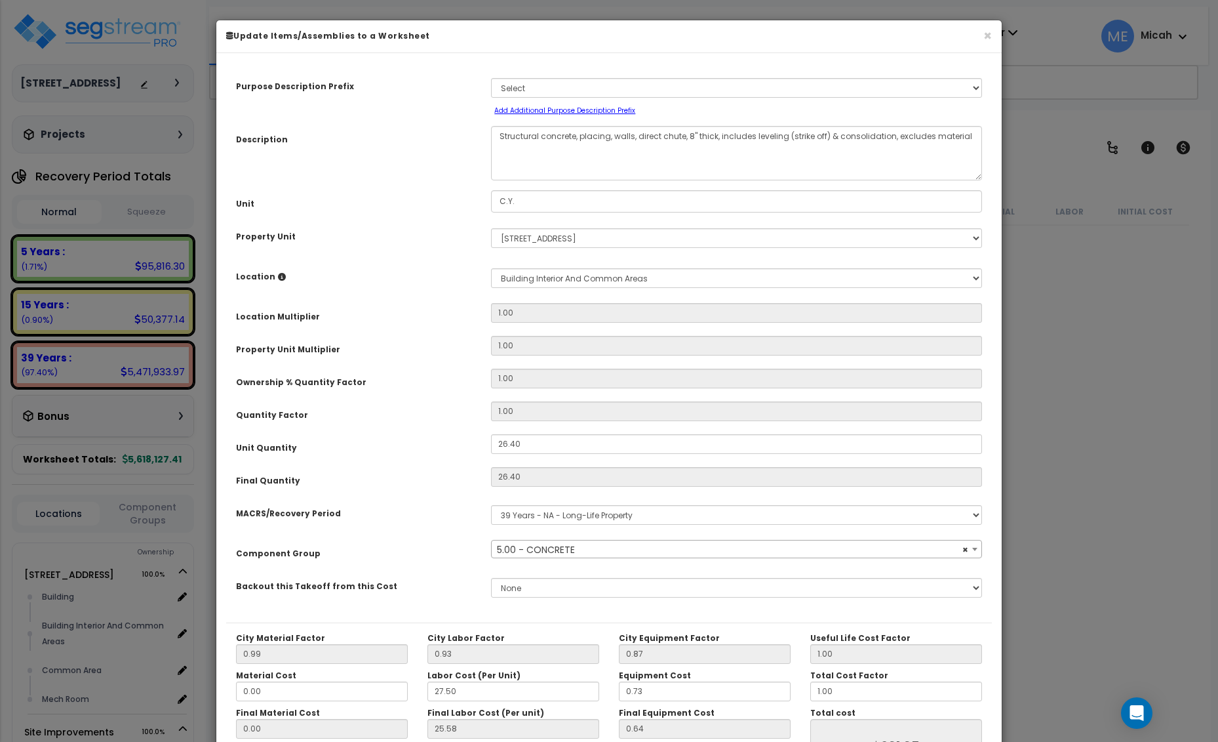
select select "57243"
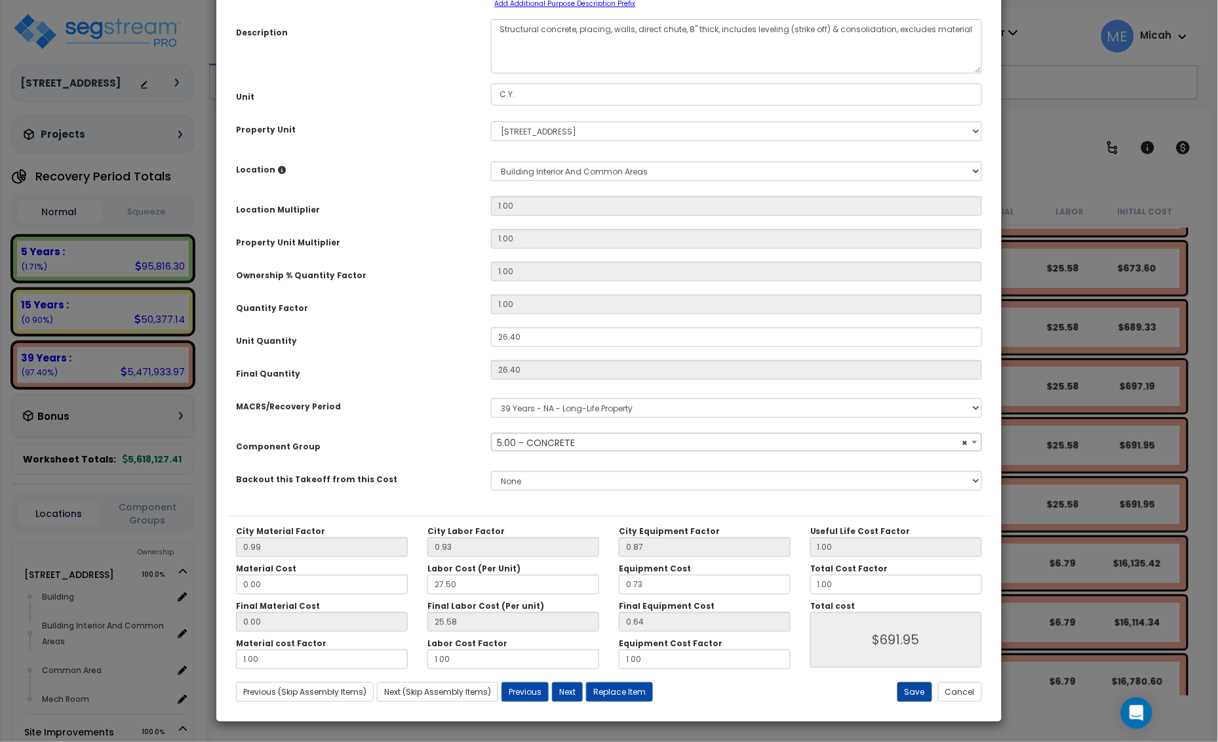
type textarea "Structural concrete, placing, walls, direct chute, 8" thick, includes leveling …"
select select "57243"
click at [915, 692] on button "Save" at bounding box center [915, 692] width 35 height 20
type input "691.95"
select select "57243"
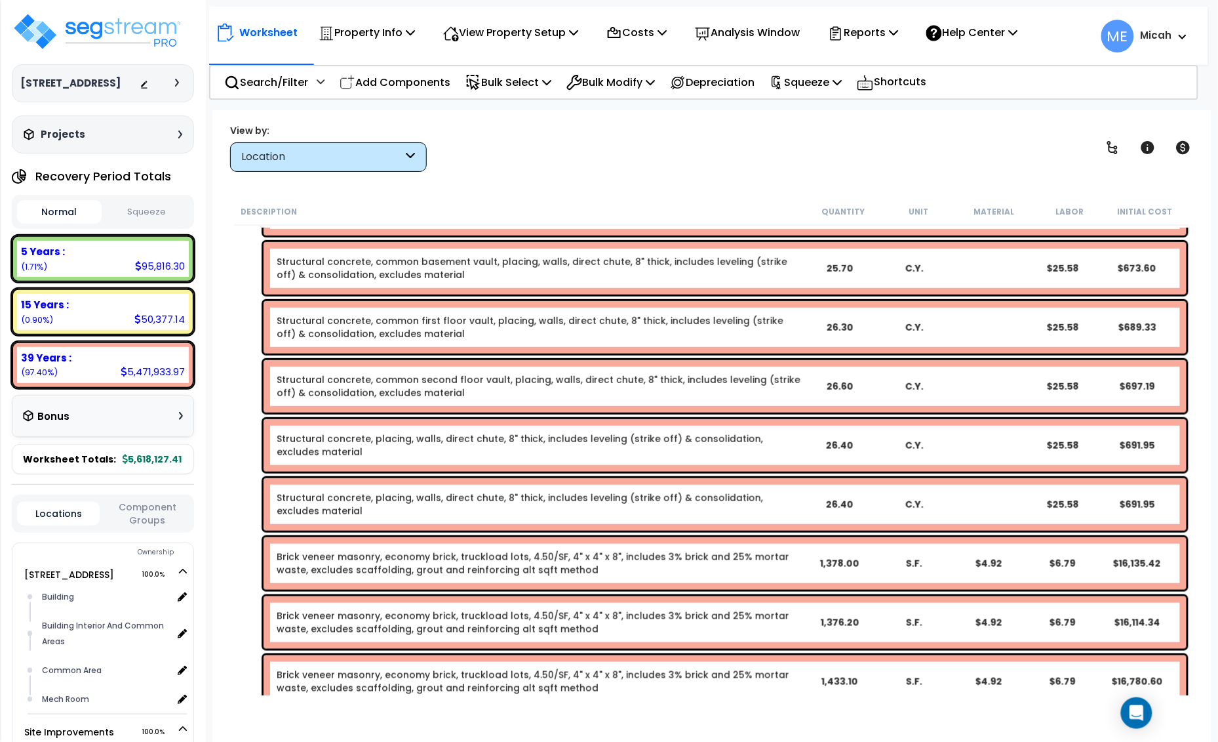
click at [374, 384] on link "Structural concrete, common second floor vault, placing, walls, direct chute, 8…" at bounding box center [539, 386] width 525 height 26
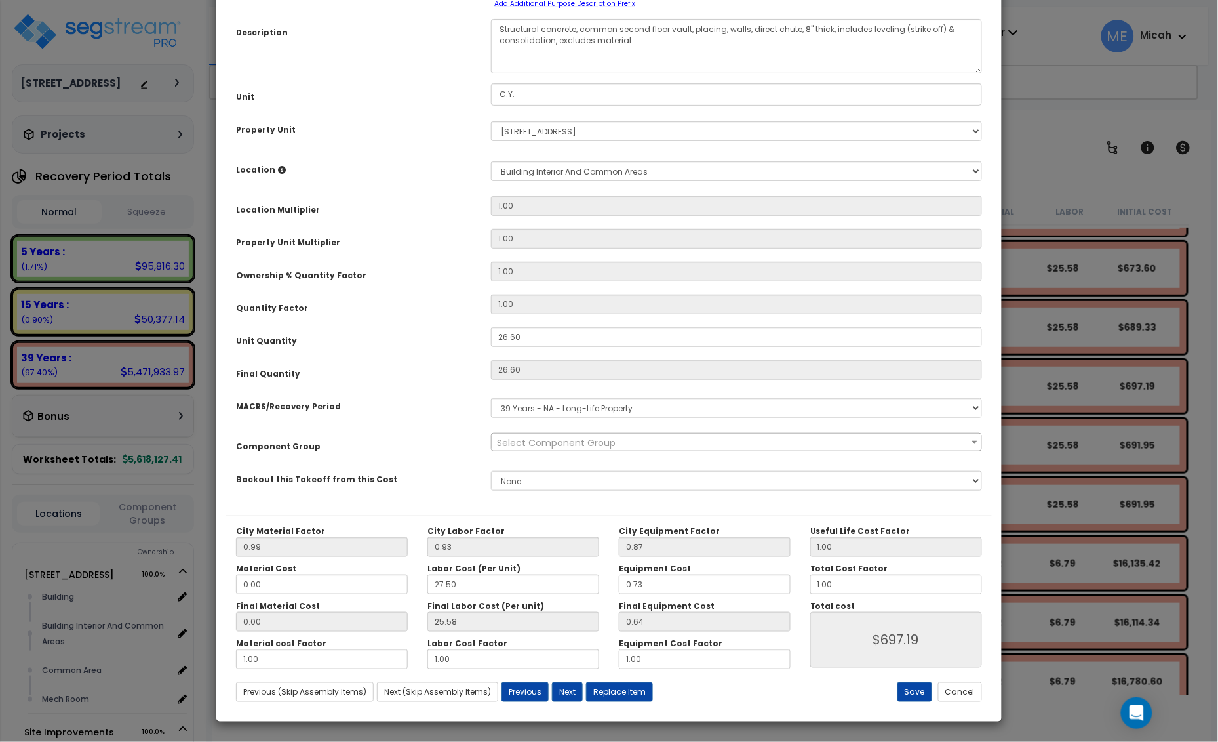
scroll to position [0, 0]
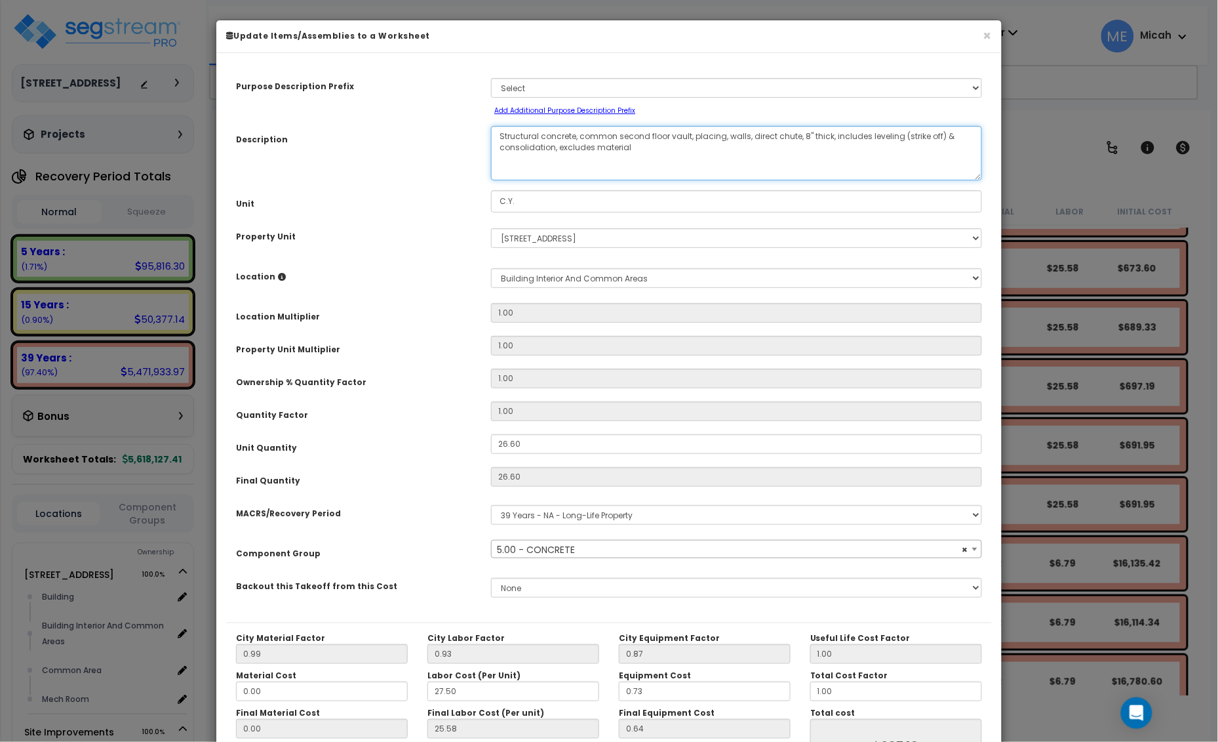
select select "57243"
drag, startPoint x: 689, startPoint y: 136, endPoint x: 581, endPoint y: 136, distance: 108.2
click at [581, 136] on textarea "Structural concrete, common second floor vault, placing, walls, direct chute, 8…" at bounding box center [736, 153] width 491 height 54
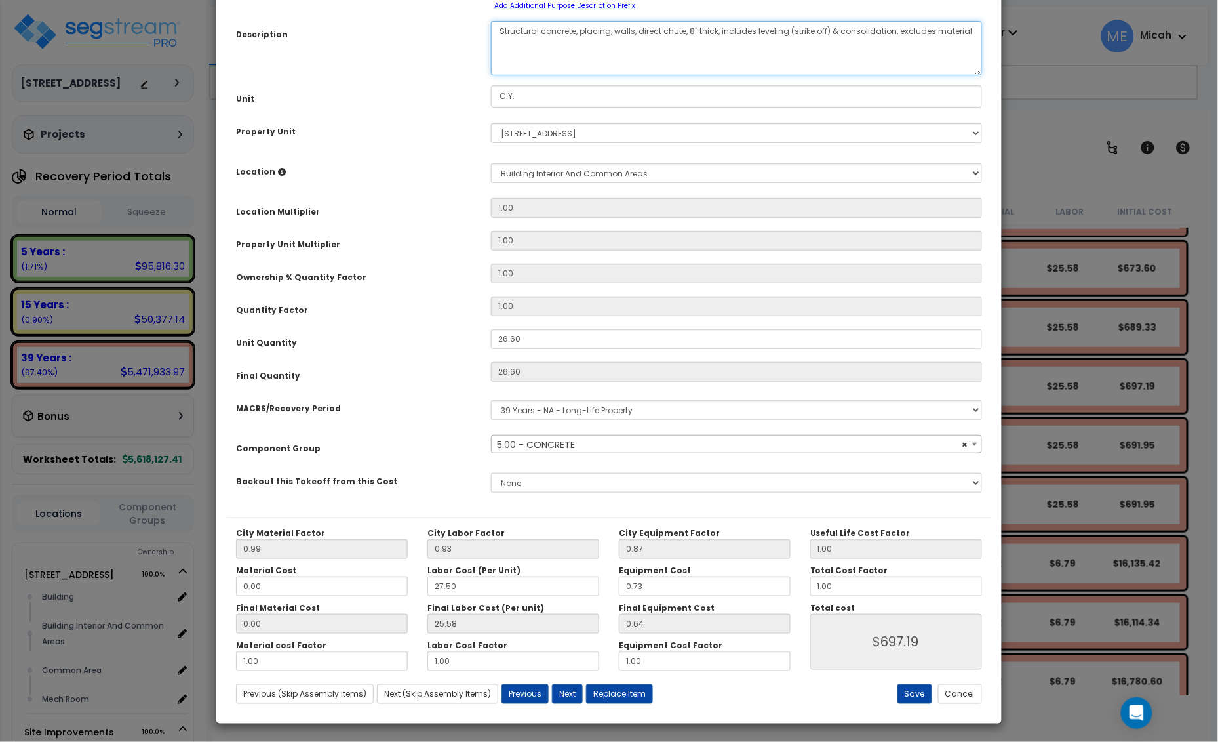
scroll to position [107, 0]
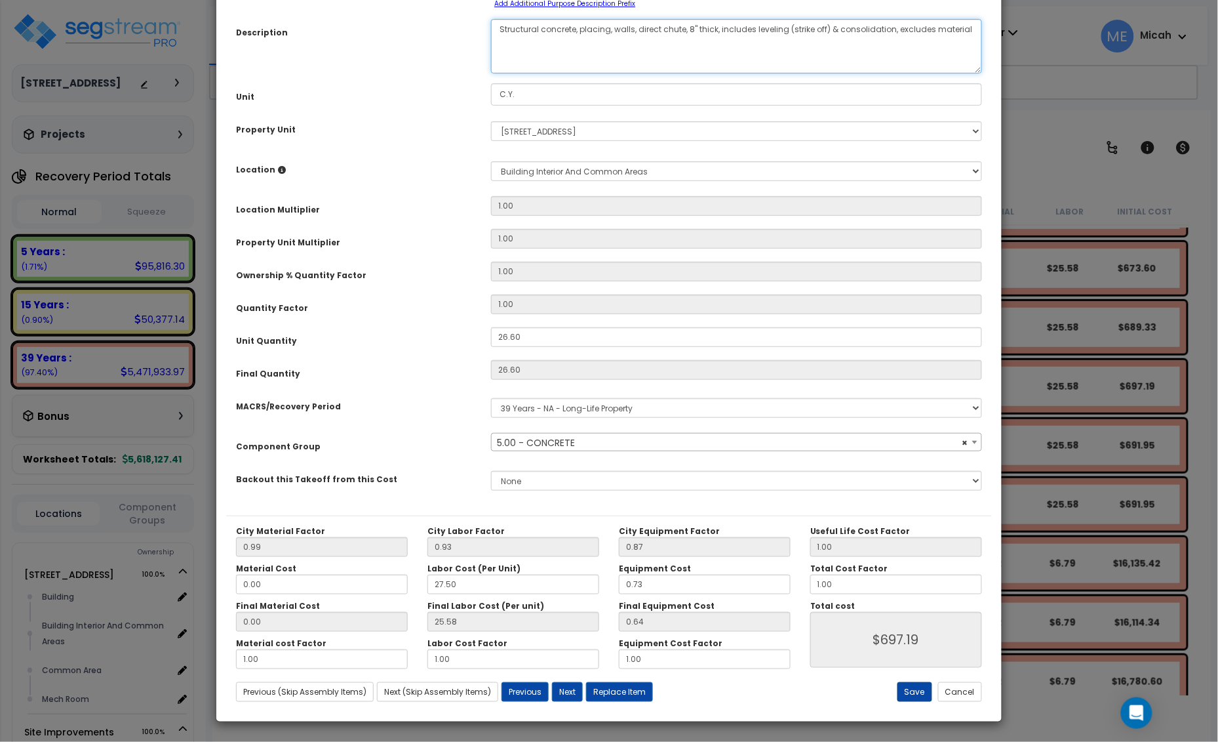
type textarea "Structural concrete, placing, walls, direct chute, 8" thick, includes leveling …"
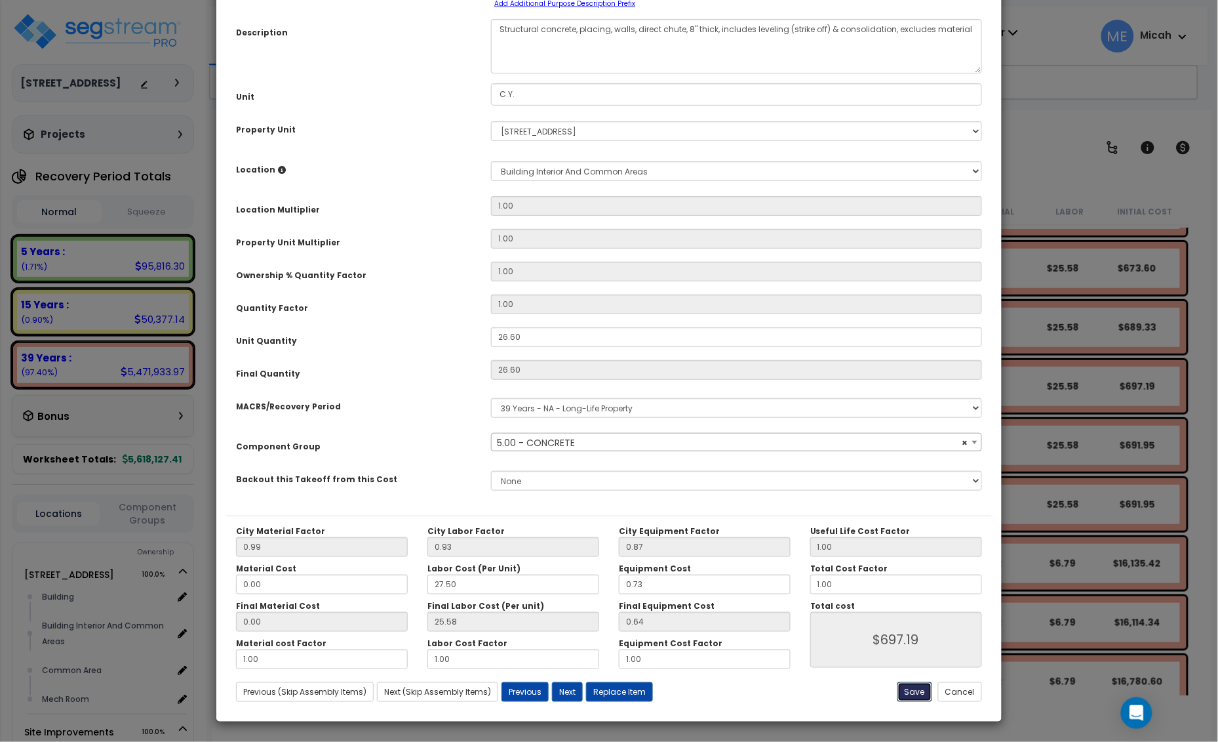
click at [912, 696] on button "Save" at bounding box center [915, 692] width 35 height 20
type input "697.19"
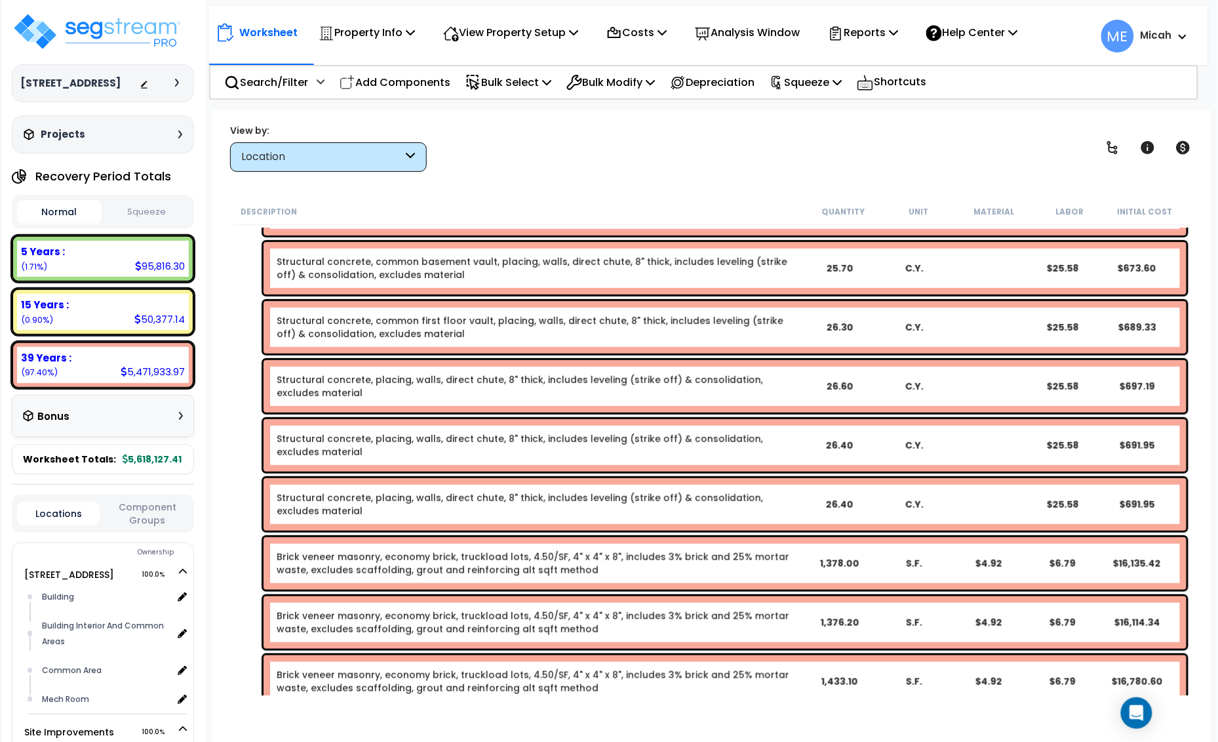
click at [466, 325] on link "Structural concrete, common first floor vault, placing, walls, direct chute, 8"…" at bounding box center [539, 327] width 525 height 26
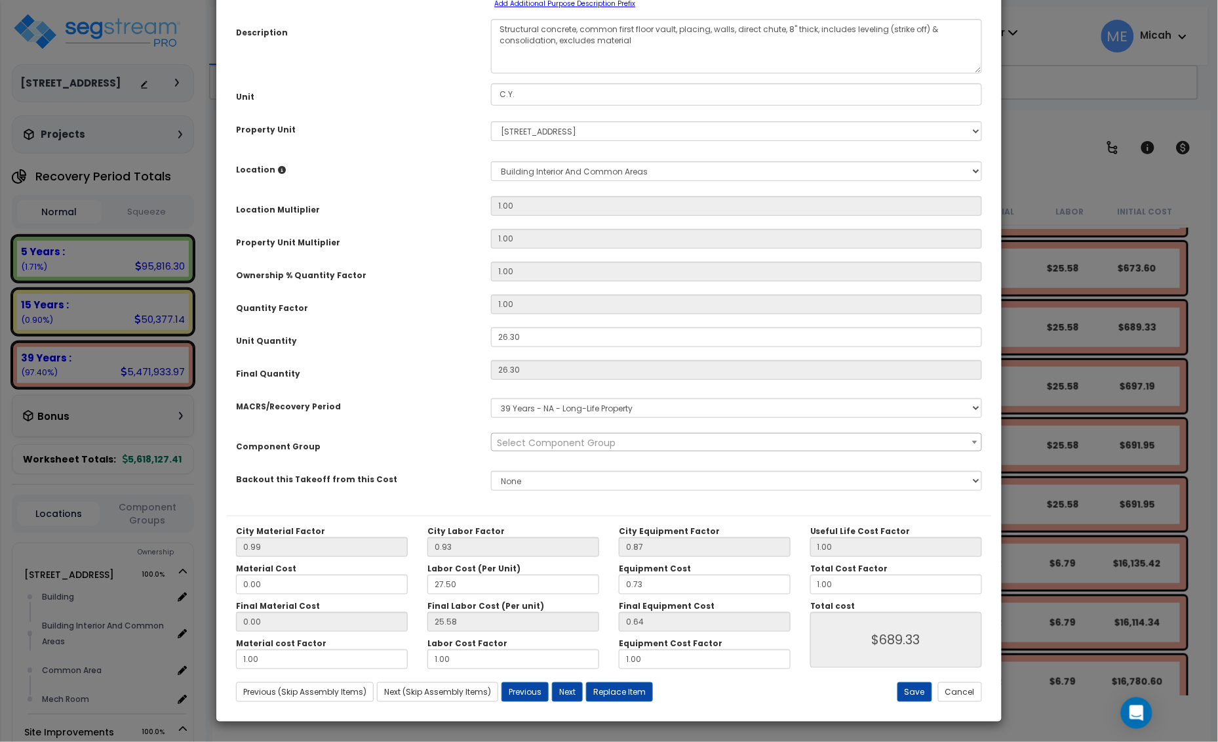
scroll to position [0, 0]
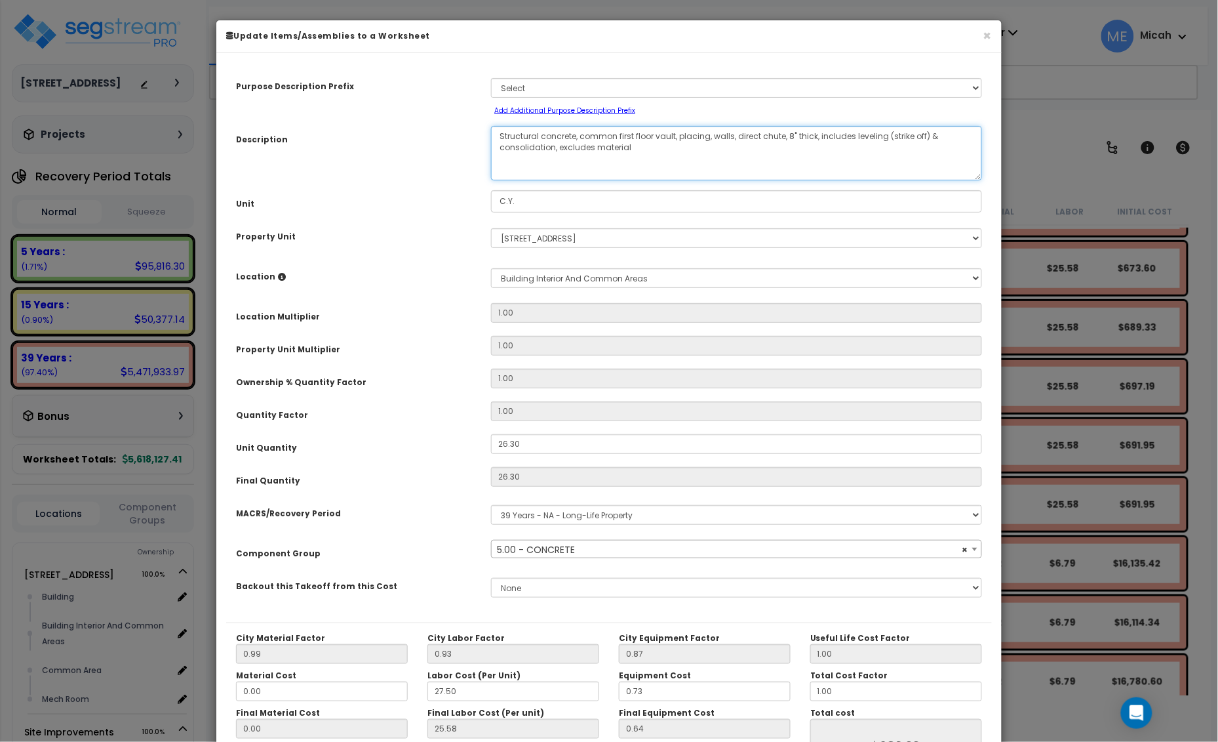
drag, startPoint x: 674, startPoint y: 138, endPoint x: 579, endPoint y: 136, distance: 95.1
click at [579, 136] on textarea "Structural concrete, common first floor vault, placing, walls, direct chute, 8"…" at bounding box center [736, 153] width 491 height 54
select select "57243"
type textarea "Structural concrete, placing, walls, direct chute, 8" thick, includes leveling …"
select select "57243"
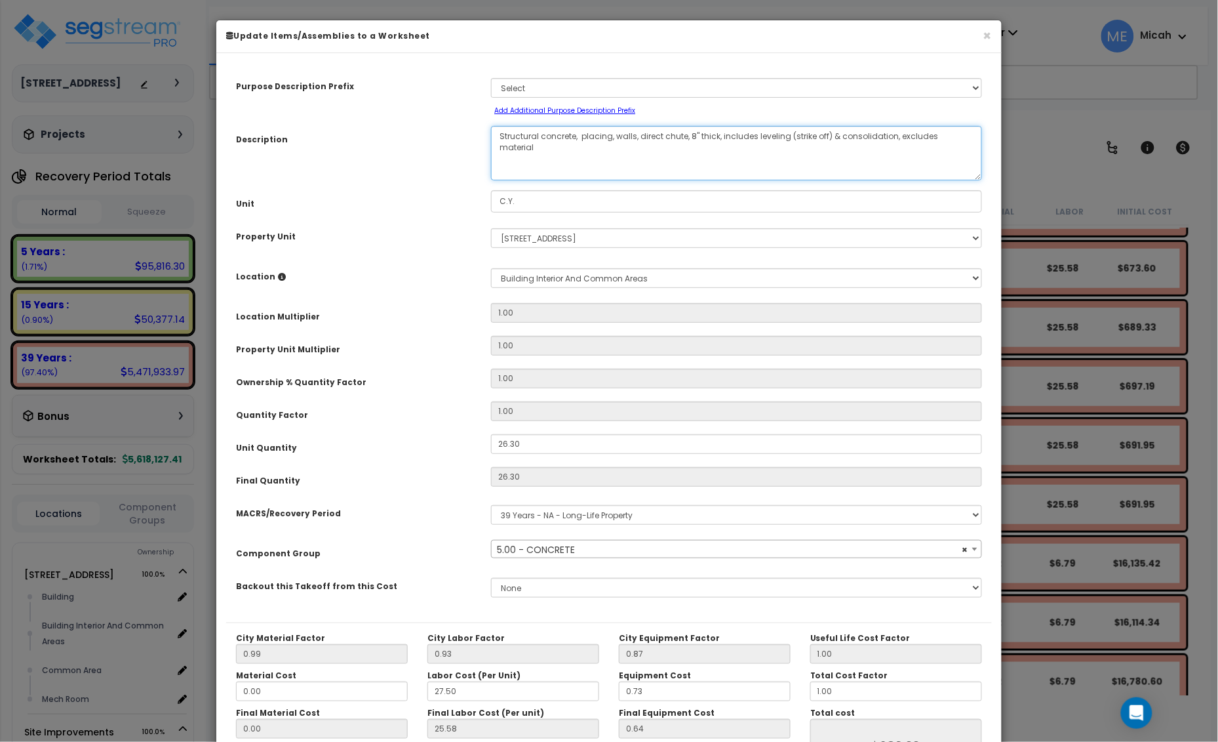
type textarea "Structural concrete, placing, walls, direct chute, 8" thick, includes leveling …"
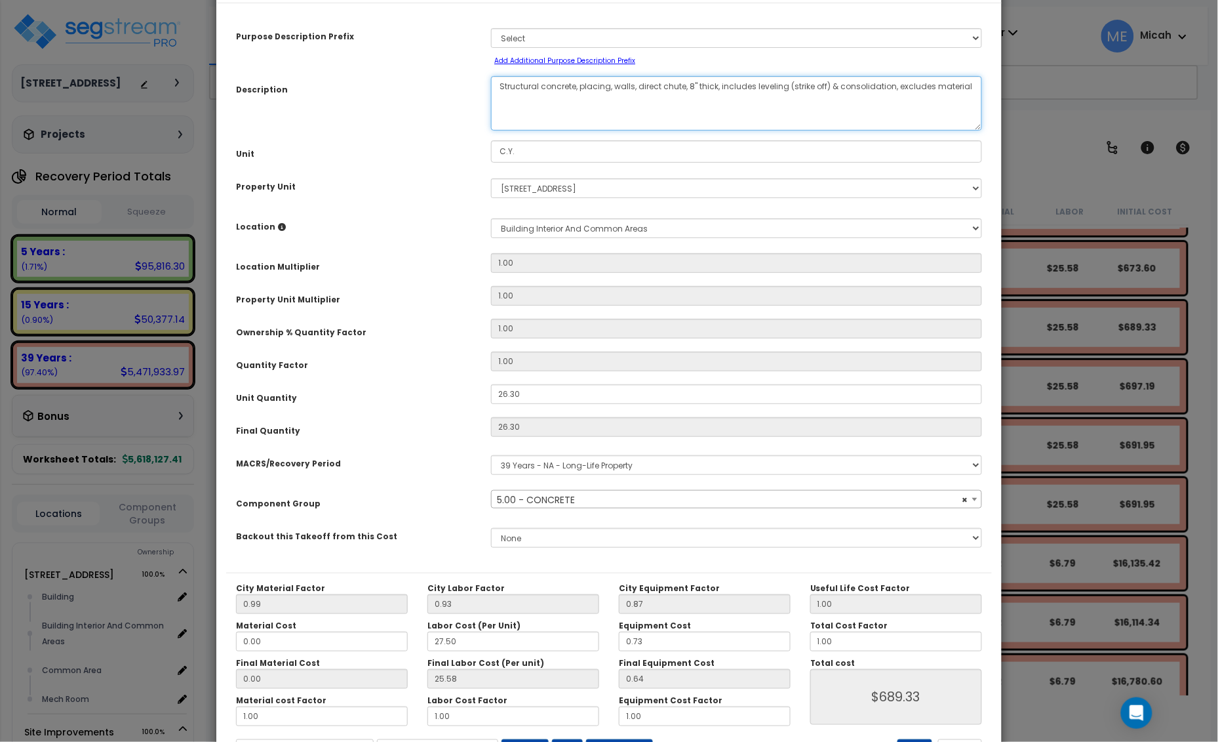
scroll to position [107, 0]
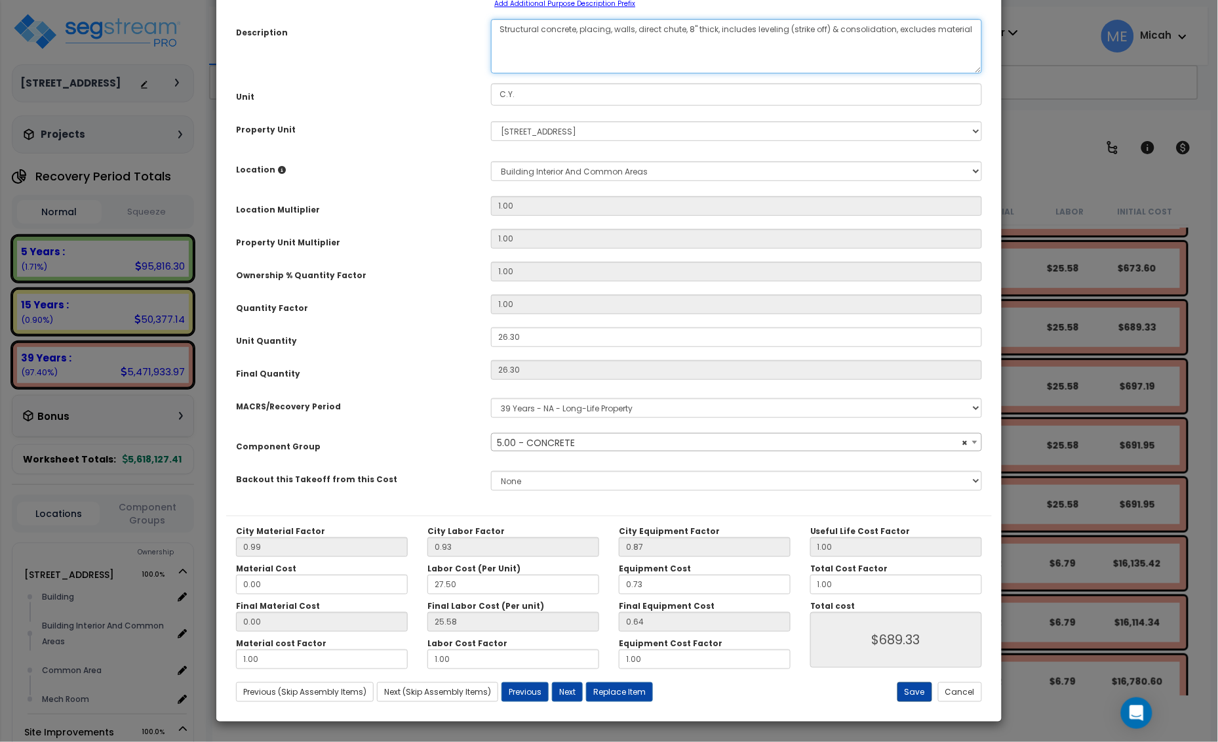
select select "57243"
type textarea "Structural concrete, placing, walls, direct chute, 8" thick, includes leveling …"
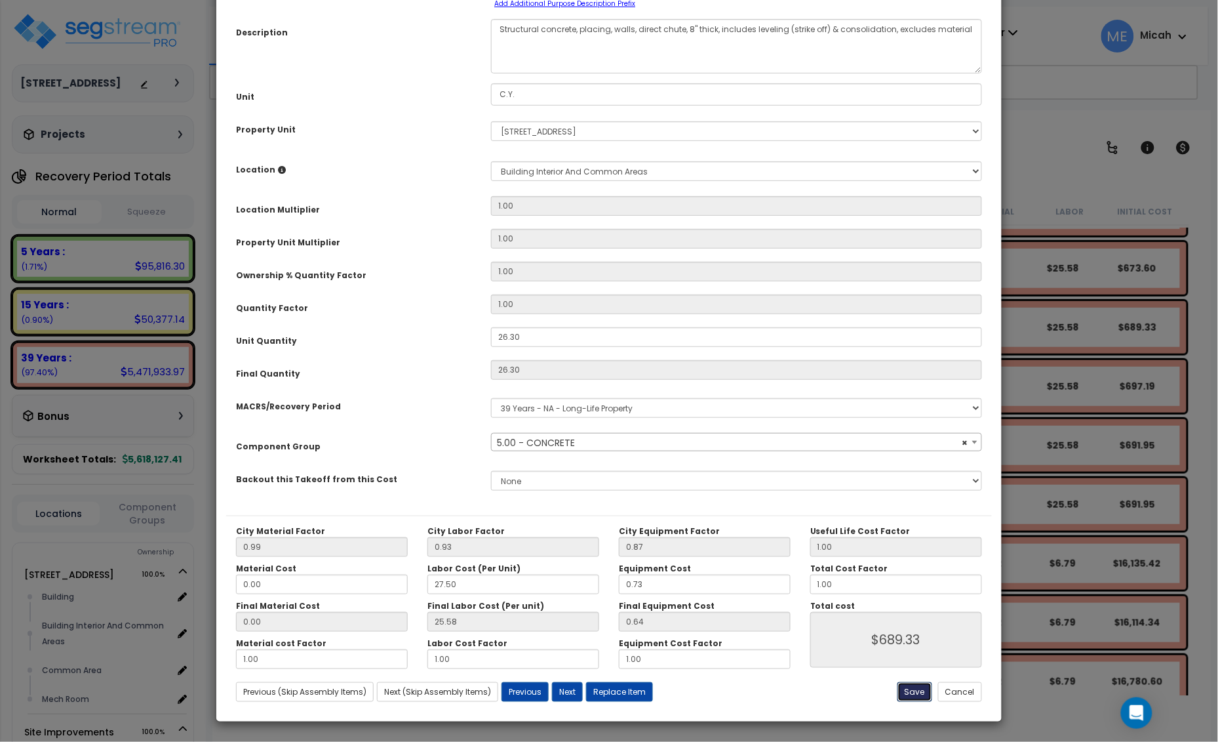
click at [913, 691] on button "Save" at bounding box center [915, 692] width 35 height 20
type input "689.33"
select select "57243"
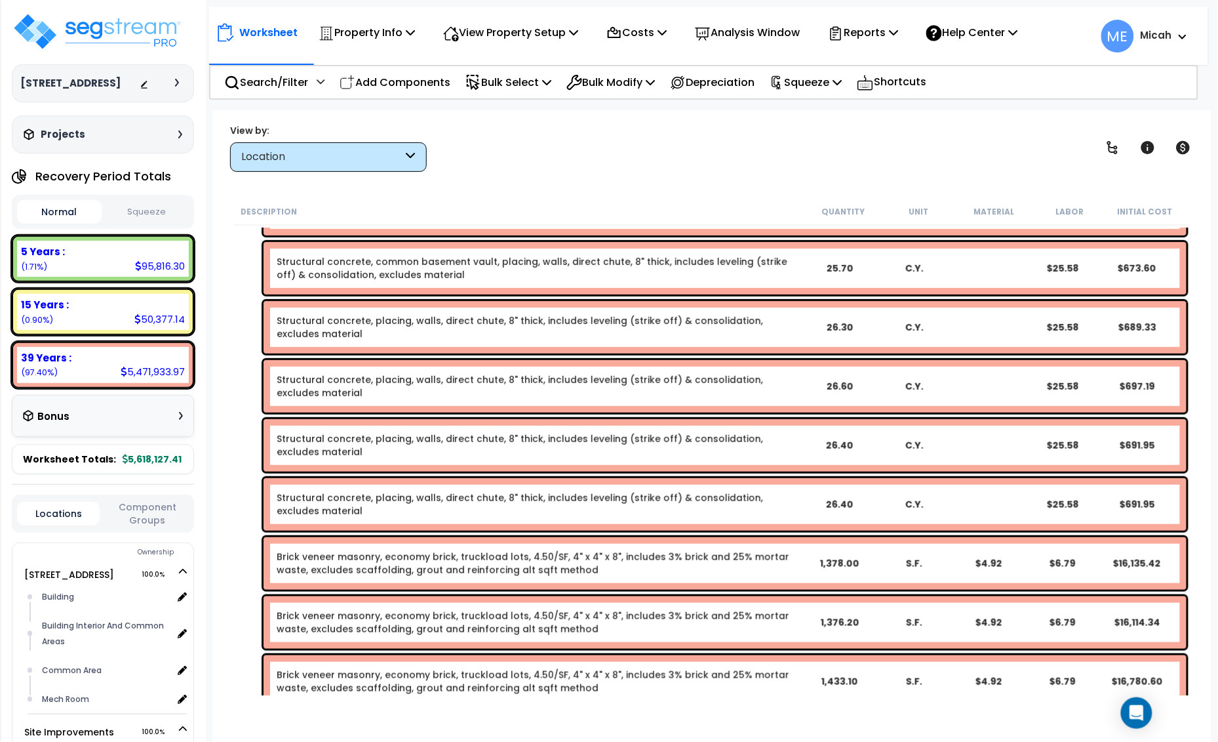
click at [391, 263] on link "Structural concrete, common basement vault, placing, walls, direct chute, 8" th…" at bounding box center [539, 268] width 525 height 26
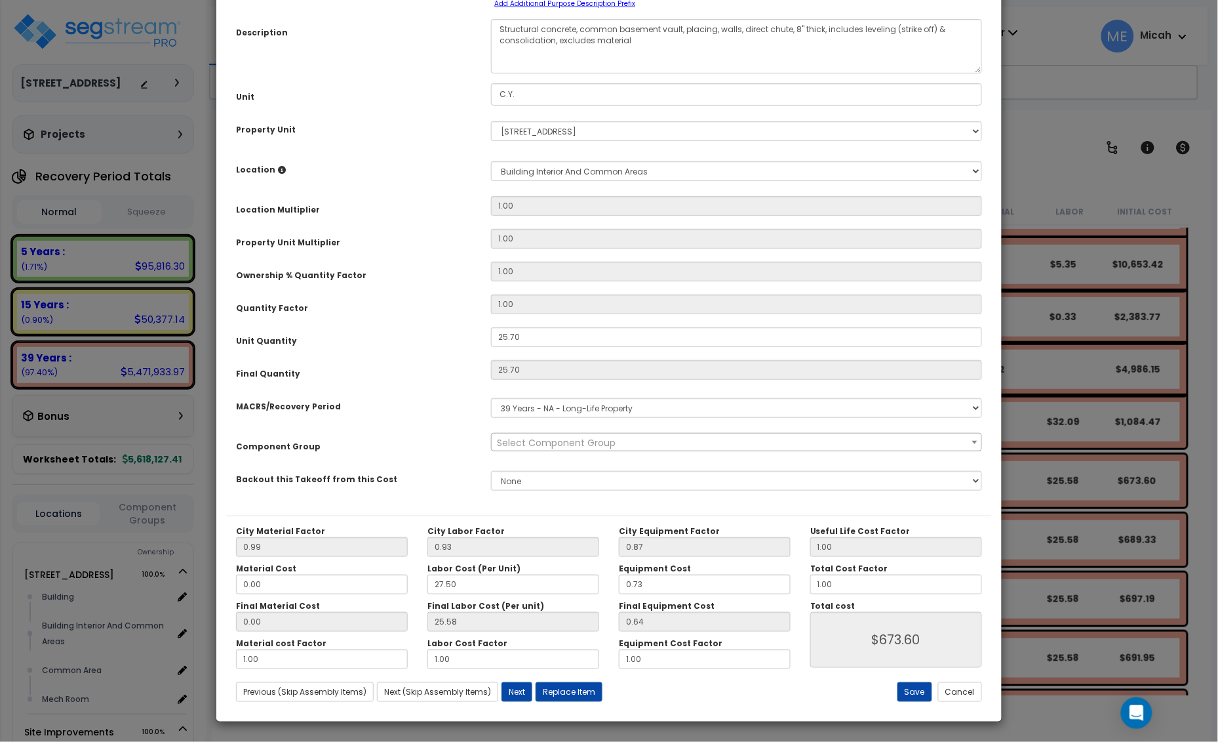
scroll to position [0, 0]
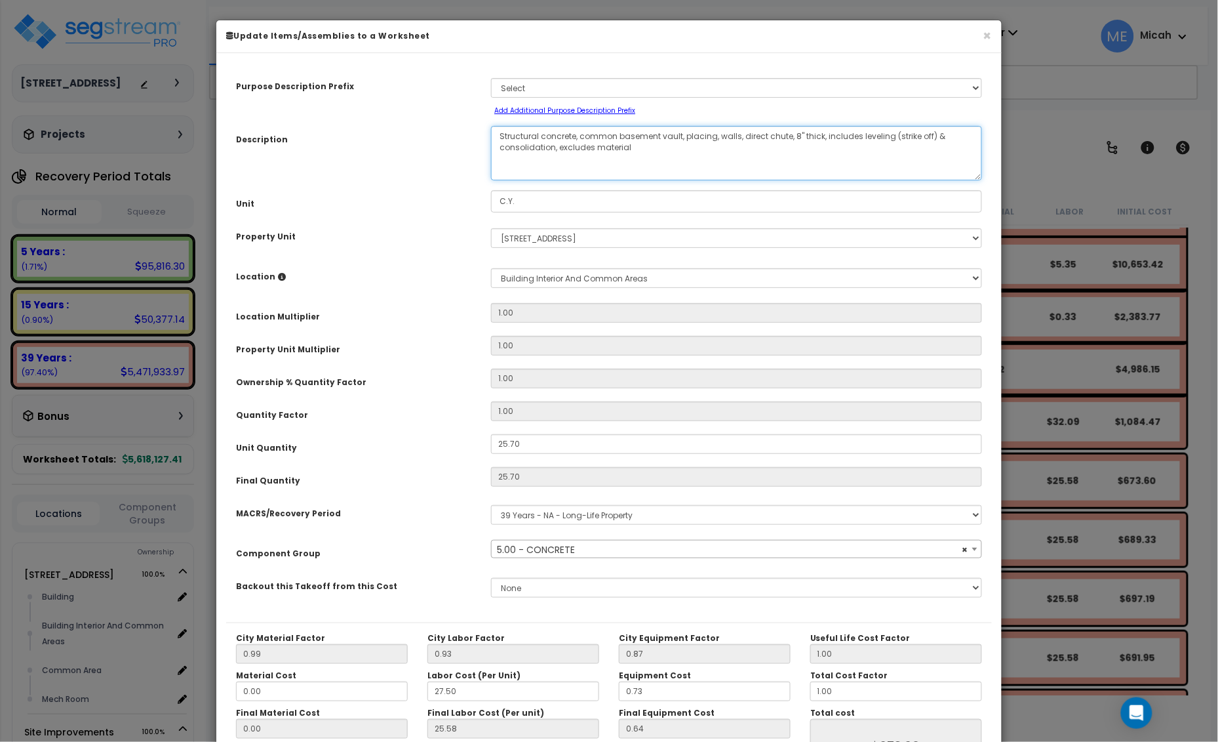
drag, startPoint x: 680, startPoint y: 136, endPoint x: 581, endPoint y: 135, distance: 99.0
click at [581, 135] on textarea "Structural concrete, common basement vault, placing, walls, direct chute, 8" th…" at bounding box center [736, 153] width 491 height 54
select select "57243"
type textarea "Structural concrete, , placing, walls, direct chute, 8" thick, includes levelin…"
select select "57243"
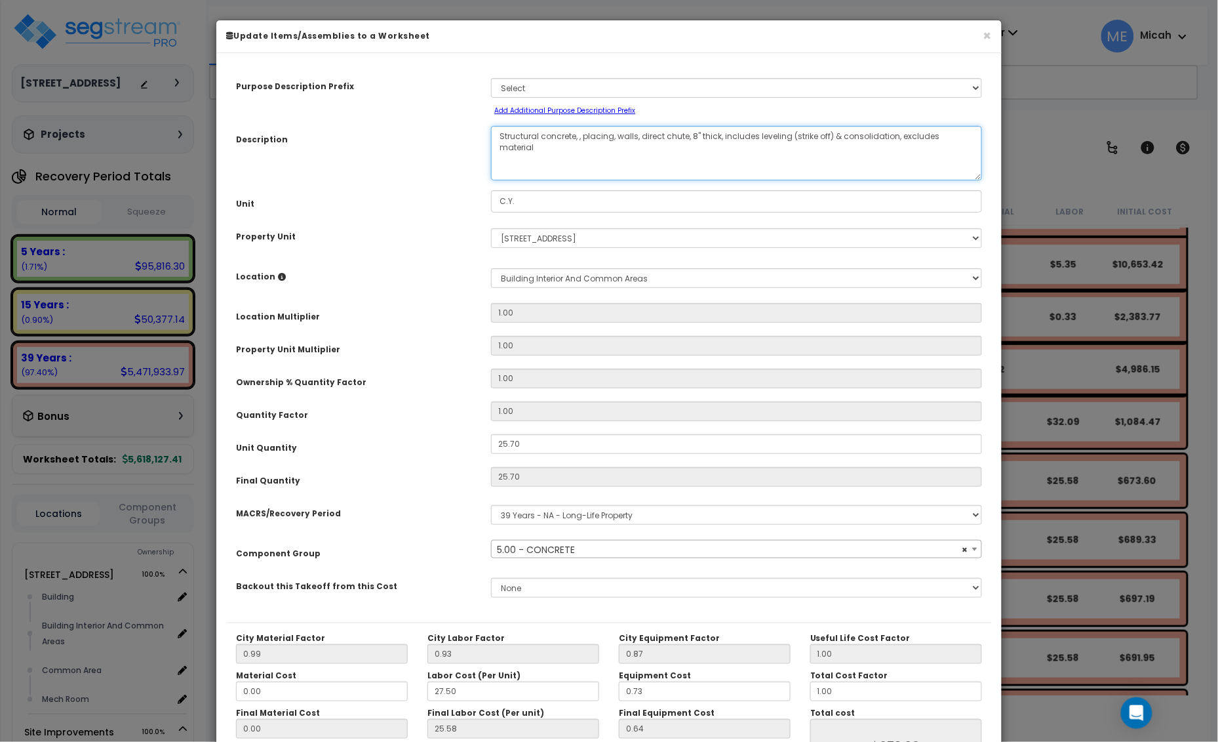
type textarea "Structural concrete, placing, walls, direct chute, 8" thick, includes leveling …"
select select "57243"
type textarea "Structural concrete, placing, walls, direct chute, 8" thick, includes leveling …"
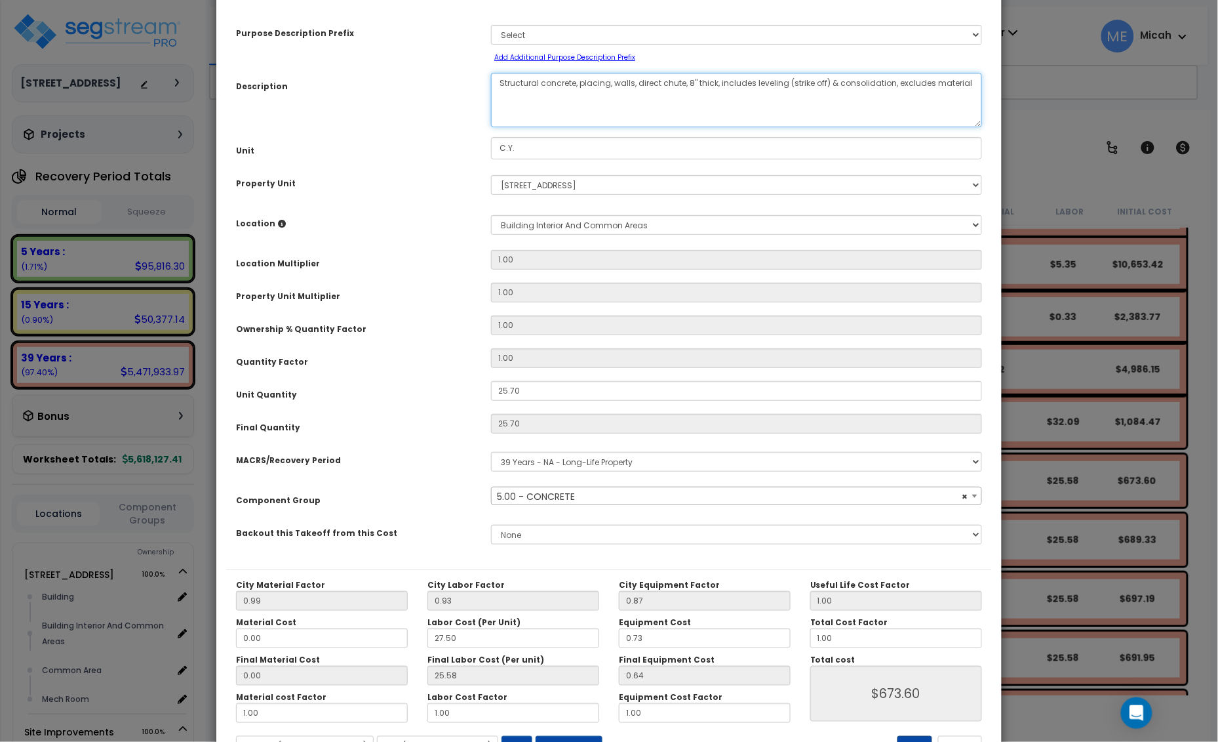
select select "57243"
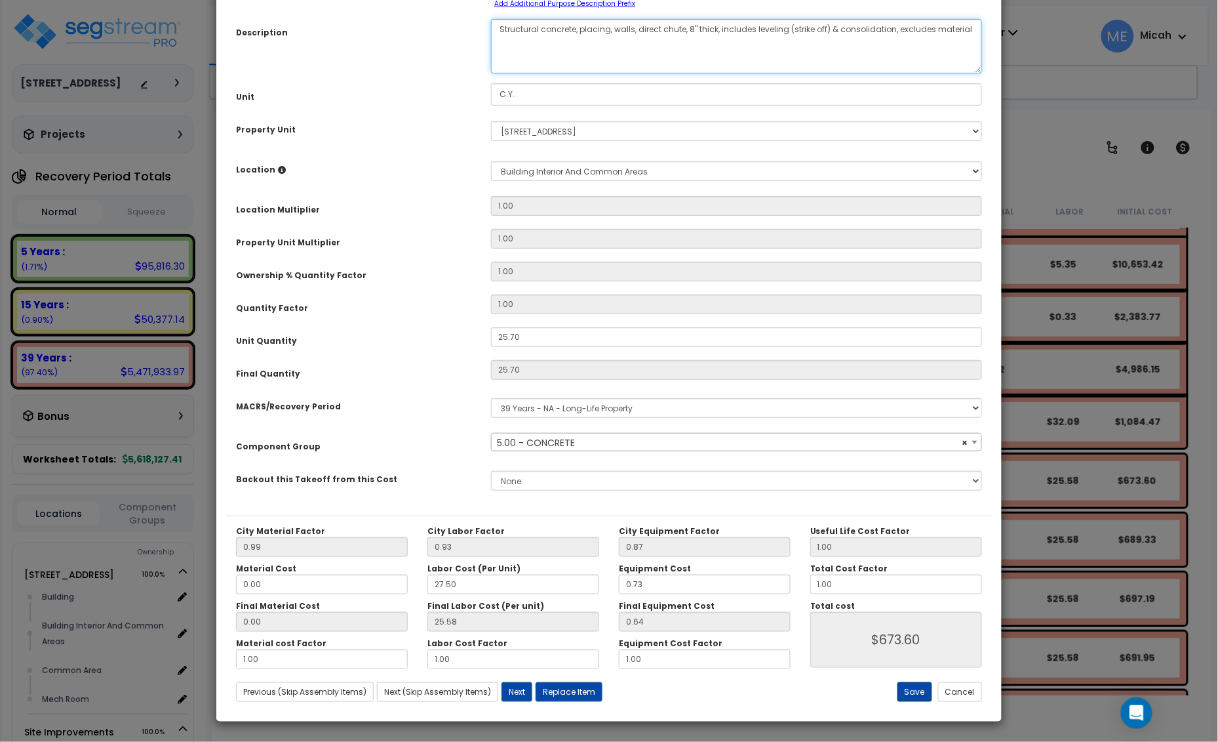
type textarea "Structural concrete, placing, walls, direct chute, 8" thick, includes leveling …"
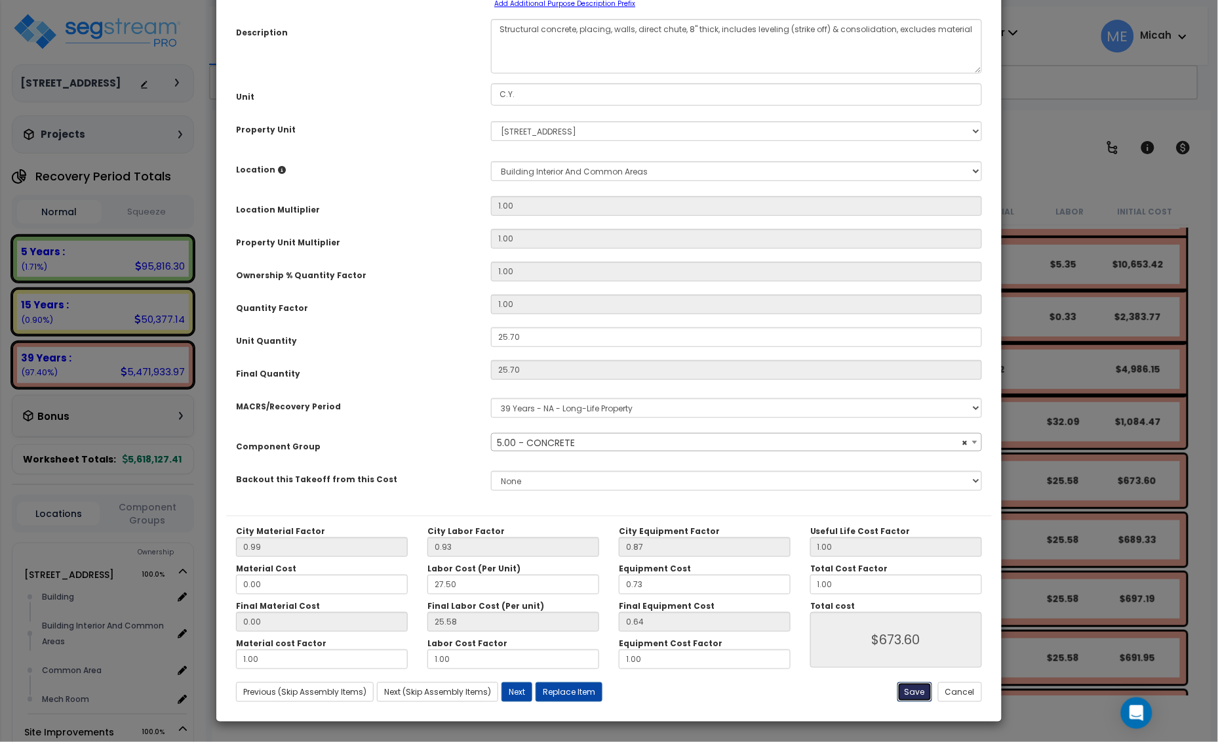
click at [906, 689] on button "Save" at bounding box center [915, 692] width 35 height 20
type input "673.60"
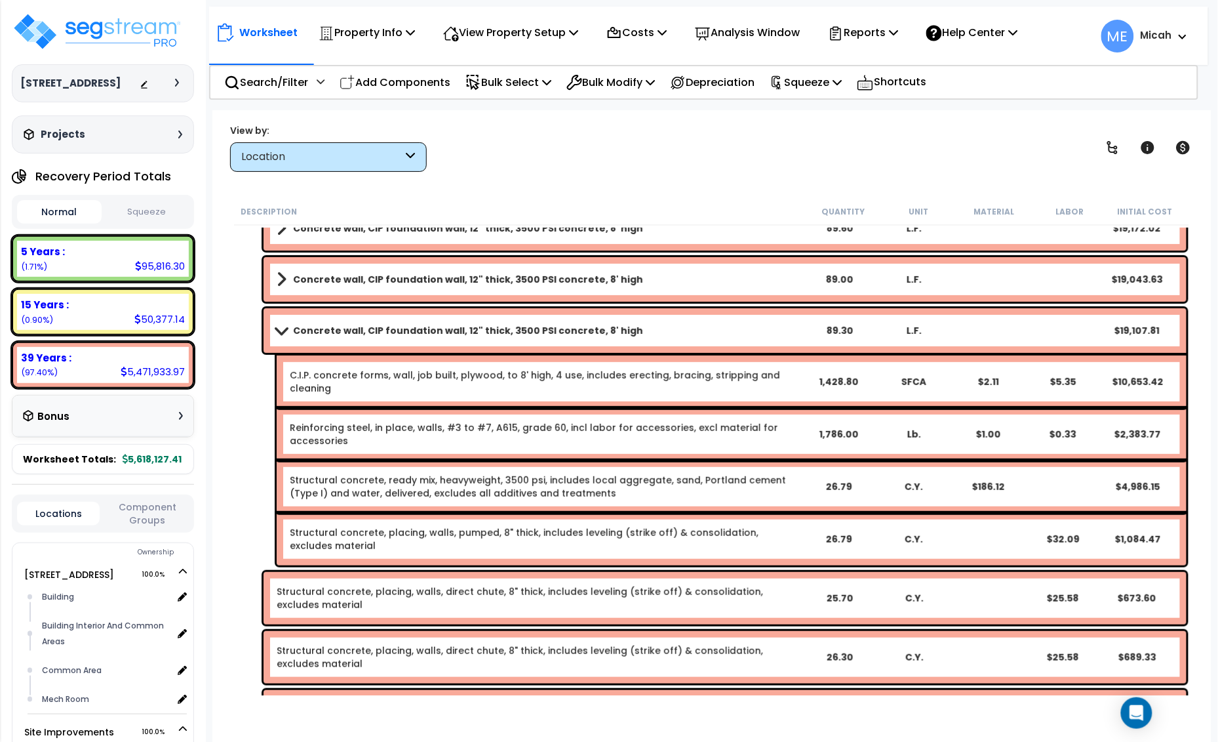
scroll to position [1755, 0]
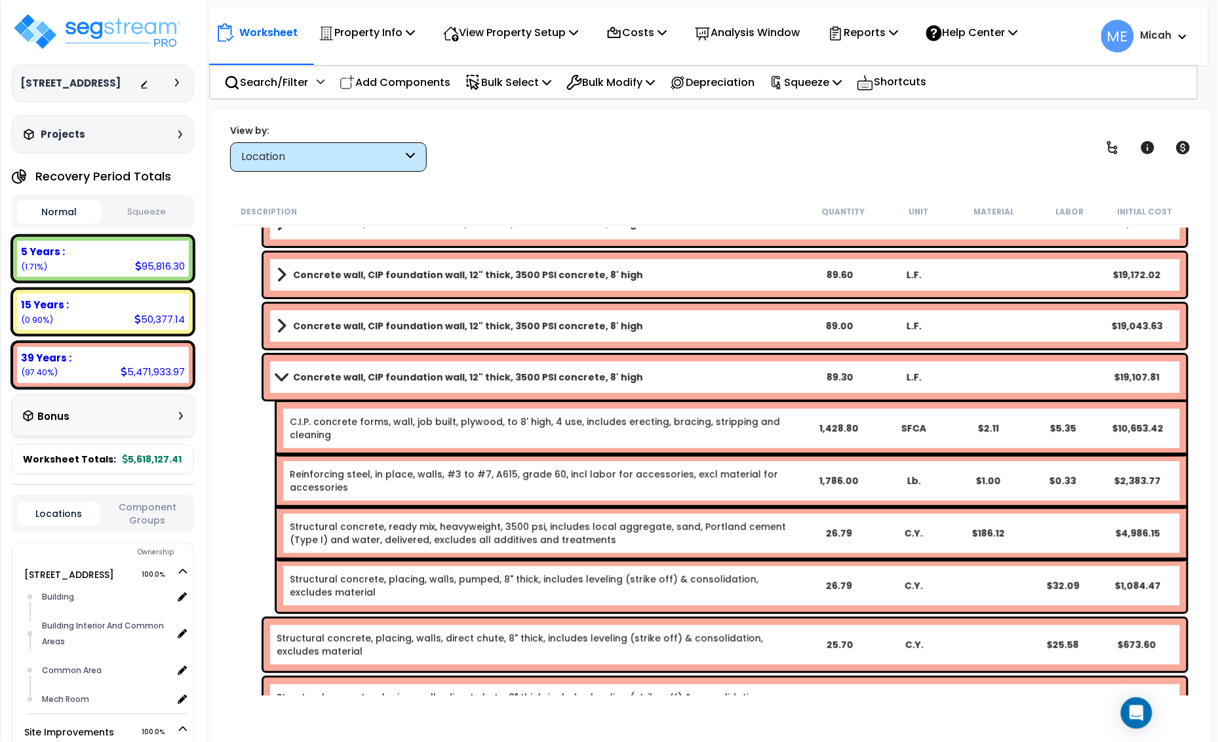
click at [274, 375] on span at bounding box center [281, 377] width 18 height 10
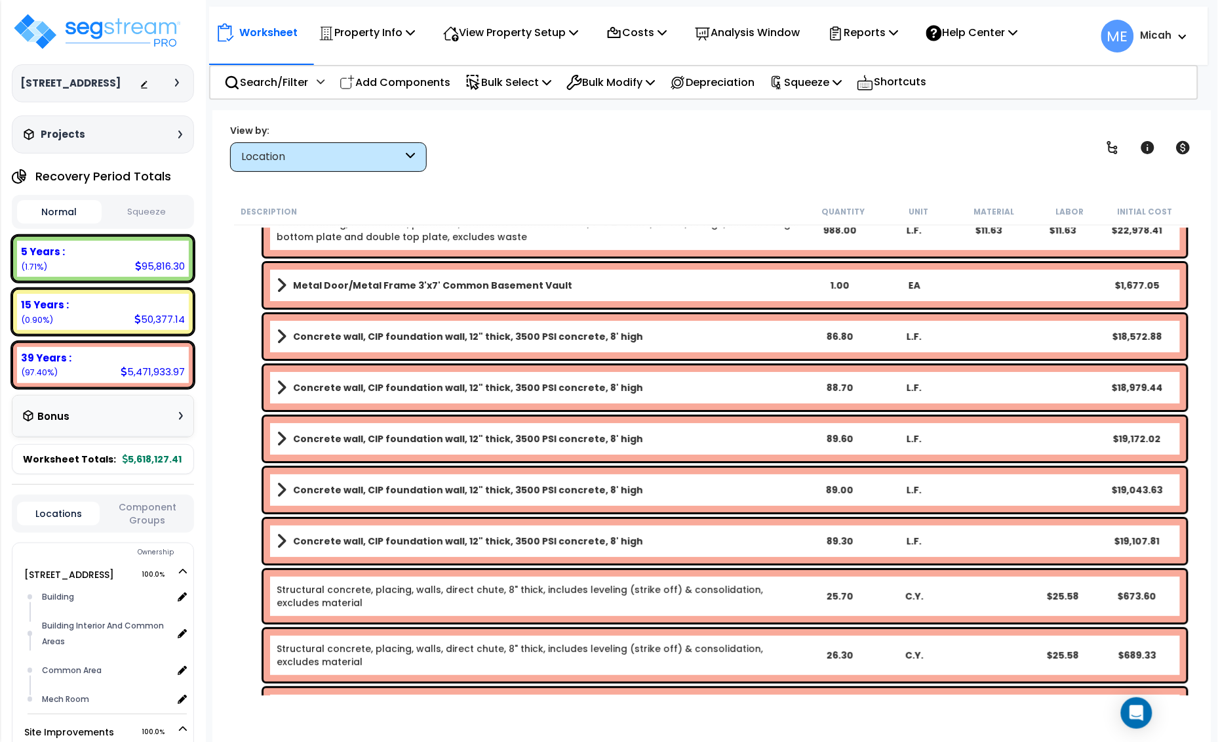
scroll to position [1509, 0]
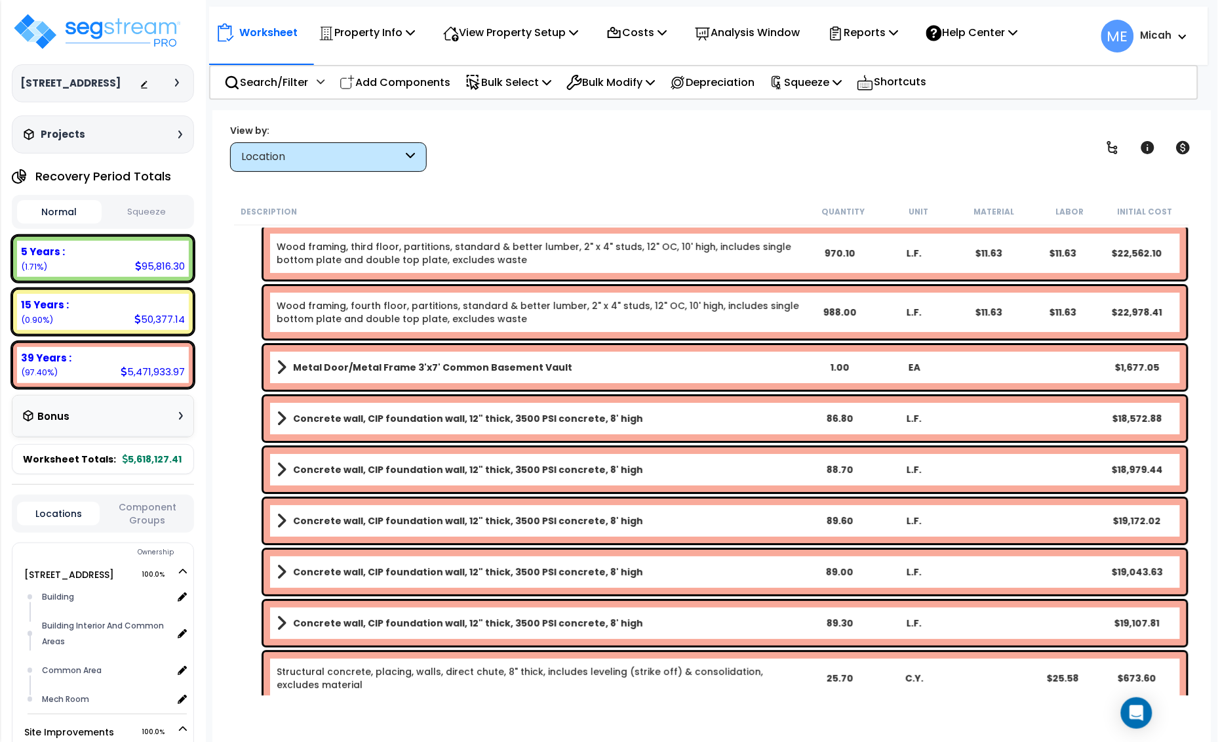
click at [279, 630] on span at bounding box center [282, 623] width 10 height 18
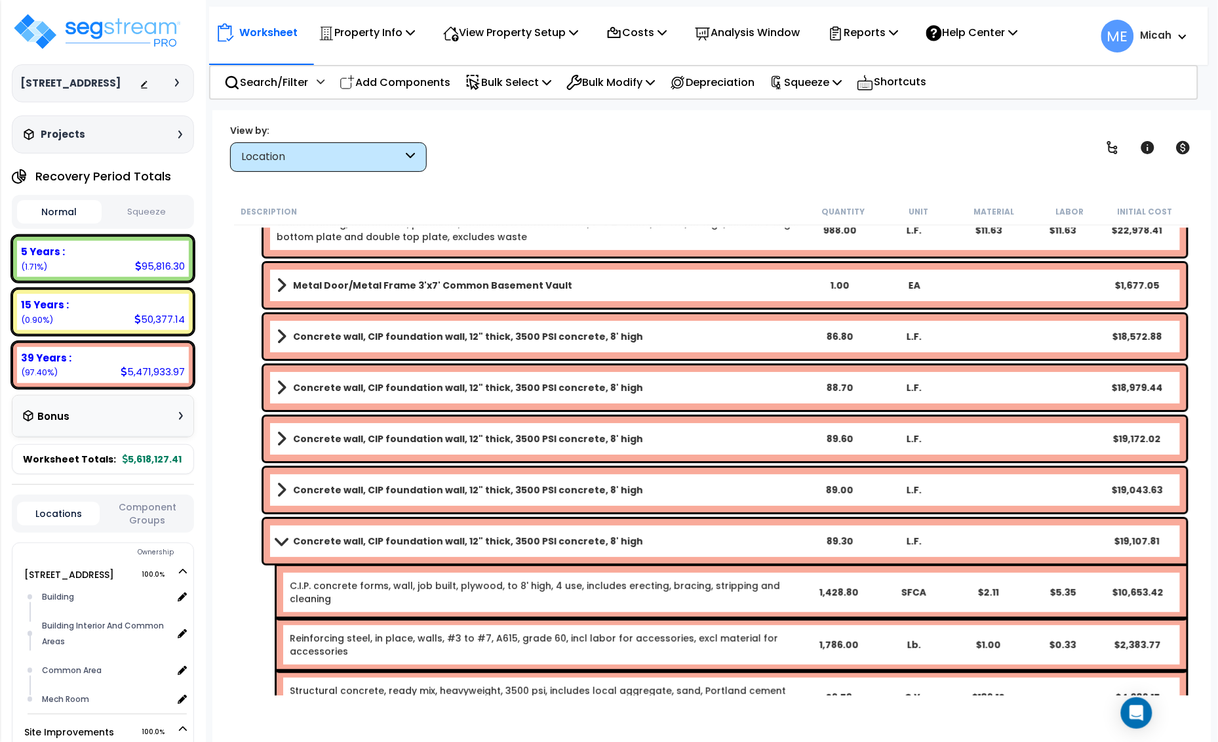
scroll to position [1673, 0]
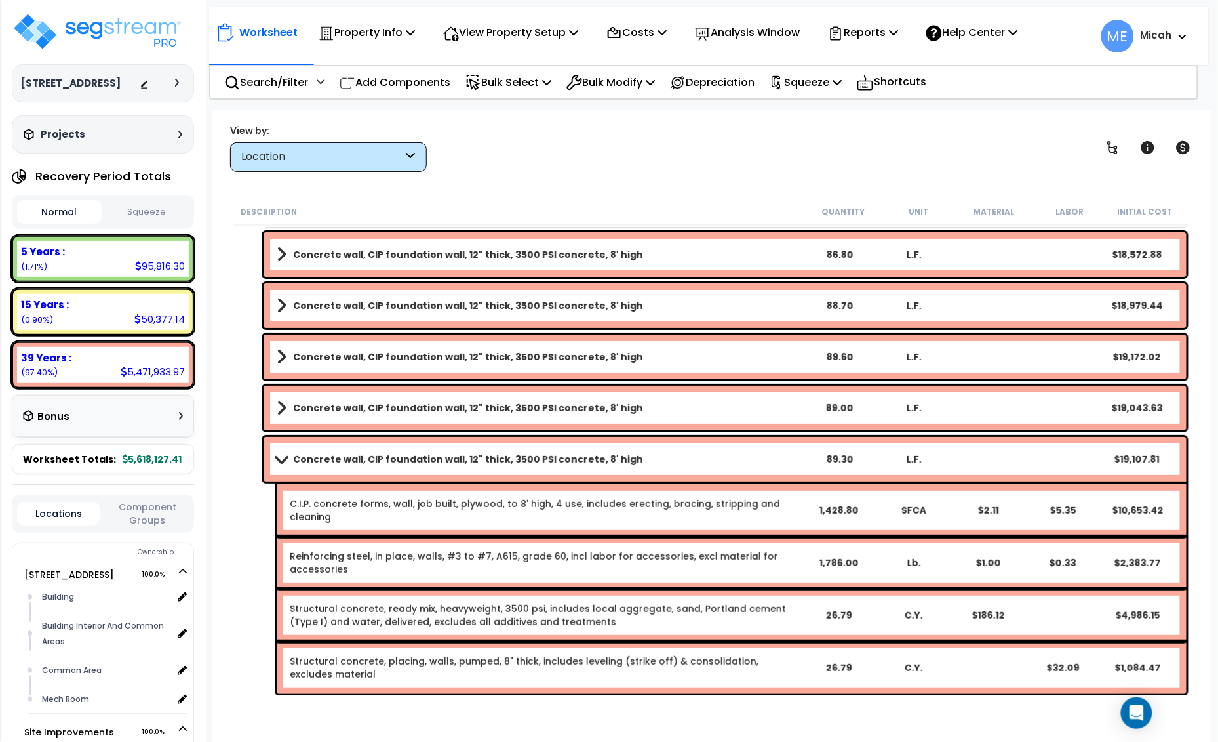
click at [277, 456] on span at bounding box center [281, 459] width 18 height 10
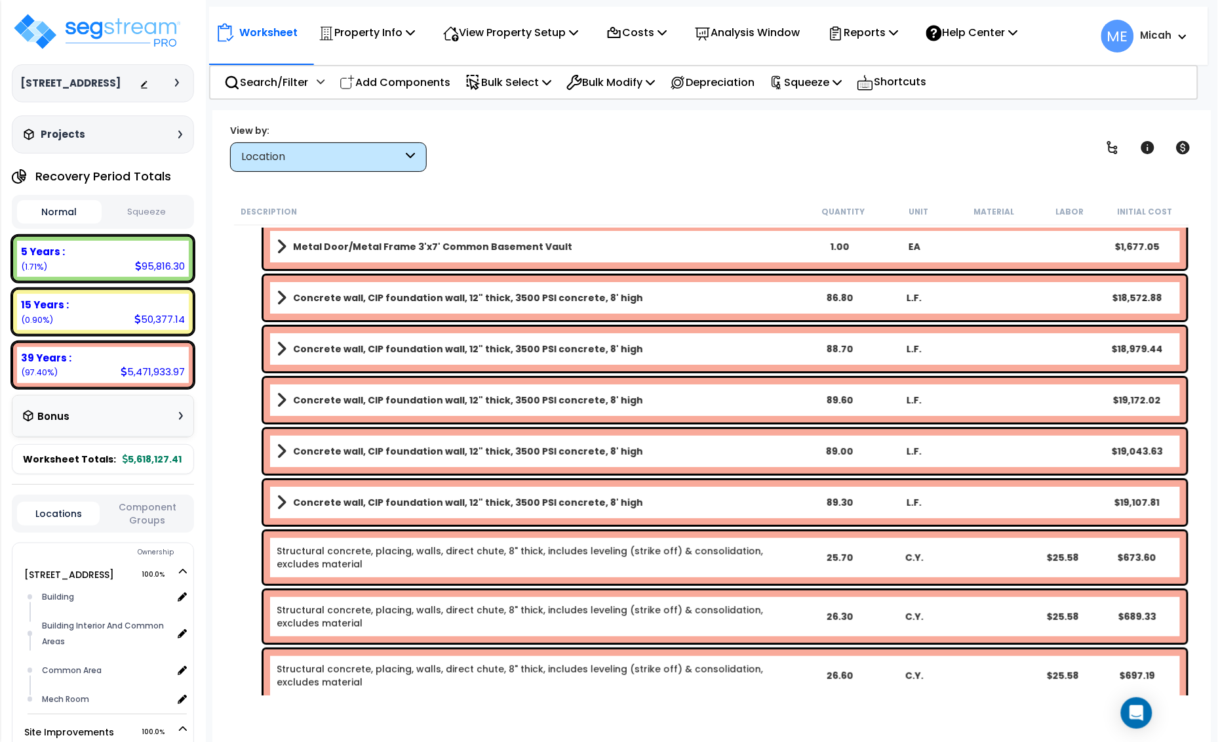
scroll to position [1591, 0]
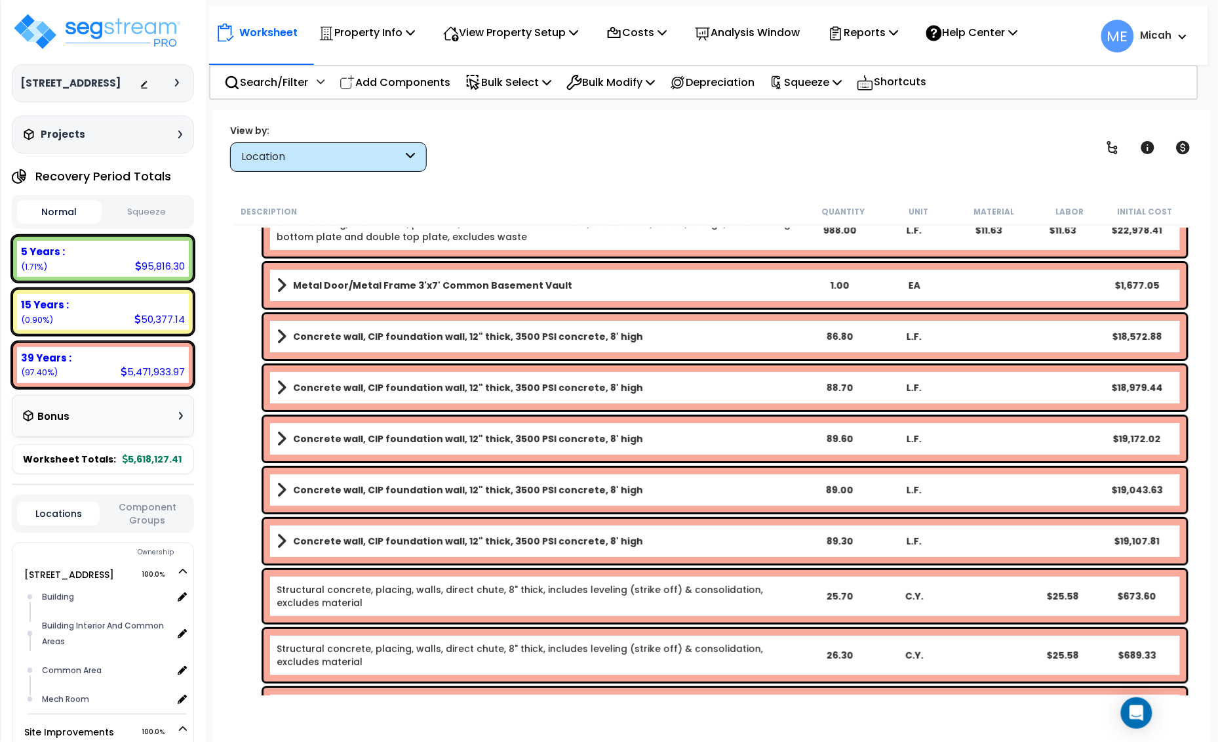
click at [274, 542] on div "Concrete wall, CIP foundation wall, 12" thick, 3500 PSI concrete, 8' high 89.30…" at bounding box center [725, 541] width 923 height 45
click at [272, 540] on div "Concrete wall, CIP foundation wall, 12" thick, 3500 PSI concrete, 8' high 89.30…" at bounding box center [725, 541] width 923 height 45
click at [281, 542] on span at bounding box center [282, 541] width 10 height 18
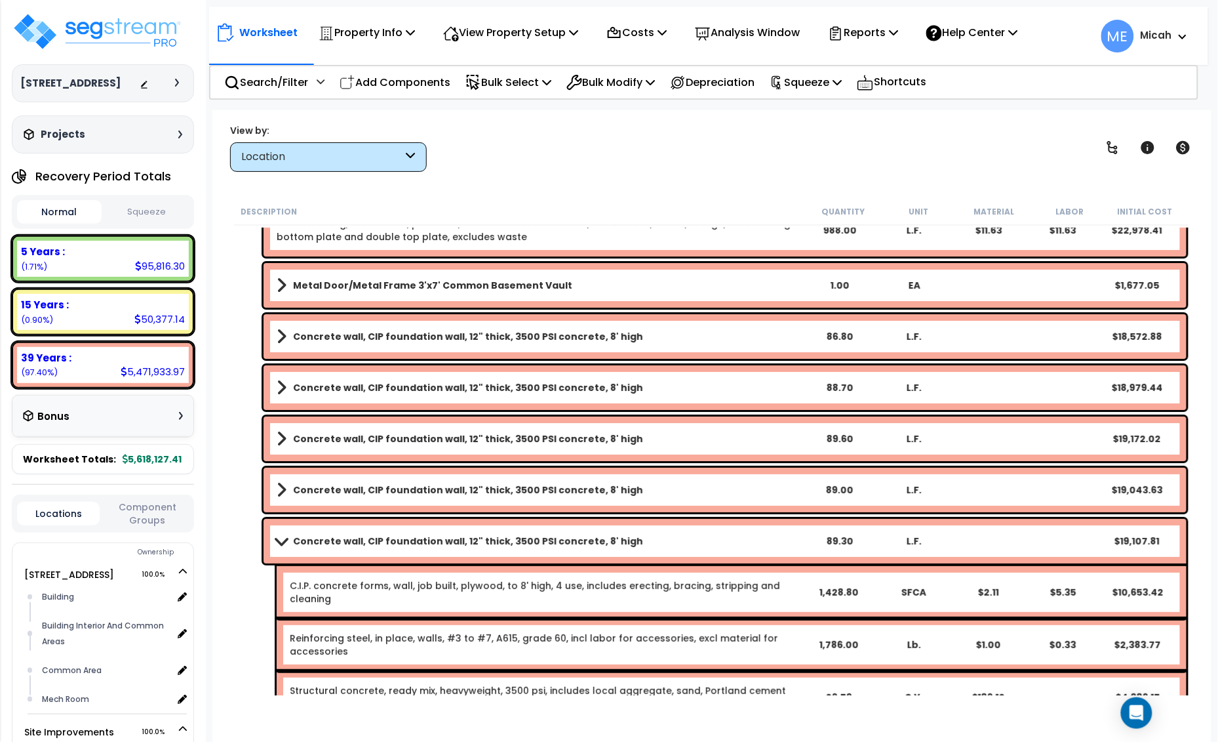
click at [280, 538] on span at bounding box center [281, 541] width 18 height 10
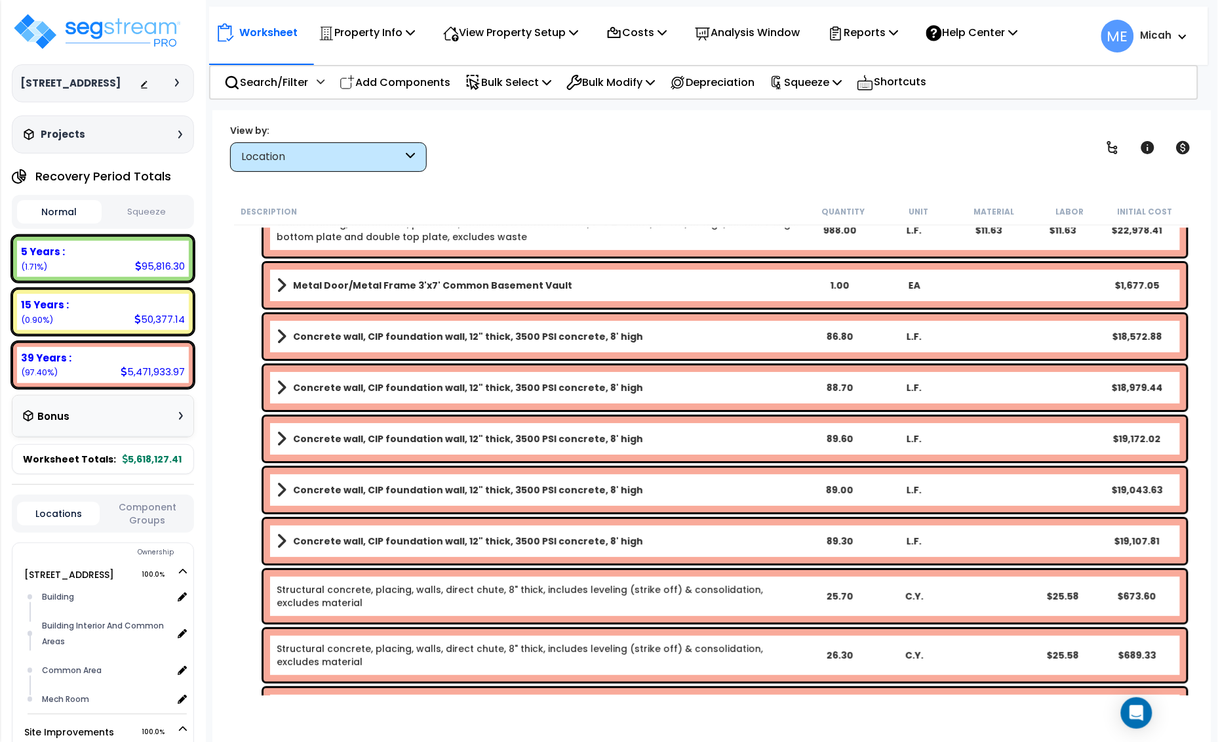
scroll to position [1509, 0]
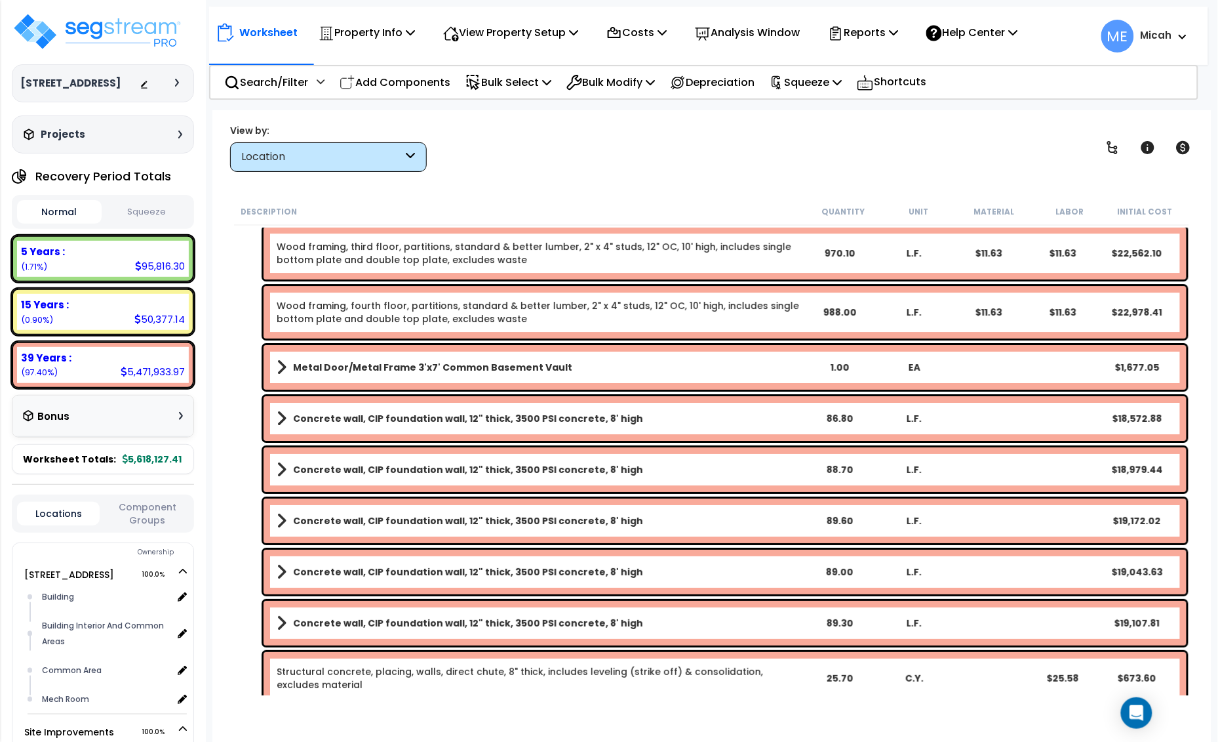
click at [386, 369] on b "Metal Door/Metal Frame 3'x7' Common Basement Vault" at bounding box center [432, 367] width 279 height 13
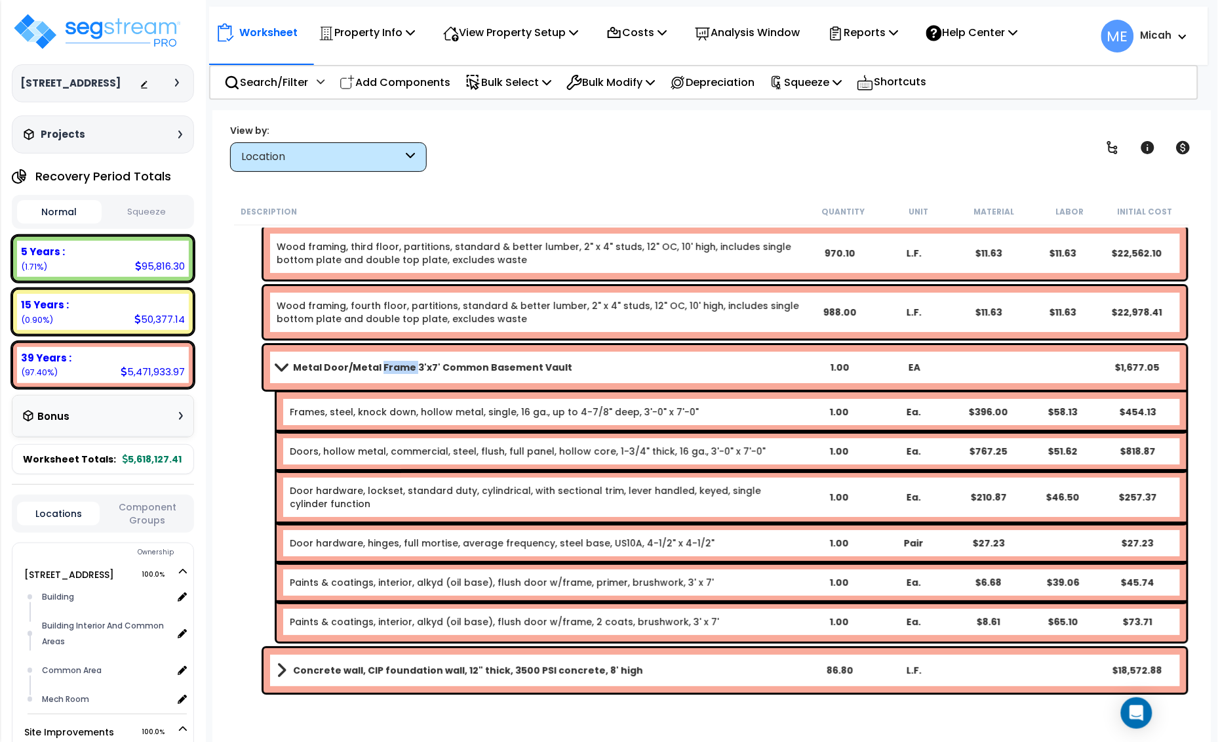
click at [386, 369] on b "Metal Door/Metal Frame 3'x7' Common Basement Vault" at bounding box center [432, 367] width 279 height 13
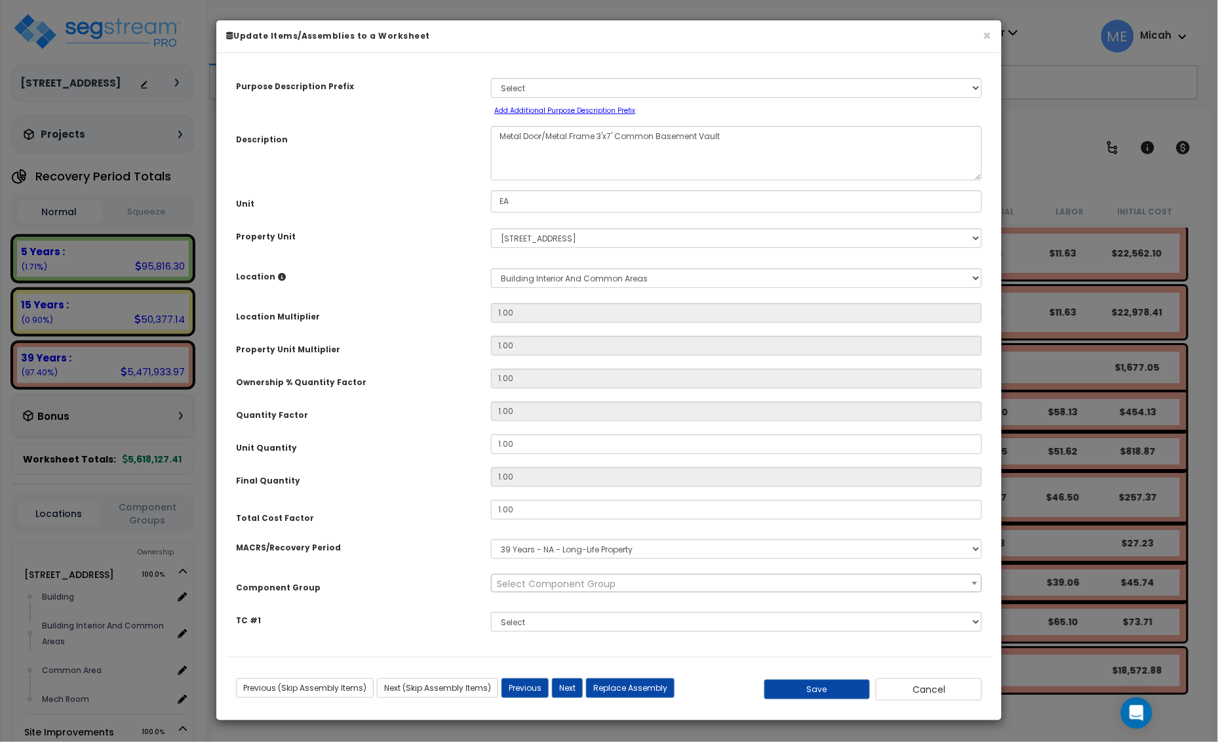
scroll to position [0, 0]
drag, startPoint x: 738, startPoint y: 139, endPoint x: 618, endPoint y: 136, distance: 120.7
click at [618, 136] on textarea "Metal Door/Metal Frame 3'x7' Common Basement Vault" at bounding box center [736, 153] width 491 height 54
select select "57248"
type textarea "Metal Door/Metal Frame 3'x7'"
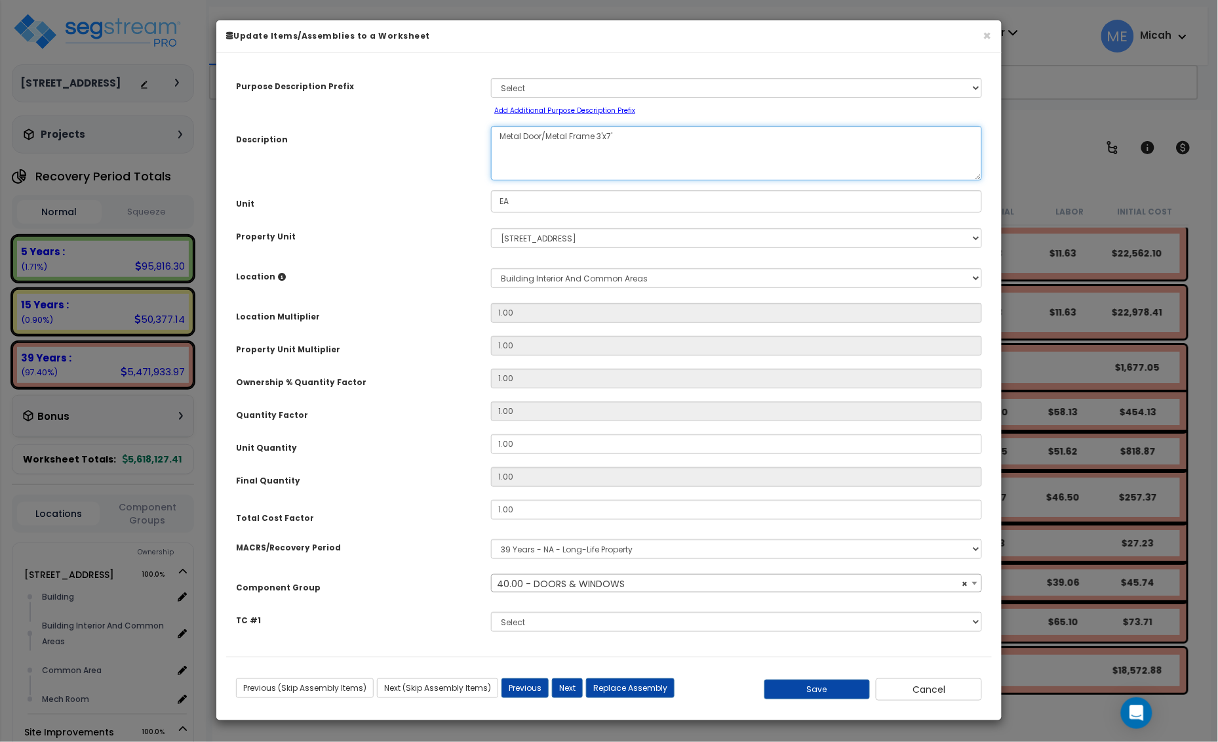
select select "57248"
type textarea "Metal Door/Metal Frame 3'x7'"
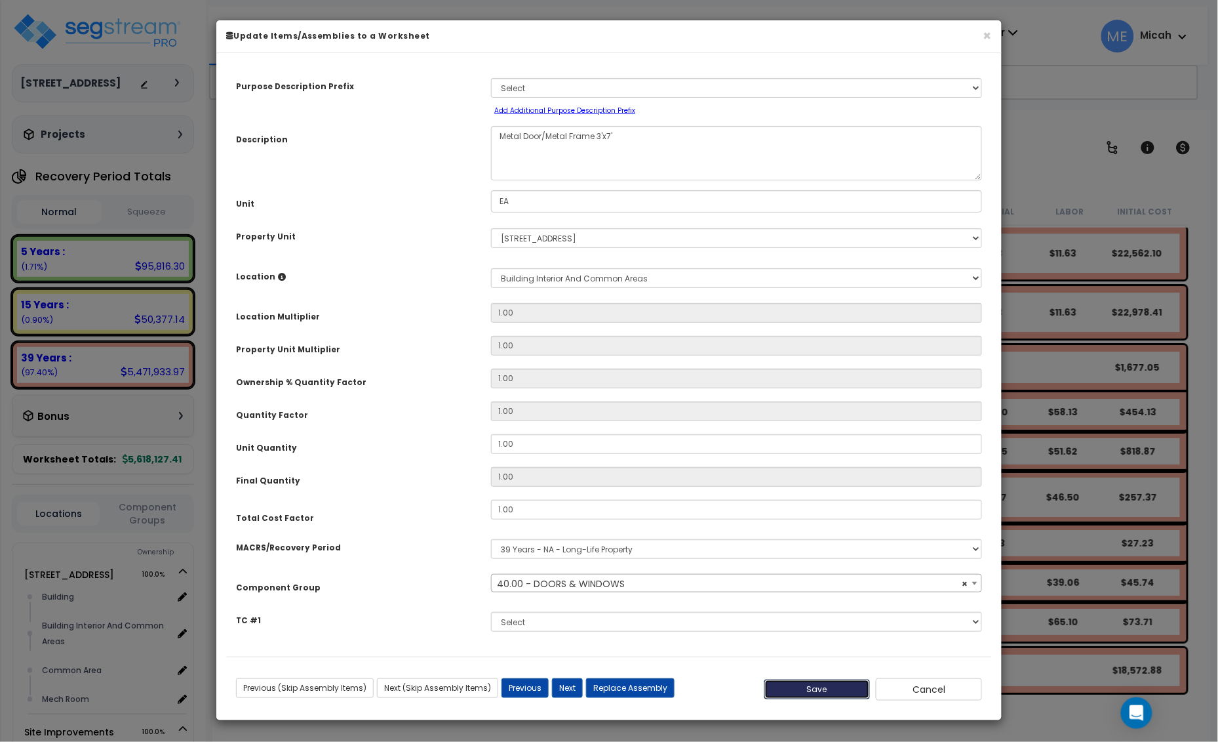
click at [824, 684] on button "Save" at bounding box center [818, 689] width 106 height 20
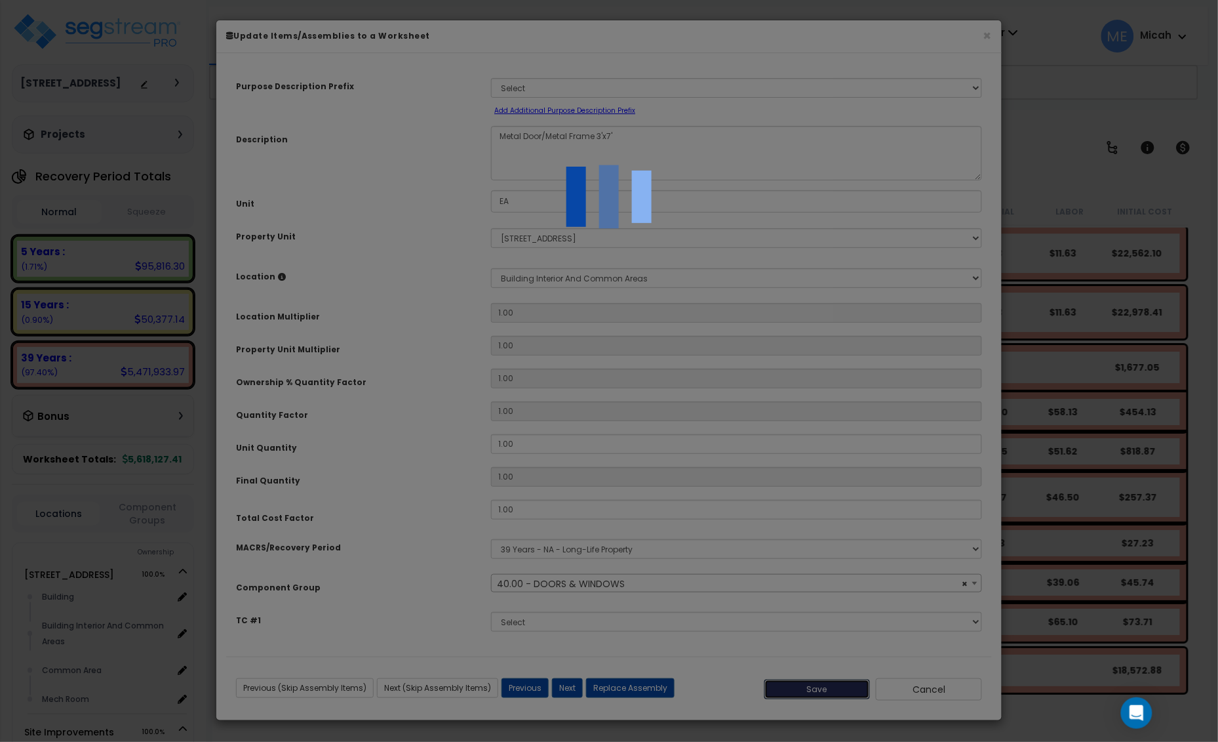
select select "57248"
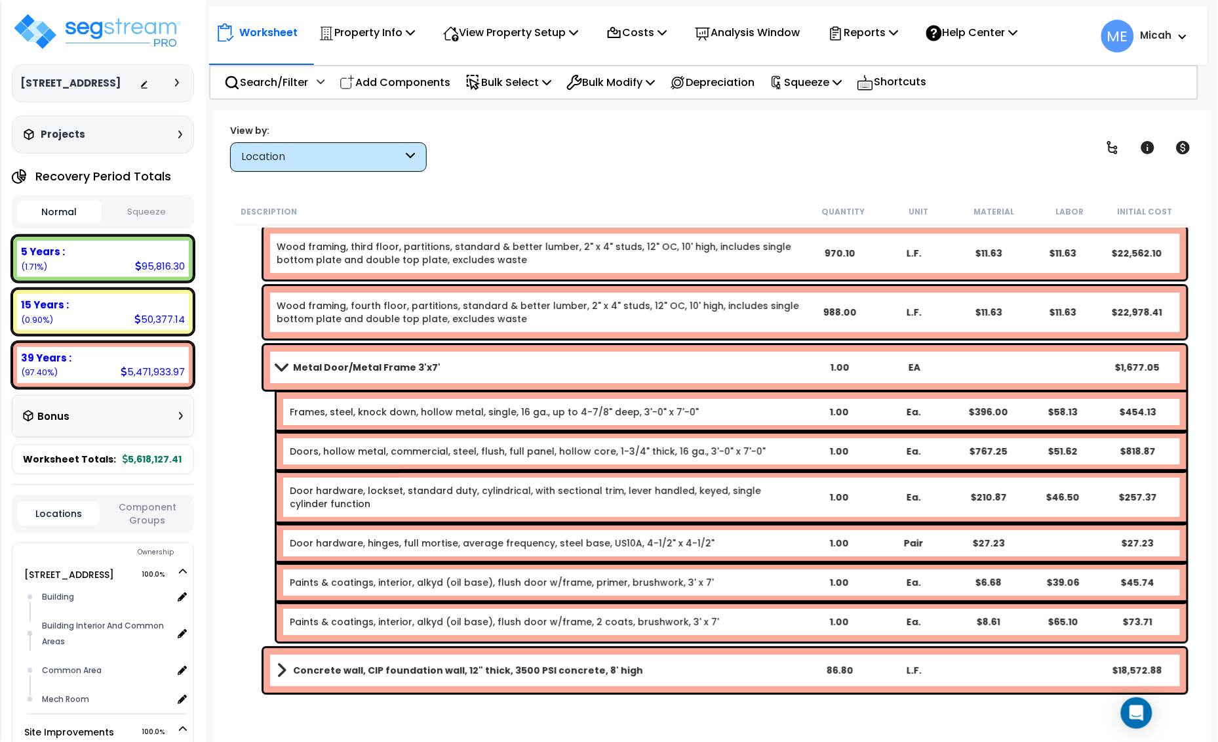
click at [283, 368] on span at bounding box center [281, 367] width 18 height 10
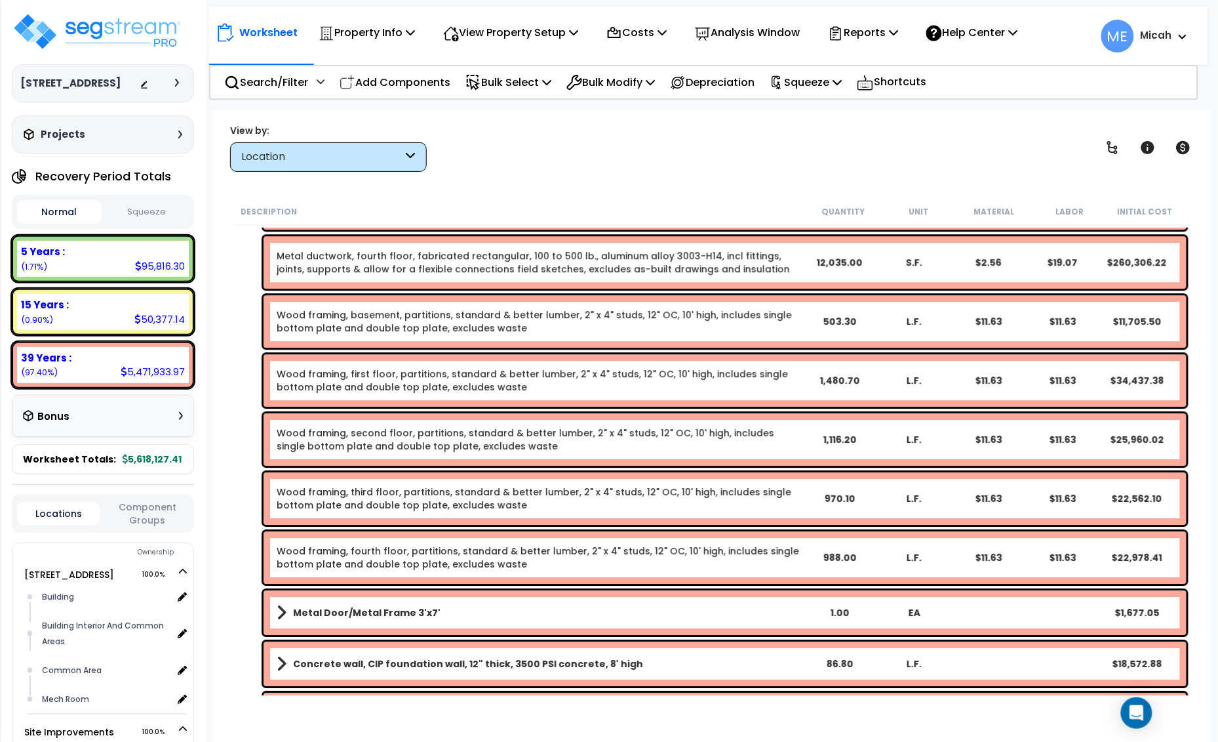
scroll to position [1263, 0]
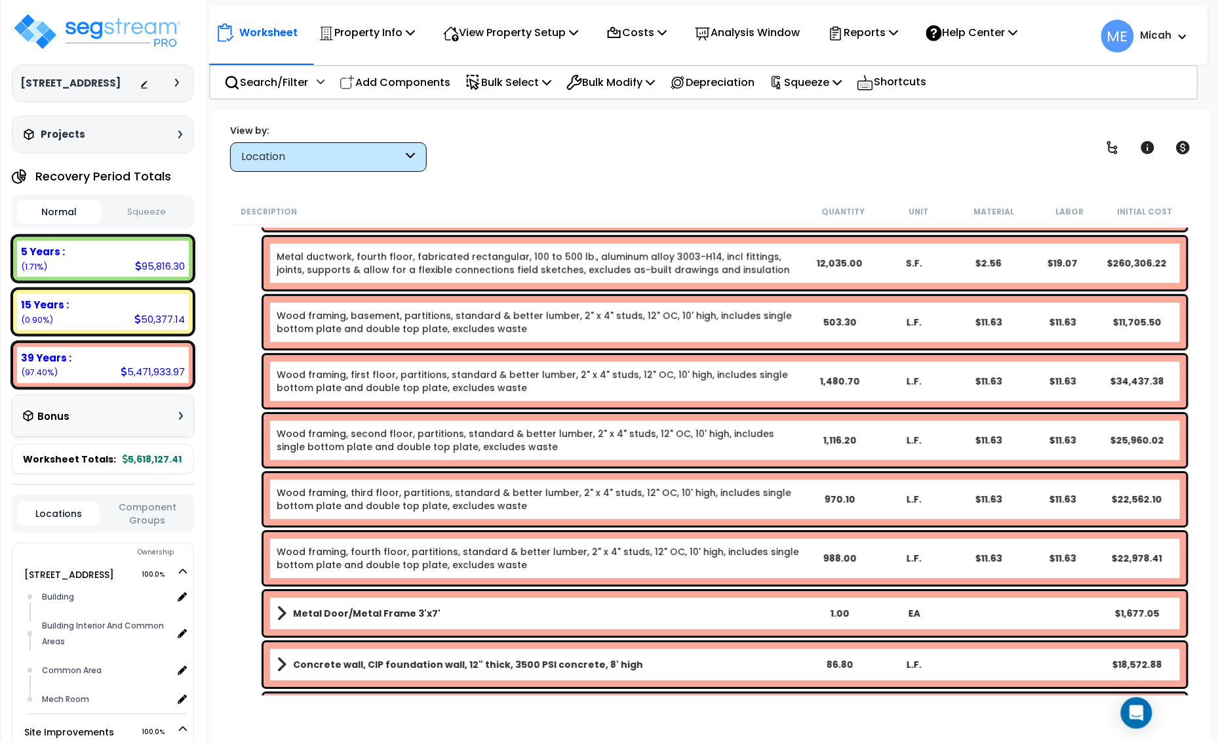
click at [359, 561] on link "Wood framing, fourth floor, partitions, standard & better lumber, 2" x 4" studs…" at bounding box center [539, 558] width 525 height 26
click at [359, 559] on link "Wood framing, fourth floor, partitions, standard & better lumber, 2" x 4" studs…" at bounding box center [539, 558] width 525 height 26
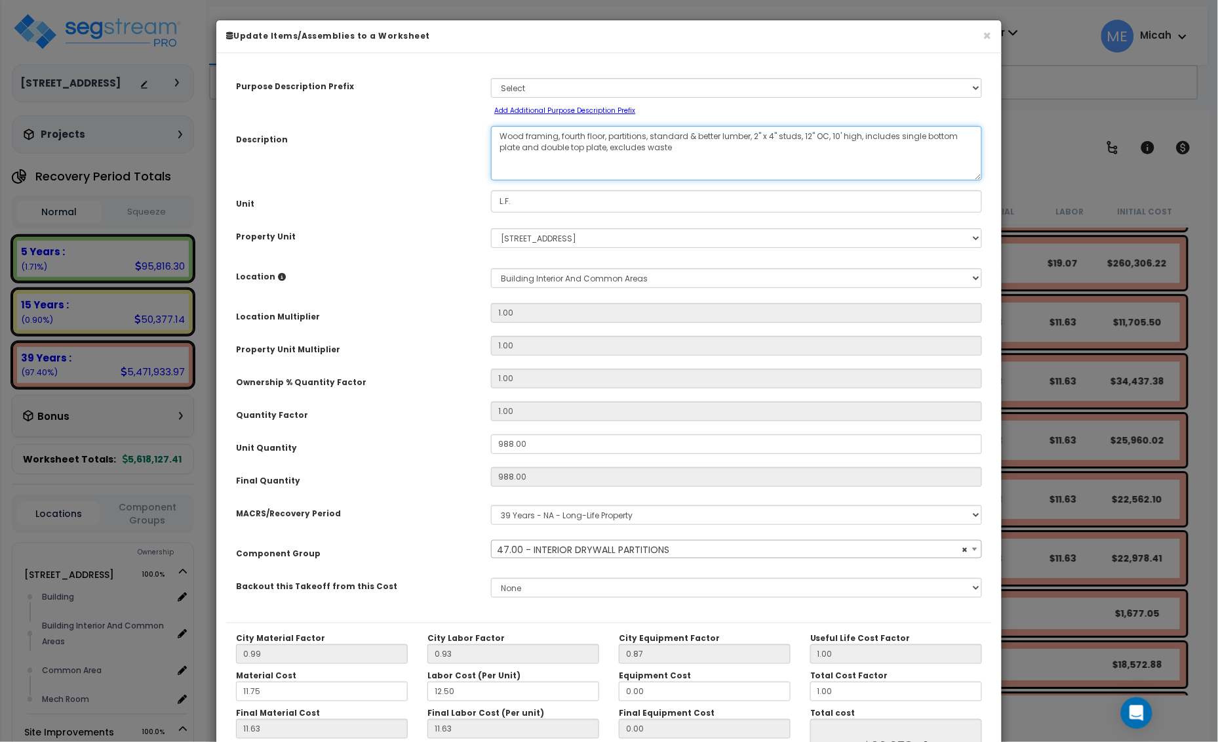
drag, startPoint x: 607, startPoint y: 135, endPoint x: 561, endPoint y: 135, distance: 45.3
click at [561, 135] on textarea "Wood framing, fourth floor, partitions, standard & better lumber, 2" x 4" studs…" at bounding box center [736, 153] width 491 height 54
select select "56869"
type textarea "Wood framing, partitions, standard & better lumber, 2" x 4" studs, 12" OC, 10' …"
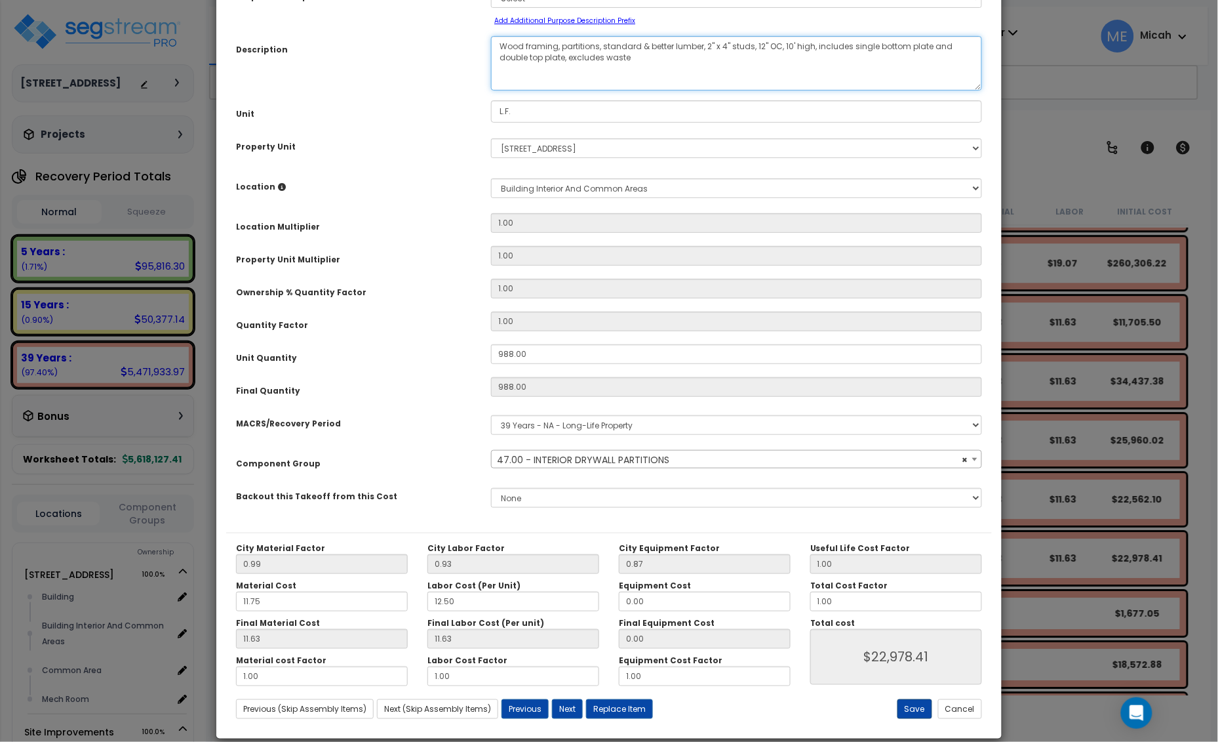
scroll to position [107, 0]
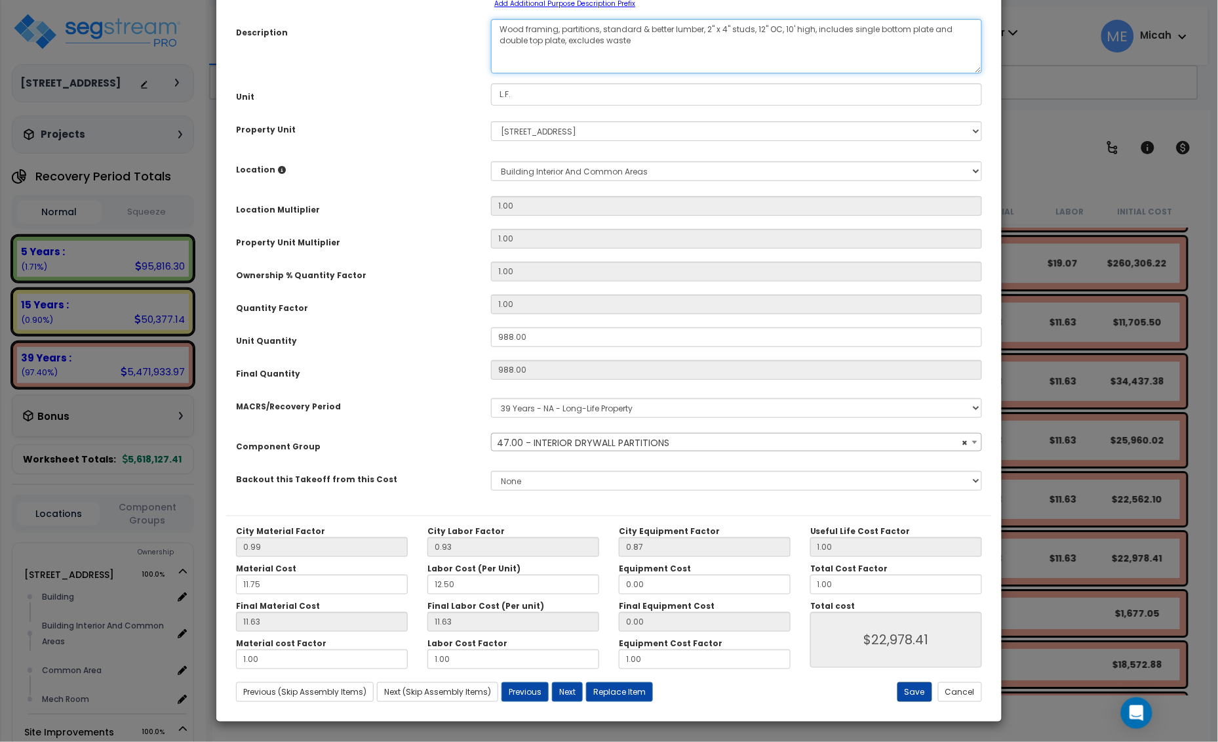
select select "56869"
type textarea "Wood framing, partitions, standard & better lumber, 2" x 4" studs, 12" OC, 10' …"
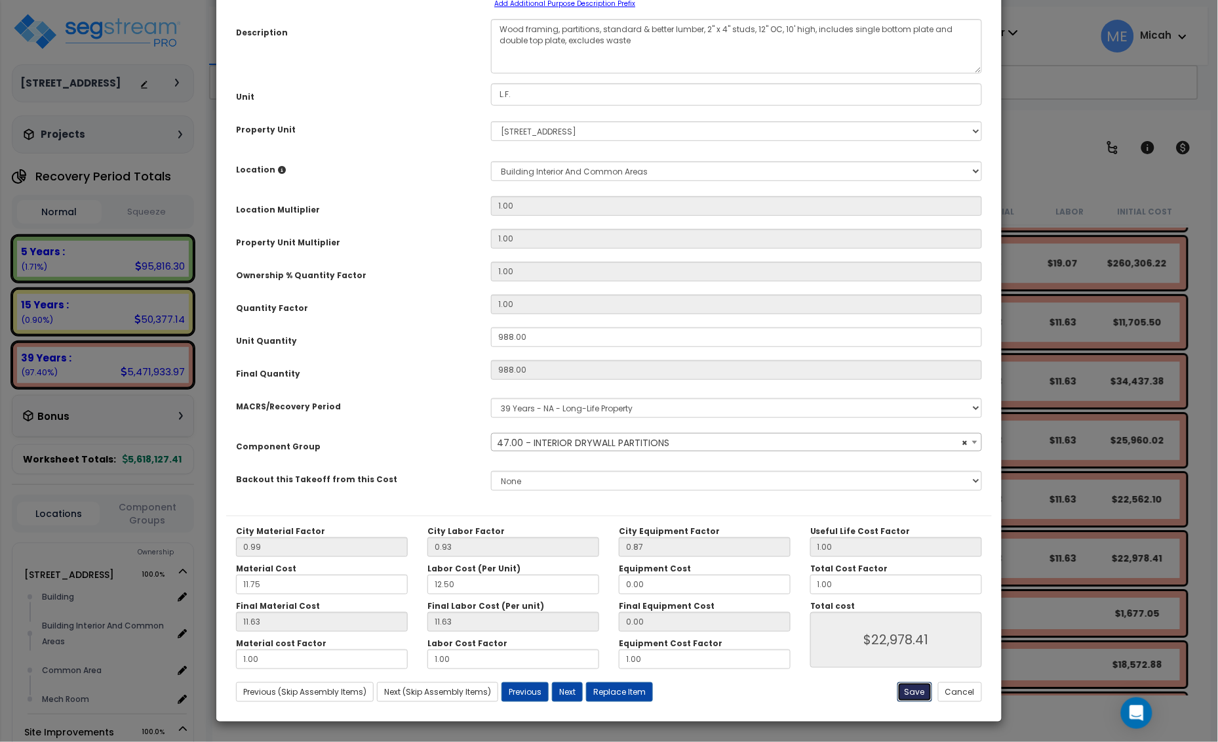
click at [907, 692] on button "Save" at bounding box center [915, 692] width 35 height 20
type input "22978.41"
select select "56869"
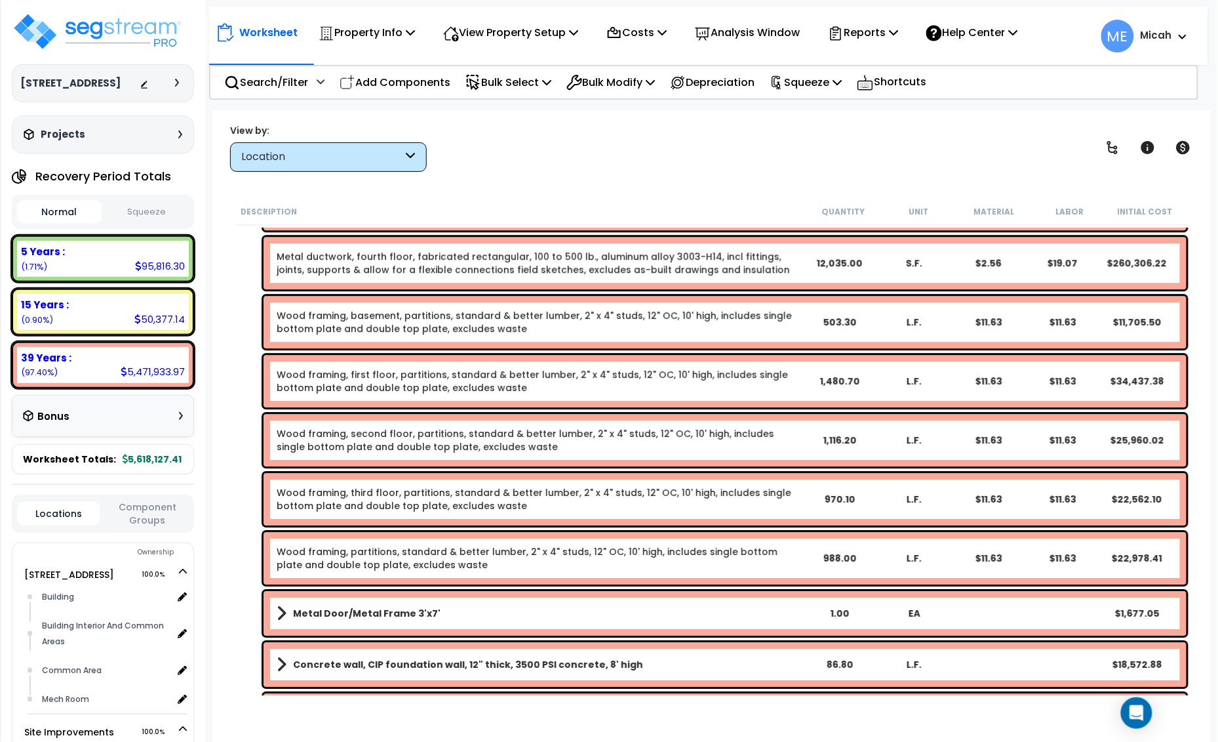
click at [359, 494] on link "Wood framing, third floor, partitions, standard & better lumber, 2" x 4" studs,…" at bounding box center [539, 499] width 525 height 26
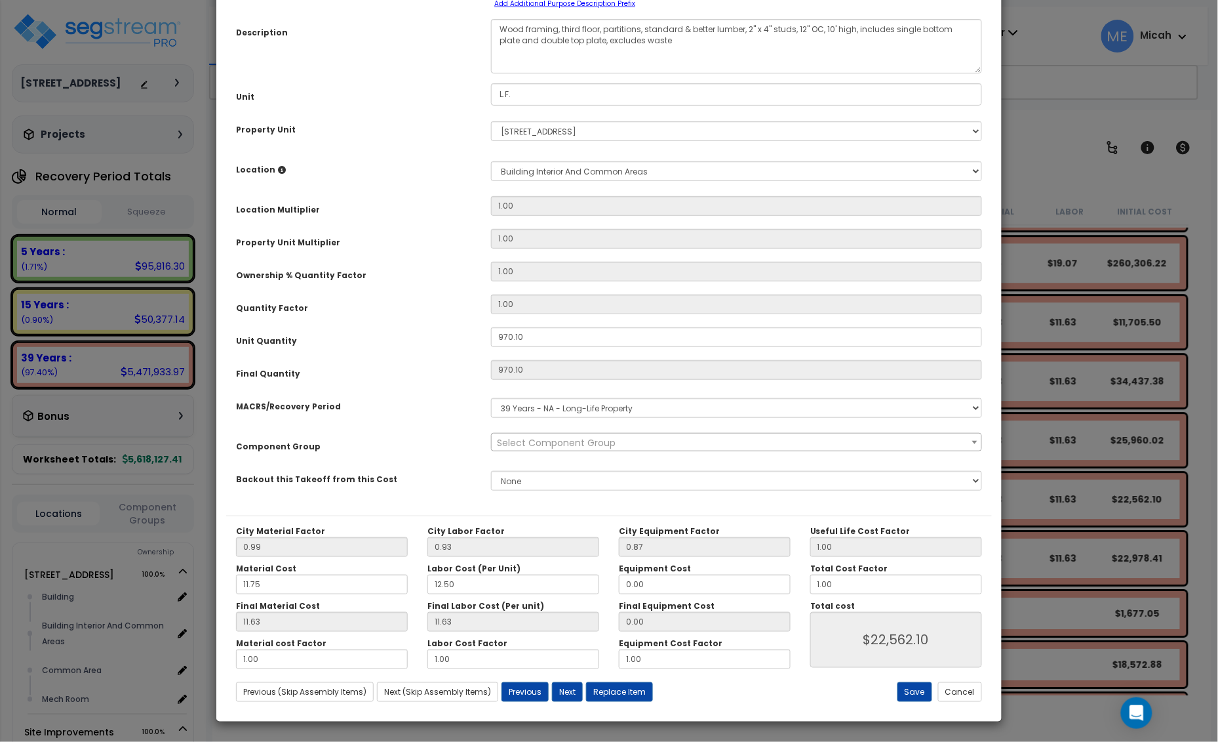
scroll to position [0, 0]
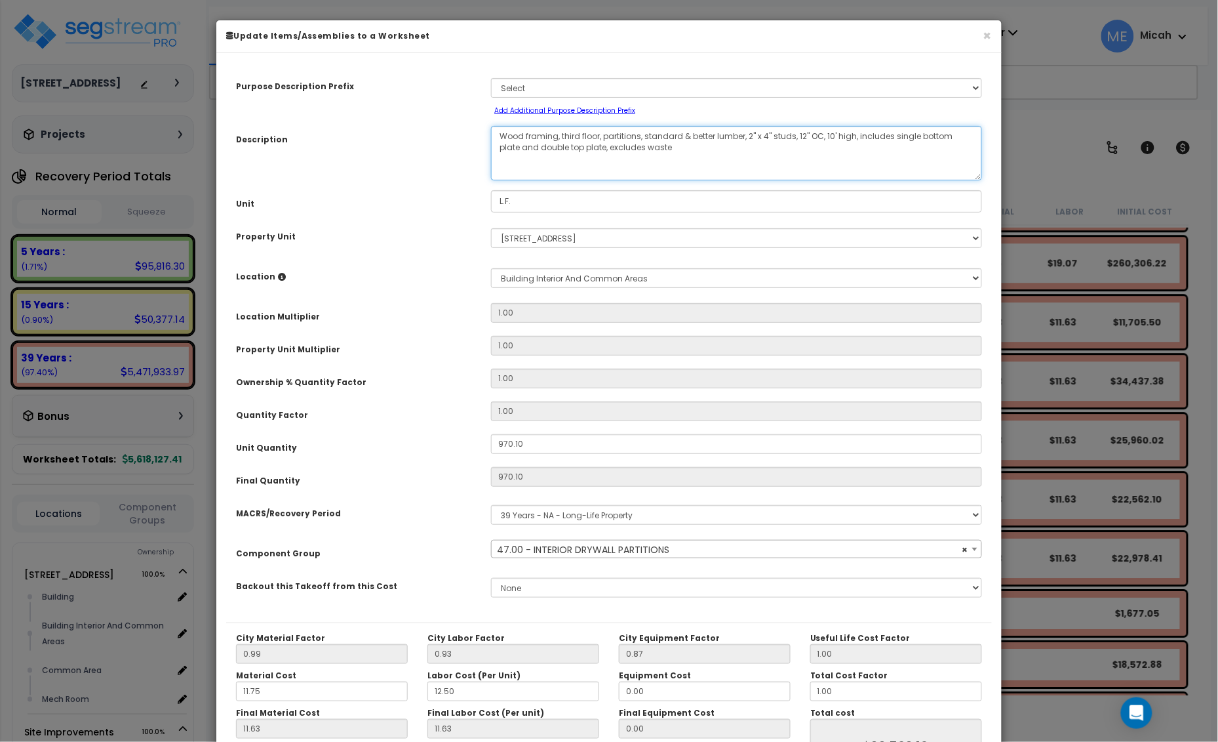
drag, startPoint x: 599, startPoint y: 135, endPoint x: 561, endPoint y: 132, distance: 38.2
click at [561, 132] on textarea "Wood framing, third floor, partitions, standard & better lumber, 2" x 4" studs,…" at bounding box center [736, 153] width 491 height 54
select select "56869"
type textarea "Wood framing, partitions, standard & better lumber, 2" x 4" studs, 12" OC, 10' …"
select select "56869"
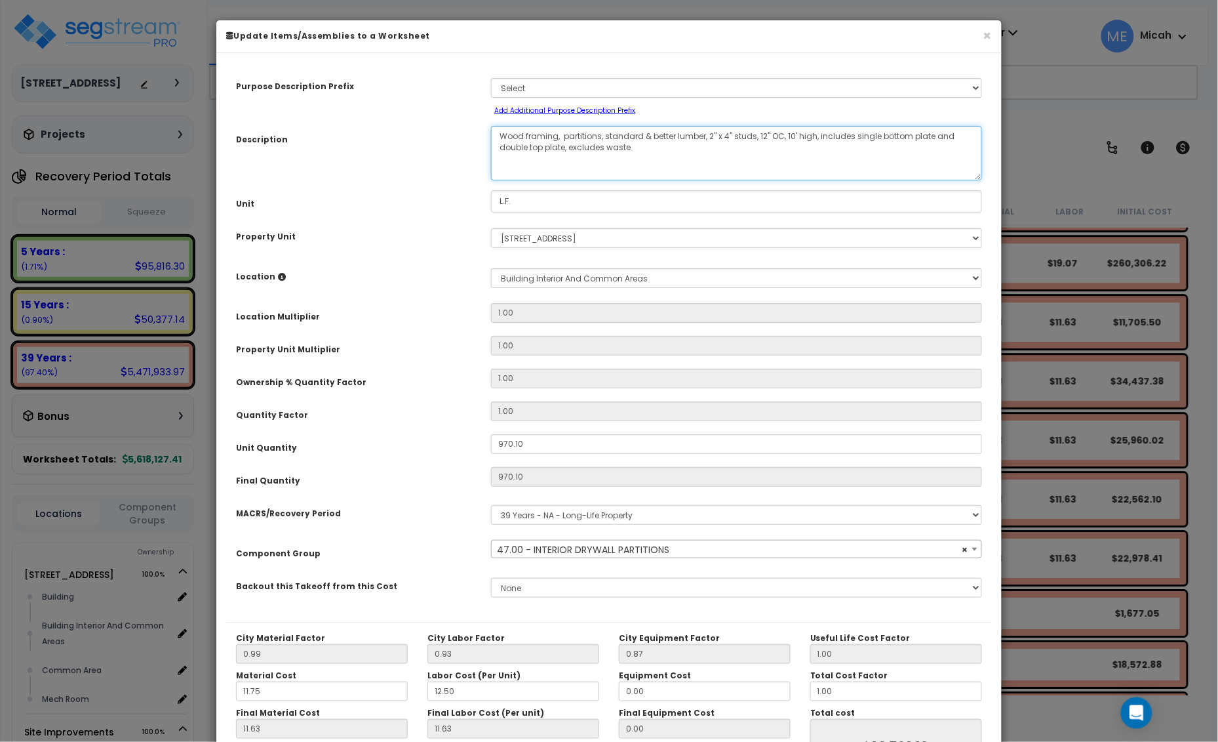
type textarea "Wood framing, partitions, standard & better lumber, 2" x 4" studs, 12" OC, 10' …"
select select "56869"
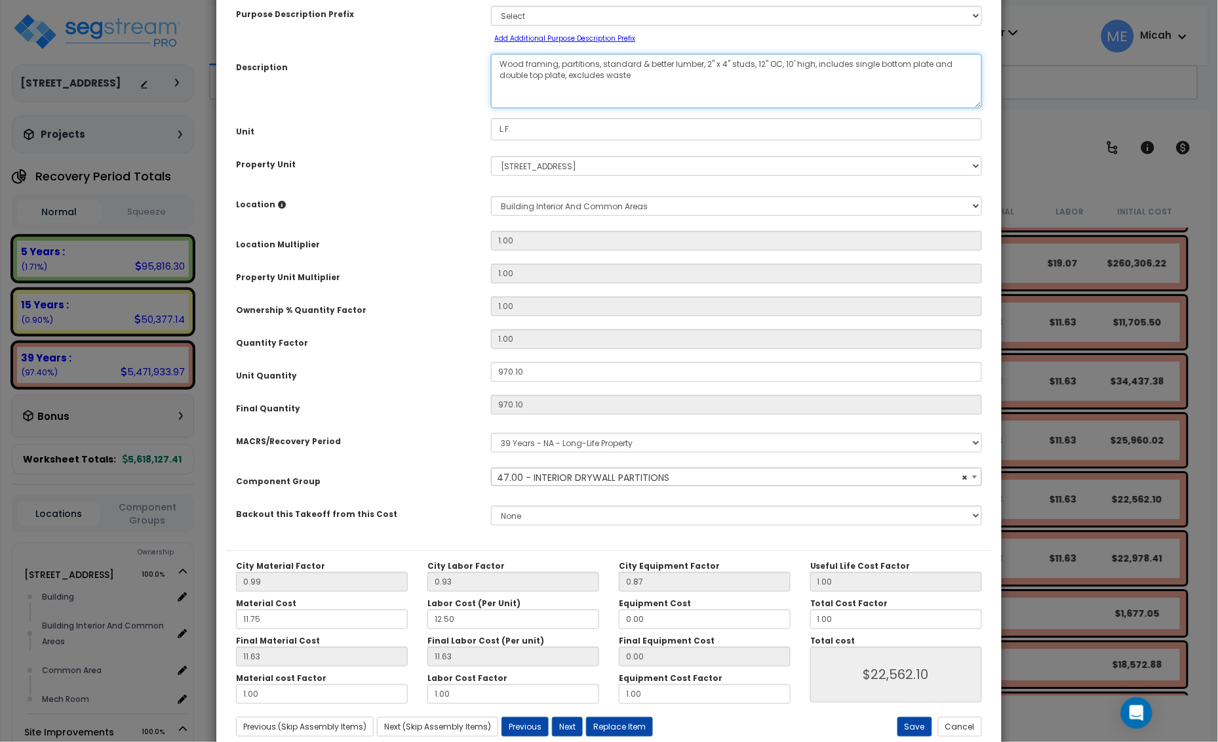
scroll to position [107, 0]
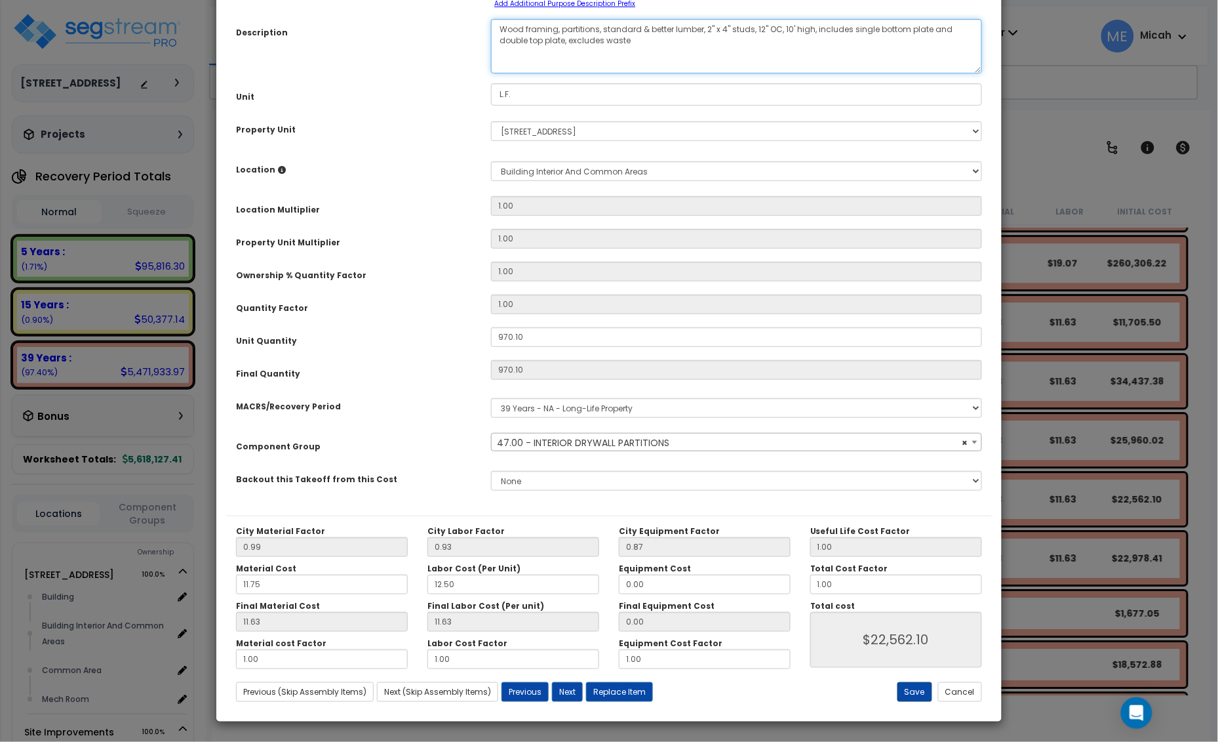
type textarea "Wood framing, partitions, standard & better lumber, 2" x 4" studs, 12" OC, 10' …"
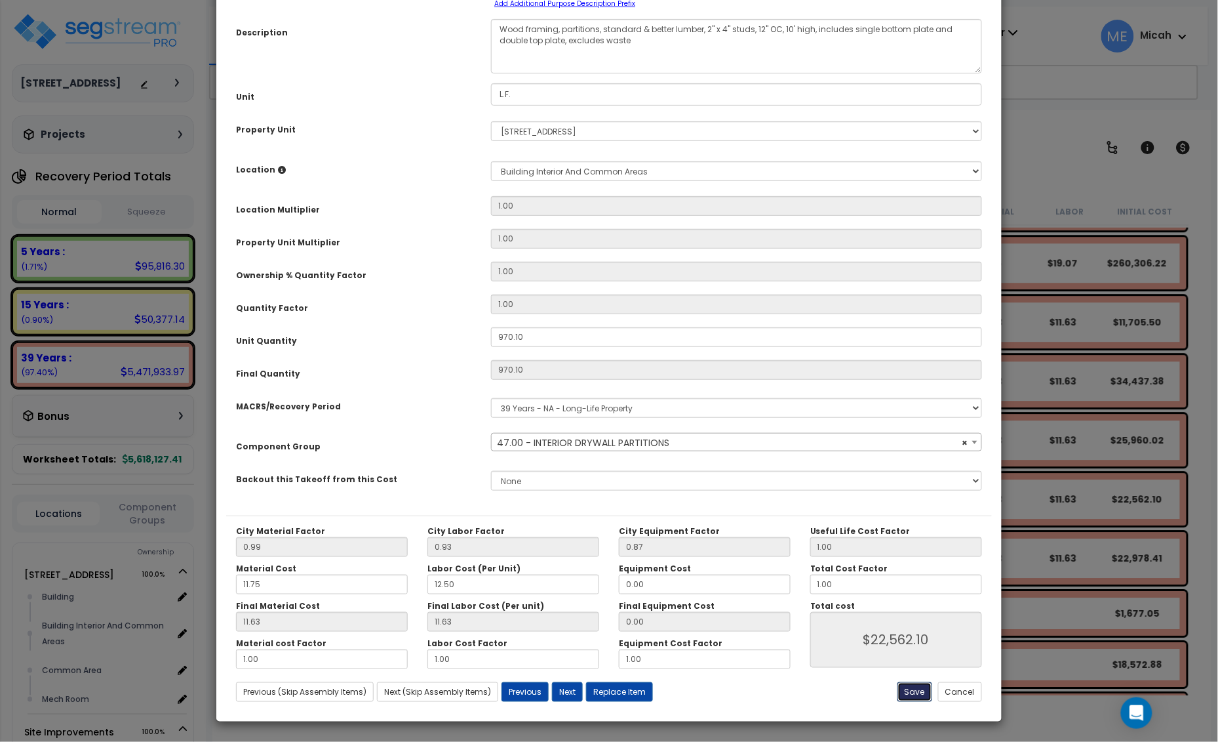
click at [905, 695] on button "Save" at bounding box center [915, 692] width 35 height 20
type input "22562.10"
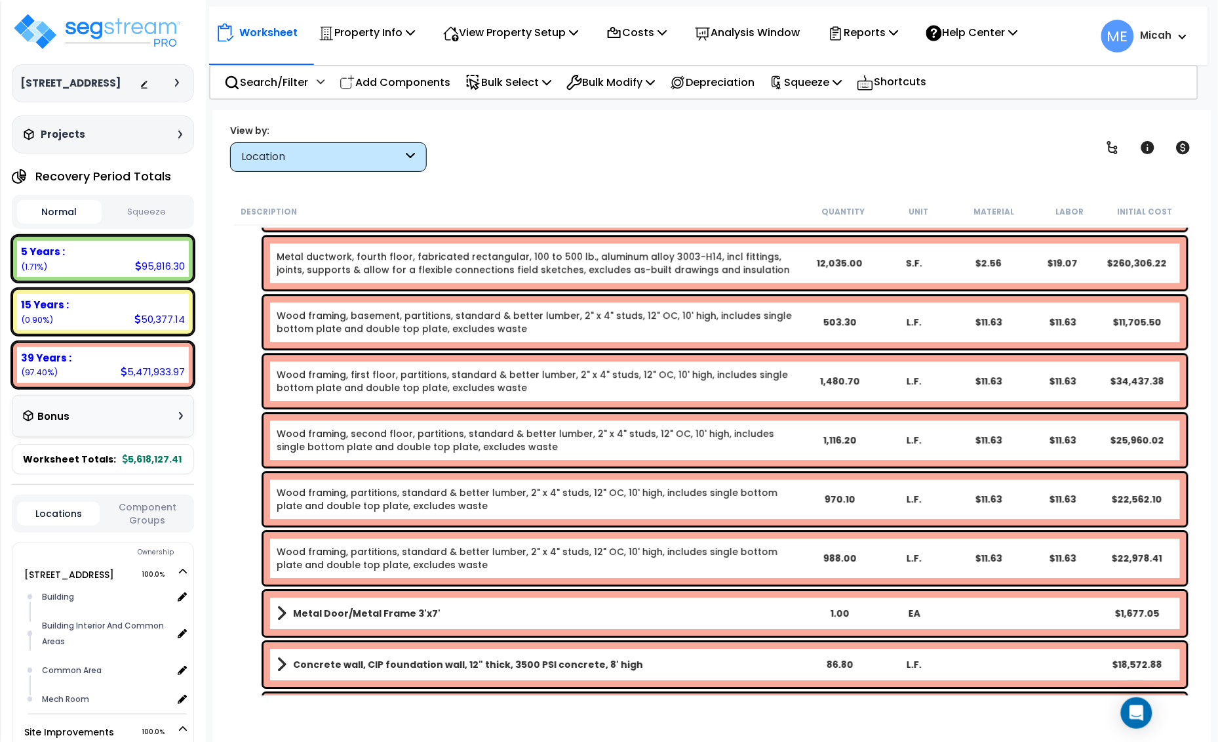
click at [354, 431] on link "Wood framing, second floor, partitions, standard & better lumber, 2" x 4" studs…" at bounding box center [539, 440] width 525 height 26
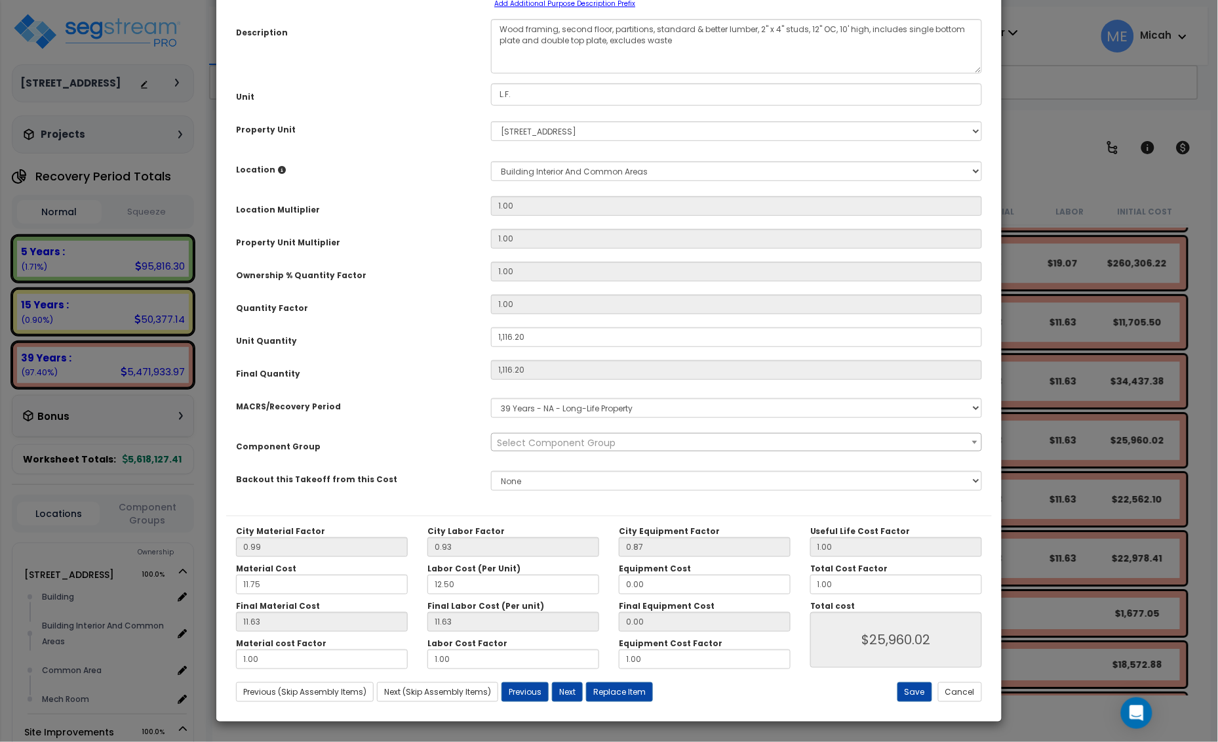
scroll to position [0, 0]
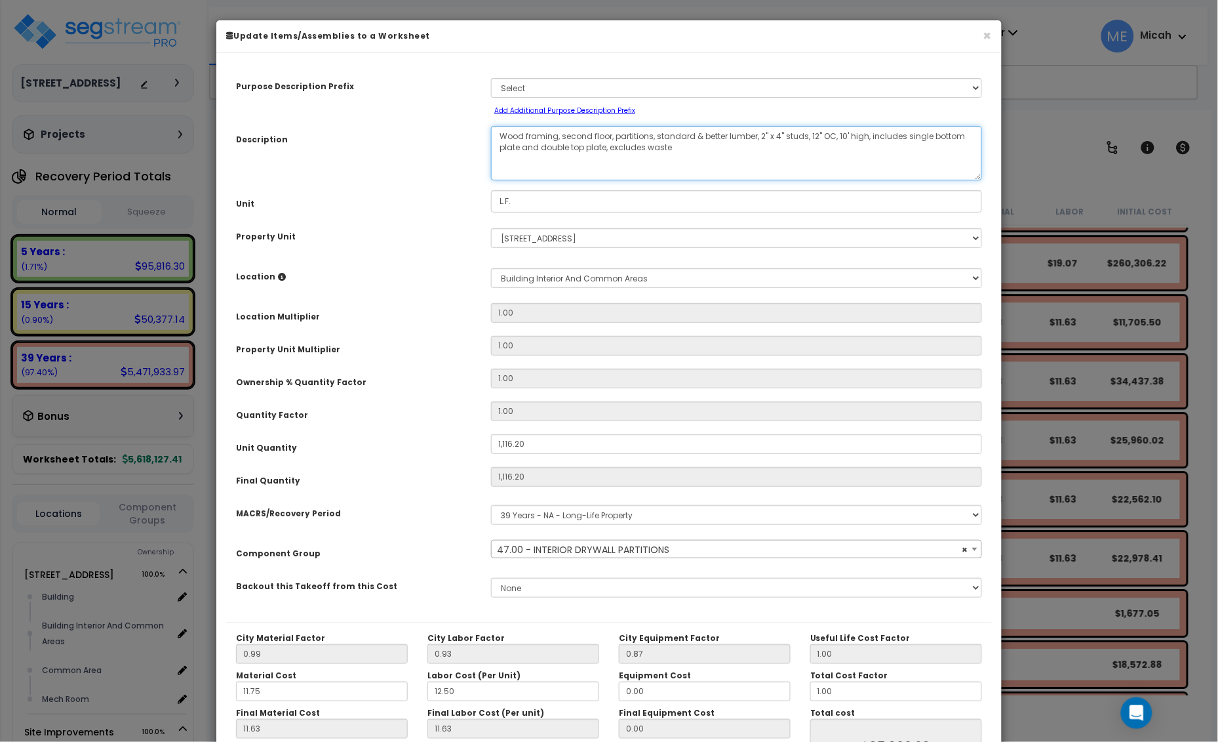
drag, startPoint x: 611, startPoint y: 136, endPoint x: 561, endPoint y: 134, distance: 49.2
click at [561, 134] on textarea "Wood framing, second floor, partitions, standard & better lumber, 2" x 4" studs…" at bounding box center [736, 153] width 491 height 54
select select "56869"
type textarea "Wood framing, partitions, standard & better lumber, 2" x 4" studs, 12" OC, 10' …"
select select "56869"
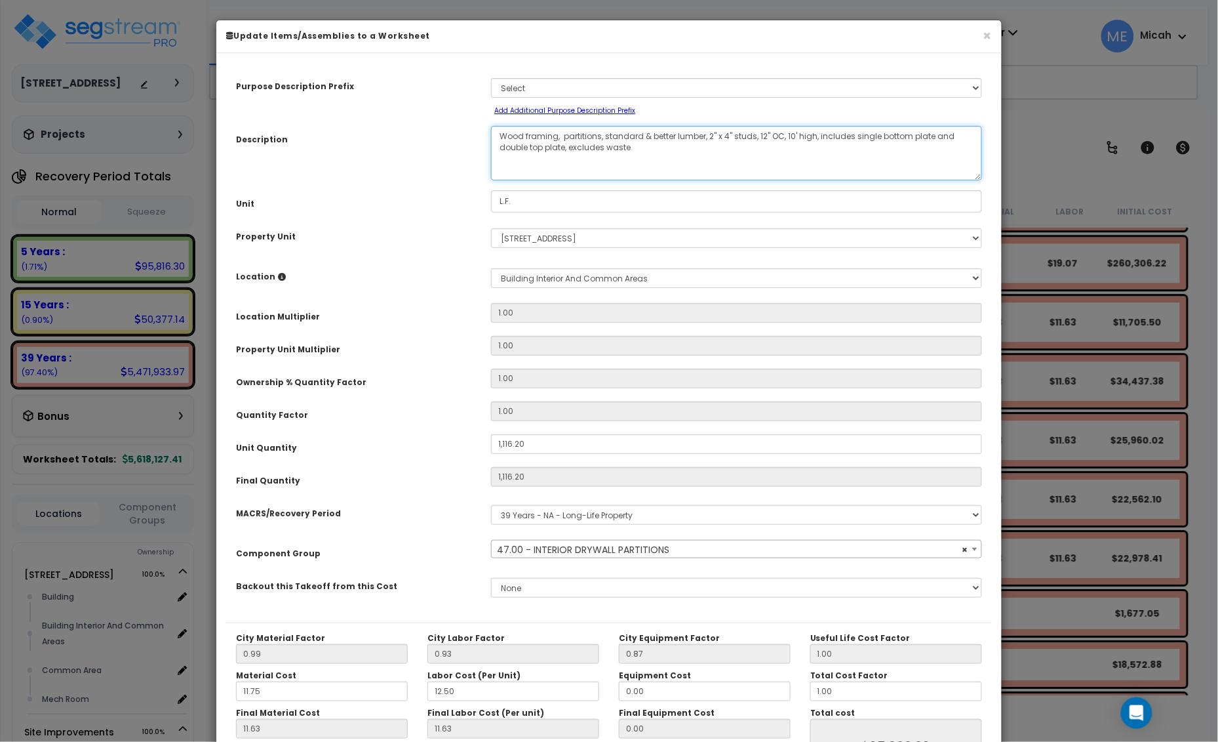
type textarea "Wood framing, partitions, standard & better lumber, 2" x 4" studs, 12" OC, 10' …"
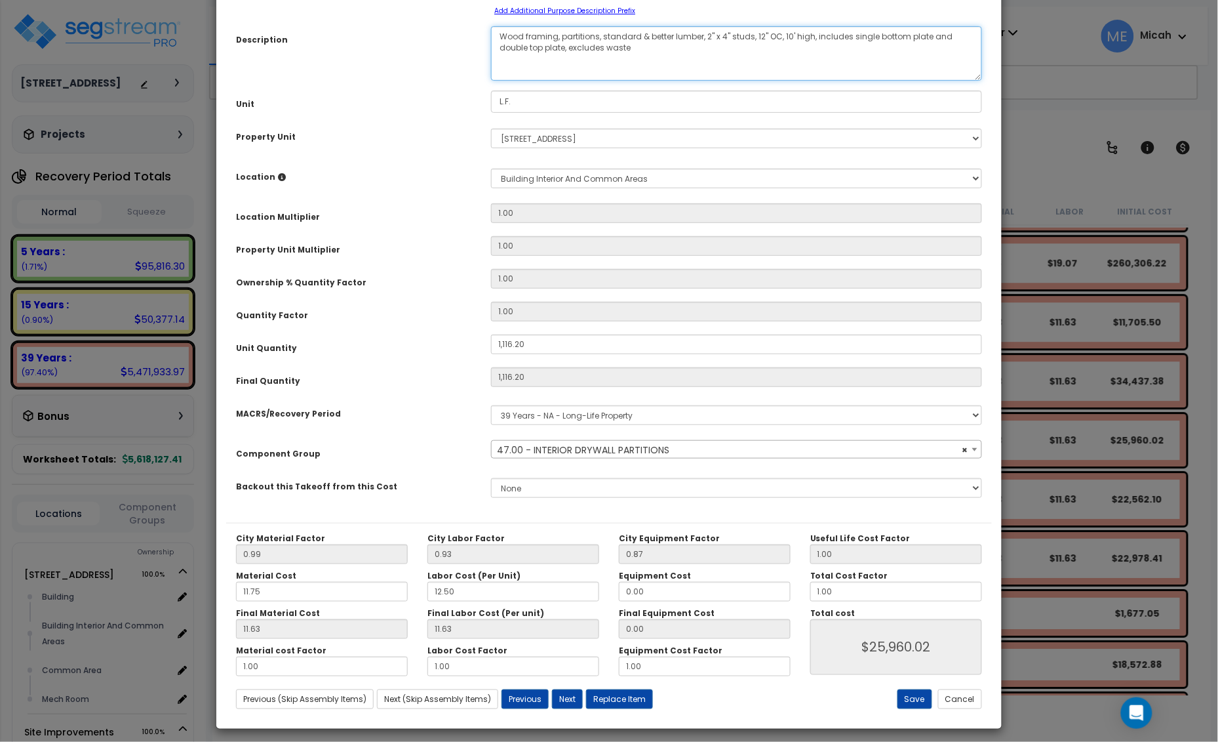
scroll to position [107, 0]
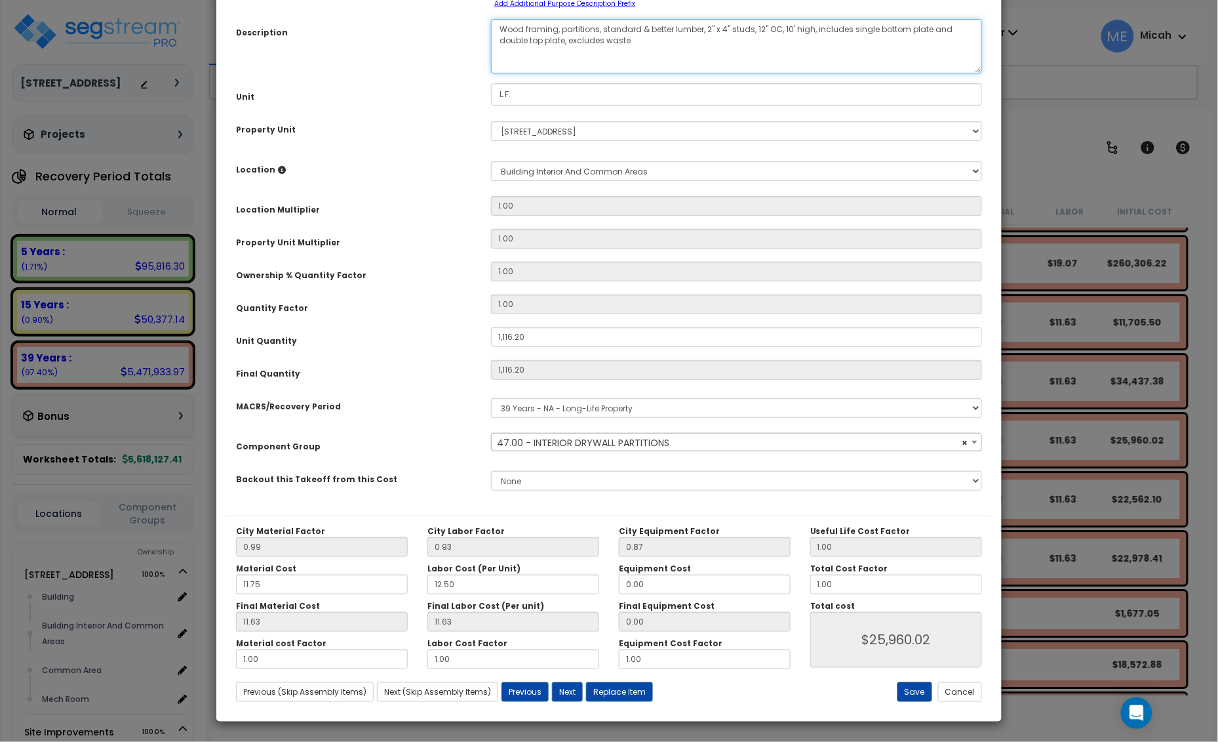
select select "56869"
type textarea "Wood framing, partitions, standard & better lumber, 2" x 4" studs, 12" OC, 10' …"
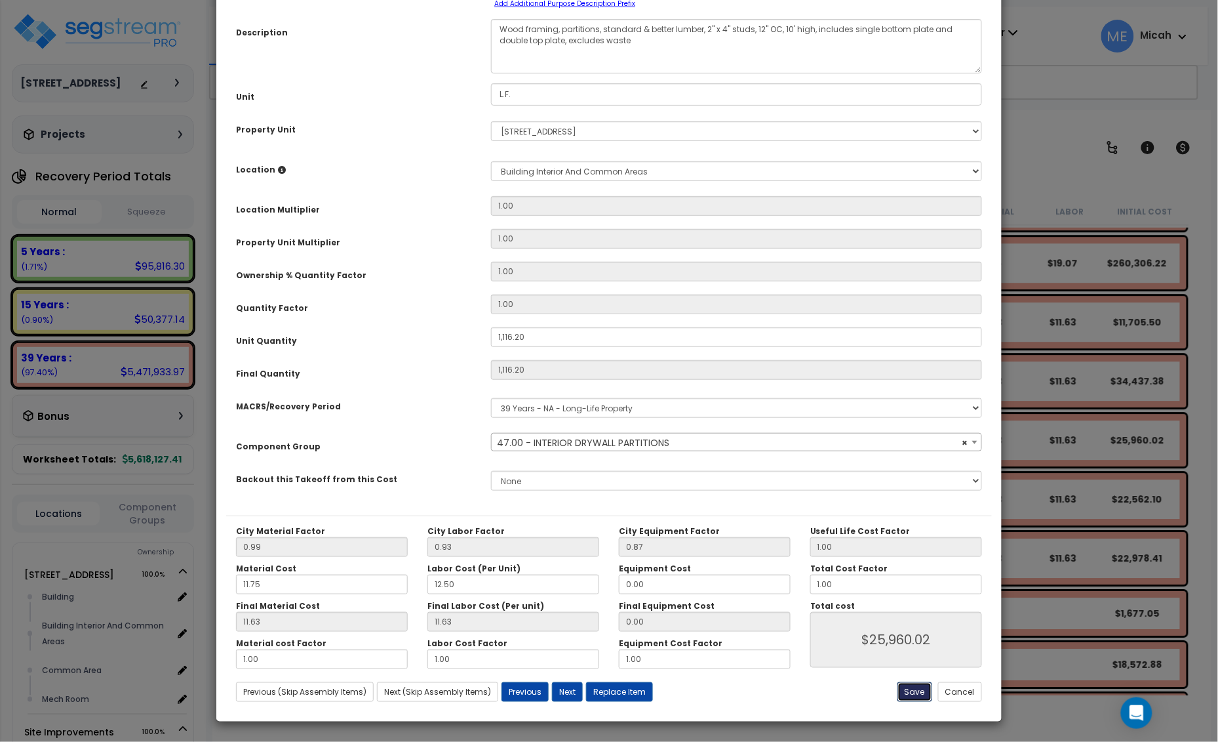
click at [918, 695] on button "Save" at bounding box center [915, 692] width 35 height 20
type input "1116.20"
type input "25960.02"
select select "56869"
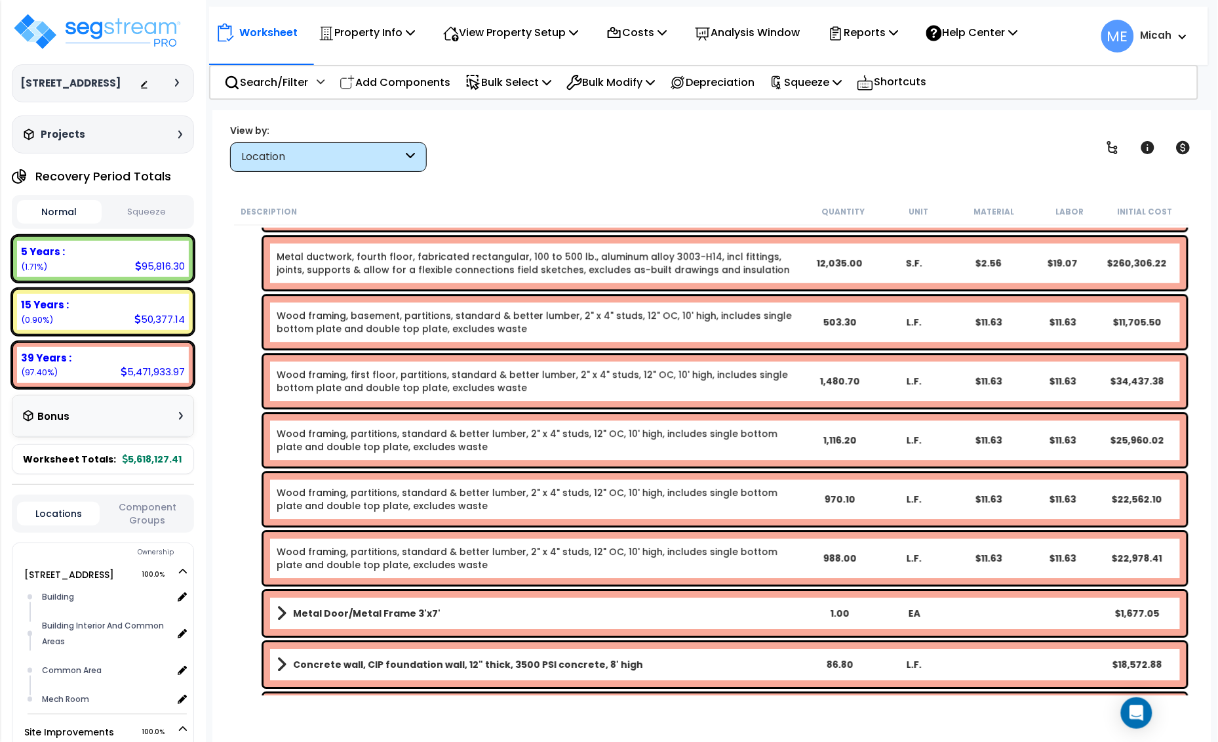
click at [329, 378] on link "Wood framing, first floor, partitions, standard & better lumber, 2" x 4" studs,…" at bounding box center [539, 381] width 525 height 26
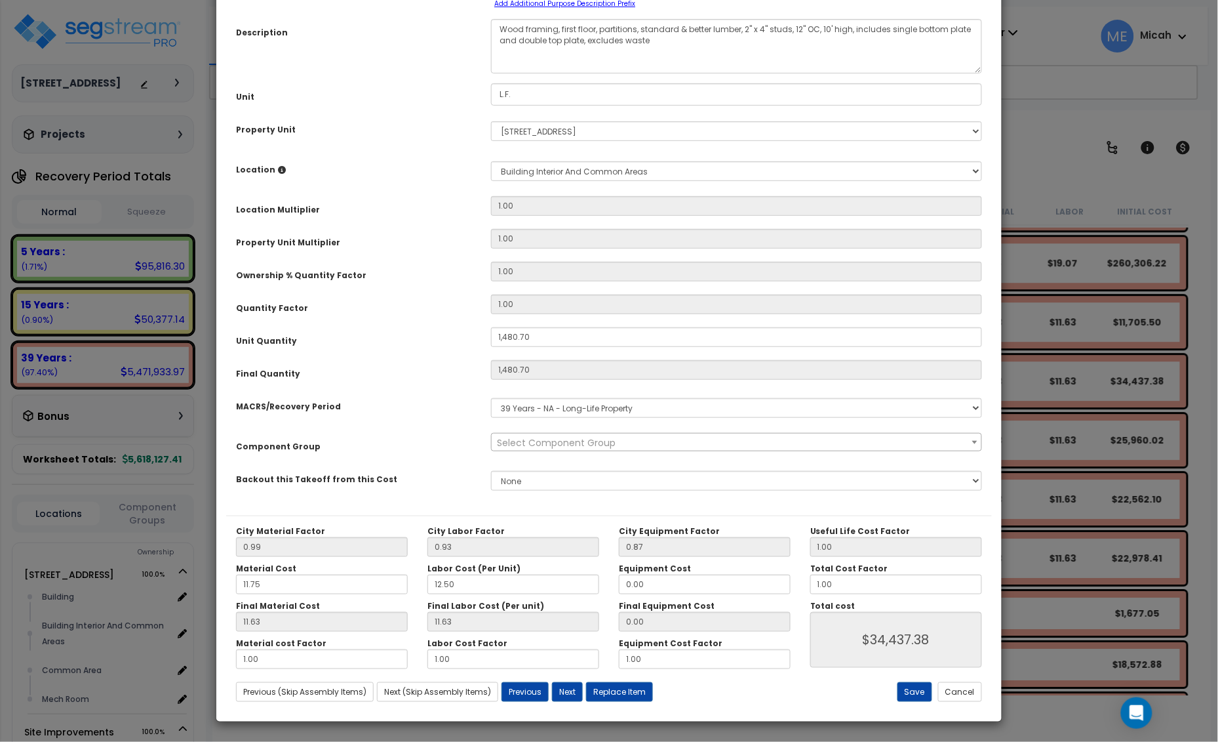
scroll to position [0, 0]
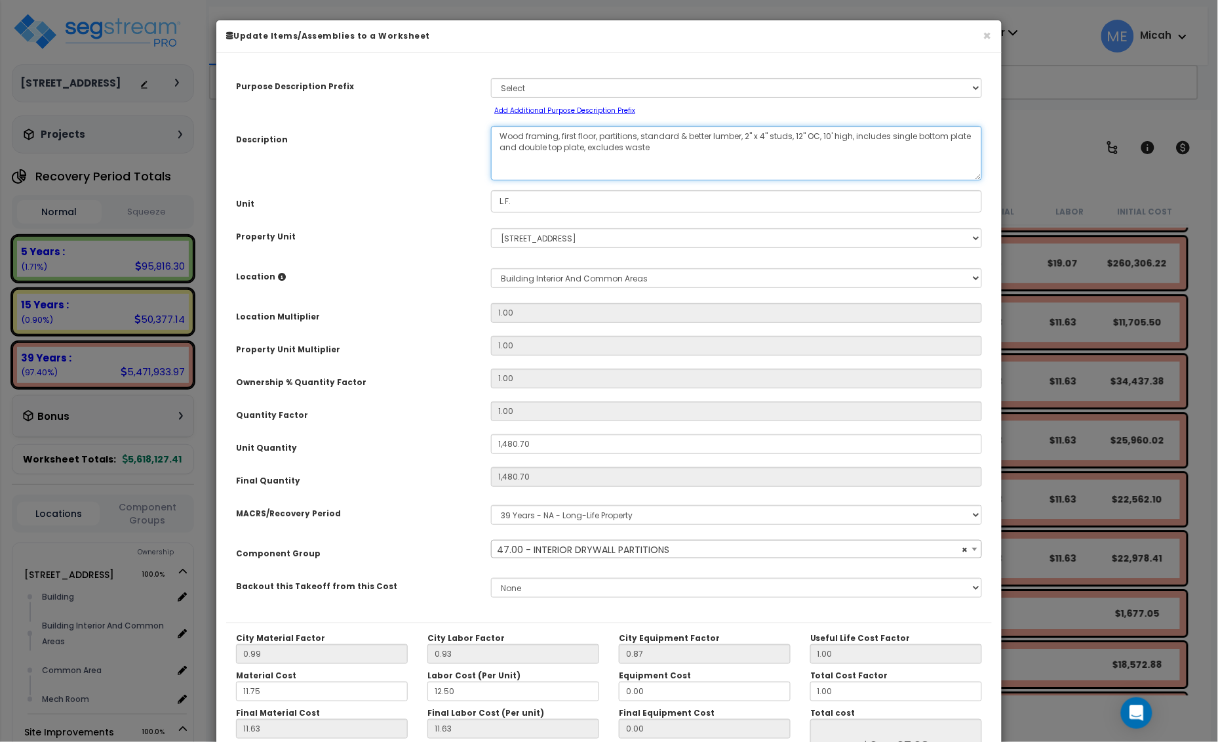
drag, startPoint x: 597, startPoint y: 136, endPoint x: 561, endPoint y: 131, distance: 36.4
click at [561, 131] on textarea "Wood framing, first floor, partitions, standard & better lumber, 2" x 4" studs,…" at bounding box center [736, 153] width 491 height 54
select select "56869"
type textarea "Wood framing, partitions, standard & better lumber, 2" x 4" studs, 12" OC, 10' …"
select select "56869"
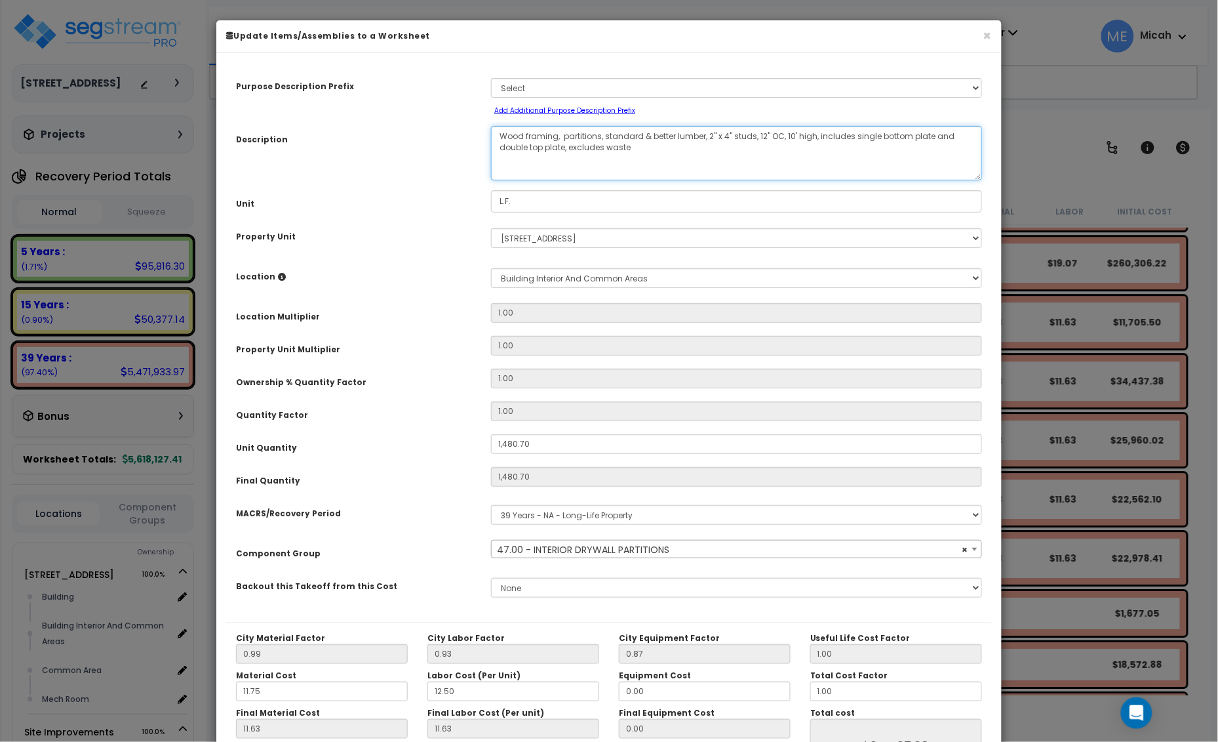
type textarea "Wood framing, partitions, standard & better lumber, 2" x 4" studs, 12" OC, 10' …"
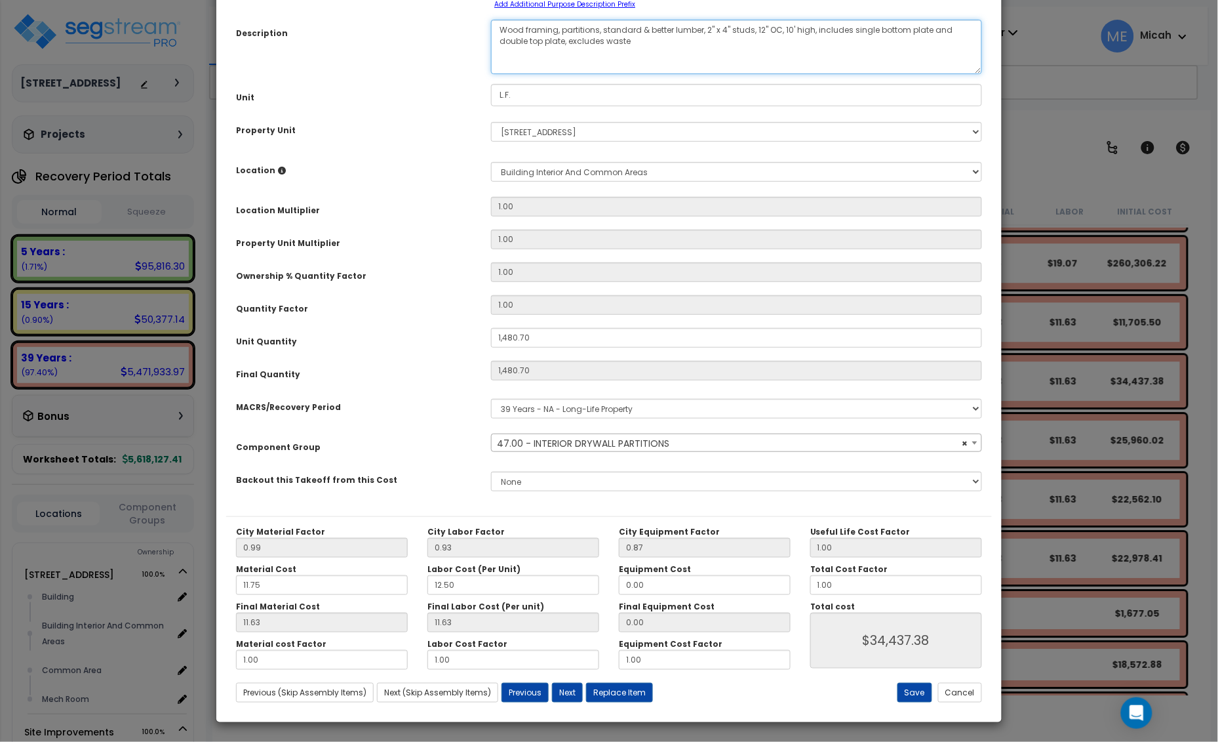
scroll to position [107, 0]
select select "56869"
type textarea "Wood framing, partitions, standard & better lumber, 2" x 4" studs, 12" OC, 10' …"
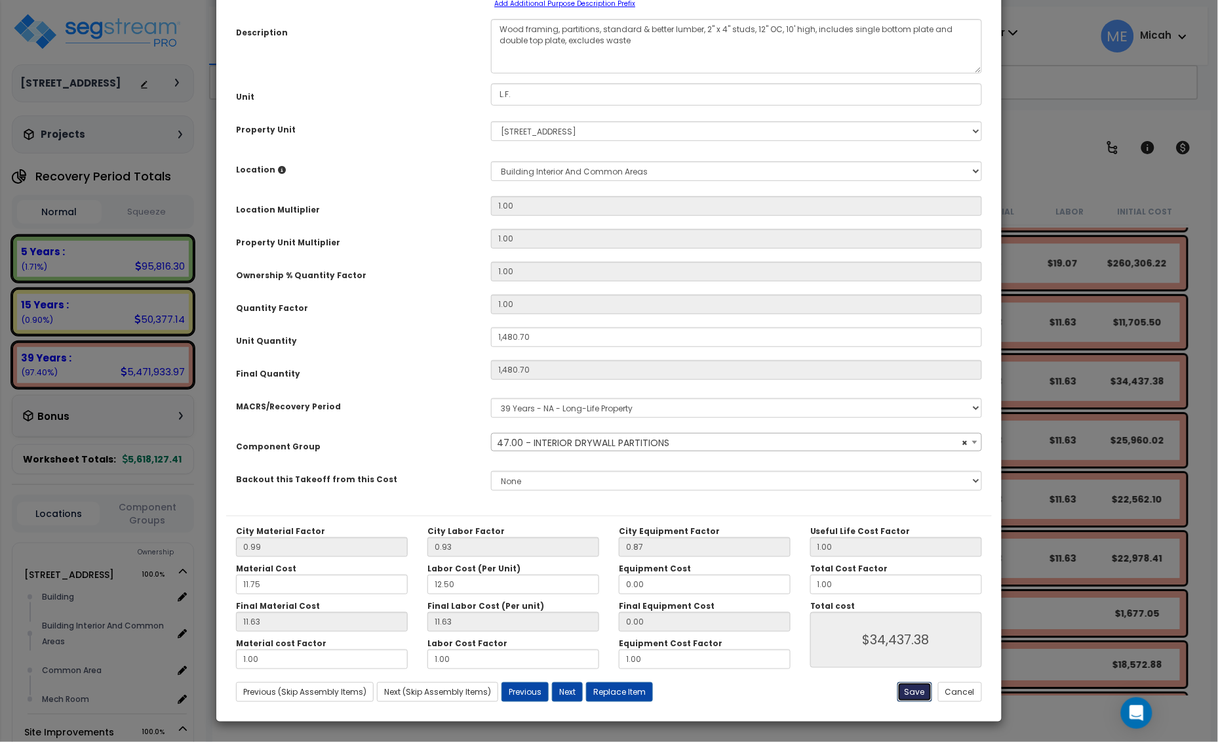
click at [912, 683] on button "Save" at bounding box center [915, 692] width 35 height 20
type input "1480.70"
type input "34437.38"
select select "56869"
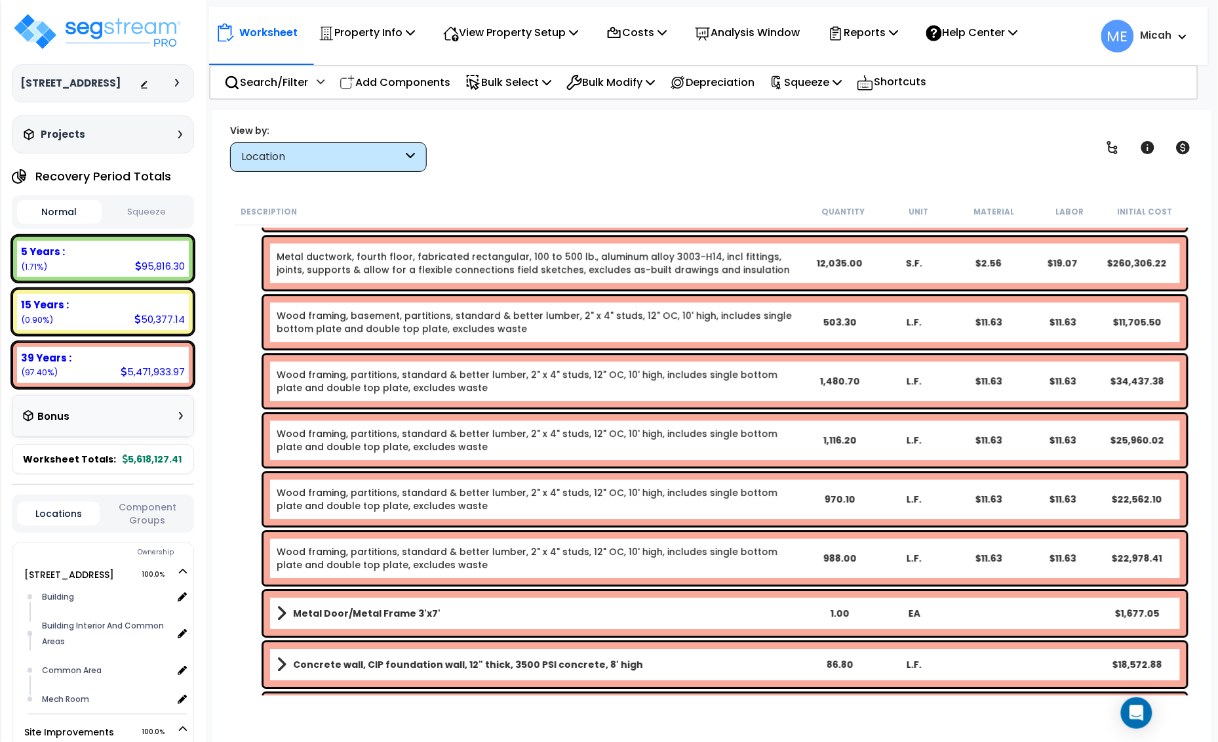
click at [361, 319] on link "Wood framing, basement, partitions, standard & better lumber, 2" x 4" studs, 12…" at bounding box center [539, 322] width 525 height 26
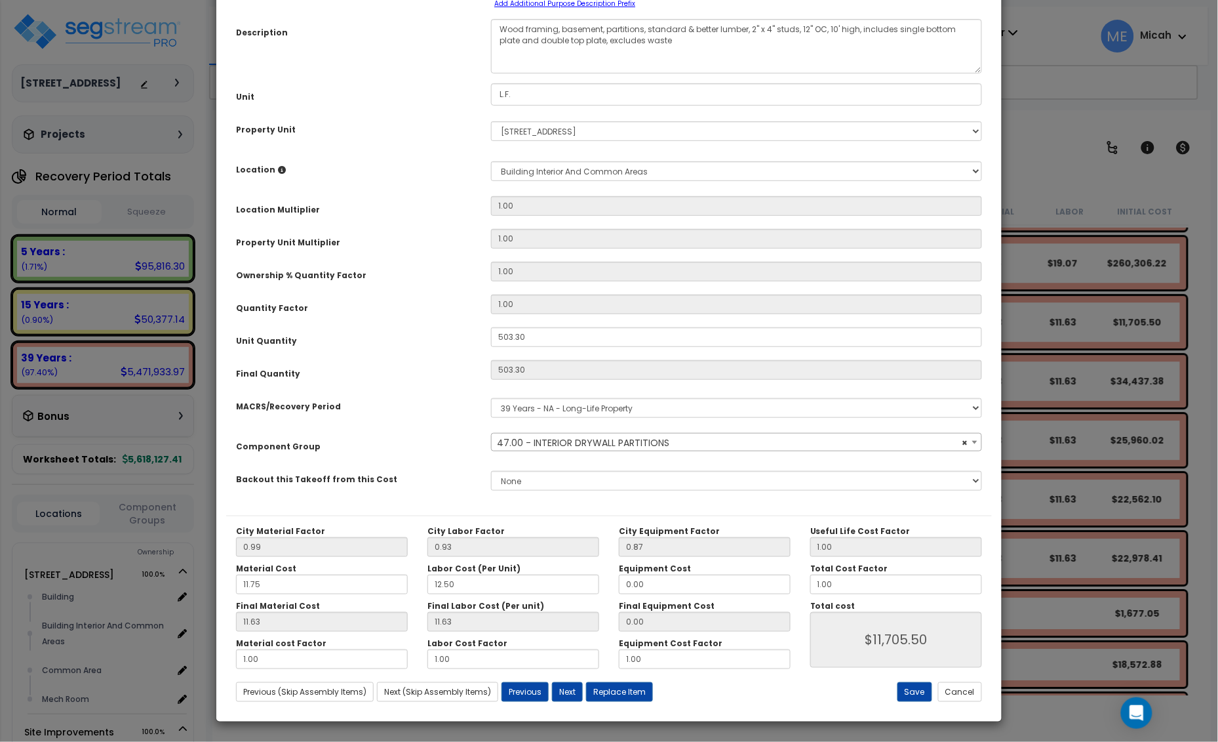
scroll to position [0, 0]
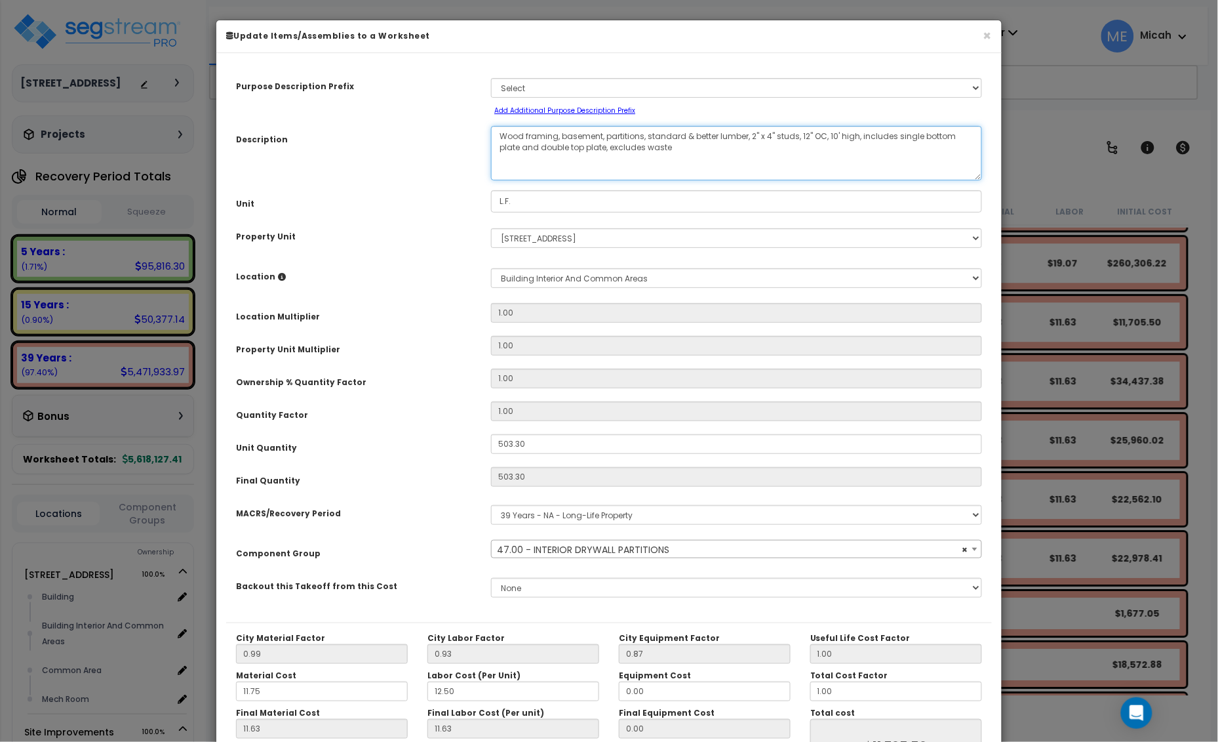
click at [601, 133] on textarea "Wood framing, basement, partitions, standard & better lumber, 2" x 4" studs, 12…" at bounding box center [736, 153] width 491 height 54
select select "56869"
type textarea "Wood framing, basemen partitions, standard & better lumber, 2" x 4" studs, 12" …"
select select "56869"
type textarea "Wood framing, basem partitions, standard & better lumber, 2" x 4" studs, 12" OC…"
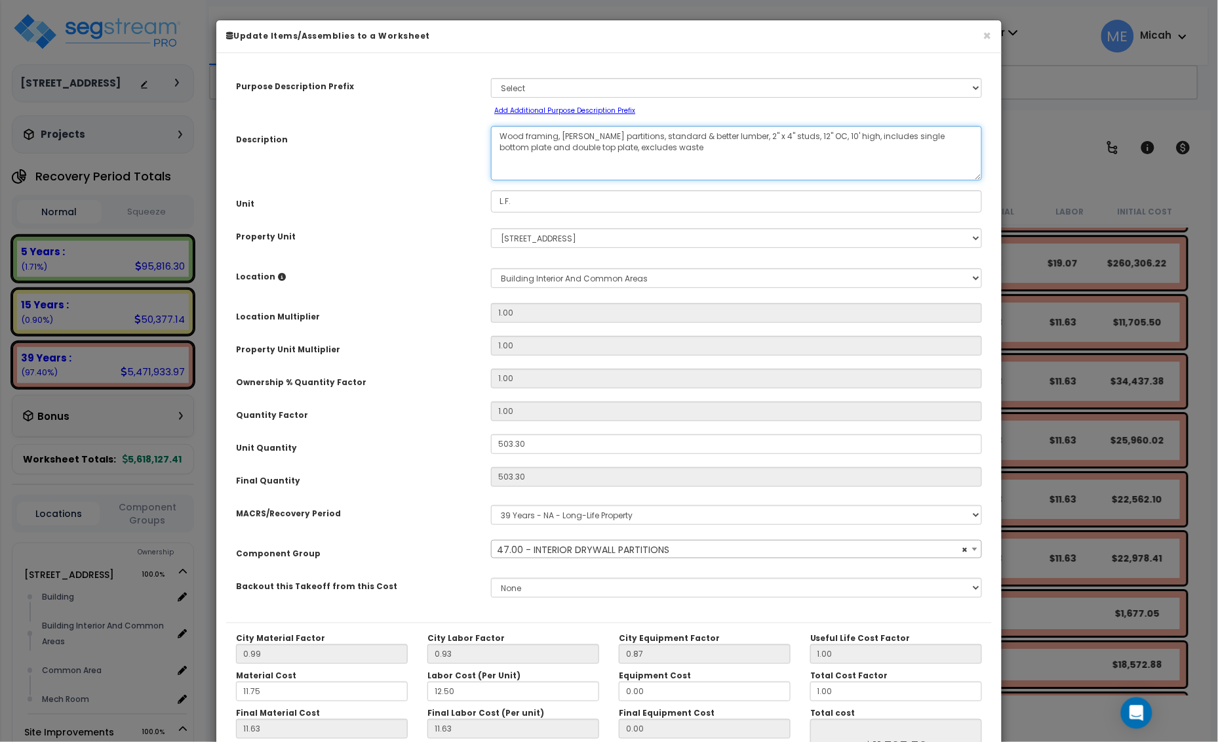
select select "56869"
type textarea "Wood framing, base partitions, standard & better lumber, 2" x 4" studs, 12" OC,…"
select select "56869"
type textarea "Wood framing, ba partitions, standard & better lumber, 2" x 4" studs, 12" OC, 1…"
select select "56869"
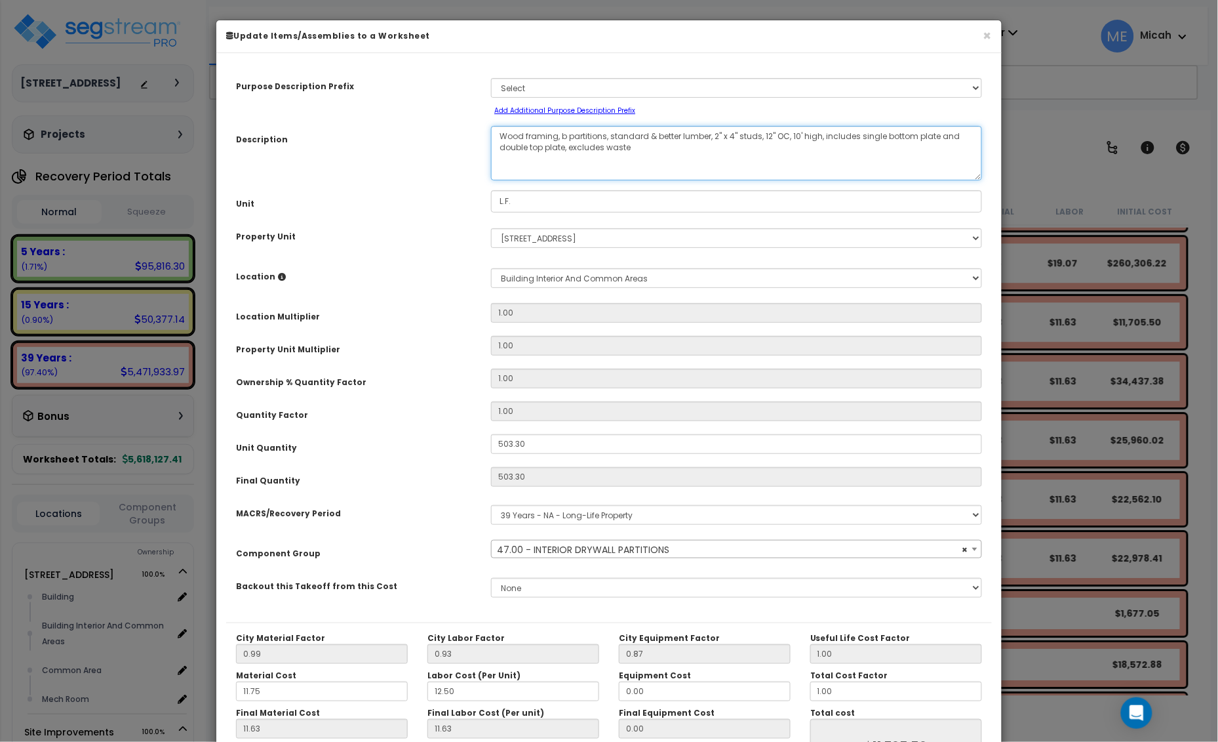
type textarea "Wood framing, partitions, standard & better lumber, 2" x 4" studs, 12" OC, 10' …"
select select "56869"
type textarea "Wood framing, partitions, standard & better lumber, 2" x 4" studs, 12" OC, 10' …"
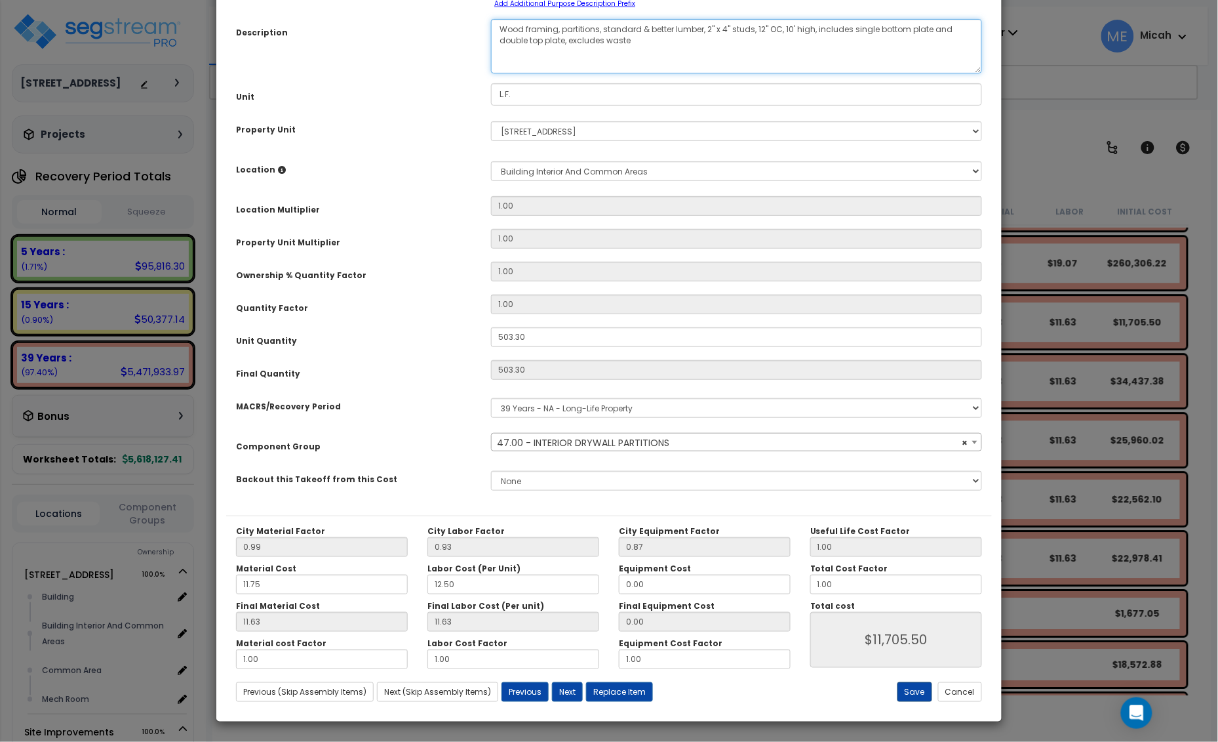
select select "56869"
type textarea "Wood framing, partitions, standard & better lumber, 2" x 4" studs, 12" OC, 10' …"
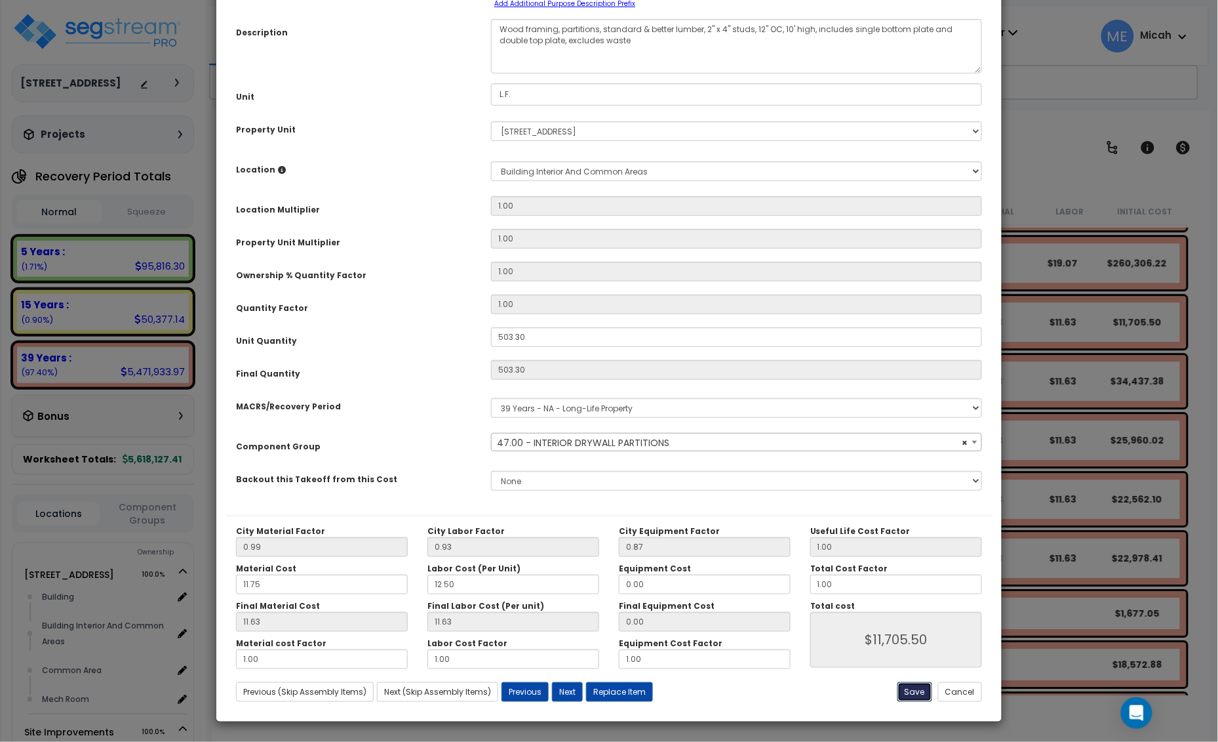
click at [920, 685] on button "Save" at bounding box center [915, 692] width 35 height 20
type input "11705.50"
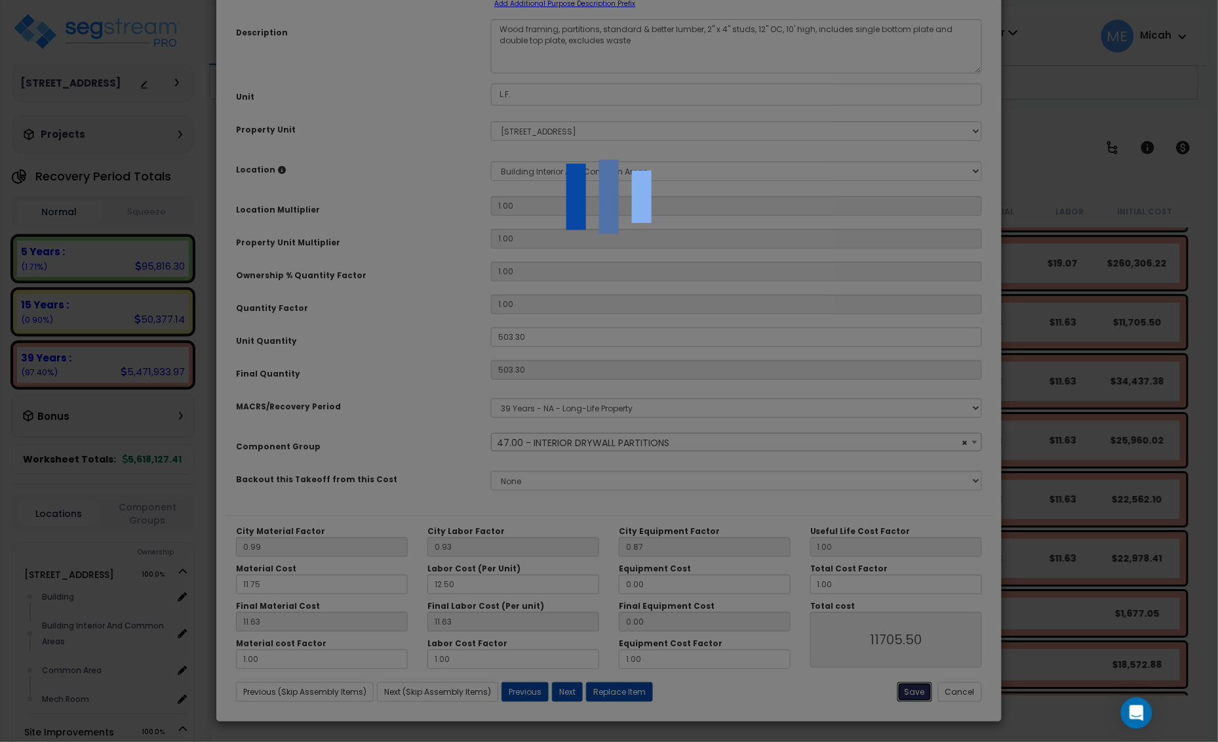
select select "56869"
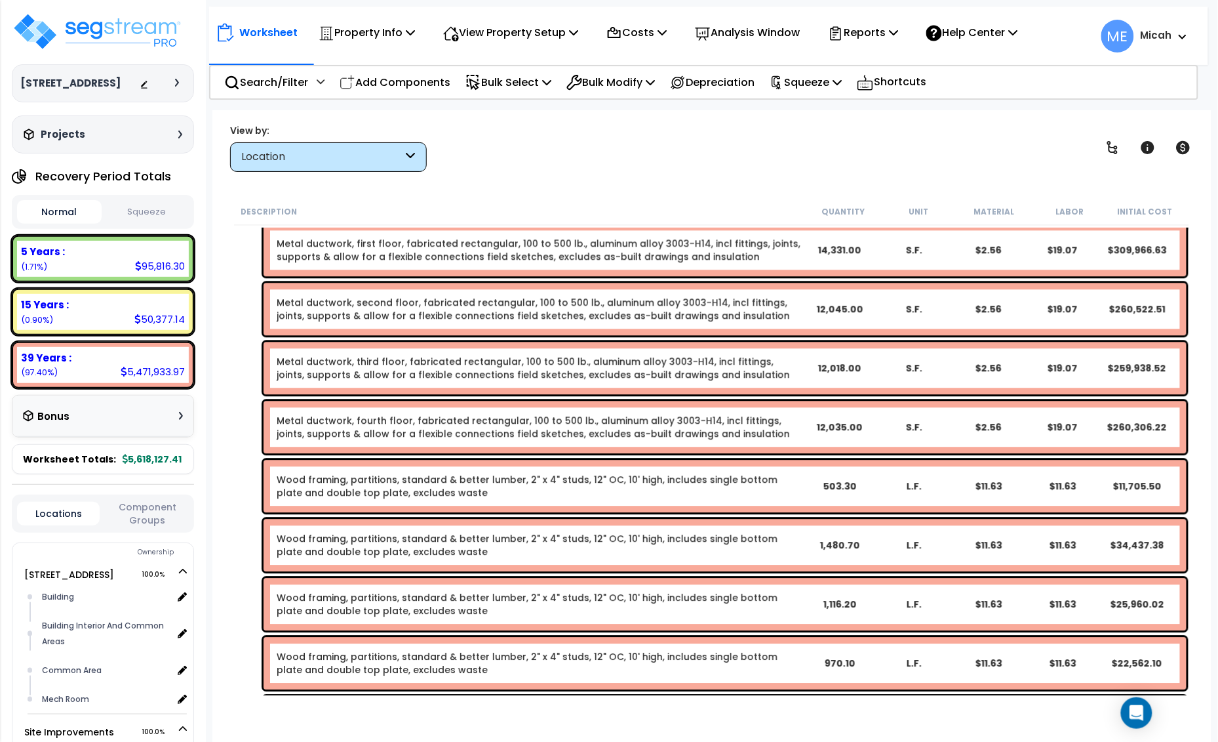
scroll to position [1017, 0]
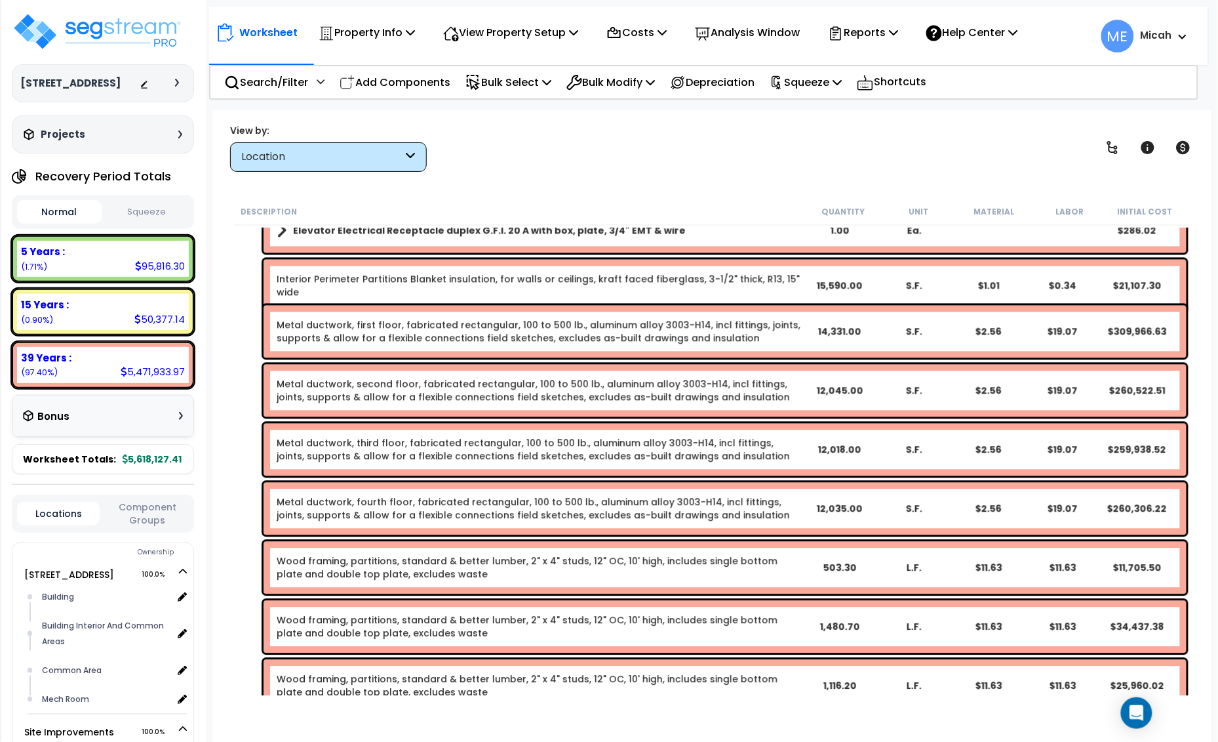
click at [364, 510] on link "Metal ductwork, fourth floor, fabricated rectangular, 100 to 500 lb., aluminum …" at bounding box center [539, 509] width 525 height 26
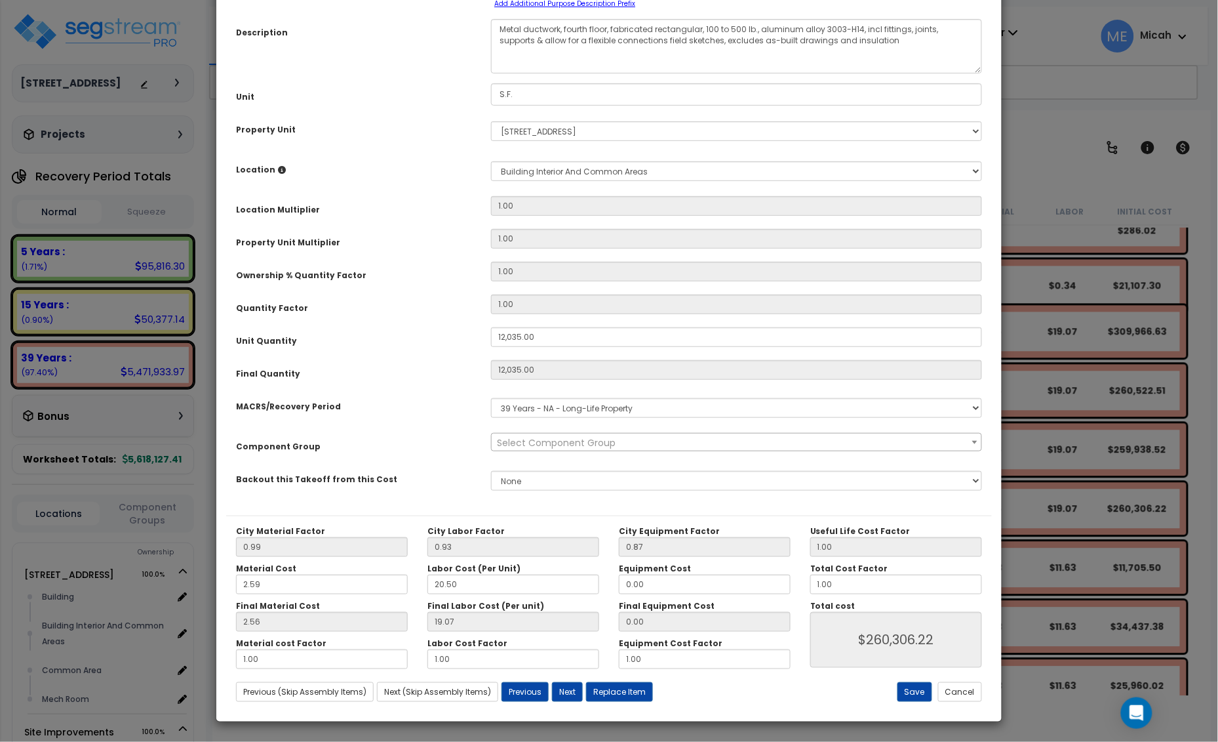
scroll to position [0, 0]
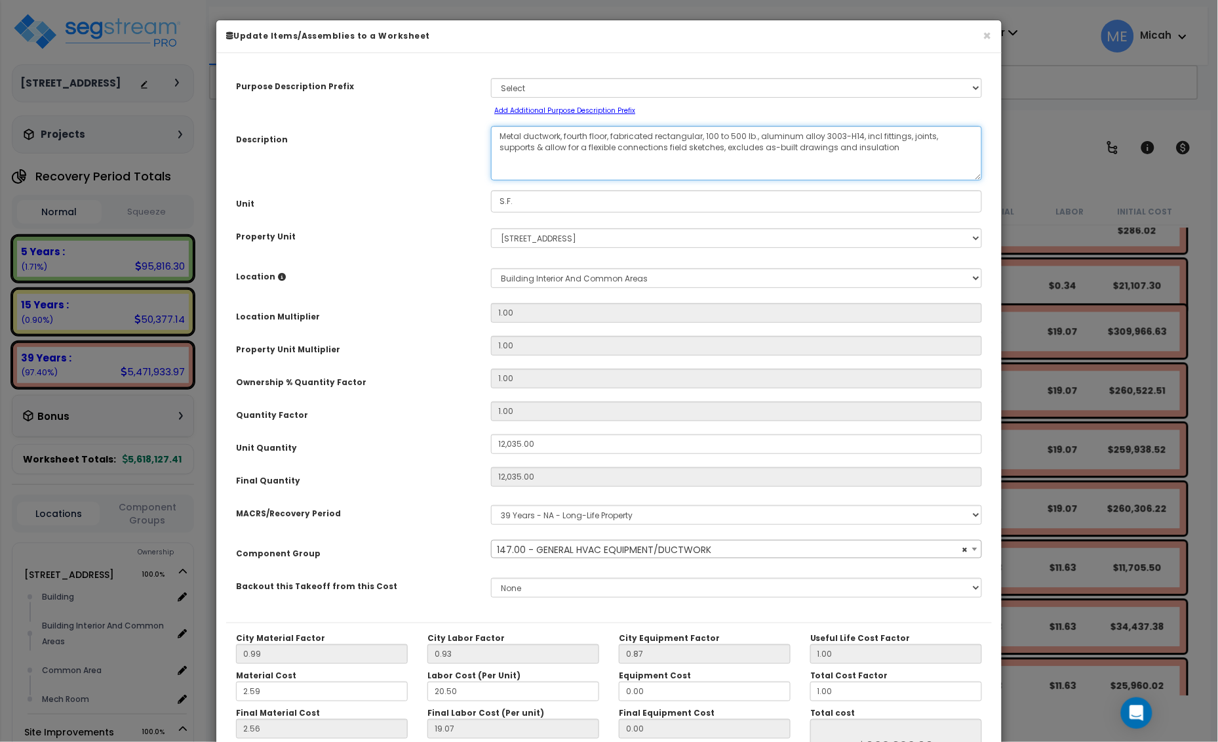
drag, startPoint x: 610, startPoint y: 136, endPoint x: 565, endPoint y: 132, distance: 45.4
click at [565, 132] on textarea "Metal ductwork, fourth floor, fabricated rectangular, 100 to 500 lb., aluminum …" at bounding box center [736, 153] width 491 height 54
select select "56957"
type textarea "Metal ductwork, fabricated rectangular, 100 to 500 lb., aluminum alloy 3003-H14…"
select select "56957"
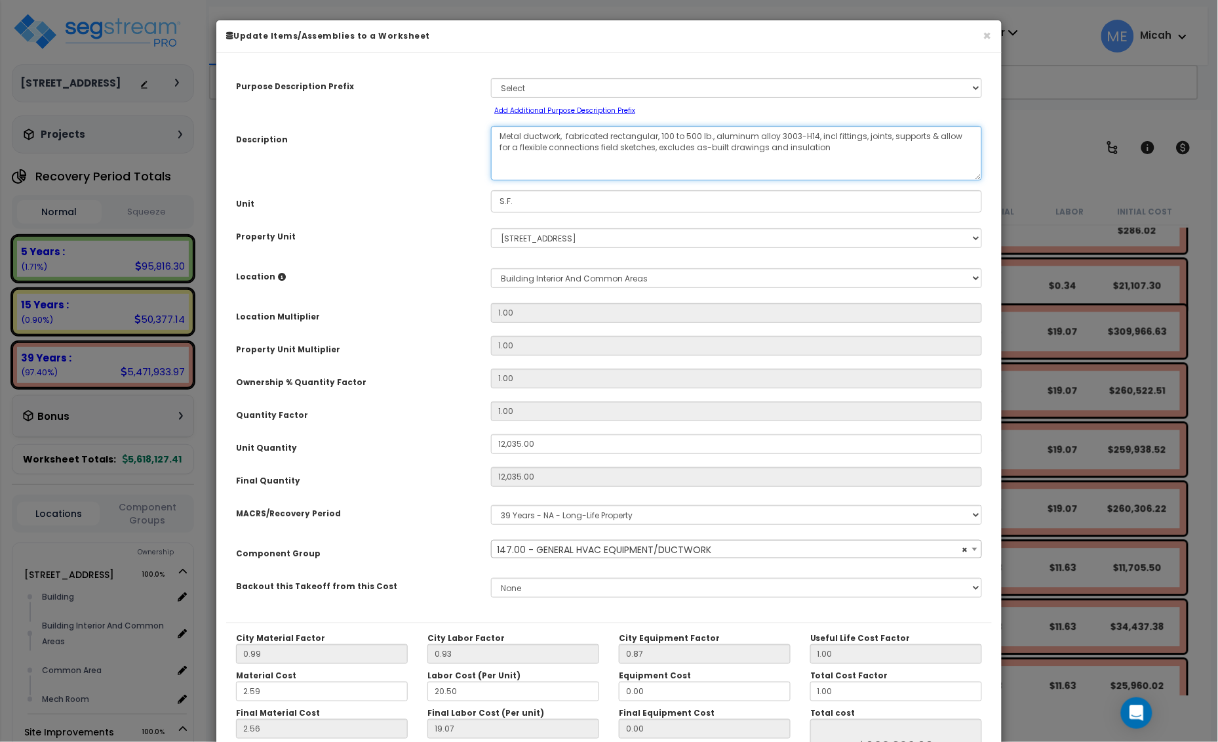
type textarea "Metal ductwork, fabricated rectangular, 100 to 500 lb., aluminum alloy 3003-H14…"
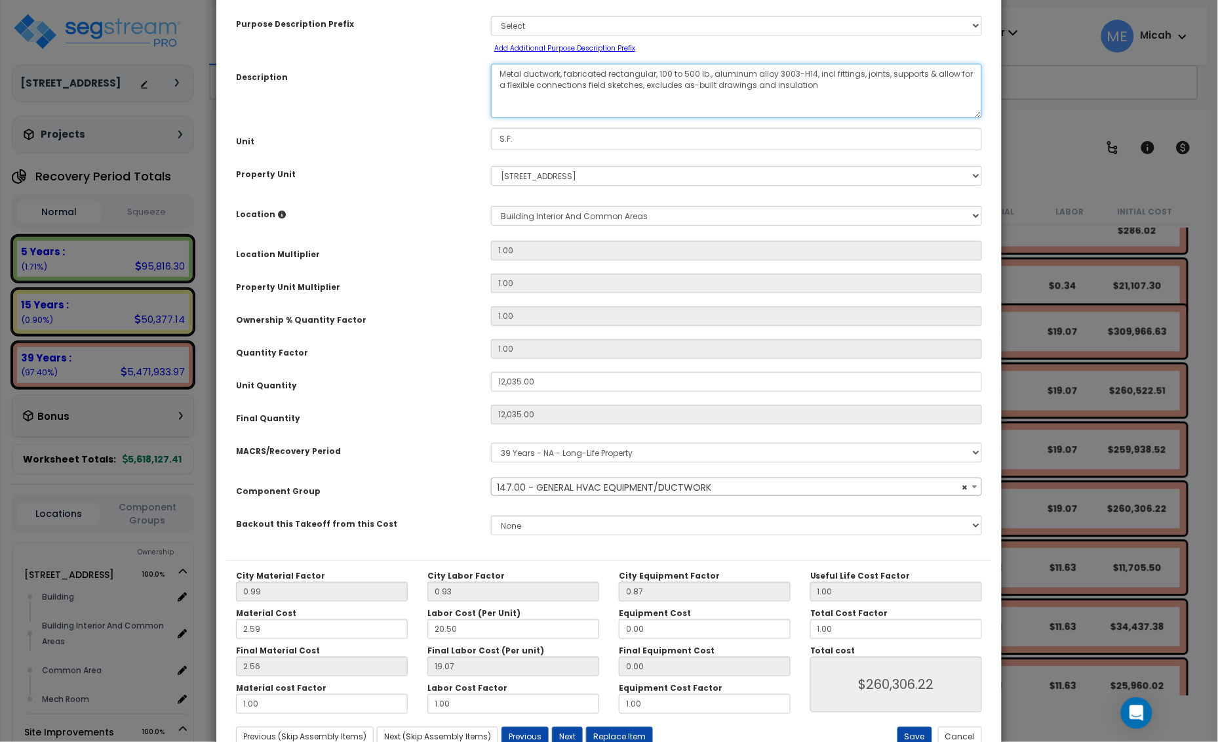
scroll to position [107, 0]
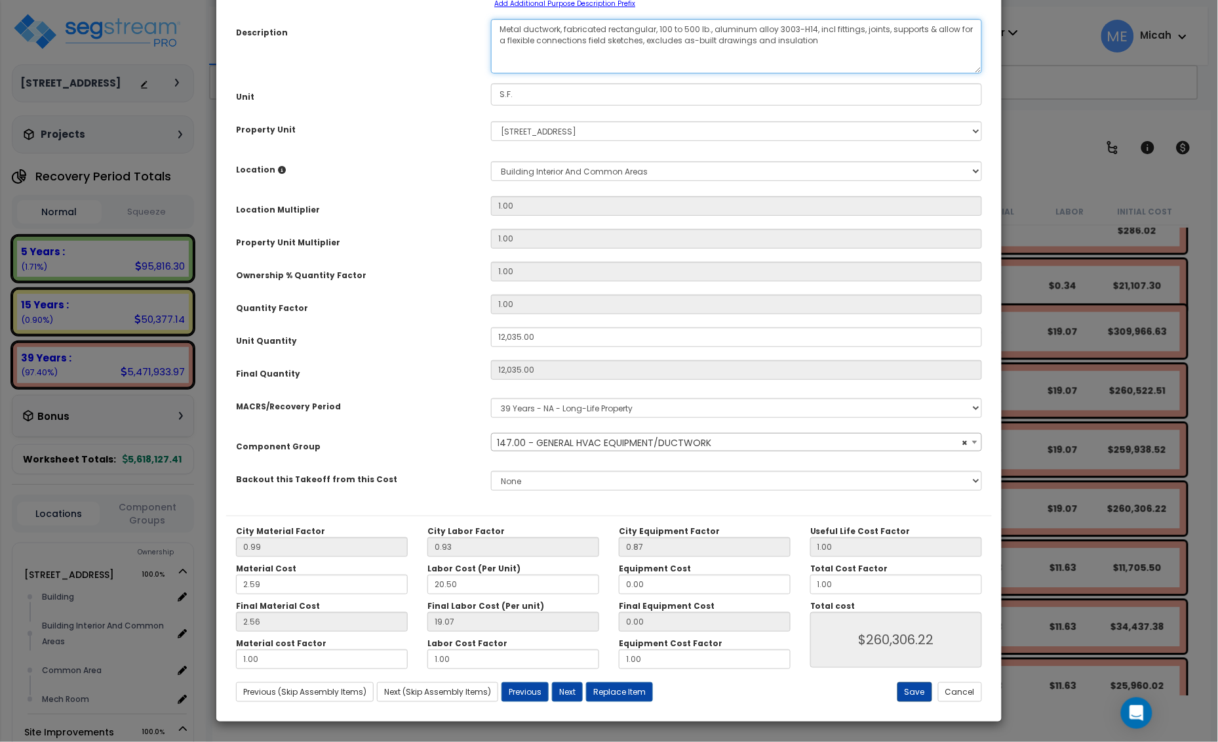
select select "56957"
type textarea "Metal ductwork, fabricated rectangular, 100 to 500 lb., aluminum alloy 3003-H14…"
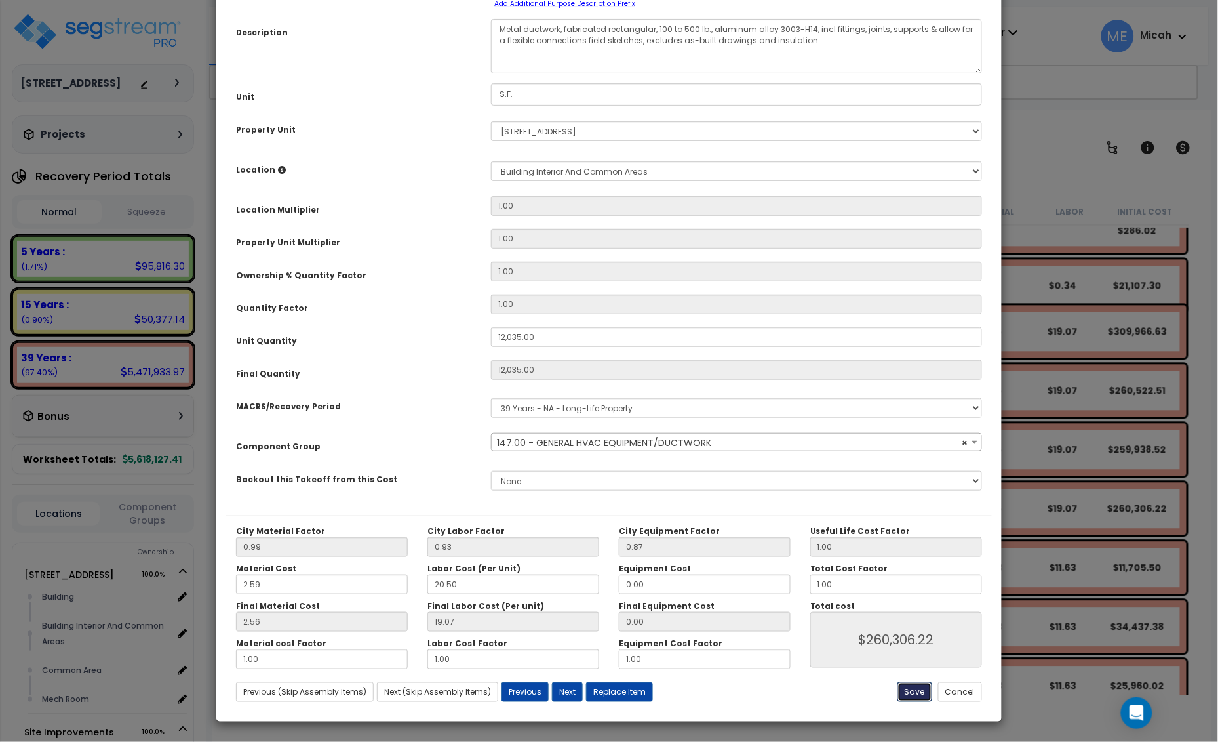
click at [905, 690] on button "Save" at bounding box center [915, 692] width 35 height 20
type input "12035.00"
type input "260306.22"
select select "56957"
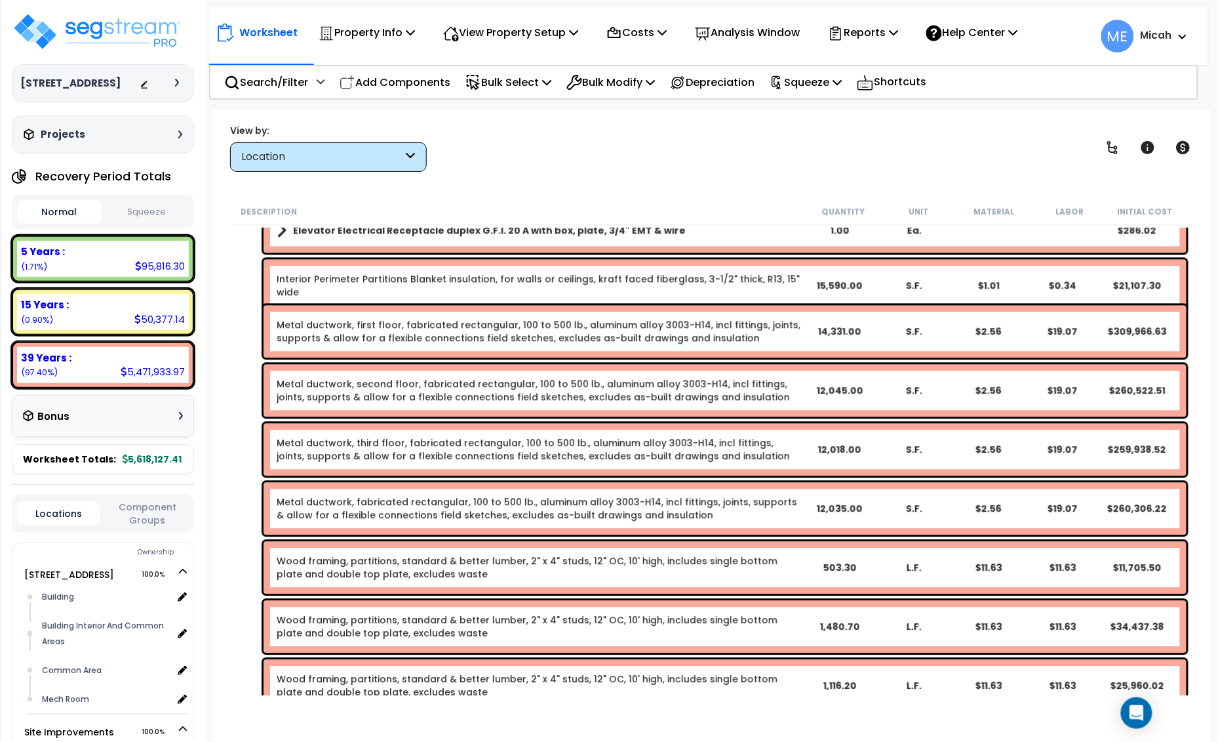
click at [393, 447] on link "Metal ductwork, third floor, fabricated rectangular, 100 to 500 lb., aluminum a…" at bounding box center [539, 450] width 525 height 26
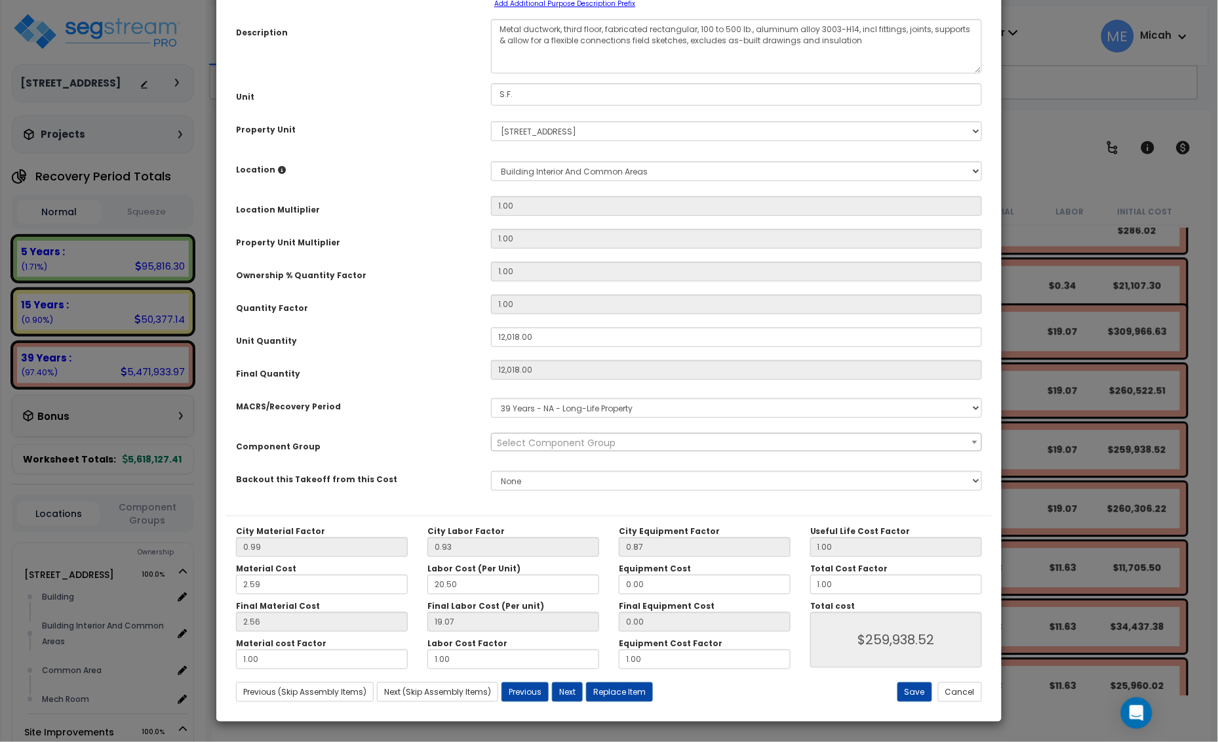
scroll to position [0, 0]
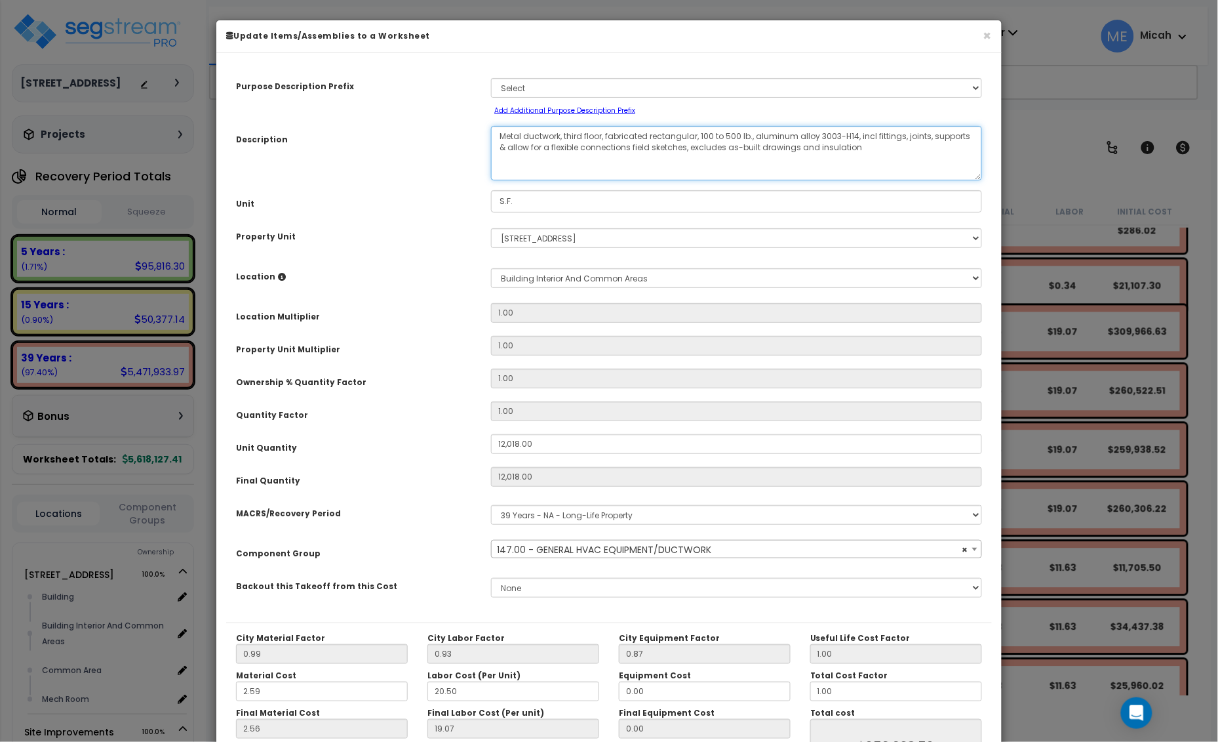
drag, startPoint x: 604, startPoint y: 136, endPoint x: 565, endPoint y: 132, distance: 38.8
click at [565, 132] on textarea "Metal ductwork, third floor, fabricated rectangular, 100 to 500 lb., aluminum a…" at bounding box center [736, 153] width 491 height 54
select select "56957"
type textarea "Metal ductwork, fabricated rectangular, 100 to 500 lb., aluminum alloy 3003-H14…"
select select "56957"
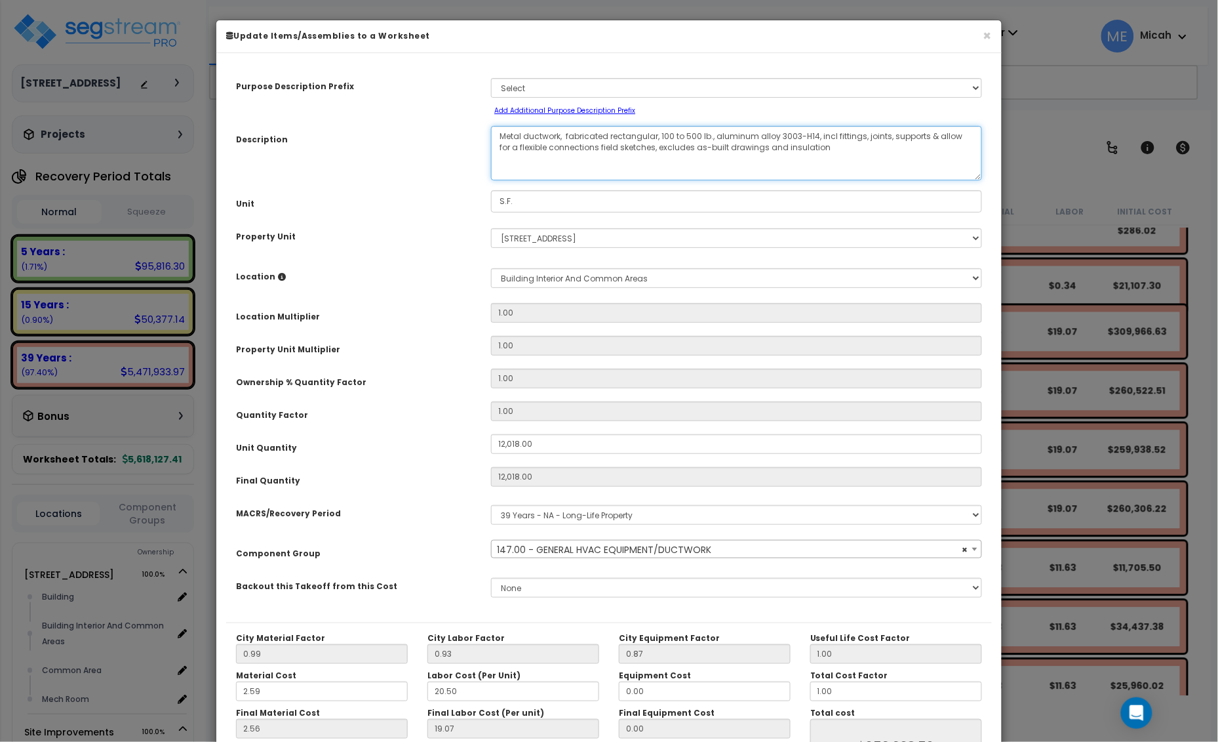
type textarea "Metal ductwork, fabricated rectangular, 100 to 500 lb., aluminum alloy 3003-H14…"
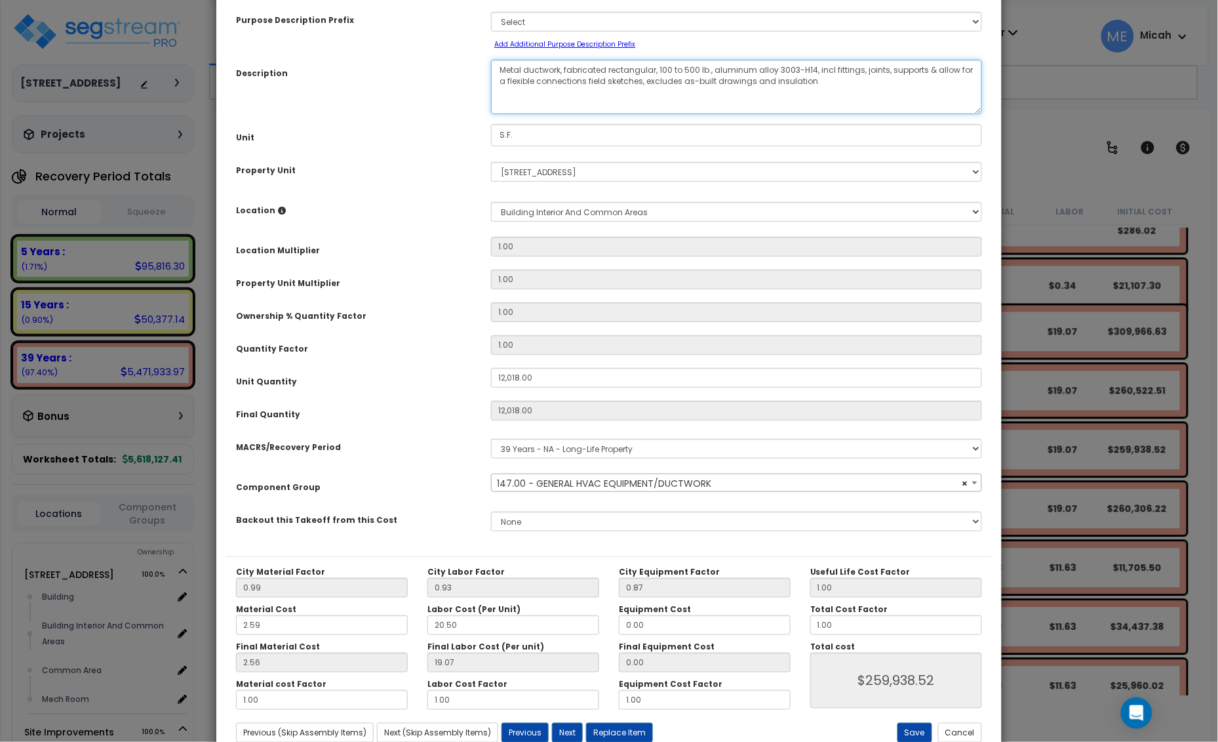
scroll to position [107, 0]
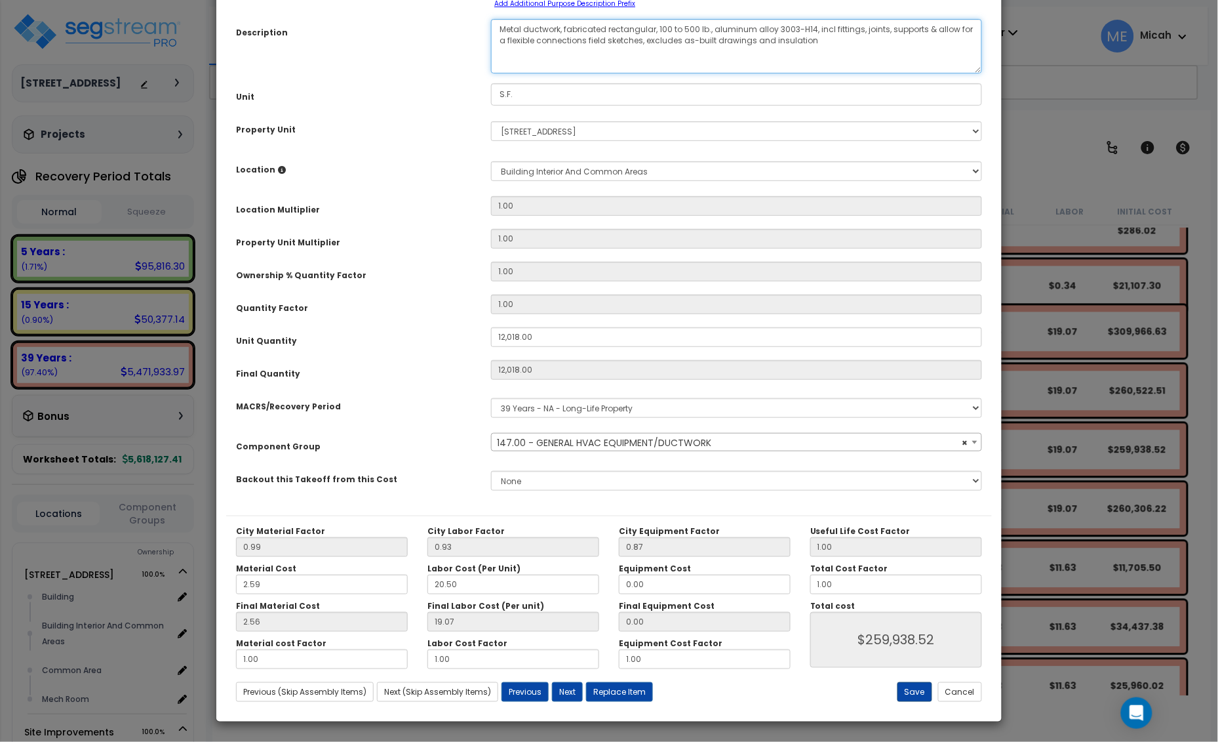
select select "56957"
type textarea "Metal ductwork, fabricated rectangular, 100 to 500 lb., aluminum alloy 3003-H14…"
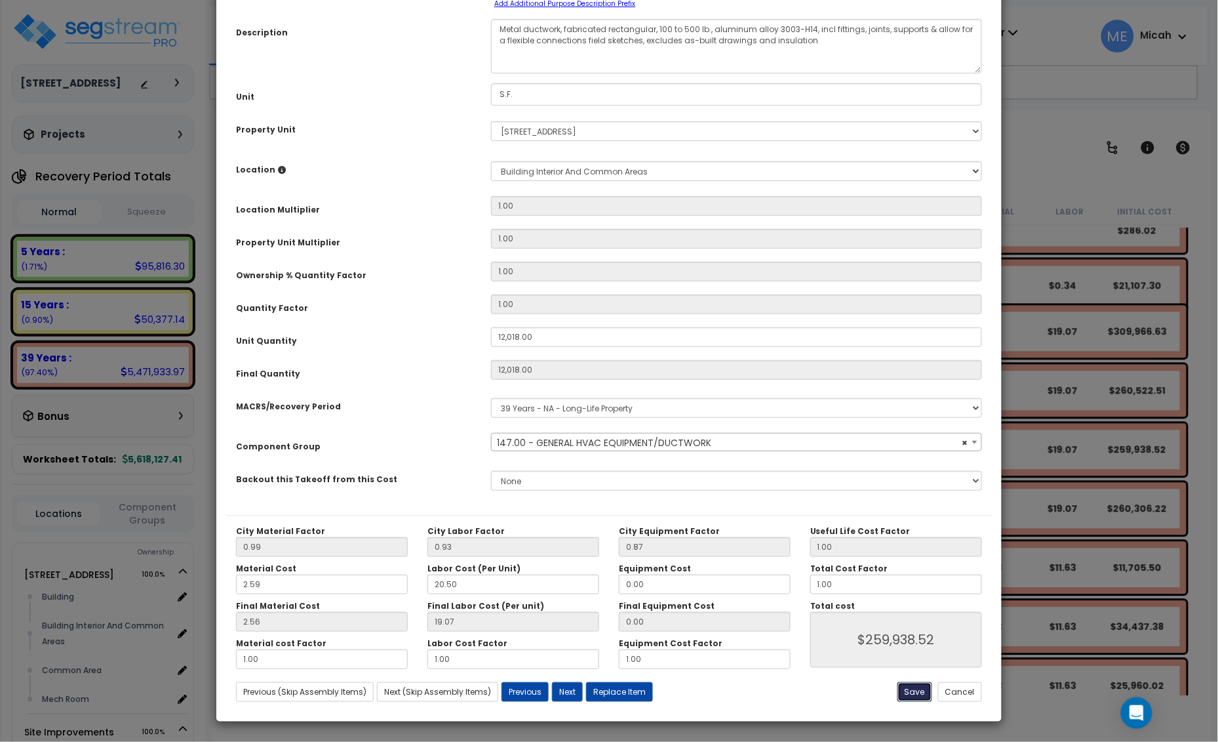
click at [910, 691] on button "Save" at bounding box center [915, 692] width 35 height 20
type input "12018.00"
type input "259938.52"
select select "56957"
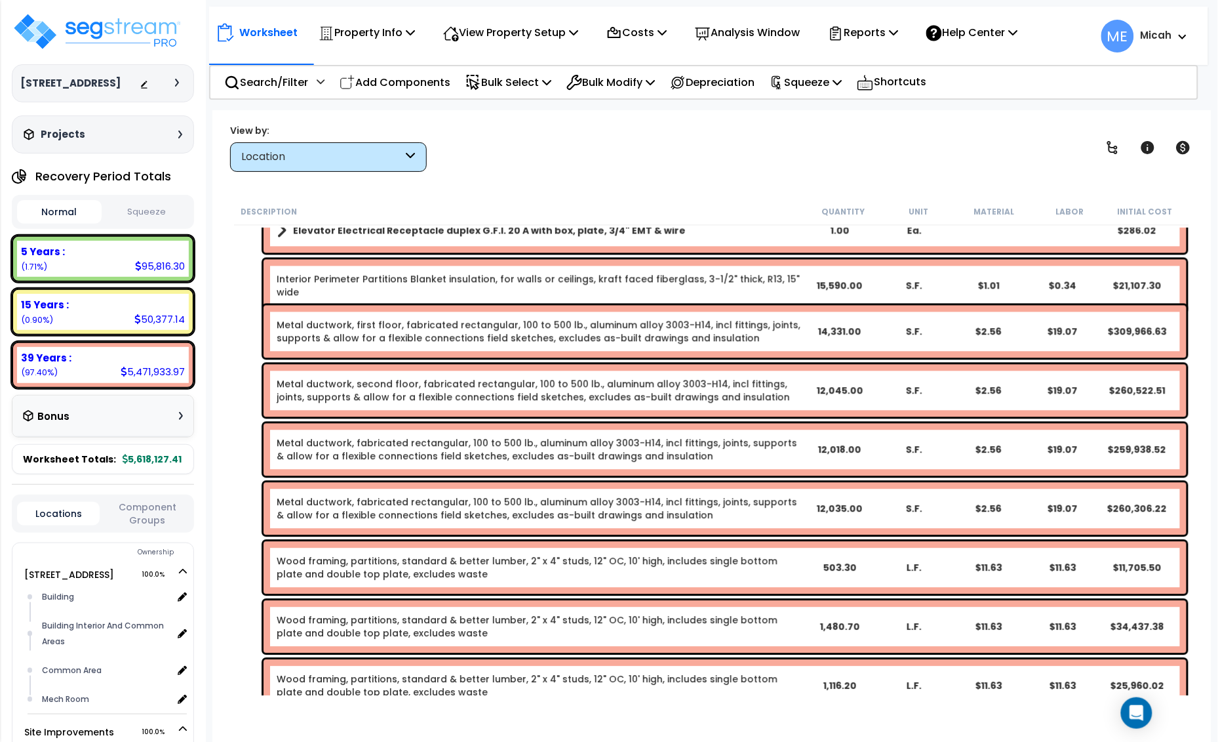
click at [392, 389] on link "Metal ductwork, second floor, fabricated rectangular, 100 to 500 lb., aluminum …" at bounding box center [539, 391] width 525 height 26
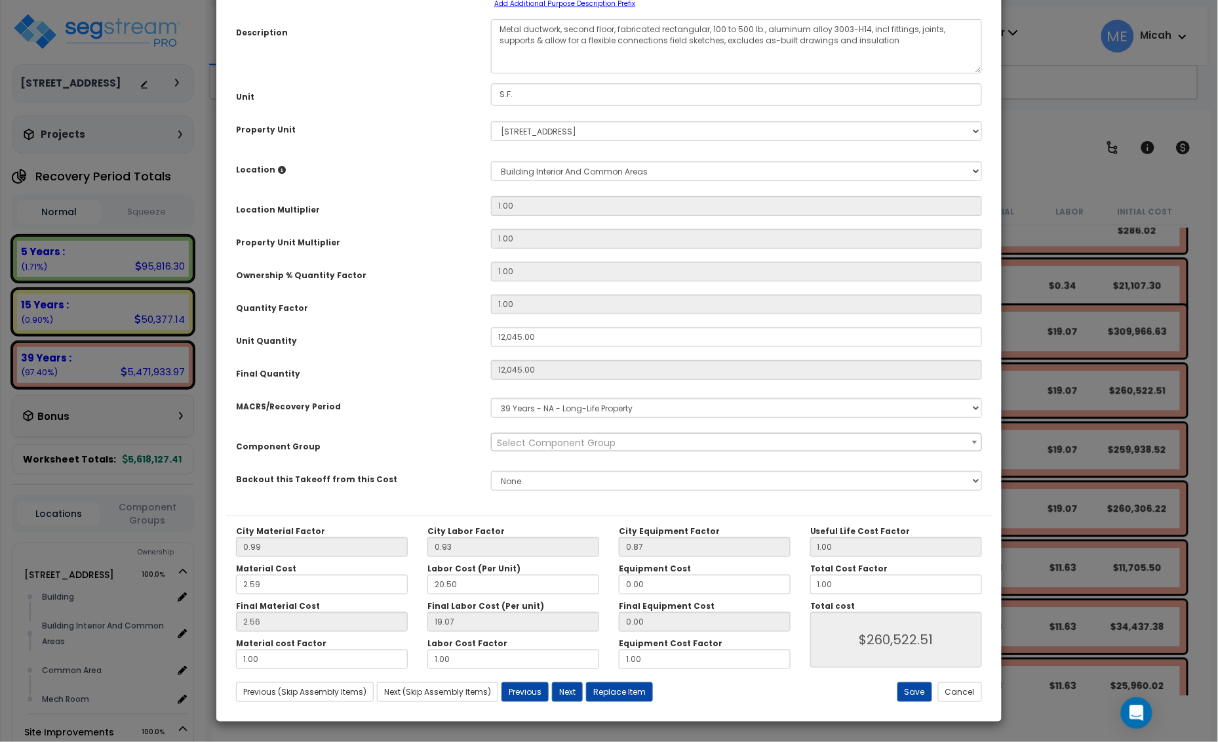
scroll to position [0, 0]
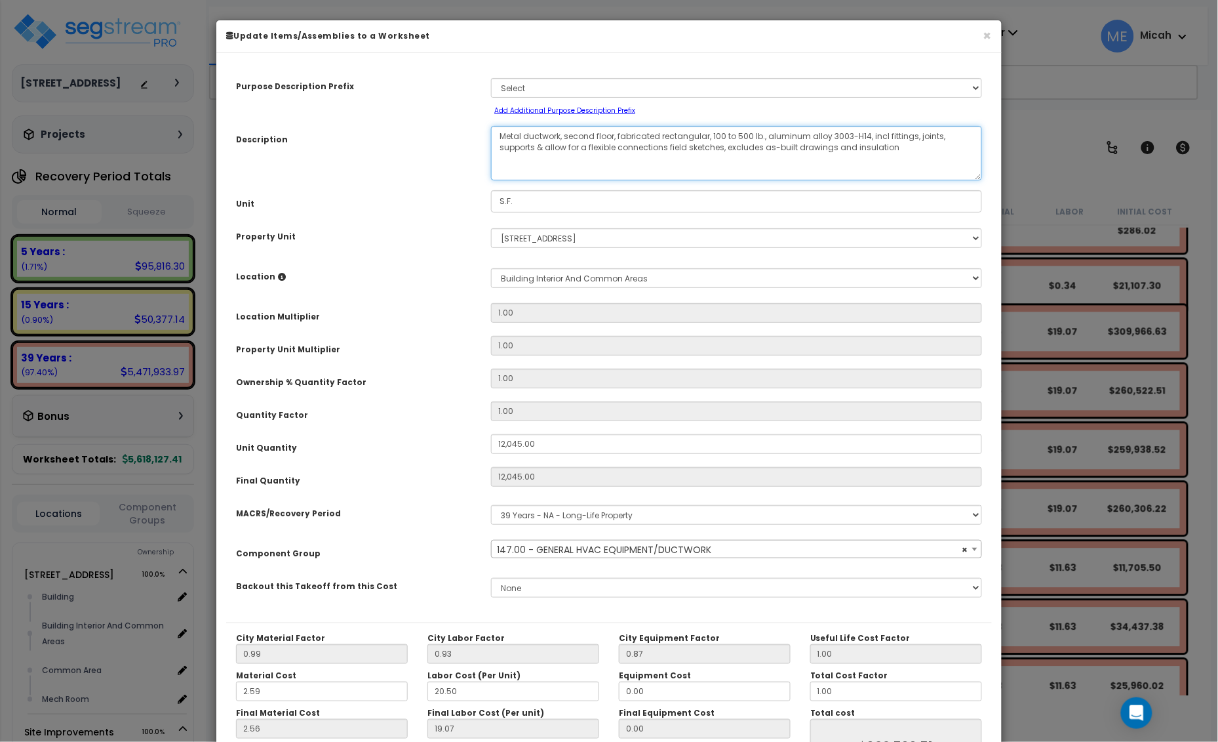
drag, startPoint x: 614, startPoint y: 138, endPoint x: 565, endPoint y: 132, distance: 50.2
click at [565, 132] on textarea "Metal ductwork, second floor, fabricated rectangular, 100 to 500 lb., aluminum …" at bounding box center [736, 153] width 491 height 54
select select "56957"
type textarea "Metal ductwork, fabricated rectangular, 100 to 500 lb., aluminum alloy 3003-H14…"
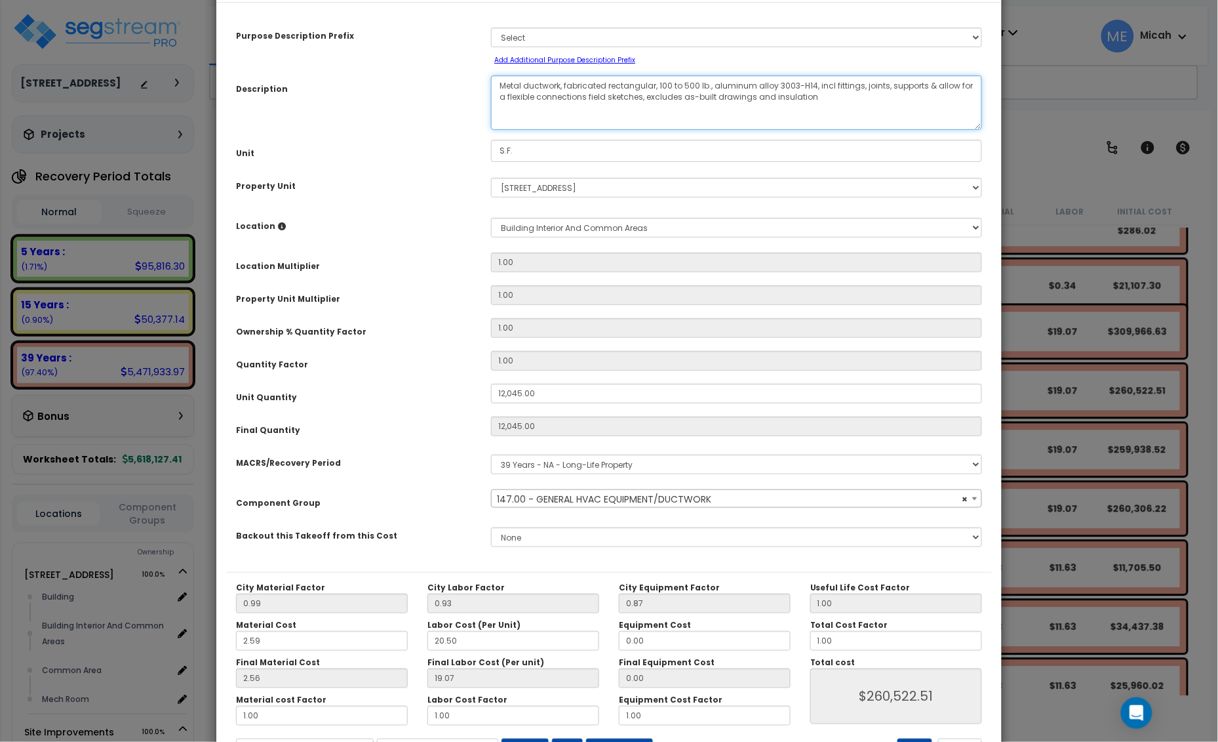
select select "56957"
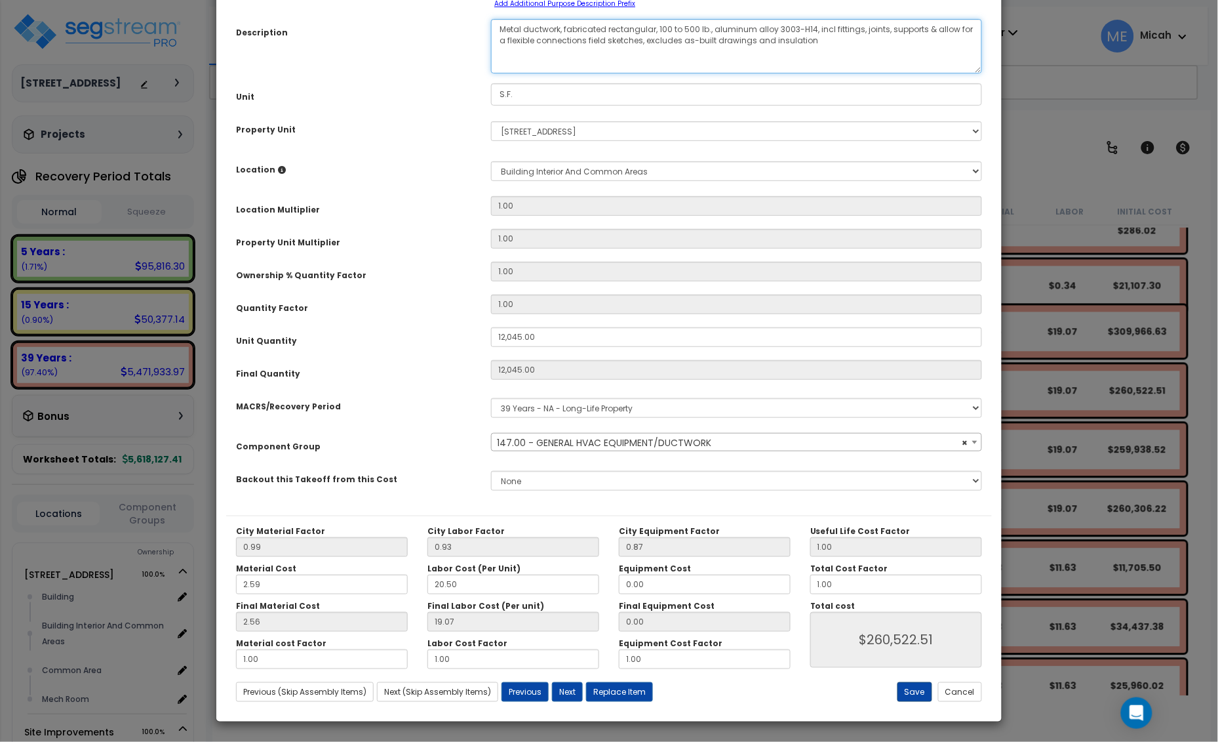
type textarea "Metal ductwork, fabricated rectangular, 100 to 500 lb., aluminum alloy 3003-H14…"
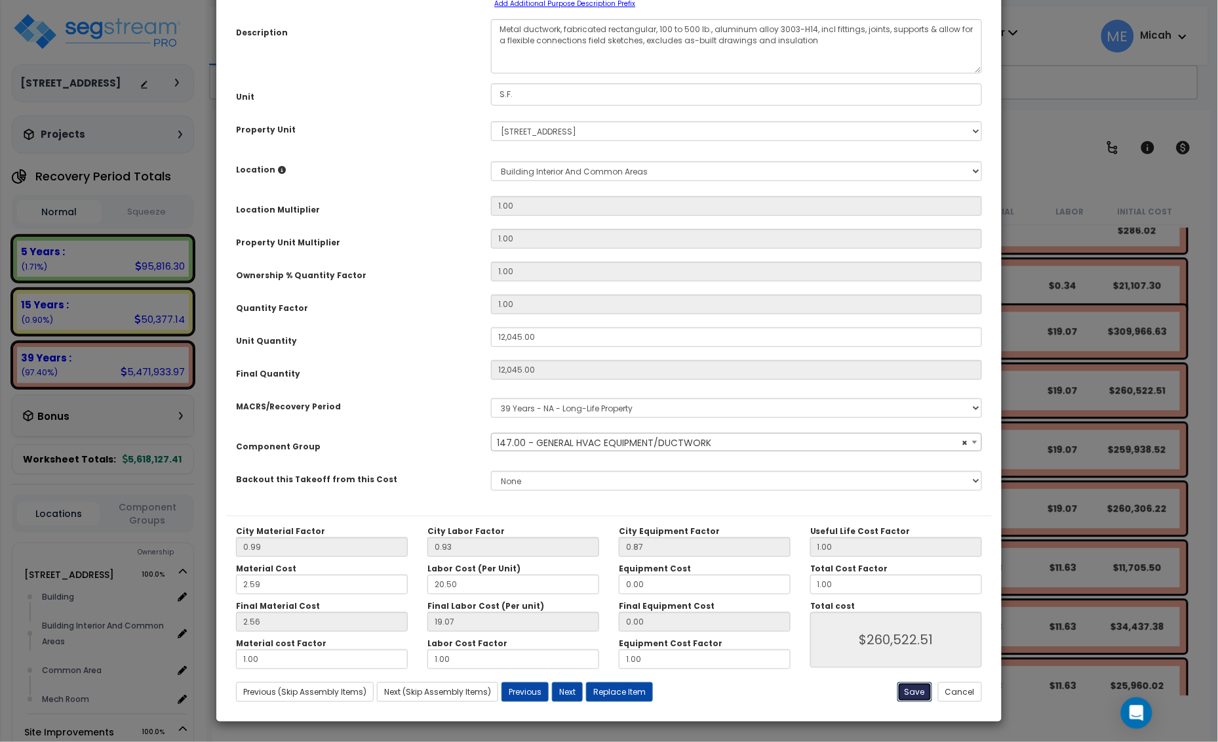
select select "56957"
click at [907, 692] on button "Save" at bounding box center [915, 692] width 35 height 20
type input "12045.00"
type input "260522.51"
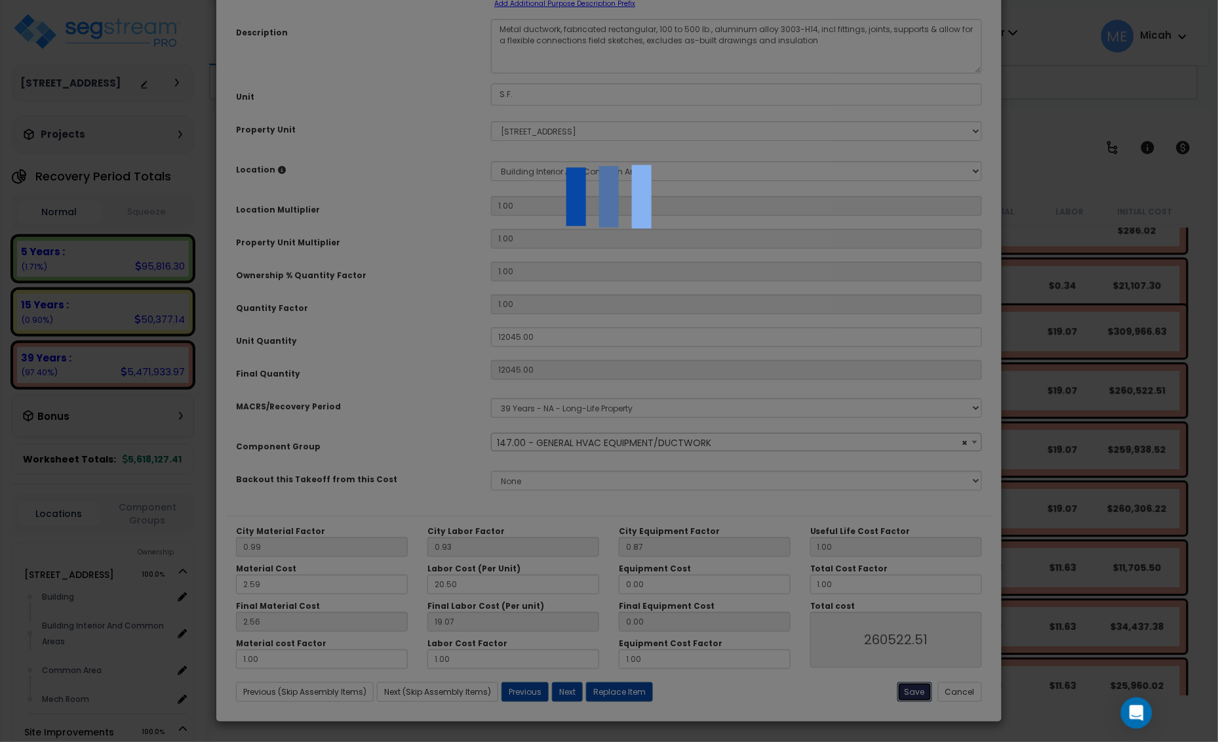
select select "56957"
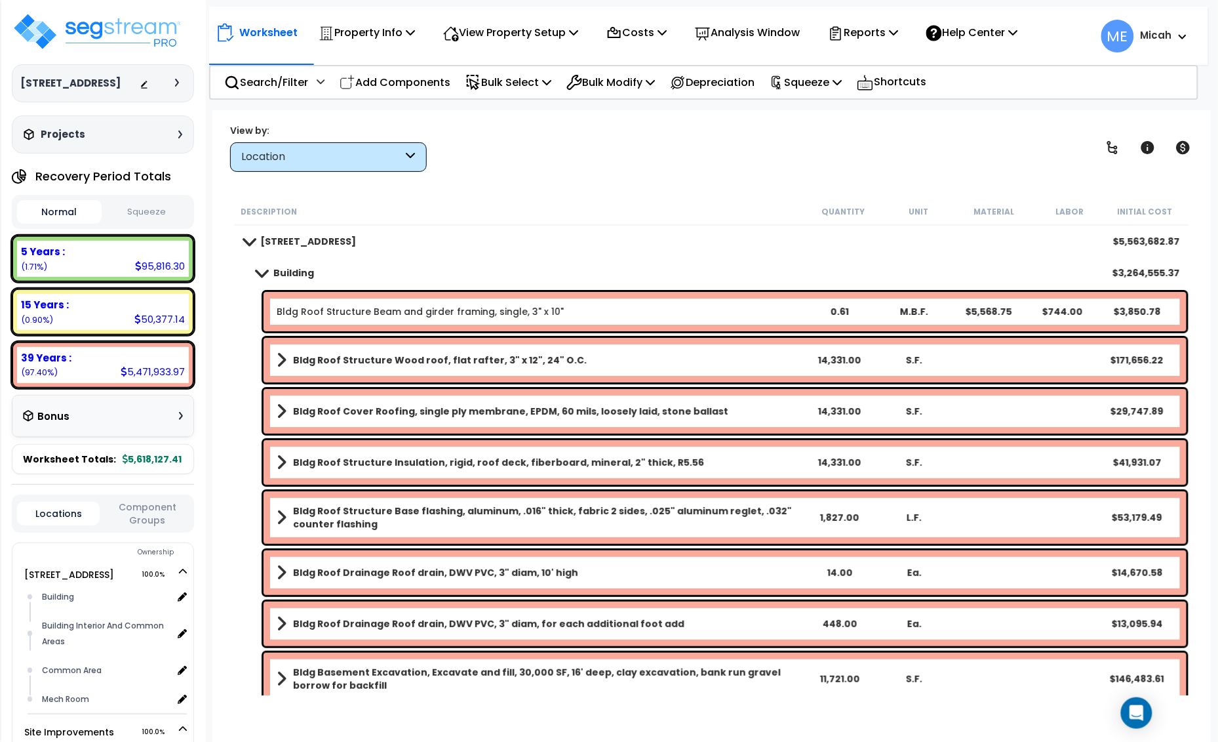
click at [261, 274] on span at bounding box center [261, 273] width 18 height 10
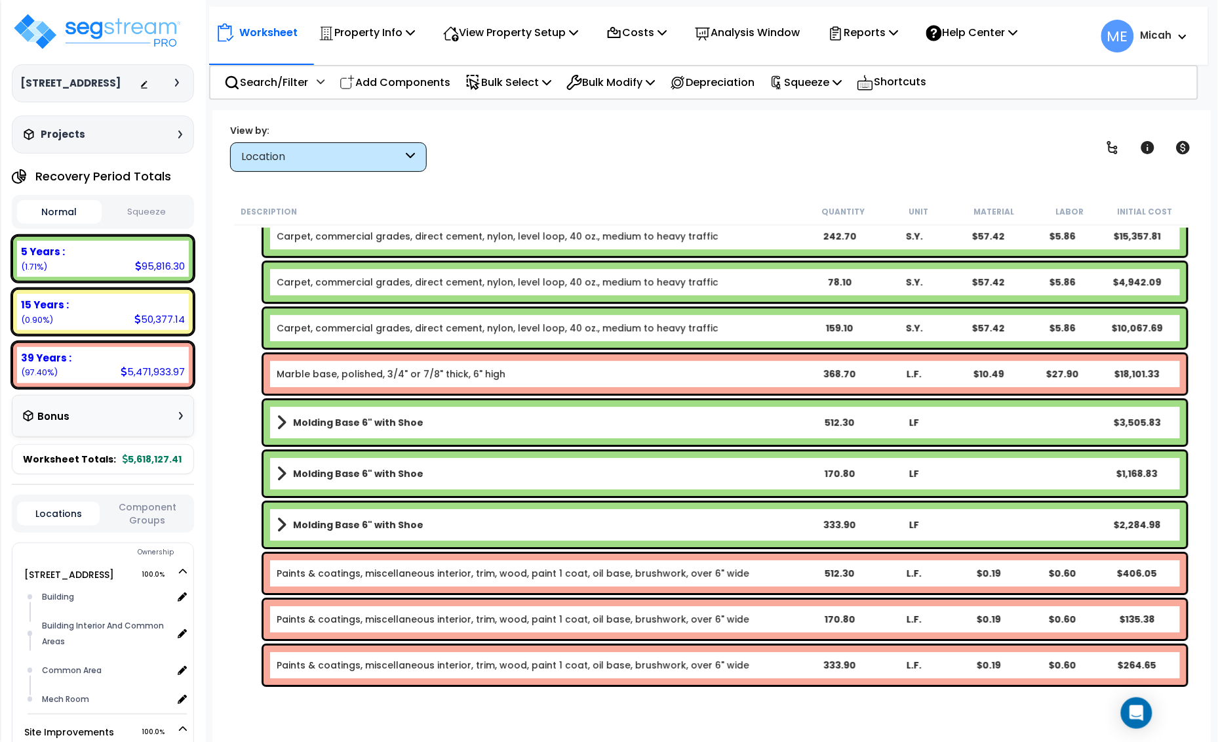
scroll to position [4678, 0]
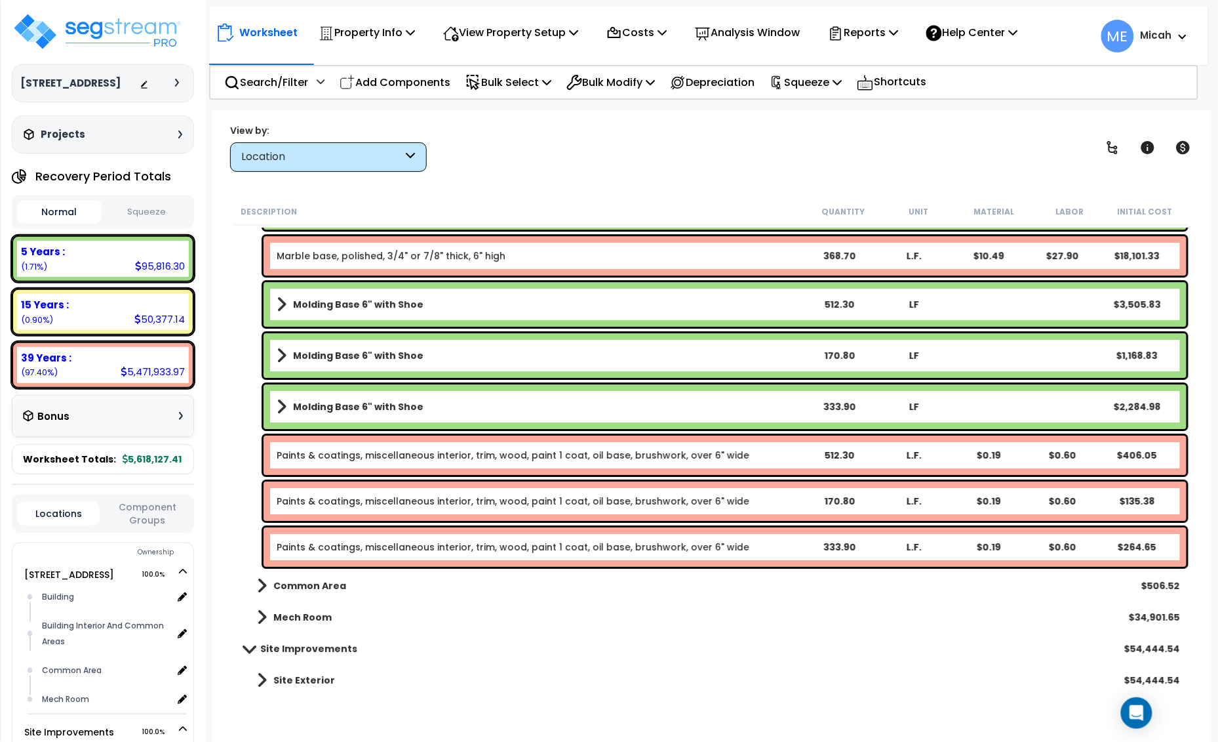
click at [262, 617] on span at bounding box center [262, 617] width 10 height 18
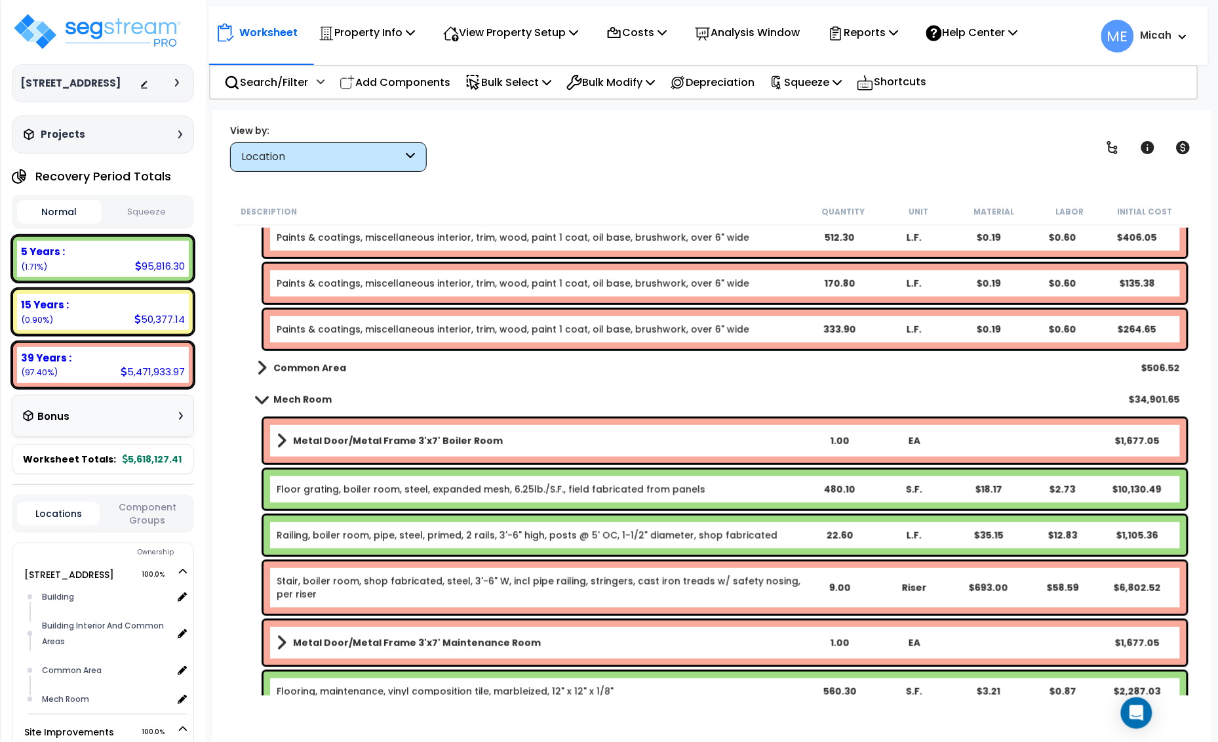
scroll to position [5252, 0]
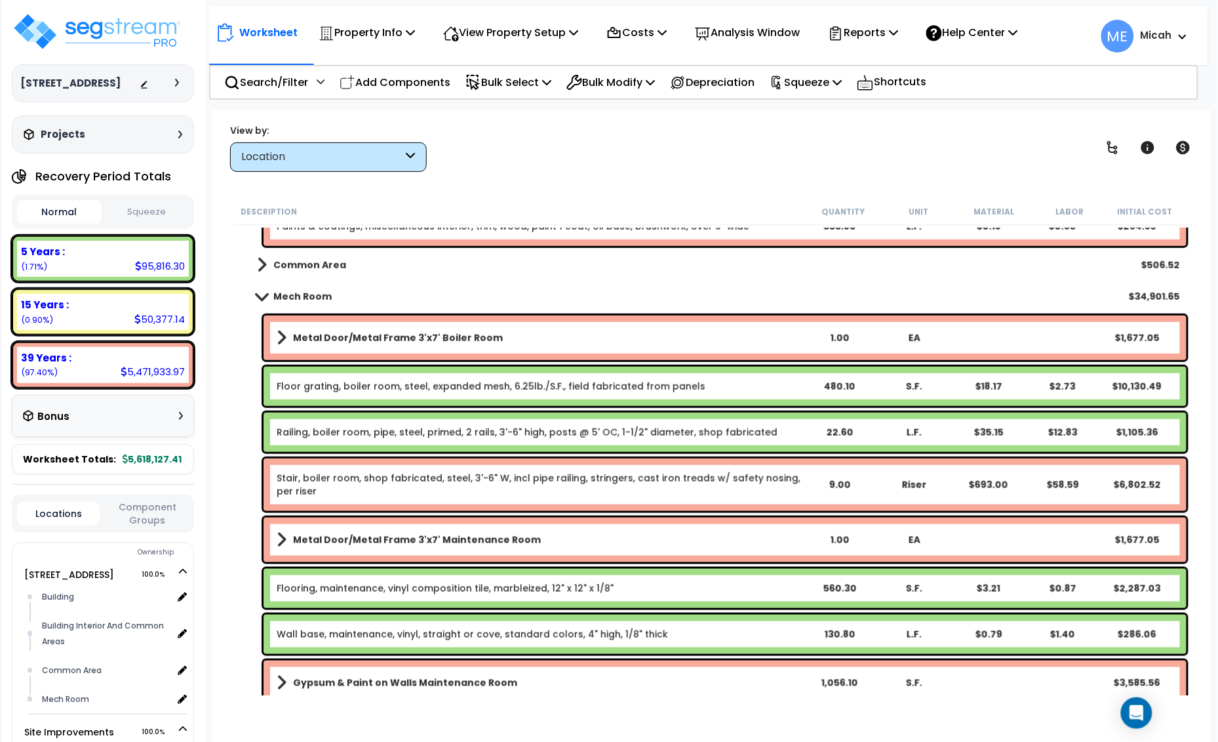
click at [340, 338] on b "Metal Door/Metal Frame 3'x7' Boiler Room" at bounding box center [398, 337] width 210 height 13
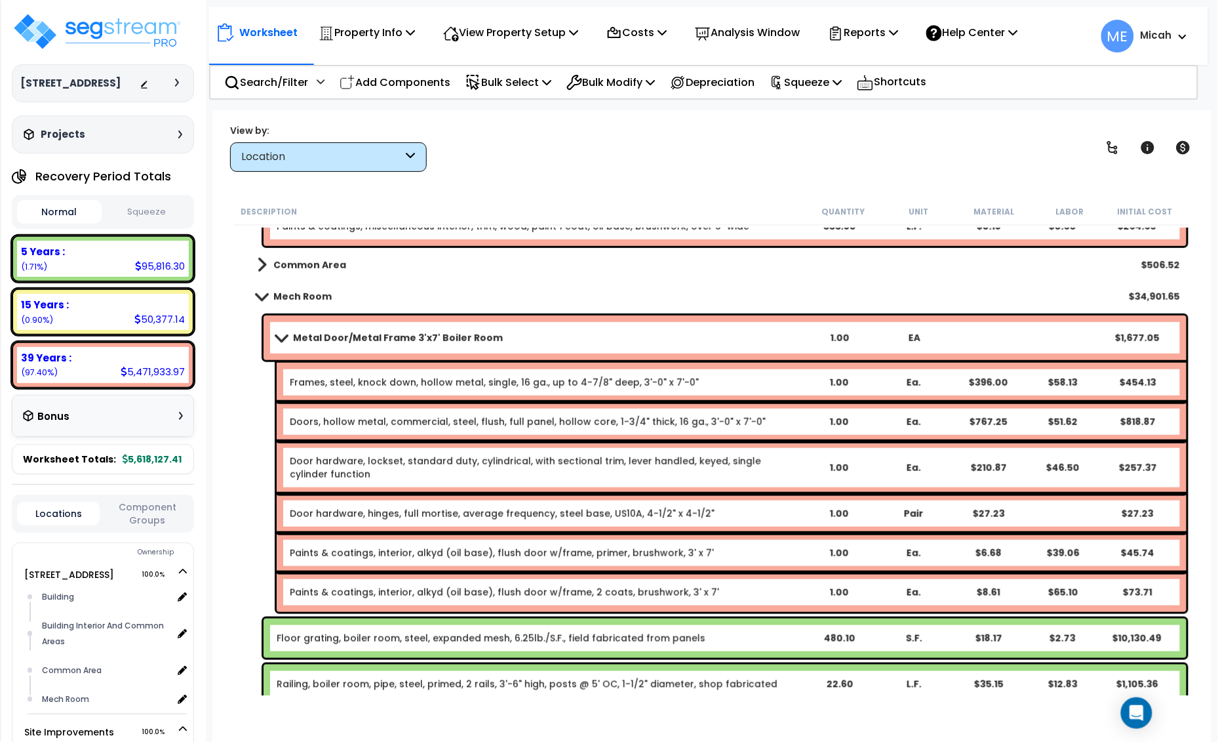
click at [281, 336] on span at bounding box center [281, 337] width 18 height 10
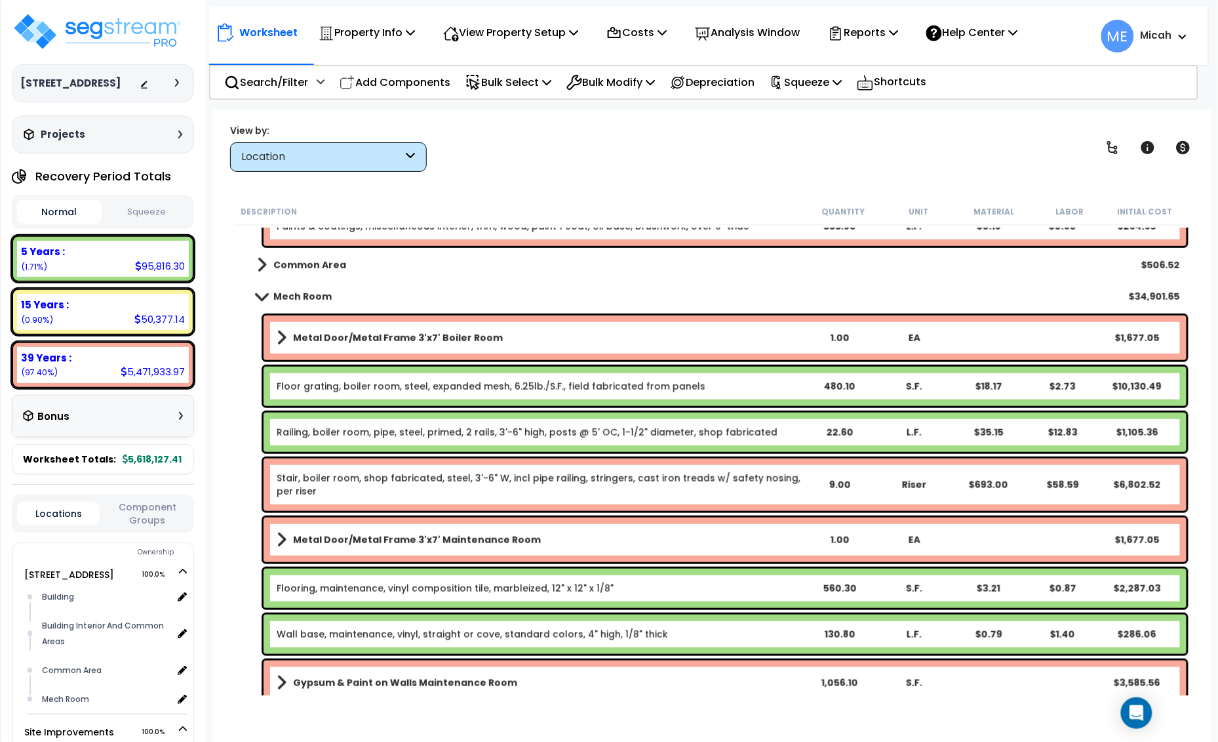
click at [426, 339] on b "Metal Door/Metal Frame 3'x7' Boiler Room" at bounding box center [398, 337] width 210 height 13
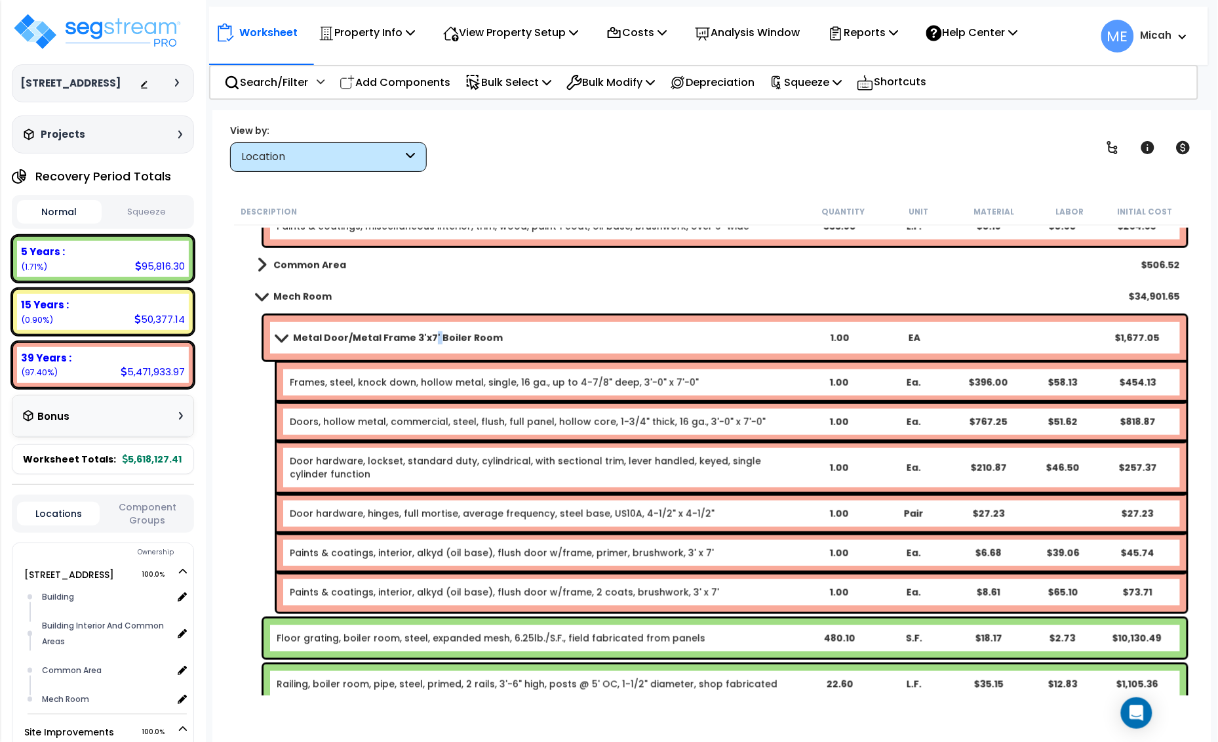
click at [426, 339] on b "Metal Door/Metal Frame 3'x7' Boiler Room" at bounding box center [398, 337] width 210 height 13
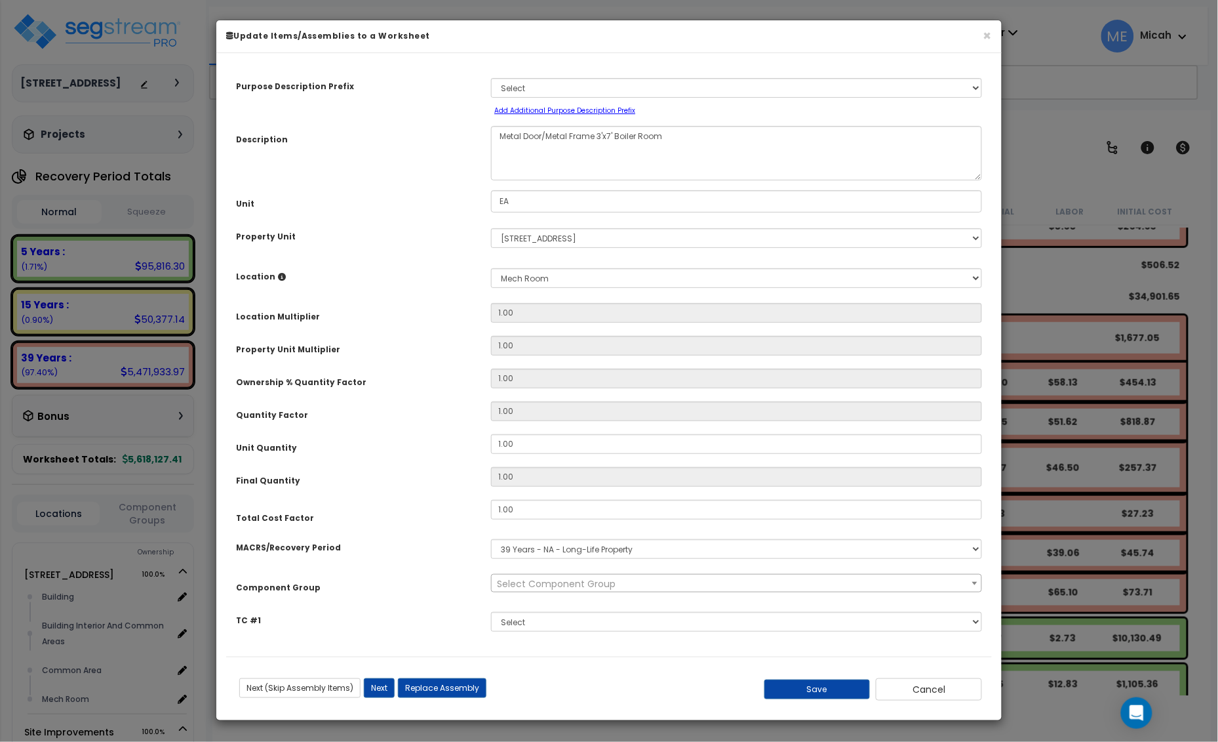
scroll to position [0, 0]
drag, startPoint x: 670, startPoint y: 136, endPoint x: 614, endPoint y: 135, distance: 55.1
click at [614, 135] on textarea "Metal Door/Metal Frame 3'x7' Boiler Room" at bounding box center [736, 153] width 491 height 54
select select "57248"
type textarea "Metal Door/Metal Frame 3'x7'"
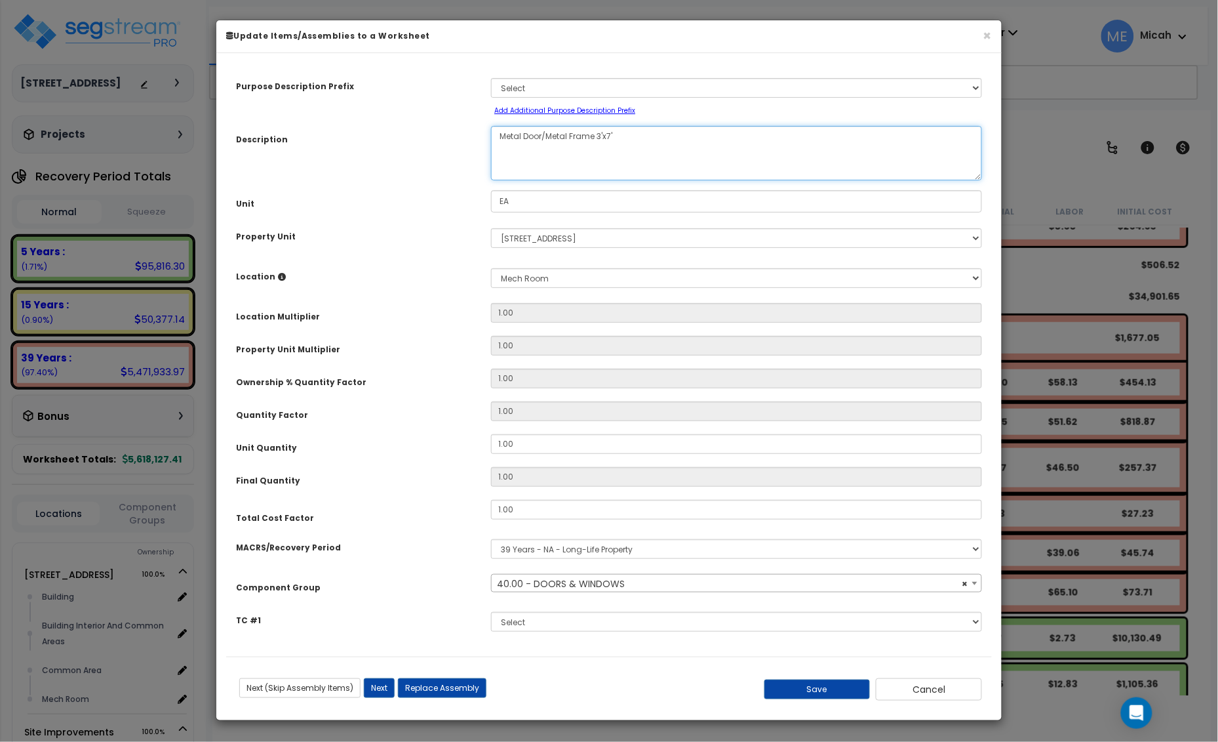
select select "57248"
type textarea "Metal Door/Metal Frame 3'x7'"
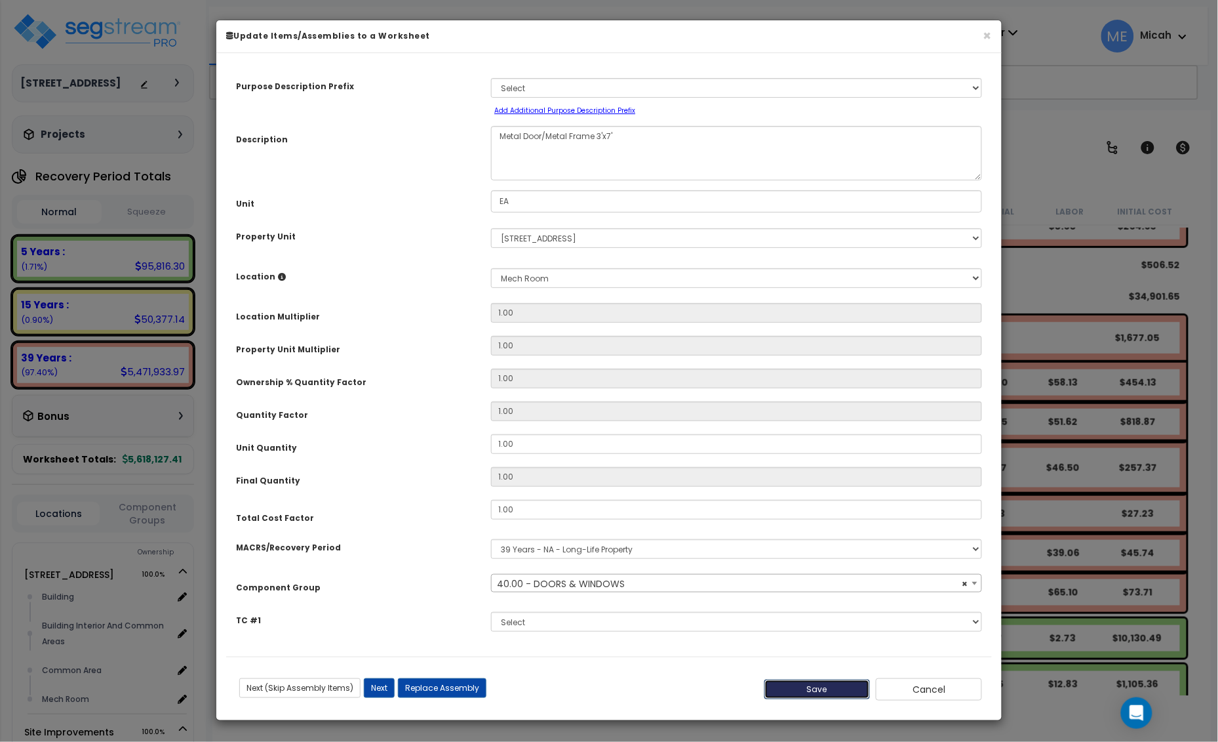
click at [799, 683] on button "Save" at bounding box center [818, 689] width 106 height 20
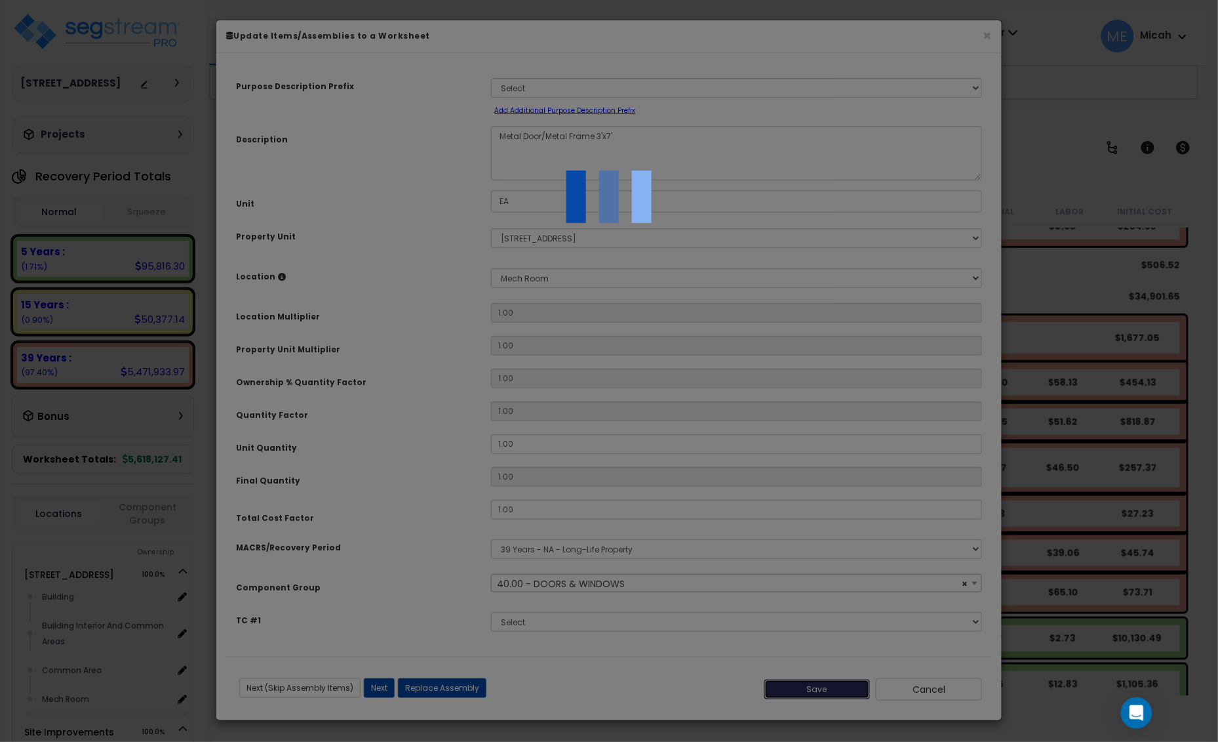
select select "57248"
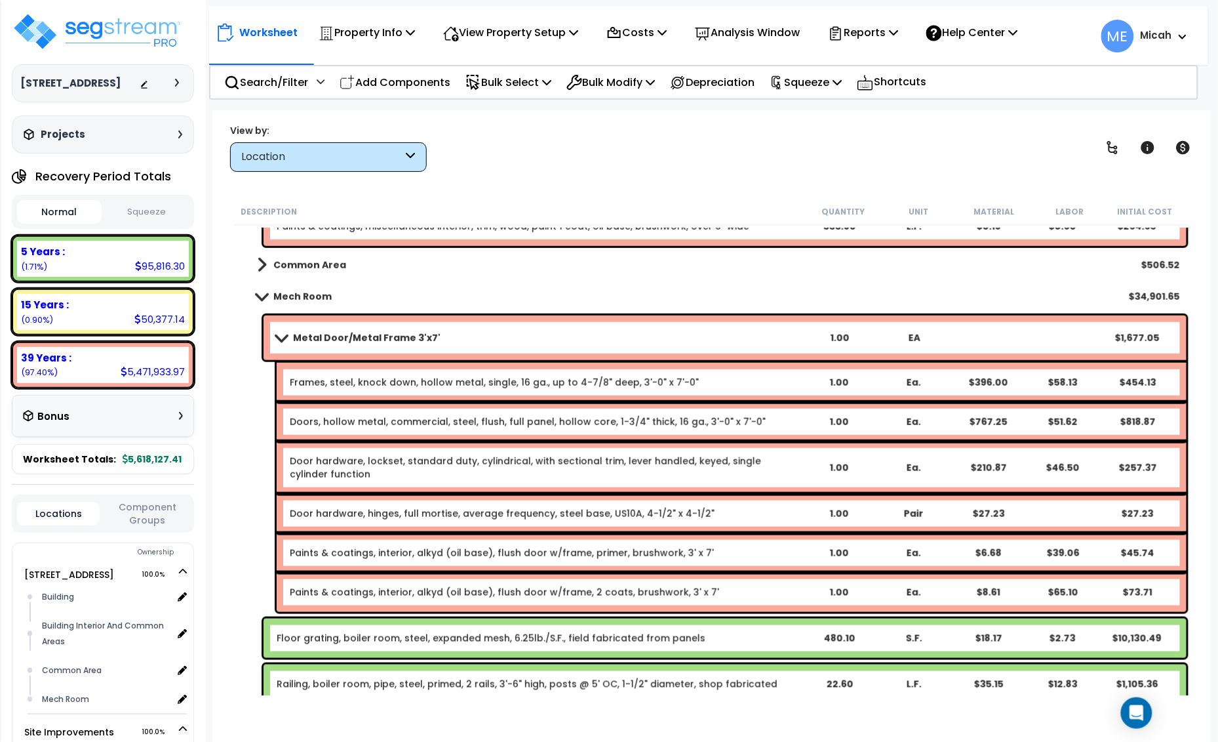
click at [281, 335] on span at bounding box center [281, 337] width 18 height 10
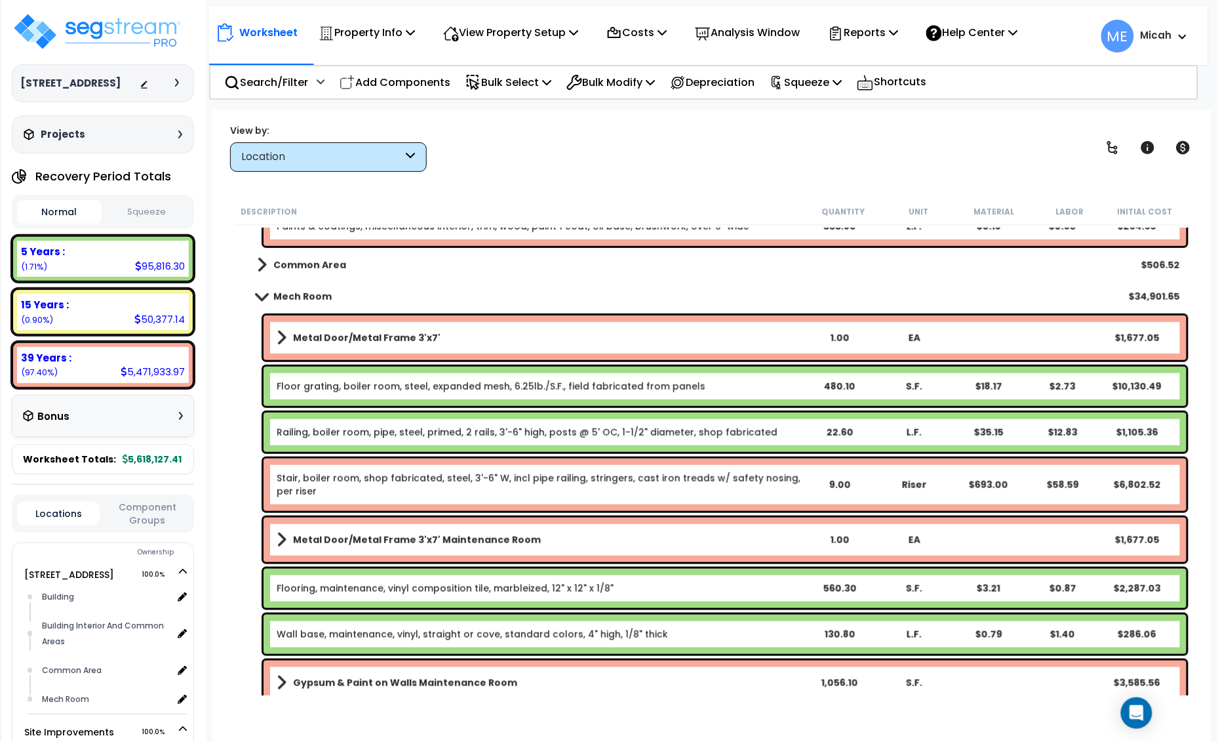
click at [355, 386] on link "Floor grating, boiler room, steel, expanded mesh, 6.25lb./S.F., field fabricate…" at bounding box center [491, 386] width 429 height 13
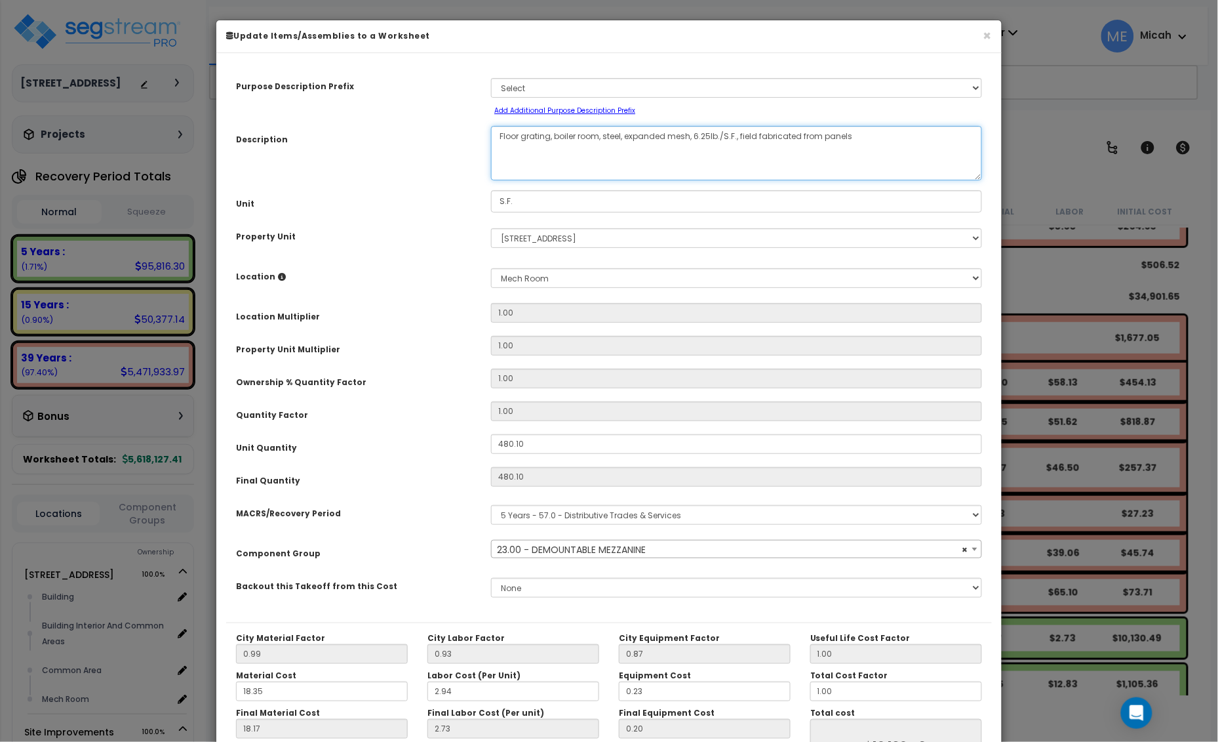
drag, startPoint x: 600, startPoint y: 136, endPoint x: 555, endPoint y: 136, distance: 44.6
click at [555, 136] on textarea "Floor grating, boiler room, steel, expanded mesh, 6.25lb./S.F., field fabricate…" at bounding box center [736, 153] width 491 height 54
select select "56825"
type textarea "Floor grating, steel, expanded mesh, 6.25lb./S.F., field fabricated from panels"
select select "56825"
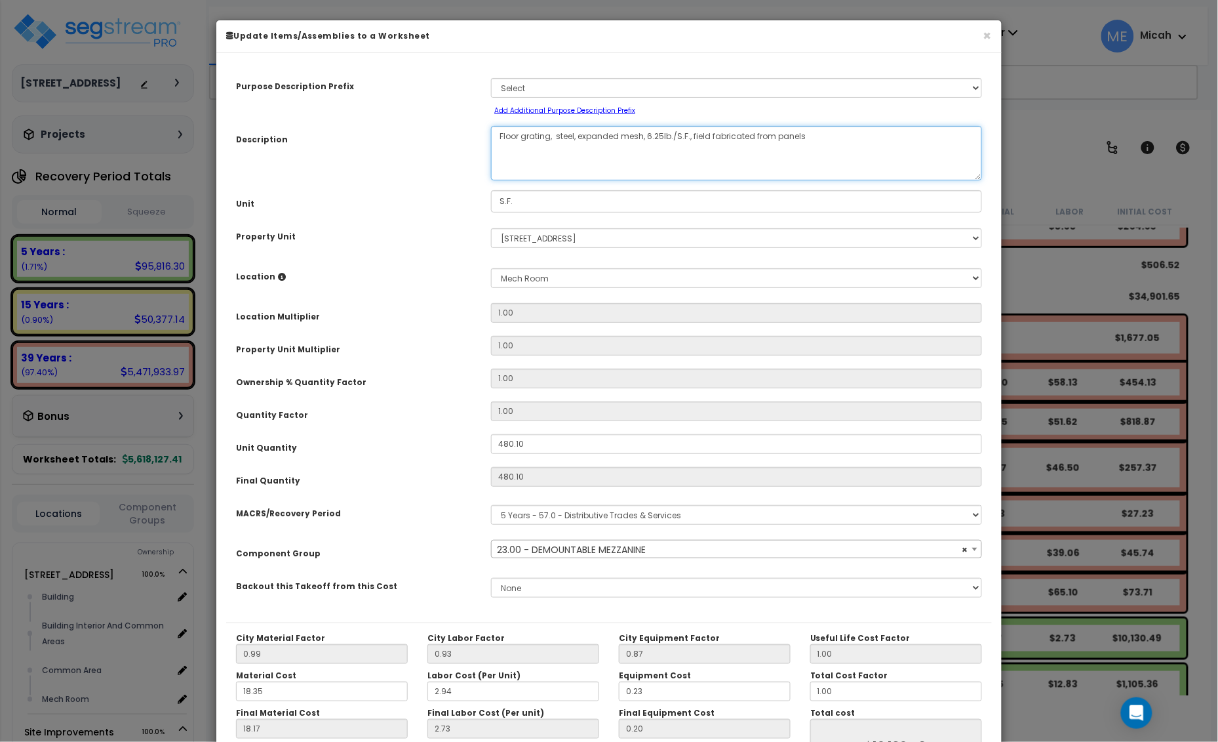
type textarea "Floor grating, steel, expanded mesh, 6.25lb./S.F., field fabricated from panels"
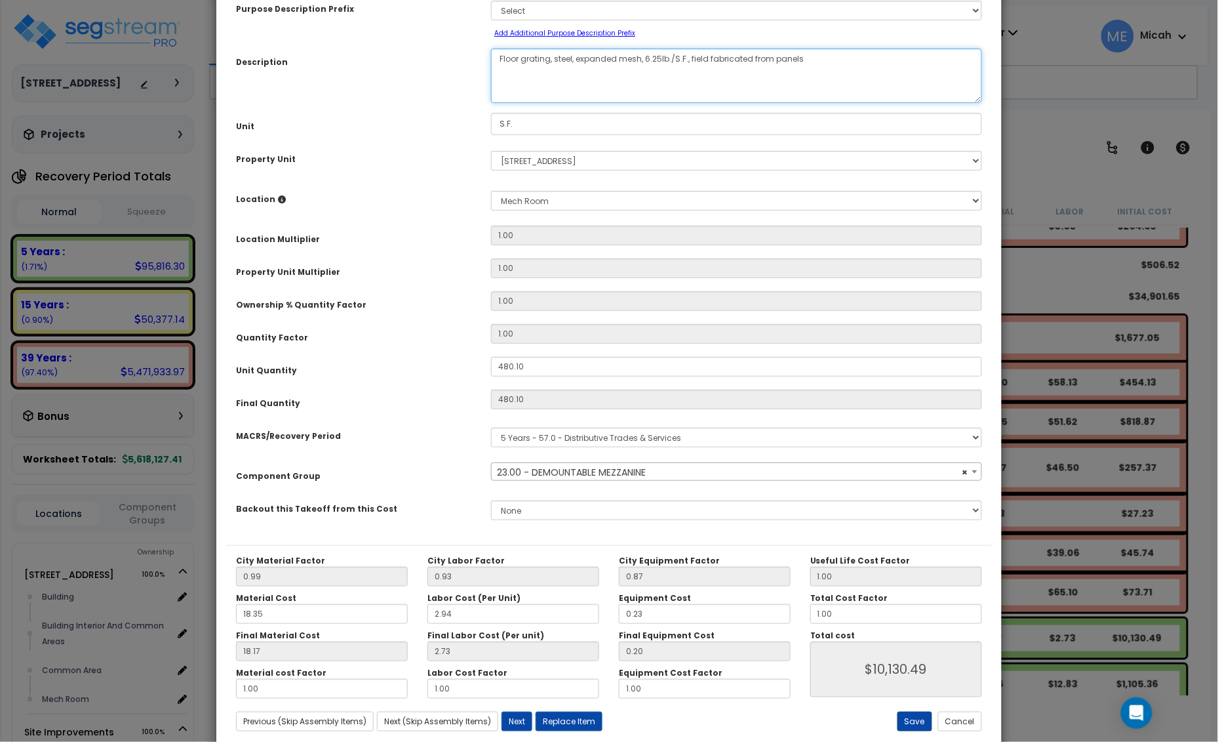
scroll to position [107, 0]
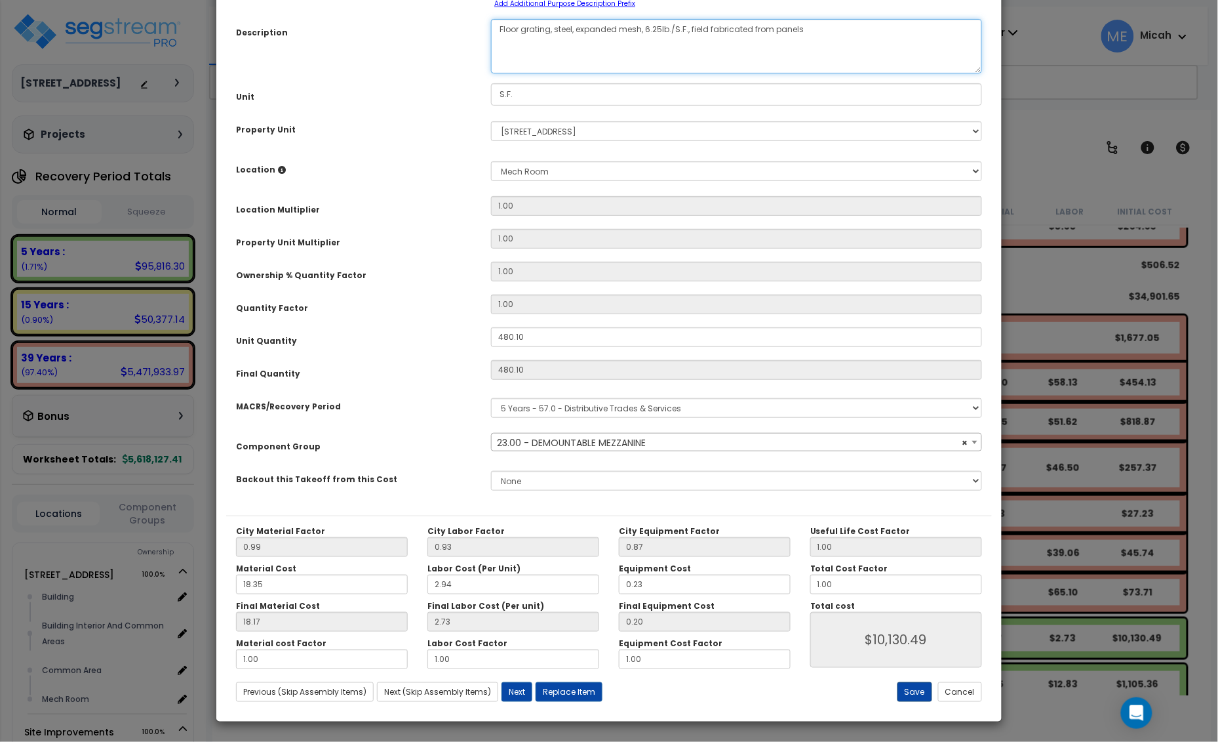
select select "56825"
type textarea "Floor grating, steel, expanded mesh, 6.25lb./S.F., field fabricated from panels"
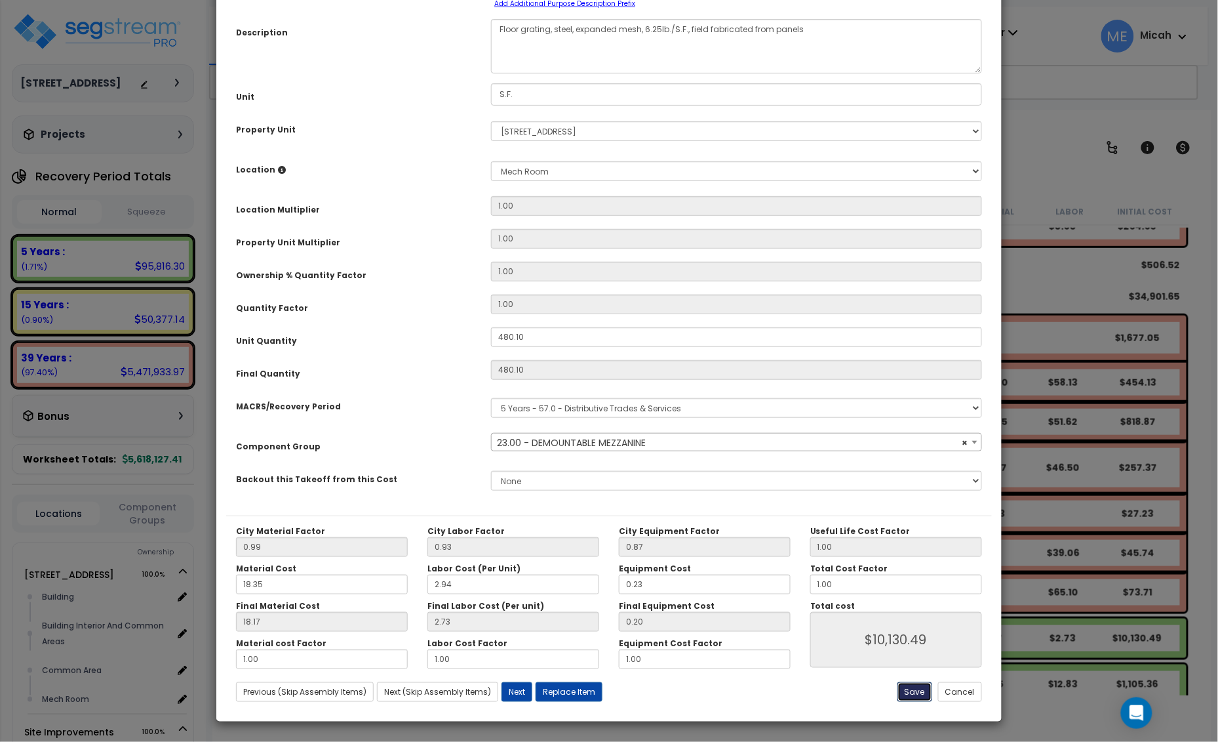
click at [910, 695] on button "Save" at bounding box center [915, 692] width 35 height 20
type input "10130.49"
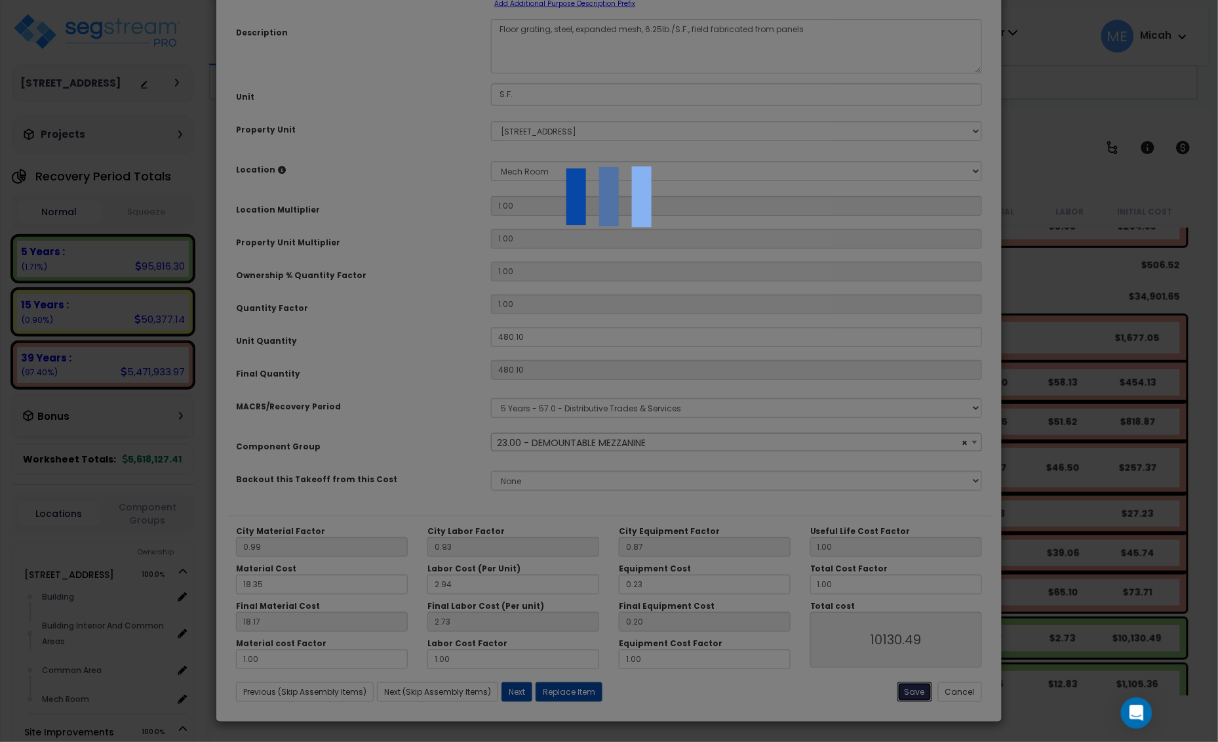
select select "56825"
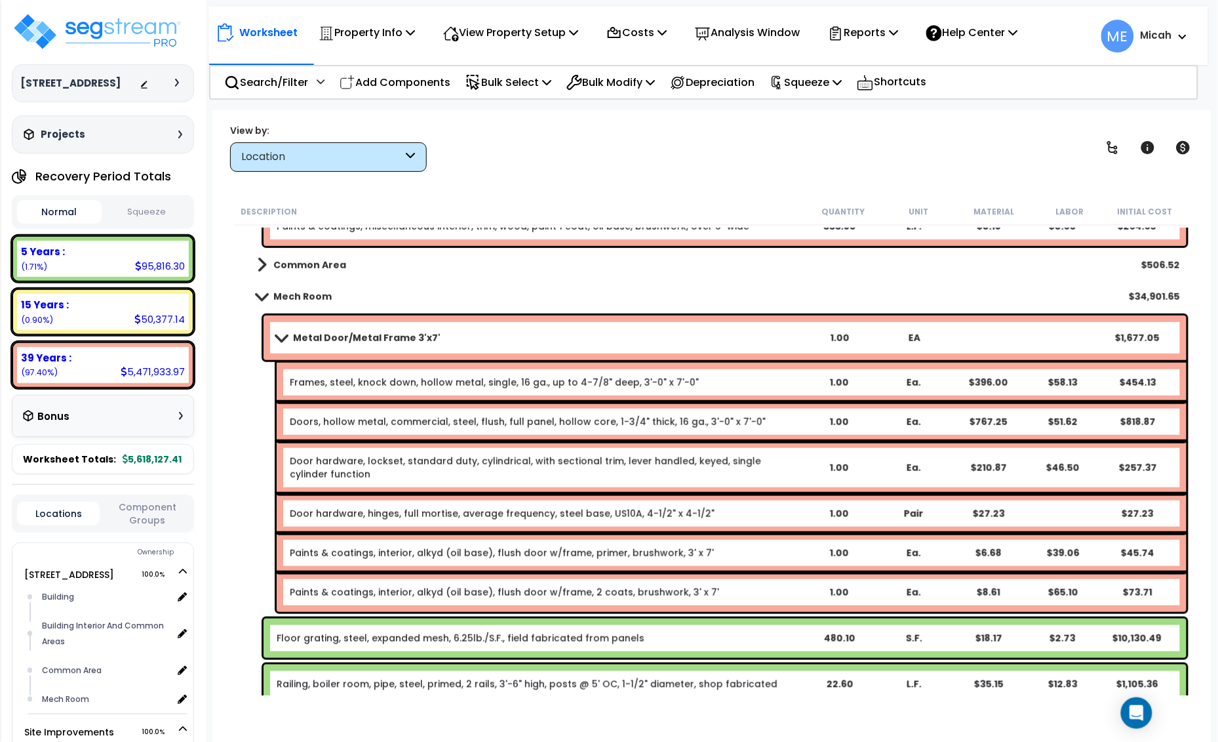
click at [286, 330] on link "Metal Door/Metal Frame 3'x7'" at bounding box center [539, 338] width 525 height 18
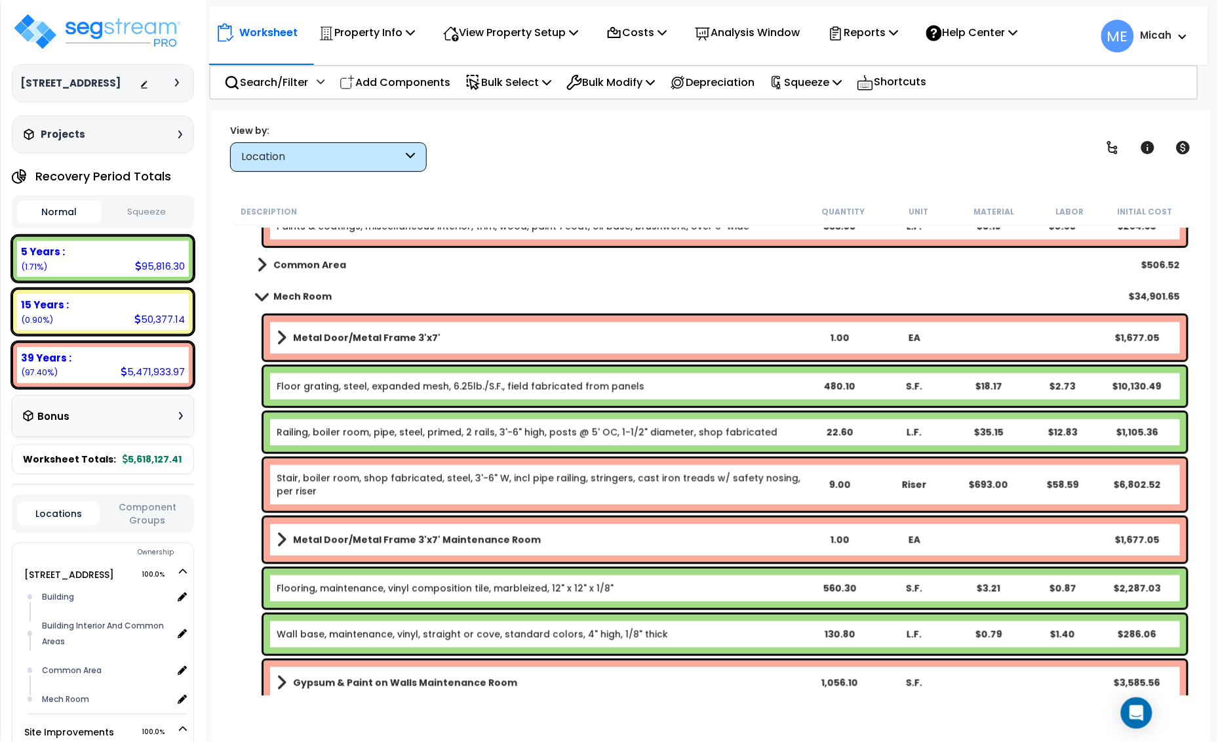
click at [325, 426] on link "Railing, boiler room, pipe, steel, primed, 2 rails, 3'-6" high, posts @ 5' OC, …" at bounding box center [527, 432] width 501 height 13
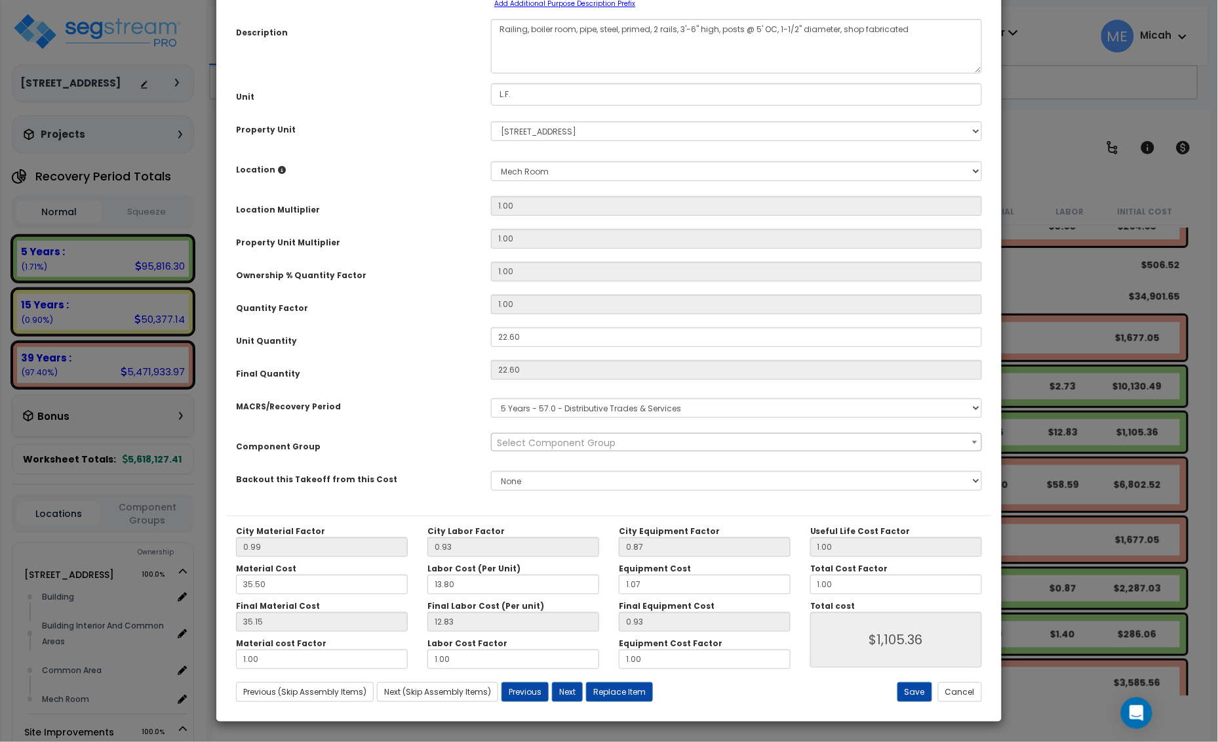
scroll to position [0, 0]
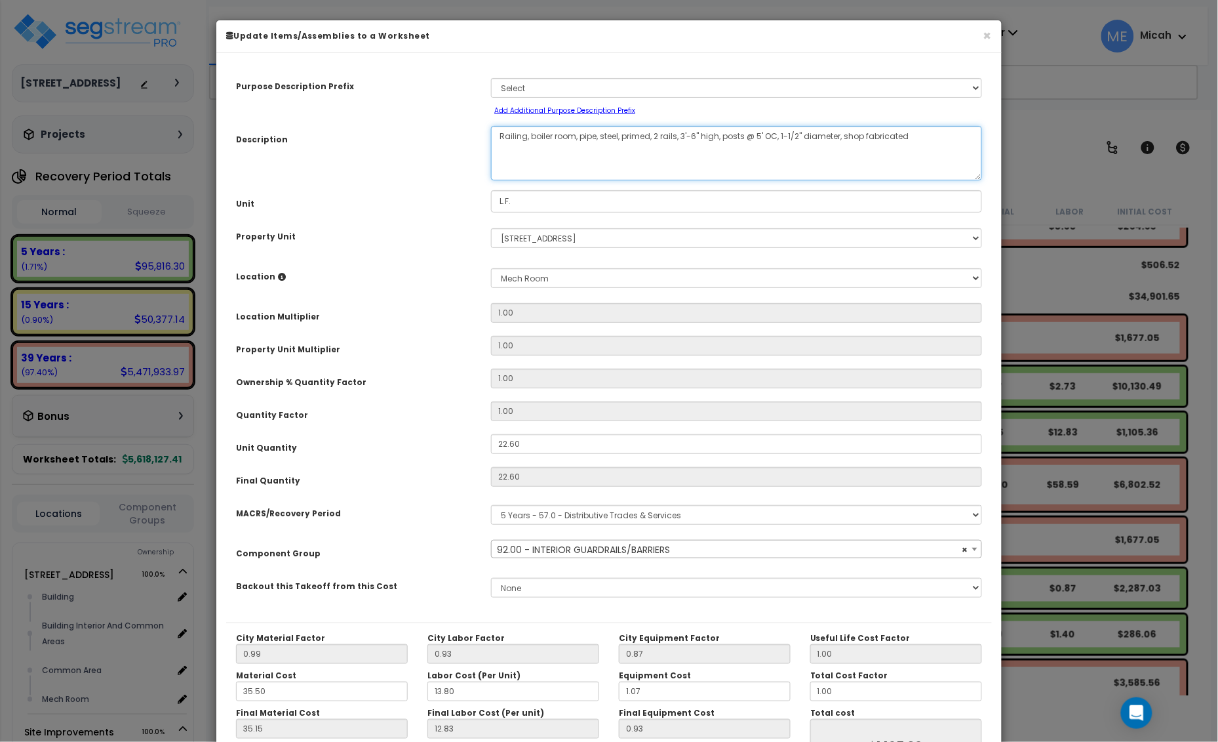
drag, startPoint x: 577, startPoint y: 138, endPoint x: 530, endPoint y: 138, distance: 47.2
click at [530, 138] on textarea "Railing, boiler room, pipe, steel, primed, 2 rails, 3'-6" high, posts @ 5' OC, …" at bounding box center [736, 153] width 491 height 54
select select "56912"
type textarea "Railing, pipe, steel, primed, 2 rails, 3'-6" high, posts @ 5' OC, 1-1/2" diamet…"
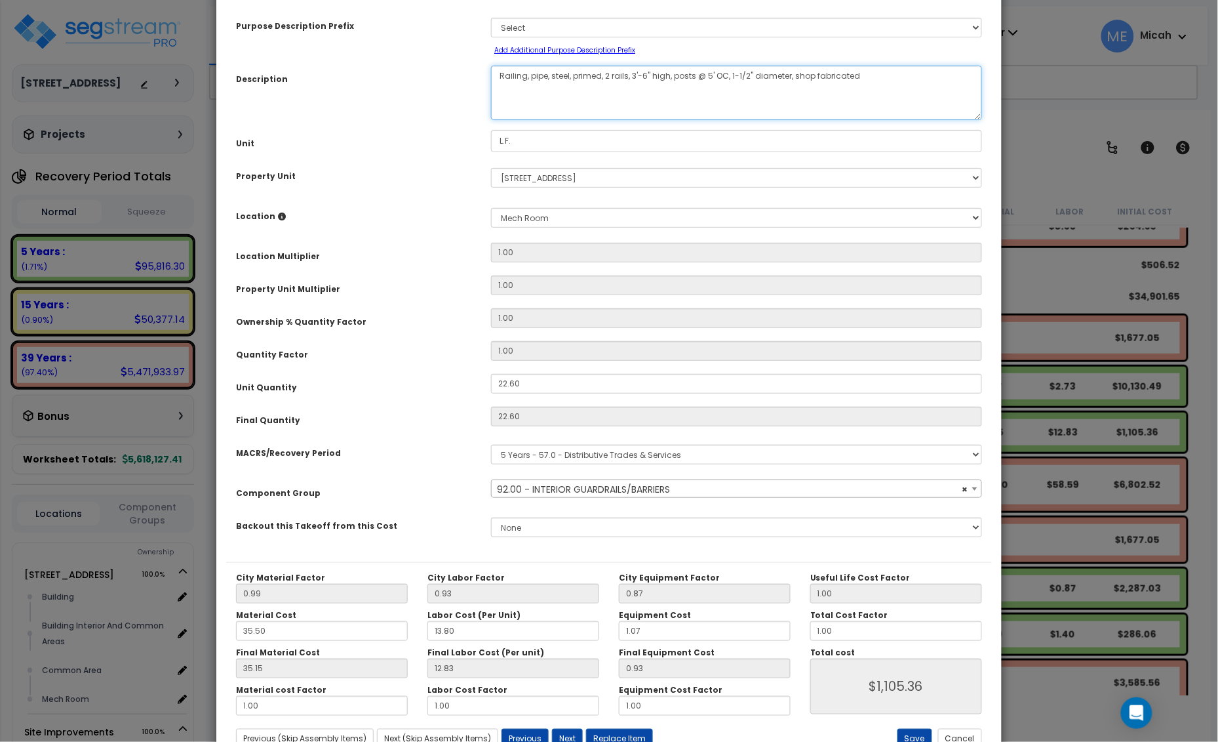
scroll to position [107, 0]
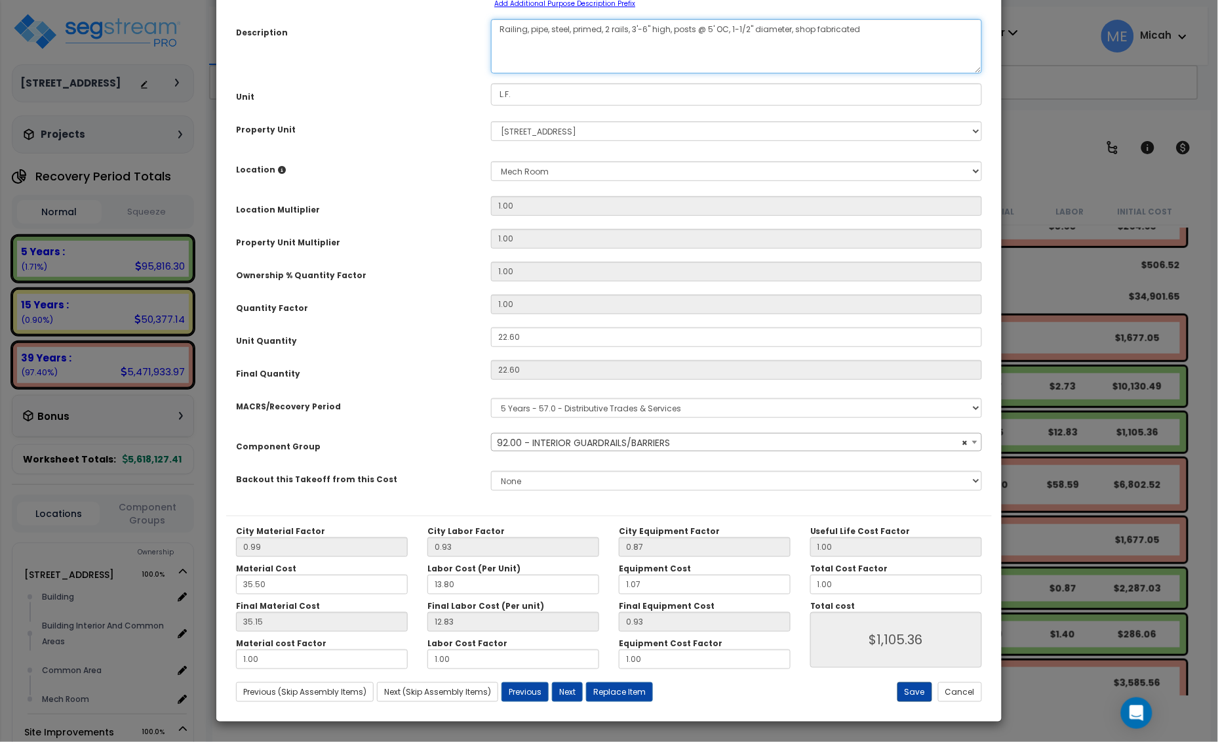
select select "56912"
type textarea "Railing, pipe, steel, primed, 2 rails, 3'-6" high, posts @ 5' OC, 1-1/2" diamet…"
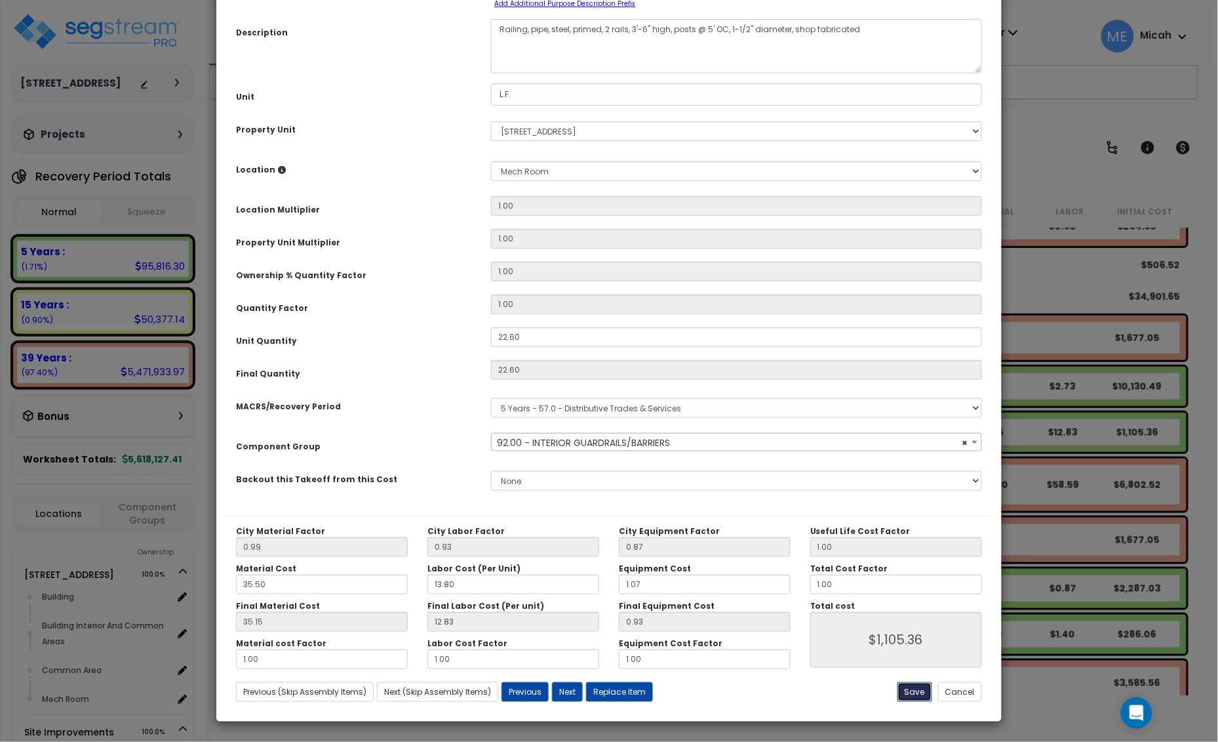
click at [918, 690] on button "Save" at bounding box center [915, 692] width 35 height 20
type input "1105.36"
select select "56912"
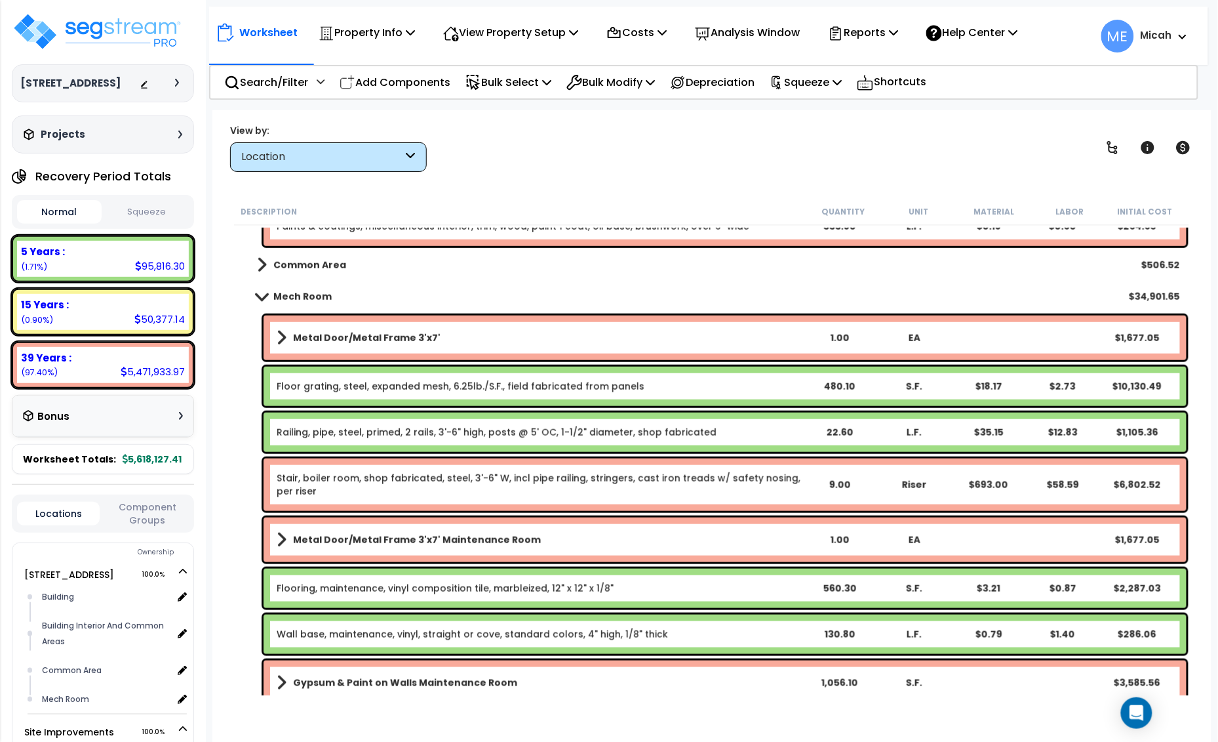
click at [371, 480] on link "Stair, boiler room, shop fabricated, steel, 3'-6" W, incl pipe railing, stringe…" at bounding box center [539, 485] width 525 height 26
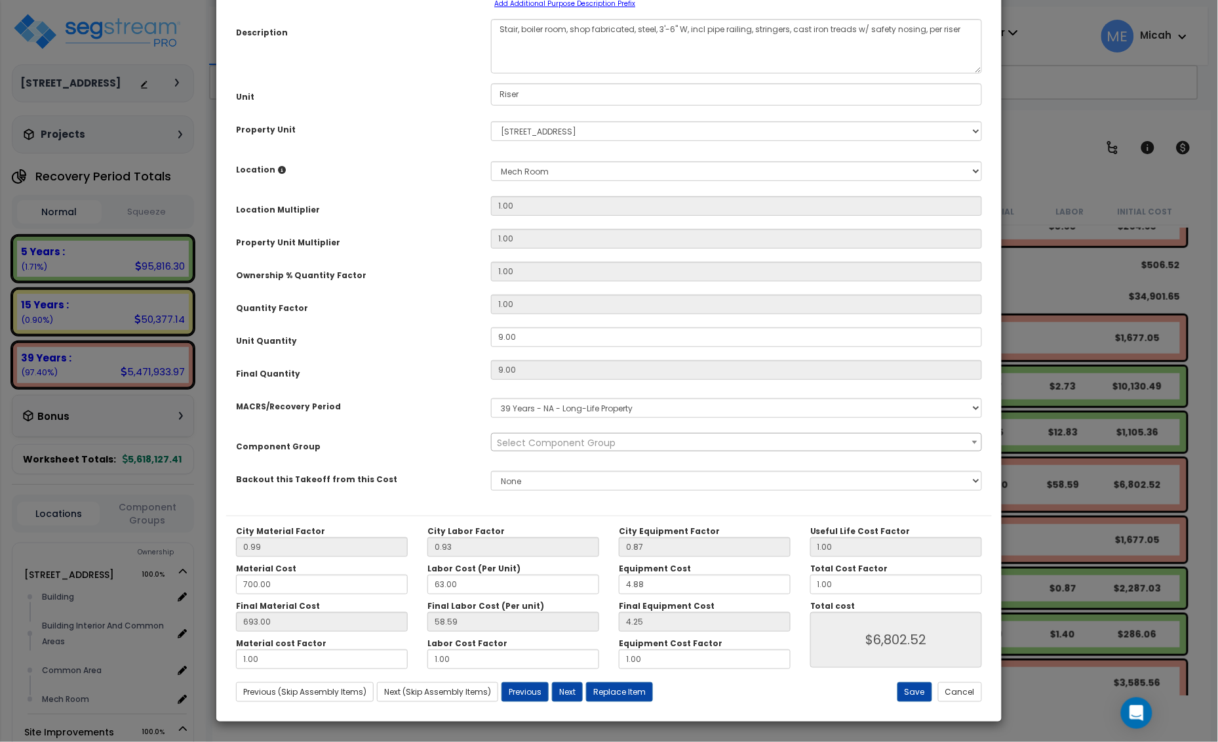
scroll to position [0, 0]
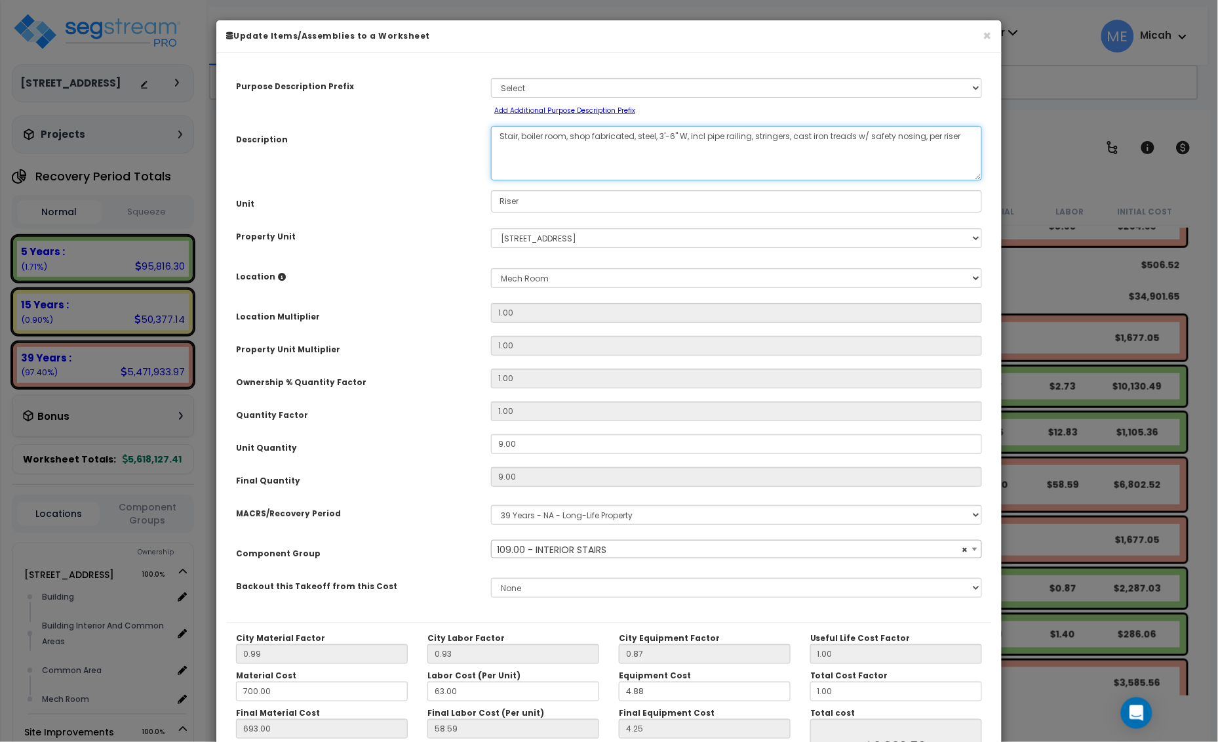
drag, startPoint x: 569, startPoint y: 136, endPoint x: 520, endPoint y: 132, distance: 48.7
click at [520, 132] on textarea "Stair, boiler room, shop fabricated, steel, 3'-6" W, incl pipe railing, stringe…" at bounding box center [736, 153] width 491 height 54
select select "56924"
type textarea "Stair, shop fabricated, steel, 3'-6" W, incl pipe railing, stringers, cast iron…"
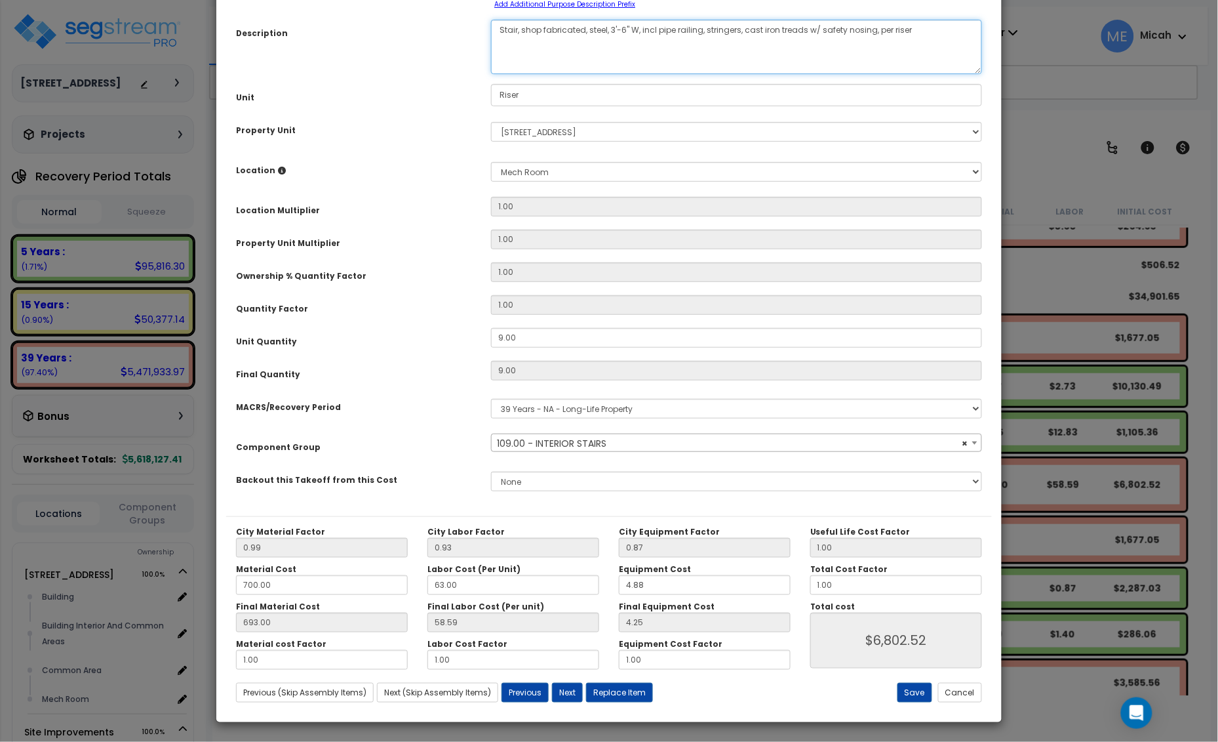
scroll to position [107, 0]
select select "56924"
type textarea "Stair, shop fabricated, steel, 3'-6" W, incl pipe railing, stringers, cast iron…"
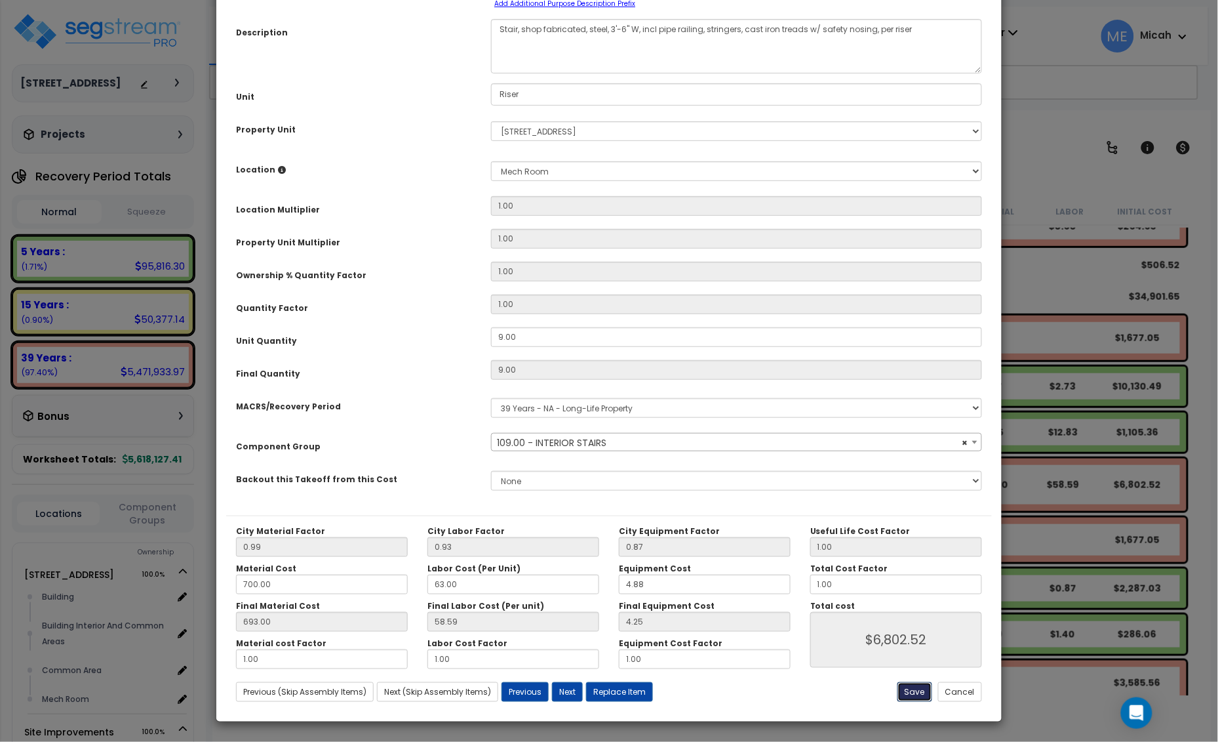
select select "56924"
click at [905, 689] on button "Save" at bounding box center [915, 692] width 35 height 20
type input "6802.52"
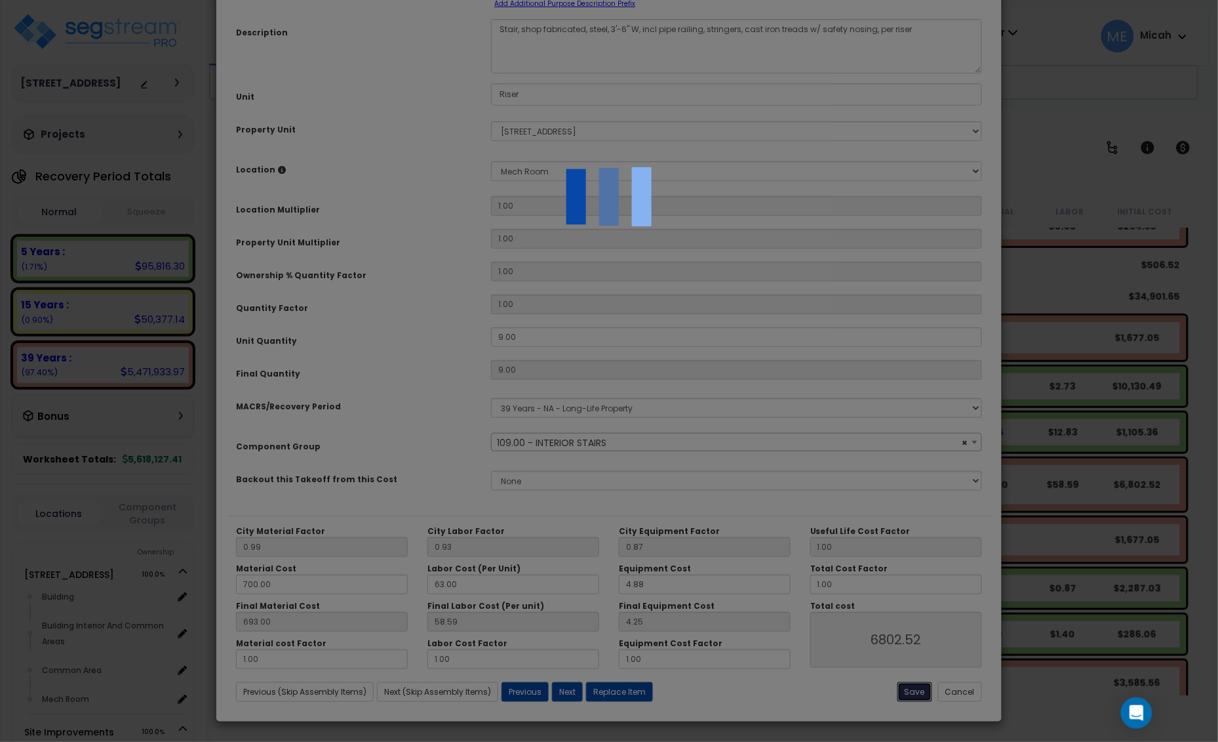
select select "56924"
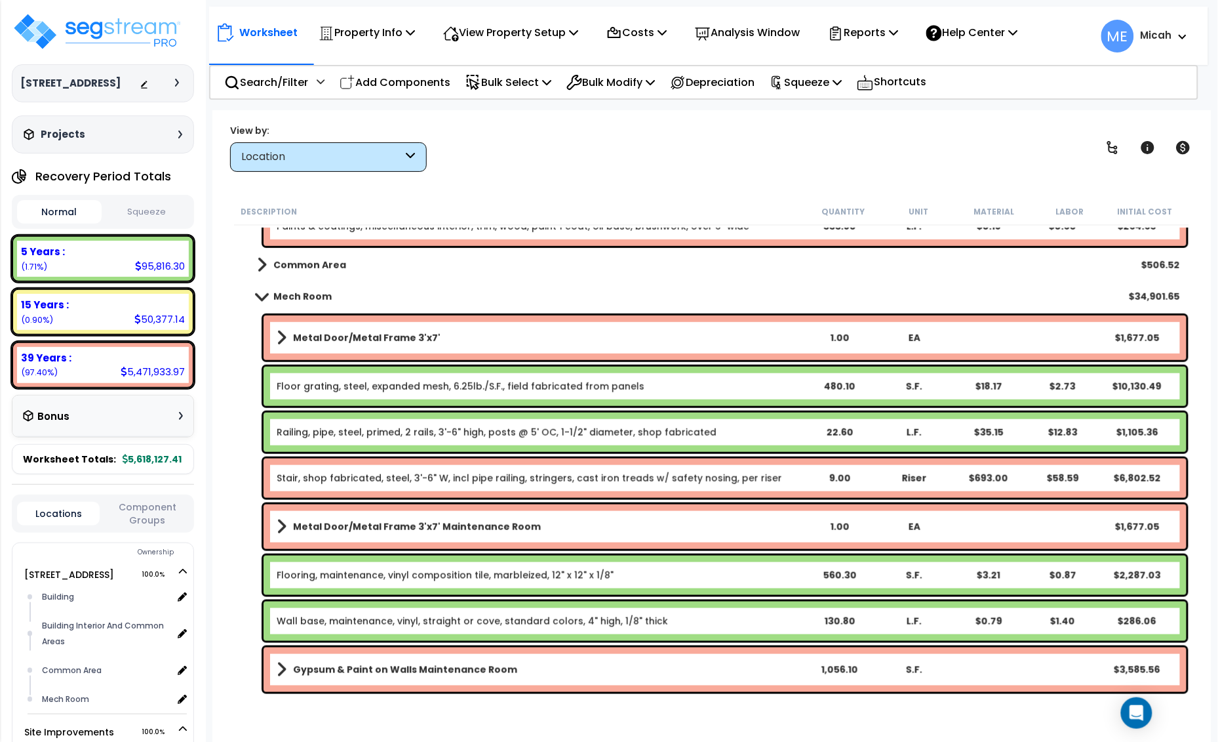
click at [349, 523] on b "Metal Door/Metal Frame 3'x7' Maintenance Room" at bounding box center [417, 526] width 248 height 13
click at [349, 522] on b "Metal Door/Metal Frame 3'x7' Maintenance Room" at bounding box center [417, 526] width 248 height 13
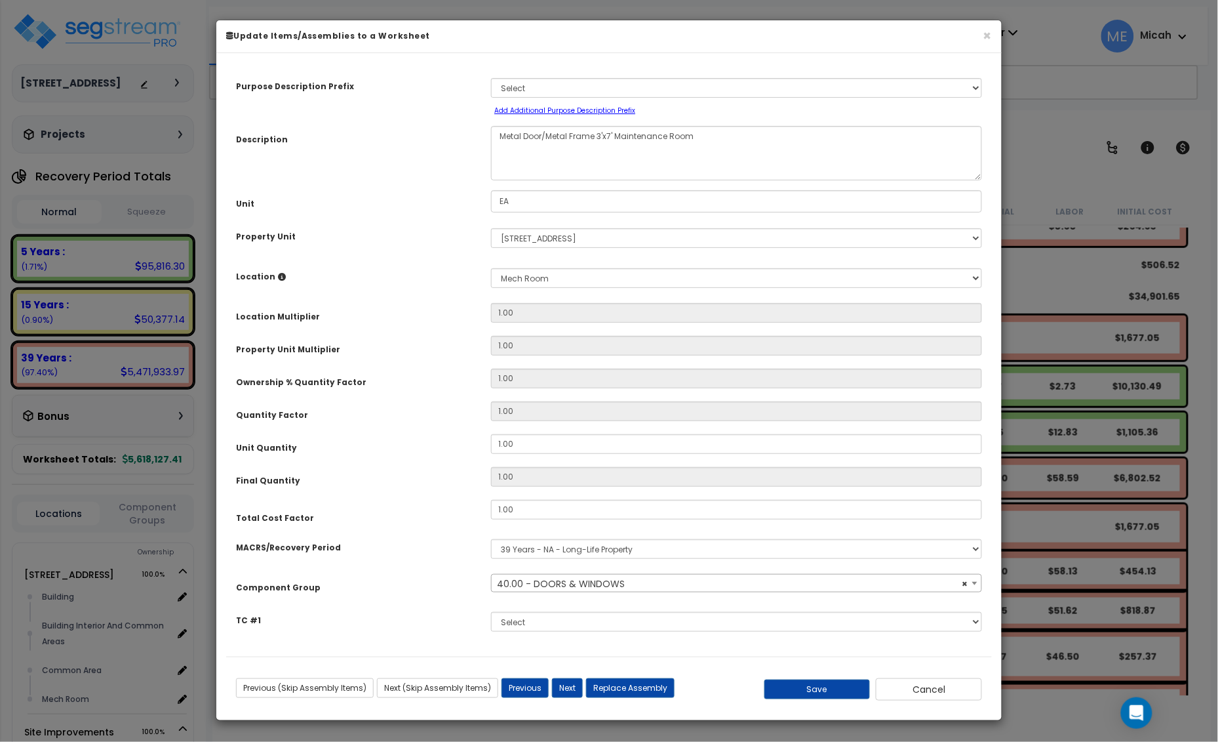
scroll to position [0, 0]
drag, startPoint x: 689, startPoint y: 136, endPoint x: 618, endPoint y: 136, distance: 71.5
click at [618, 136] on textarea "Metal Door/Metal Frame 3'x7' Maintenance Room" at bounding box center [736, 153] width 491 height 54
select select "57248"
type textarea "Metal Door/Metal Frame 3'x7'"
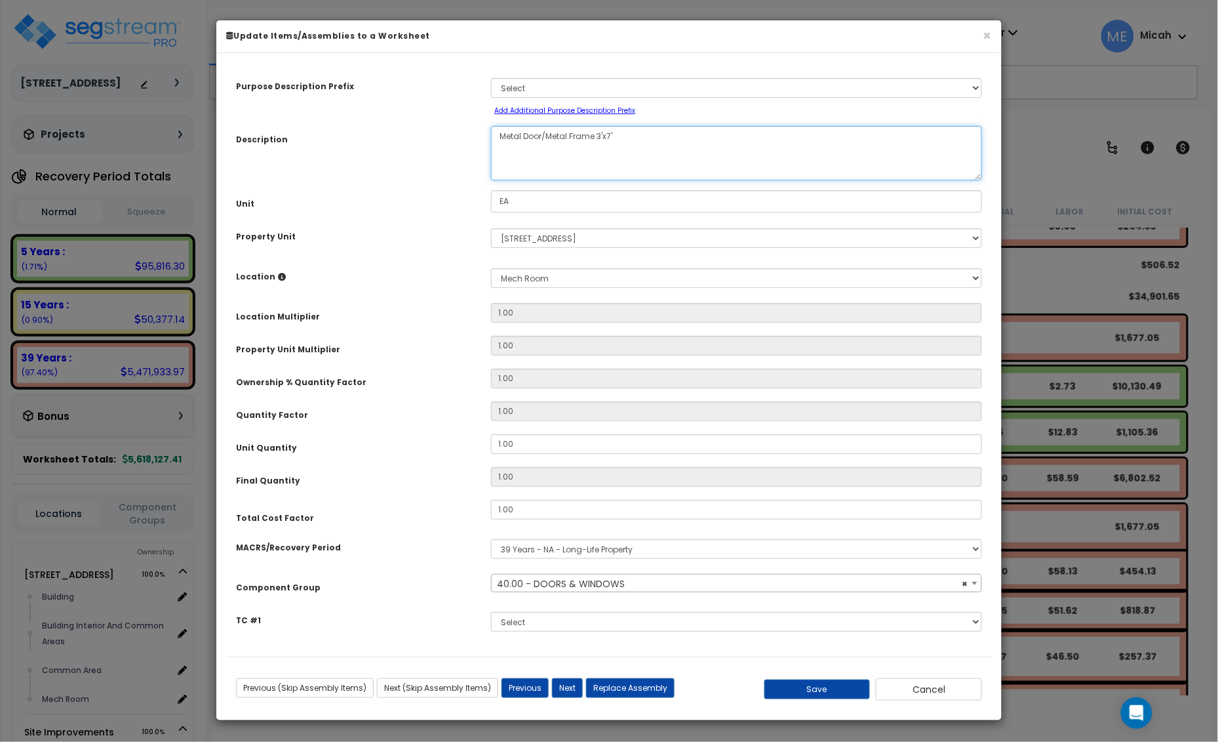
select select "57248"
type textarea "Metal Door/Metal Frame 3'x7'"
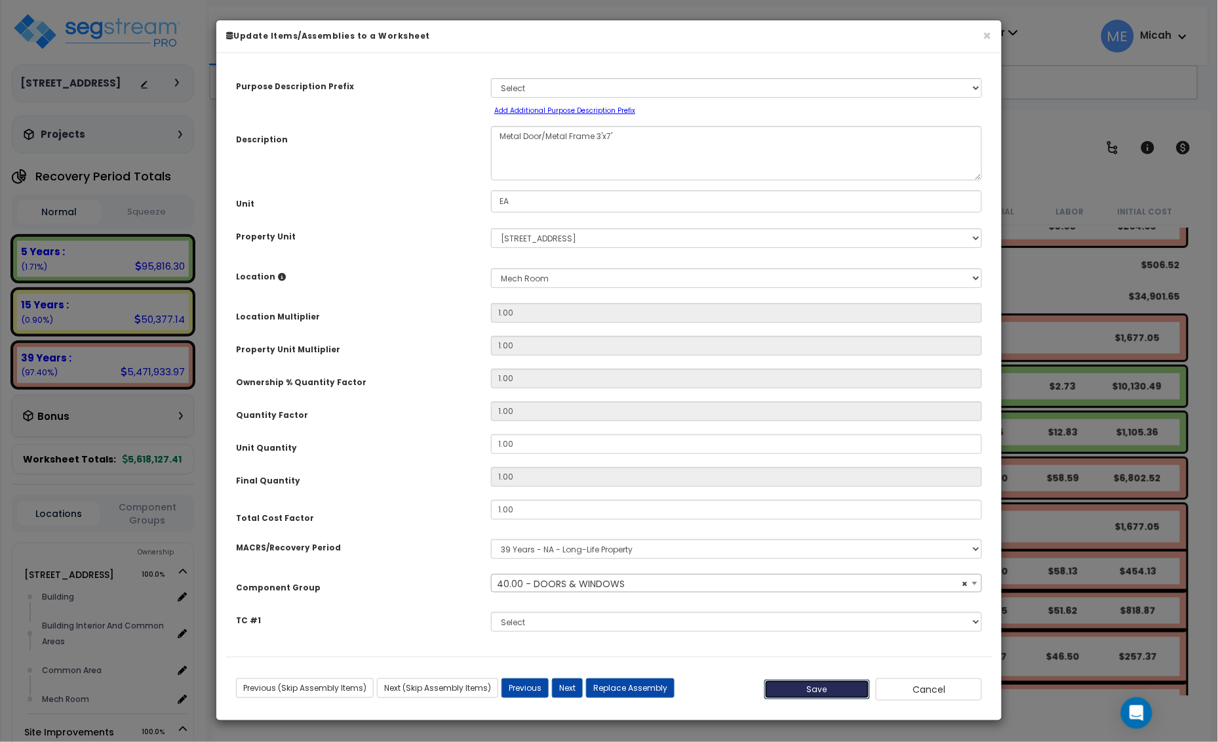
click at [803, 693] on button "Save" at bounding box center [818, 689] width 106 height 20
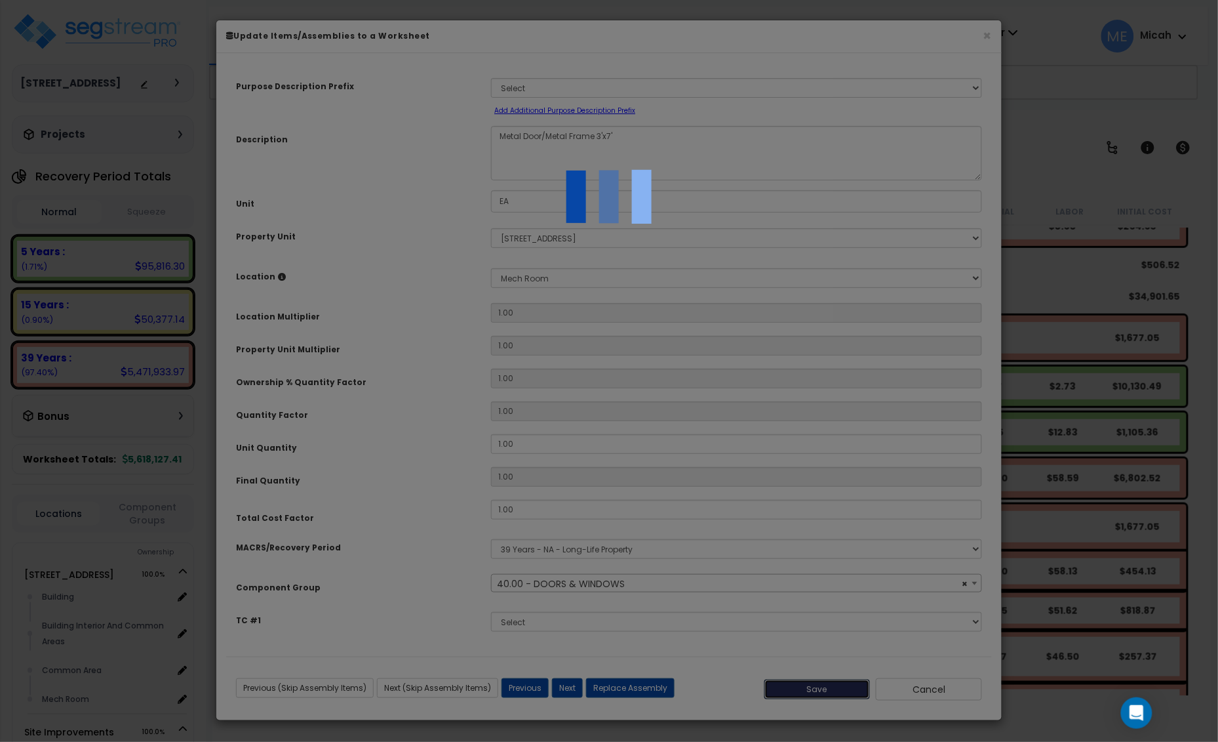
select select "57248"
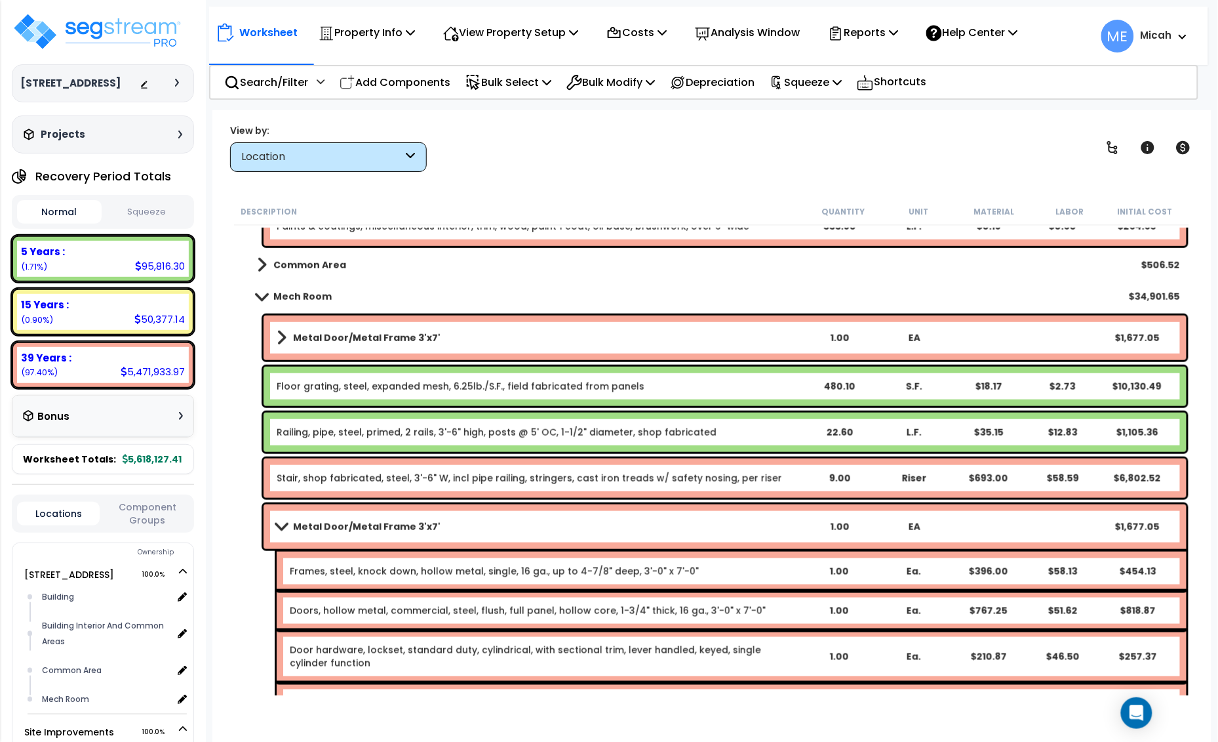
click at [277, 527] on span at bounding box center [281, 526] width 18 height 10
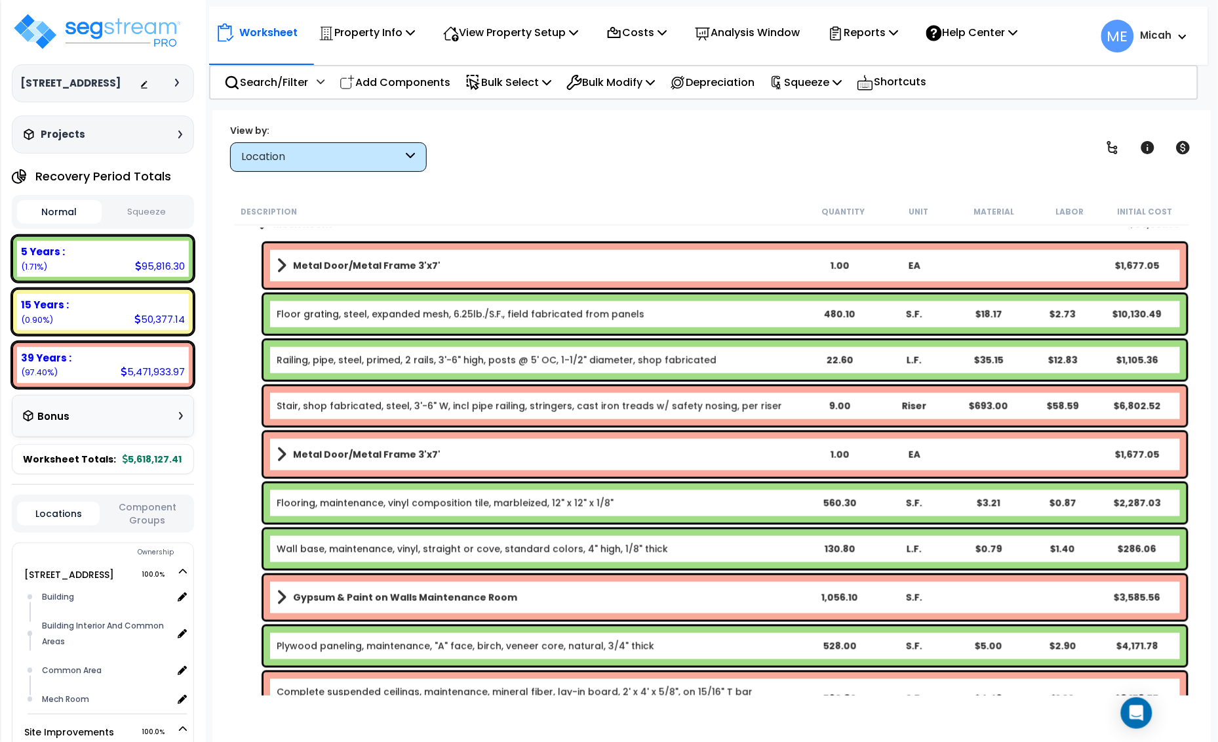
scroll to position [5334, 0]
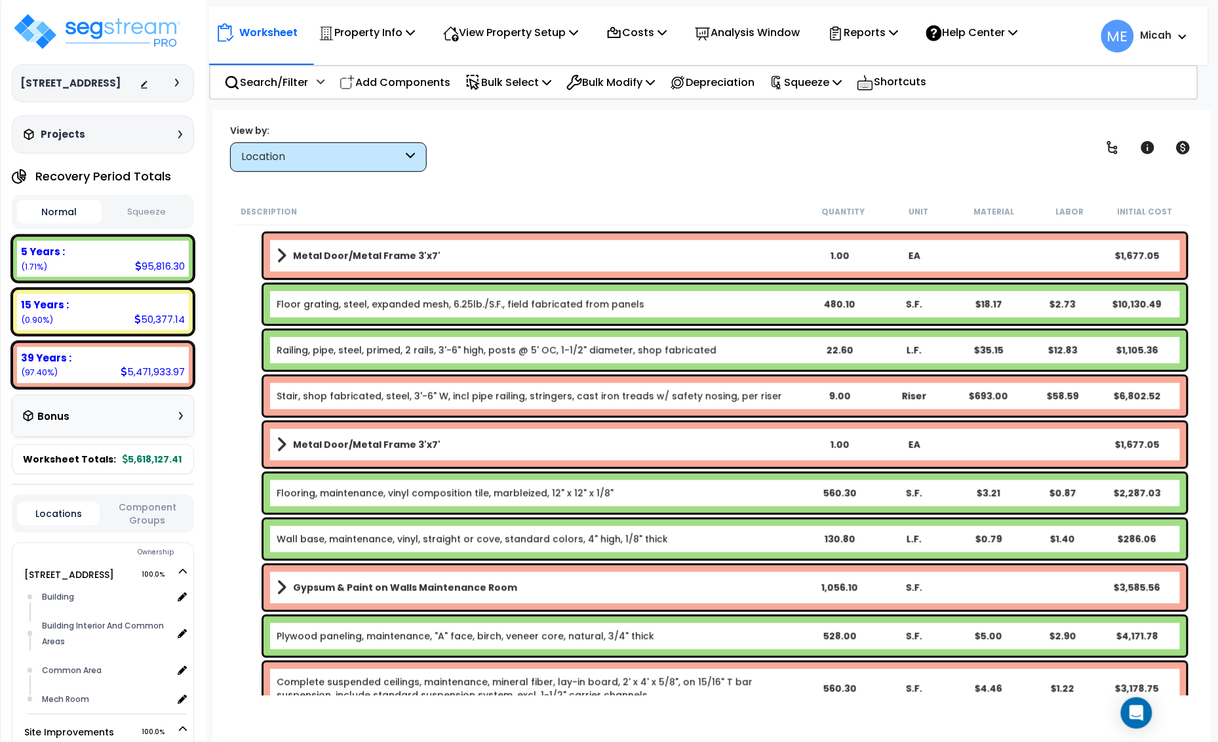
click at [368, 495] on link "Flooring, maintenance, vinyl composition tile, marbleized, 12" x 12" x 1/8"" at bounding box center [445, 493] width 337 height 13
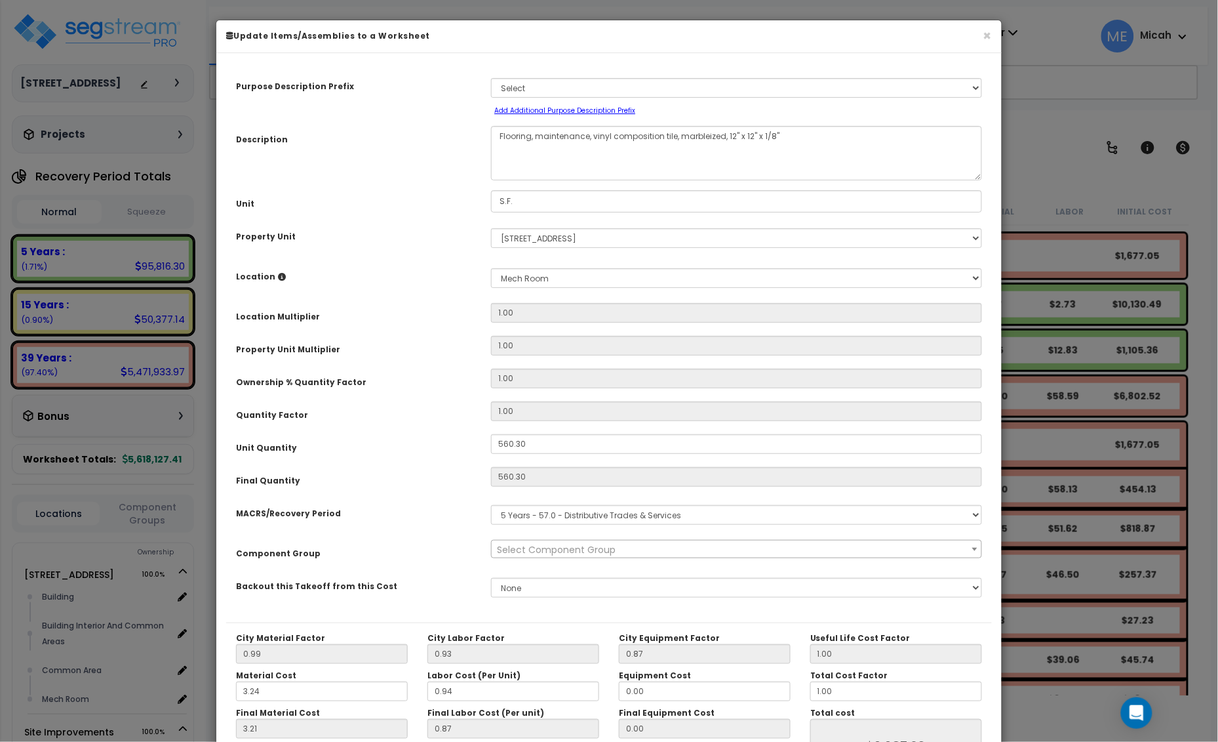
select select "56945"
drag, startPoint x: 591, startPoint y: 136, endPoint x: 534, endPoint y: 139, distance: 56.5
click at [534, 139] on textarea "Flooring, maintenance, vinyl composition tile, marbleized, 12" x 12" x 1/8"" at bounding box center [736, 153] width 491 height 54
select select "56945"
type textarea "Flooring, vinyl composition tile, marbleized, 12" x 12" x 1/8""
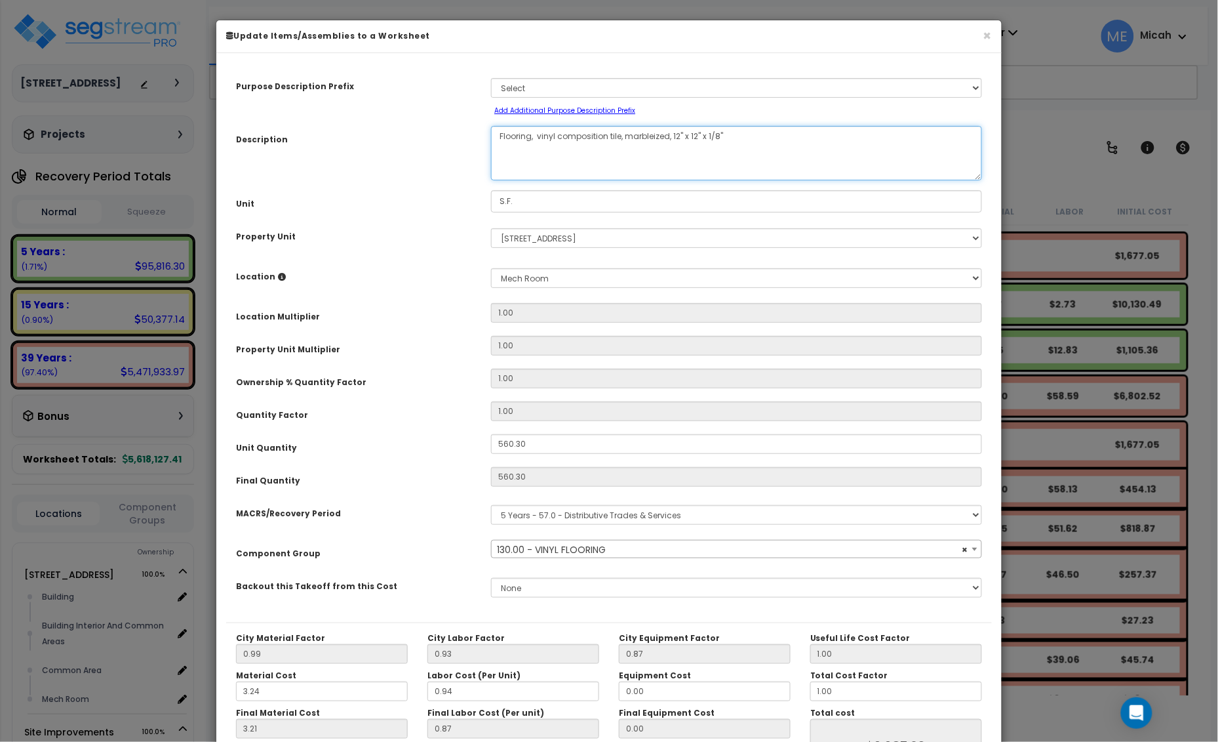
select select "56945"
type textarea "Flooring, vinyl composition tile, marbleized, 12" x 12" x 1/8""
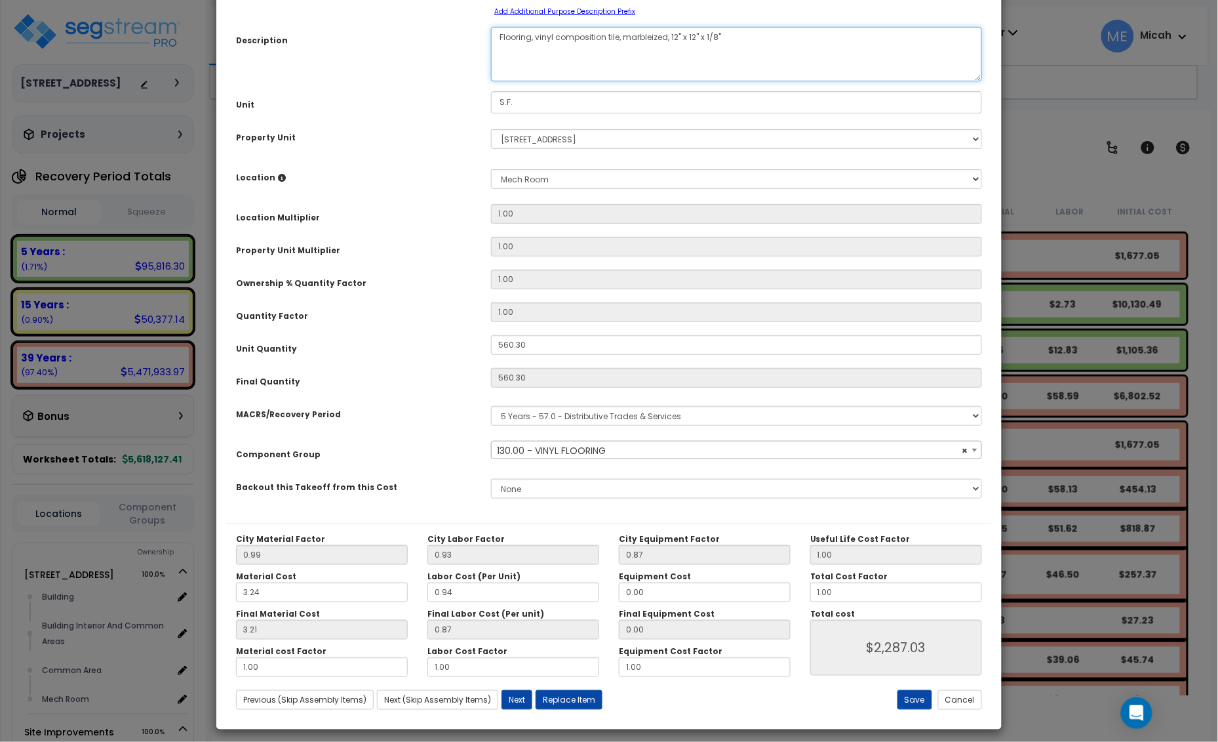
select select "56945"
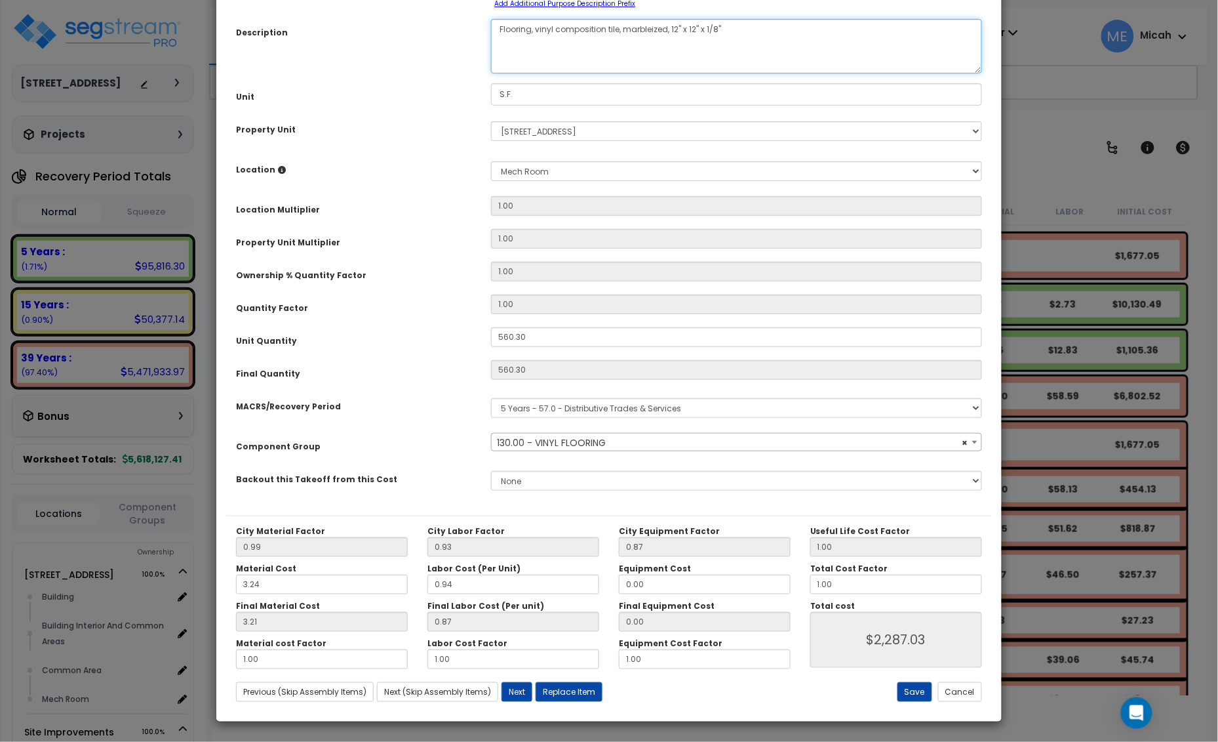
type textarea "Flooring, vinyl composition tile, marbleized, 12" x 12" x 1/8""
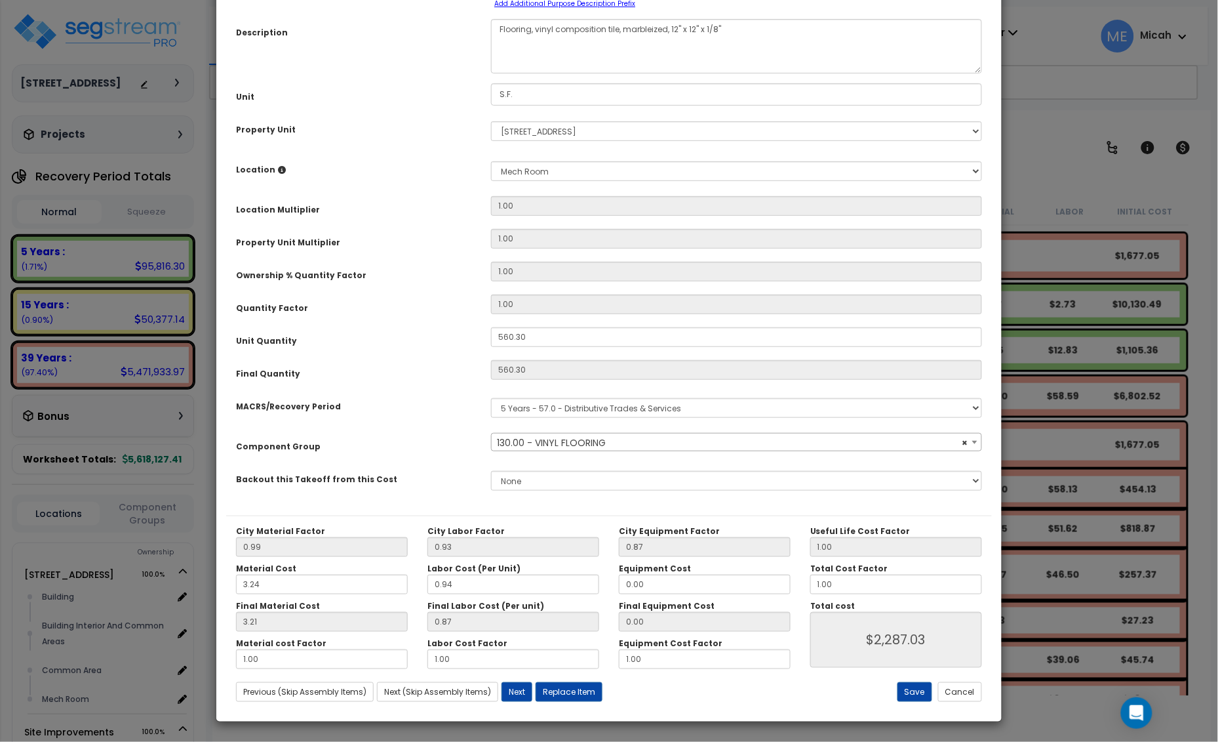
click at [896, 694] on div "Save Cancel" at bounding box center [864, 692] width 255 height 20
select select "56945"
click at [914, 694] on button "Save" at bounding box center [916, 692] width 35 height 20
type input "2287.03"
select select "56945"
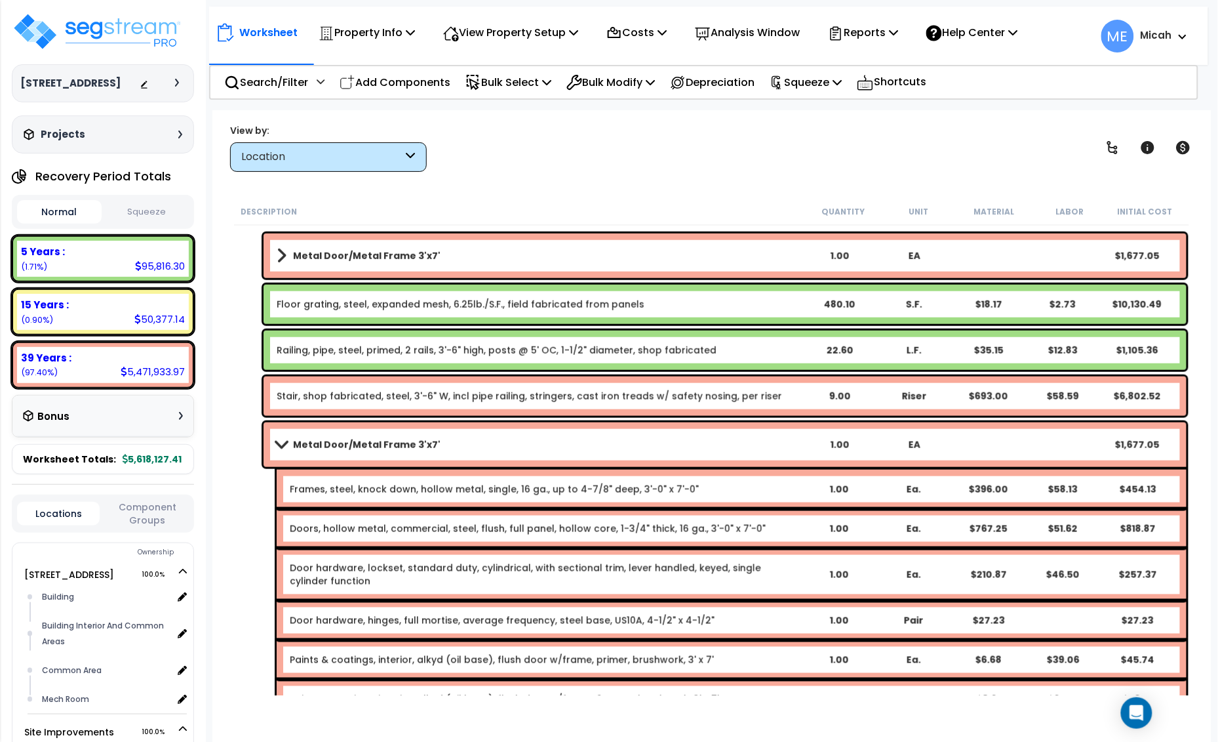
click at [280, 435] on link "Metal Door/Metal Frame 3'x7'" at bounding box center [539, 444] width 525 height 18
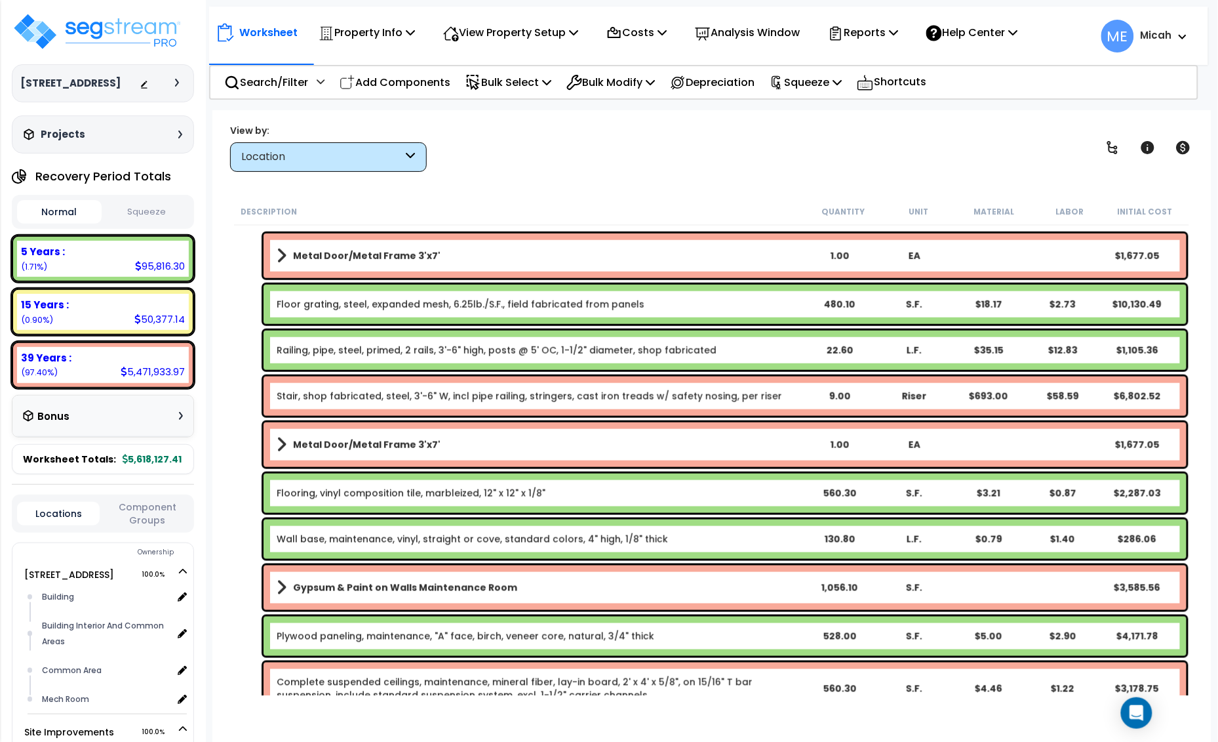
click at [333, 538] on link "Wall base, maintenance, vinyl, straight or cove, standard colors, 4" high, 1/8"…" at bounding box center [473, 539] width 392 height 13
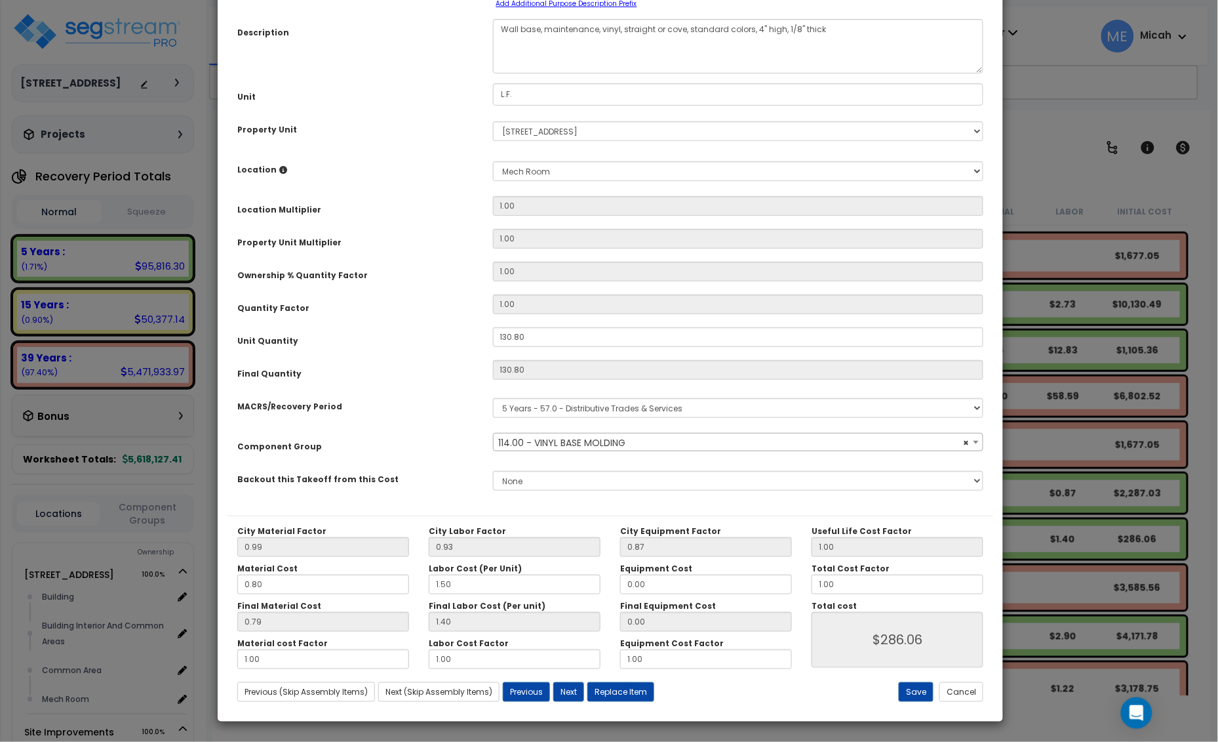
scroll to position [0, 0]
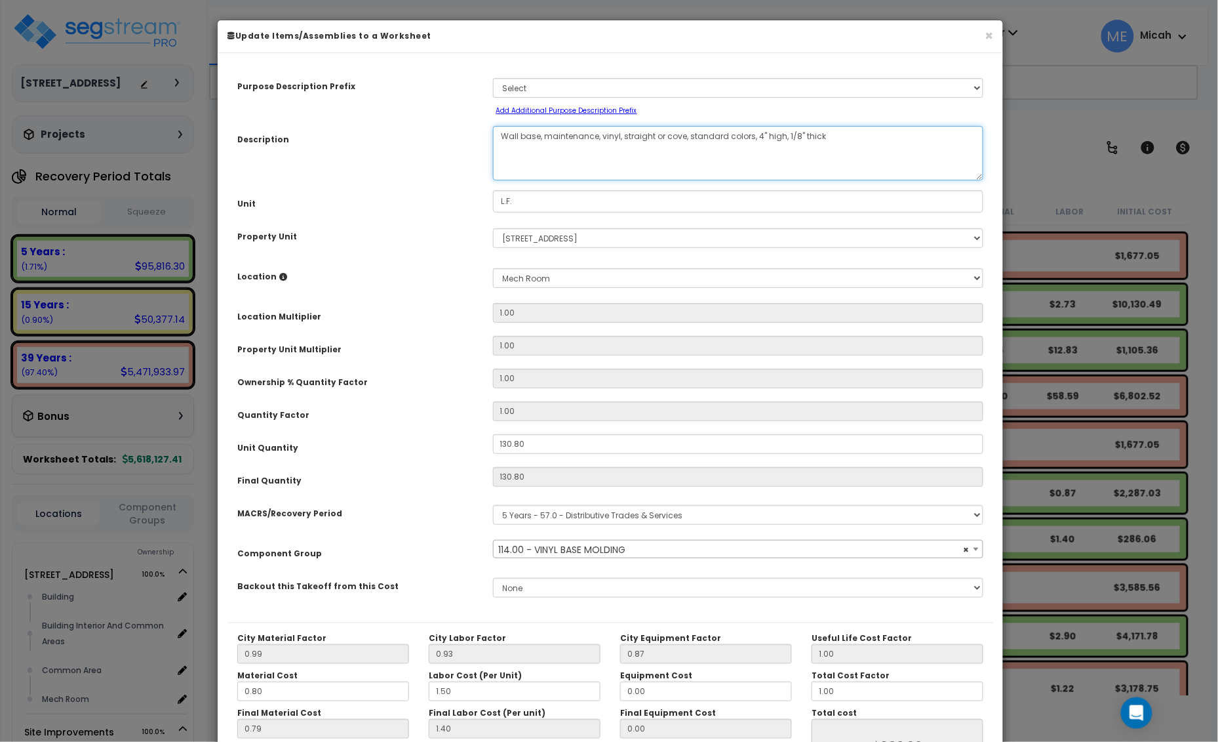
drag, startPoint x: 599, startPoint y: 136, endPoint x: 543, endPoint y: 136, distance: 55.7
click at [543, 136] on textarea "Wall base, maintenance, vinyl, straight or cove, standard colors, 4" high, 1/8"…" at bounding box center [738, 153] width 491 height 54
select select "56929"
type textarea "Wall base, vinyl, straight or cove, standard colors, 4" high, 1/8" thick"
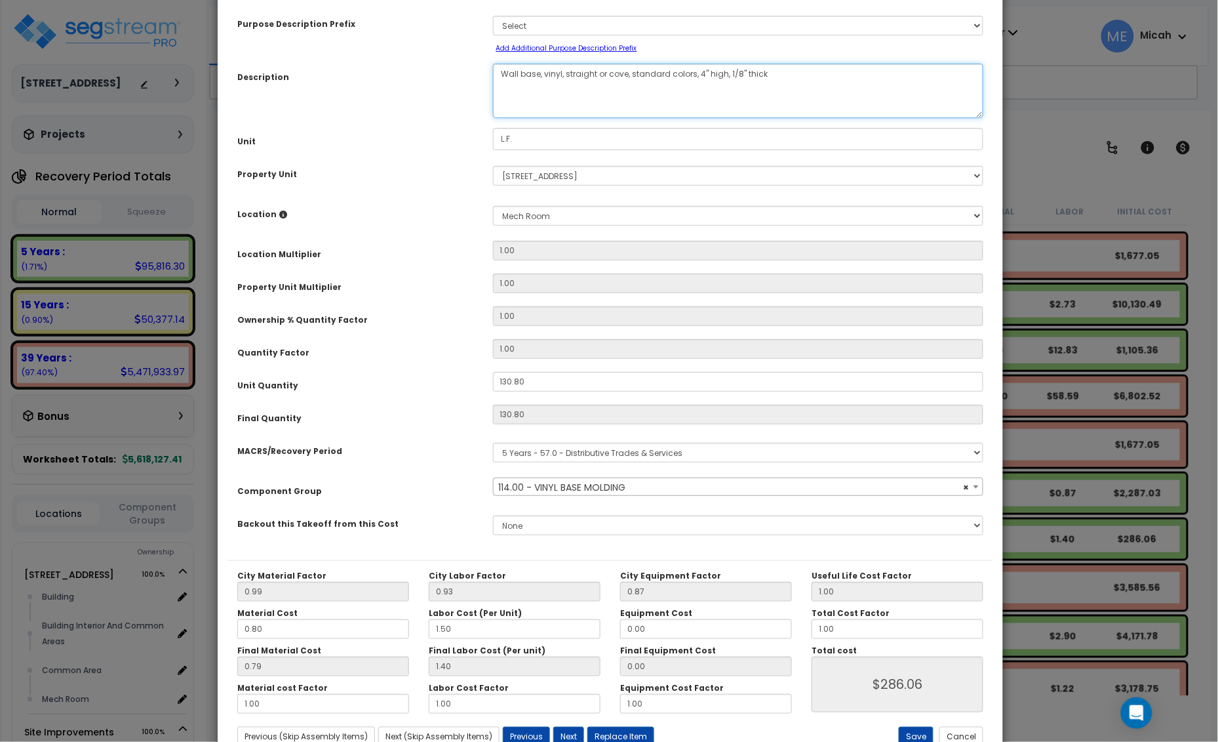
scroll to position [107, 0]
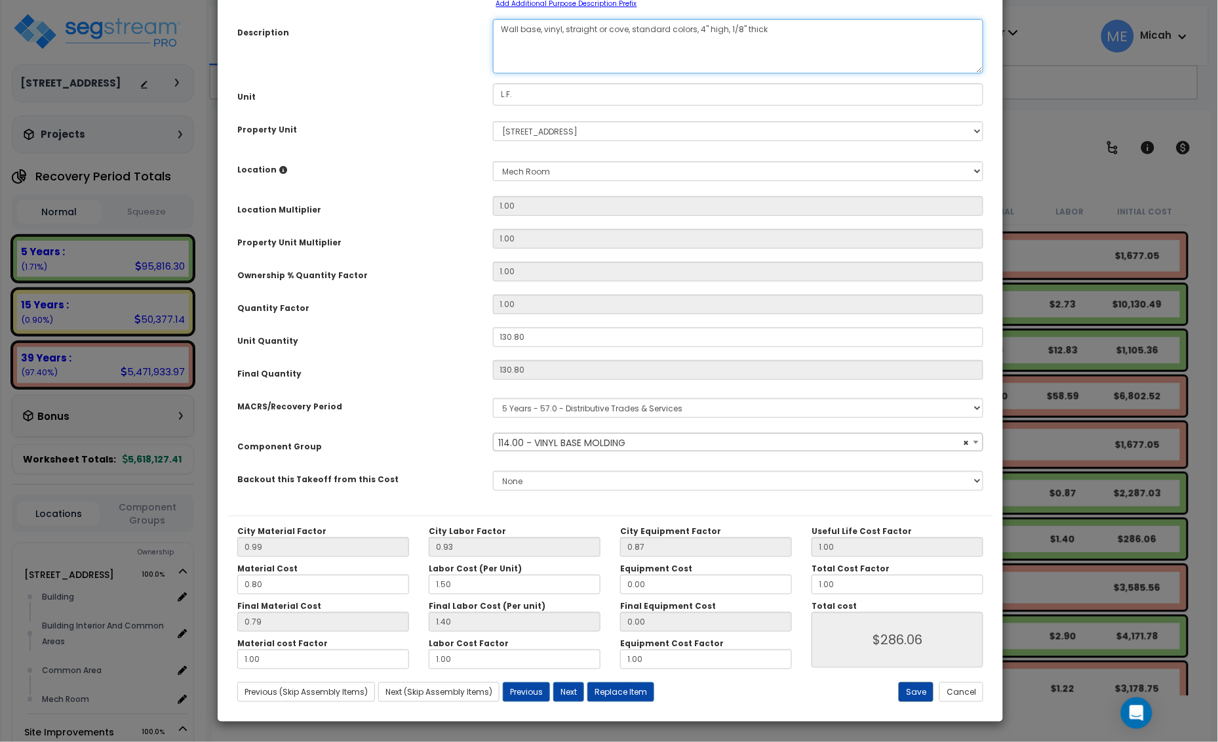
select select "56929"
type textarea "Wall base, vinyl, straight or cove, standard colors, 4" high, 1/8" thick"
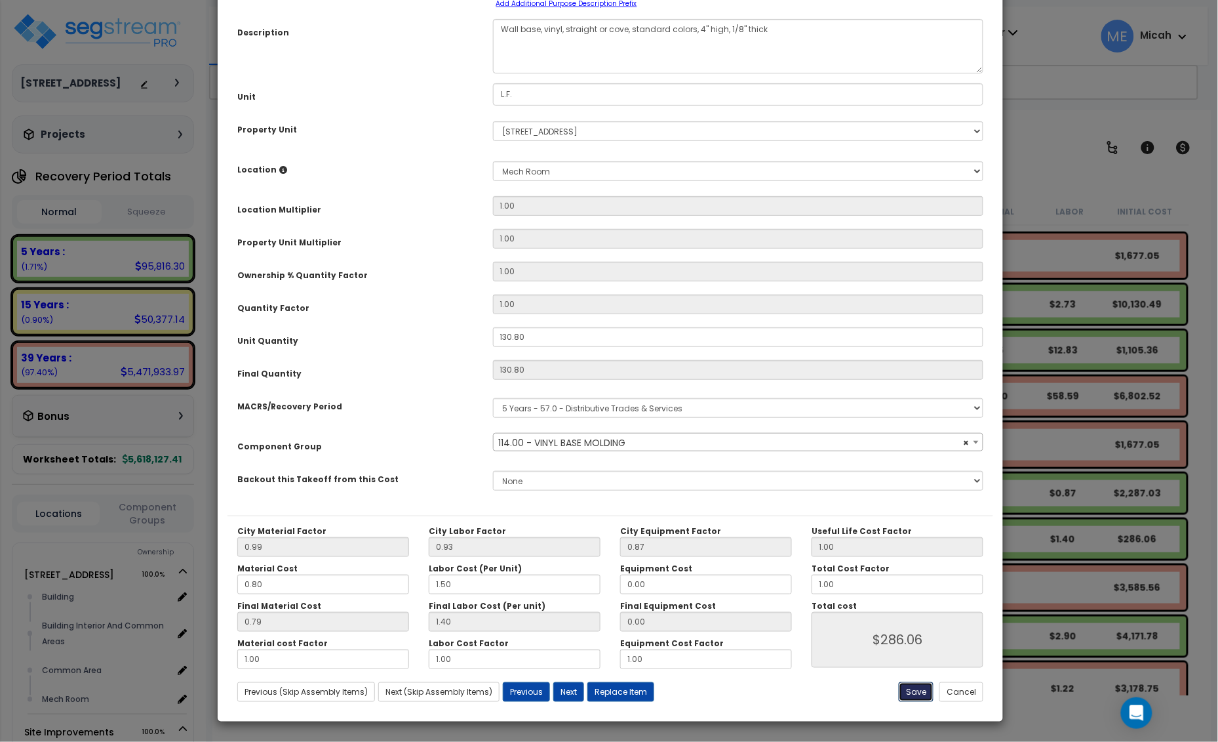
select select "56929"
click at [910, 694] on button "Save" at bounding box center [916, 692] width 35 height 20
type input "286.06"
select select "56929"
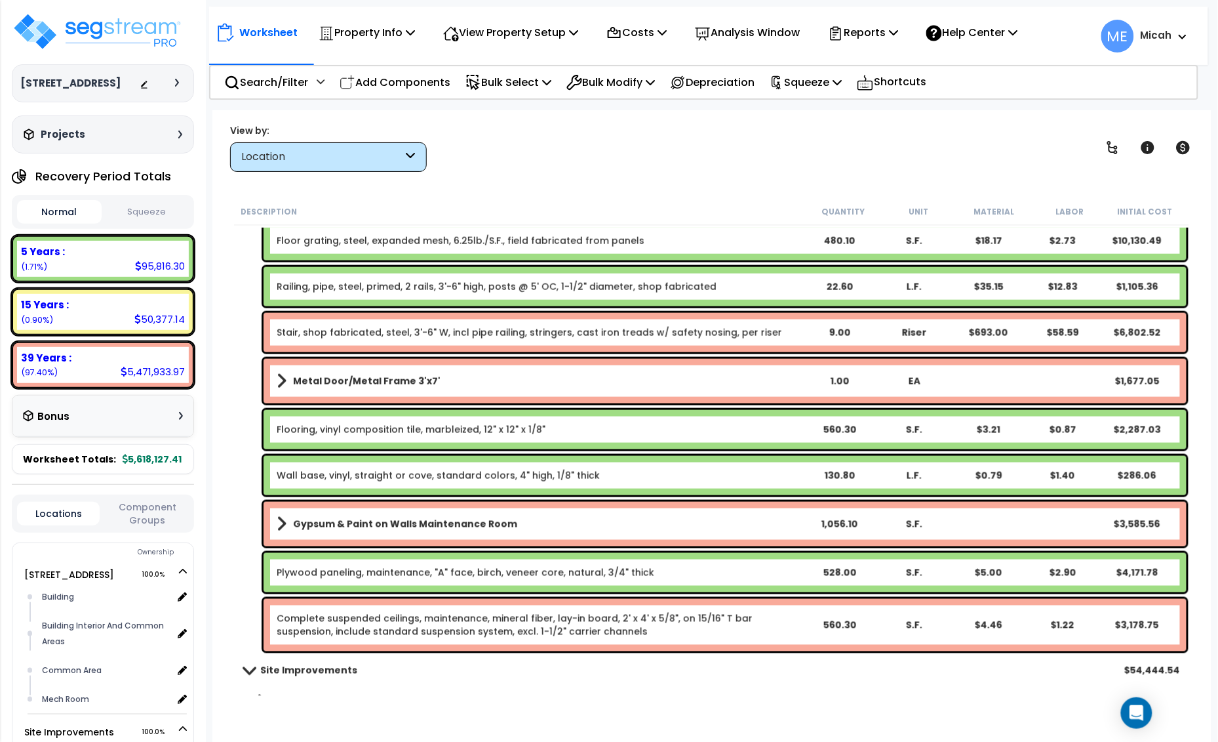
scroll to position [5416, 0]
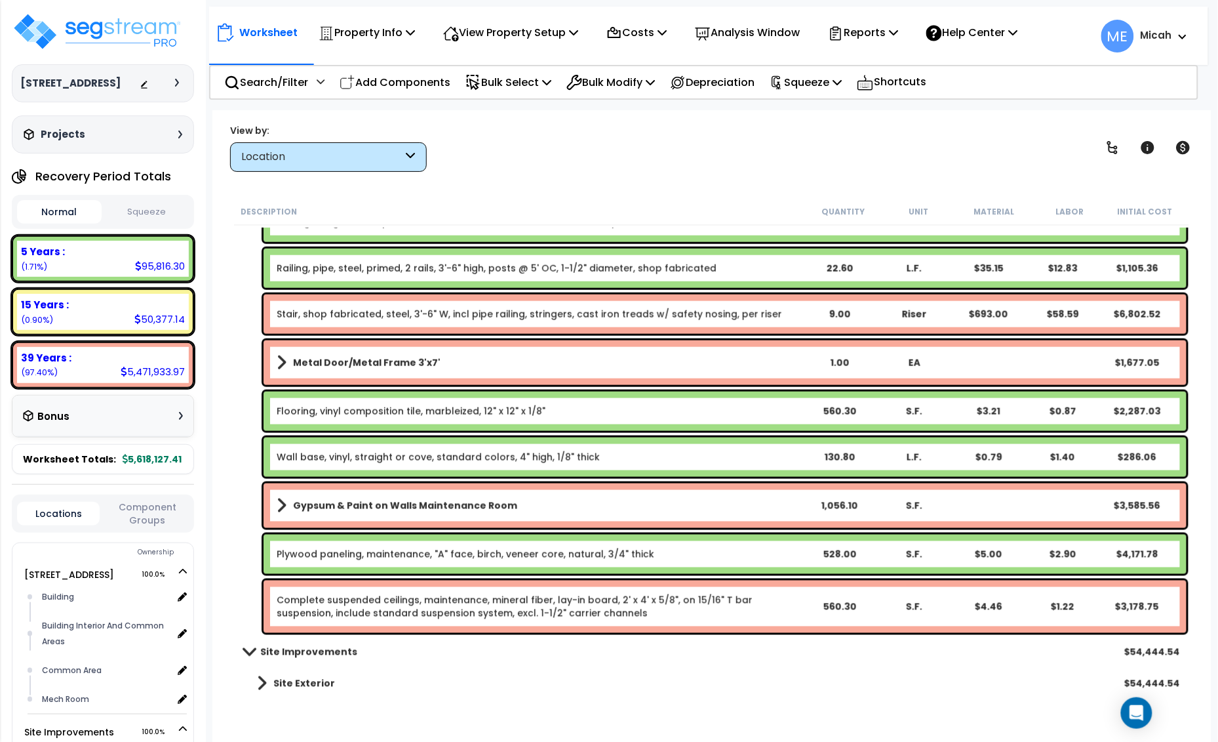
click at [420, 502] on b "Gypsum & Paint on Walls Maintenance Room" at bounding box center [405, 505] width 224 height 13
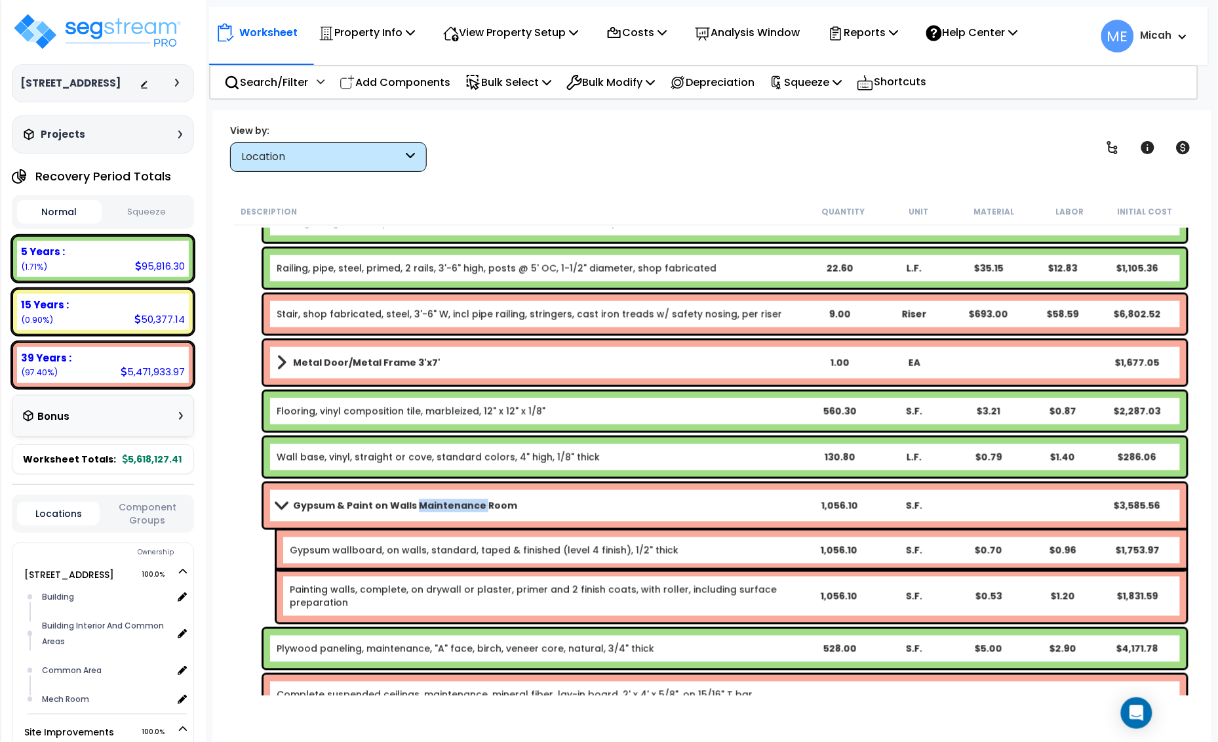
click at [420, 502] on b "Gypsum & Paint on Walls Maintenance Room" at bounding box center [405, 505] width 224 height 13
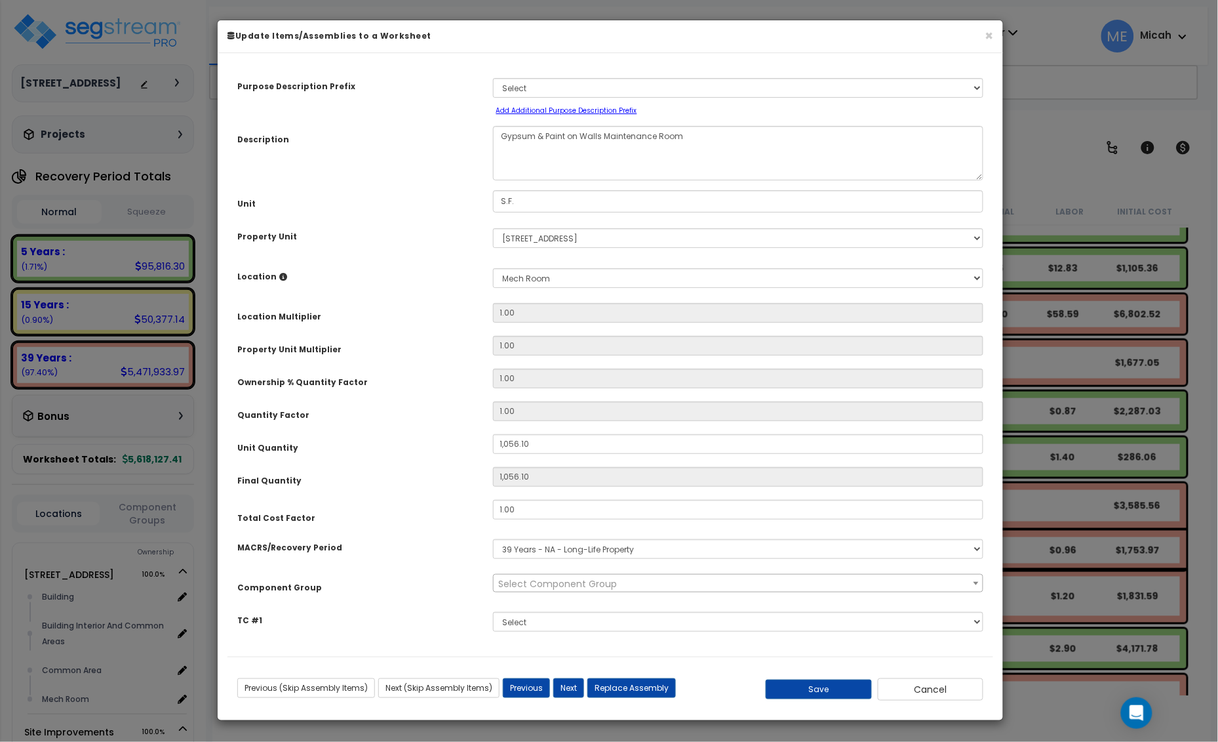
scroll to position [0, 0]
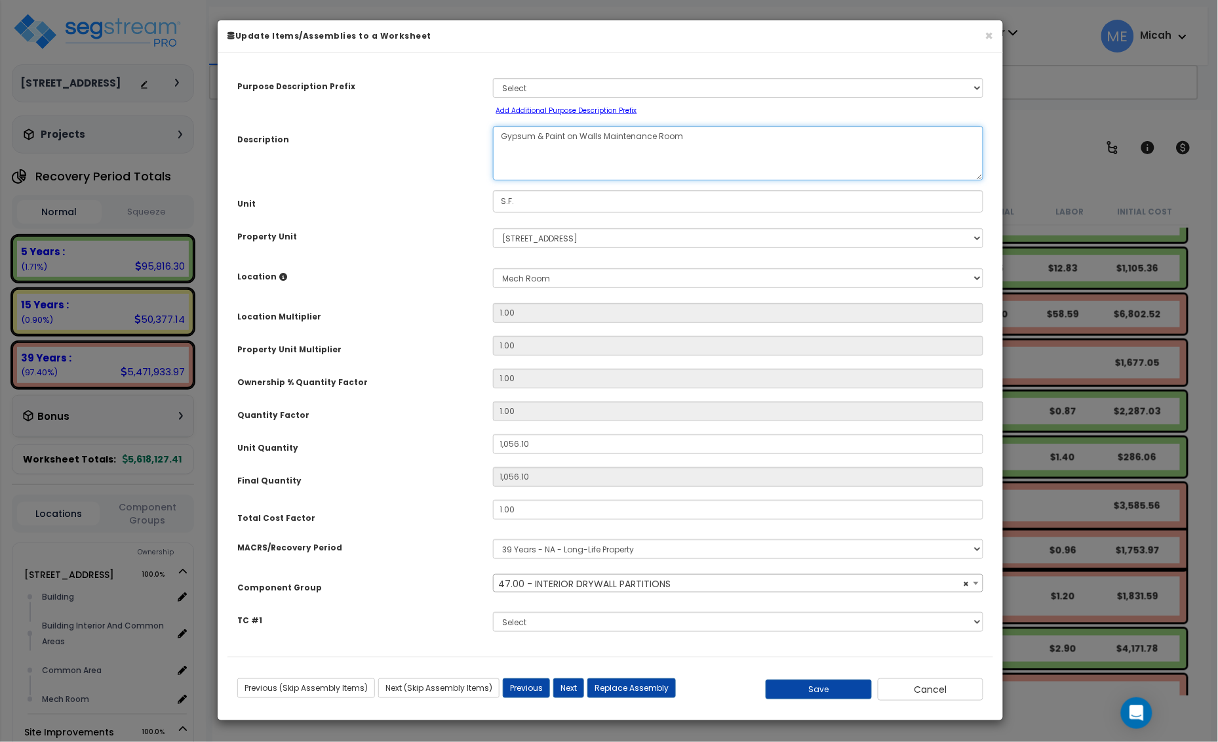
select select "56869"
drag, startPoint x: 694, startPoint y: 142, endPoint x: 607, endPoint y: 138, distance: 87.3
click at [607, 138] on textarea "Gypsum & Paint on Walls Maintenance Room" at bounding box center [738, 153] width 491 height 54
type textarea "Gypsum & Paint on Walls M"
select select "56869"
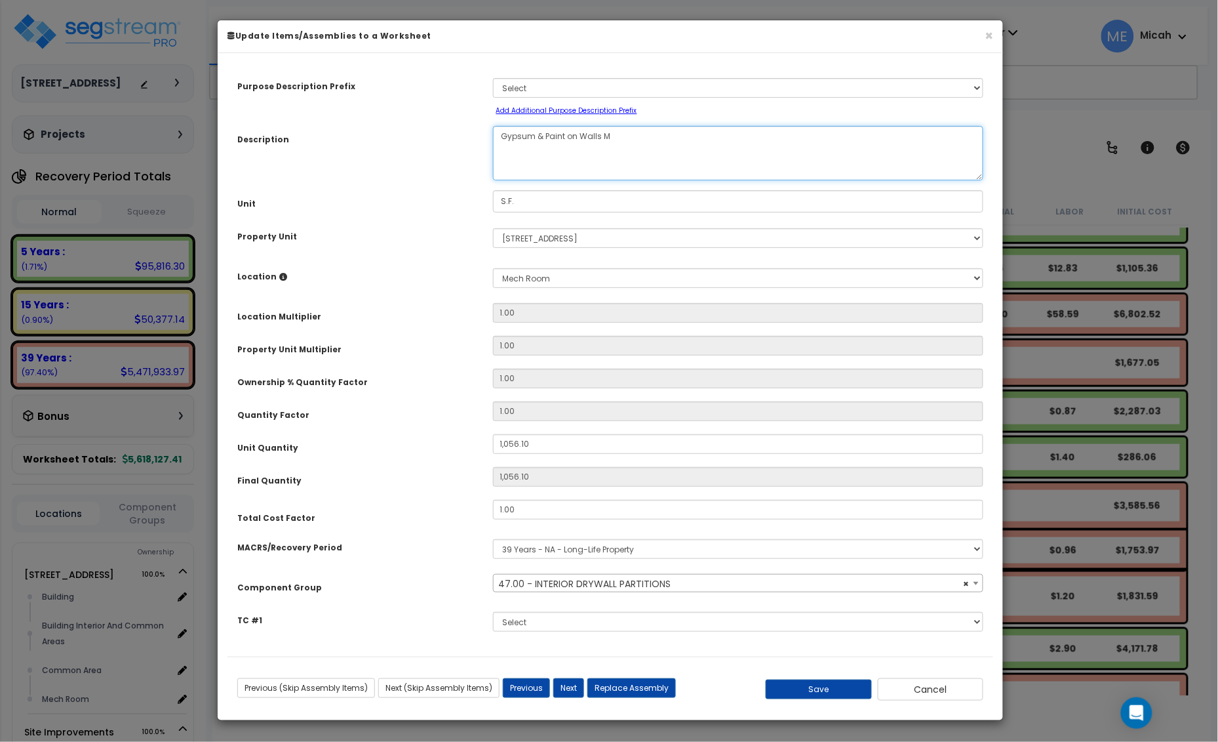
type textarea "Gypsum & Paint on Walls"
select select "56869"
type textarea "Gypsum & Paint on Walls"
select select "56869"
type textarea "Gypsum & Paint on Walls"
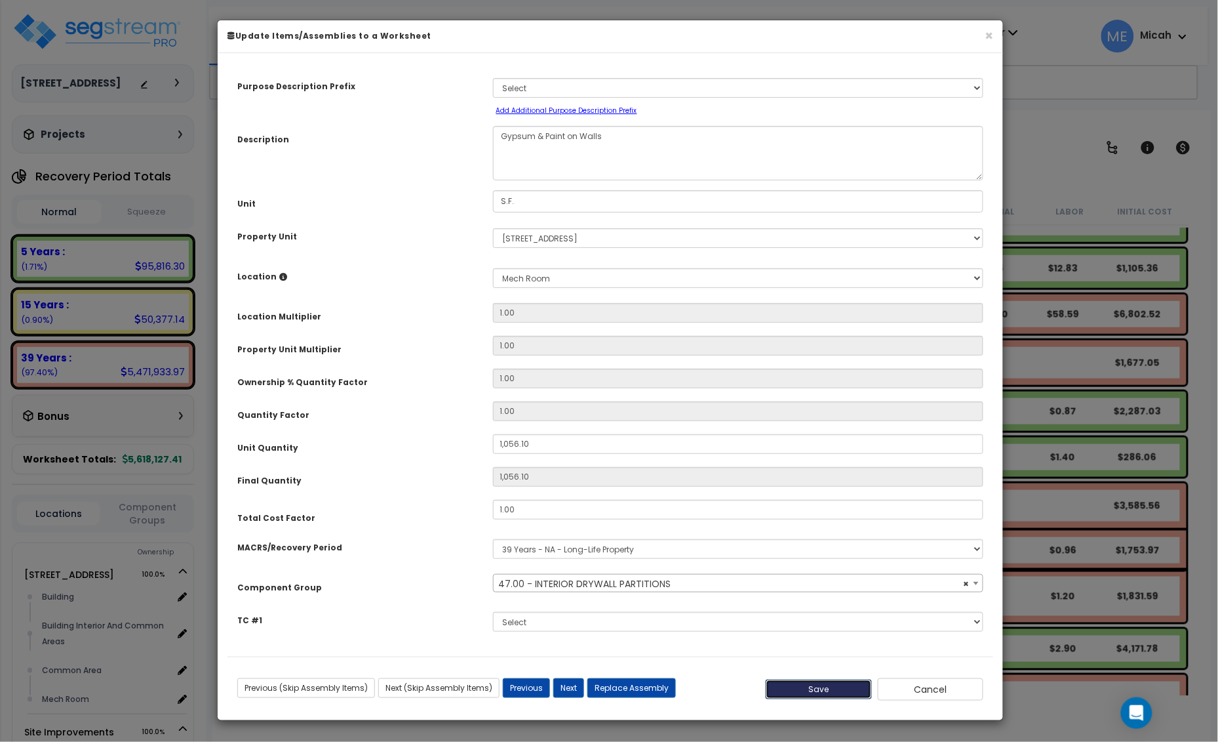
select select "56869"
click at [800, 692] on button "Save" at bounding box center [819, 689] width 106 height 20
type input "1056.10"
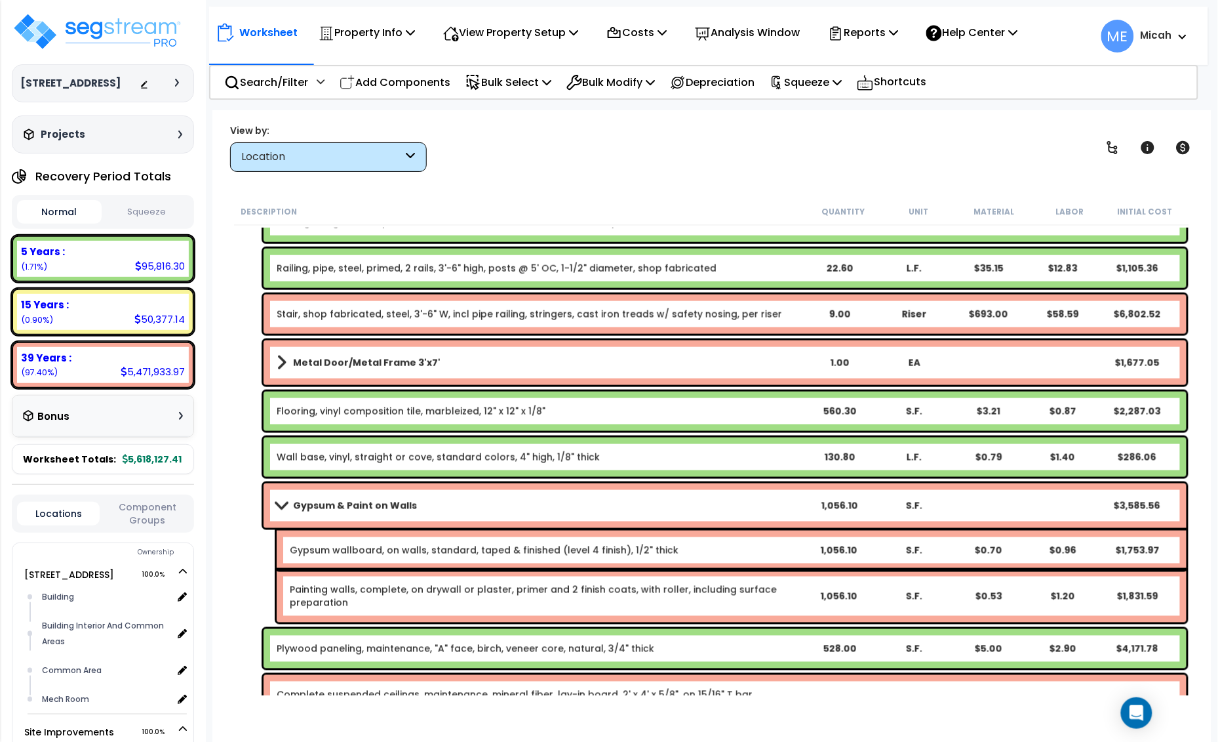
click at [272, 504] on span at bounding box center [281, 505] width 18 height 10
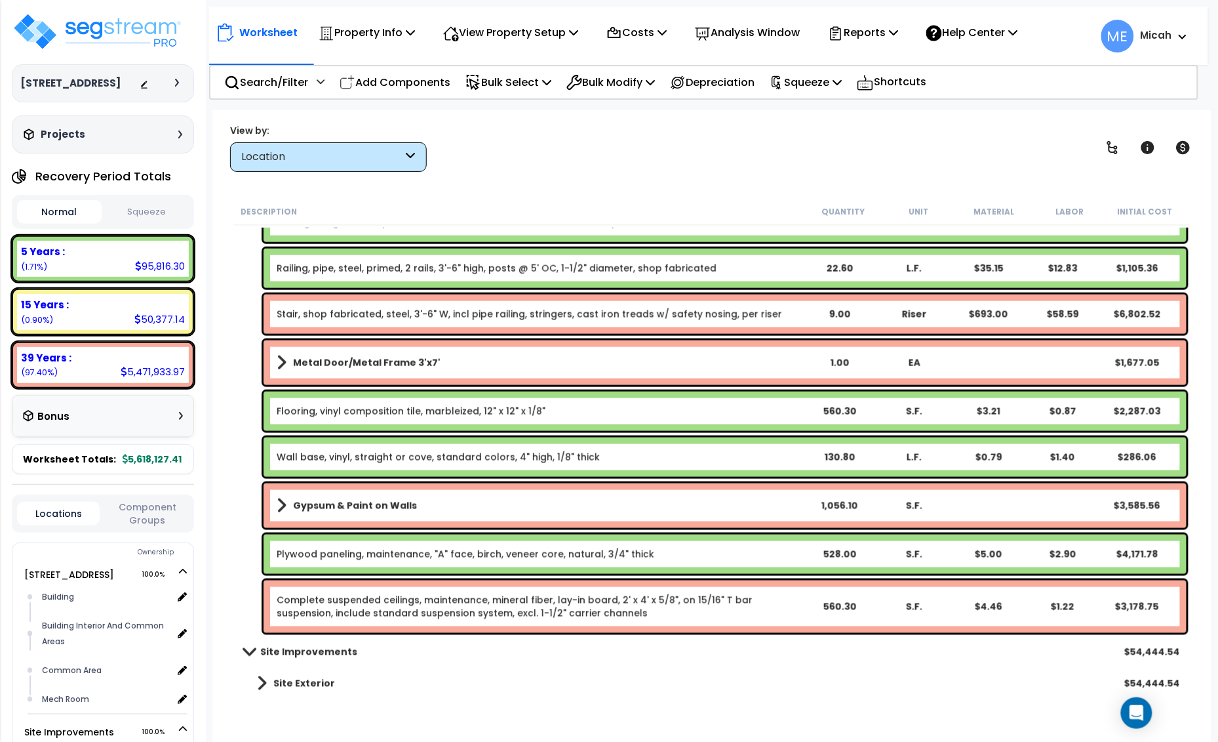
click at [289, 554] on link "Plywood paneling, maintenance, "A" face, birch, veneer core, natural, 3/4" thick" at bounding box center [466, 554] width 378 height 13
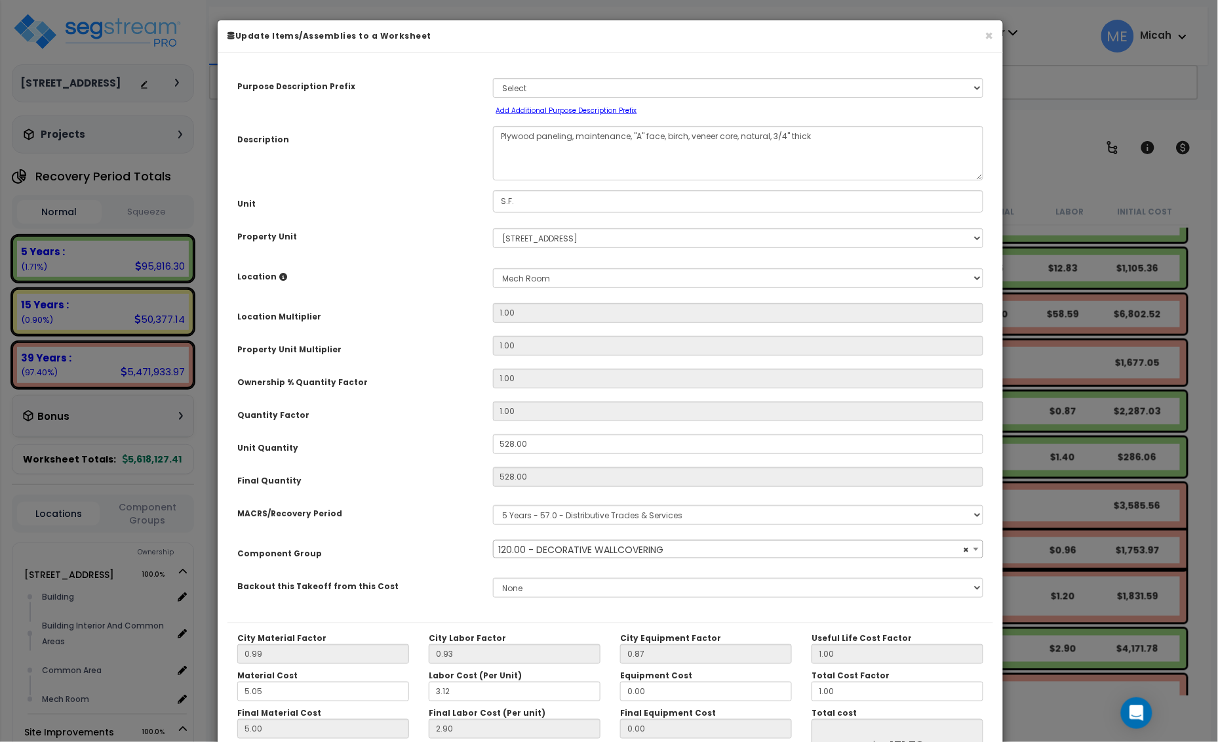
select select "56935"
drag, startPoint x: 630, startPoint y: 138, endPoint x: 577, endPoint y: 138, distance: 53.1
click at [577, 138] on textarea "Plywood paneling, maintenance, "A" face, birch, veneer core, natural, 3/4" thick" at bounding box center [738, 153] width 491 height 54
select select
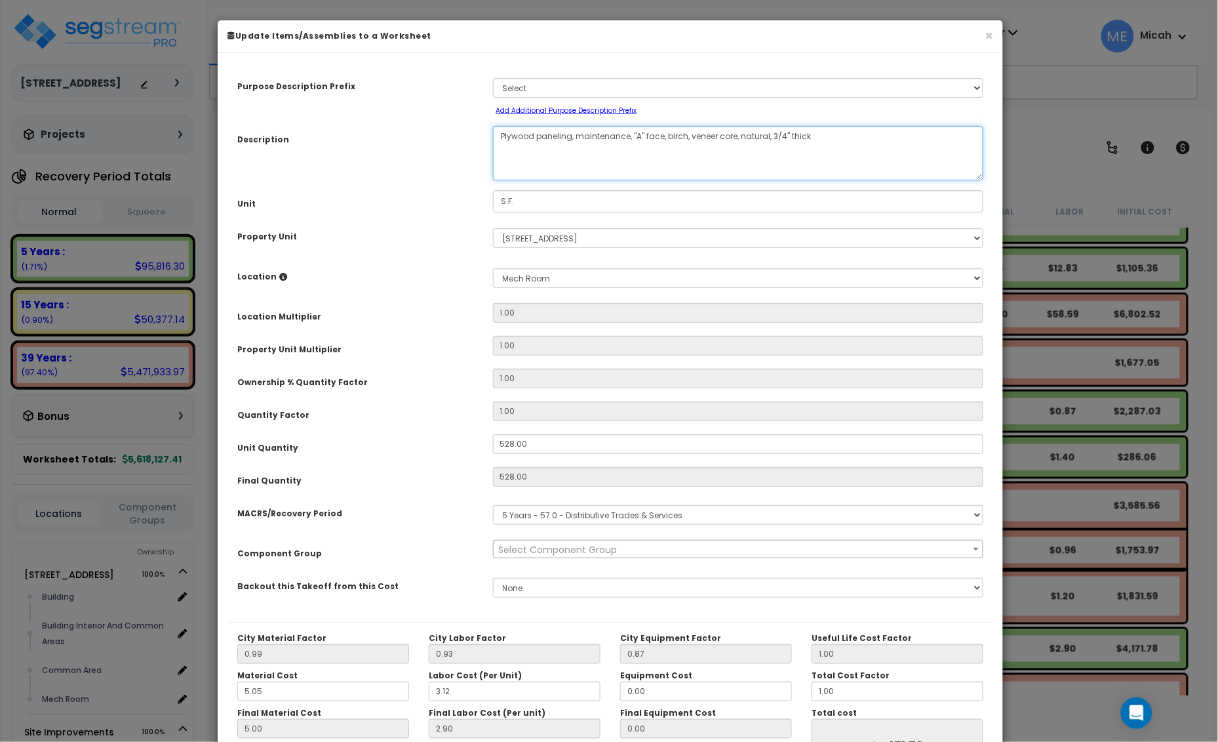
type textarea "Plywood paneling, "A" face, birch, veneer core, natural, 3/4" thick"
select select "56935"
type textarea "Plywood paneling, "A" face, birch, veneer core, natural, 3/4" thick"
select select
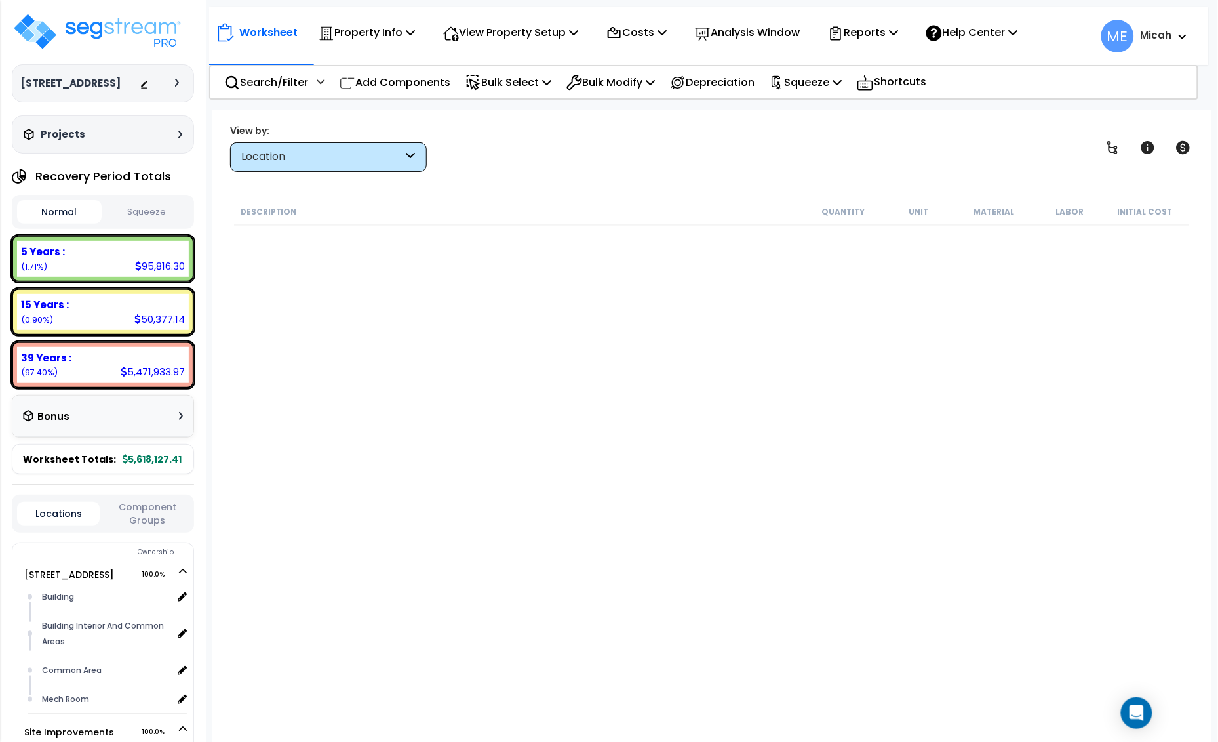
scroll to position [4965, 0]
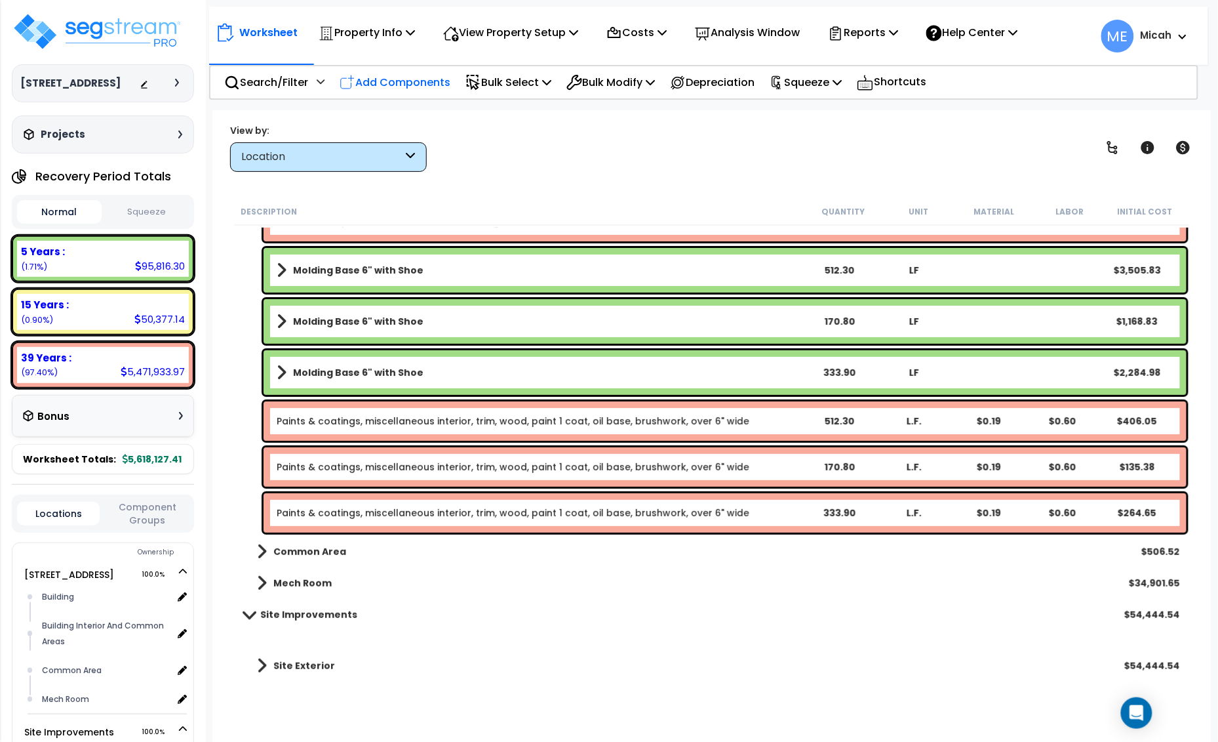
click at [423, 81] on p "Add Components" at bounding box center [395, 82] width 111 height 18
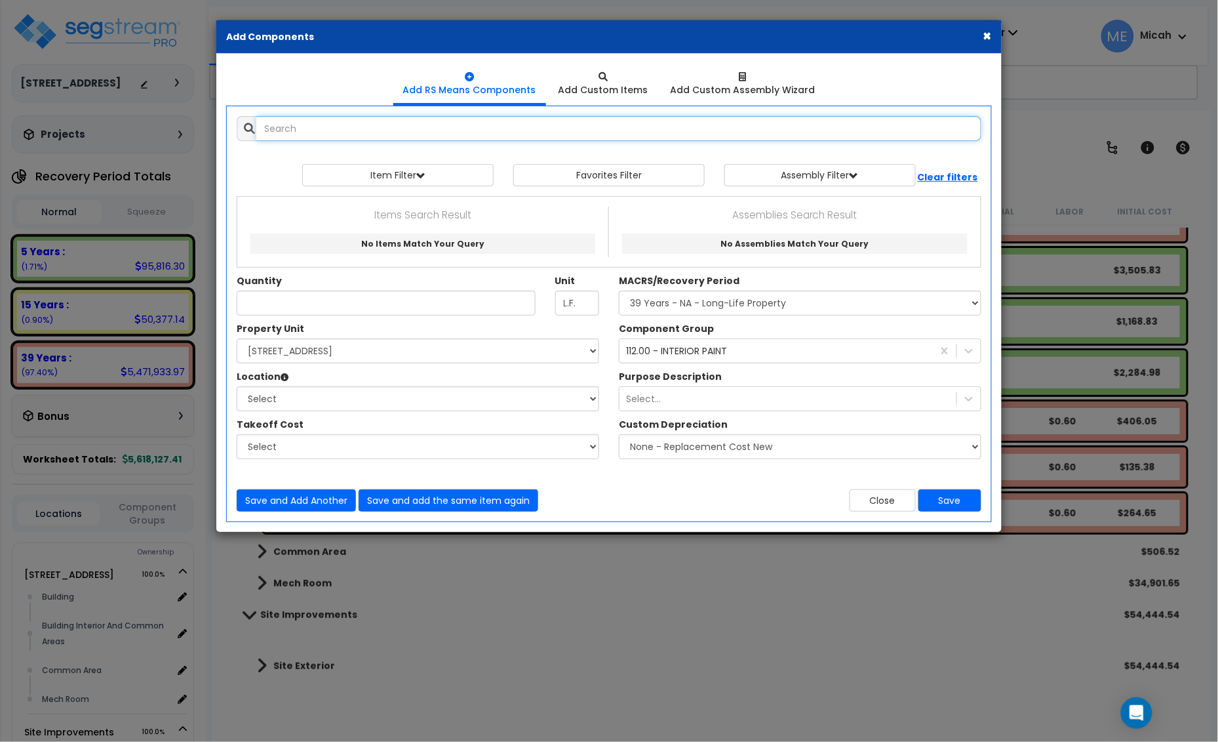
select select
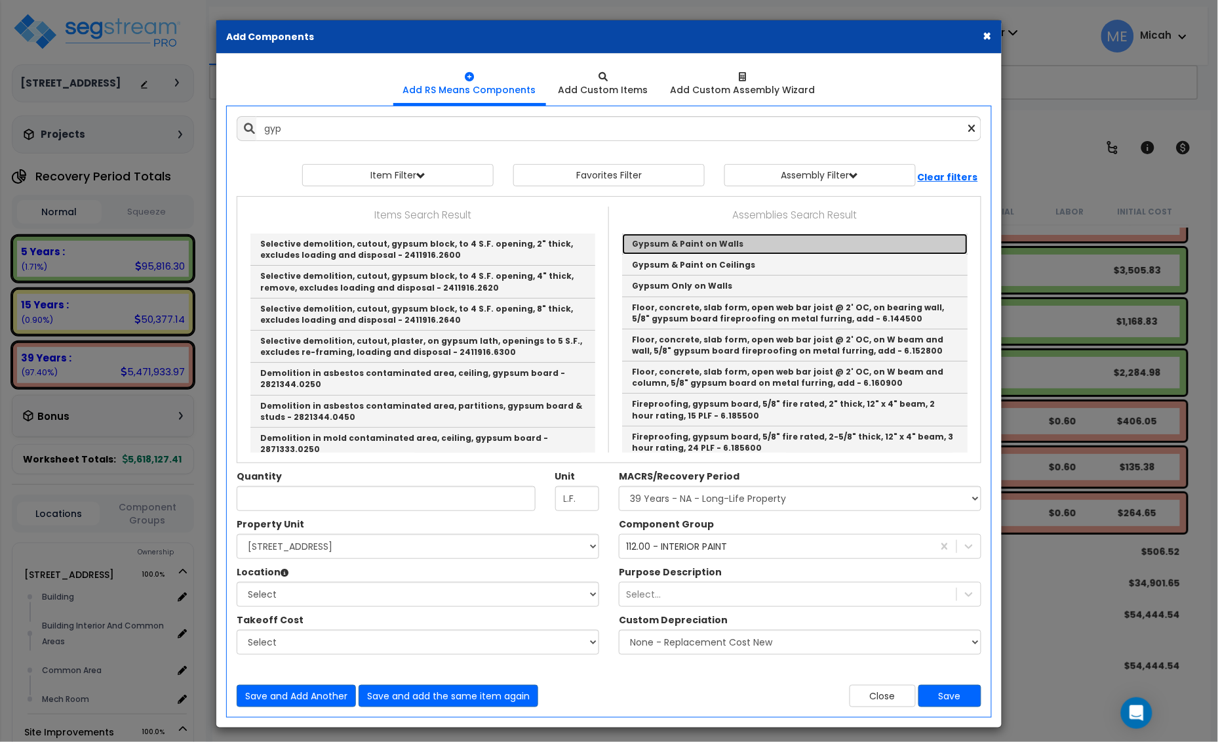
click at [723, 245] on link "Gypsum & Paint on Walls" at bounding box center [795, 243] width 346 height 21
type input "Gypsum & Paint on Walls"
checkbox input "true"
type input "SF"
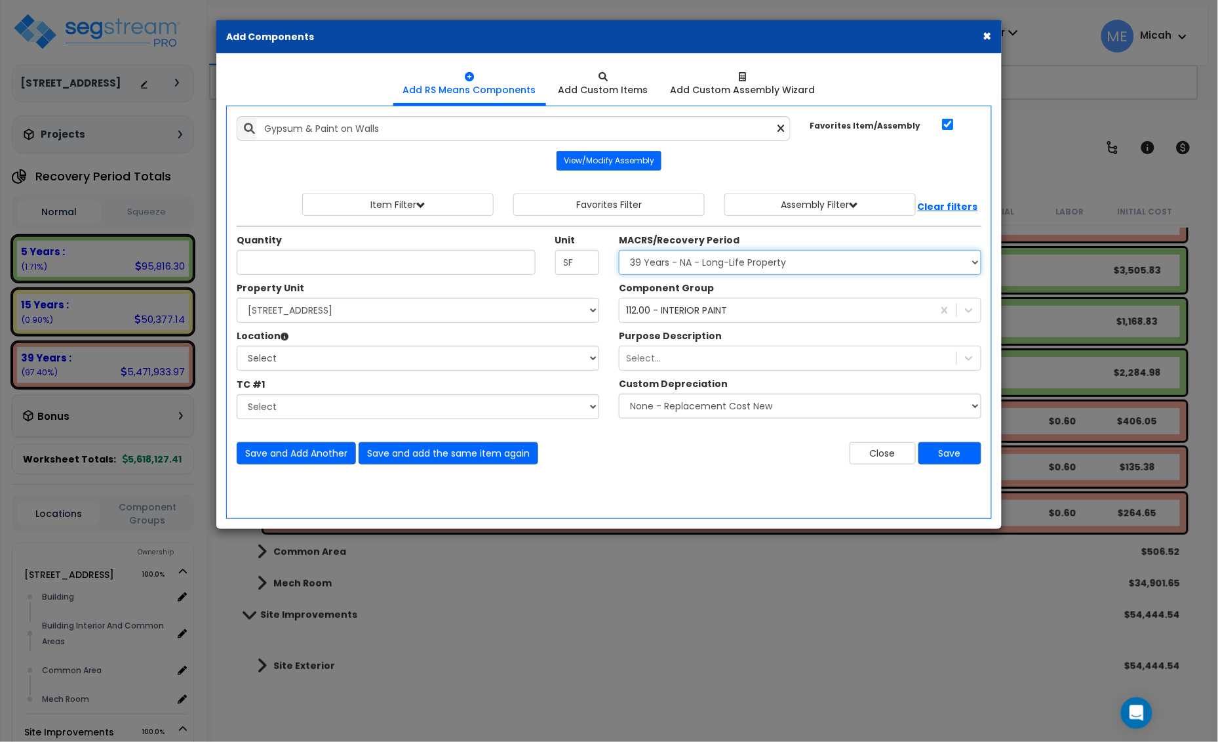
click at [786, 268] on select "Select MACRS/Recovery Period 5 Years - 57.0 - Distributive Trades & Services 5 …" at bounding box center [800, 262] width 363 height 25
select select "3669"
click at [619, 251] on select "Select MACRS/Recovery Period 5 Years - 57.0 - Distributive Trades & Services 5 …" at bounding box center [800, 262] width 363 height 25
click at [695, 312] on div "112.00 - INTERIOR PAINT" at bounding box center [676, 310] width 101 height 13
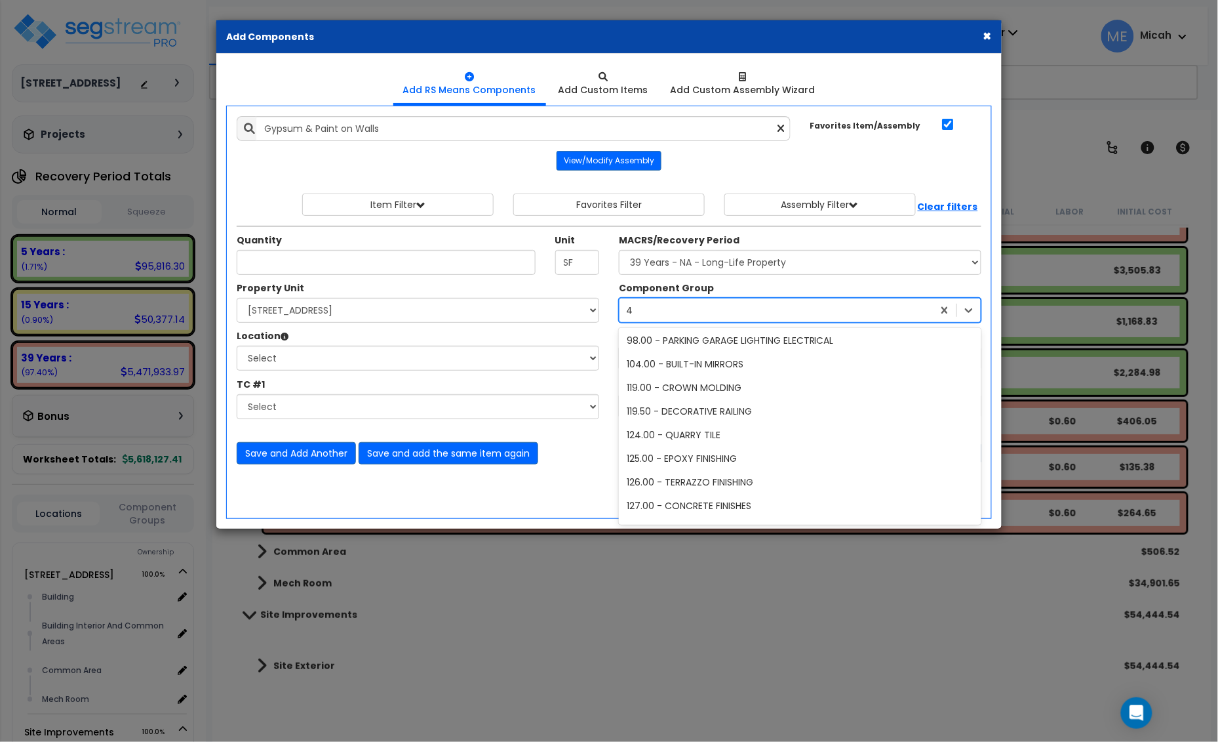
type input "47"
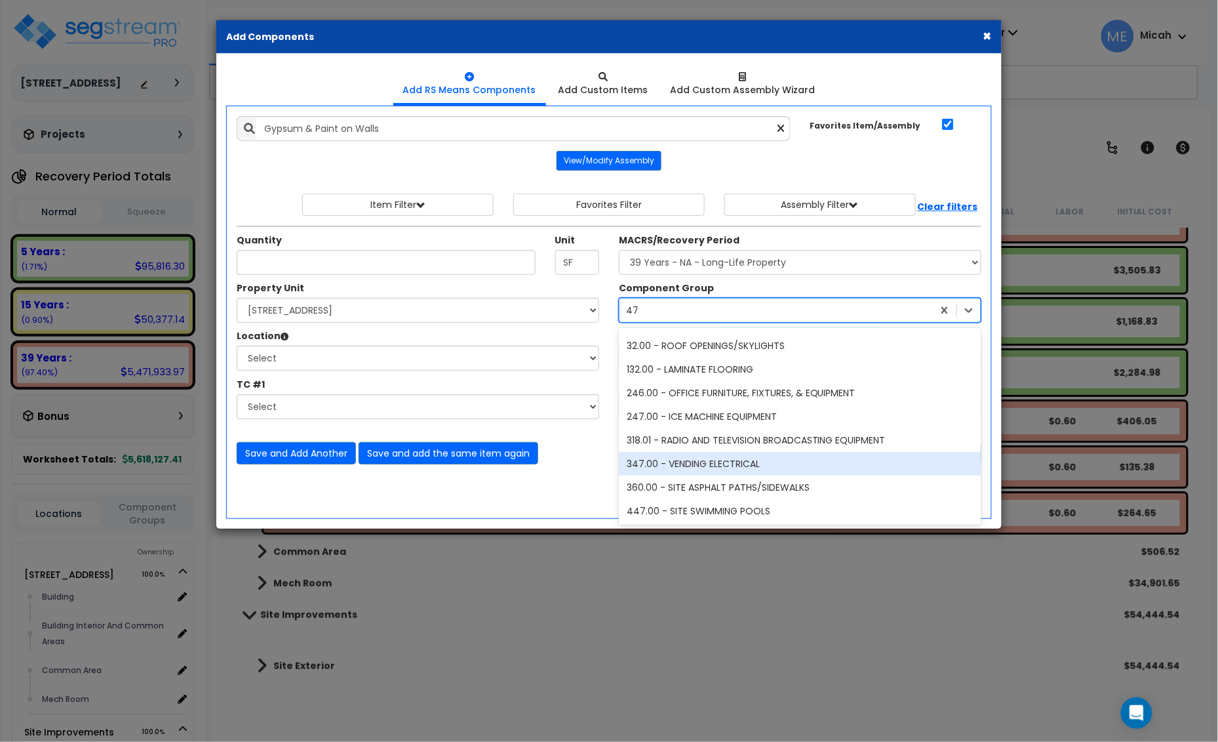
scroll to position [0, 0]
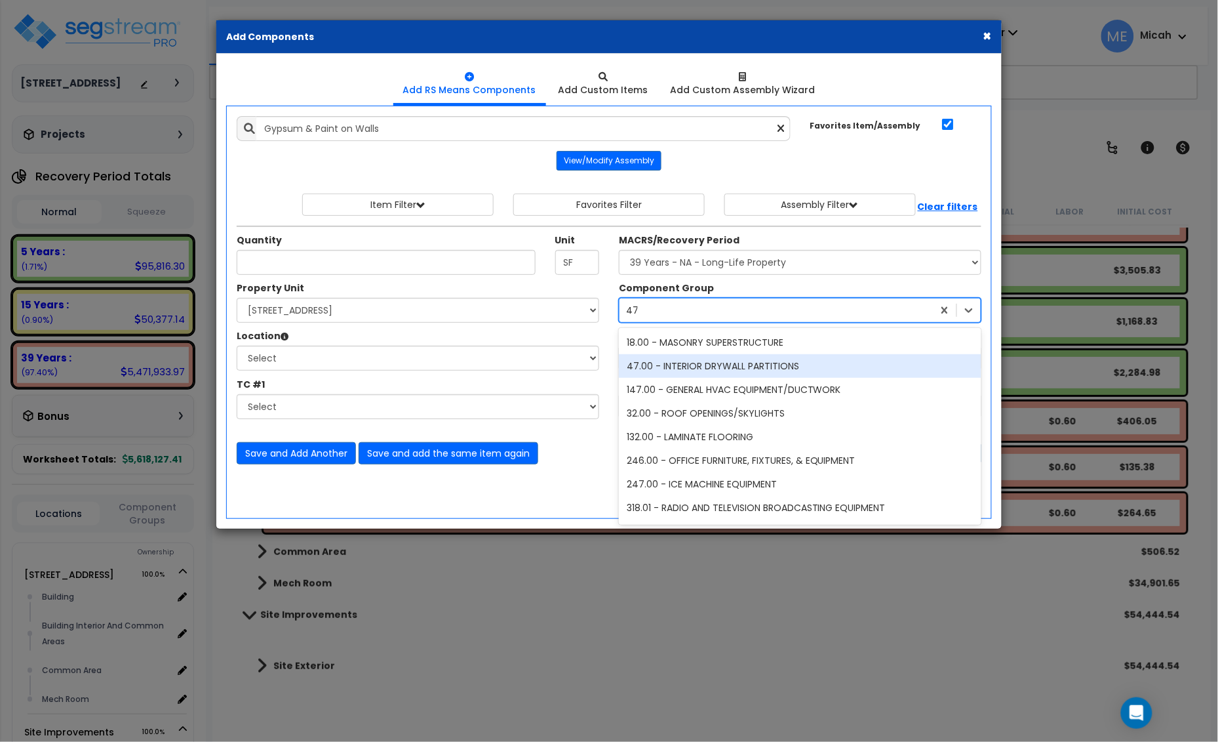
click at [693, 361] on div "47.00 - INTERIOR DRYWALL PARTITIONS" at bounding box center [800, 366] width 363 height 24
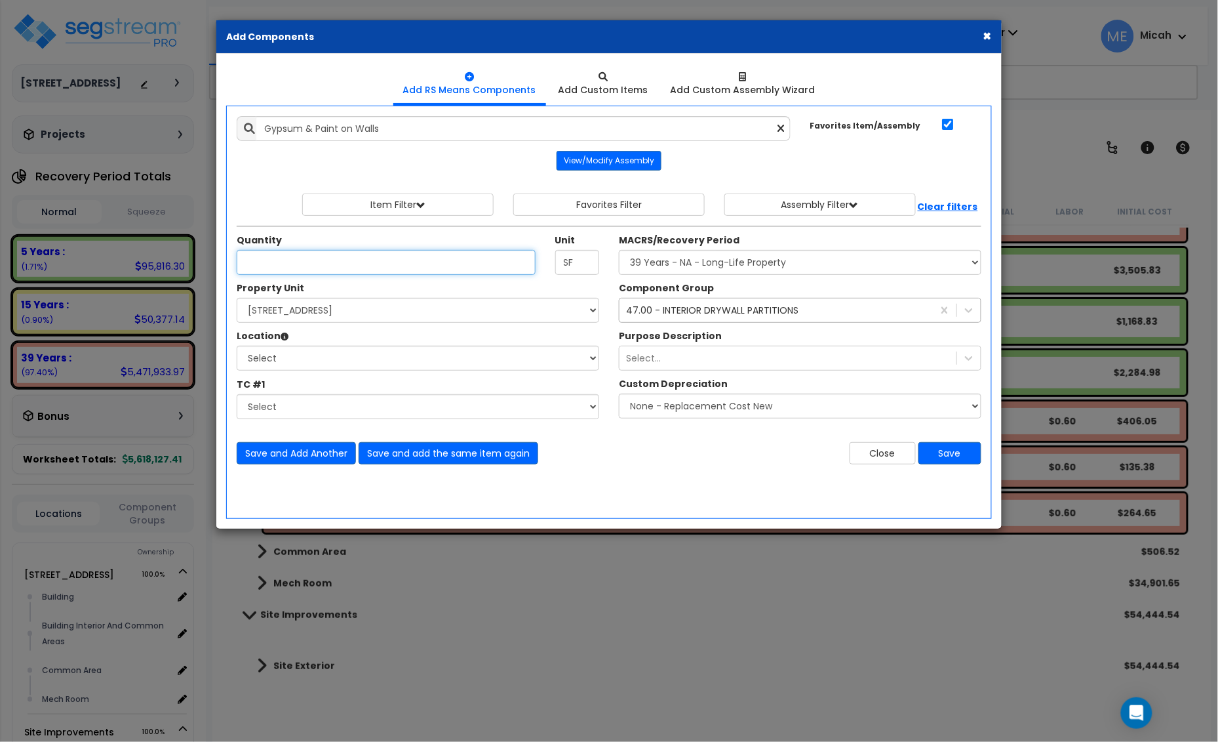
click at [295, 266] on input "Unit Quantity" at bounding box center [386, 262] width 299 height 25
type input "2,548.2"
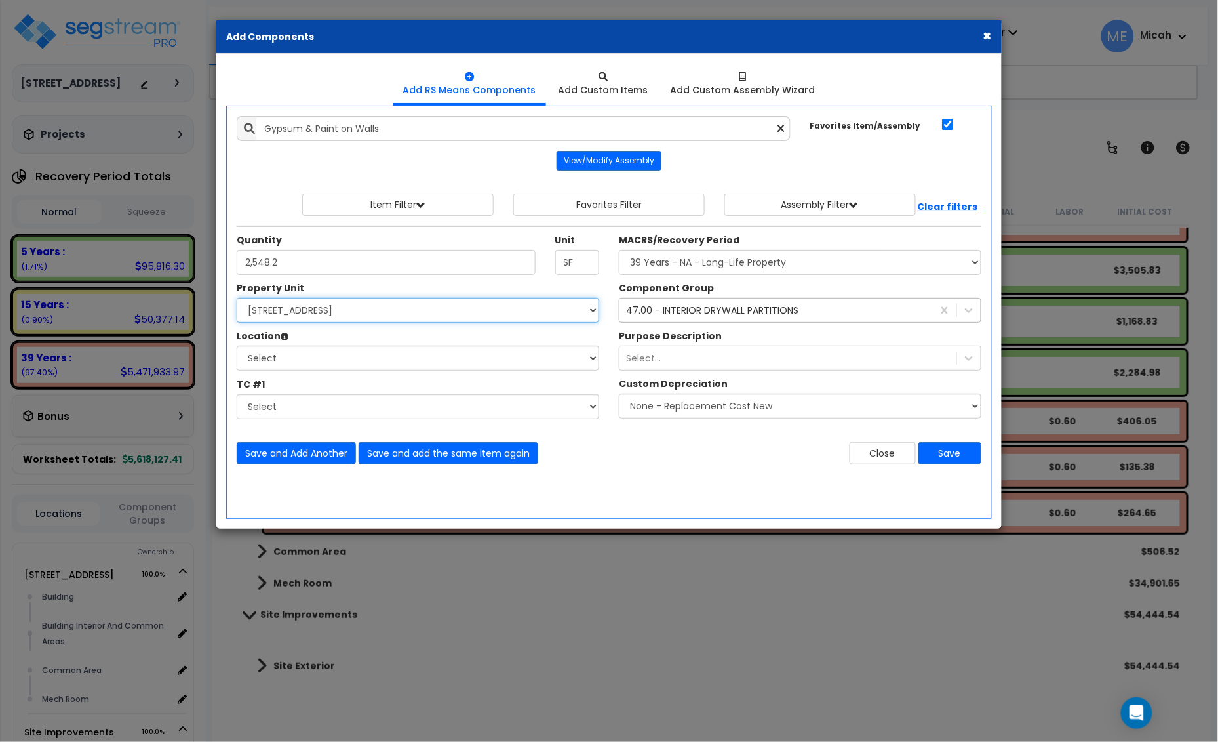
click at [339, 312] on select "Select [STREET_ADDRESS] Site Improvements" at bounding box center [418, 310] width 363 height 25
select select "170921"
click at [237, 298] on select "Select [STREET_ADDRESS] Site Improvements" at bounding box center [418, 310] width 363 height 25
click at [343, 356] on select "Select Building Building Interior Building Interior And Common Areas Common Are…" at bounding box center [418, 358] width 363 height 25
select select "31953"
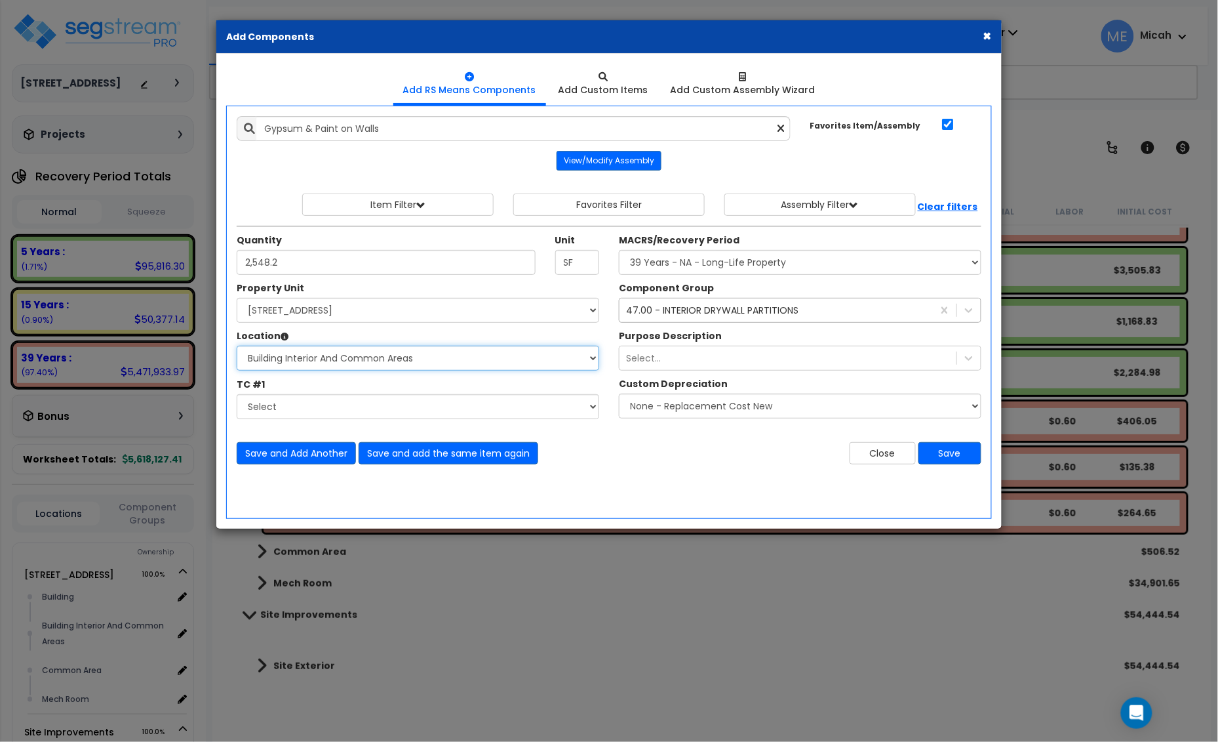
click at [237, 346] on select "Select Building Building Interior Building Interior And Common Areas Common Are…" at bounding box center [418, 358] width 363 height 25
click at [502, 453] on button "Save and add the same item again" at bounding box center [449, 453] width 180 height 22
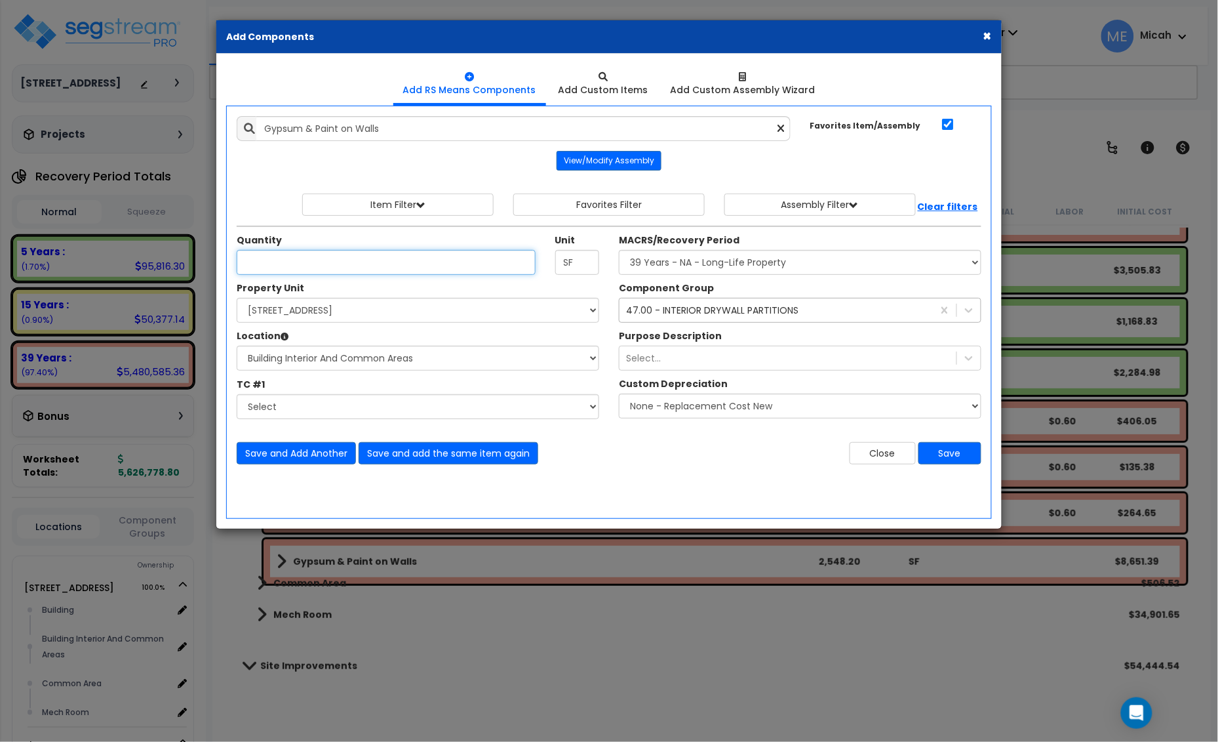
click at [287, 259] on input "Unit Quantity" at bounding box center [386, 262] width 299 height 25
type input "3,436.4"
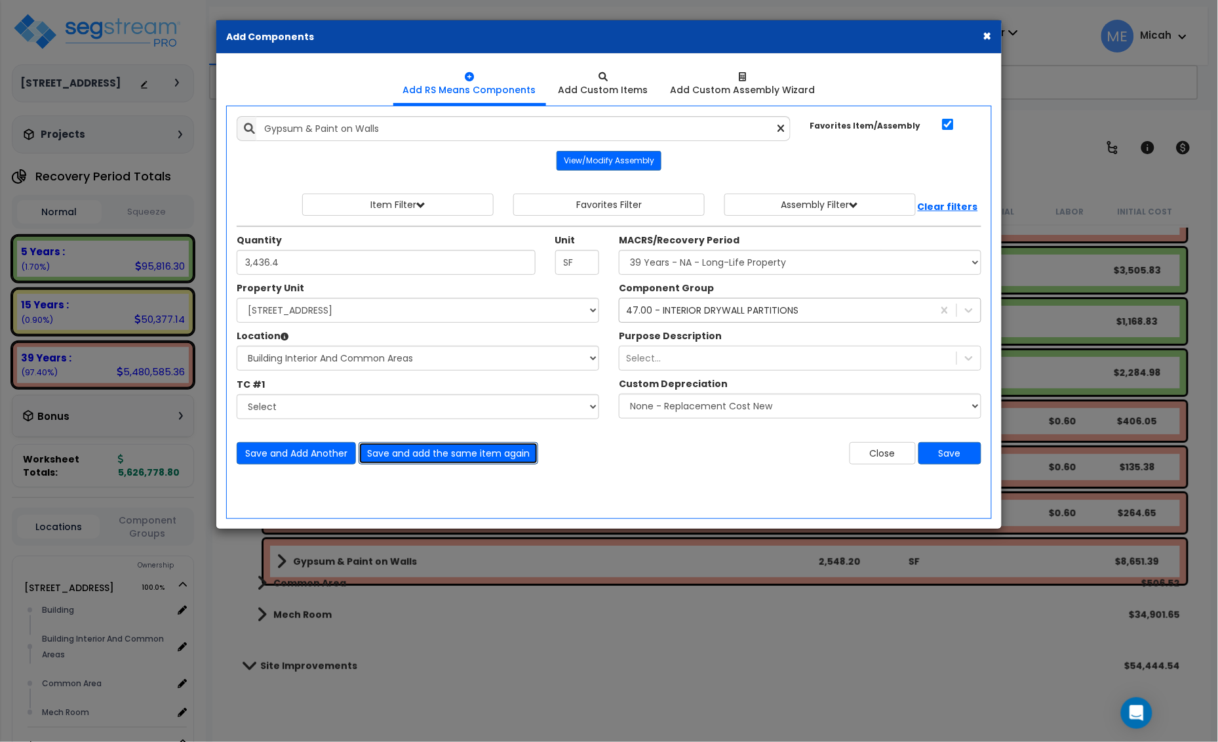
click at [451, 454] on button "Save and add the same item again" at bounding box center [449, 453] width 180 height 22
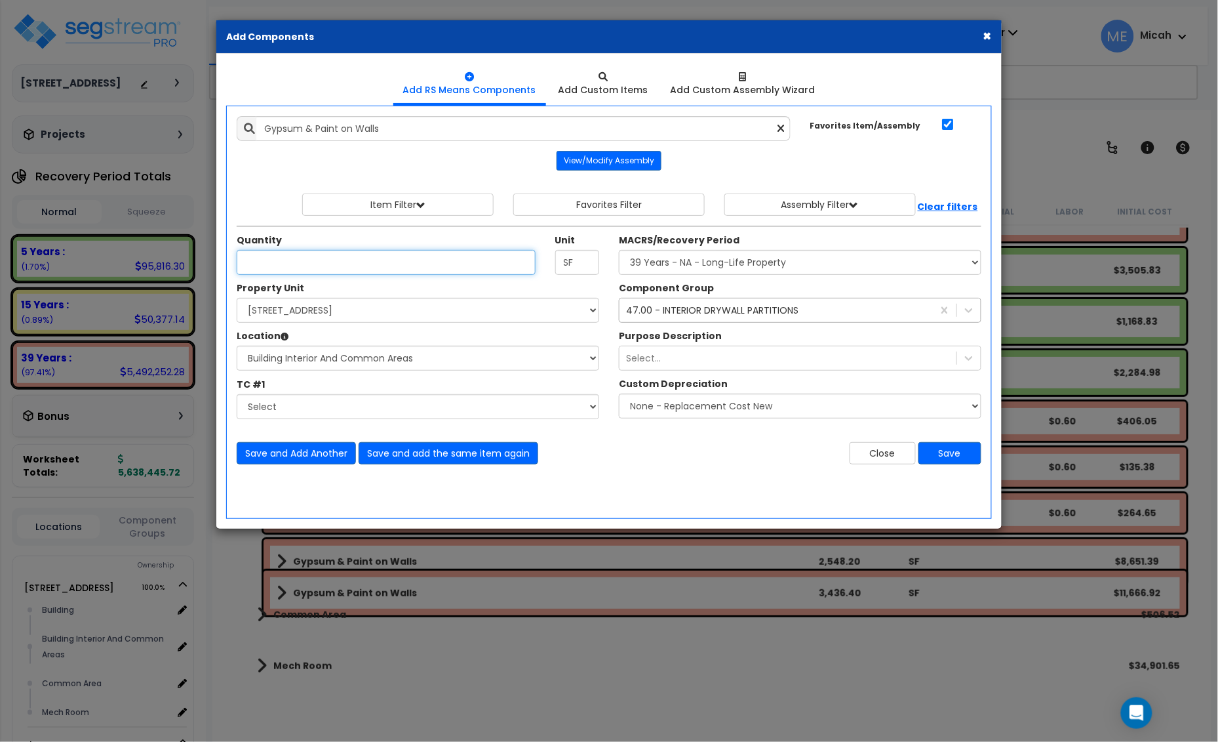
click at [287, 269] on input "Unit Quantity" at bounding box center [386, 262] width 299 height 25
type input "4,531.8"
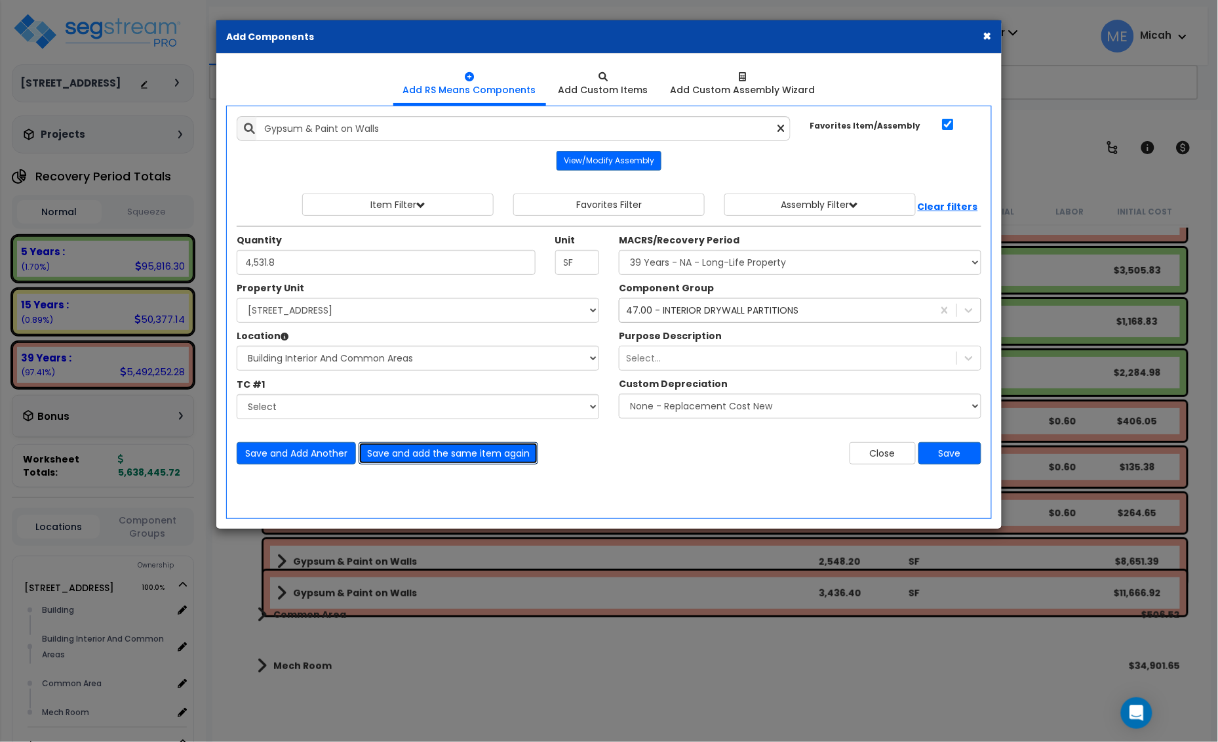
click at [459, 460] on button "Save and add the same item again" at bounding box center [449, 453] width 180 height 22
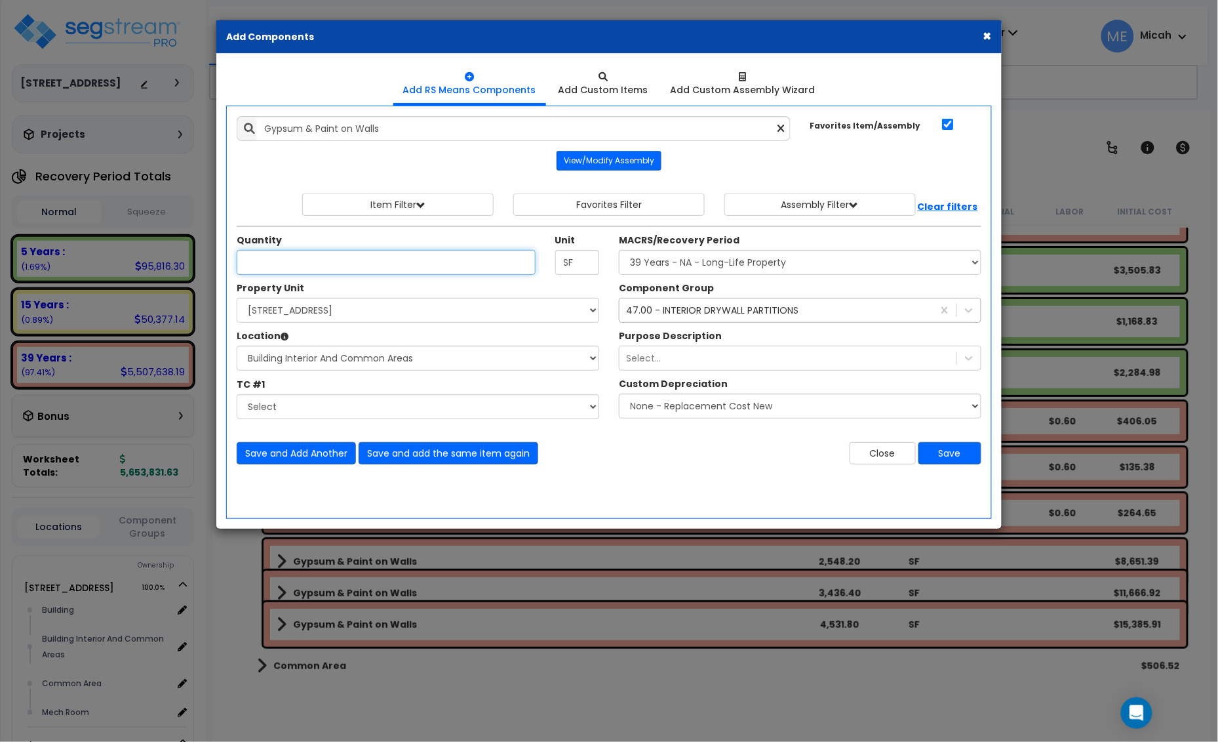
click at [298, 264] on input "Unit Quantity" at bounding box center [386, 262] width 299 height 25
type input "1,795.3"
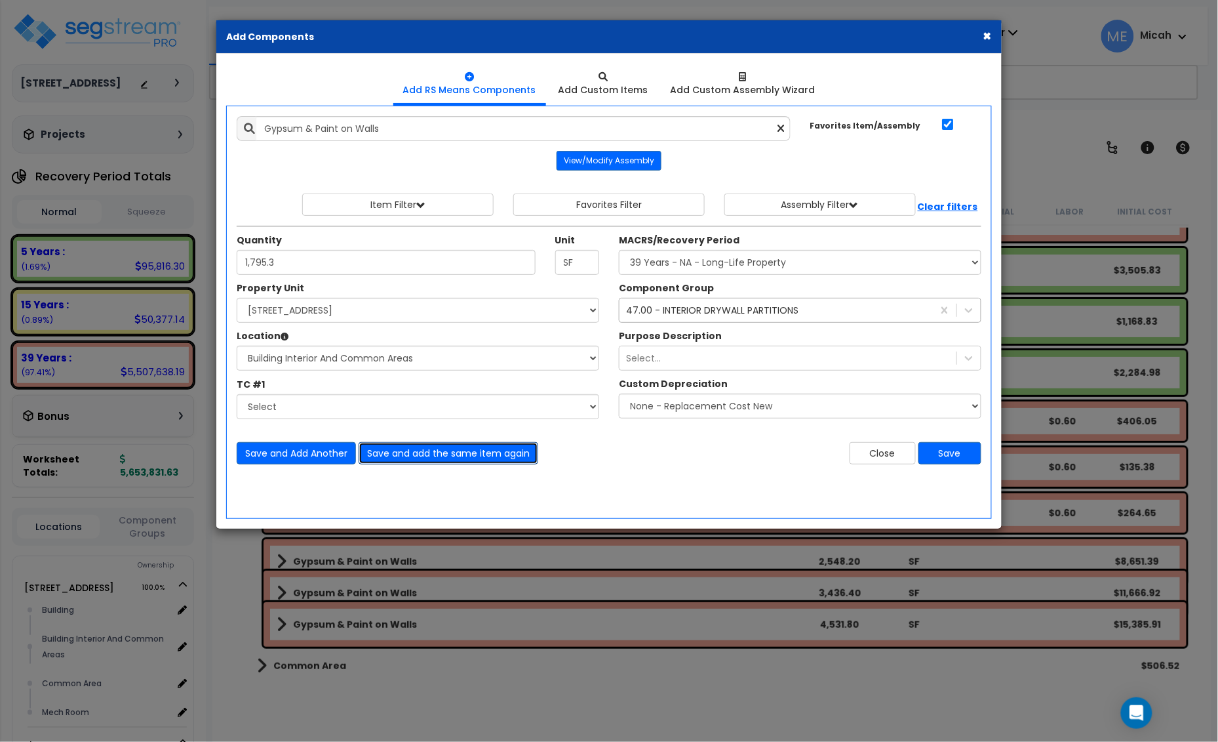
click at [459, 453] on button "Save and add the same item again" at bounding box center [449, 453] width 180 height 22
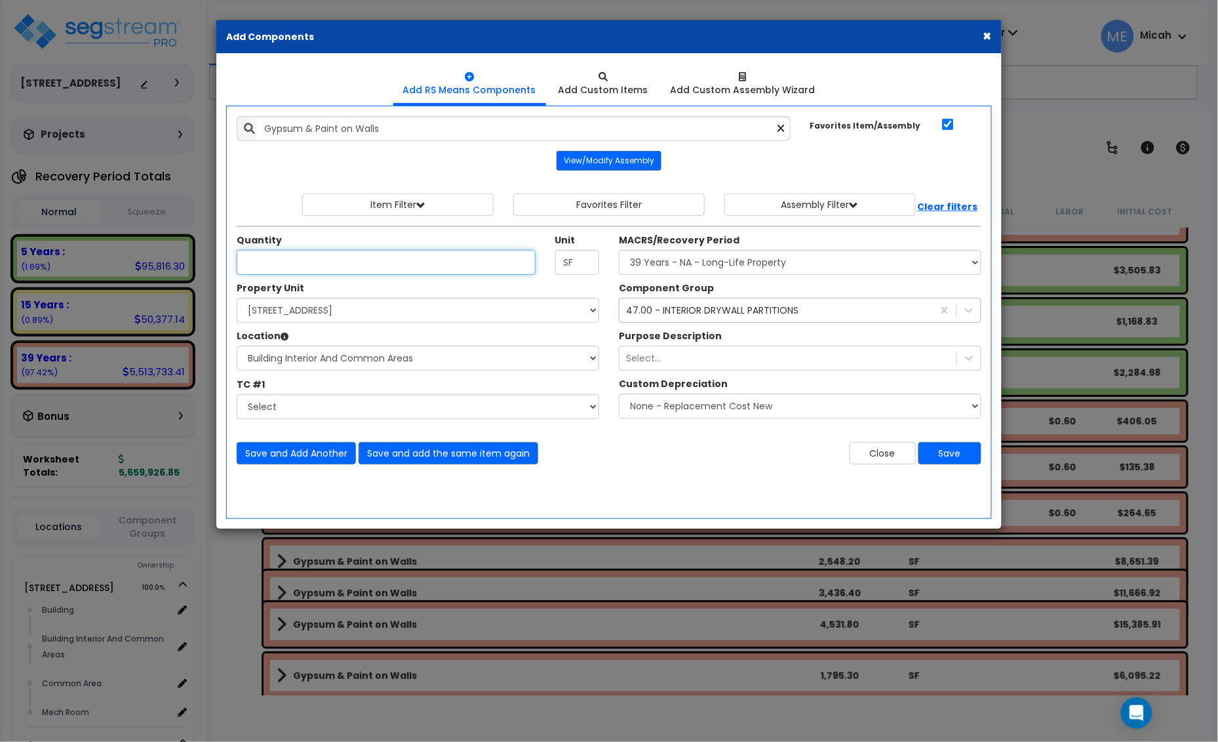
click at [272, 270] on input "Unit Quantity" at bounding box center [386, 262] width 299 height 25
type input "3,097.9"
click at [312, 457] on button "Save and Add Another" at bounding box center [296, 453] width 119 height 22
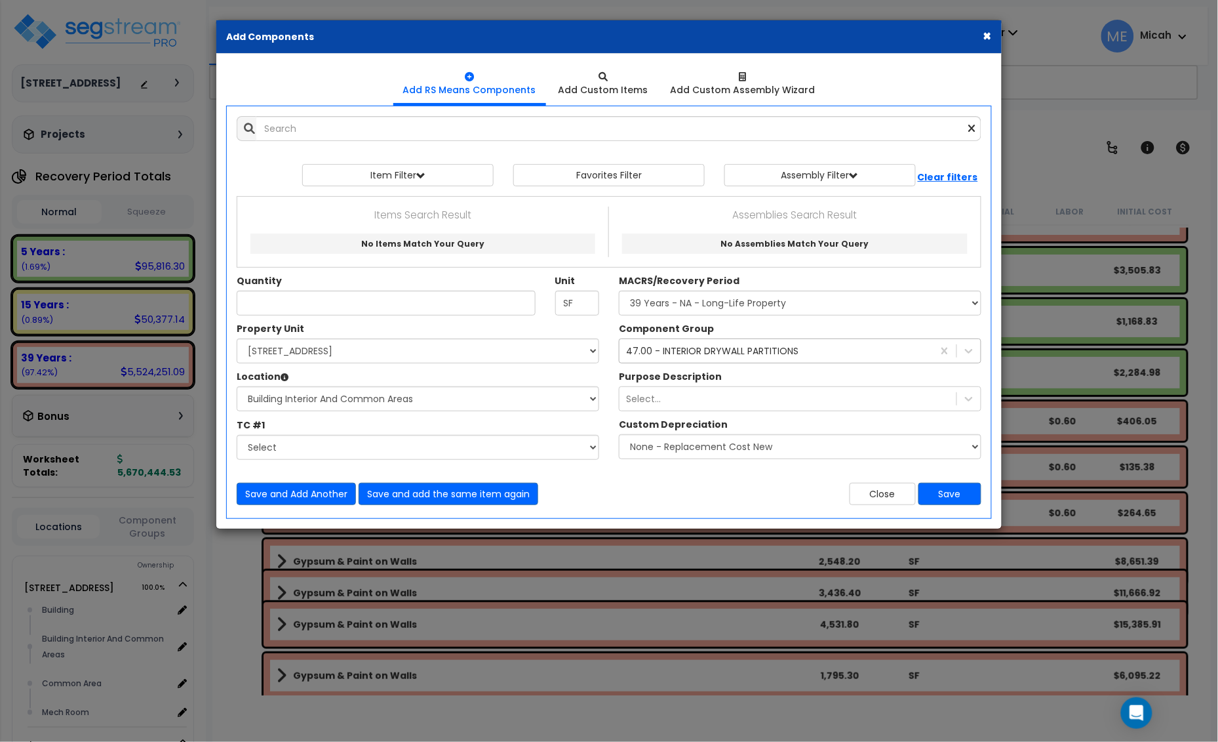
click at [860, 482] on div "Save and Add Another Save and add the same item again Close Save" at bounding box center [609, 485] width 765 height 39
click at [860, 486] on button "Close" at bounding box center [883, 494] width 66 height 22
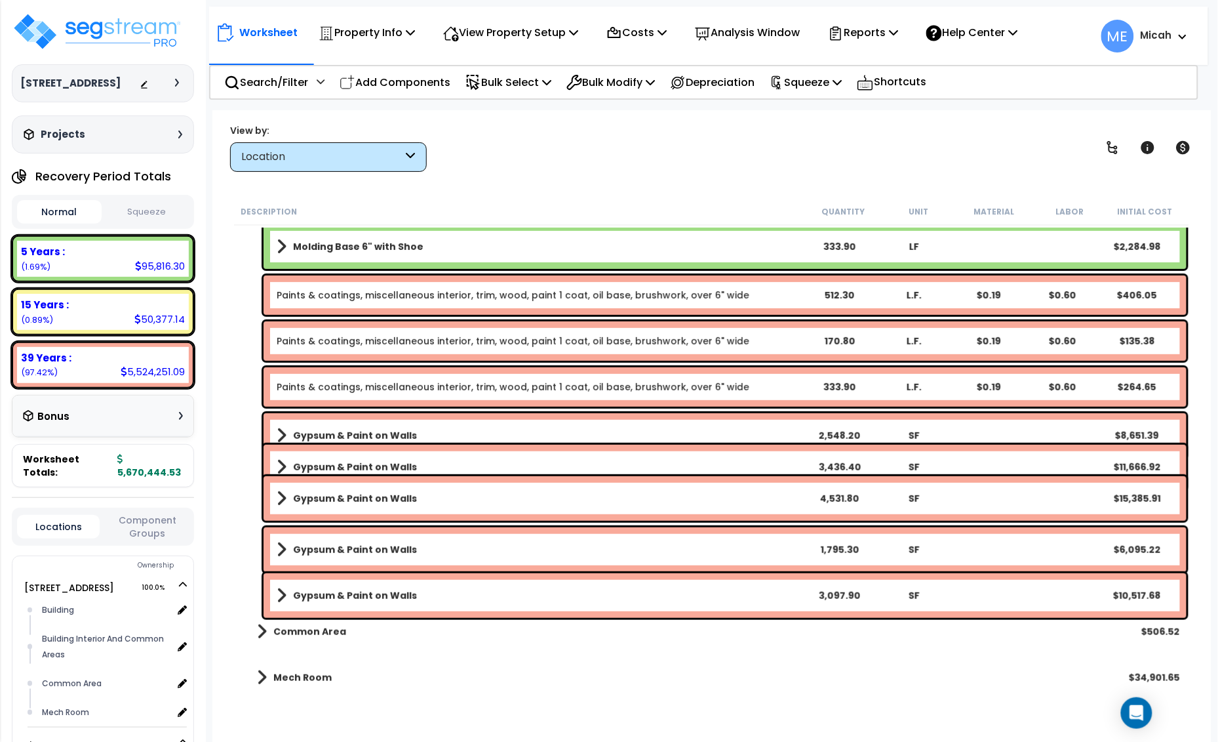
scroll to position [5129, 0]
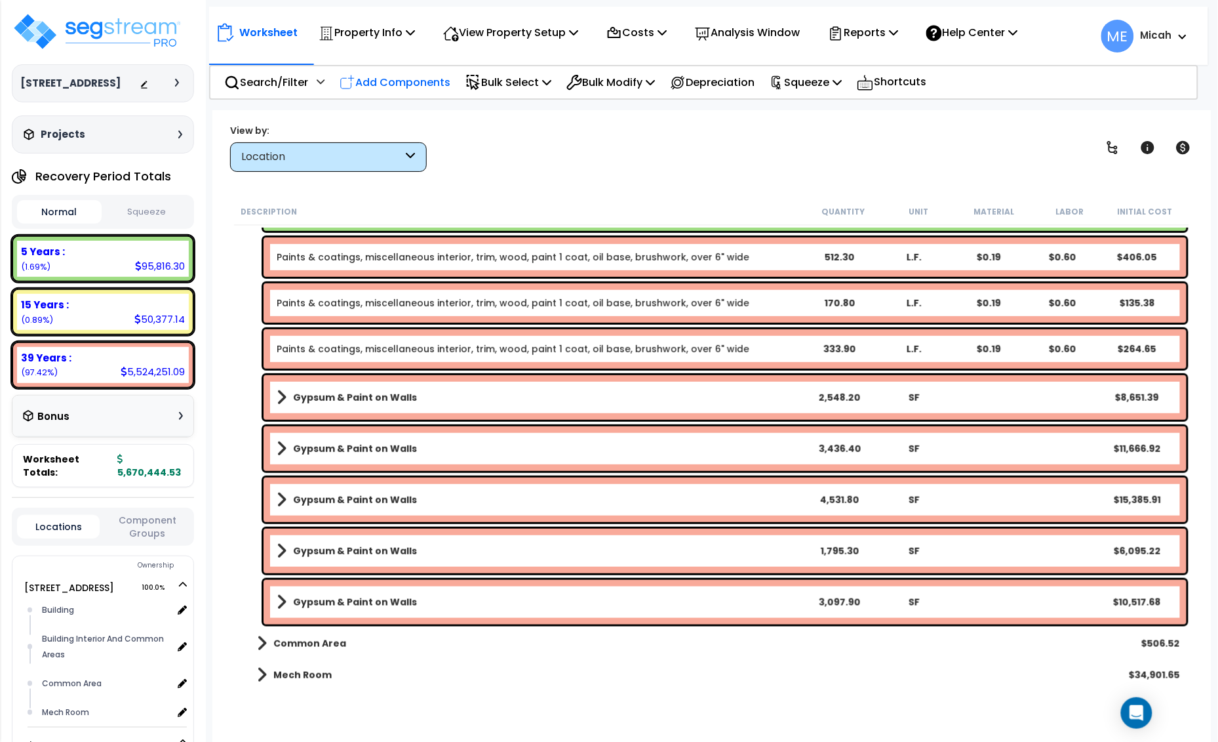
click at [418, 85] on p "Add Components" at bounding box center [395, 82] width 111 height 18
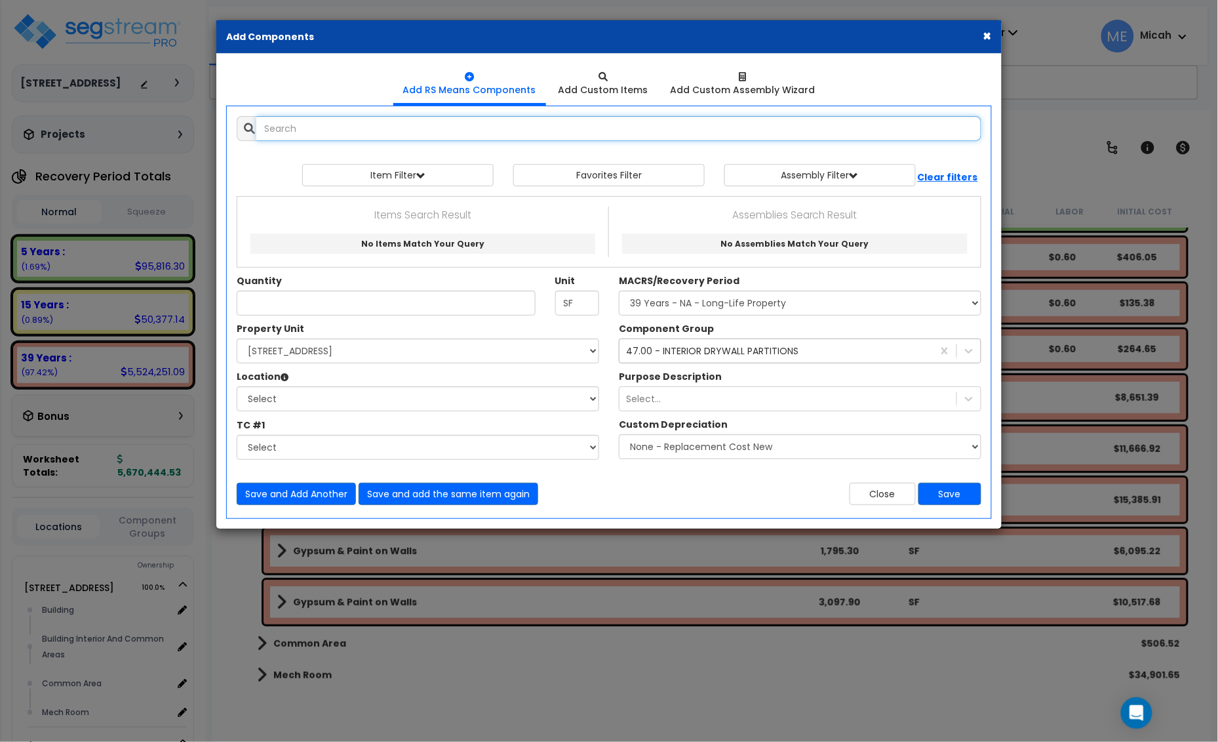
select select
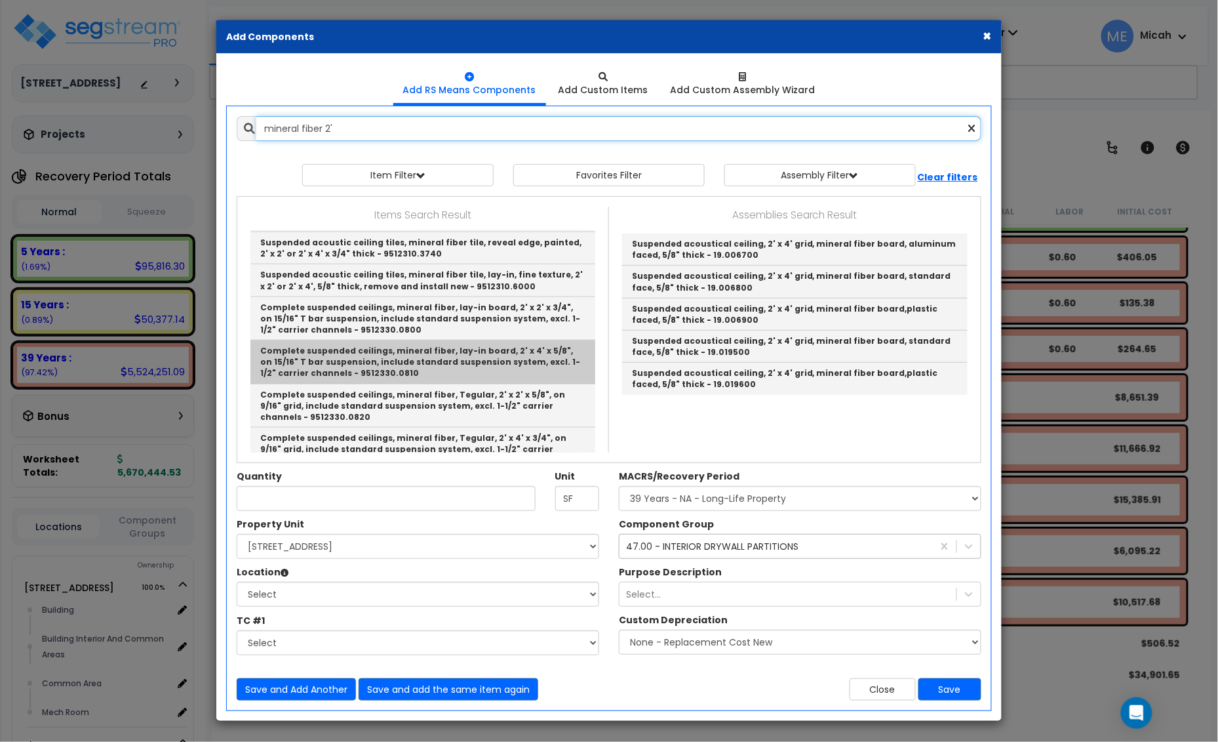
scroll to position [477, 0]
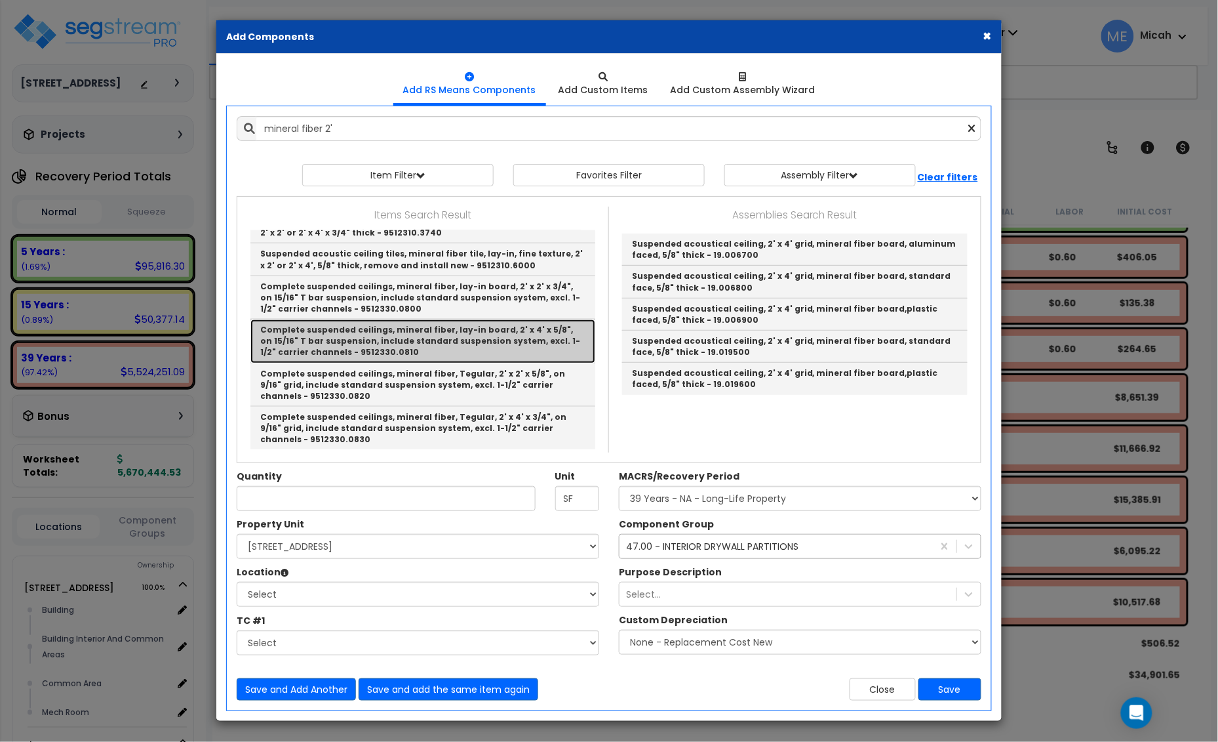
click at [424, 336] on link "Complete suspended ceilings, mineral fiber, lay-in board, 2' x 4' x 5/8", on 15…" at bounding box center [423, 340] width 345 height 43
type input "Complete suspended ceilings, mineral fiber, lay-in board, 2' x 4' x 5/8", on 15…"
checkbox input "false"
type input "S.F."
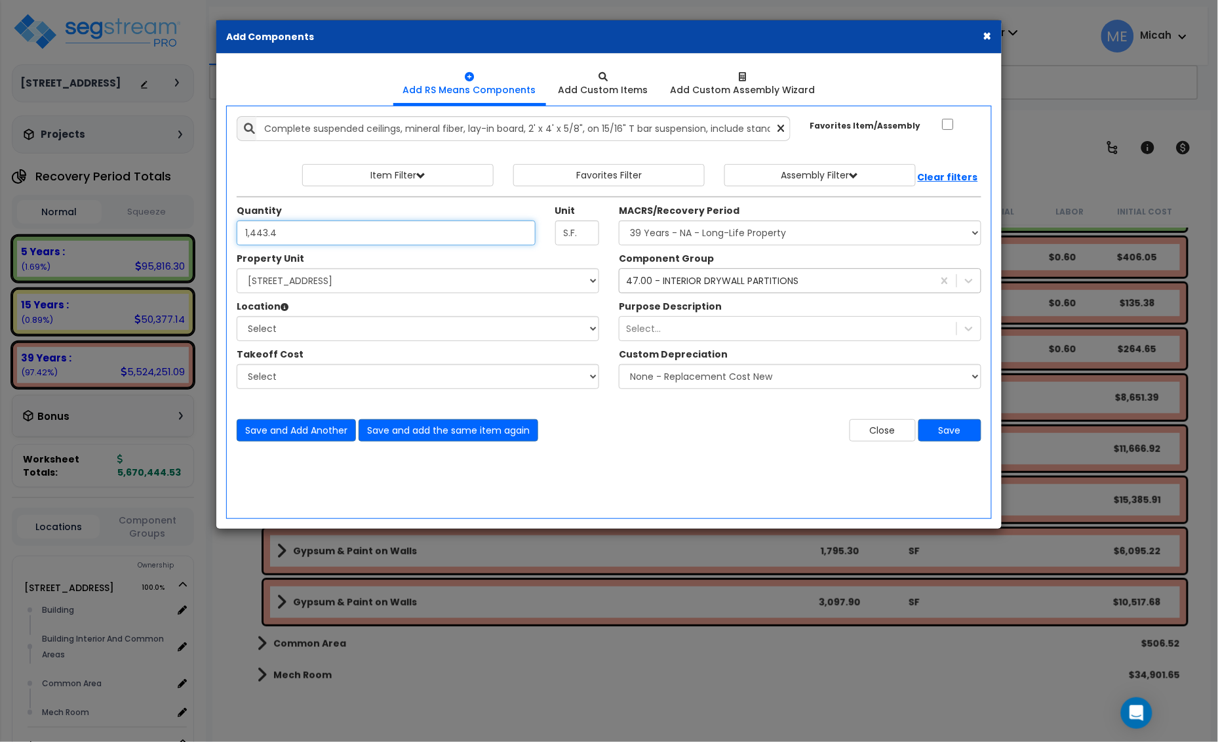
type input "1,443.4"
click at [401, 282] on select "Select [STREET_ADDRESS] Site Improvements" at bounding box center [418, 280] width 363 height 25
select select "170921"
click at [237, 269] on select "Select [STREET_ADDRESS] Site Improvements" at bounding box center [418, 280] width 363 height 25
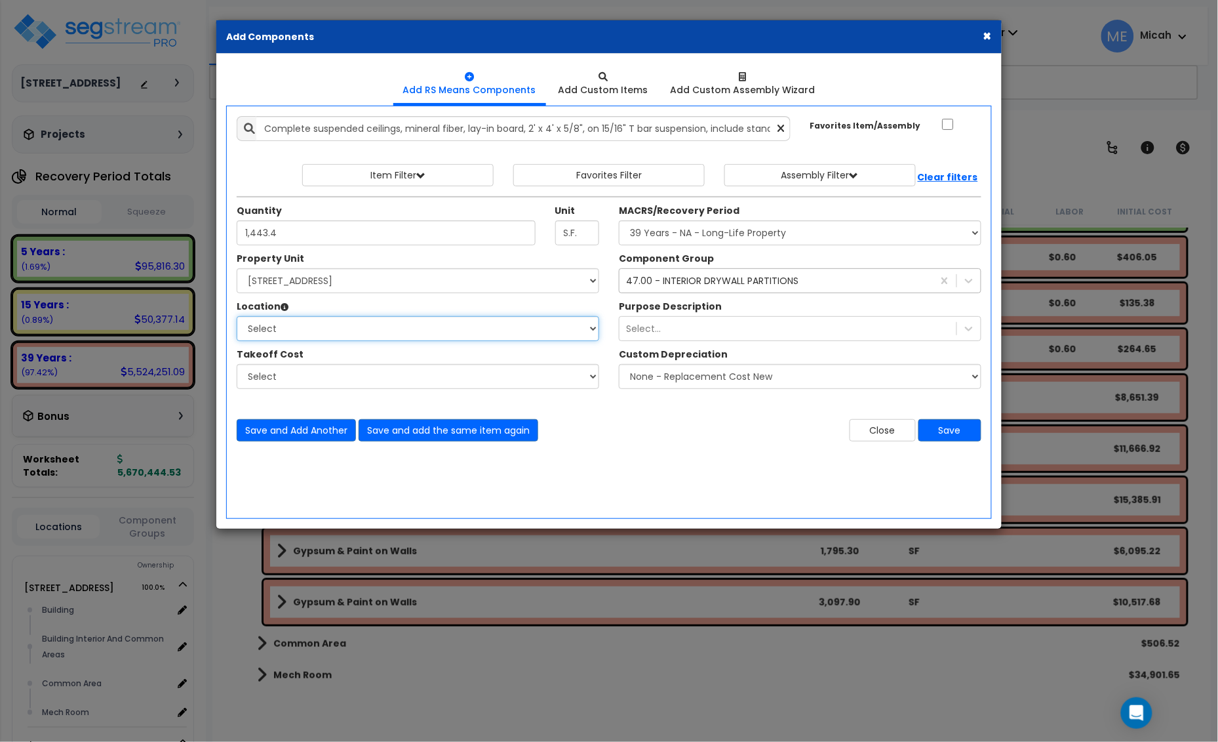
click at [365, 333] on select "Select Building Building Interior Building Interior And Common Areas Common Are…" at bounding box center [418, 328] width 363 height 25
select select "31953"
click at [237, 317] on select "Select Building Building Interior Building Interior And Common Areas Common Are…" at bounding box center [418, 328] width 363 height 25
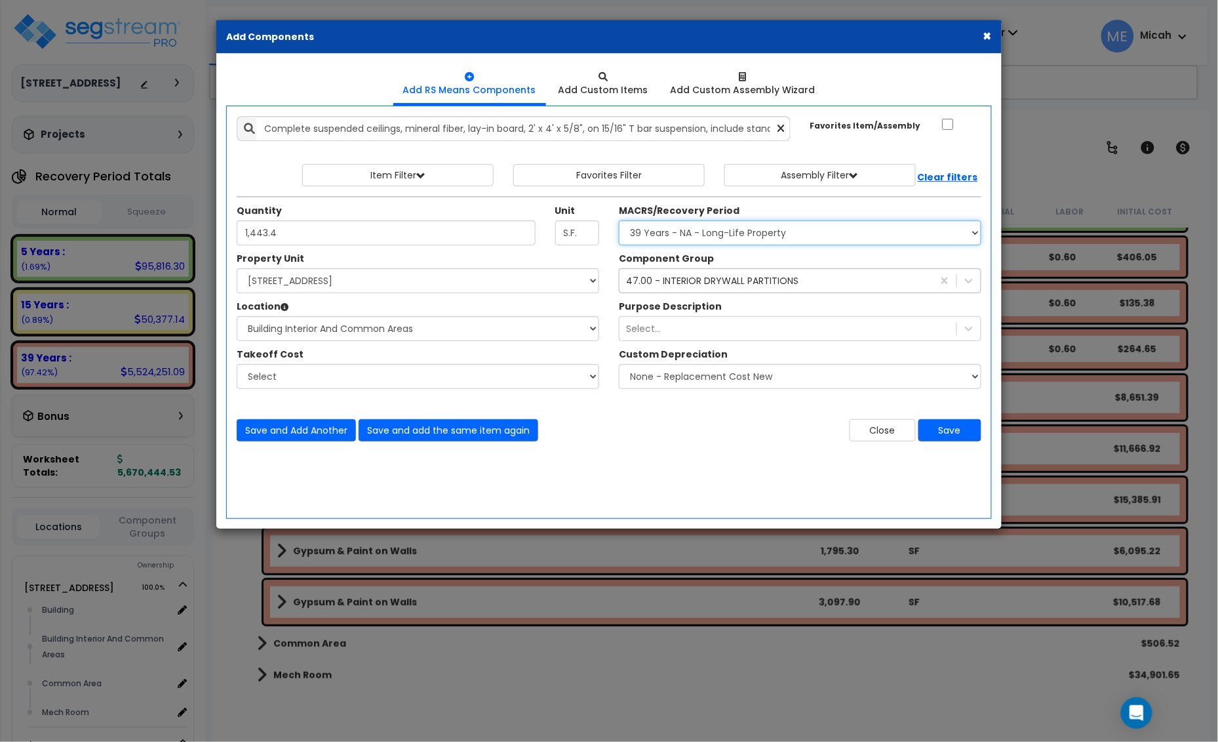
drag, startPoint x: 769, startPoint y: 231, endPoint x: 771, endPoint y: 243, distance: 11.3
click at [769, 231] on select "Select MACRS/Recovery Period 5 Years - 57.0 - Distributive Trades & Services 5 …" at bounding box center [800, 232] width 363 height 25
select select "3669"
click at [619, 221] on select "Select MACRS/Recovery Period 5 Years - 57.0 - Distributive Trades & Services 5 …" at bounding box center [800, 232] width 363 height 25
click at [671, 287] on div "47.00 - INTERIOR DRYWALL PARTITIONS" at bounding box center [712, 280] width 172 height 13
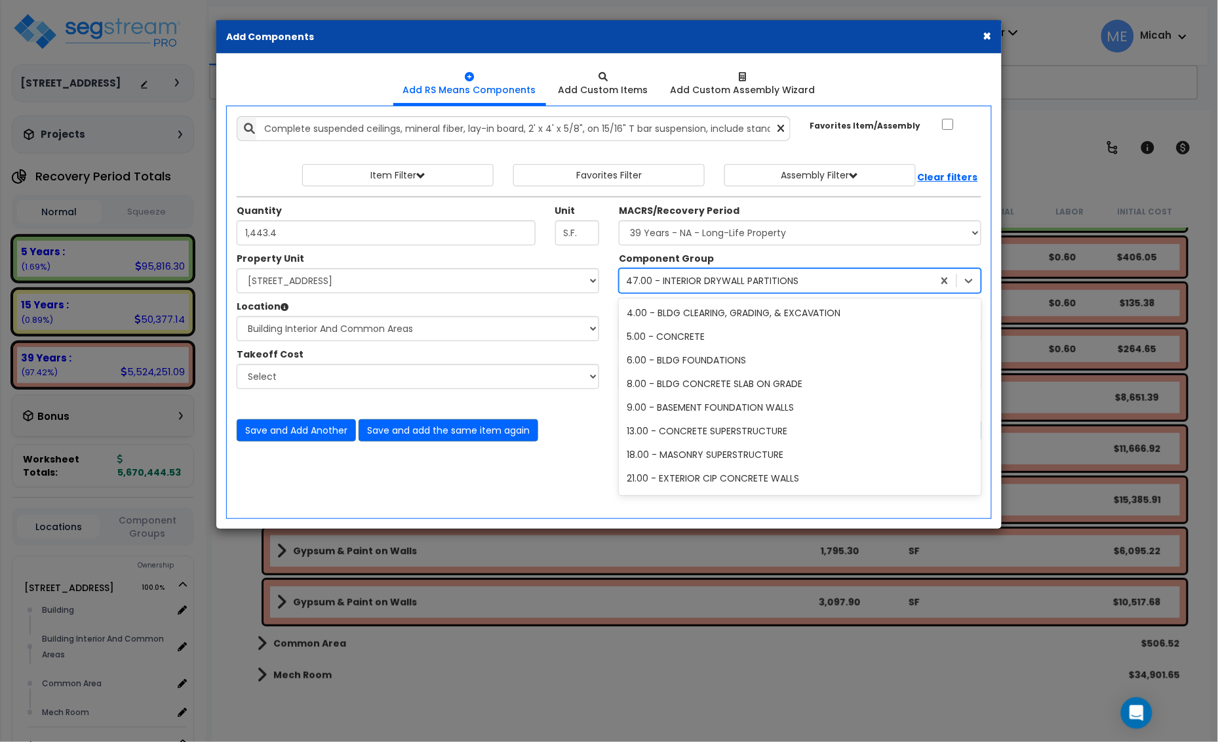
scroll to position [238, 0]
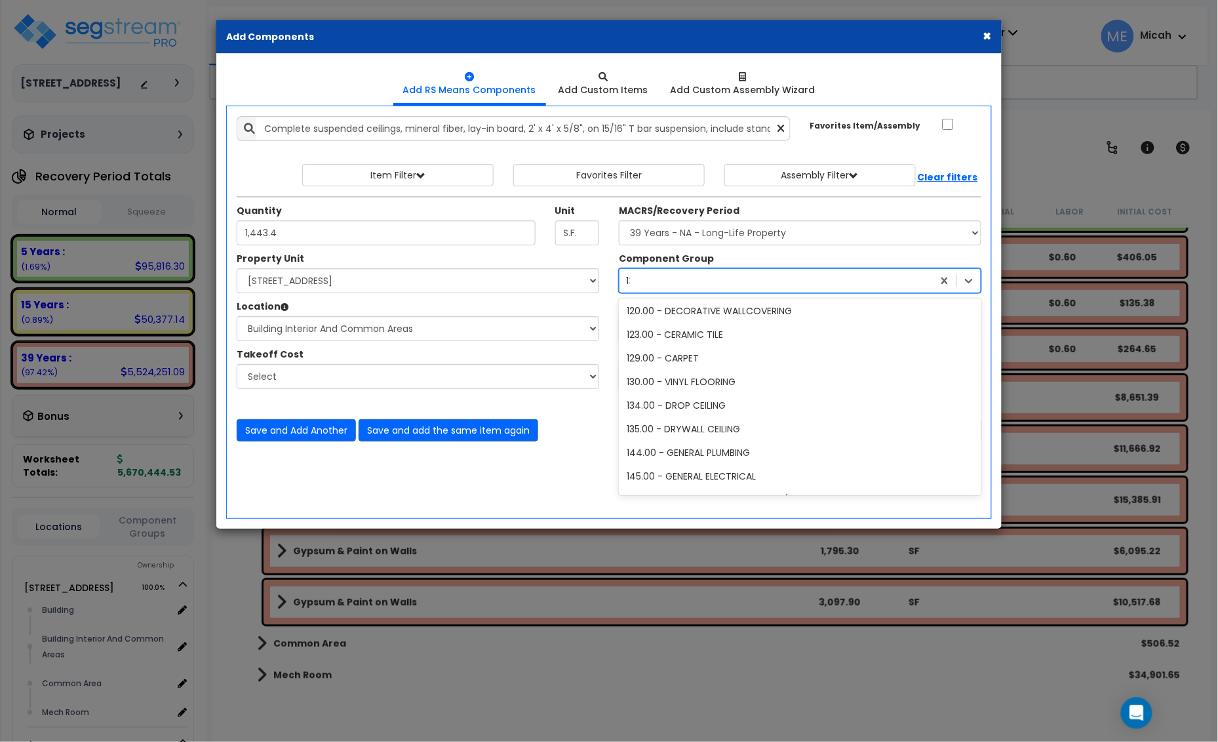
type input "134"
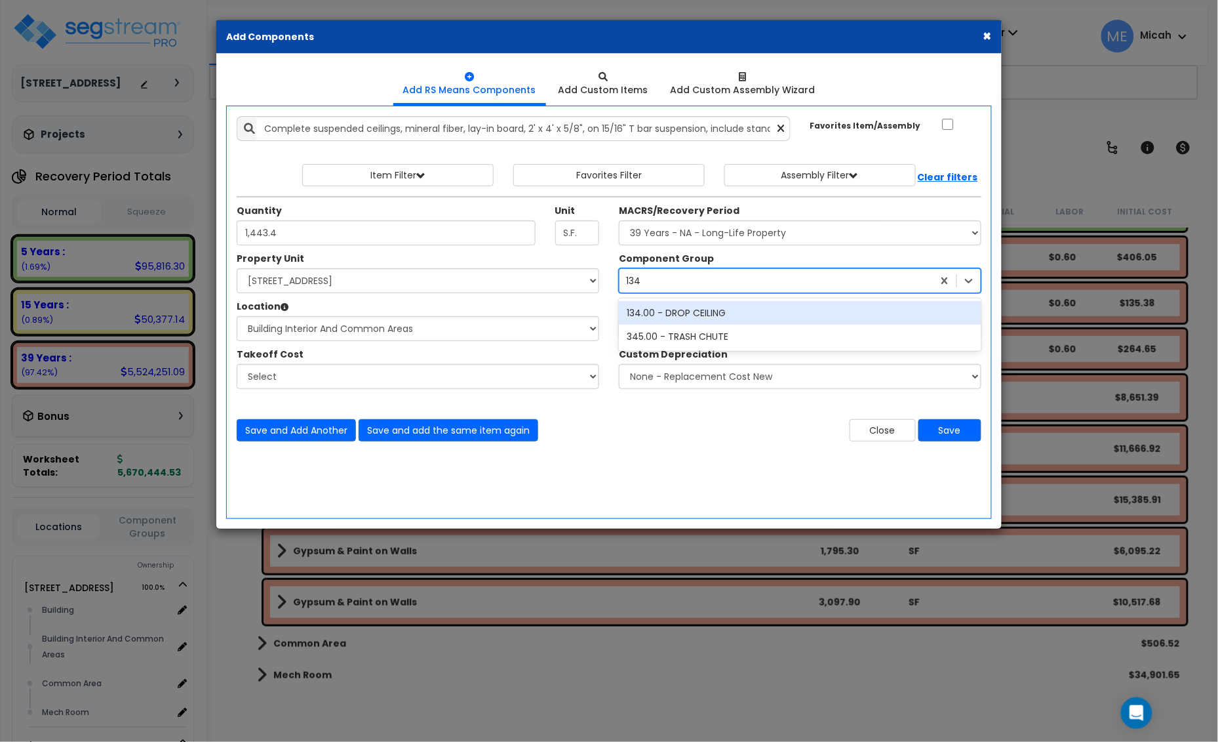
scroll to position [0, 0]
click at [680, 312] on div "134.00 - DROP CEILING" at bounding box center [800, 313] width 363 height 24
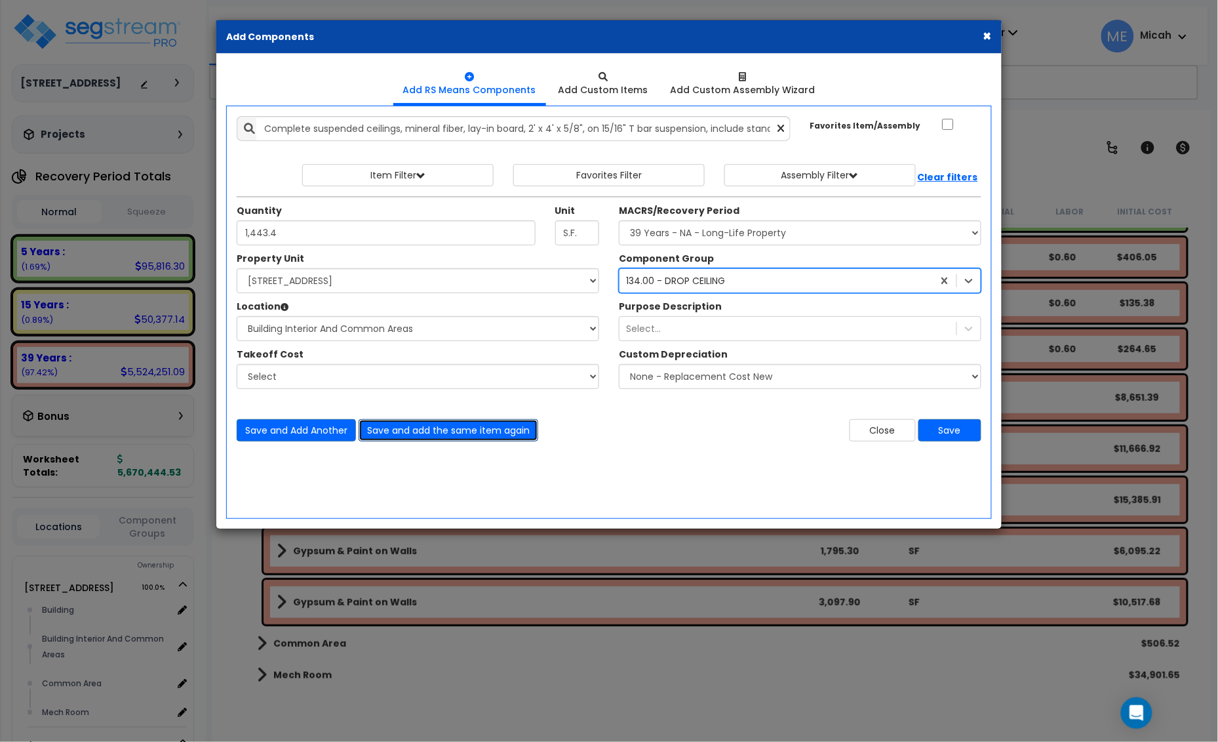
click at [447, 430] on button "Save and add the same item again" at bounding box center [449, 430] width 180 height 22
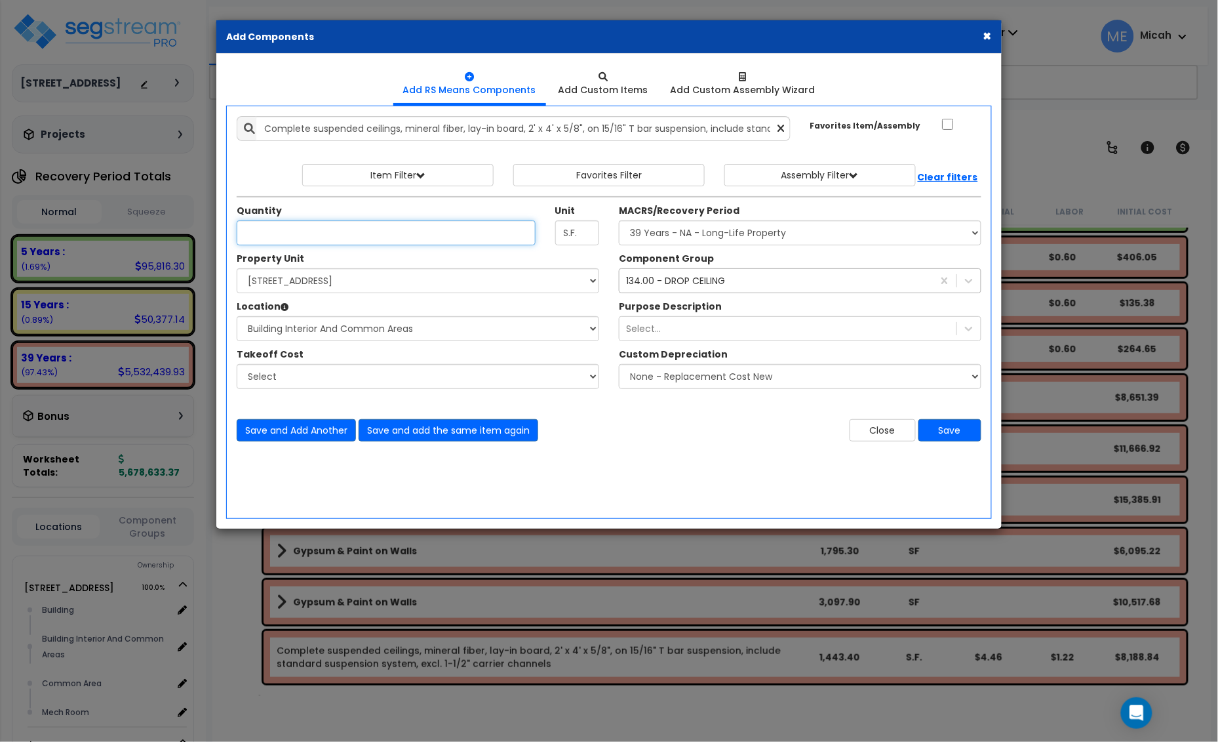
click at [306, 244] on input "Unit Quantity" at bounding box center [386, 232] width 299 height 25
type input "1,173.4"
click at [506, 434] on button "Save and add the same item again" at bounding box center [449, 430] width 180 height 22
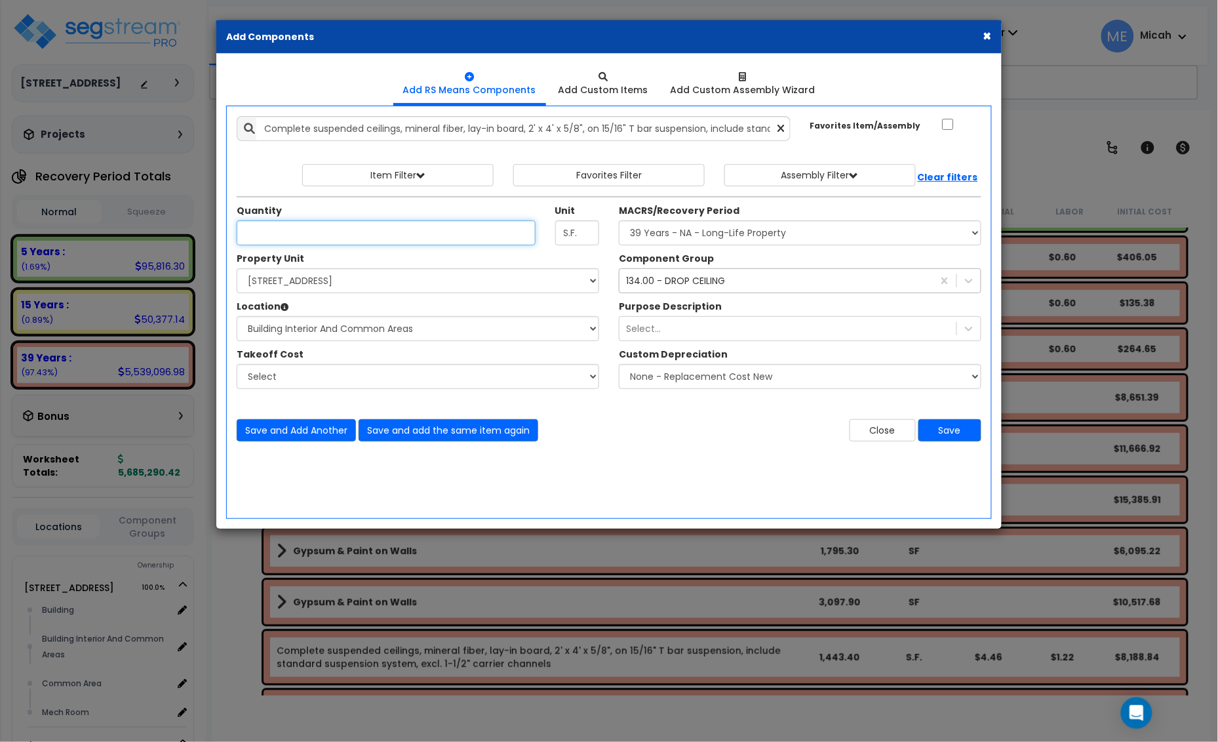
click at [289, 237] on input "Unit Quantity" at bounding box center [386, 232] width 299 height 25
type input "993.8"
click at [527, 434] on button "Save and add the same item again" at bounding box center [449, 430] width 180 height 22
click at [781, 130] on icon at bounding box center [781, 128] width 7 height 11
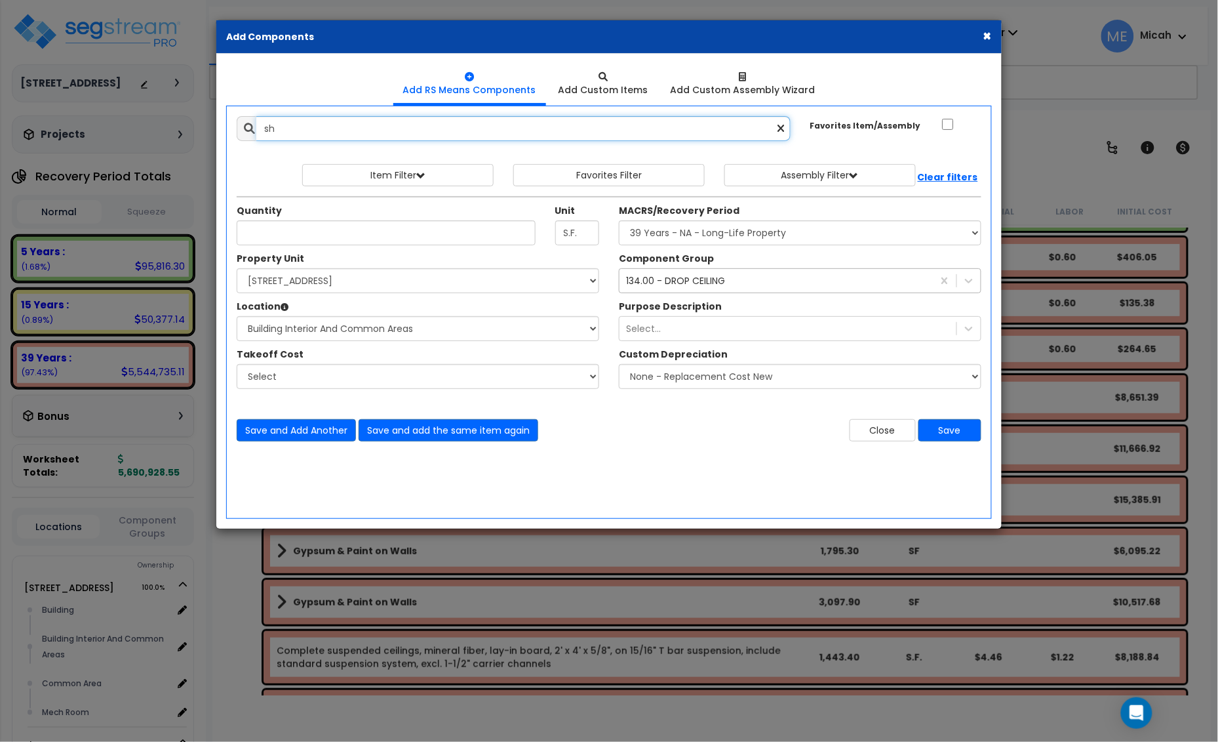
type input "s"
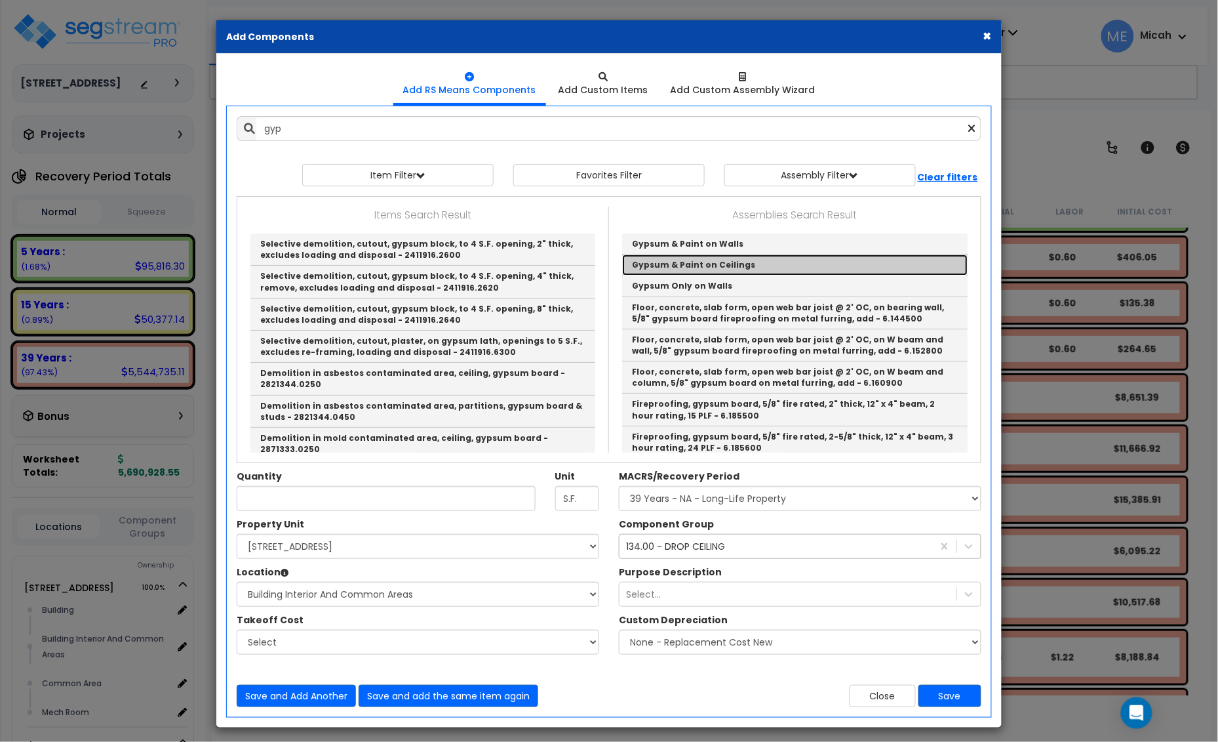
click at [722, 264] on link "Gypsum & Paint on Ceilings" at bounding box center [795, 264] width 346 height 21
type input "Gypsum & Paint on Ceilings"
checkbox input "true"
type input "EA"
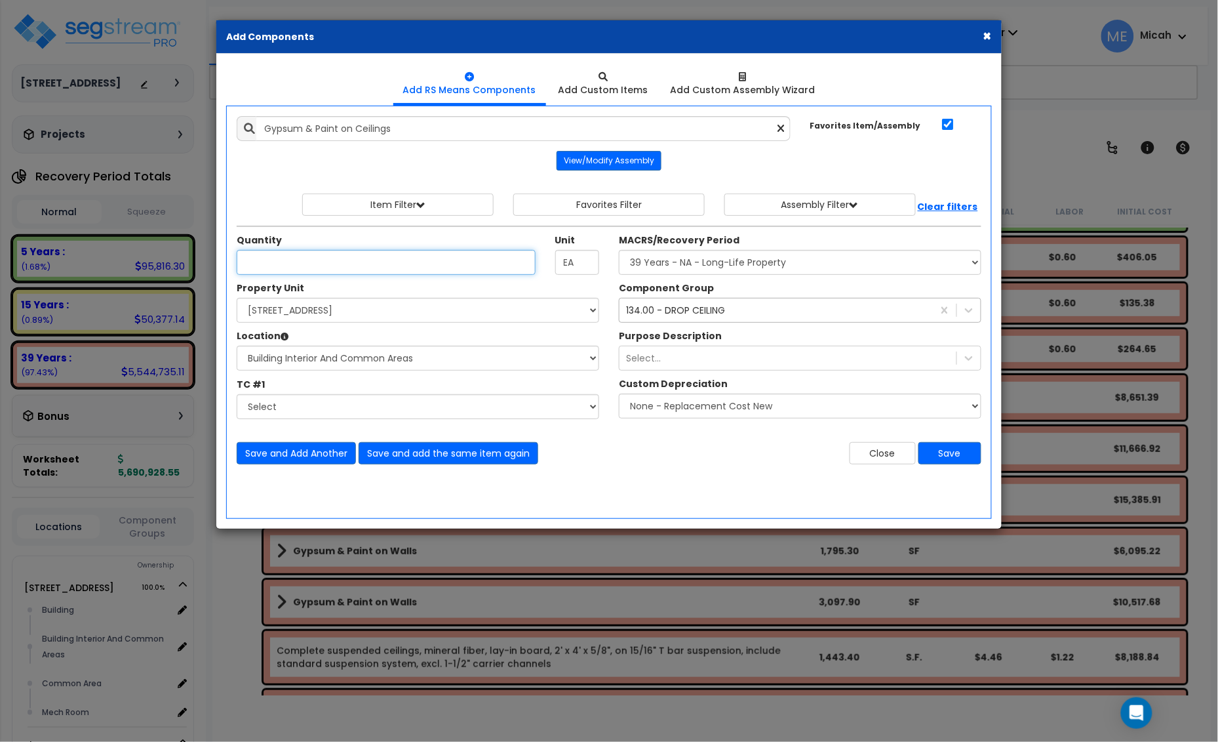
click at [310, 268] on input "Unit Quantity" at bounding box center [386, 262] width 299 height 25
type input "1,967"
click at [694, 315] on div "134.00 - DROP CEILING" at bounding box center [675, 310] width 99 height 13
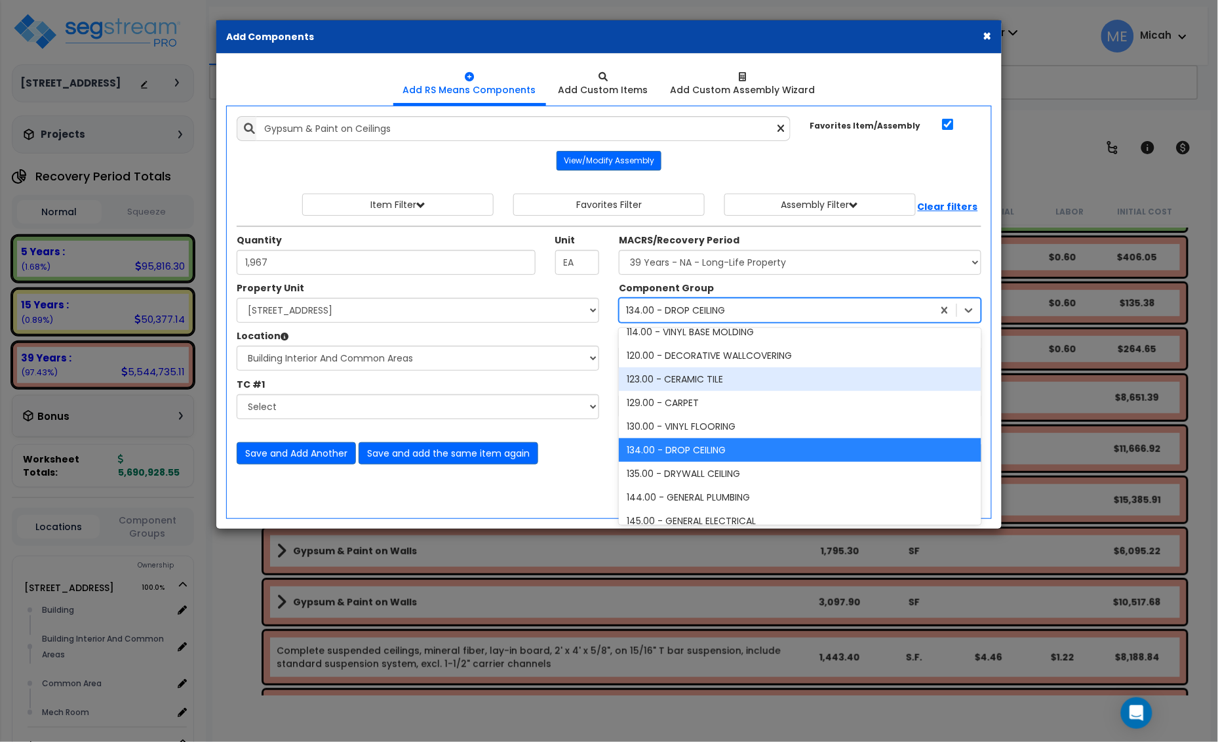
scroll to position [533, 0]
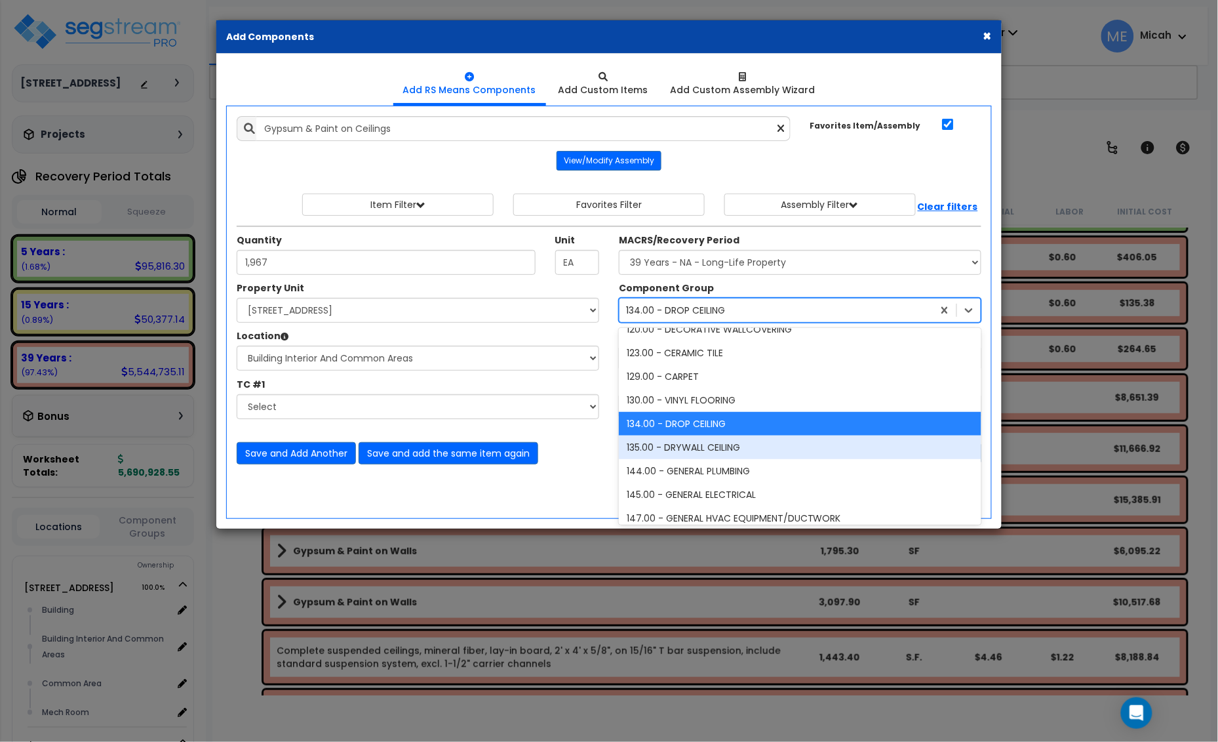
click at [687, 447] on div "135.00 - DRYWALL CEILING" at bounding box center [800, 447] width 363 height 24
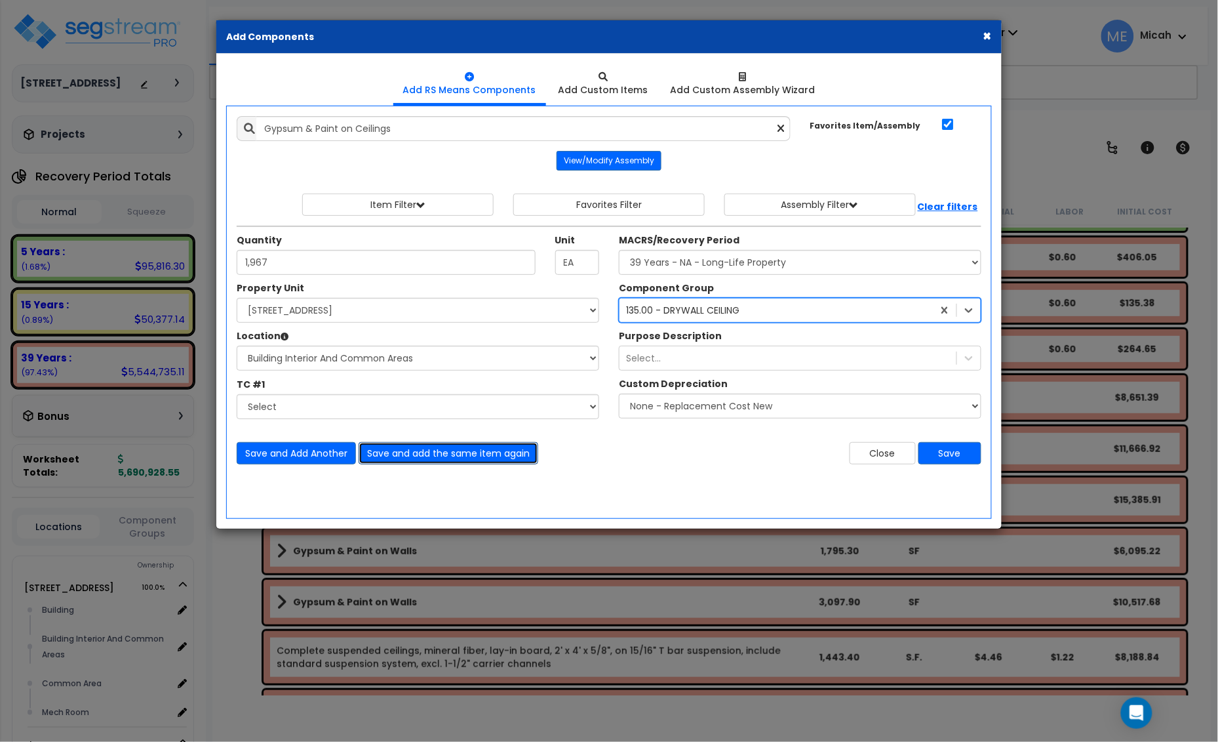
click at [458, 459] on button "Save and add the same item again" at bounding box center [449, 453] width 180 height 22
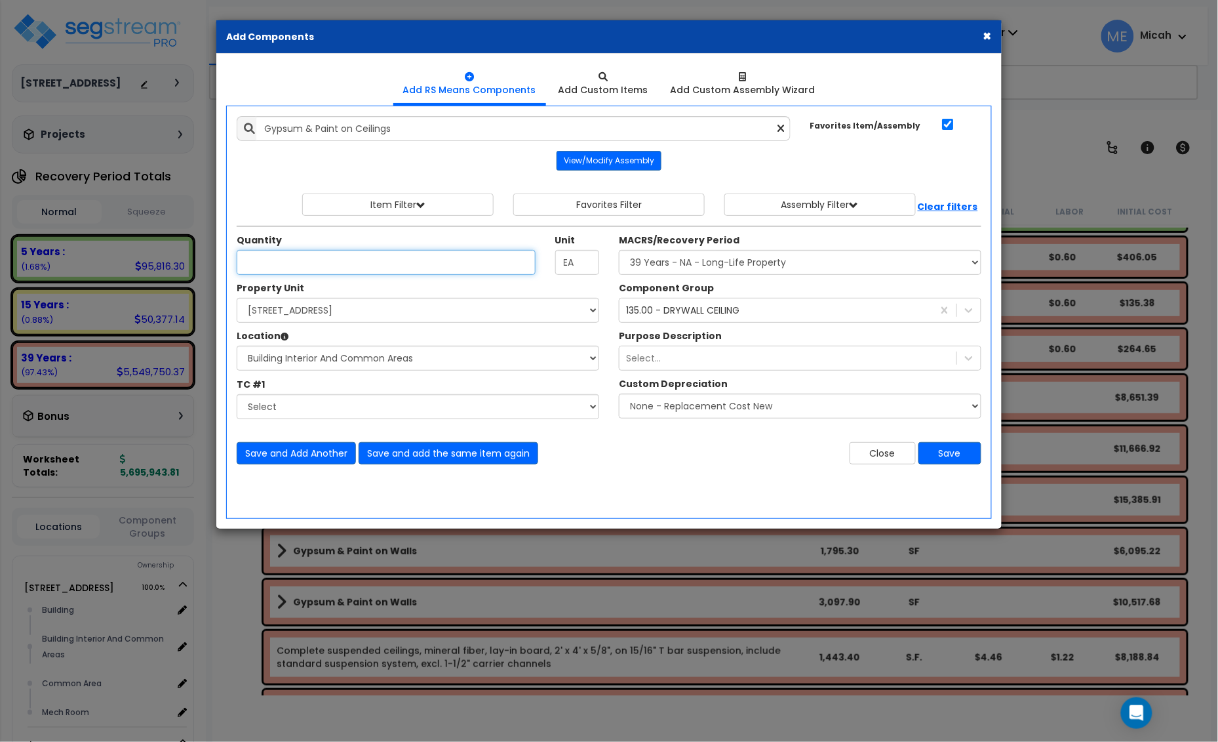
click at [312, 262] on input "Unit Quantity" at bounding box center [386, 262] width 299 height 25
type input "1,718.7"
click at [943, 456] on button "Save" at bounding box center [950, 453] width 63 height 22
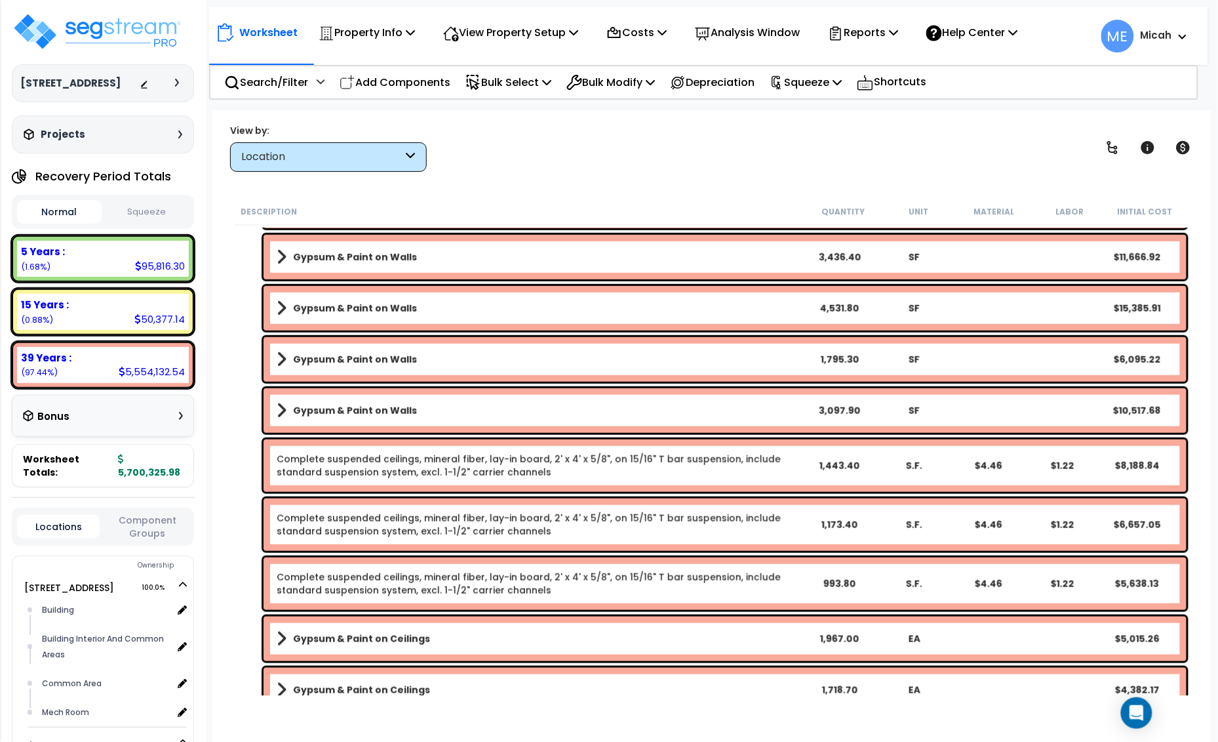
scroll to position [5375, 0]
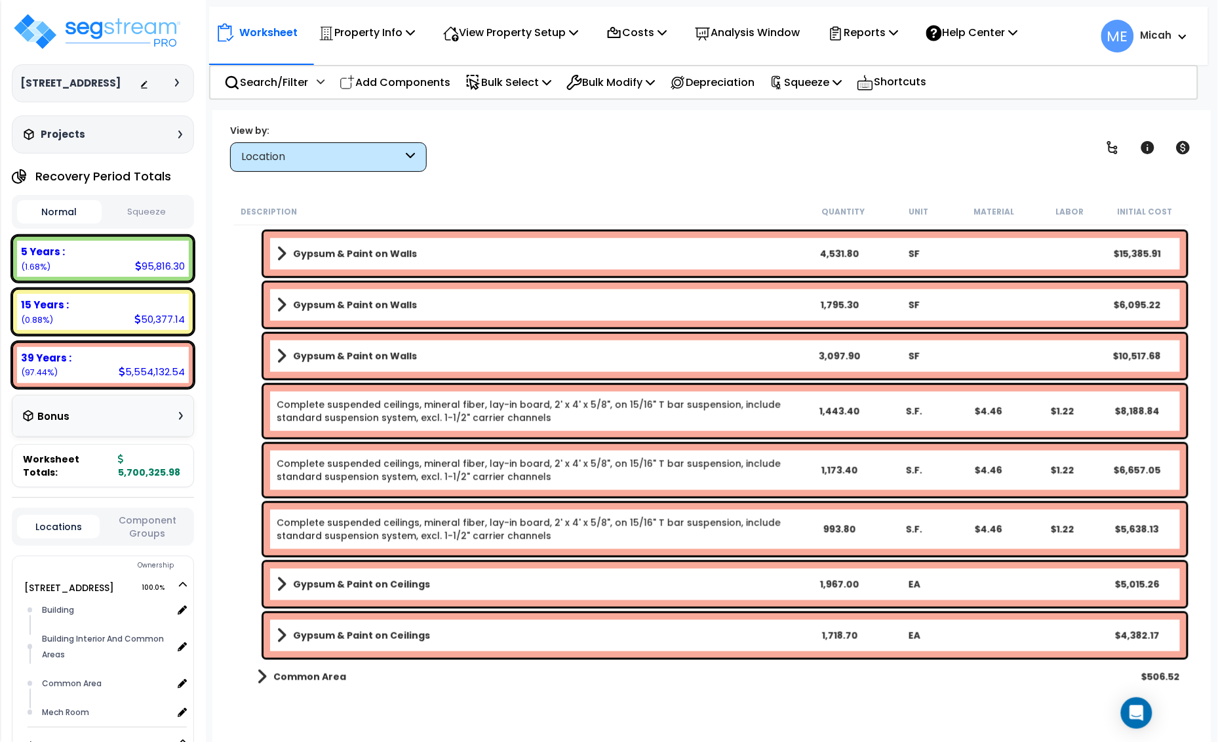
click at [631, 584] on link "Gypsum & Paint on Ceilings" at bounding box center [539, 584] width 525 height 18
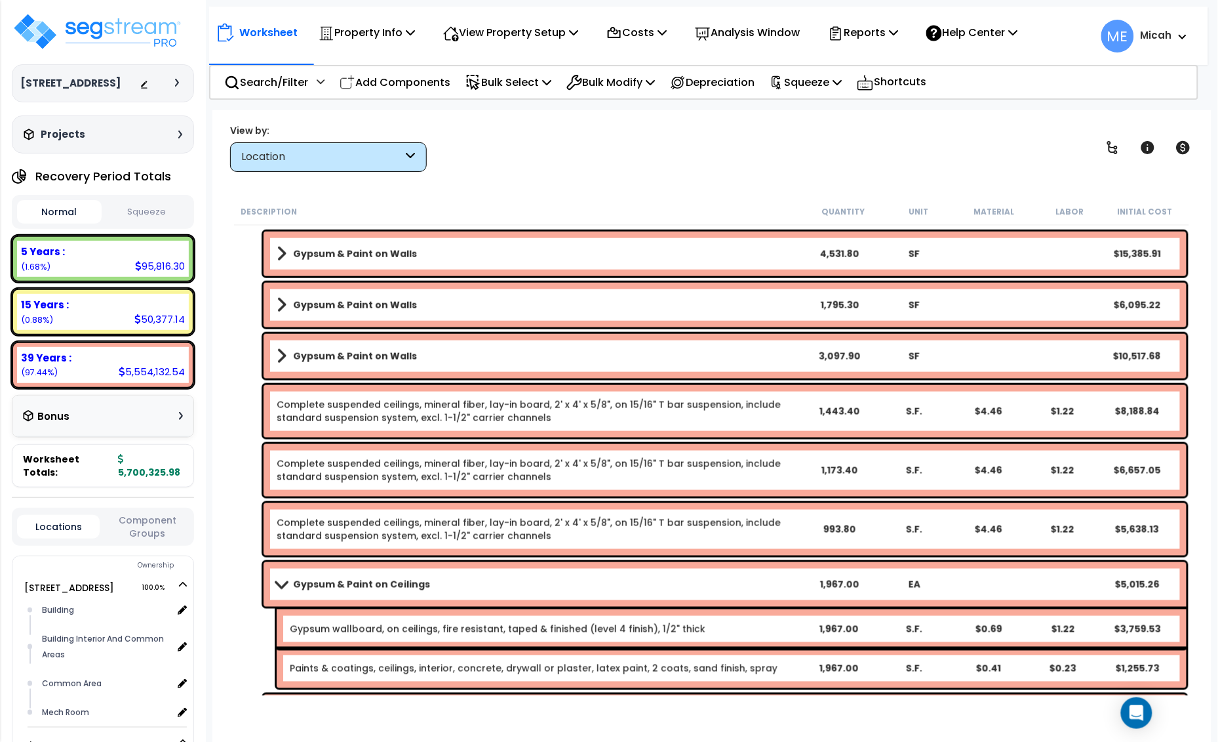
click at [630, 587] on link "Gypsum & Paint on Ceilings" at bounding box center [539, 584] width 525 height 18
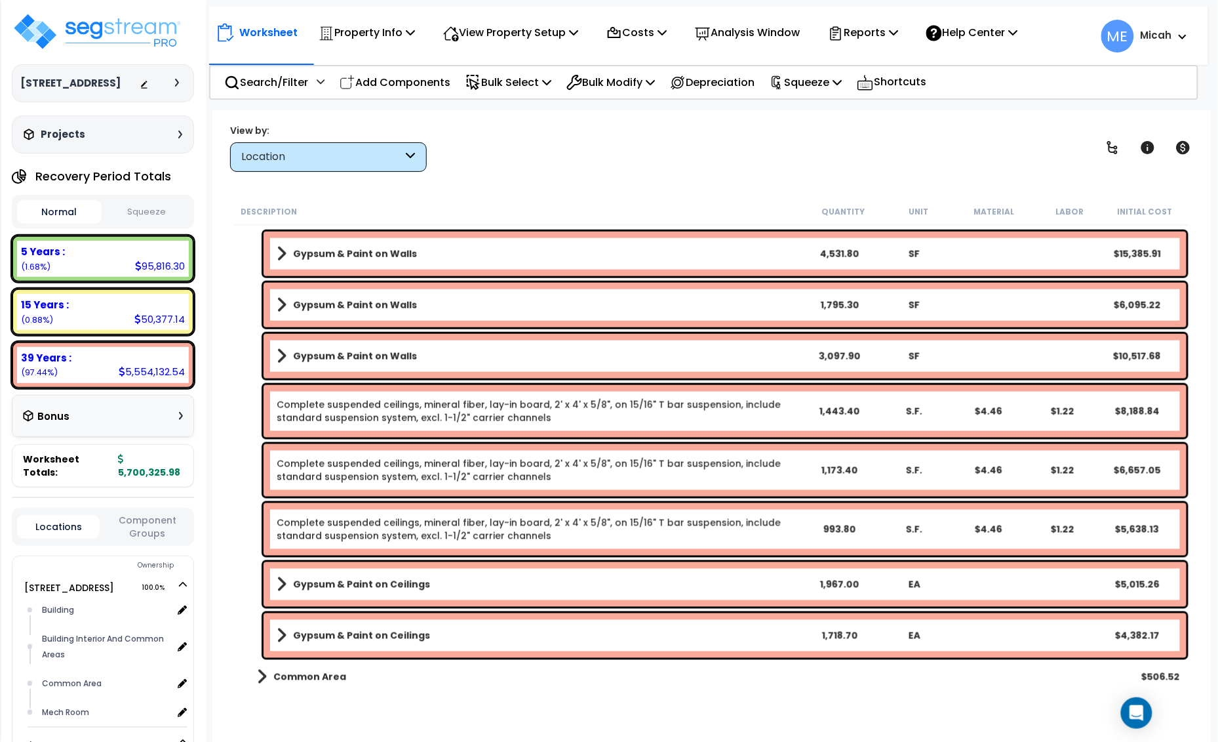
click at [630, 587] on link "Gypsum & Paint on Ceilings" at bounding box center [539, 584] width 525 height 18
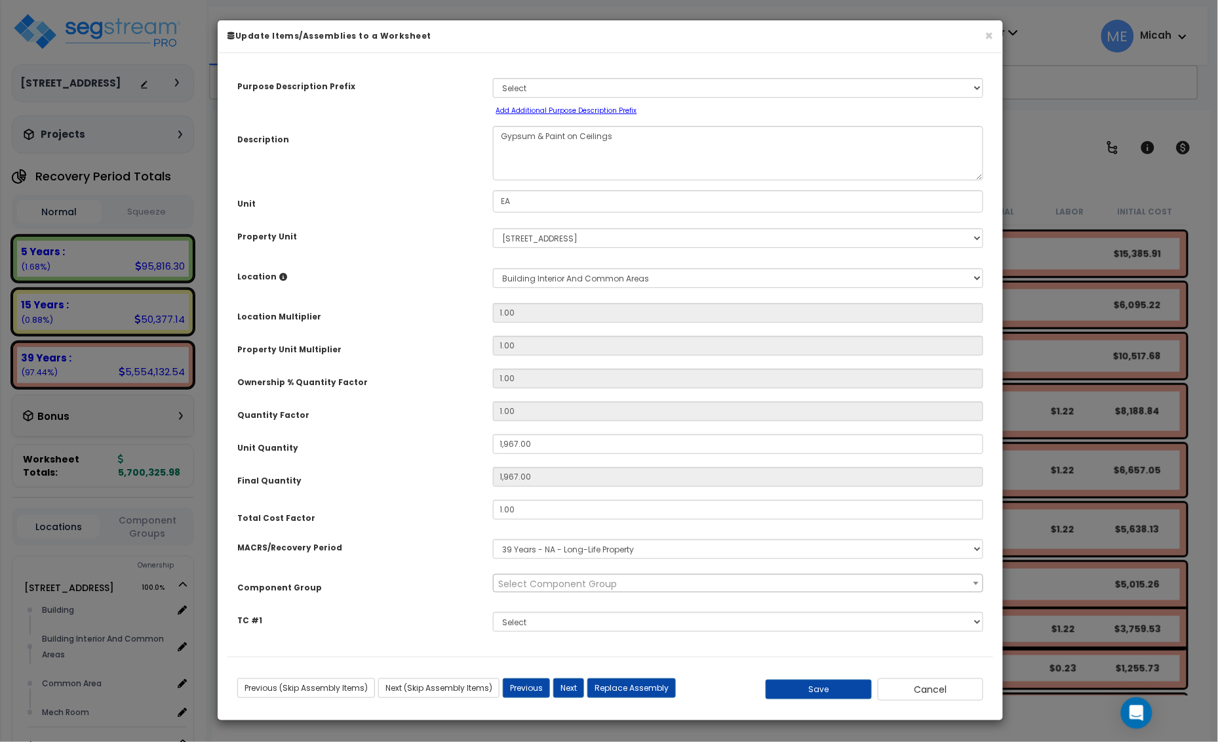
scroll to position [0, 0]
drag, startPoint x: 533, startPoint y: 202, endPoint x: 439, endPoint y: 209, distance: 93.4
click at [439, 209] on div "Unit EA" at bounding box center [611, 201] width 766 height 23
select select "56950"
type input "s"
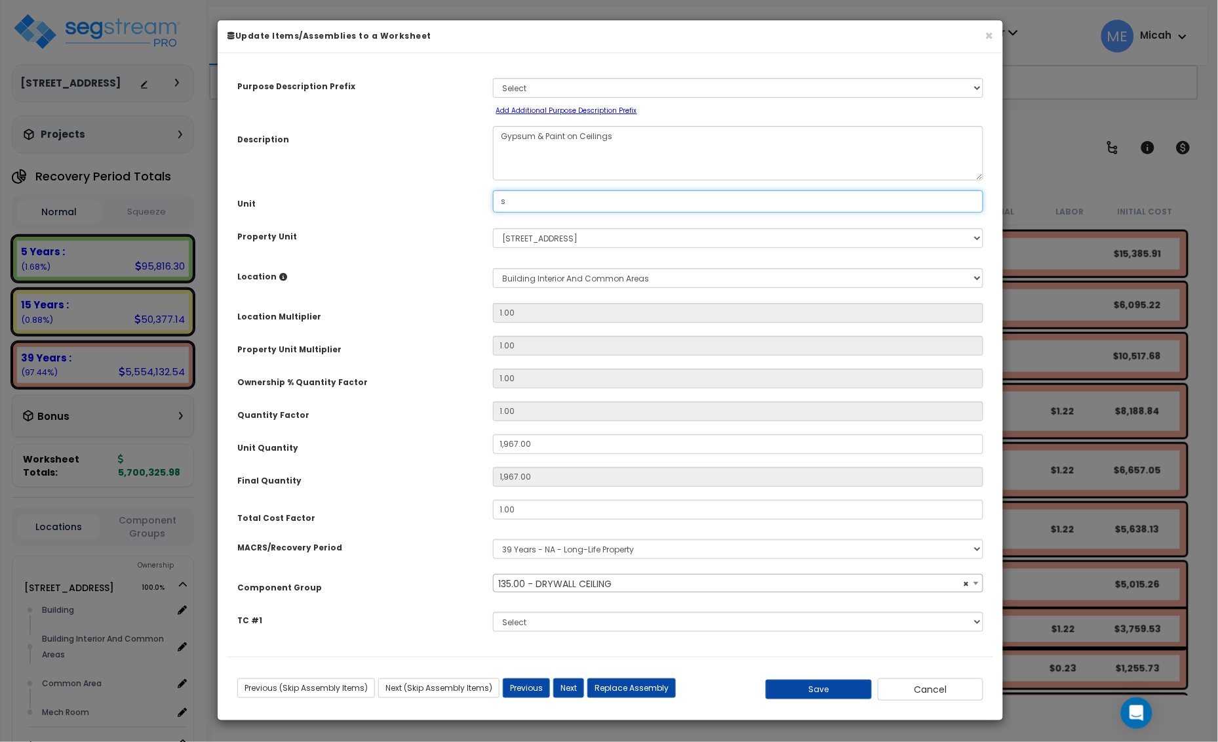
select select "56950"
type input "S.F."
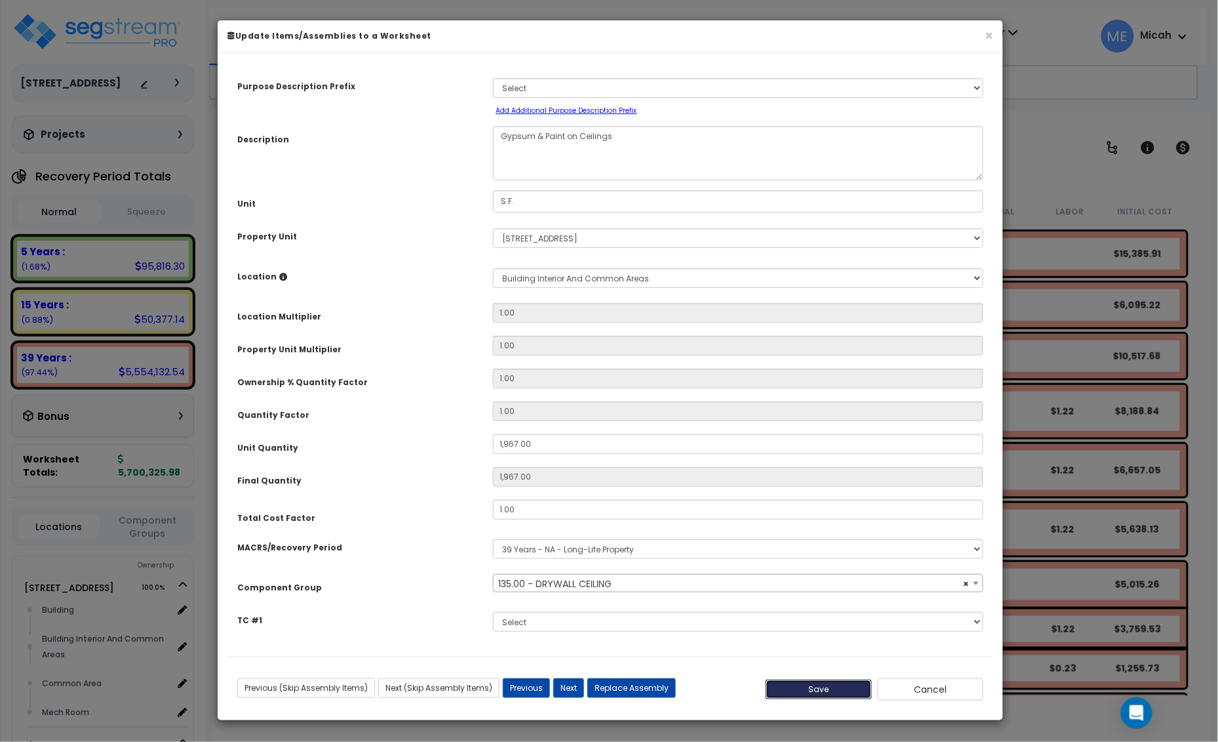
select select "56950"
click at [808, 692] on button "Save" at bounding box center [819, 689] width 106 height 20
type input "1967.00"
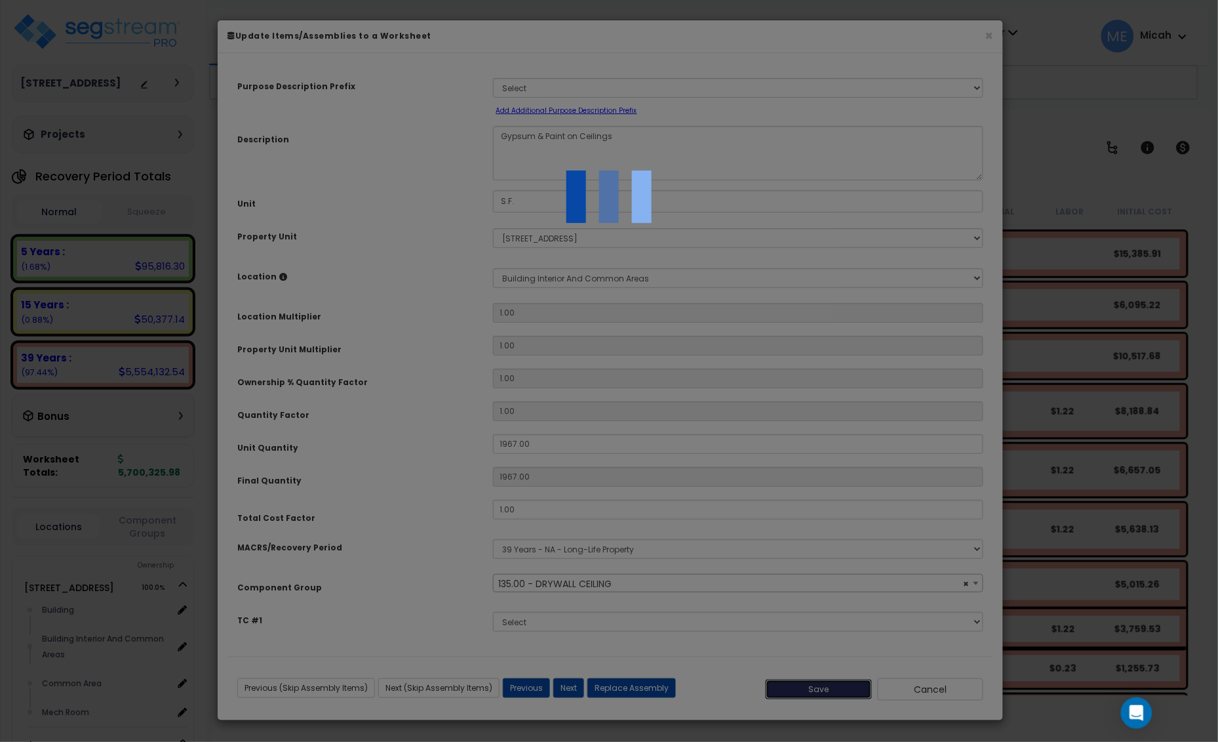
select select "56950"
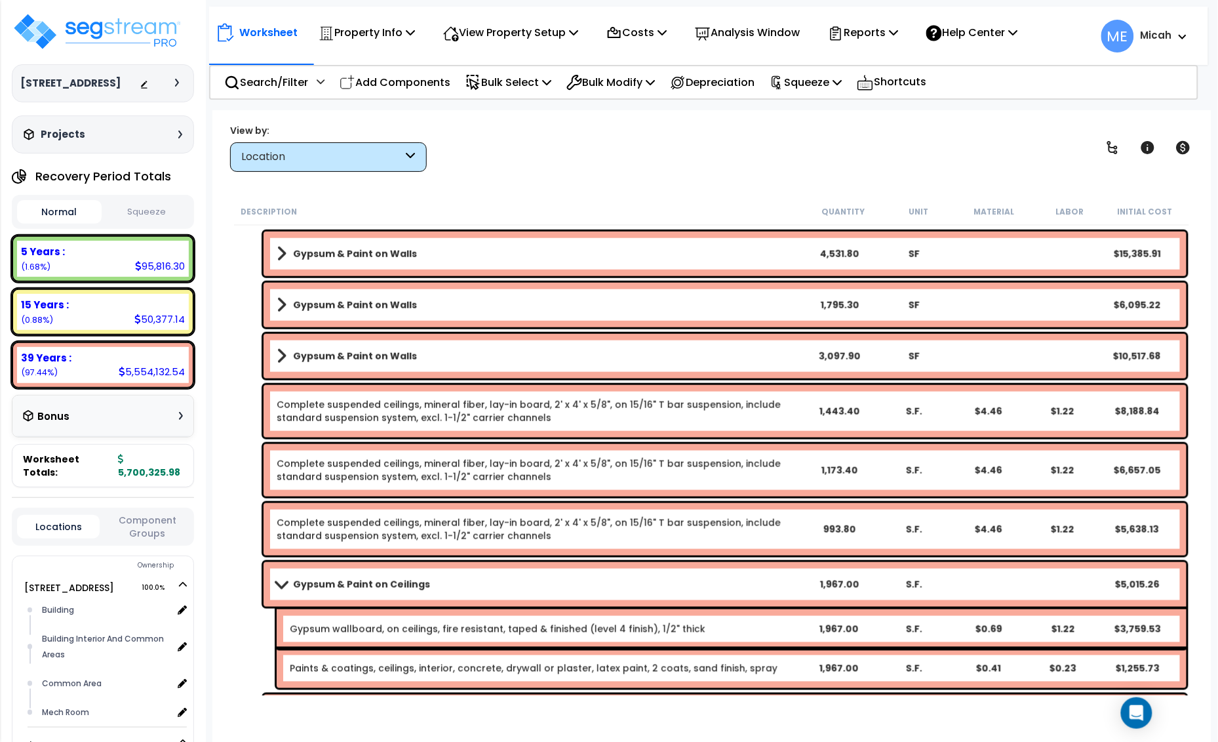
click at [276, 579] on span at bounding box center [281, 584] width 18 height 10
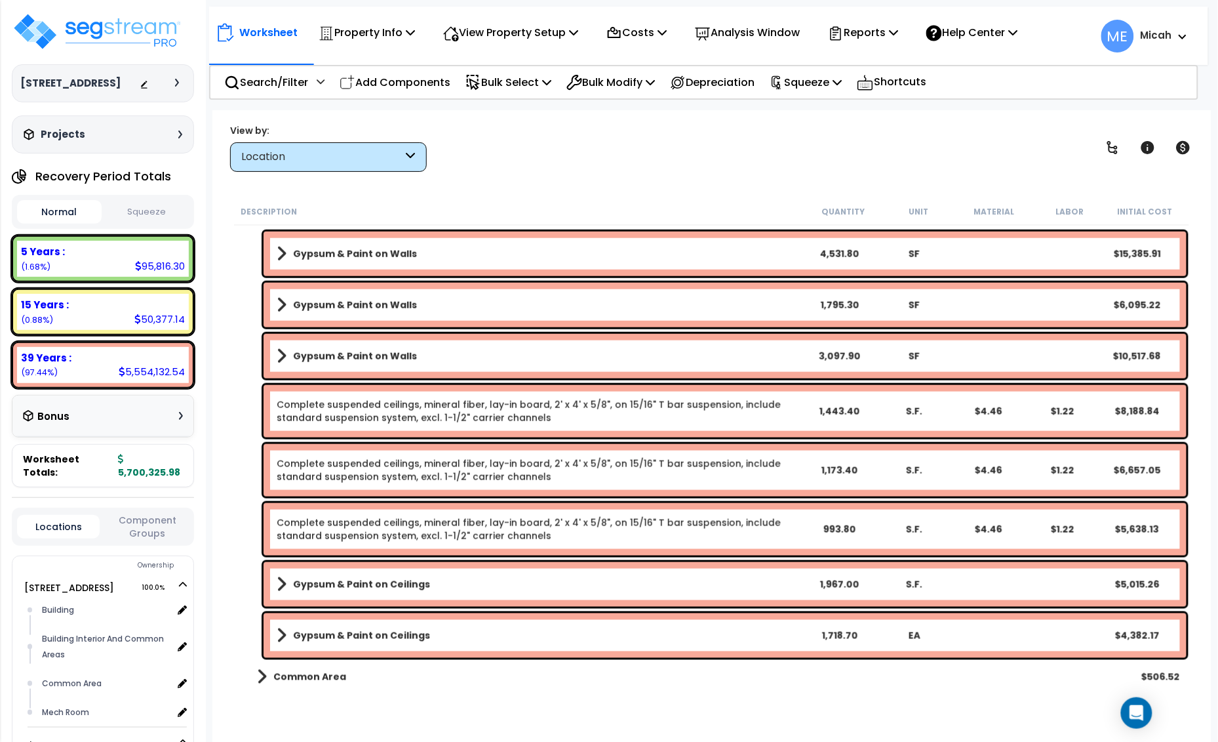
click at [352, 638] on b "Gypsum & Paint on Ceilings" at bounding box center [361, 635] width 137 height 13
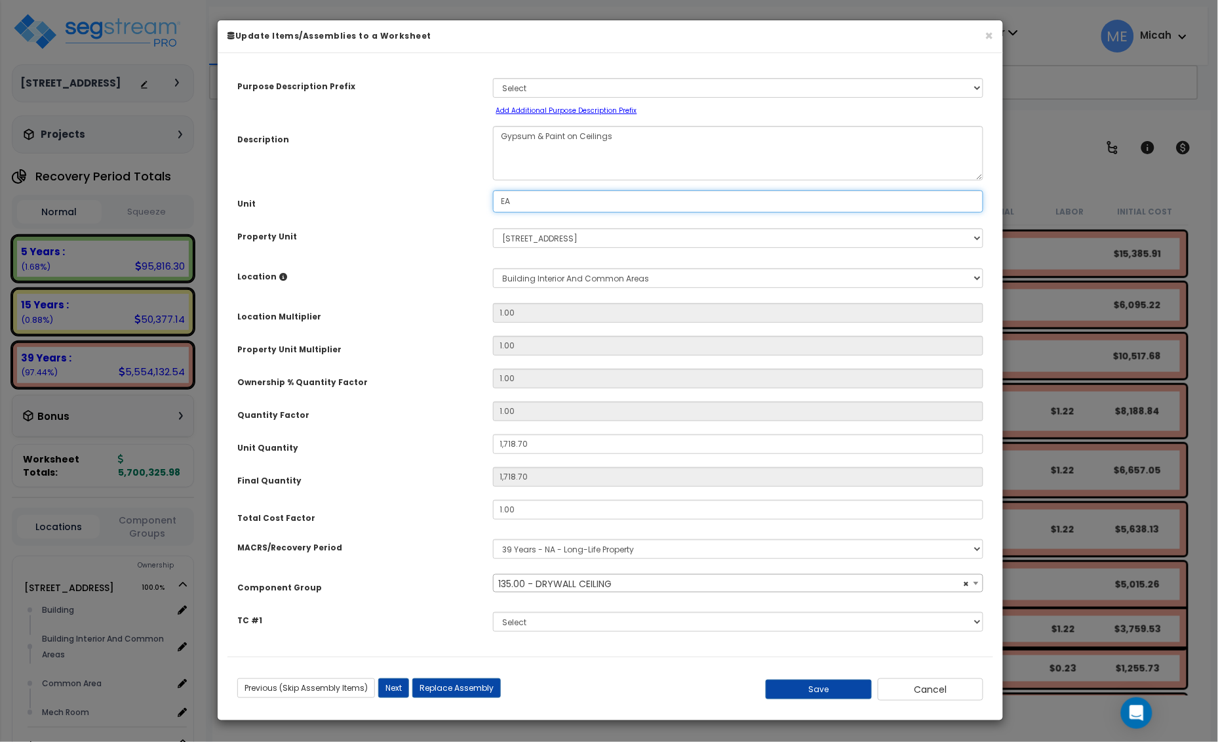
click at [464, 207] on div "Unit EA" at bounding box center [611, 201] width 766 height 23
select select "56950"
type input "S"
select select "56950"
type input "S.F."
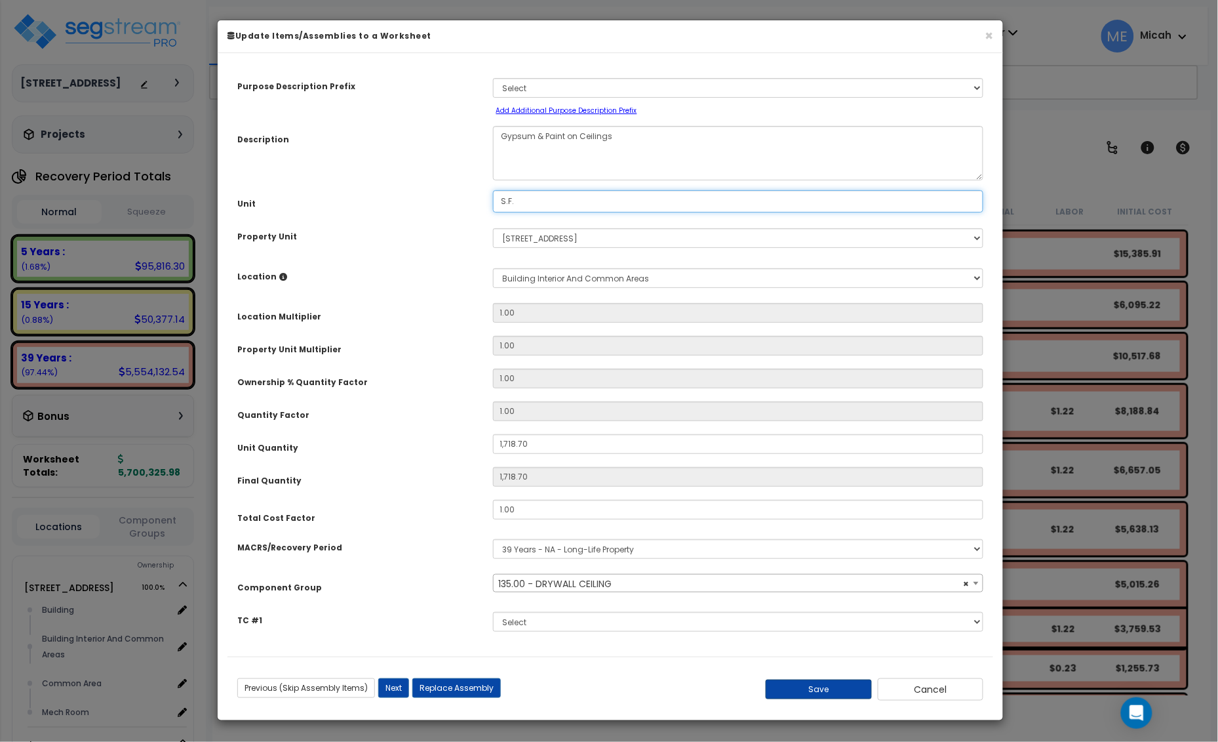
select select "56950"
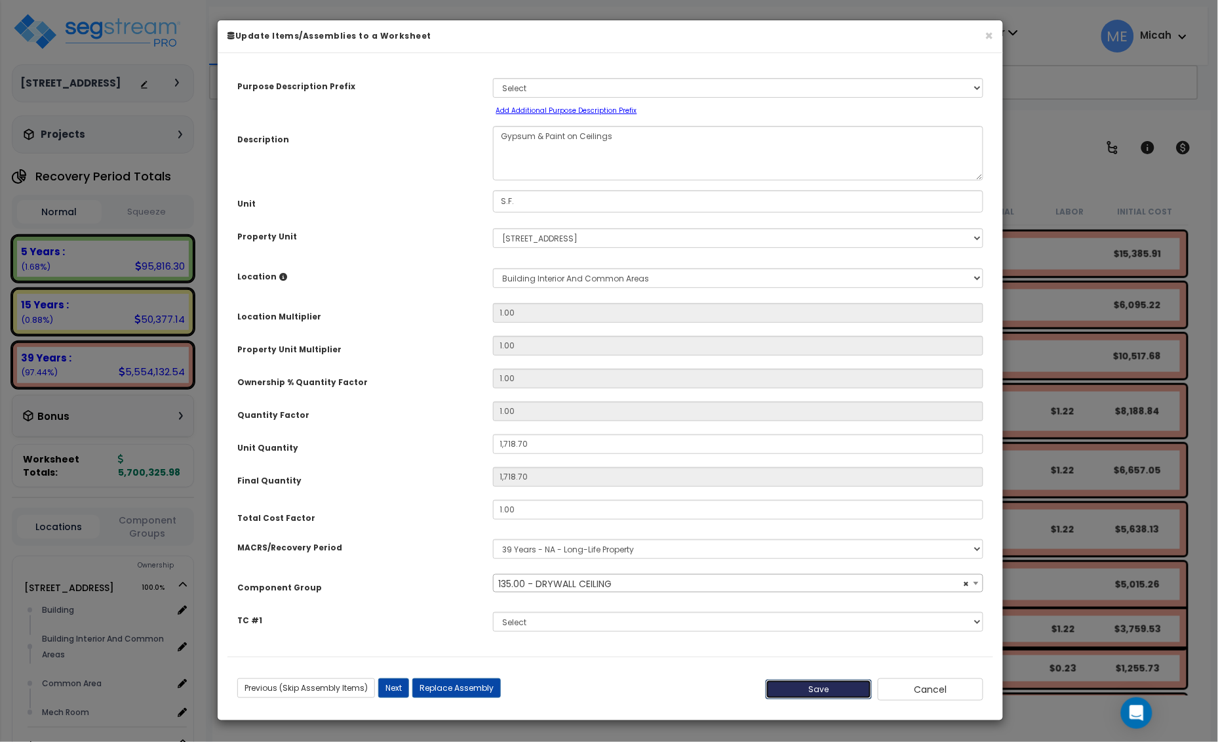
click at [846, 685] on button "Save" at bounding box center [819, 689] width 106 height 20
type input "1718.70"
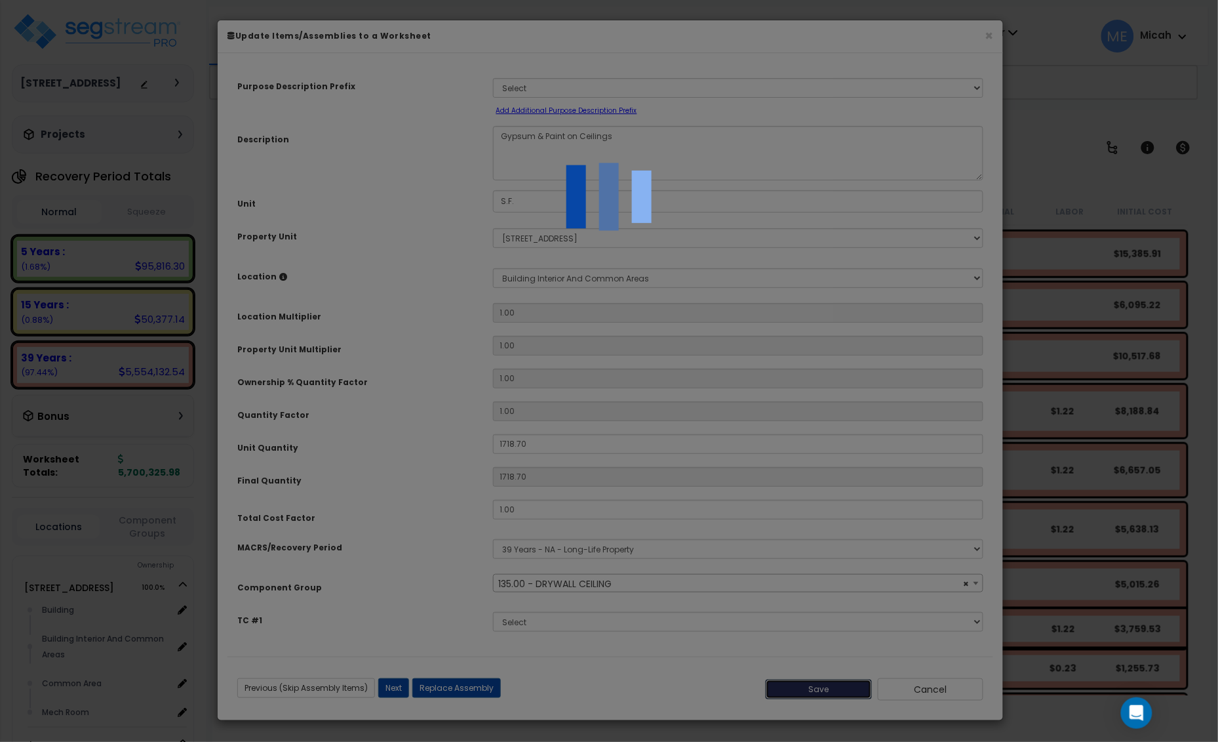
select select "56950"
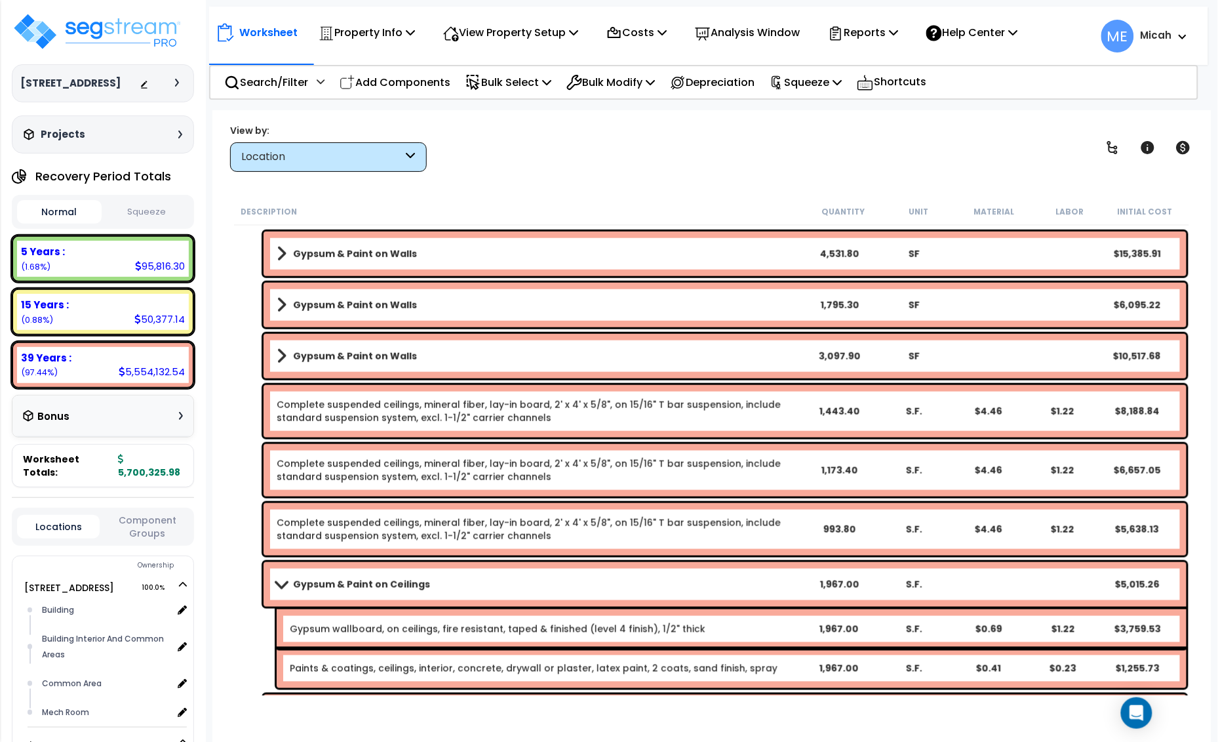
click at [277, 579] on span at bounding box center [281, 584] width 18 height 10
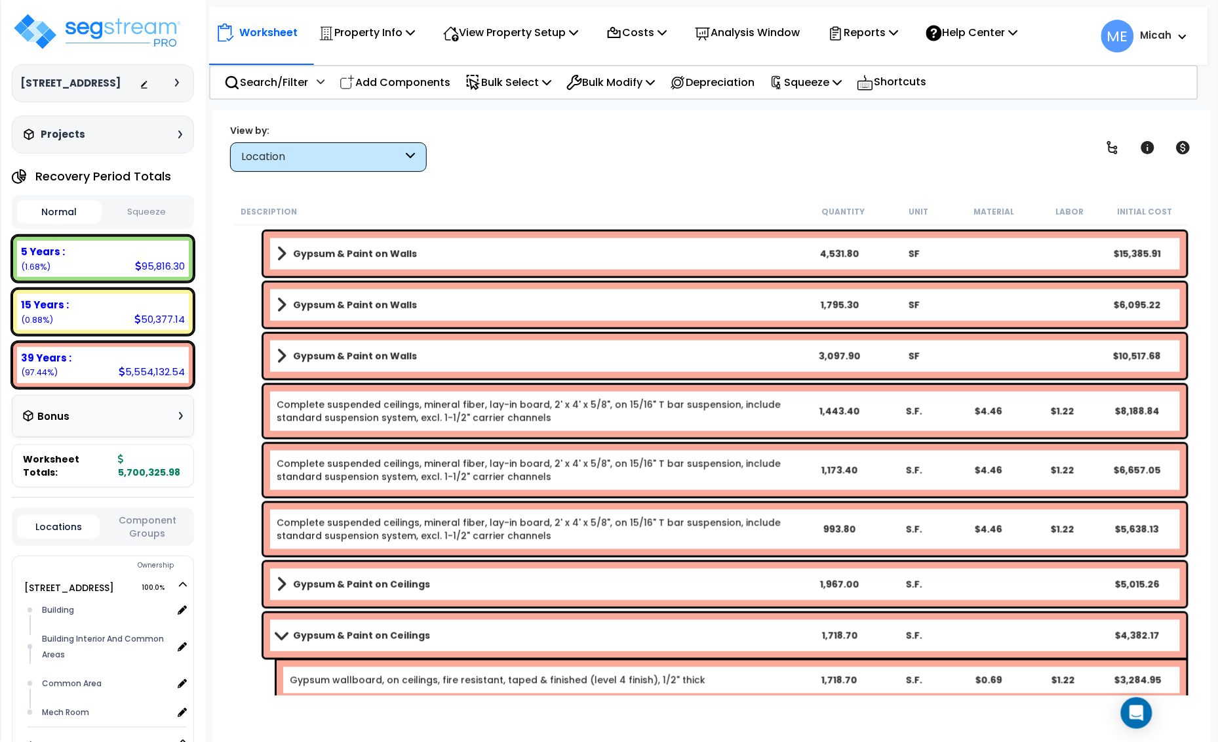
click at [277, 637] on span at bounding box center [281, 635] width 18 height 10
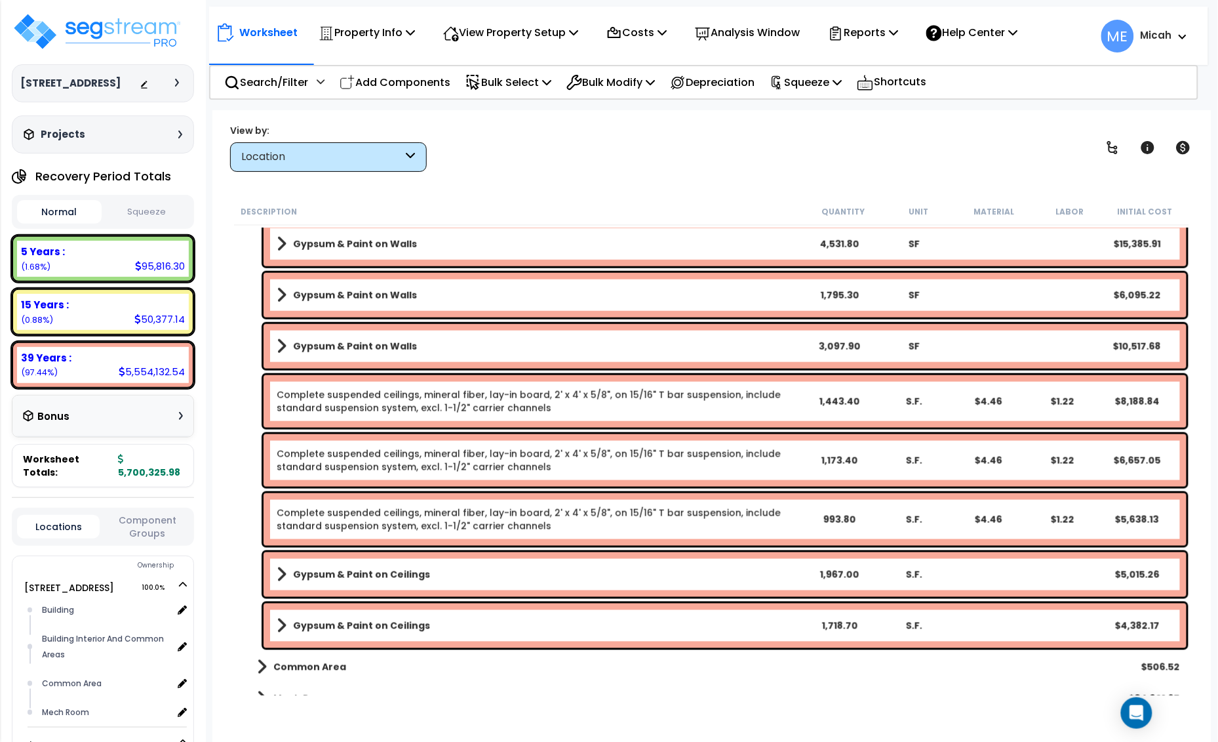
scroll to position [5467, 0]
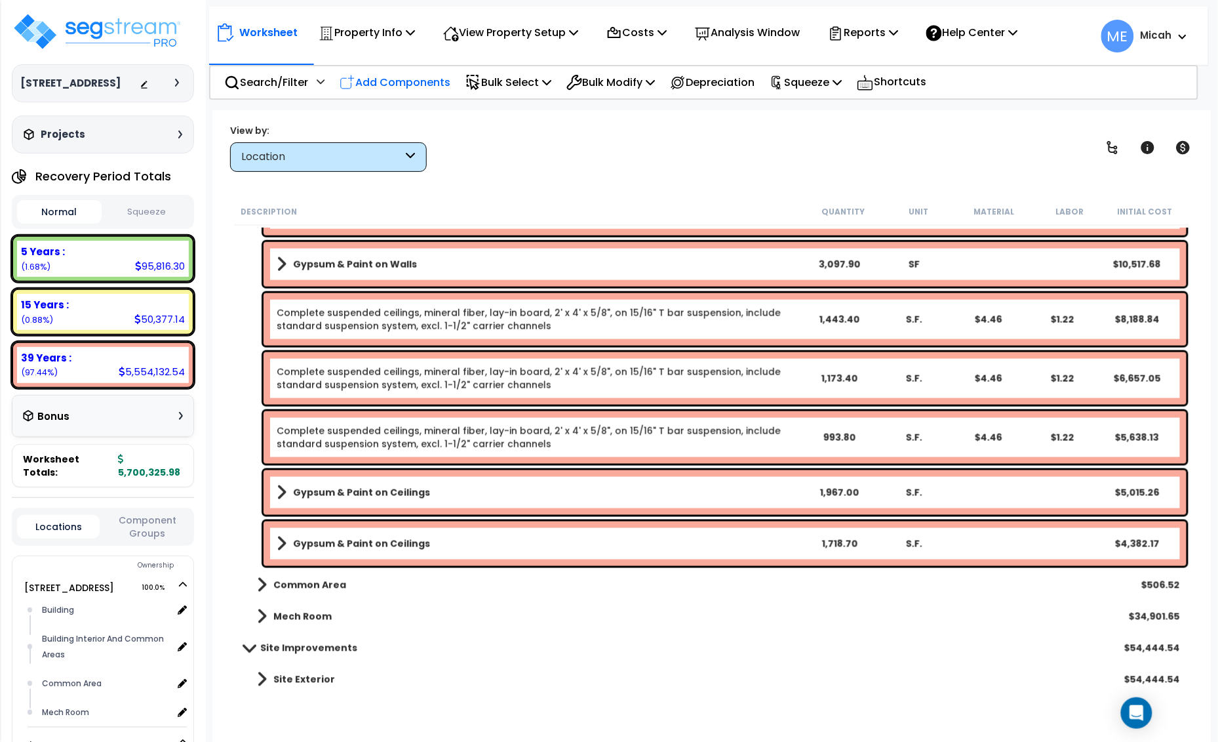
click at [420, 81] on p "Add Components" at bounding box center [395, 82] width 111 height 18
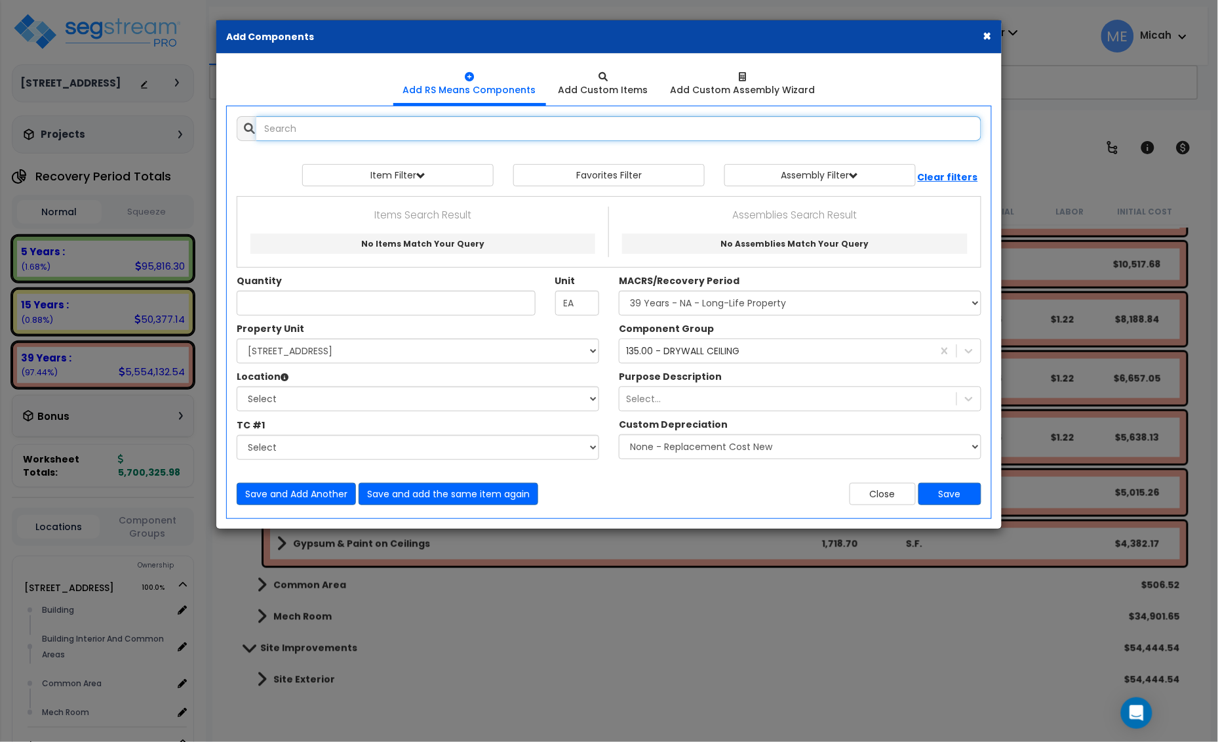
select select
click at [447, 136] on input "text" at bounding box center [618, 128] width 725 height 25
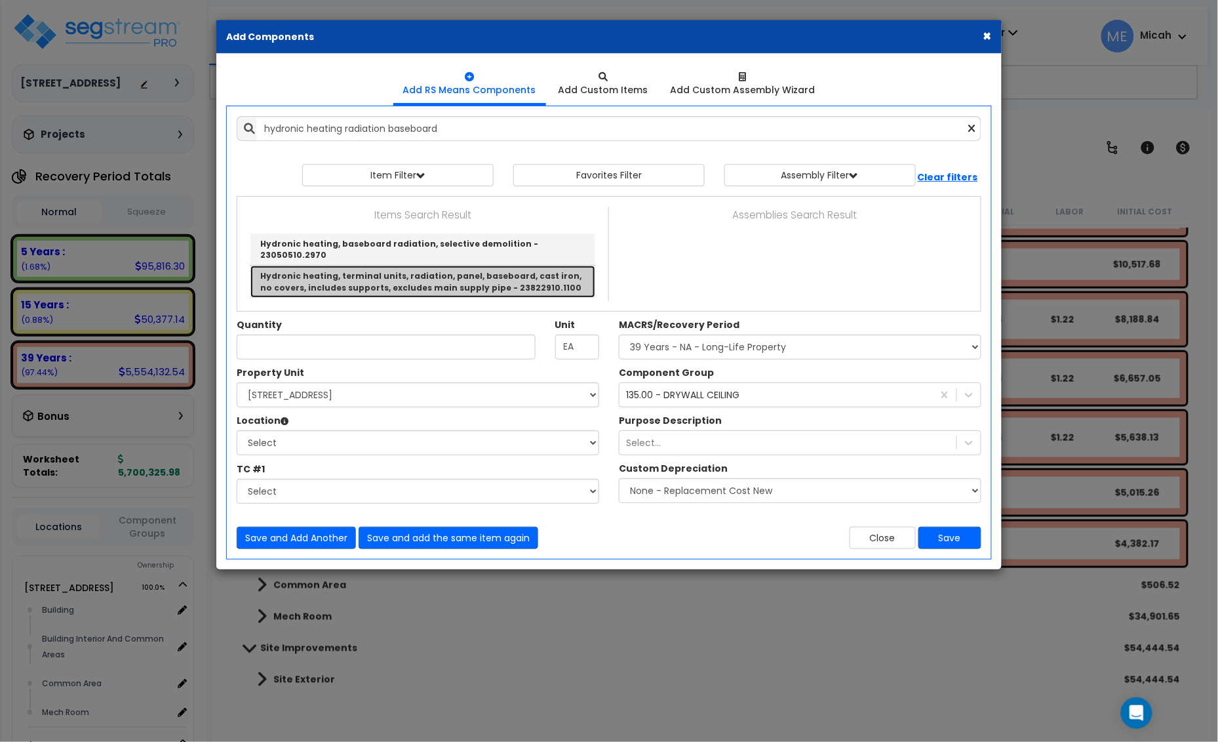
click at [536, 268] on link "Hydronic heating, terminal units, radiation, panel, baseboard, cast iron, no co…" at bounding box center [423, 281] width 345 height 31
type input "Hydronic heating, terminal units, radiation, panel, baseboard, cast iron, no co…"
checkbox input "false"
type input "L.F."
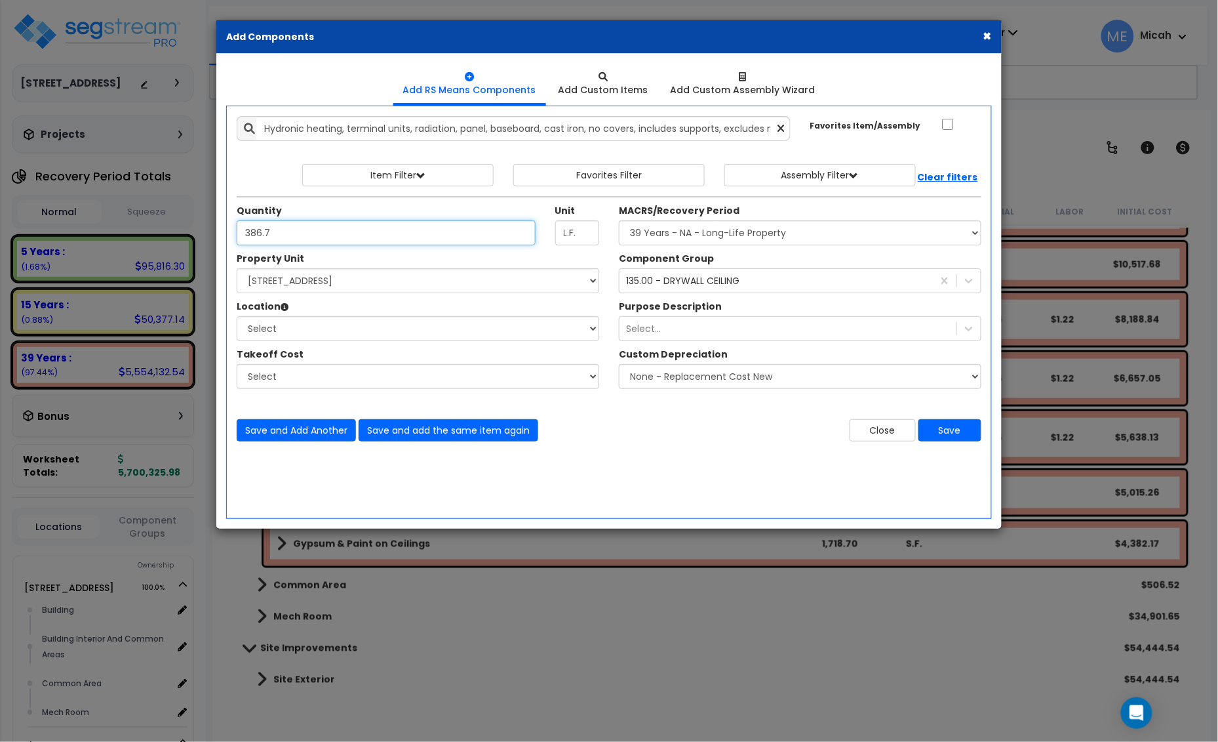
type input "386.7"
click at [359, 291] on select "Select 25 Penncraft Ave Site Improvements" at bounding box center [418, 280] width 363 height 25
select select "170921"
click at [237, 269] on select "Select 25 Penncraft Ave Site Improvements" at bounding box center [418, 280] width 363 height 25
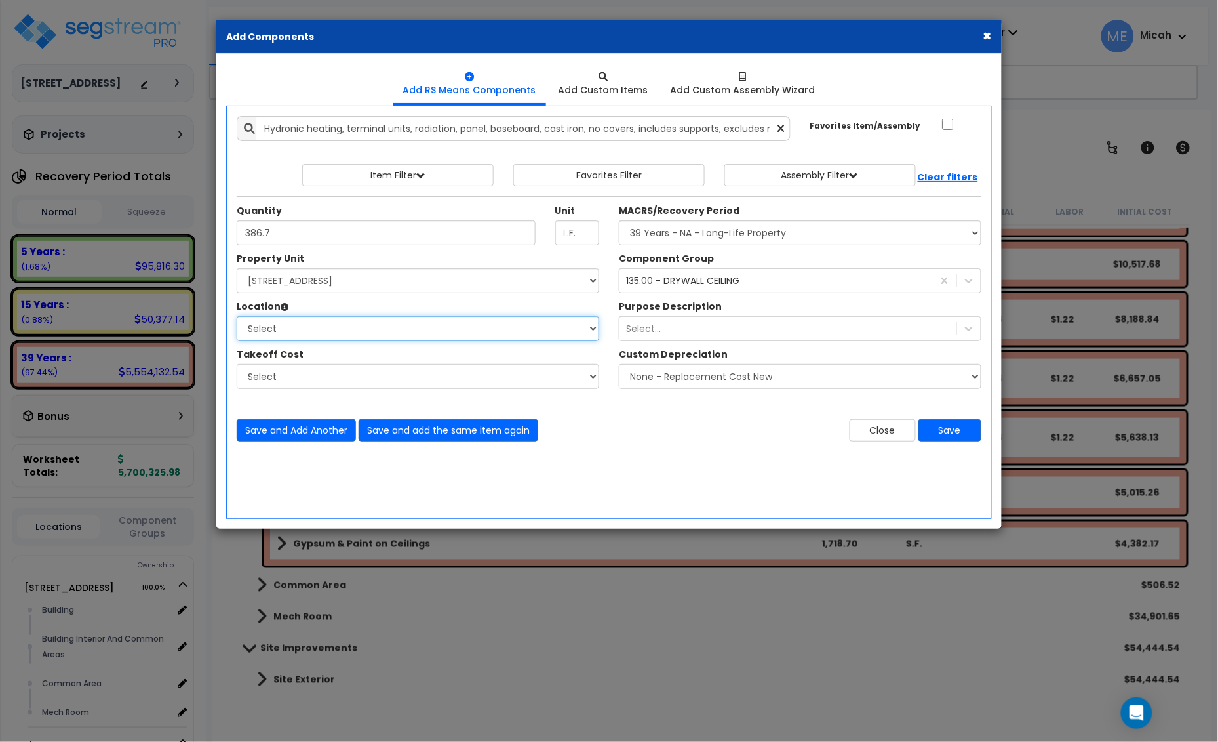
click at [352, 329] on select "Select Building Building Interior Building Interior And Common Areas Common Are…" at bounding box center [418, 328] width 363 height 25
select select "31953"
click at [237, 317] on select "Select Building Building Interior Building Interior And Common Areas Common Are…" at bounding box center [418, 328] width 363 height 25
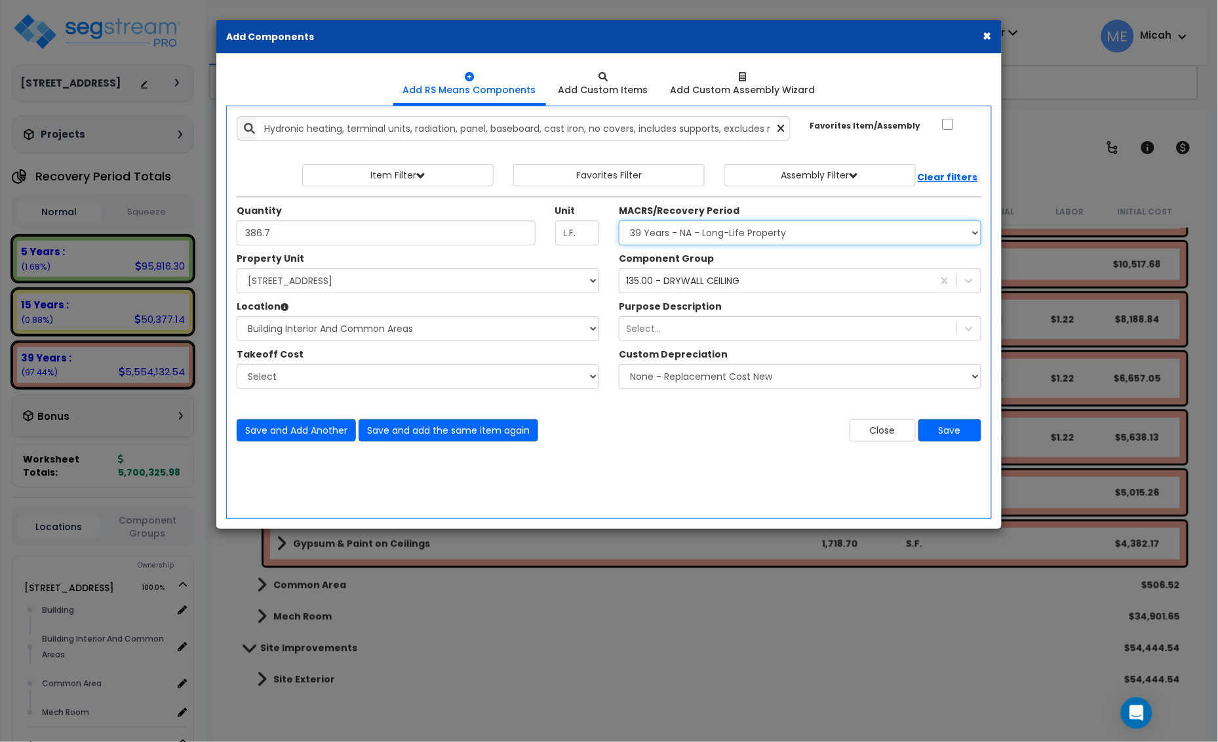
click at [756, 230] on select "Select MACRS/Recovery Period 5 Years - 57.0 - Distributive Trades & Services 5 …" at bounding box center [800, 232] width 363 height 25
select select "3669"
click at [619, 221] on select "Select MACRS/Recovery Period 5 Years - 57.0 - Distributive Trades & Services 5 …" at bounding box center [800, 232] width 363 height 25
click at [707, 287] on div "135.00 - DRYWALL CEILING" at bounding box center [682, 280] width 113 height 13
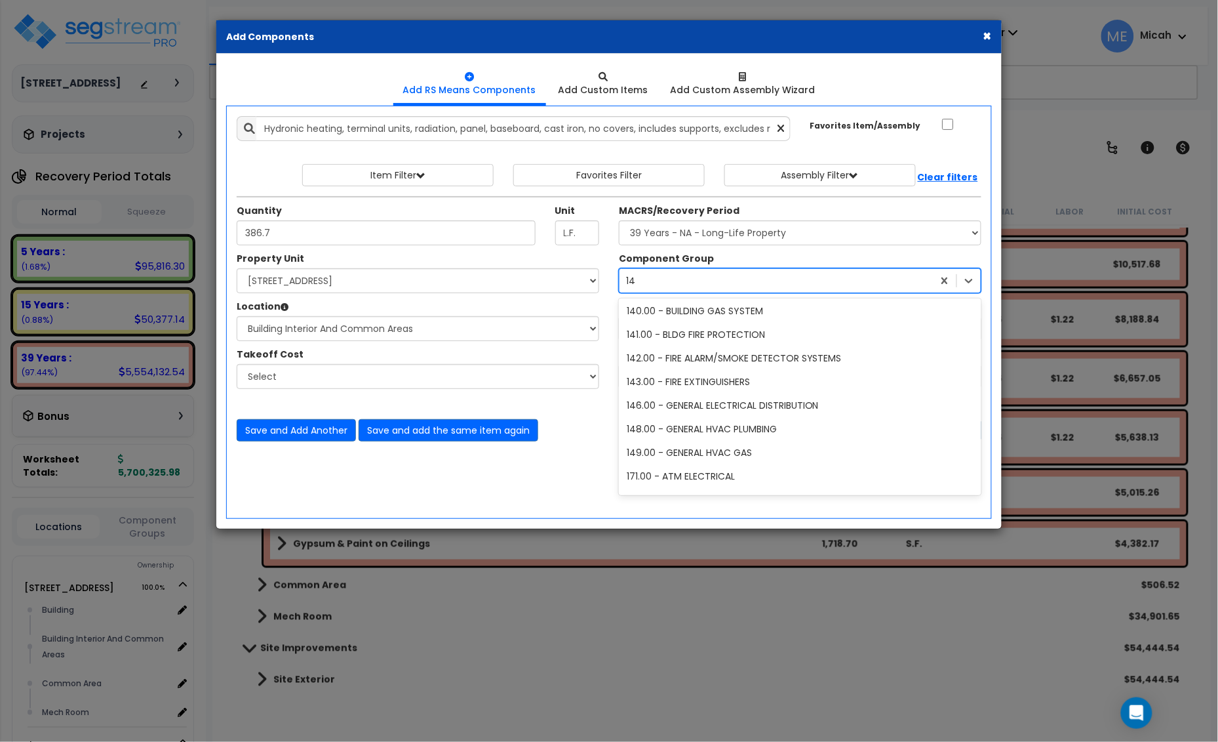
scroll to position [0, 0]
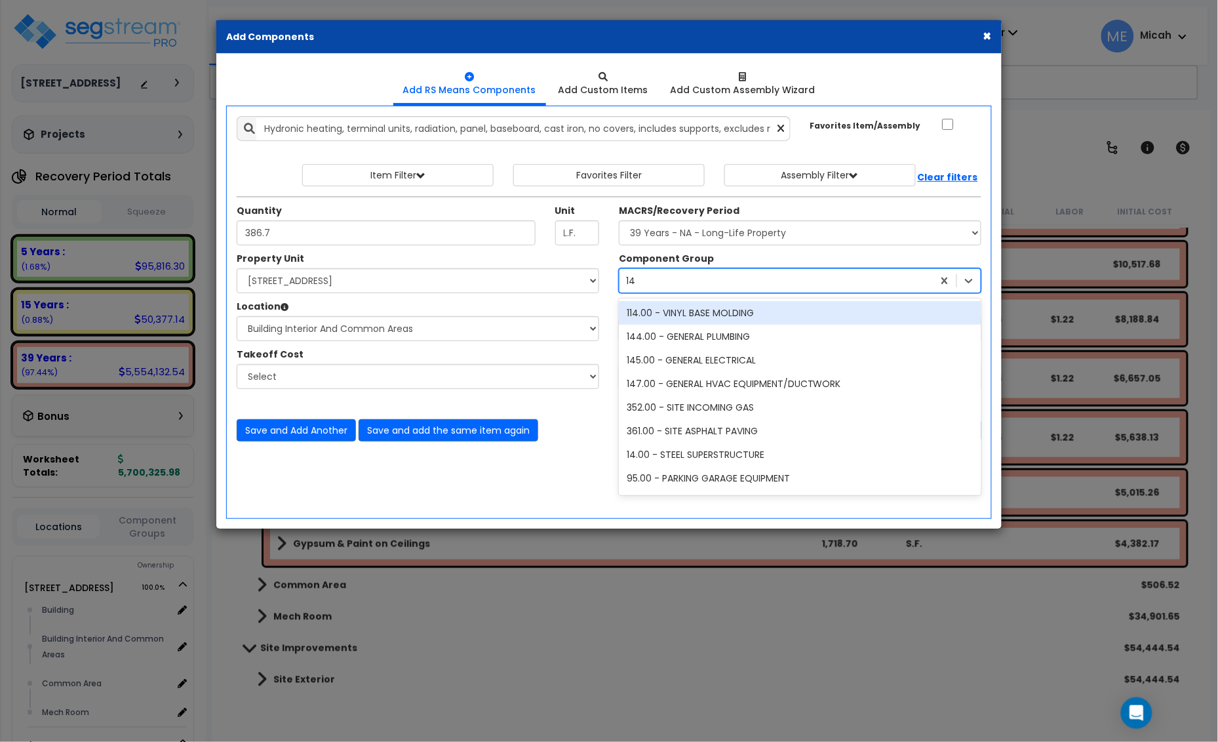
type input "147"
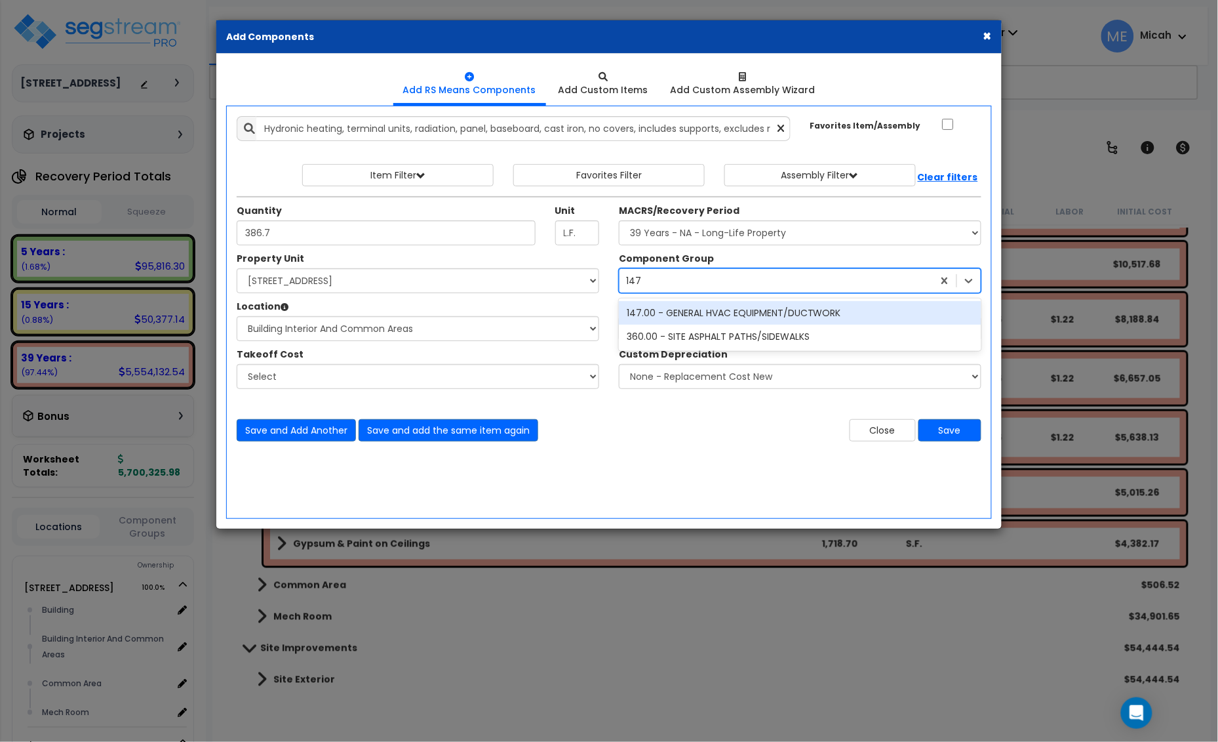
click at [748, 309] on div "147.00 - GENERAL HVAC EQUIPMENT/DUCTWORK" at bounding box center [800, 313] width 363 height 24
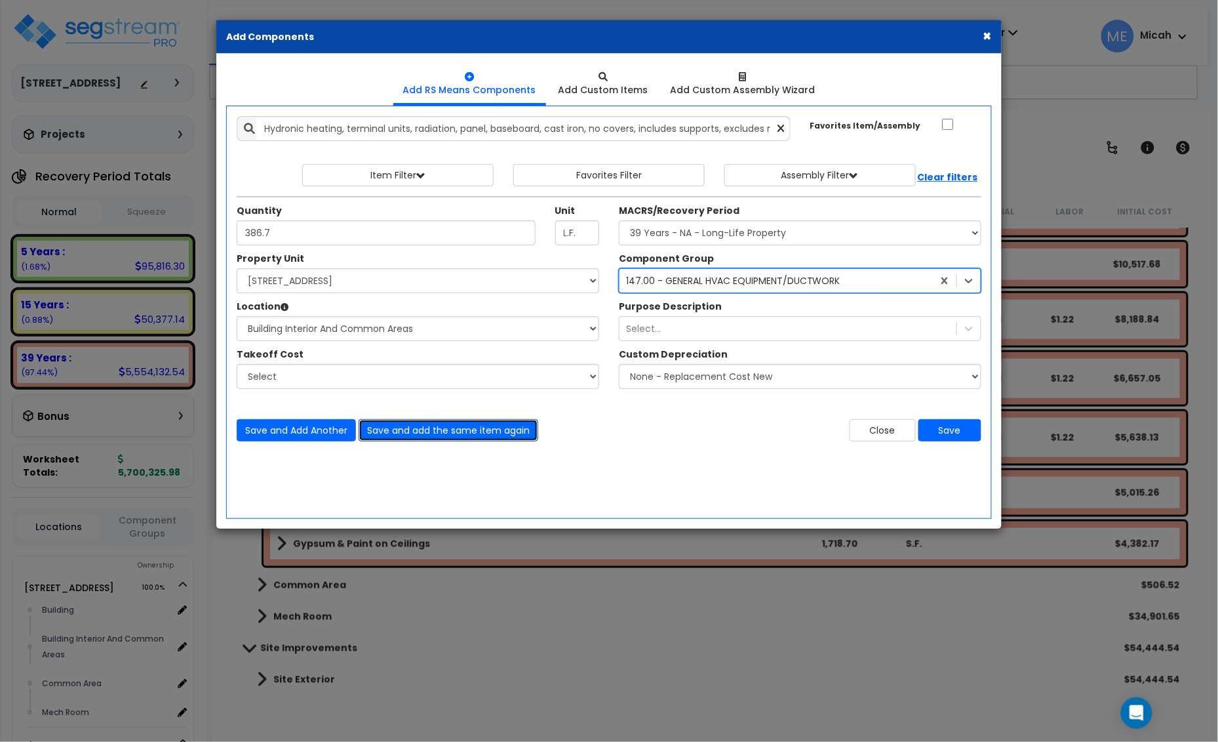
click at [499, 430] on button "Save and add the same item again" at bounding box center [449, 430] width 180 height 22
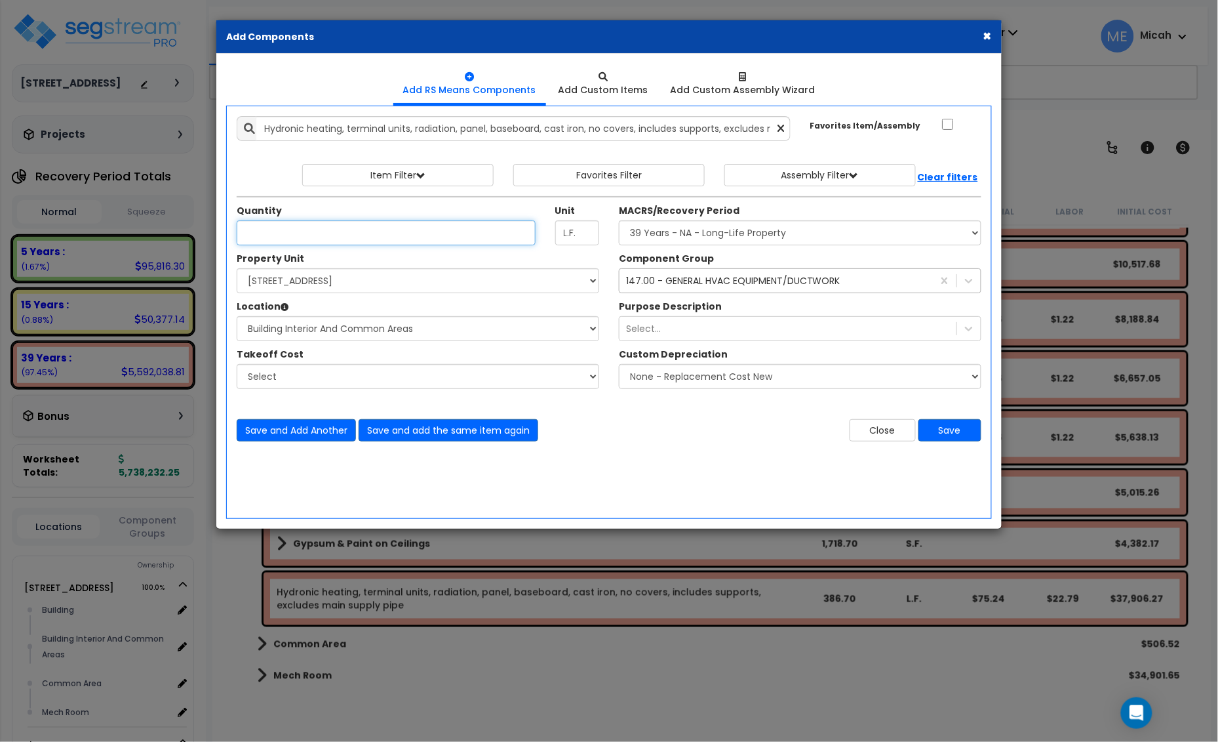
click at [300, 230] on input "Unit Quantity" at bounding box center [386, 232] width 299 height 25
type input "480.4"
click at [509, 426] on button "Save and add the same item again" at bounding box center [449, 430] width 180 height 22
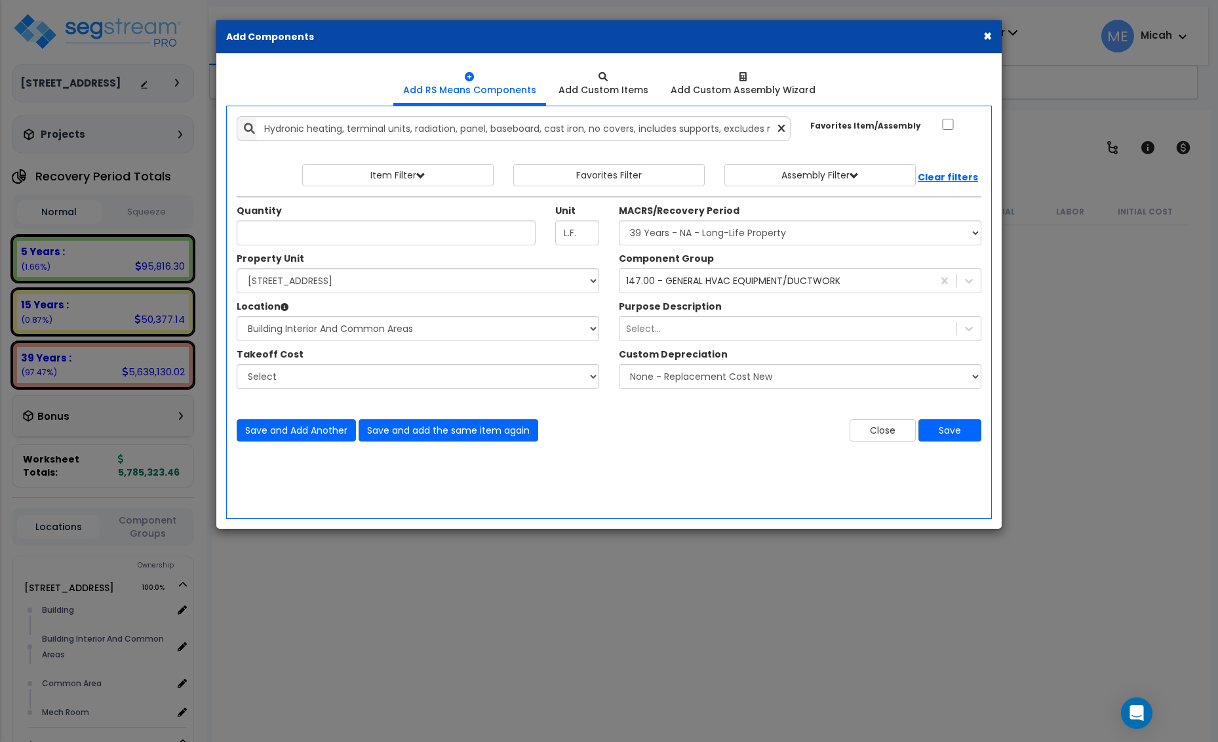
select select "3669"
select select "170921"
select select "31953"
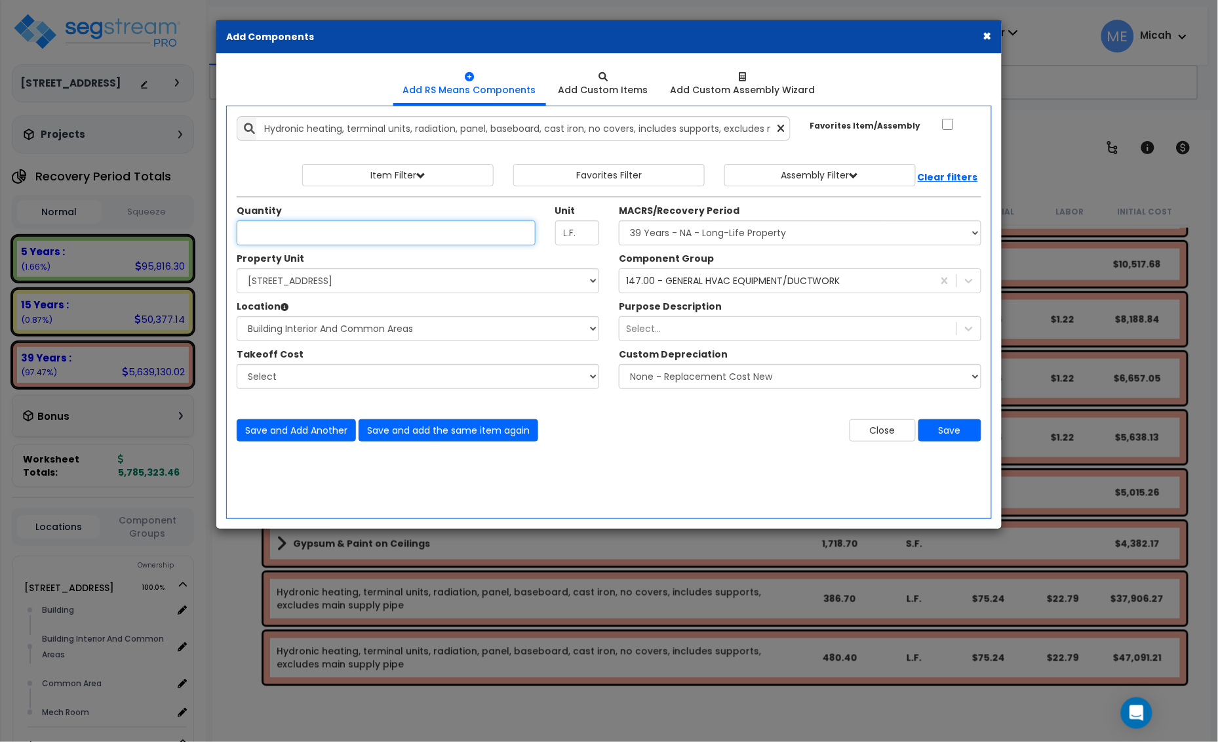
click at [297, 237] on input "Unit Quantity" at bounding box center [386, 232] width 299 height 25
type input "499.7"
click at [466, 428] on button "Save and add the same item again" at bounding box center [449, 430] width 180 height 22
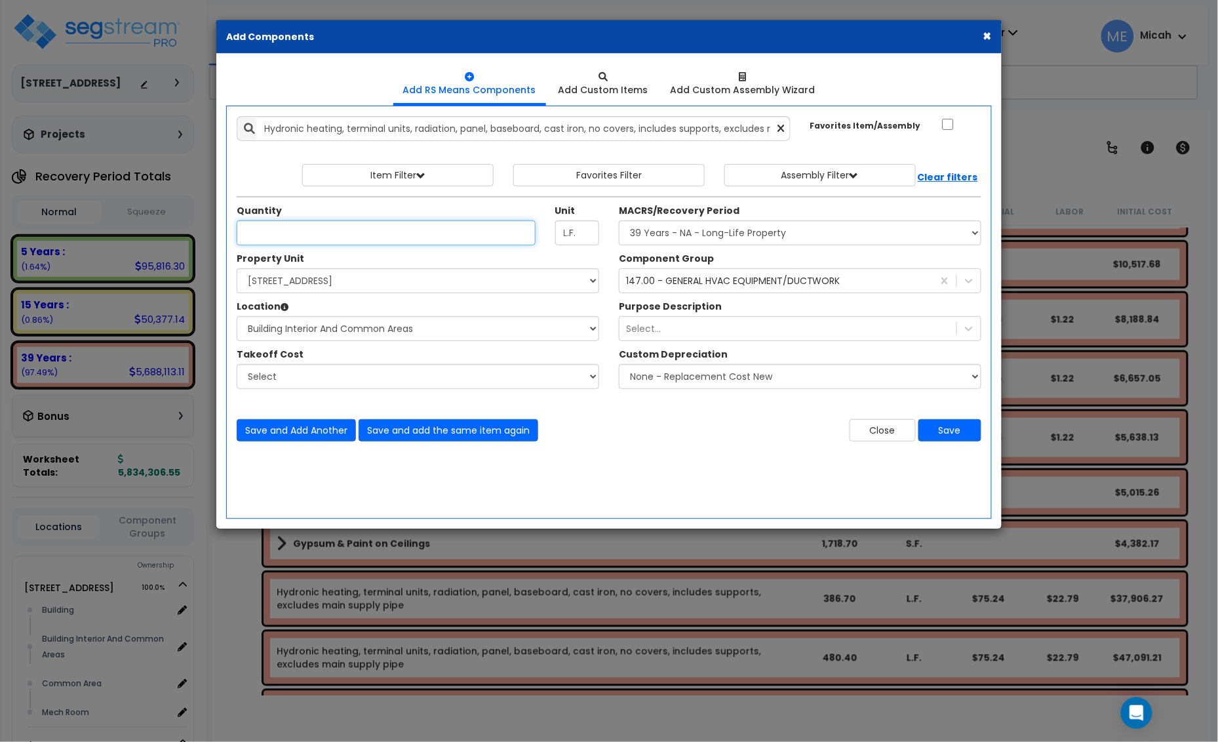
click at [307, 231] on input "Unit Quantity" at bounding box center [386, 232] width 299 height 25
type input "493.5"
click at [317, 435] on button "Save and Add Another" at bounding box center [296, 430] width 119 height 22
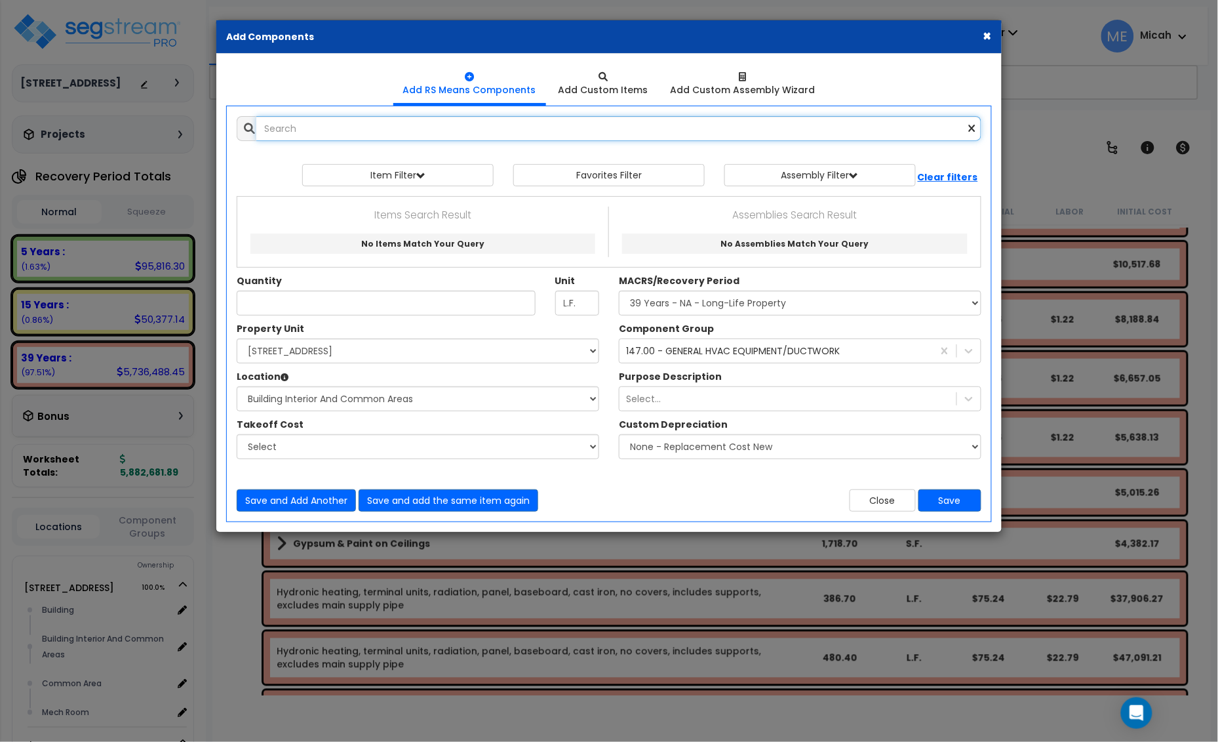
click at [313, 132] on input "text" at bounding box center [618, 128] width 725 height 25
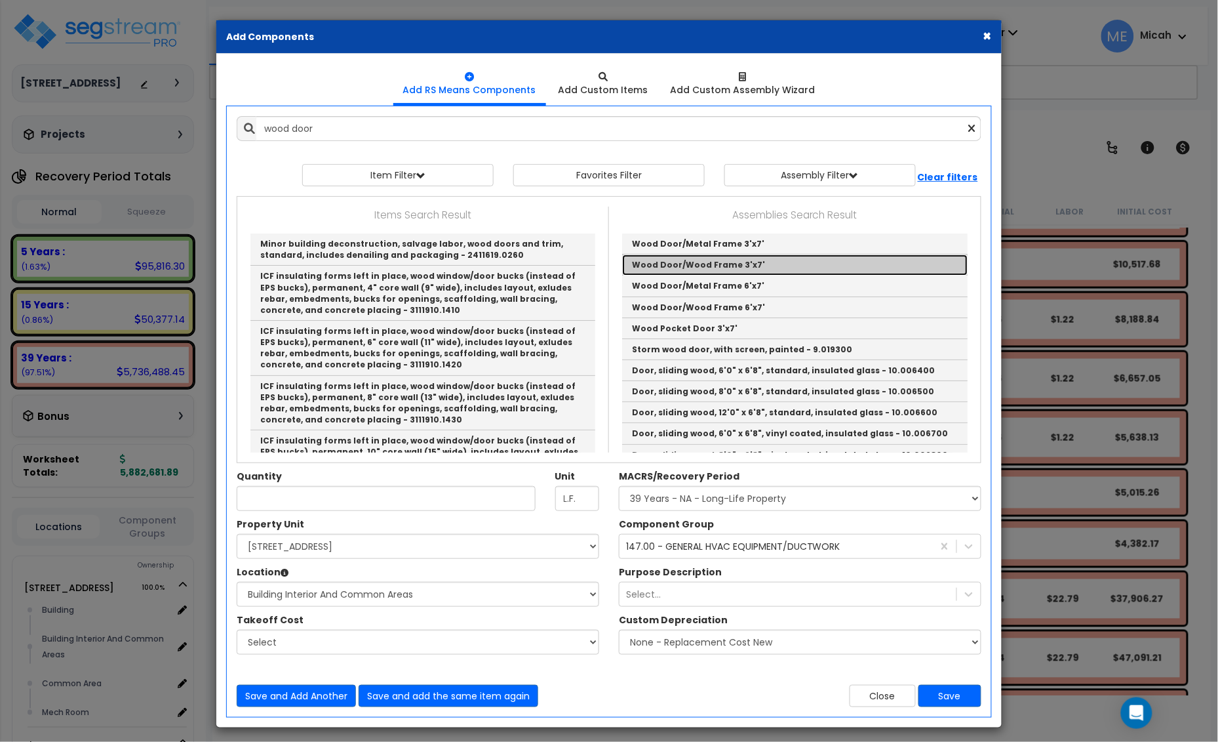
click at [727, 269] on link "Wood Door/Wood Frame 3'x7'" at bounding box center [795, 264] width 346 height 21
type input "Wood Door/Wood Frame 3'x7'"
checkbox input "true"
type input "EA"
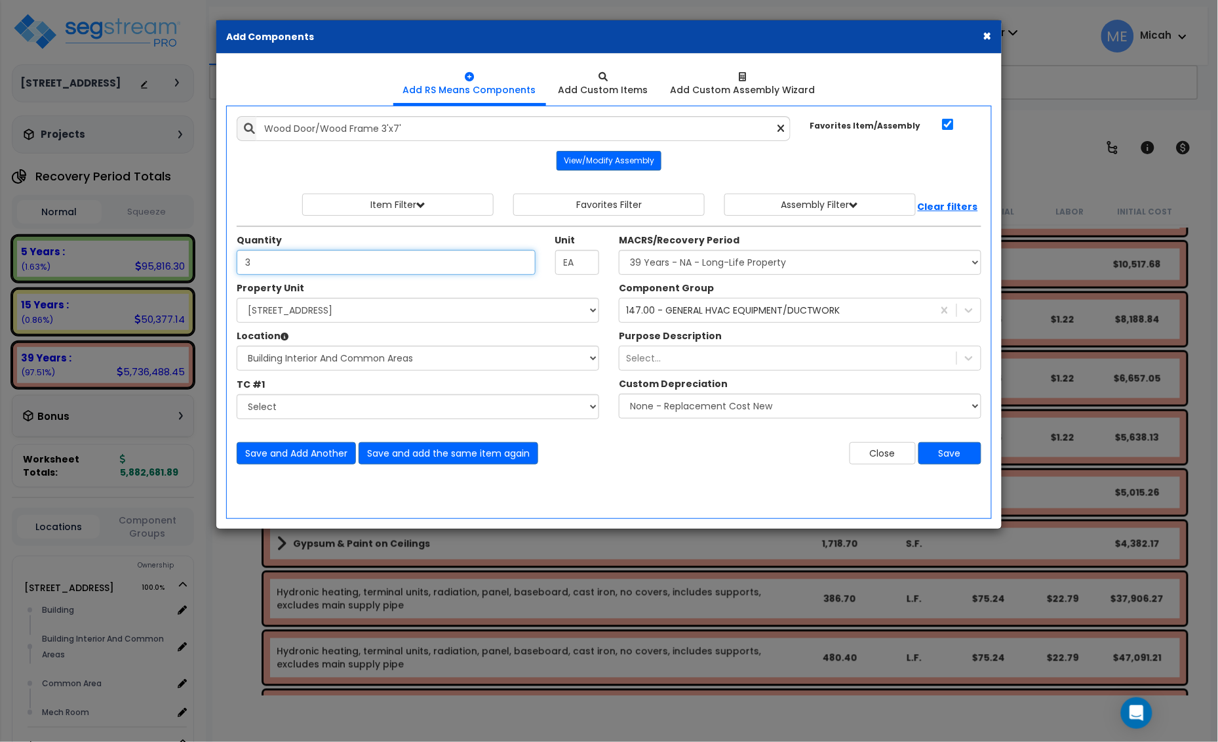
type input "3"
click at [712, 315] on div "147.00 - GENERAL HVAC EQUIPMENT/DUCTWORK" at bounding box center [733, 310] width 214 height 13
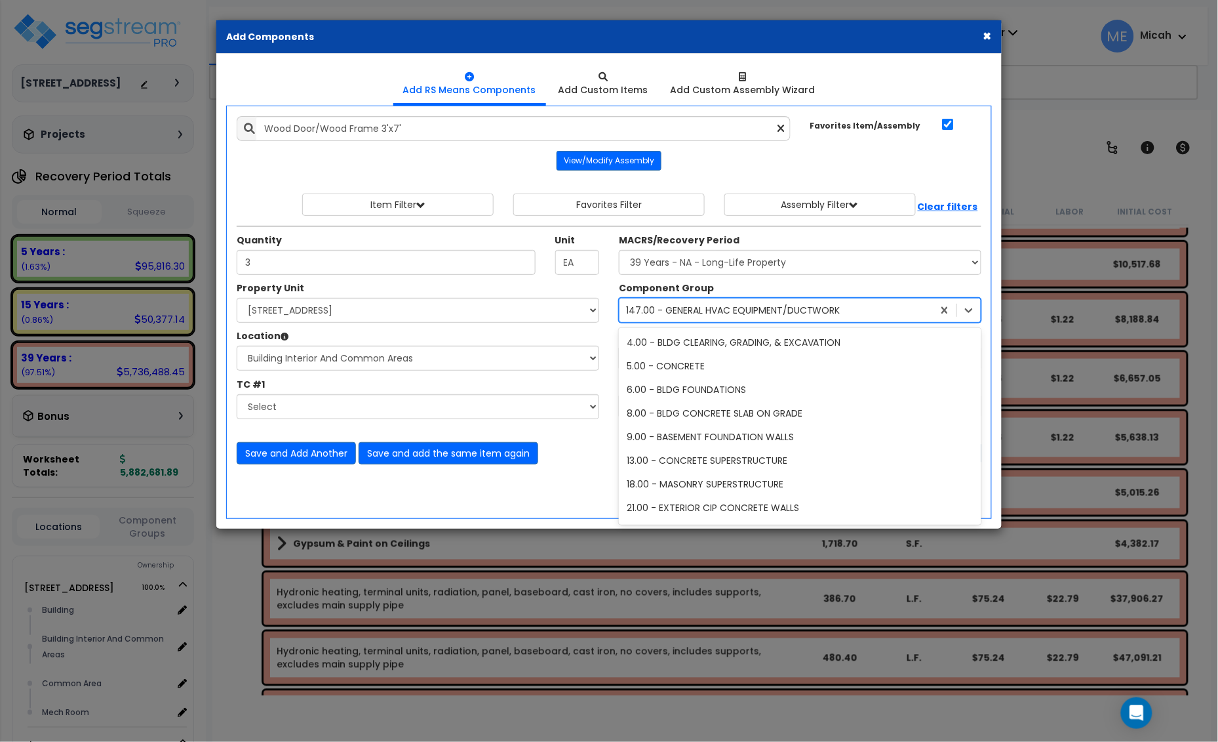
scroll to position [545, 0]
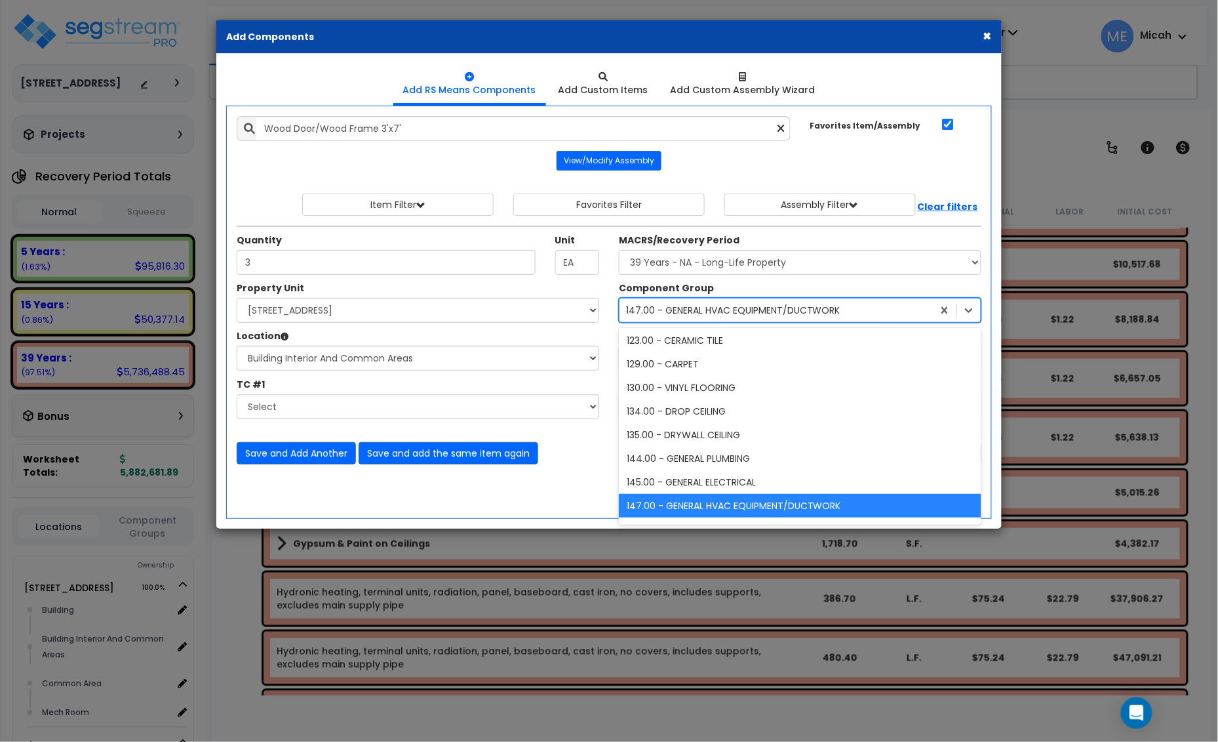
type input "40"
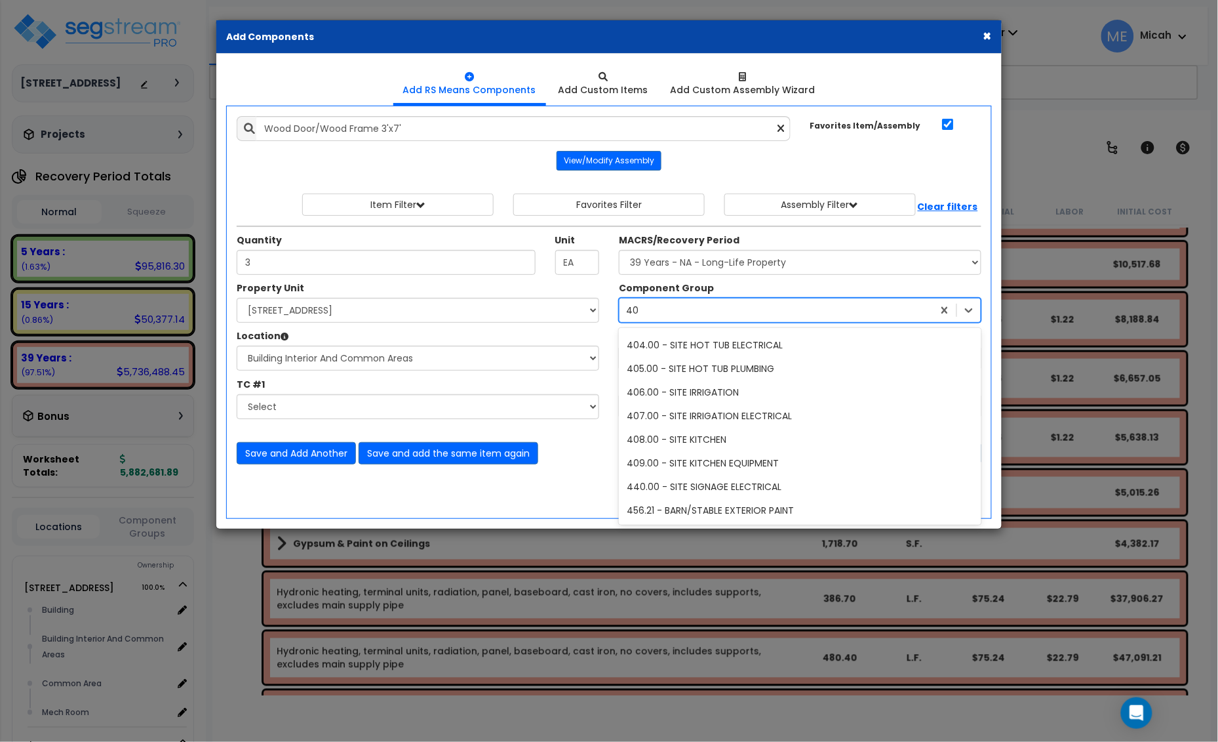
scroll to position [0, 0]
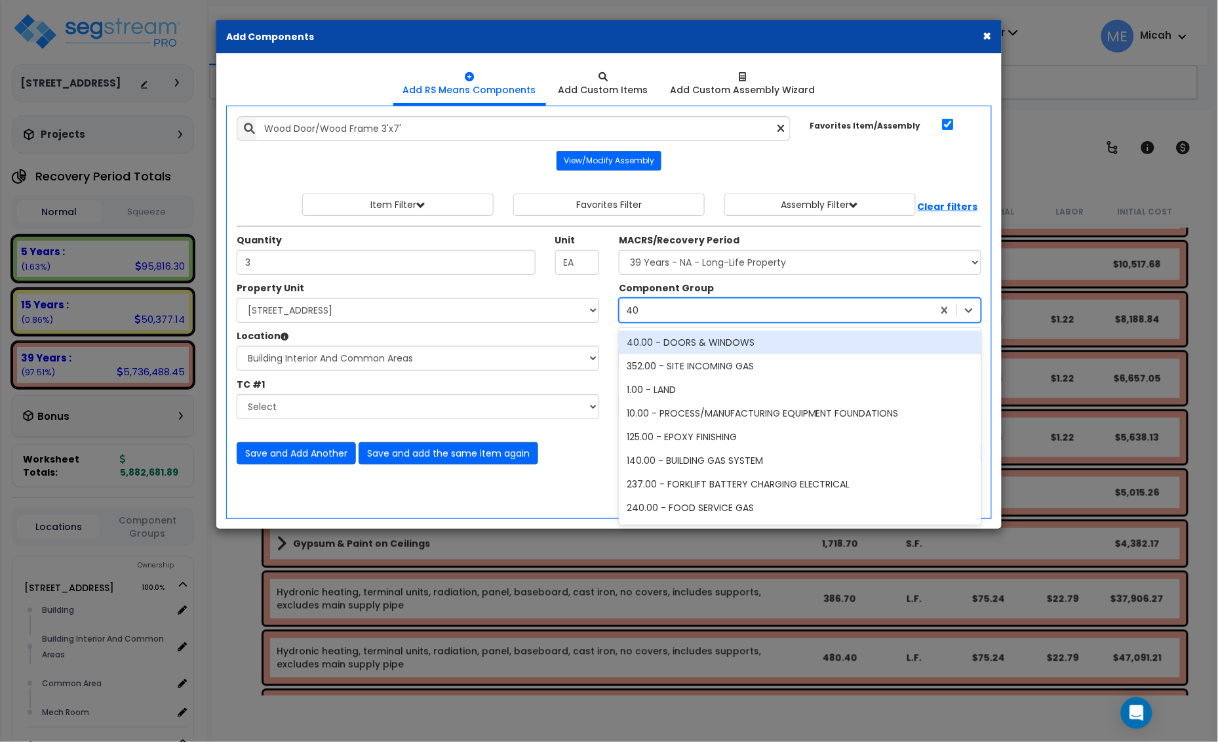
click at [705, 340] on div "40.00 - DOORS & WINDOWS" at bounding box center [800, 343] width 363 height 24
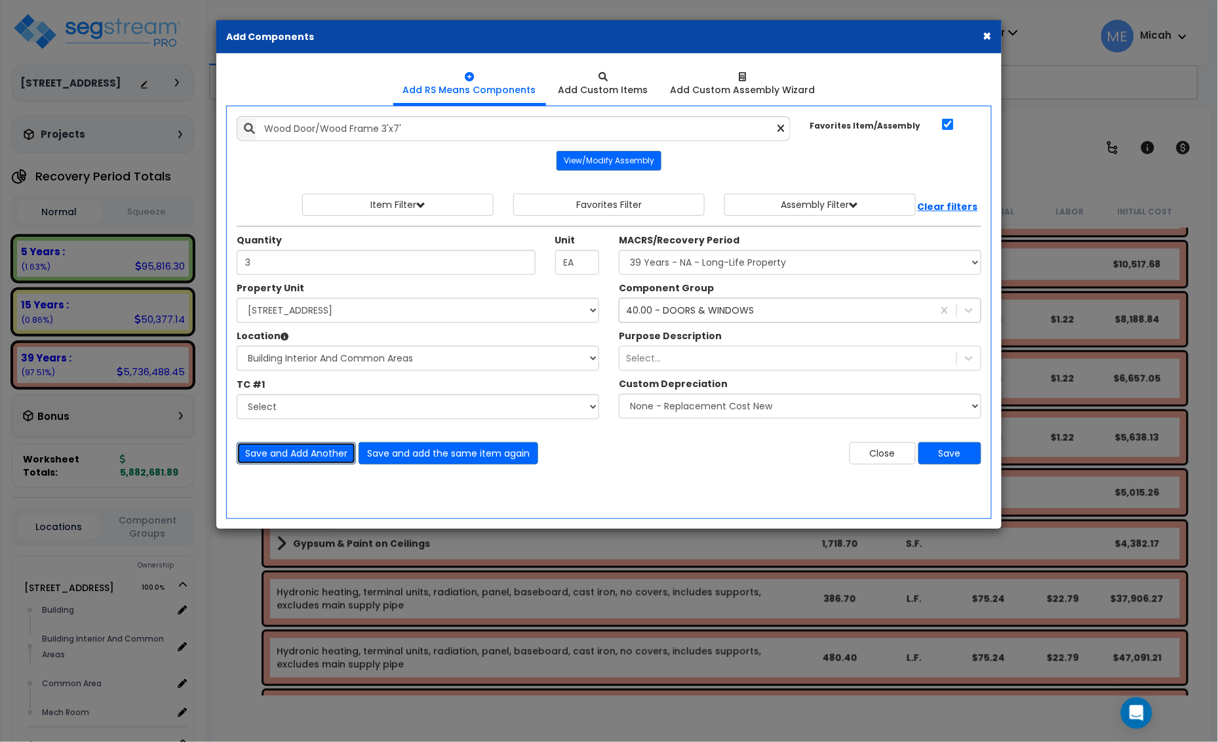
click at [313, 451] on button "Save and Add Another" at bounding box center [296, 453] width 119 height 22
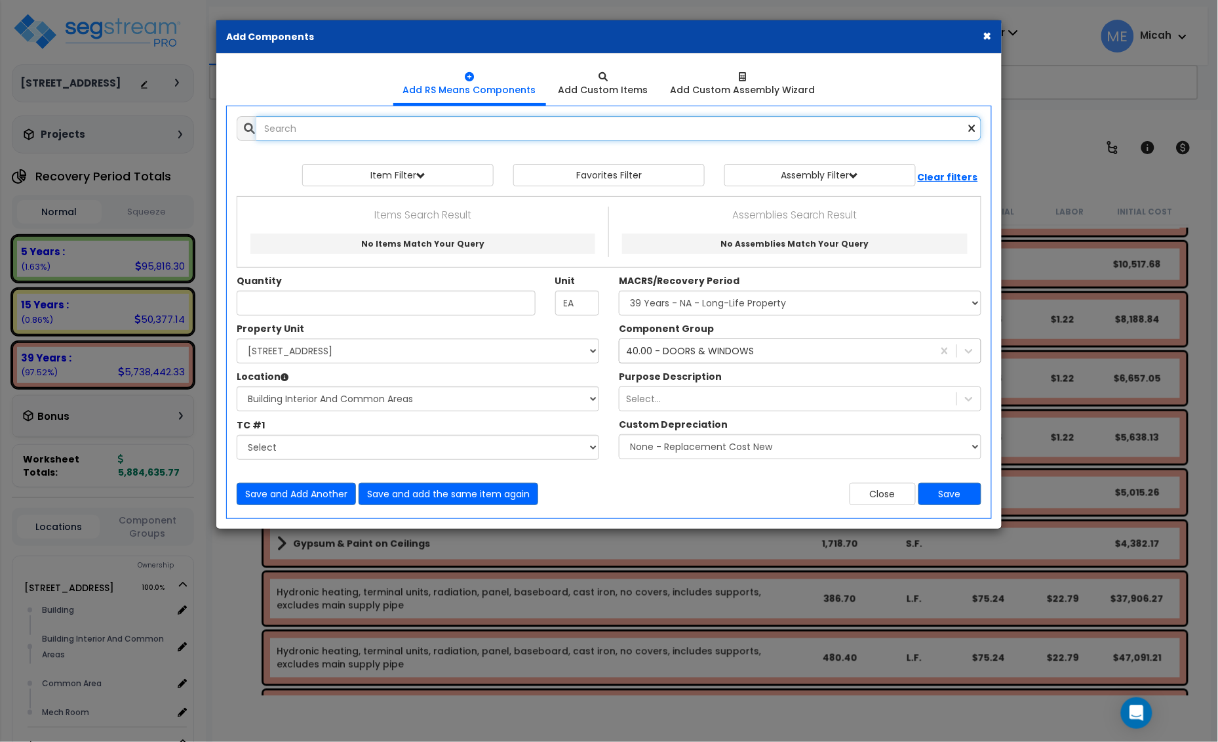
click at [305, 123] on input "text" at bounding box center [618, 128] width 725 height 25
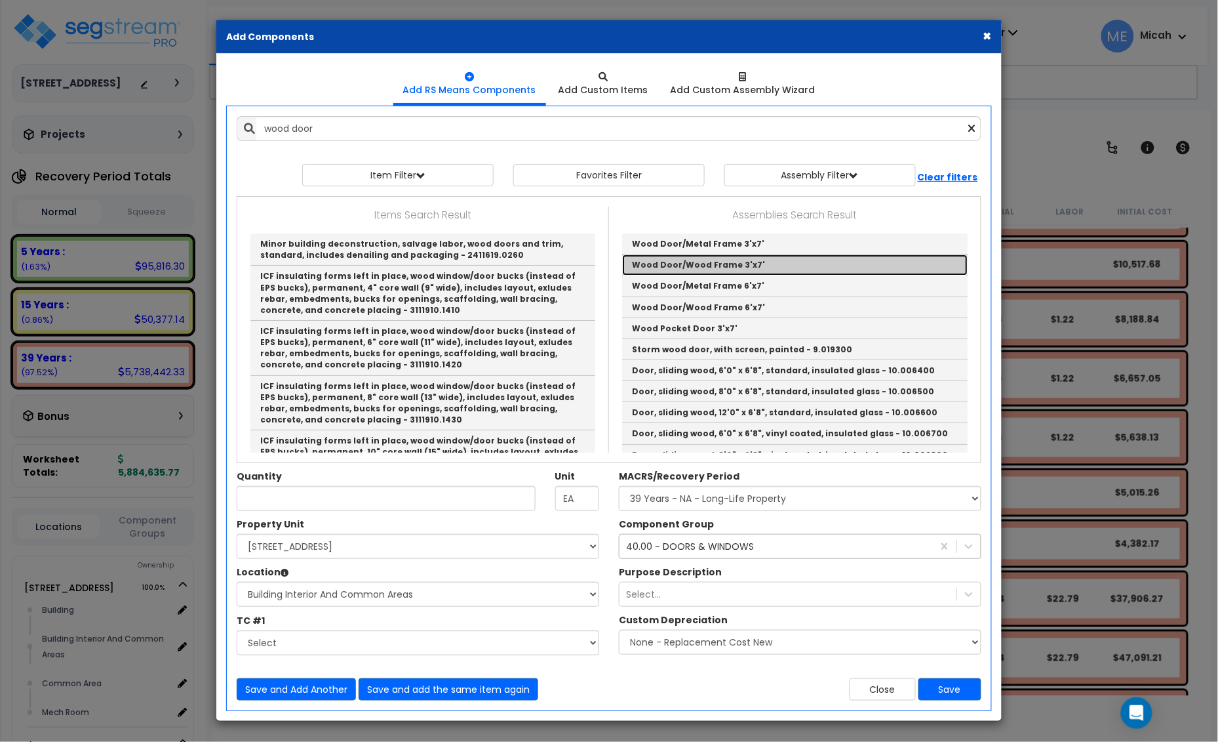
click at [718, 271] on link "Wood Door/Wood Frame 3'x7'" at bounding box center [795, 264] width 346 height 21
type input "Wood Door/Wood Frame 3'x7'"
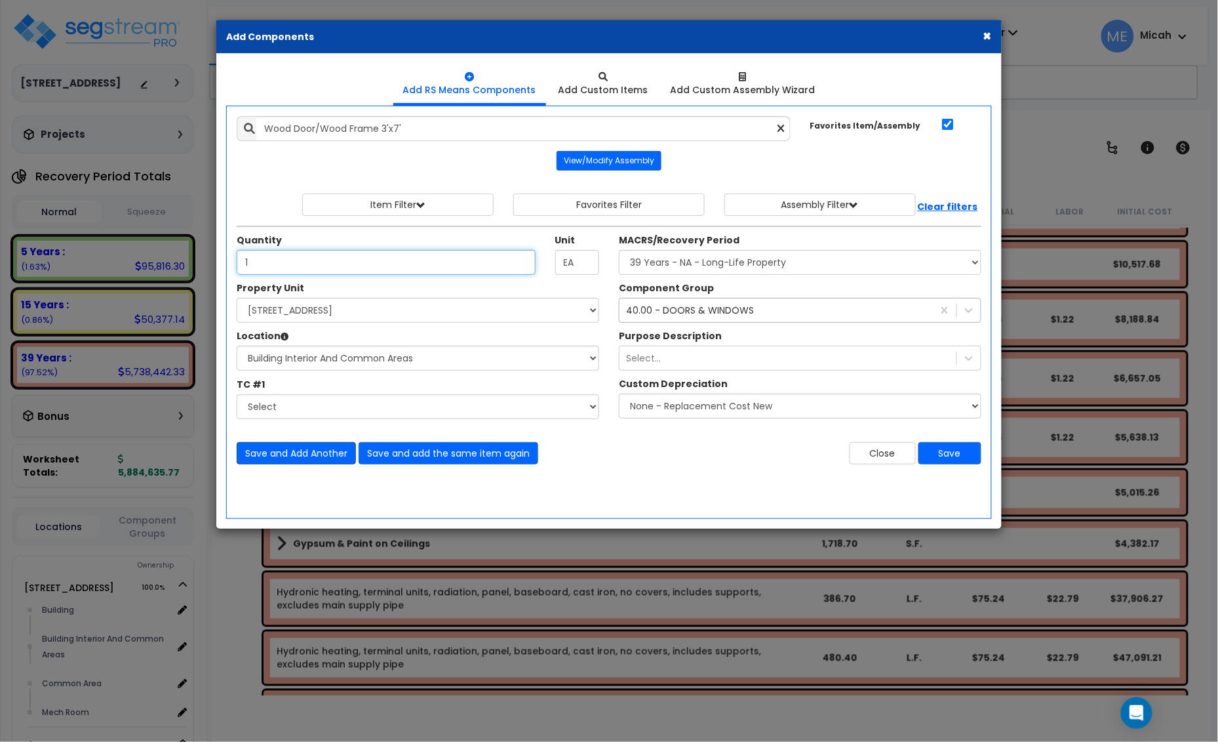
type input "1"
click at [299, 456] on button "Save and Add Another" at bounding box center [296, 453] width 119 height 22
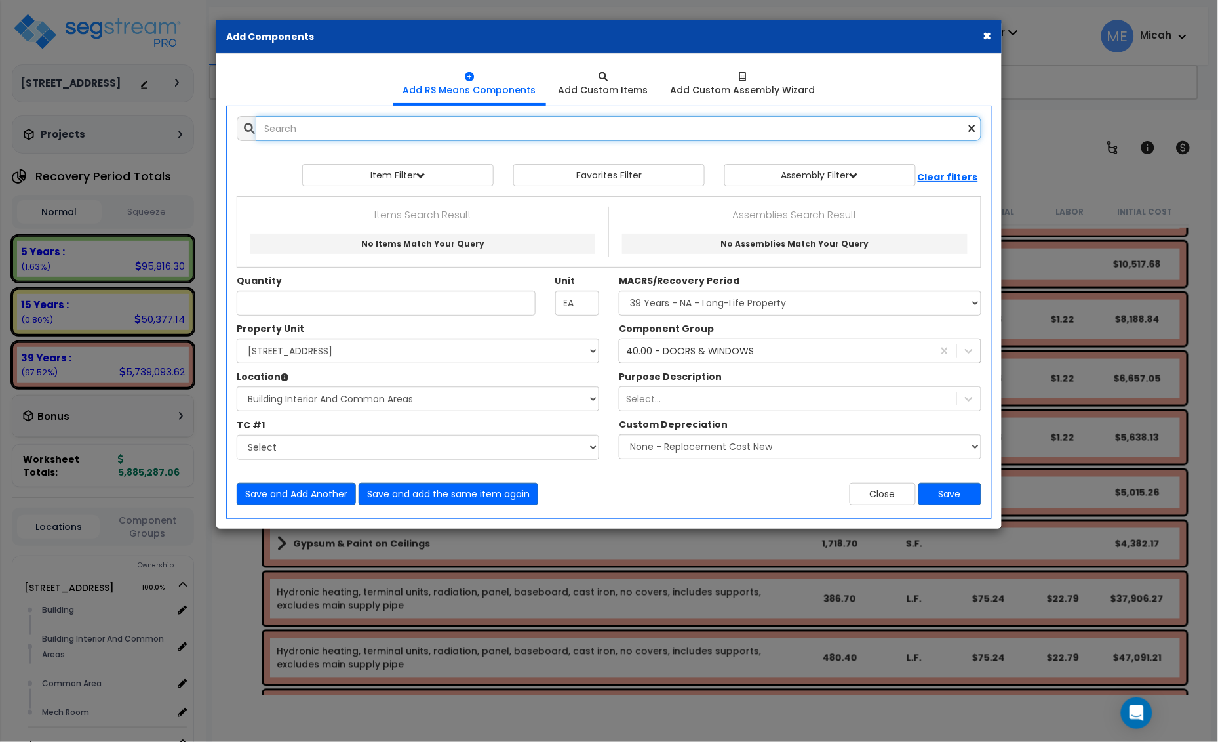
click at [312, 132] on input "text" at bounding box center [618, 128] width 725 height 25
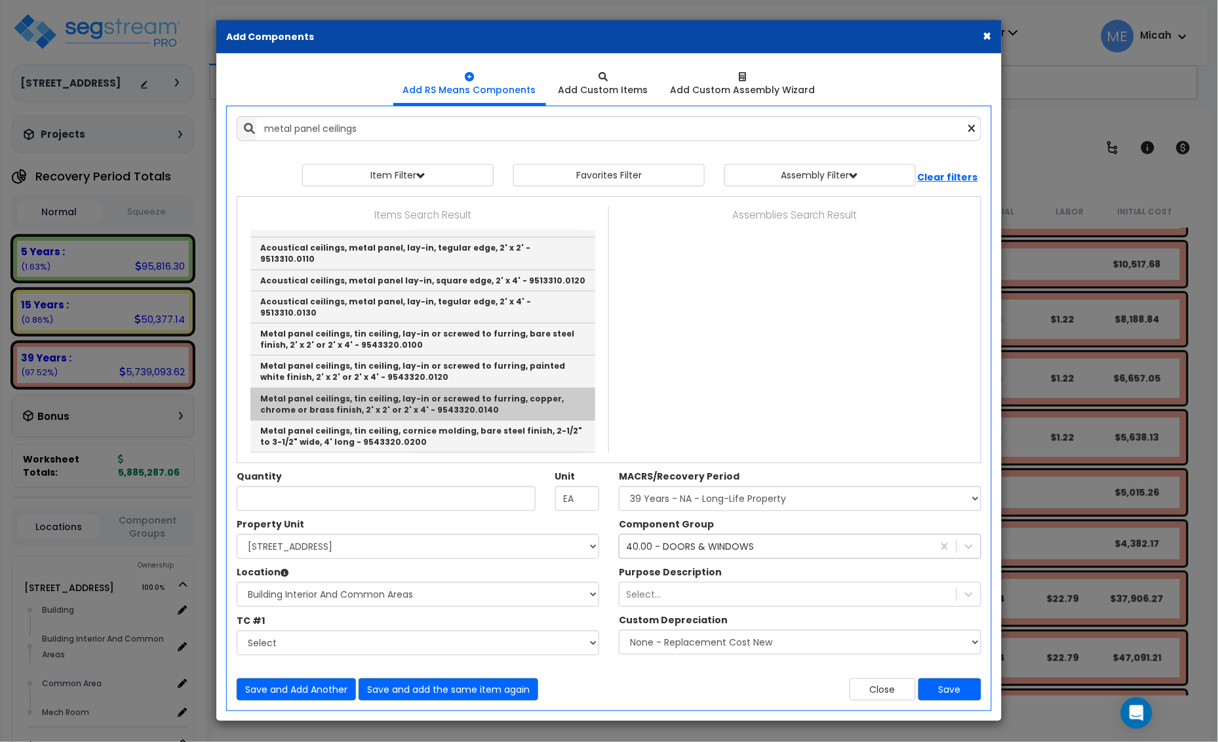
scroll to position [159, 0]
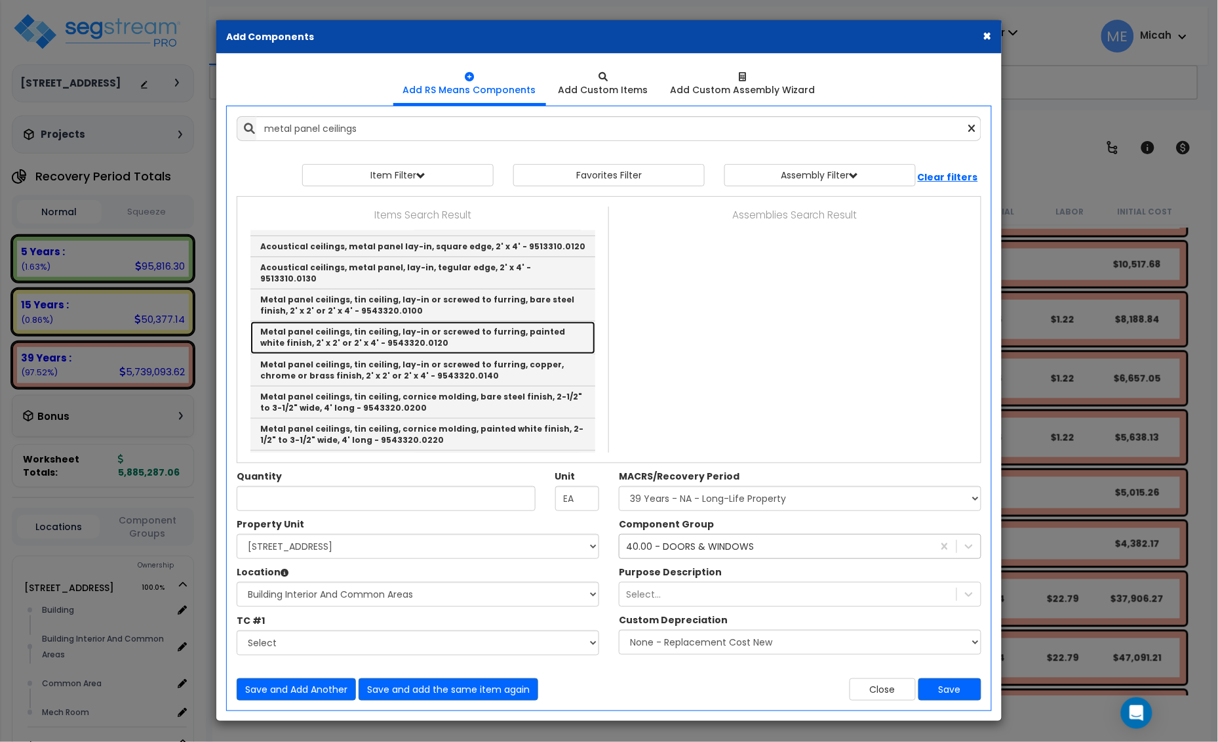
click at [505, 321] on link "Metal panel ceilings, tin ceiling, lay-in or screwed to furring, painted white …" at bounding box center [423, 337] width 345 height 32
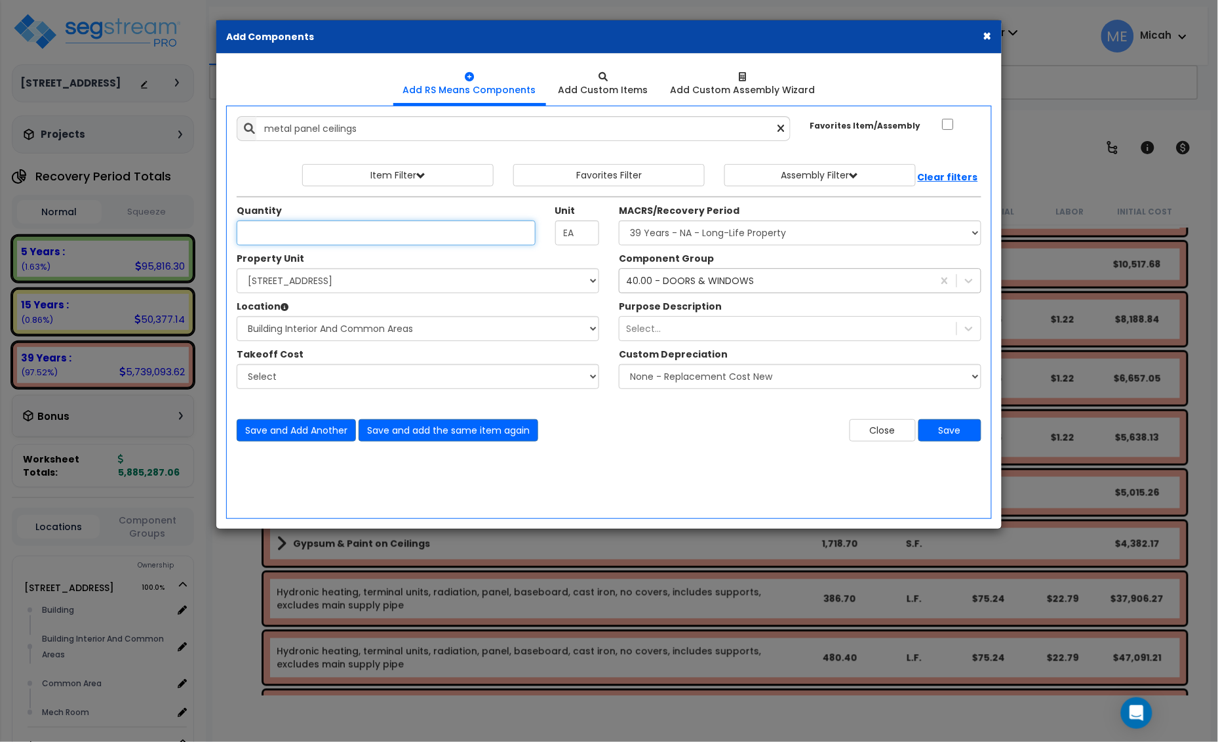
type input "Metal panel ceilings, tin ceiling, lay-in or screwed to furring, painted white …"
checkbox input "false"
type input "S.F."
type input "1,312.4"
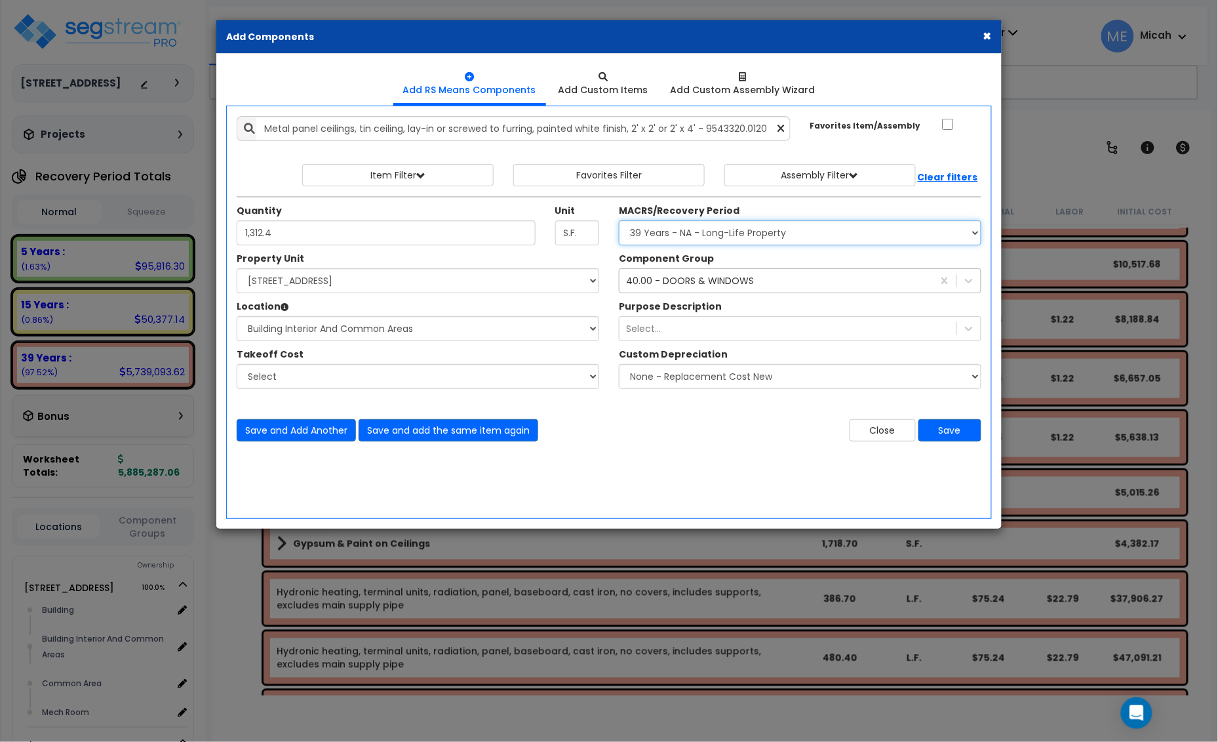
click at [714, 228] on select "Select MACRS/Recovery Period 5 Years - 57.0 - Distributive Trades & Services 5 …" at bounding box center [800, 232] width 363 height 25
click at [714, 230] on select "Select MACRS/Recovery Period 5 Years - 57.0 - Distributive Trades & Services 5 …" at bounding box center [800, 232] width 363 height 25
click at [693, 279] on div "40.00 - DOORS & WINDOWS" at bounding box center [690, 280] width 128 height 13
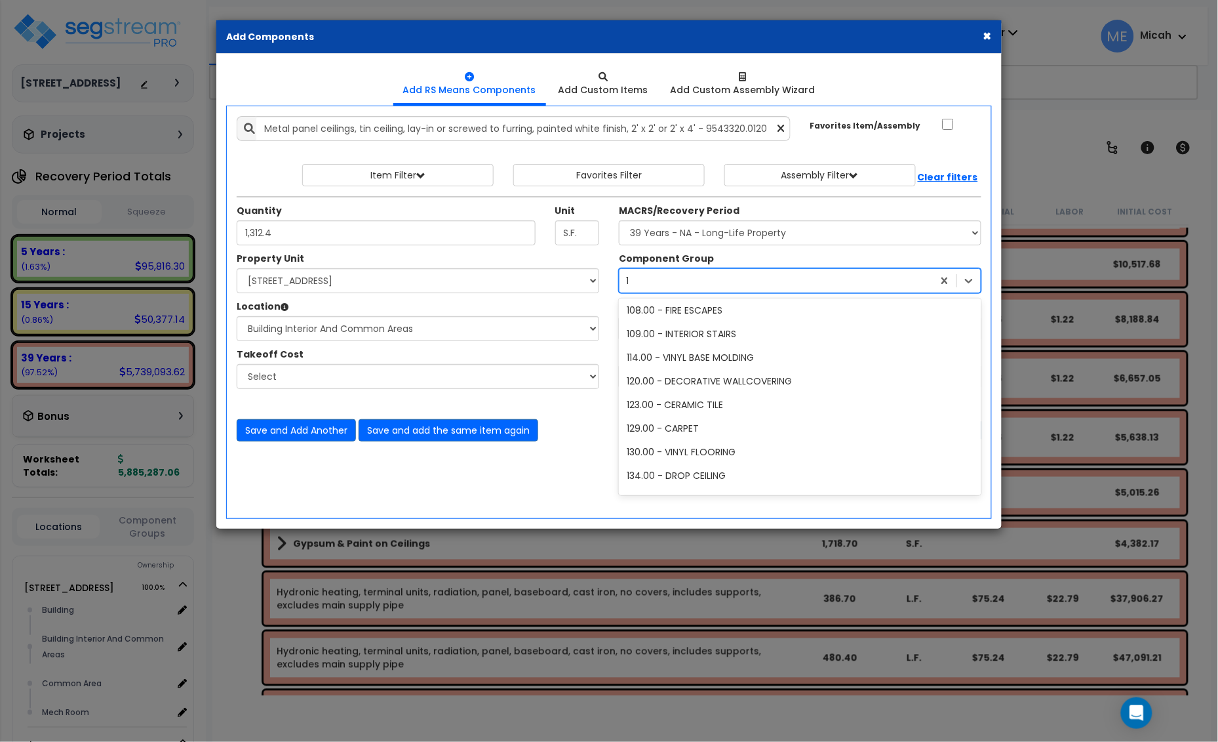
scroll to position [73, 0]
type input "134"
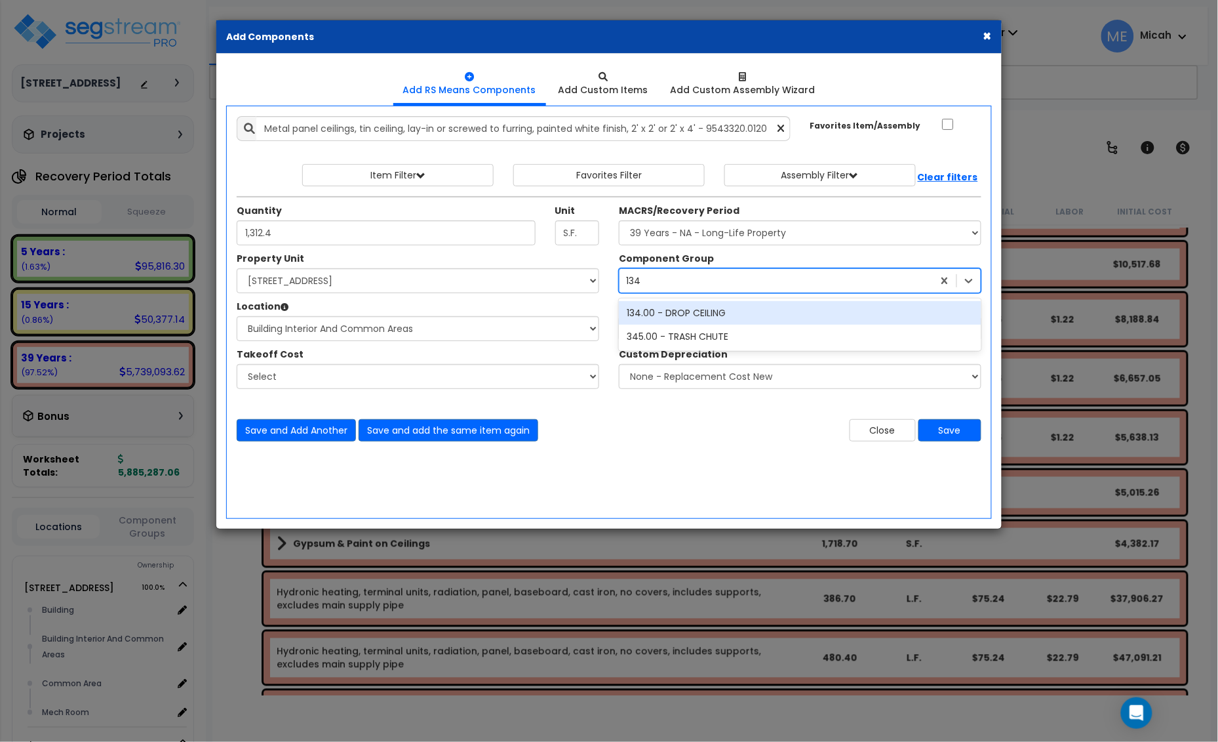
click at [700, 315] on div "134.00 - DROP CEILING" at bounding box center [800, 313] width 363 height 24
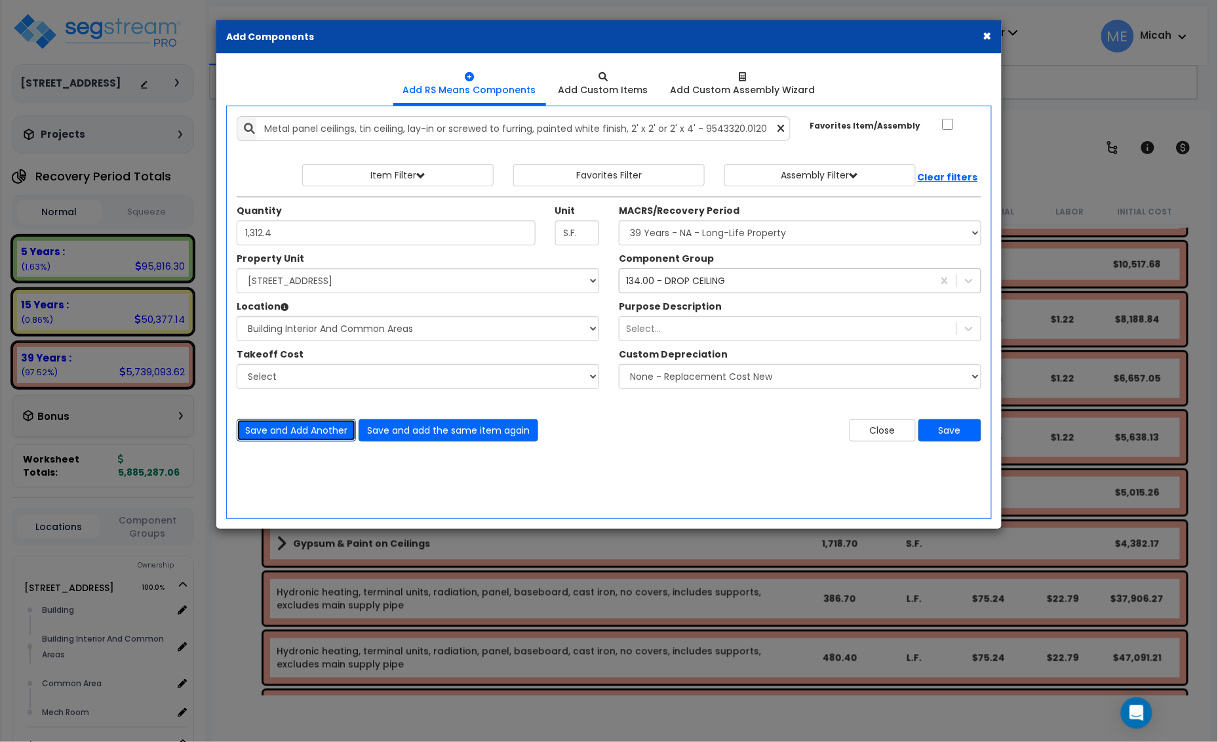
click at [302, 433] on button "Save and Add Another" at bounding box center [296, 430] width 119 height 22
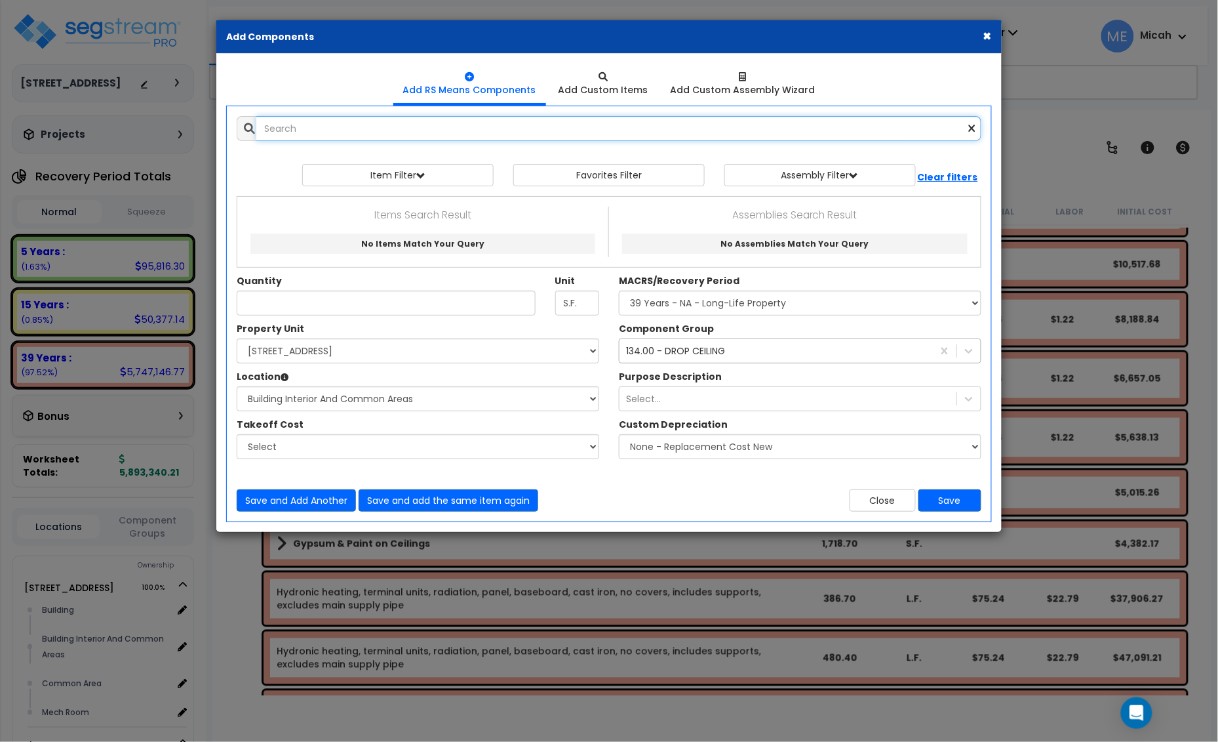
click at [361, 131] on input "text" at bounding box center [618, 128] width 725 height 25
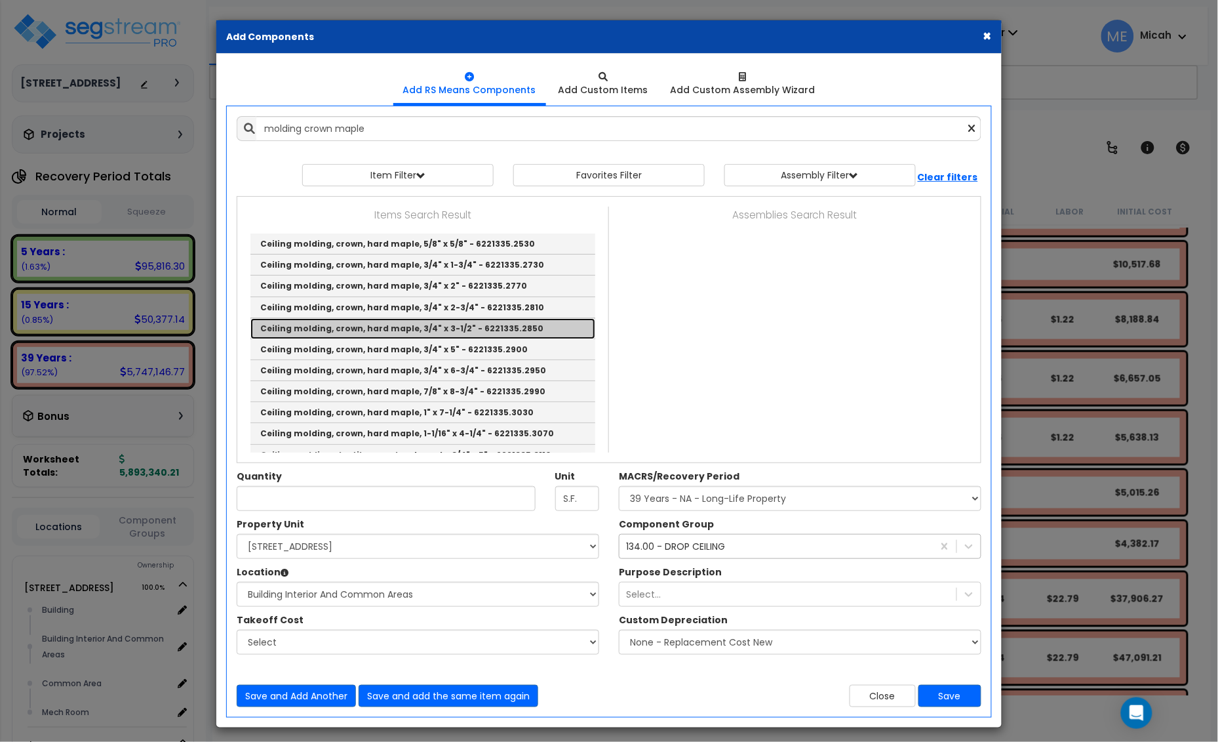
click at [371, 329] on link "Ceiling molding, crown, hard maple, 3/4" x 3-1/2" - 6221335.2850" at bounding box center [423, 328] width 345 height 21
type input "Ceiling molding, crown, hard maple, 3/4" x 3-1/2" - 6221335.2850"
type input "L.F."
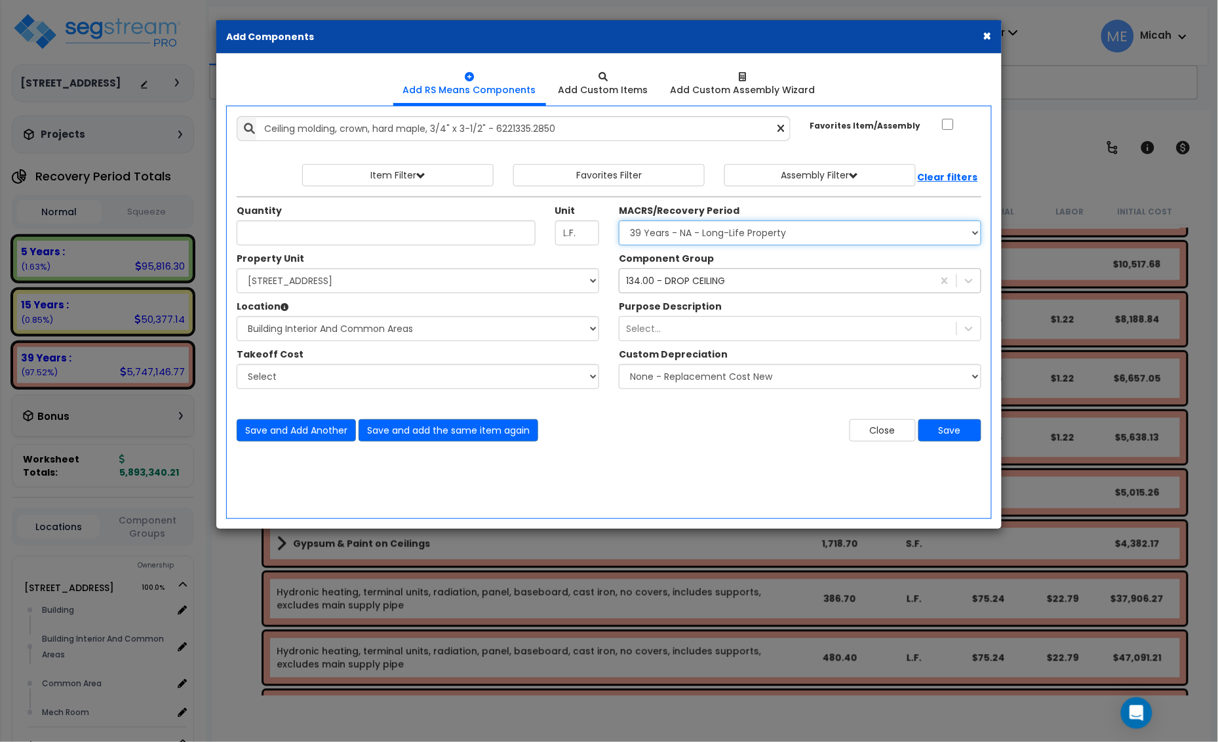
click at [654, 230] on select "Select MACRS/Recovery Period 5 Years - 57.0 - Distributive Trades & Services 5 …" at bounding box center [800, 232] width 363 height 25
select select "3667"
click at [619, 221] on select "Select MACRS/Recovery Period 5 Years - 57.0 - Distributive Trades & Services 5 …" at bounding box center [800, 232] width 363 height 25
click at [675, 280] on div "134.00 - DROP CEILING" at bounding box center [675, 280] width 99 height 13
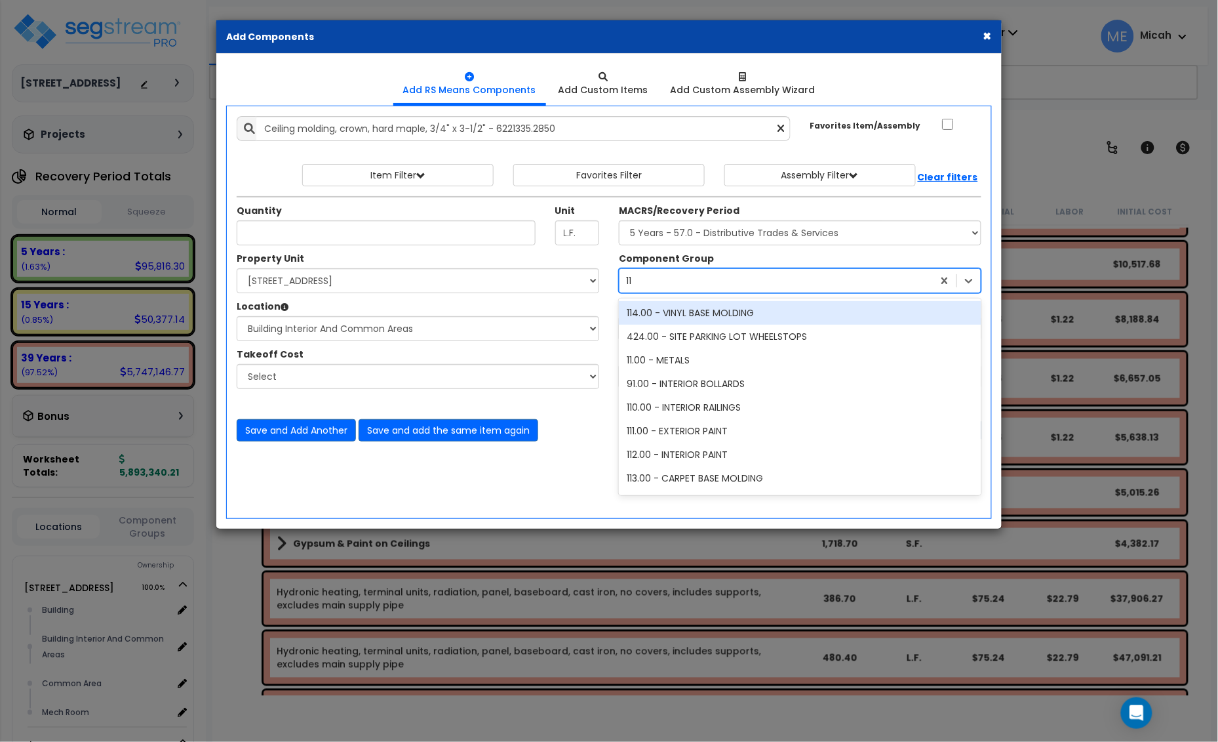
type input "119"
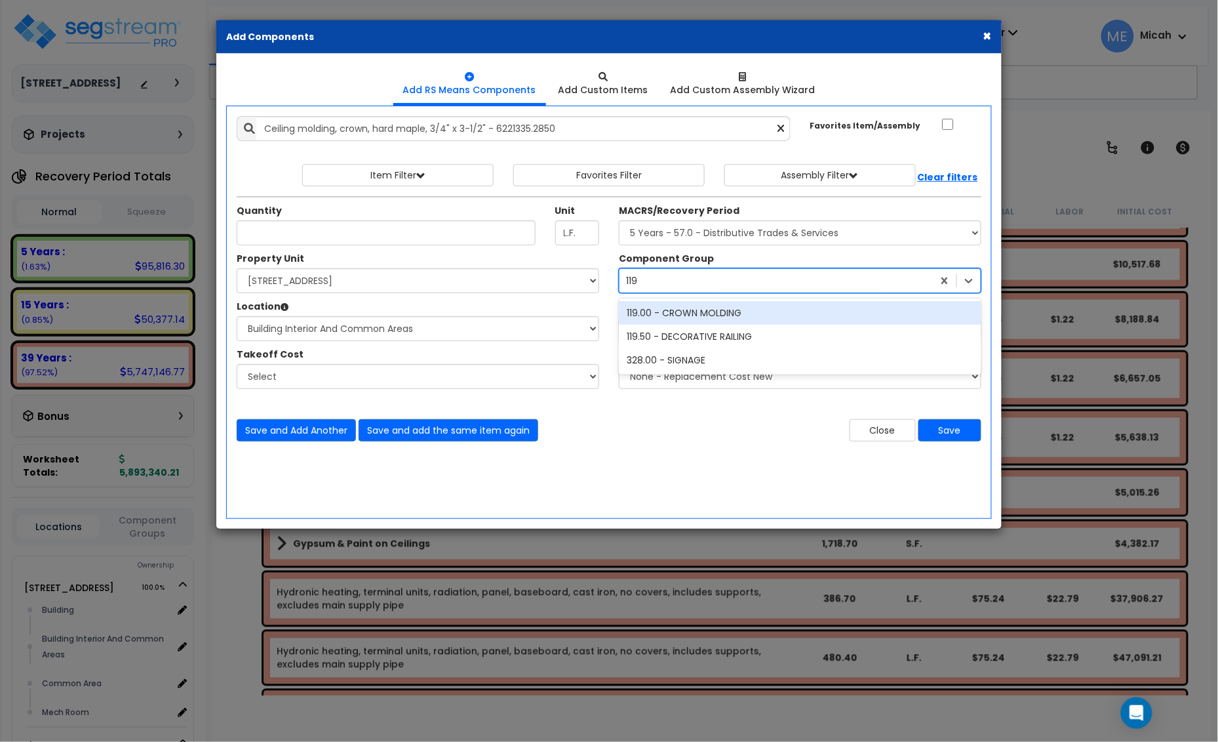
click at [702, 310] on div "119.00 - CROWN MOLDING" at bounding box center [800, 313] width 363 height 24
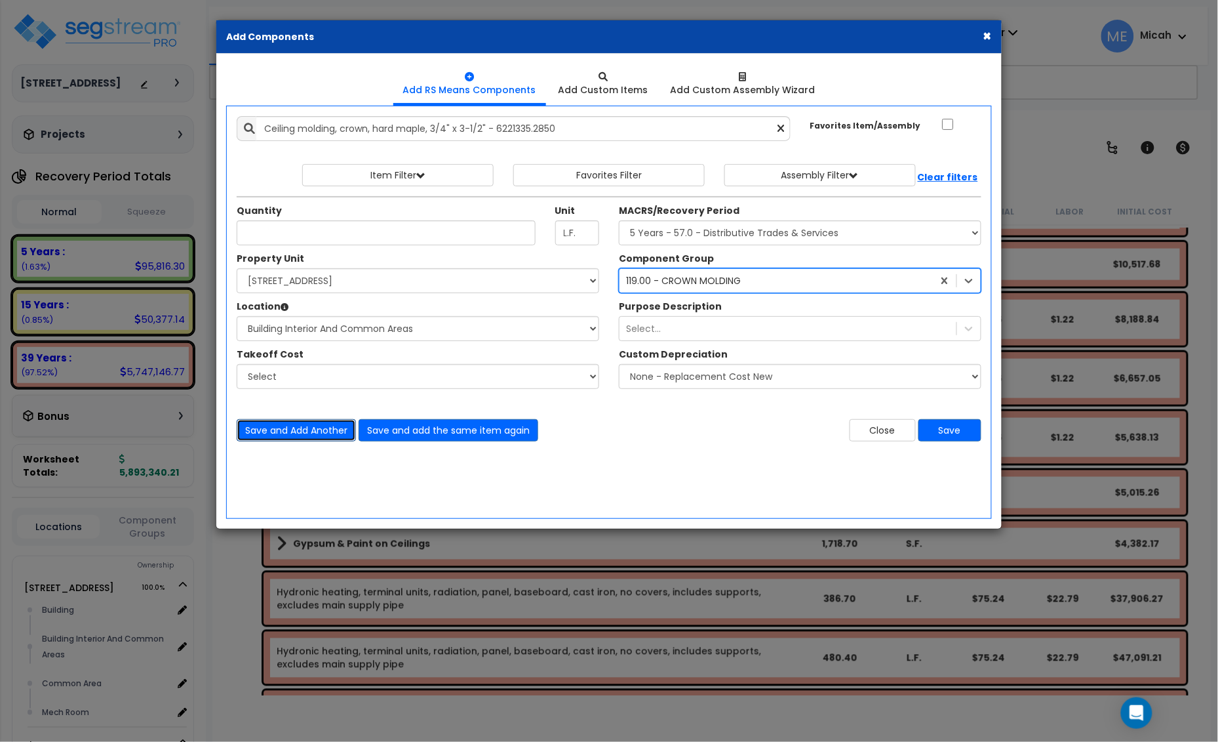
click at [283, 431] on button "Save and Add Another" at bounding box center [296, 430] width 119 height 22
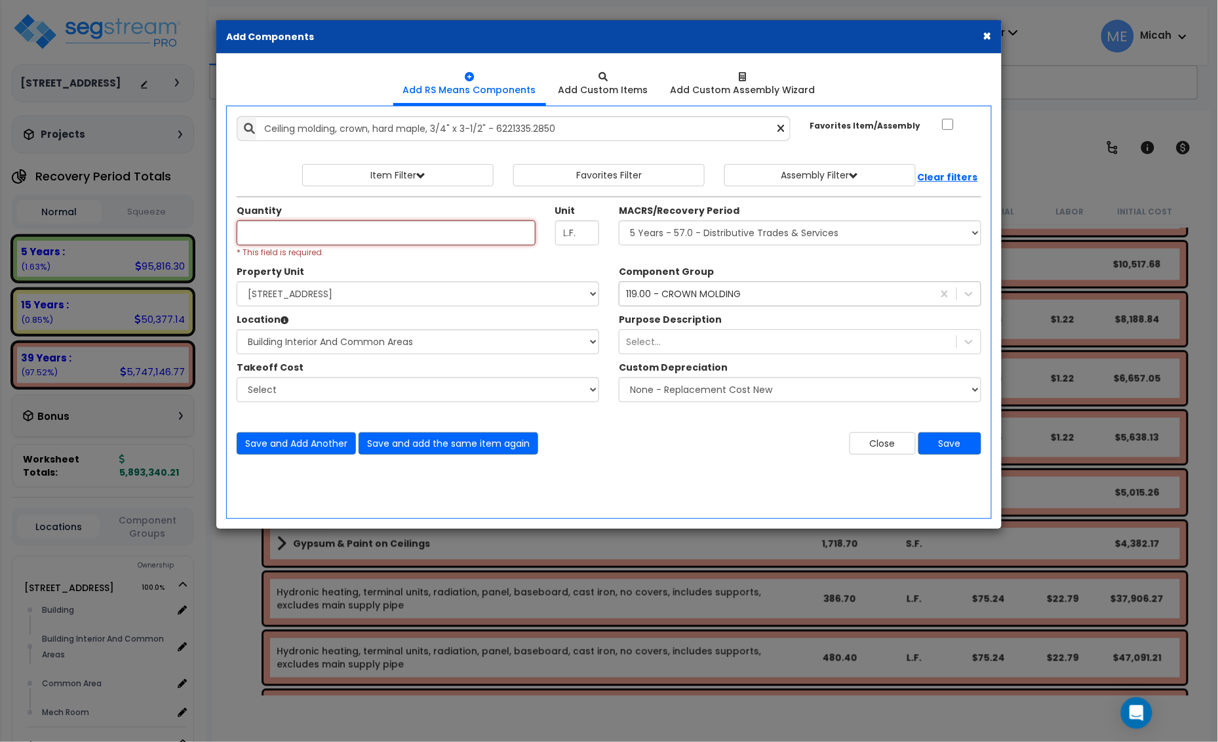
click at [279, 228] on input "Unit Quantity" at bounding box center [386, 232] width 299 height 25
type input "3,293.4"
click at [302, 450] on button "Save and Add Another" at bounding box center [296, 443] width 119 height 22
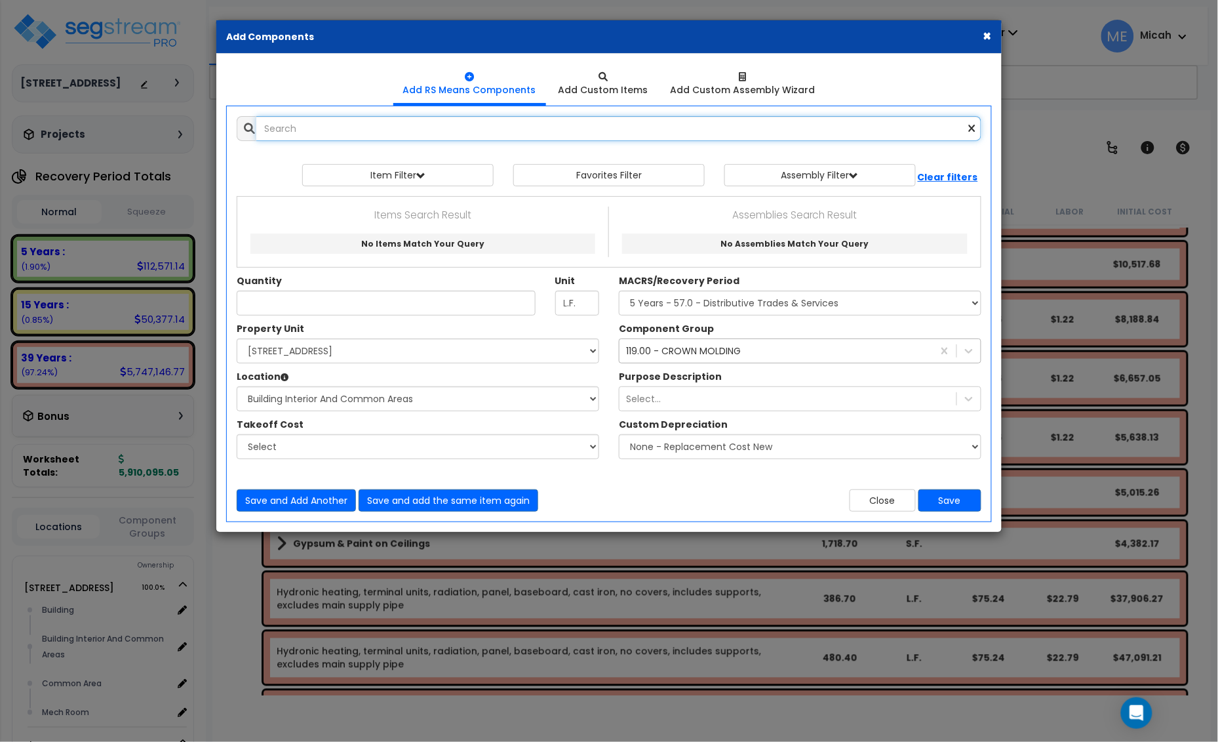
click at [371, 128] on input "text" at bounding box center [618, 128] width 725 height 25
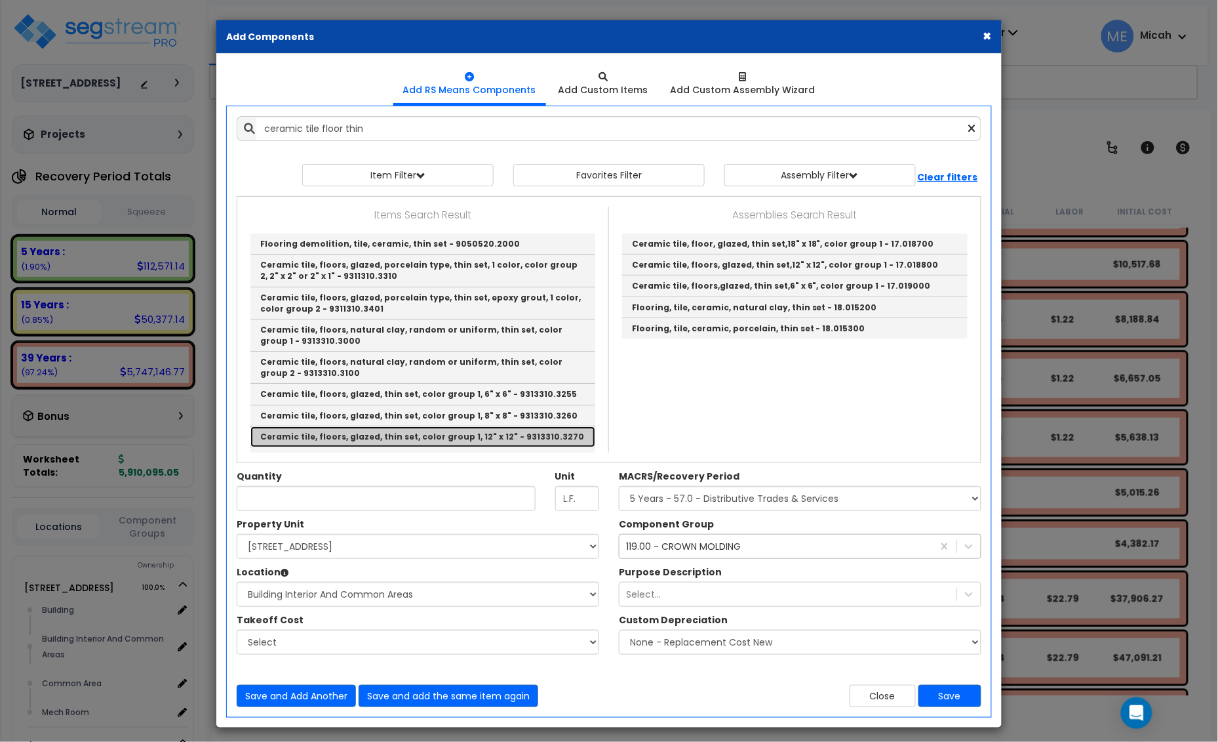
click at [561, 439] on link "Ceramic tile, floors, glazed, thin set, color group 1, 12" x 12" - 9313310.3270" at bounding box center [423, 436] width 345 height 21
type input "Ceramic tile, floors, glazed, thin set, color group 1, 12" x 12" - 9313310.3270"
type input "S.F."
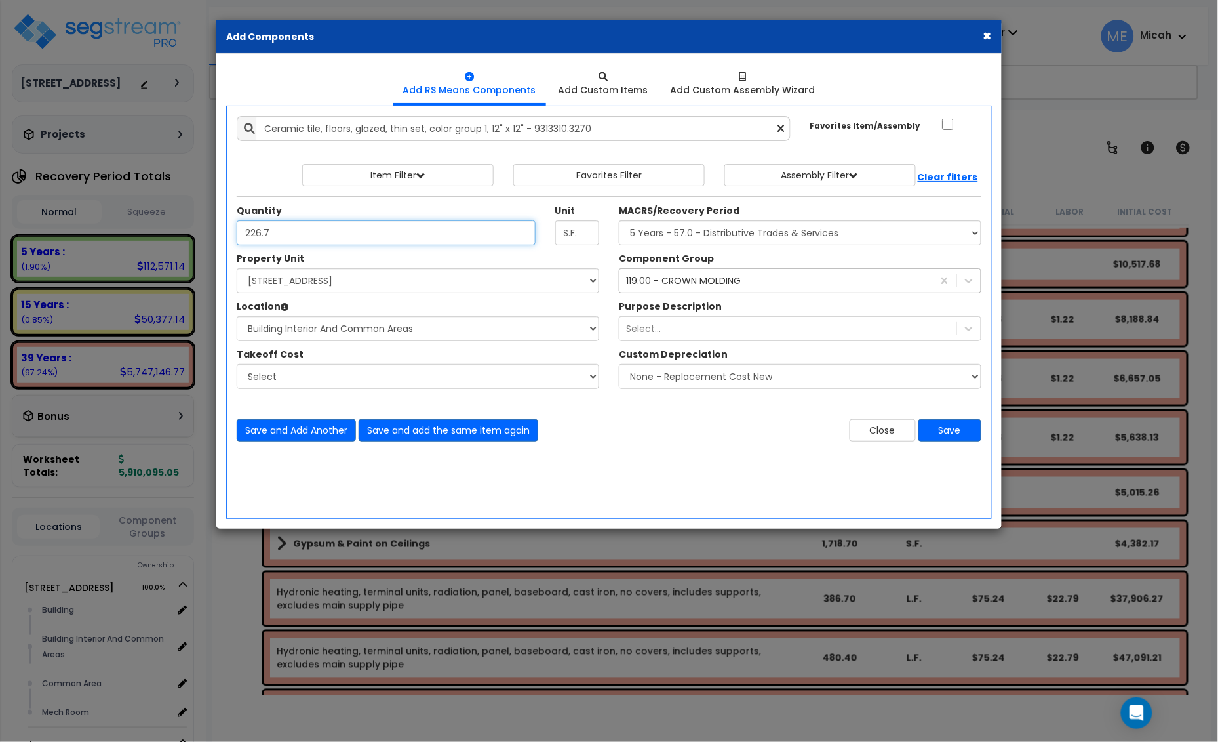
type input "226.7"
click at [707, 231] on select "Select MACRS/Recovery Period 5 Years - 57.0 - Distributive Trades & Services 5 …" at bounding box center [800, 232] width 363 height 25
select select "3669"
click at [619, 221] on select "Select MACRS/Recovery Period 5 Years - 57.0 - Distributive Trades & Services 5 …" at bounding box center [800, 232] width 363 height 25
click at [689, 283] on div "119.00 - CROWN MOLDING" at bounding box center [683, 280] width 115 height 13
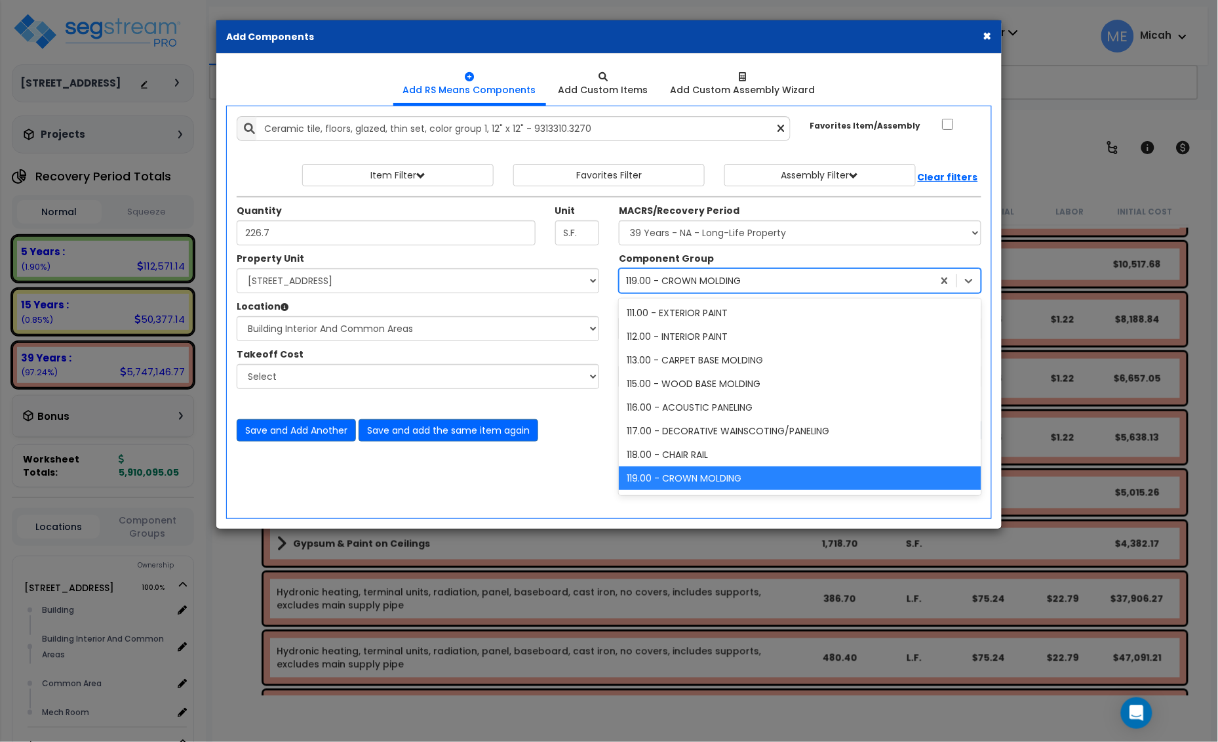
scroll to position [97, 0]
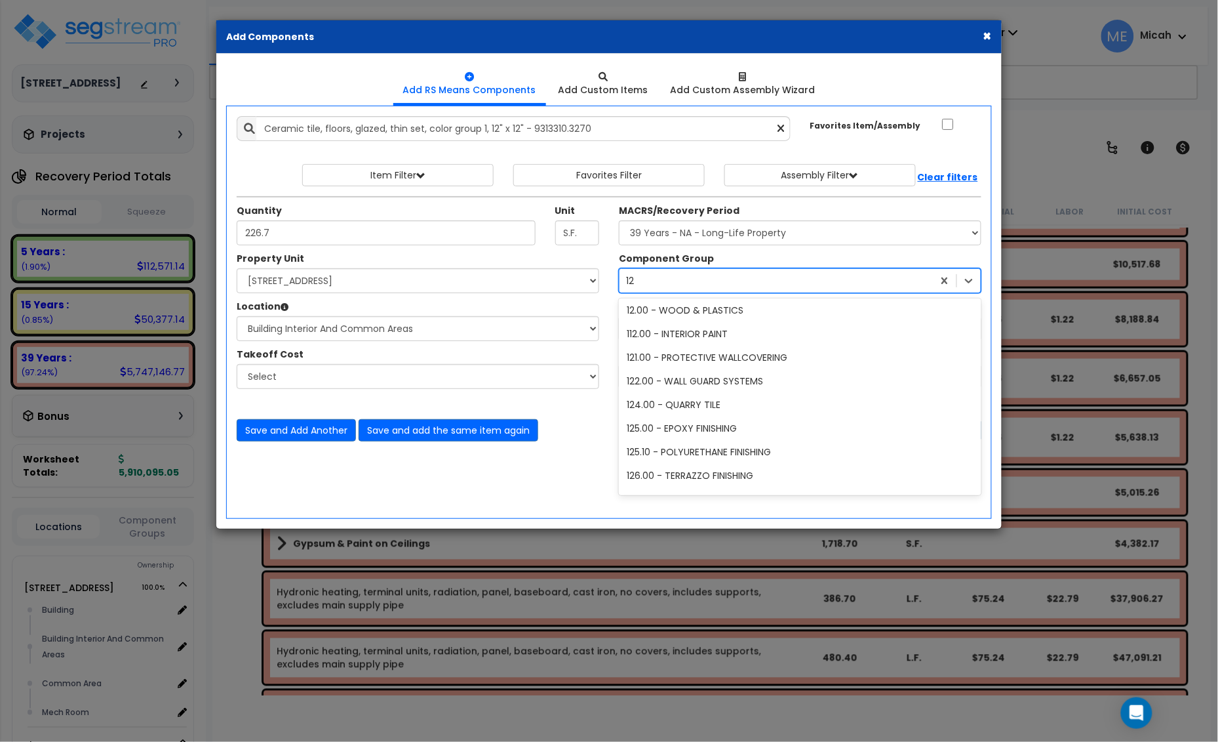
type input "123"
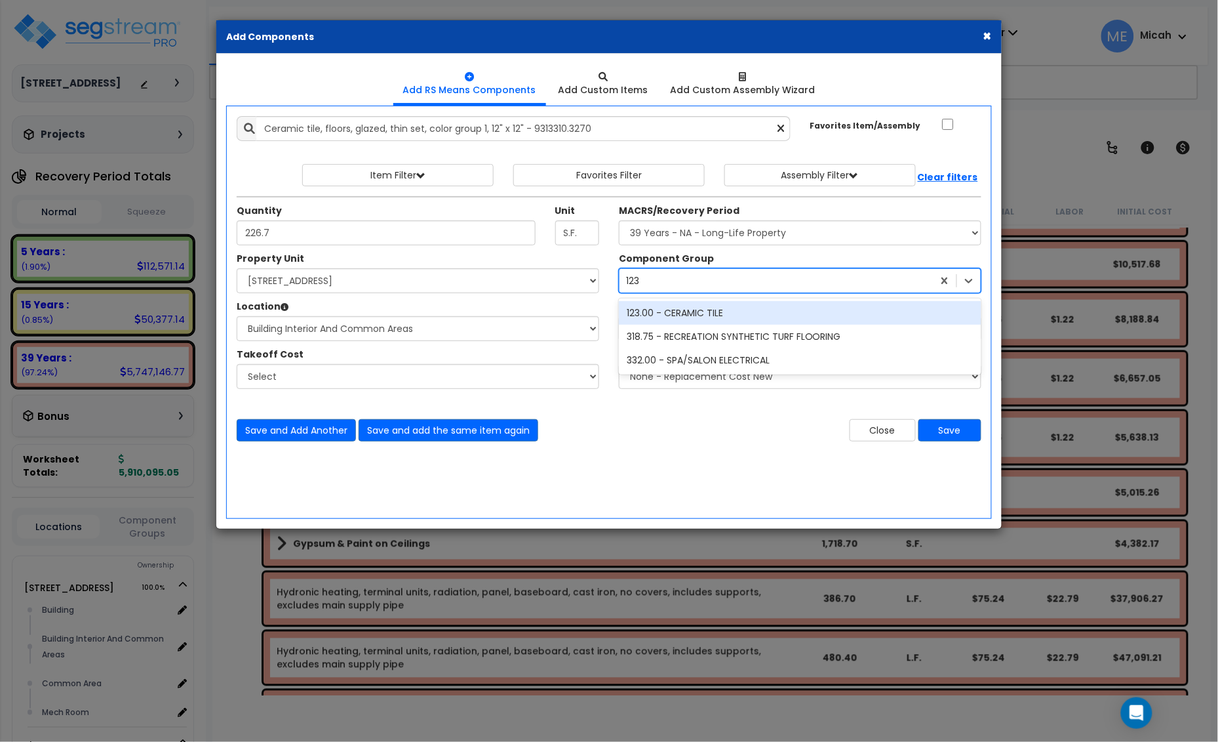
click at [689, 313] on div "123.00 - CERAMIC TILE" at bounding box center [800, 313] width 363 height 24
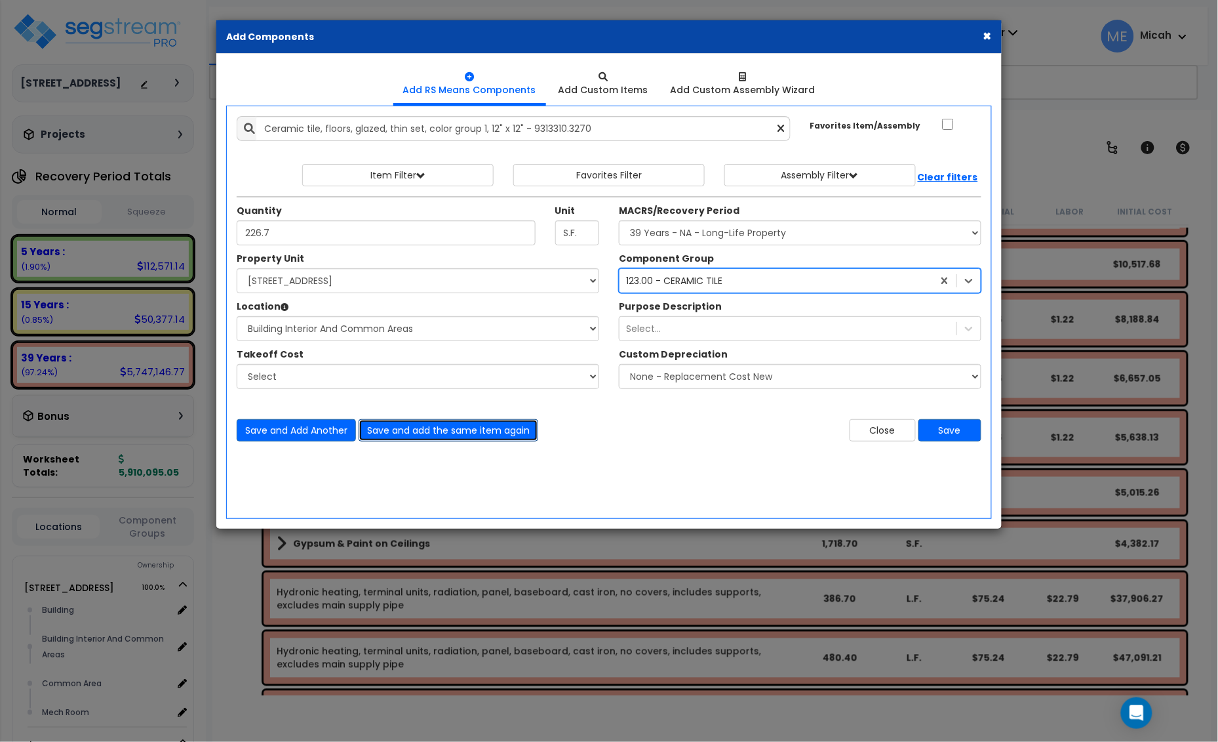
click at [482, 439] on button "Save and add the same item again" at bounding box center [449, 430] width 180 height 22
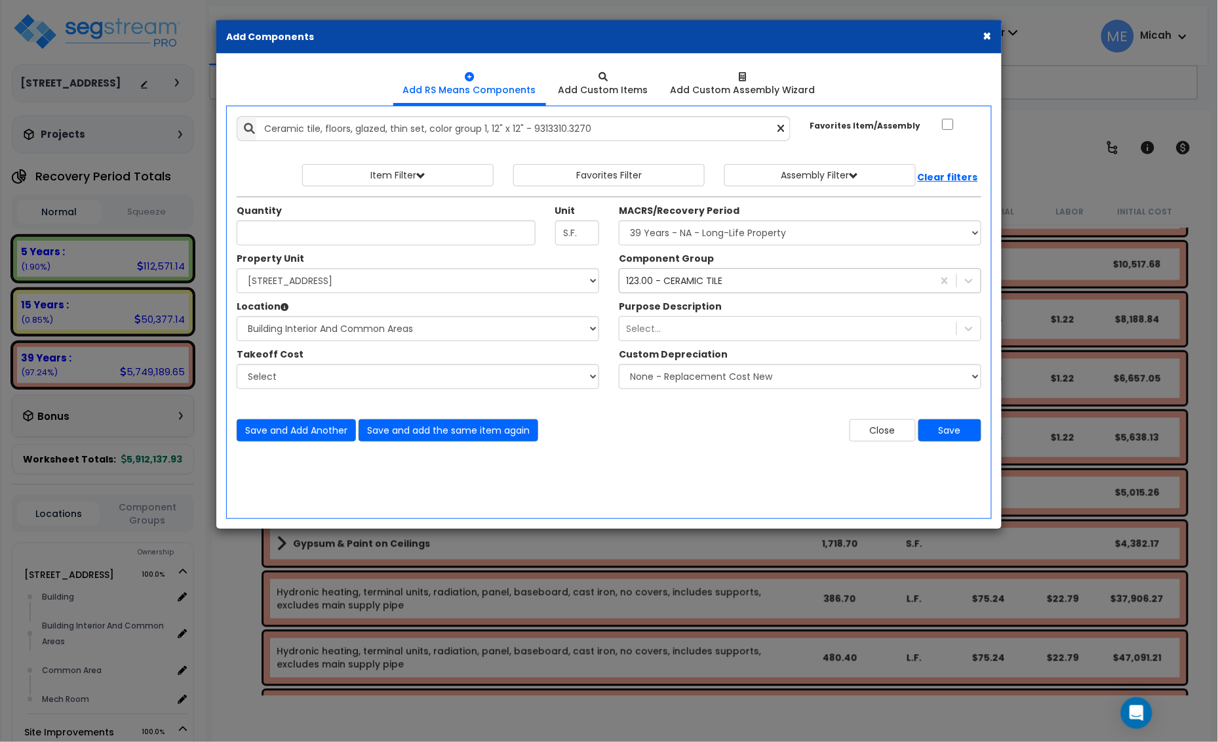
drag, startPoint x: 779, startPoint y: 132, endPoint x: 773, endPoint y: 132, distance: 6.6
click at [779, 132] on icon at bounding box center [781, 128] width 7 height 11
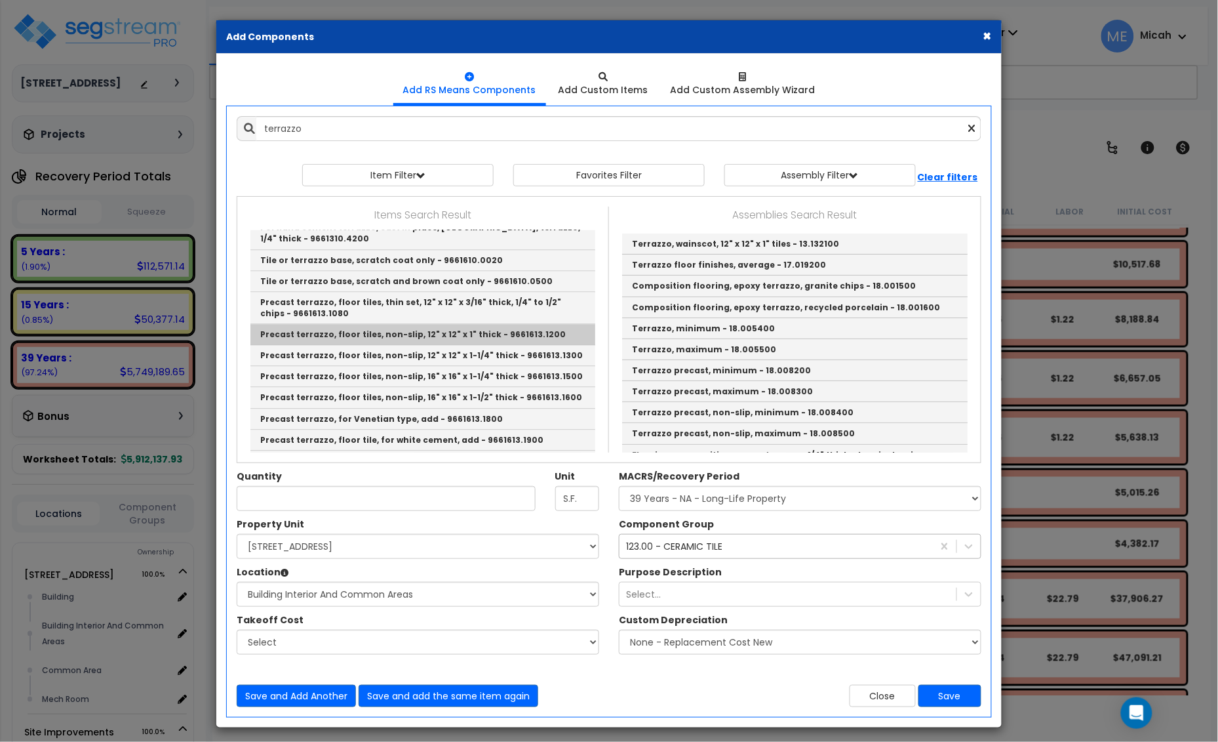
scroll to position [820, 0]
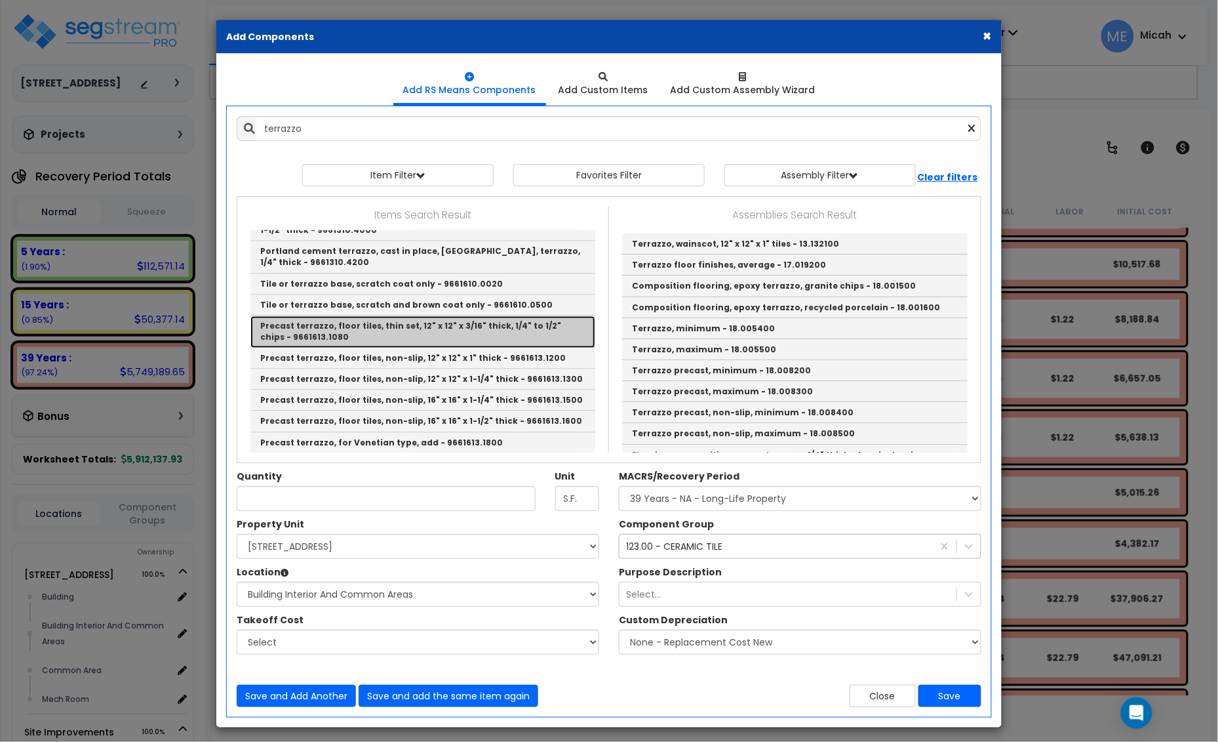
click at [483, 320] on link "Precast terrazzo, floor tiles, thin set, 12" x 12" x 3/16" thick, 1/4" to 1/2" …" at bounding box center [423, 332] width 345 height 32
type input "Precast terrazzo, floor tiles, thin set, 12" x 12" x 3/16" thick, 1/4" to 1/2" …"
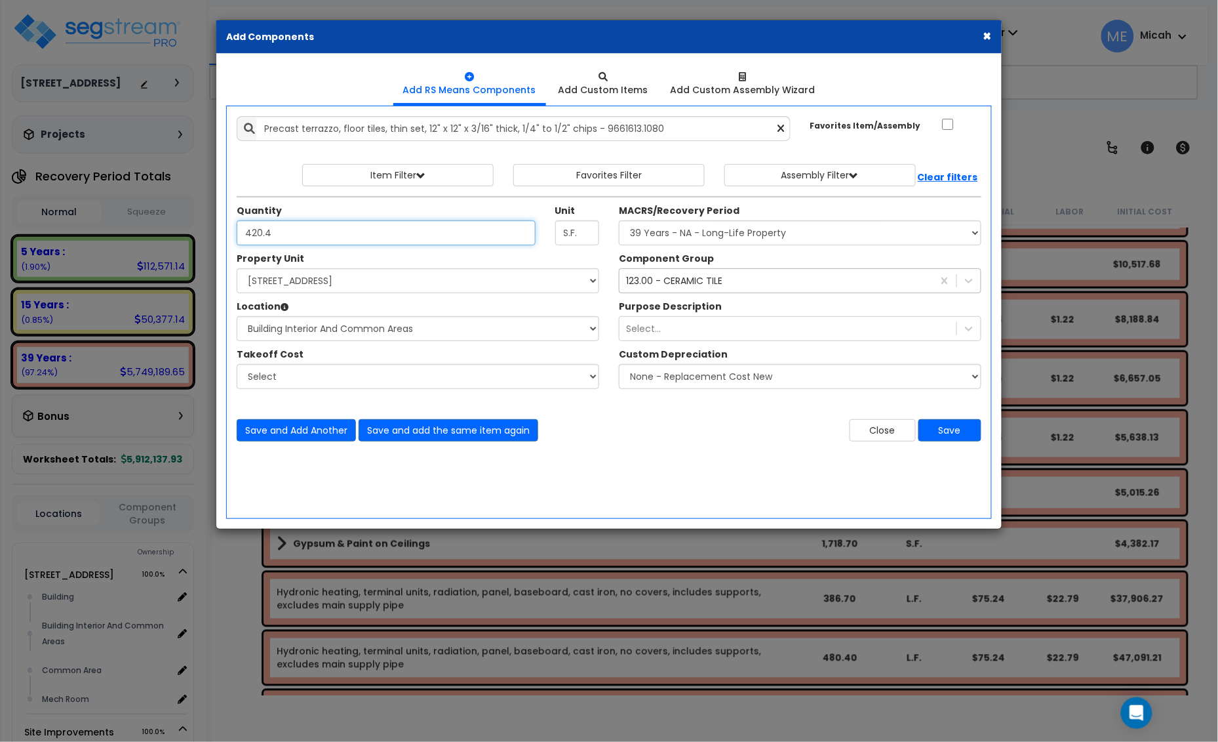
type input "420.4"
click at [663, 283] on div "123.00 - CERAMIC TILE" at bounding box center [674, 280] width 96 height 13
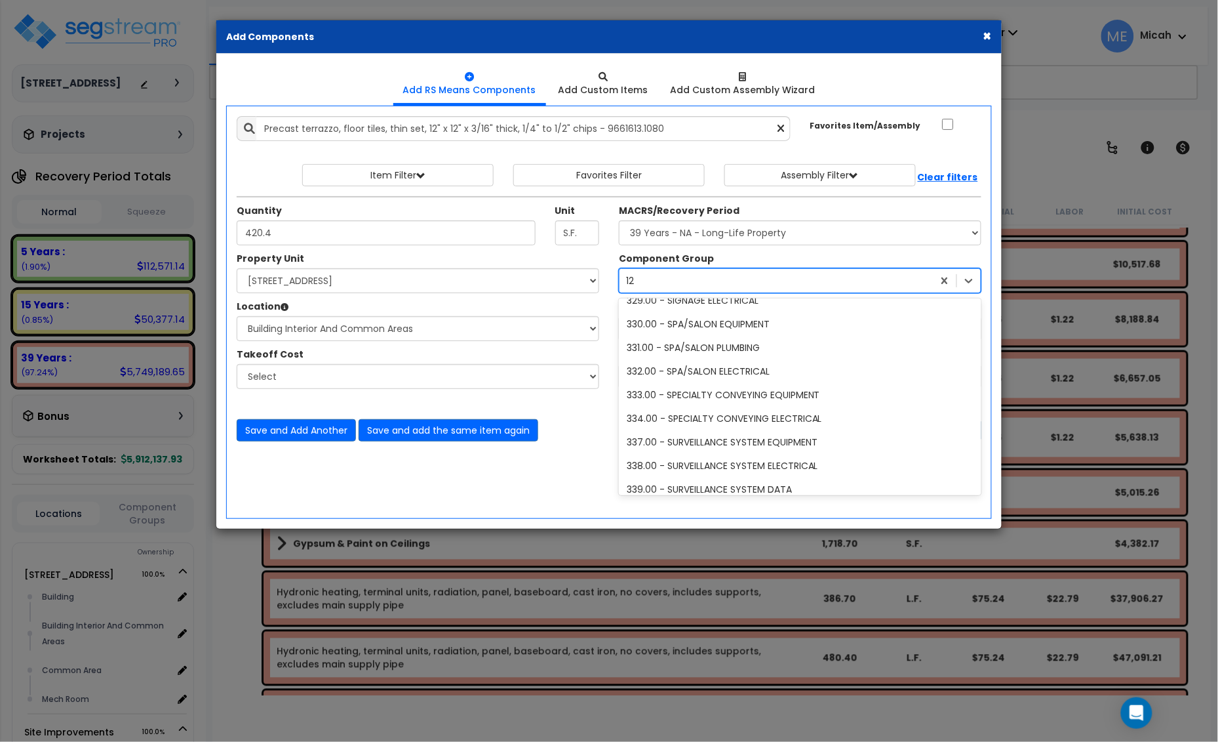
scroll to position [0, 0]
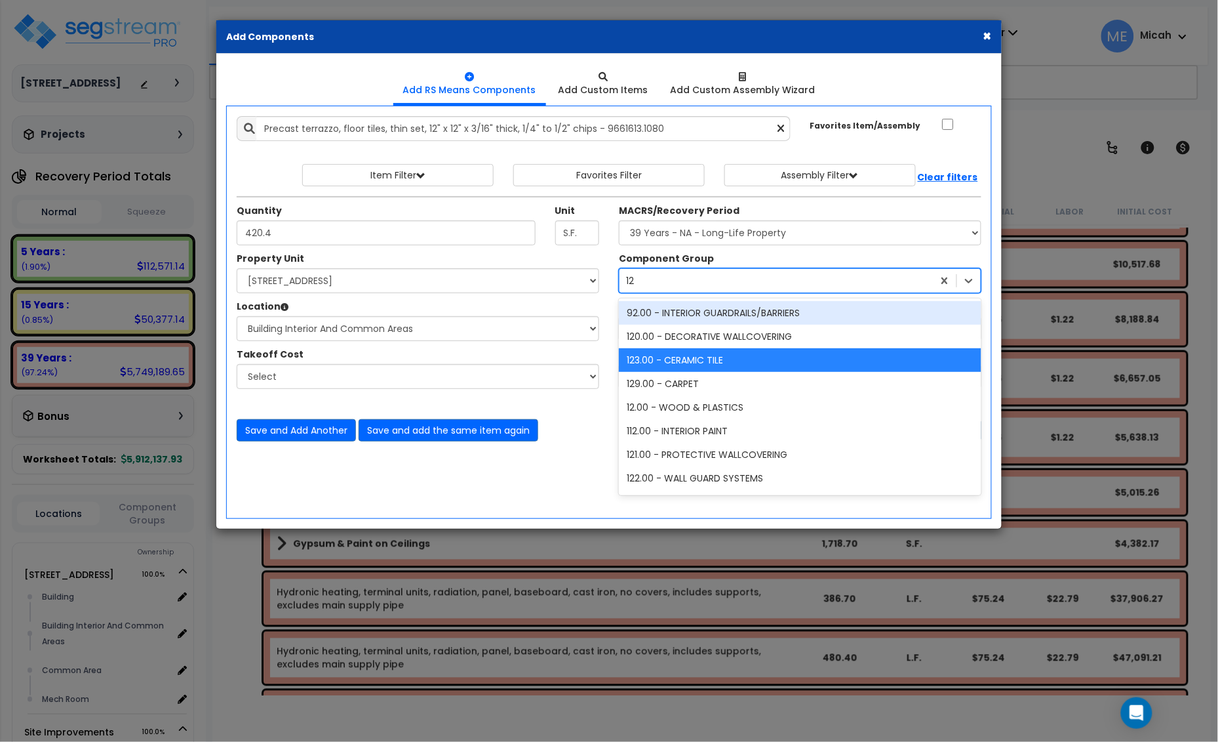
type input "126"
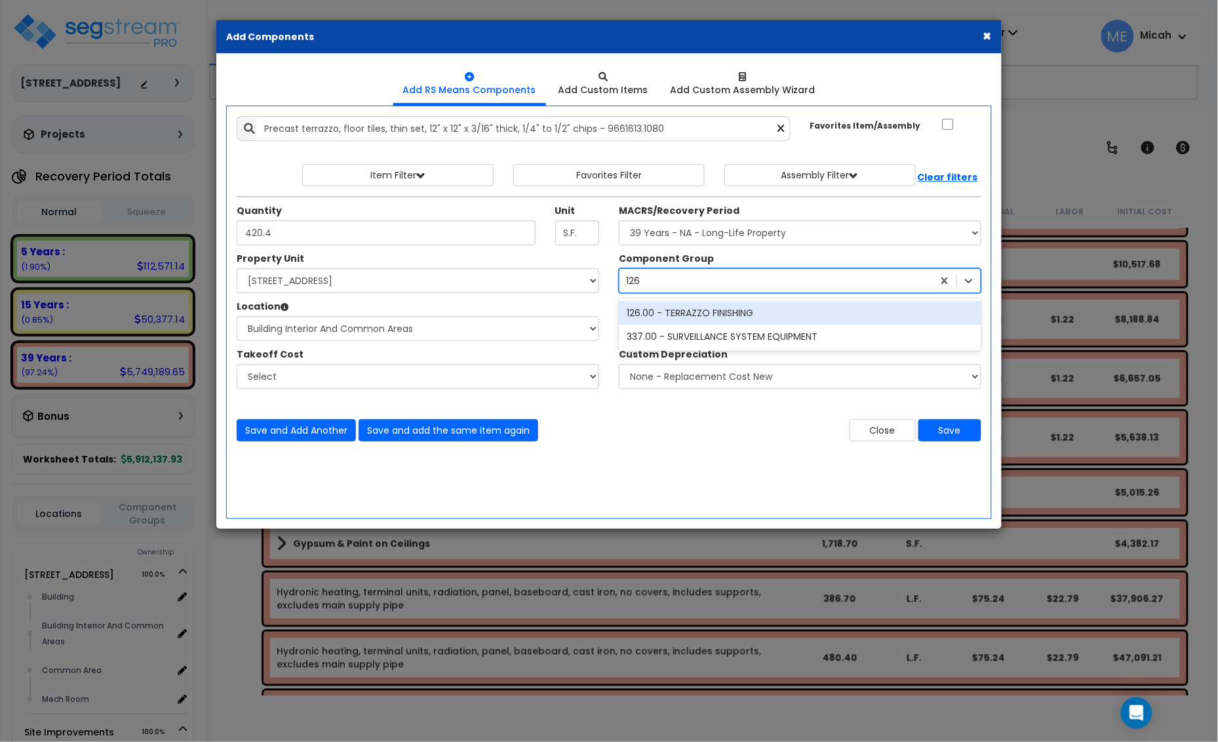
click at [733, 309] on div "126.00 - TERRAZZO FINISHING" at bounding box center [800, 313] width 363 height 24
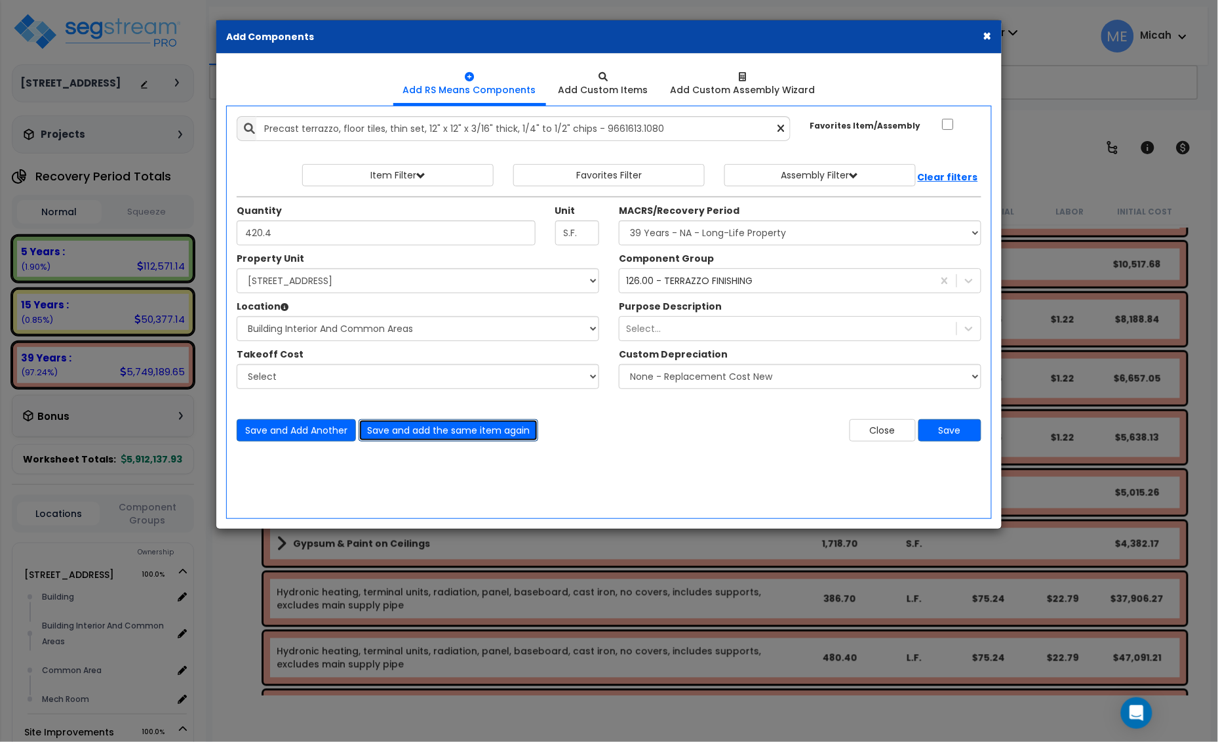
click at [499, 430] on button "Save and add the same item again" at bounding box center [449, 430] width 180 height 22
click at [270, 237] on input "Unit Quantity" at bounding box center [386, 232] width 299 height 25
type input "420.9"
click at [499, 434] on button "Save and add the same item again" at bounding box center [449, 430] width 180 height 22
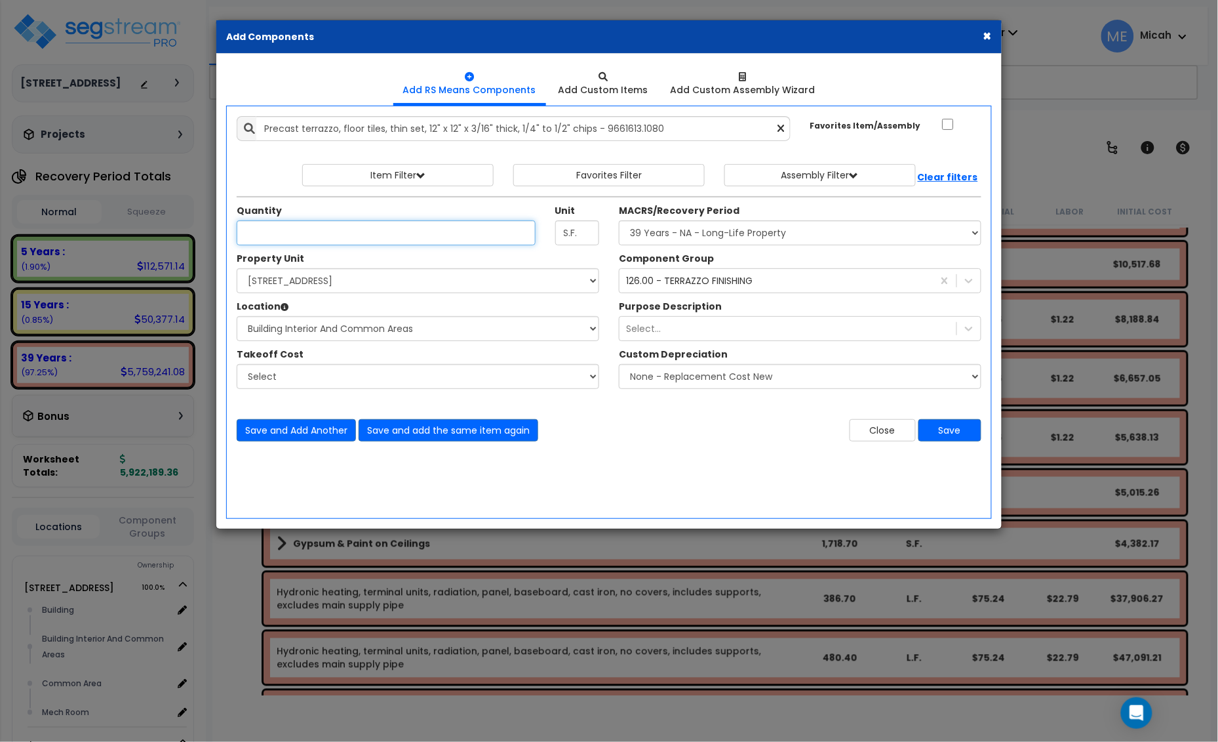
click at [250, 231] on input "Unit Quantity" at bounding box center [386, 232] width 299 height 25
type input "422.1"
click at [294, 437] on button "Save and Add Another" at bounding box center [296, 430] width 119 height 22
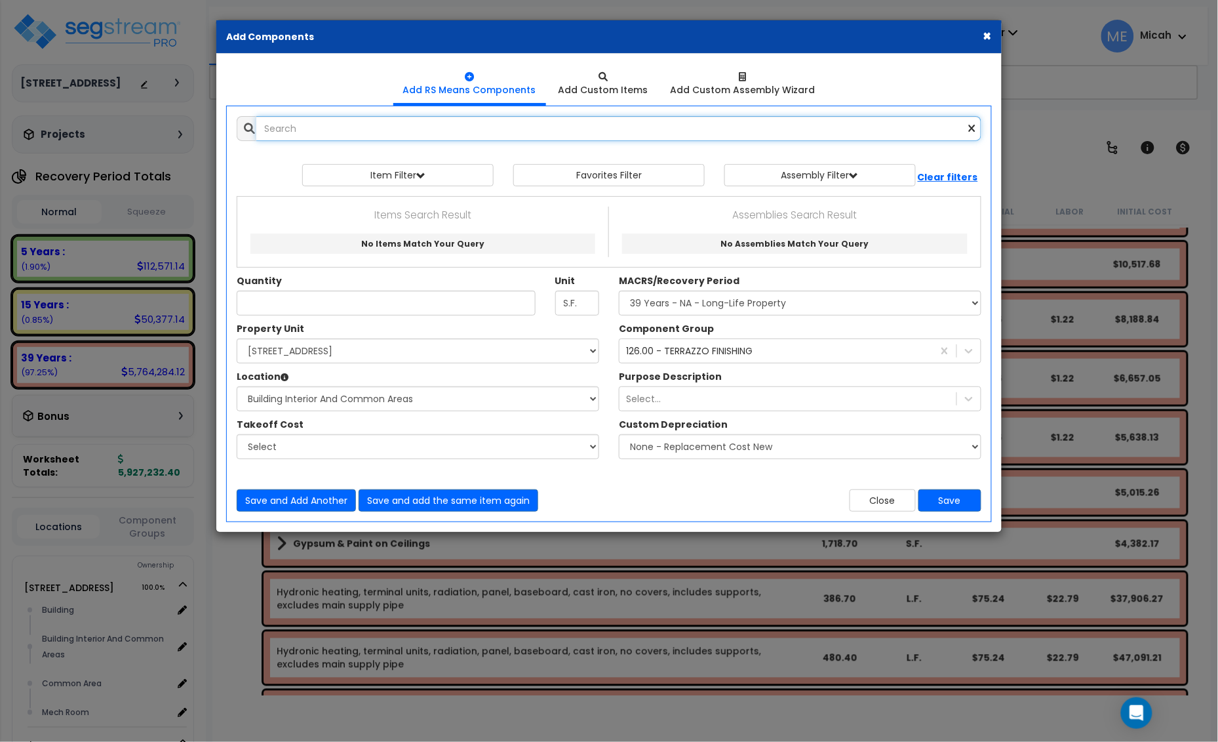
click at [312, 133] on input "text" at bounding box center [618, 128] width 725 height 25
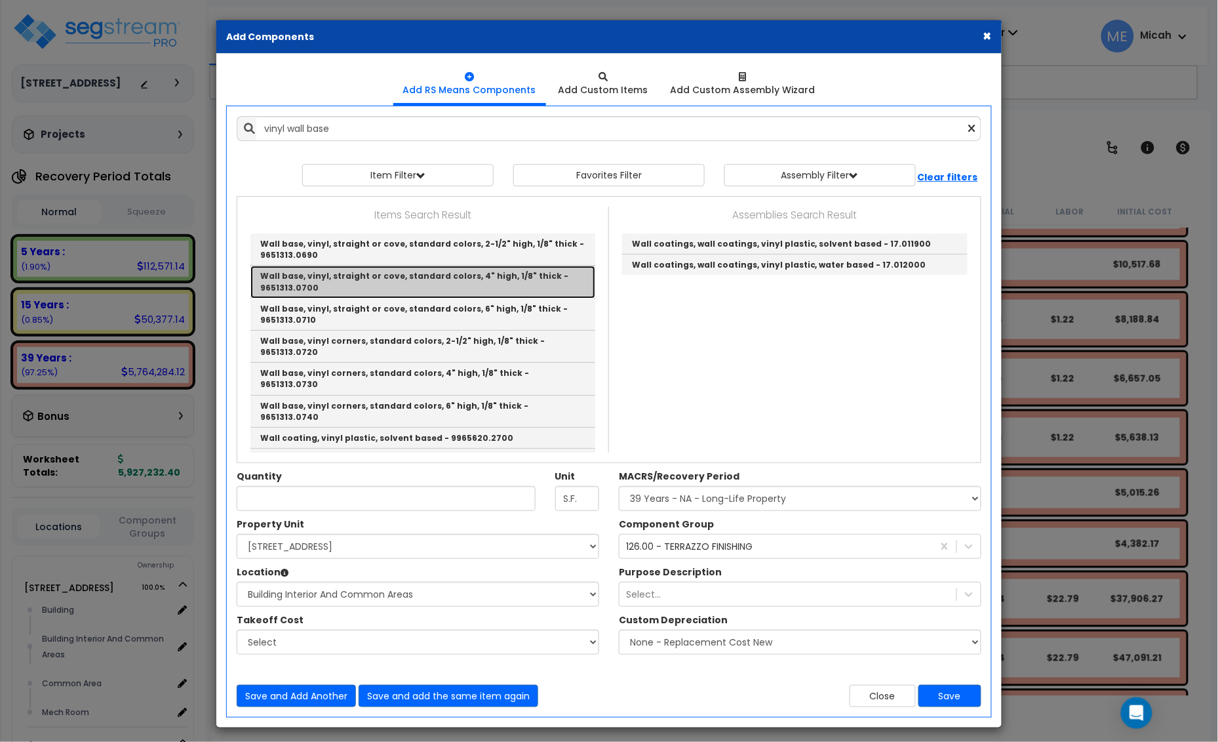
click at [507, 287] on link "Wall base, vinyl, straight or cove, standard colors, 4" high, 1/8" thick - 9651…" at bounding box center [423, 282] width 345 height 32
type input "Wall base, vinyl, straight or cove, standard colors, 4" high, 1/8" thick - 9651…"
type input "L.F."
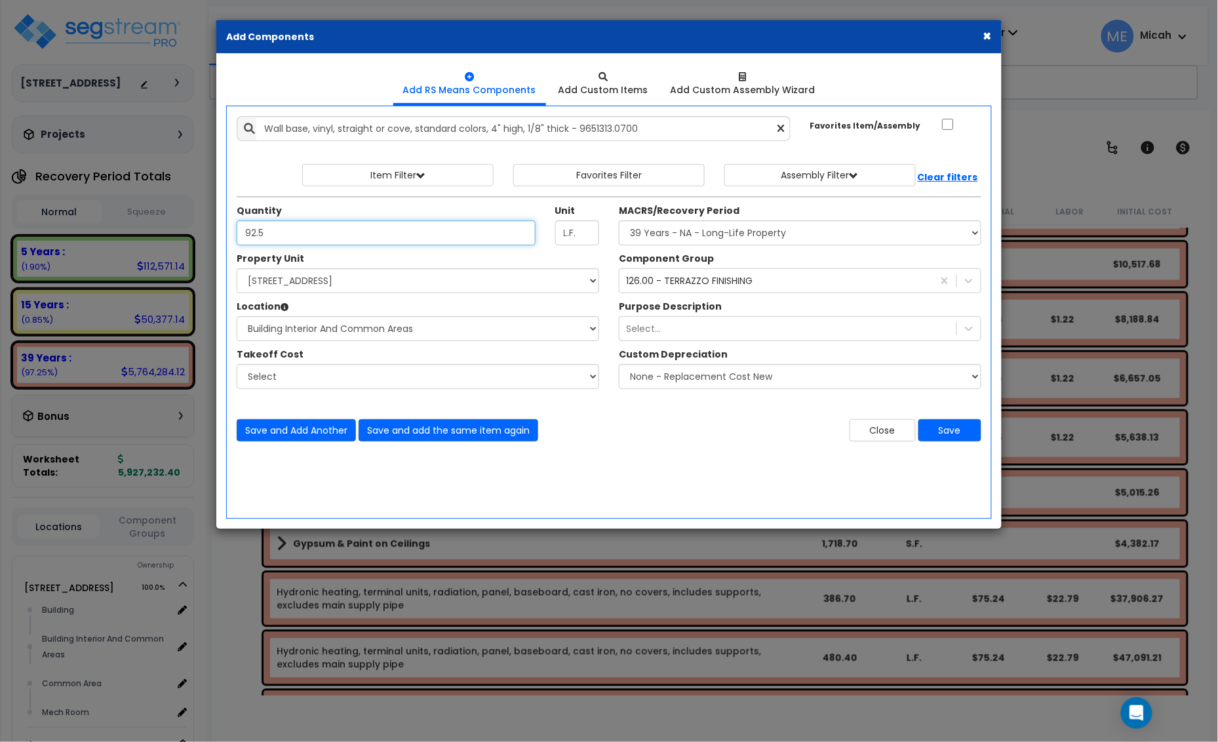
type input "92.5"
click at [703, 233] on select "Select MACRS/Recovery Period 5 Years - 57.0 - Distributive Trades & Services 5 …" at bounding box center [800, 232] width 363 height 25
select select "3667"
click at [619, 221] on select "Select MACRS/Recovery Period 5 Years - 57.0 - Distributive Trades & Services 5 …" at bounding box center [800, 232] width 363 height 25
click at [686, 284] on div "126.00 - TERRAZZO FINISHING" at bounding box center [689, 280] width 127 height 13
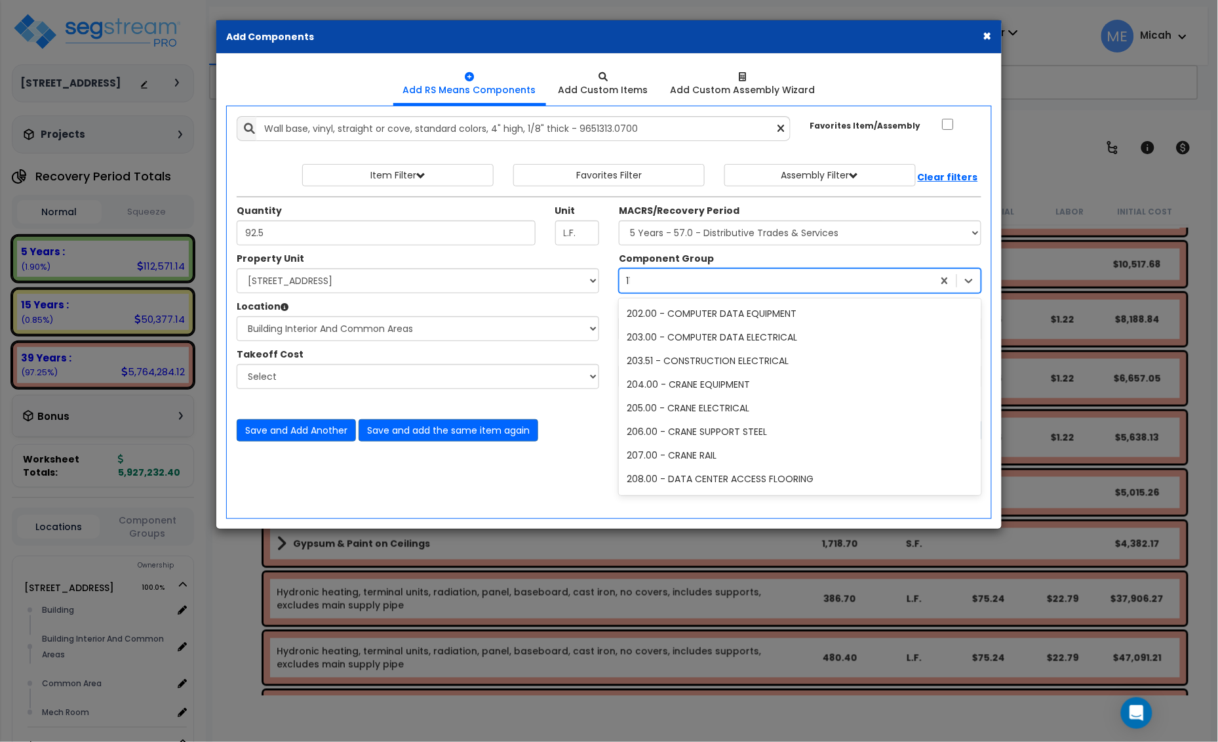
scroll to position [285, 0]
type input "114"
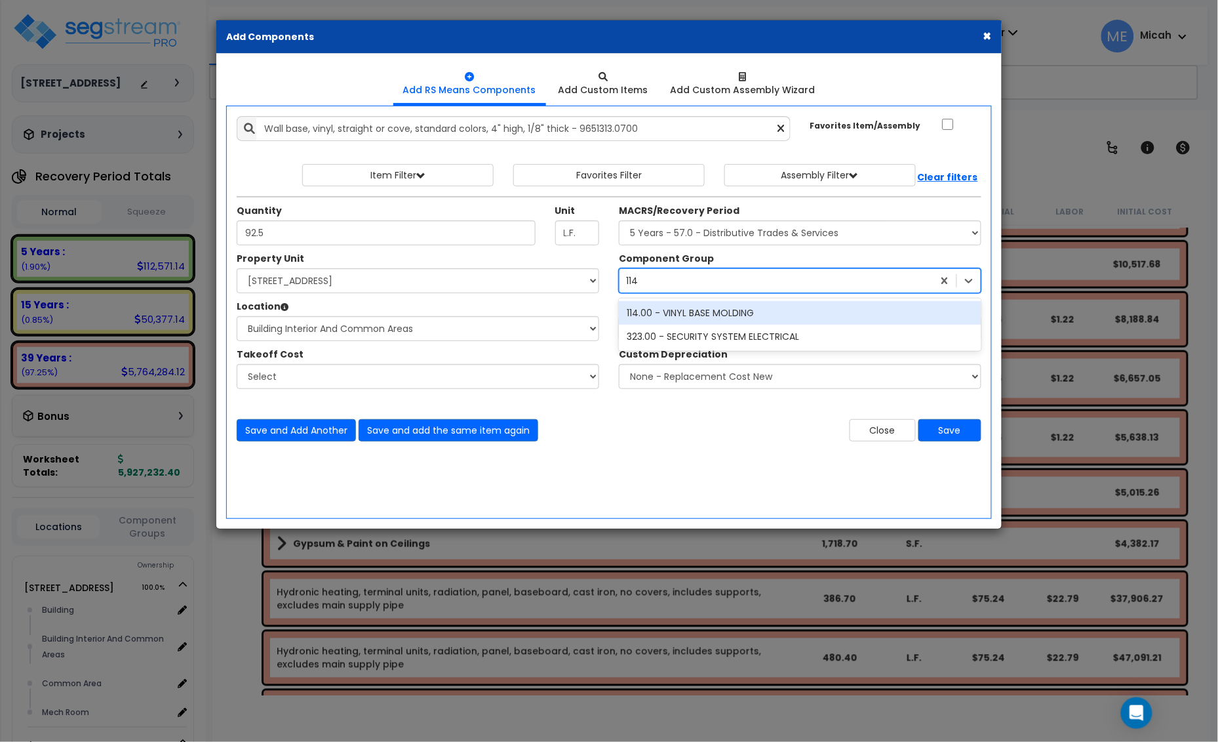
click at [716, 308] on div "114.00 - VINYL BASE MOLDING" at bounding box center [800, 313] width 363 height 24
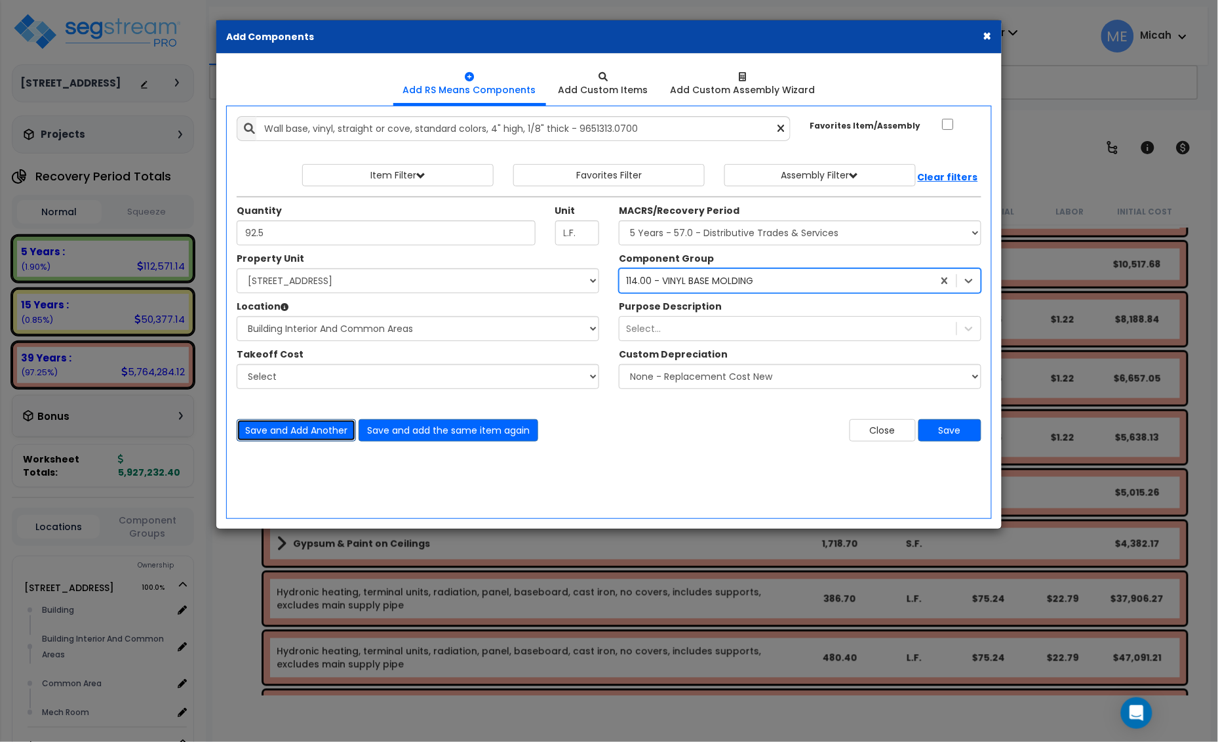
click at [329, 428] on button "Save and Add Another" at bounding box center [296, 430] width 119 height 22
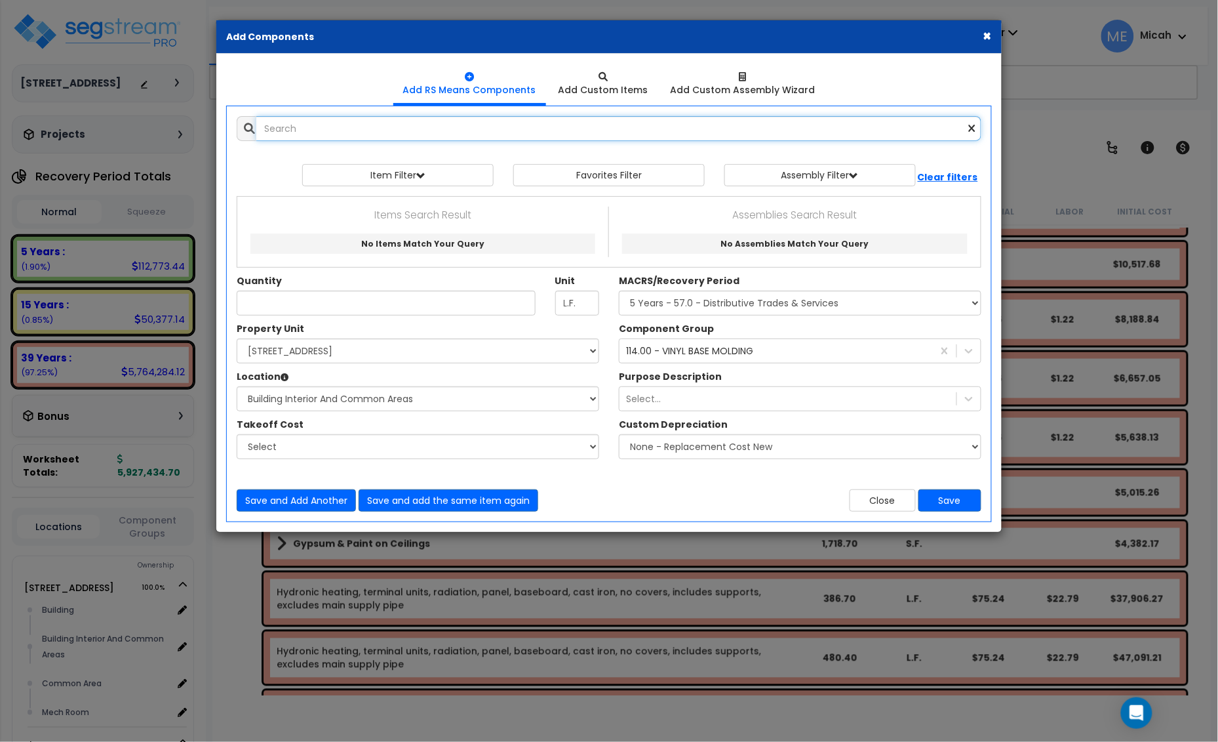
click at [335, 136] on input "text" at bounding box center [618, 128] width 725 height 25
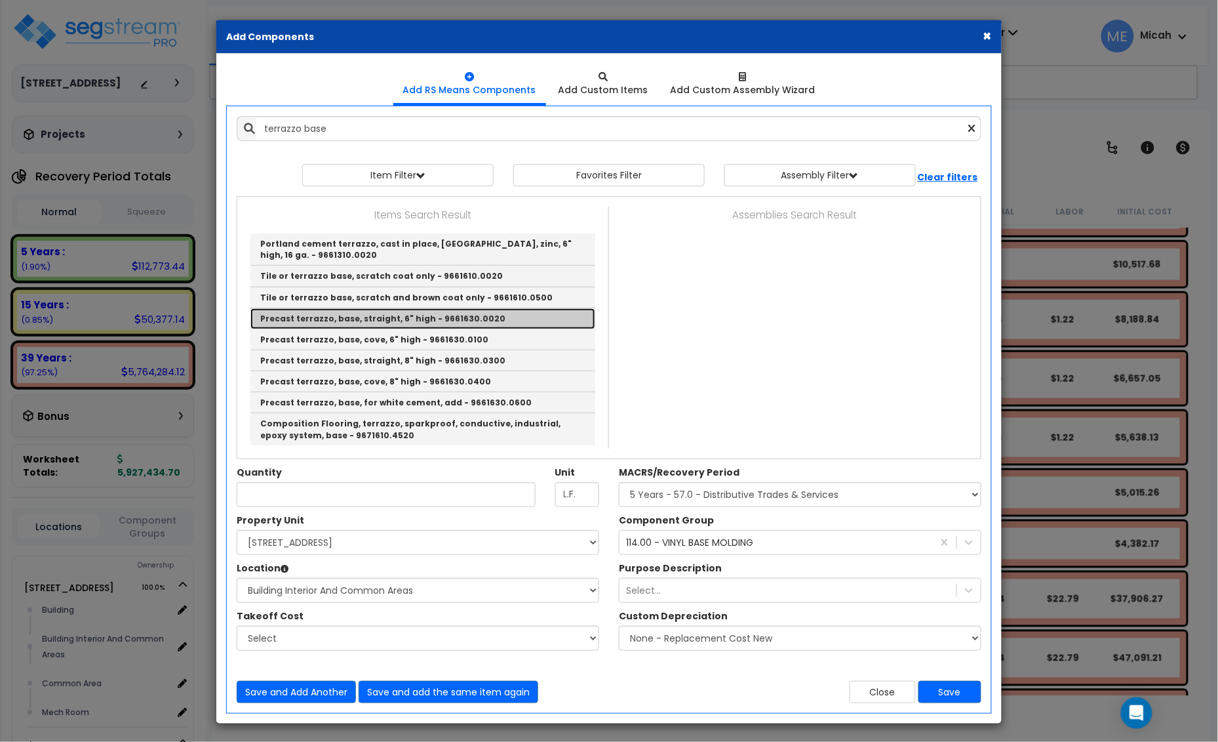
click at [477, 322] on link "Precast terrazzo, base, straight, 6" high - 9661630.0020" at bounding box center [423, 318] width 345 height 21
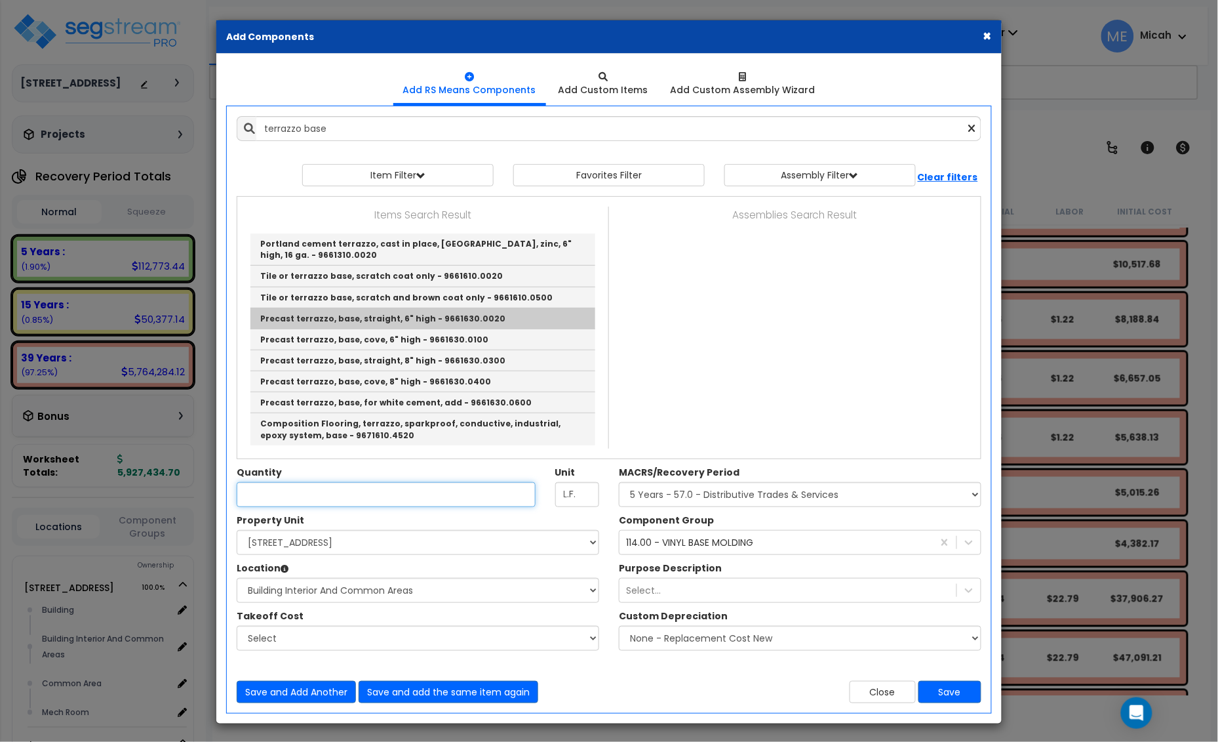
type input "Precast terrazzo, base, straight, 6" high - 9661630.0020"
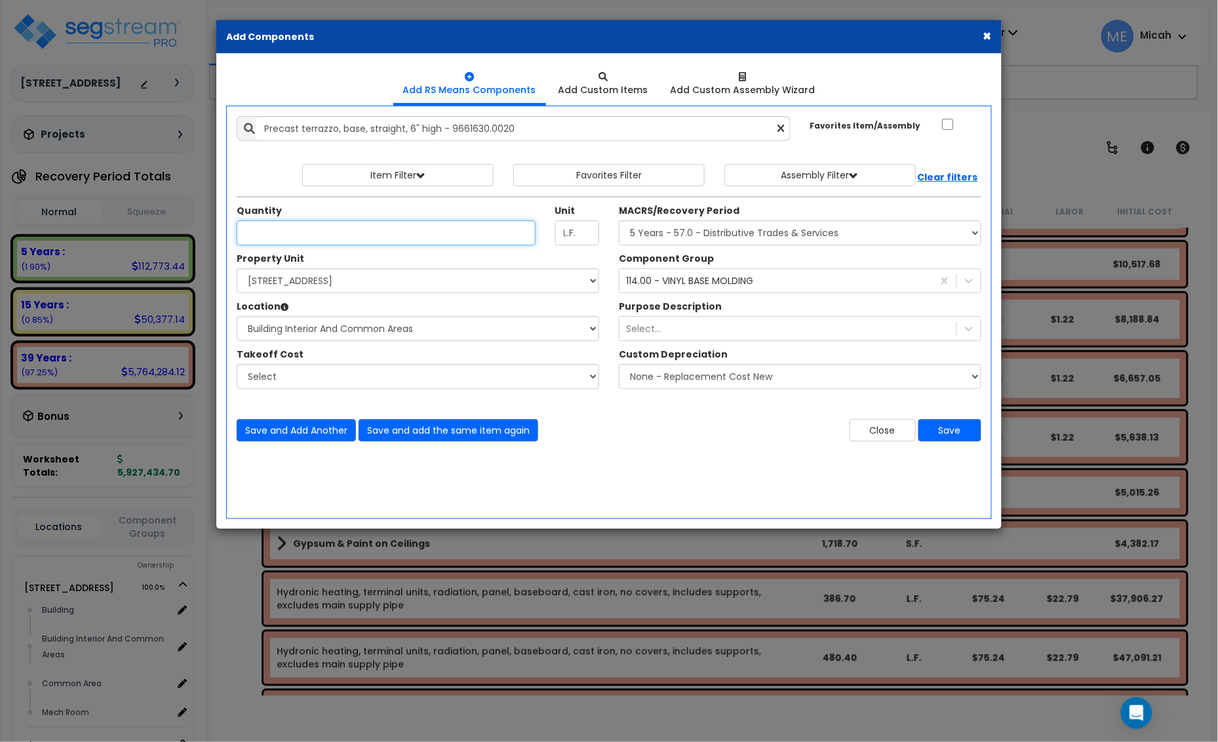
click at [323, 234] on input "Unit Quantity" at bounding box center [386, 232] width 299 height 25
type input "93.5"
click at [679, 237] on select "Select MACRS/Recovery Period 5 Years - 57.0 - Distributive Trades & Services 5 …" at bounding box center [800, 232] width 363 height 25
select select "3669"
click at [619, 221] on select "Select MACRS/Recovery Period 5 Years - 57.0 - Distributive Trades & Services 5 …" at bounding box center [800, 232] width 363 height 25
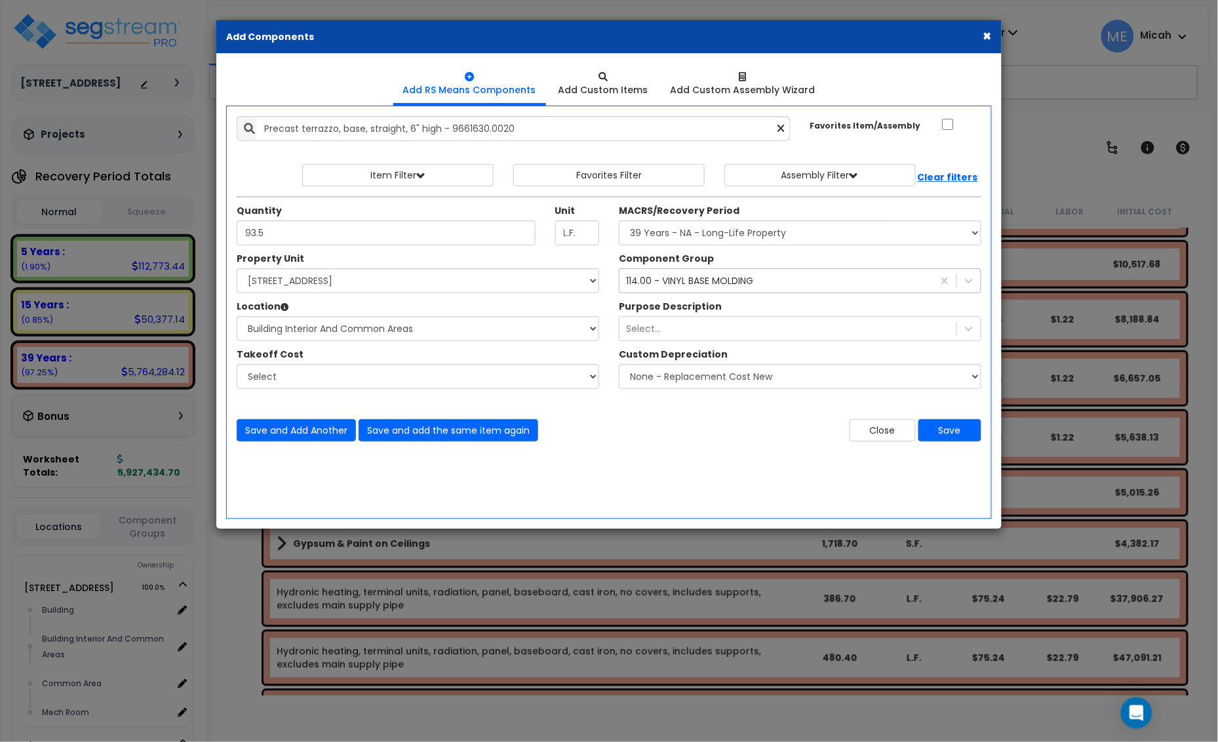
click at [660, 287] on div "114.00 - VINYL BASE MOLDING" at bounding box center [689, 280] width 127 height 13
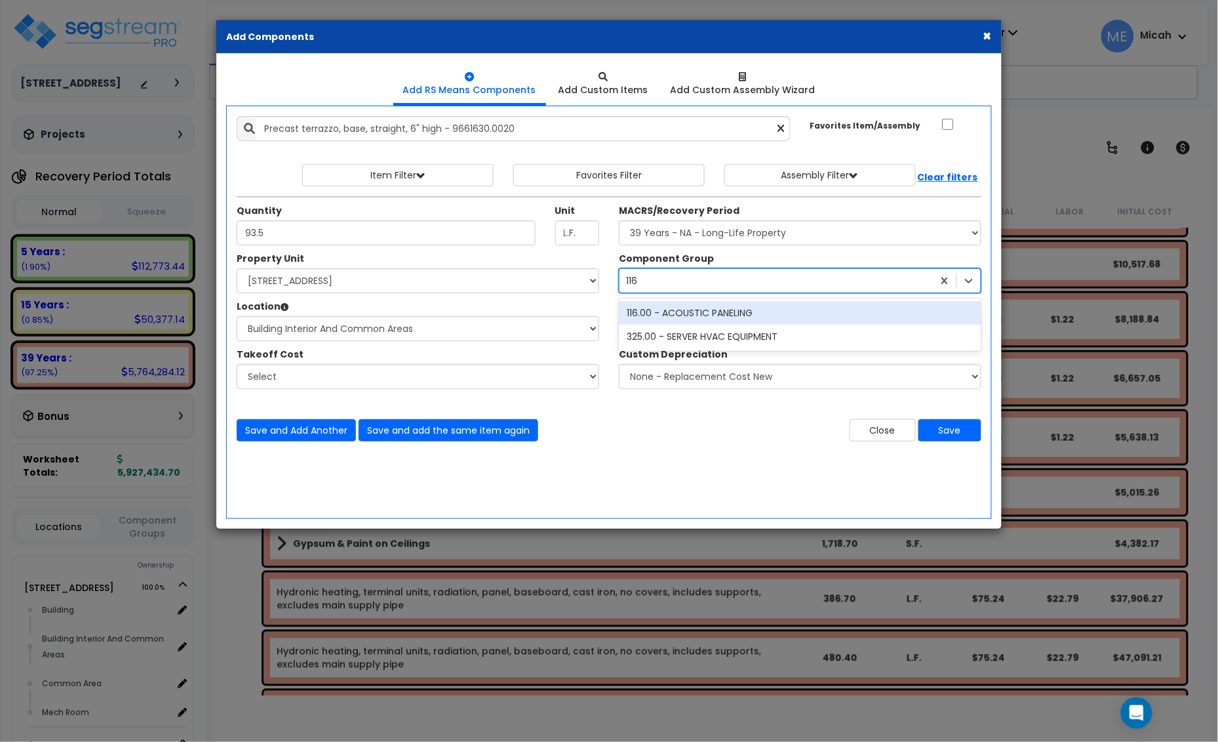
type input "116"
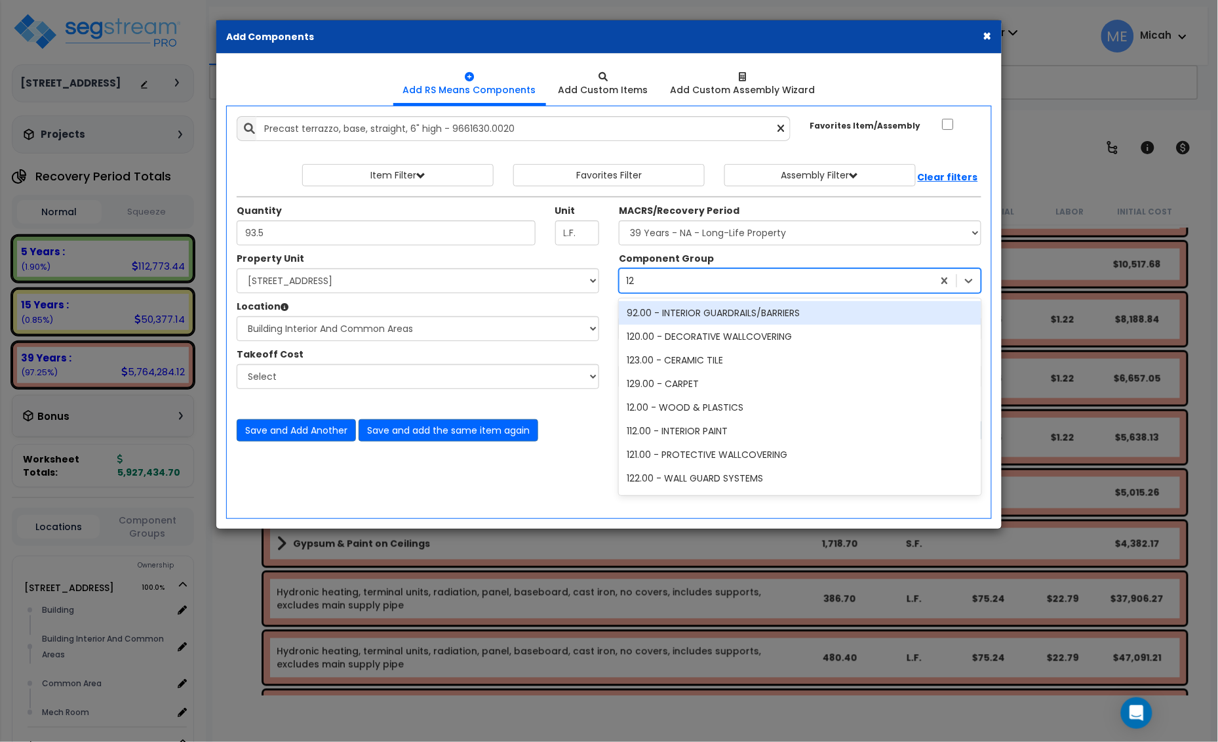
type input "126"
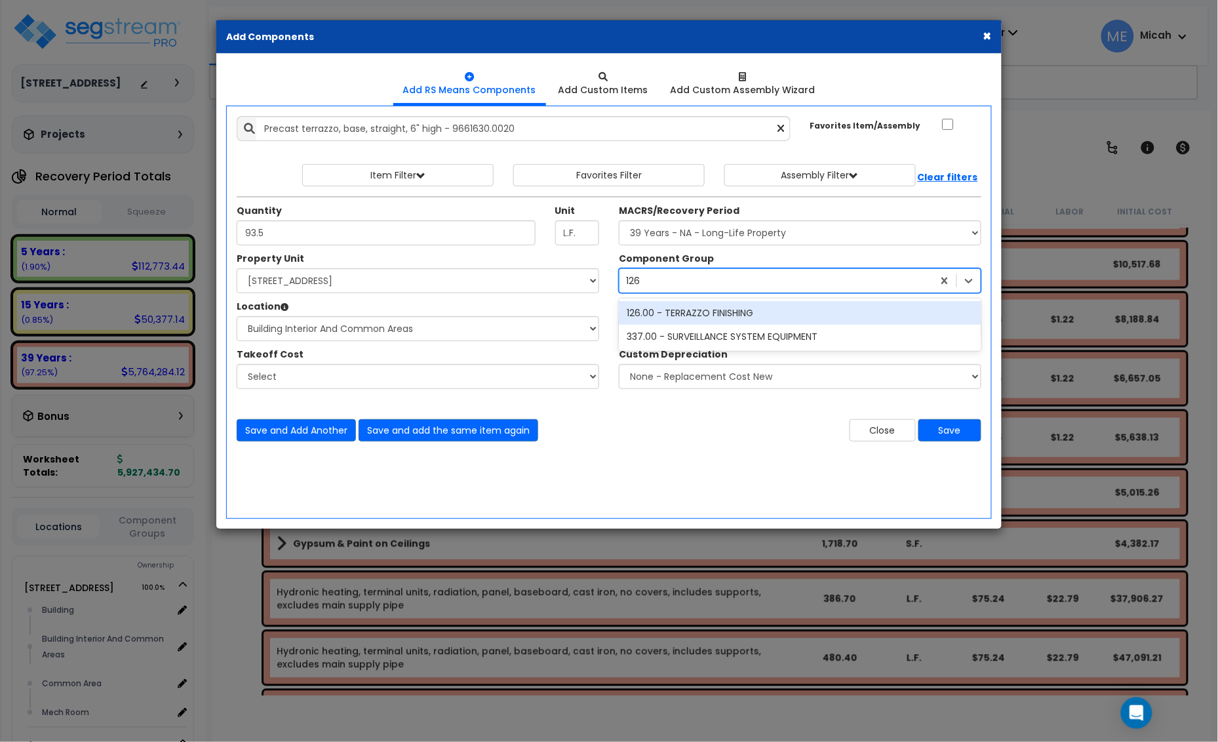
click at [712, 310] on div "126.00 - TERRAZZO FINISHING" at bounding box center [800, 313] width 363 height 24
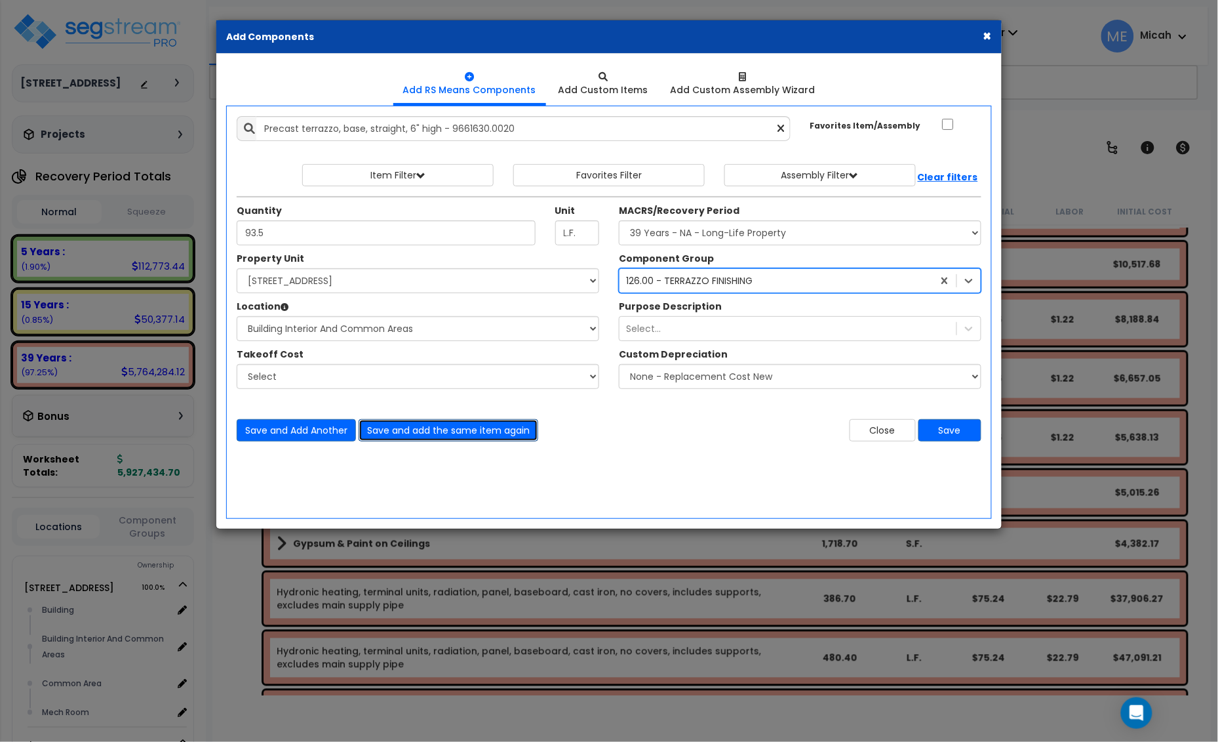
click at [479, 430] on button "Save and add the same item again" at bounding box center [449, 430] width 180 height 22
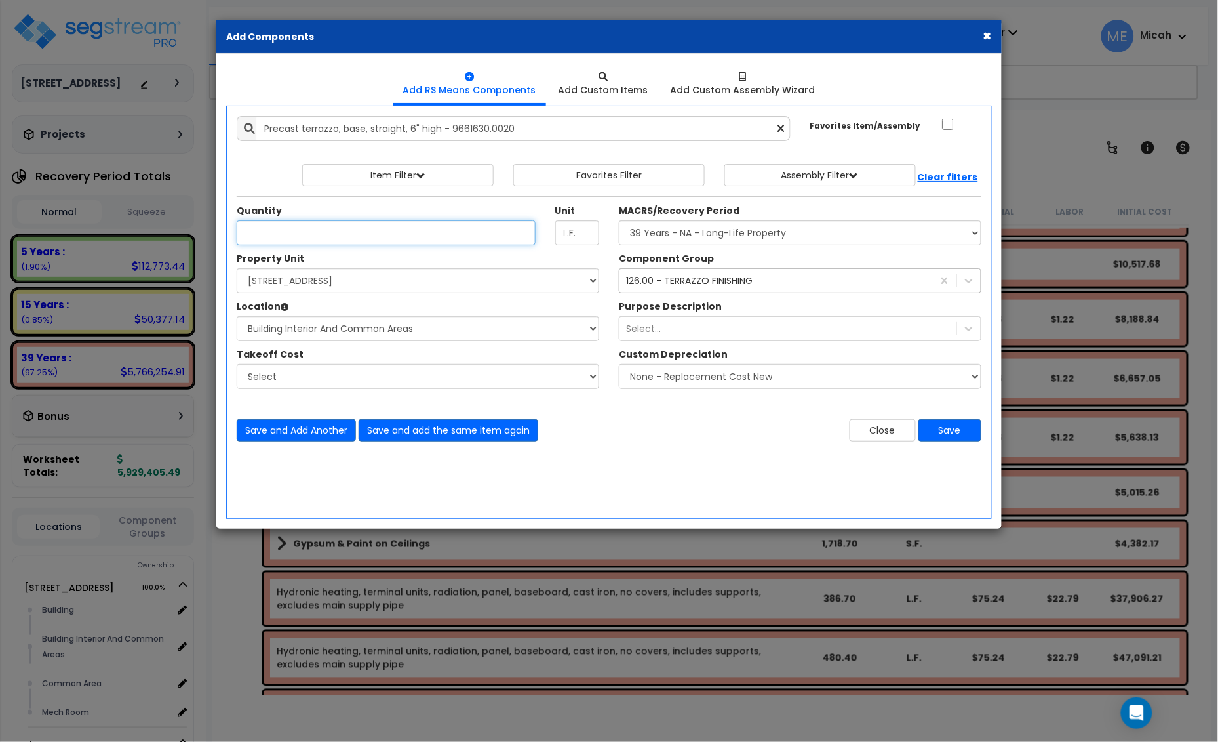
click at [262, 235] on input "Unit Quantity" at bounding box center [386, 232] width 299 height 25
type input "93.5"
click at [463, 434] on button "Save and add the same item again" at bounding box center [449, 430] width 180 height 22
click at [352, 239] on input "Unit Quantity" at bounding box center [386, 232] width 299 height 25
type input "93.8"
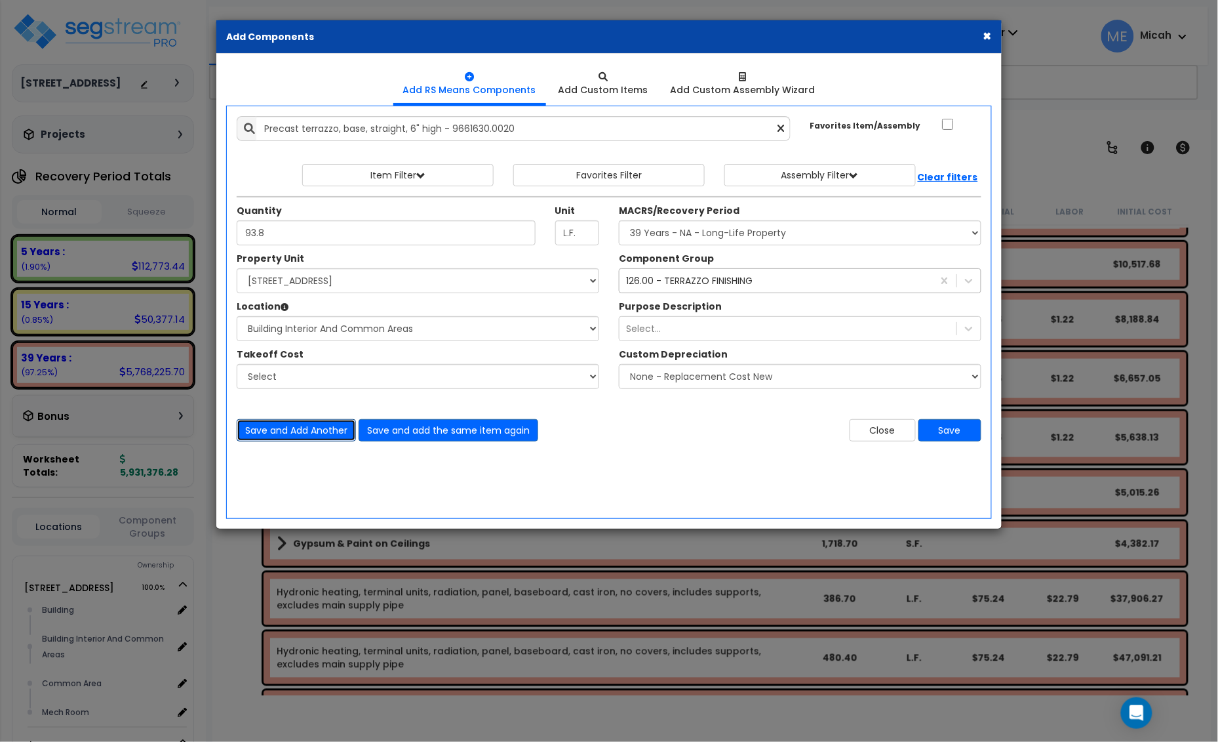
click at [306, 428] on button "Save and Add Another" at bounding box center [296, 430] width 119 height 22
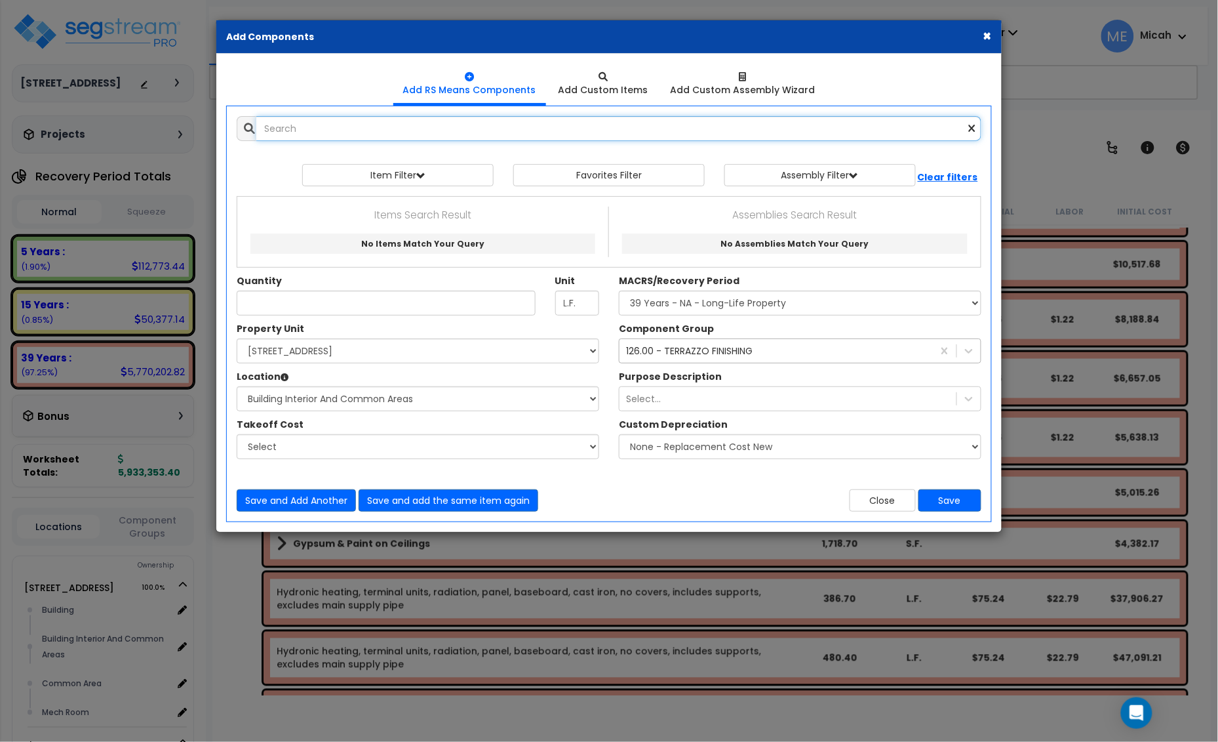
click at [344, 135] on input "text" at bounding box center [618, 128] width 725 height 25
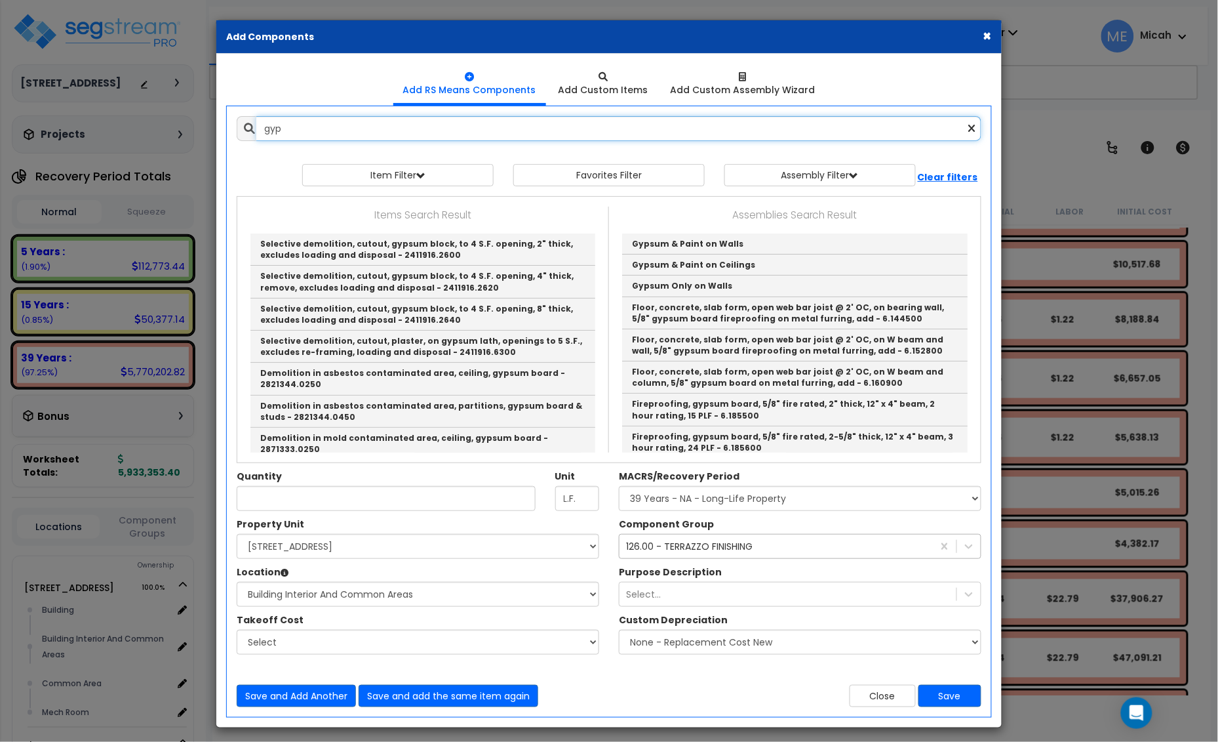
click at [299, 131] on input "gyp" at bounding box center [618, 128] width 725 height 25
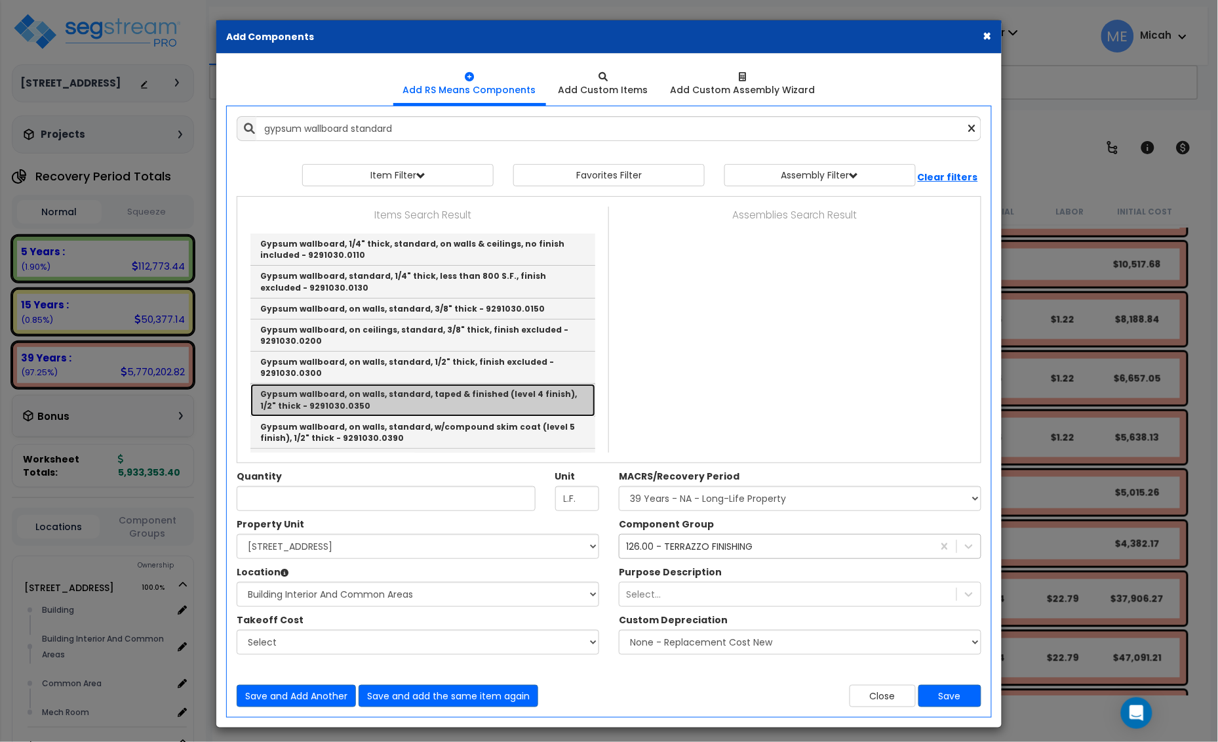
click at [485, 405] on link "Gypsum wallboard, on walls, standard, taped & finished (level 4 finish), 1/2" t…" at bounding box center [423, 400] width 345 height 32
type input "Gypsum wallboard, on walls, standard, taped & finished (level 4 finish), 1/2" t…"
type input "S.F."
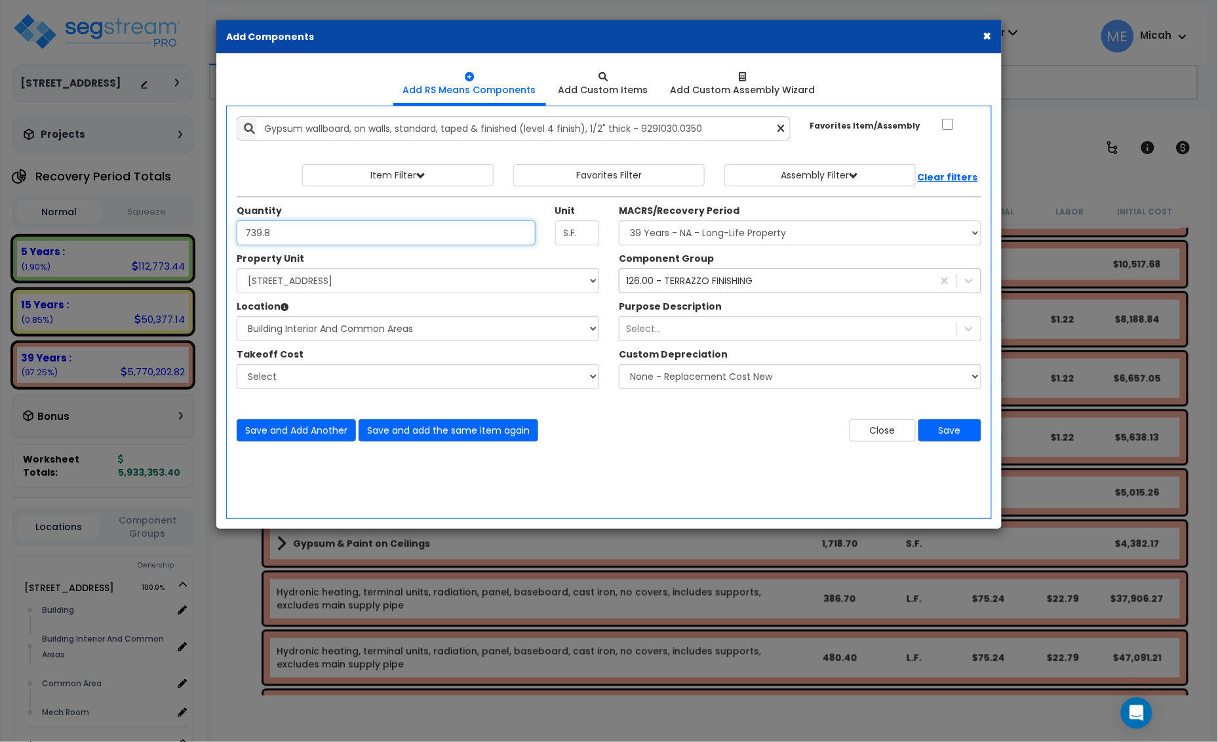
type input "739.8"
click at [720, 282] on div "126.00 - TERRAZZO FINISHING" at bounding box center [689, 280] width 127 height 13
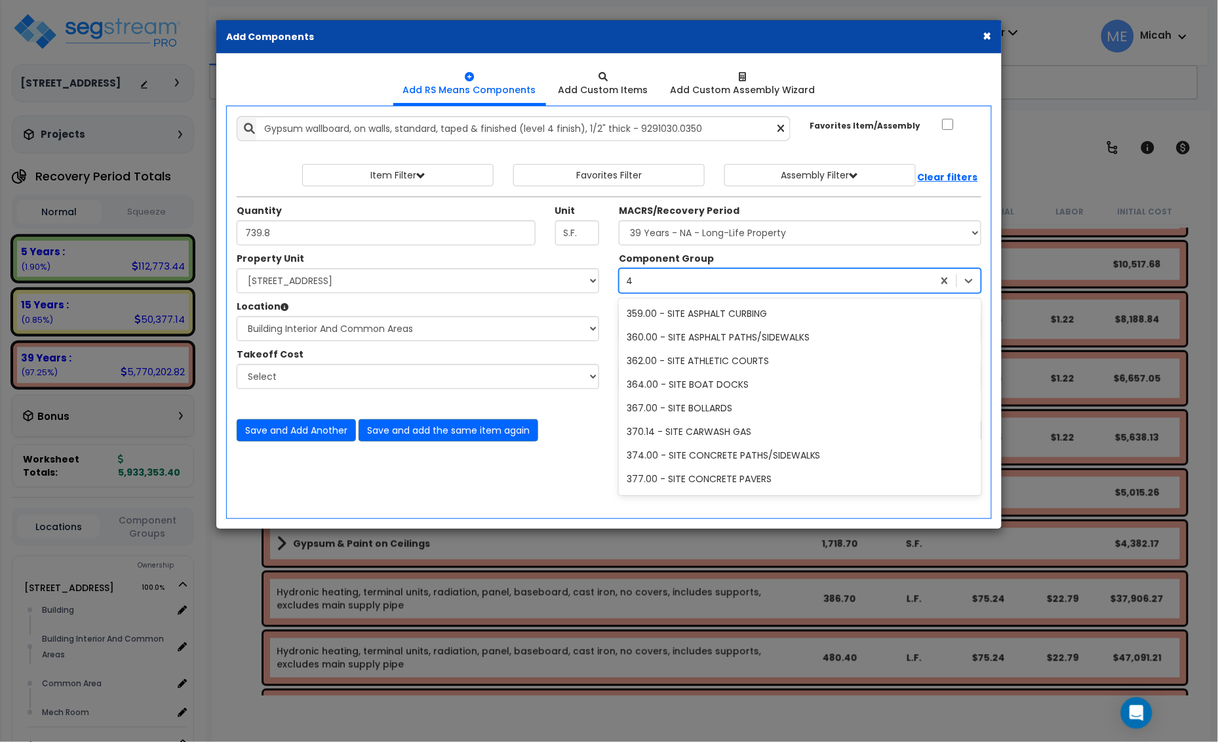
scroll to position [1417, 0]
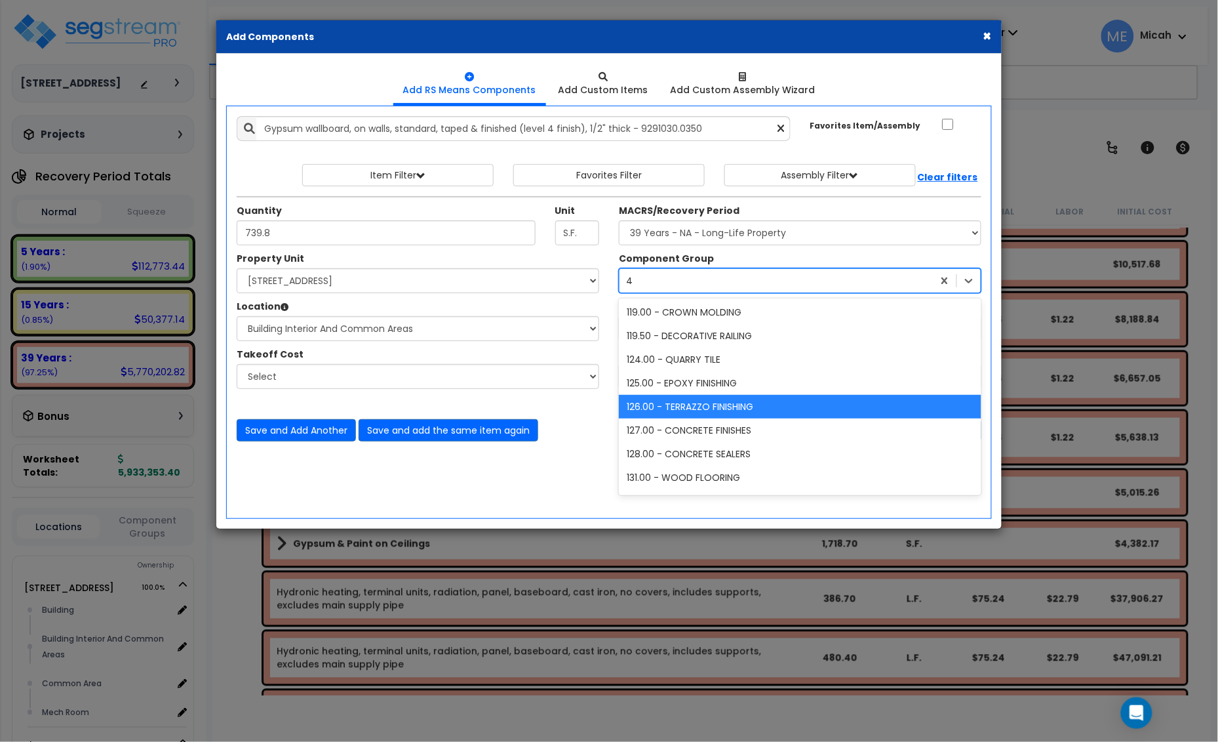
type input "47"
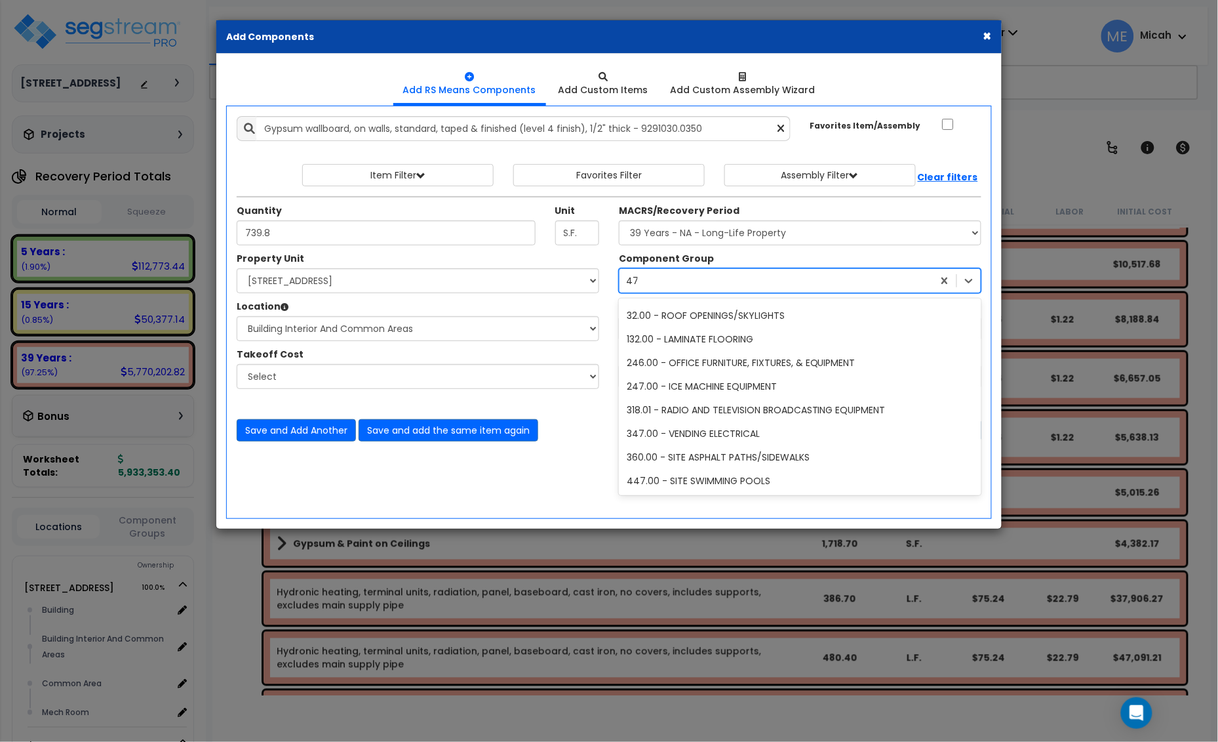
scroll to position [0, 0]
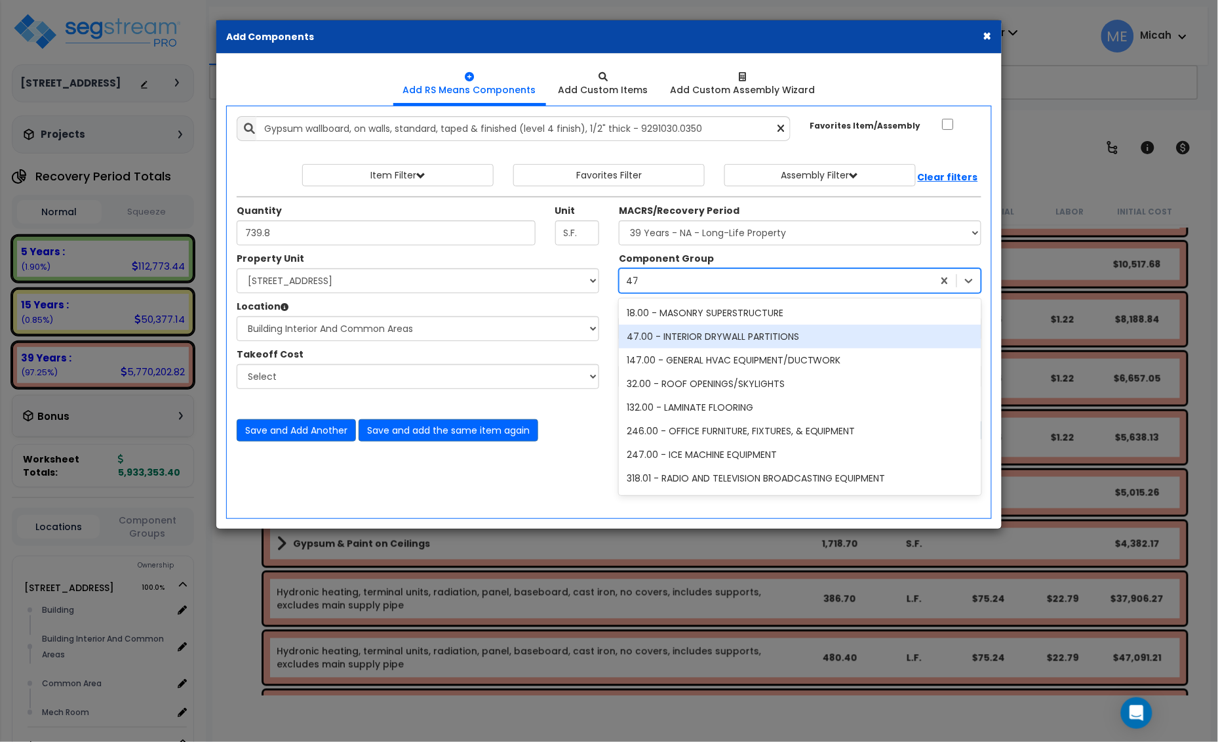
click at [727, 338] on div "47.00 - INTERIOR DRYWALL PARTITIONS" at bounding box center [800, 337] width 363 height 24
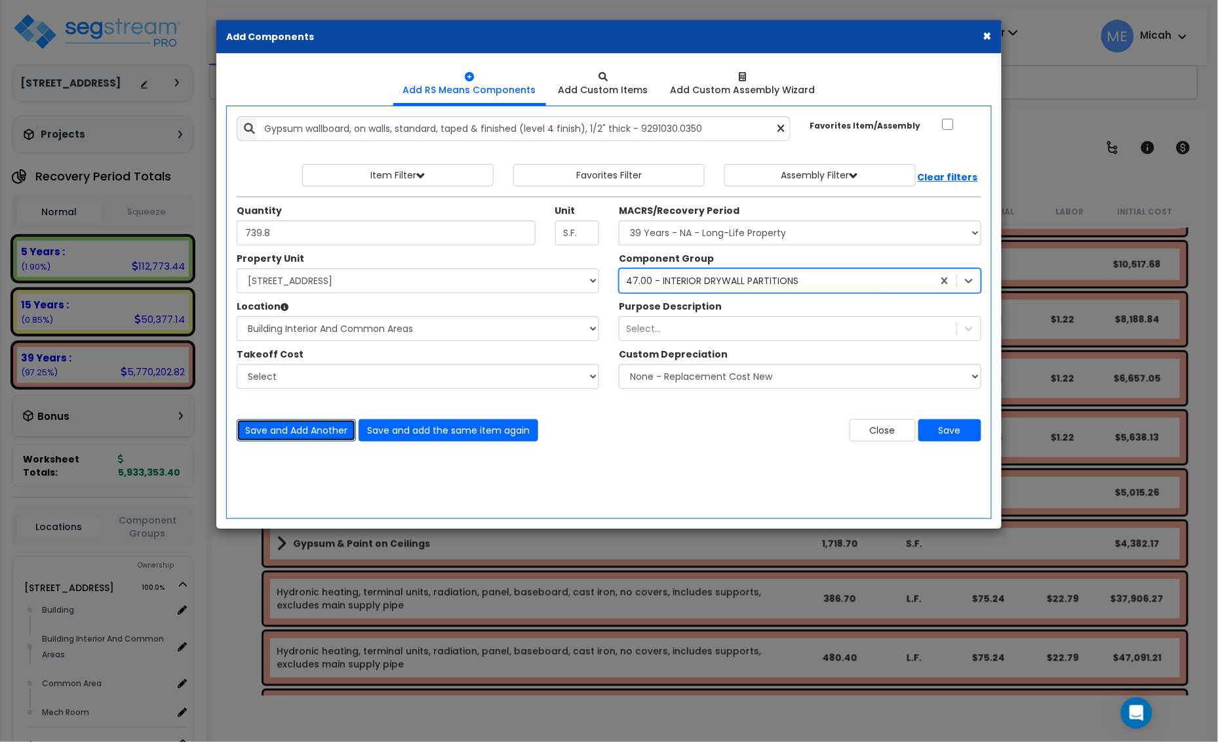
click at [287, 428] on button "Save and Add Another" at bounding box center [296, 430] width 119 height 22
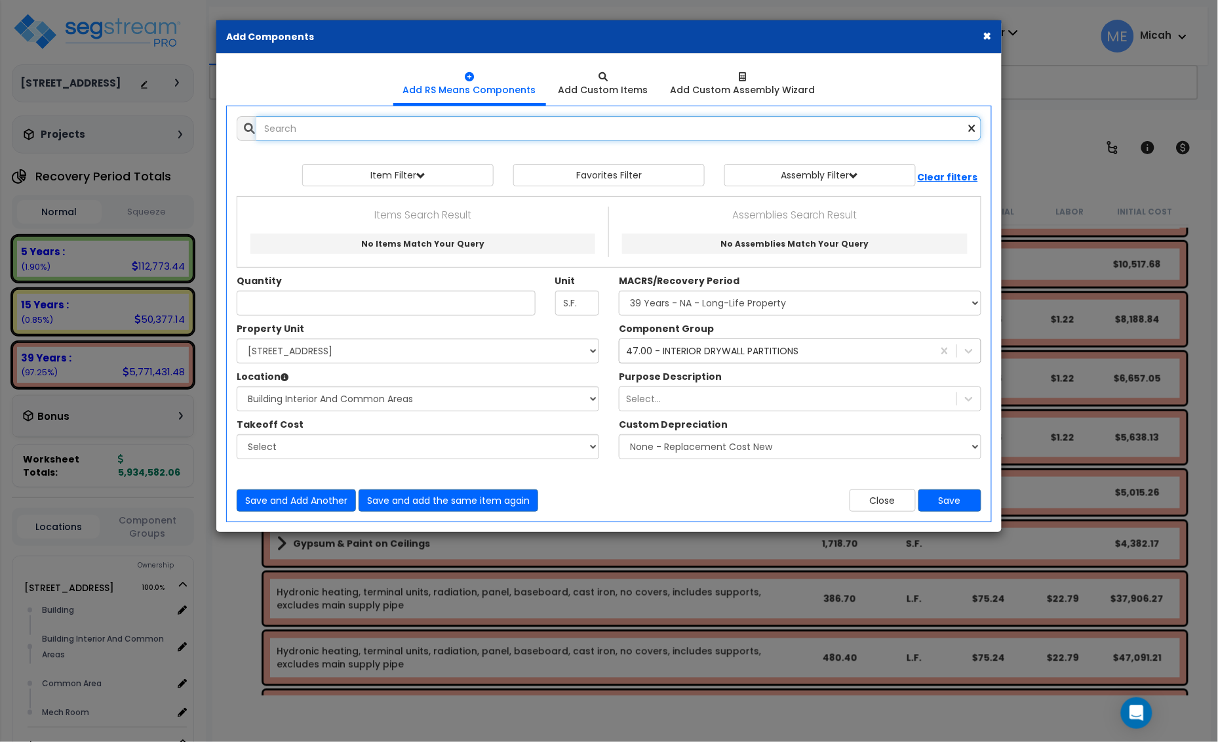
click at [413, 134] on input "text" at bounding box center [618, 128] width 725 height 25
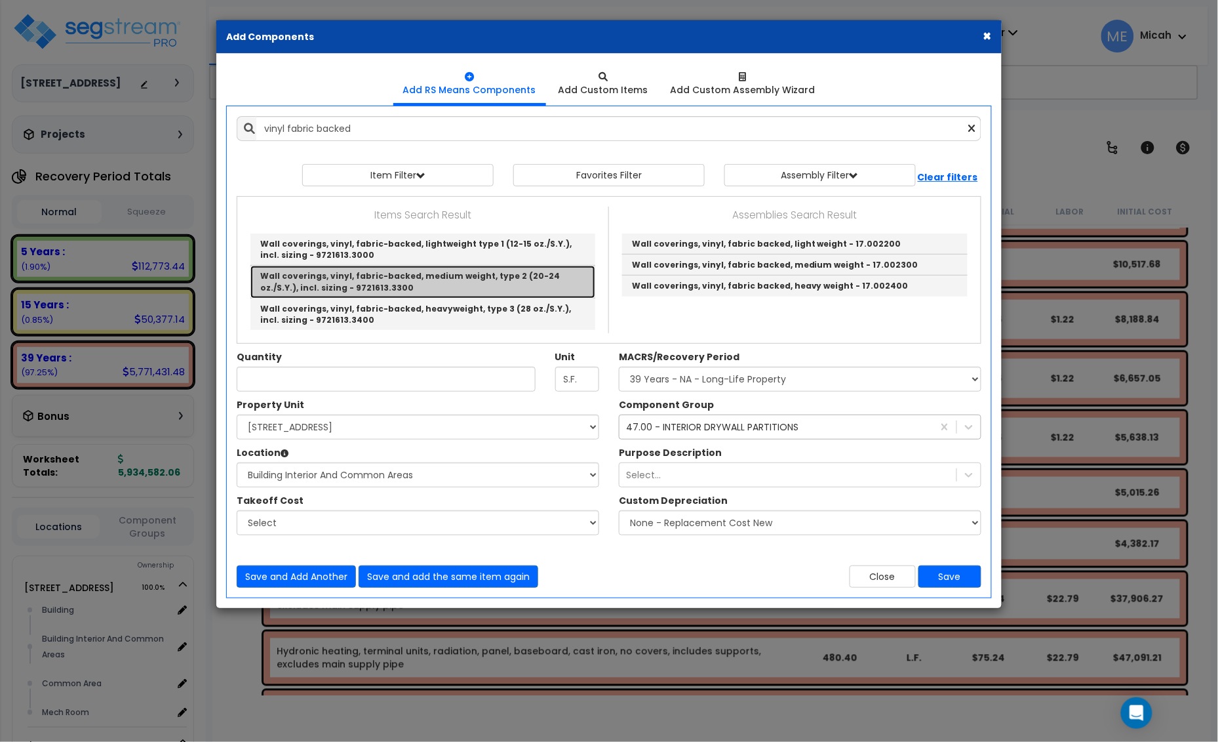
click at [434, 283] on link "Wall coverings, vinyl, fabric-backed, medium weight, type 2 (20-24 oz./S.Y.), i…" at bounding box center [423, 282] width 345 height 32
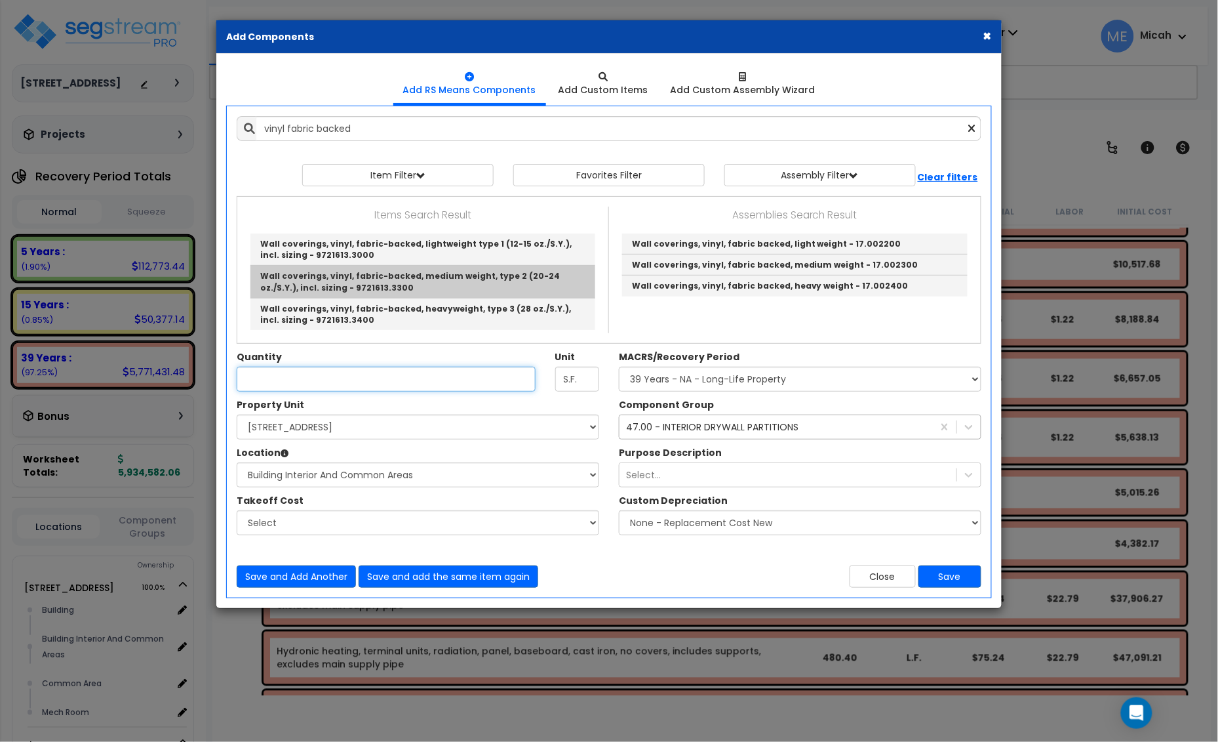
type input "Wall coverings, vinyl, fabric-backed, medium weight, type 2 (20-24 oz./S.Y.), i…"
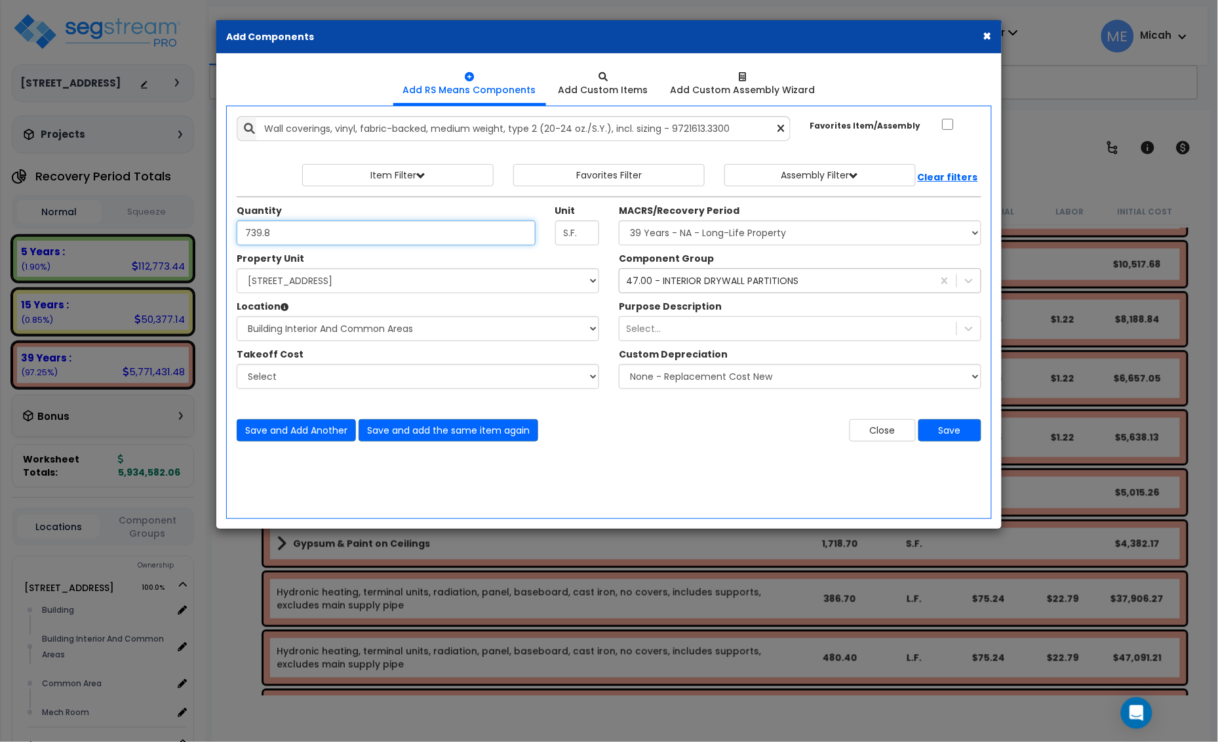
type input "739.8"
click at [741, 224] on select "Select MACRS/Recovery Period 5 Years - 57.0 - Distributive Trades & Services 5 …" at bounding box center [800, 232] width 363 height 25
select select "3667"
click at [619, 221] on select "Select MACRS/Recovery Period 5 Years - 57.0 - Distributive Trades & Services 5 …" at bounding box center [800, 232] width 363 height 25
click at [700, 282] on div "47.00 - INTERIOR DRYWALL PARTITIONS" at bounding box center [712, 280] width 172 height 13
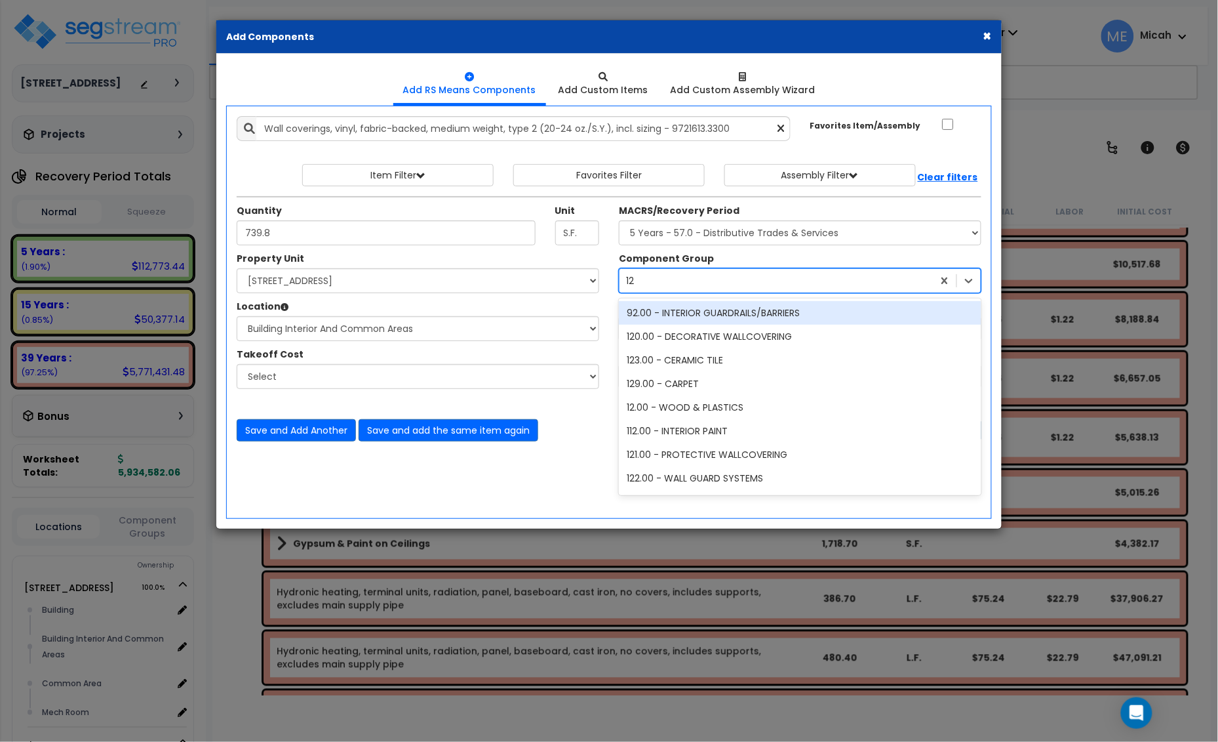
type input "120"
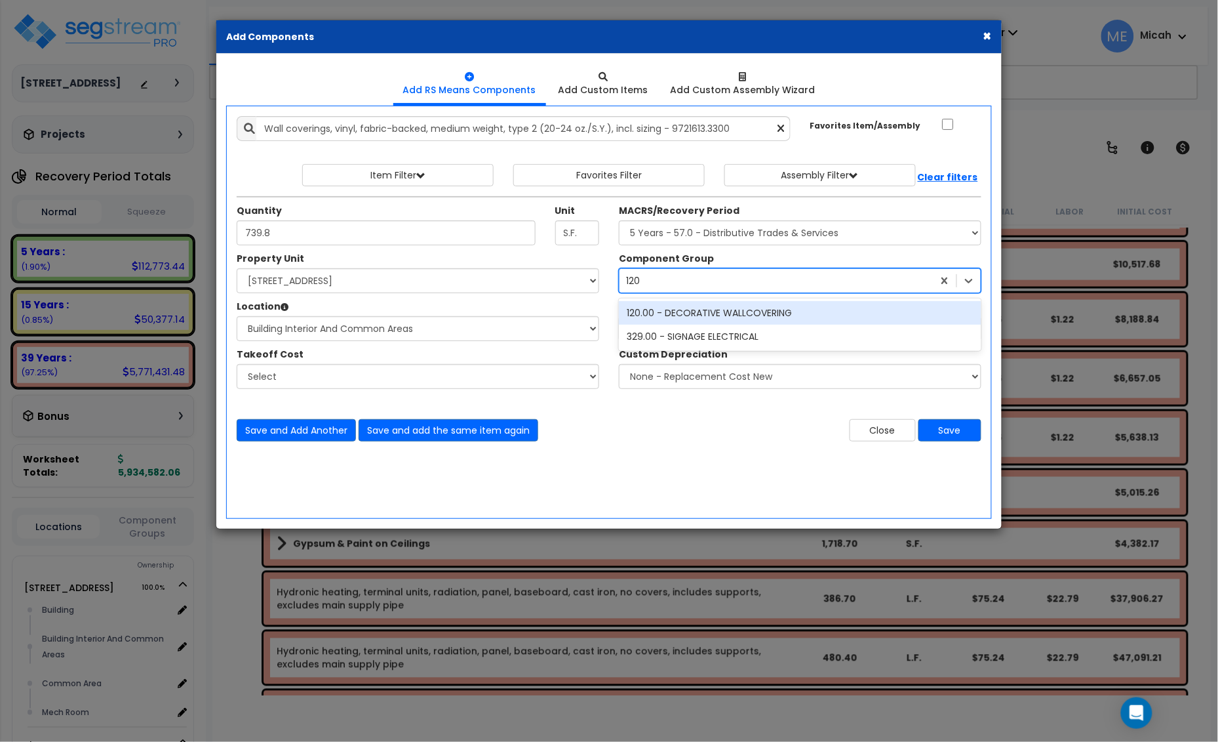
click at [703, 313] on div "120.00 - DECORATIVE WALLCOVERING" at bounding box center [800, 313] width 363 height 24
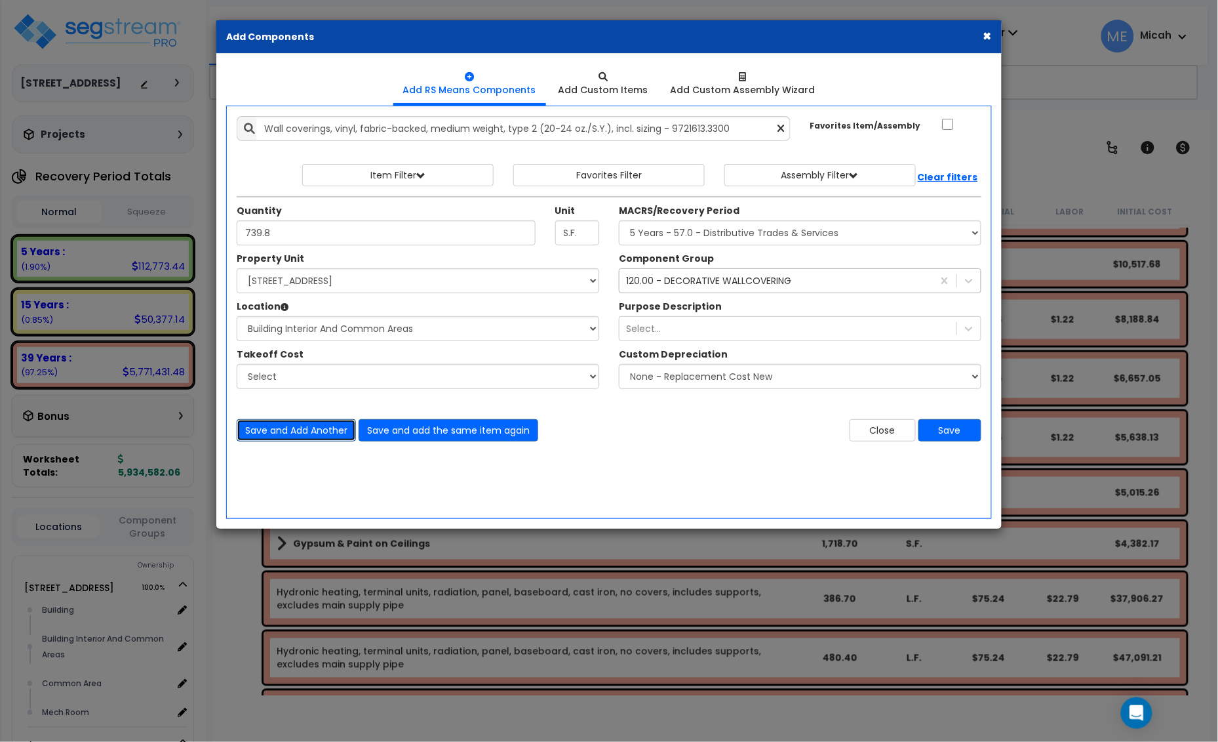
click at [289, 431] on button "Save and Add Another" at bounding box center [296, 430] width 119 height 22
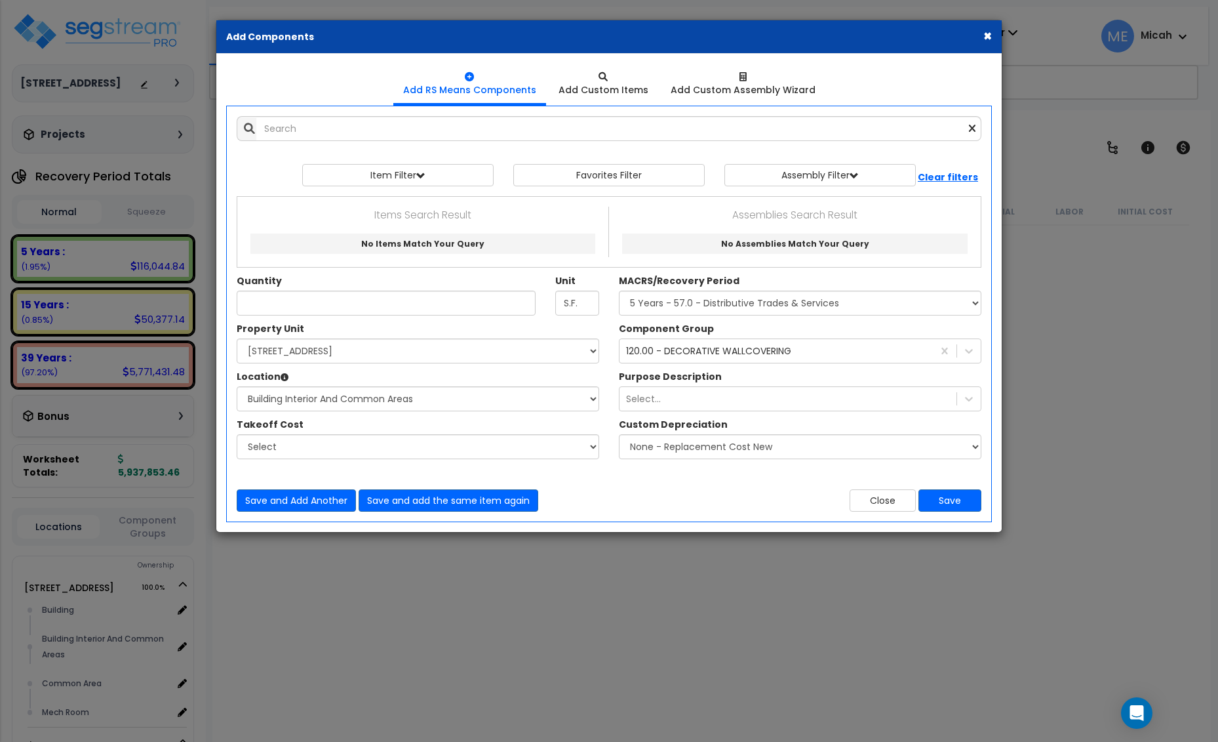
select select "3667"
select select "170921"
select select "31953"
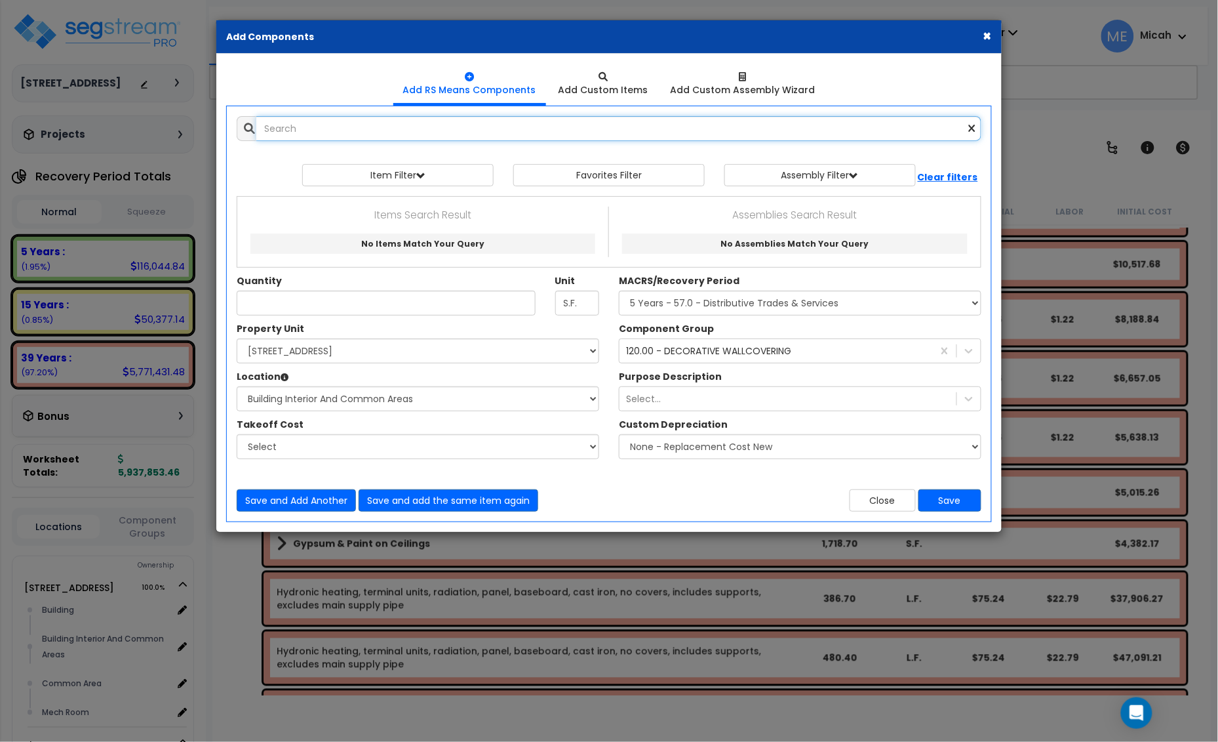
click at [281, 125] on input "text" at bounding box center [618, 128] width 725 height 25
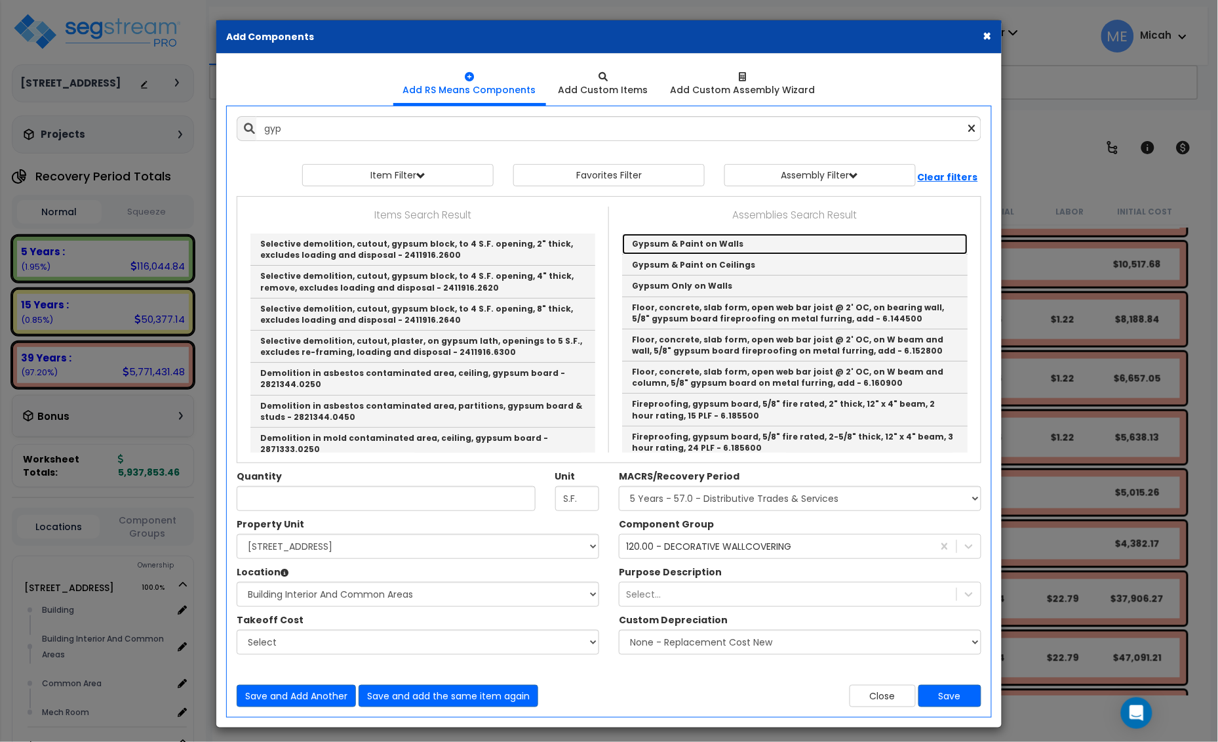
click at [712, 249] on link "Gypsum & Paint on Walls" at bounding box center [795, 243] width 346 height 21
type input "Gypsum & Paint on Walls"
checkbox input "true"
type input "SF"
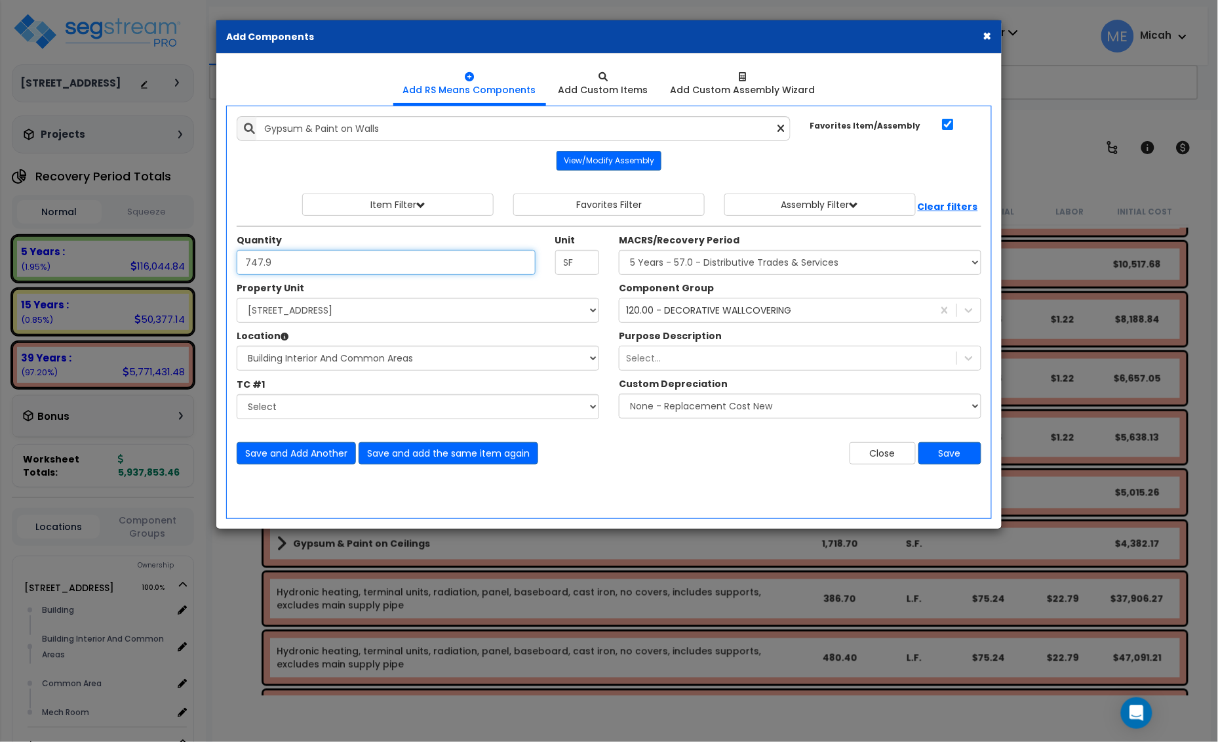
type input "747.9"
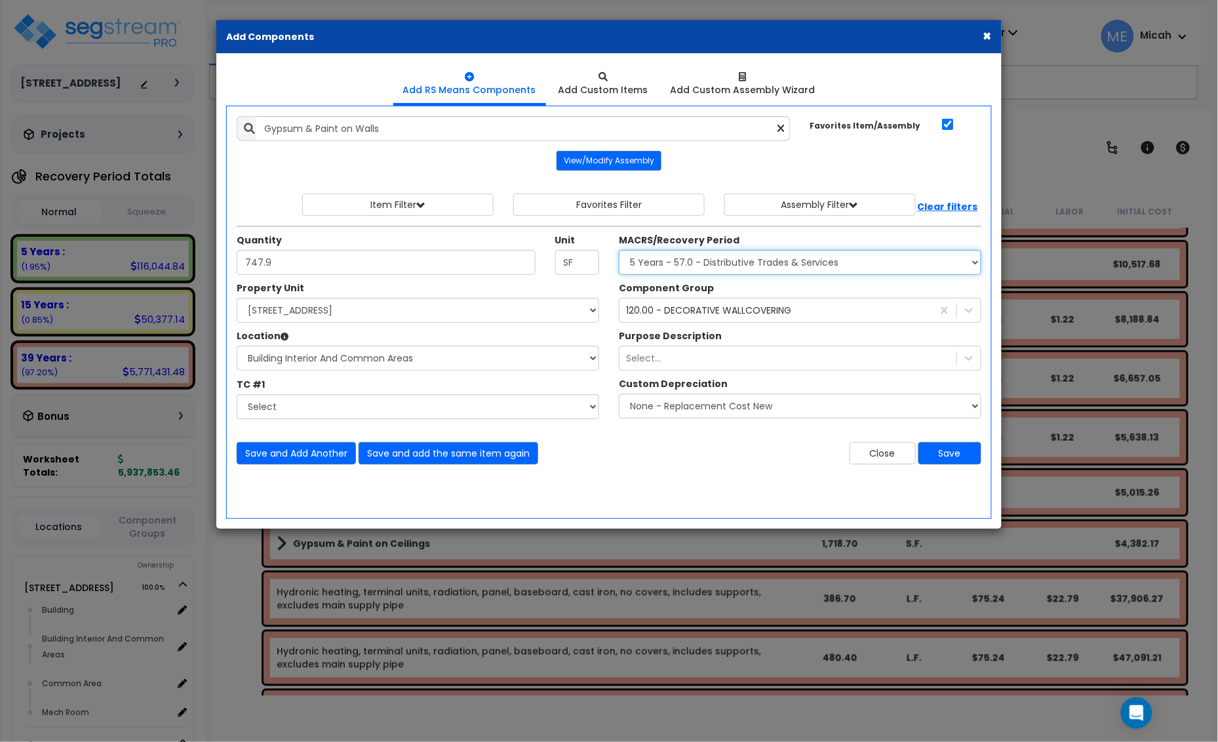
click at [699, 258] on select "Select MACRS/Recovery Period 5 Years - 57.0 - Distributive Trades & Services 5 …" at bounding box center [800, 262] width 363 height 25
select select "3669"
click at [619, 251] on select "Select MACRS/Recovery Period 5 Years - 57.0 - Distributive Trades & Services 5 …" at bounding box center [800, 262] width 363 height 25
click at [670, 307] on div "120.00 - DECORATIVE WALLCOVERING" at bounding box center [708, 310] width 165 height 13
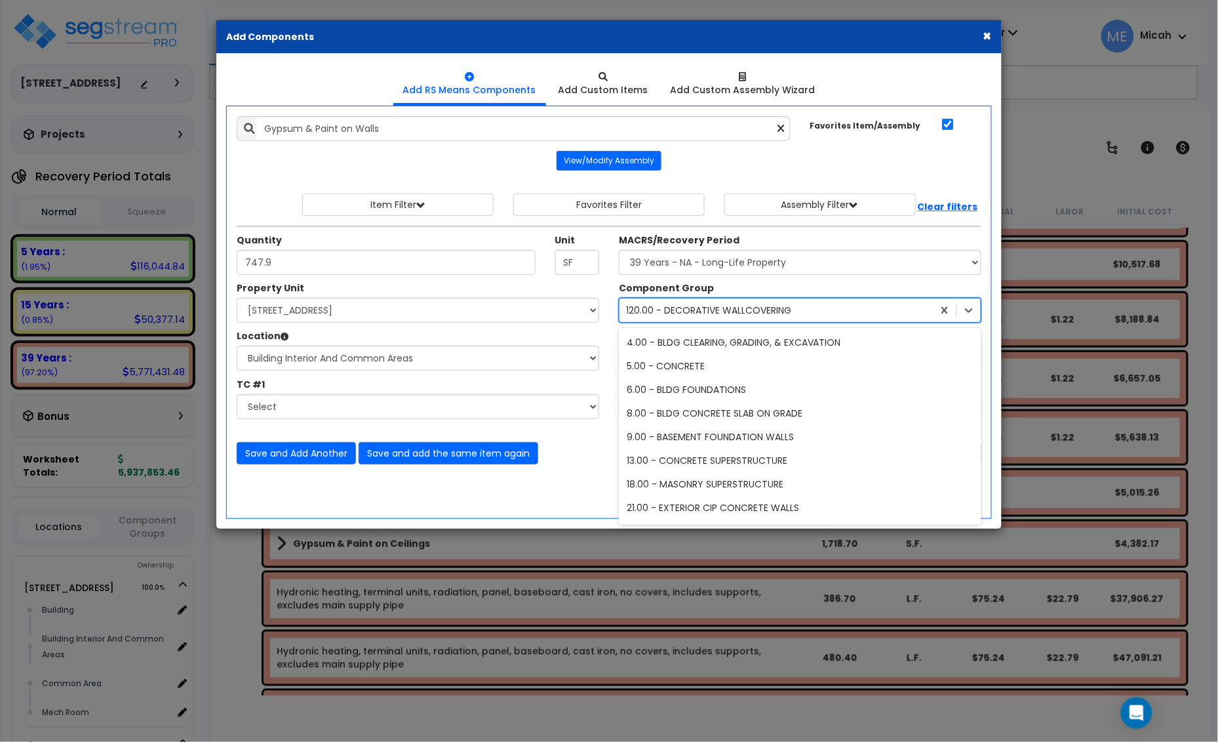
scroll to position [355, 0]
type input "47"
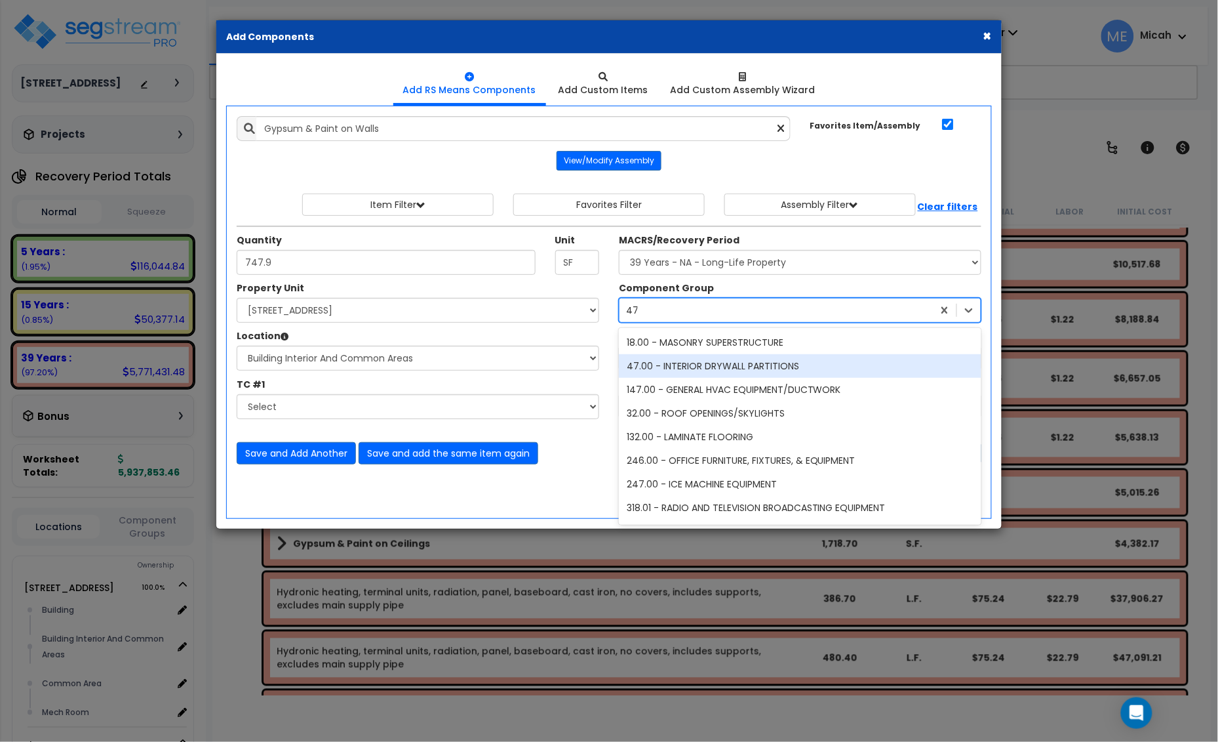
click at [663, 366] on div "47.00 - INTERIOR DRYWALL PARTITIONS" at bounding box center [800, 366] width 363 height 24
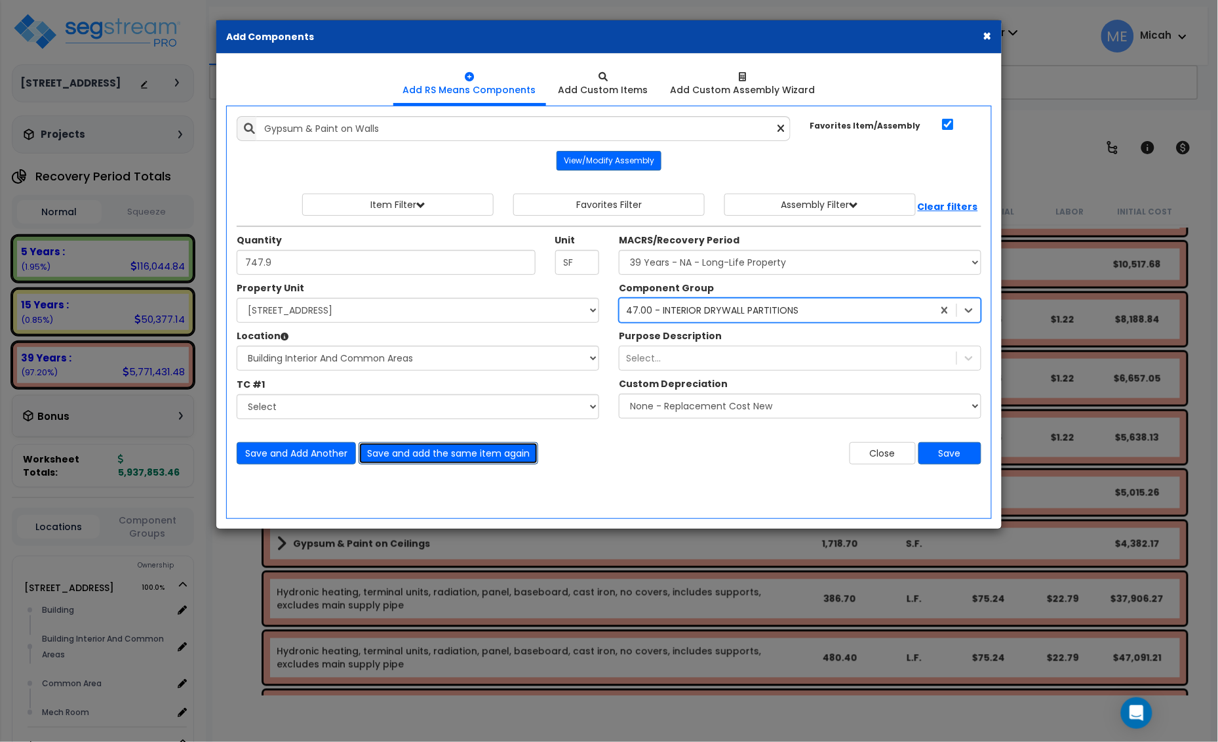
click at [451, 456] on button "Save and add the same item again" at bounding box center [449, 453] width 180 height 22
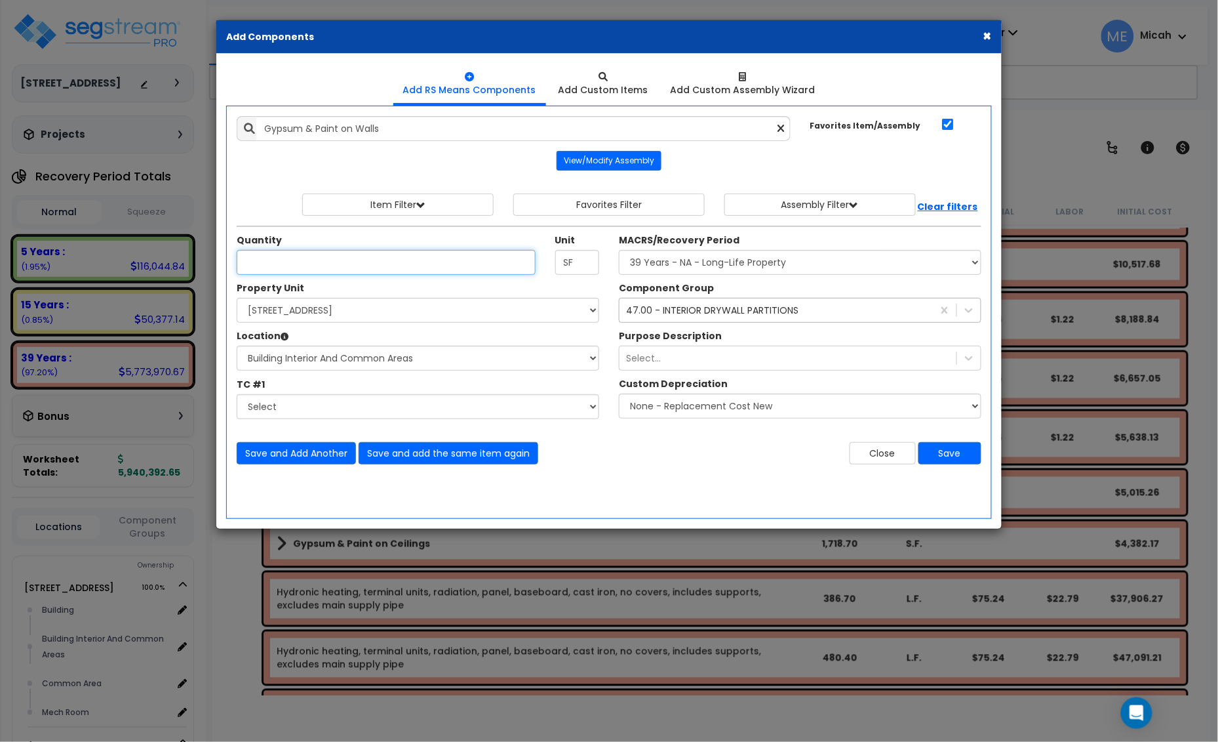
click at [289, 263] on input "Unit Quantity" at bounding box center [386, 262] width 299 height 25
type input "748.6"
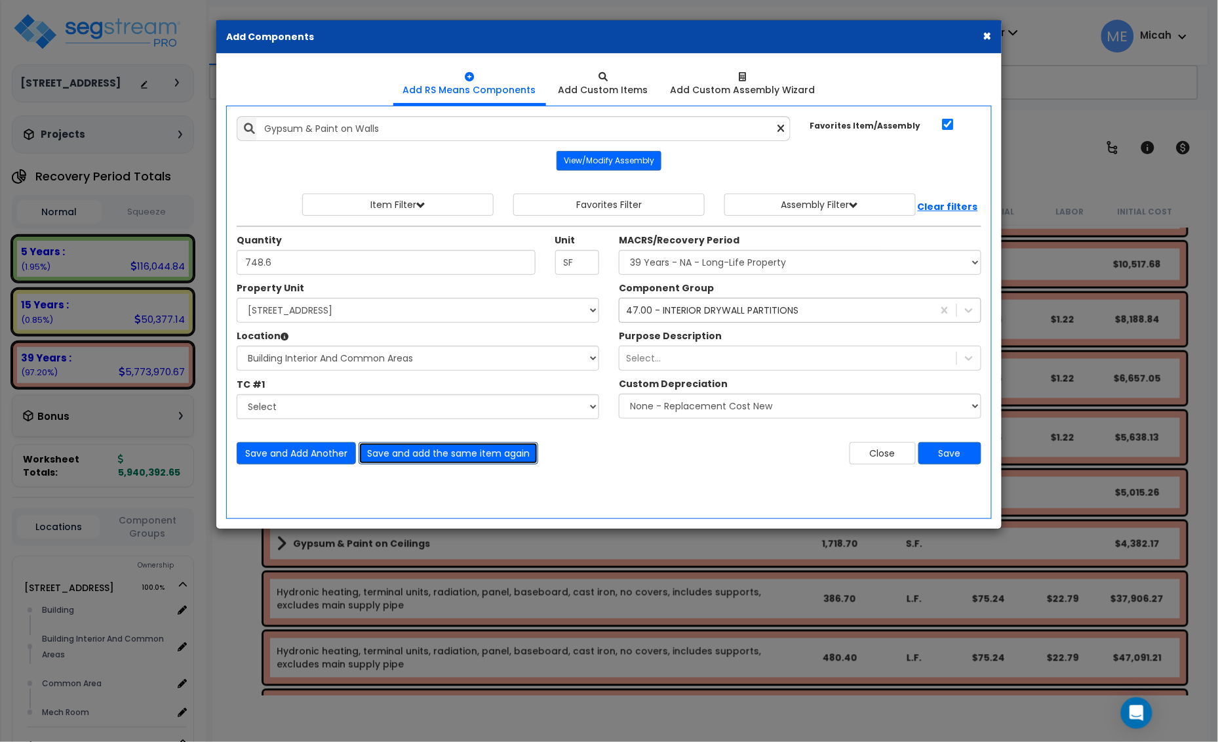
click at [433, 453] on button "Save and add the same item again" at bounding box center [449, 453] width 180 height 22
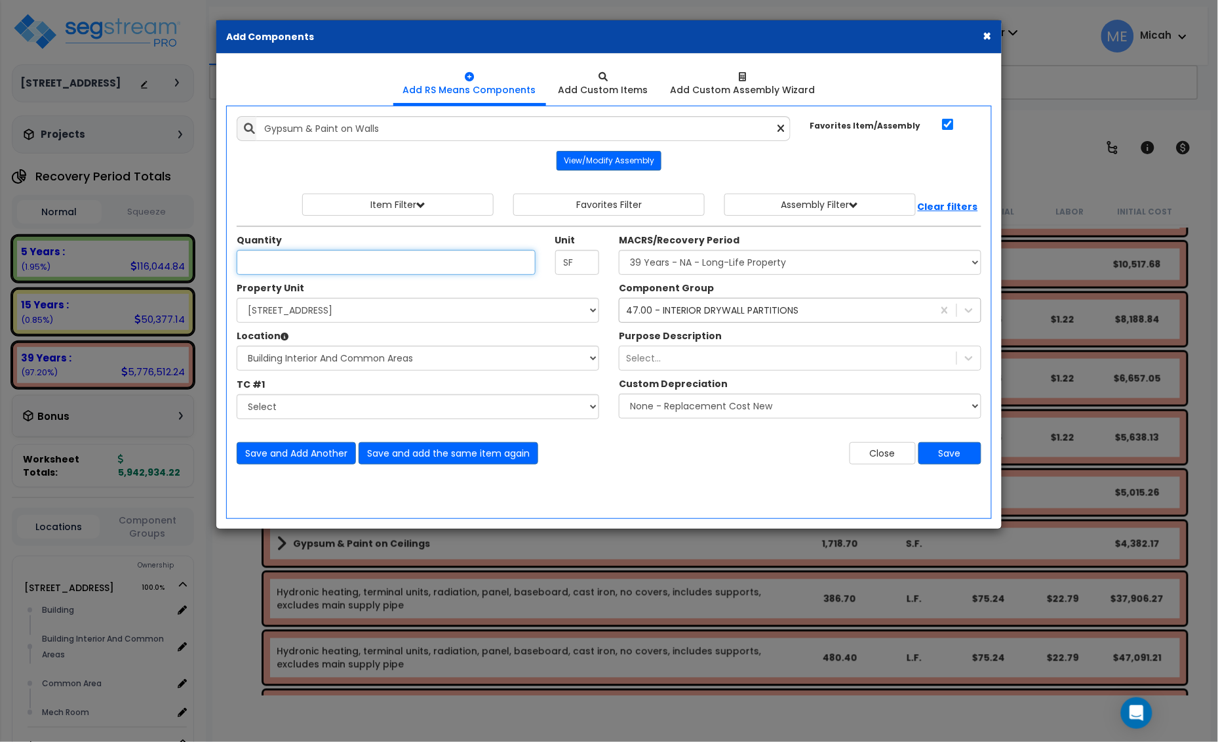
click at [280, 263] on input "Unit Quantity" at bounding box center [386, 262] width 299 height 25
type input "750.7"
click at [303, 453] on button "Save and Add Another" at bounding box center [296, 453] width 119 height 22
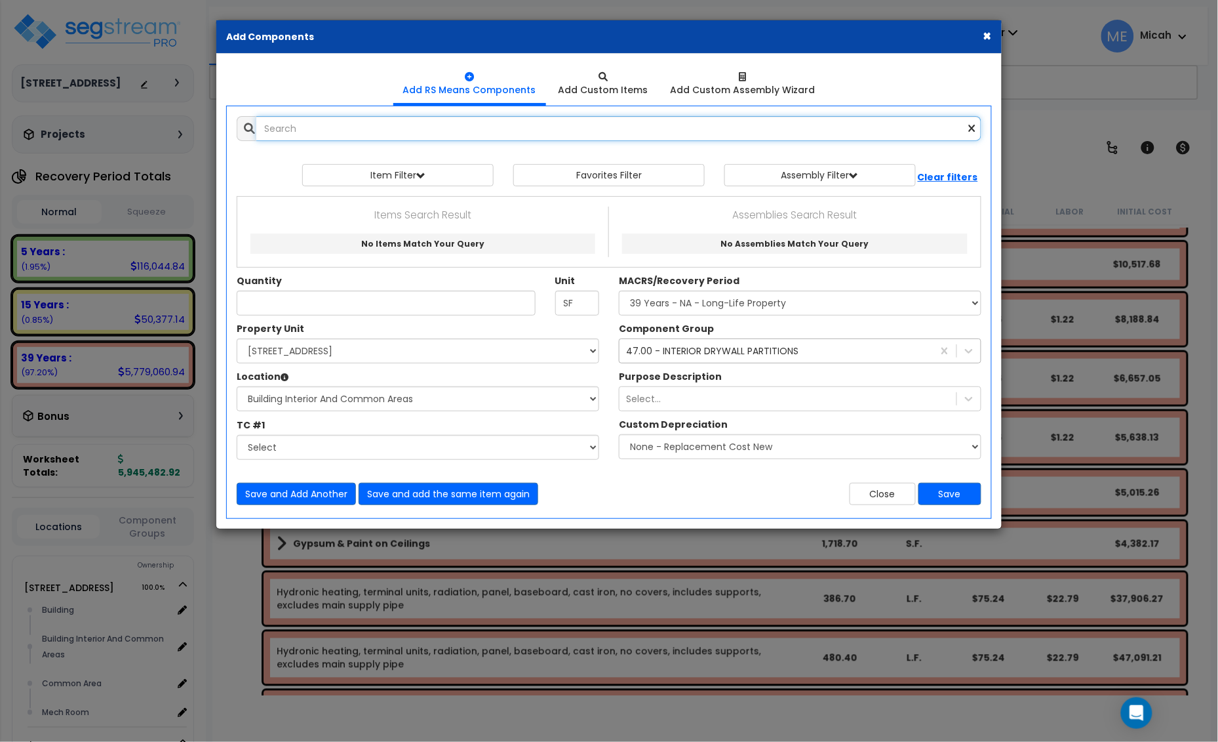
click at [348, 136] on input "text" at bounding box center [618, 128] width 725 height 25
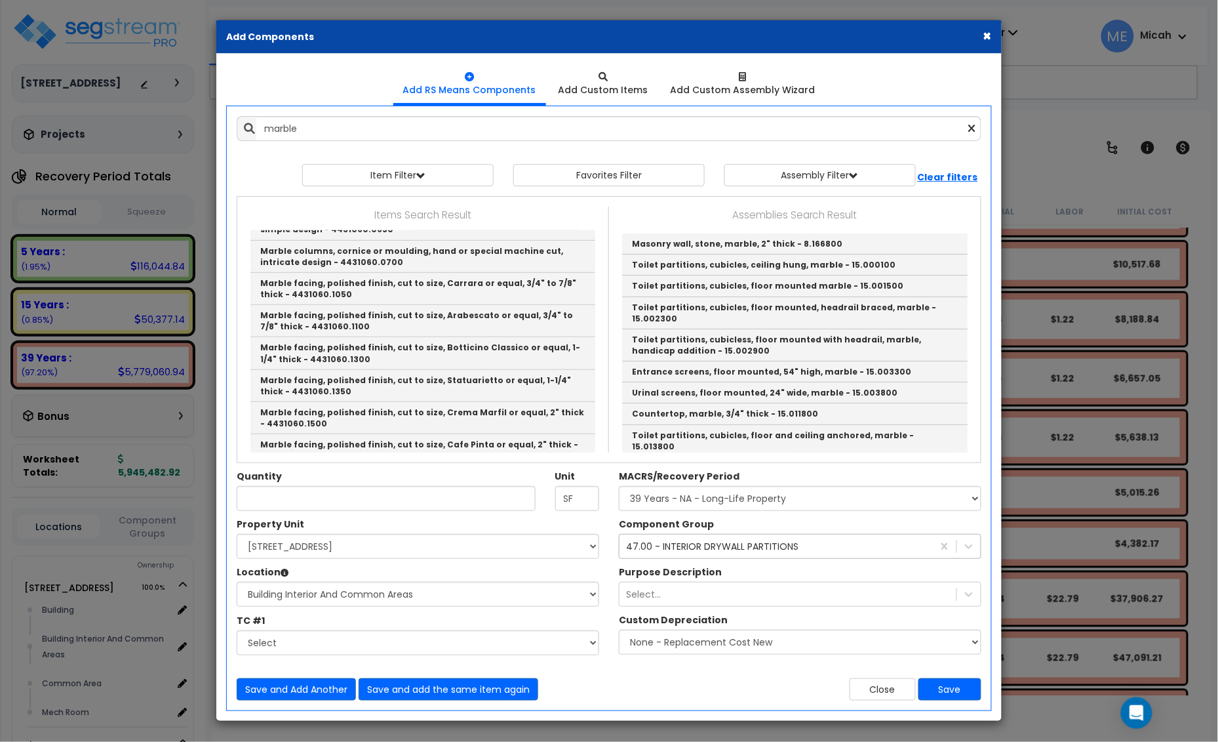
scroll to position [246, 0]
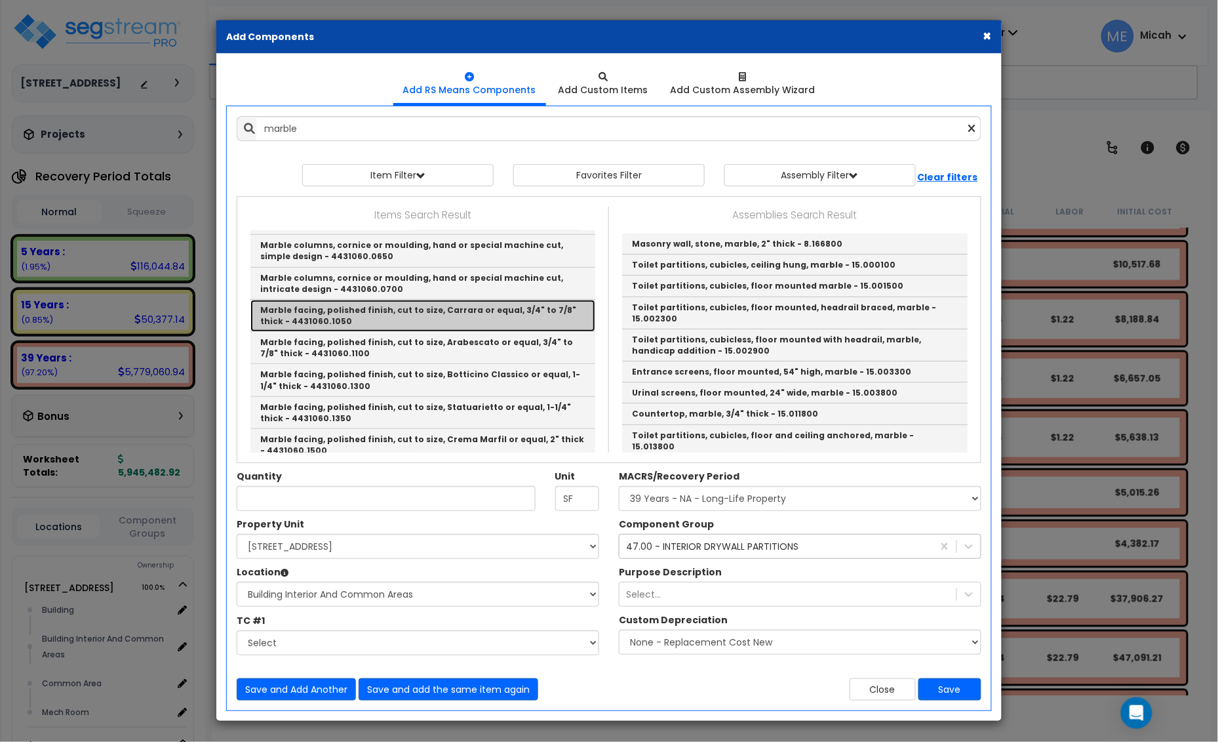
click at [451, 300] on link "Marble facing, polished finish, cut to size, Carrara or equal, 3/4" to 7/8" thi…" at bounding box center [423, 316] width 345 height 32
type input "Marble facing, polished finish, cut to size, Carrara or equal, 3/4" to 7/8" thi…"
checkbox input "false"
type input "S.F."
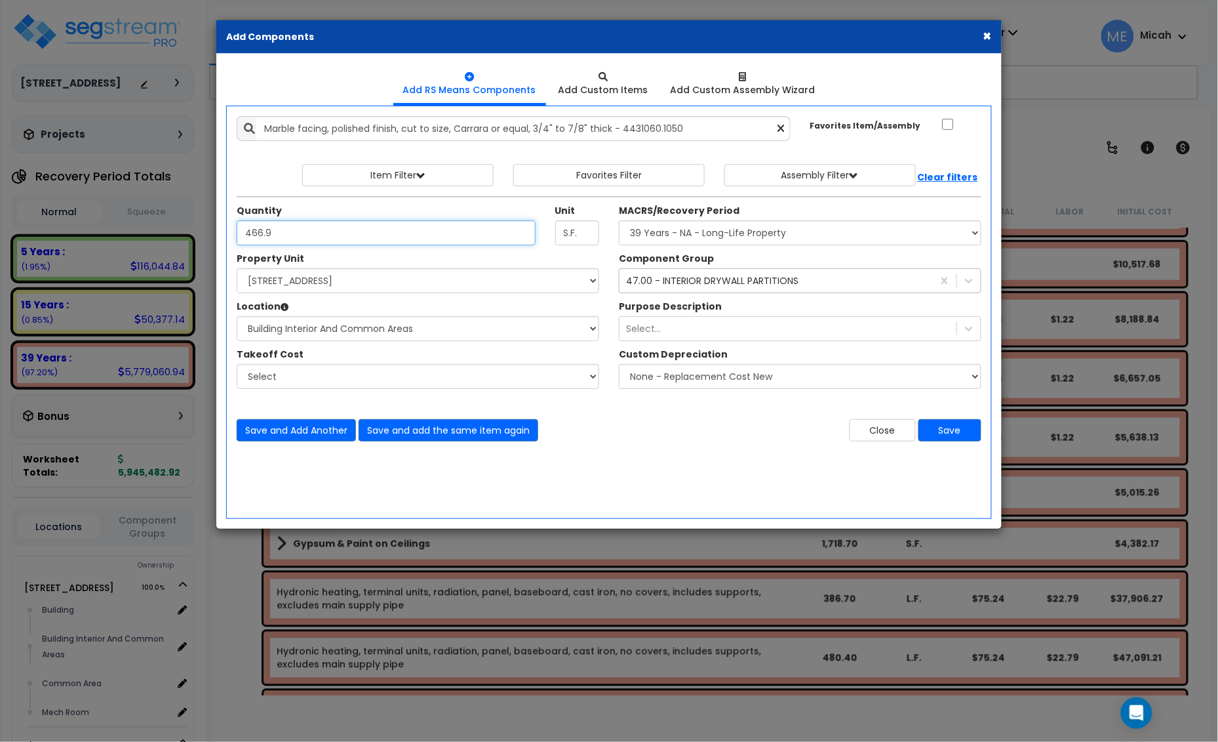
type input "466.9"
click at [733, 234] on select "Select MACRS/Recovery Period 5 Years - 57.0 - Distributive Trades & Services 5 …" at bounding box center [800, 232] width 363 height 25
select select "3667"
click at [619, 221] on select "Select MACRS/Recovery Period 5 Years - 57.0 - Distributive Trades & Services 5 …" at bounding box center [800, 232] width 363 height 25
click at [702, 285] on div "47.00 - INTERIOR DRYWALL PARTITIONS" at bounding box center [712, 280] width 172 height 13
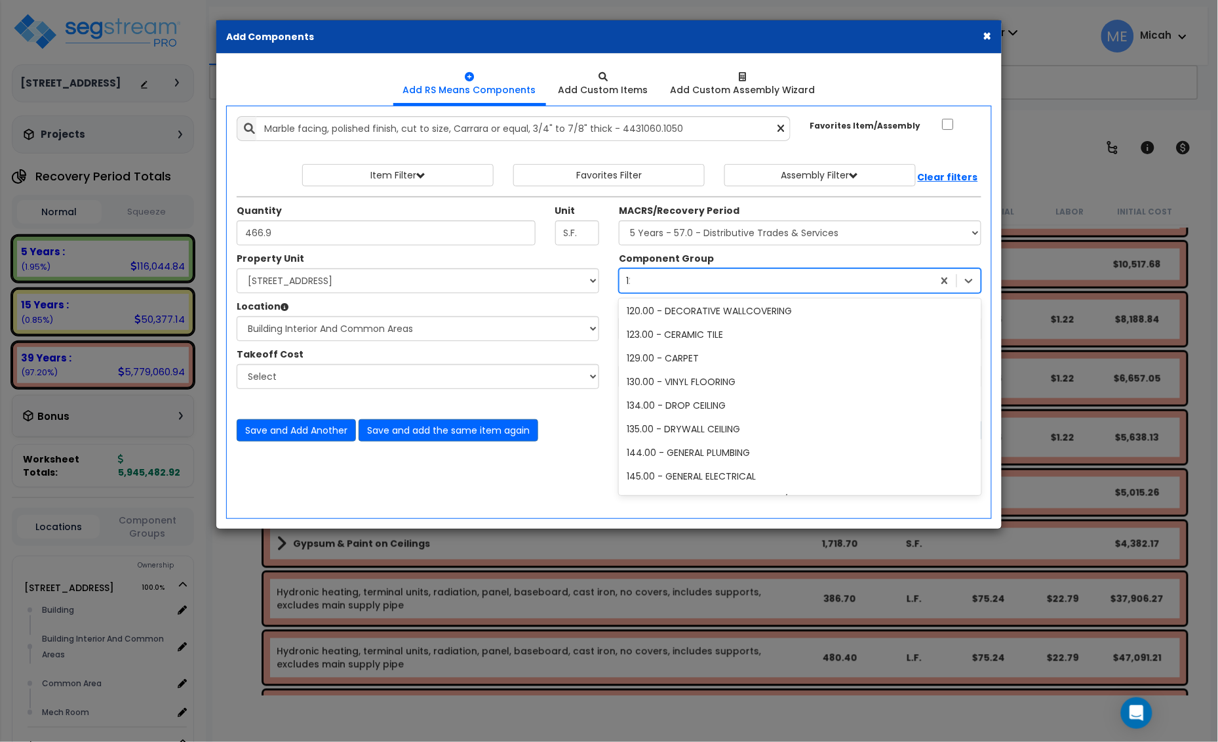
scroll to position [0, 0]
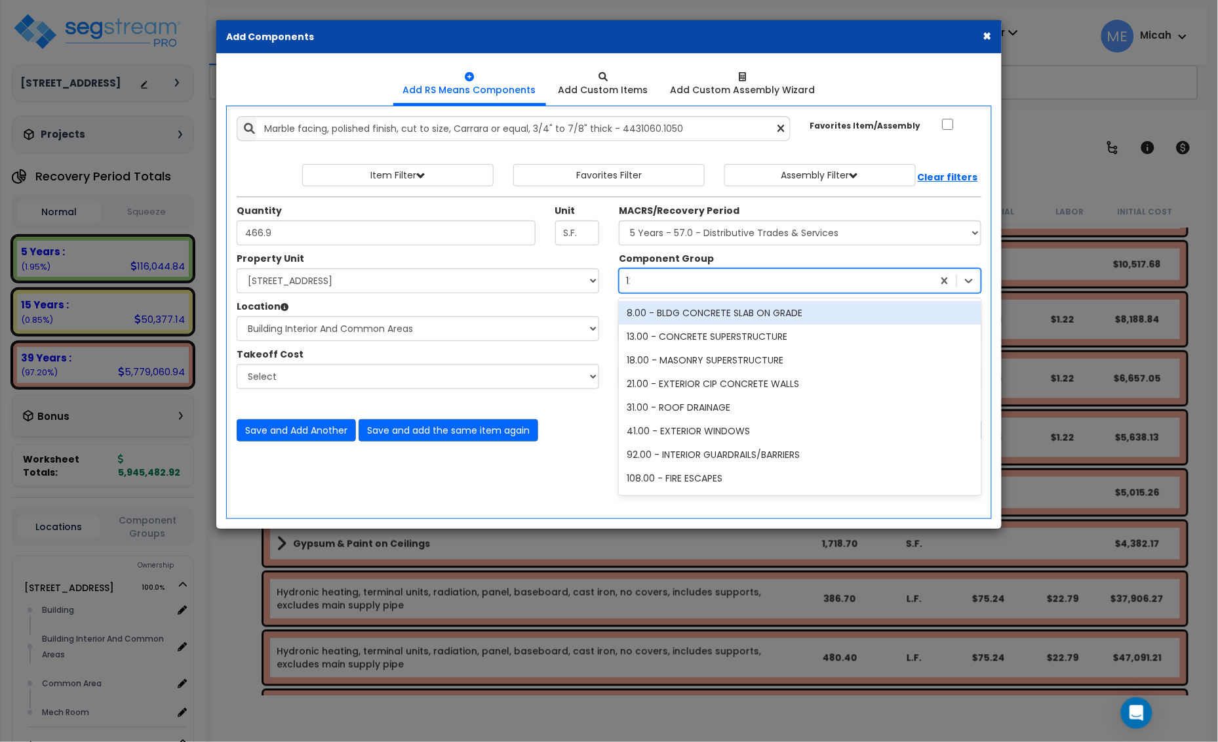
type input "120"
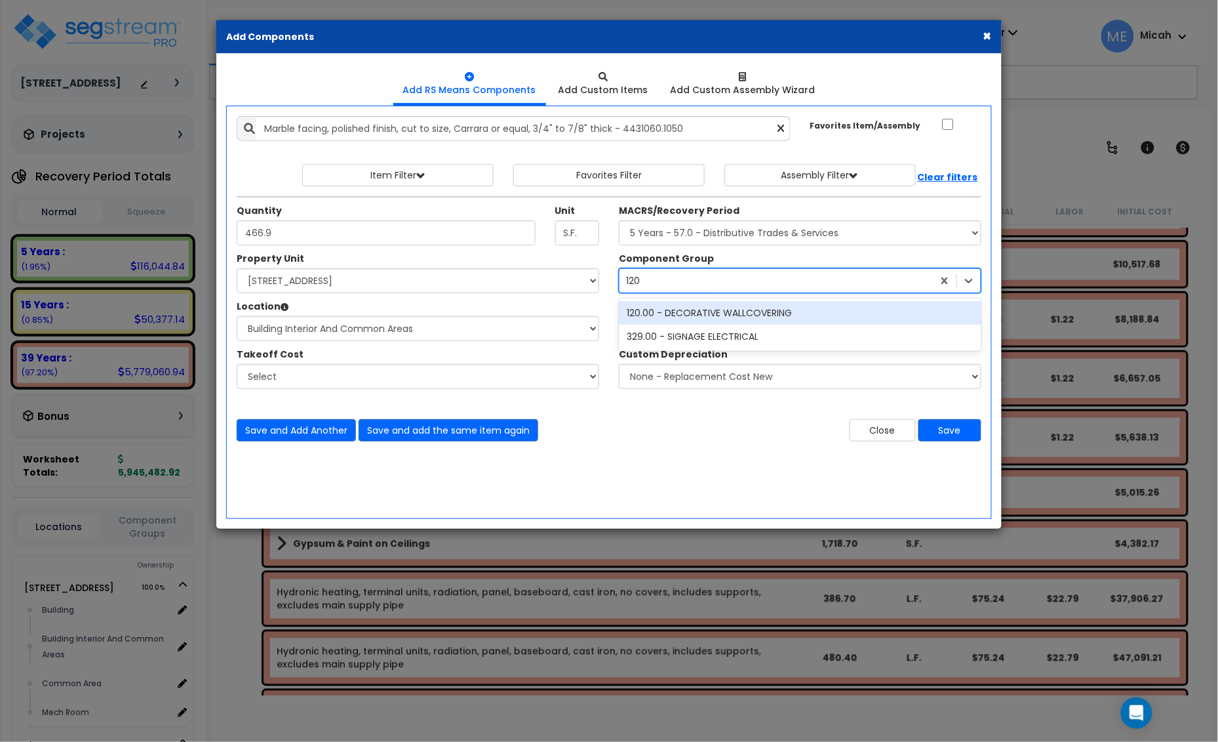
click at [710, 313] on div "120.00 - DECORATIVE WALLCOVERING" at bounding box center [800, 313] width 363 height 24
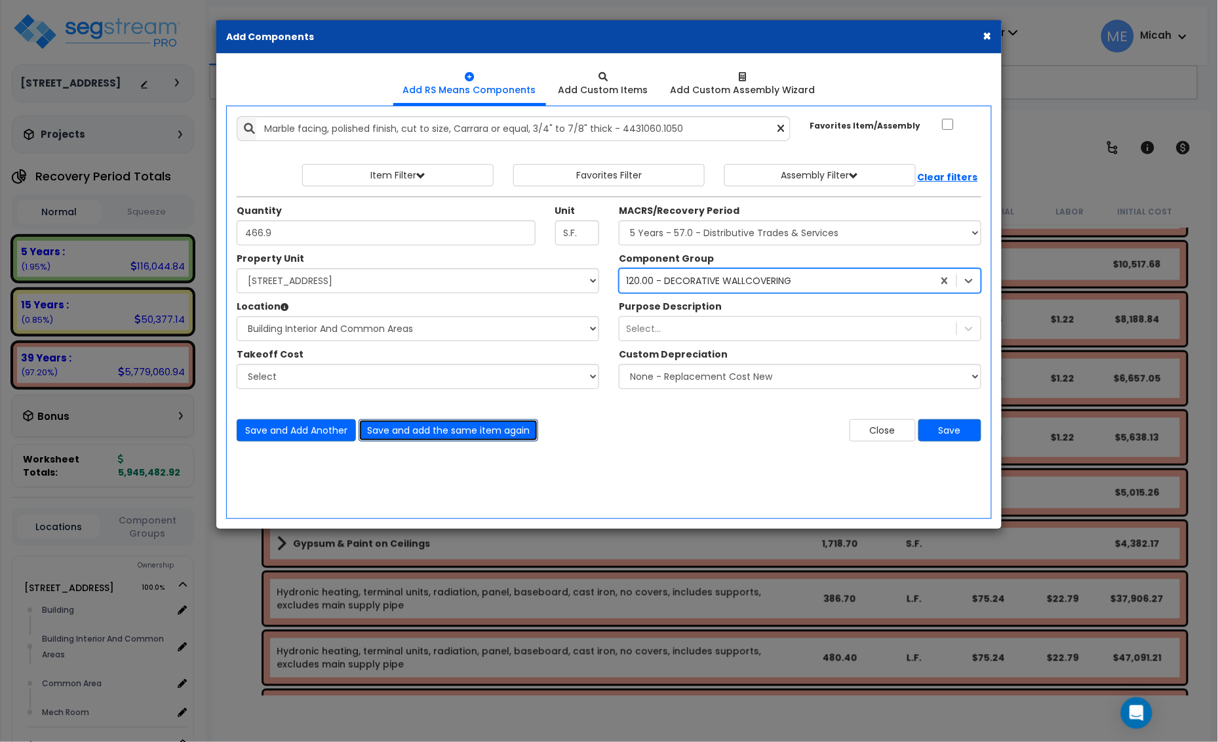
click at [482, 432] on button "Save and add the same item again" at bounding box center [449, 430] width 180 height 22
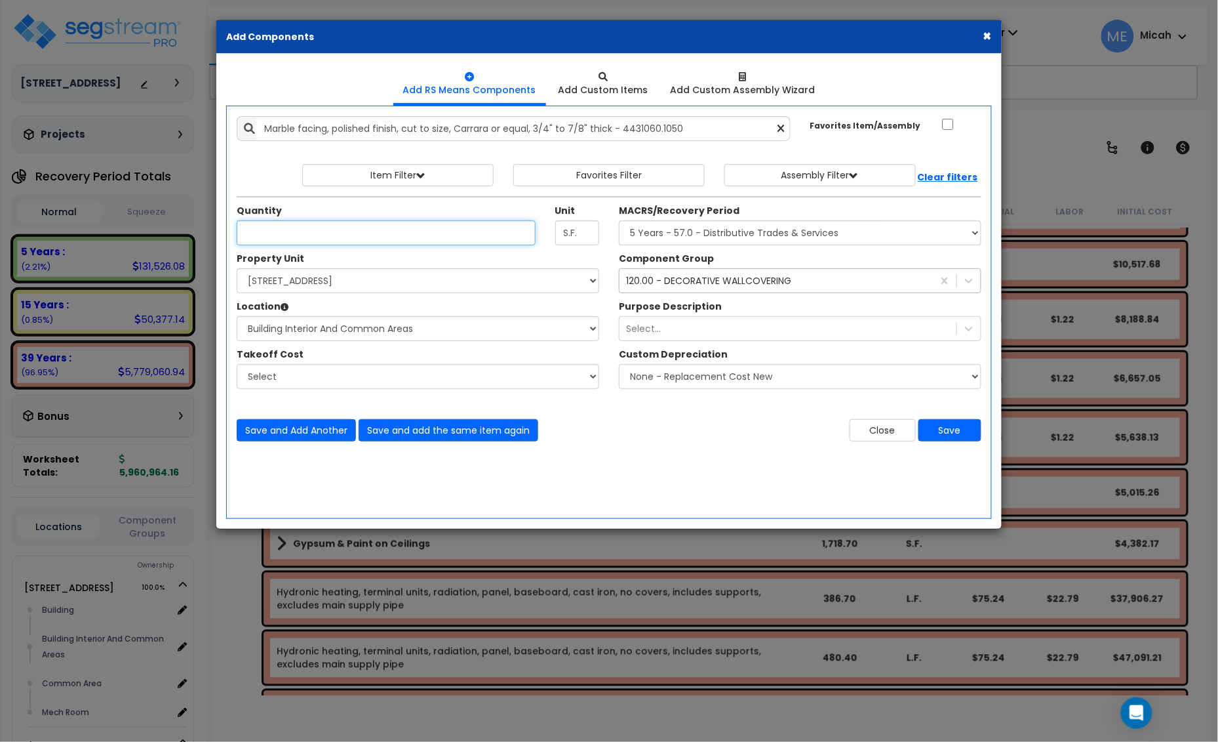
click at [304, 239] on input "Unit Quantity" at bounding box center [386, 232] width 299 height 25
type input "467.9"
click at [428, 433] on button "Save and add the same item again" at bounding box center [449, 430] width 180 height 22
click at [284, 227] on input "Unit Quantity" at bounding box center [386, 232] width 299 height 25
type input "469.2"
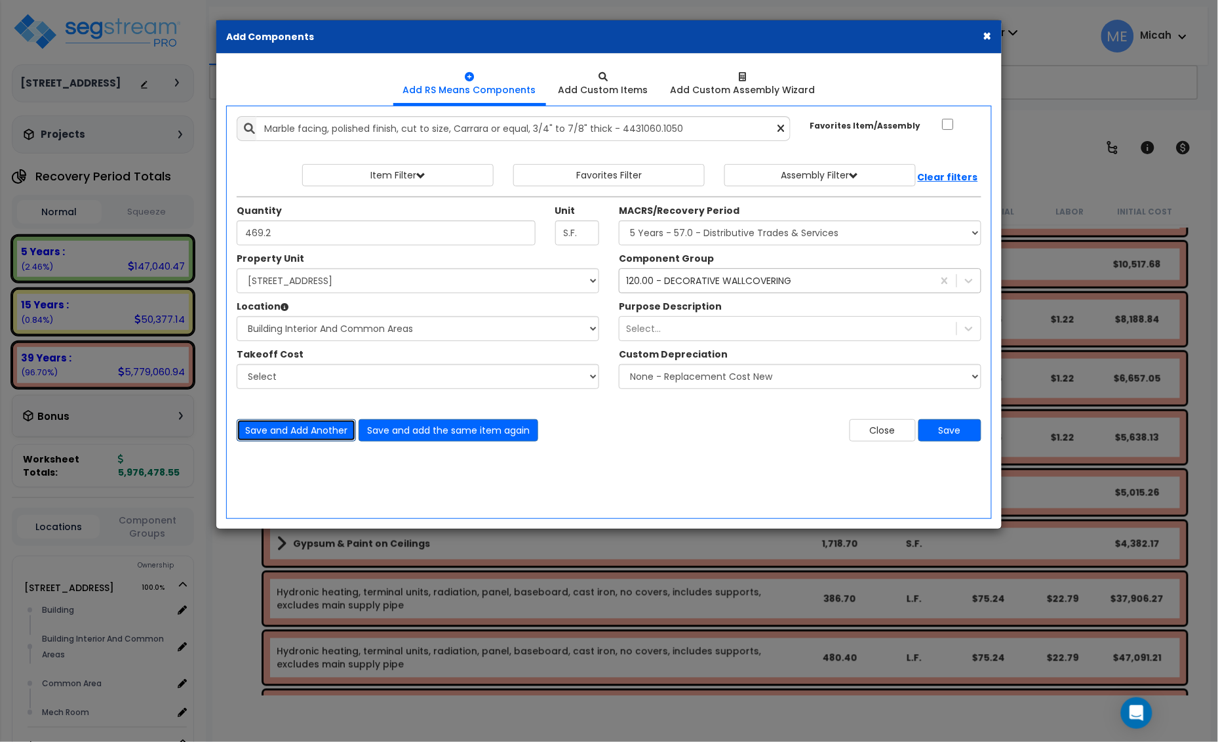
click at [293, 436] on button "Save and Add Another" at bounding box center [296, 430] width 119 height 22
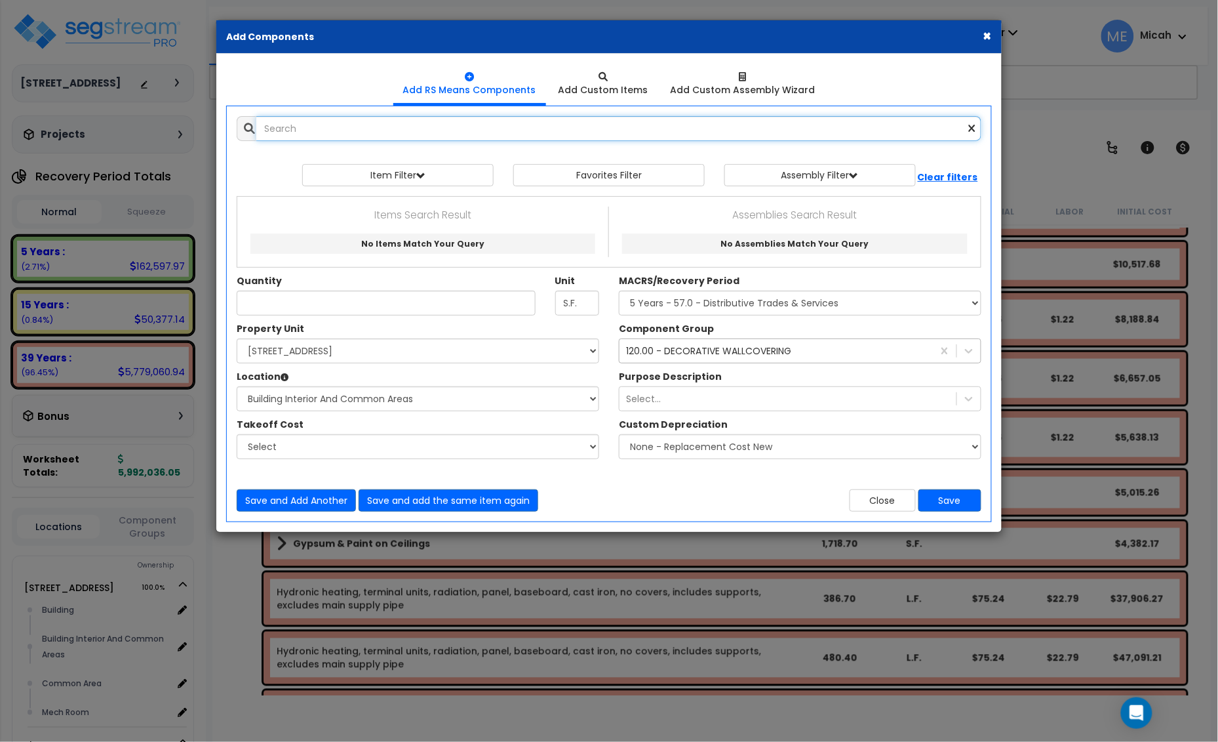
click at [315, 135] on input "text" at bounding box center [618, 128] width 725 height 25
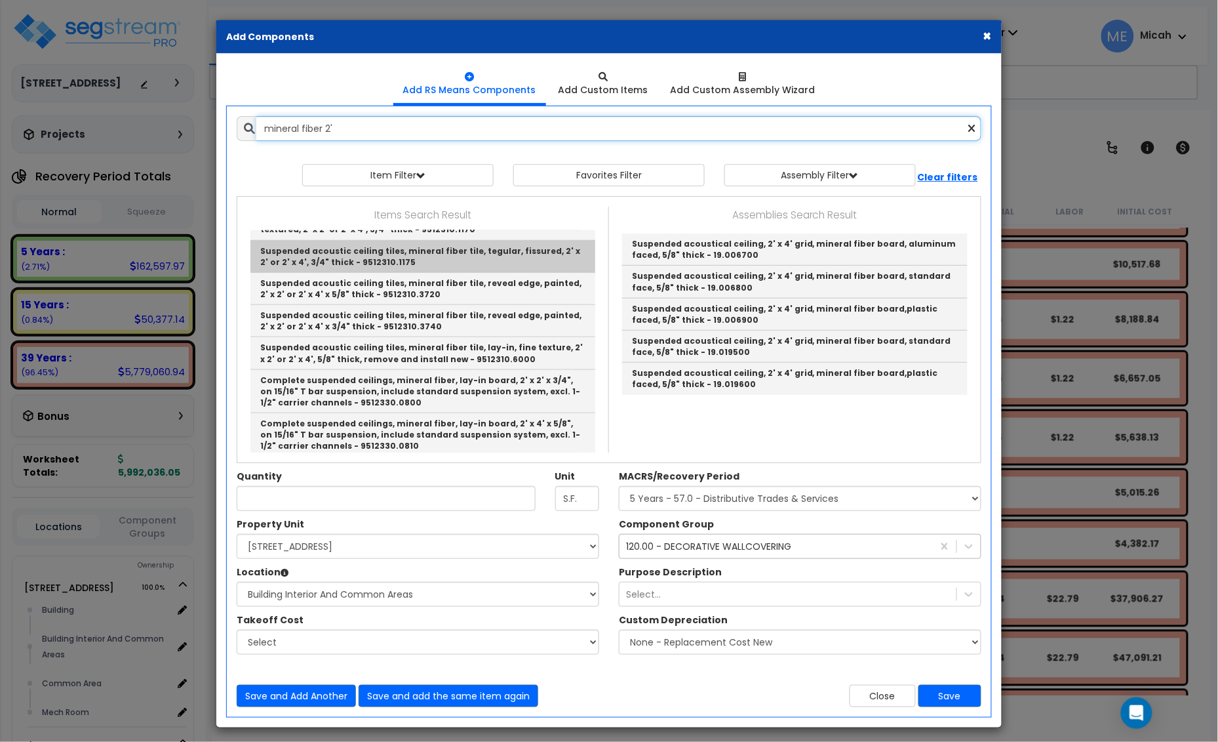
scroll to position [410, 0]
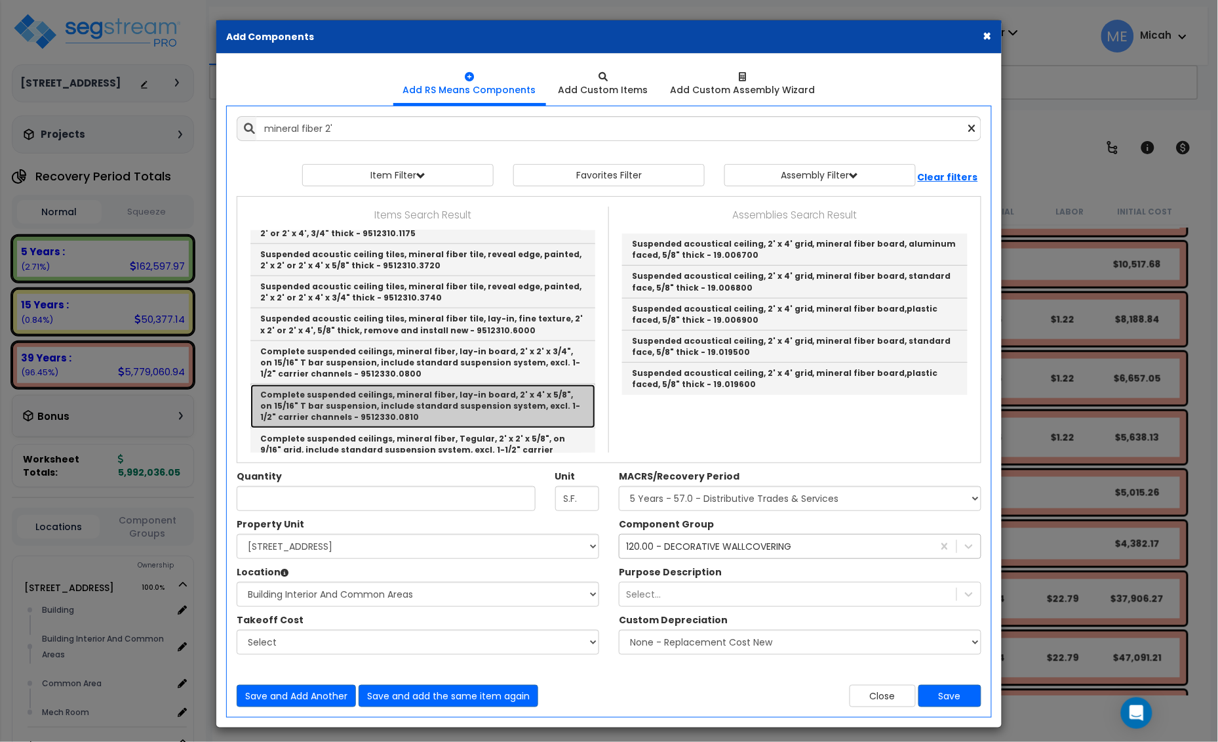
click at [500, 405] on link "Complete suspended ceilings, mineral fiber, lay-in board, 2' x 4' x 5/8", on 15…" at bounding box center [423, 405] width 345 height 43
type input "Complete suspended ceilings, mineral fiber, lay-in board, 2' x 4' x 5/8", on 15…"
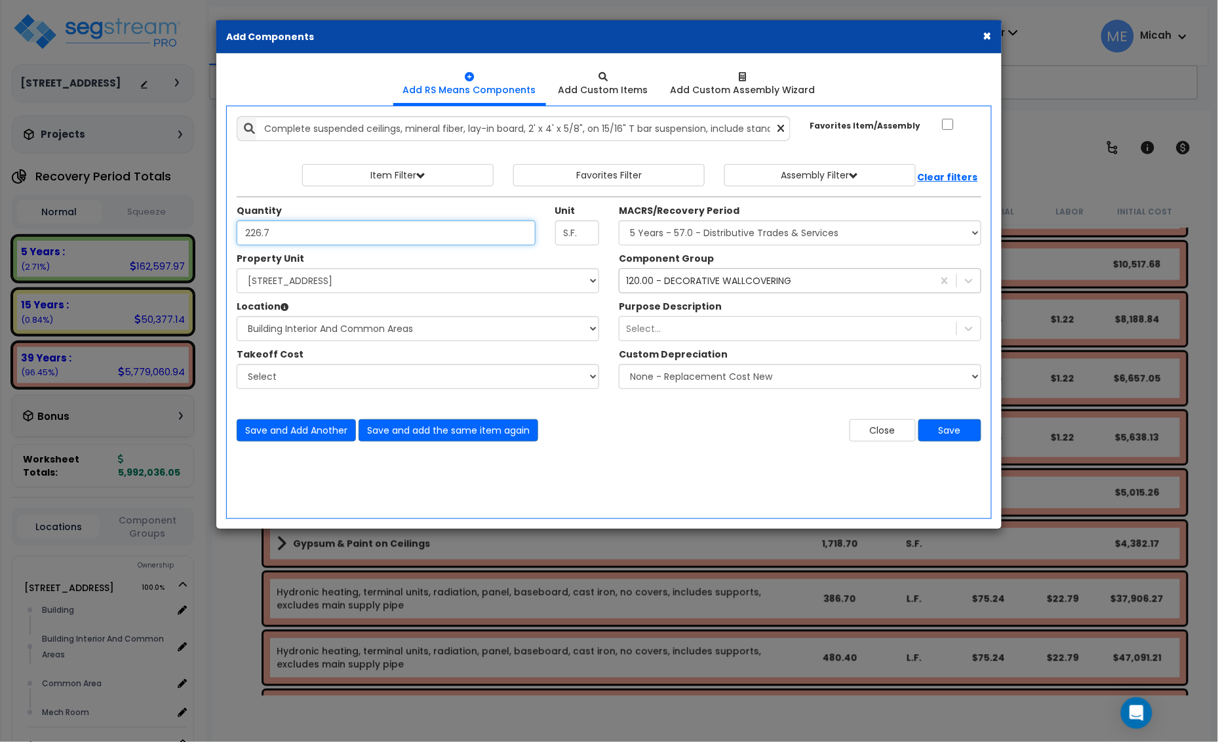
type input "226.7"
click at [707, 233] on select "Select MACRS/Recovery Period 5 Years - 57.0 - Distributive Trades & Services 5 …" at bounding box center [800, 232] width 363 height 25
select select "3669"
click at [619, 221] on select "Select MACRS/Recovery Period 5 Years - 57.0 - Distributive Trades & Services 5 …" at bounding box center [800, 232] width 363 height 25
click at [651, 289] on div "120.00 - DECORATIVE WALLCOVERING 120" at bounding box center [776, 280] width 313 height 21
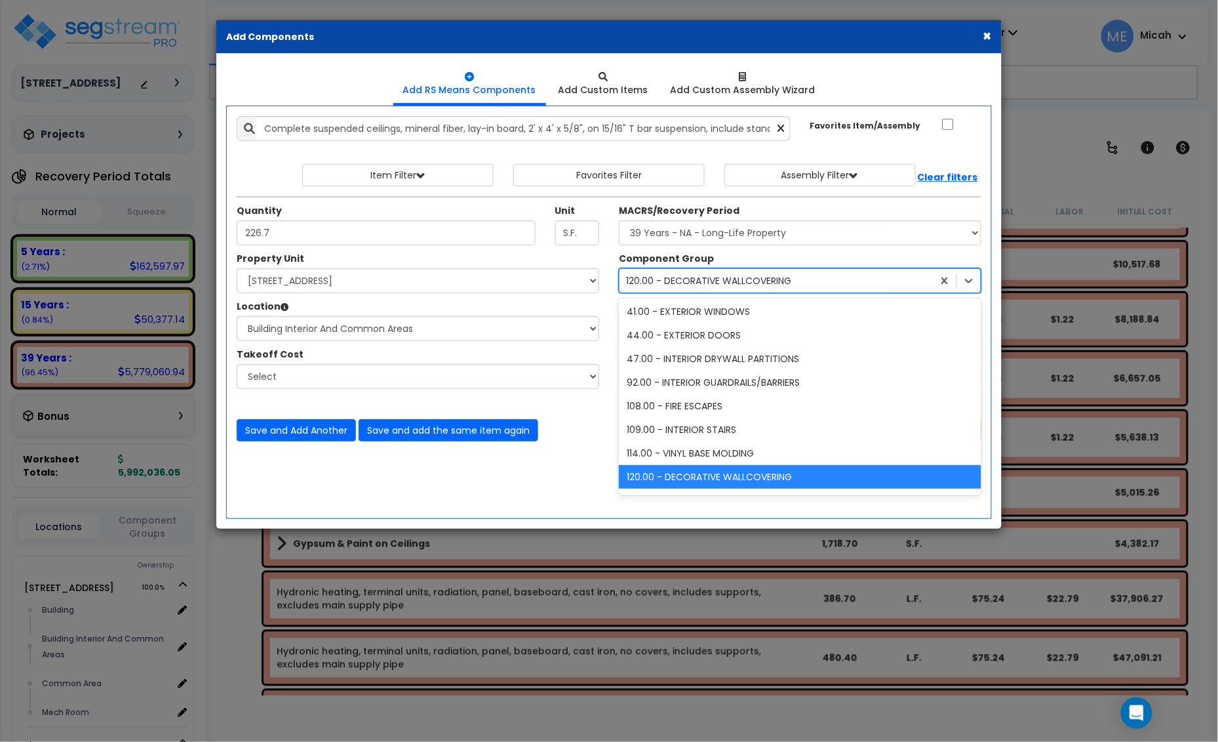
scroll to position [0, 0]
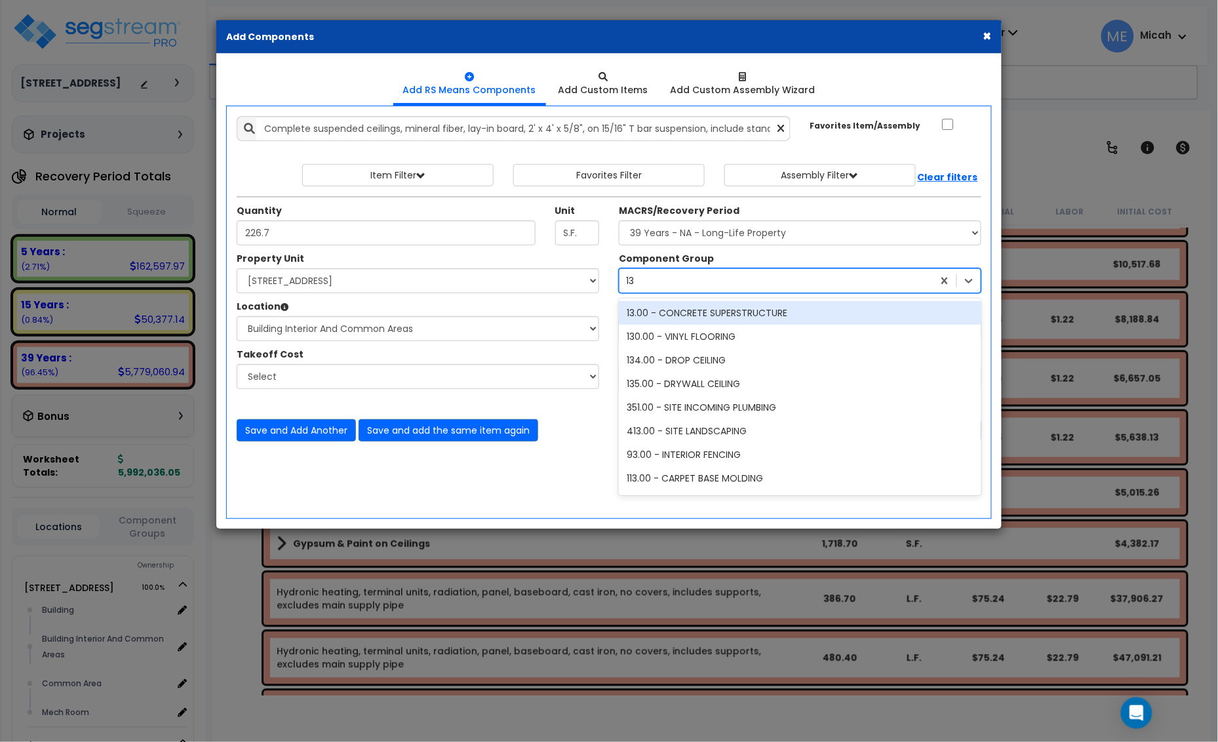
type input "134"
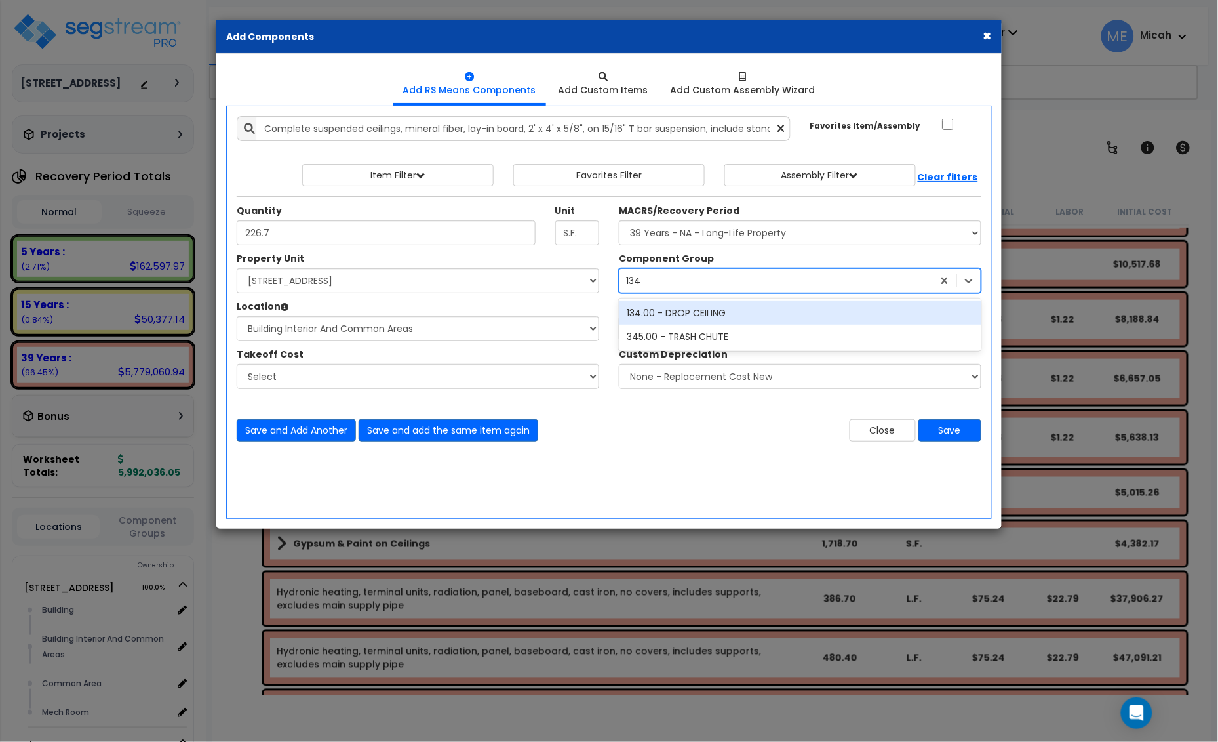
click at [664, 306] on div "134.00 - DROP CEILING" at bounding box center [800, 313] width 363 height 24
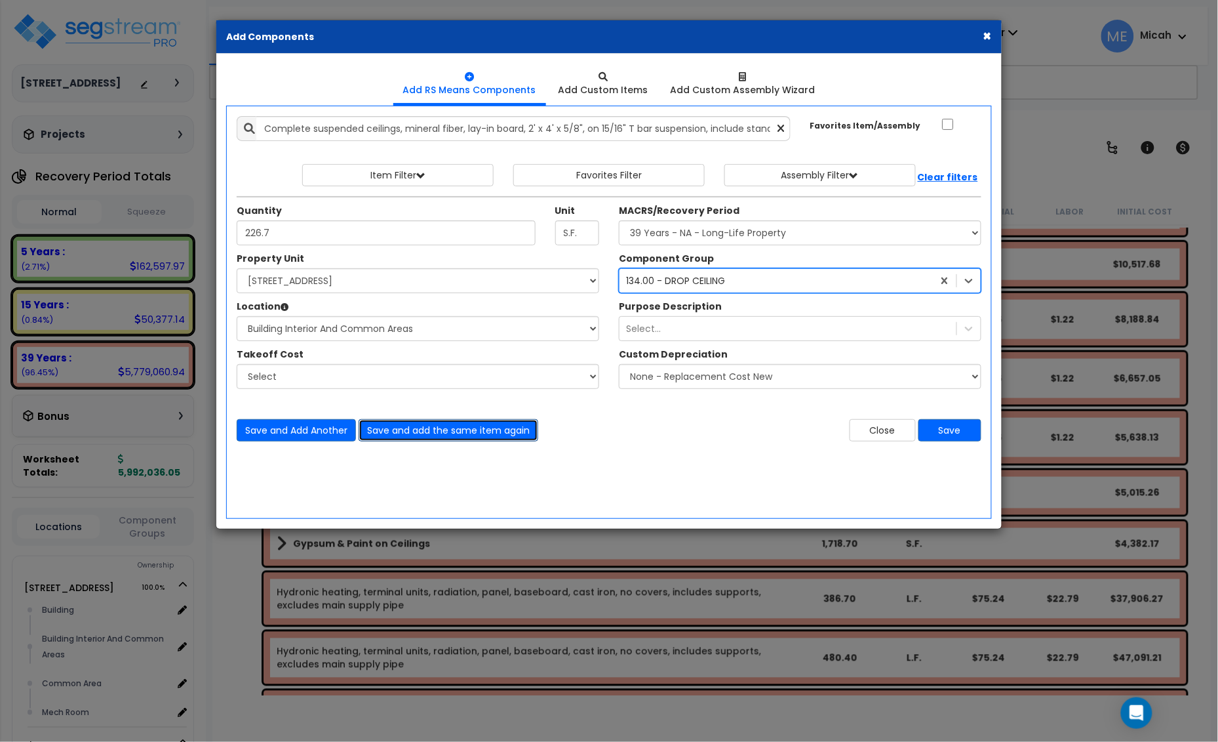
click at [405, 434] on button "Save and add the same item again" at bounding box center [449, 430] width 180 height 22
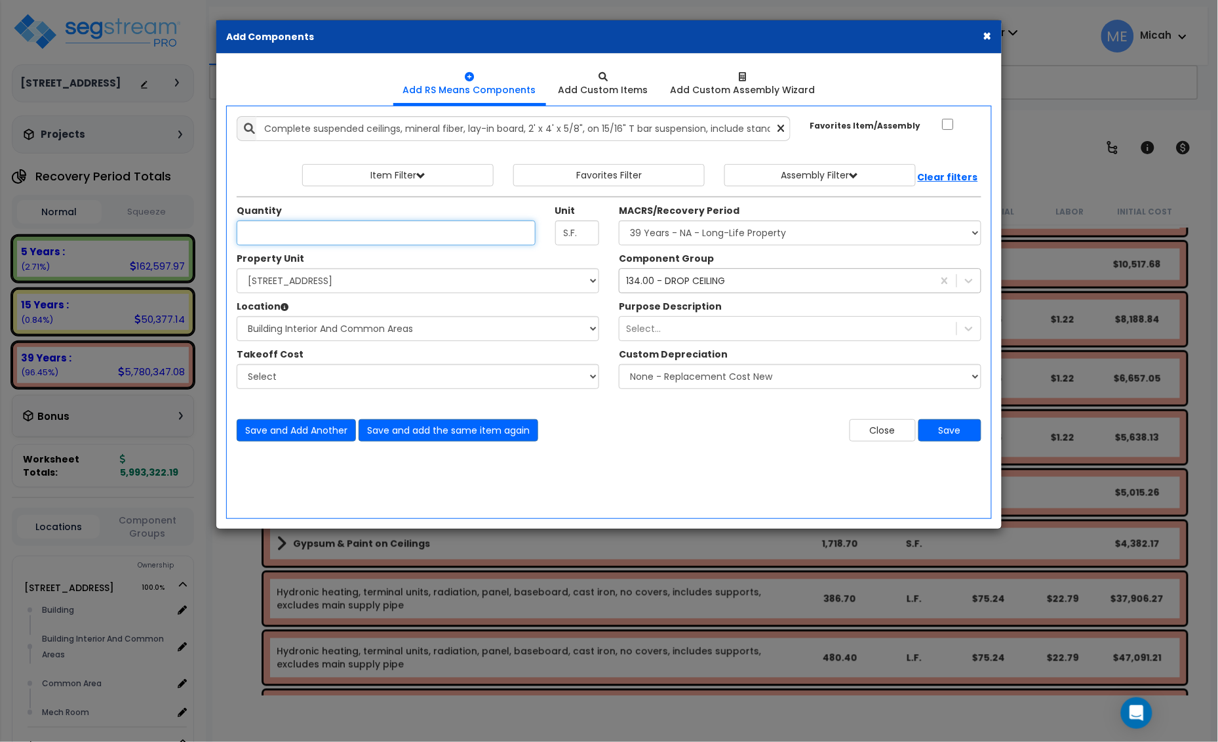
click at [291, 233] on input "Unit Quantity" at bounding box center [386, 232] width 299 height 25
type input "420.4"
click at [444, 428] on button "Save and add the same item again" at bounding box center [449, 430] width 180 height 22
click at [292, 234] on input "Unit Quantity" at bounding box center [386, 232] width 299 height 25
type input "420.9"
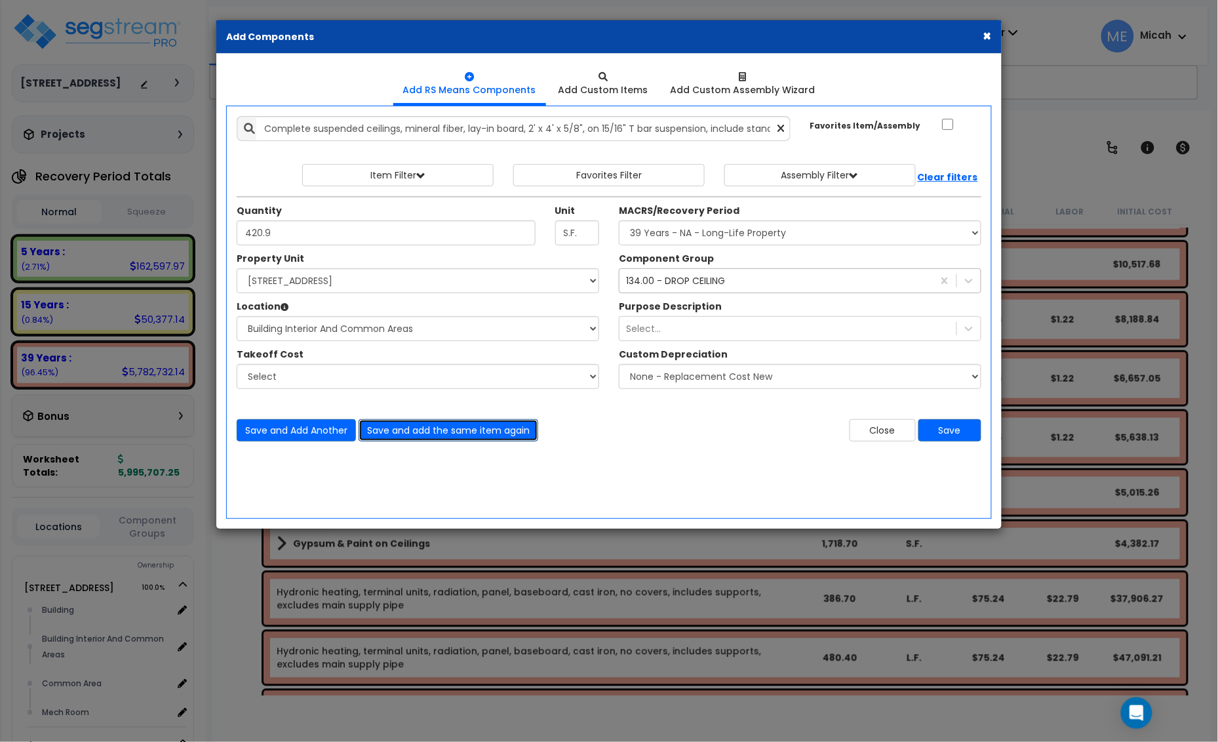
click at [434, 433] on button "Save and add the same item again" at bounding box center [449, 430] width 180 height 22
click at [273, 241] on input "Unit Quantity" at bounding box center [386, 232] width 299 height 25
type input "422.1"
click at [318, 427] on button "Save and Add Another" at bounding box center [296, 430] width 119 height 22
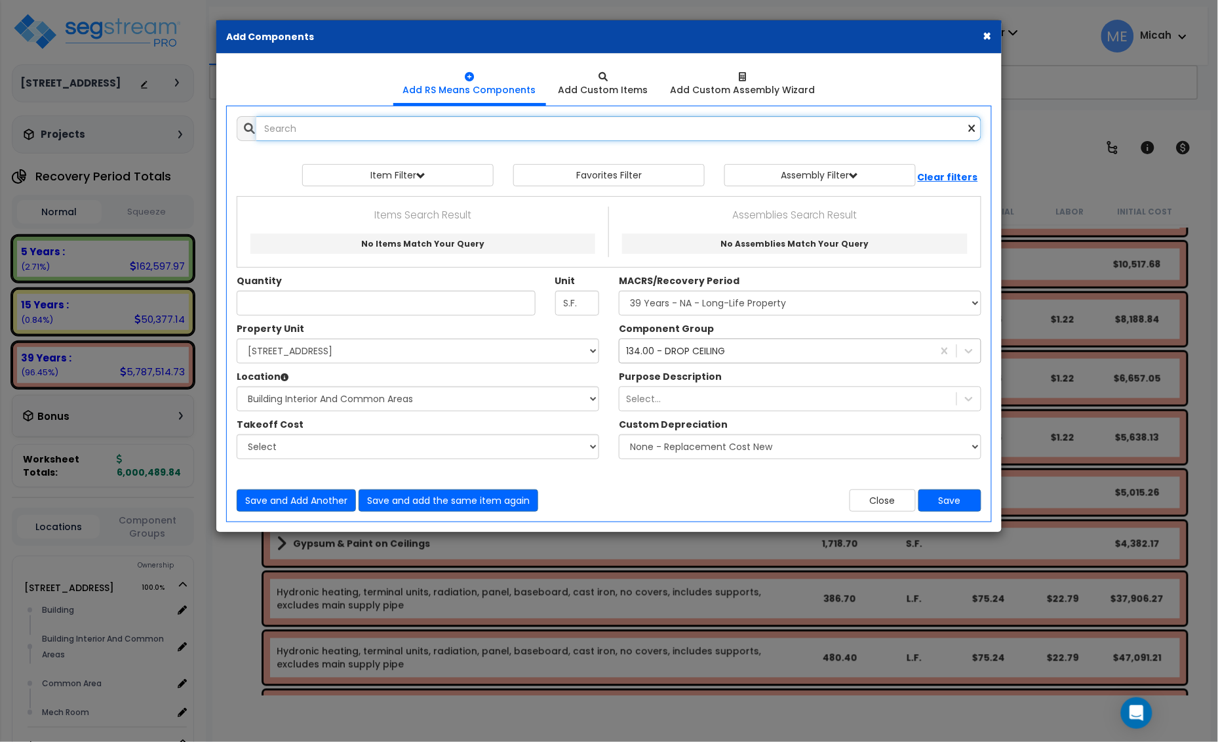
click at [336, 133] on input "text" at bounding box center [618, 128] width 725 height 25
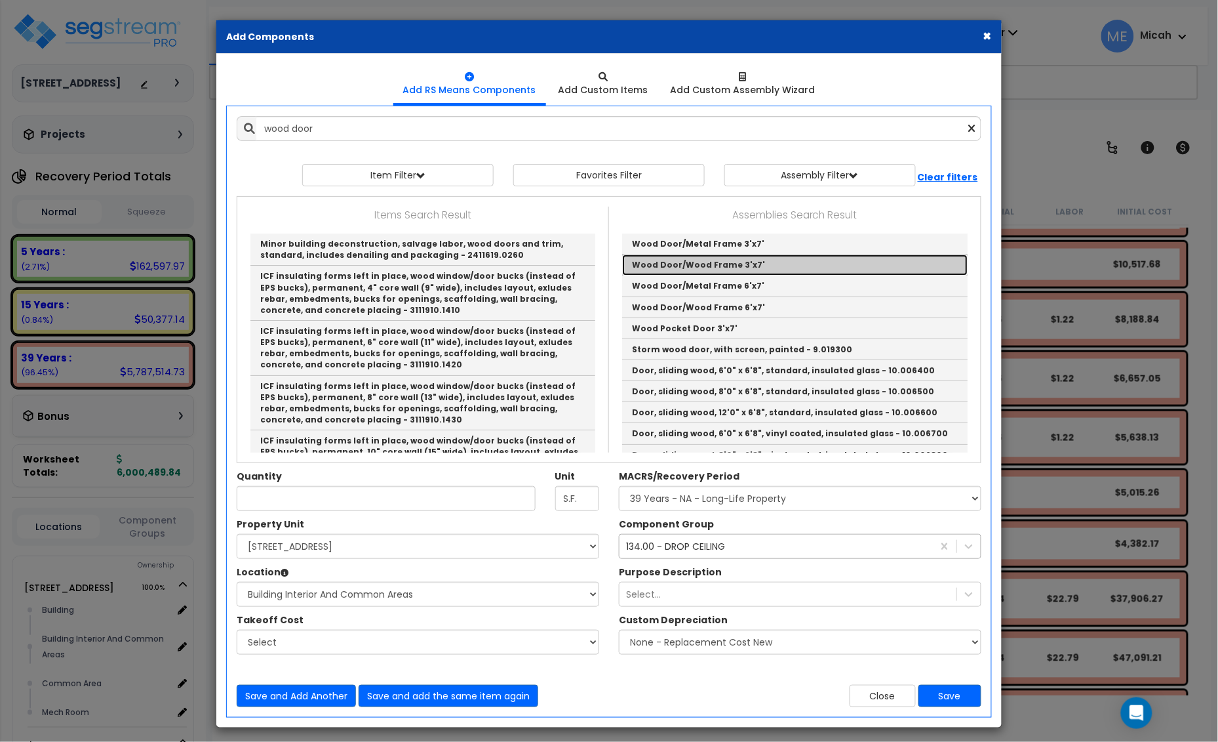
click at [679, 266] on link "Wood Door/Wood Frame 3'x7'" at bounding box center [795, 264] width 346 height 21
type input "Wood Door/Wood Frame 3'x7'"
checkbox input "true"
type input "EA"
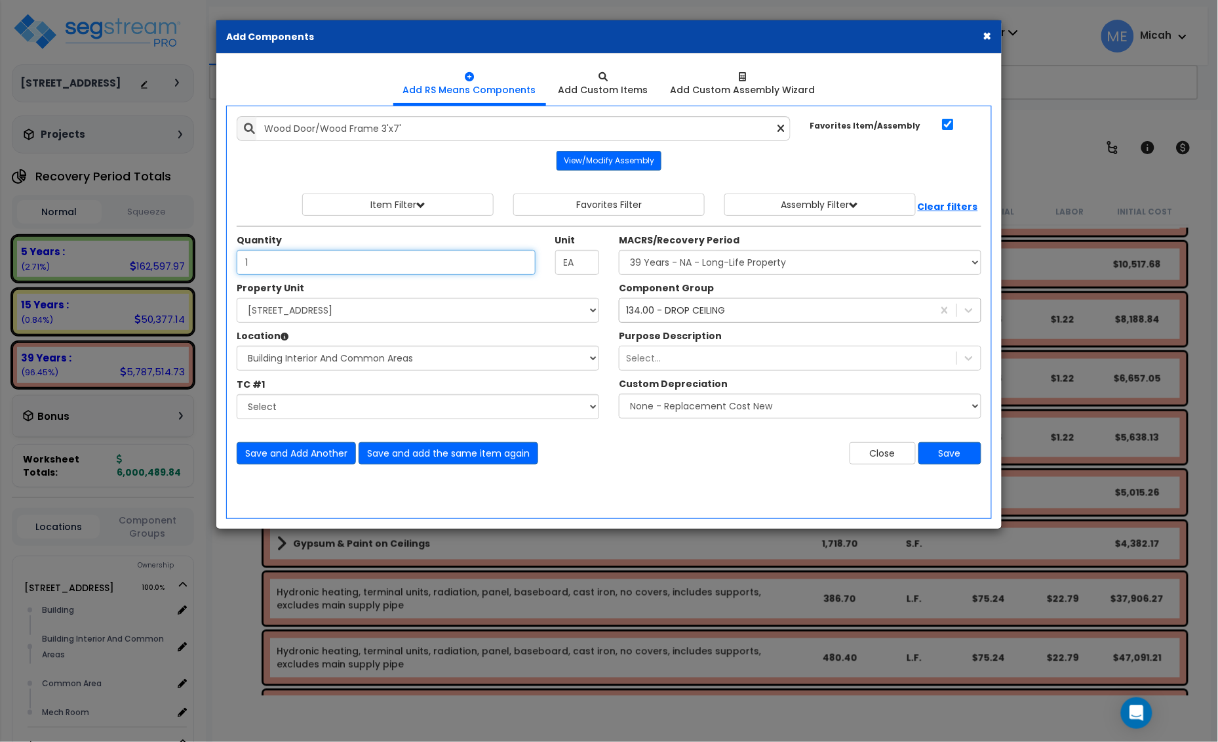
type input "1"
click at [697, 306] on div "134.00 - DROP CEILING" at bounding box center [675, 310] width 99 height 13
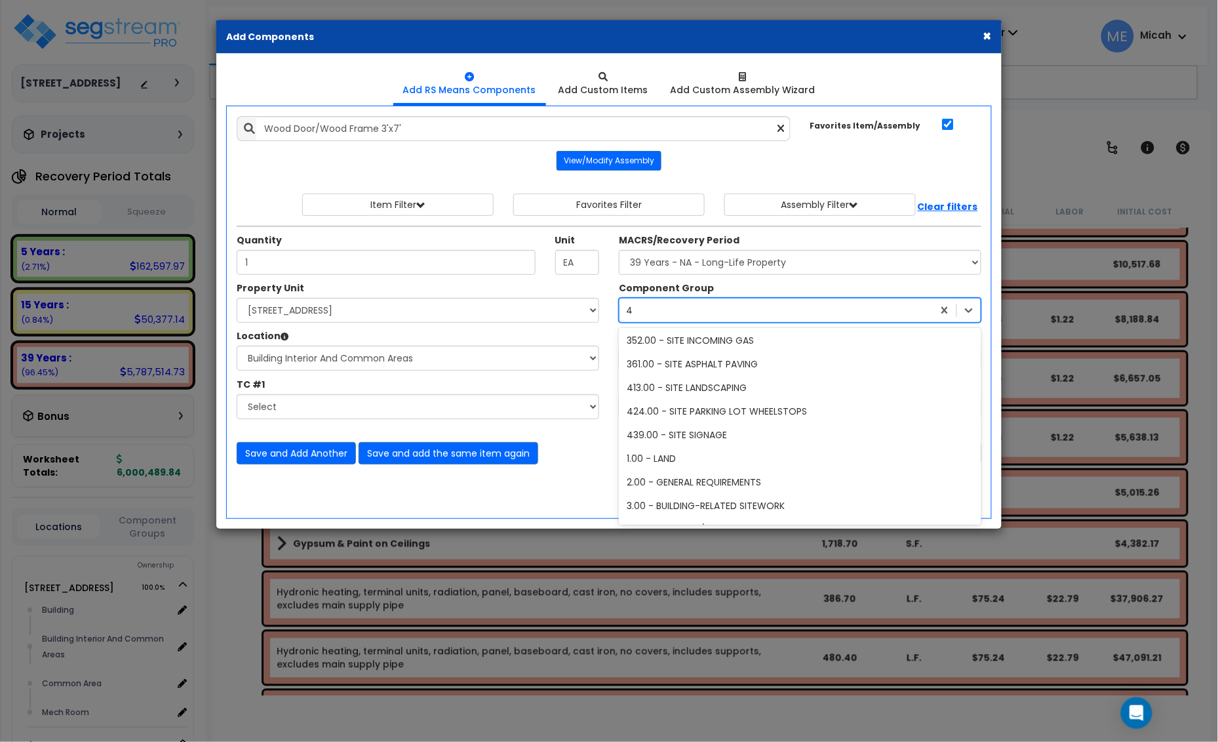
scroll to position [238, 0]
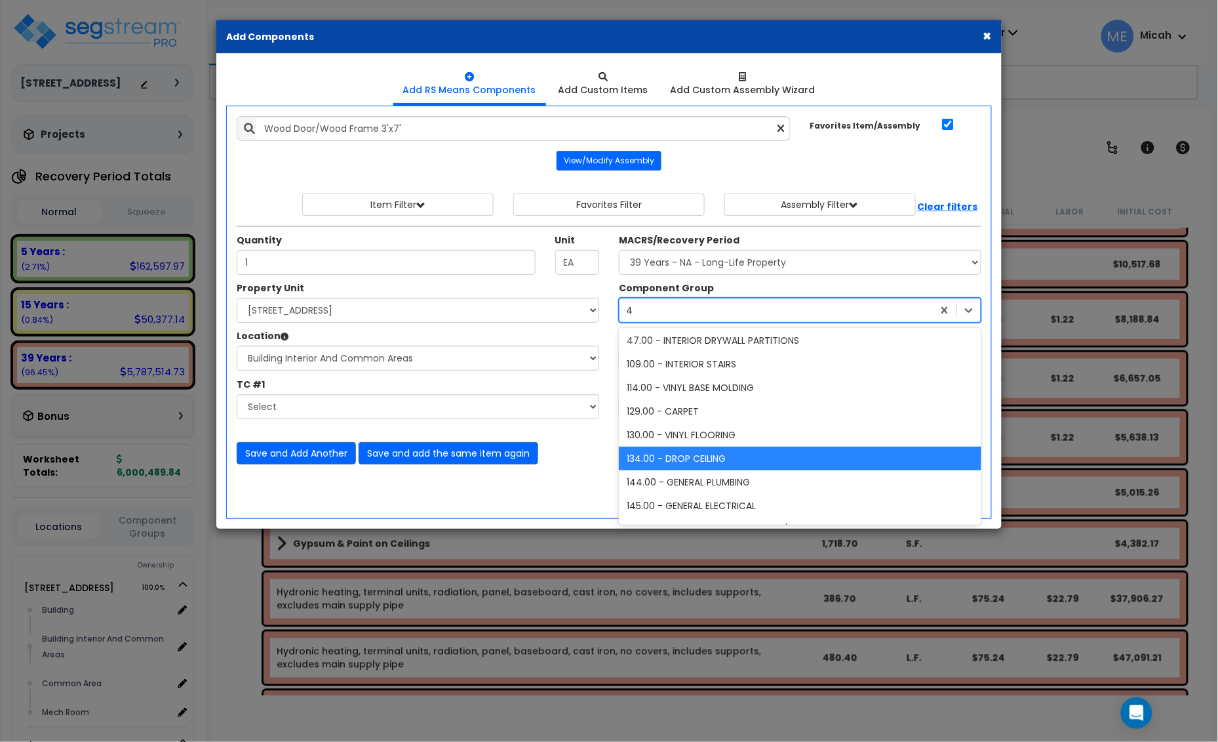
type input "40"
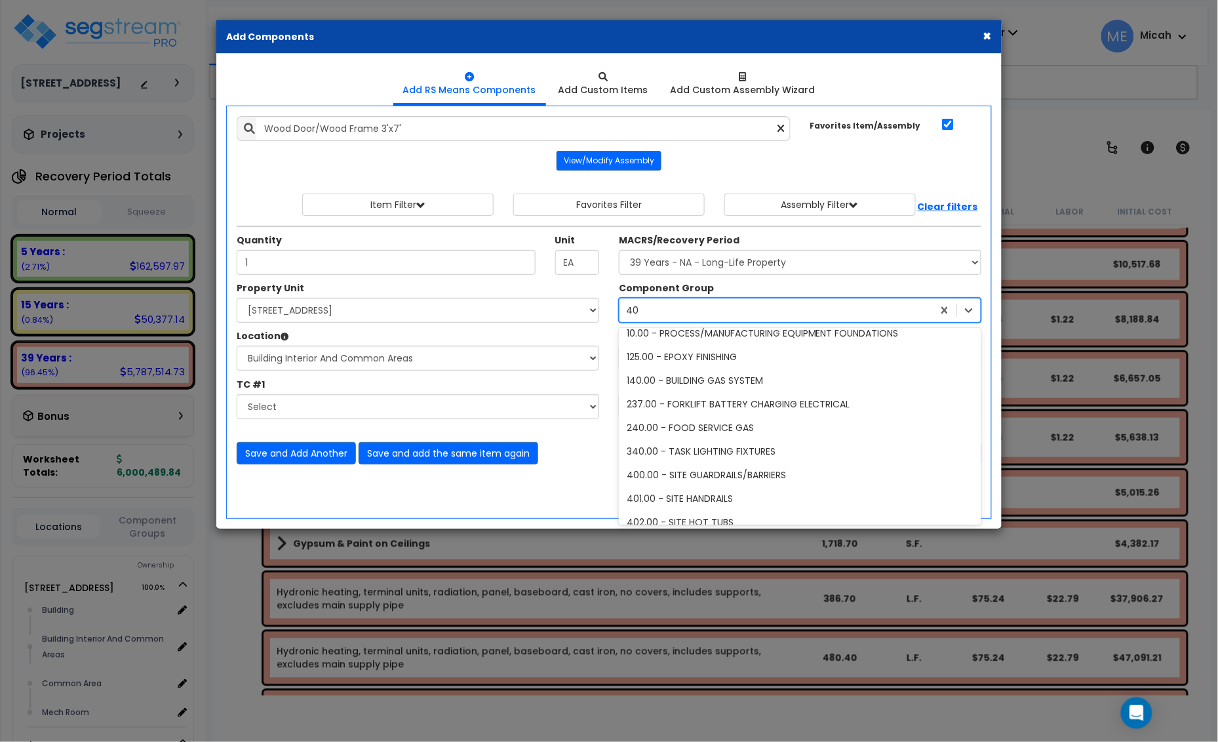
scroll to position [0, 0]
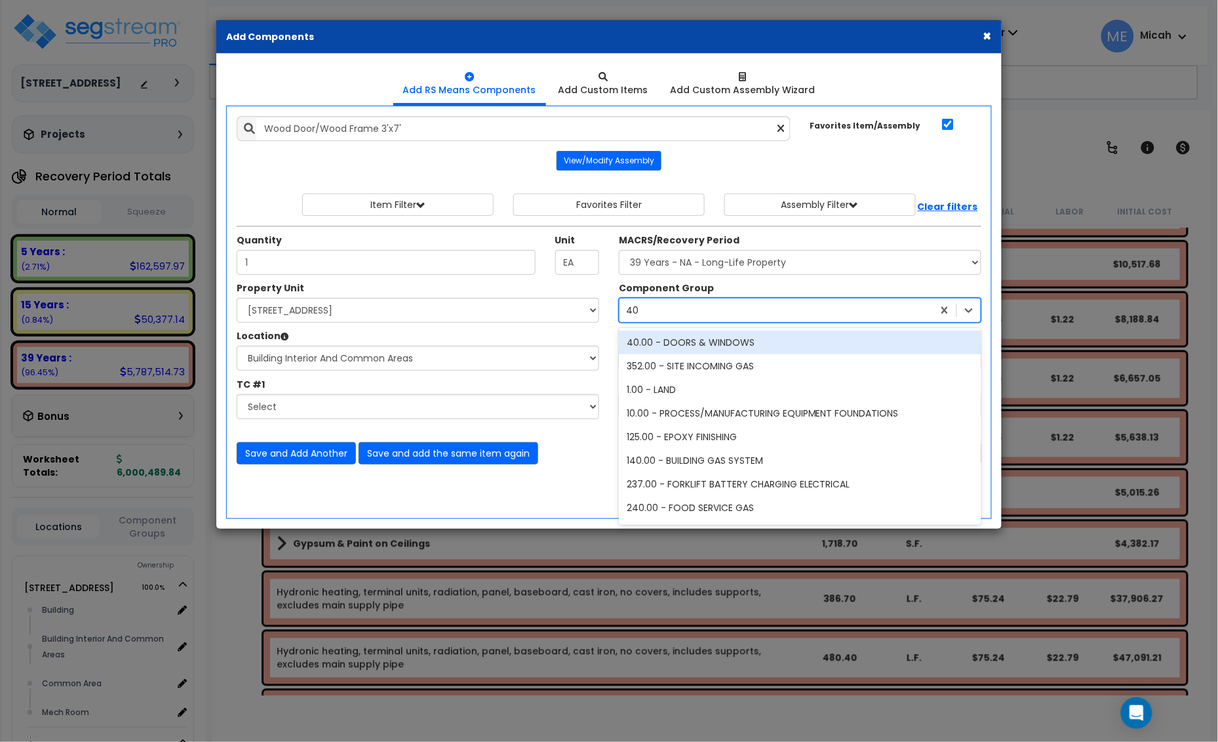
click at [683, 344] on div "40.00 - DOORS & WINDOWS" at bounding box center [800, 343] width 363 height 24
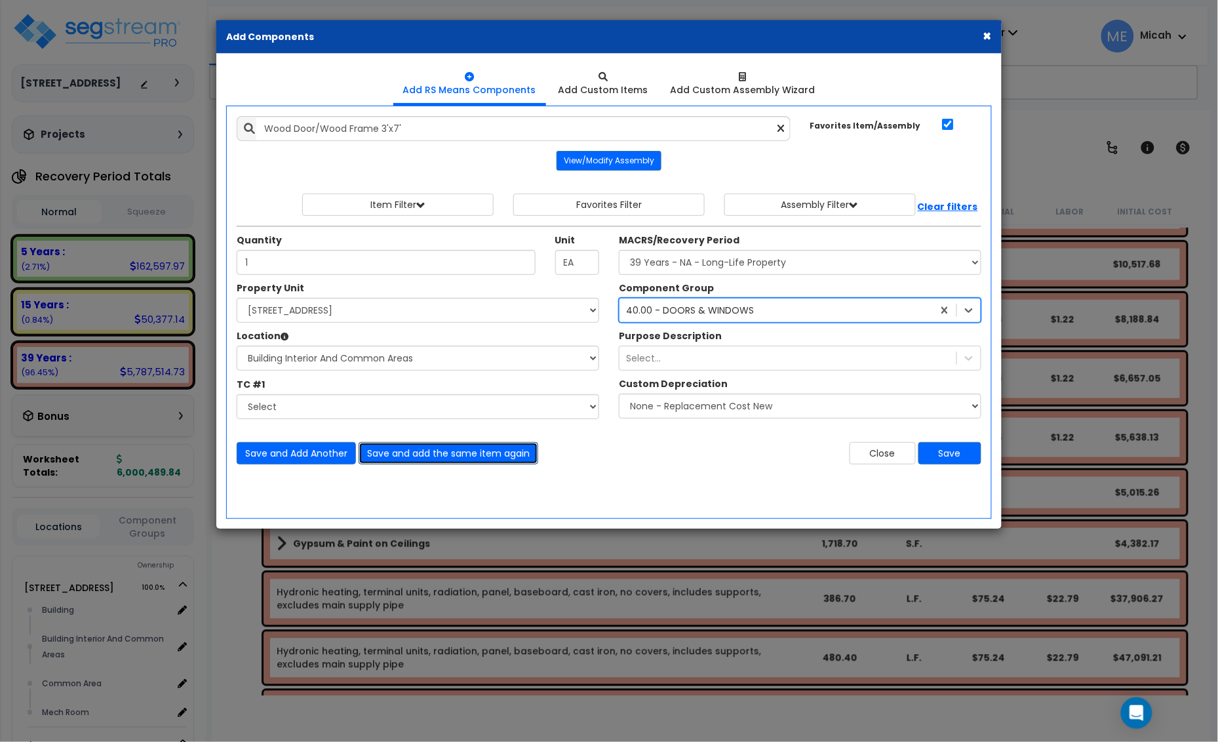
click at [487, 454] on button "Save and add the same item again" at bounding box center [449, 453] width 180 height 22
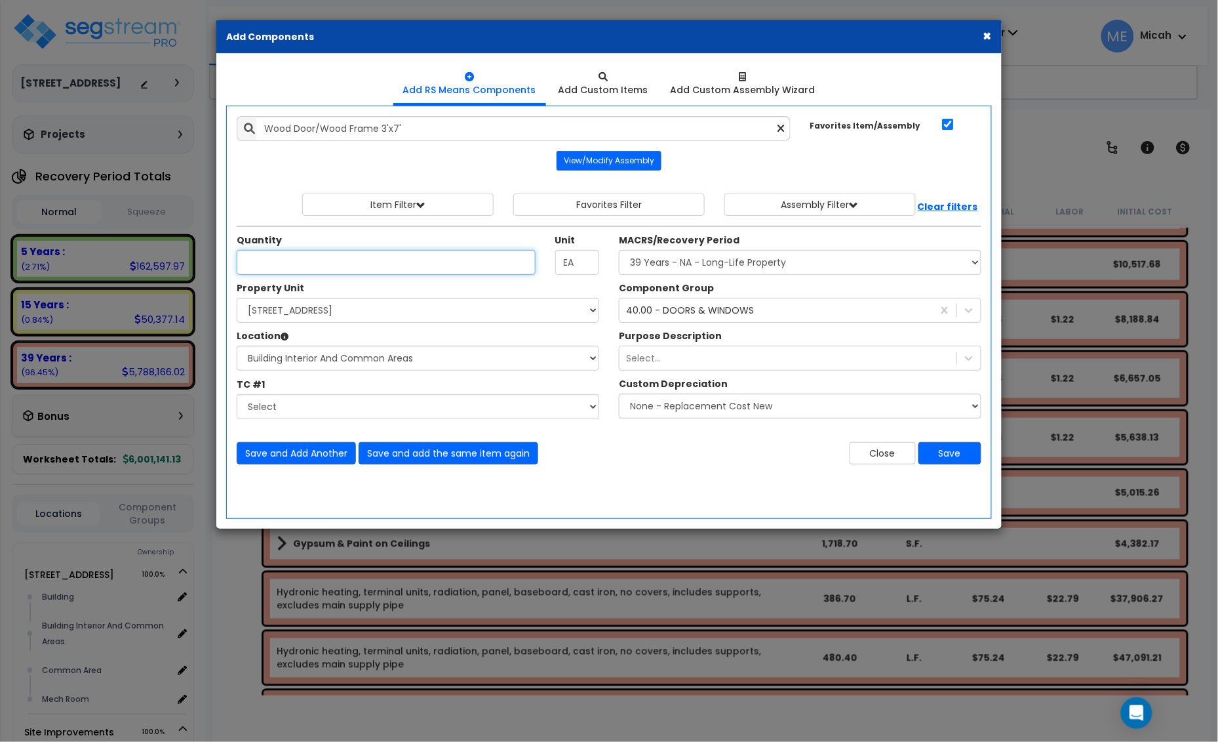
click at [273, 274] on input "Unit Quantity" at bounding box center [386, 262] width 299 height 25
type input "1"
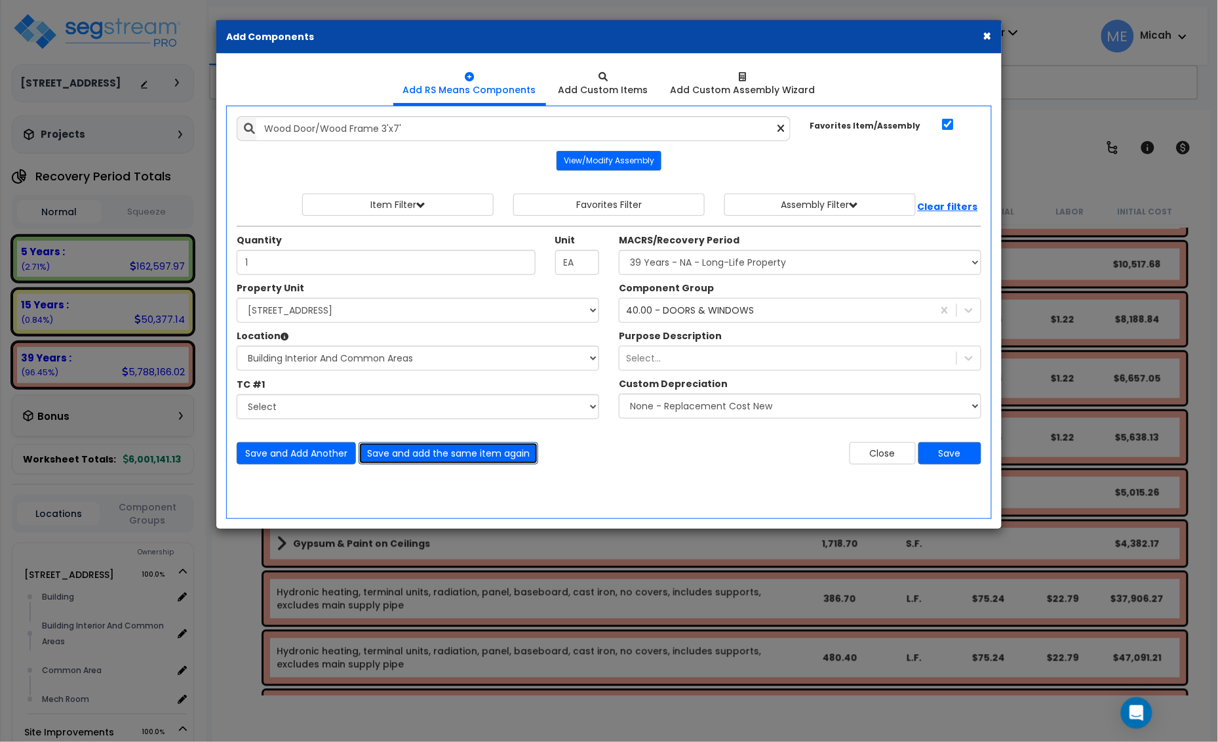
click at [428, 454] on button "Save and add the same item again" at bounding box center [449, 453] width 180 height 22
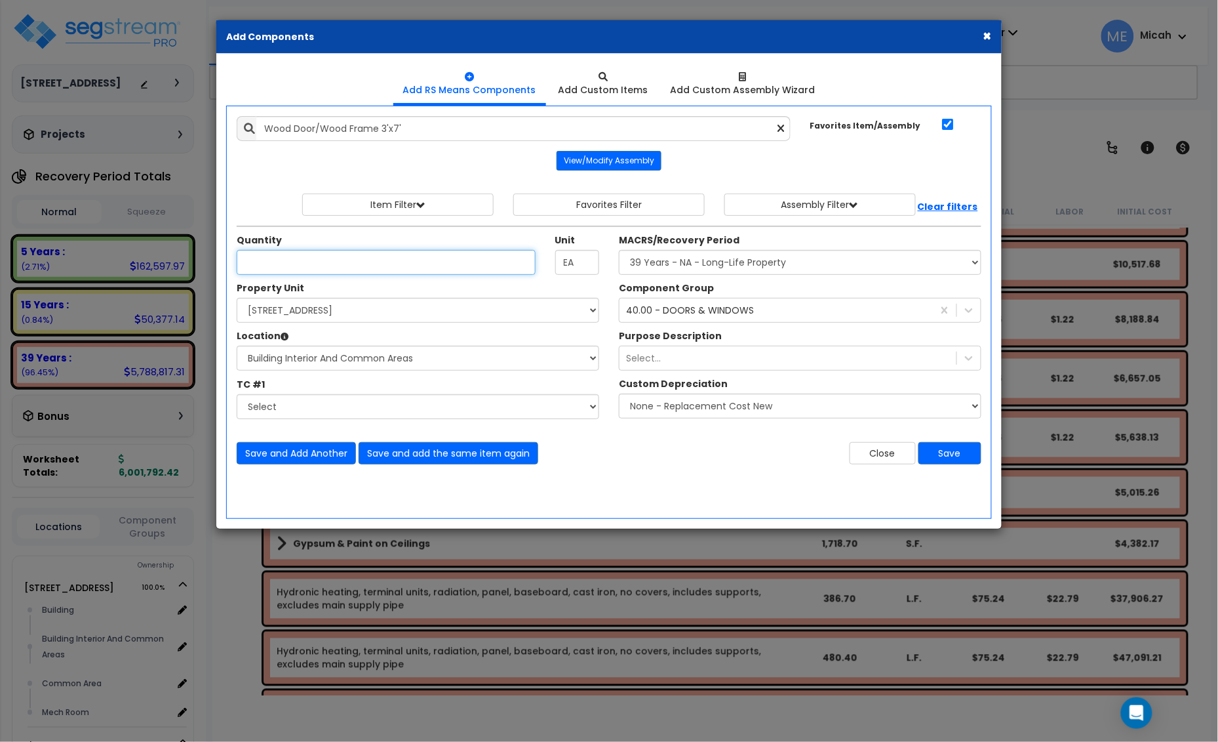
click at [296, 273] on input "Unit Quantity" at bounding box center [386, 262] width 299 height 25
type input "1"
click at [950, 459] on button "Save" at bounding box center [950, 453] width 63 height 22
